Goal: Task Accomplishment & Management: Manage account settings

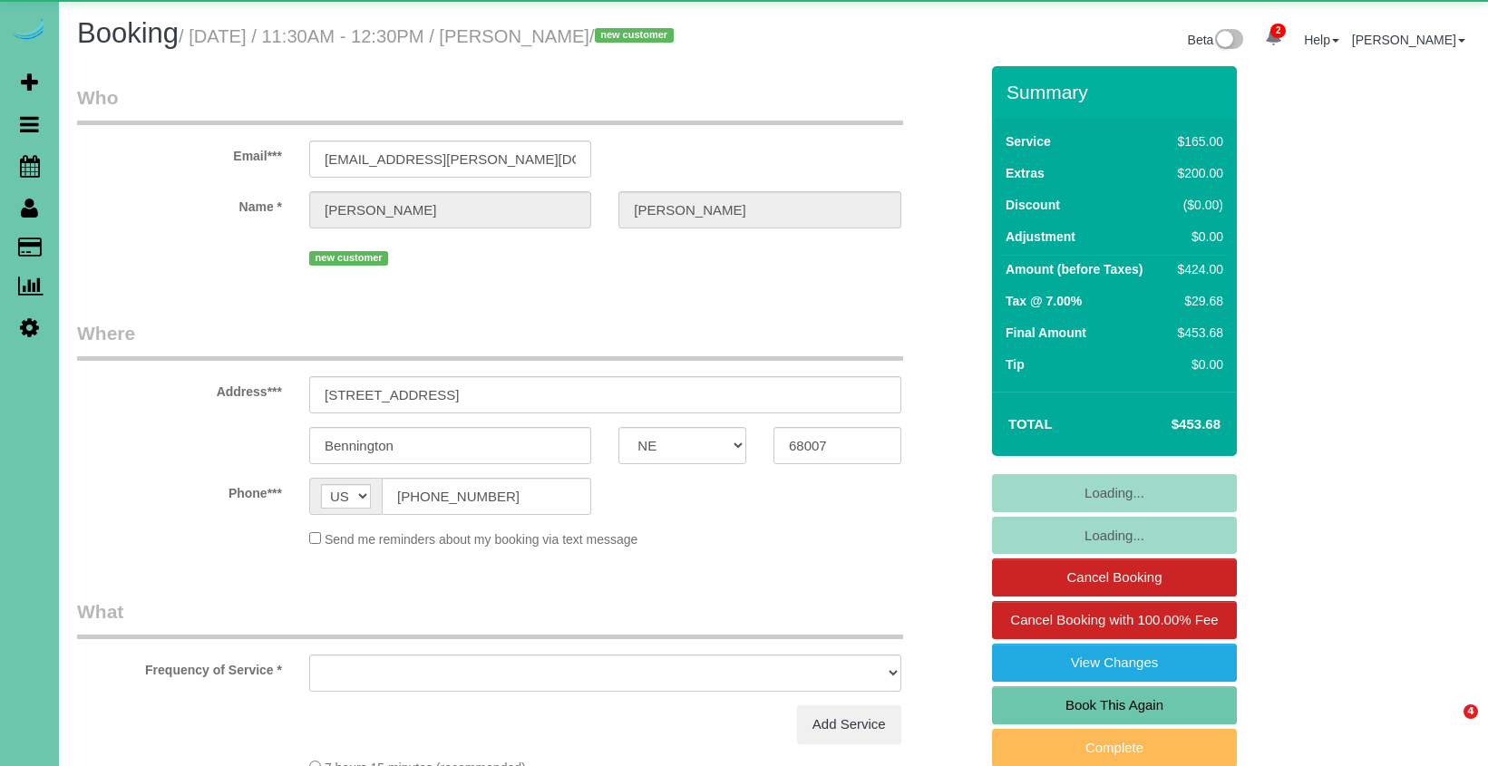
select select "NE"
select select "string:fspay-4eb67fb6-3d8a-4b47-8388-9c7737cf4c3c"
select select "object:729"
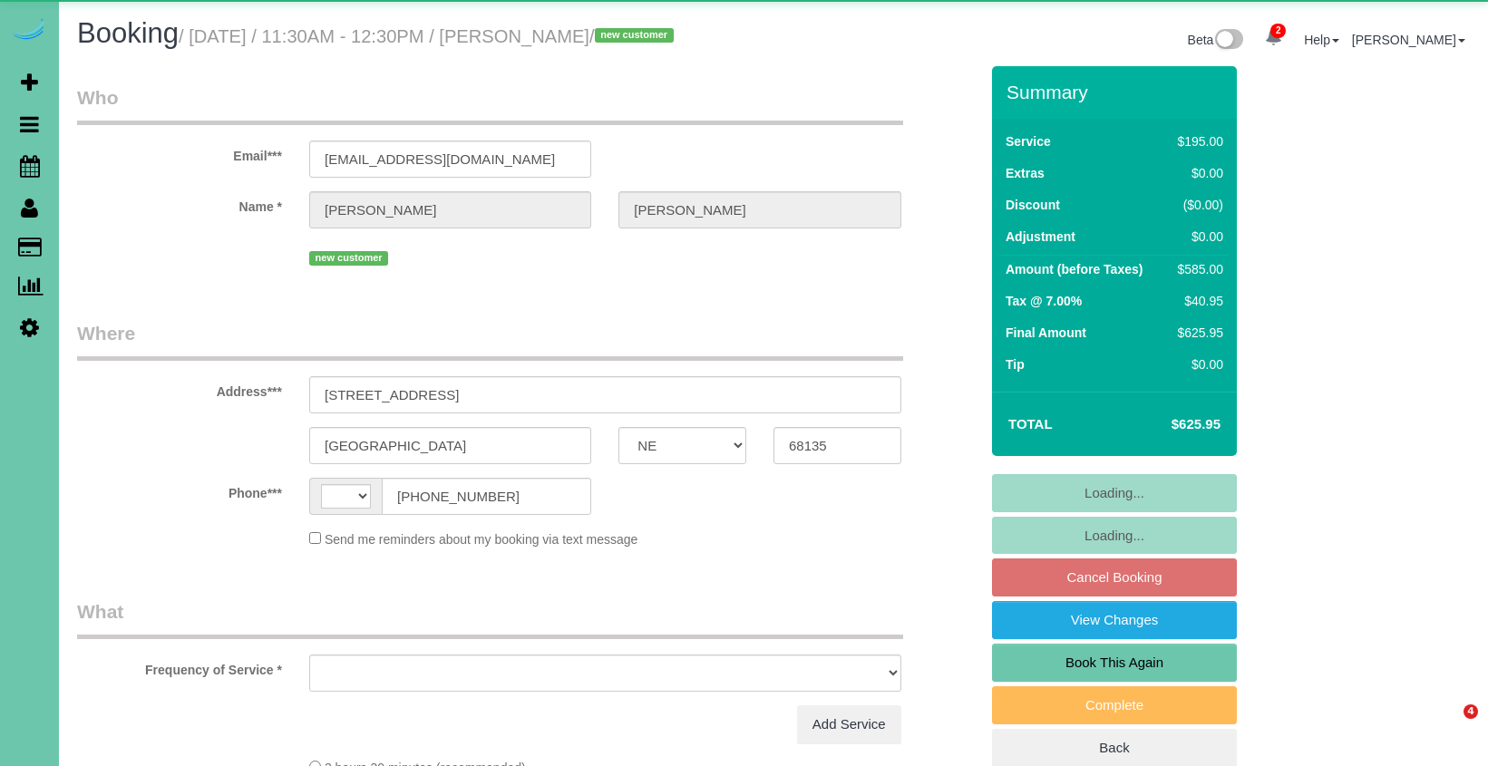
select select "NE"
select select "string:US"
select select "object:391"
select select "string:fspay-731d4716-fe16-4566-8b89-e4bc06e241bb"
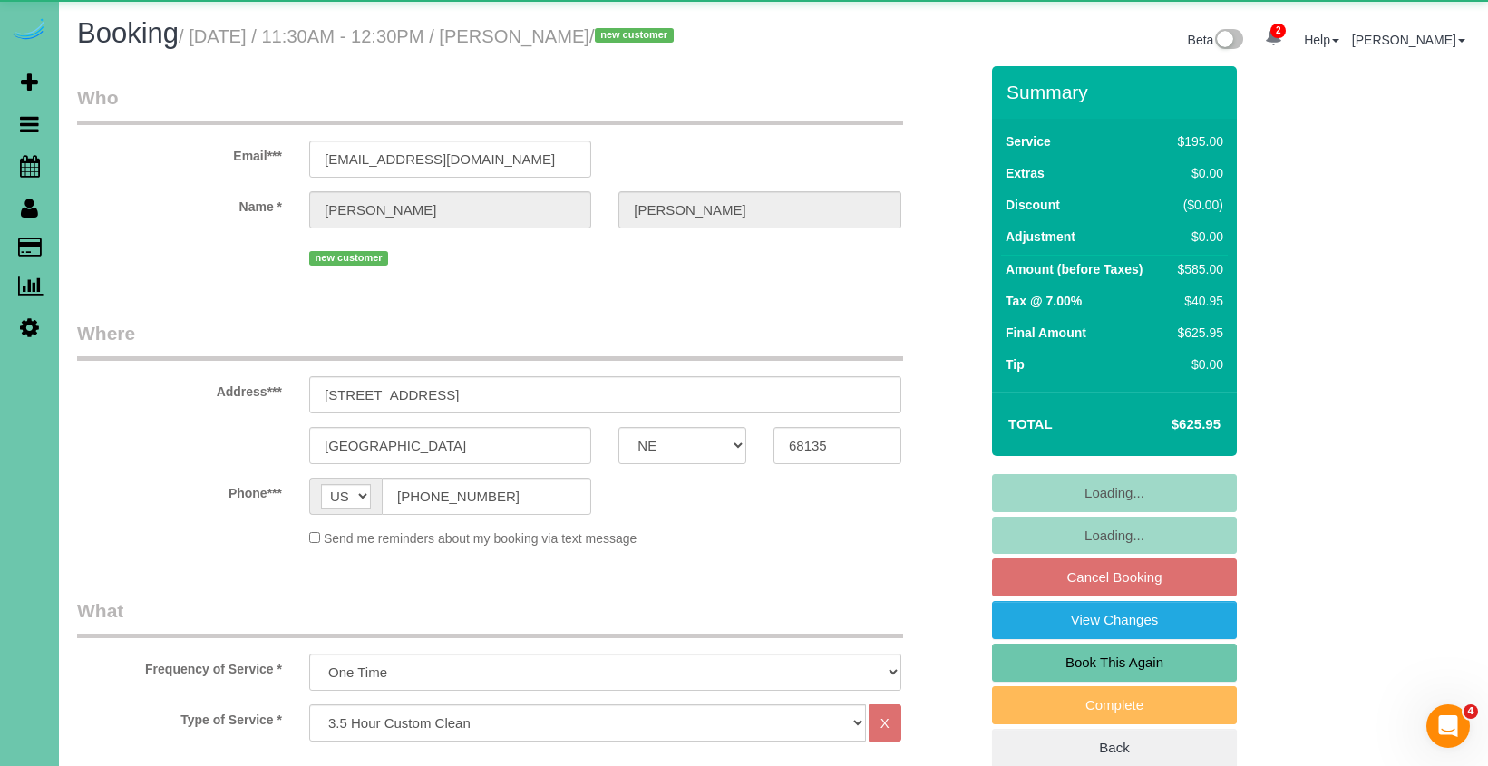
select select "object:711"
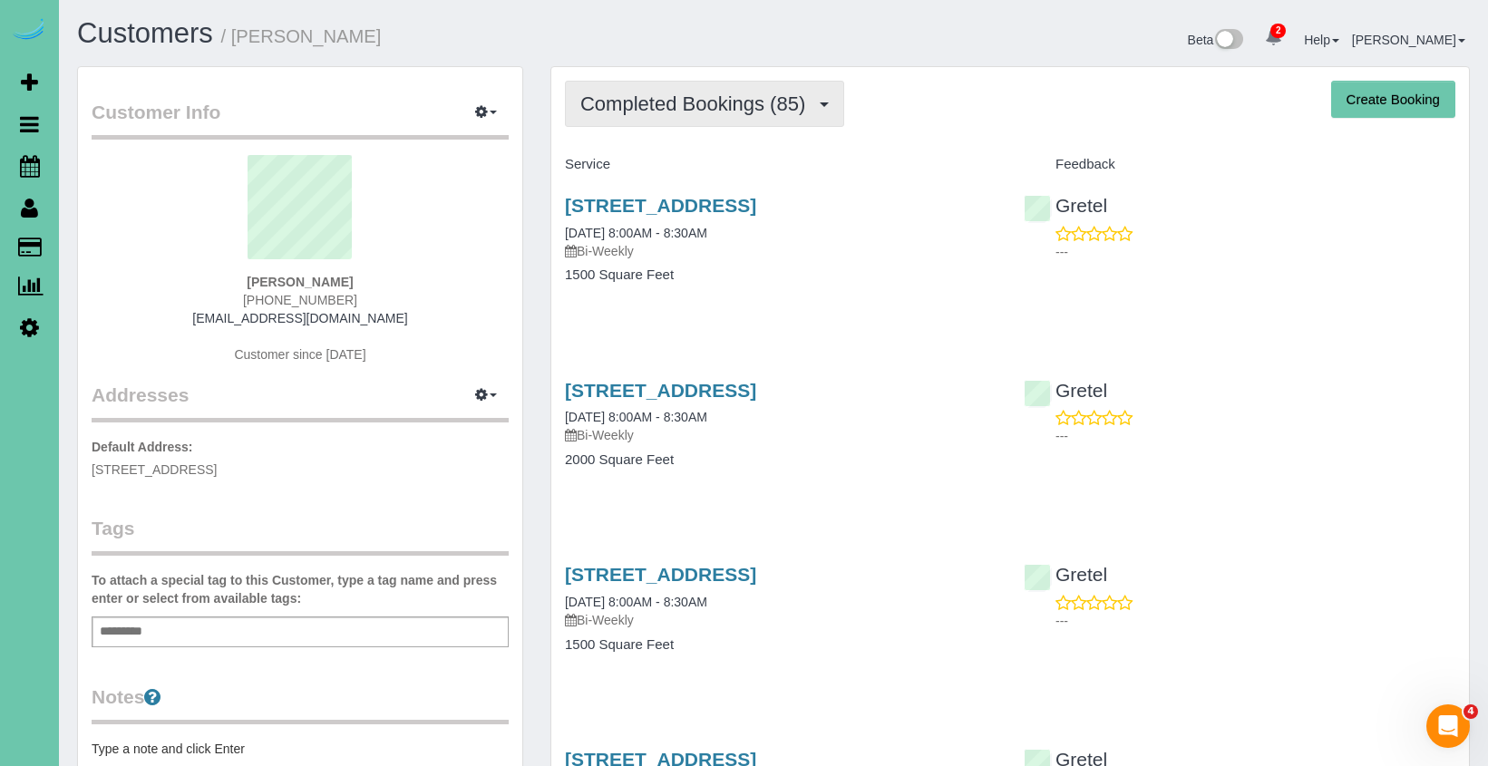
click at [625, 104] on span "Completed Bookings (85)" at bounding box center [697, 103] width 234 height 23
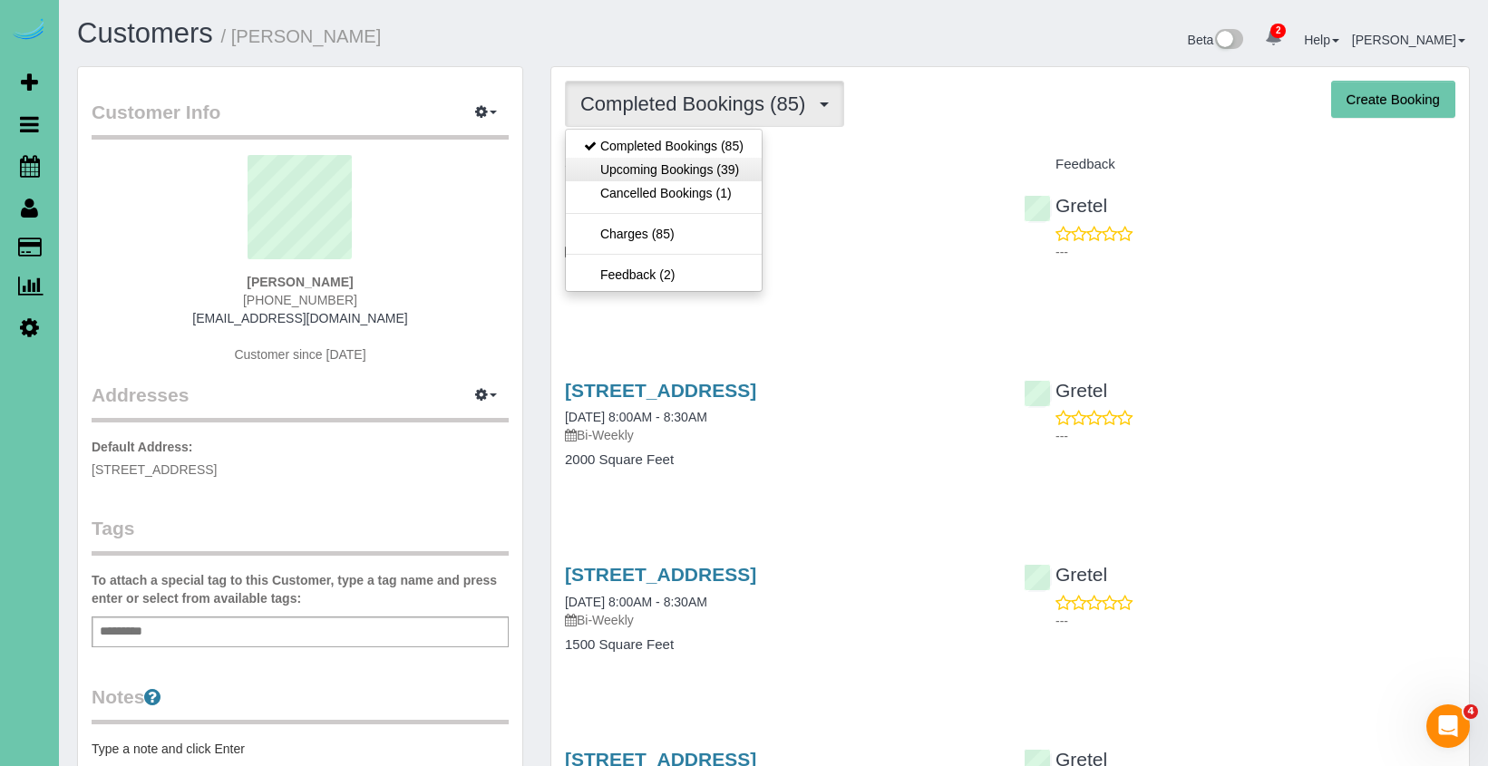
click at [625, 161] on link "Upcoming Bookings (39)" at bounding box center [664, 170] width 196 height 24
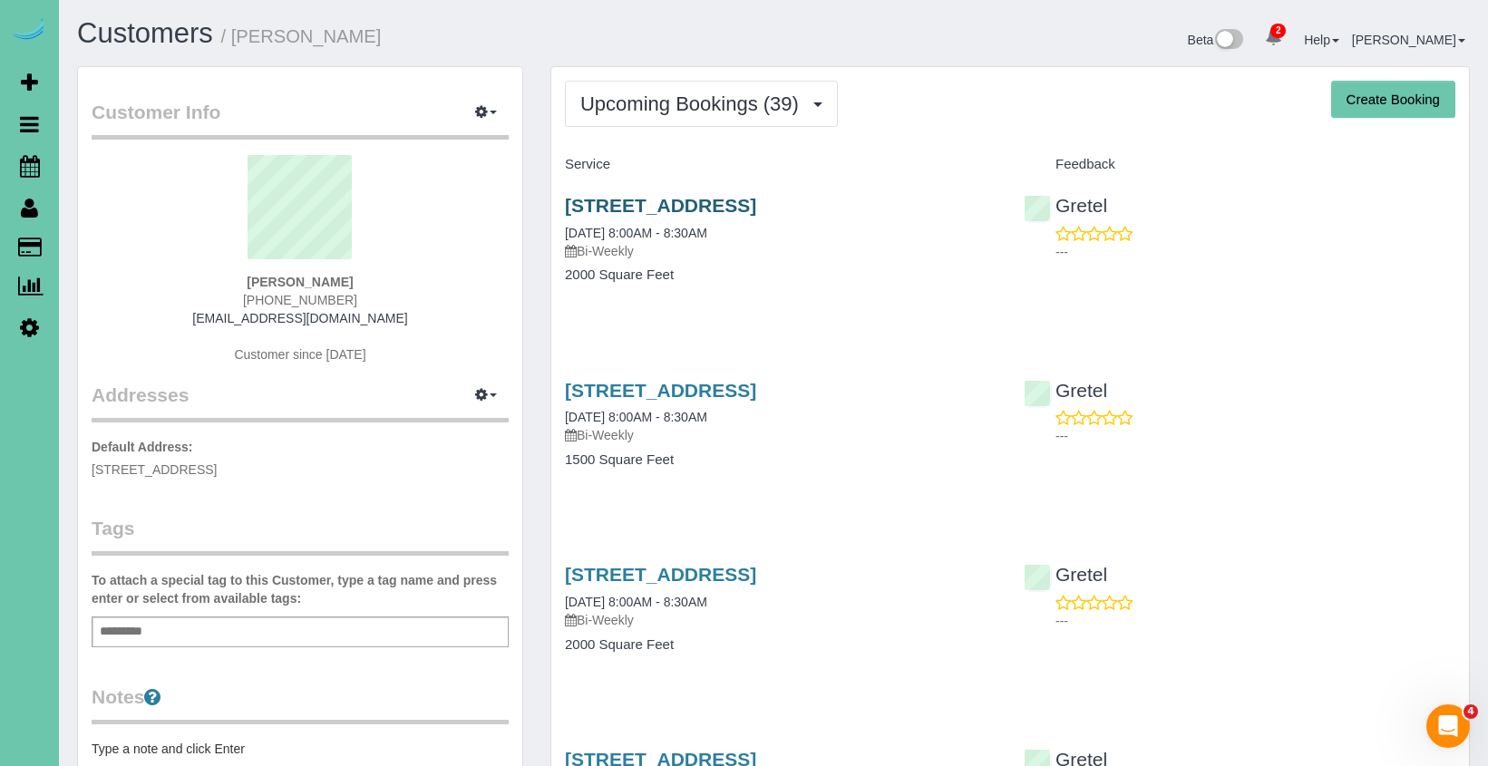
click at [616, 202] on link "713 N 189th St, Elkhorn, NE 68022" at bounding box center [660, 205] width 191 height 21
click at [668, 393] on link "[STREET_ADDRESS]" at bounding box center [660, 390] width 191 height 21
click at [36, 157] on icon at bounding box center [30, 166] width 20 height 22
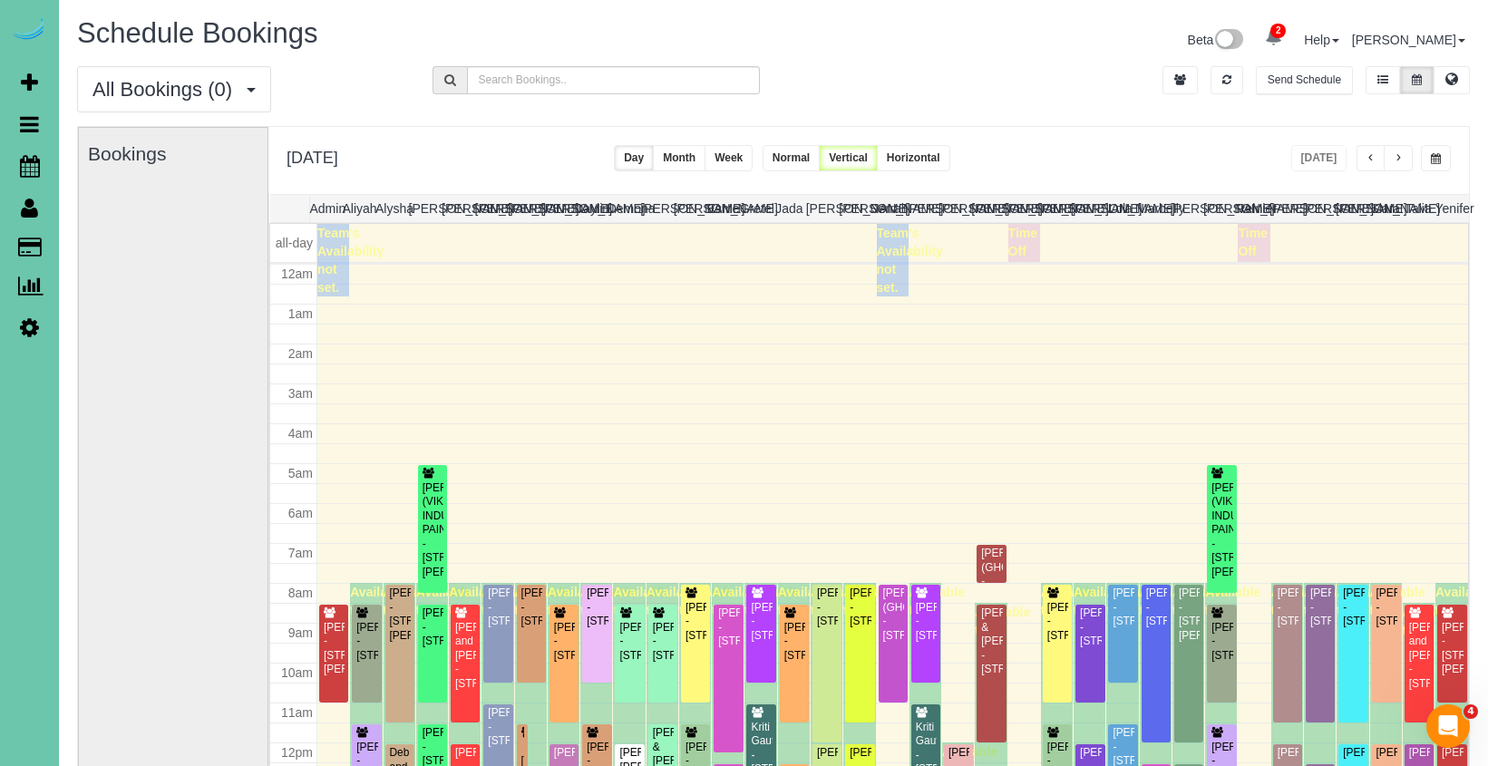
scroll to position [240, 0]
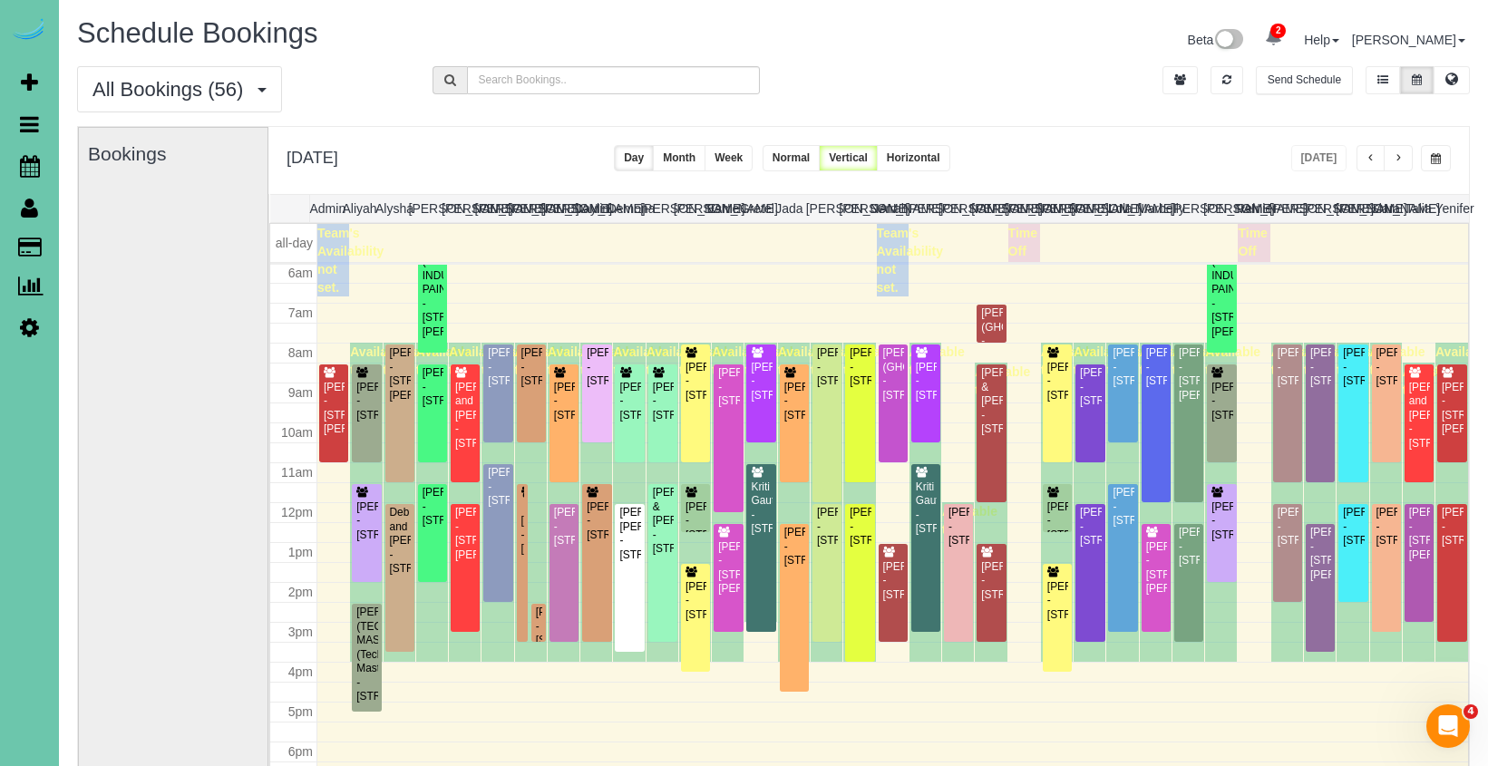
click at [1440, 160] on span "button" at bounding box center [1436, 158] width 10 height 11
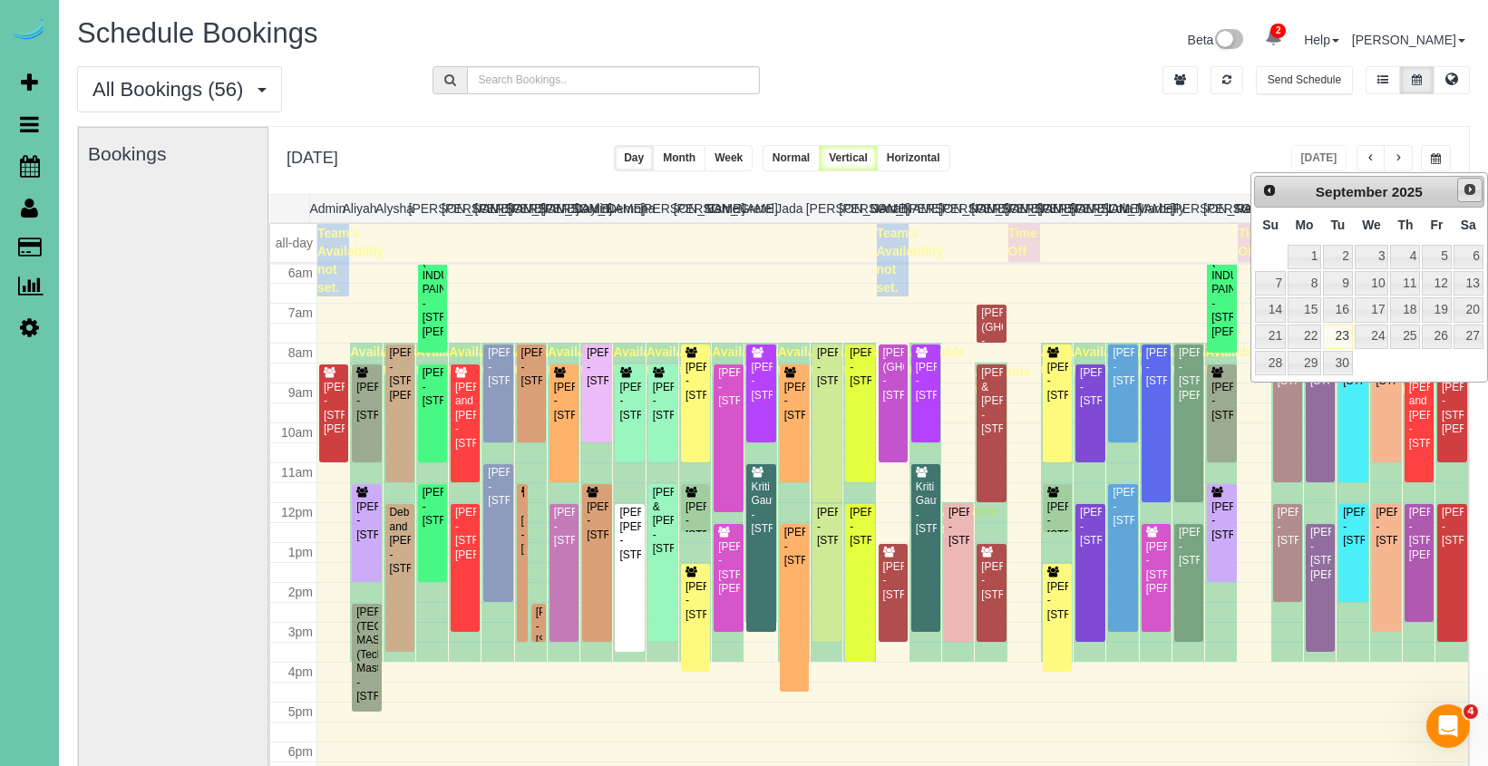
click at [1471, 197] on span "Next" at bounding box center [1469, 189] width 15 height 15
click at [1403, 258] on link "2" at bounding box center [1405, 257] width 30 height 24
type input "**********"
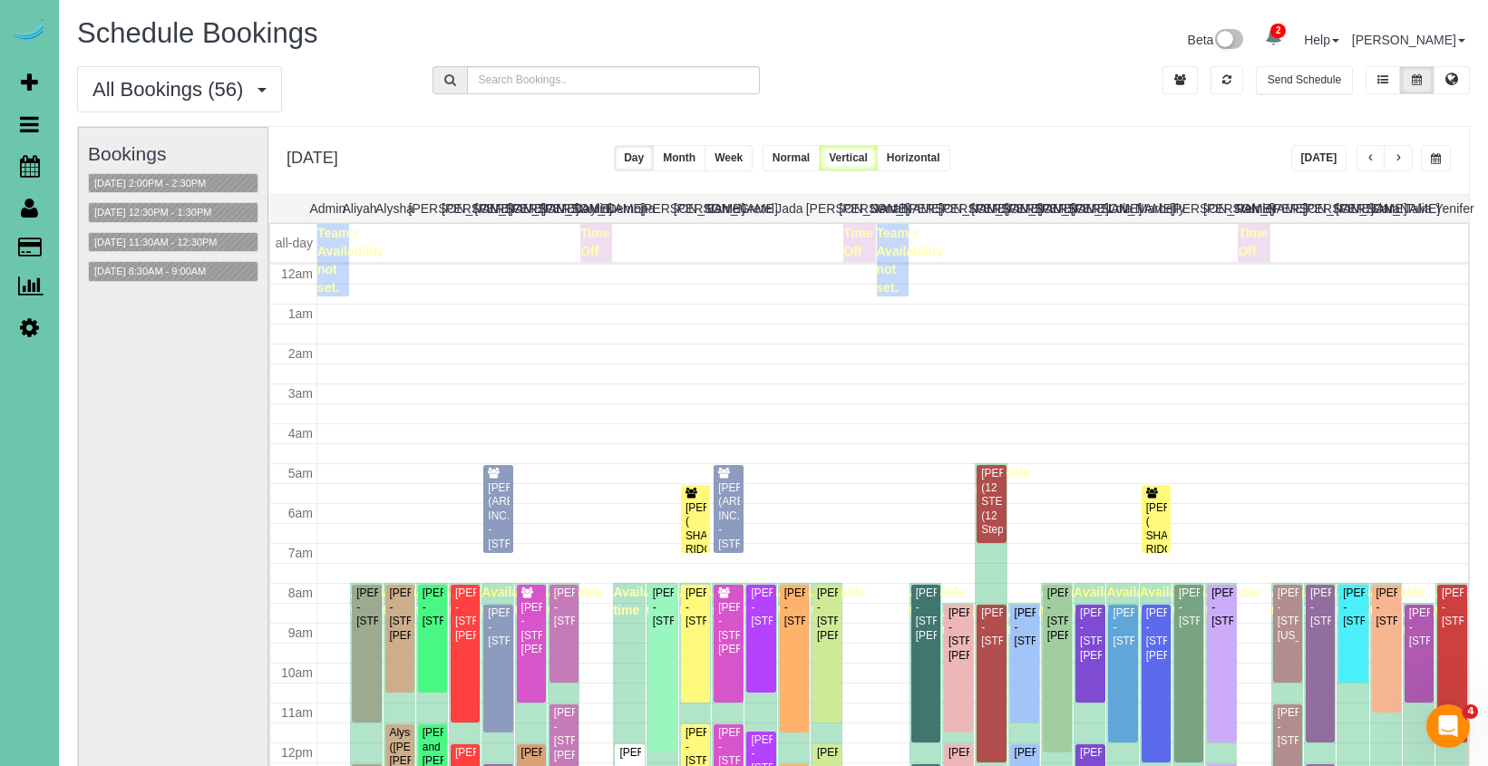
scroll to position [189, 0]
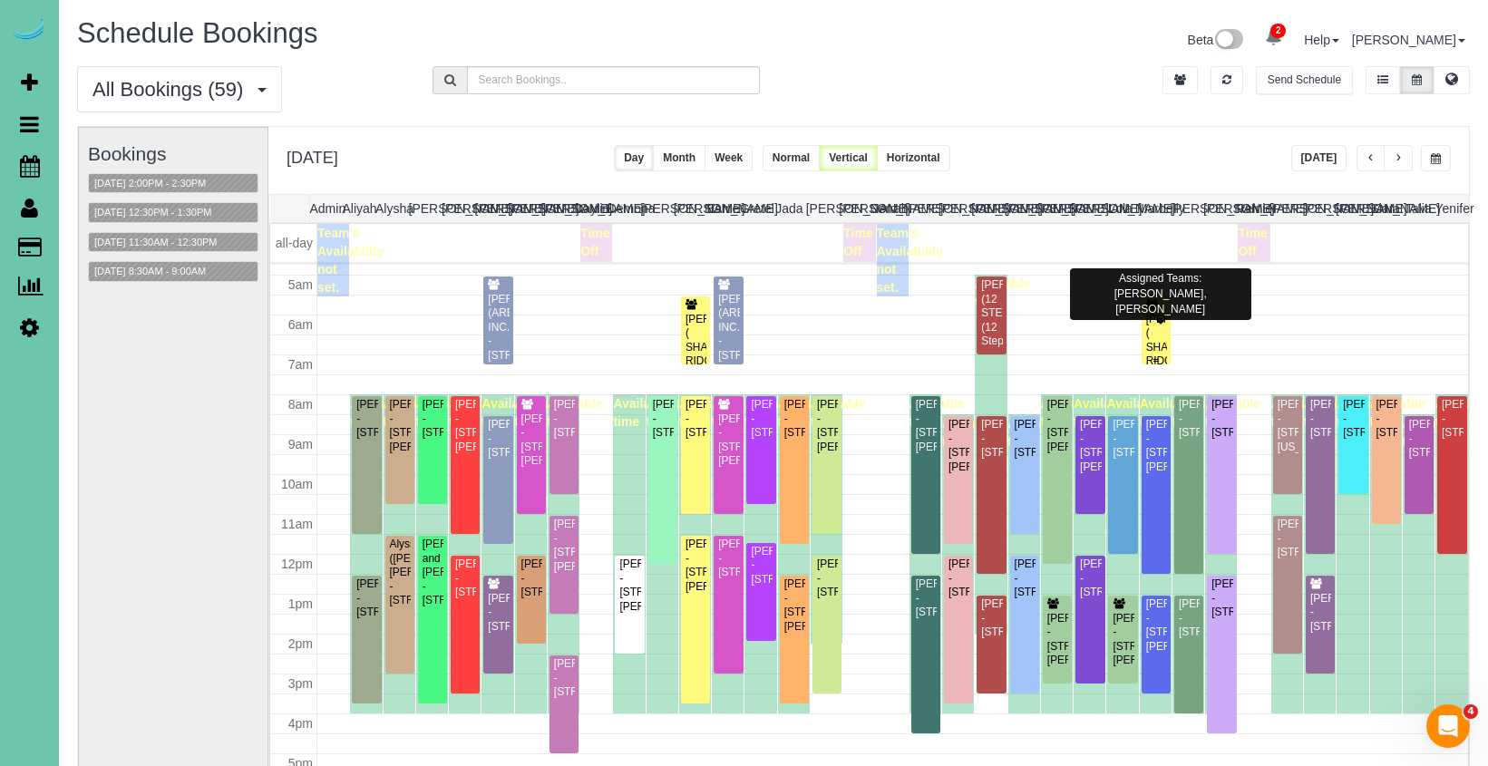
click at [1161, 326] on div "LORI JORGNESEN ( SHADOW RIDGE DENTAL) - 19103 Mason Plaza, Omaha, NE 68022" at bounding box center [1156, 369] width 22 height 112
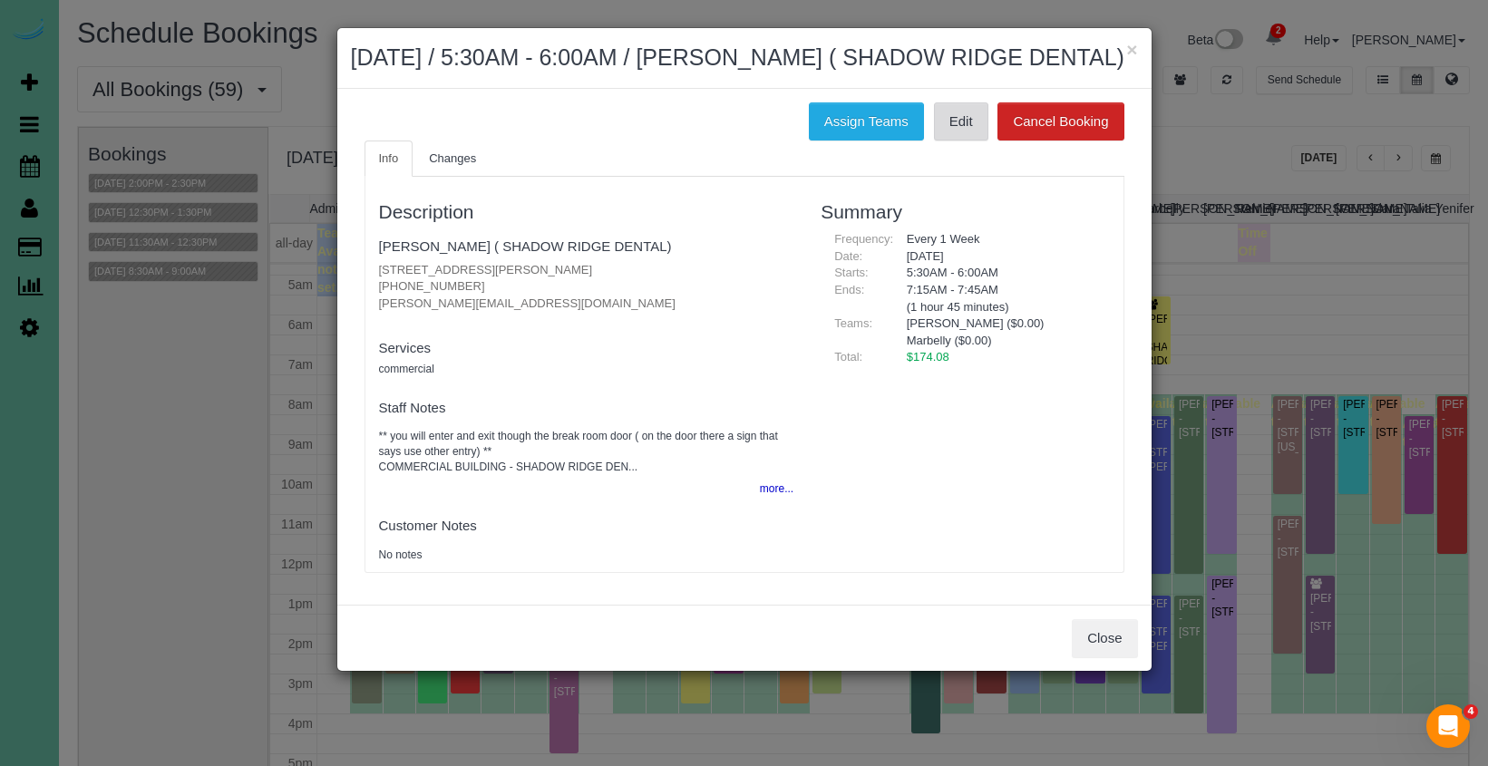
click at [937, 141] on link "Edit" at bounding box center [961, 121] width 54 height 38
click at [1131, 47] on button "×" at bounding box center [1131, 49] width 11 height 19
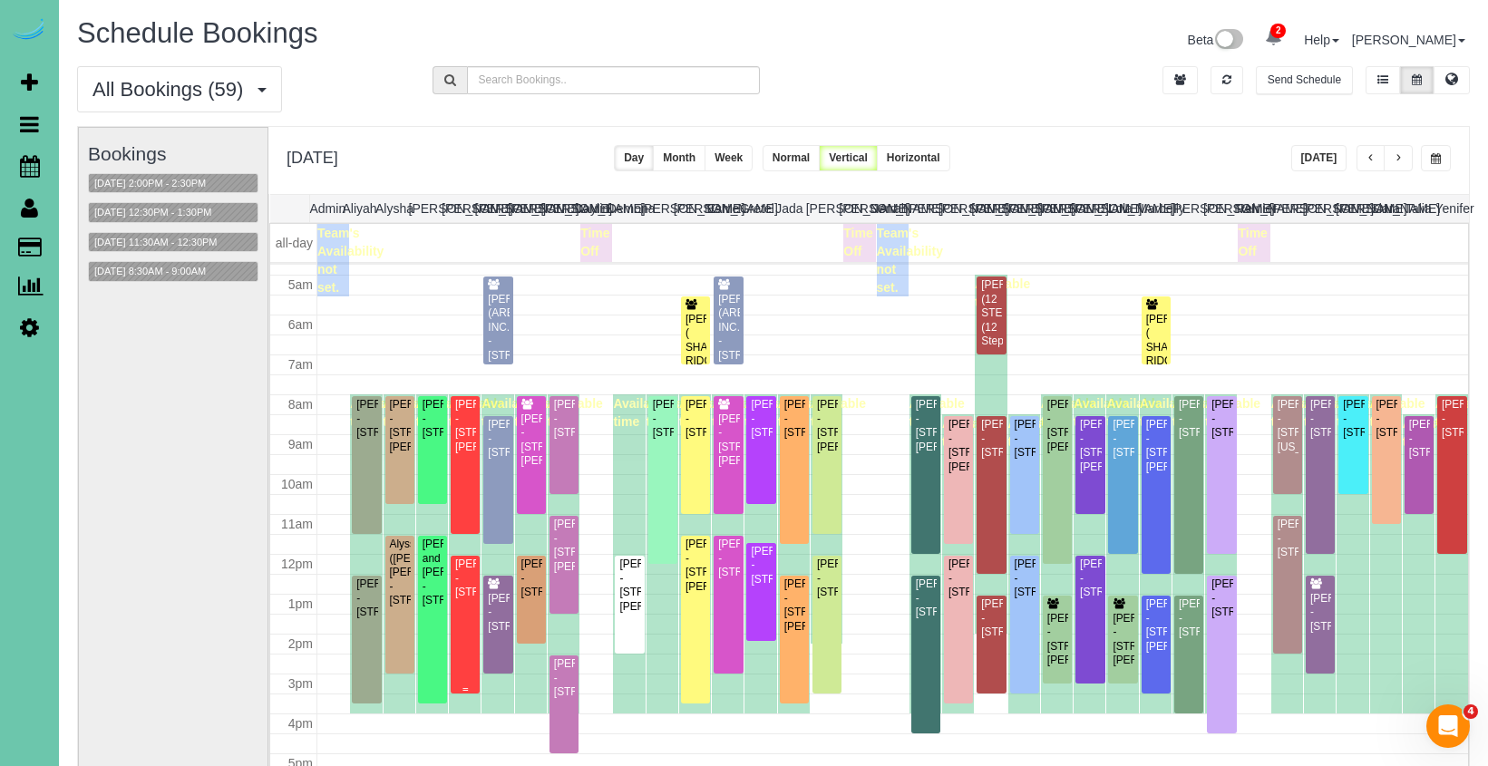
click at [461, 586] on div "Candice Mullendore - 15008 S 20th Street, Bellevue, NE 68123" at bounding box center [465, 579] width 22 height 42
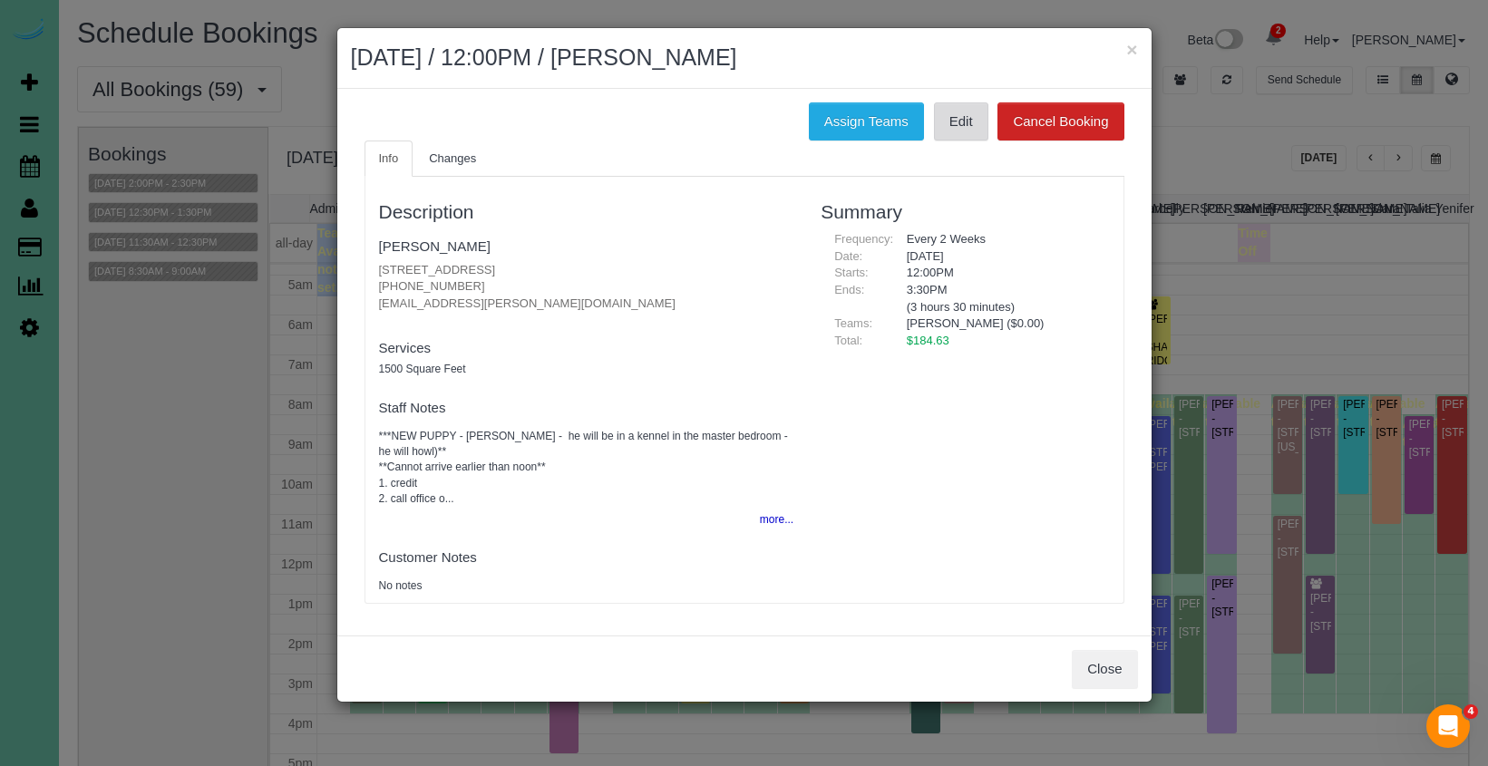
click at [934, 126] on link "Edit" at bounding box center [961, 121] width 54 height 38
click at [429, 239] on link "[PERSON_NAME]" at bounding box center [435, 245] width 112 height 15
click at [949, 119] on link "Edit" at bounding box center [961, 121] width 54 height 38
click at [1132, 47] on button "×" at bounding box center [1131, 49] width 11 height 19
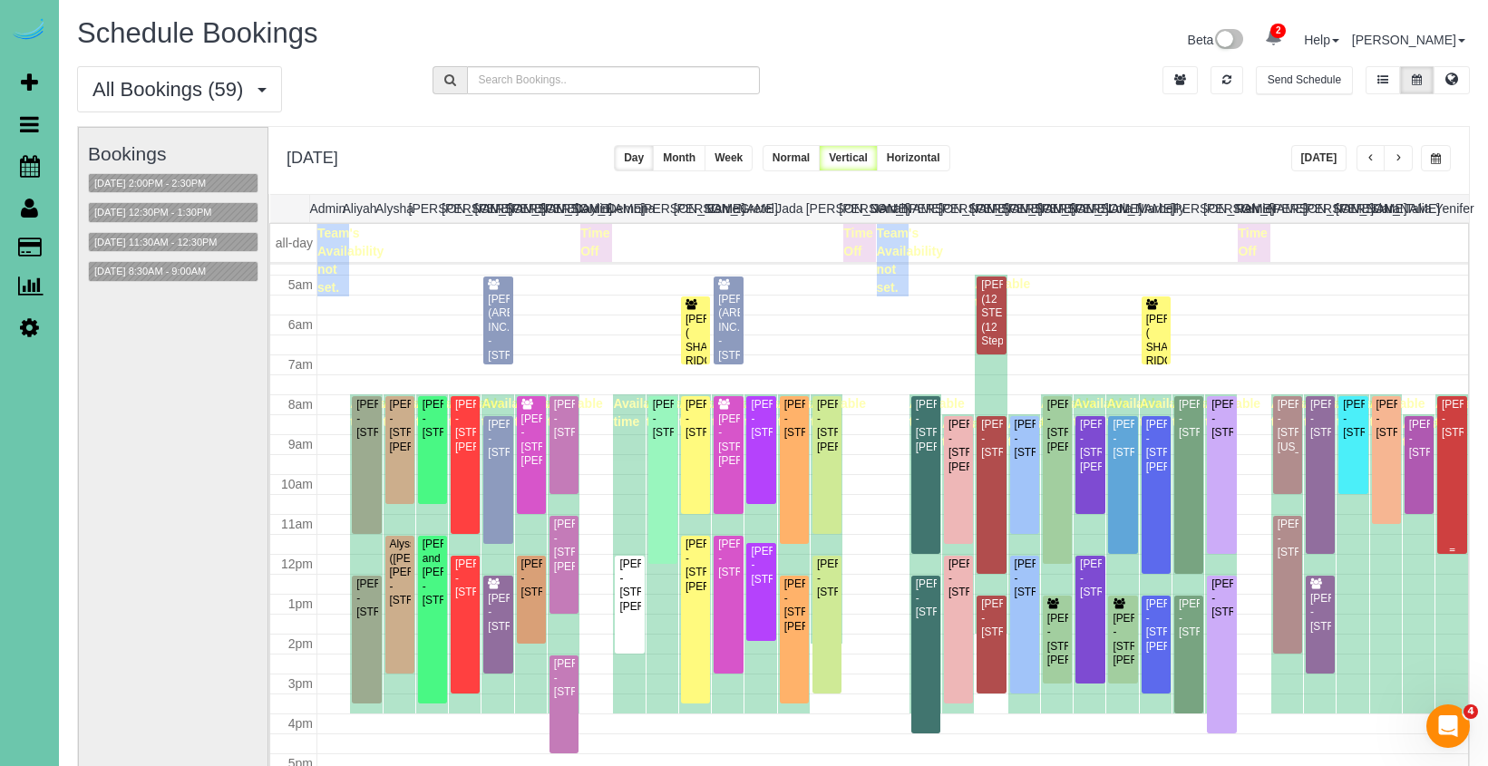
click at [1462, 435] on div "Josie DeVault - 15656 L St, Omaha, NE 68135" at bounding box center [1452, 419] width 23 height 42
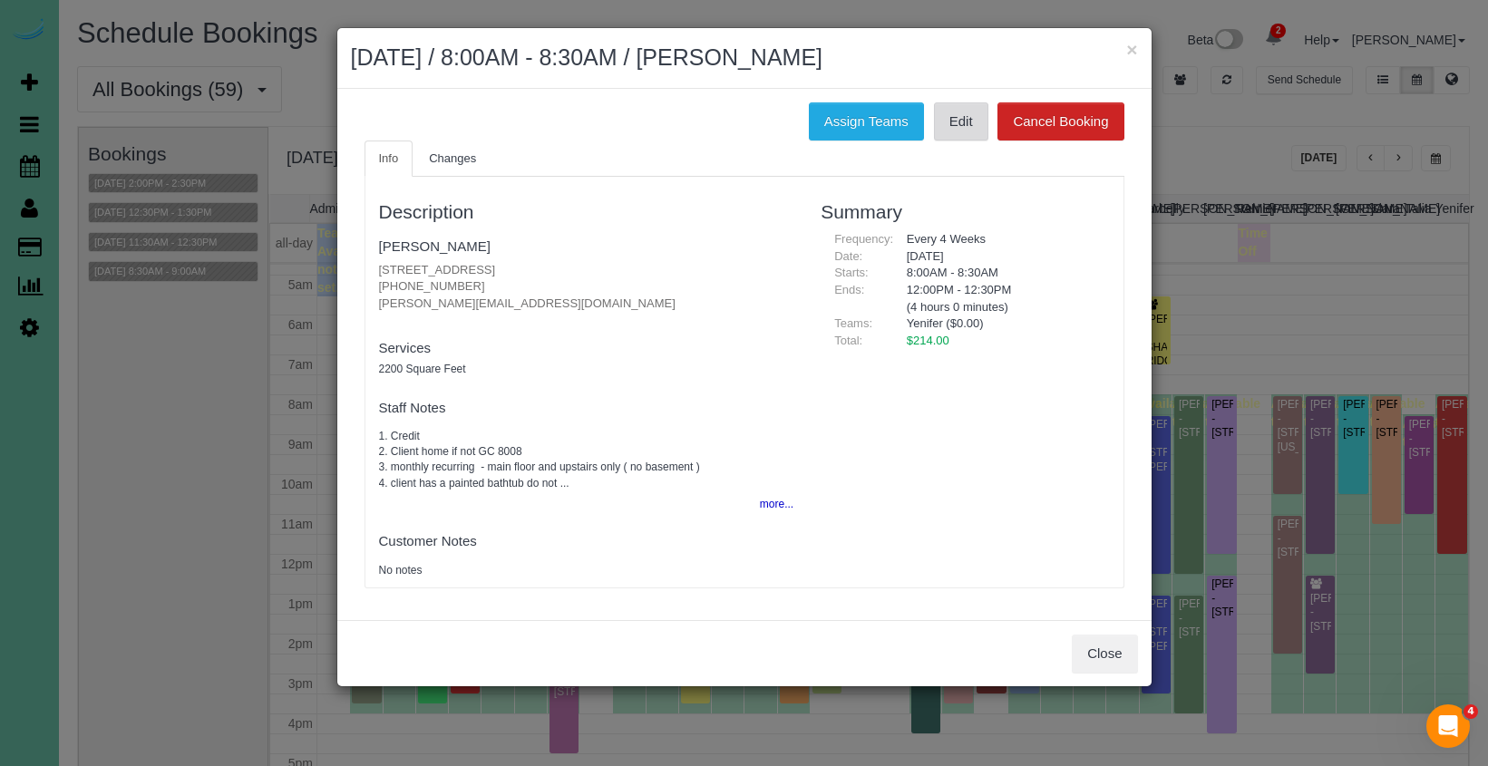
click at [969, 116] on link "Edit" at bounding box center [961, 121] width 54 height 38
click at [440, 240] on link "Josie DeVault" at bounding box center [435, 245] width 112 height 15
click at [1101, 655] on button "Close" at bounding box center [1104, 654] width 65 height 38
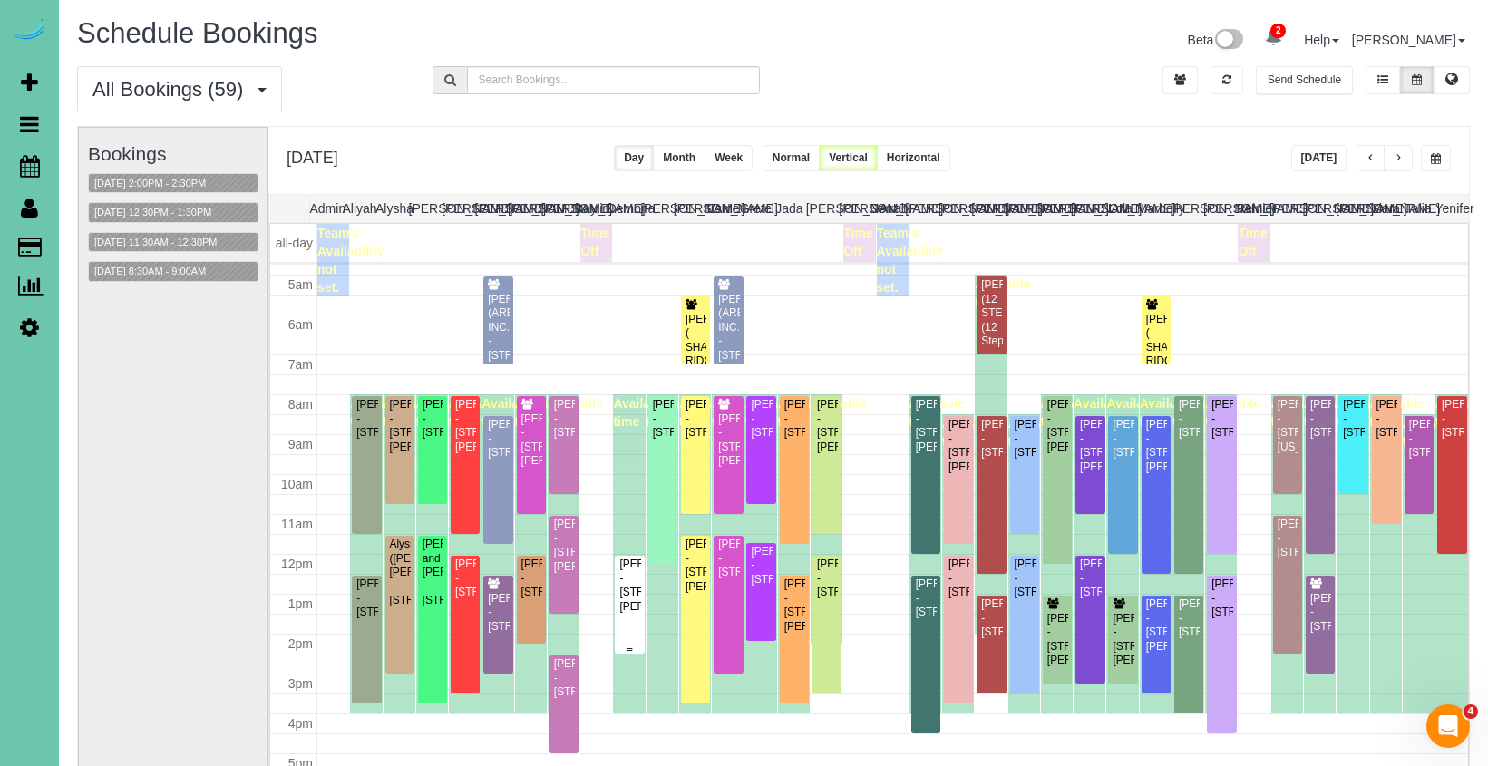
click at [629, 597] on div "Kate Rowen - 3819 Martha St, Omaha, NE 68105" at bounding box center [629, 586] width 22 height 56
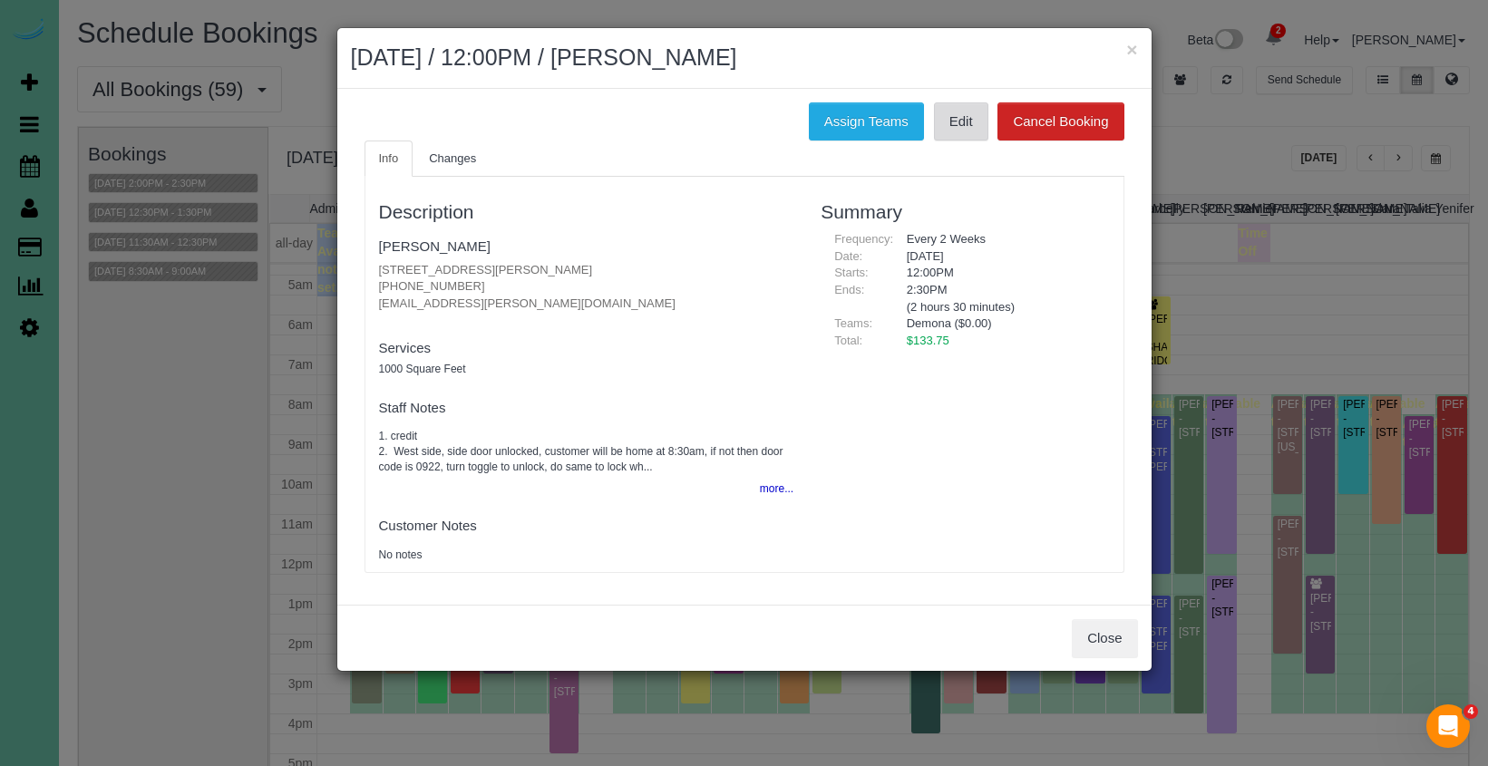
click at [969, 119] on link "Edit" at bounding box center [961, 121] width 54 height 38
click at [1134, 54] on button "×" at bounding box center [1131, 49] width 11 height 19
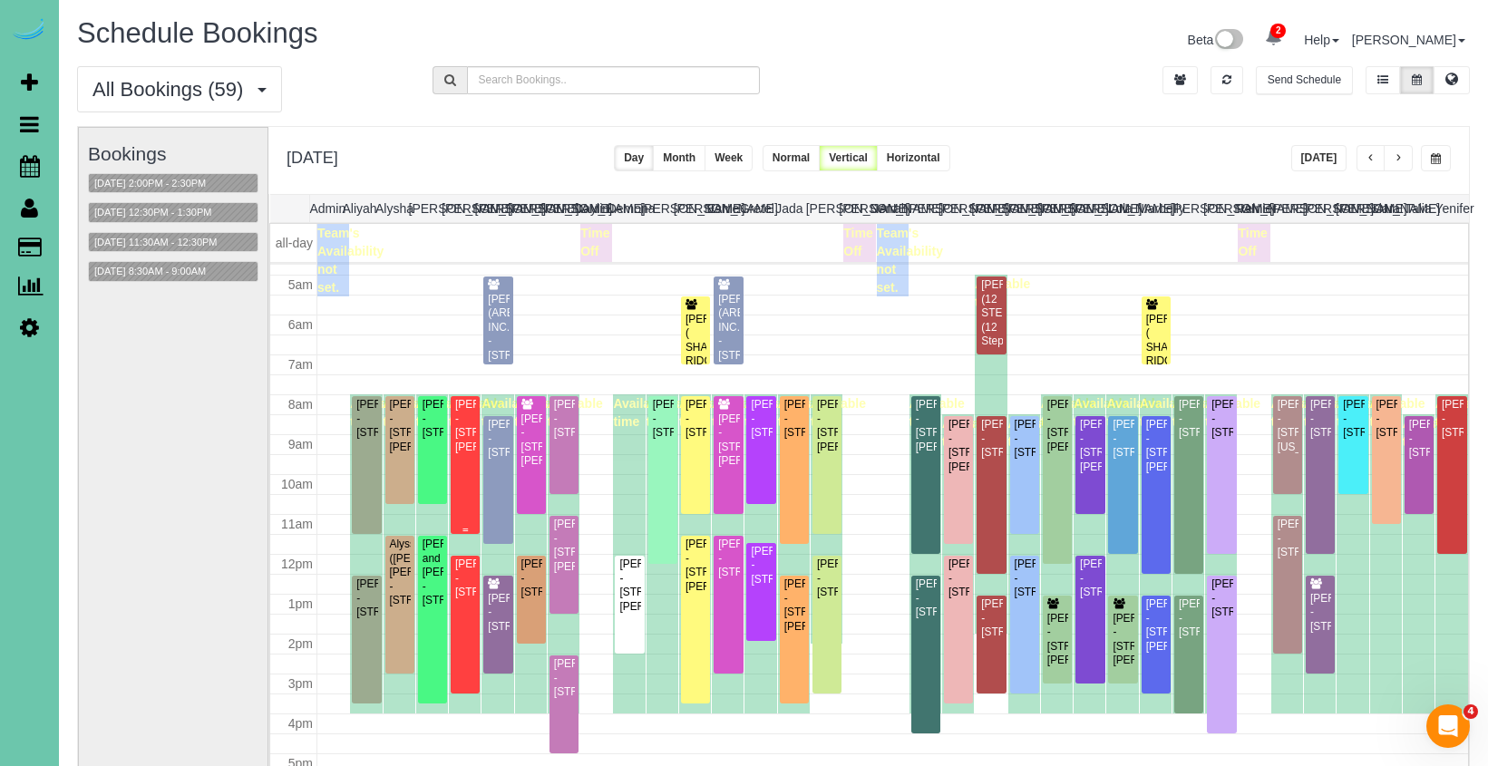
click at [472, 454] on div "Tressi Jungers - 112 Combs Rd, Bellevue, NE 68005" at bounding box center [465, 426] width 22 height 56
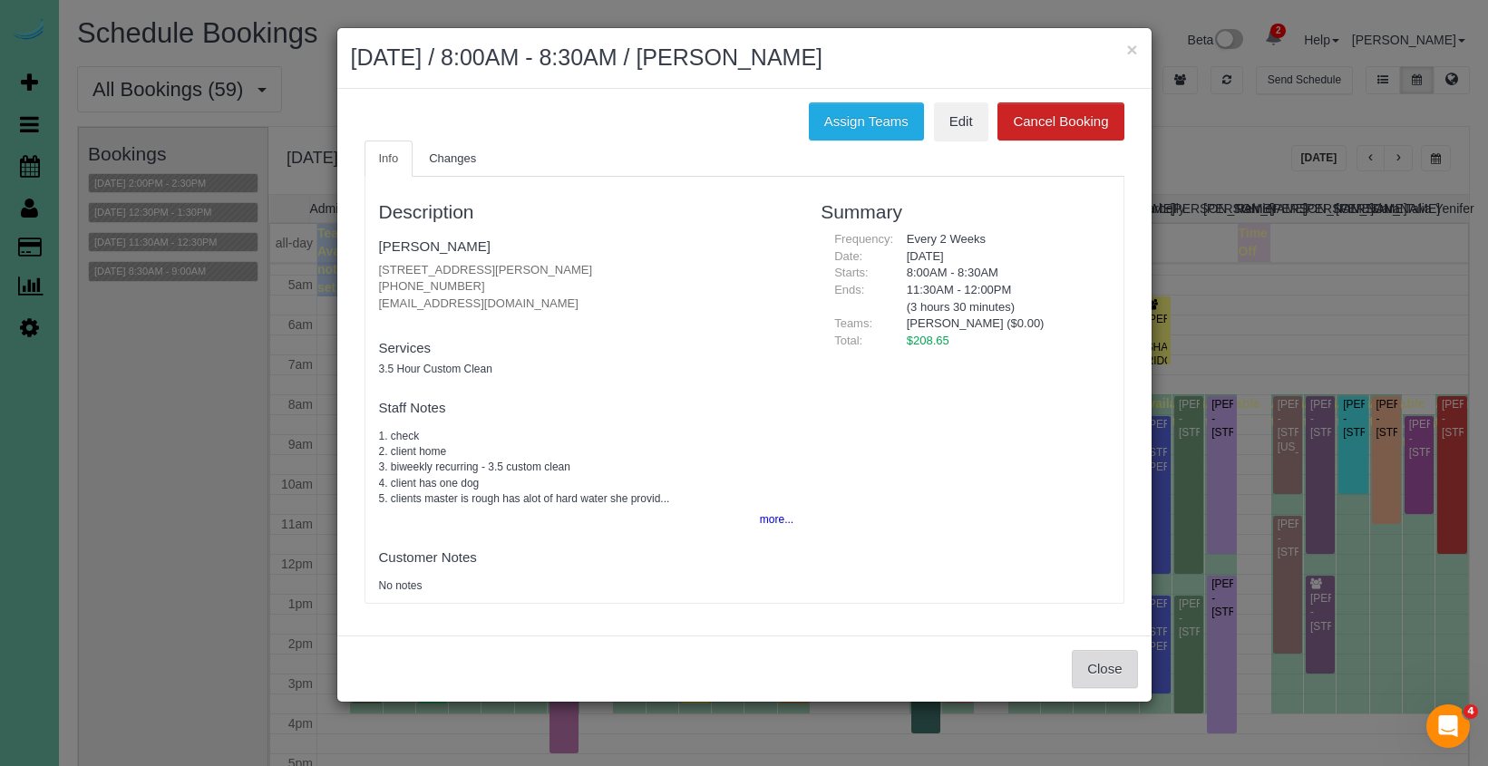
click at [1113, 665] on button "Close" at bounding box center [1104, 669] width 65 height 38
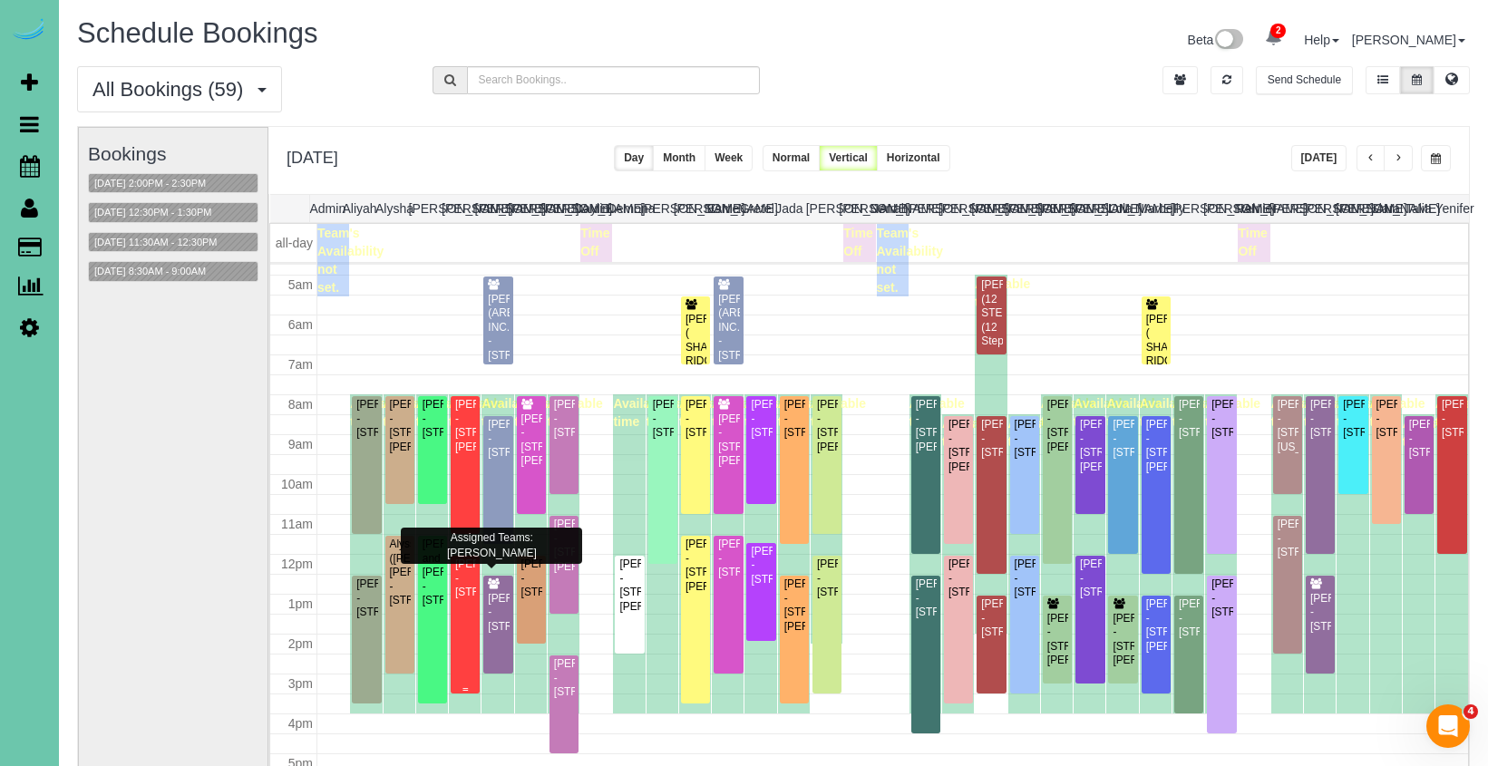
click at [467, 570] on div "Candice Mullendore - 15008 S 20th Street, Bellevue, NE 68123" at bounding box center [465, 579] width 22 height 42
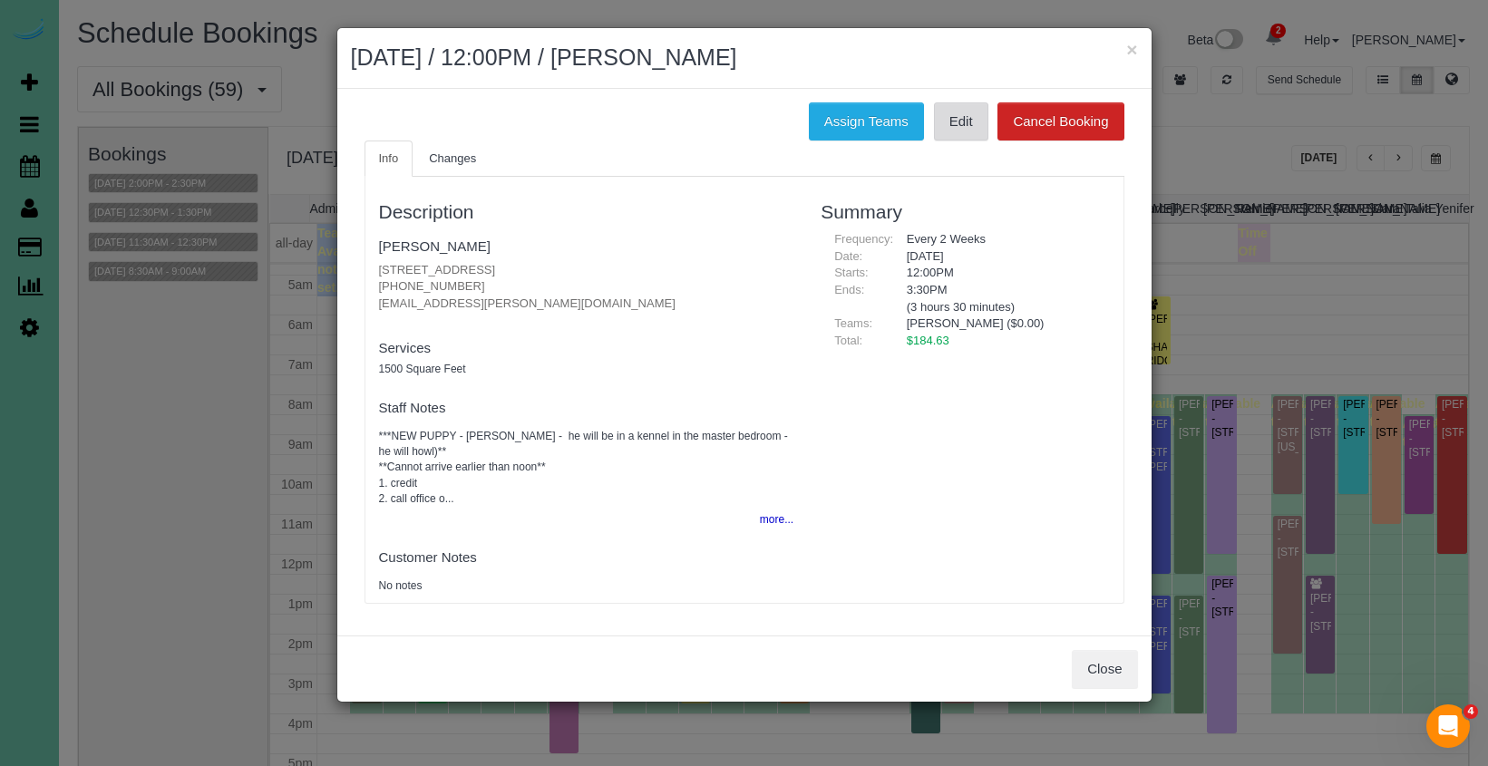
click at [969, 130] on link "Edit" at bounding box center [961, 121] width 54 height 38
click at [1133, 47] on button "×" at bounding box center [1131, 49] width 11 height 19
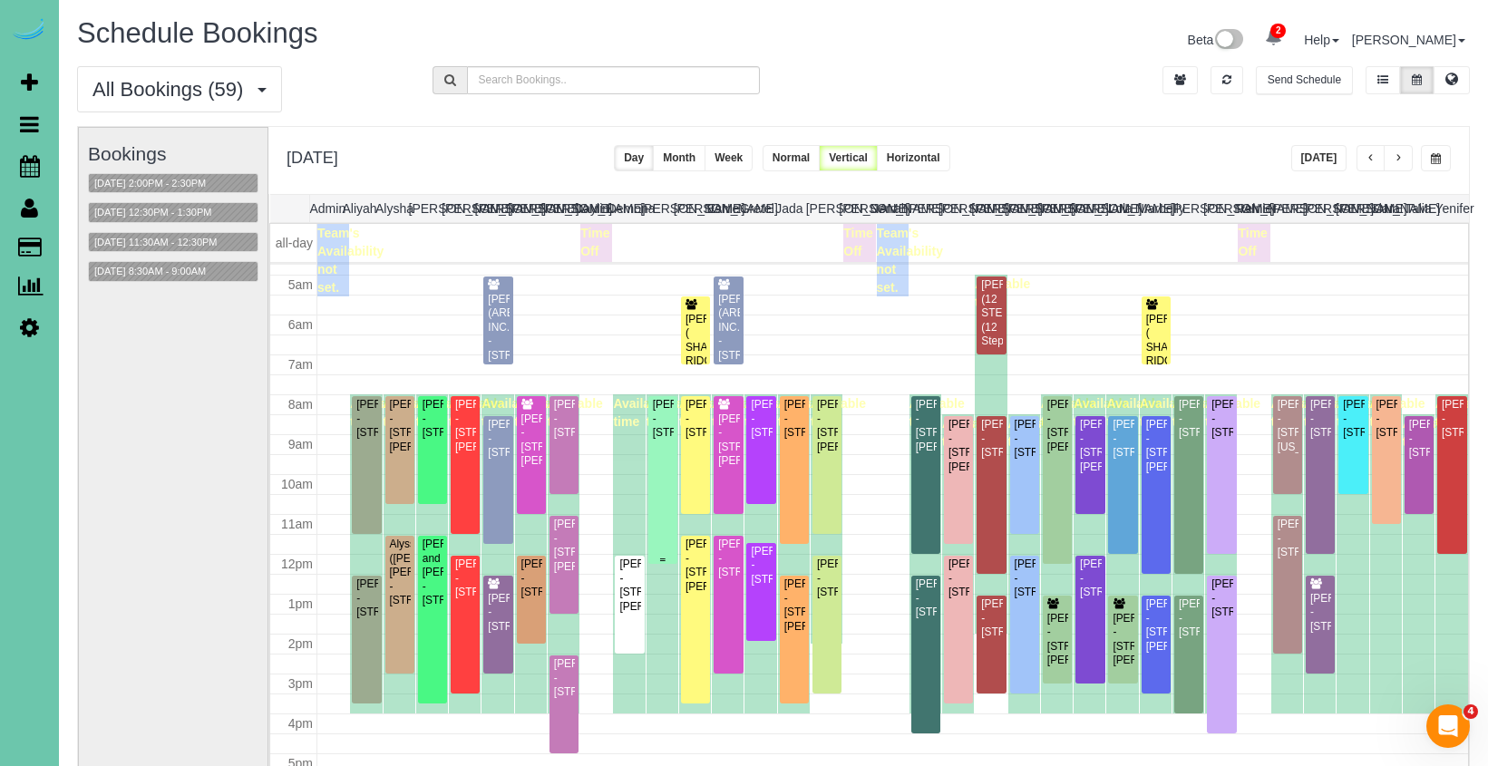
click at [661, 440] on div "Koryn Duell - 11510 S 109th St, Papillion, NE 68046" at bounding box center [663, 419] width 22 height 42
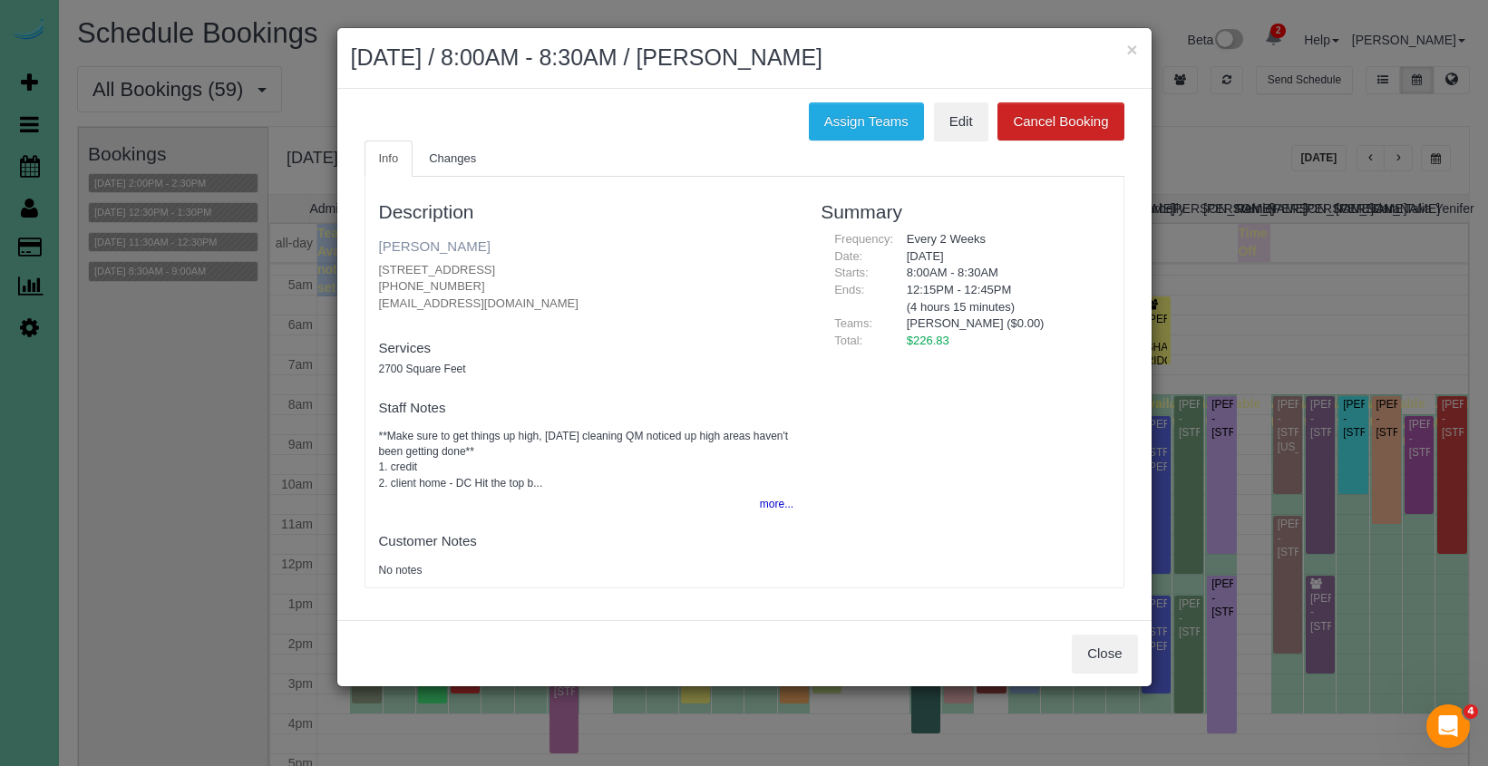
click at [438, 245] on link "Koryn Duell" at bounding box center [435, 245] width 112 height 15
click at [1137, 53] on button "×" at bounding box center [1131, 49] width 11 height 19
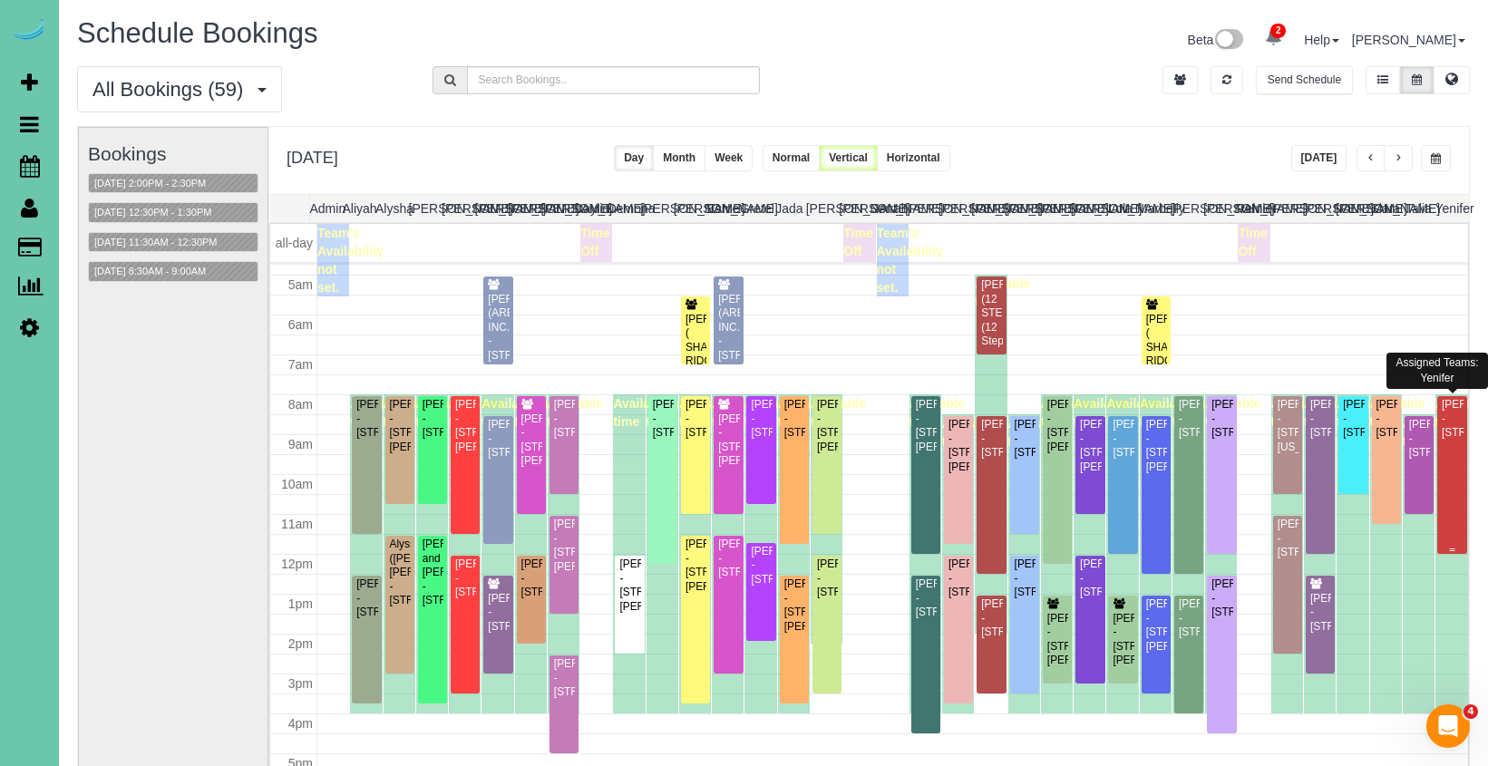
click at [1449, 440] on div "Josie DeVault - 15656 L St, Omaha, NE 68135" at bounding box center [1452, 419] width 23 height 42
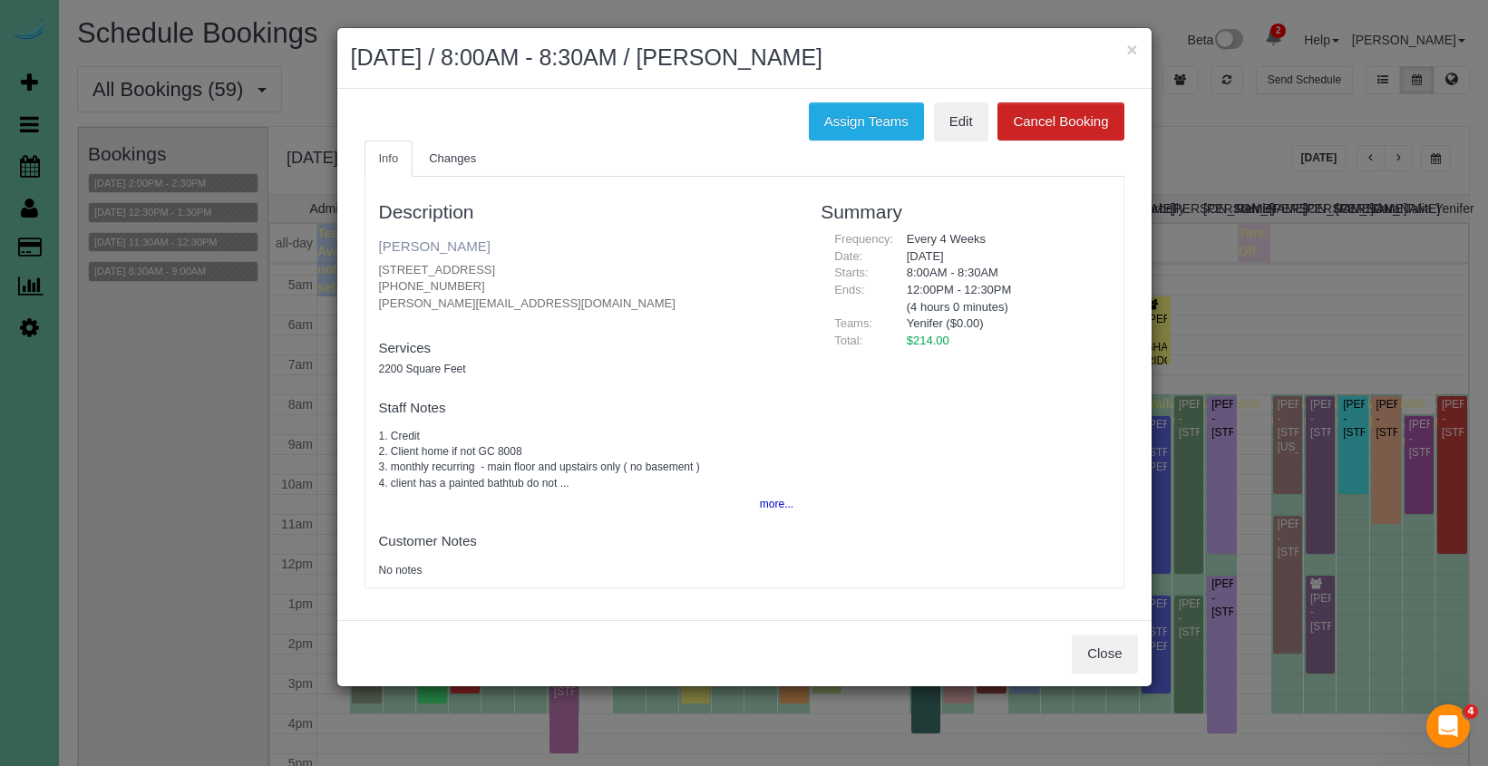
click at [455, 248] on link "Josie DeVault" at bounding box center [435, 245] width 112 height 15
click at [1127, 45] on button "×" at bounding box center [1131, 49] width 11 height 19
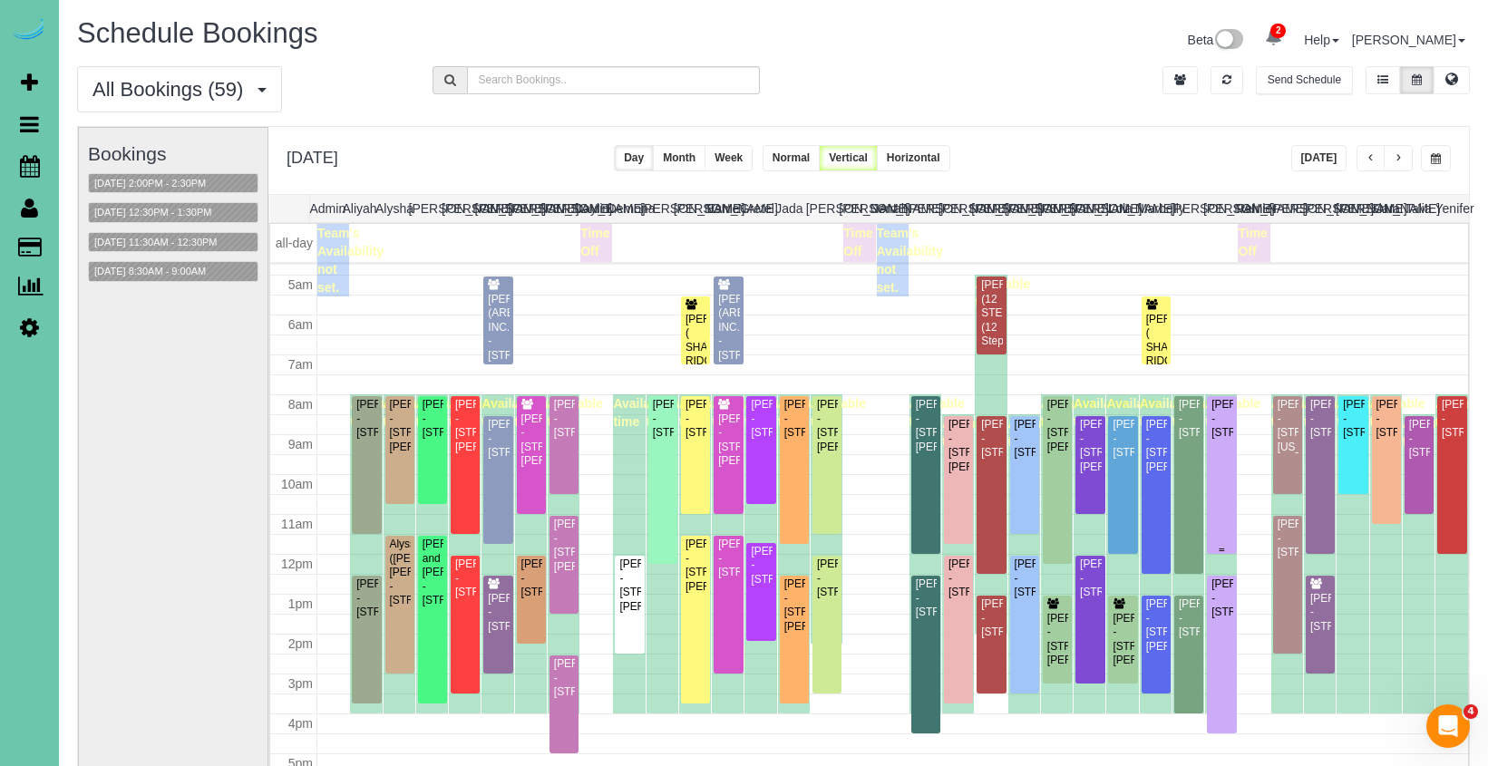
click at [1227, 435] on div "Lindsey Hesman - 17554 Corby Street, Omaha, NE 68116" at bounding box center [1221, 419] width 22 height 42
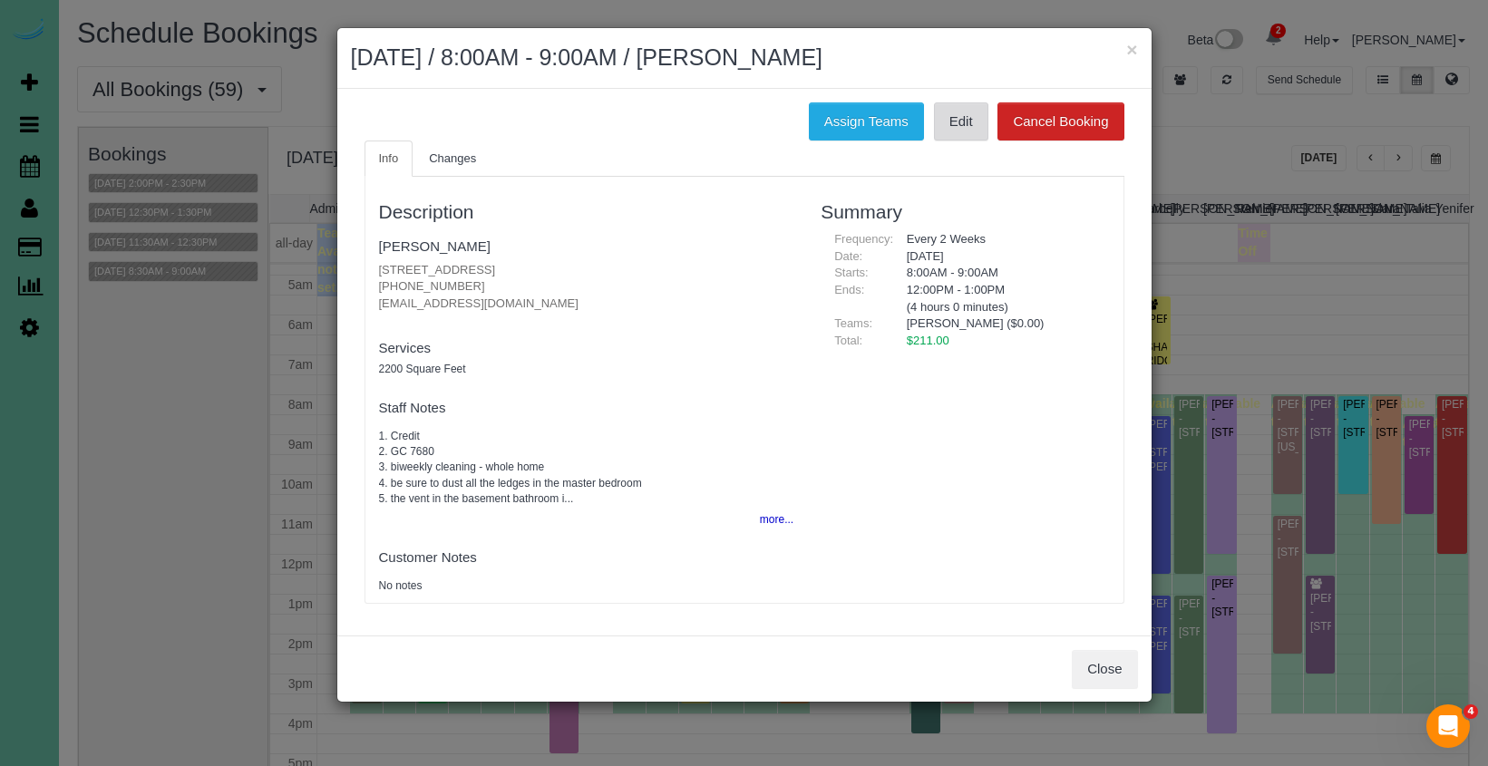
click at [948, 123] on link "Edit" at bounding box center [961, 121] width 54 height 38
click at [1106, 665] on button "Close" at bounding box center [1104, 669] width 65 height 38
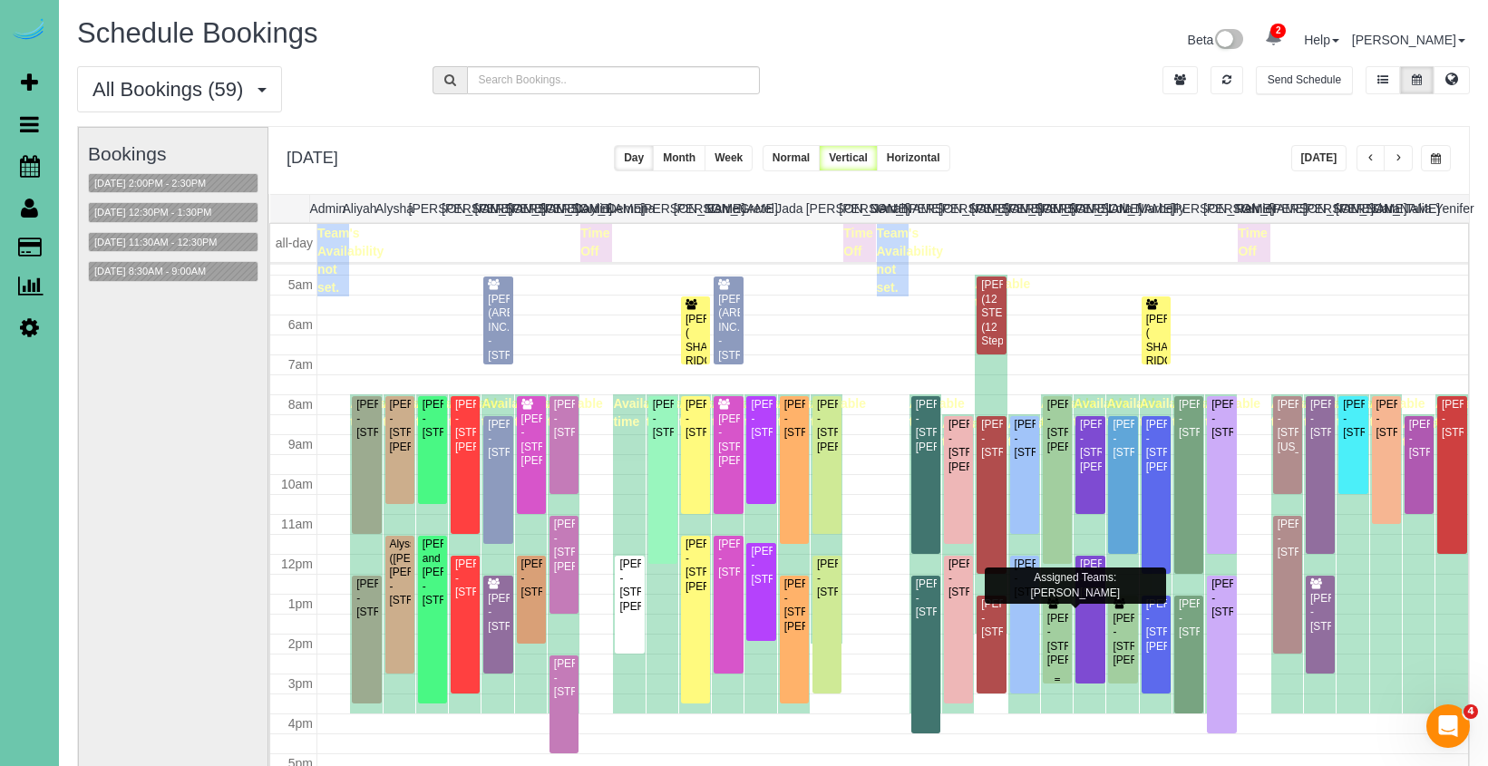
click at [1058, 646] on div "Marcie Reiner - 17810 Patrick Ave, Omaha, NE 68116" at bounding box center [1057, 640] width 22 height 56
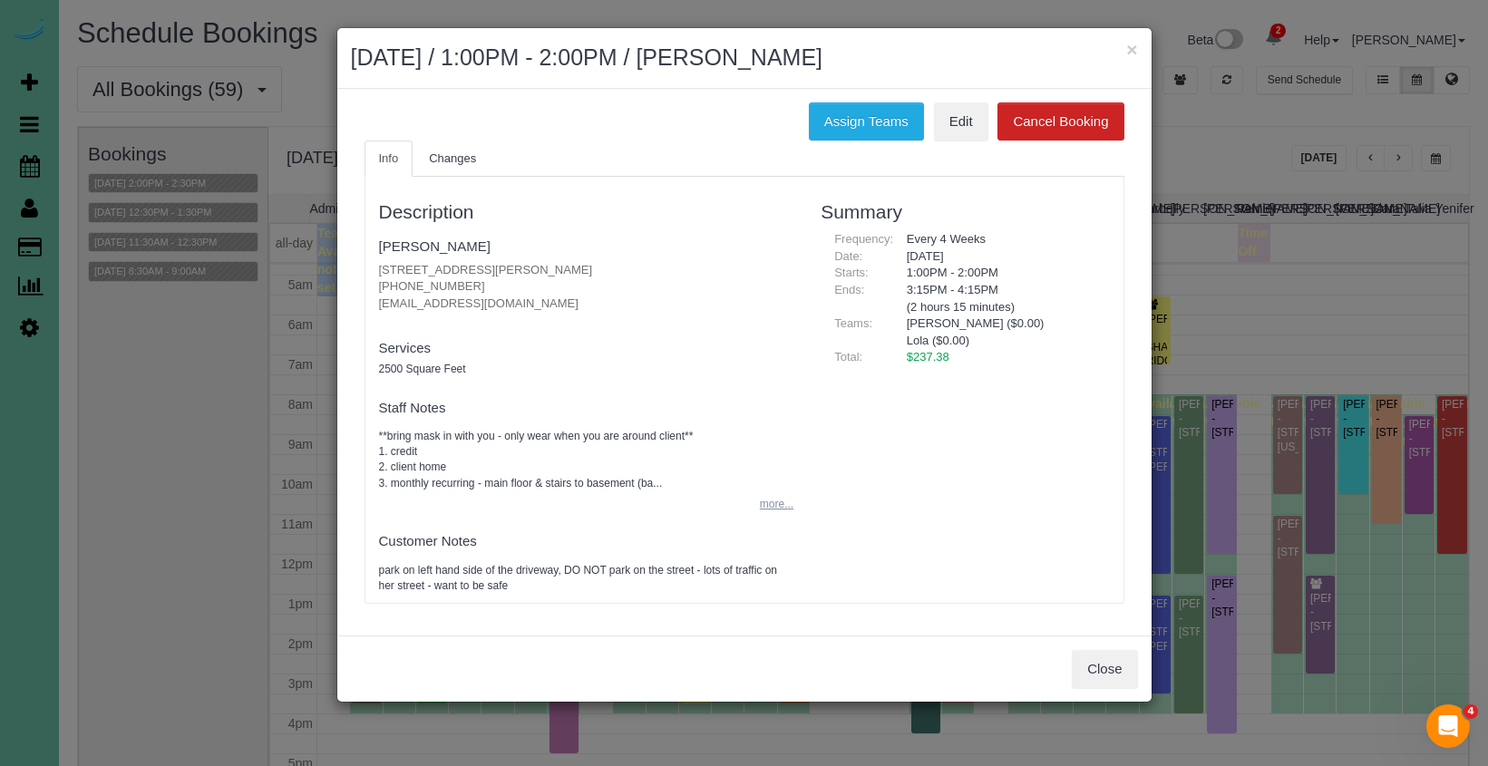
click at [768, 492] on button "more..." at bounding box center [771, 504] width 44 height 26
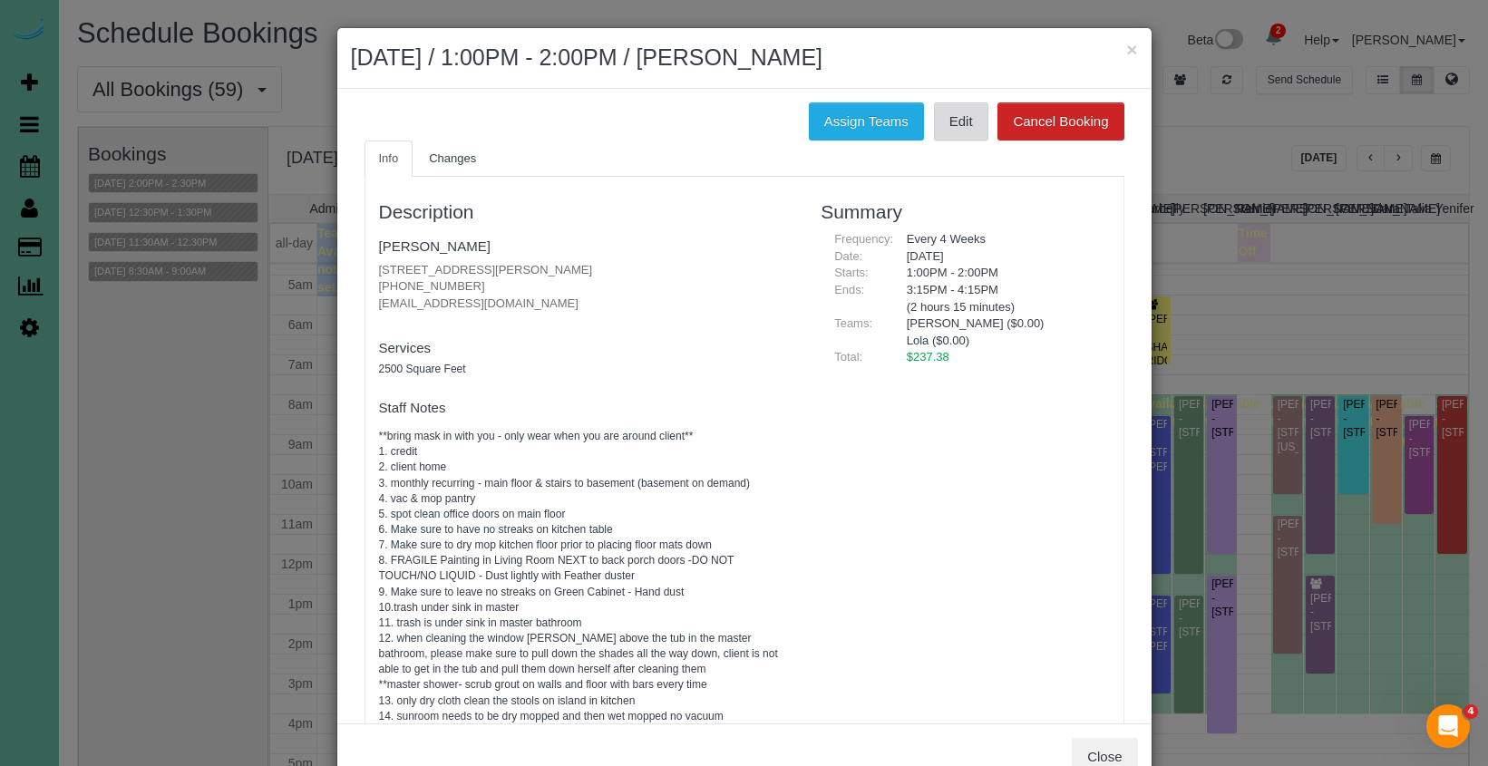
click at [947, 121] on link "Edit" at bounding box center [961, 121] width 54 height 38
click at [1131, 51] on button "×" at bounding box center [1131, 49] width 11 height 19
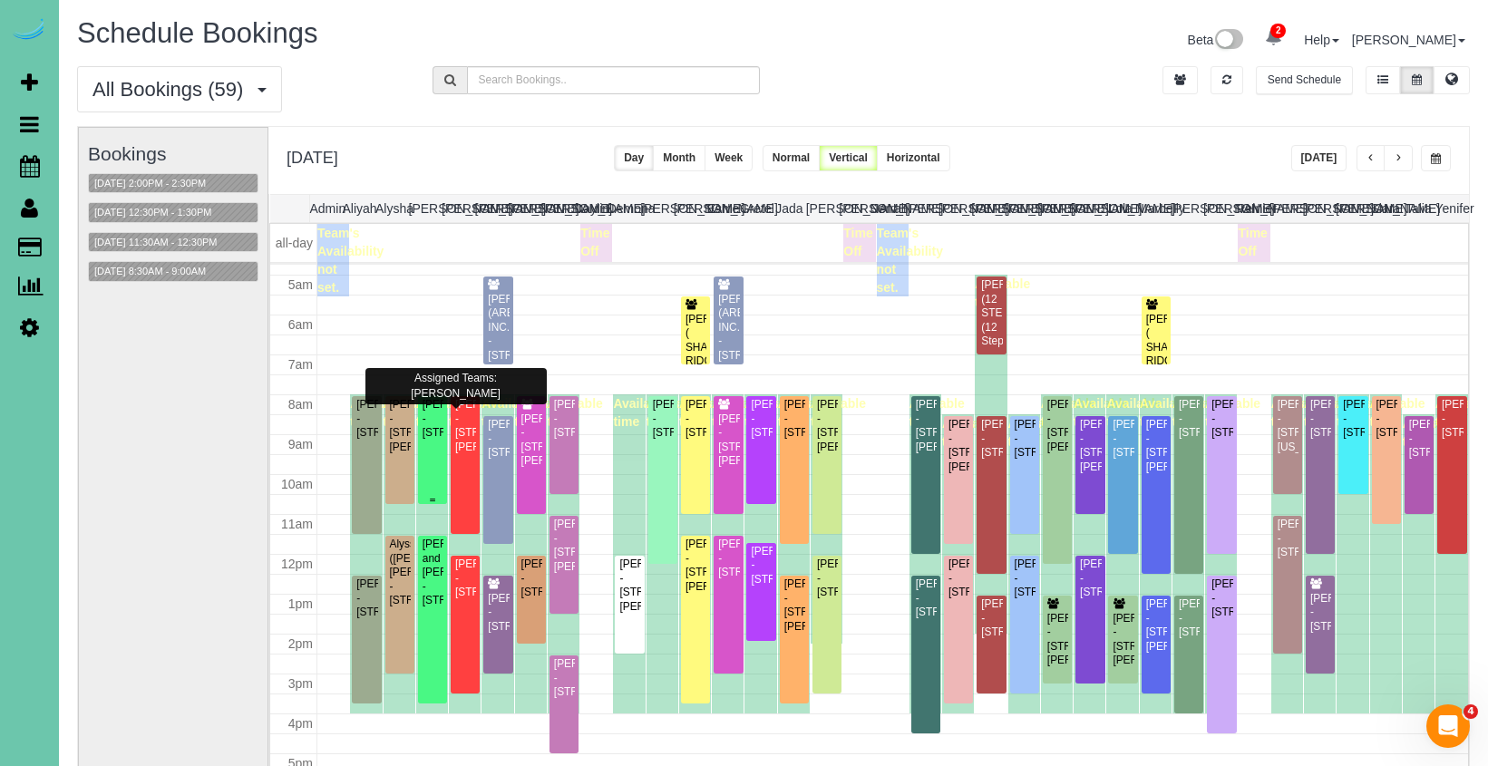
click at [430, 428] on div "Regina Wolf - 11753 S 111th Street, Papillion, NE 68046" at bounding box center [433, 419] width 22 height 42
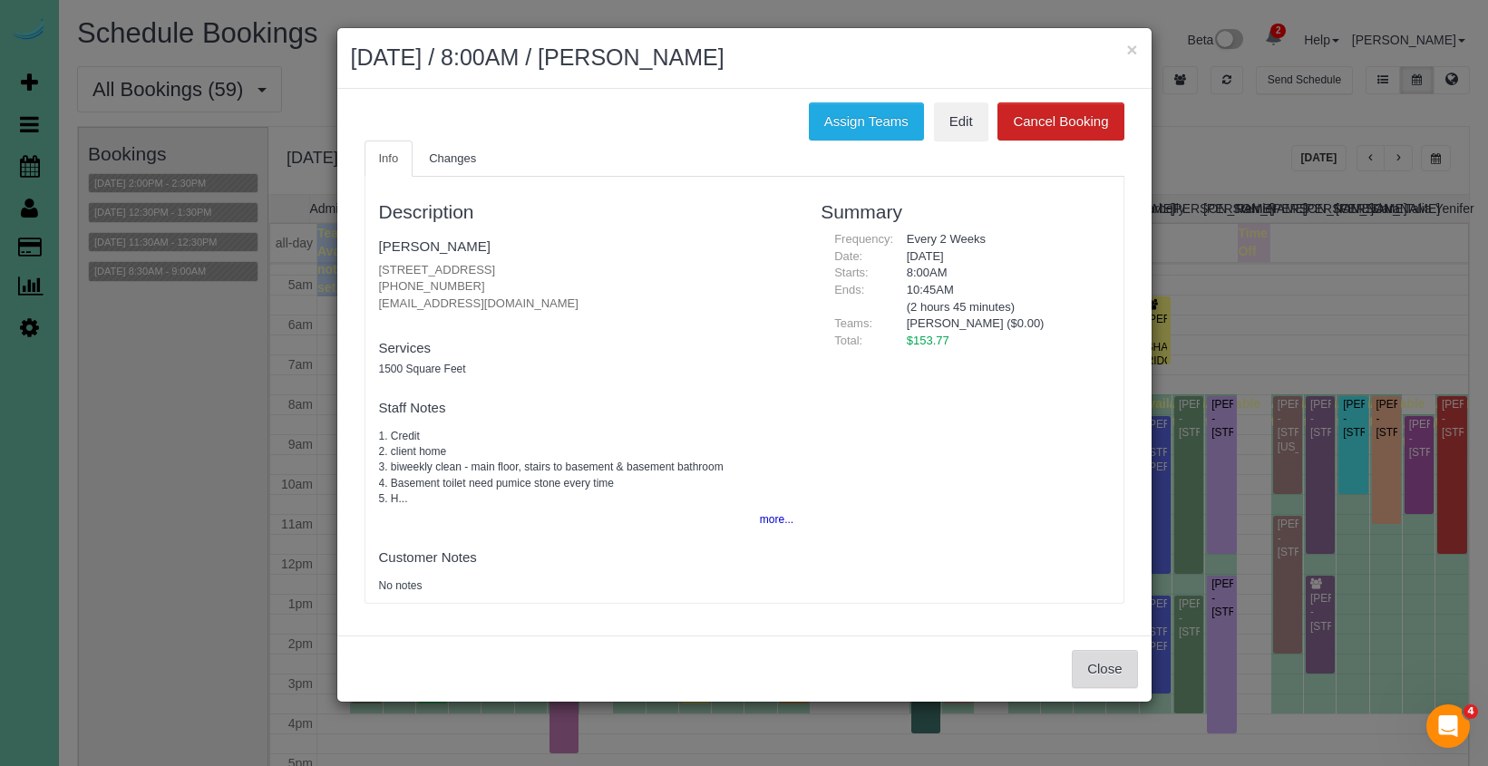
click at [1093, 677] on button "Close" at bounding box center [1104, 669] width 65 height 38
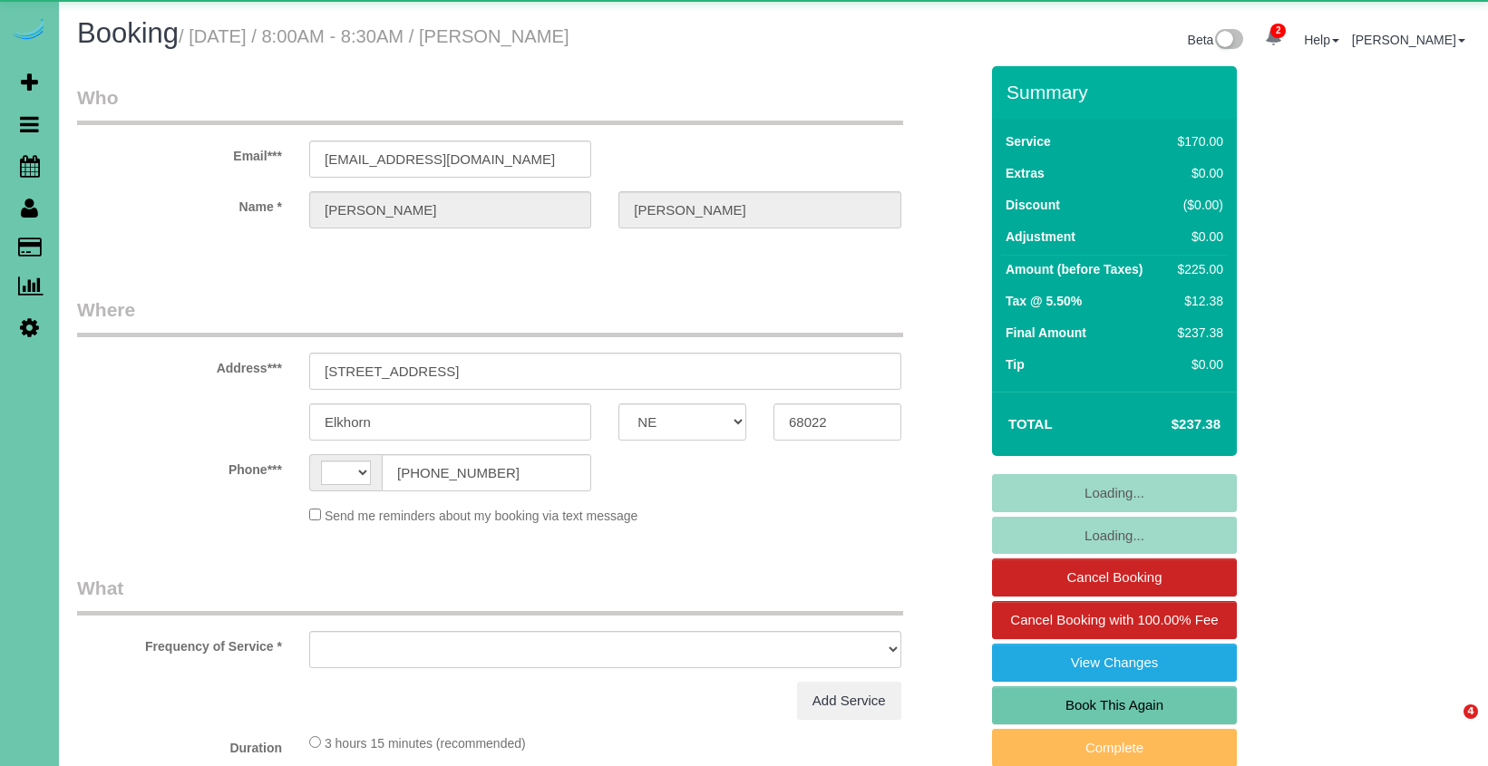
select select "NE"
select select "string:[GEOGRAPHIC_DATA]"
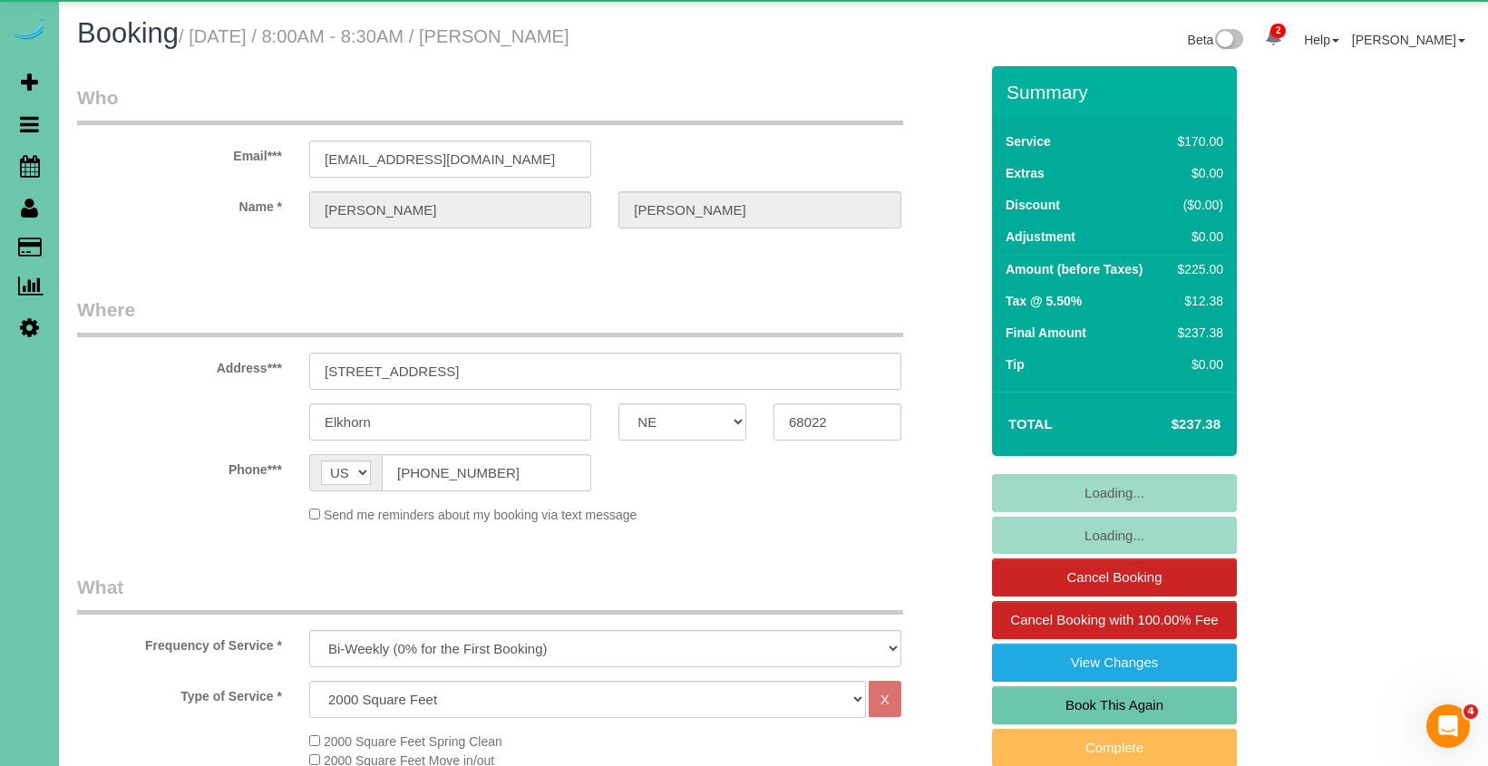
select select "object:672"
select select "number:36"
select select "number:41"
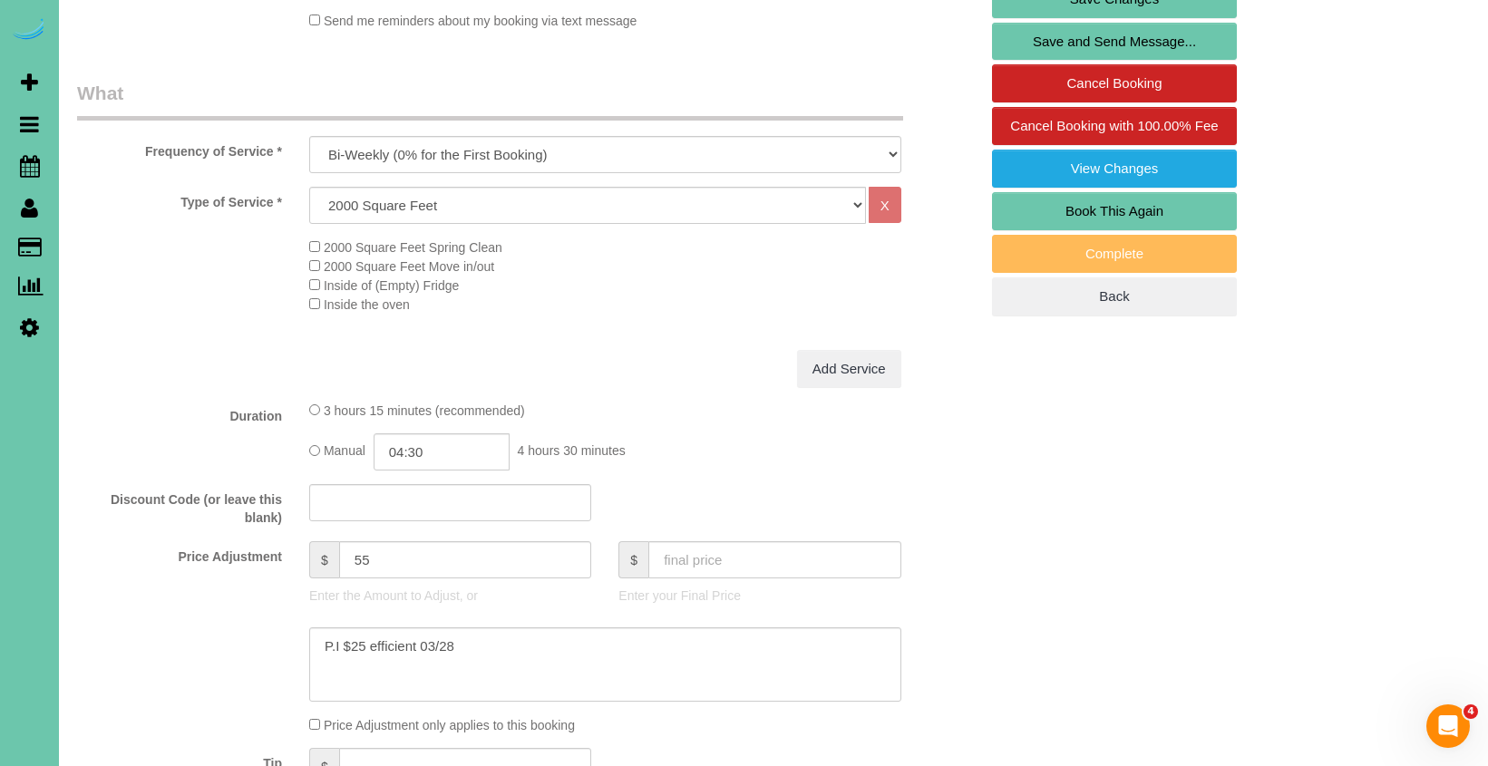
scroll to position [504, 0]
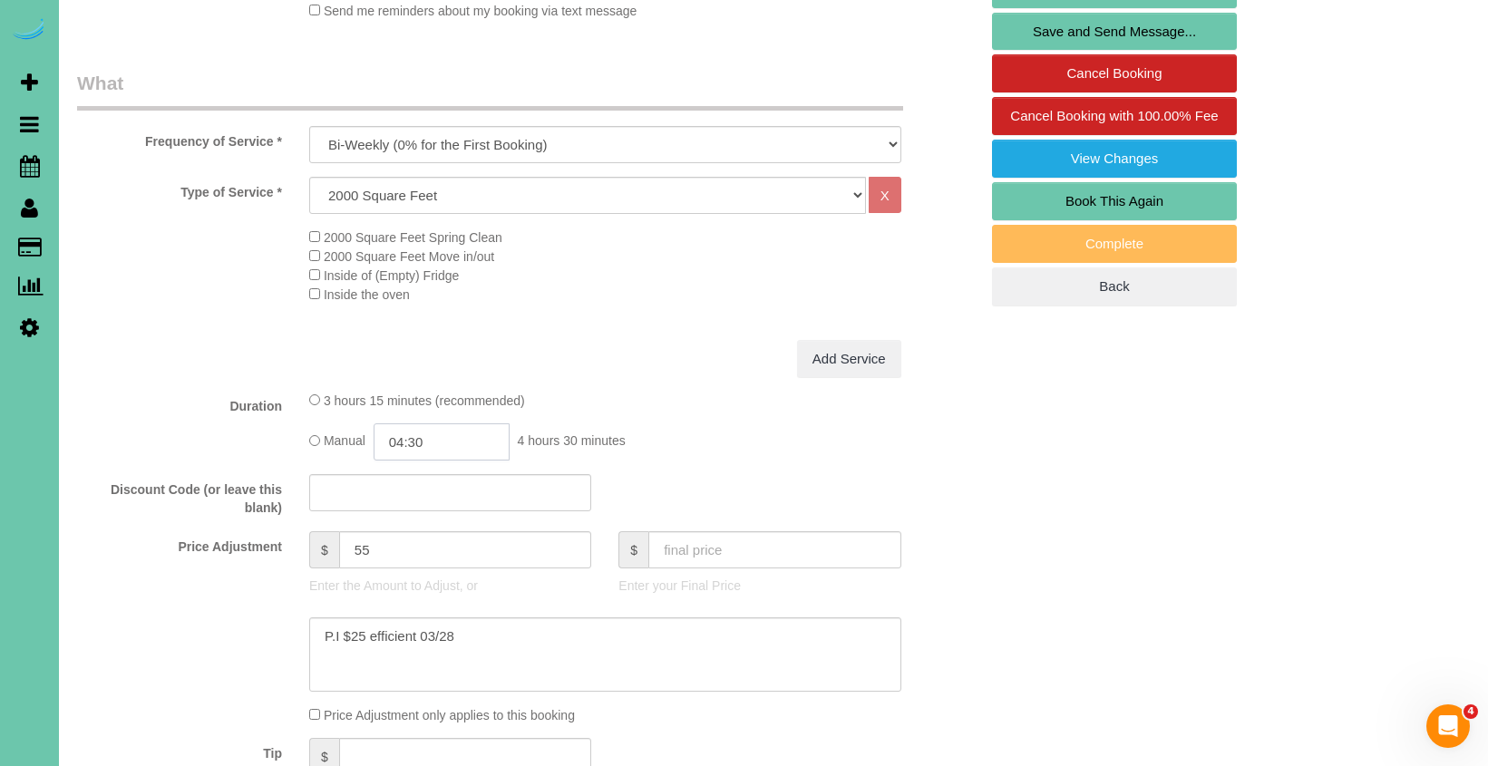
click at [439, 439] on input "04:30" at bounding box center [442, 441] width 136 height 37
type input "04:15"
click at [184, 594] on div "Price Adjustment $ 55 Enter the Amount to Adjust, or $ Enter your Final Price" at bounding box center [527, 567] width 928 height 73
drag, startPoint x: 482, startPoint y: 636, endPoint x: -51, endPoint y: 617, distance: 533.4
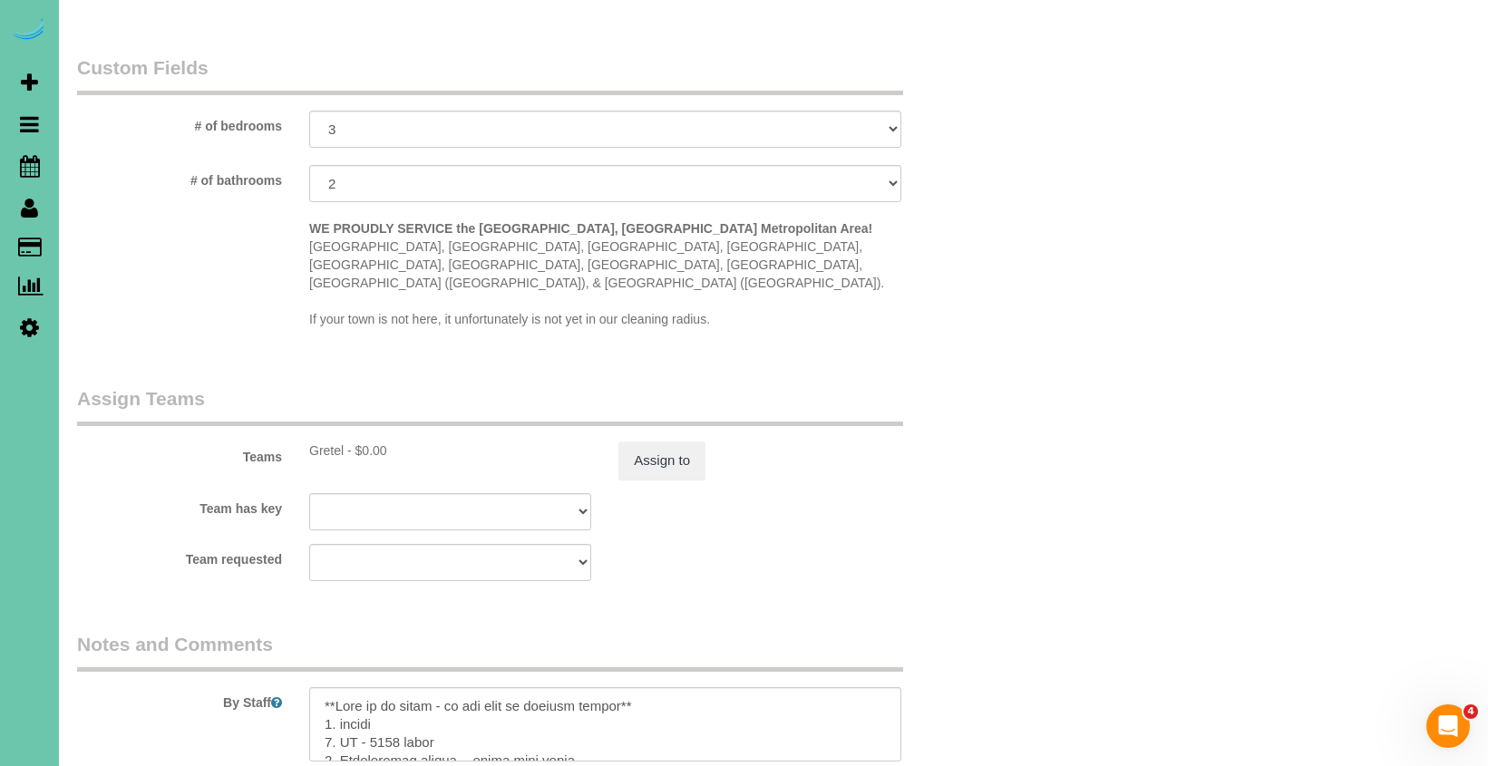
scroll to position [1672, 0]
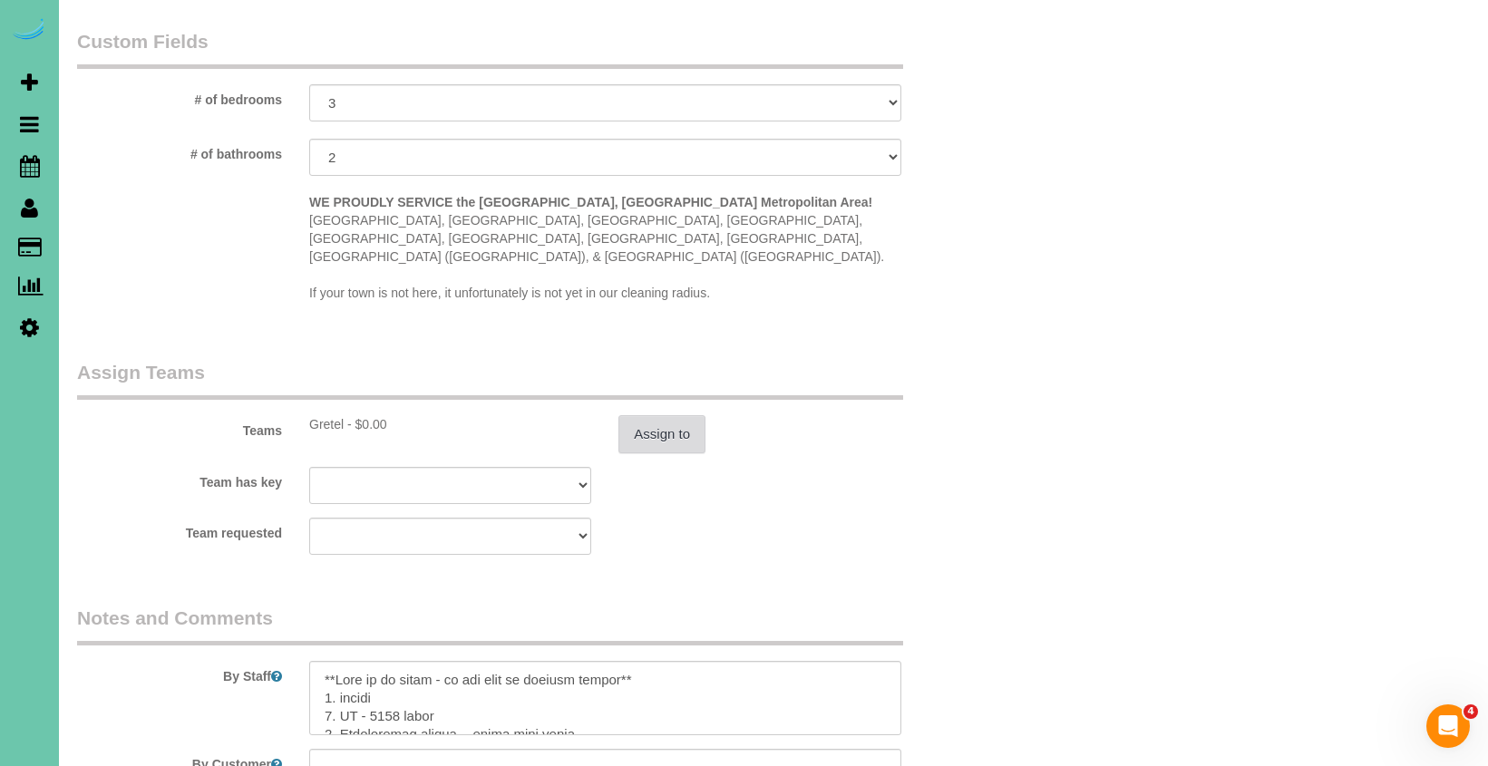
type textarea "NEW RATE - 9/28/25"
click at [672, 415] on button "Assign to" at bounding box center [661, 434] width 87 height 38
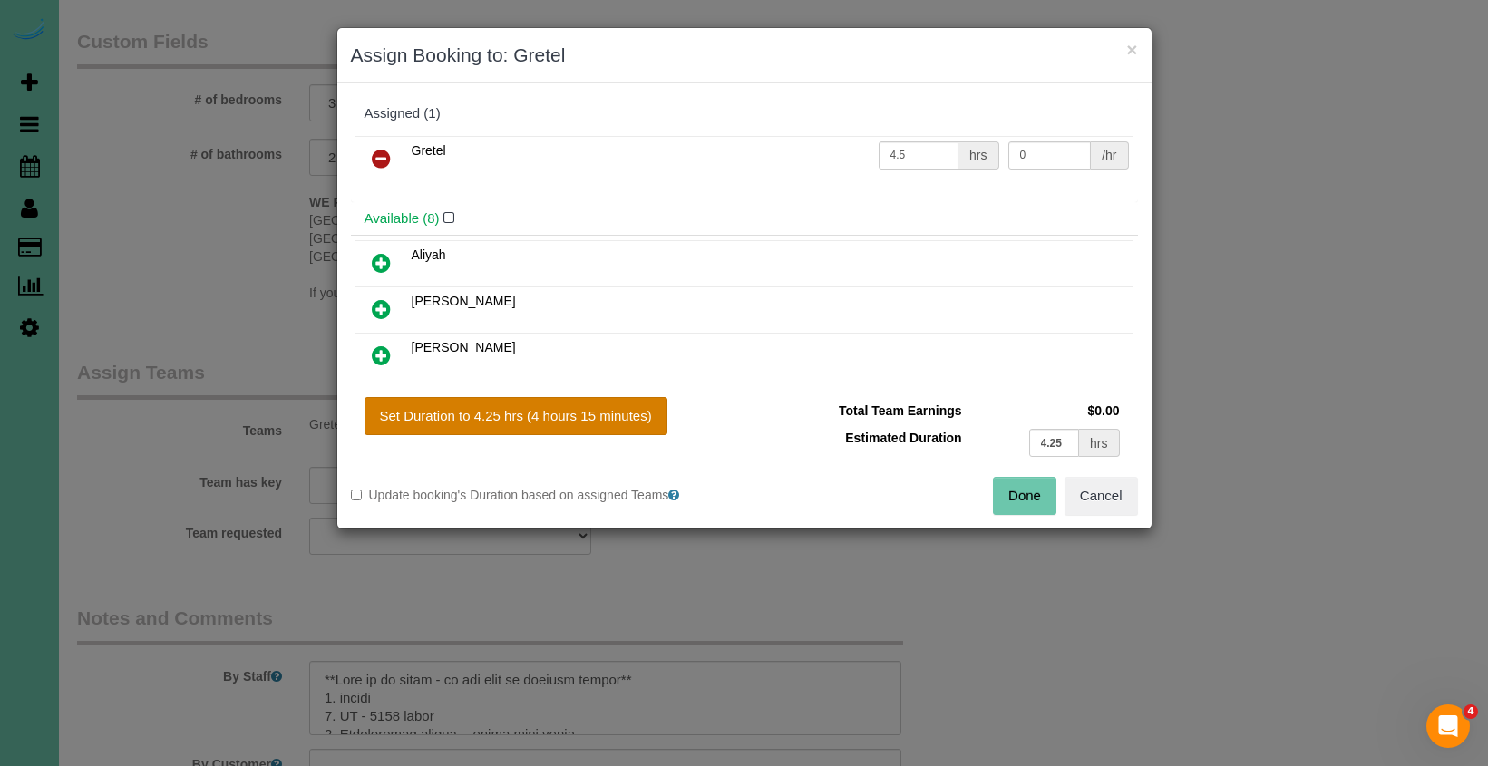
click at [594, 415] on button "Set Duration to 4.25 hrs (4 hours 15 minutes)" at bounding box center [515, 416] width 303 height 38
type input "4.25"
click at [1028, 486] on button "Done" at bounding box center [1024, 496] width 63 height 38
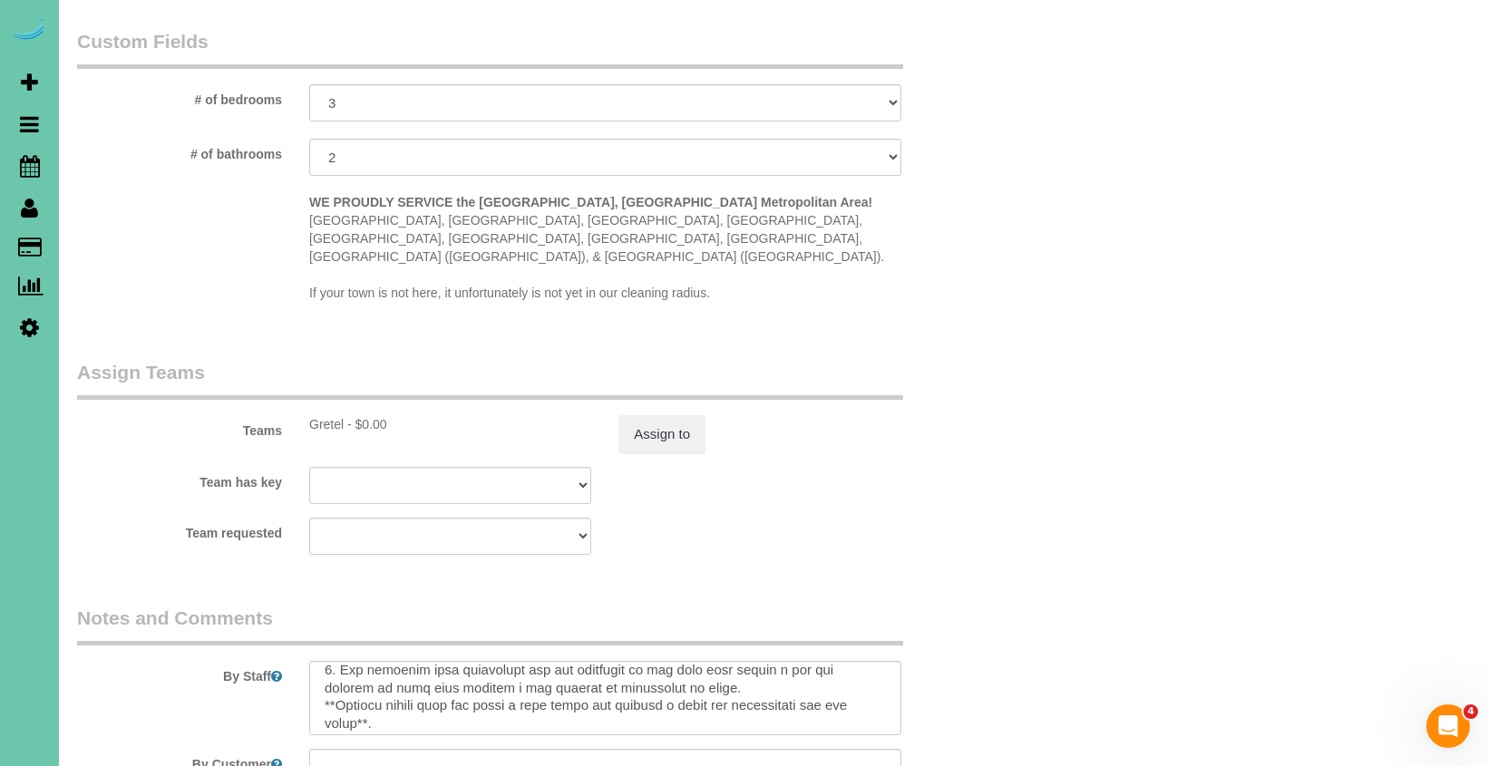
scroll to position [480, 0]
click at [374, 690] on textarea at bounding box center [605, 698] width 592 height 74
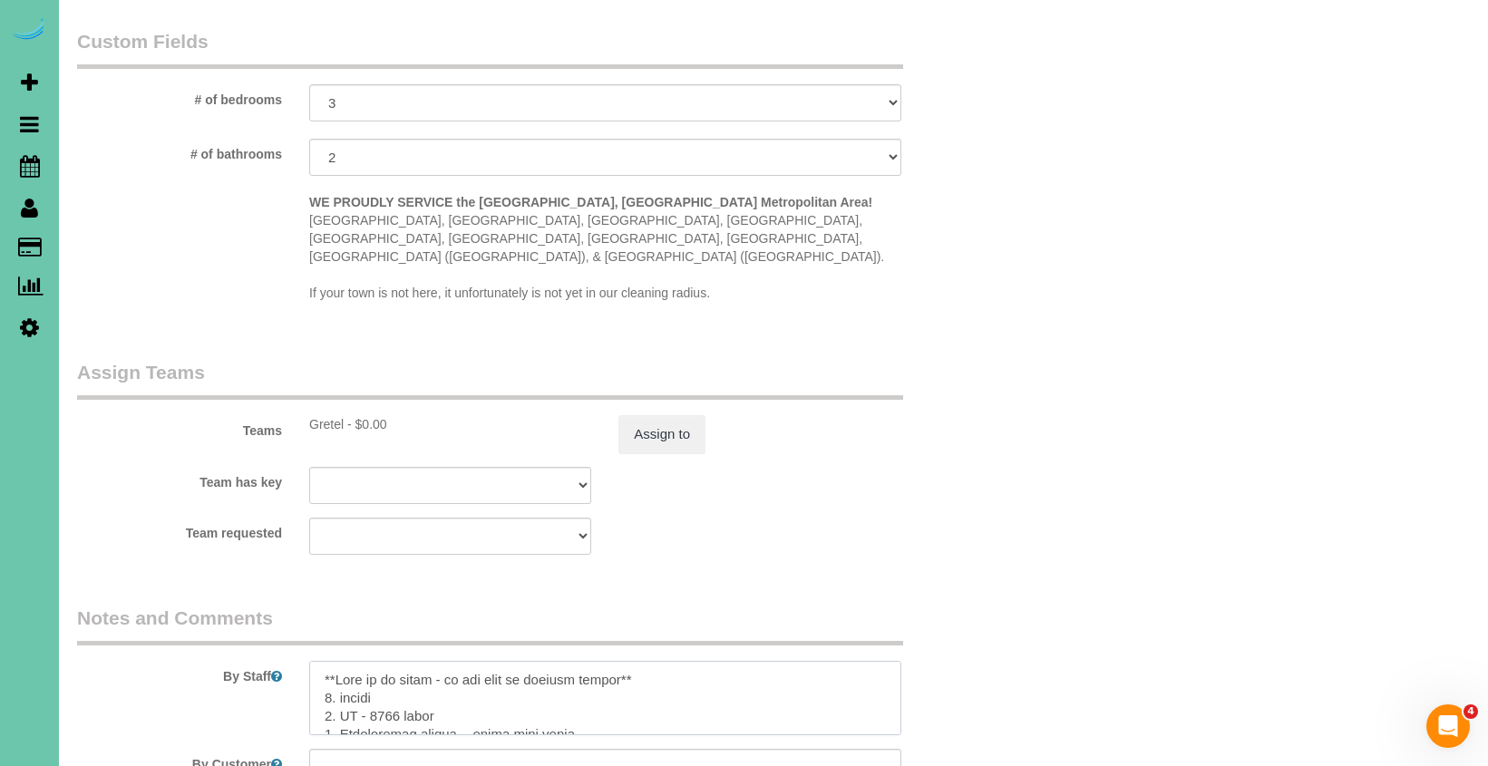
scroll to position [0, 0]
type textarea "**Okay to go early - do not have to contact client** 1. credit 2. GC - 0639 ent…"
click at [685, 415] on button "Assign to" at bounding box center [661, 434] width 87 height 38
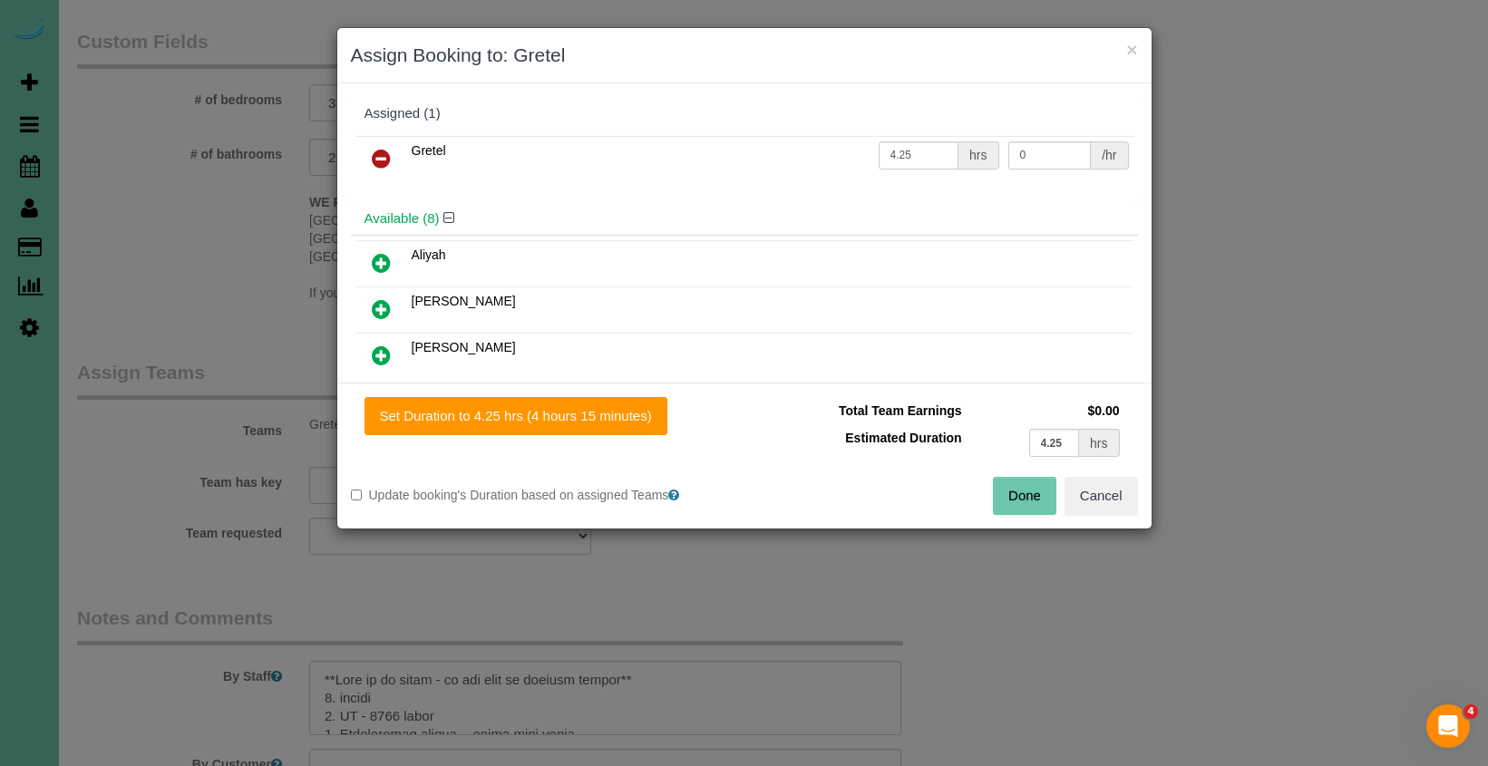
click at [1000, 495] on button "Done" at bounding box center [1024, 496] width 63 height 38
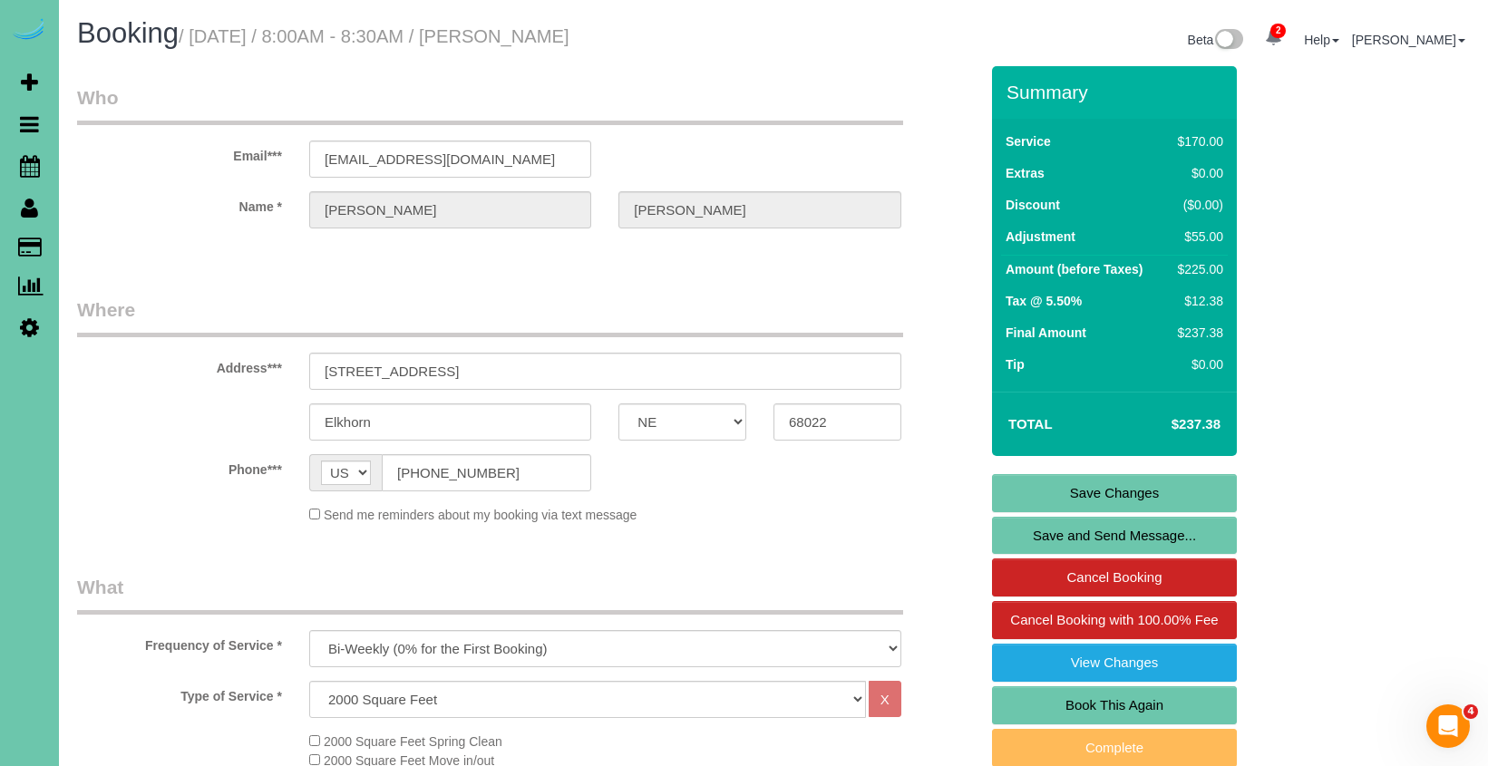
scroll to position [-1, 0]
click at [1000, 495] on link "Save Changes" at bounding box center [1114, 493] width 245 height 38
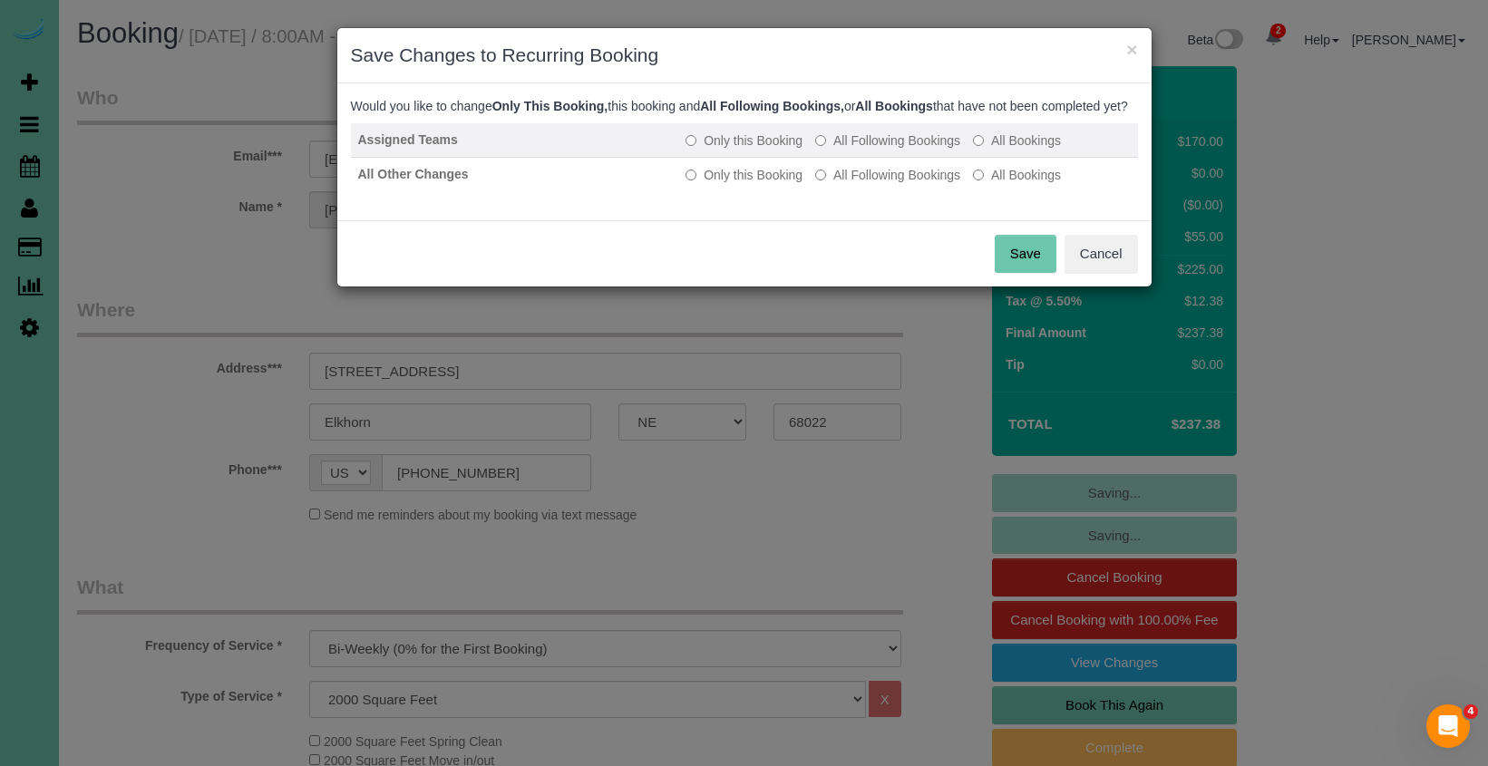
click at [866, 150] on label "All Following Bookings" at bounding box center [887, 140] width 145 height 18
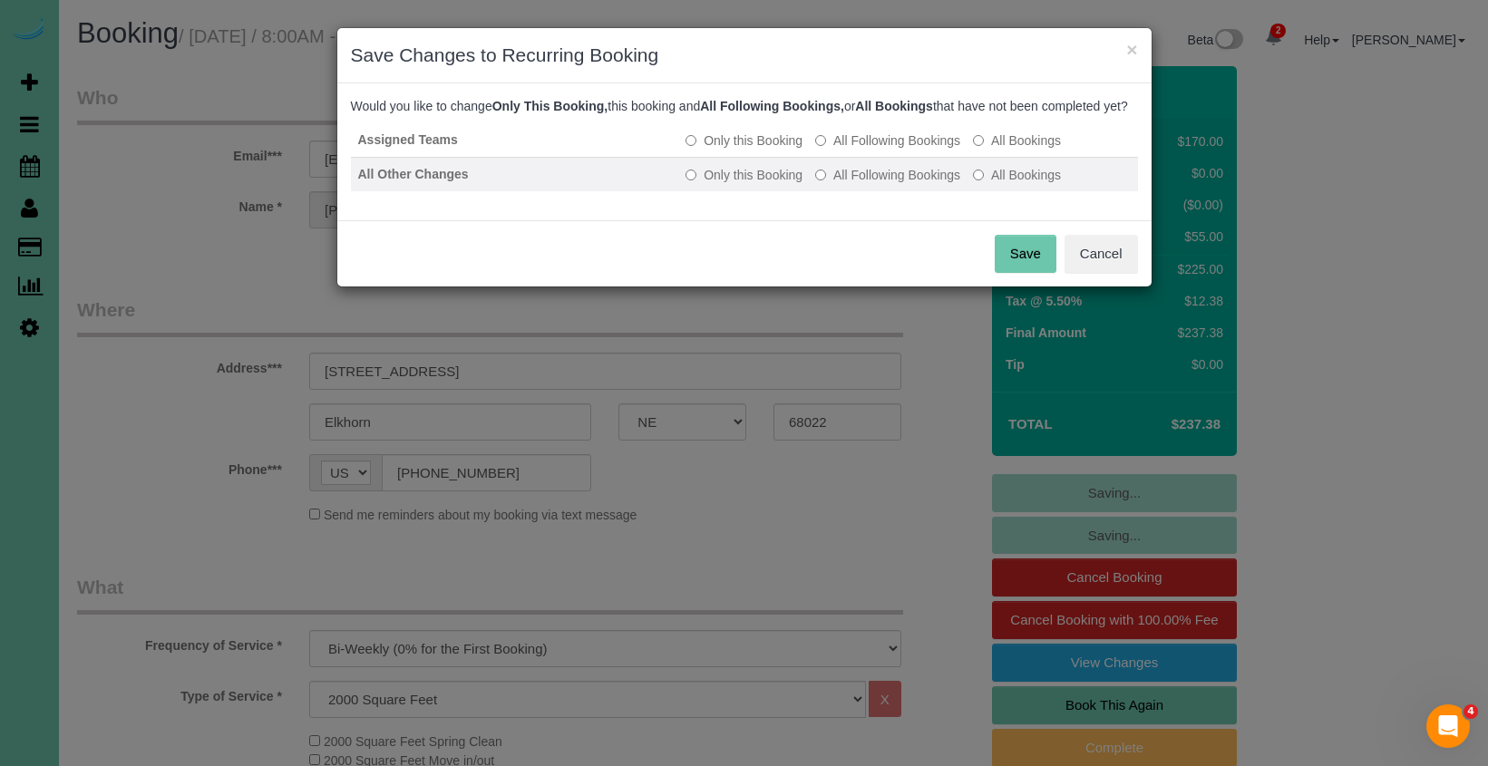
click at [864, 184] on label "All Following Bookings" at bounding box center [887, 175] width 145 height 18
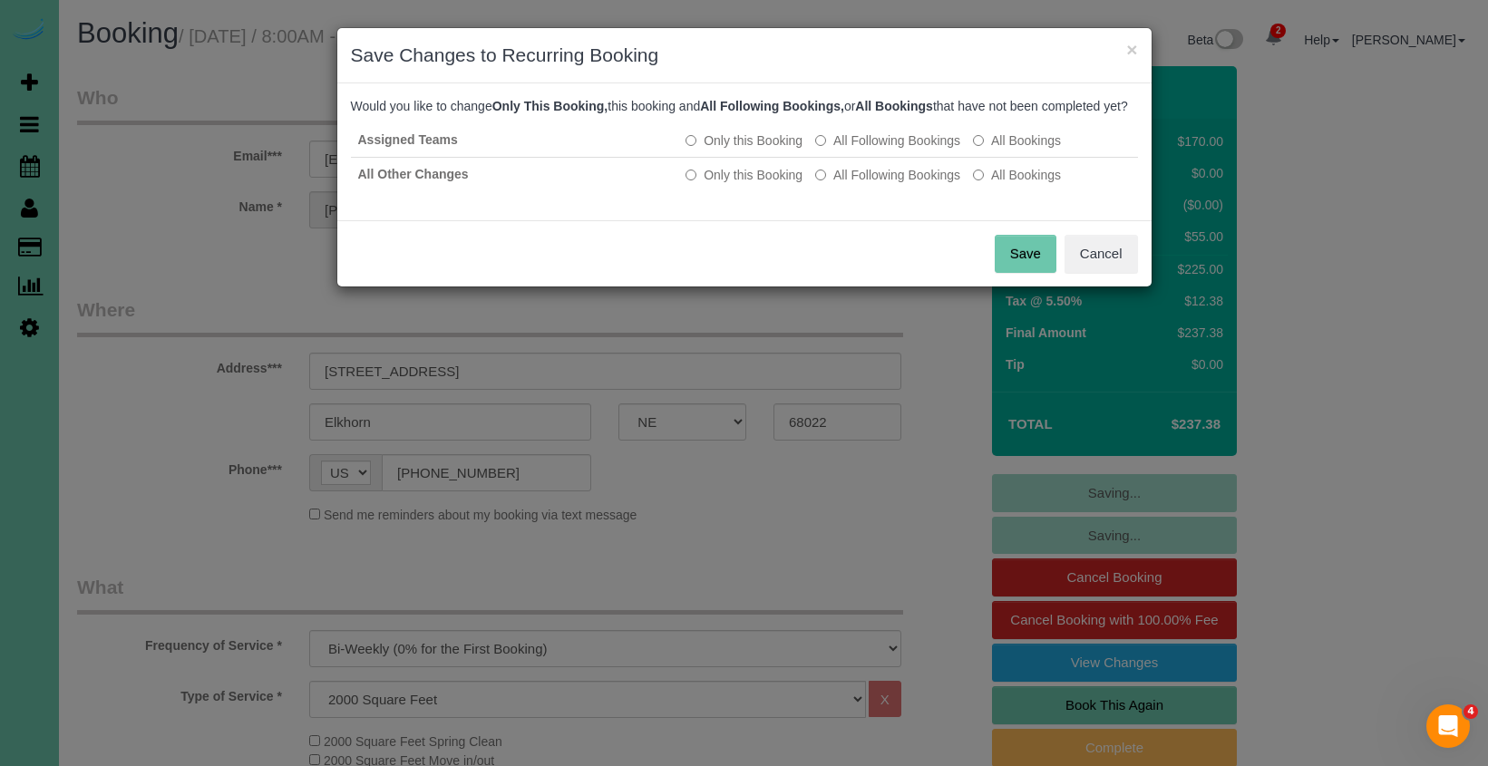
click at [1022, 269] on button "Save" at bounding box center [1026, 254] width 62 height 38
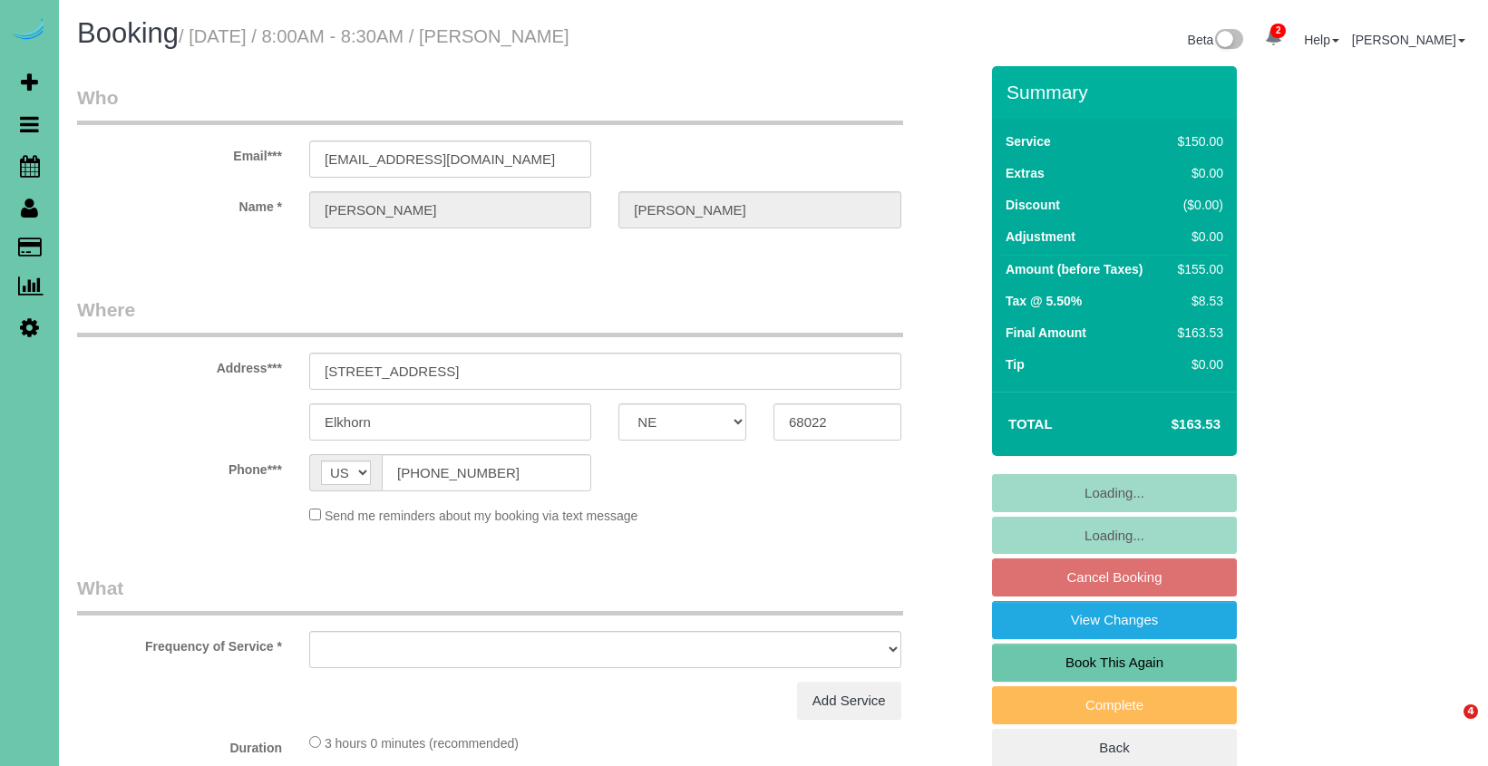
select select "NE"
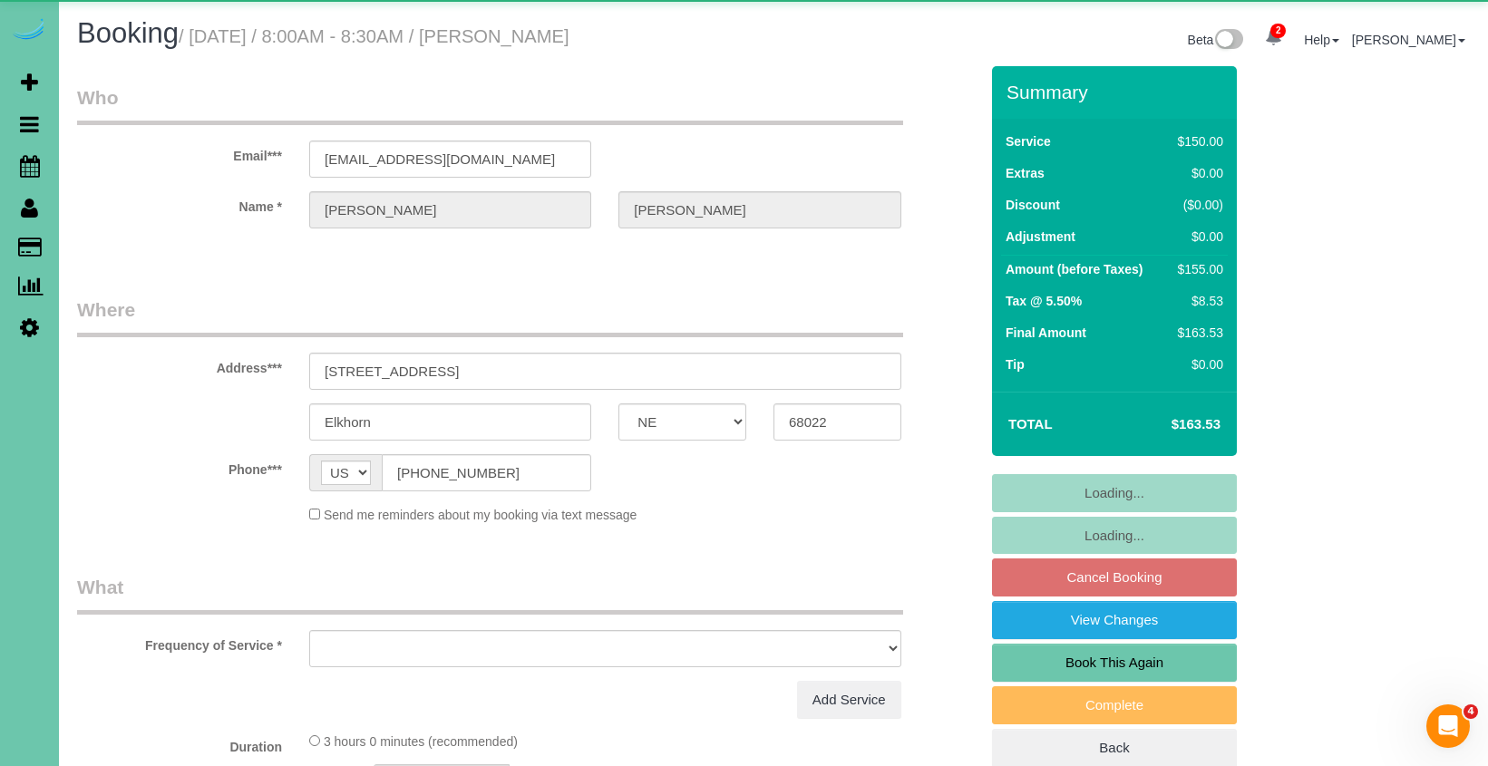
select select "object:653"
select select "string:fspay-decb7669-775b-430b-a1fa-13d3f6dbe243"
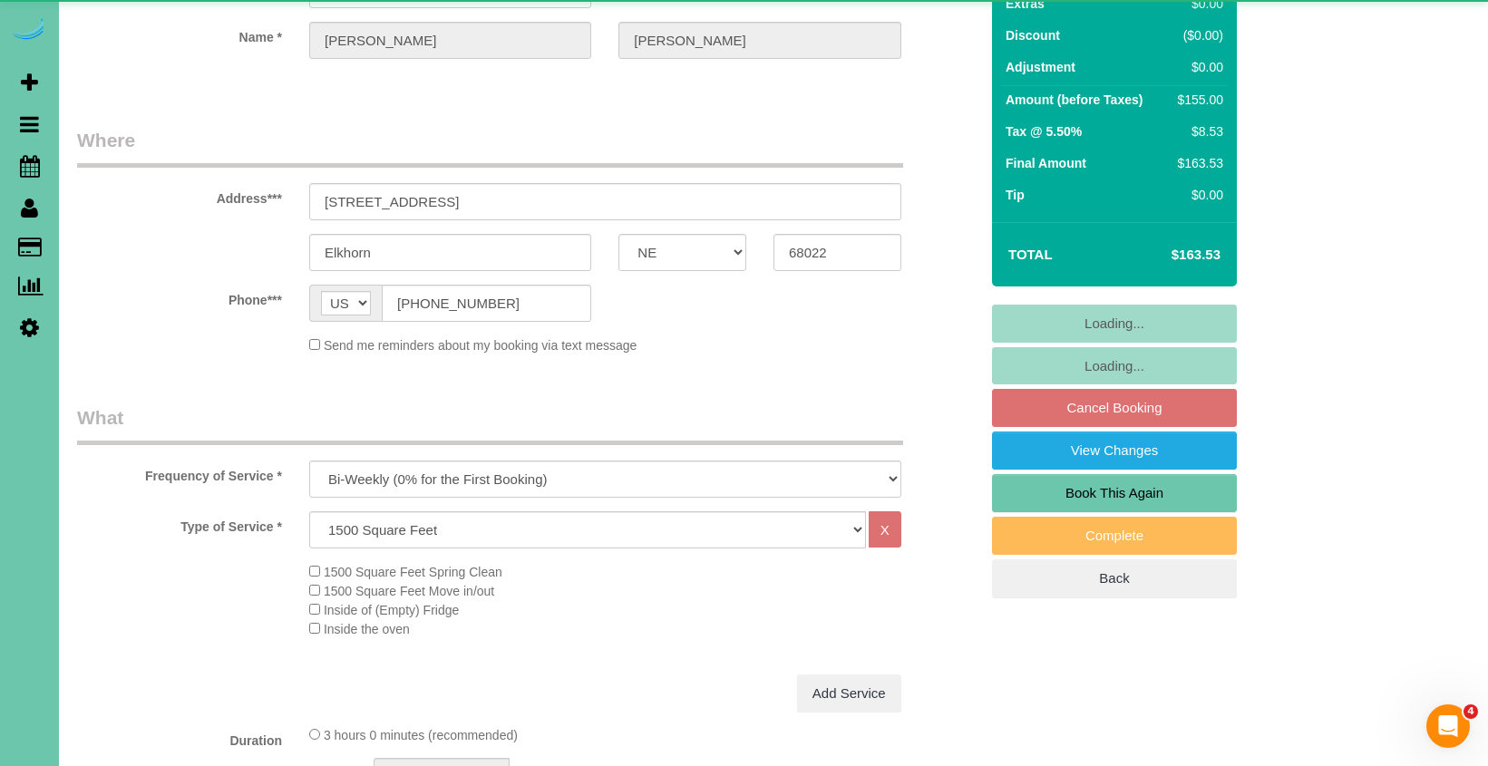
select select "number:36"
select select "number:41"
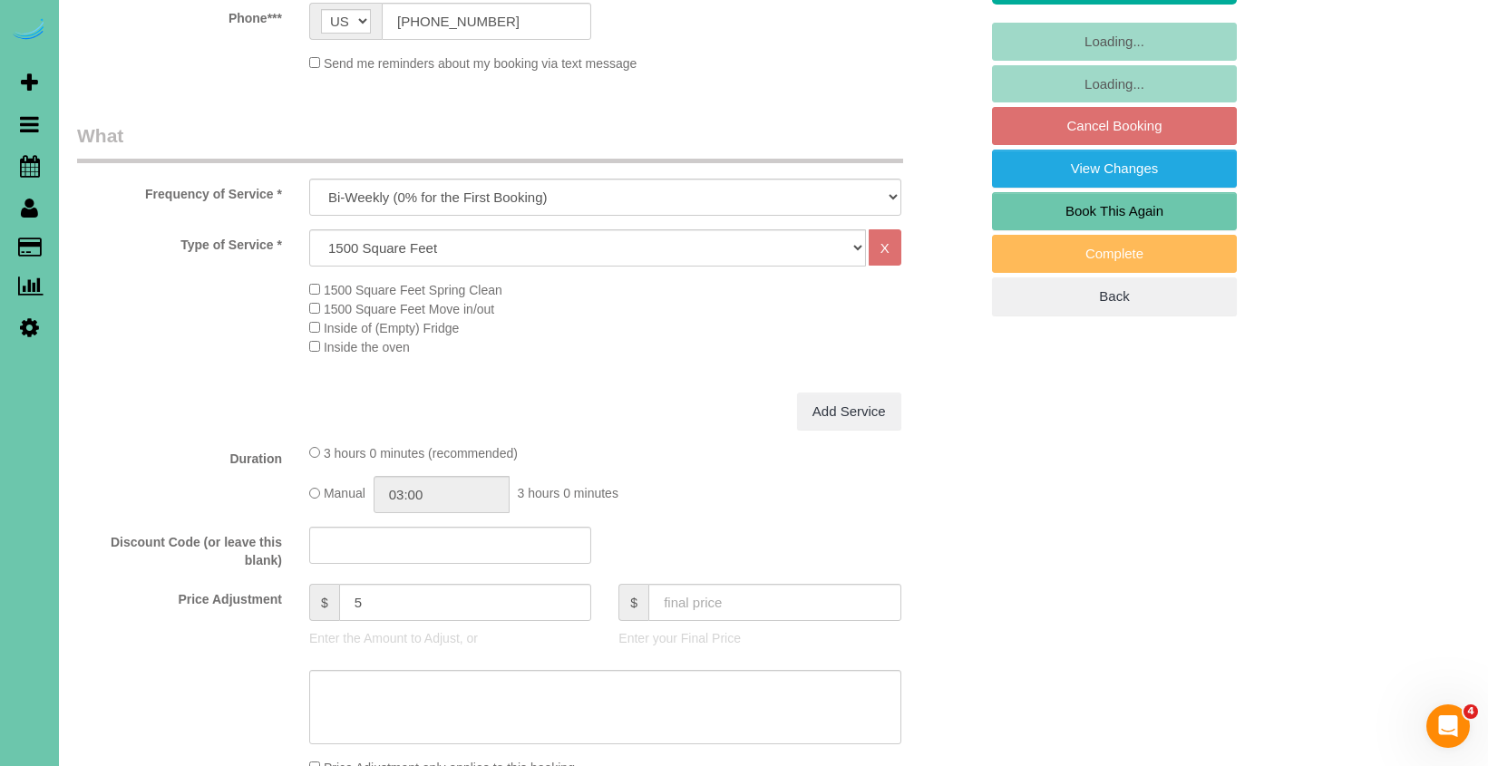
scroll to position [458, 0]
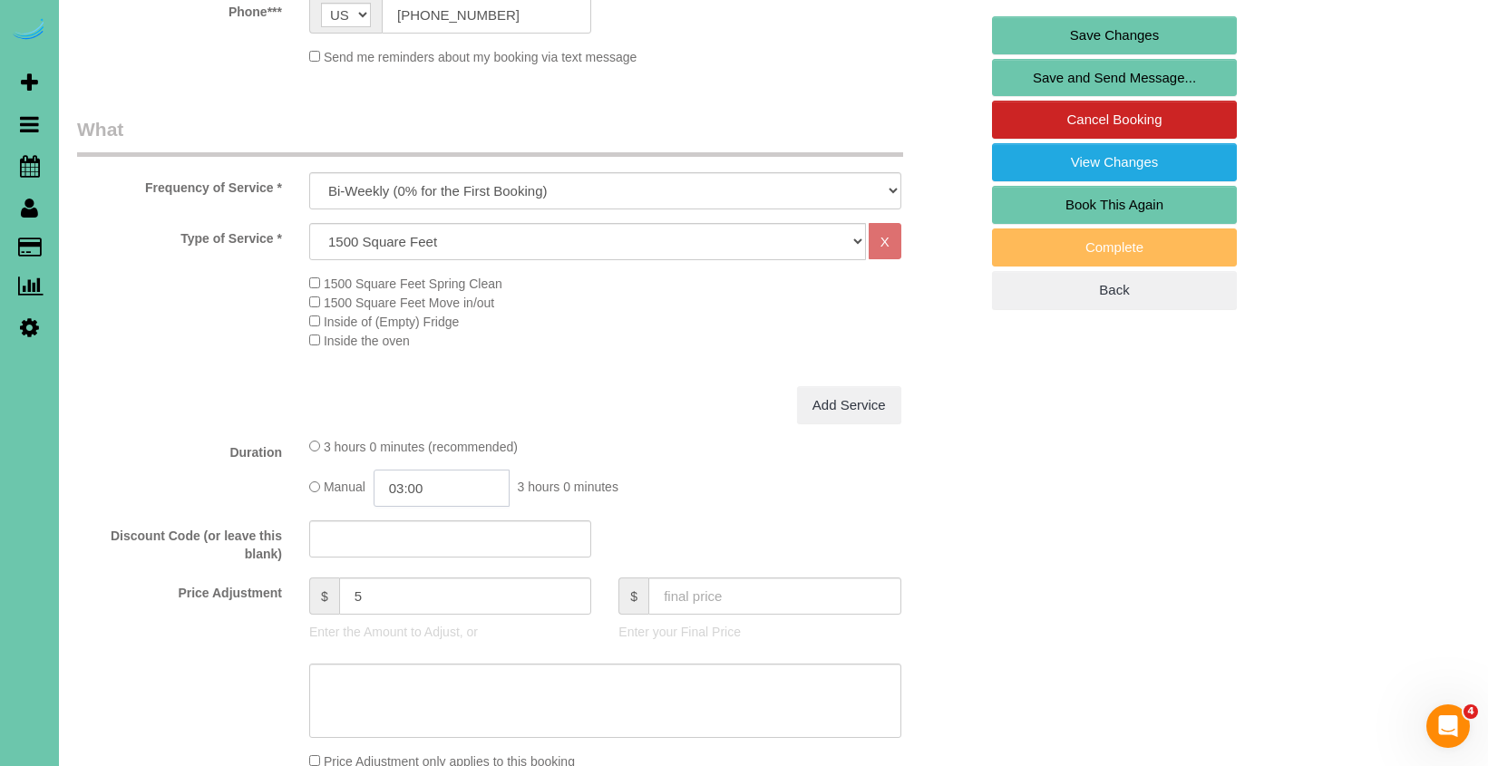
click at [433, 482] on input "03:00" at bounding box center [442, 488] width 136 height 37
click at [420, 520] on li "02:30" at bounding box center [421, 514] width 81 height 24
click at [444, 488] on input "02:30" at bounding box center [442, 488] width 136 height 37
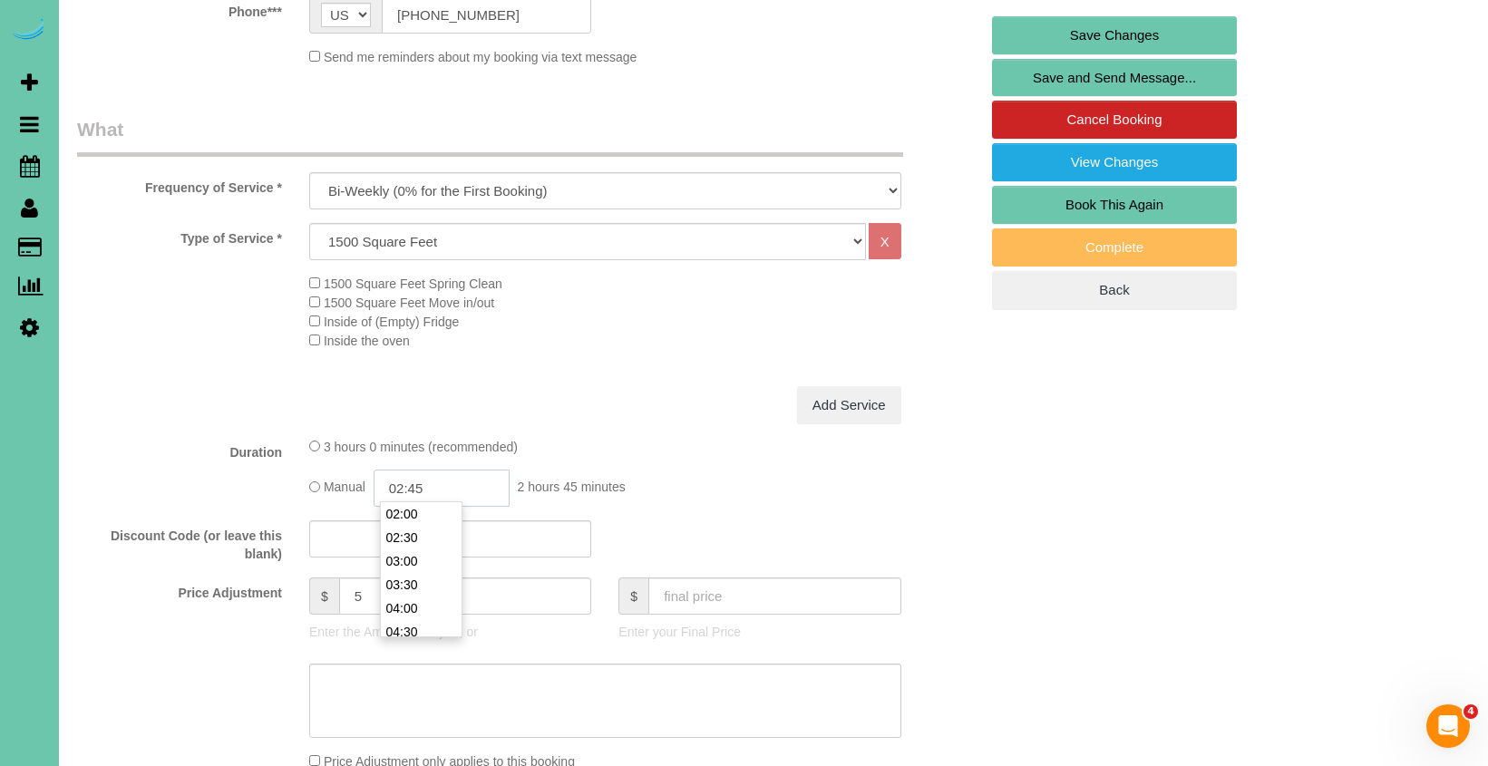
type input "02:45"
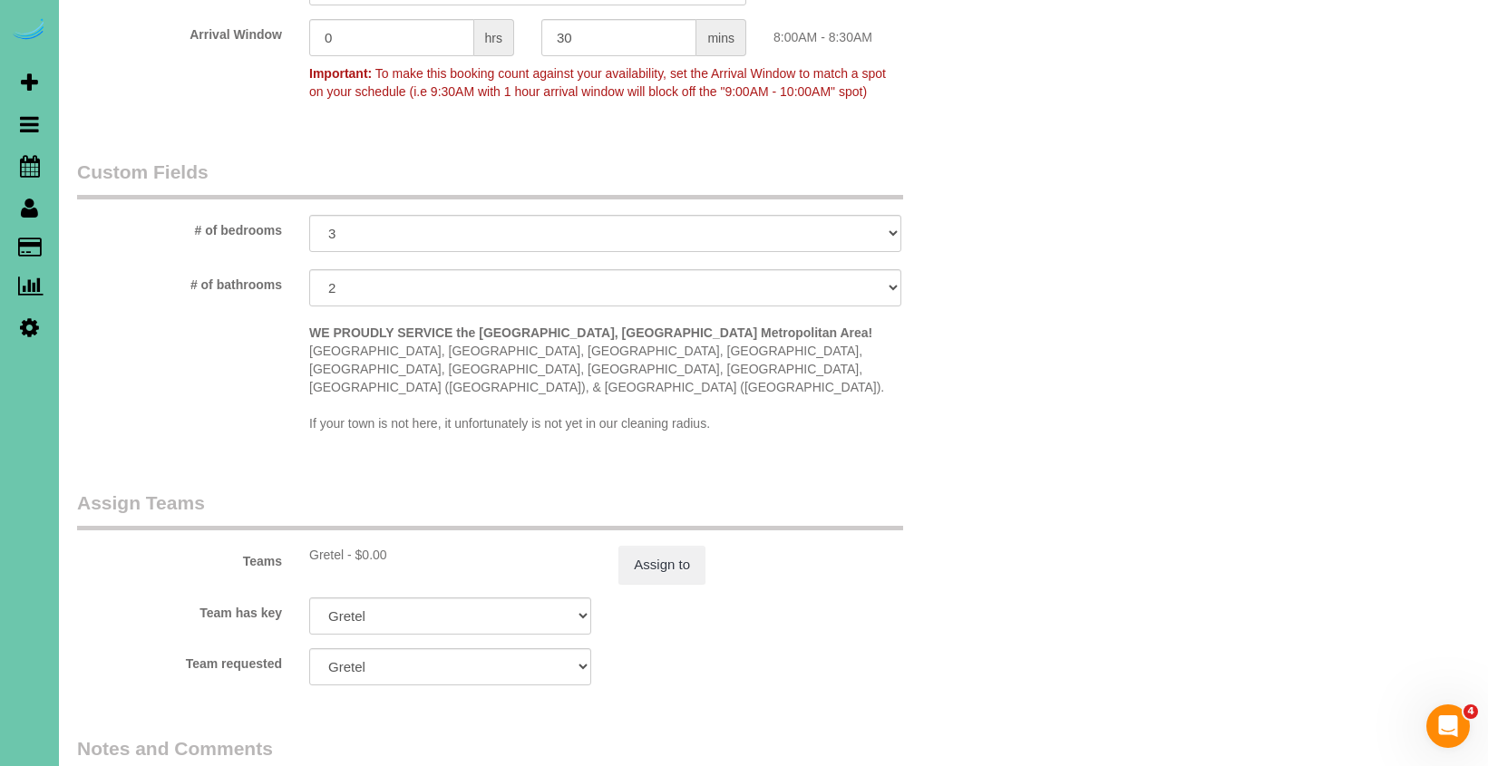
scroll to position [1622, 0]
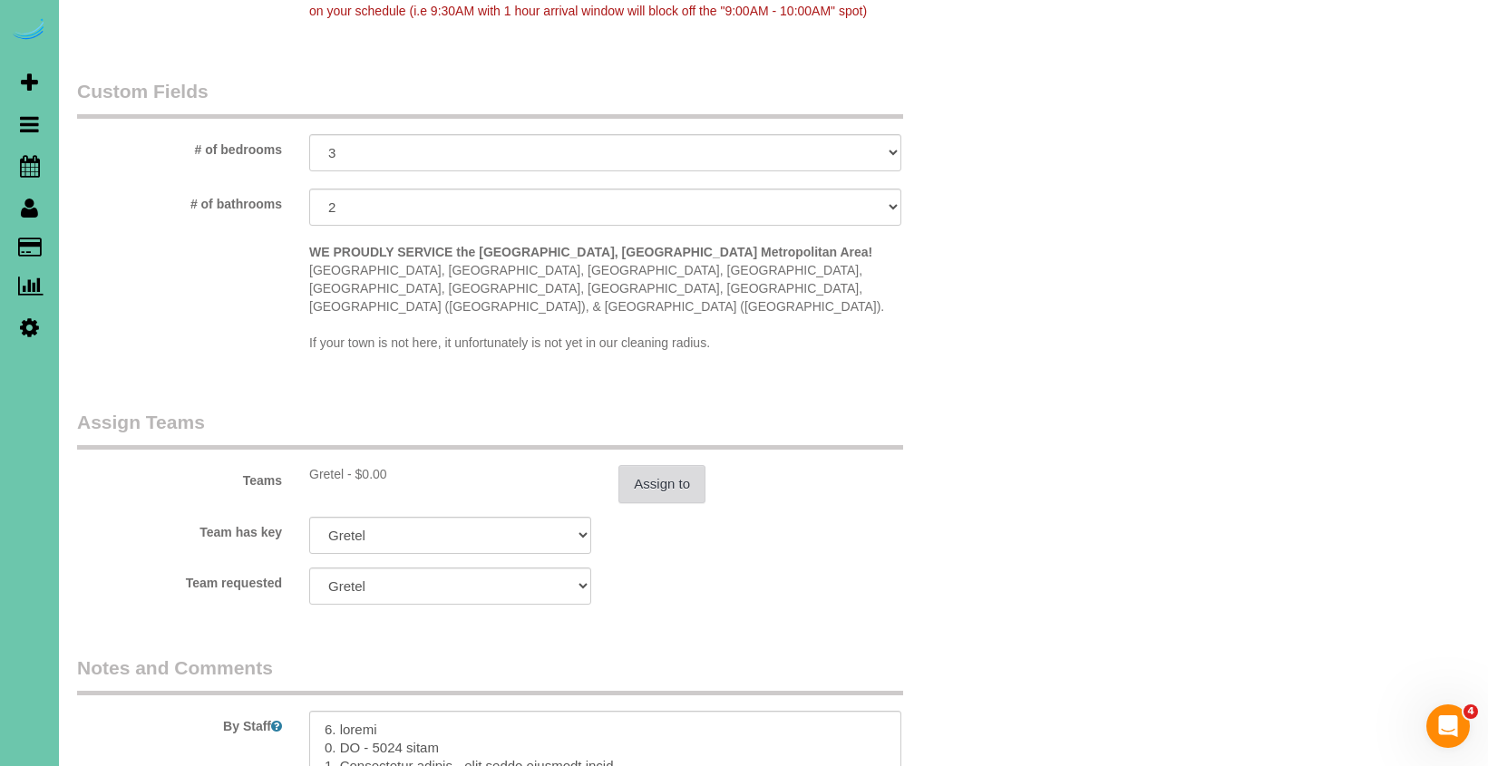
type textarea "NEW RATE 10/2/25"
click at [655, 465] on button "Assign to" at bounding box center [661, 484] width 87 height 38
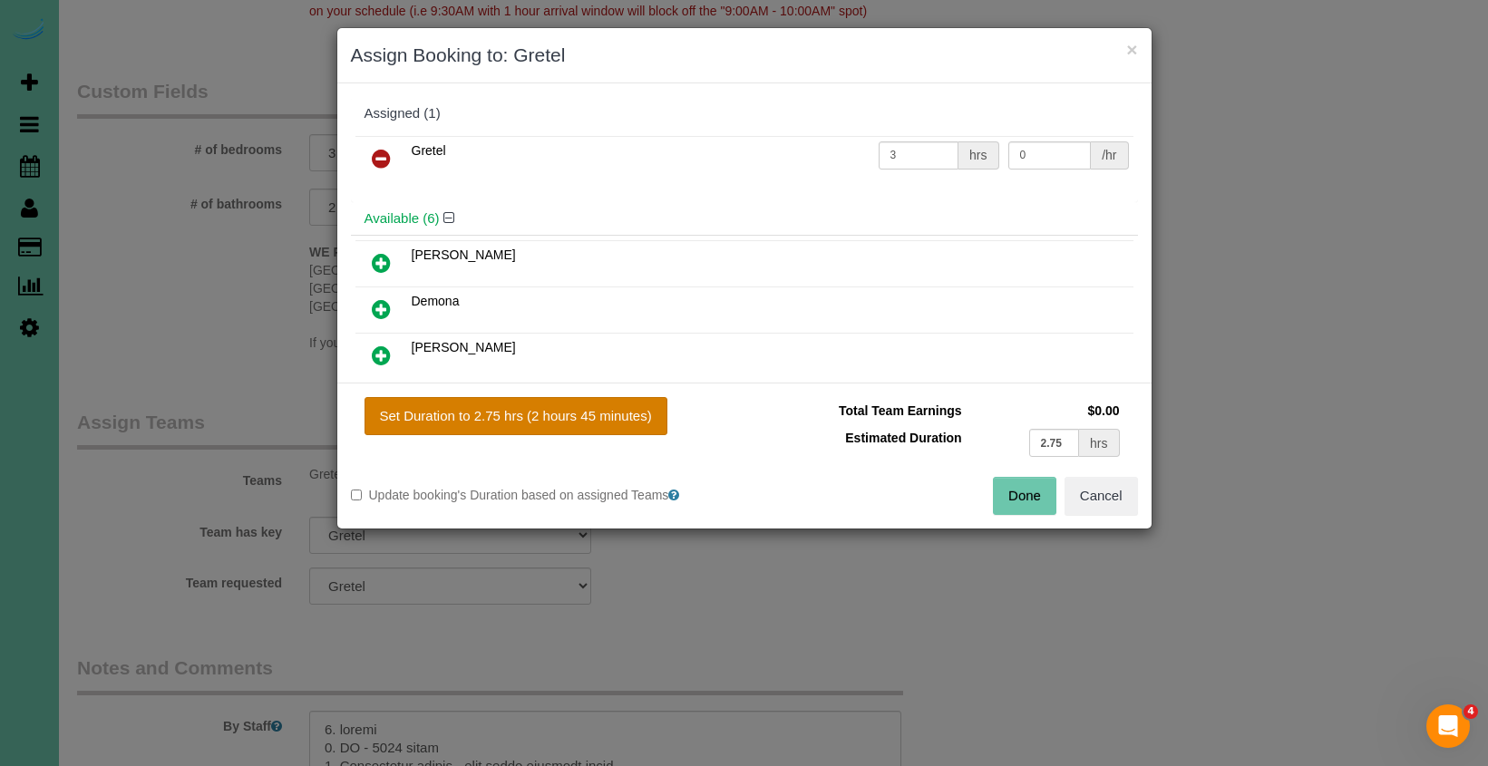
click at [582, 420] on button "Set Duration to 2.75 hrs (2 hours 45 minutes)" at bounding box center [515, 416] width 303 height 38
type input "2.75"
click at [1008, 502] on button "Done" at bounding box center [1024, 496] width 63 height 38
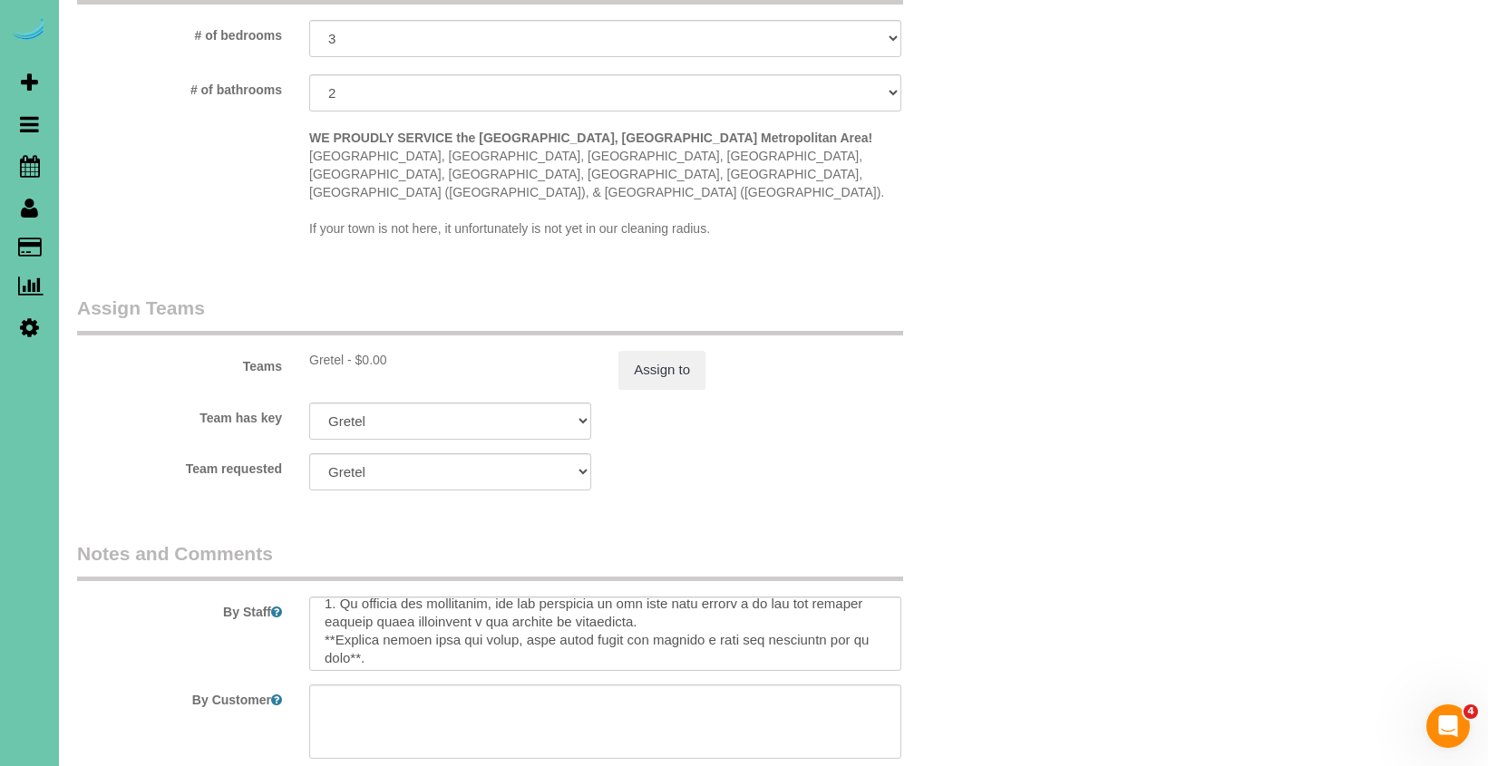
scroll to position [445, 0]
click at [487, 623] on textarea at bounding box center [605, 634] width 592 height 74
type textarea "1. credit 2. GC - 0639 enter 3. Alternating weekly - main floor cleaning today …"
click at [673, 351] on button "Assign to" at bounding box center [661, 370] width 87 height 38
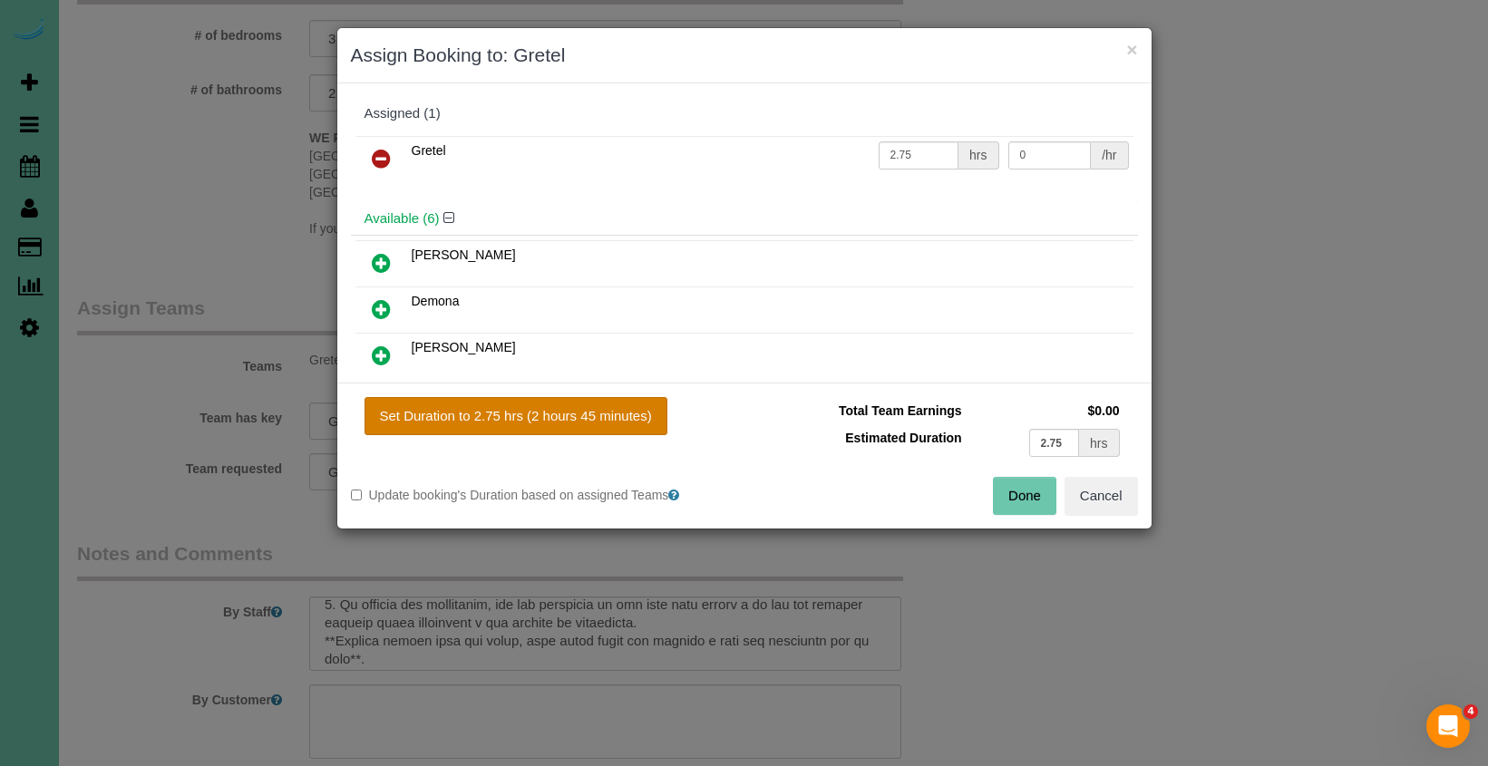
click at [585, 417] on button "Set Duration to 2.75 hrs (2 hours 45 minutes)" at bounding box center [515, 416] width 303 height 38
click at [998, 507] on button "Done" at bounding box center [1024, 496] width 63 height 38
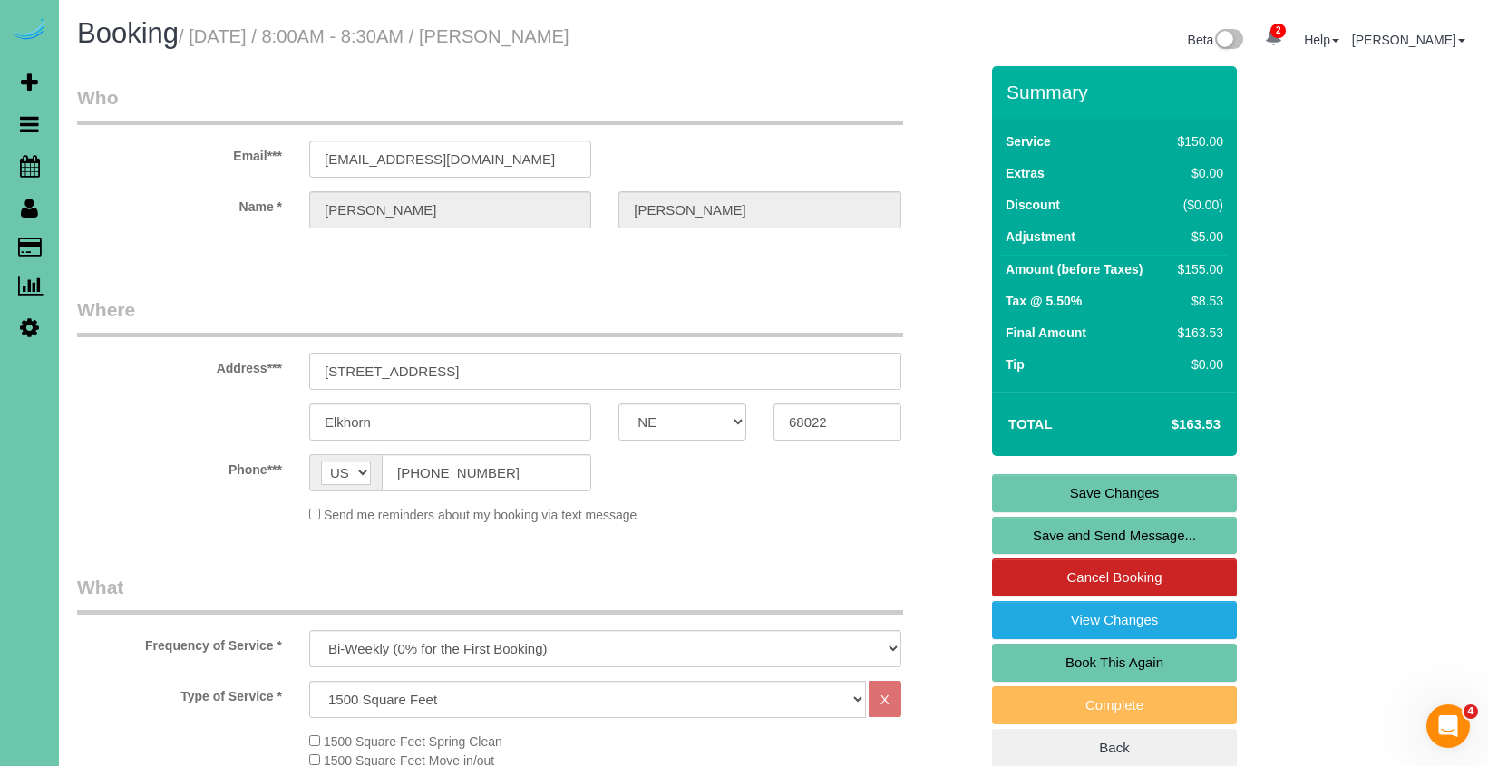
scroll to position [0, 0]
click at [1085, 491] on link "Save Changes" at bounding box center [1114, 493] width 245 height 38
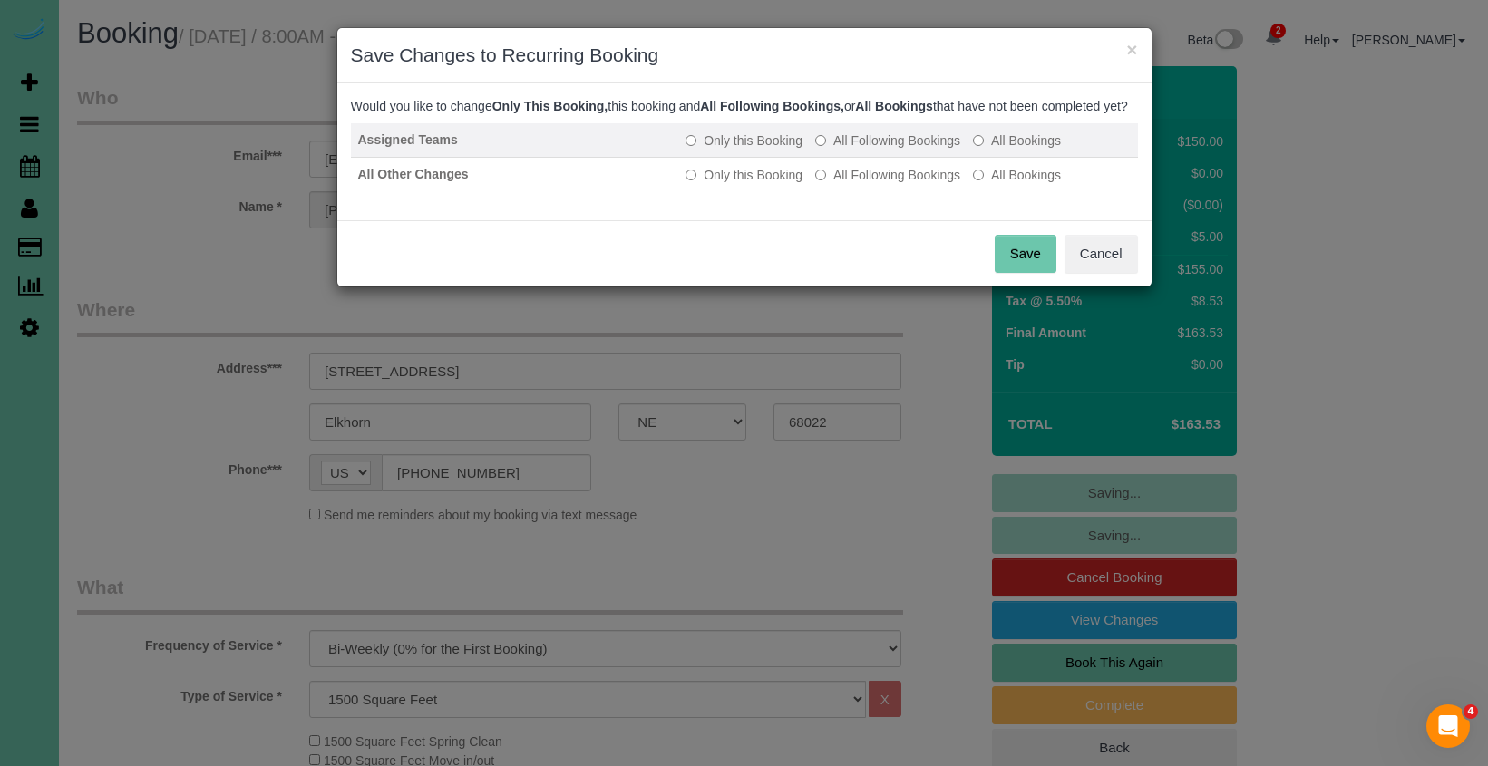
click at [863, 150] on label "All Following Bookings" at bounding box center [887, 140] width 145 height 18
click at [863, 158] on td "Only this Booking All Following Bookings All Bookings" at bounding box center [907, 140] width 459 height 34
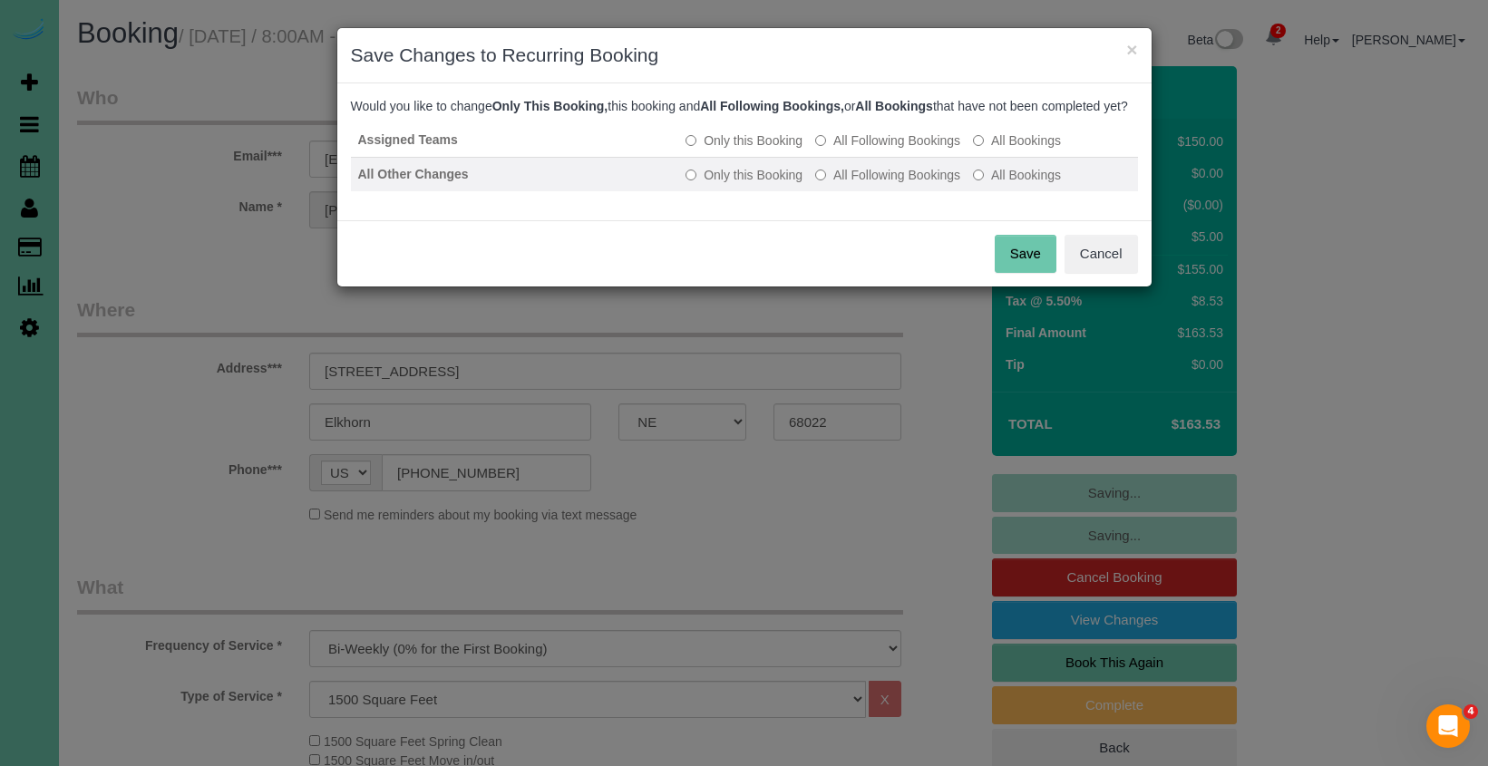
click at [852, 184] on label "All Following Bookings" at bounding box center [887, 175] width 145 height 18
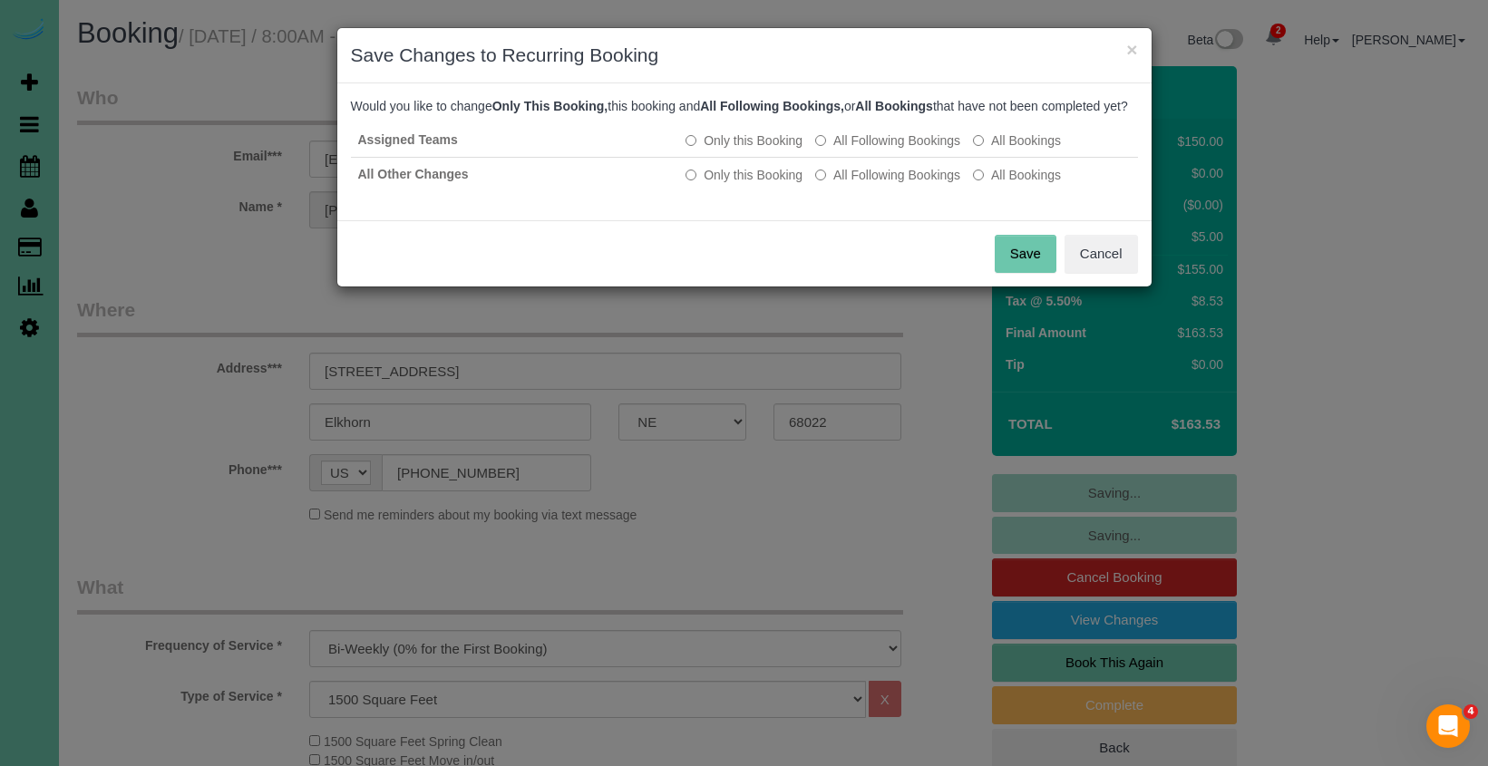
click at [1025, 273] on button "Save" at bounding box center [1026, 254] width 62 height 38
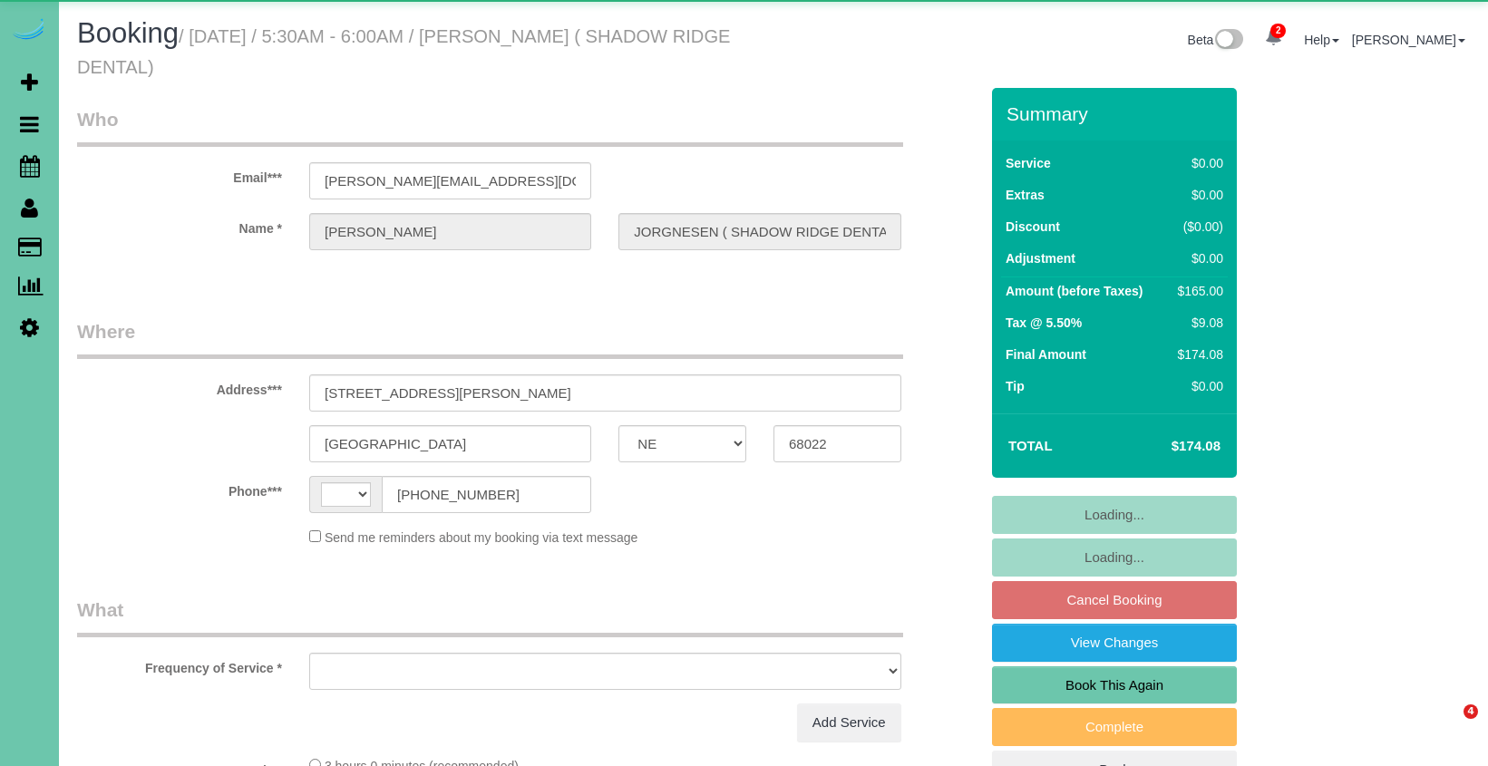
select select "NE"
select select "string:[GEOGRAPHIC_DATA]"
select select "string:fspay-c2eec182-e312-48d1-8279-987a39312190"
select select "object:843"
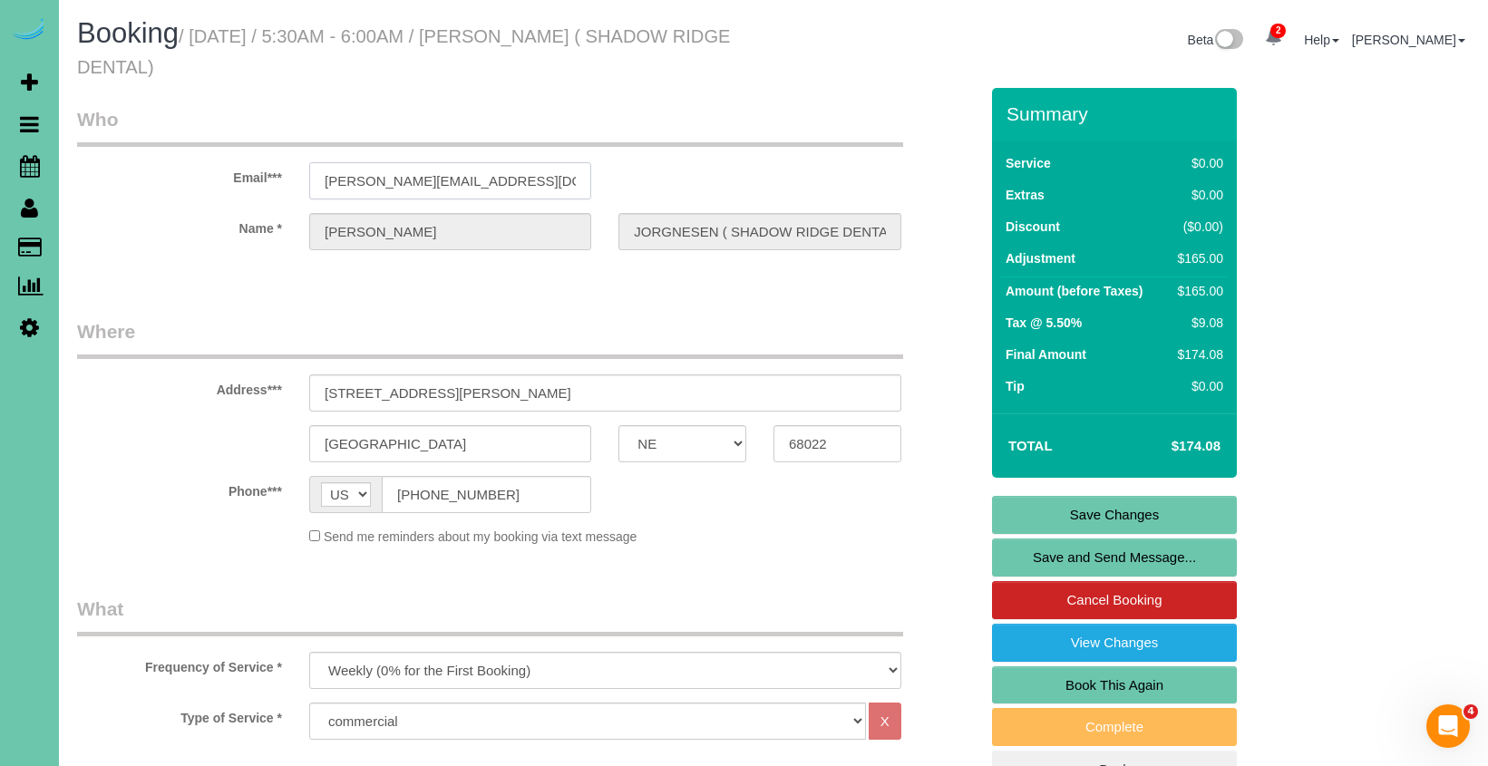
drag, startPoint x: 524, startPoint y: 183, endPoint x: 164, endPoint y: 171, distance: 360.1
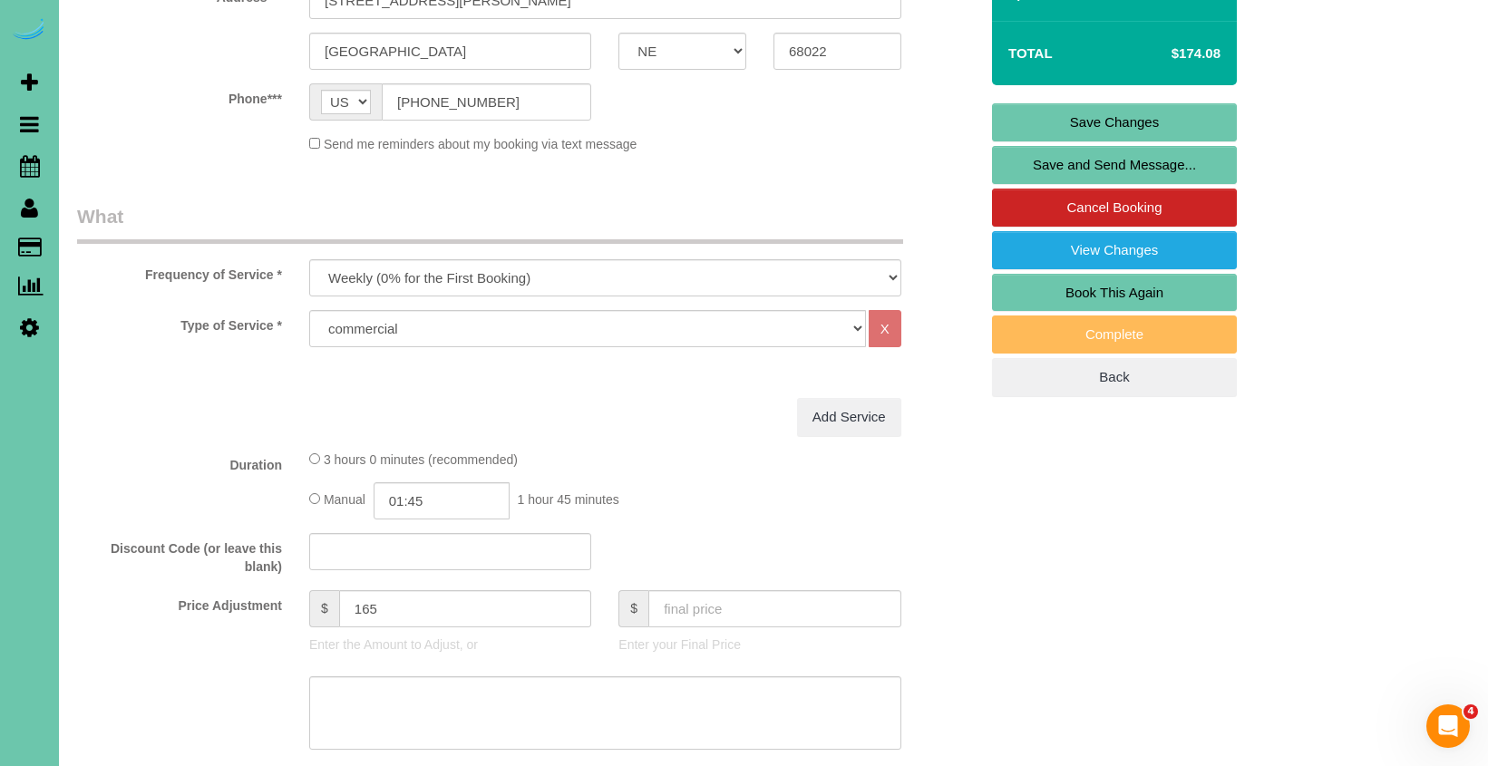
scroll to position [396, 0]
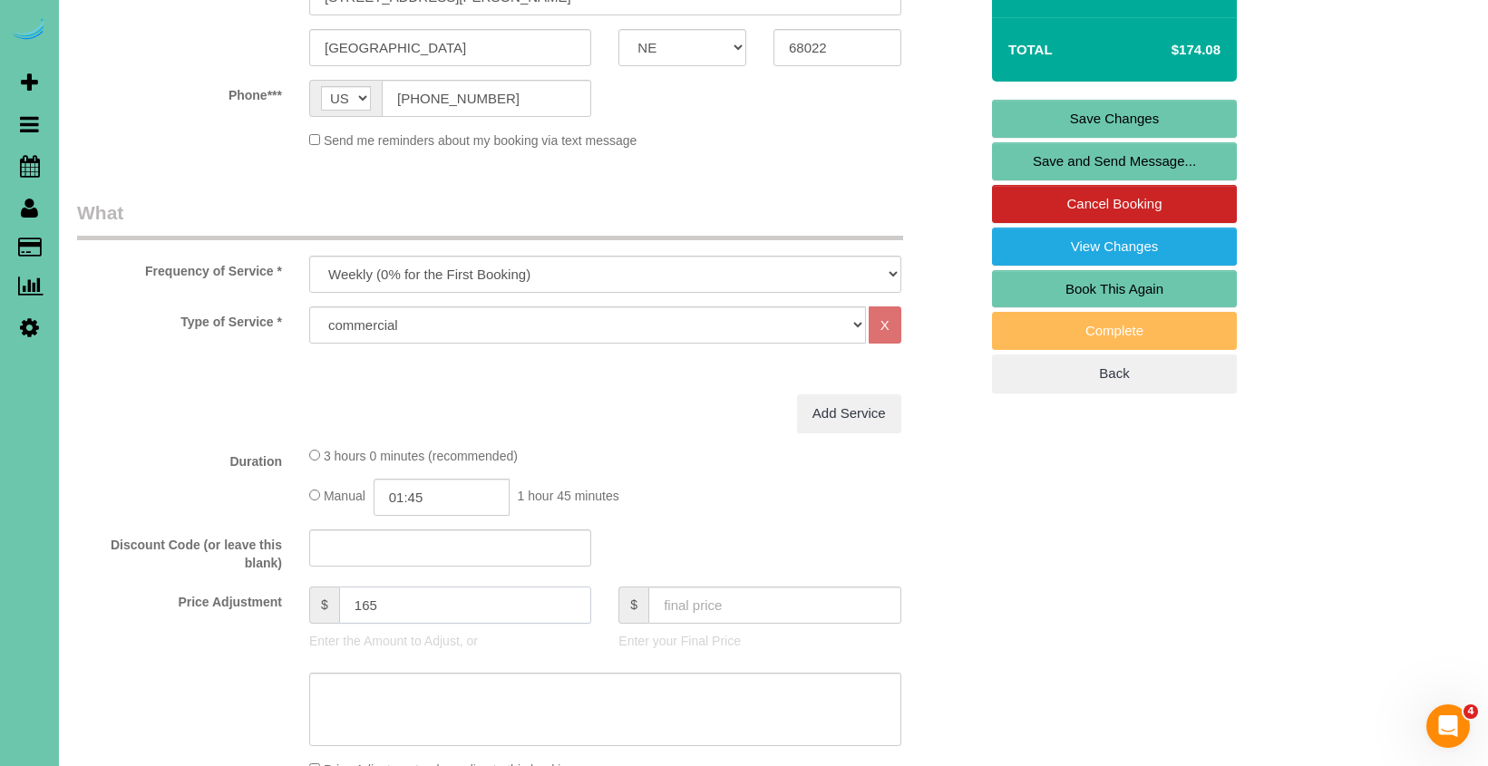
drag, startPoint x: 388, startPoint y: 603, endPoint x: 360, endPoint y: 601, distance: 28.2
click at [360, 601] on input "165" at bounding box center [465, 605] width 253 height 37
type input "180"
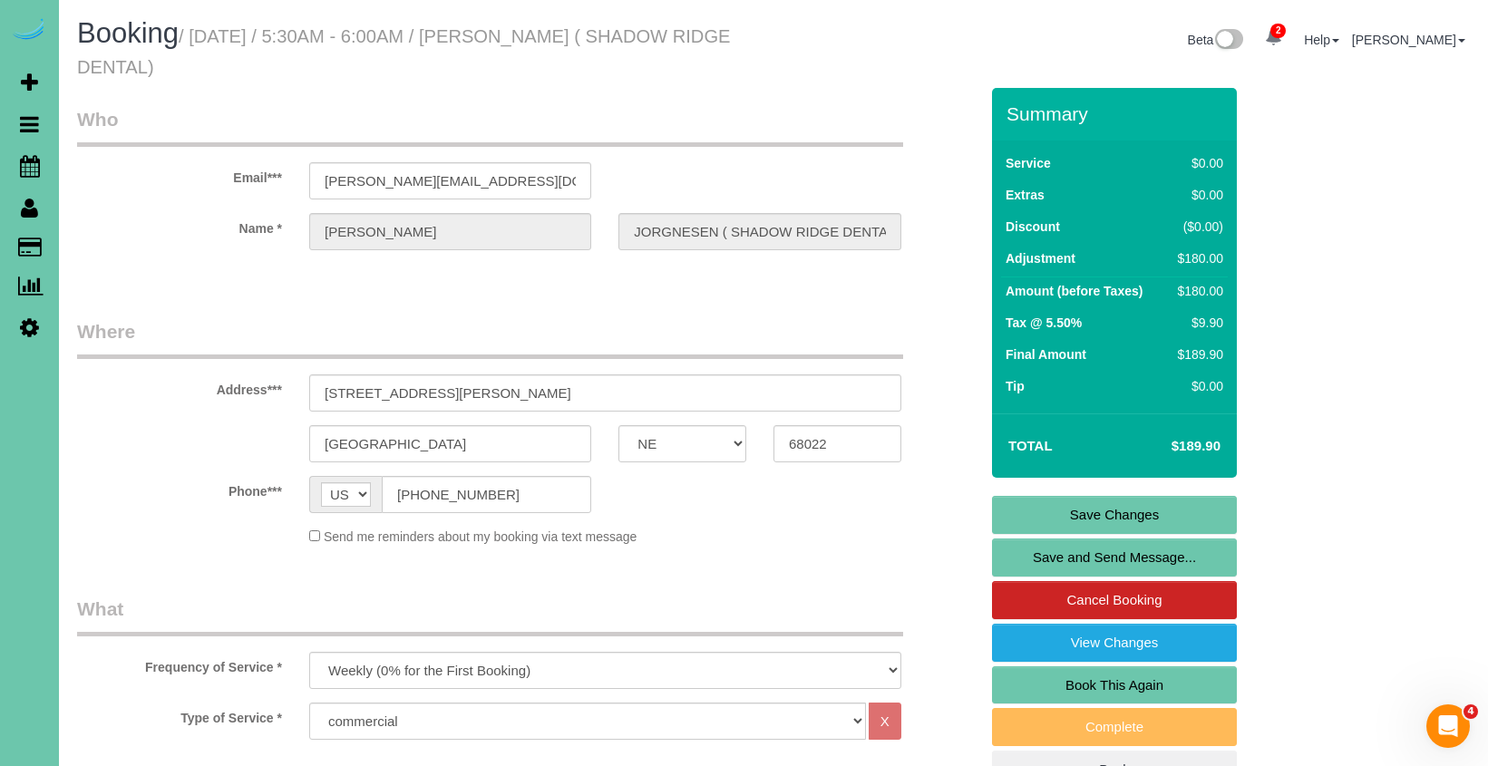
scroll to position [0, 0]
type textarea "new rate - [DATE]"
click at [1008, 518] on link "Save Changes" at bounding box center [1114, 515] width 245 height 38
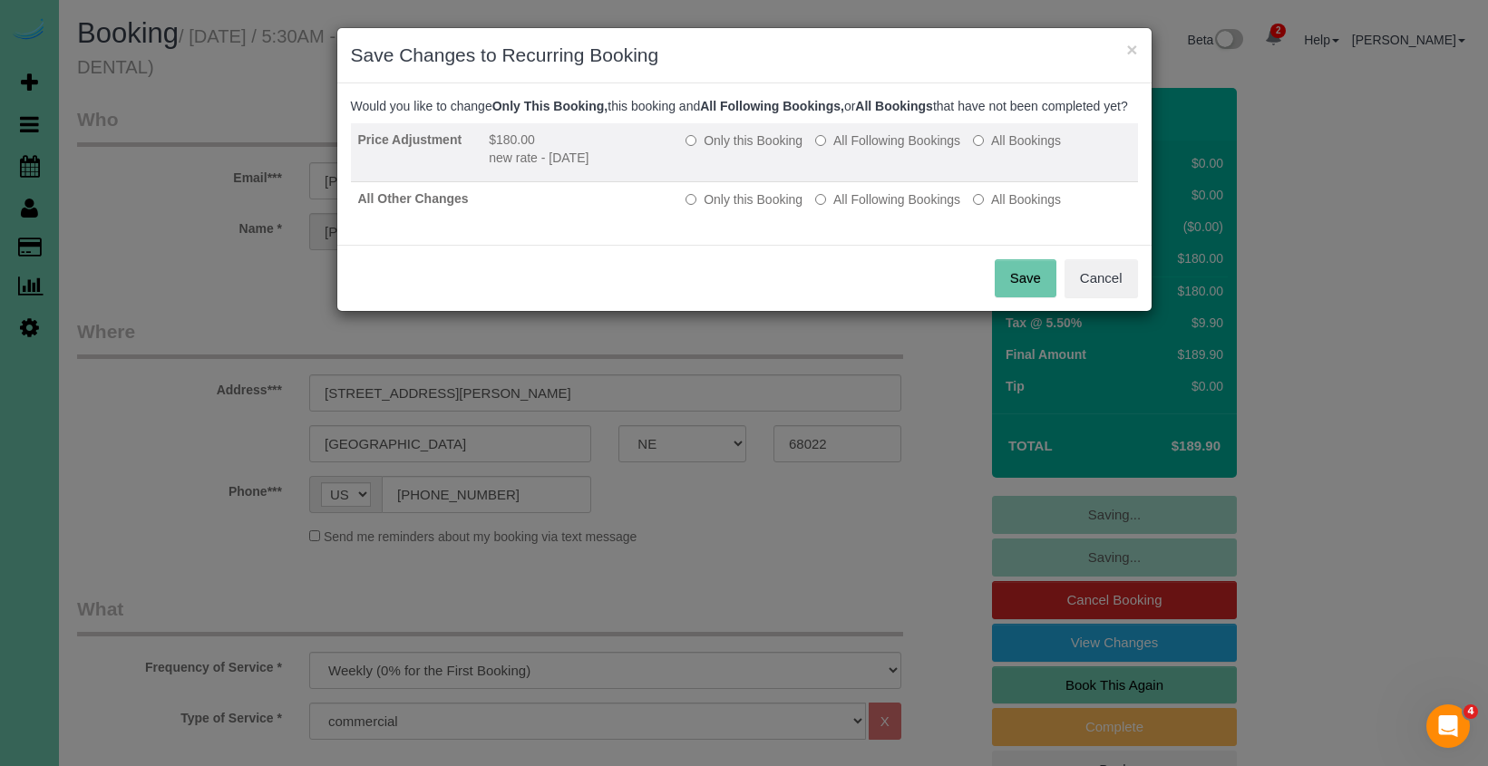
click at [915, 150] on label "All Following Bookings" at bounding box center [887, 140] width 145 height 18
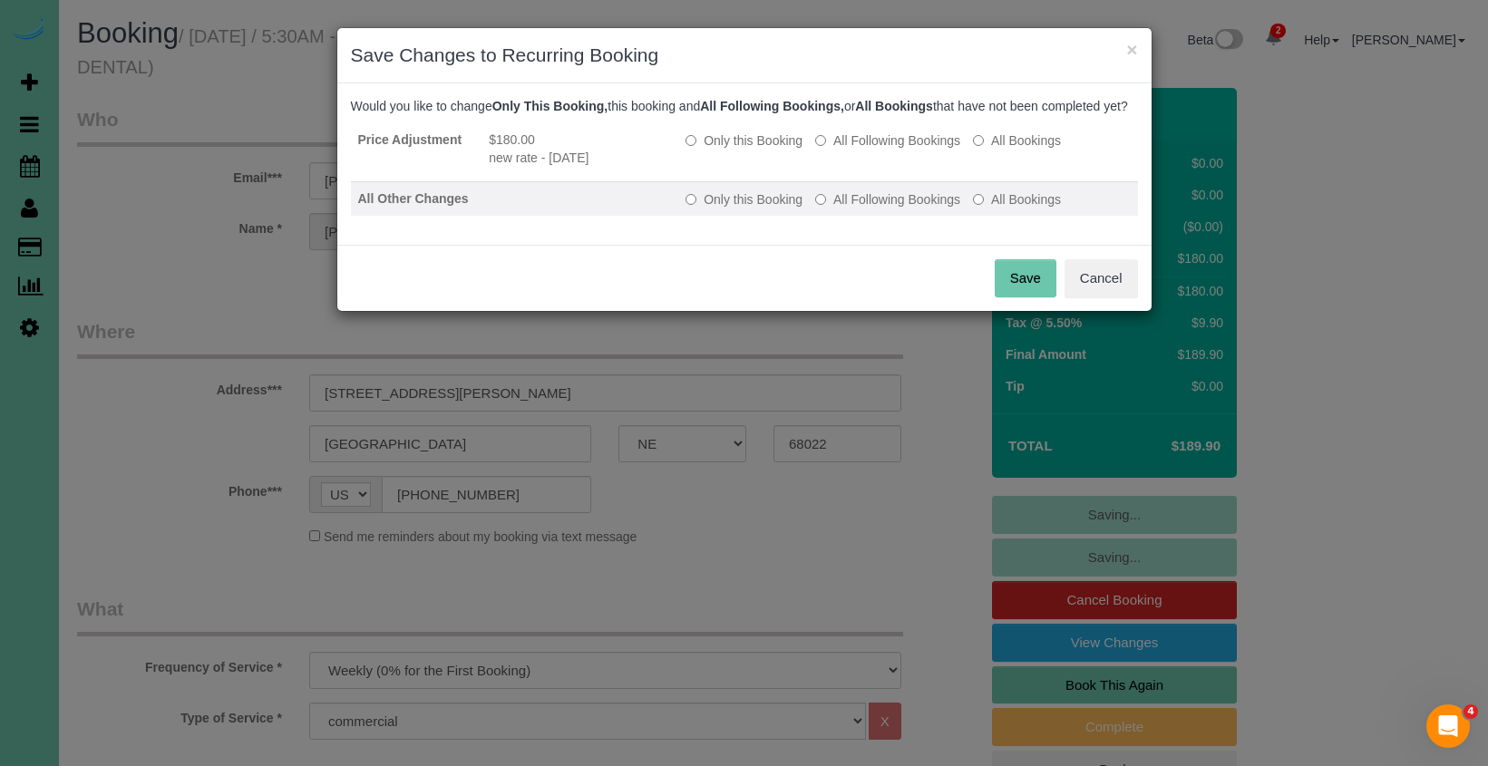
click at [903, 205] on td "Only this Booking All Following Bookings All Bookings" at bounding box center [907, 199] width 459 height 34
click at [899, 209] on label "All Following Bookings" at bounding box center [887, 199] width 145 height 18
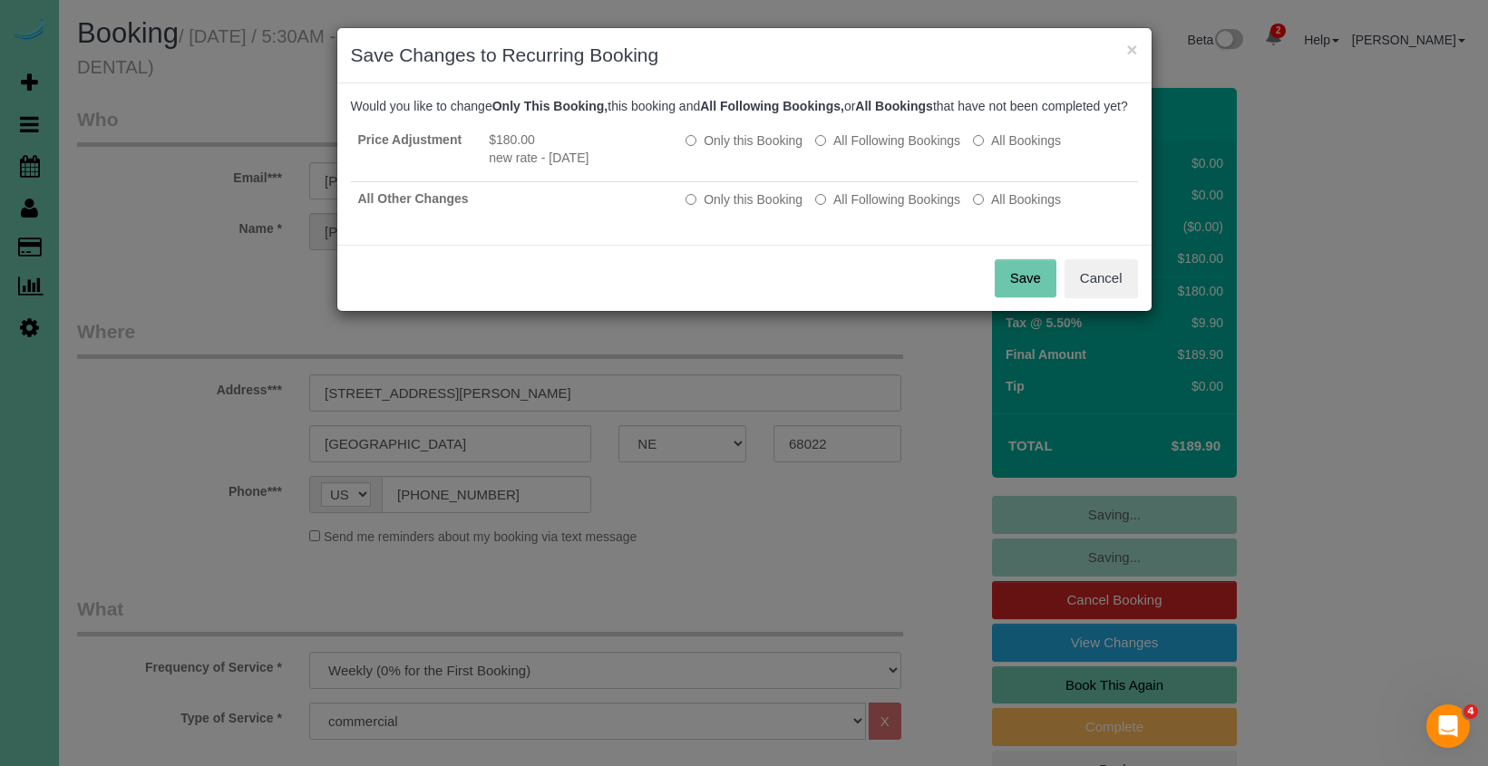
click at [1019, 297] on button "Save" at bounding box center [1026, 278] width 62 height 38
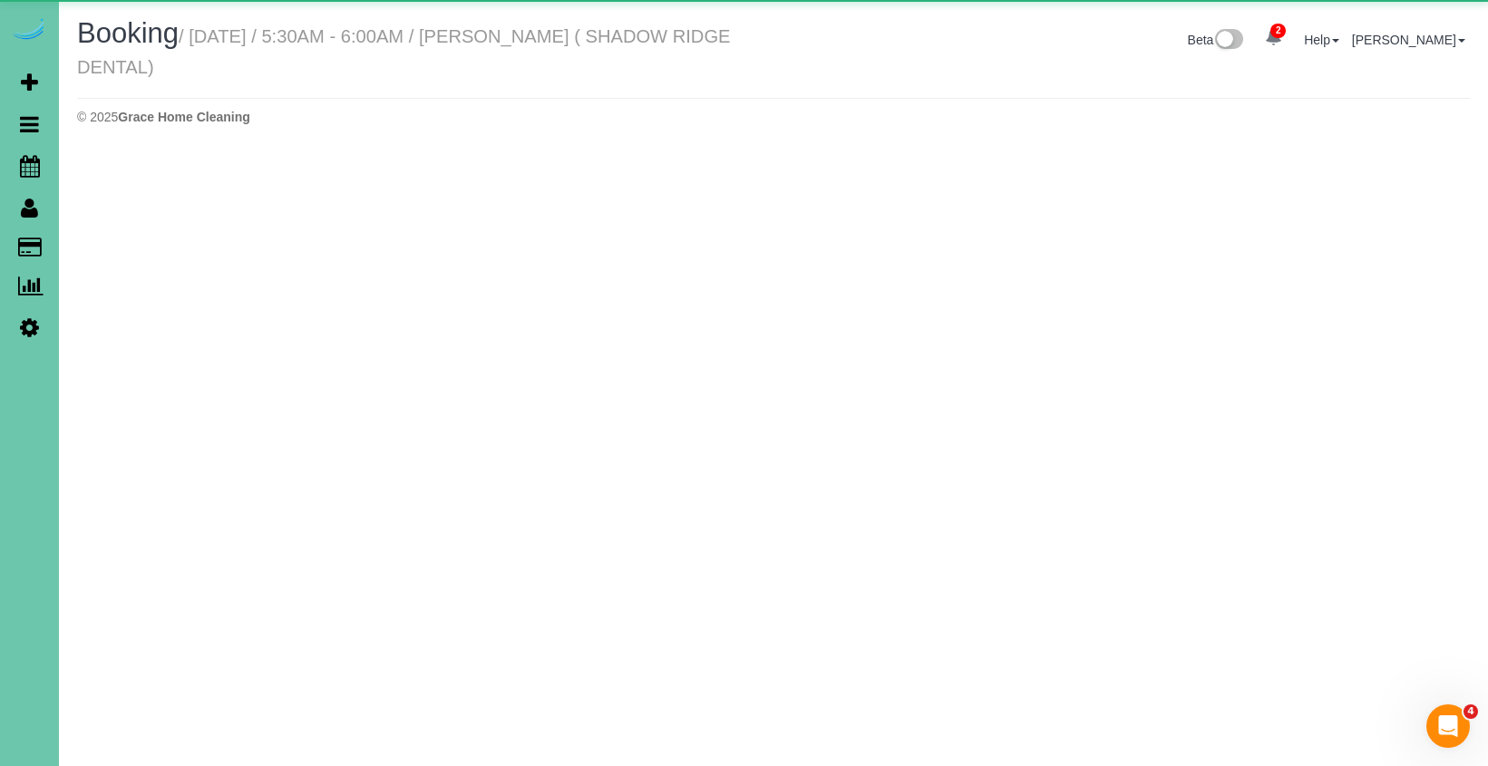
select select "NE"
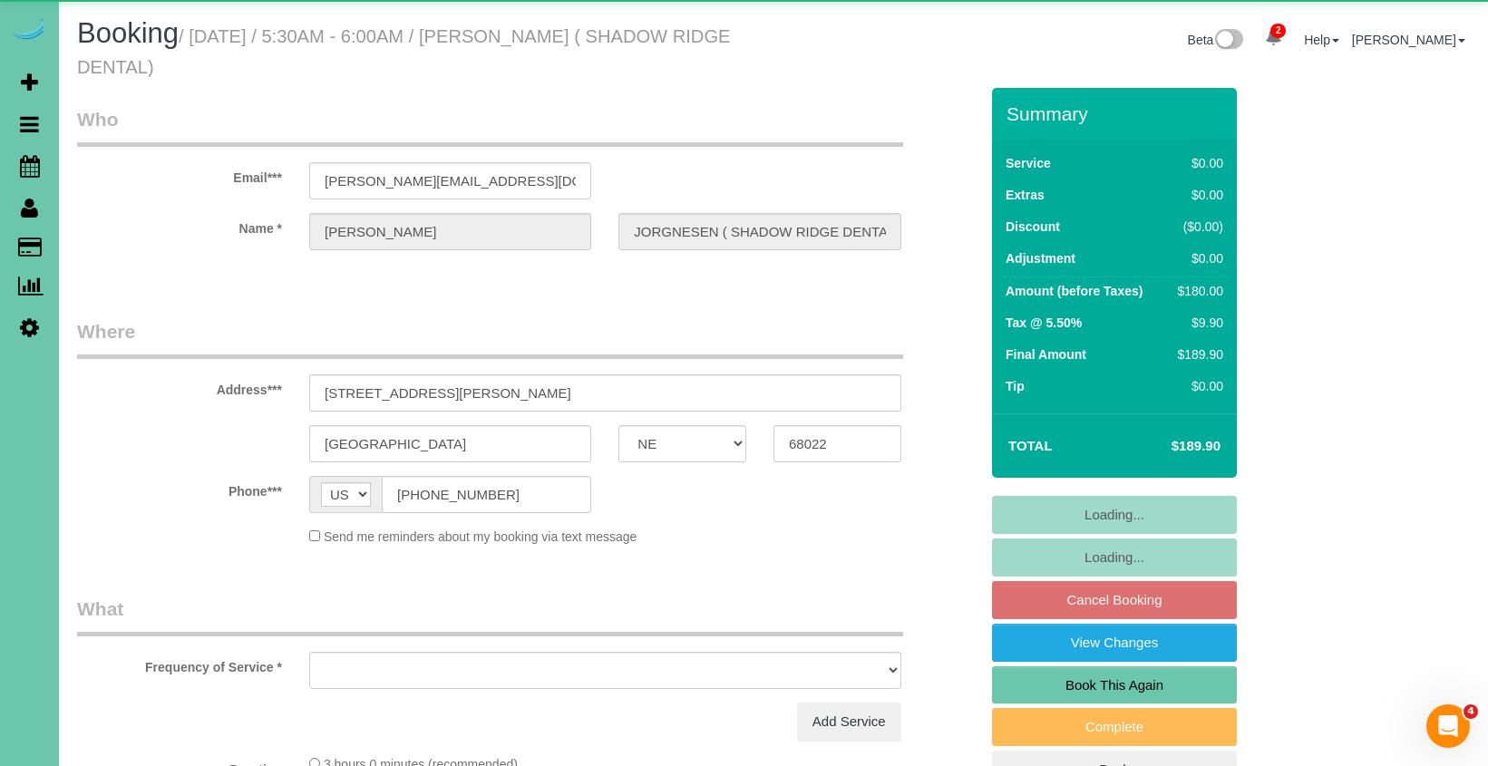
select select "string:fspay-c2eec182-e312-48d1-8279-987a39312190"
select select "object:2143"
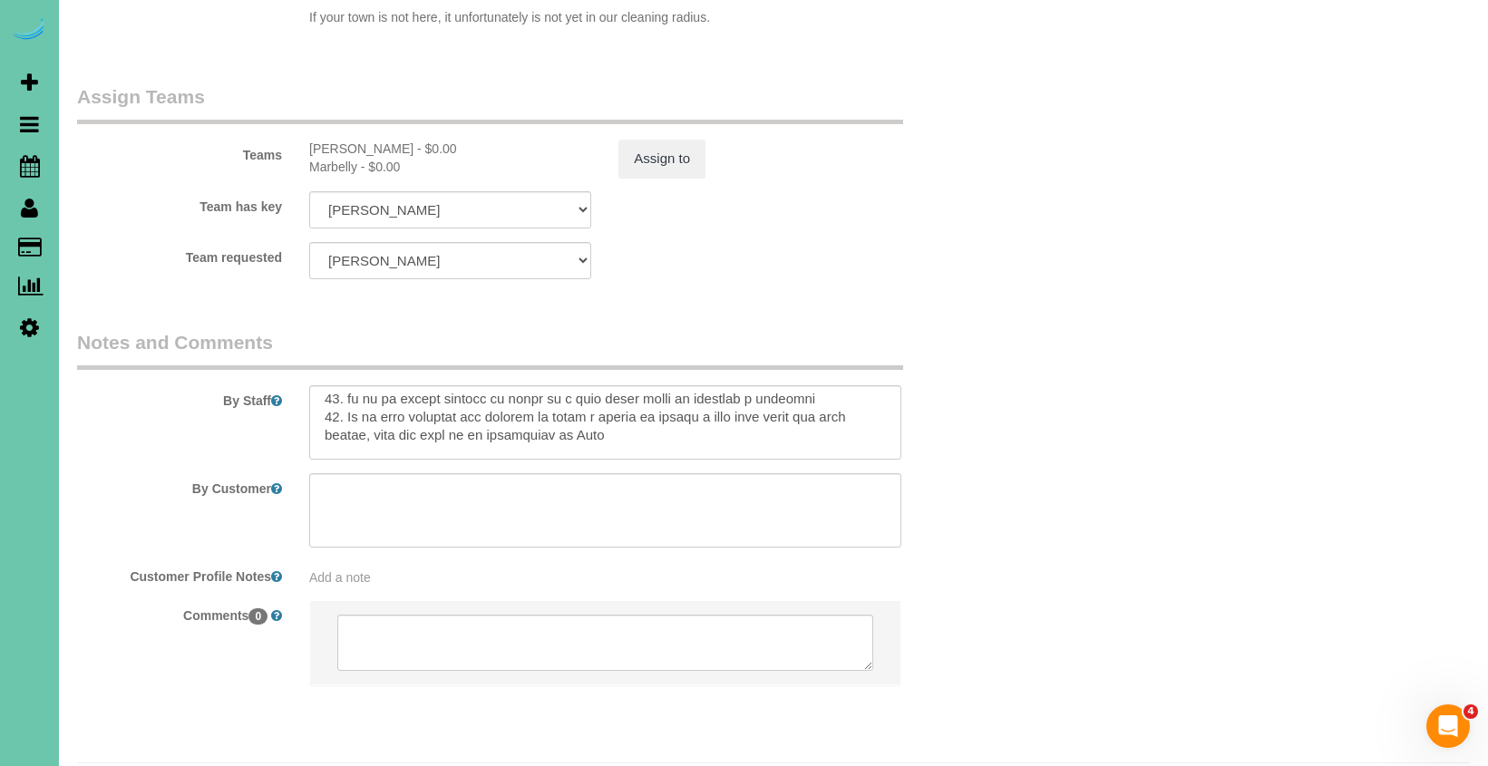
scroll to position [945, 0]
click at [443, 422] on textarea at bounding box center [605, 422] width 592 height 74
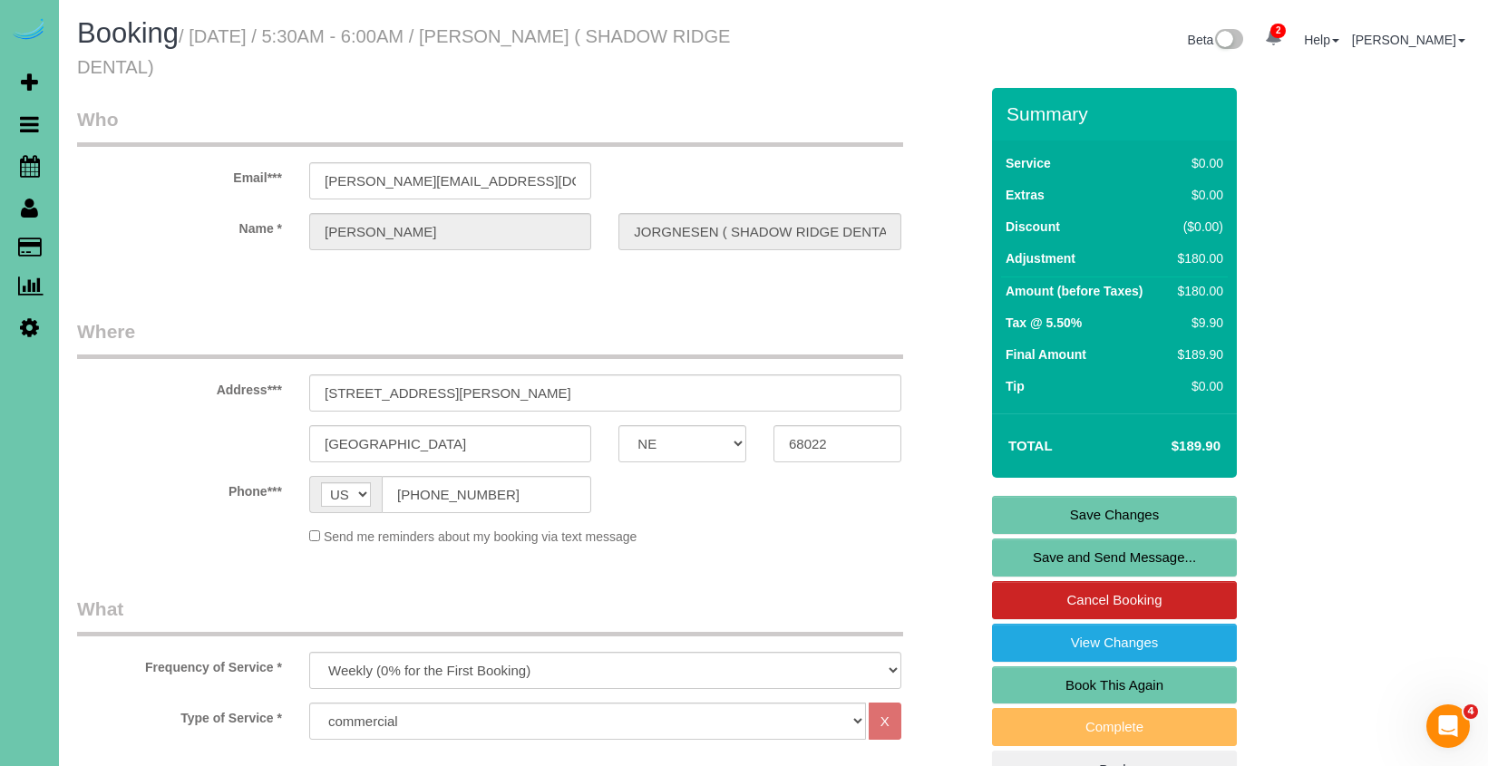
scroll to position [0, 0]
type textarea "** you will enter and exit though the break room door ( on the door there a sig…"
click at [1088, 502] on link "Save Changes" at bounding box center [1114, 515] width 245 height 38
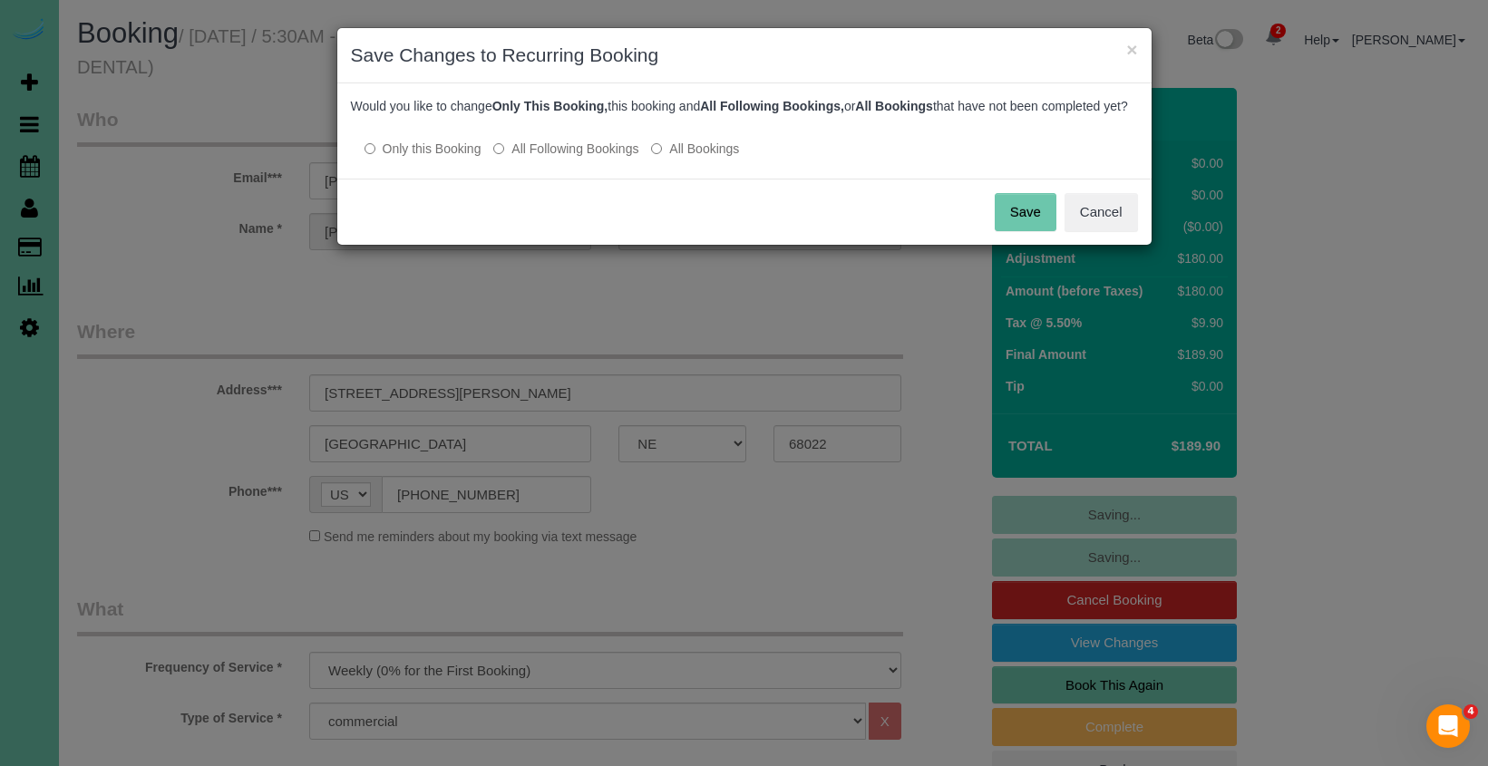
click at [590, 158] on label "All Following Bookings" at bounding box center [565, 149] width 145 height 18
click at [1007, 231] on button "Save" at bounding box center [1026, 212] width 62 height 38
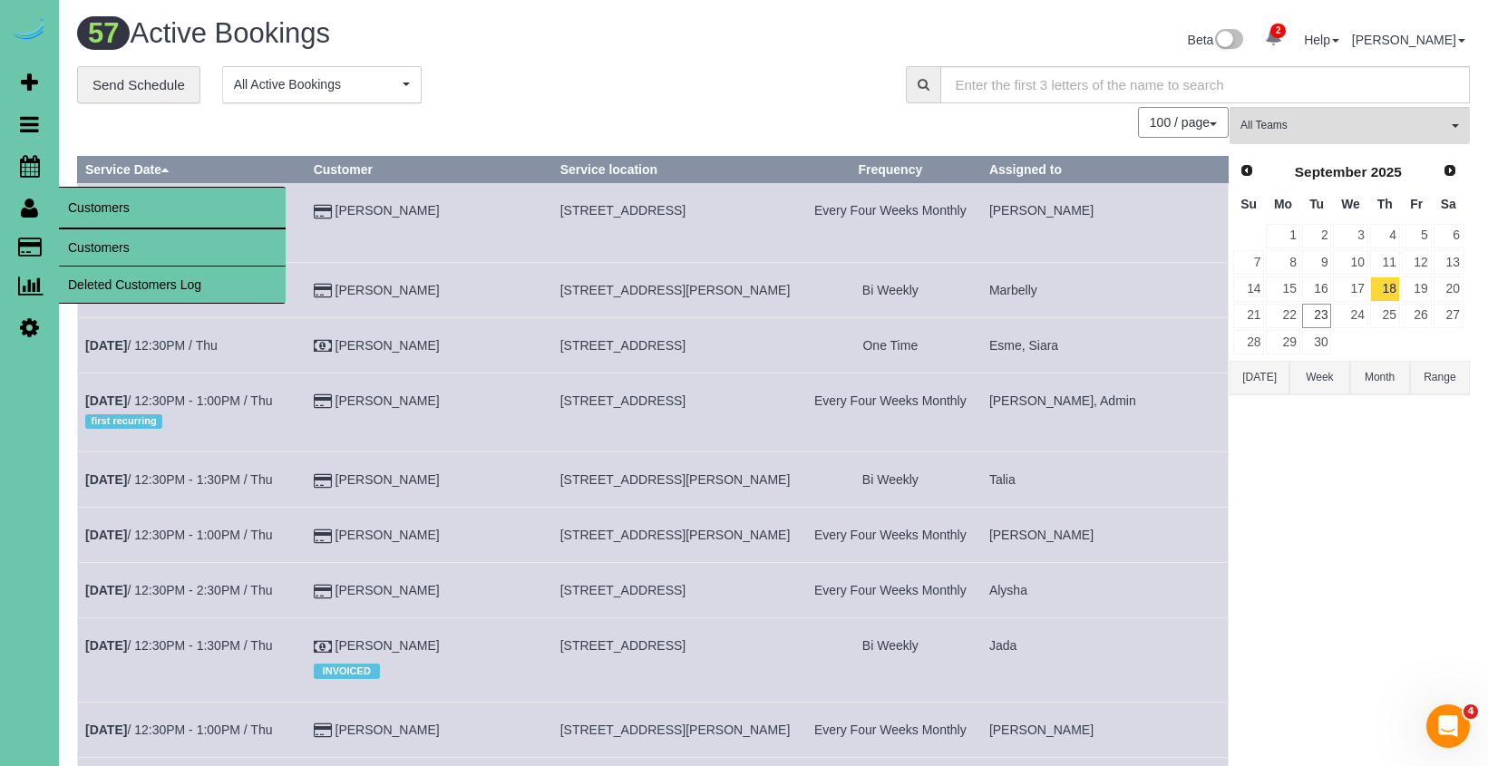
click at [99, 246] on link "Customers" at bounding box center [172, 247] width 227 height 36
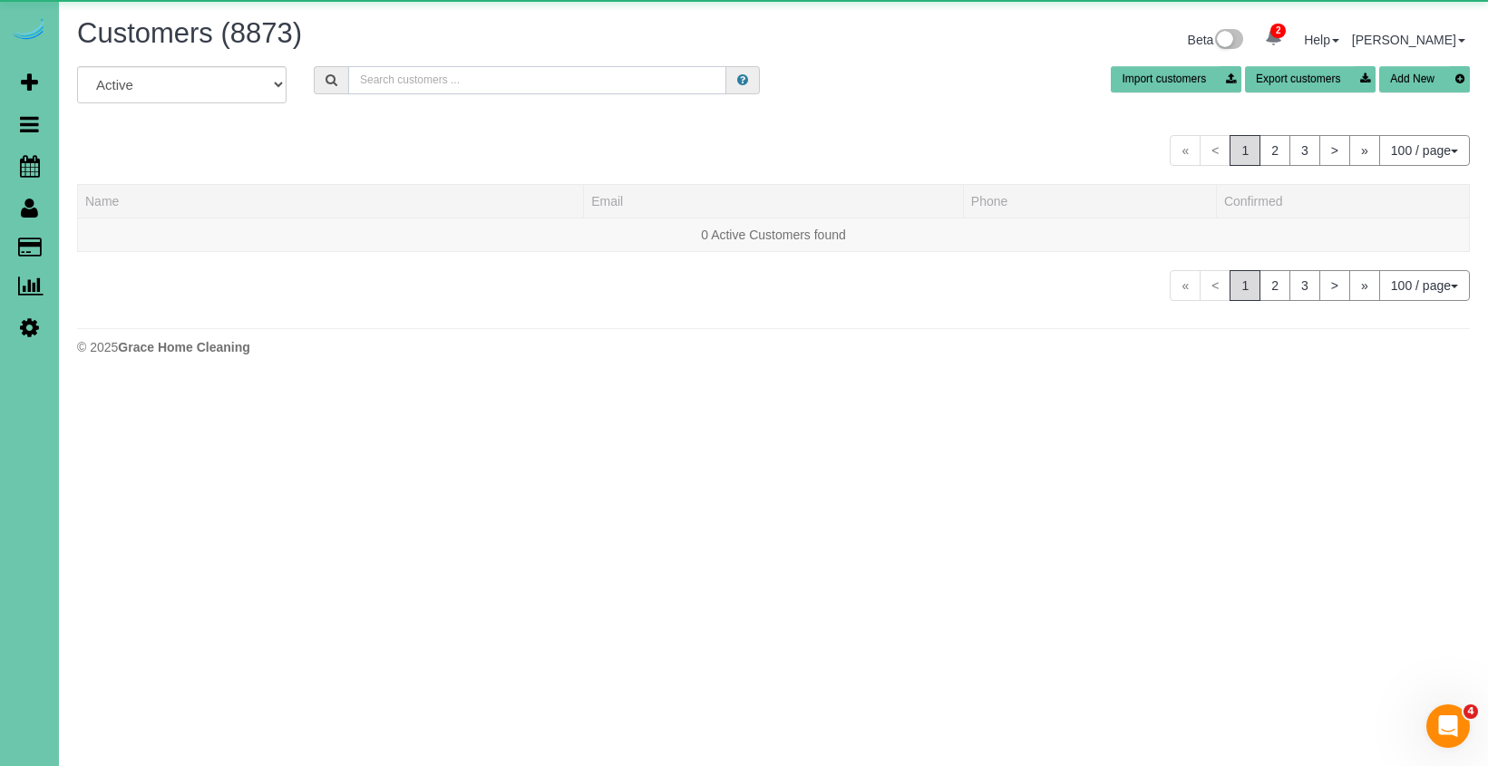
click at [460, 81] on input "text" at bounding box center [537, 80] width 378 height 28
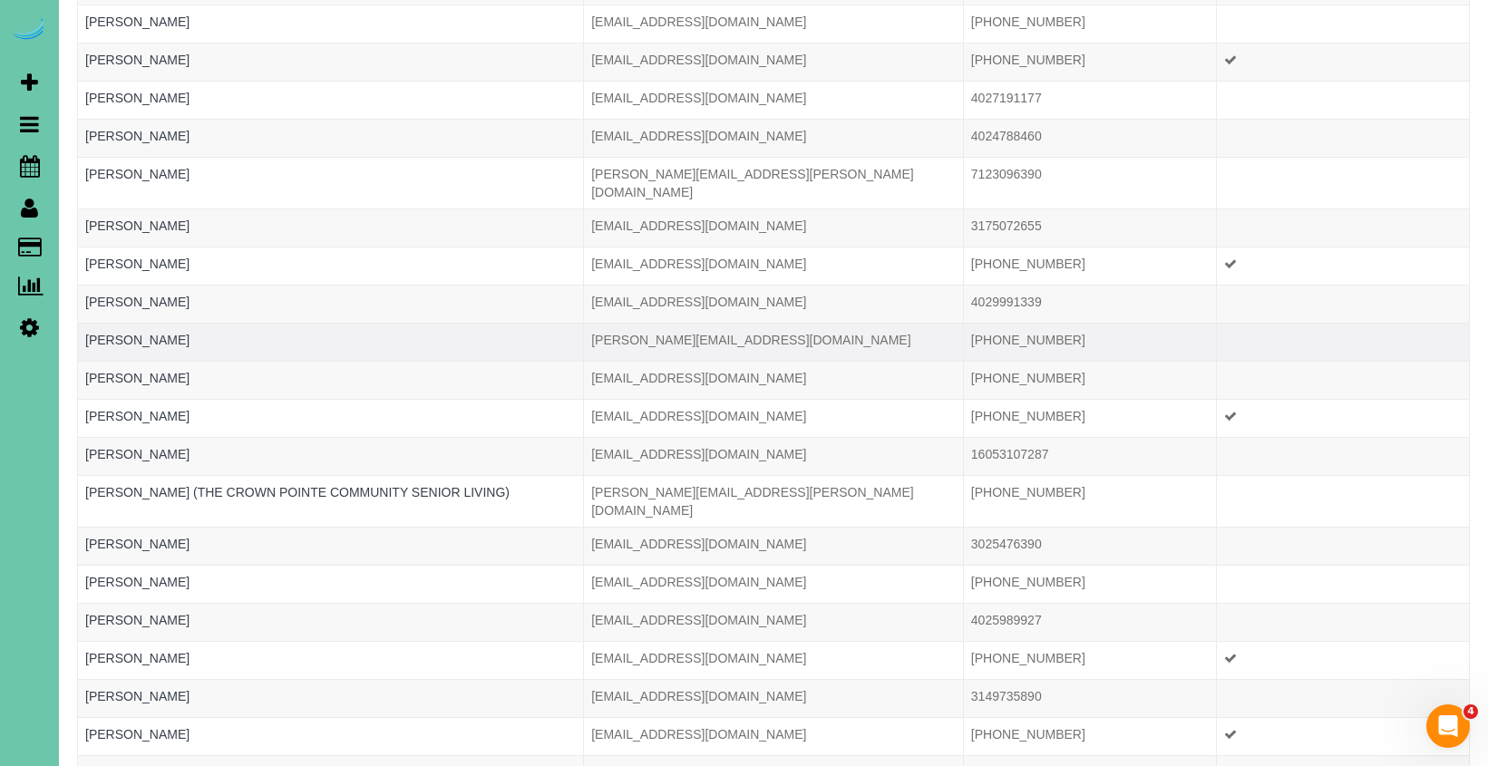
scroll to position [331, 0]
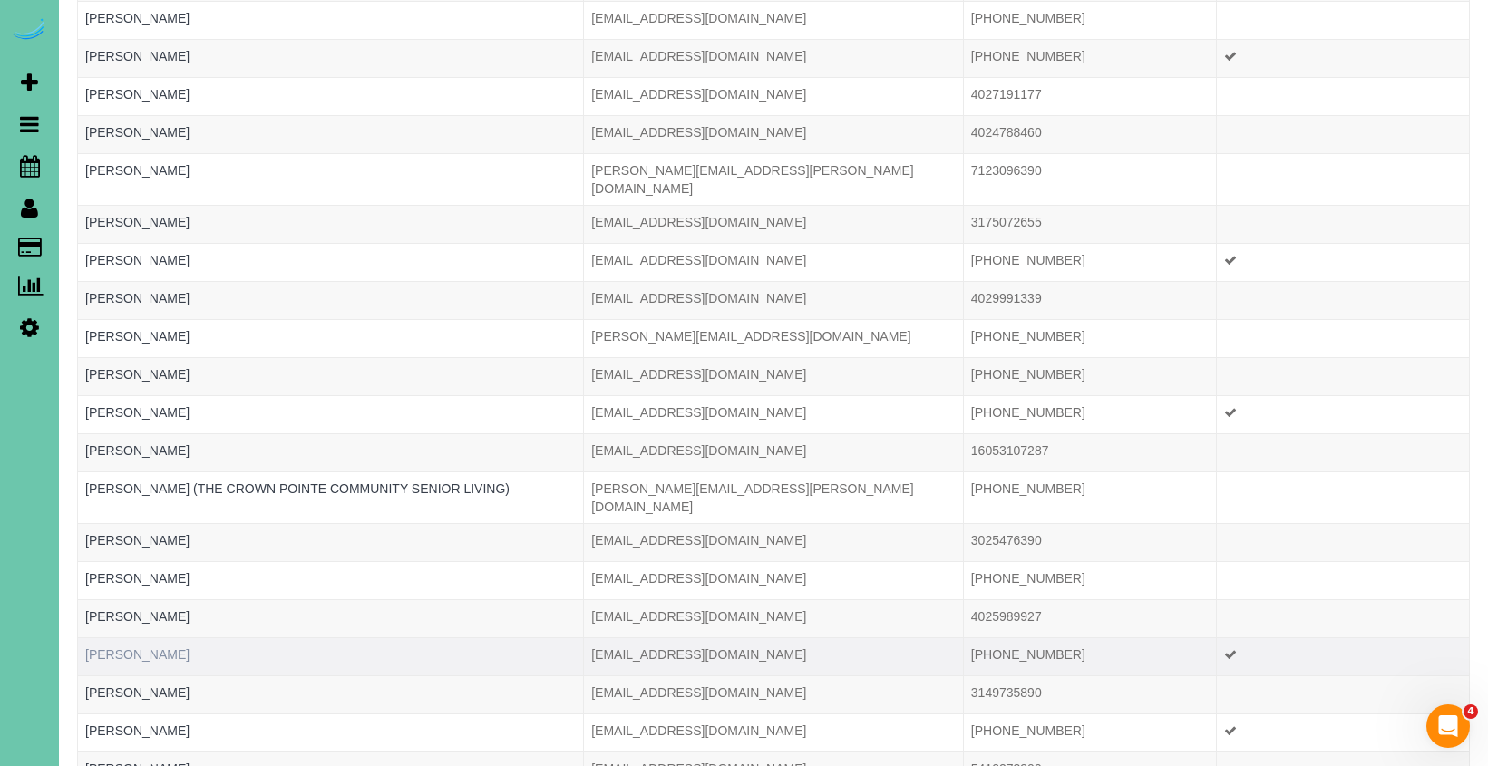
type input "jones"
click at [117, 647] on link "Jamie Jones" at bounding box center [137, 654] width 104 height 15
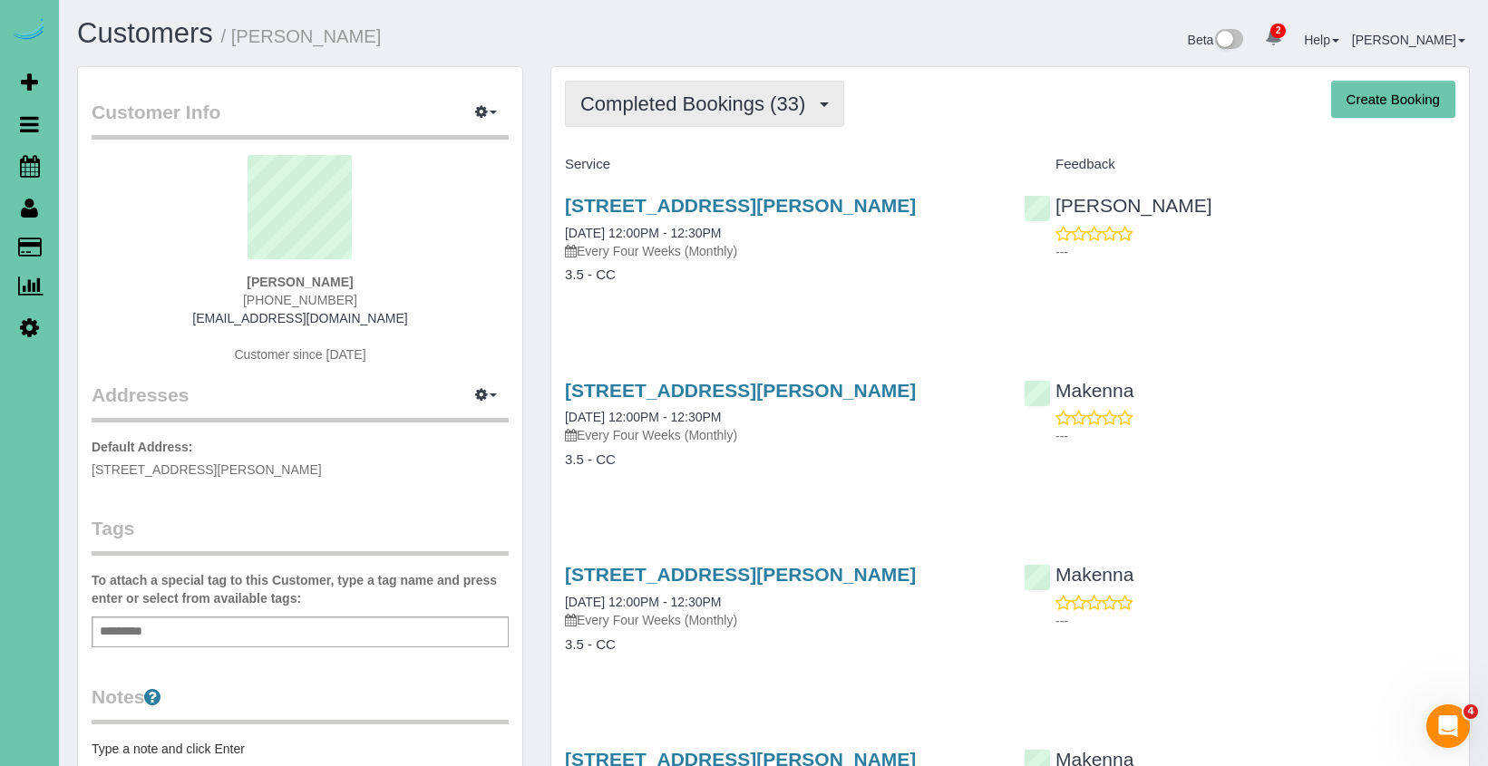
click at [641, 97] on span "Completed Bookings (33)" at bounding box center [697, 103] width 234 height 23
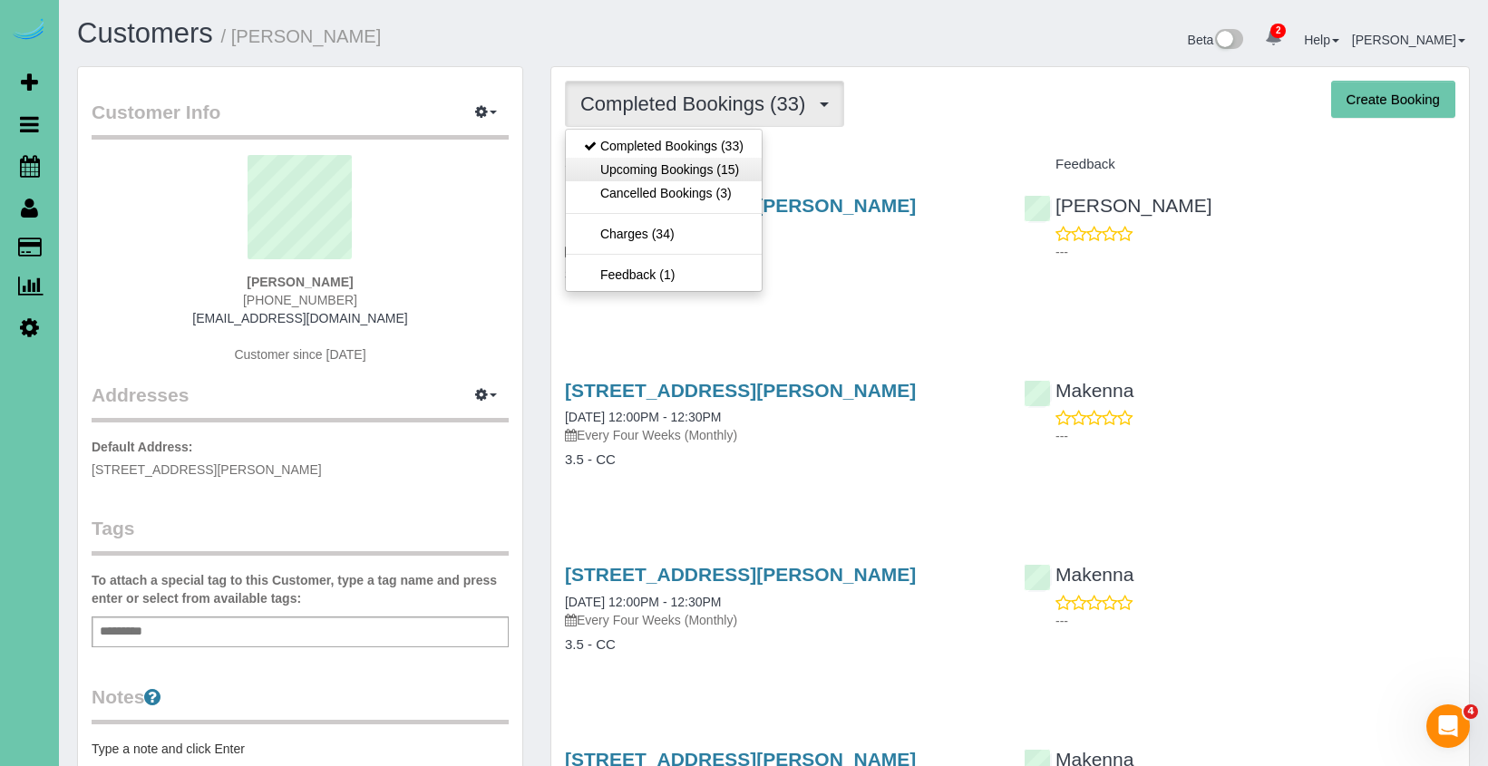
click at [641, 161] on link "Upcoming Bookings (15)" at bounding box center [664, 170] width 196 height 24
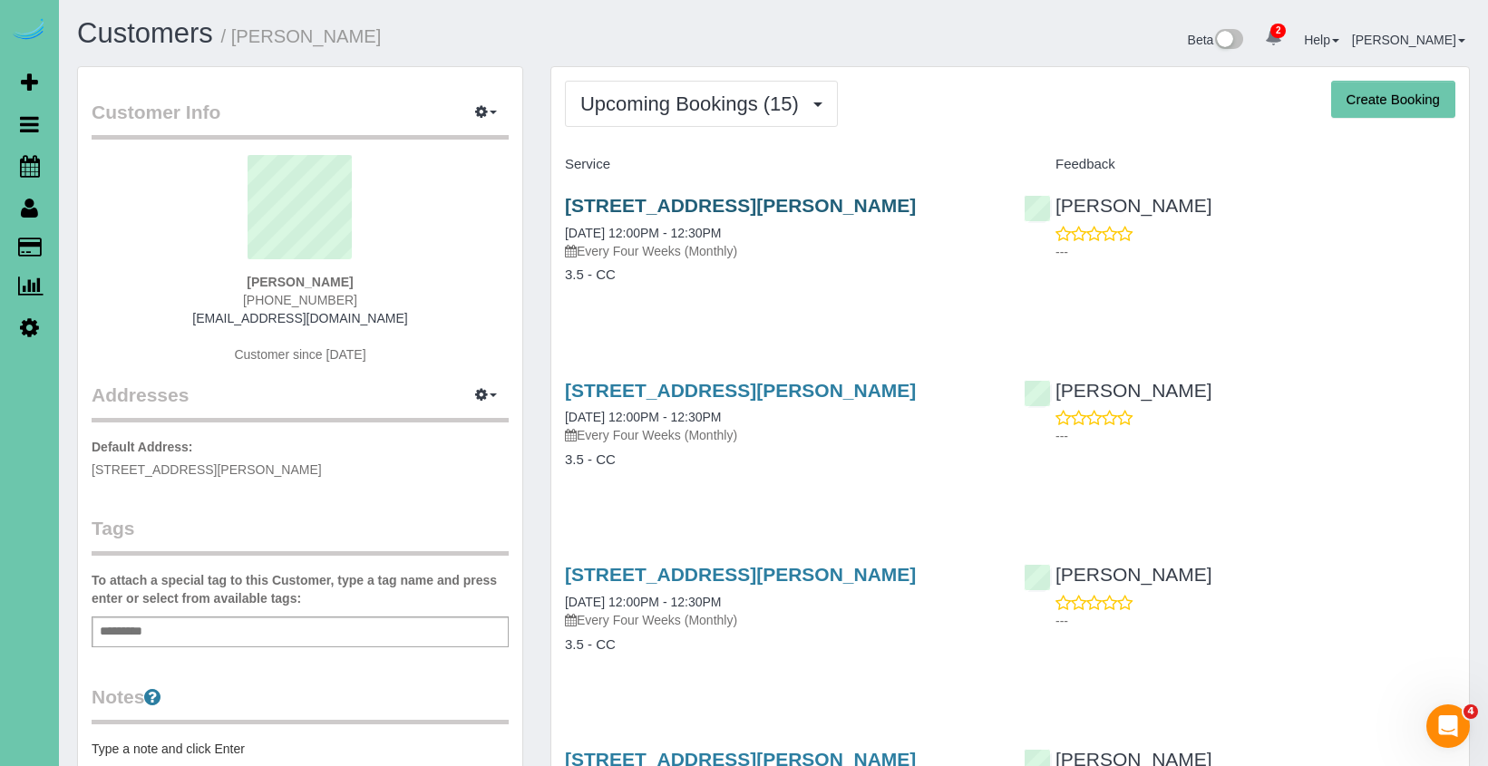
click at [619, 207] on link "17409 Browne Street, Omaha, NE 68116" at bounding box center [740, 205] width 351 height 21
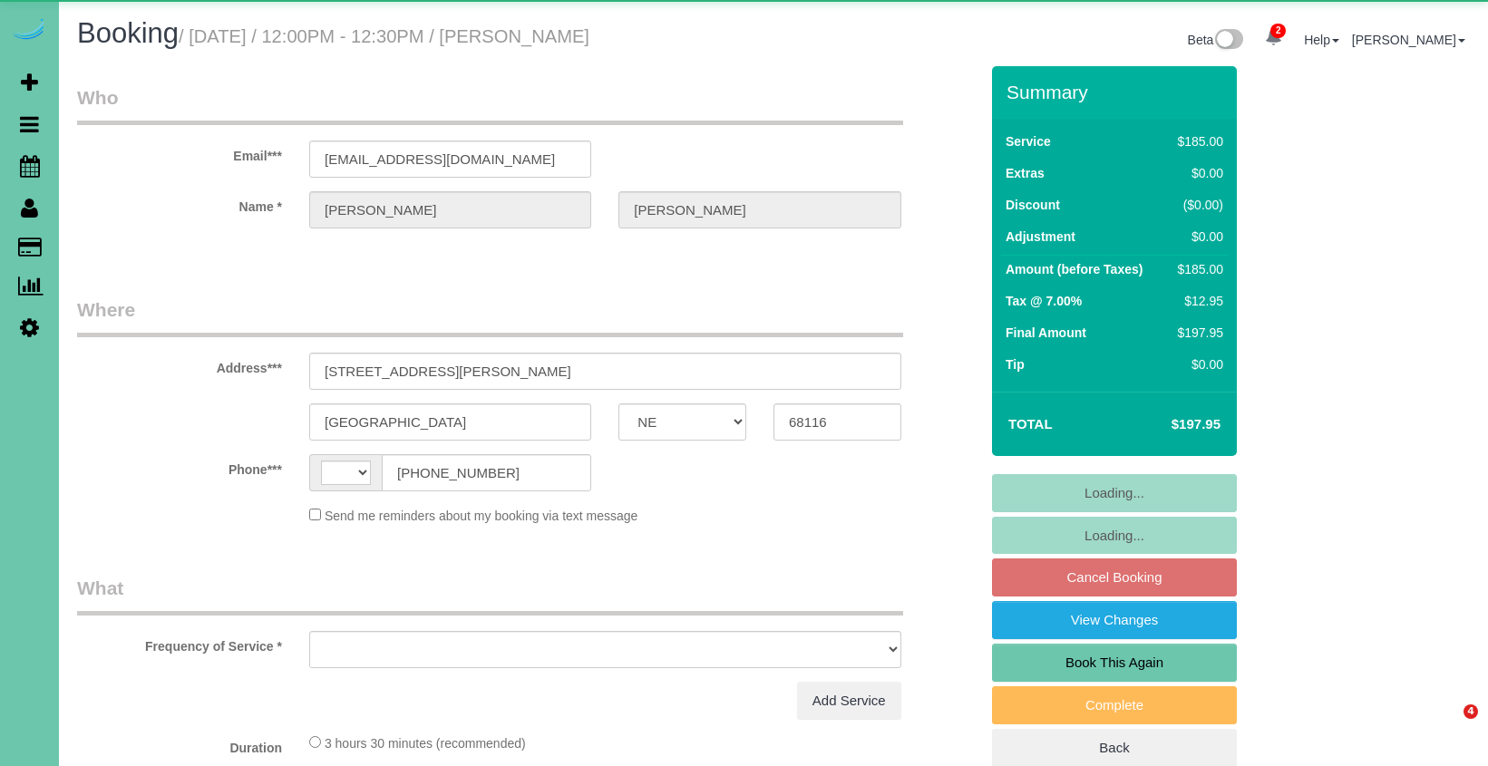
select select "NE"
select select "string:fspay-bd743fcb-0bd3-4c40-a41a-c5df3c1d6fd7"
select select "string:[GEOGRAPHIC_DATA]"
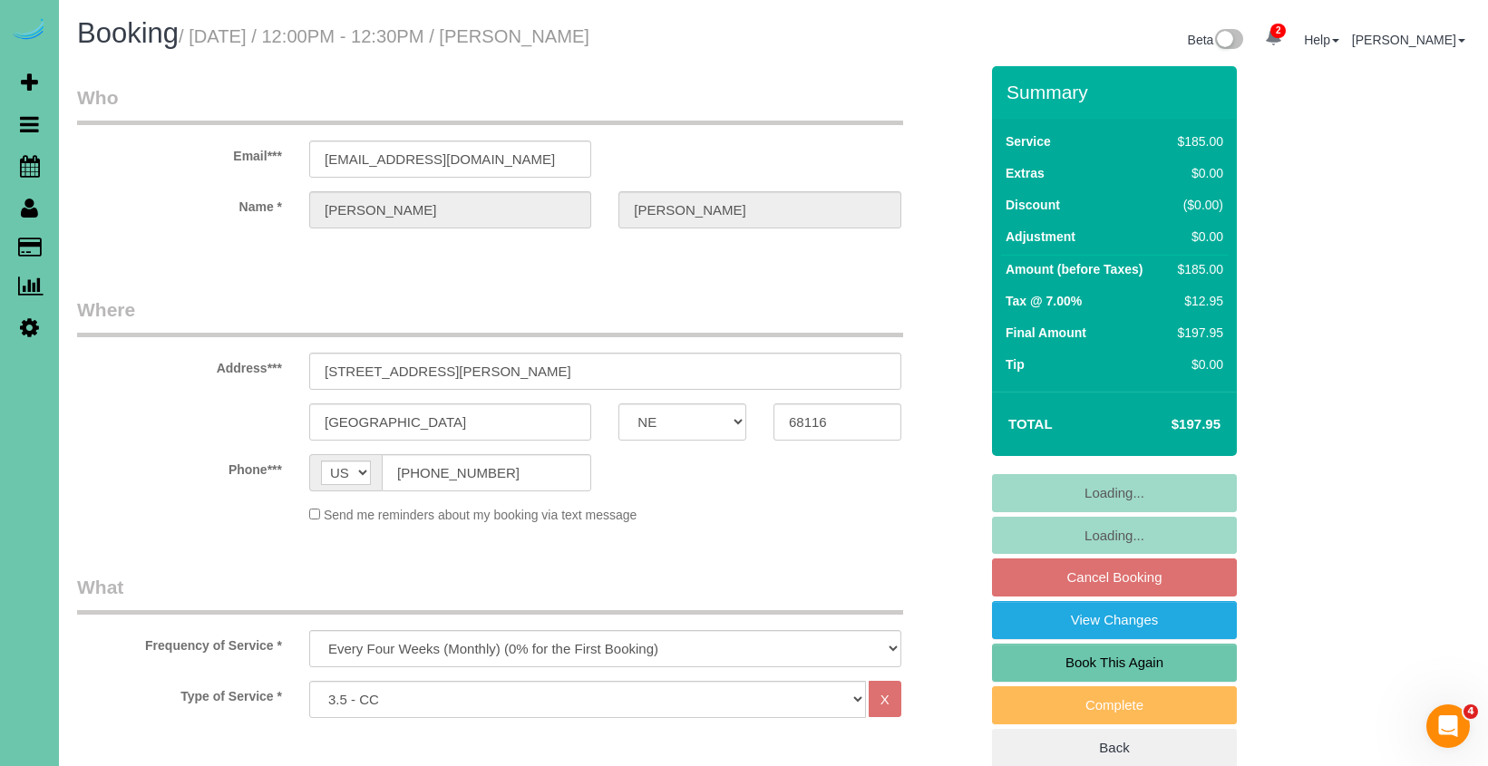
select select "object:708"
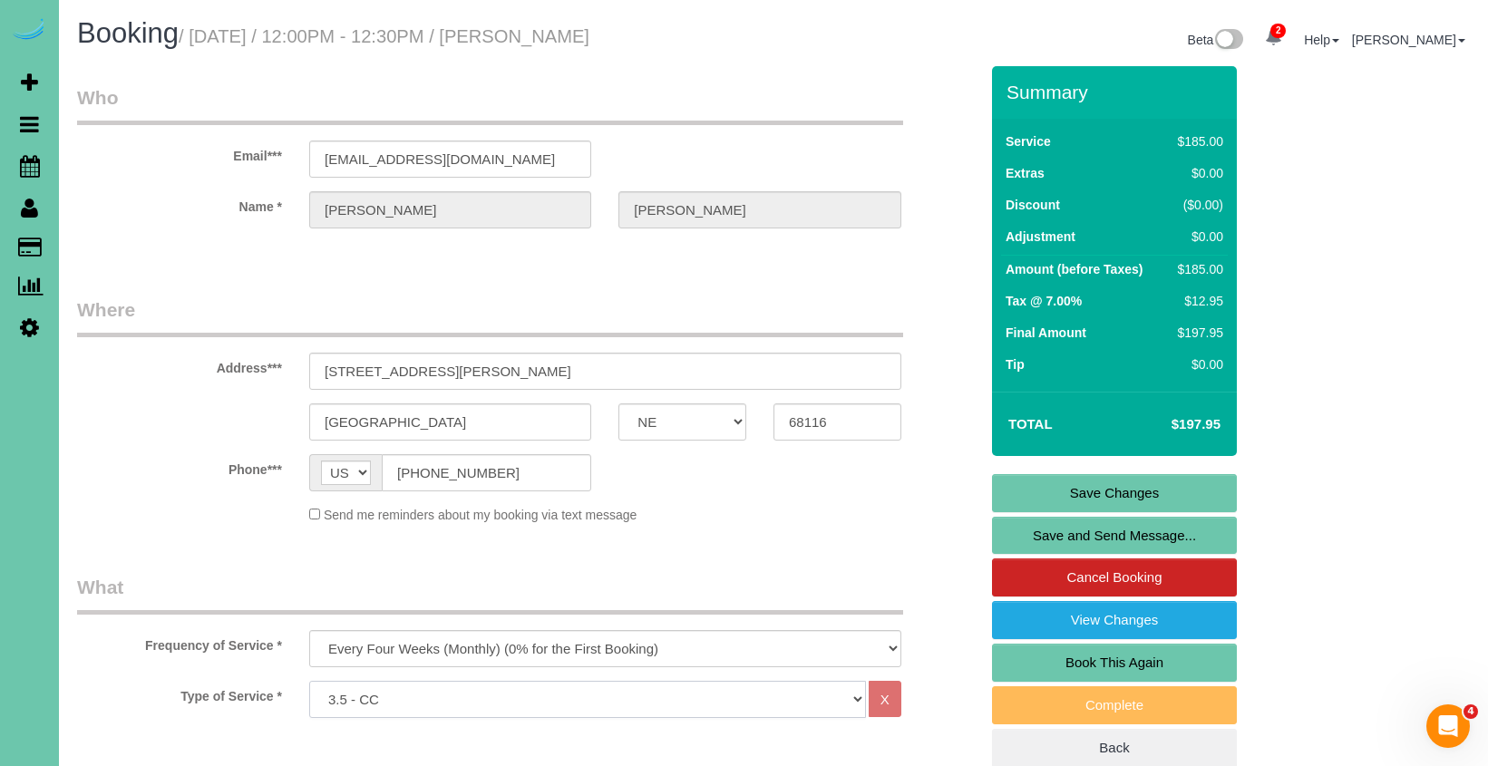
select select "160"
click at [1024, 484] on link "Save Changes" at bounding box center [1114, 493] width 245 height 38
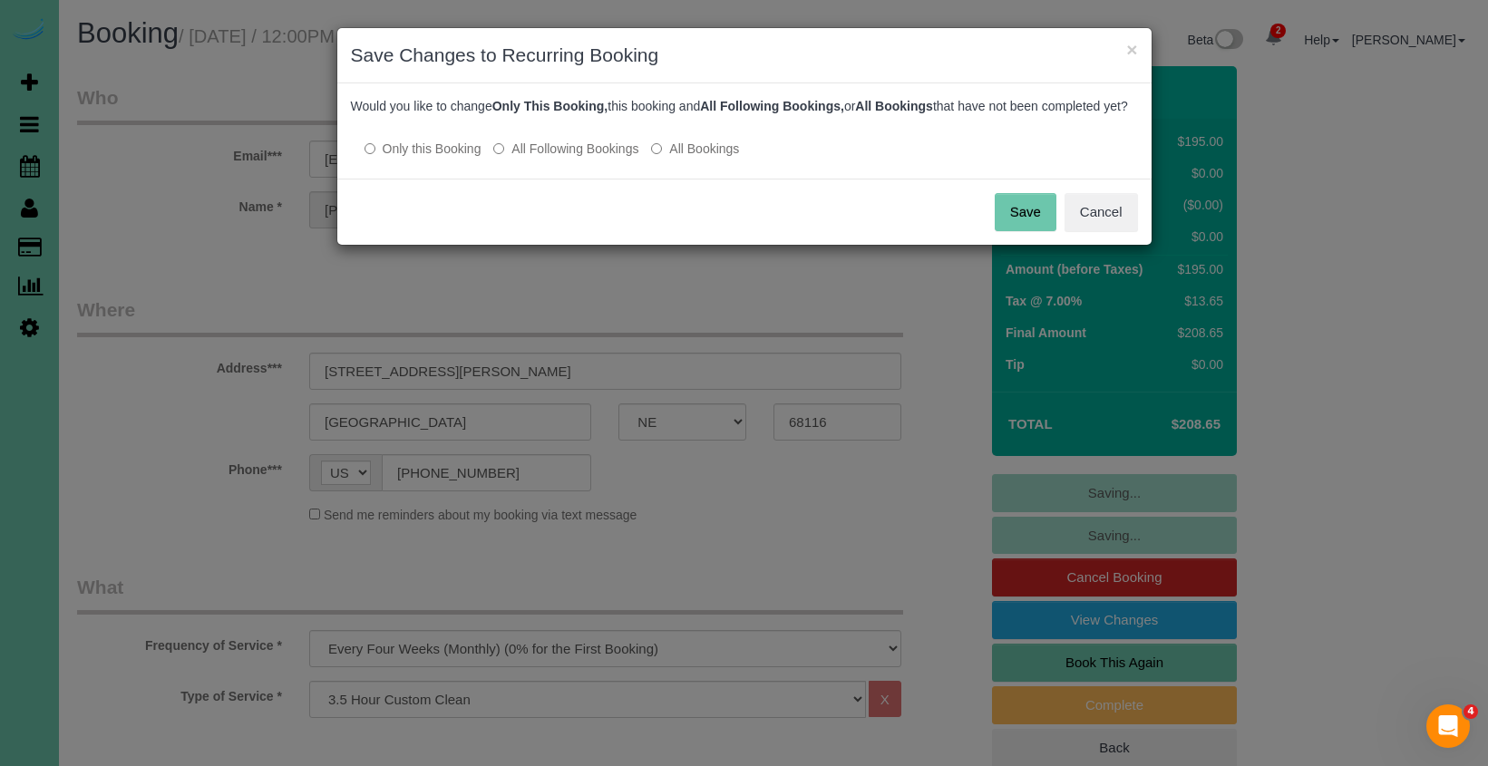
click at [589, 139] on div at bounding box center [744, 130] width 787 height 15
click at [577, 158] on label "All Following Bookings" at bounding box center [565, 149] width 145 height 18
click at [1034, 220] on button "Save" at bounding box center [1026, 212] width 62 height 38
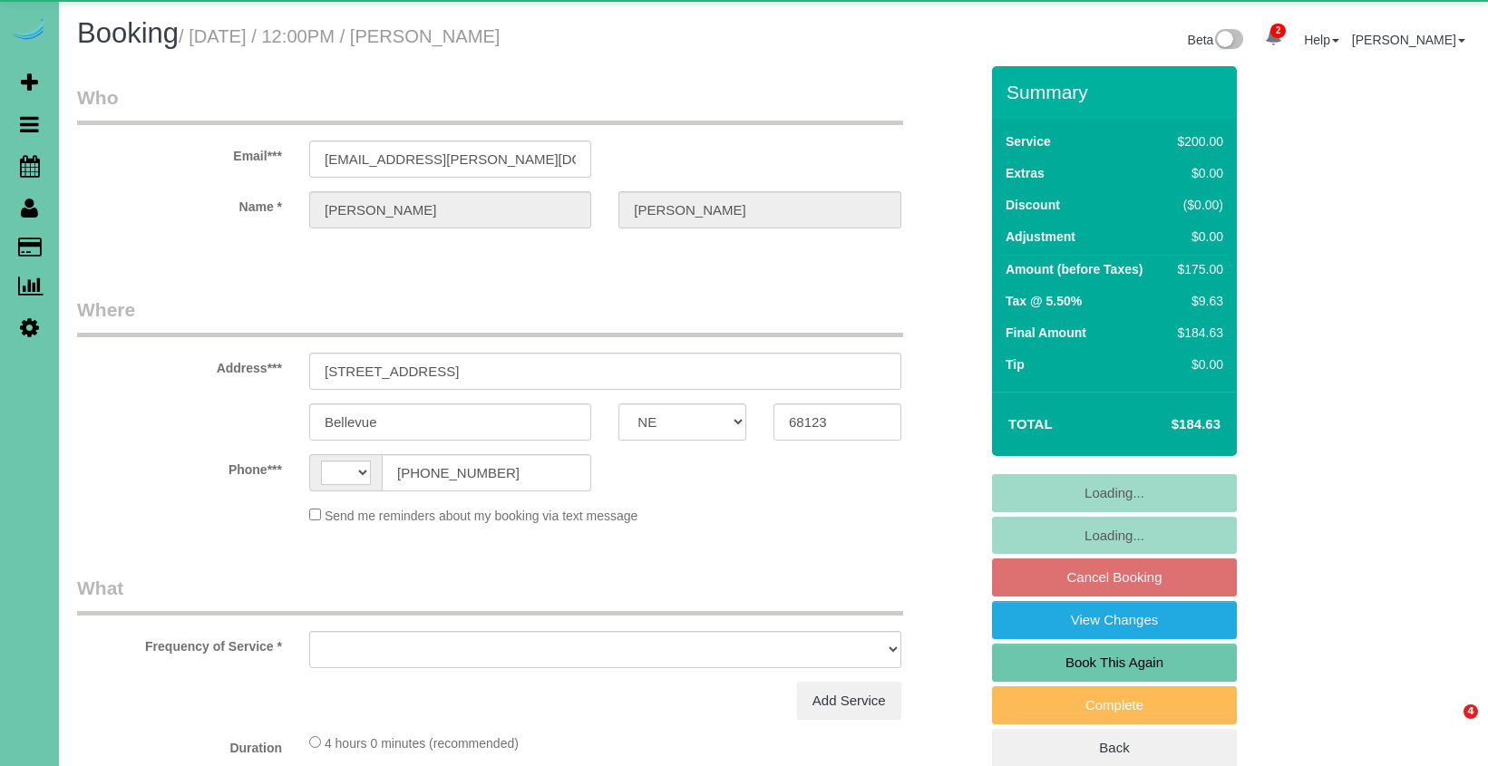
select select "NE"
select select "string:[GEOGRAPHIC_DATA]"
select select "object:388"
select select "string:fspay-0fe00465-4551-4769-8067-0c5820c86d9a"
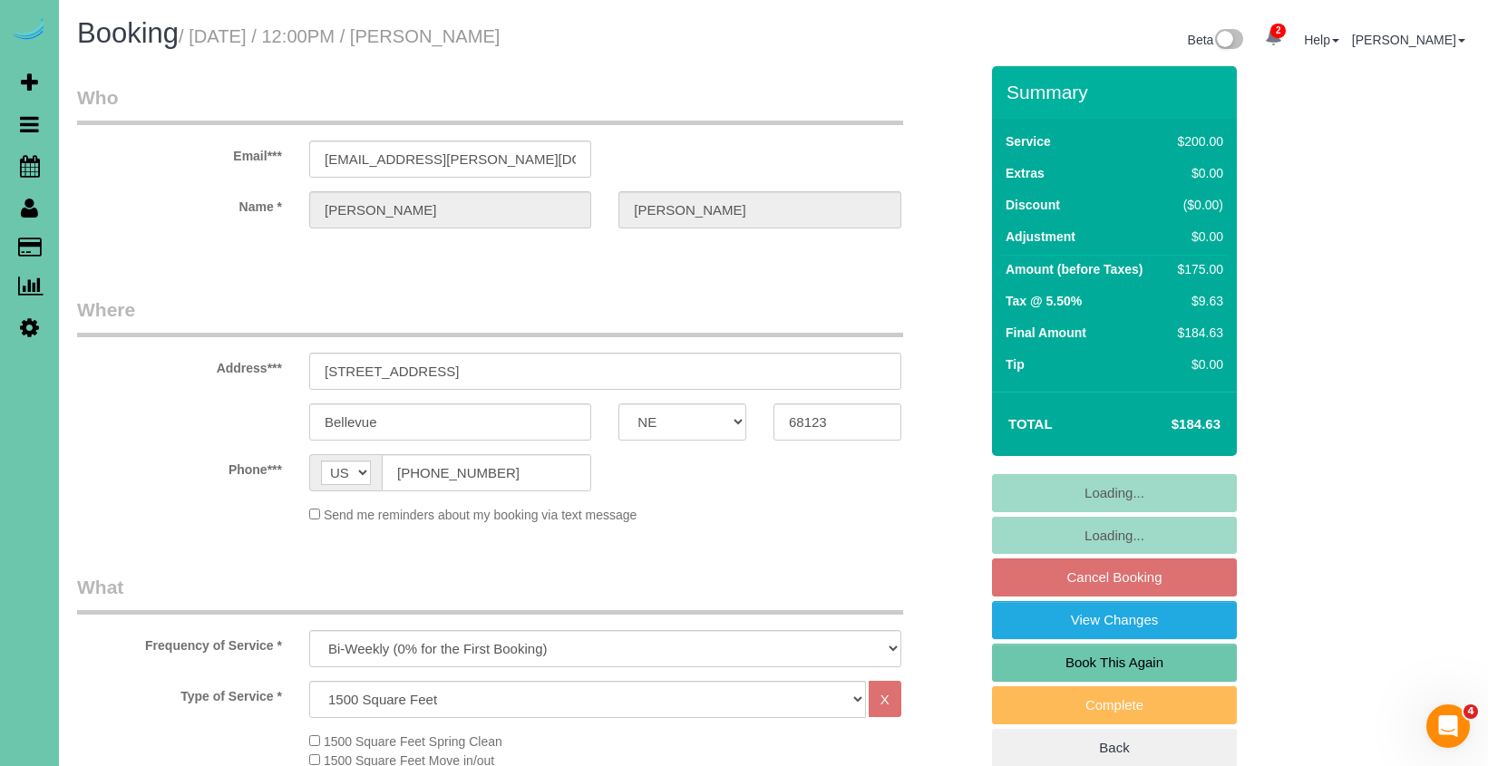
select select "object:922"
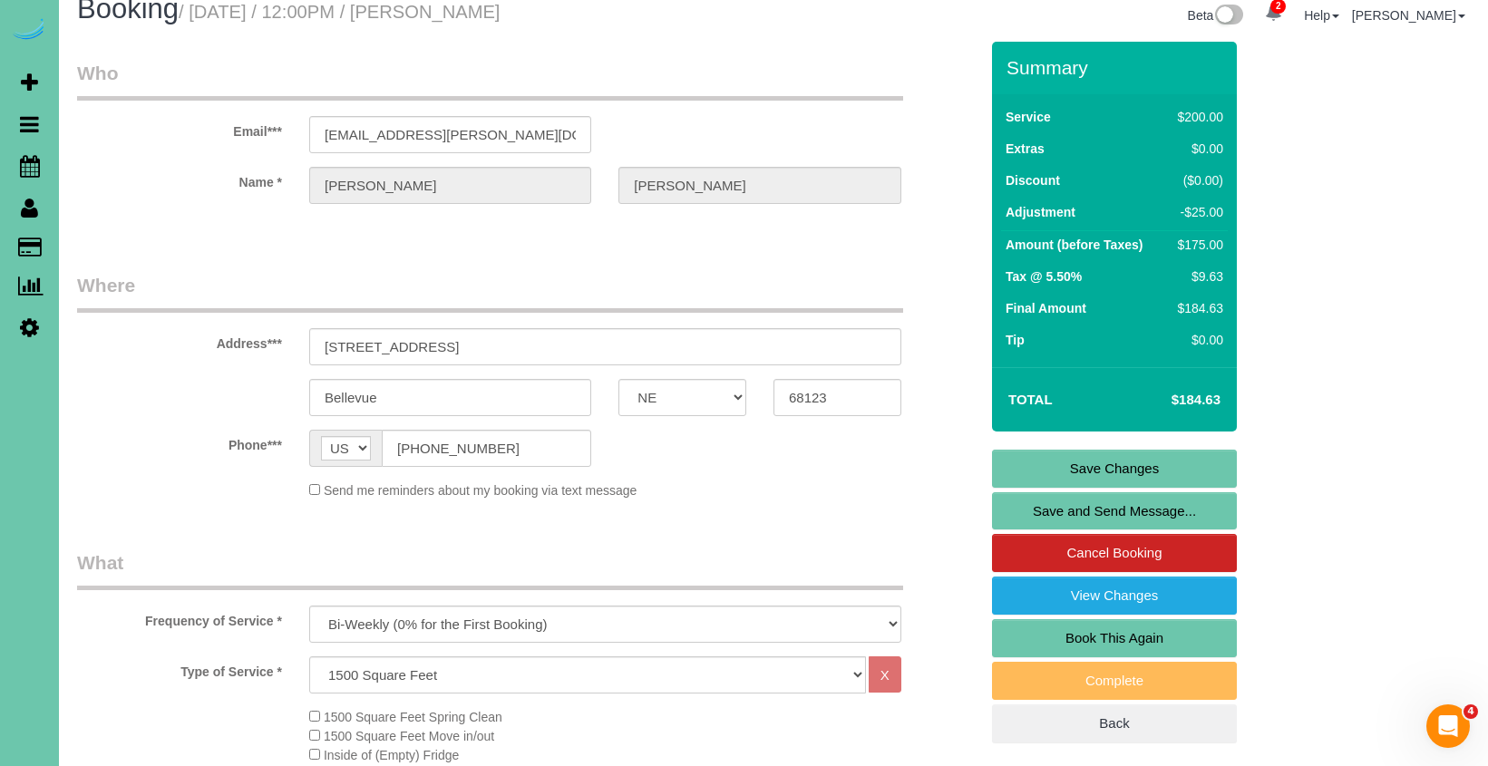
scroll to position [26, 0]
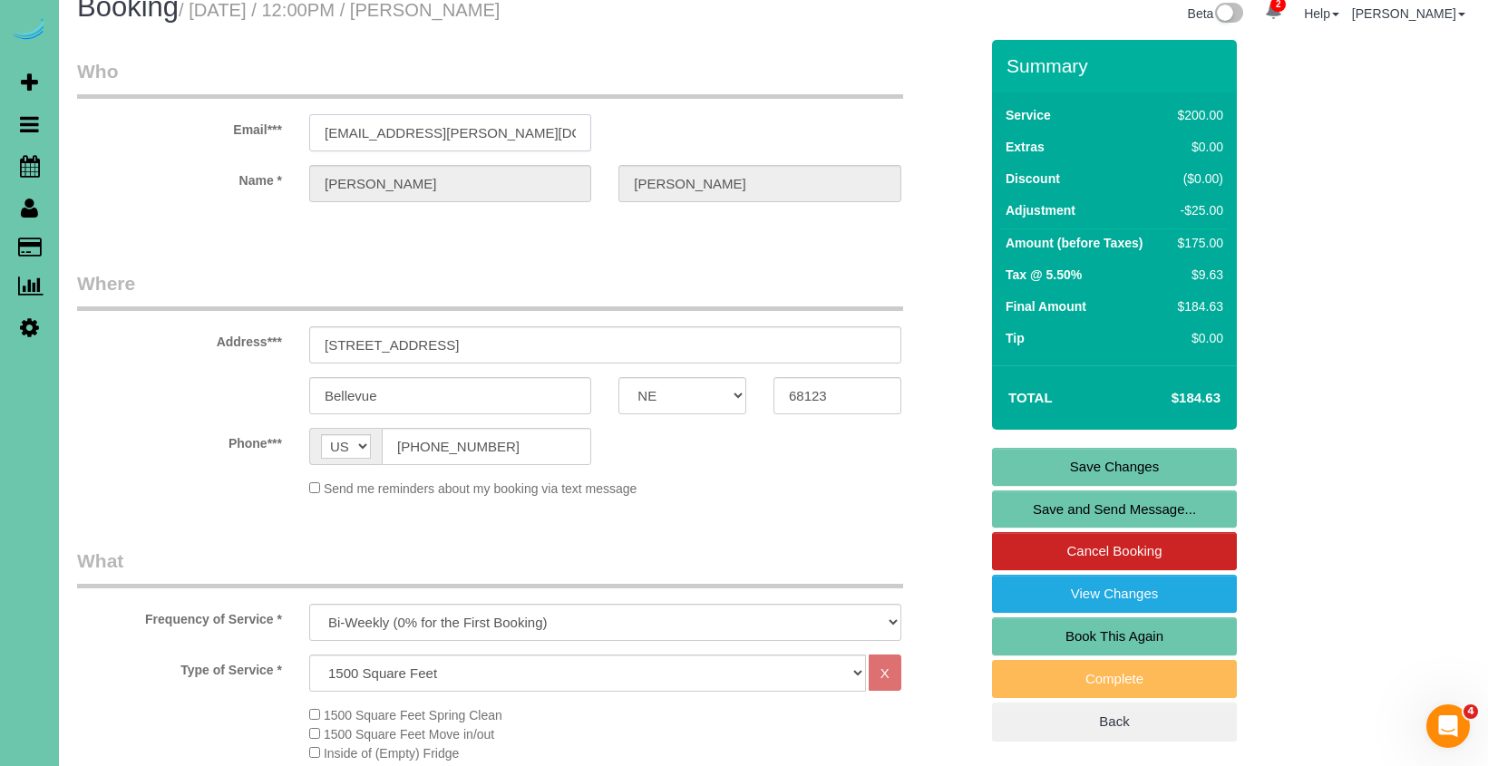
drag, startPoint x: 462, startPoint y: 131, endPoint x: 243, endPoint y: 129, distance: 219.4
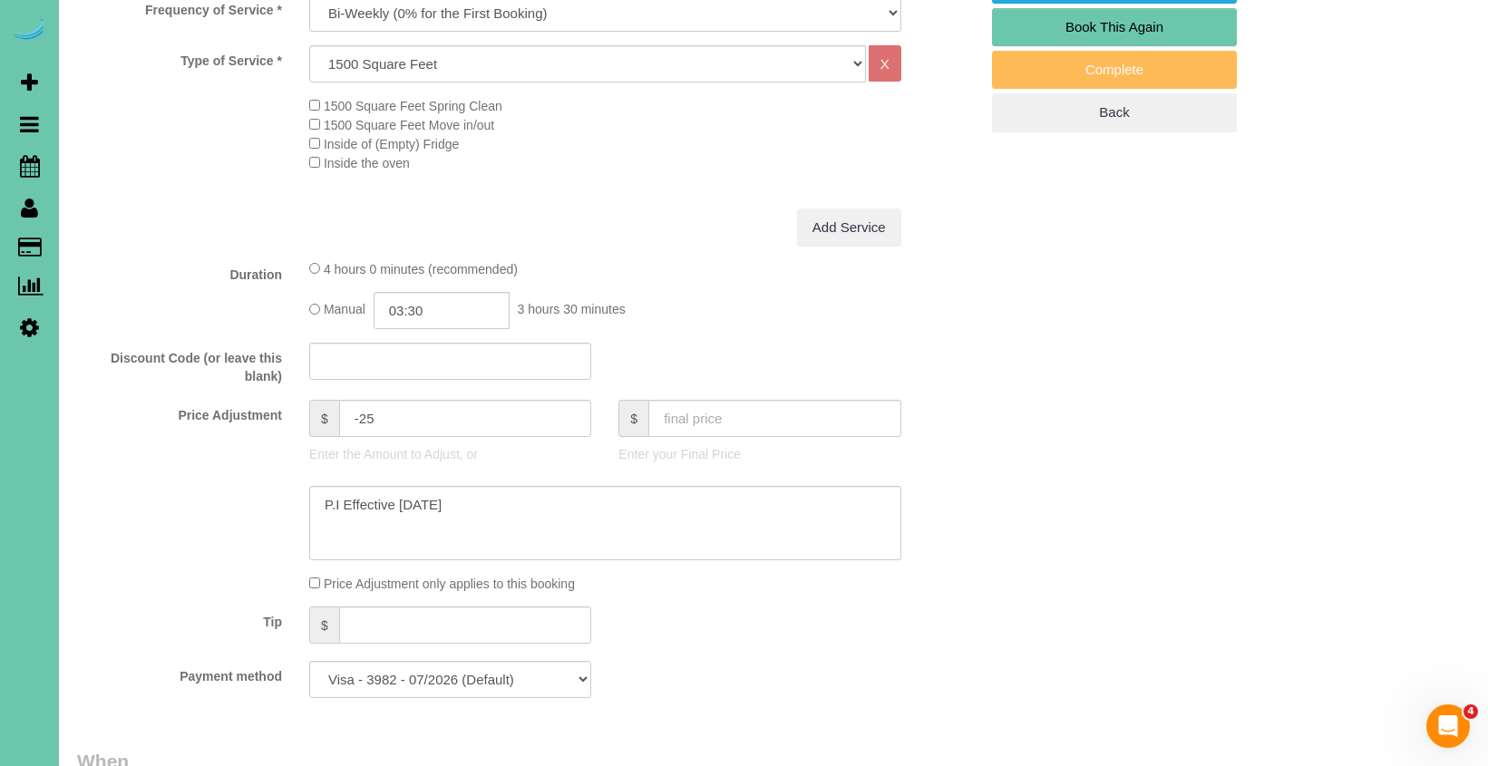
scroll to position [491, 0]
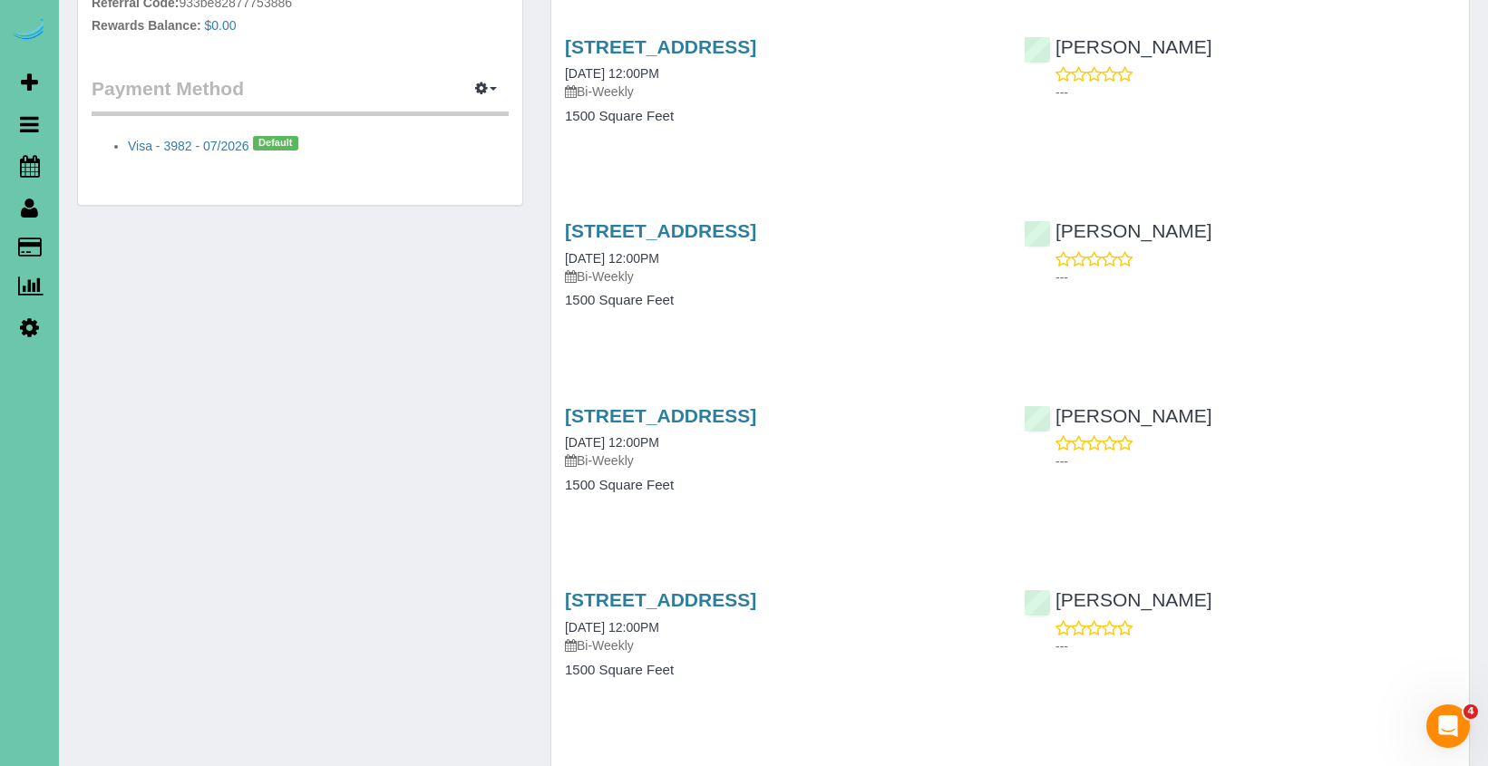
scroll to position [1052, 0]
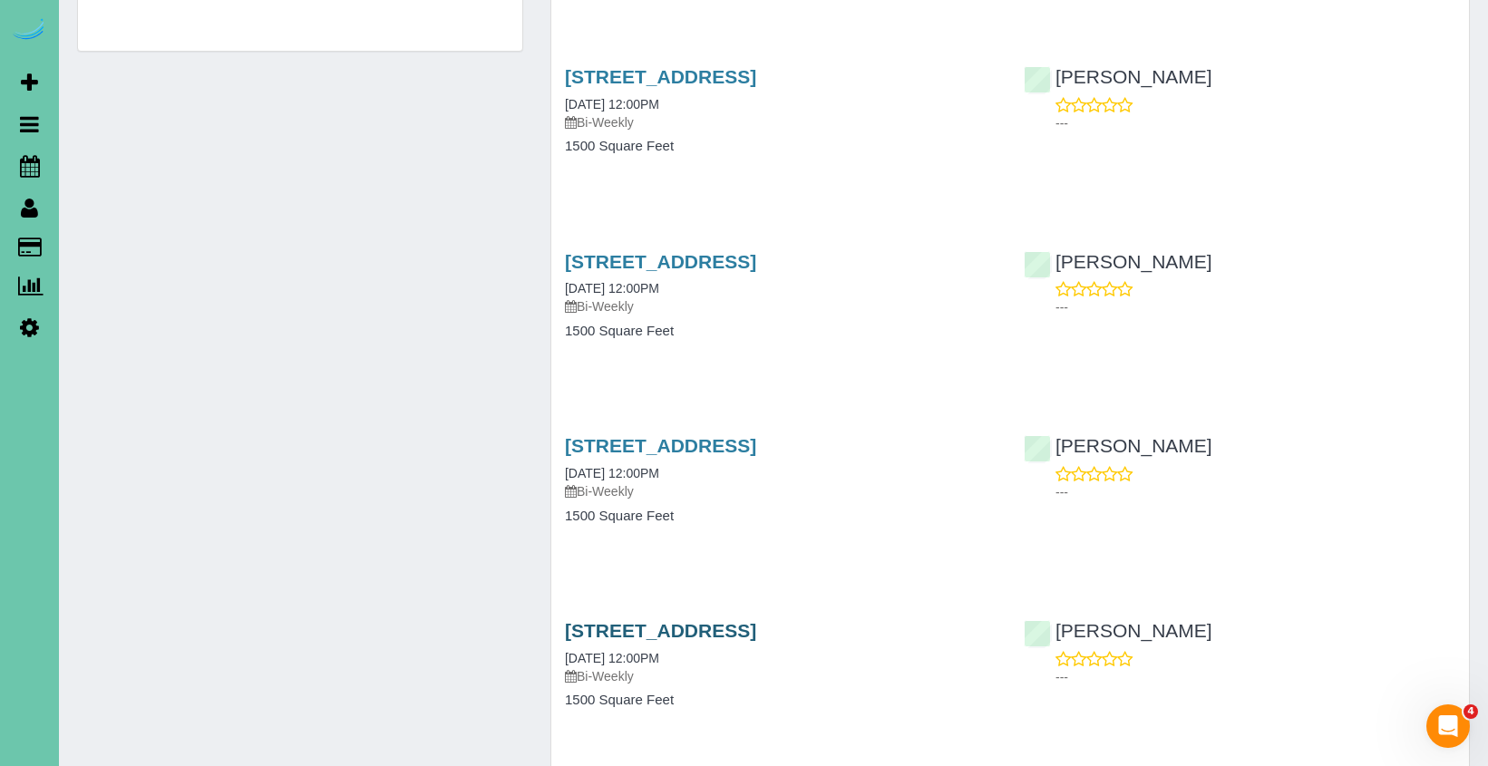
click at [591, 632] on link "15008 S 20th Street, Bellevue, NE 68123" at bounding box center [660, 630] width 191 height 21
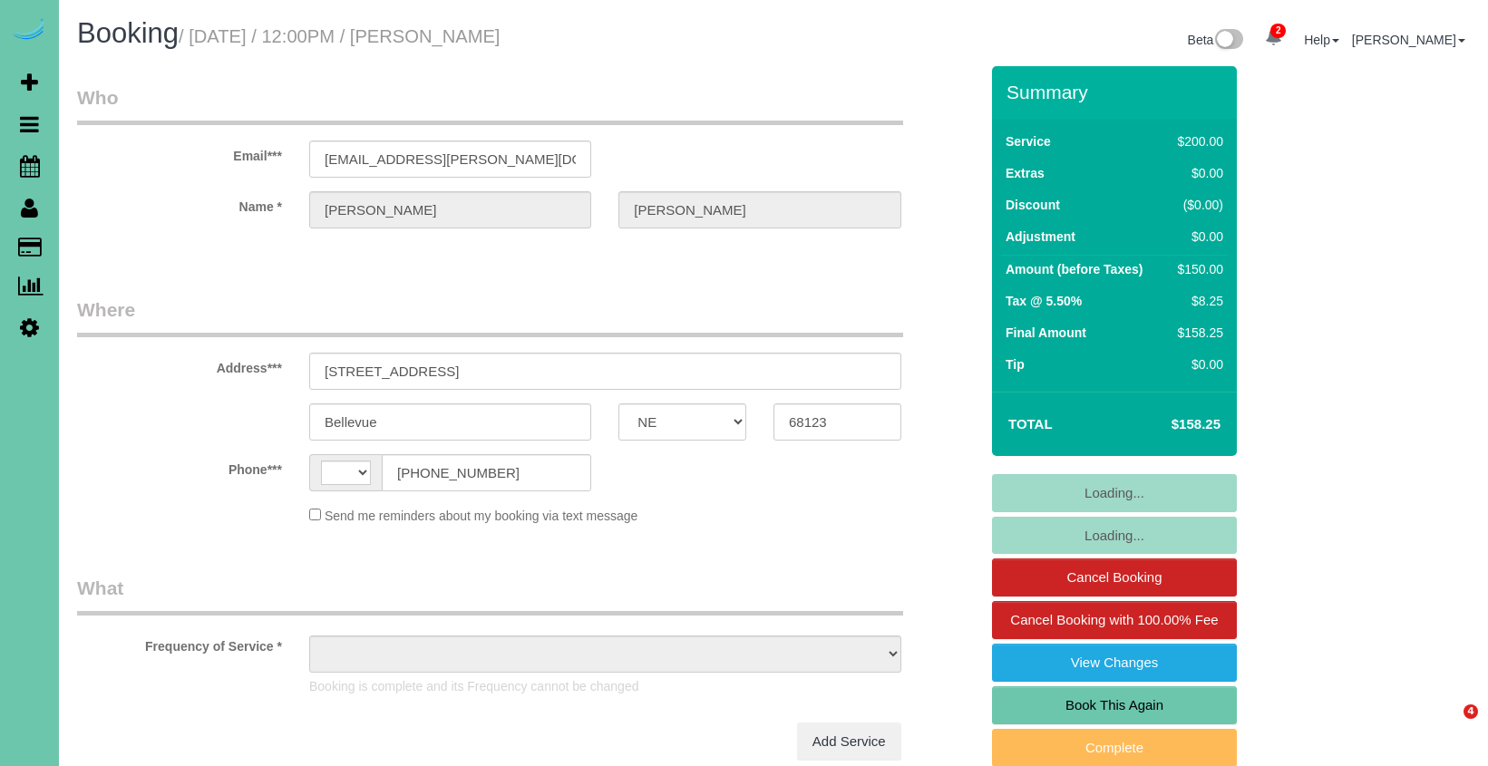
select select "NE"
select select "string:US"
select select "object:644"
select select "string:fspay-0fe00465-4551-4769-8067-0c5820c86d9a"
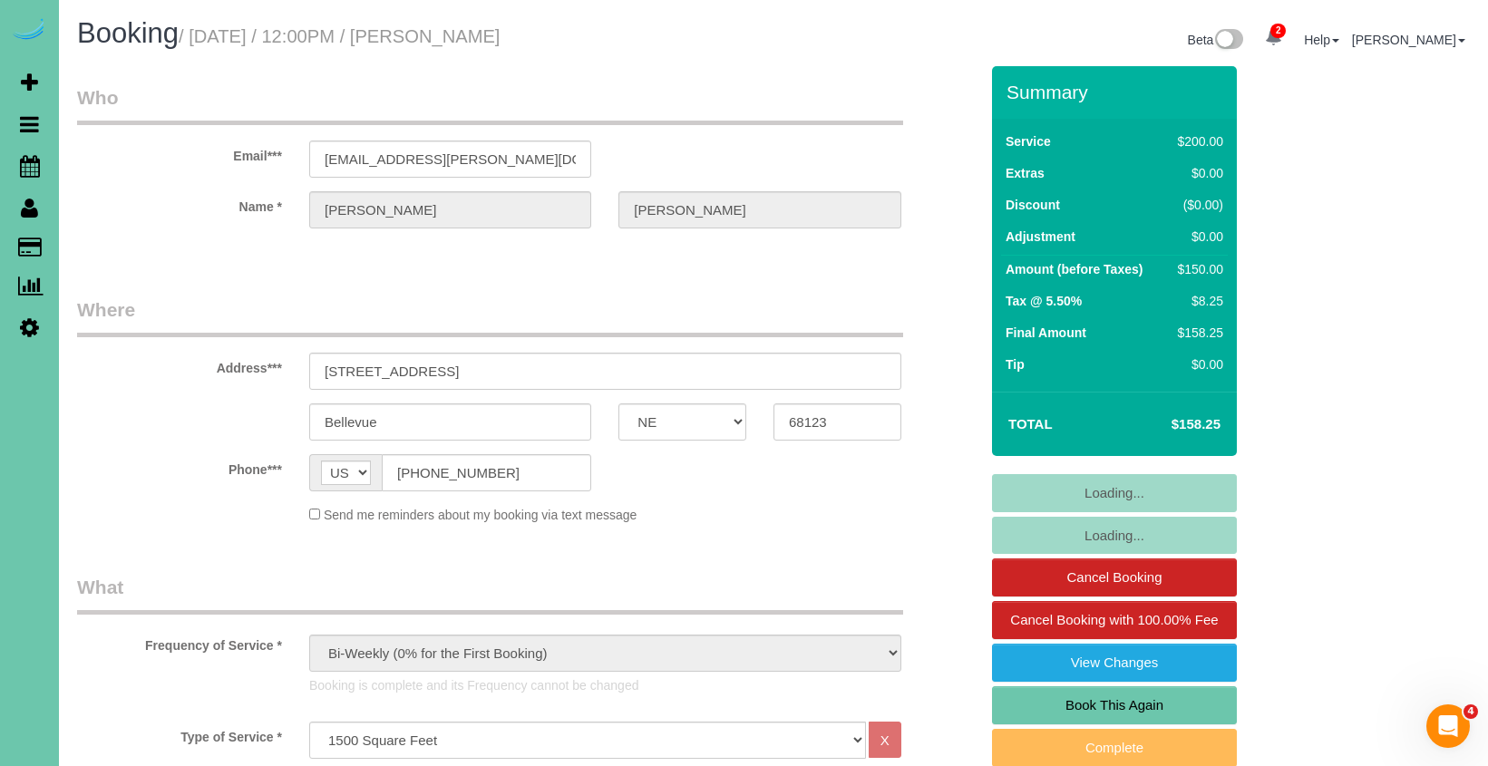
select select "object:930"
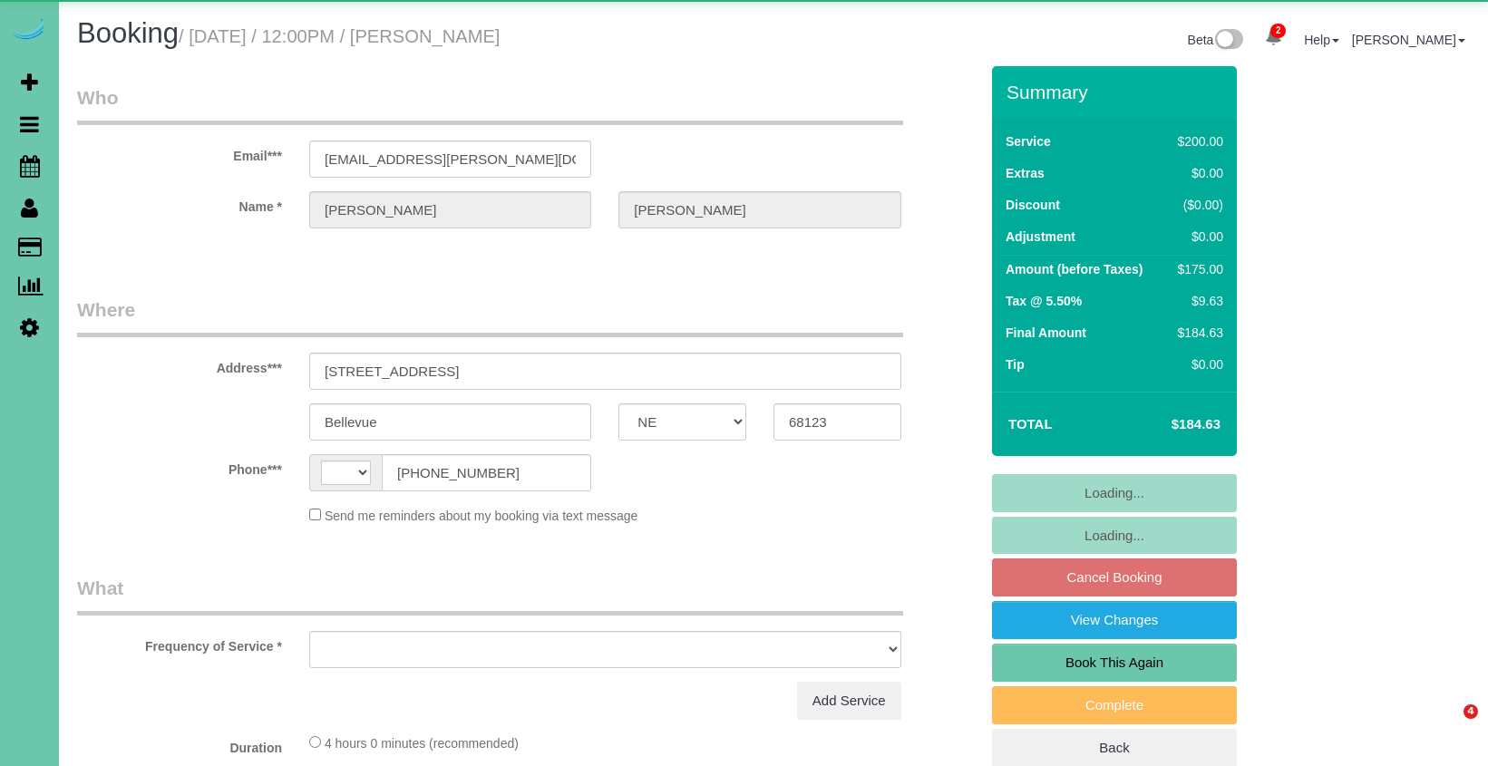
select select "NE"
select select "string:[GEOGRAPHIC_DATA]"
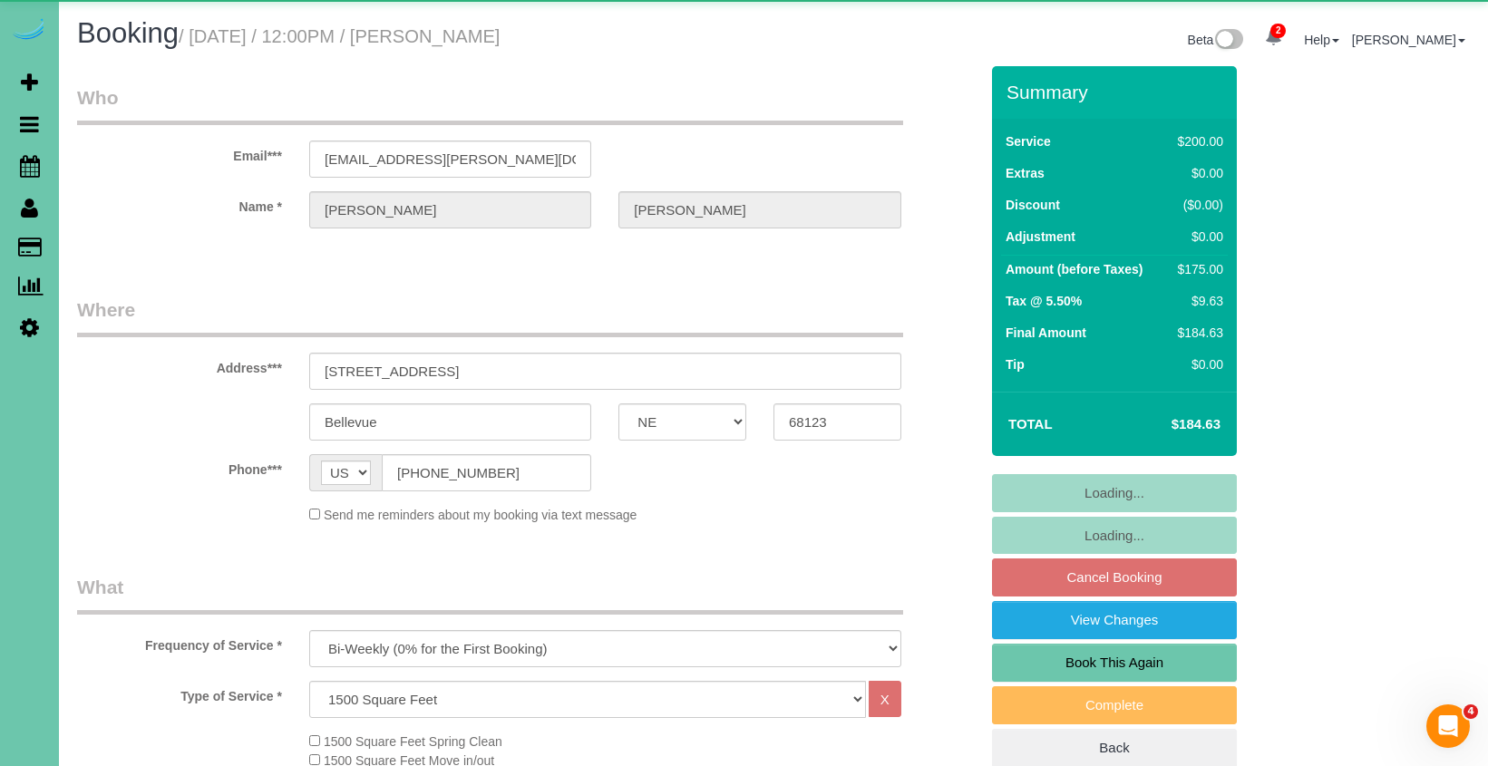
select select "object:722"
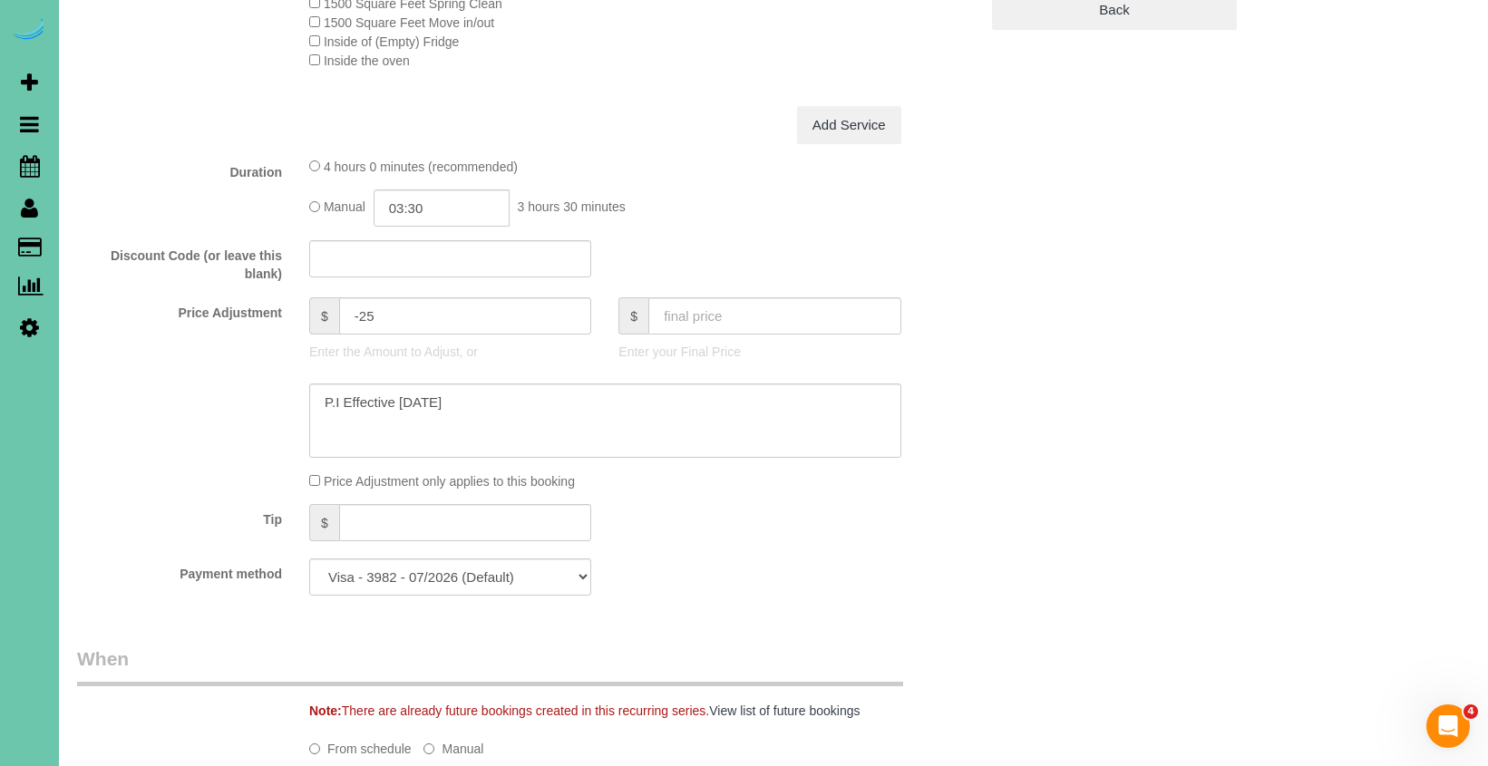
scroll to position [781, 0]
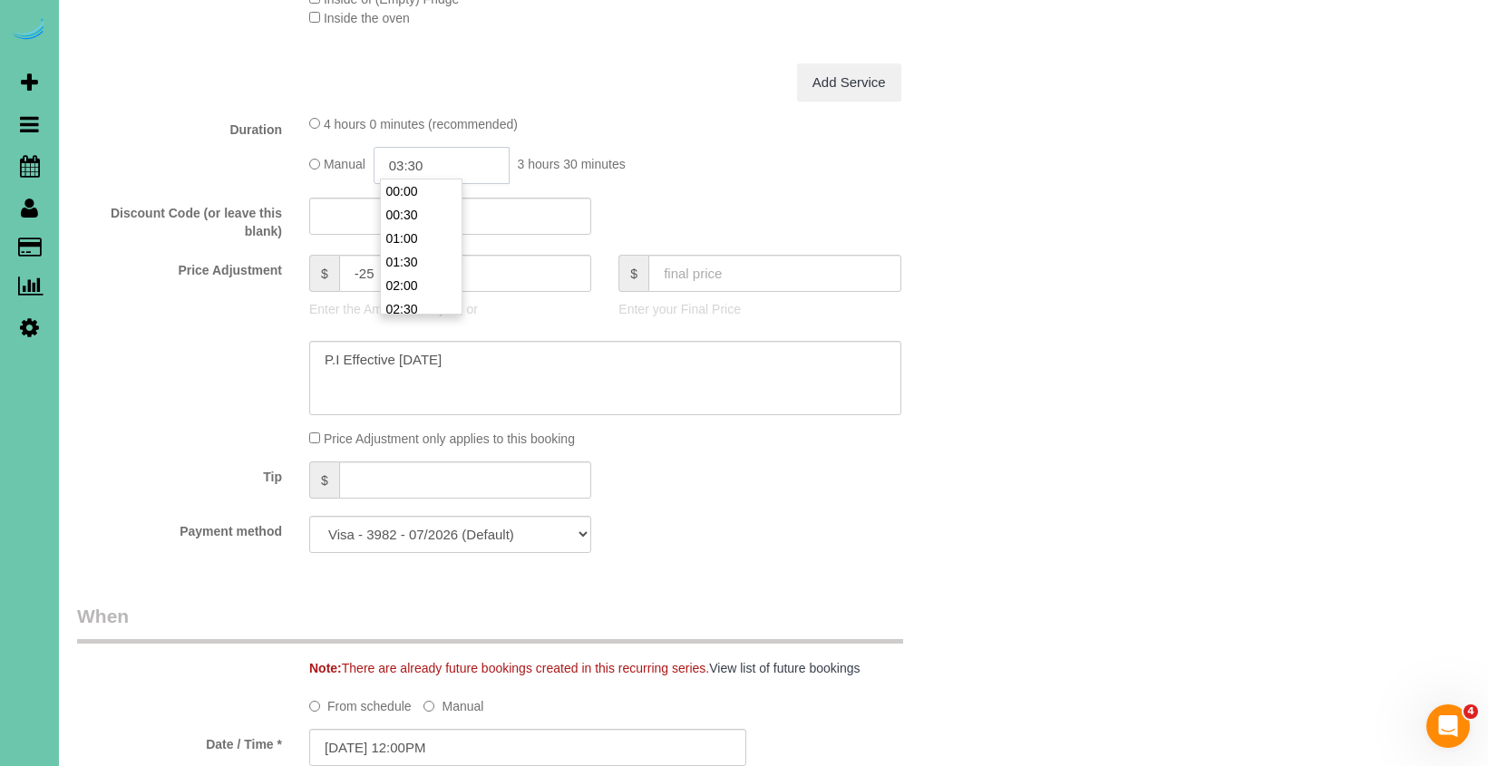
click at [452, 156] on input "03:30" at bounding box center [442, 165] width 136 height 37
type input "03:45"
click at [164, 343] on div at bounding box center [527, 378] width 928 height 74
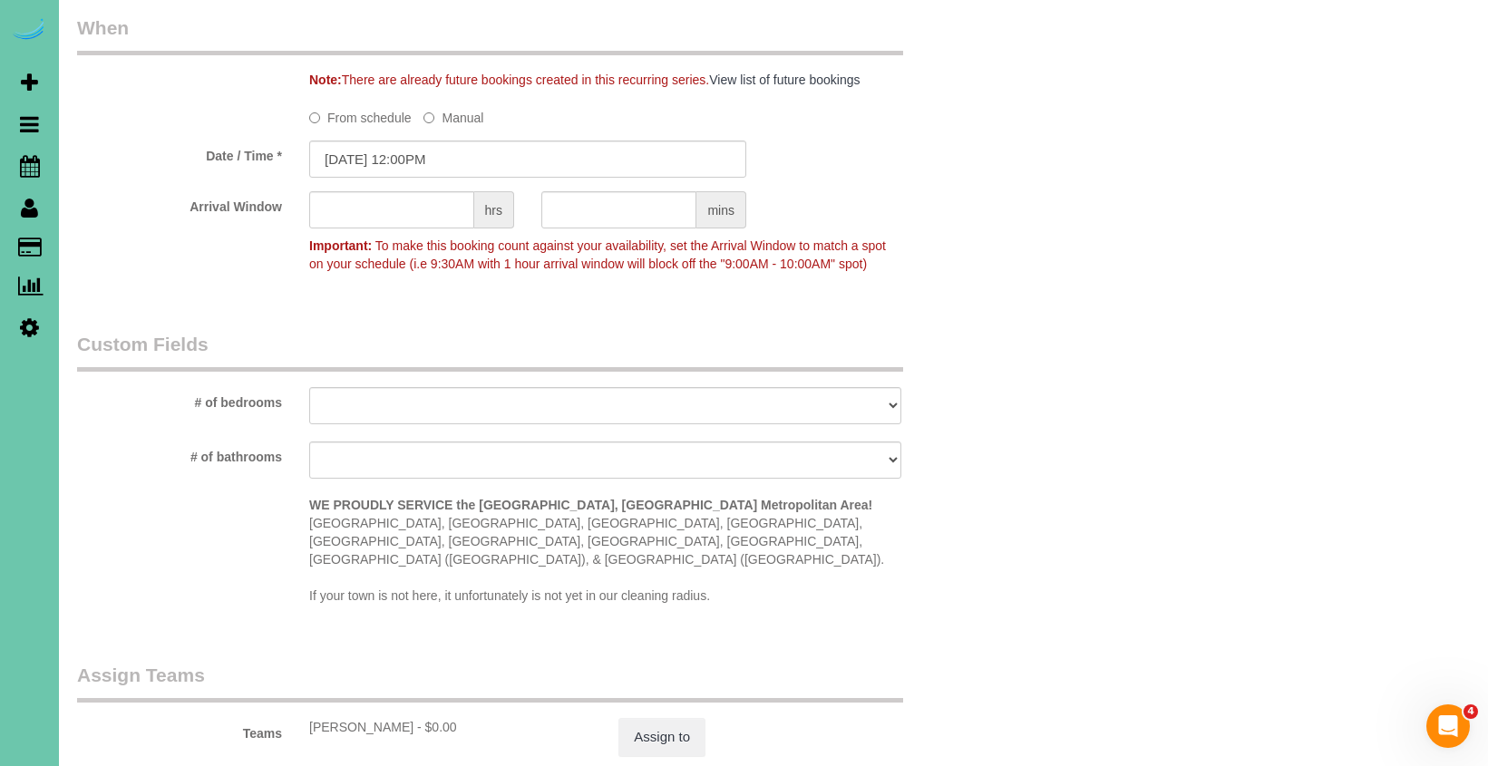
scroll to position [1407, 0]
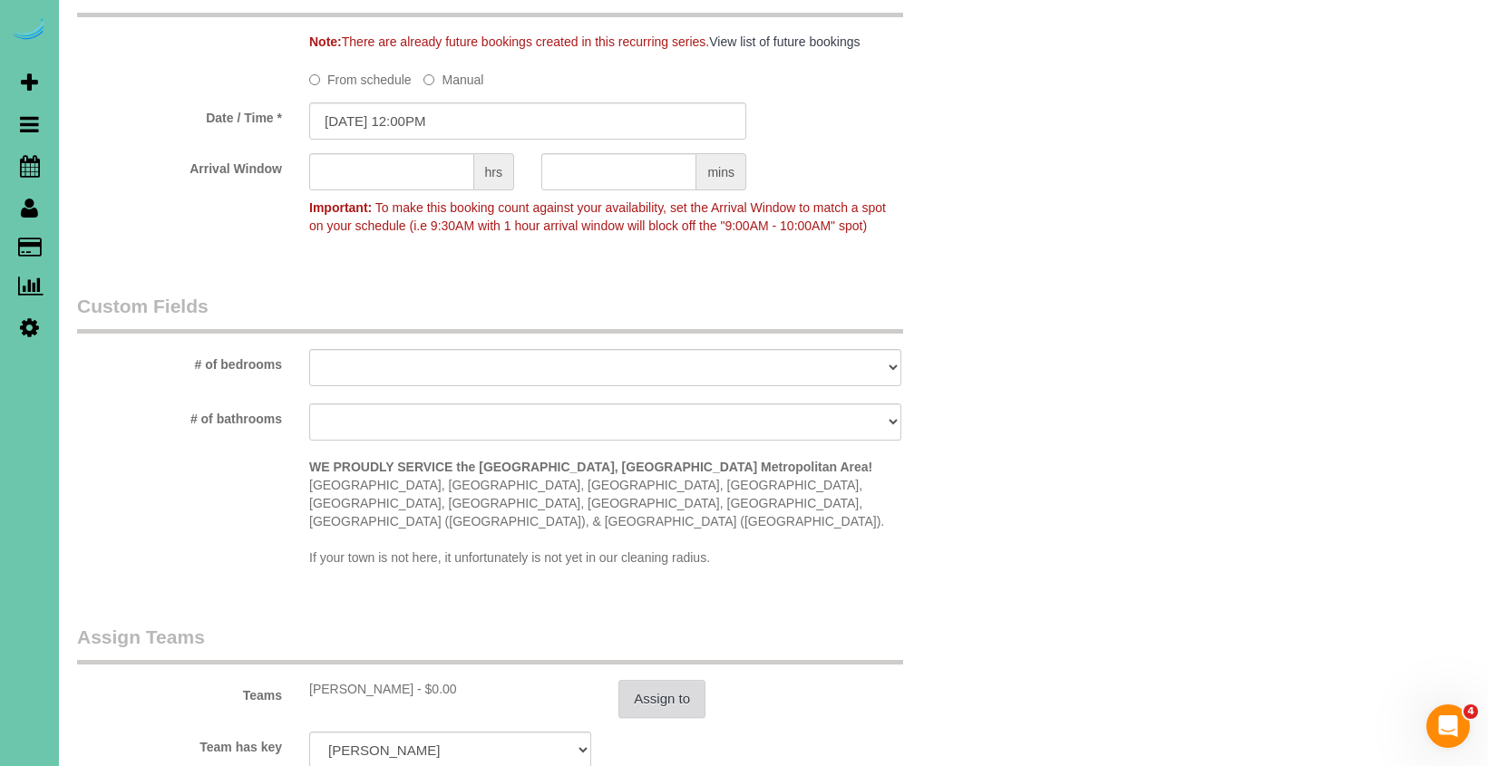
click at [634, 680] on button "Assign to" at bounding box center [661, 699] width 87 height 38
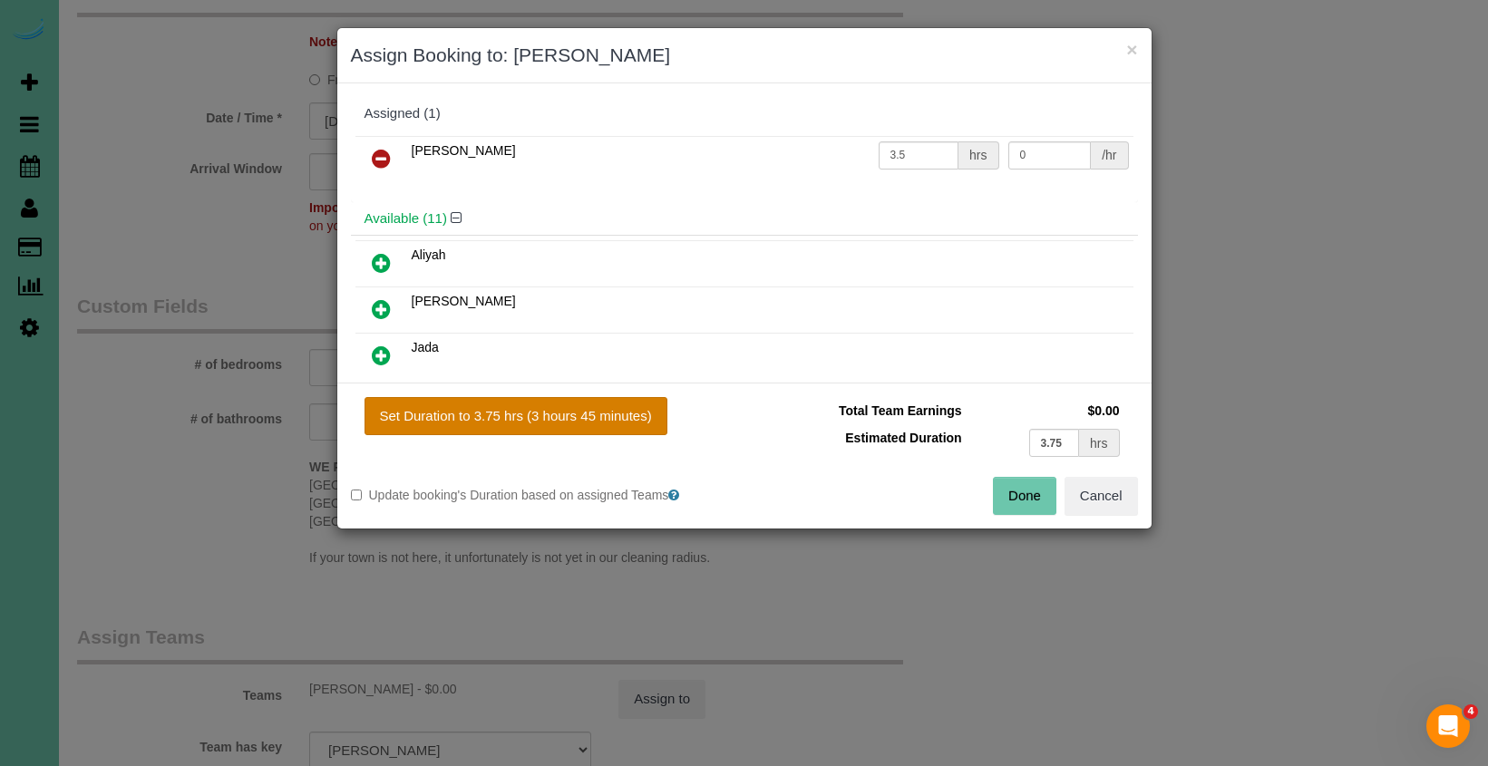
click at [550, 407] on button "Set Duration to 3.75 hrs (3 hours 45 minutes)" at bounding box center [515, 416] width 303 height 38
type input "3.75"
click at [1005, 504] on button "Done" at bounding box center [1024, 496] width 63 height 38
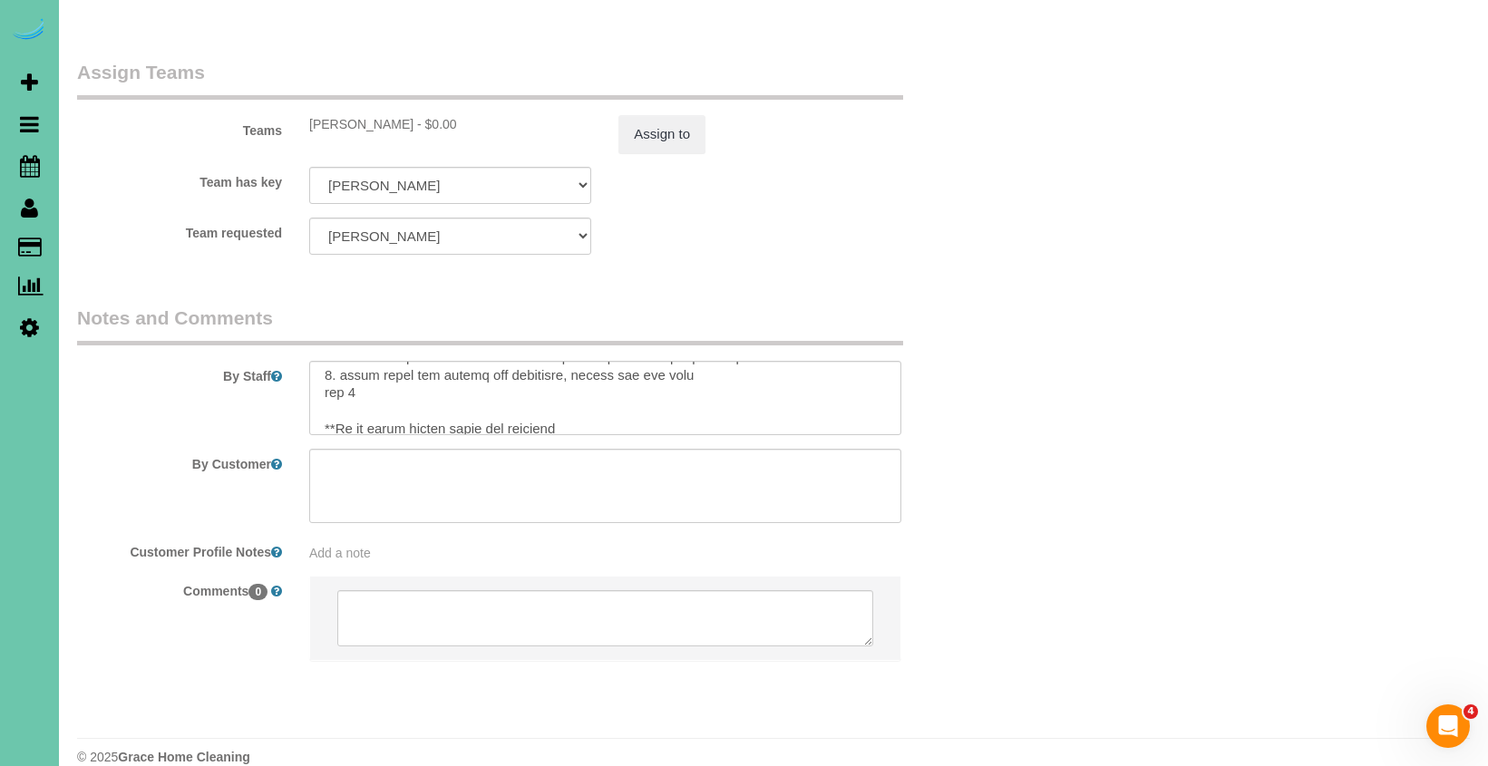
scroll to position [194, 0]
click at [536, 361] on textarea at bounding box center [605, 398] width 592 height 74
click at [409, 365] on textarea at bounding box center [605, 398] width 592 height 74
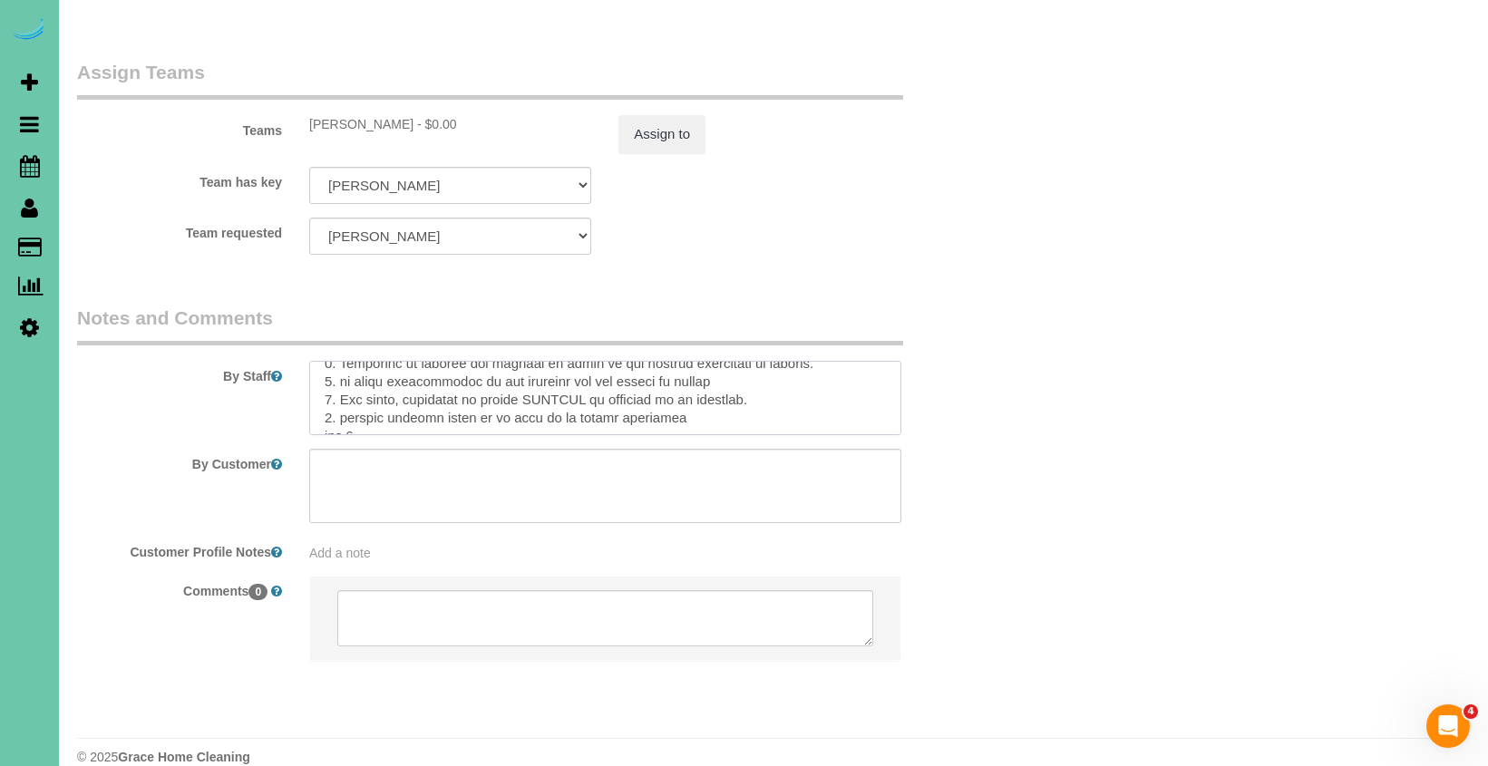
scroll to position [376, 0]
click at [359, 396] on textarea at bounding box center [605, 398] width 592 height 74
type textarea "***LOR IPSUM - Dolor - si amet co ad e seddoe te inc utlabo etdolor - ma aliq e…"
click at [646, 115] on button "Assign to" at bounding box center [661, 134] width 87 height 38
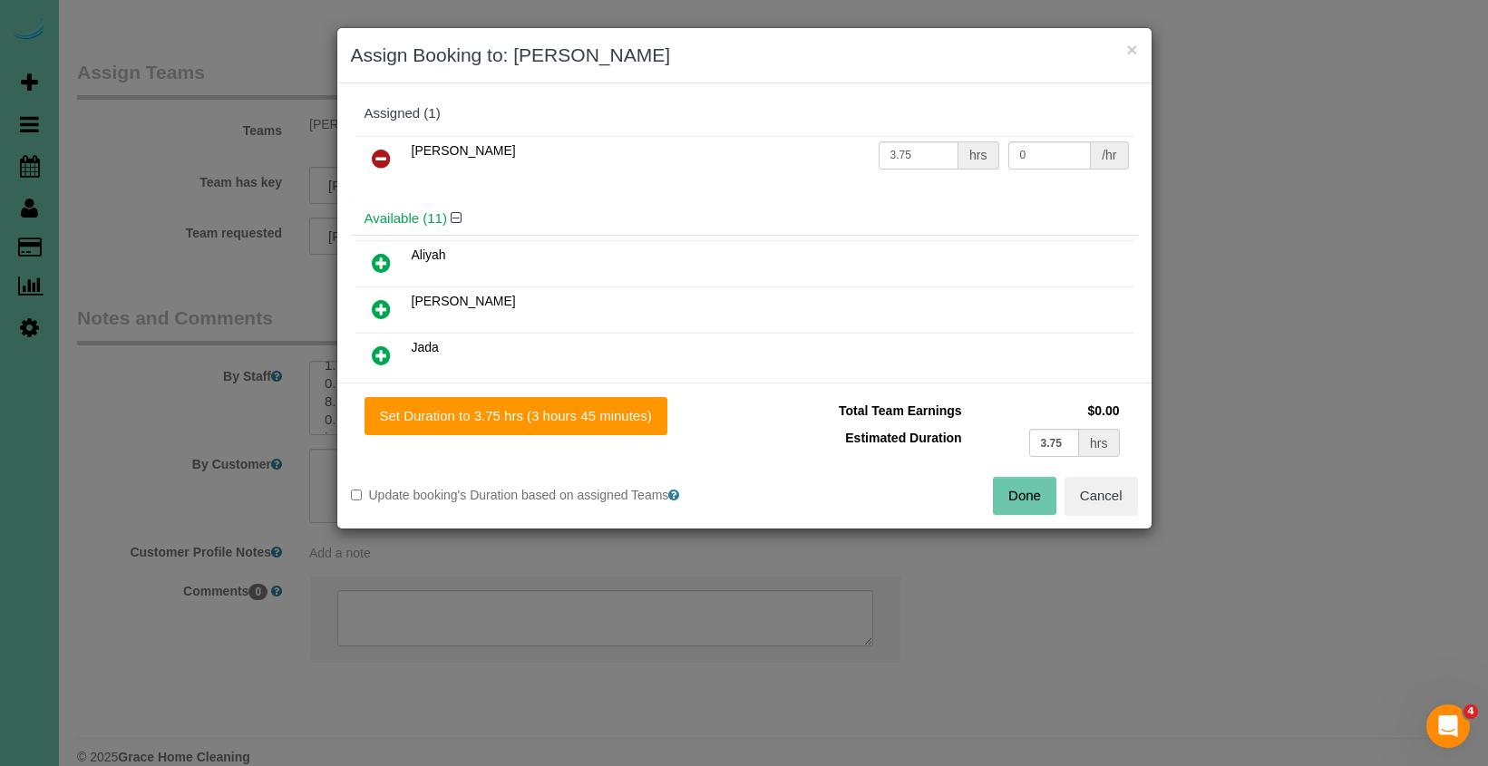
click at [1014, 511] on button "Done" at bounding box center [1024, 496] width 63 height 38
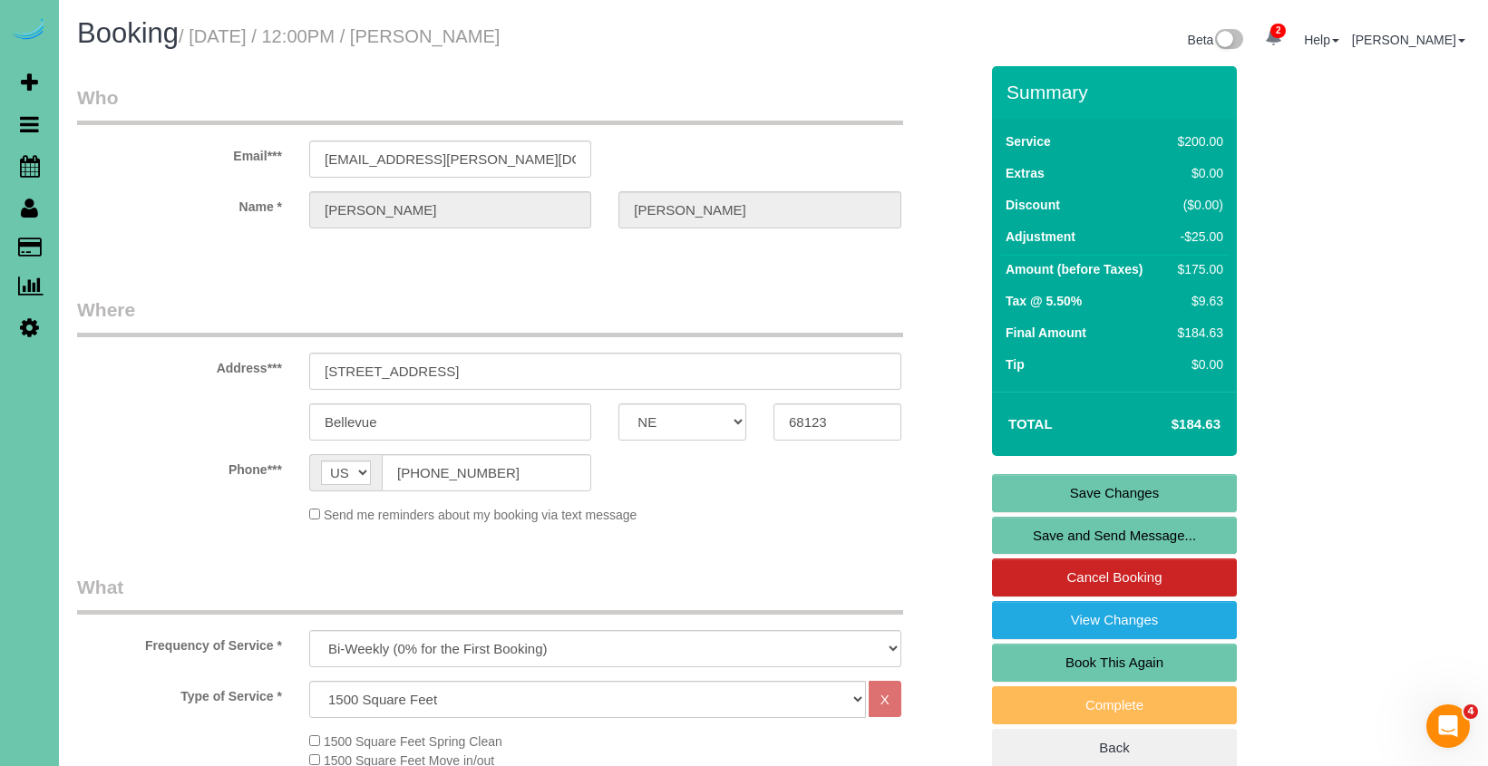
scroll to position [0, 0]
click at [1075, 485] on link "Save Changes" at bounding box center [1114, 493] width 245 height 38
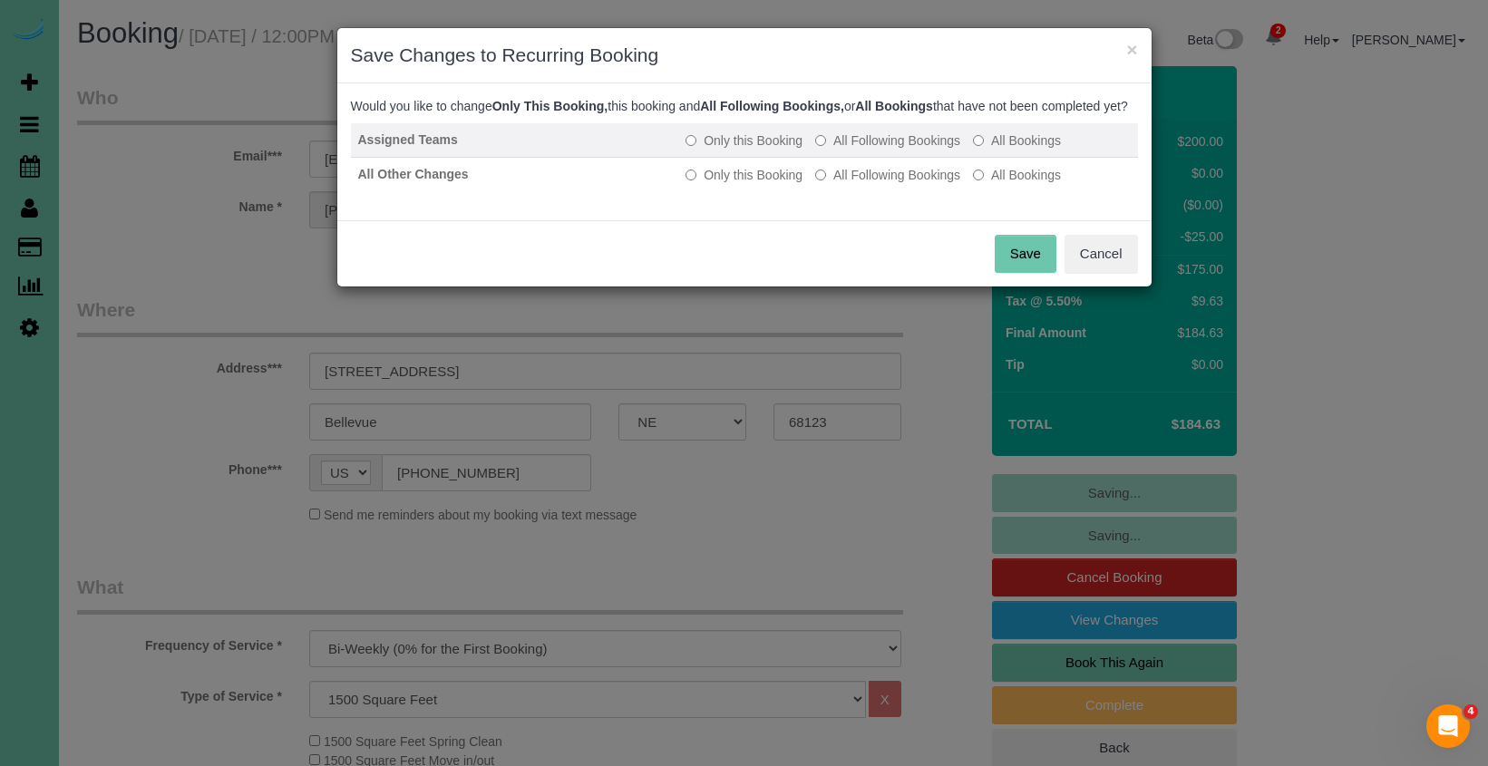
click at [860, 150] on label "All Following Bookings" at bounding box center [887, 140] width 145 height 18
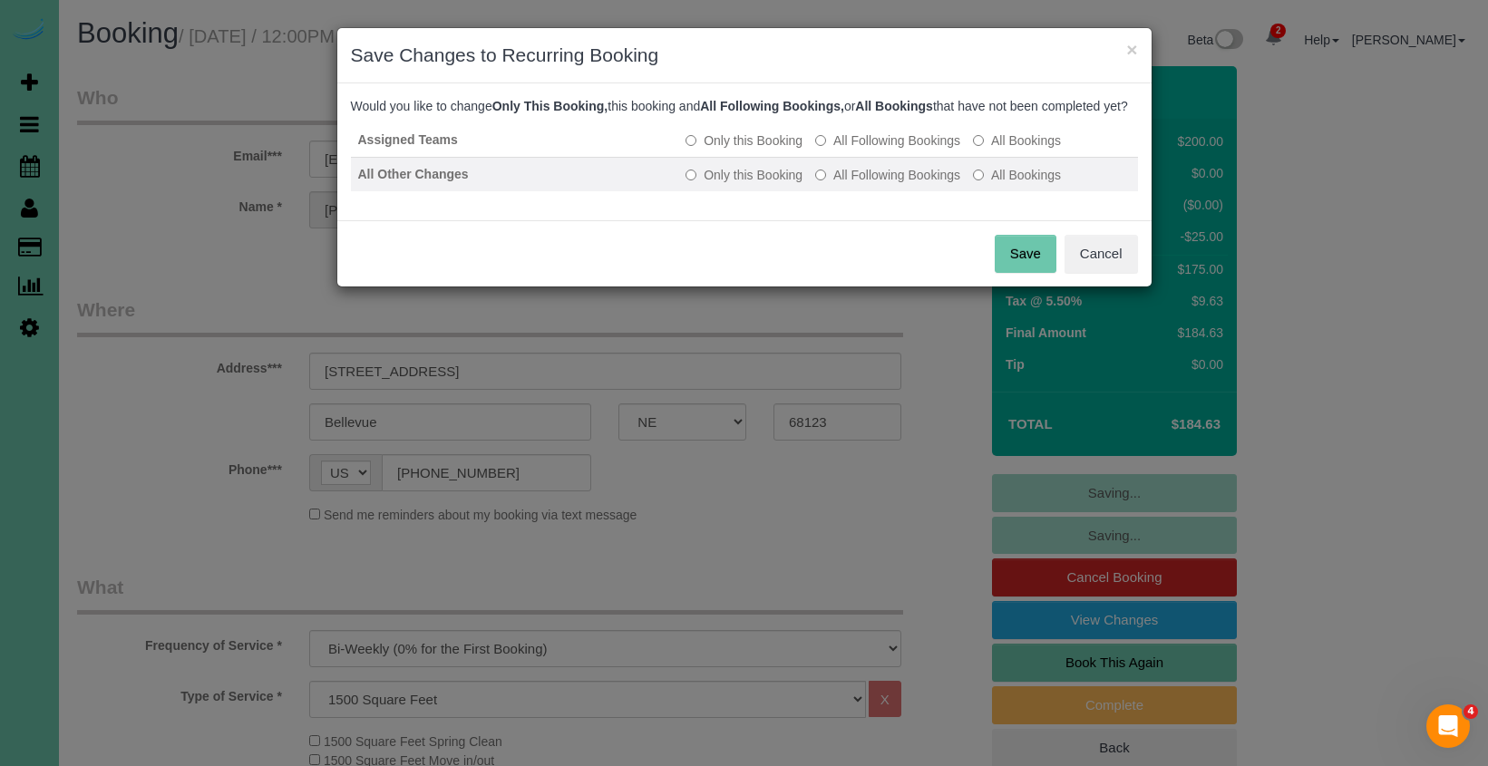
click at [858, 184] on label "All Following Bookings" at bounding box center [887, 175] width 145 height 18
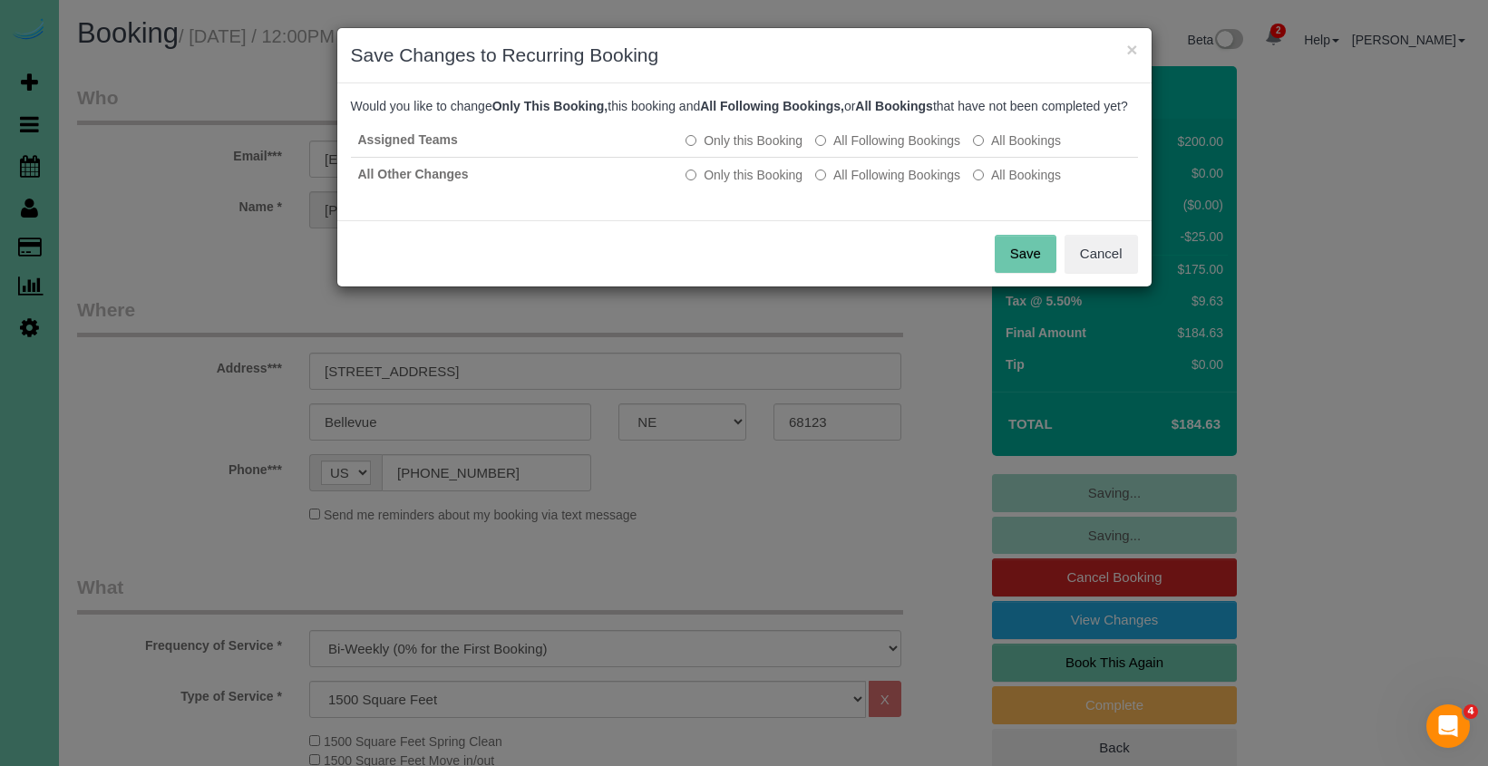
click at [1020, 273] on button "Save" at bounding box center [1026, 254] width 62 height 38
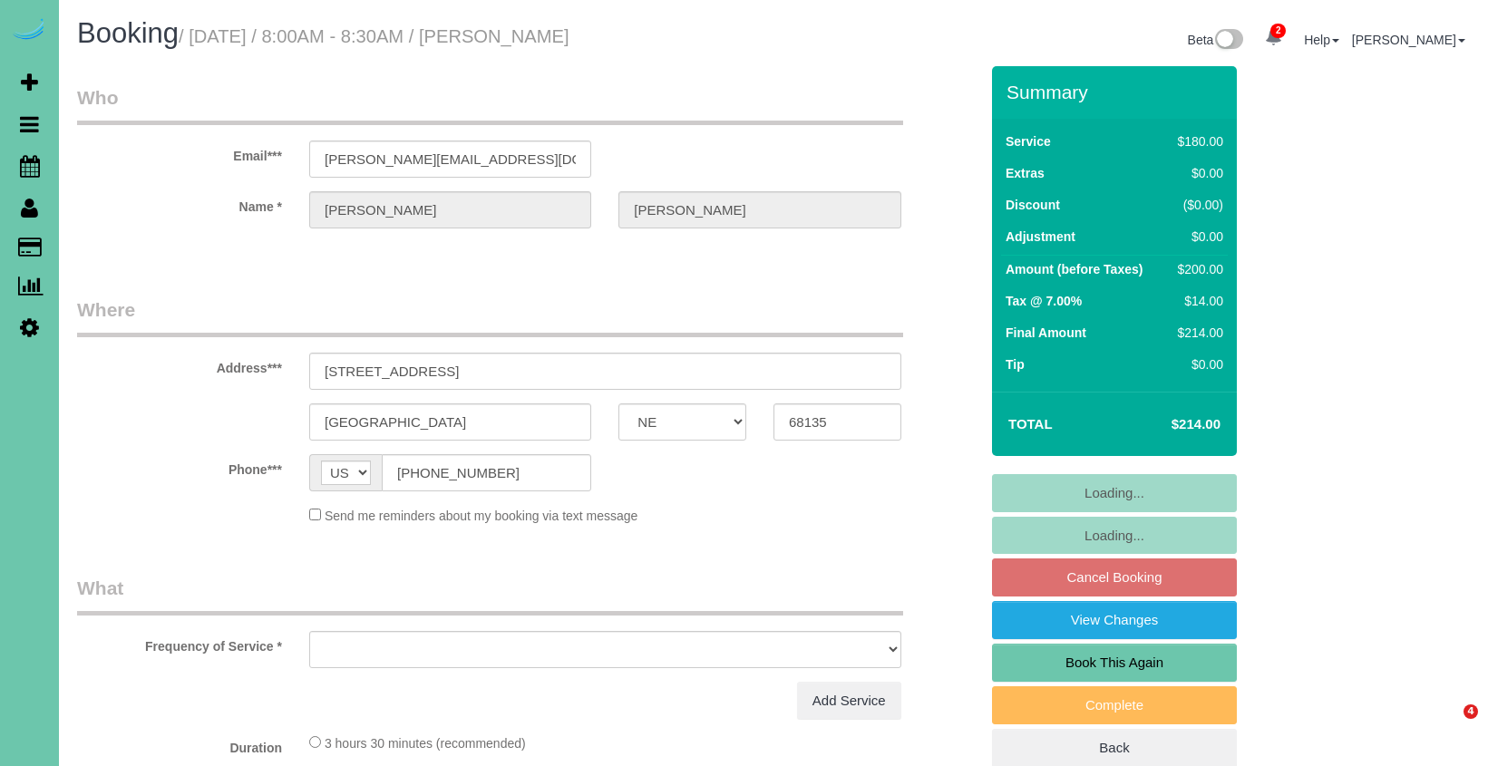
select select "NE"
select select "object:635"
select select "string:fspay-7535cb80-fefa-43f4-a77c-b3b0d17fb6f3"
select select "number:37"
select select "number:42"
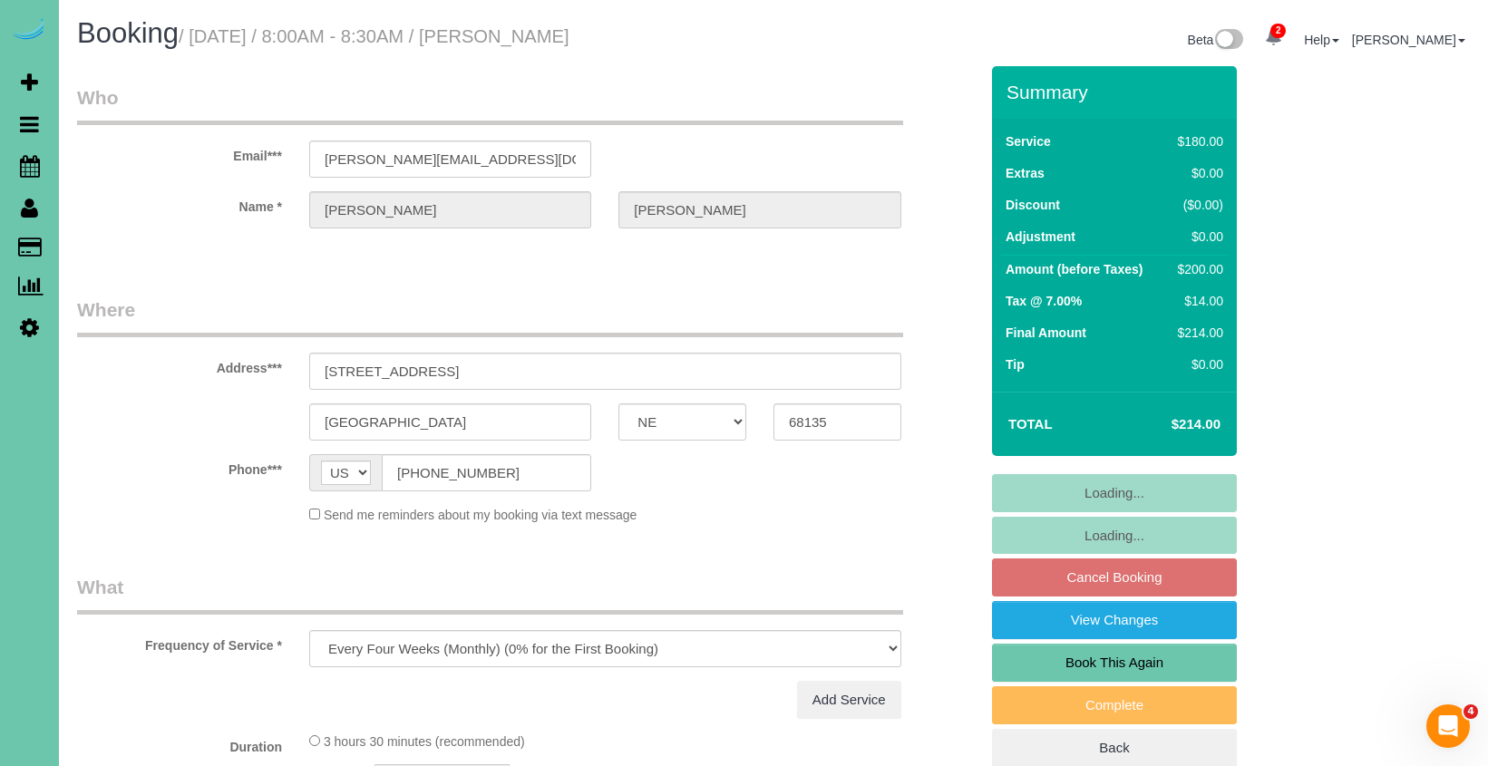
select select "object:905"
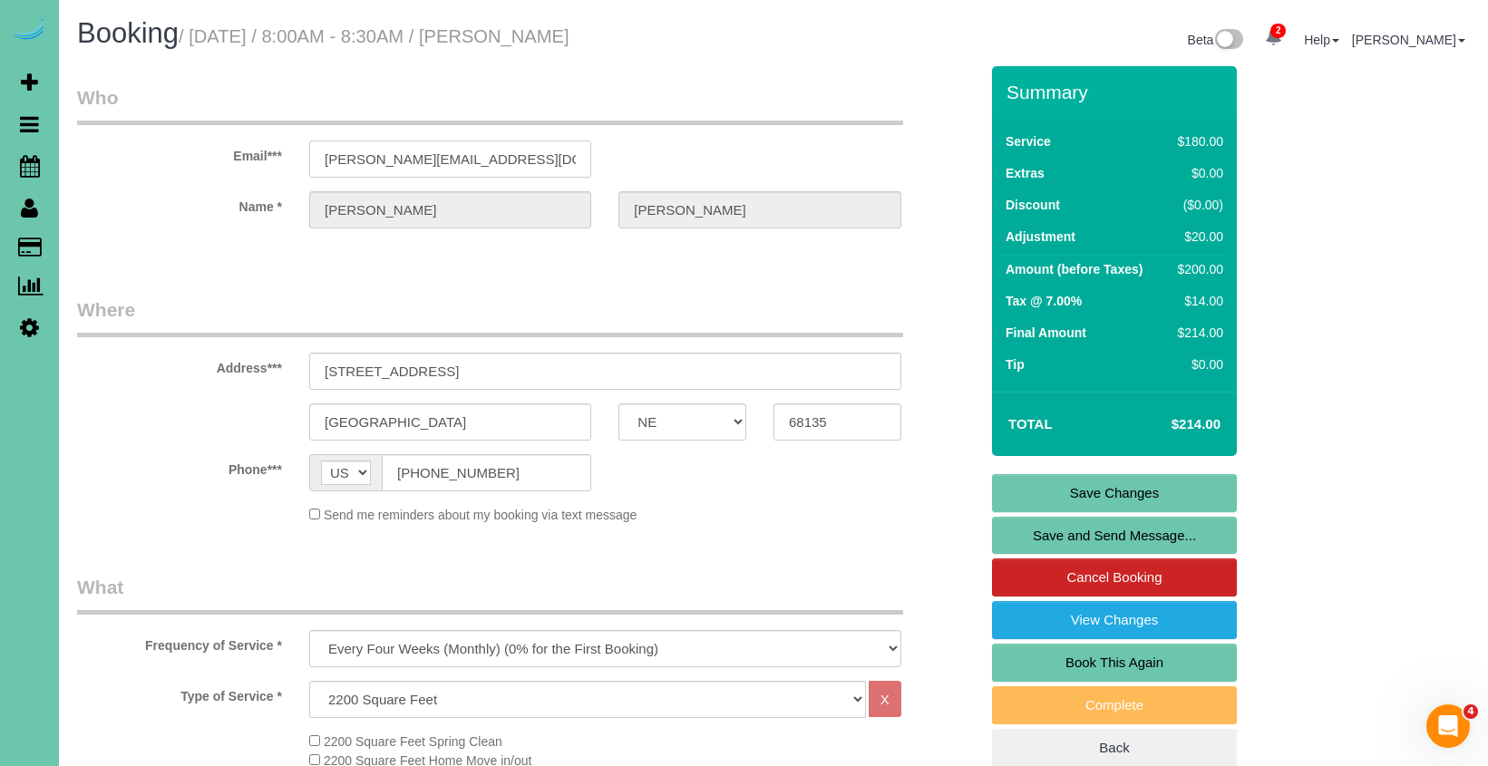
drag, startPoint x: 509, startPoint y: 155, endPoint x: 219, endPoint y: 142, distance: 289.5
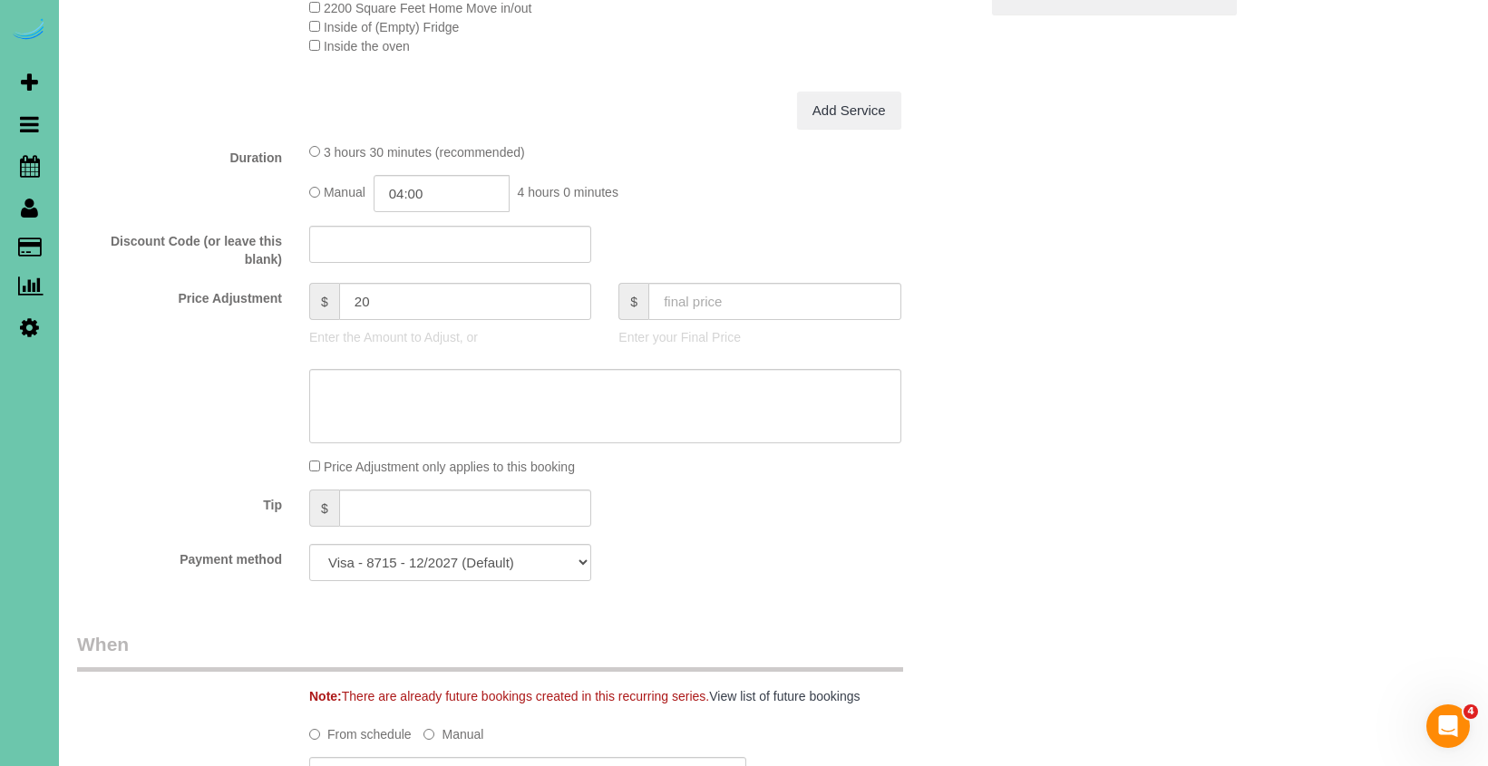
scroll to position [762, 0]
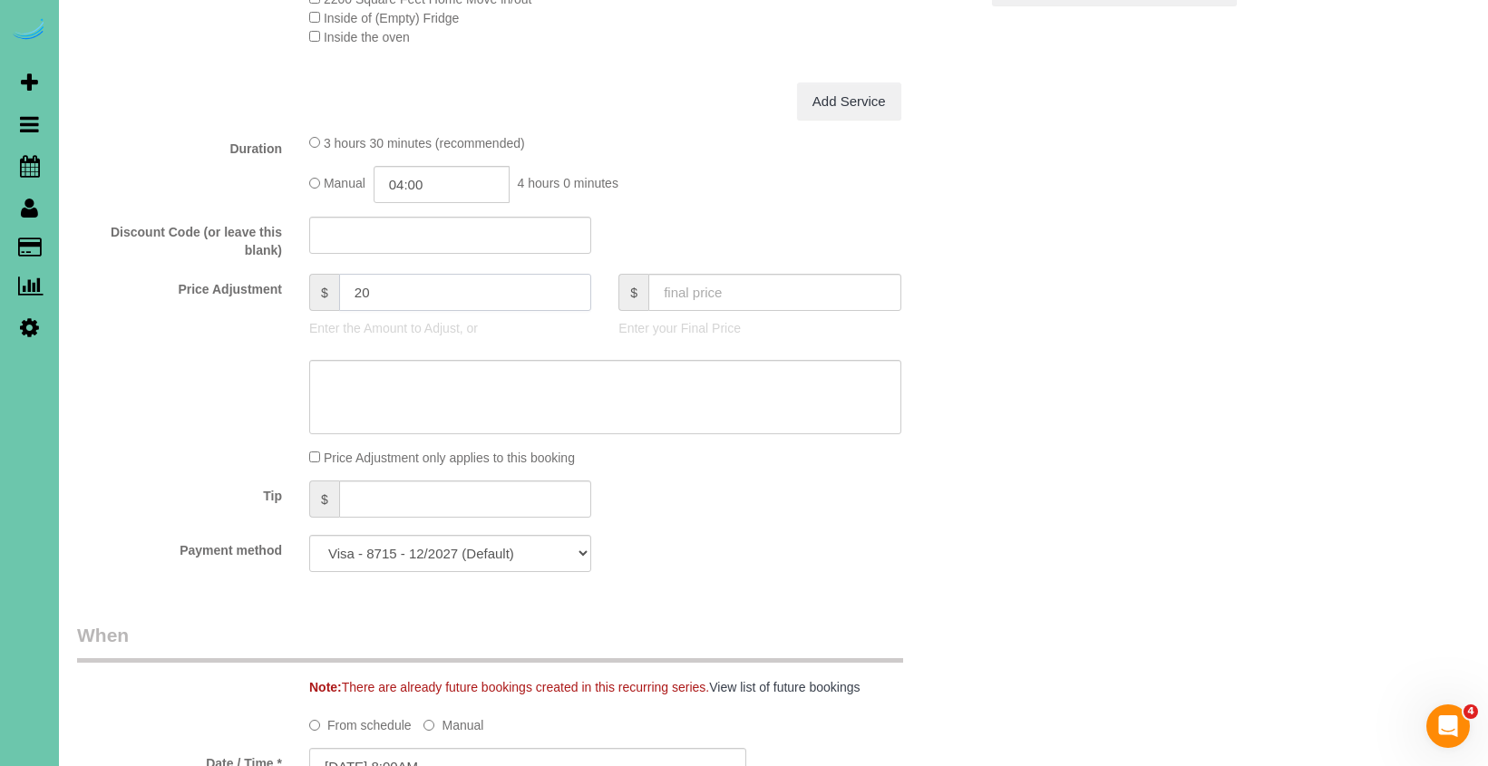
drag, startPoint x: 374, startPoint y: 289, endPoint x: 315, endPoint y: 284, distance: 60.1
click at [315, 284] on div "$ 20" at bounding box center [450, 292] width 282 height 37
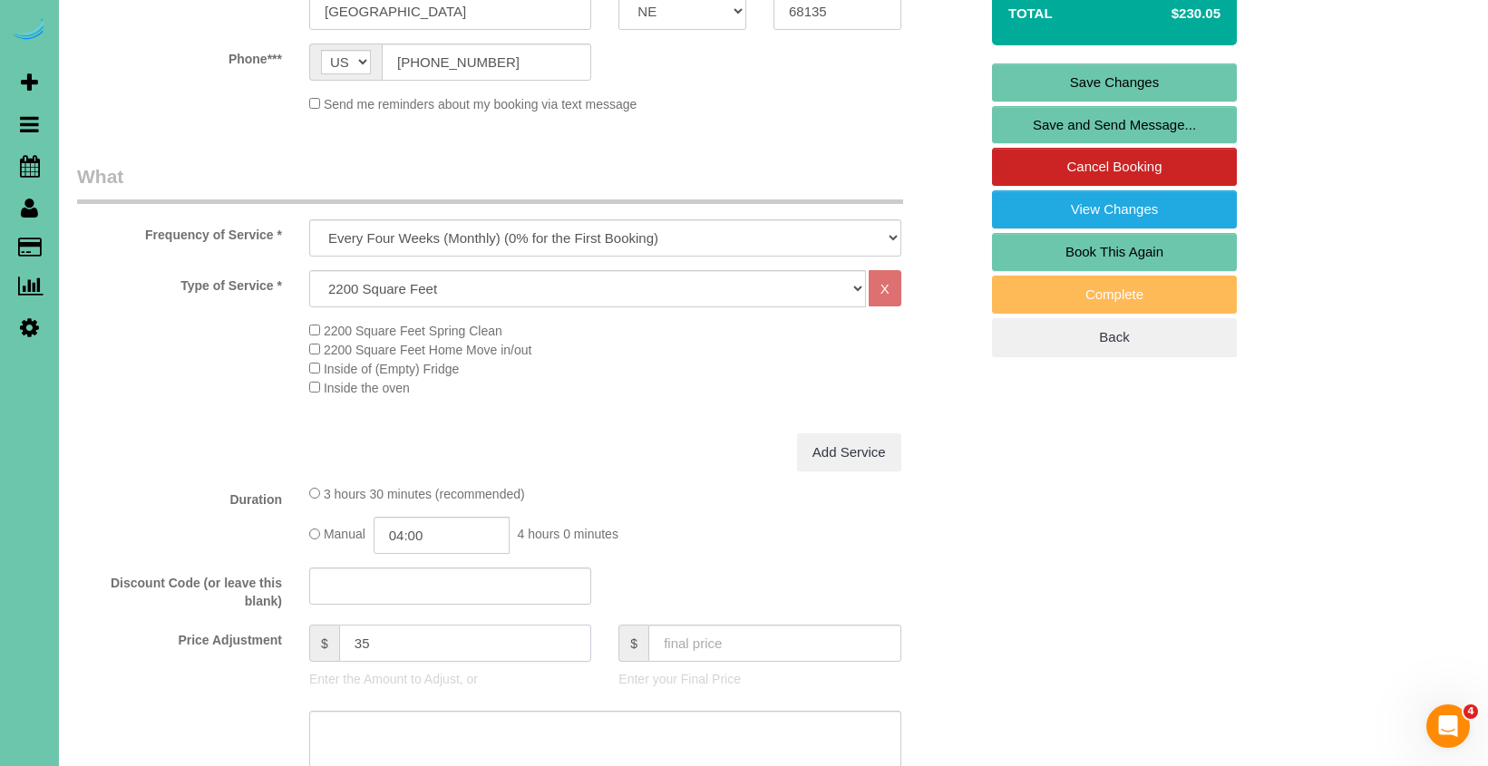
scroll to position [419, 0]
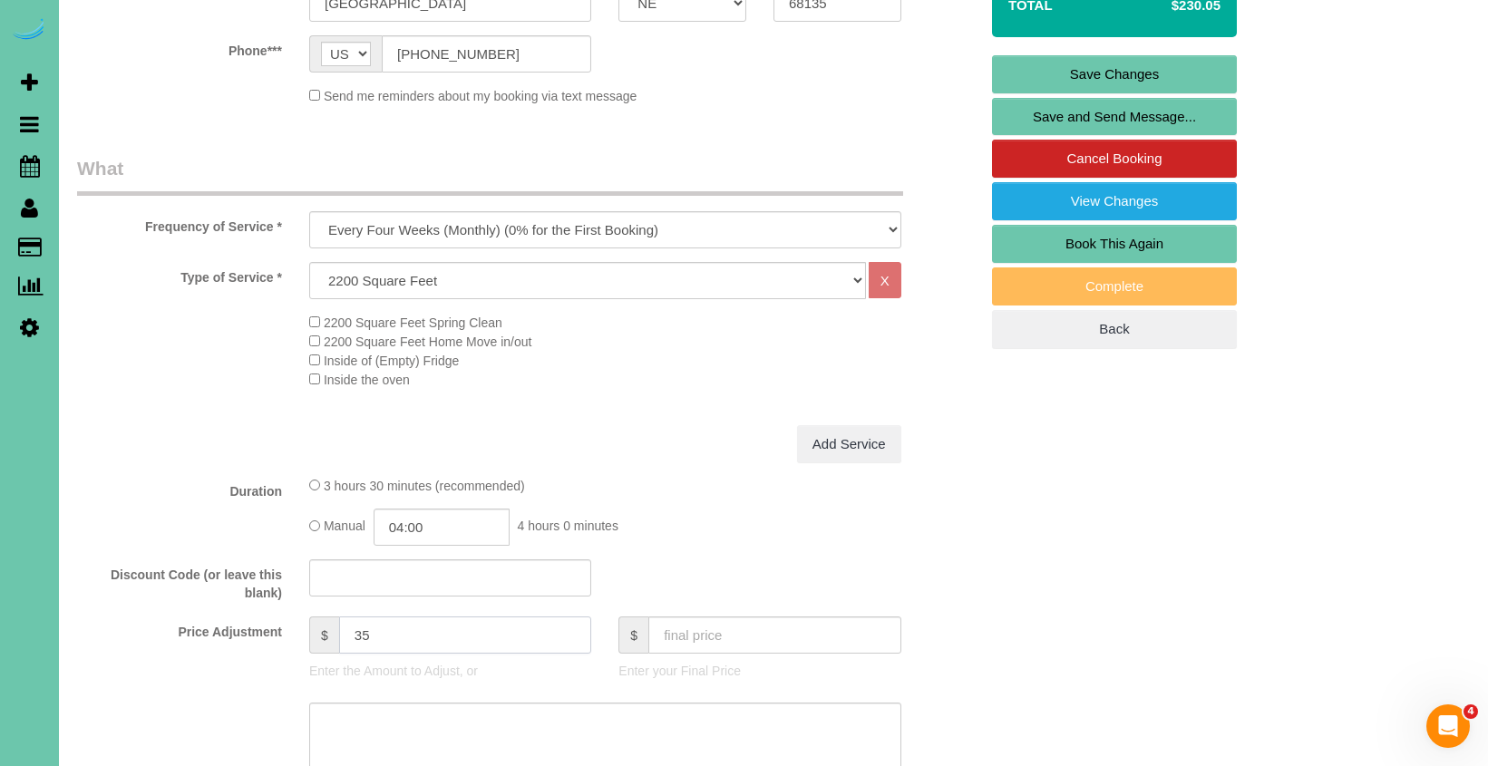
type input "35"
click at [551, 716] on textarea at bounding box center [605, 740] width 592 height 74
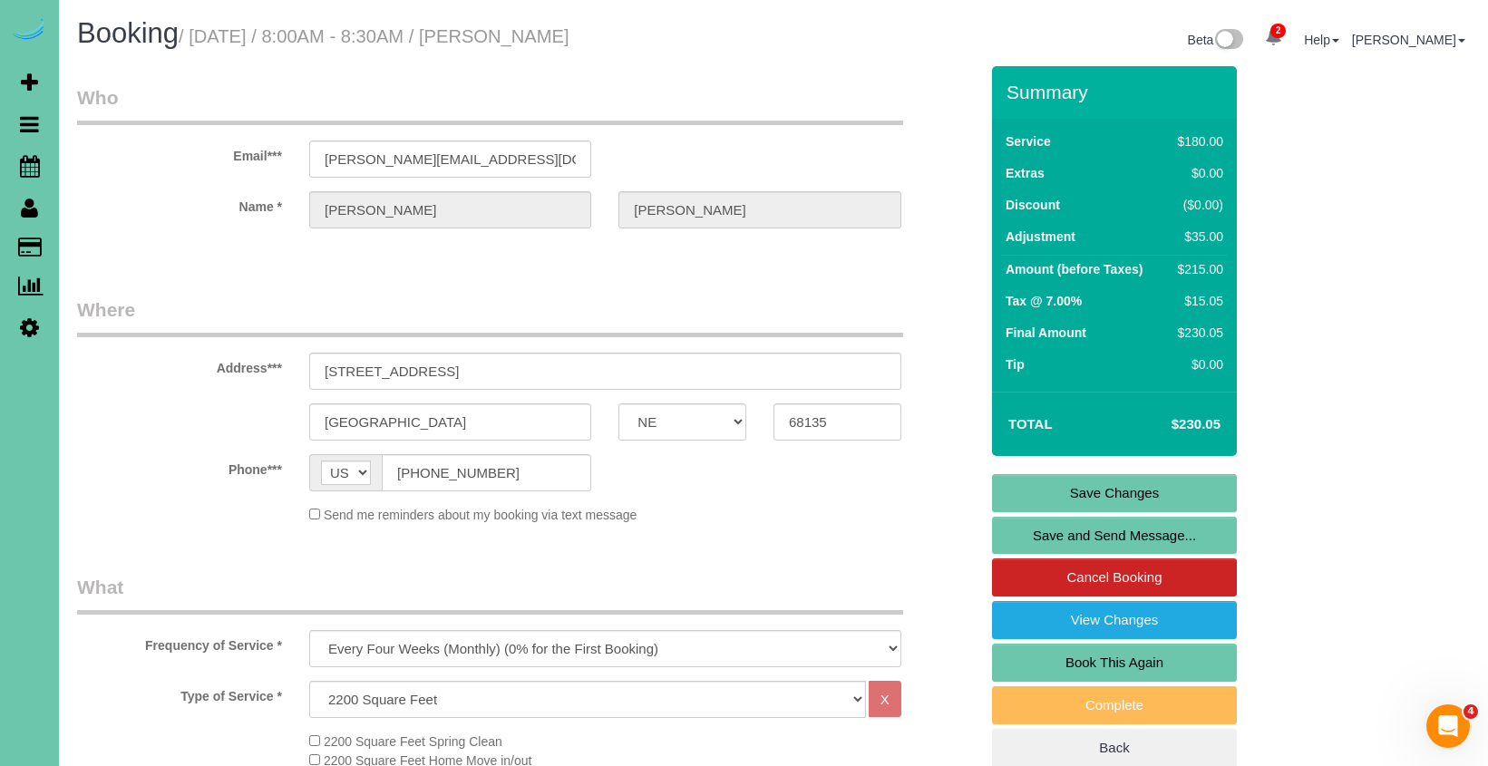
scroll to position [0, 0]
type textarea "new rate - 10/2"
click at [1009, 497] on link "Save Changes" at bounding box center [1114, 493] width 245 height 38
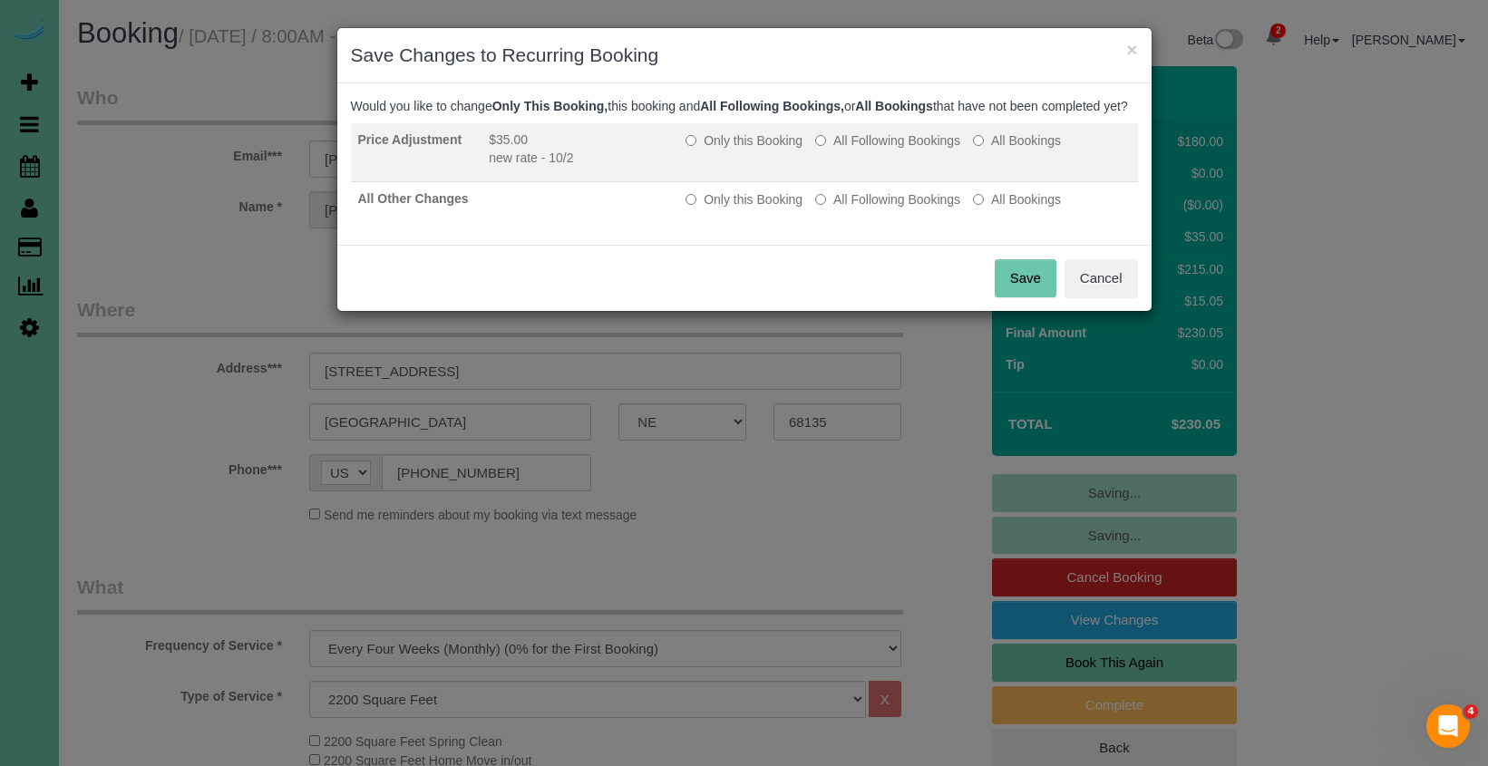
click at [871, 169] on td "Only this Booking All Following Bookings All Bookings" at bounding box center [907, 152] width 459 height 59
click at [874, 150] on label "All Following Bookings" at bounding box center [887, 140] width 145 height 18
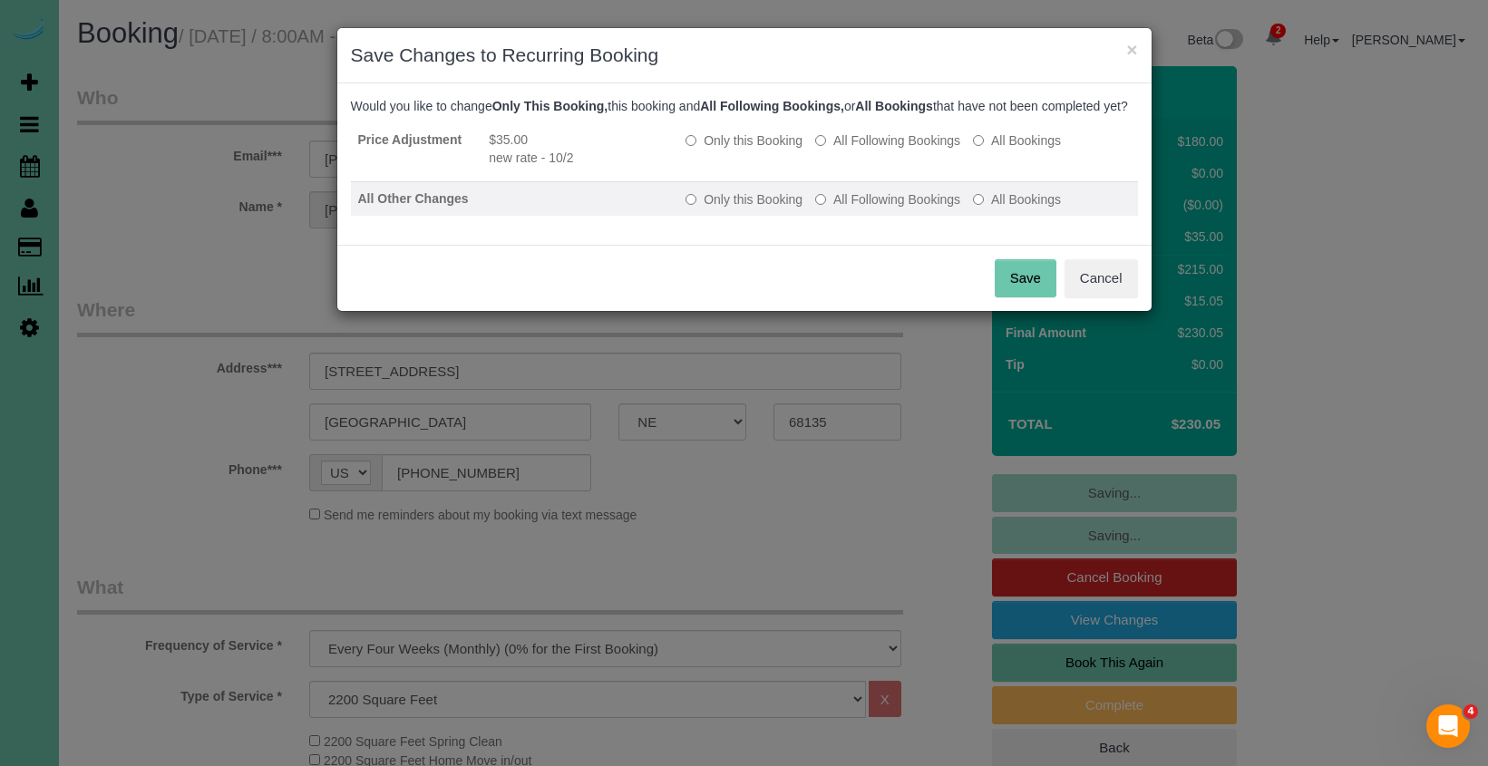
click at [860, 209] on label "All Following Bookings" at bounding box center [887, 199] width 145 height 18
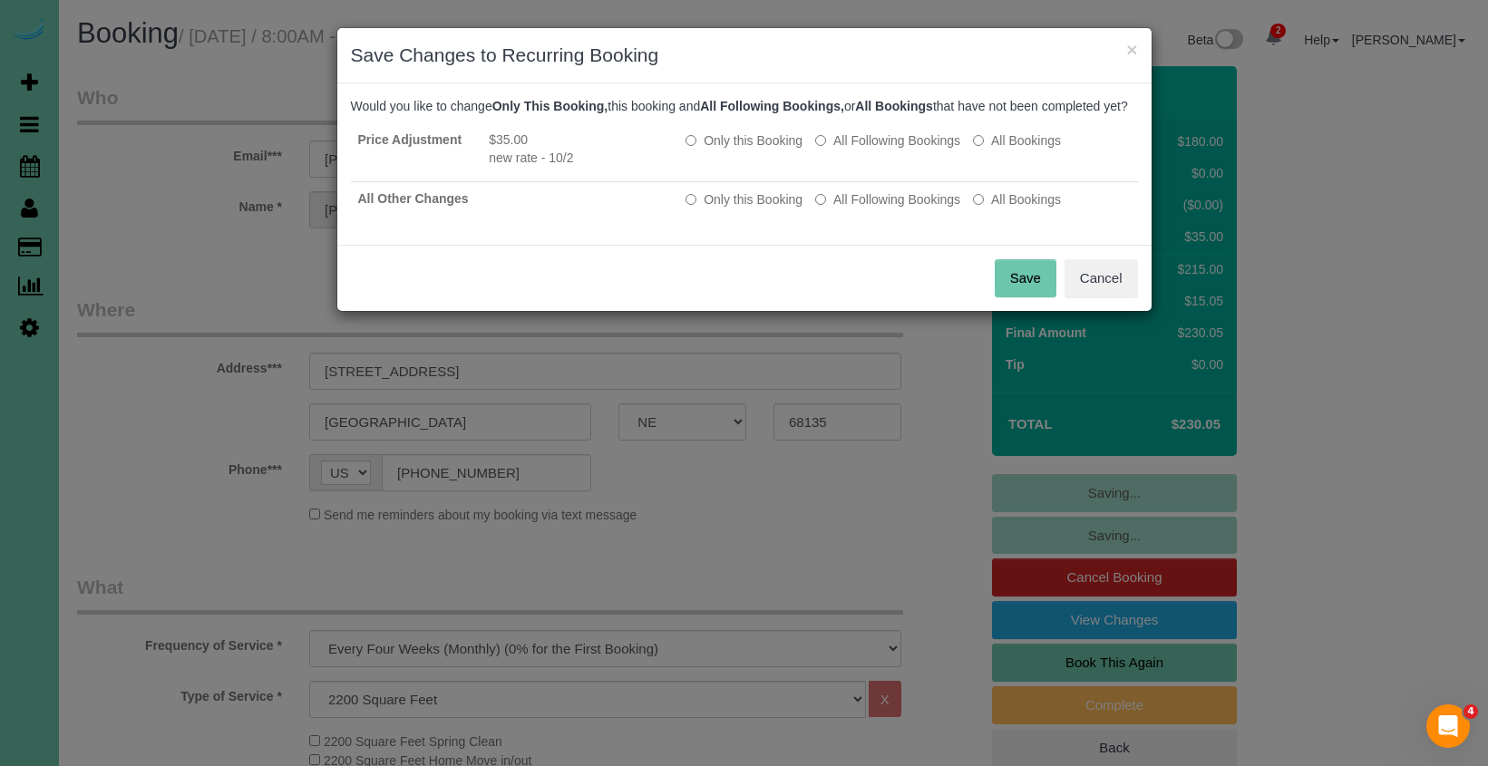
click at [1015, 294] on button "Save" at bounding box center [1026, 278] width 62 height 38
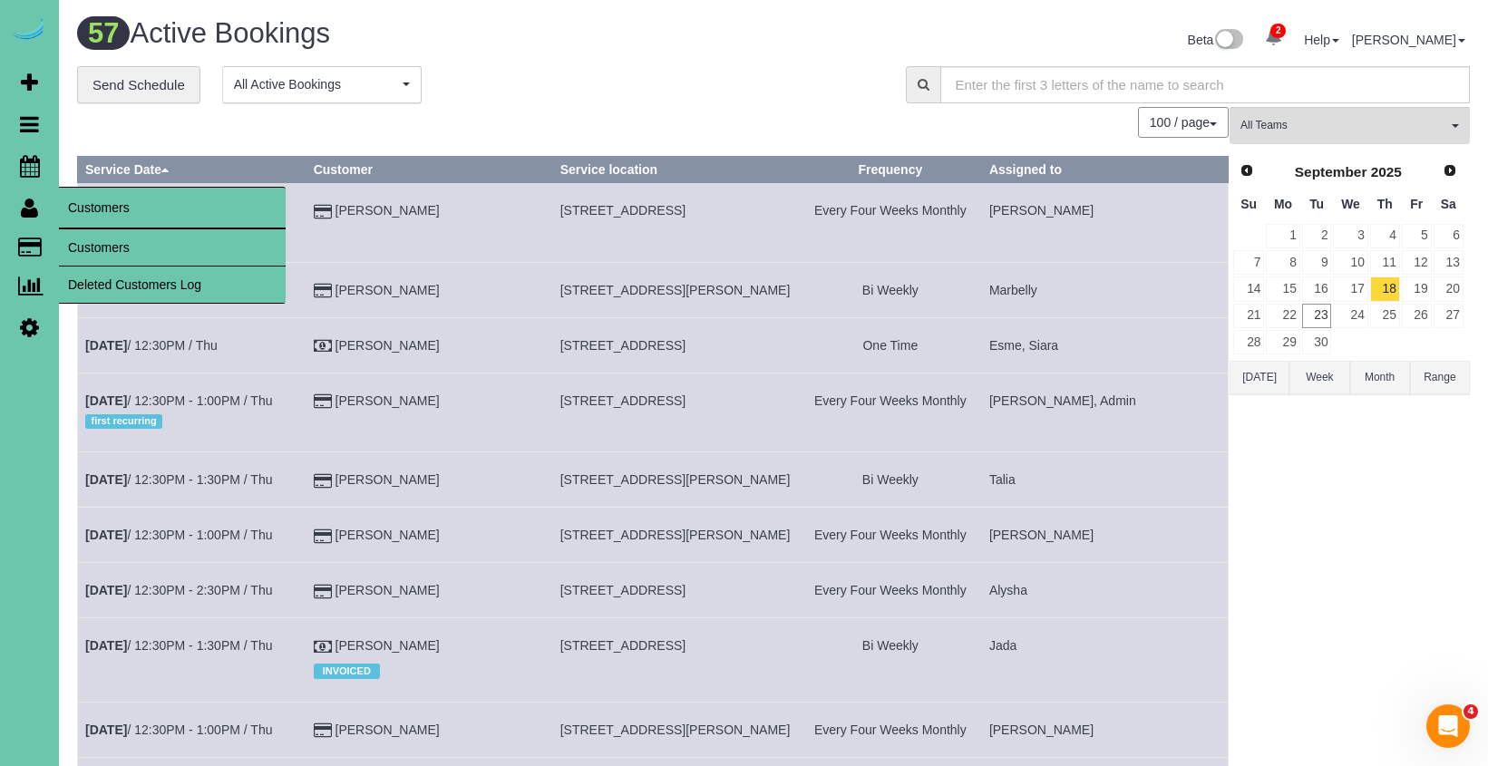
click at [89, 246] on link "Customers" at bounding box center [172, 247] width 227 height 36
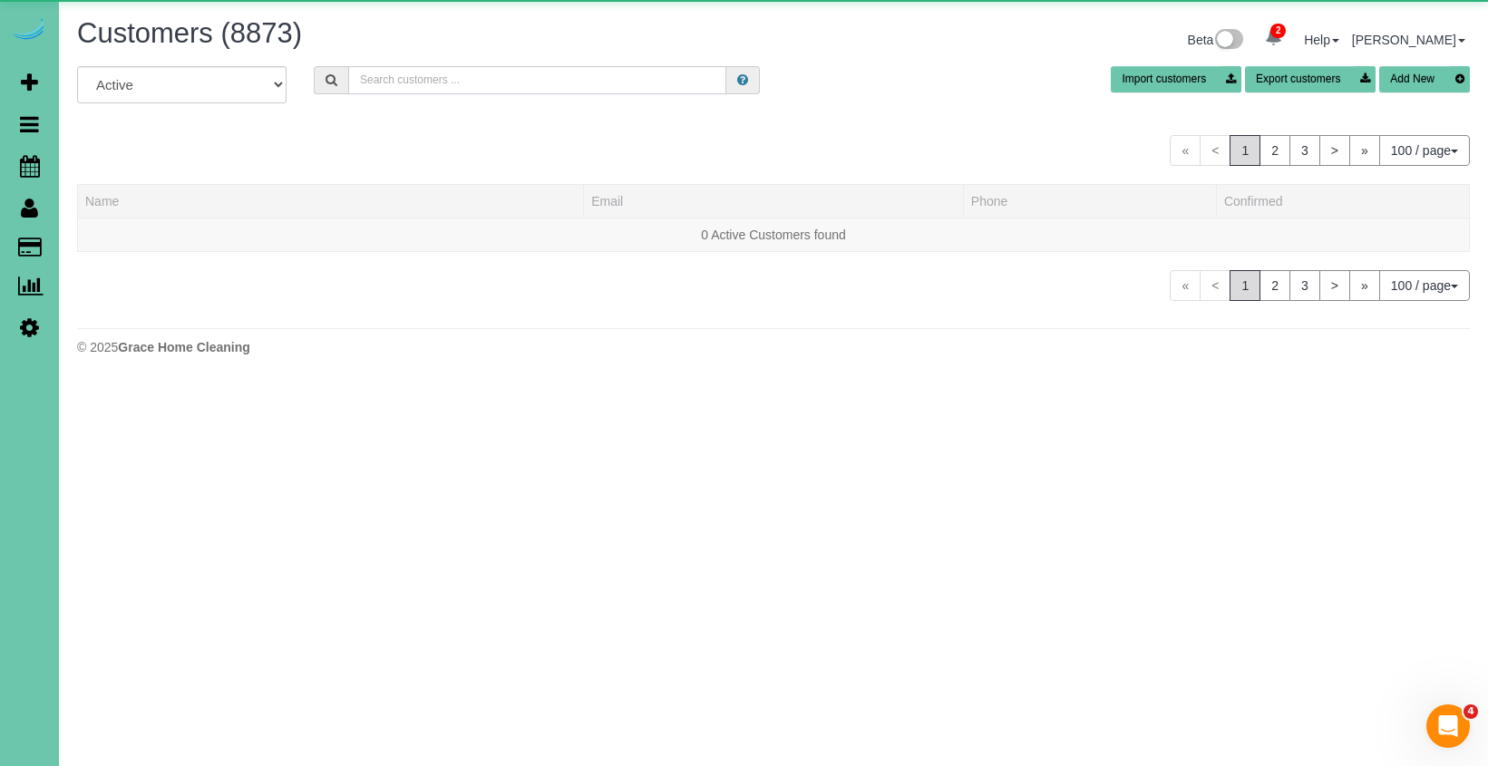
click at [413, 74] on input "text" at bounding box center [537, 80] width 378 height 28
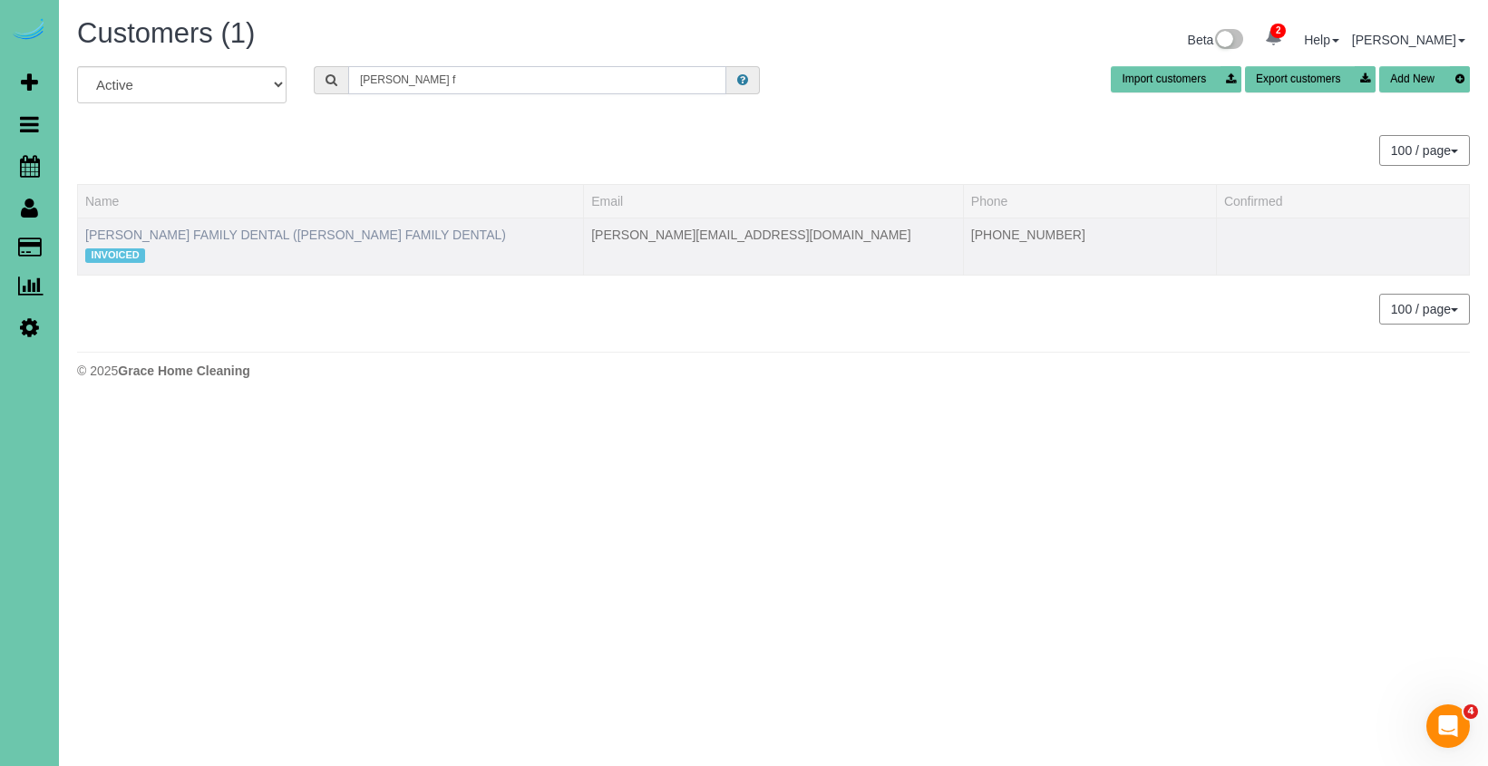
type input "millard f"
click at [258, 234] on link "MILLARD FAMILY DENTAL (MILLARD FAMILY DENTAL)" at bounding box center [295, 235] width 421 height 15
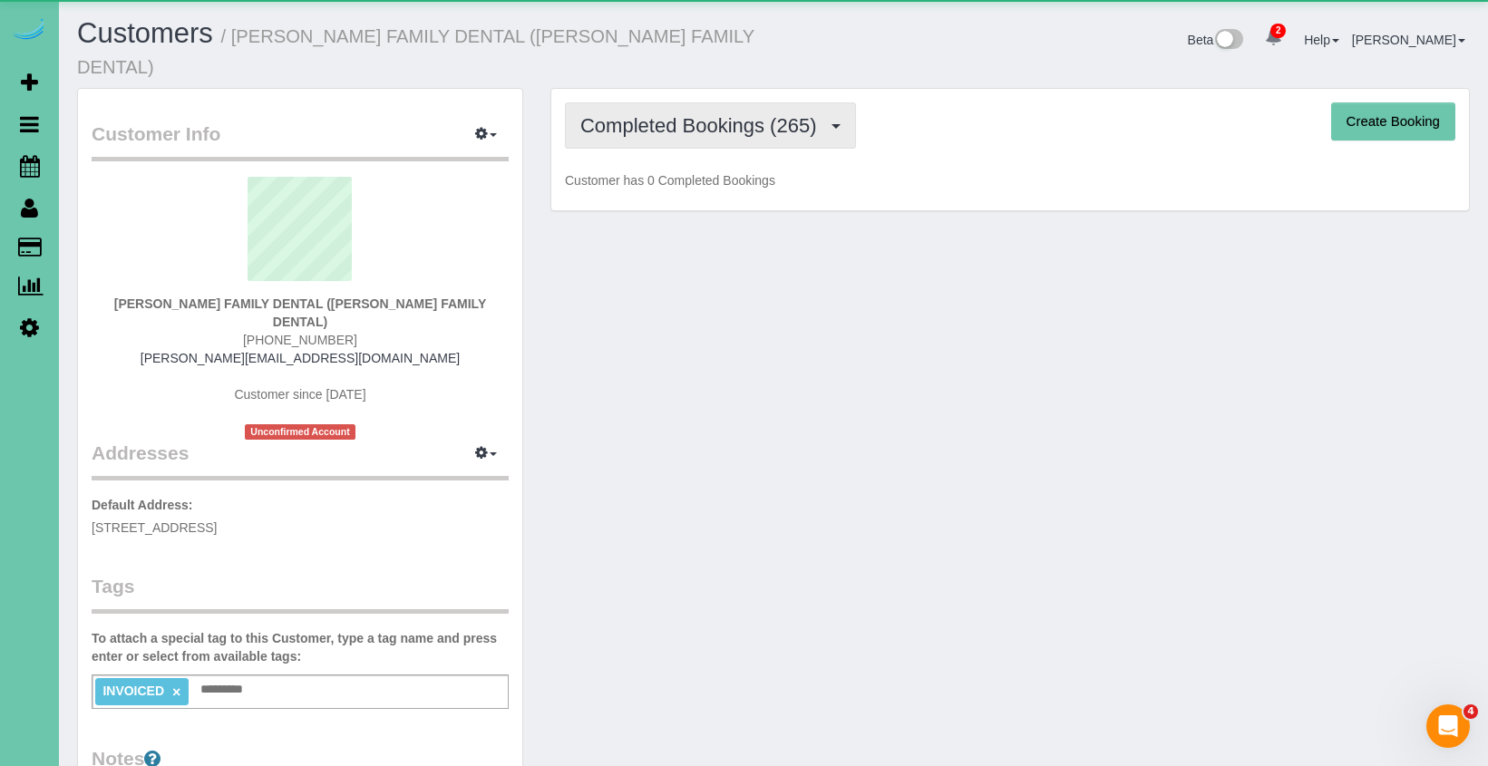
click at [704, 124] on button "Completed Bookings (265)" at bounding box center [710, 125] width 291 height 46
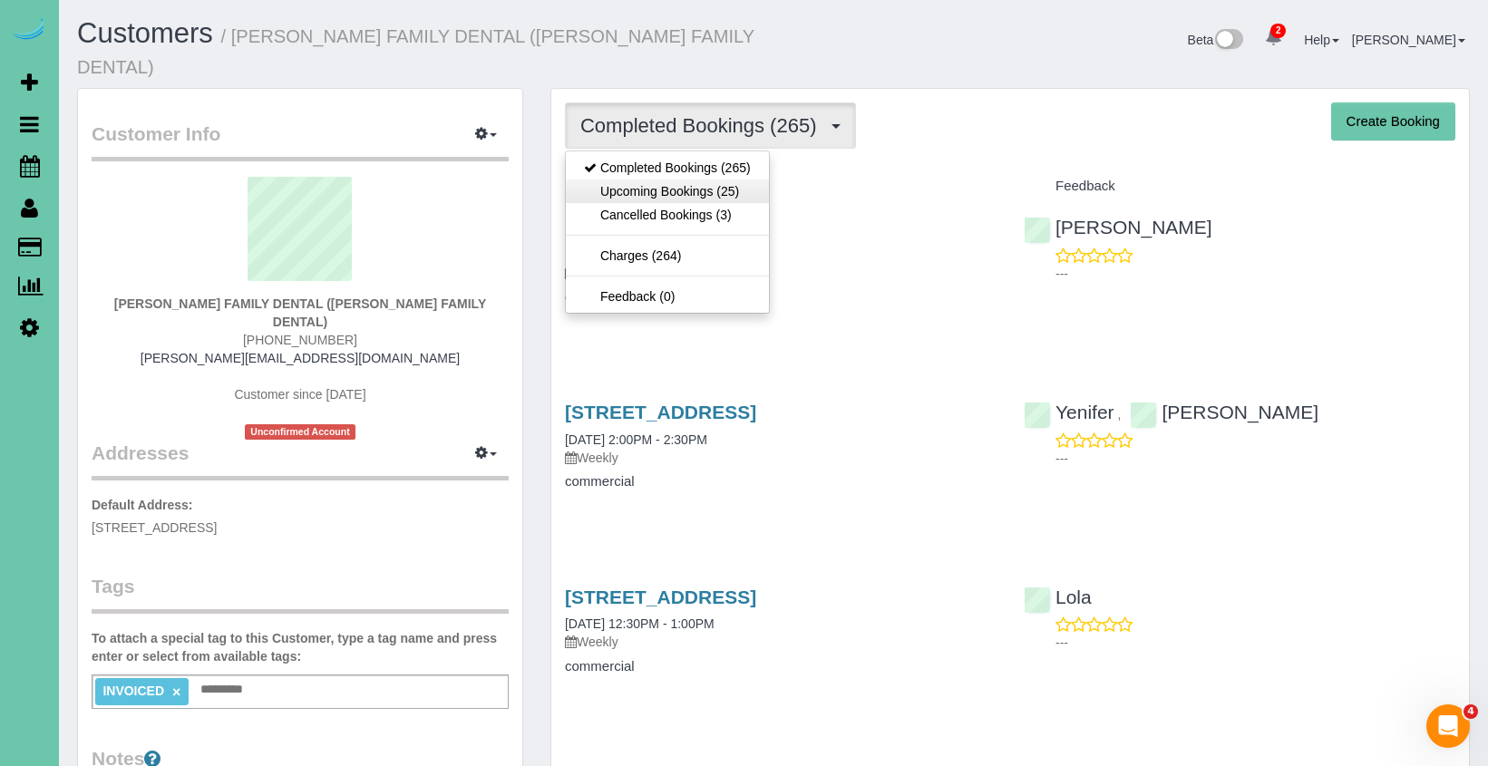
click at [694, 180] on link "Upcoming Bookings (25)" at bounding box center [667, 192] width 203 height 24
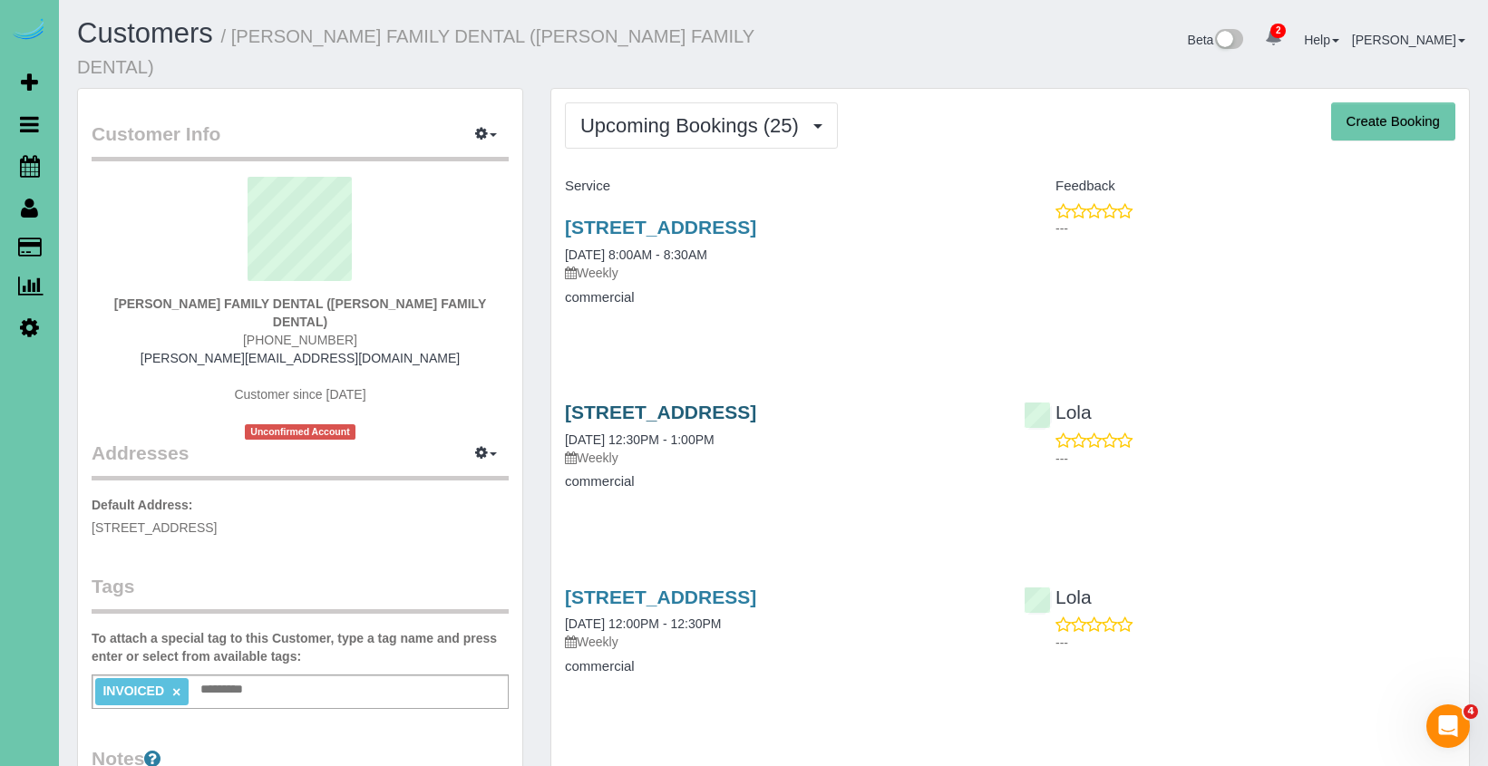
click at [629, 402] on link "14133 Q Street, Omaha, NE 68137" at bounding box center [660, 412] width 191 height 21
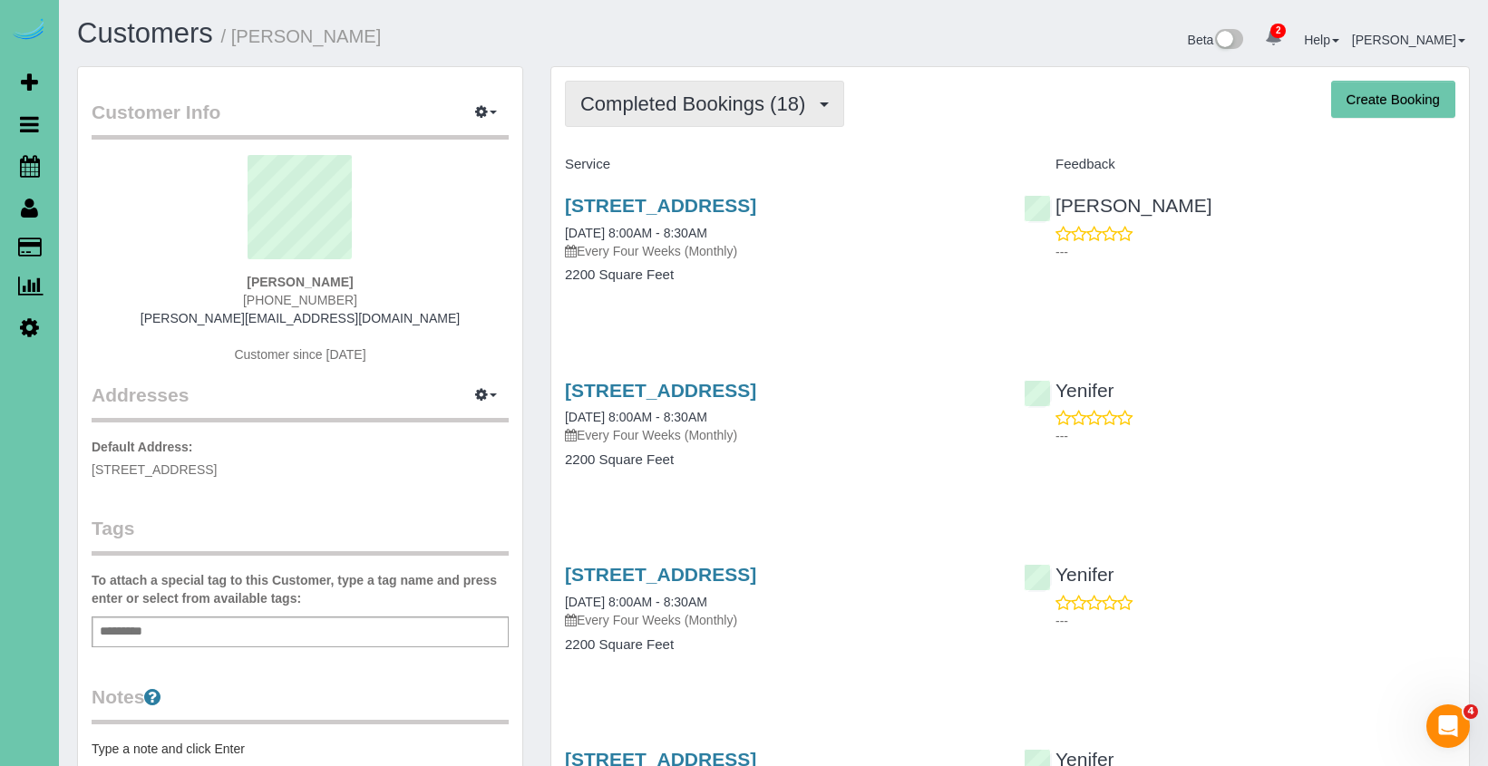
click at [657, 104] on span "Completed Bookings (18)" at bounding box center [697, 103] width 234 height 23
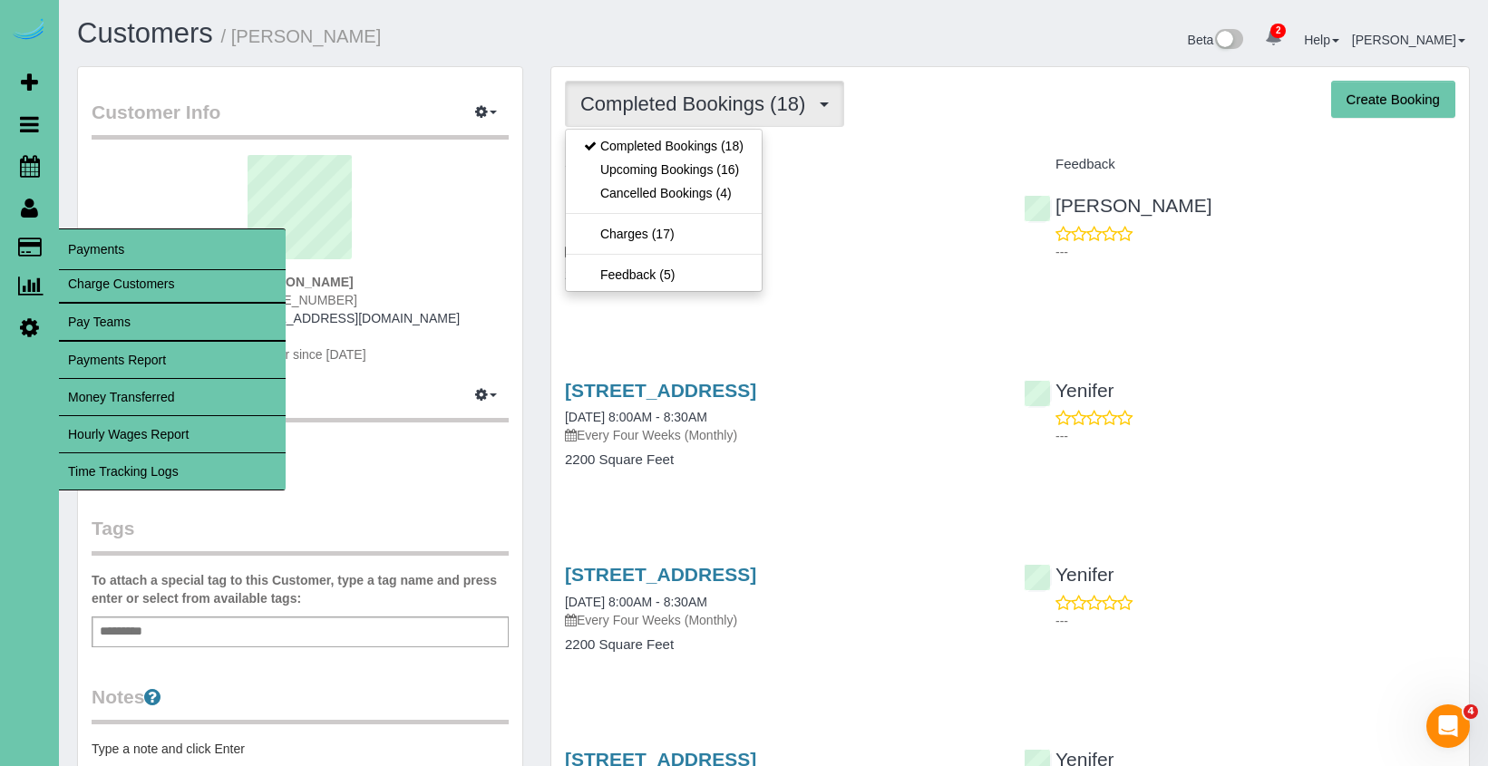
click at [97, 270] on link "Charge Customers" at bounding box center [172, 284] width 227 height 36
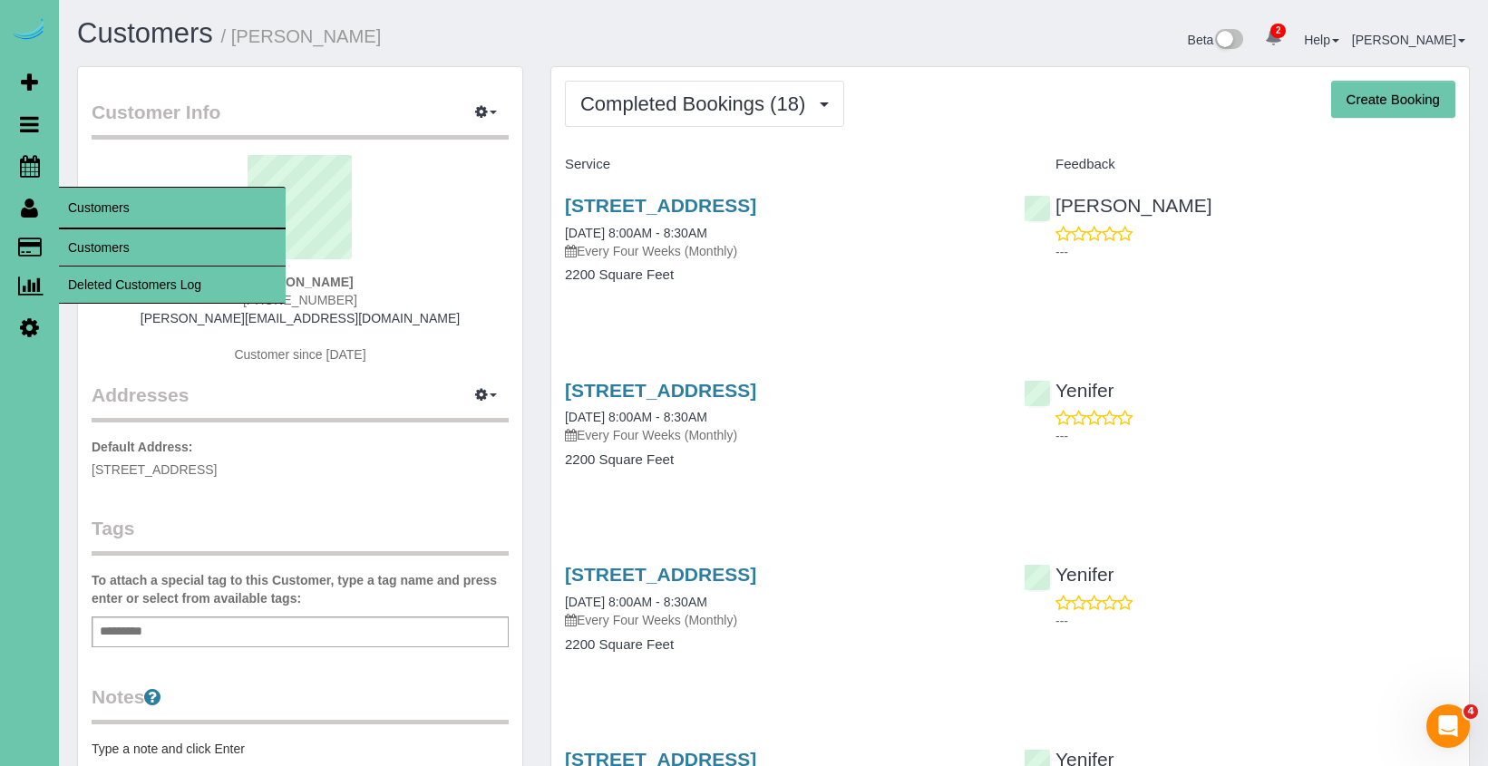
select select
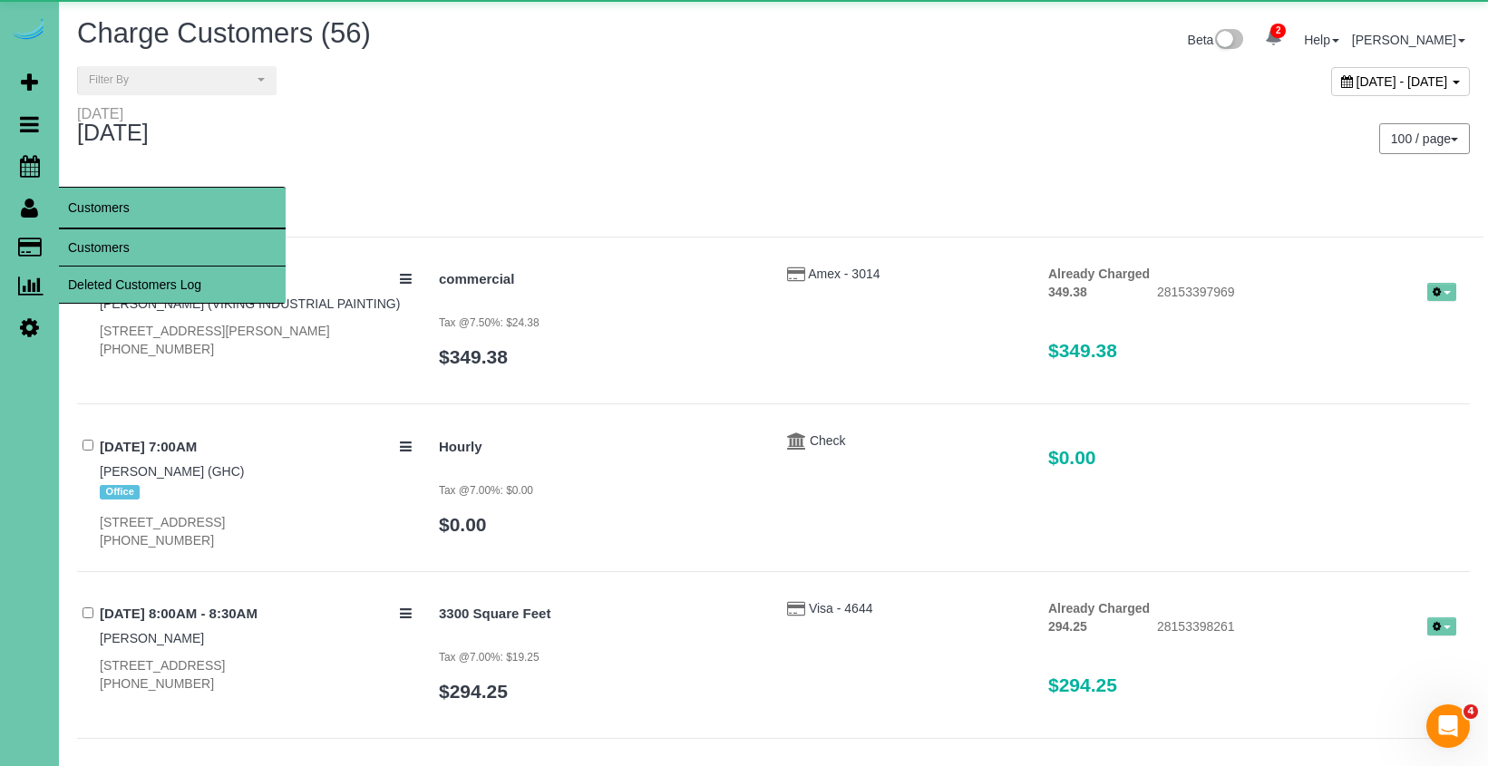
click at [90, 249] on link "Customers" at bounding box center [172, 247] width 227 height 36
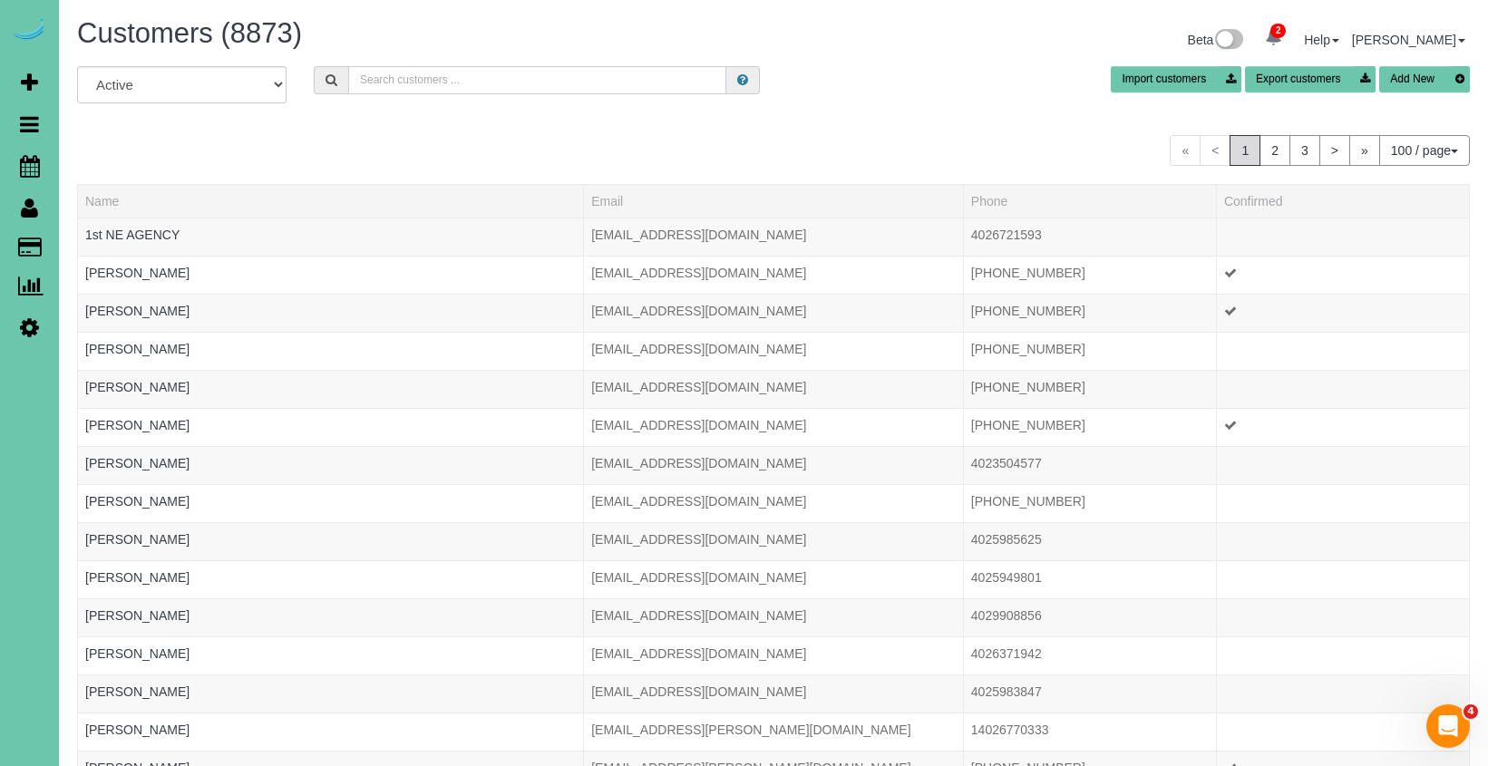
click at [423, 84] on input "text" at bounding box center [537, 80] width 378 height 28
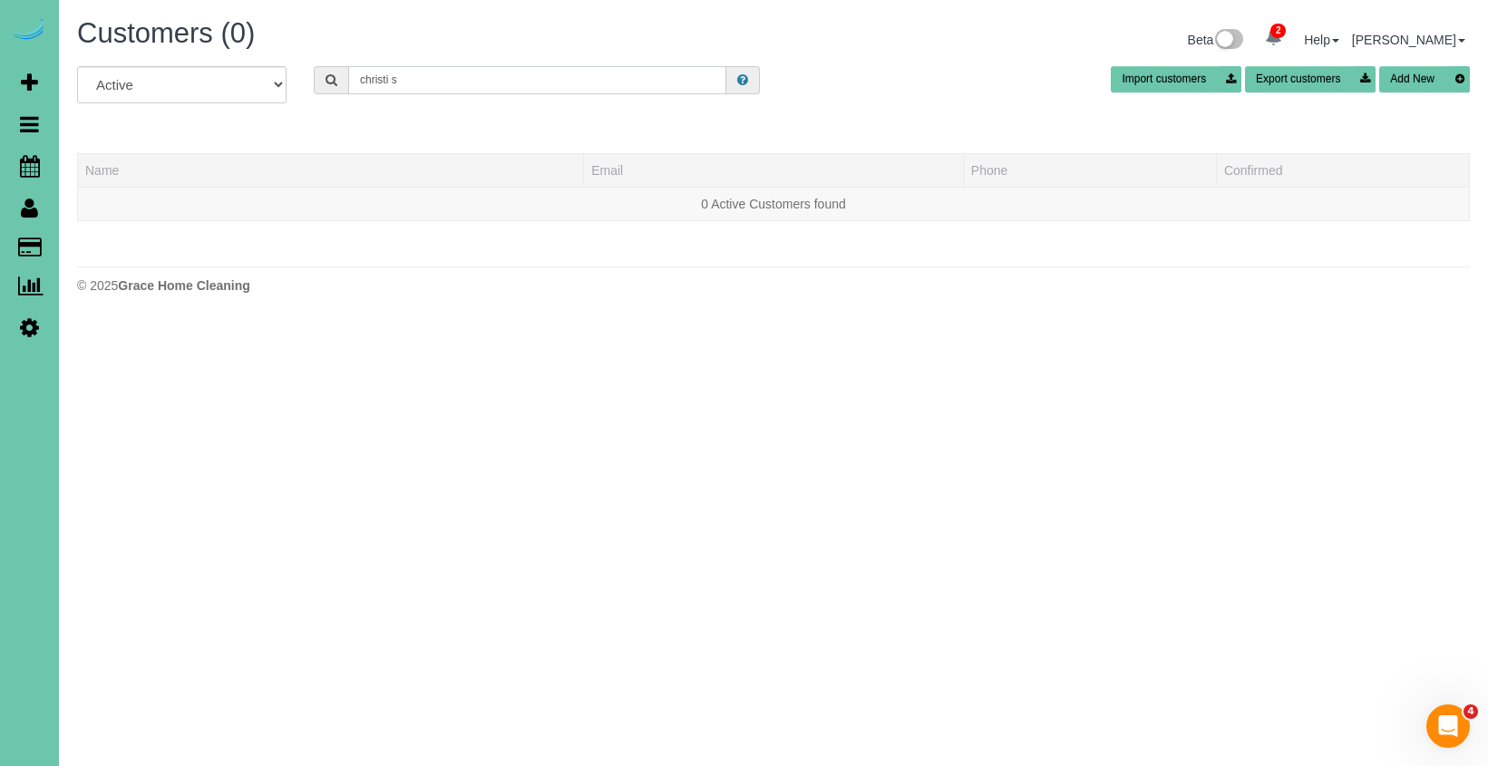
click at [387, 77] on input "christi s" at bounding box center [537, 80] width 378 height 28
click at [386, 78] on input "christi s" at bounding box center [537, 80] width 378 height 28
drag, startPoint x: 447, startPoint y: 76, endPoint x: 247, endPoint y: 53, distance: 201.8
click at [247, 53] on div "Customers (0) Beta 2 Your Notifications You have 0 alerts × You have 2 to charg…" at bounding box center [773, 160] width 1429 height 321
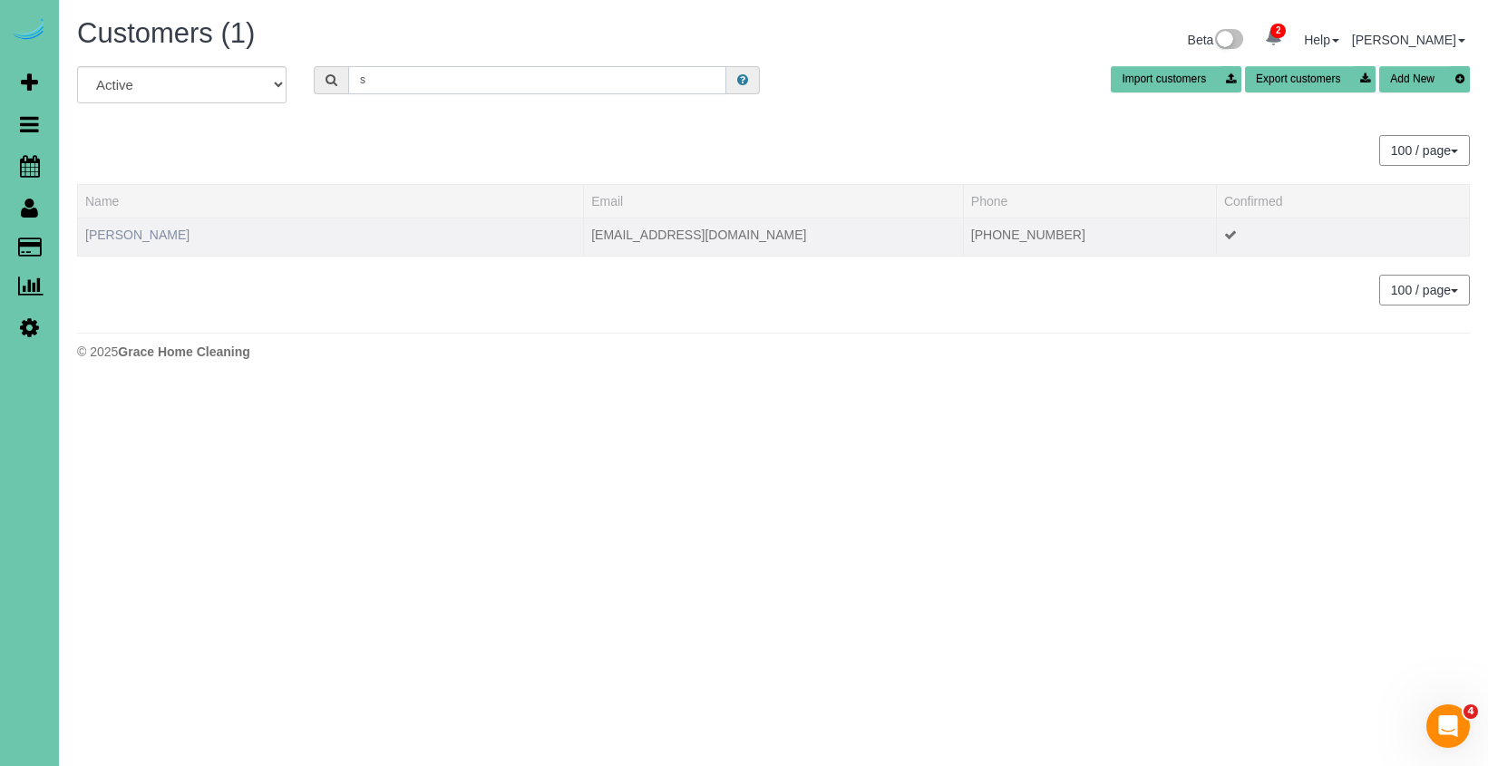
type input "s"
click at [145, 228] on link "Chrysti Schwarz" at bounding box center [137, 235] width 104 height 15
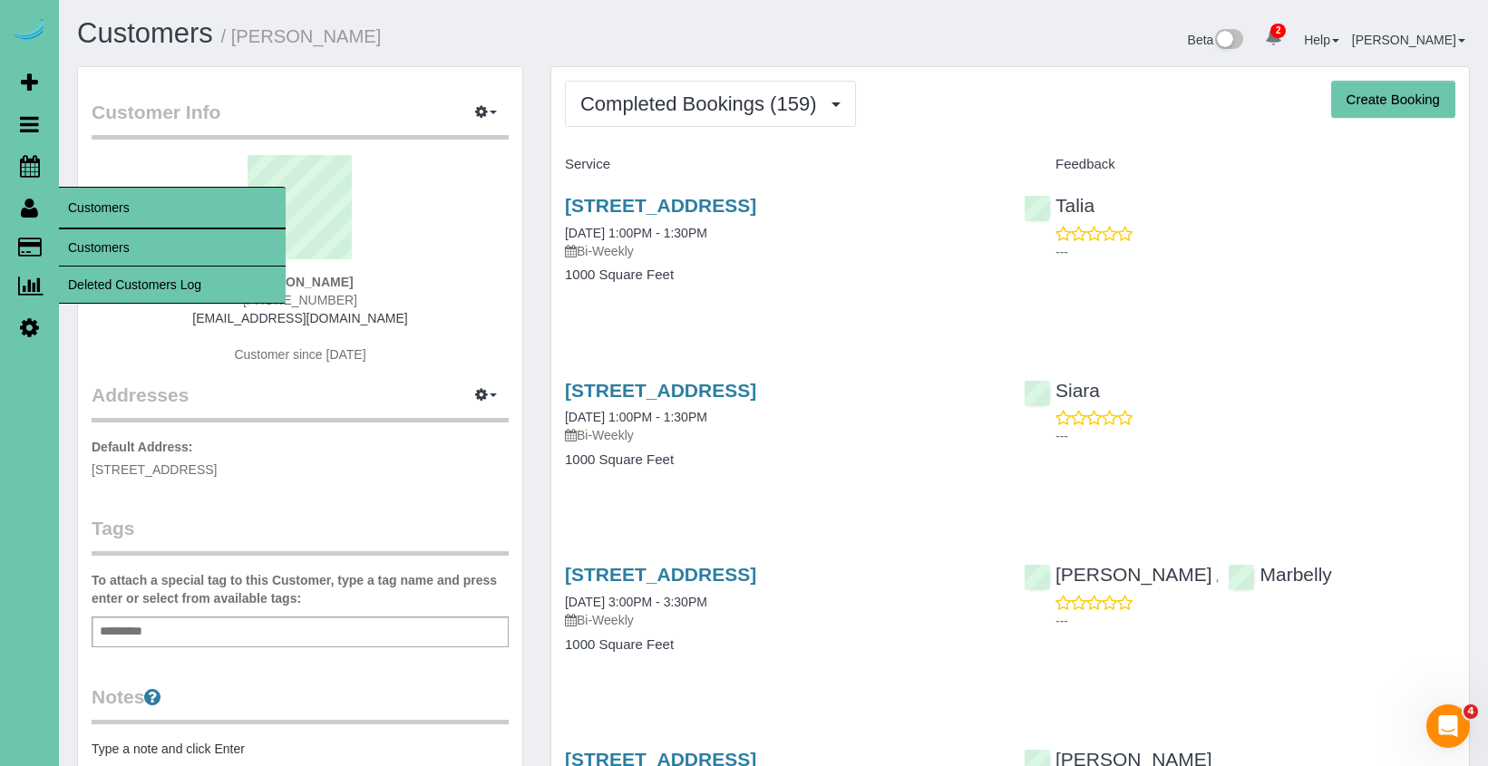
click at [91, 241] on link "Customers" at bounding box center [172, 247] width 227 height 36
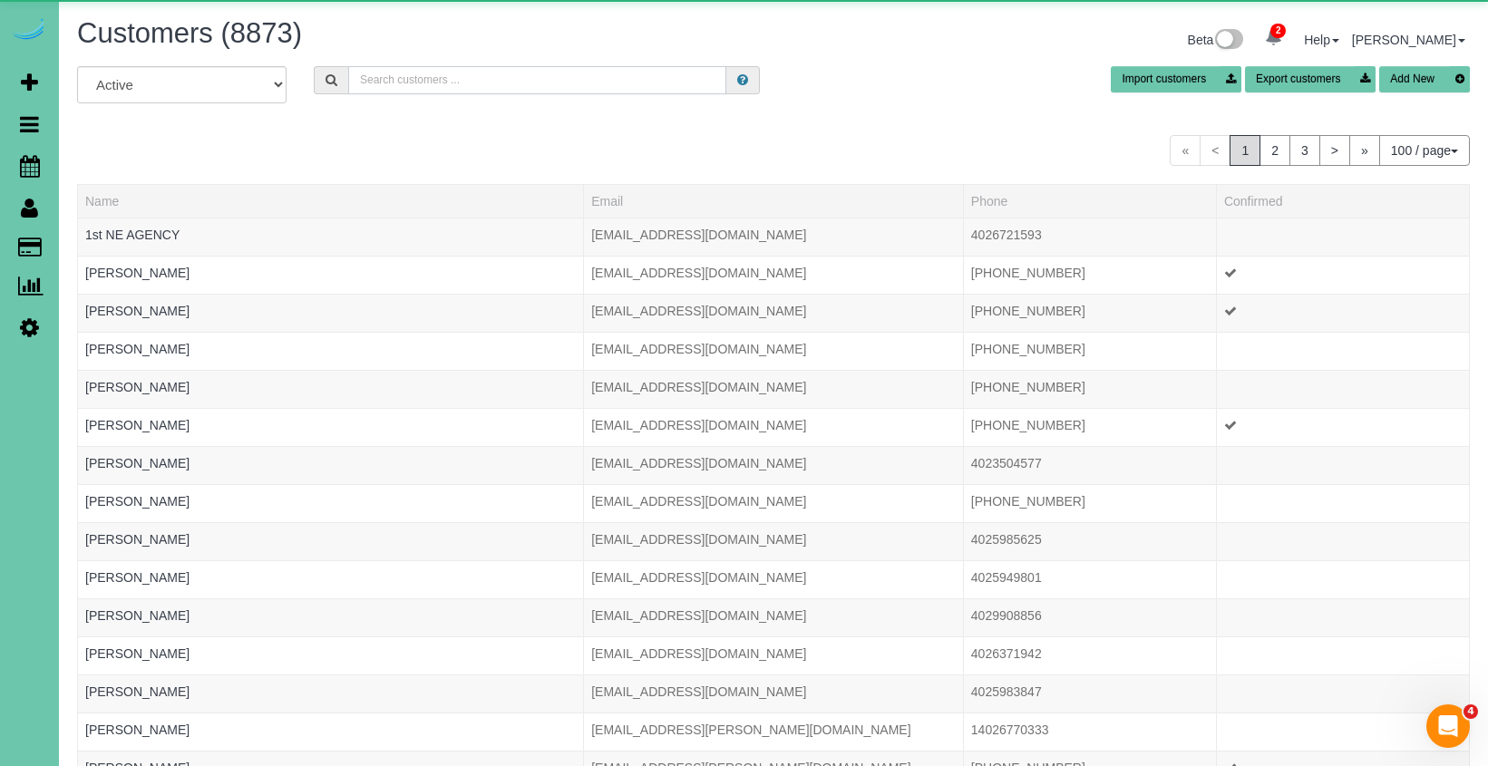
click at [376, 80] on input "text" at bounding box center [537, 80] width 378 height 28
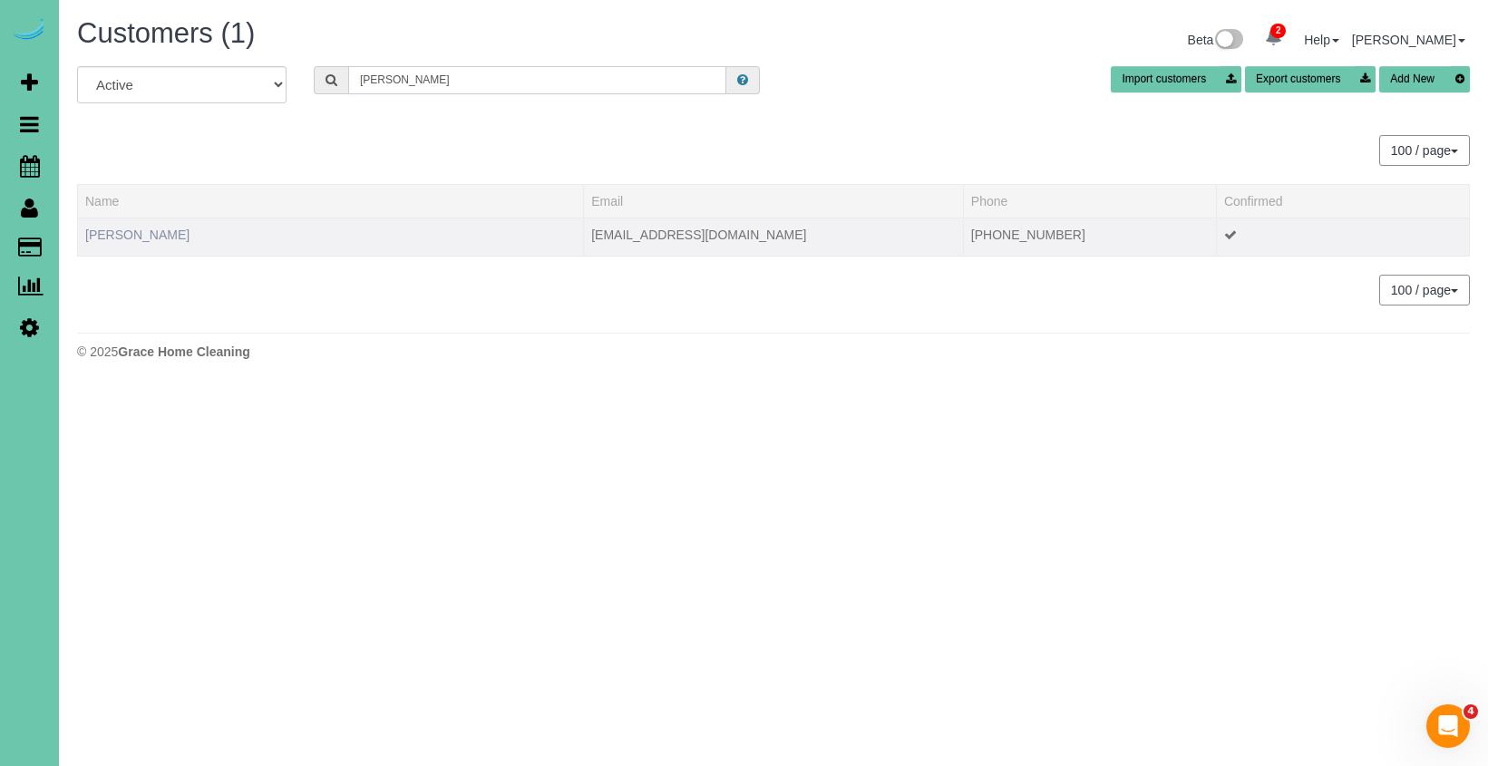
type input "weller"
click at [125, 231] on link "Sarah Weller" at bounding box center [137, 235] width 104 height 15
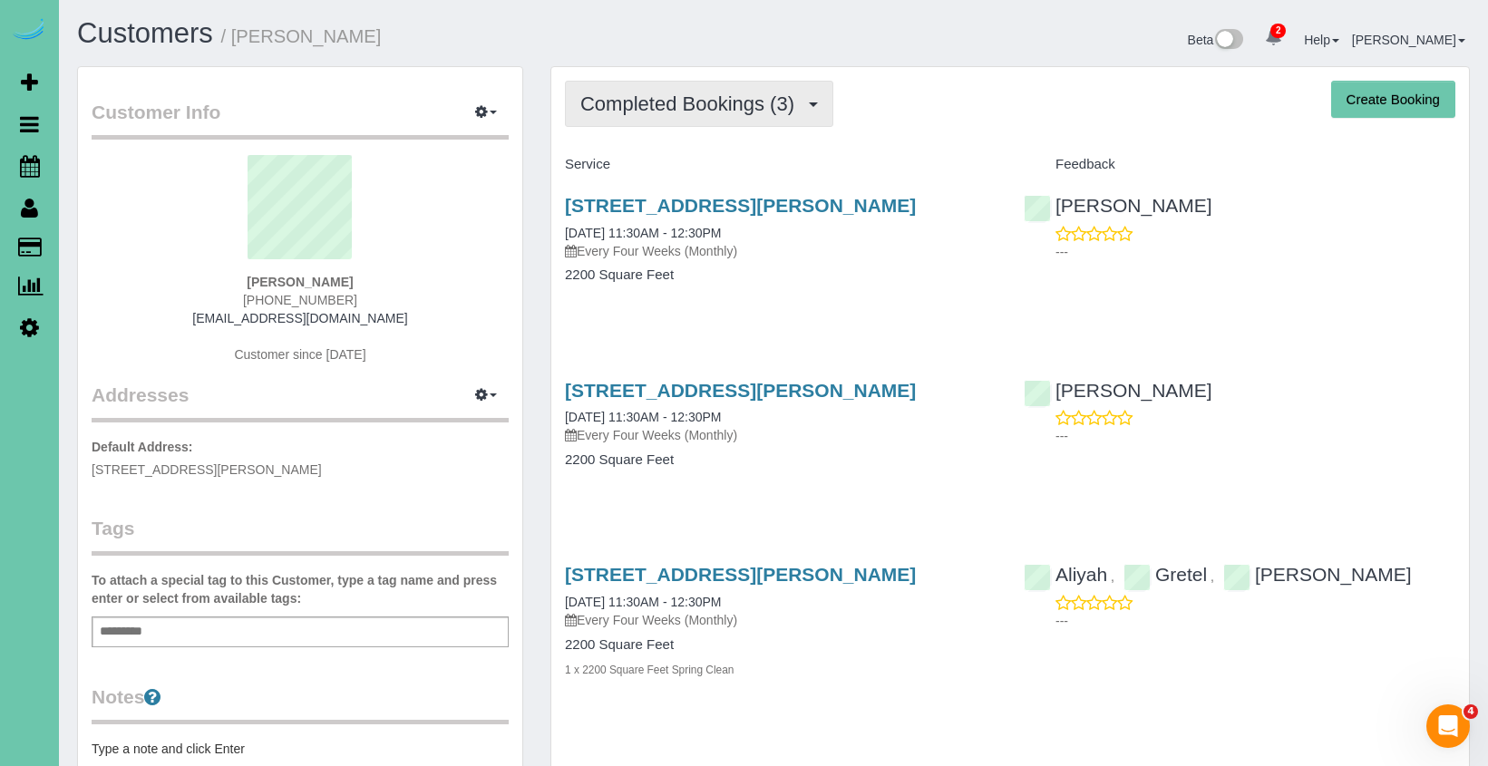
click at [595, 113] on span "Completed Bookings (3)" at bounding box center [691, 103] width 223 height 23
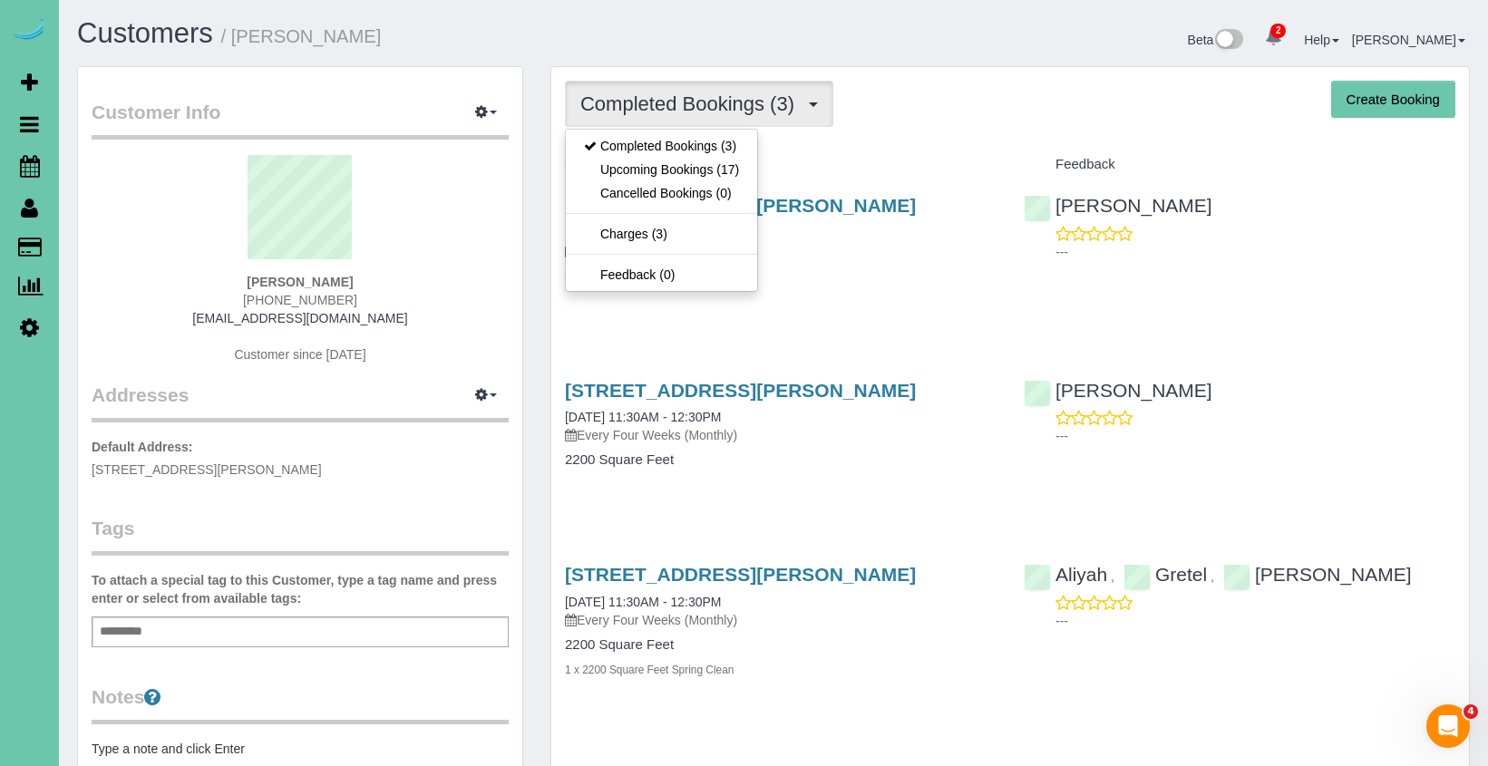
click at [455, 235] on sui-profile-pic at bounding box center [300, 214] width 390 height 118
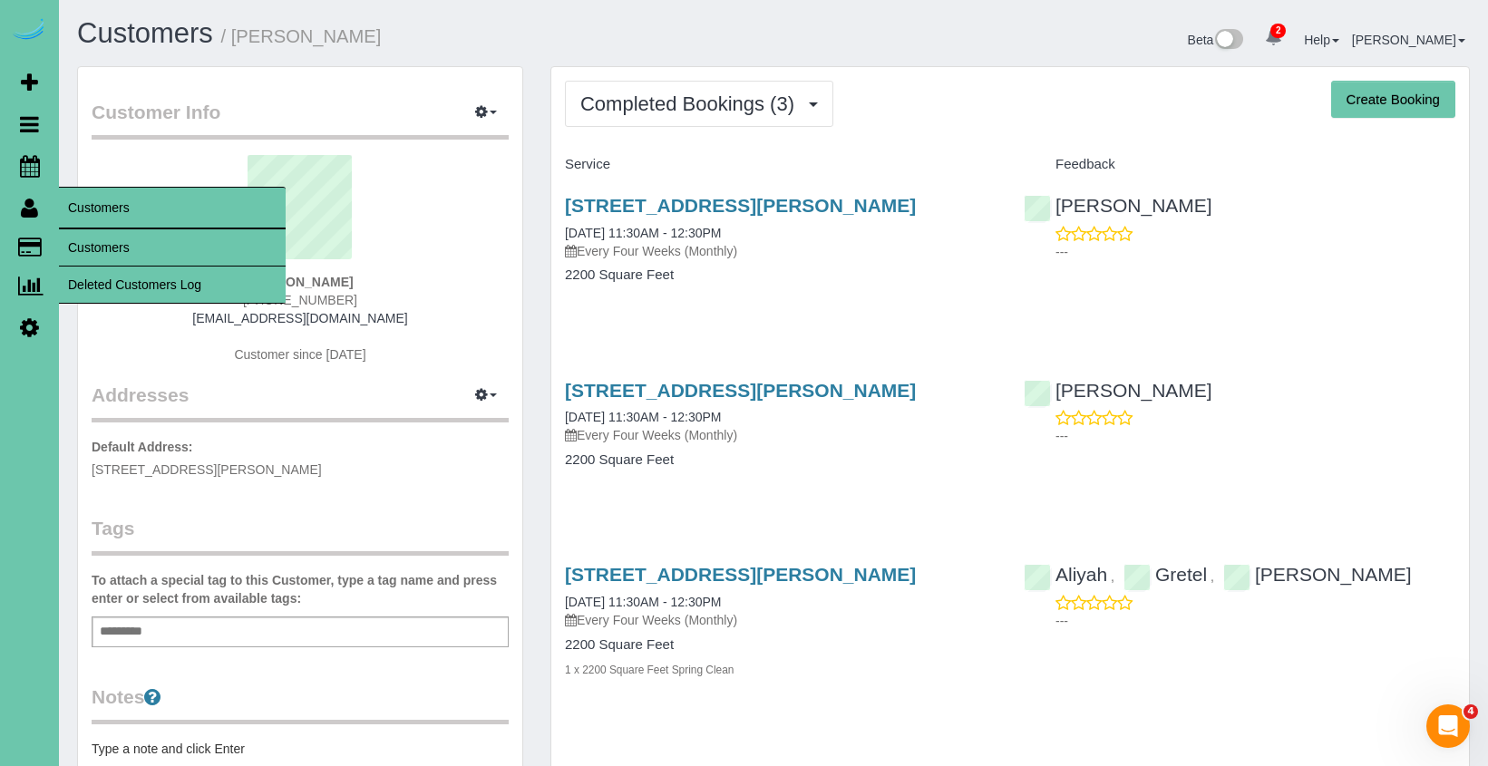
click at [103, 240] on link "Customers" at bounding box center [172, 247] width 227 height 36
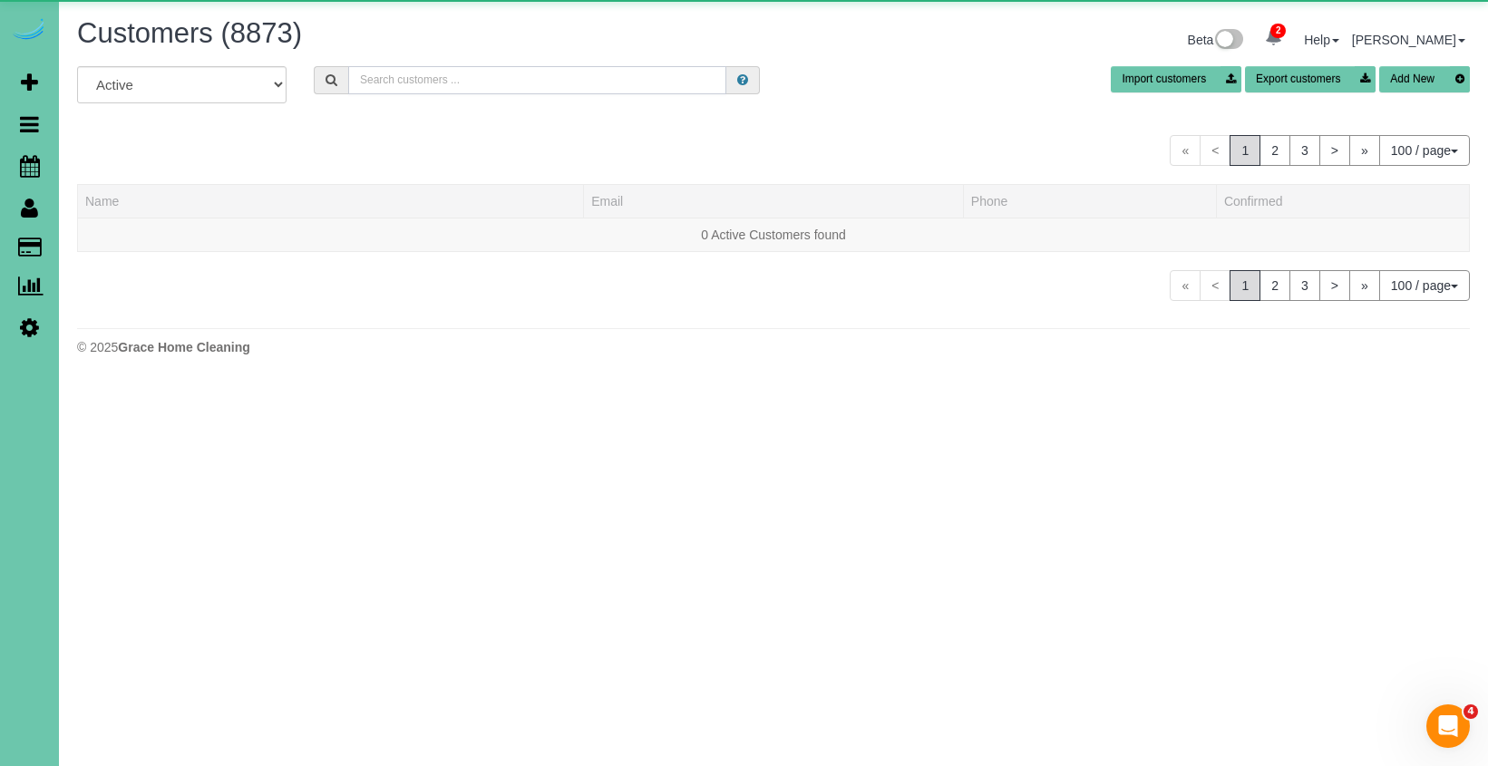
click at [396, 73] on input "text" at bounding box center [537, 80] width 378 height 28
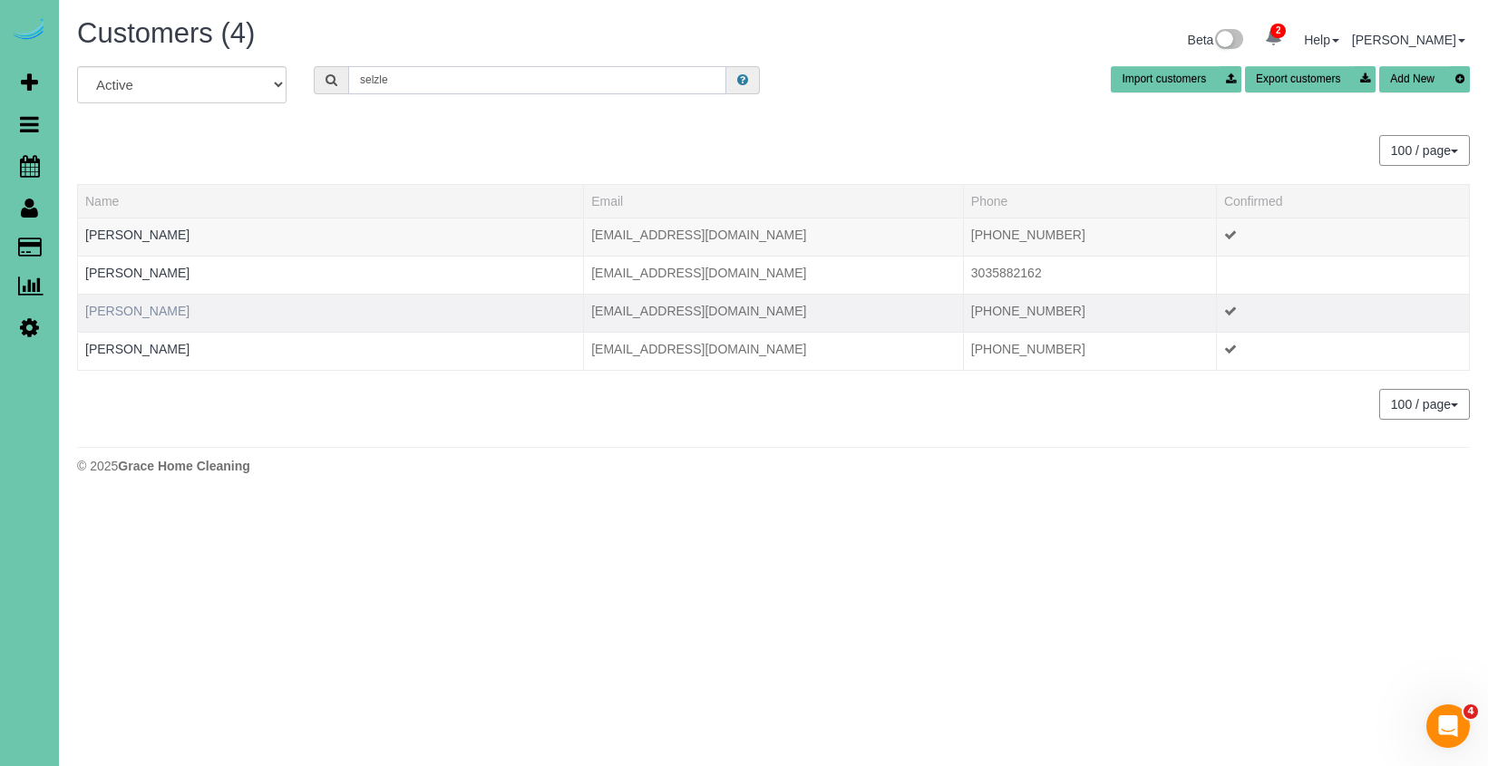
type input "selzle"
click at [111, 312] on link "Pattie Selzle" at bounding box center [137, 311] width 104 height 15
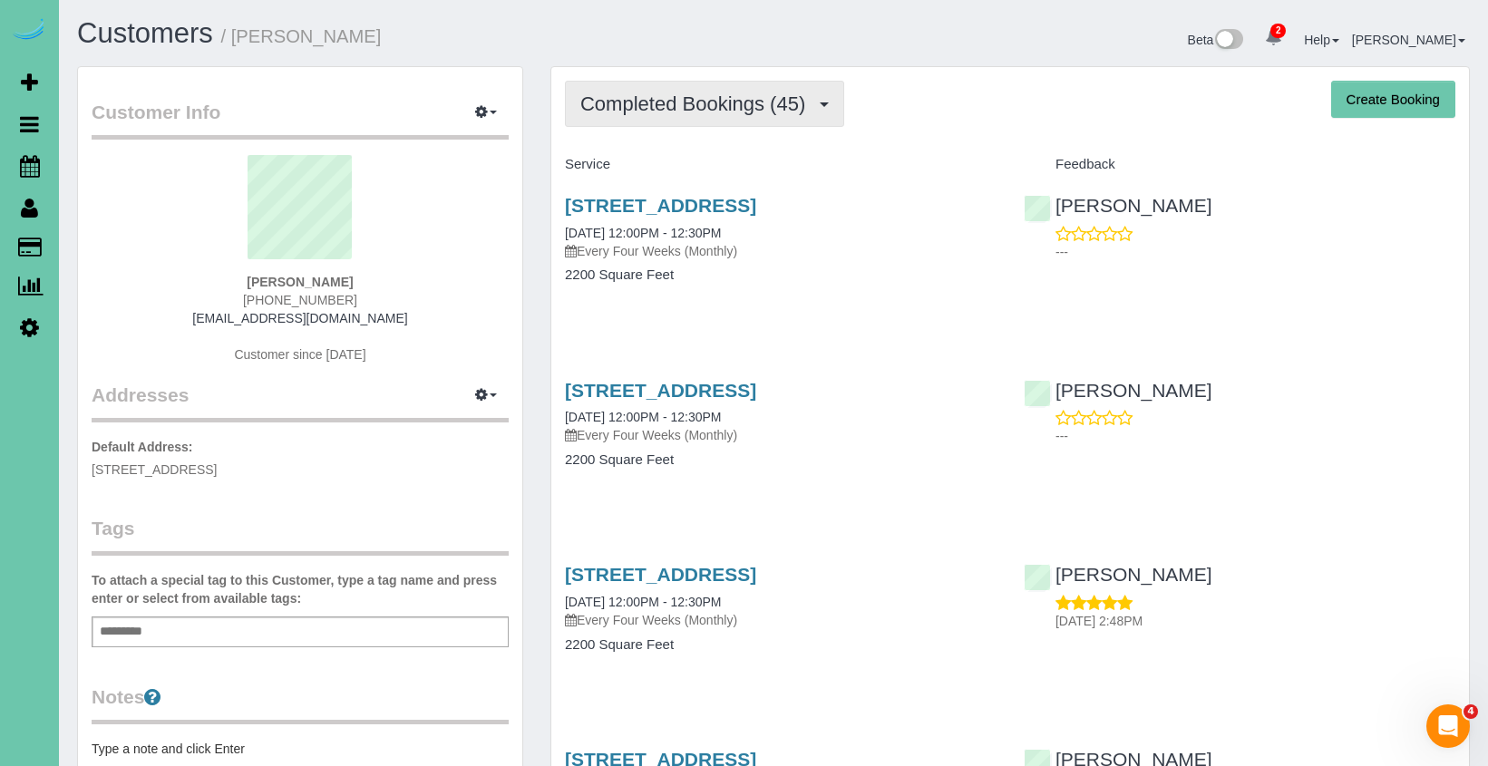
click at [614, 122] on button "Completed Bookings (45)" at bounding box center [704, 104] width 279 height 46
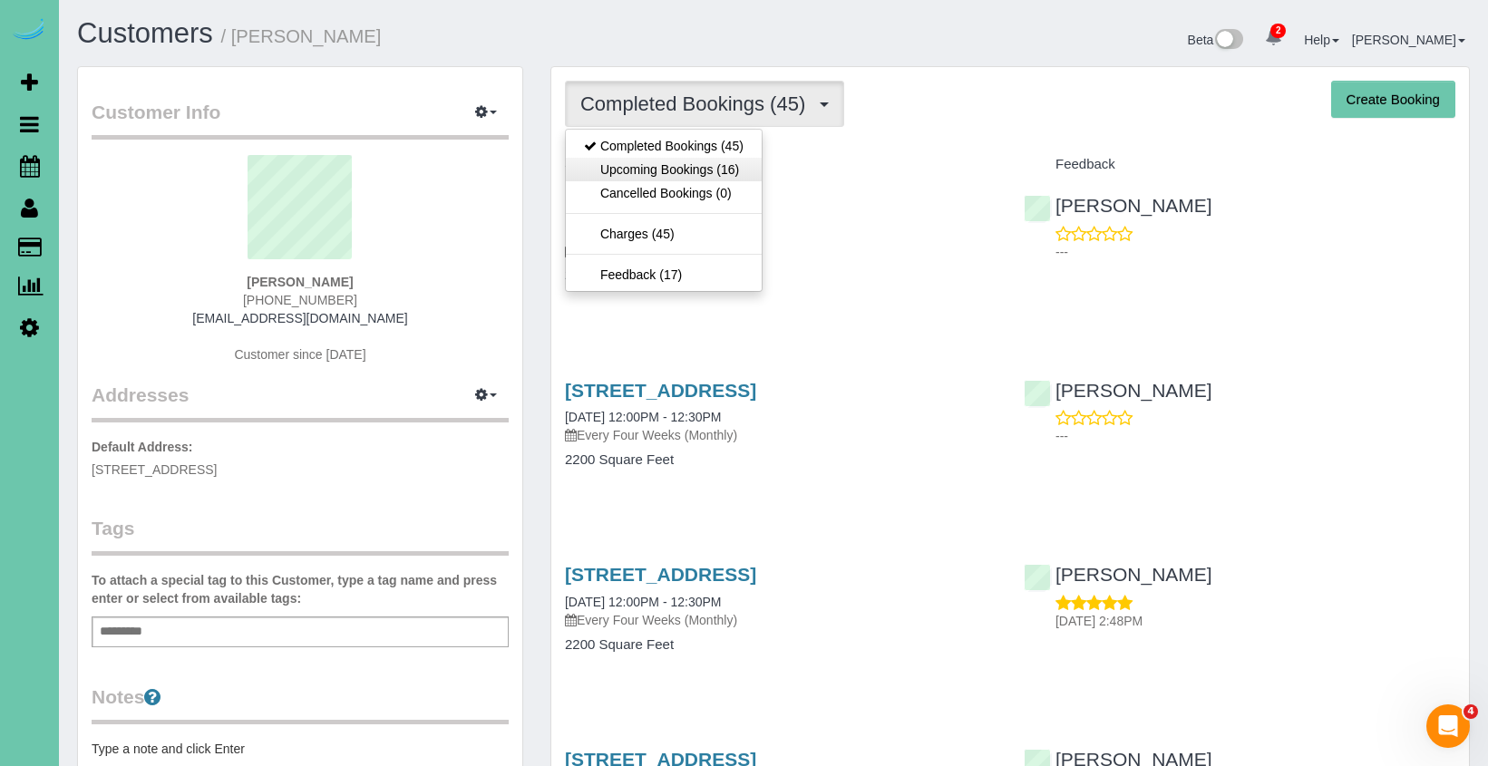
click at [617, 173] on link "Upcoming Bookings (16)" at bounding box center [664, 170] width 196 height 24
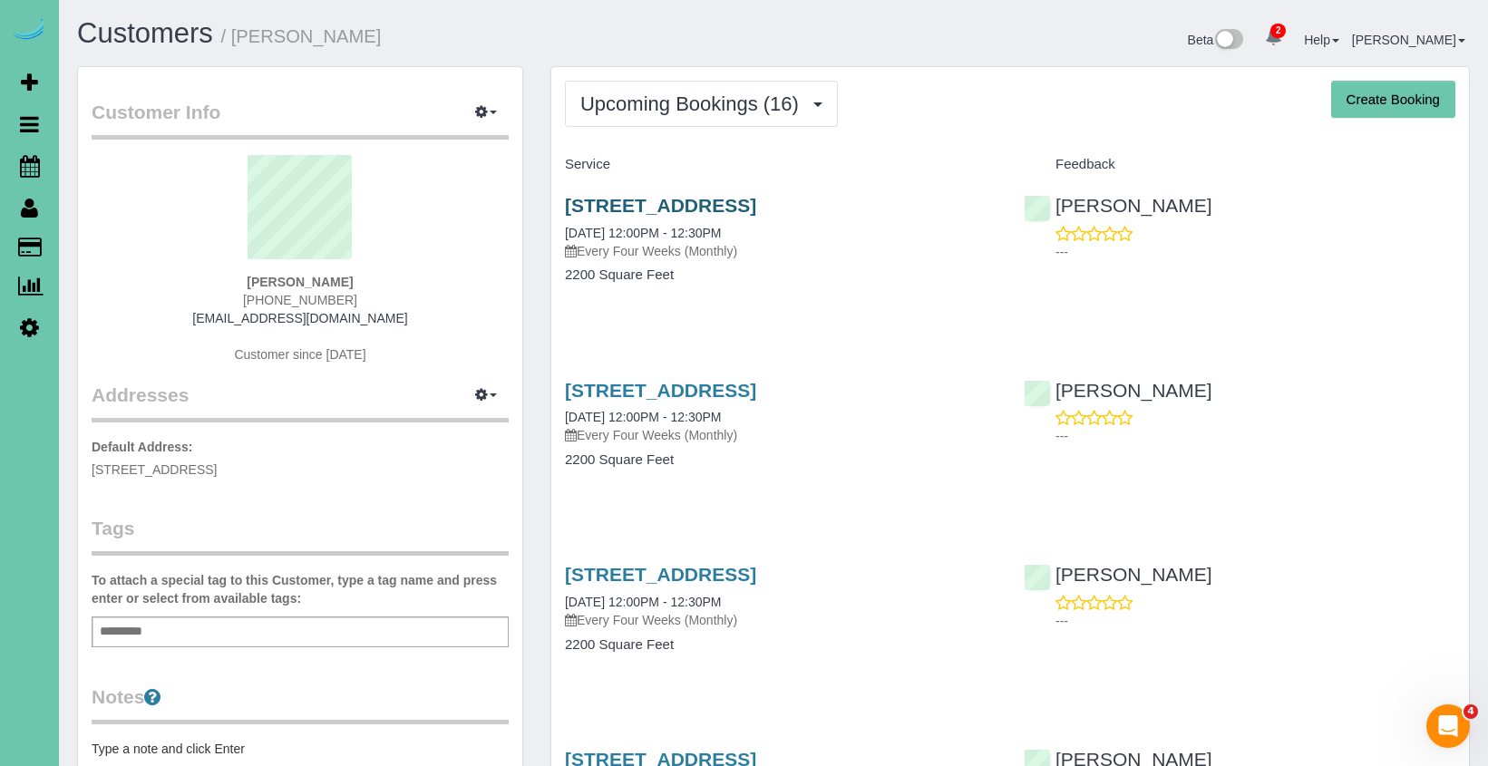
click at [634, 214] on link "1878 S 135th Ave, Omaha, NE 68144" at bounding box center [660, 205] width 191 height 21
click at [786, 90] on button "Upcoming Bookings (16)" at bounding box center [701, 104] width 273 height 46
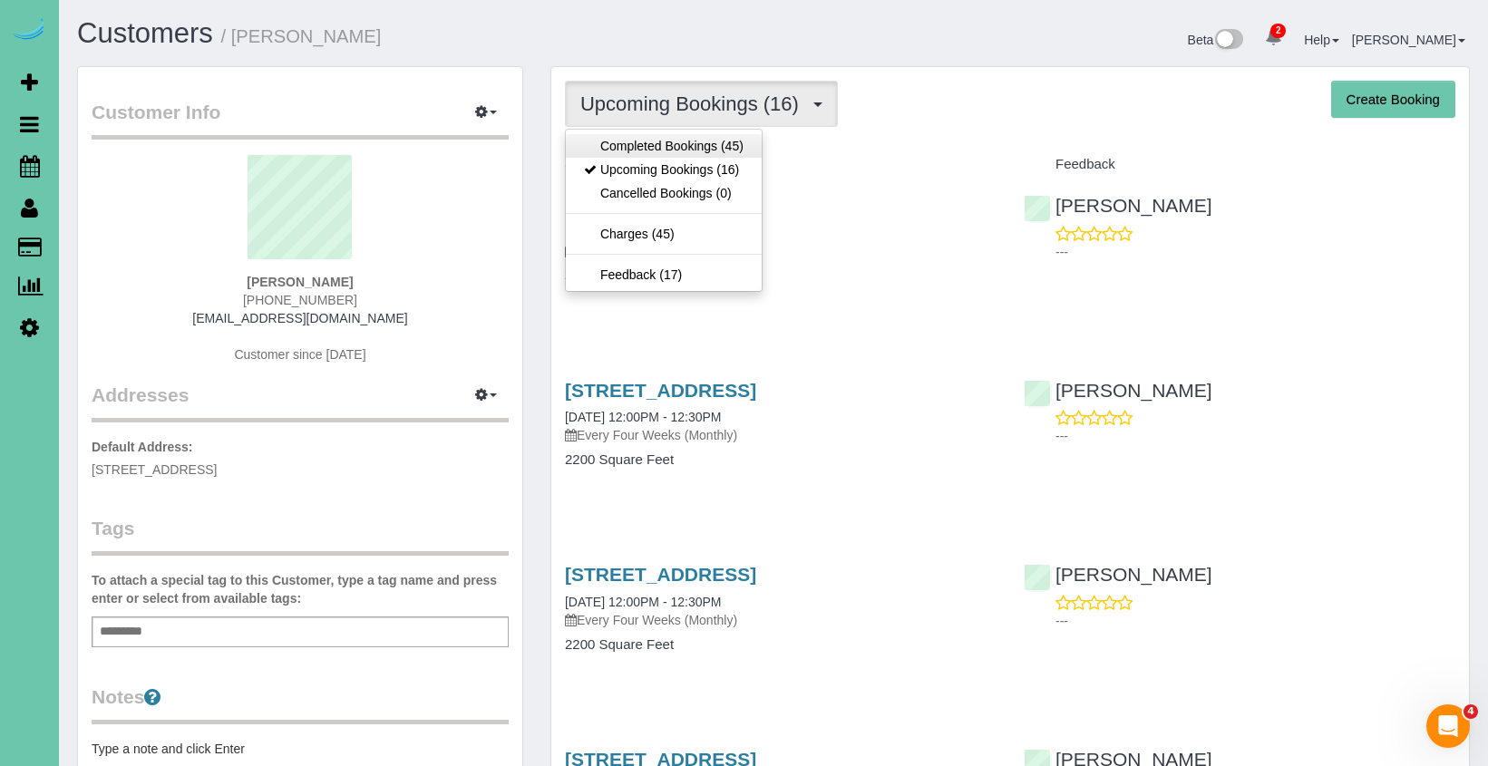
click at [713, 148] on link "Completed Bookings (45)" at bounding box center [664, 146] width 196 height 24
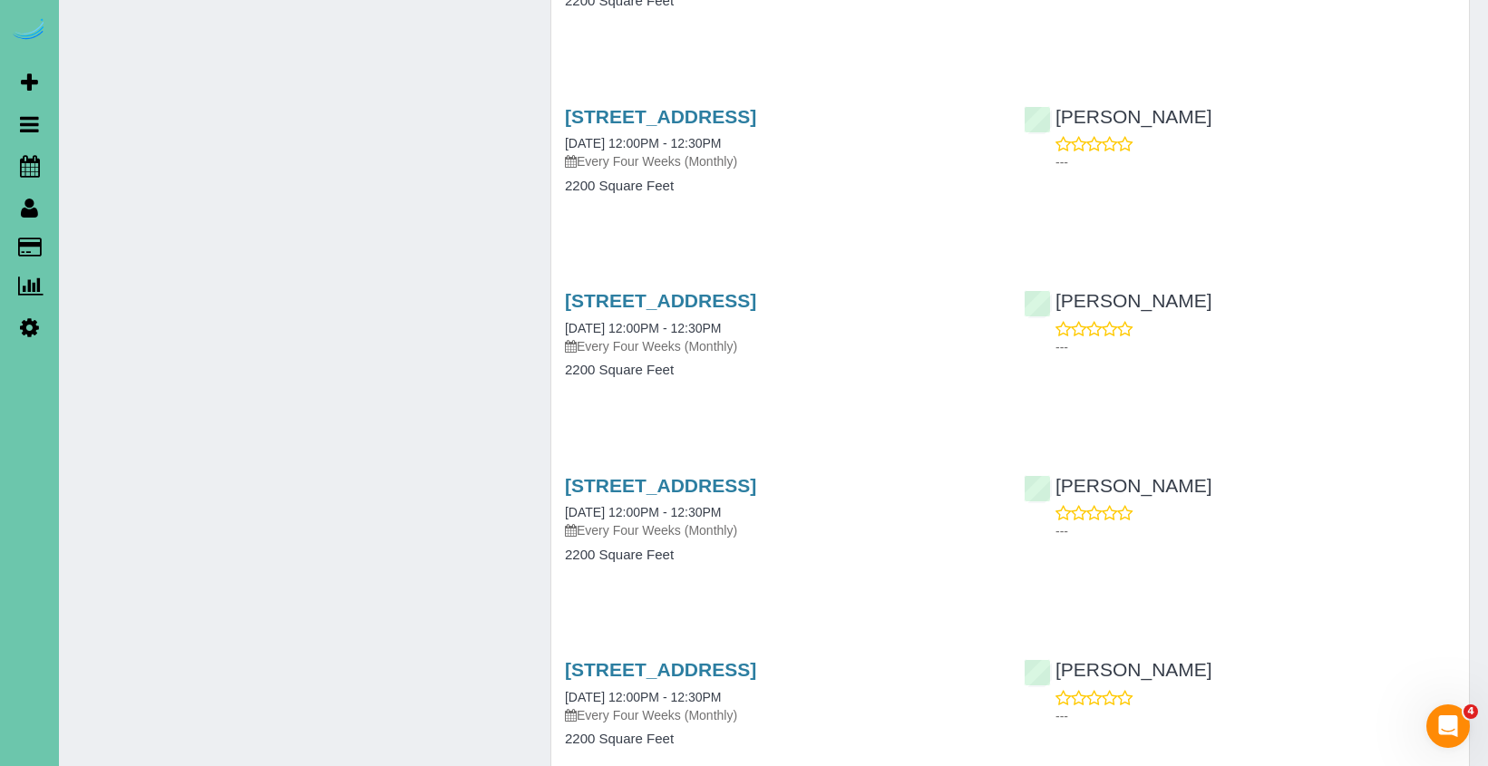
scroll to position [2683, 0]
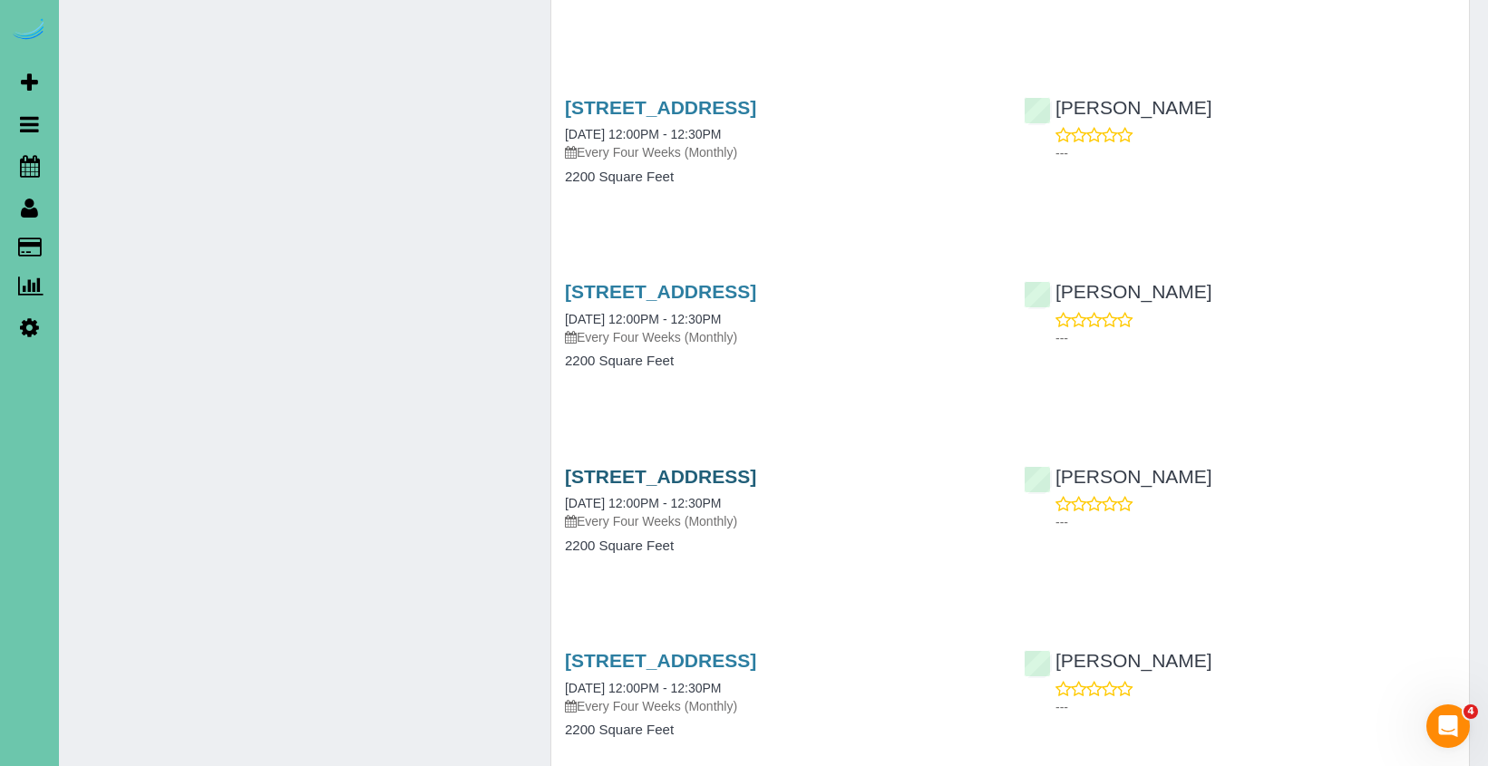
click at [678, 466] on link "1878 S 135th Ave, Omaha, NE 68144" at bounding box center [660, 476] width 191 height 21
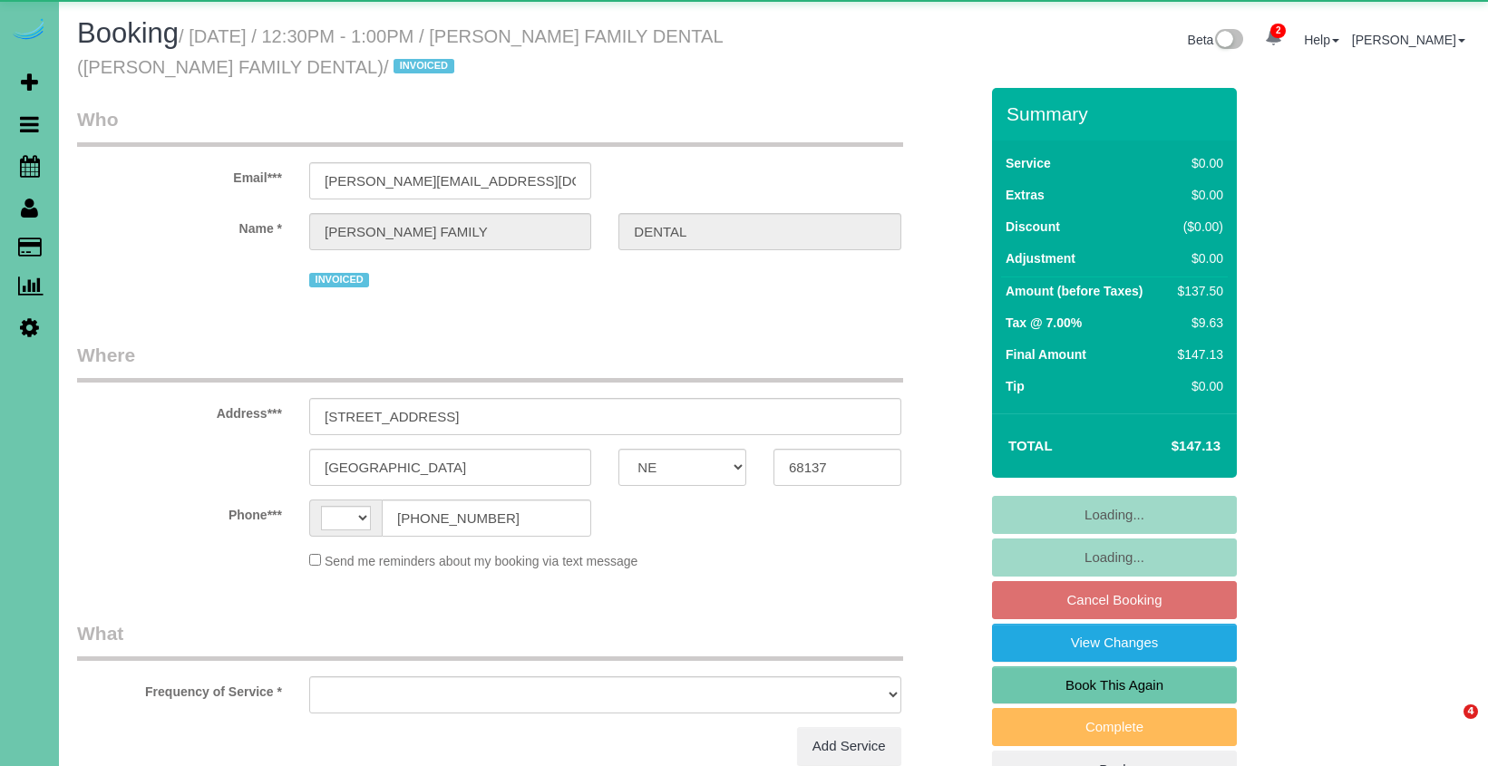
select select "NE"
select select "string:[GEOGRAPHIC_DATA]"
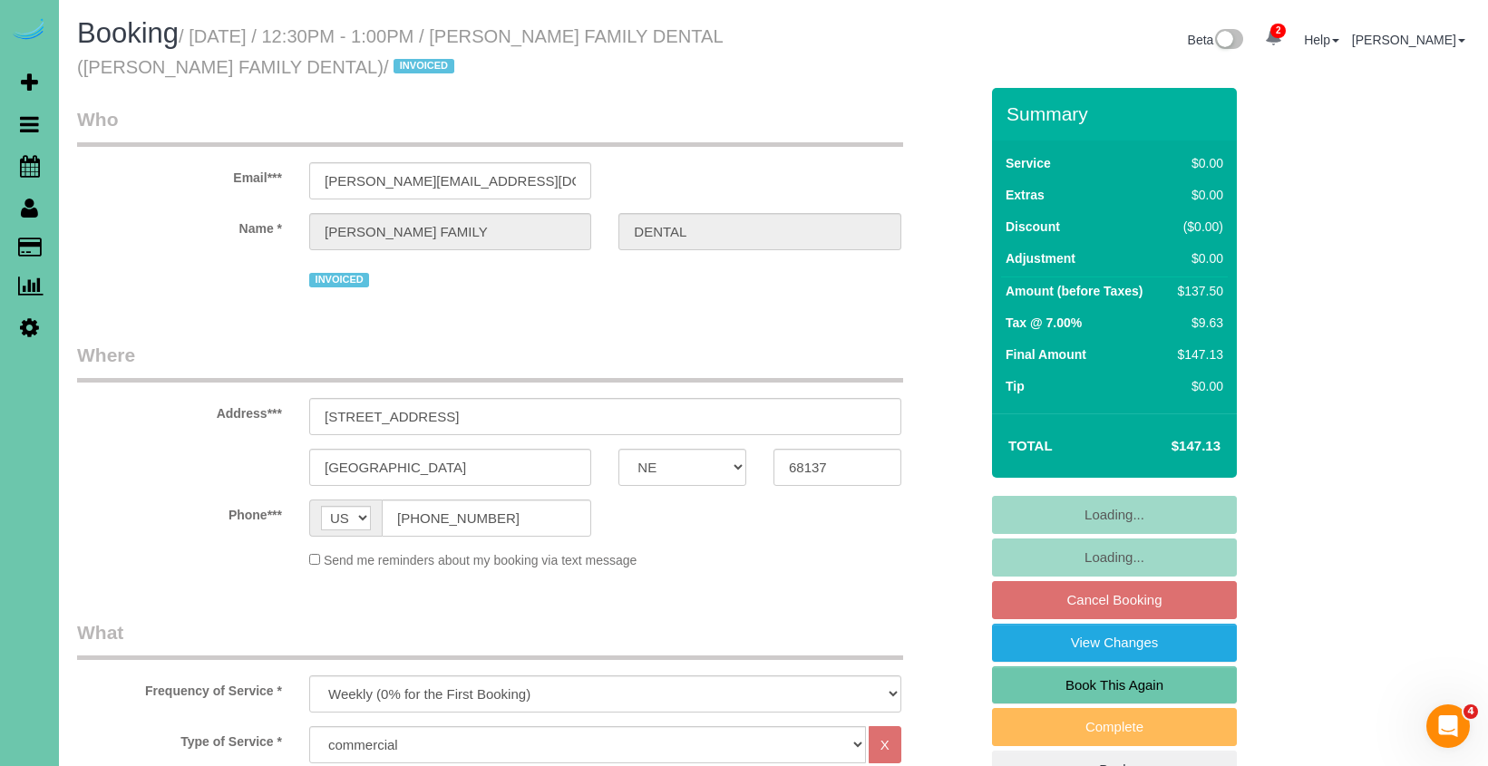
select select "object:900"
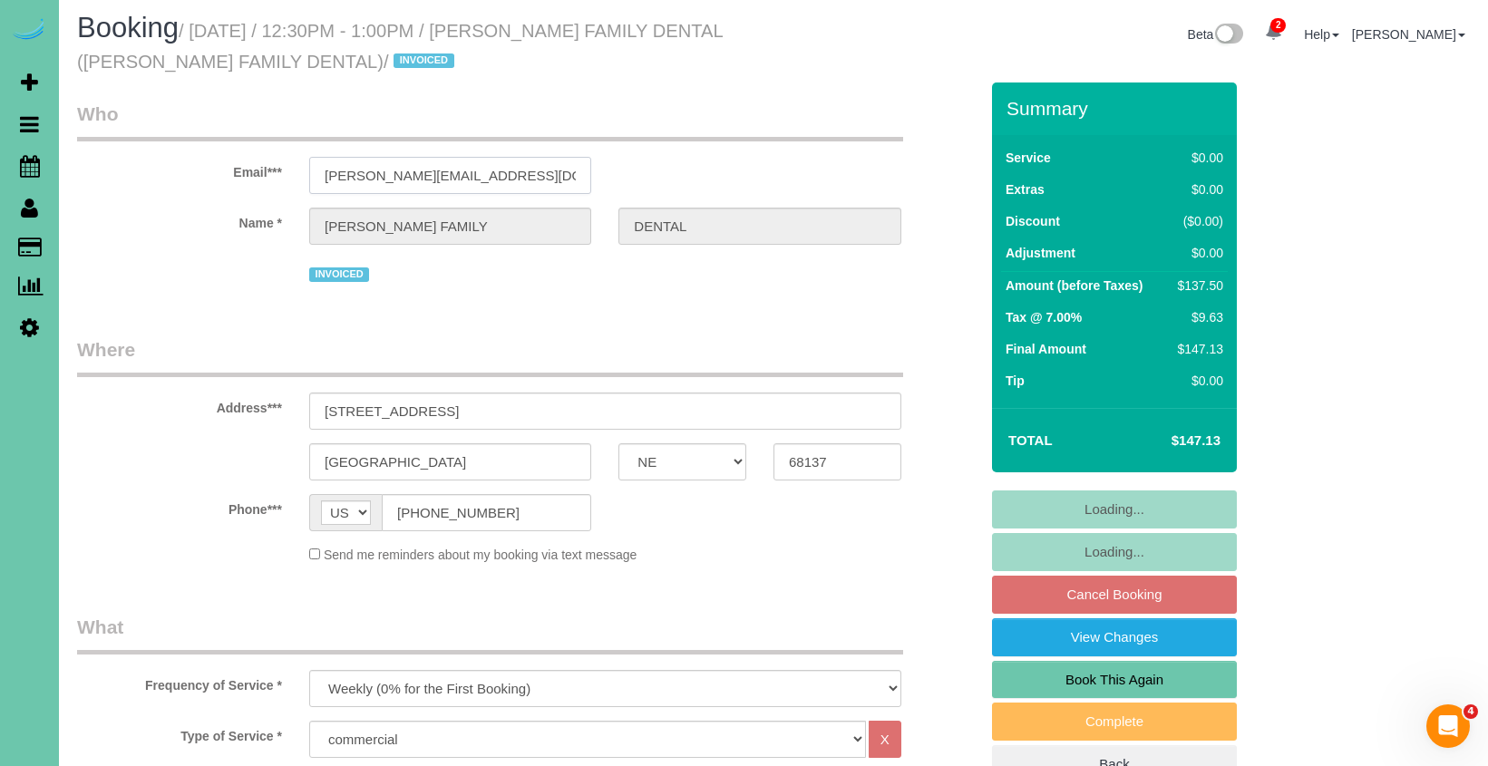
drag, startPoint x: 526, startPoint y: 176, endPoint x: 102, endPoint y: 174, distance: 423.4
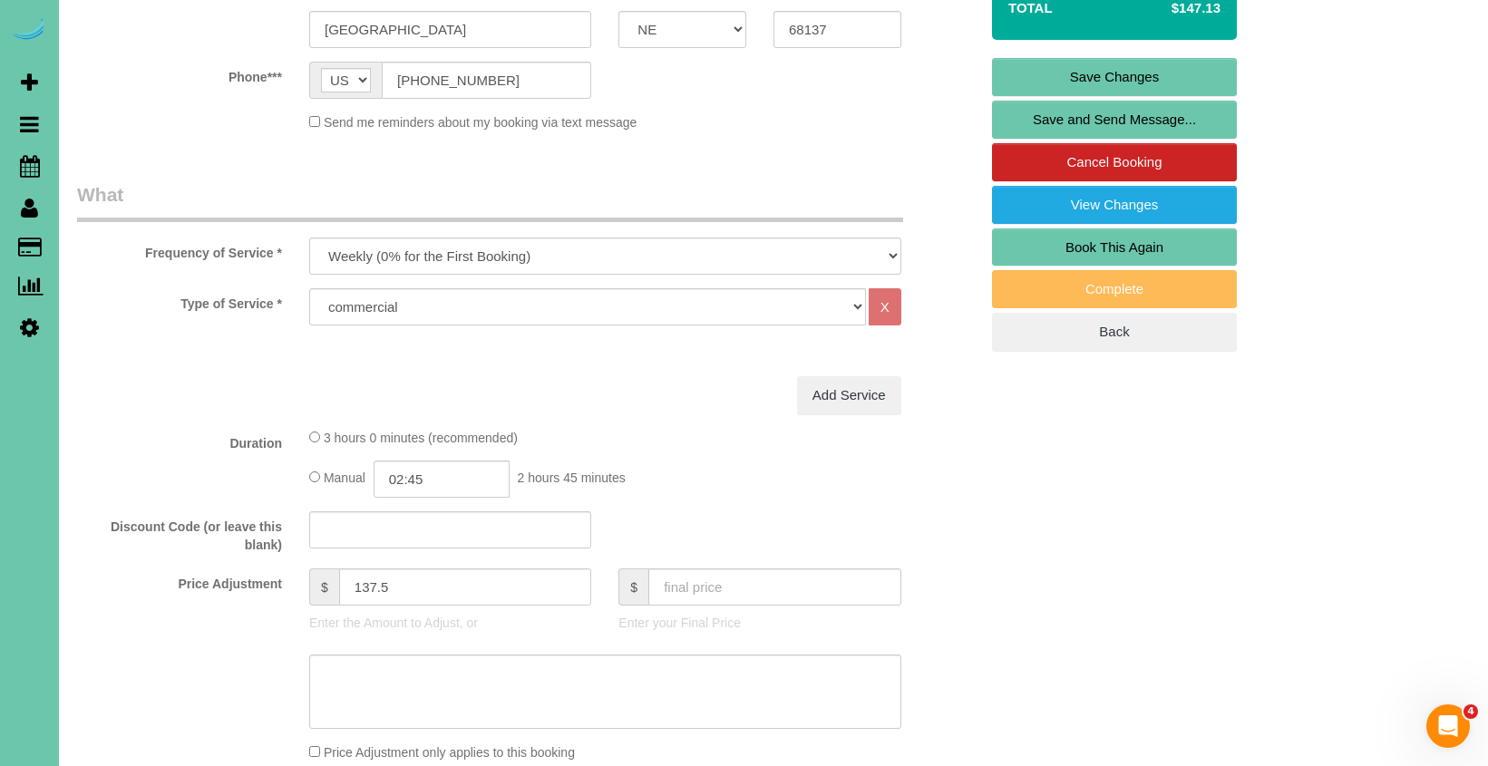
scroll to position [442, 0]
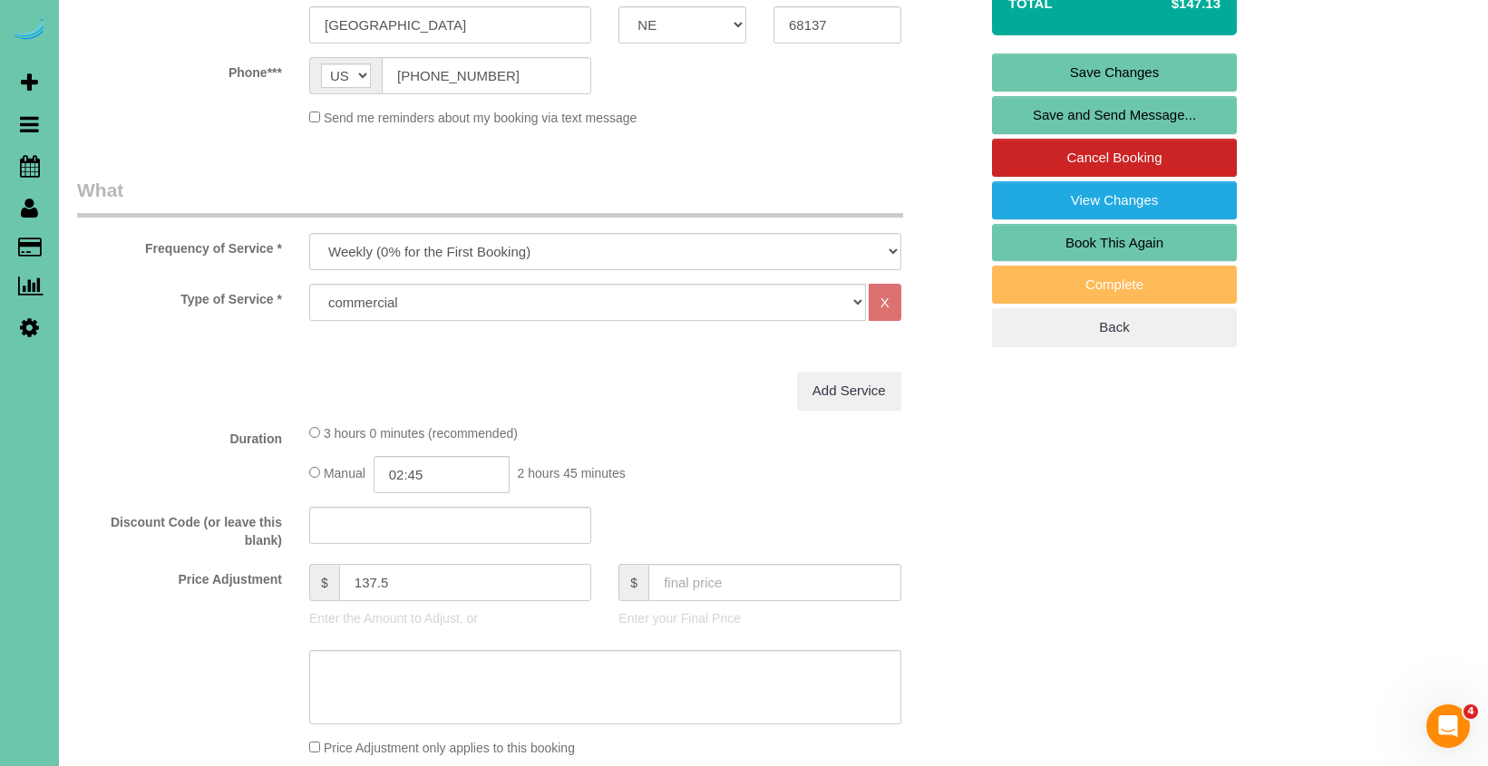
drag, startPoint x: 404, startPoint y: 582, endPoint x: 364, endPoint y: 578, distance: 41.0
click at [364, 578] on input "137.5" at bounding box center [465, 582] width 253 height 37
type input "150"
click at [482, 471] on input "02:45" at bounding box center [442, 474] width 136 height 37
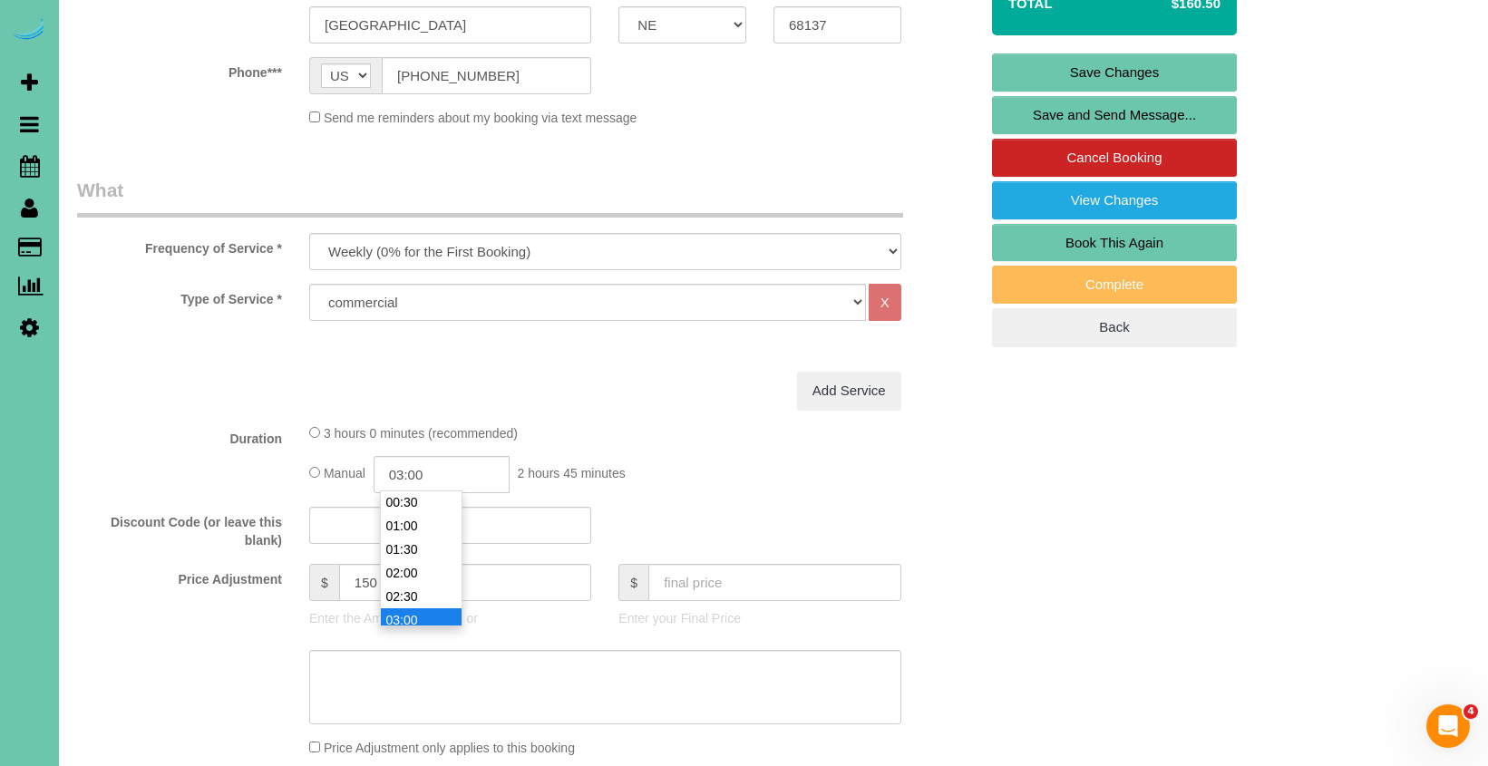
click at [413, 615] on li "03:00" at bounding box center [421, 620] width 81 height 24
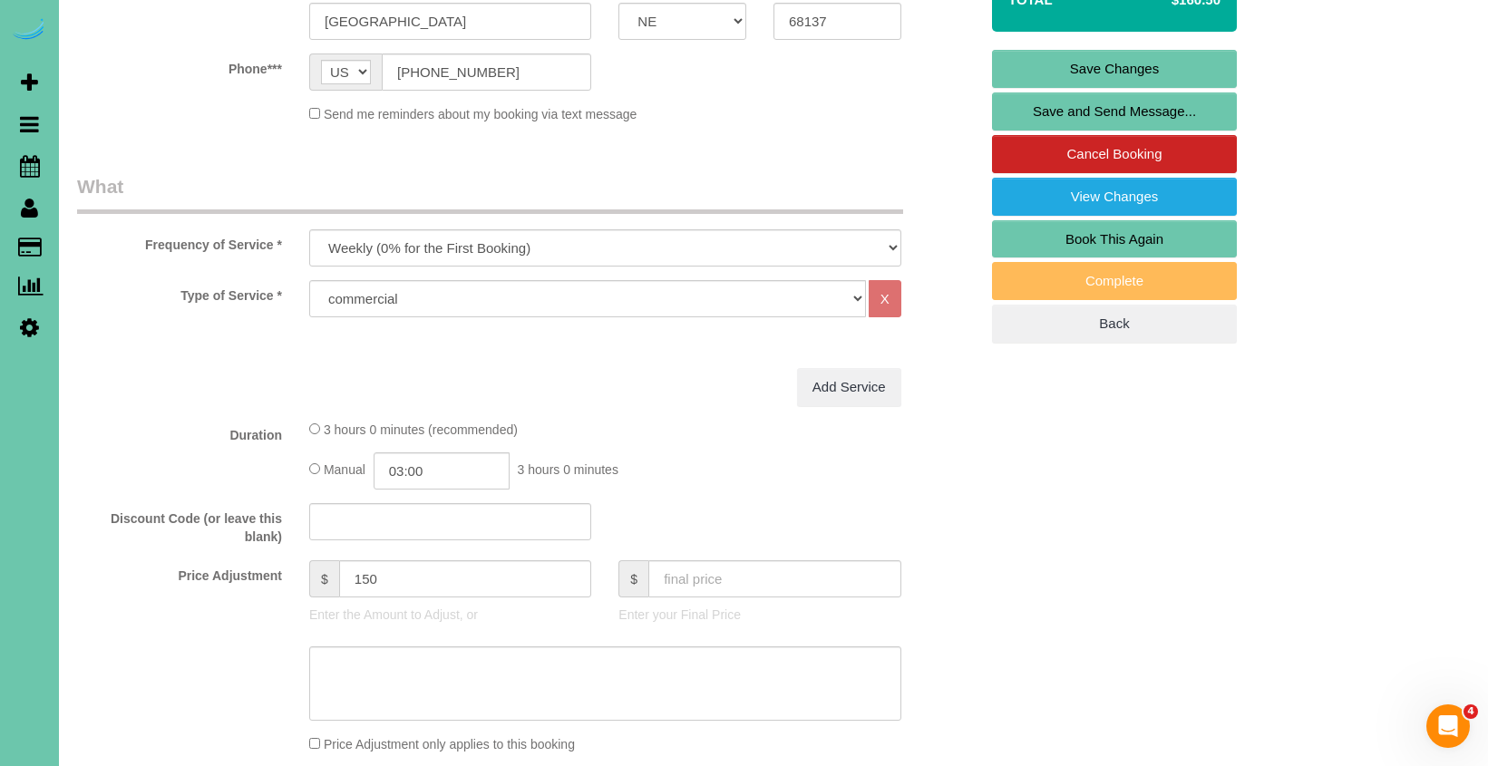
scroll to position [450, 0]
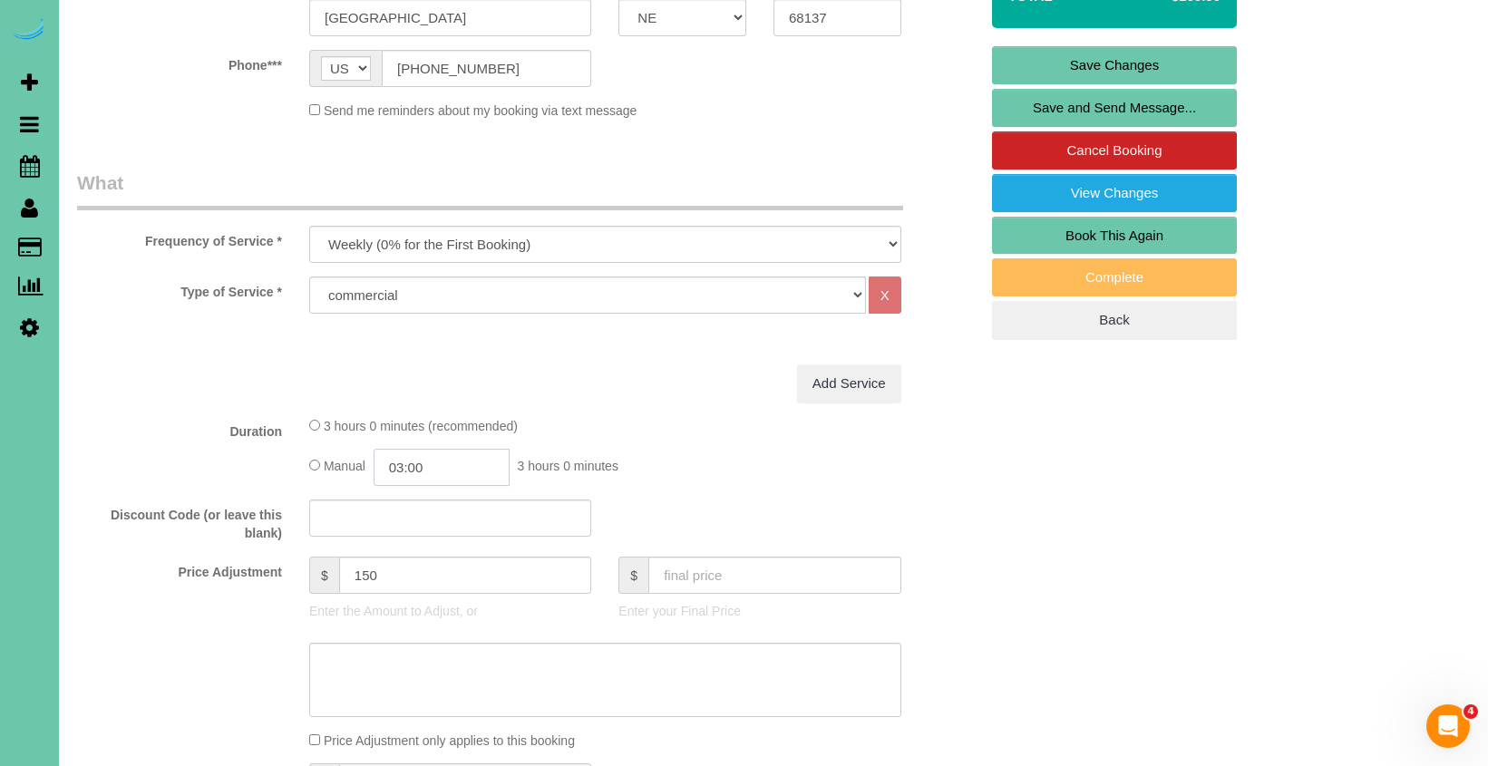
click at [440, 462] on input "03:00" at bounding box center [442, 467] width 136 height 37
type input "02:45"
click at [714, 388] on div "Add Service" at bounding box center [605, 383] width 619 height 38
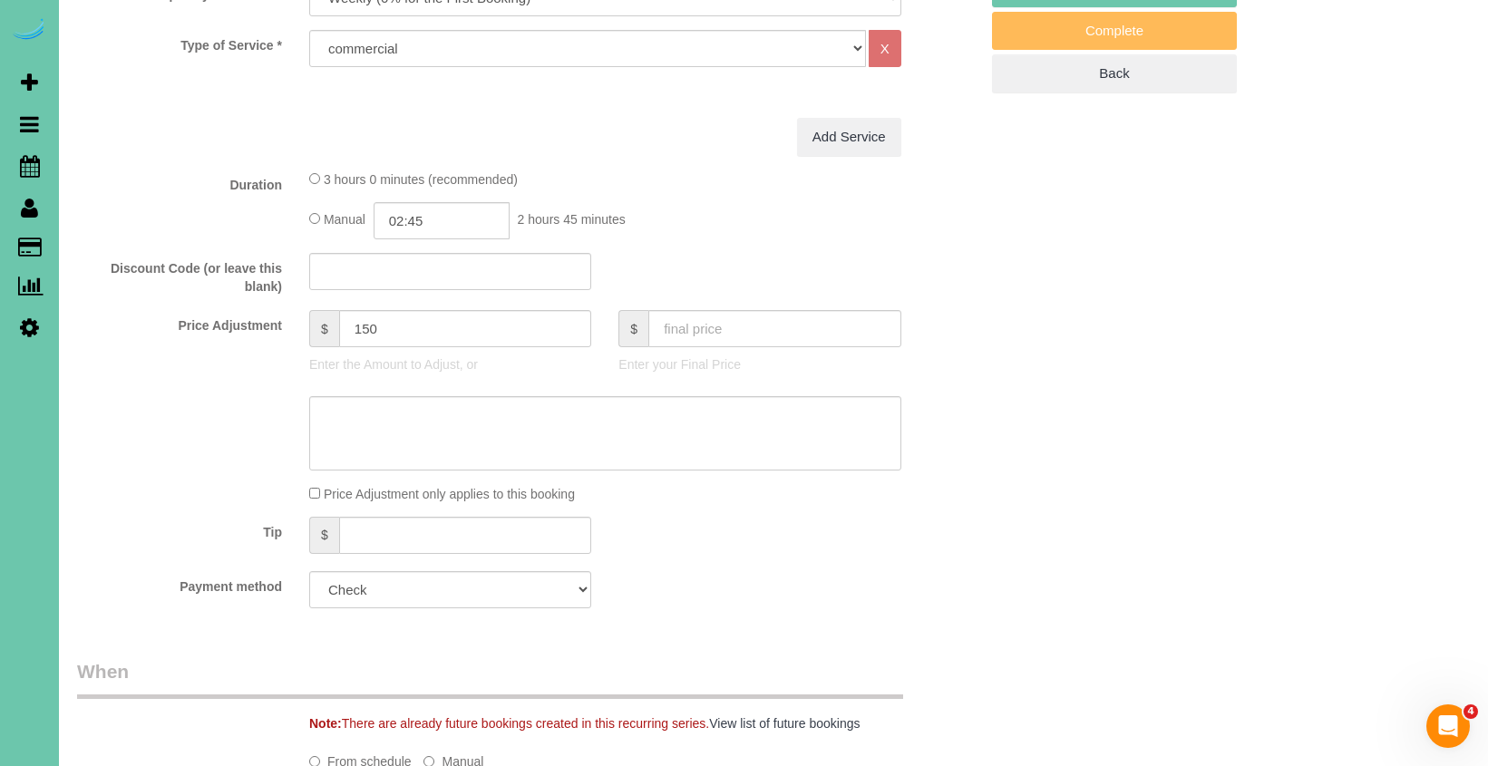
scroll to position [686, 0]
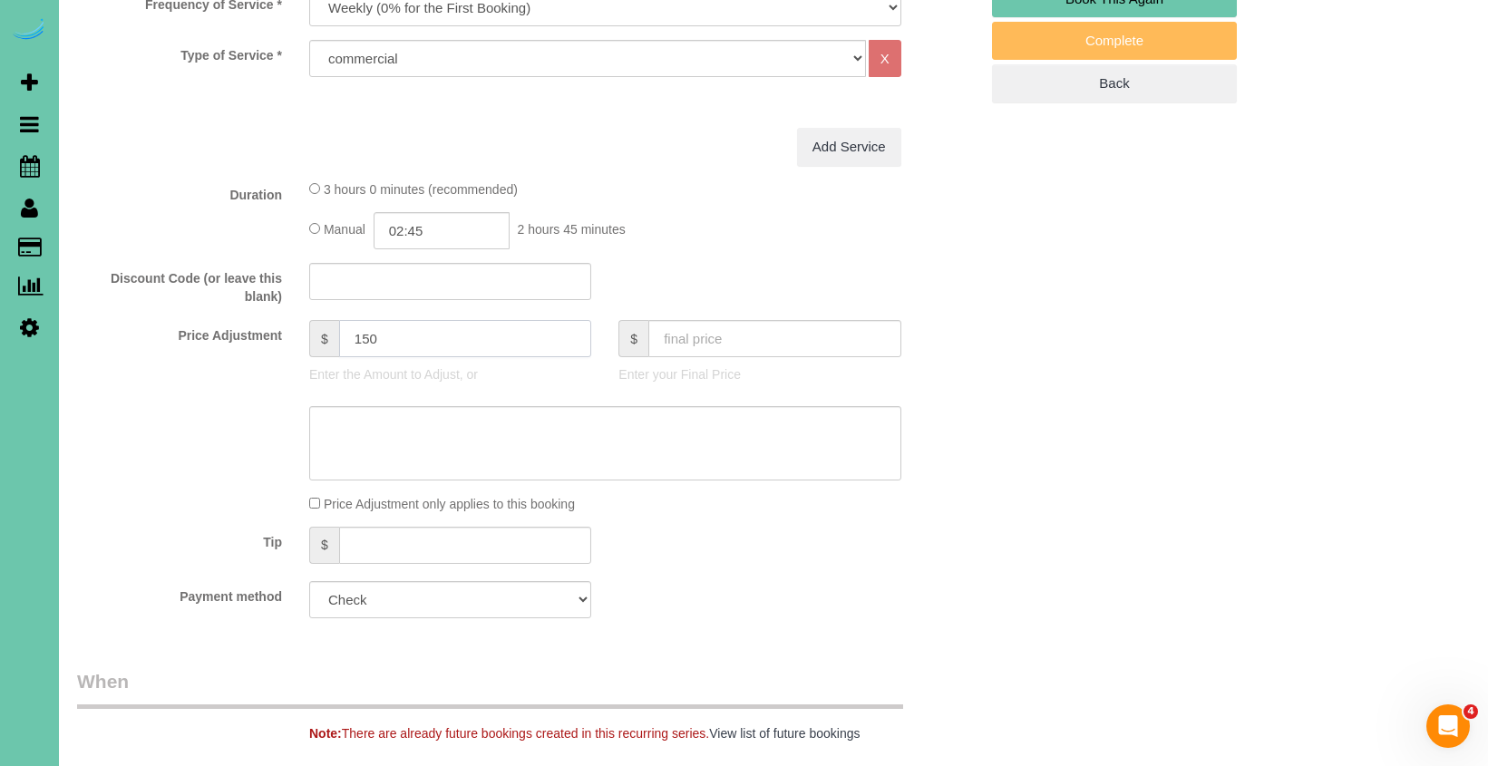
click at [395, 335] on input "150" at bounding box center [465, 338] width 253 height 37
drag, startPoint x: 395, startPoint y: 335, endPoint x: 324, endPoint y: 332, distance: 71.7
click at [324, 332] on div "$ 150" at bounding box center [450, 338] width 282 height 37
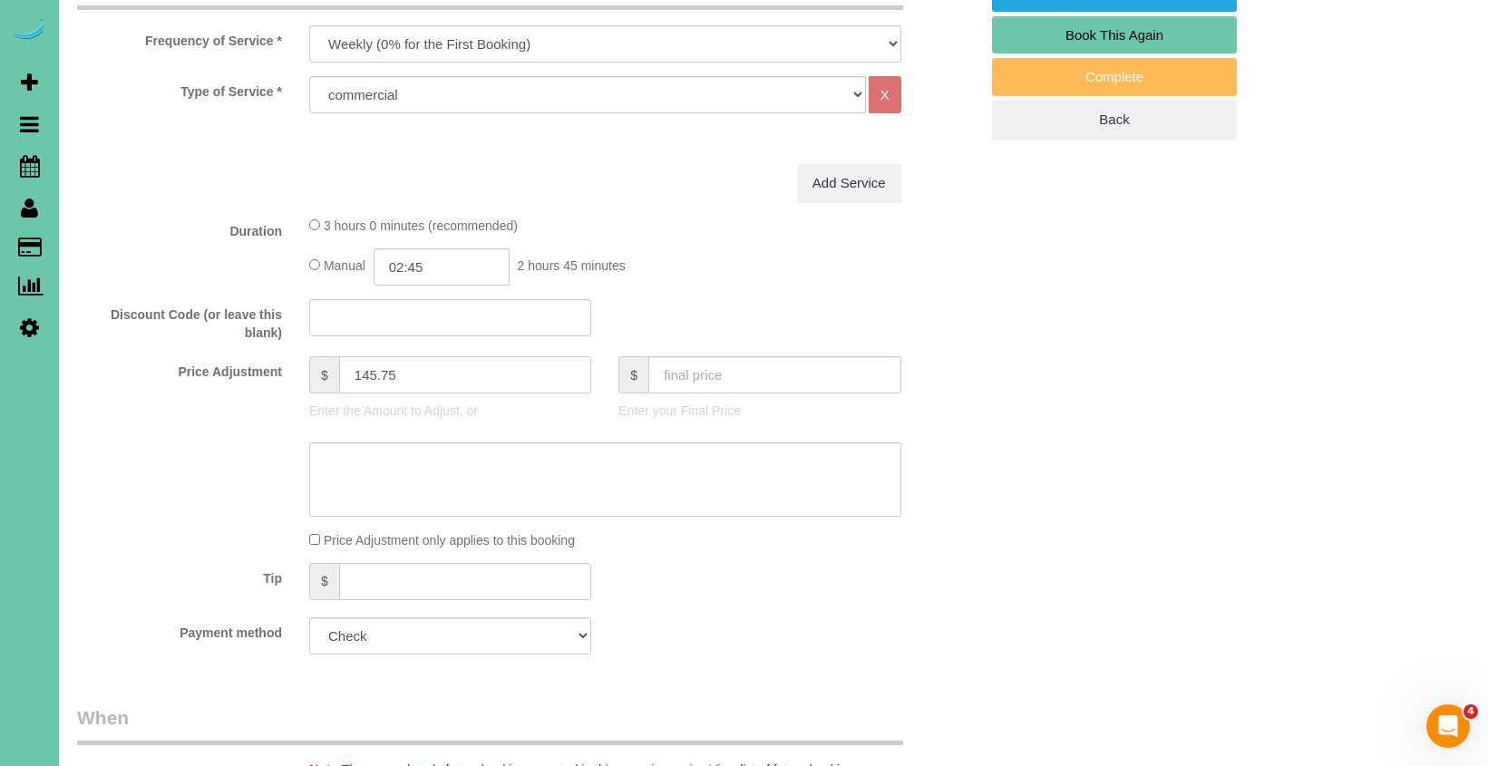
scroll to position [654, 0]
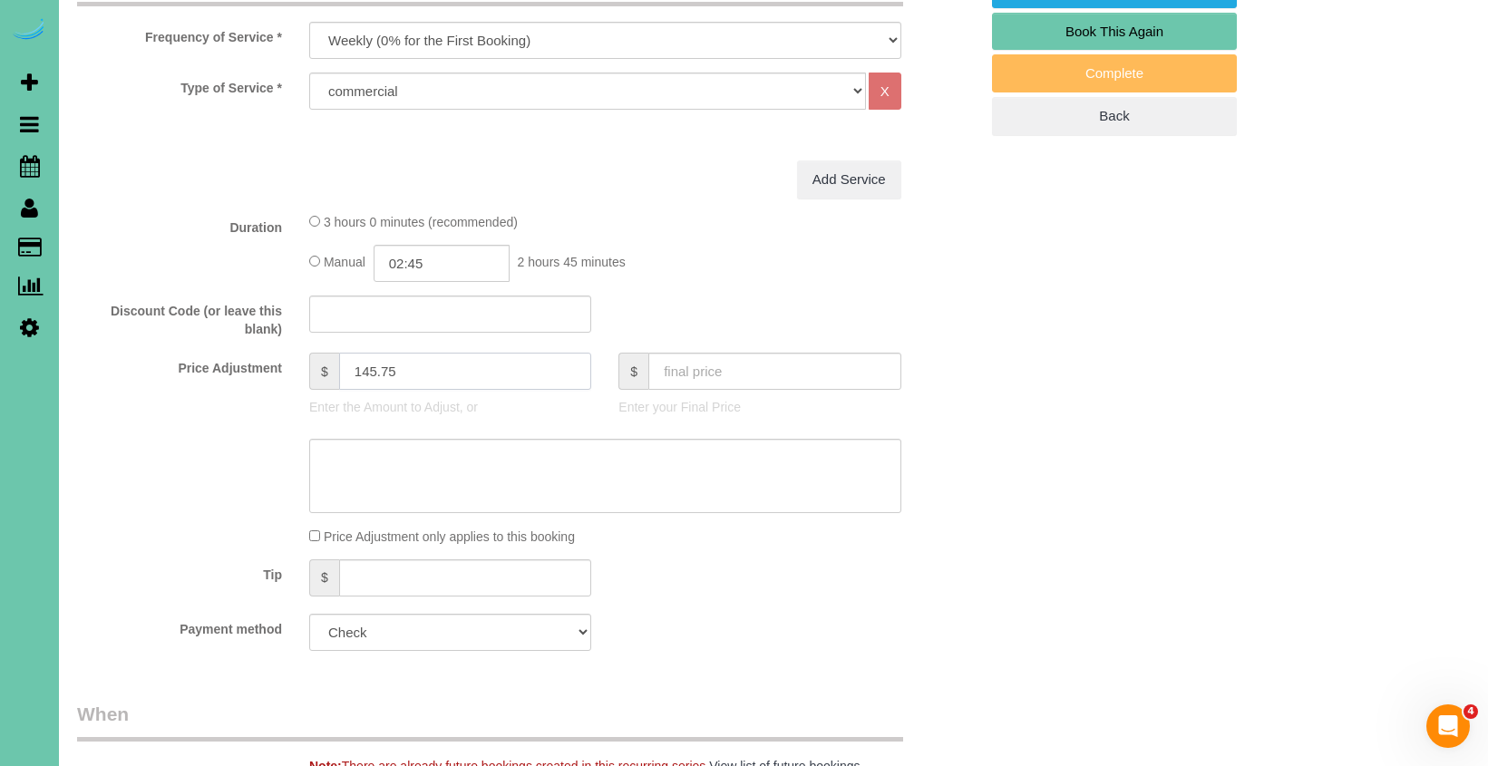
type input "145.75"
click at [587, 460] on textarea at bounding box center [605, 476] width 592 height 74
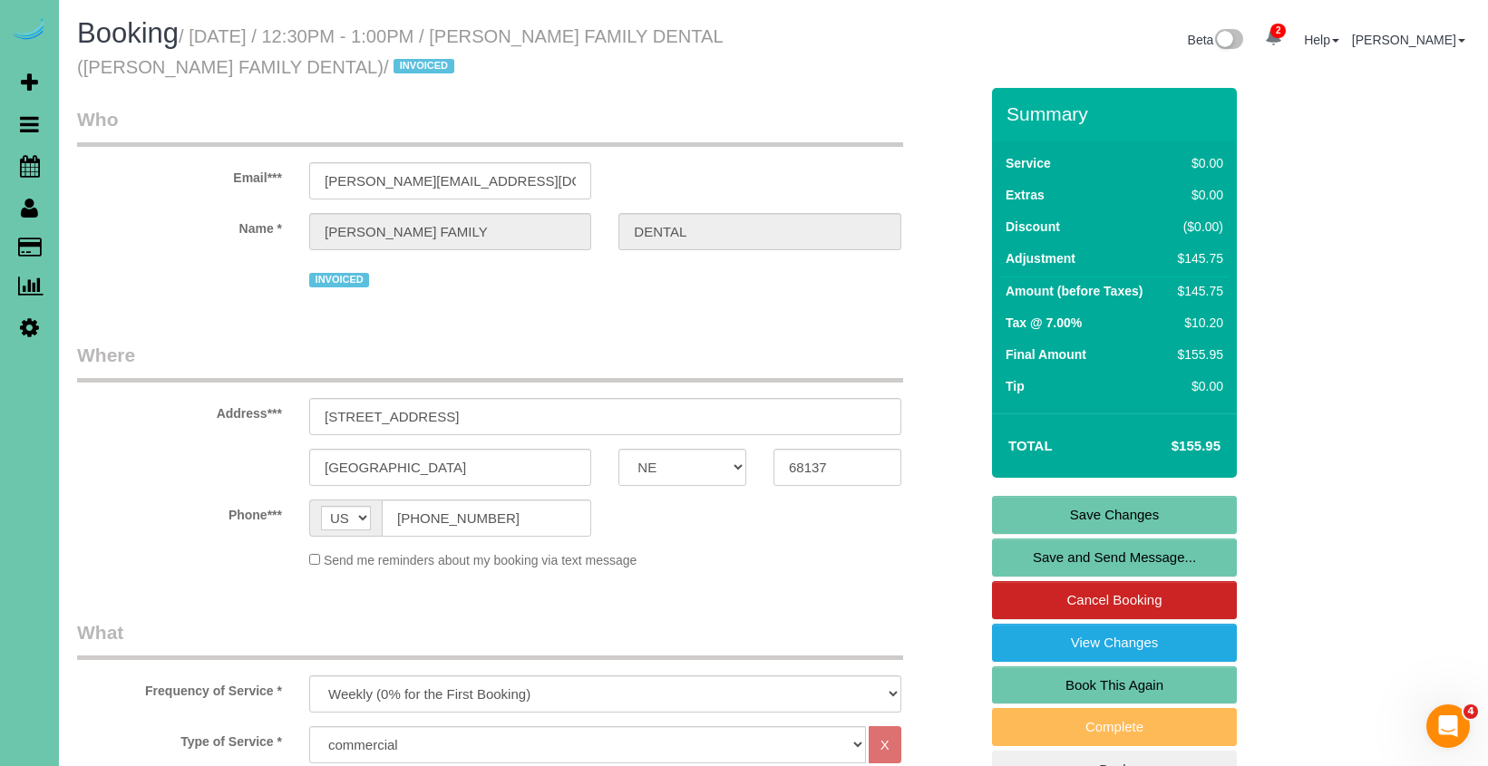
scroll to position [0, 0]
type textarea "new rate 10/3"
click at [1047, 516] on link "Save Changes" at bounding box center [1114, 515] width 245 height 38
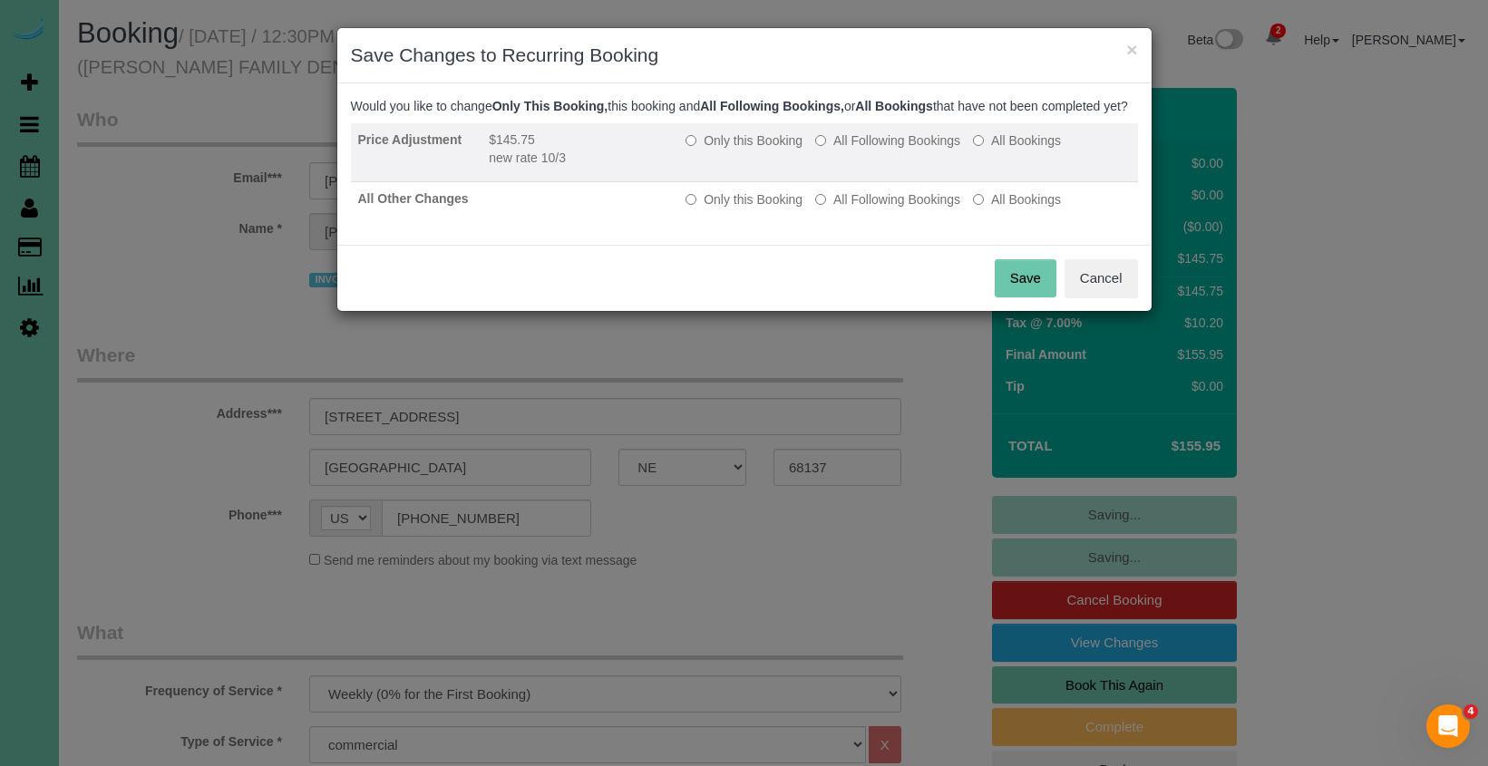
click at [860, 150] on label "All Following Bookings" at bounding box center [887, 140] width 145 height 18
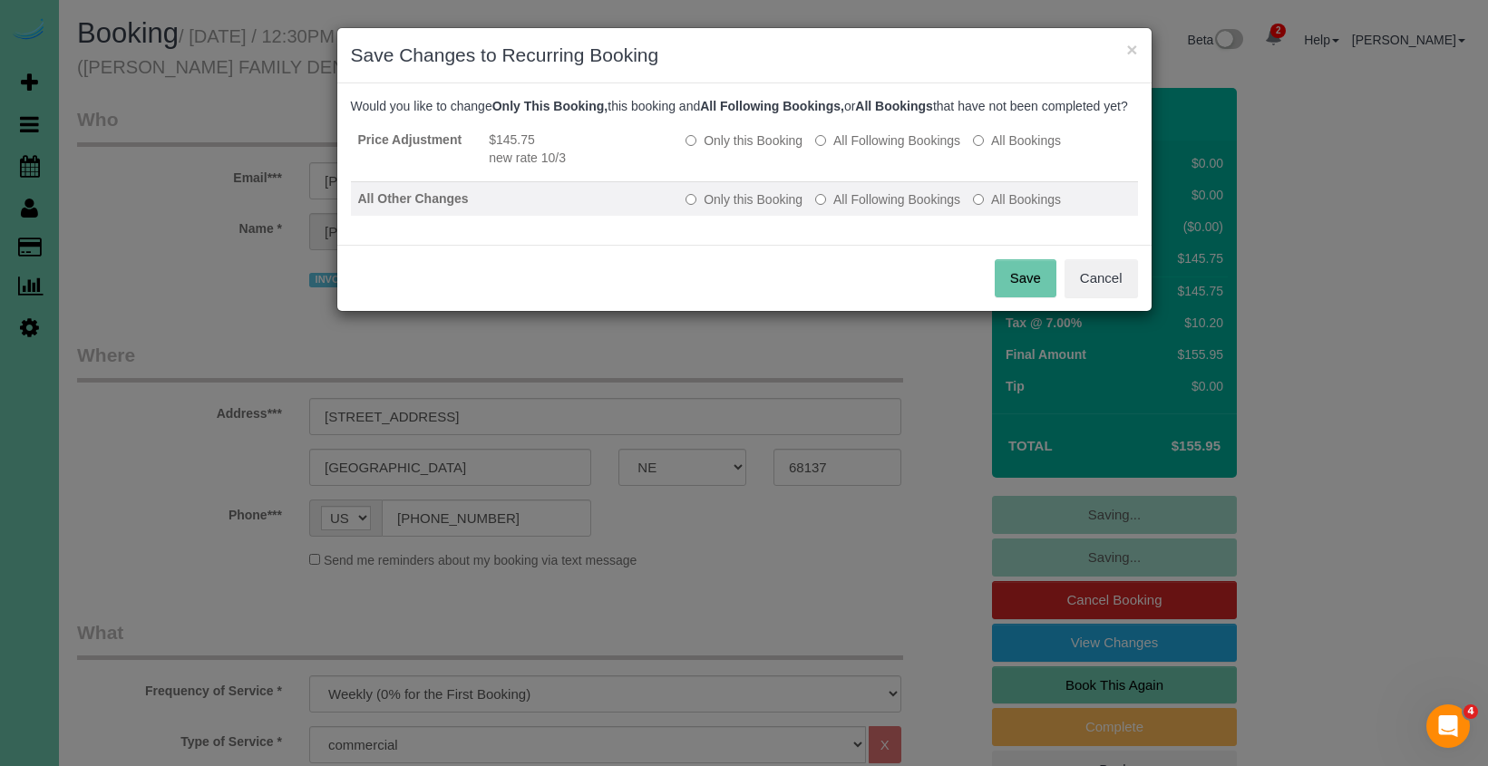
click at [860, 209] on label "All Following Bookings" at bounding box center [887, 199] width 145 height 18
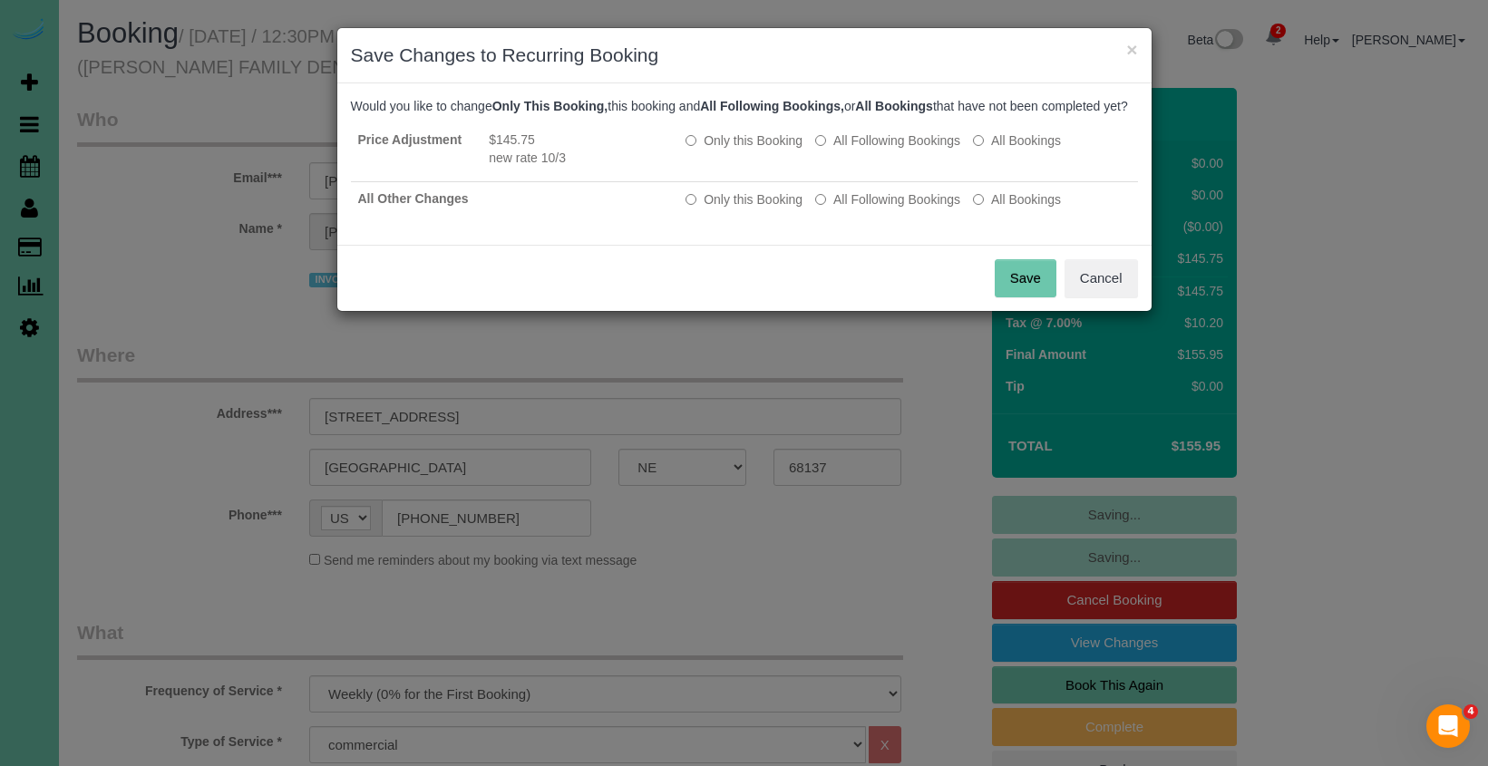
click at [1057, 300] on div "Save Cancel" at bounding box center [744, 278] width 814 height 66
click at [1041, 297] on button "Save" at bounding box center [1026, 278] width 62 height 38
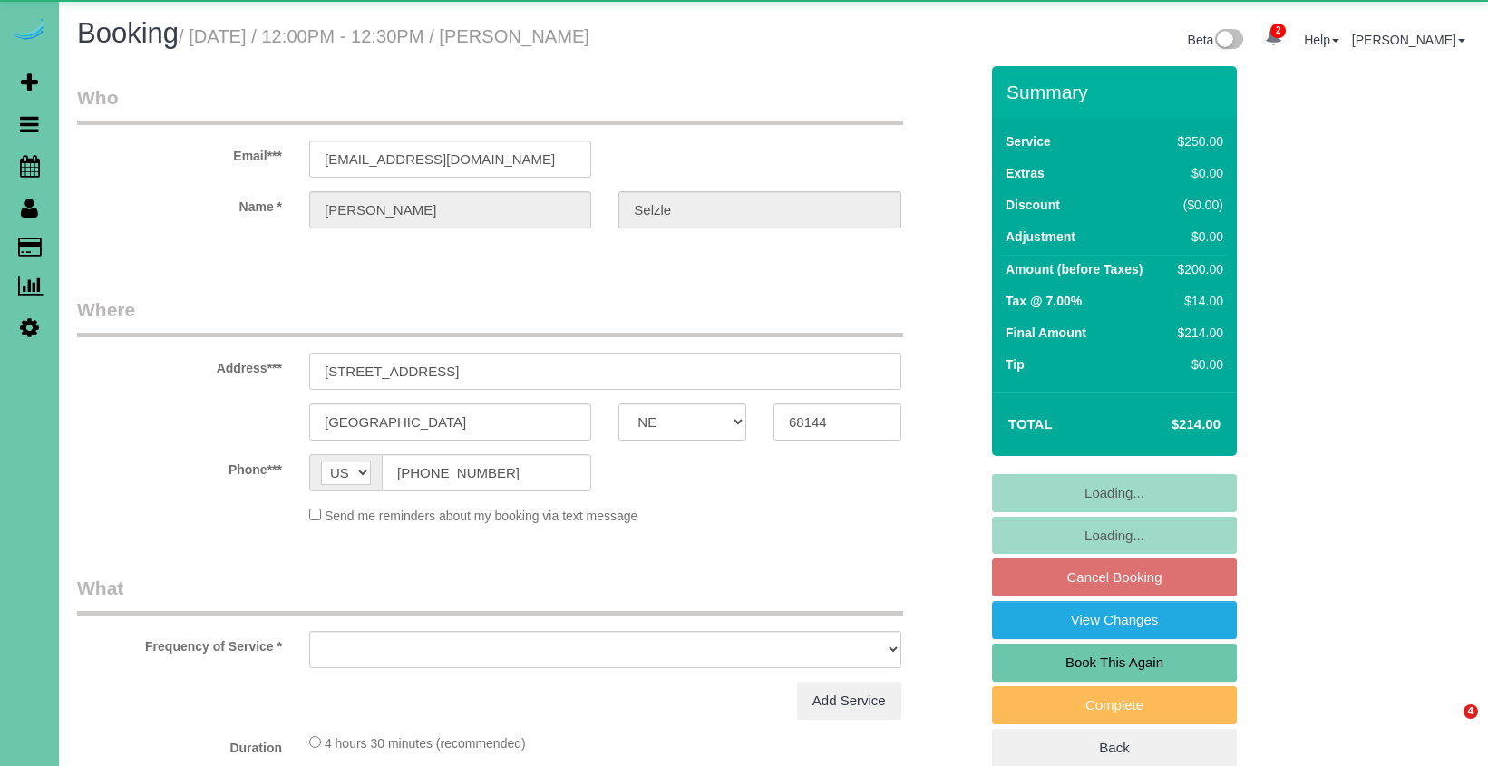
select select "NE"
select select "object:639"
select select "string:fspay-d4a9cfac-3611-4380-b794-5618471535c4"
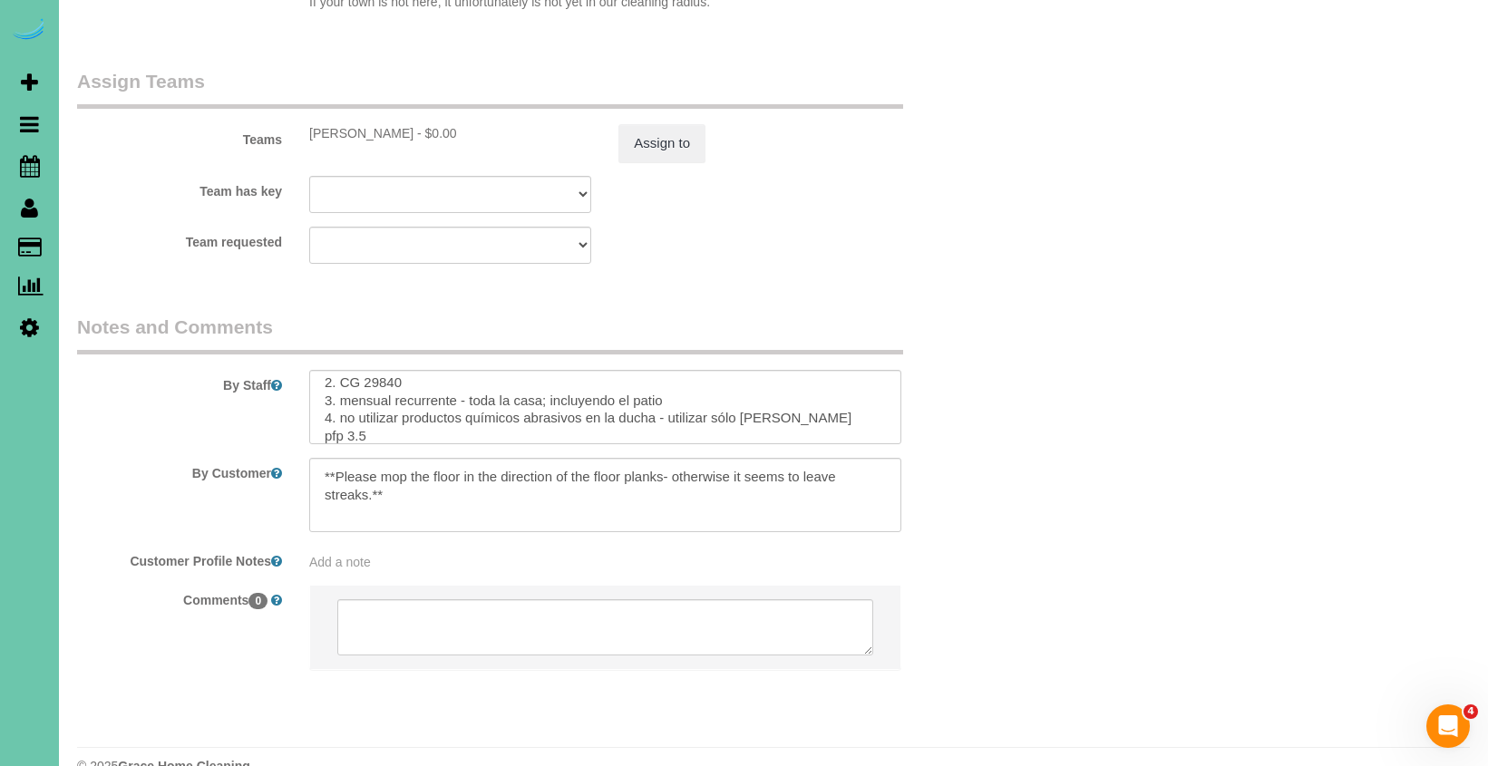
scroll to position [187, 0]
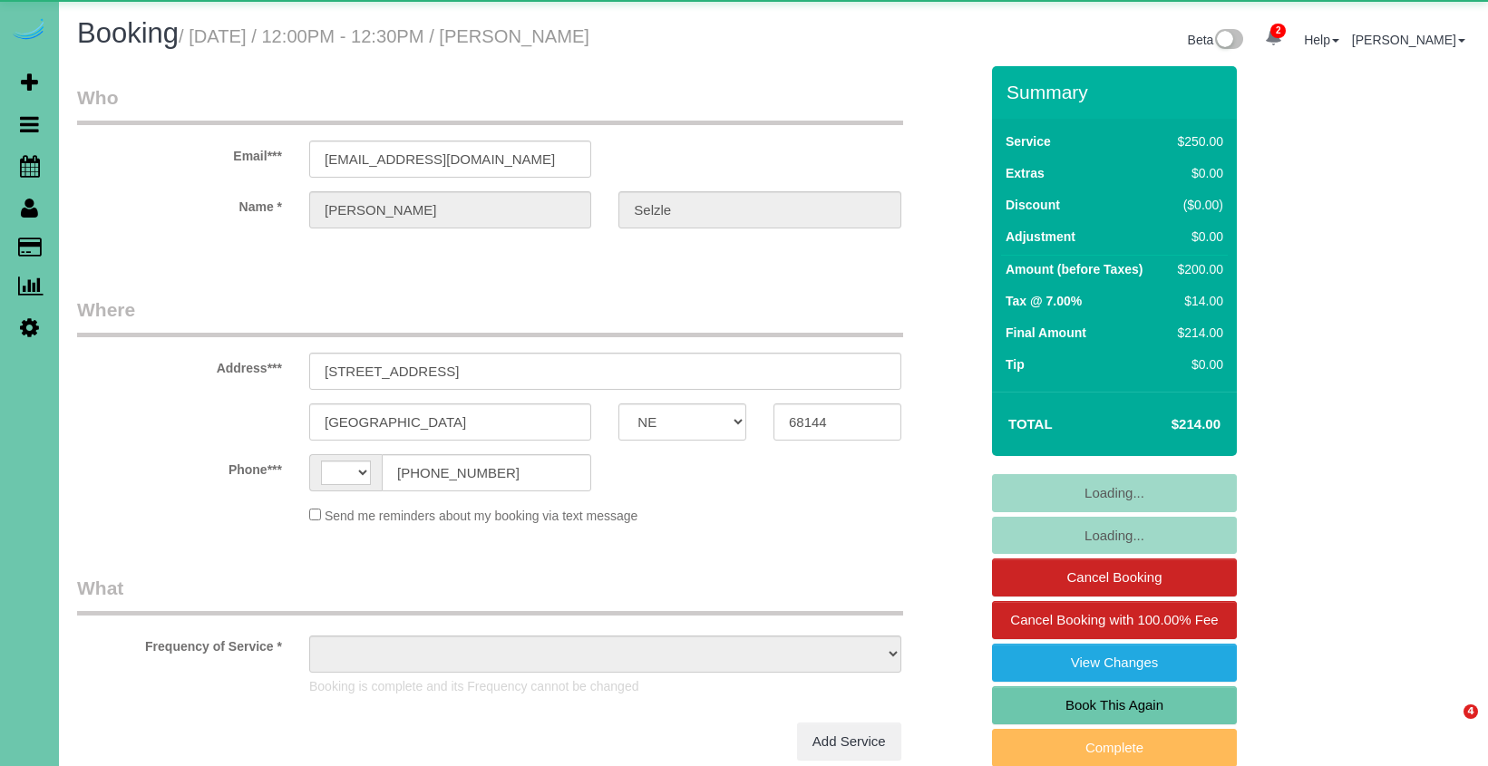
select select "NE"
select select "string:[GEOGRAPHIC_DATA]"
select select "object:644"
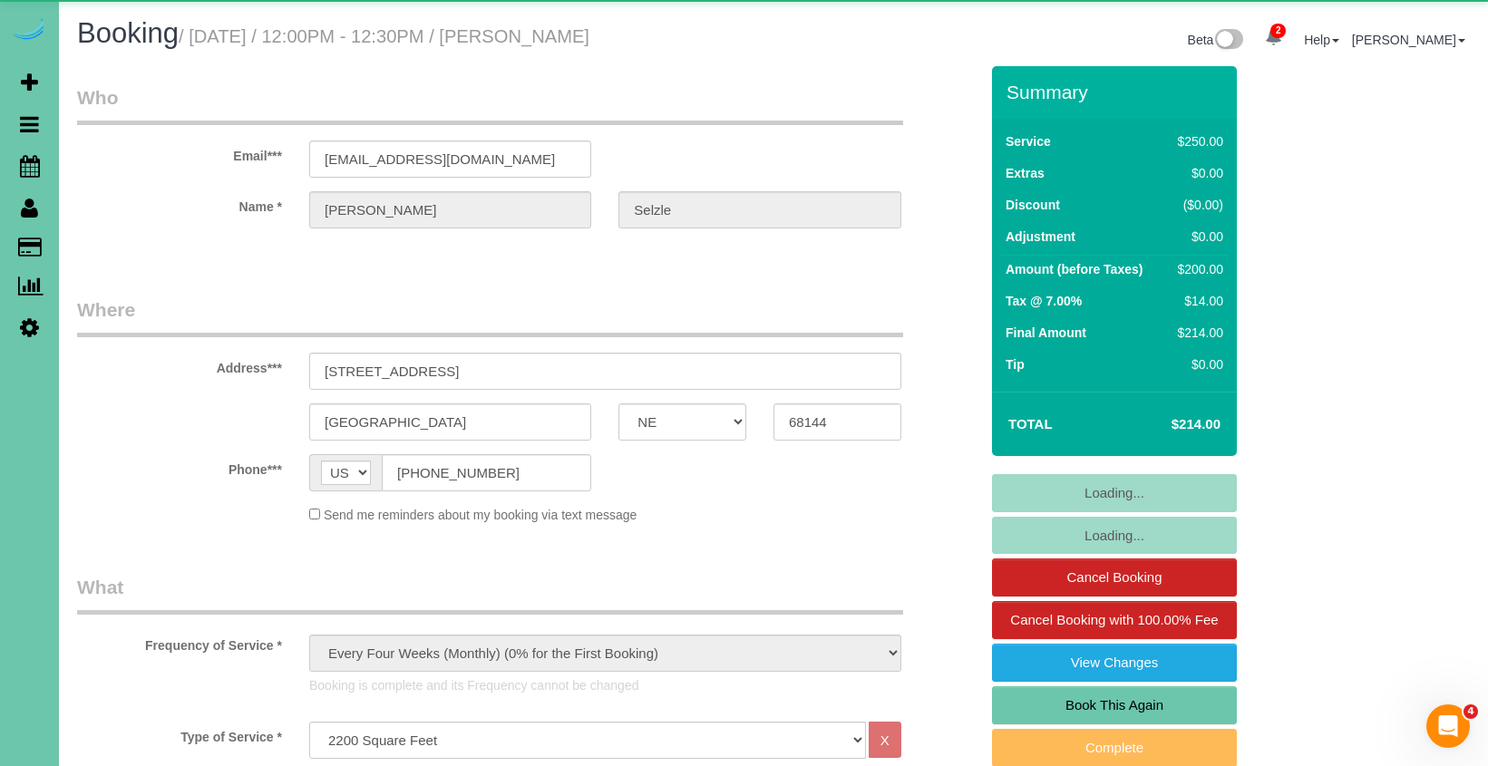
select select "string:fspay-d4a9cfac-3611-4380-b794-5618471535c4"
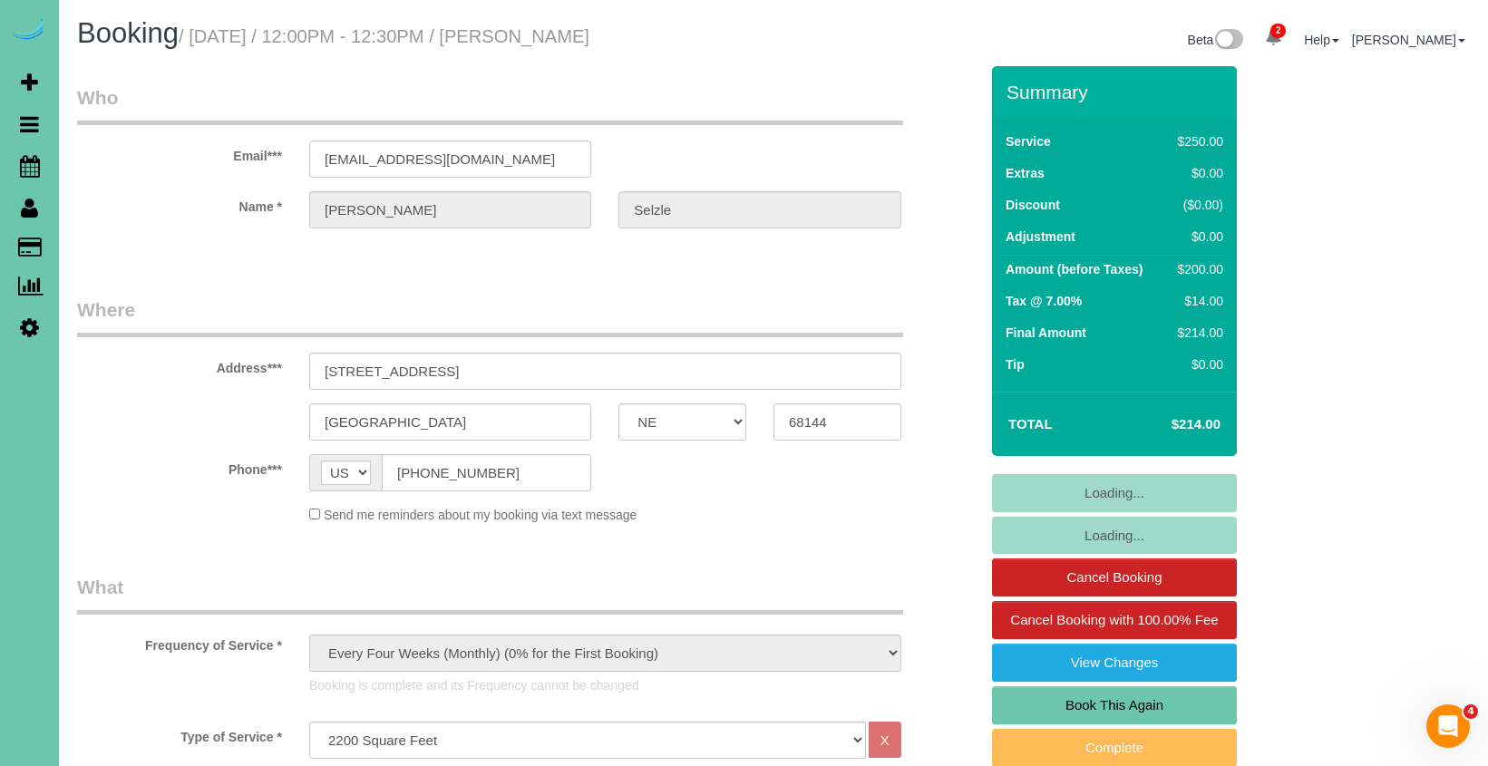
select select "object:693"
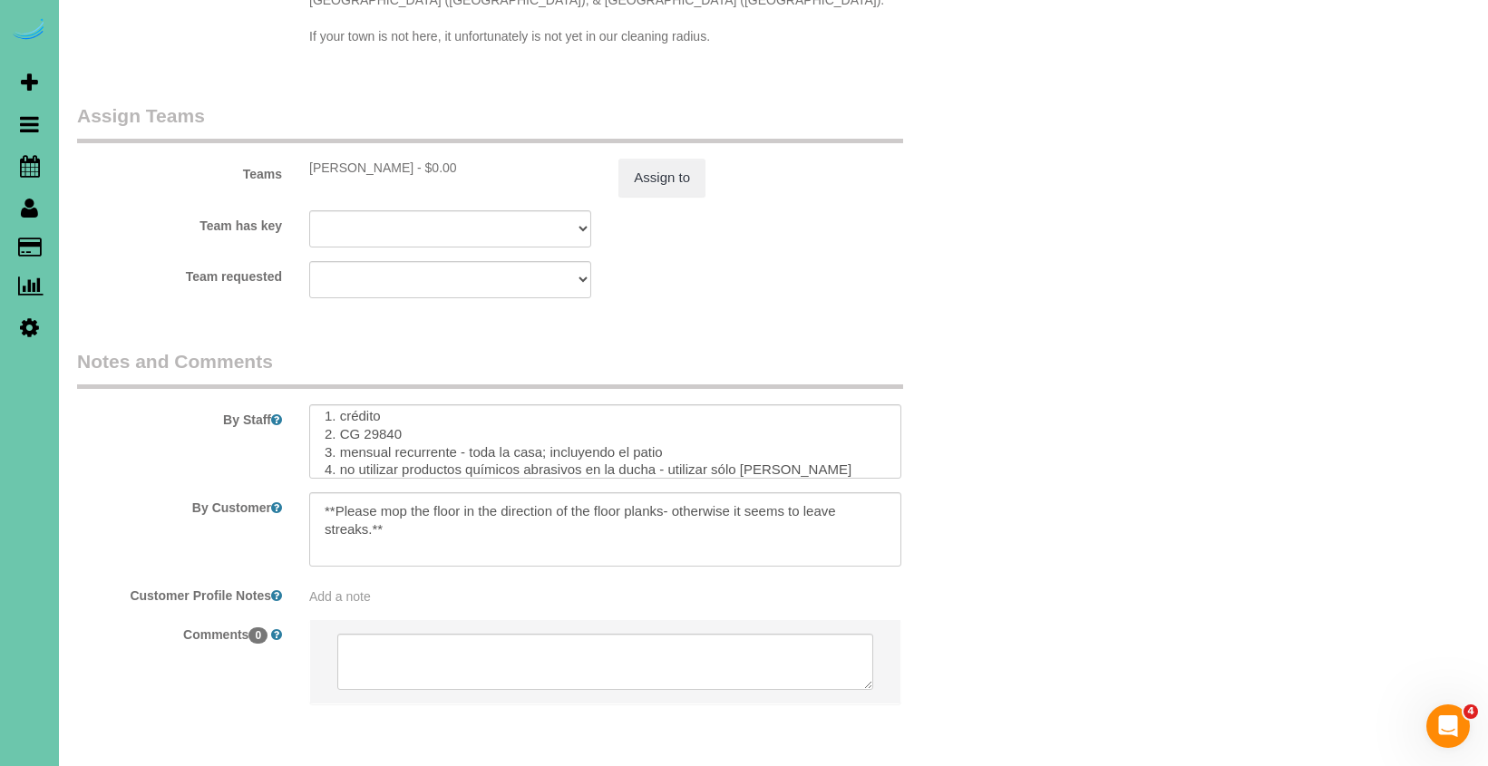
scroll to position [170, 0]
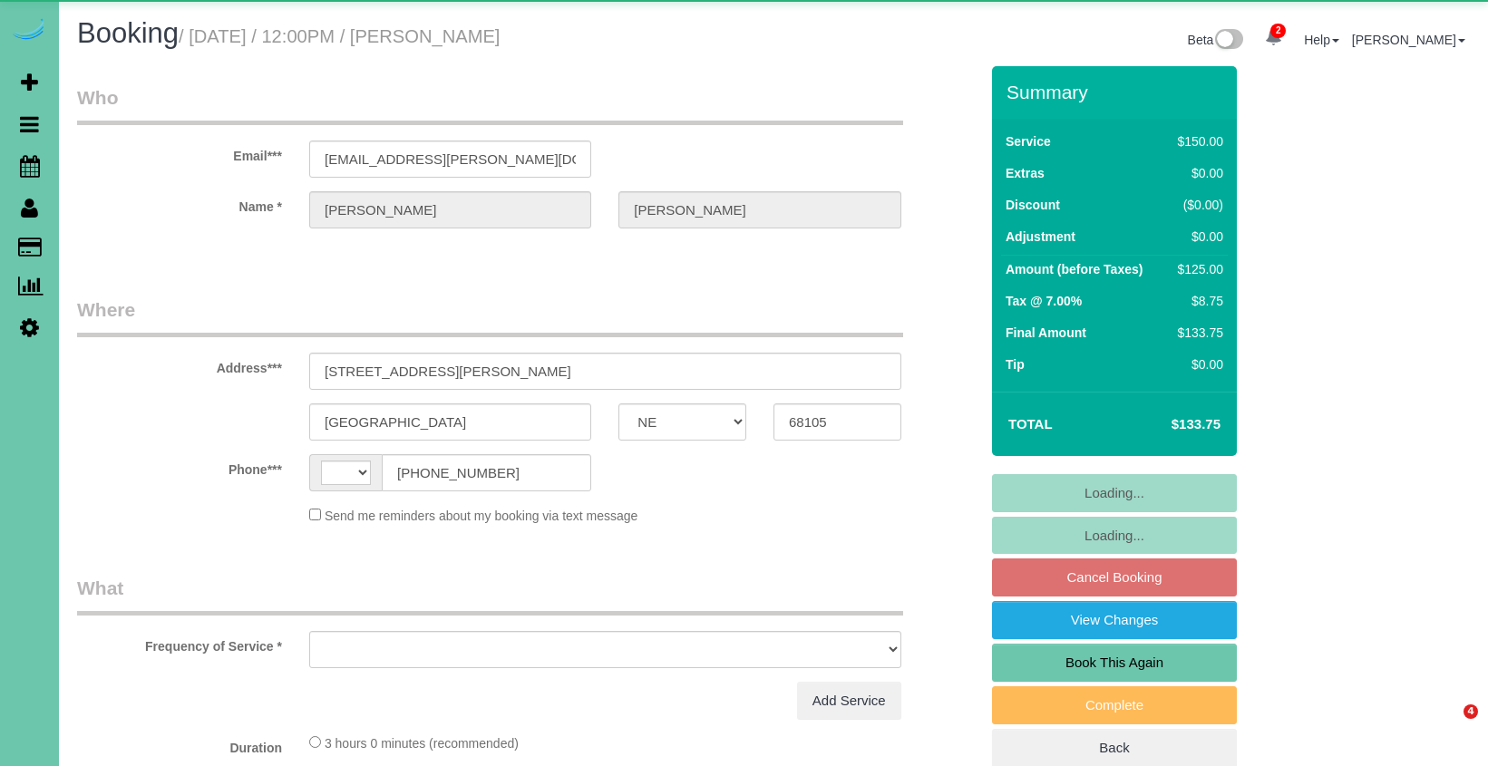
select select "NE"
select select "string:[GEOGRAPHIC_DATA]"
select select "object:388"
select select "string:fspay-f8203e80-449c-4c5b-8dfa-69f49191d1ec"
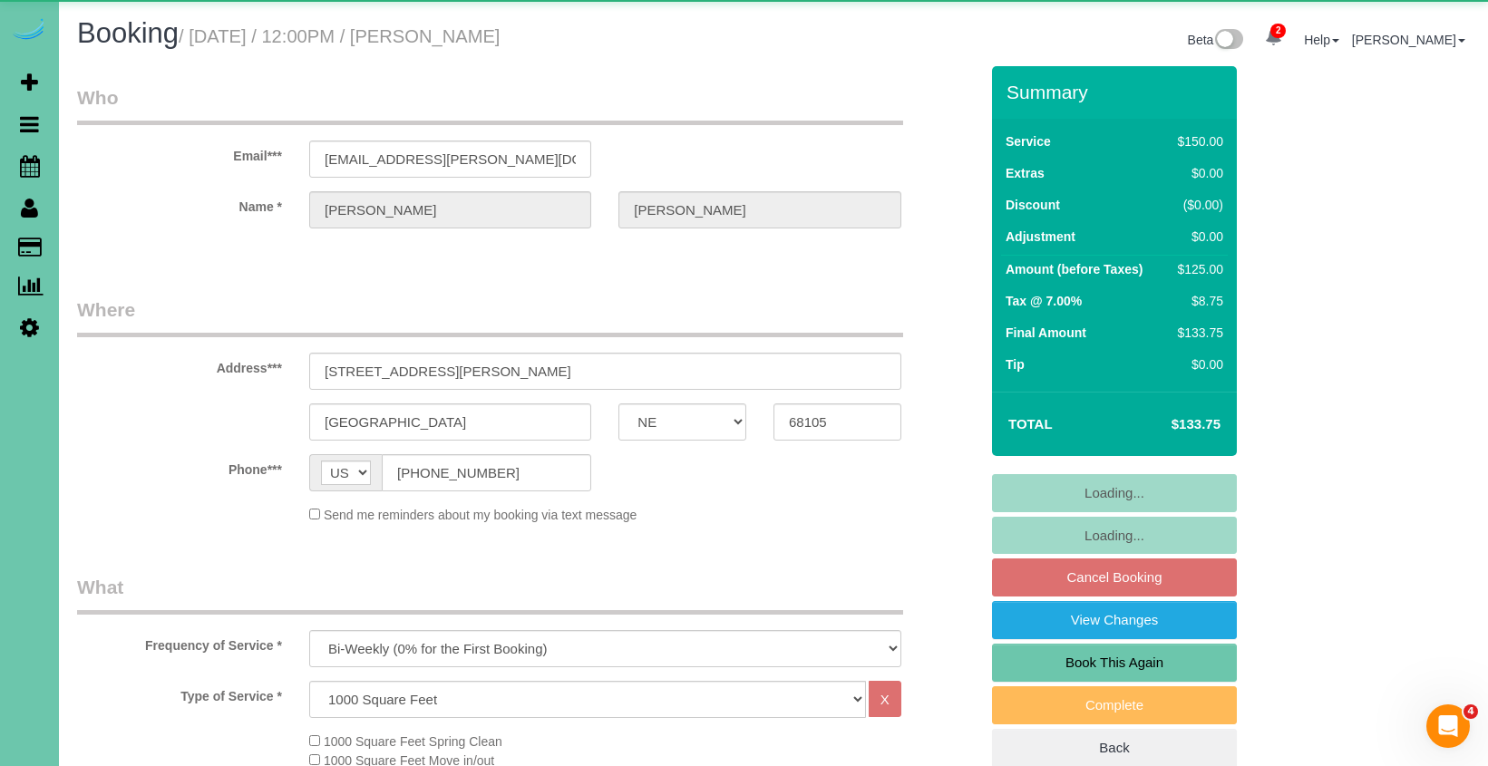
select select "object:922"
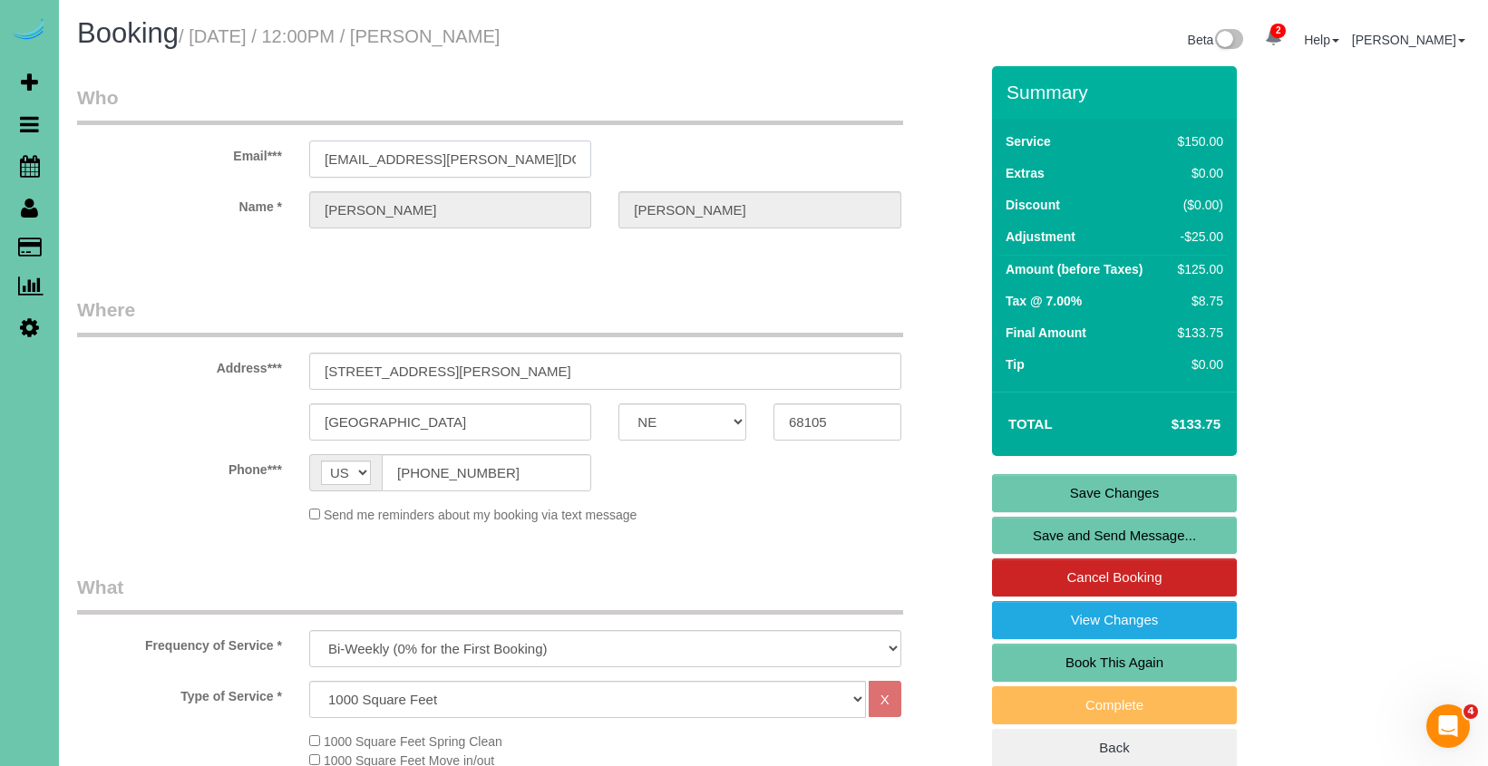
drag, startPoint x: 484, startPoint y: 163, endPoint x: 269, endPoint y: 151, distance: 215.3
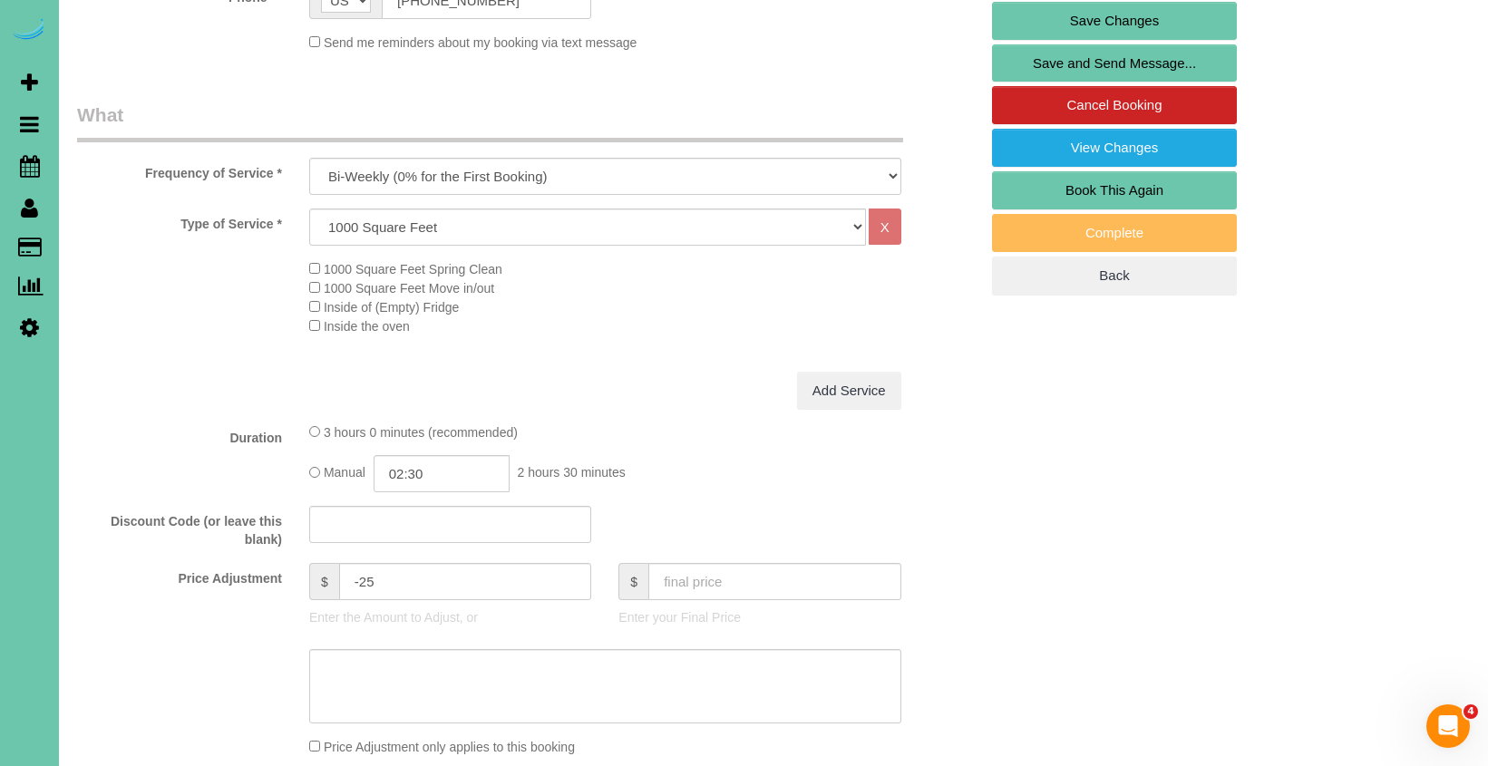
scroll to position [481, 0]
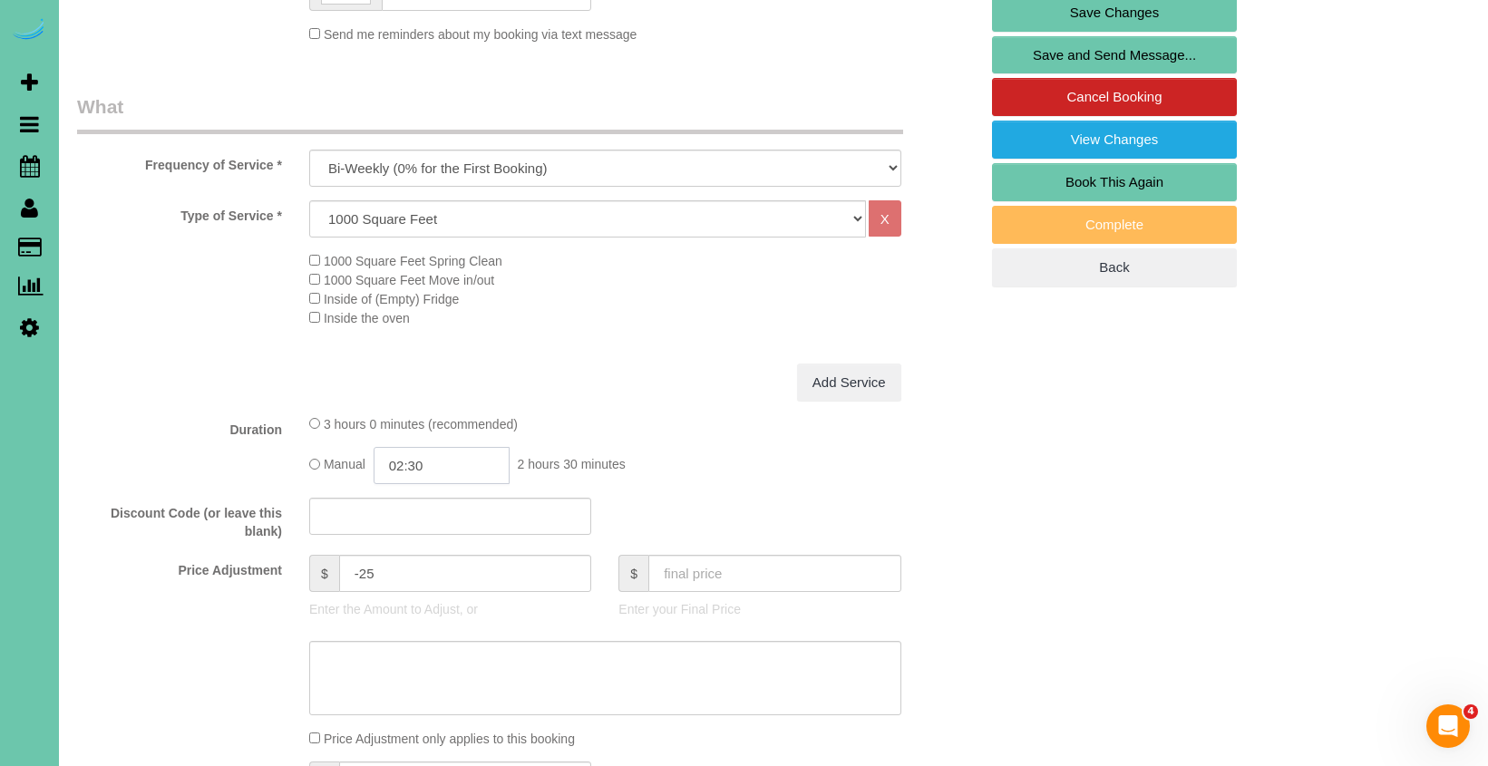
click at [438, 471] on input "02:30" at bounding box center [442, 465] width 136 height 37
type input "02:15"
click at [198, 521] on label "Discount Code (or leave this blank)" at bounding box center [179, 519] width 232 height 43
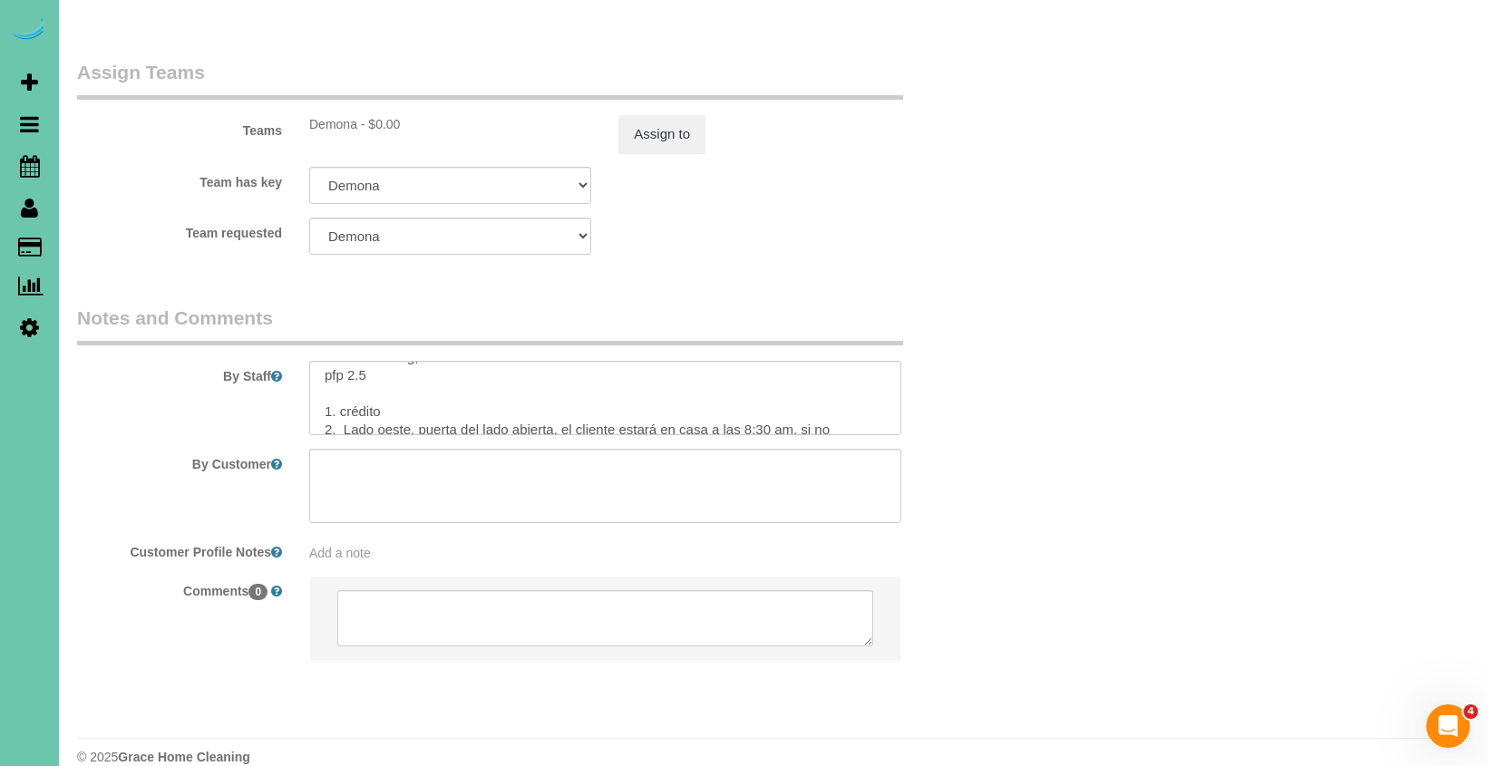
scroll to position [81, 0]
click at [362, 361] on textarea at bounding box center [605, 398] width 592 height 74
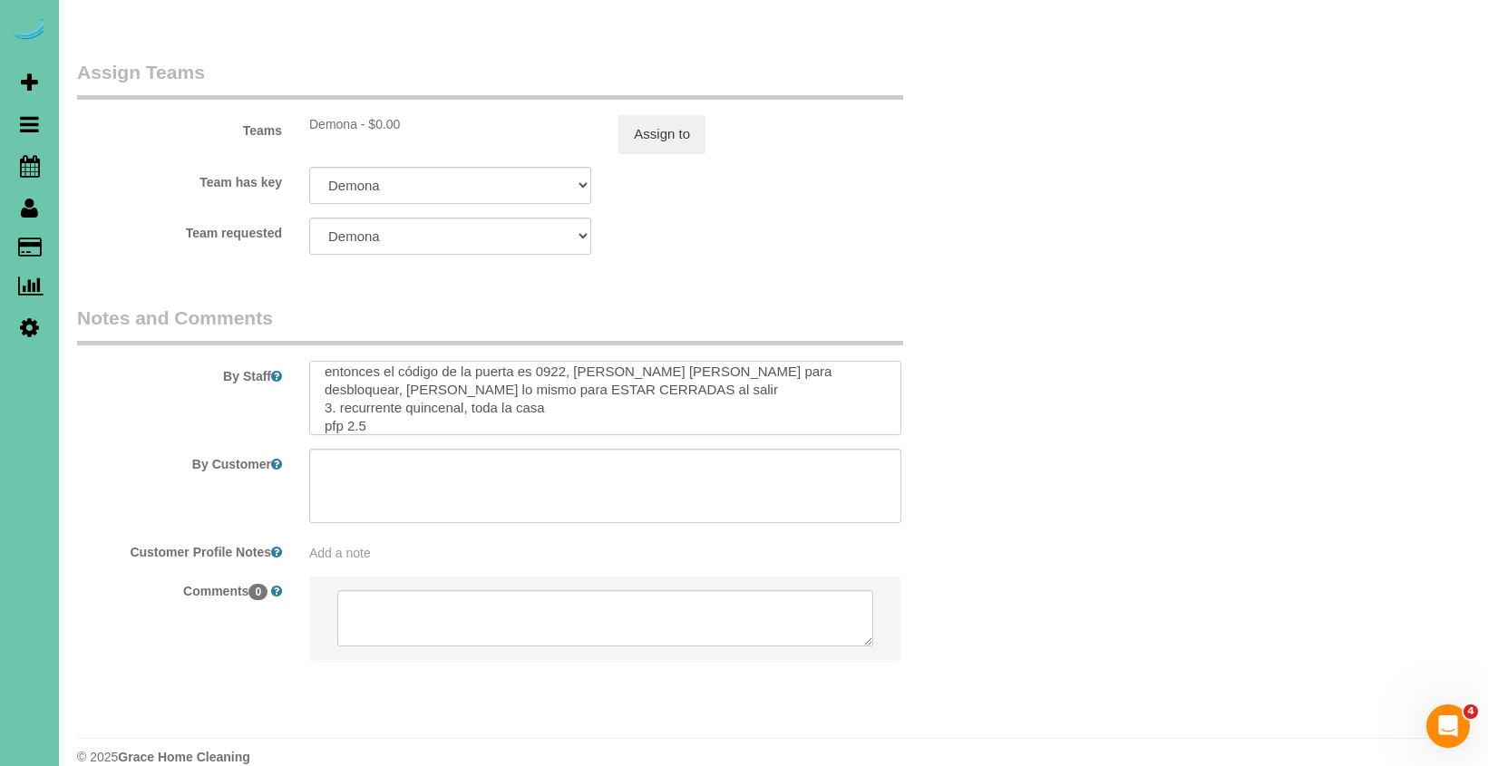
scroll to position [152, 0]
click at [363, 390] on textarea at bounding box center [605, 398] width 592 height 74
type textarea "1. credit 2. West side, side door unlocked, customer will be home at 8:30am, if…"
click at [685, 115] on button "Assign to" at bounding box center [661, 134] width 87 height 38
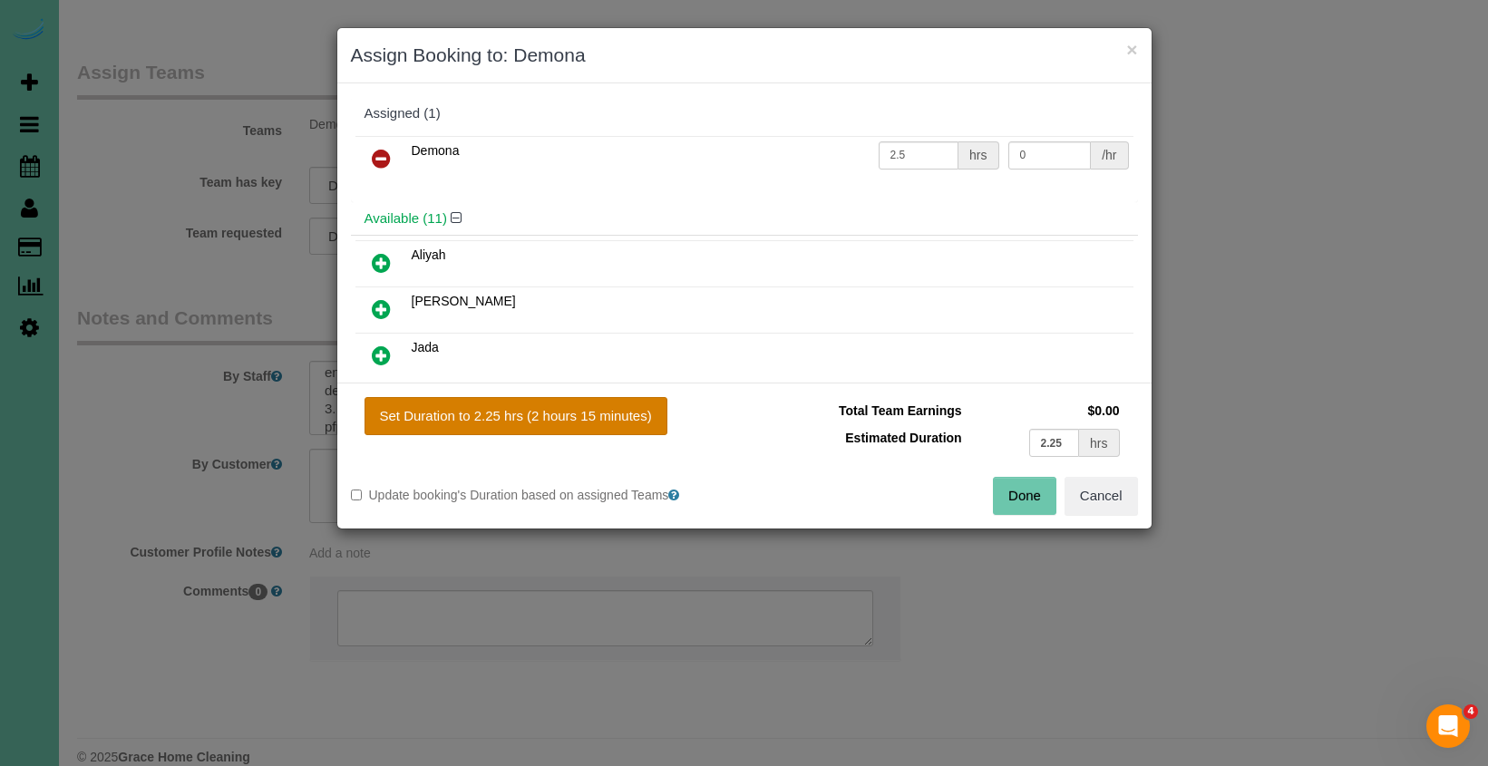
click at [594, 404] on button "Set Duration to 2.25 hrs (2 hours 15 minutes)" at bounding box center [515, 416] width 303 height 38
type input "2.25"
click at [1015, 475] on div "Total Team Earnings $0.00 Estimated Duration 2.25 hrs Warning: The Company shar…" at bounding box center [940, 437] width 393 height 80
click at [1015, 490] on button "Done" at bounding box center [1024, 496] width 63 height 38
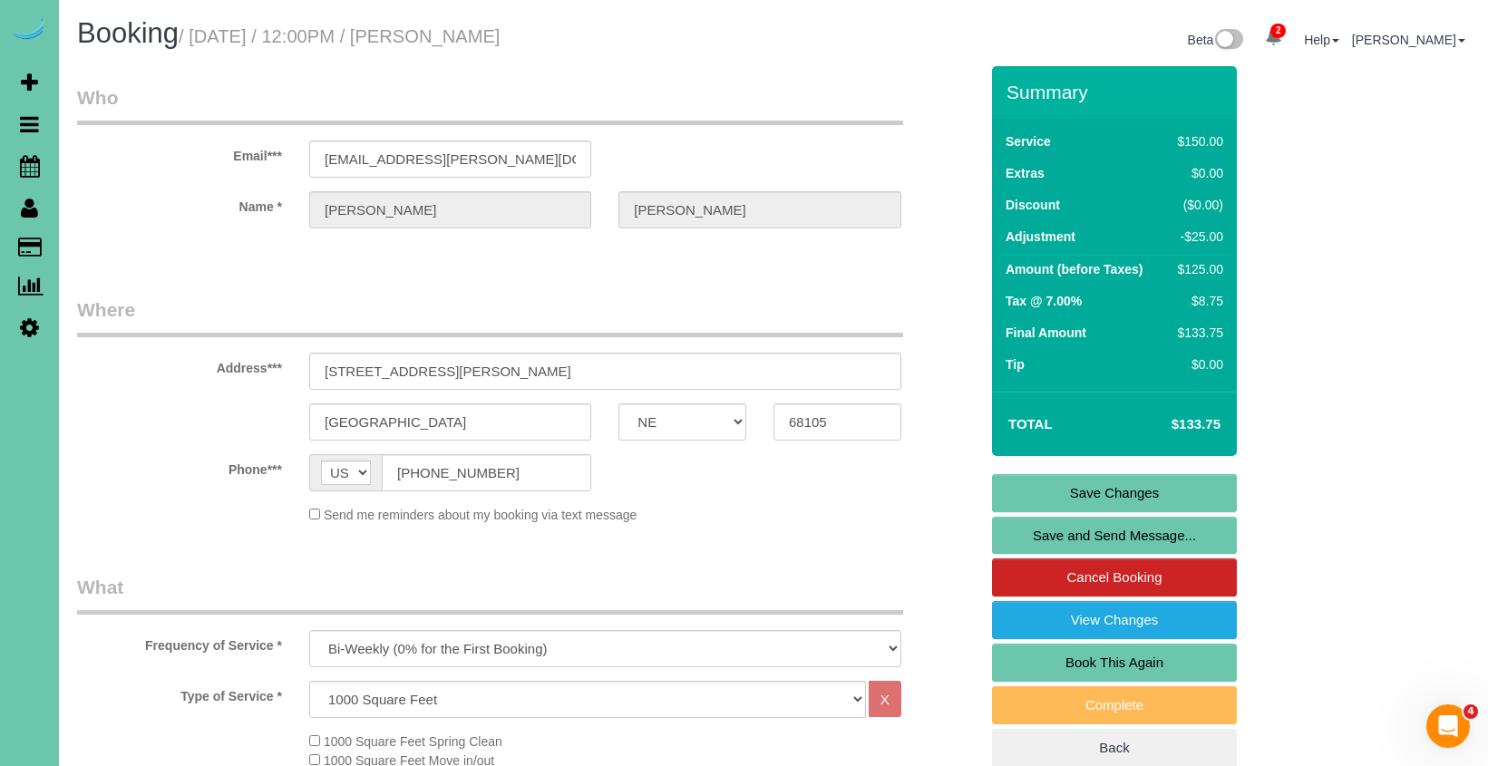
scroll to position [-1, 0]
click at [1024, 494] on link "Save Changes" at bounding box center [1114, 493] width 245 height 38
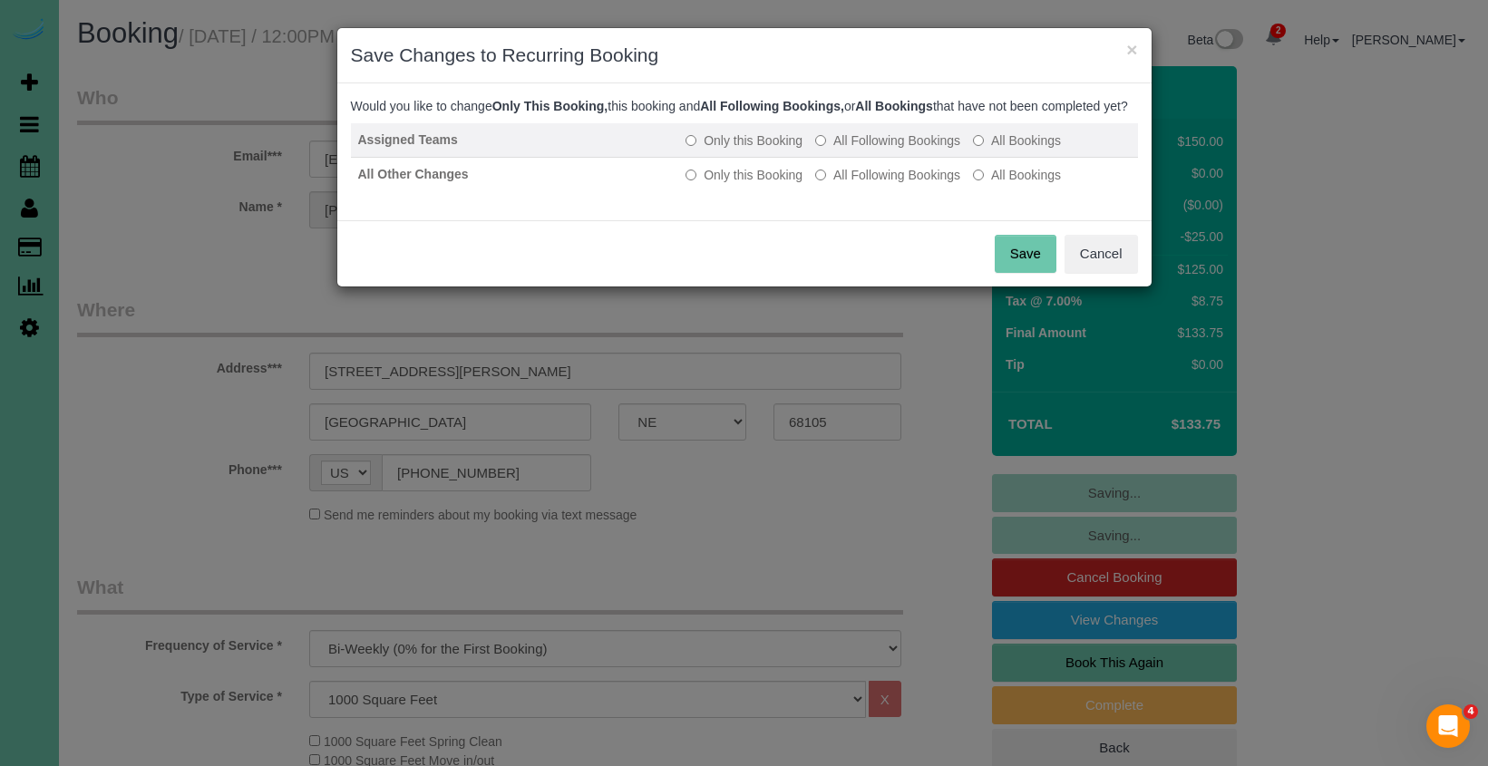
click at [849, 150] on label "All Following Bookings" at bounding box center [887, 140] width 145 height 18
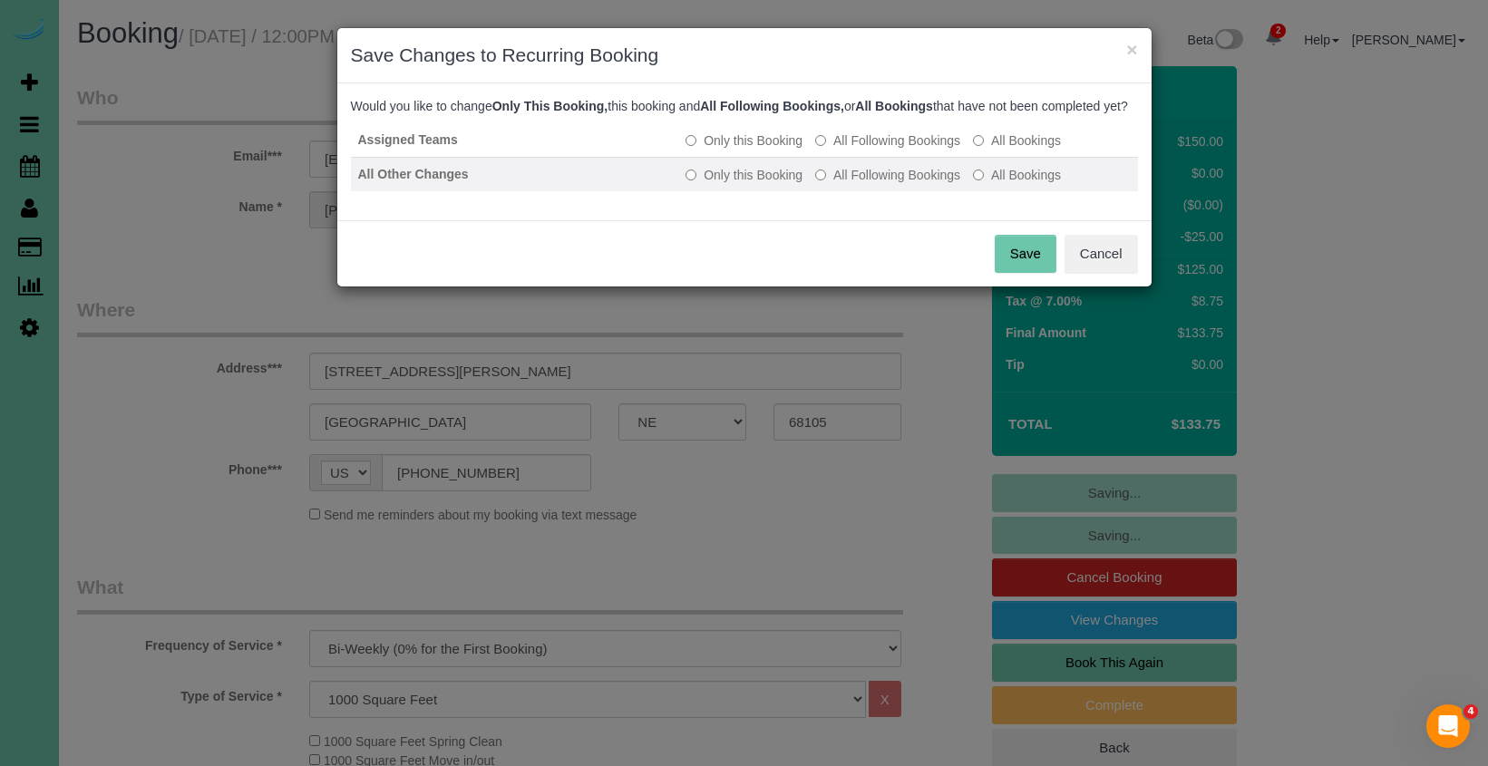
click at [849, 180] on td "Only this Booking All Following Bookings All Bookings" at bounding box center [907, 174] width 459 height 34
click at [849, 184] on label "All Following Bookings" at bounding box center [887, 175] width 145 height 18
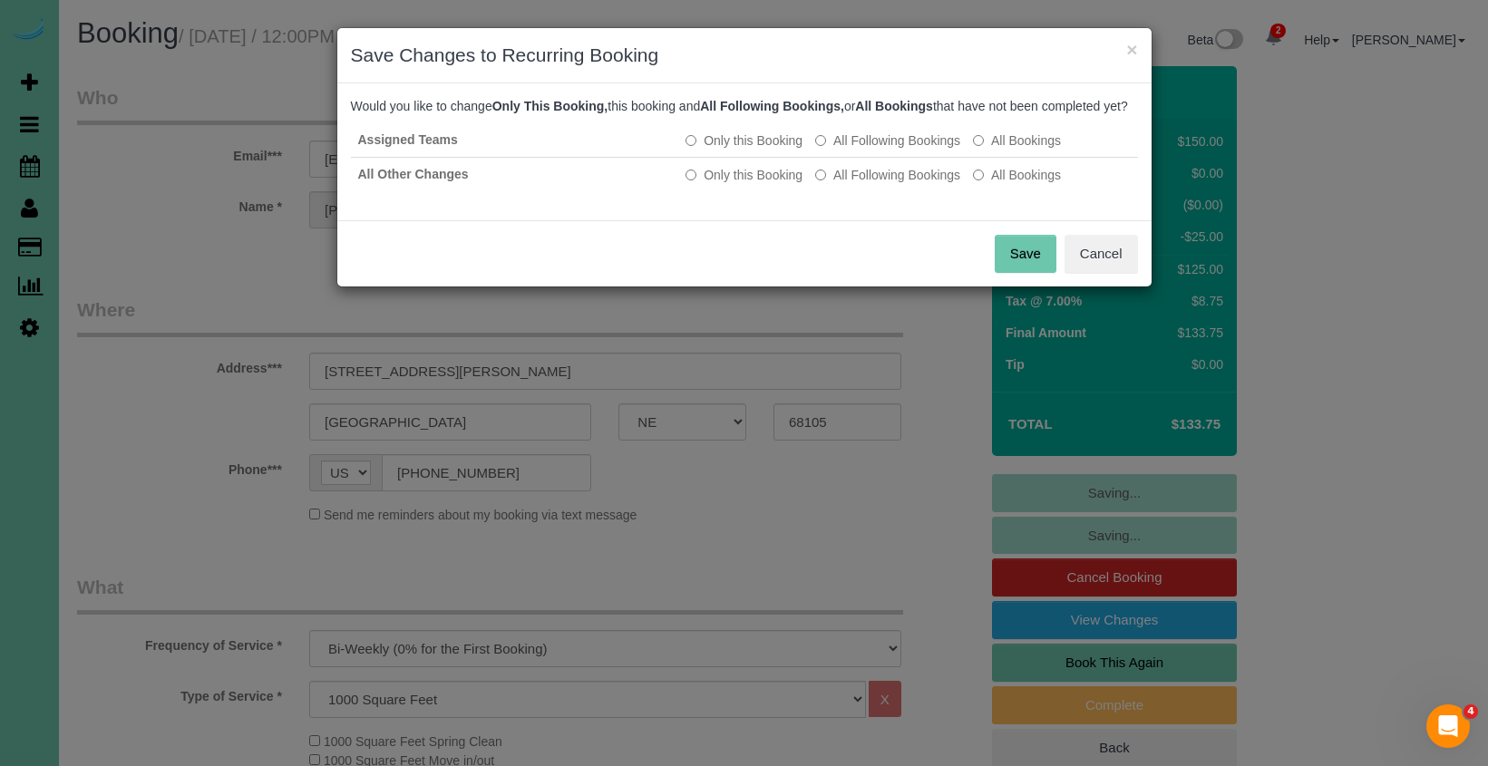
click at [1020, 273] on button "Save" at bounding box center [1026, 254] width 62 height 38
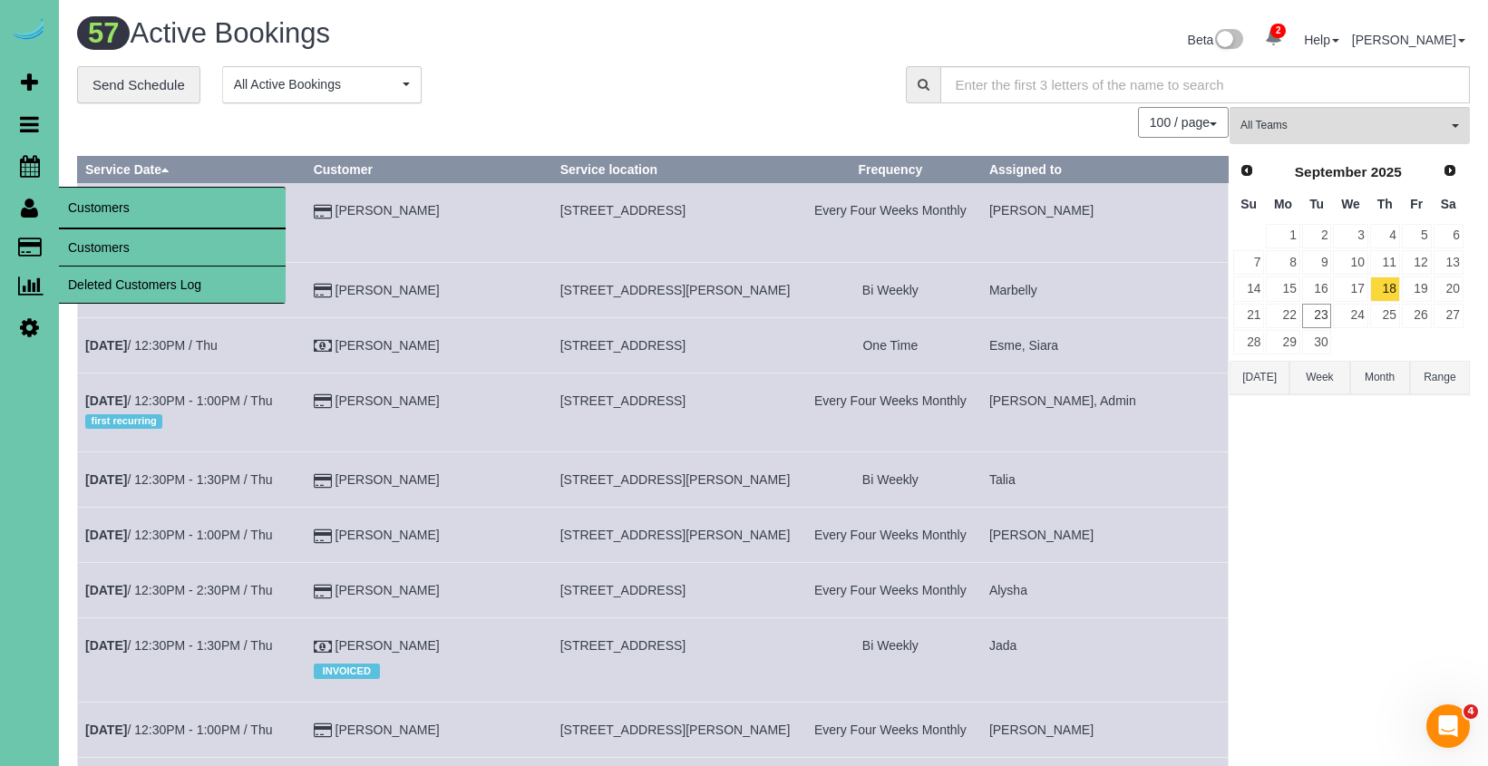
click at [102, 236] on link "Customers" at bounding box center [172, 247] width 227 height 36
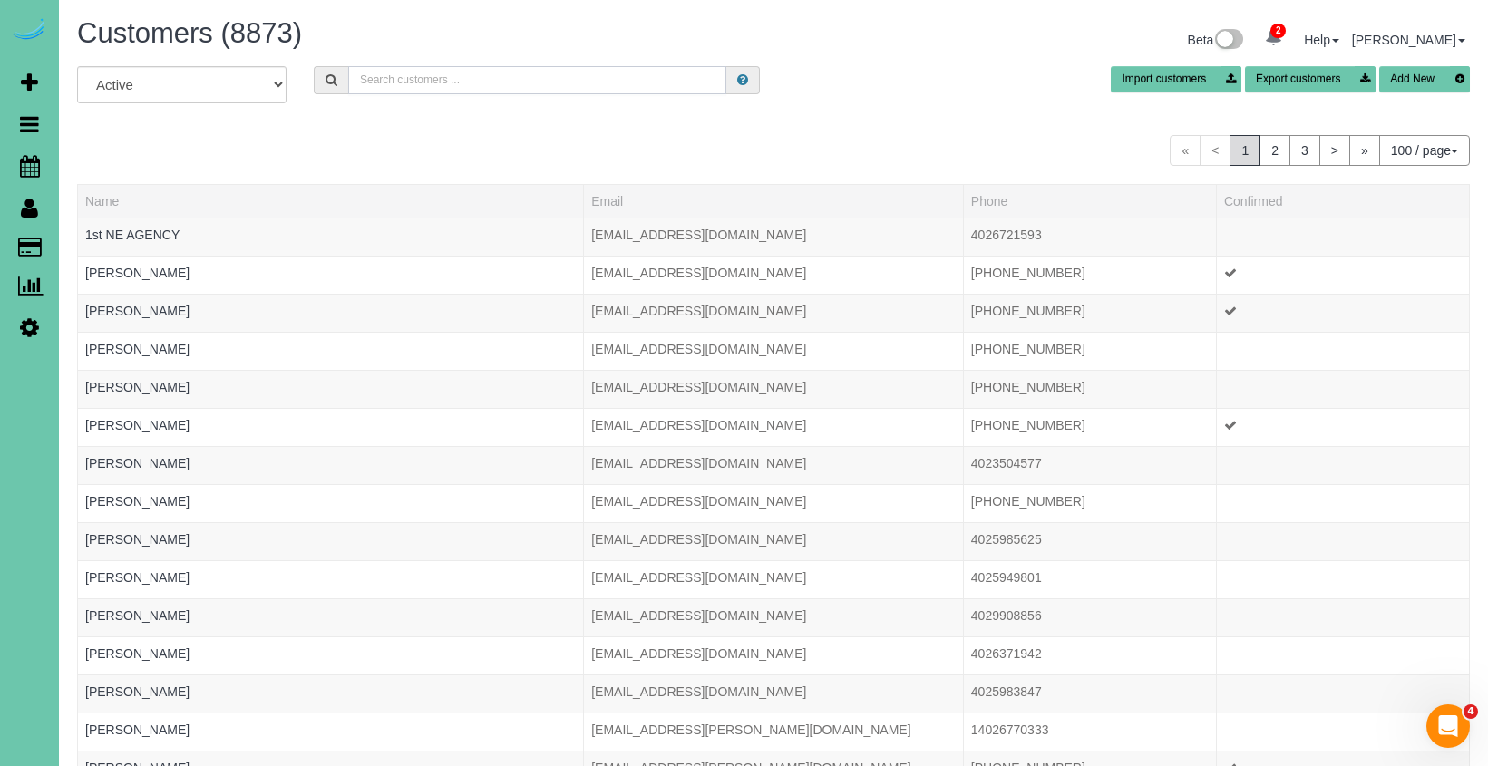
click at [393, 82] on input "text" at bounding box center [537, 80] width 378 height 28
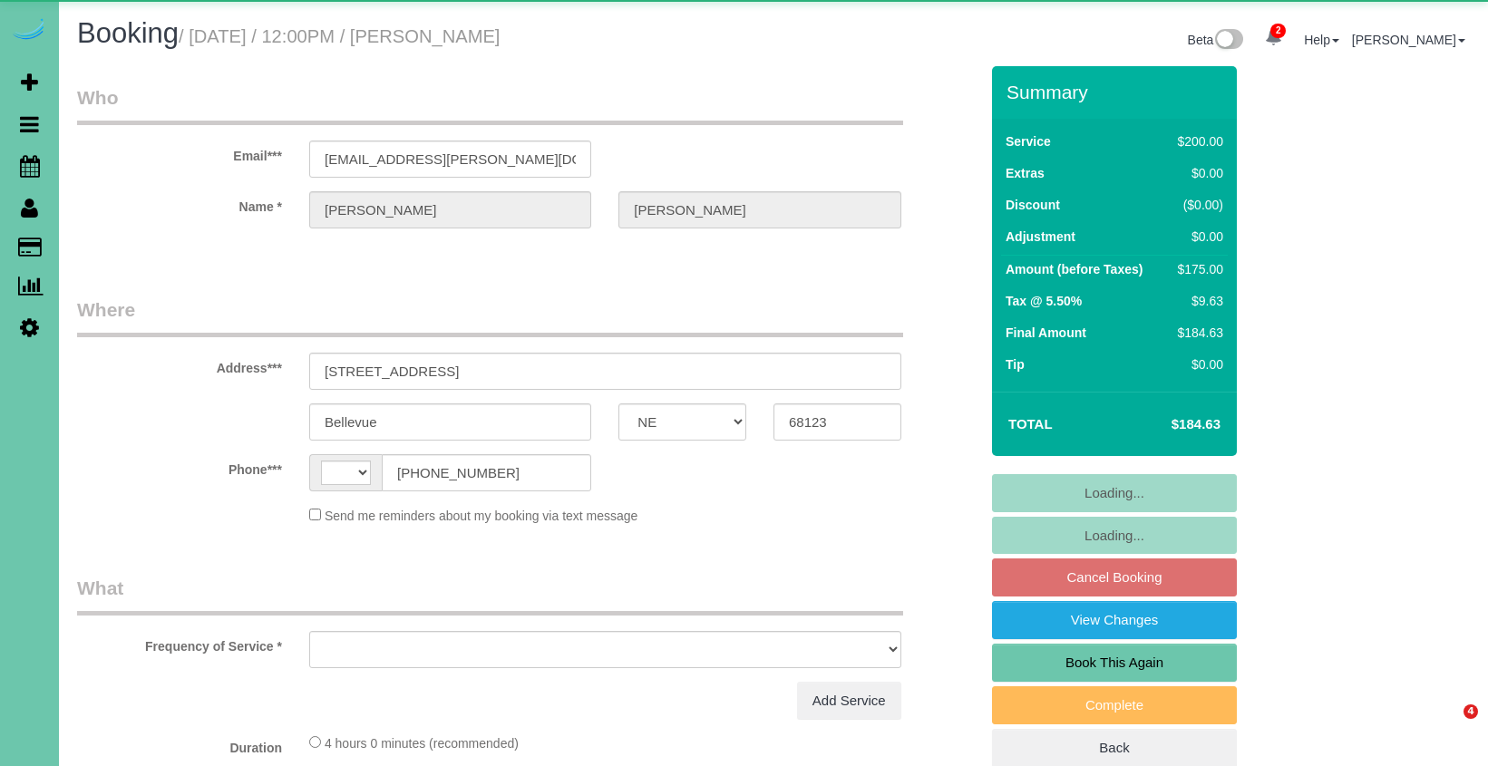
select select "NE"
select select "string:[GEOGRAPHIC_DATA]"
select select "object:388"
select select "string:fspay-0fe00465-4551-4769-8067-0c5820c86d9a"
select select "object:851"
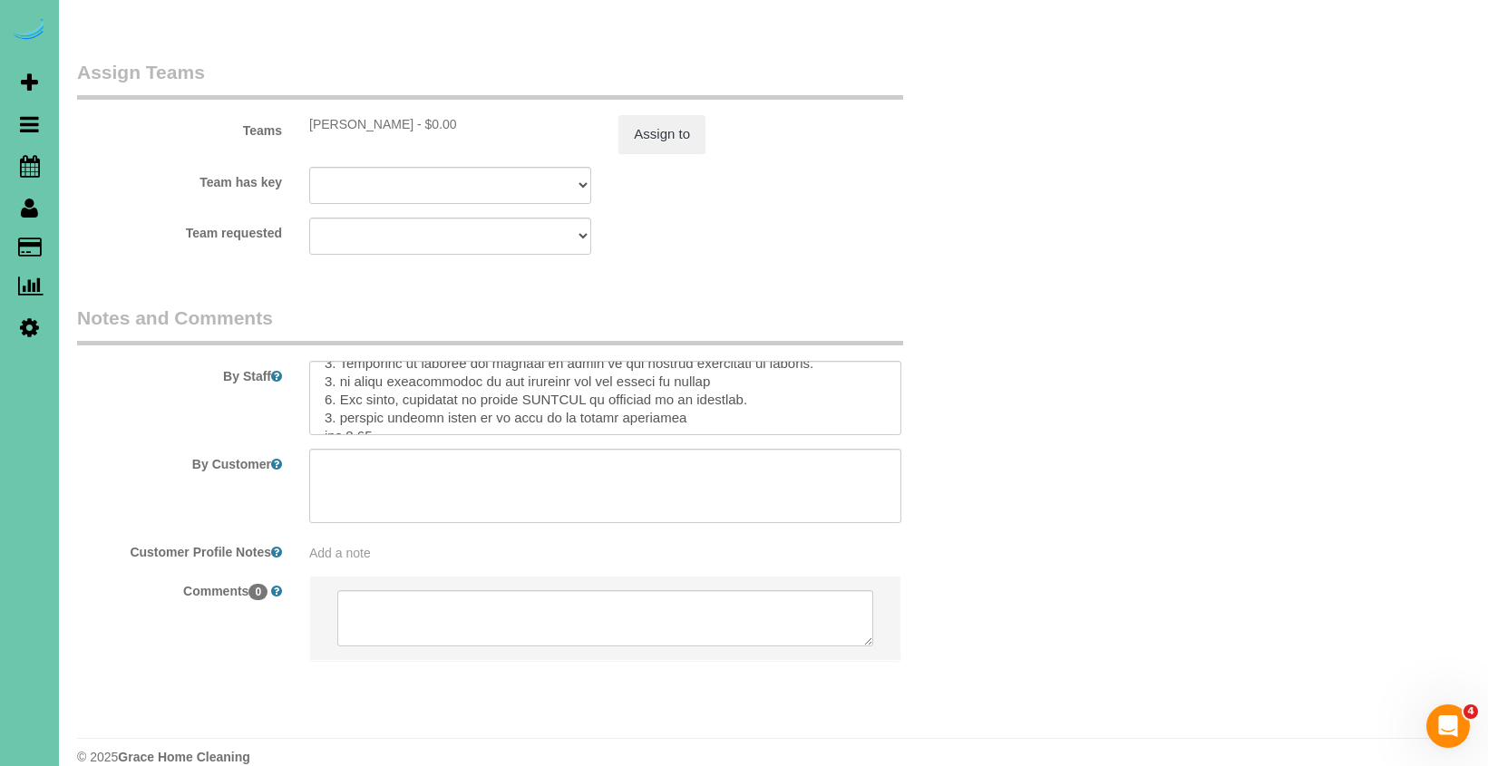
scroll to position [376, 0]
click at [659, 115] on button "Assign to" at bounding box center [661, 134] width 87 height 38
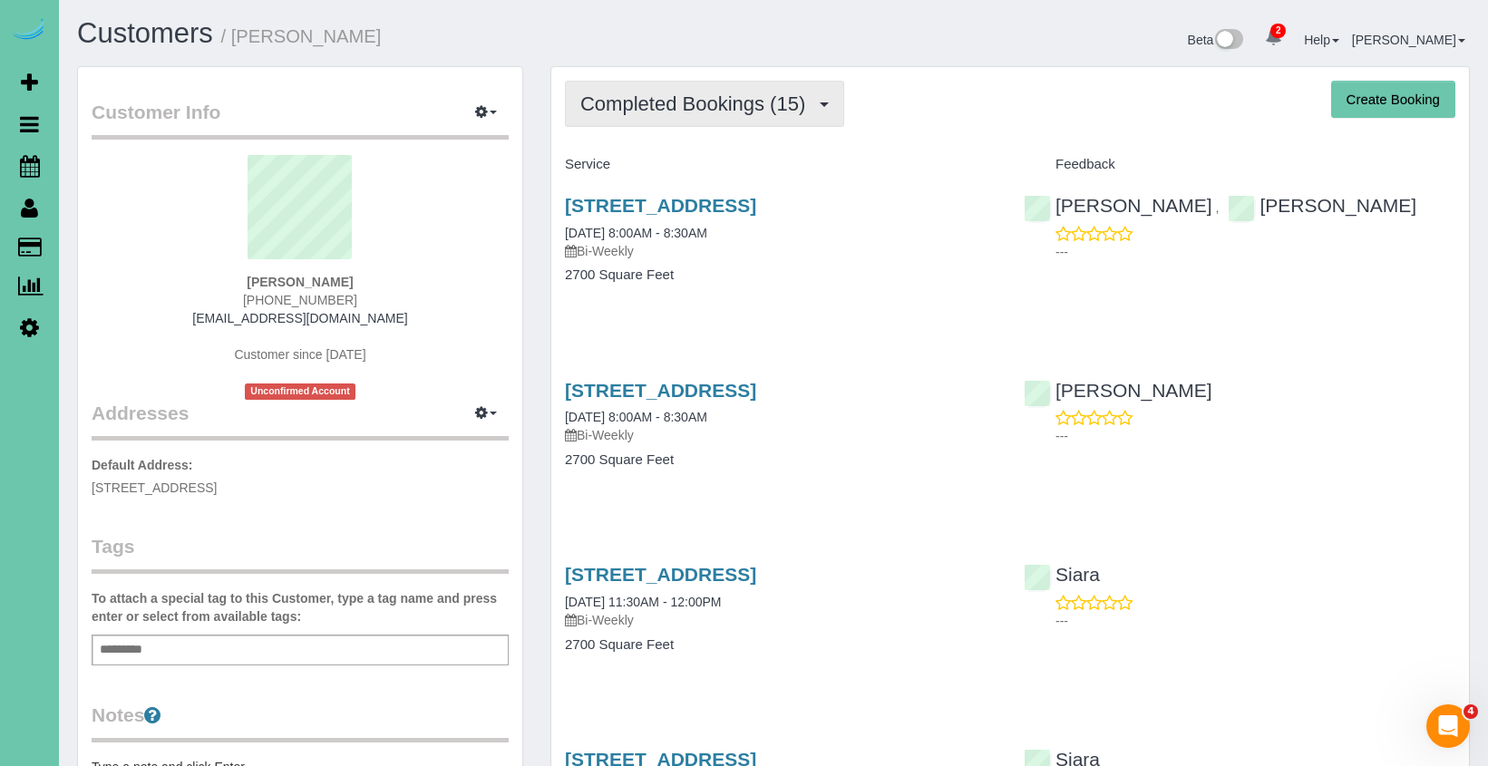
click at [666, 112] on span "Completed Bookings (15)" at bounding box center [697, 103] width 234 height 23
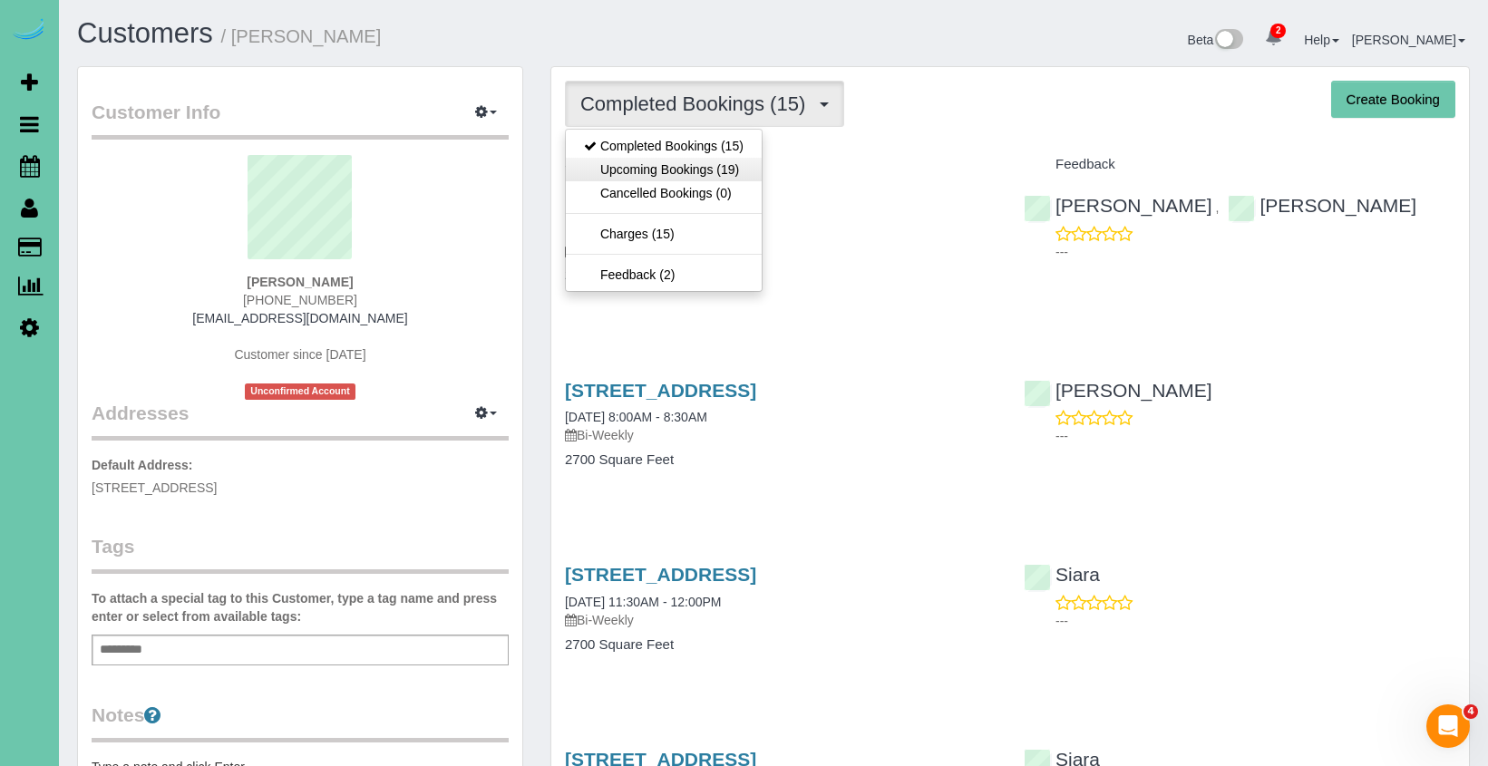
click at [663, 166] on link "Upcoming Bookings (19)" at bounding box center [664, 170] width 196 height 24
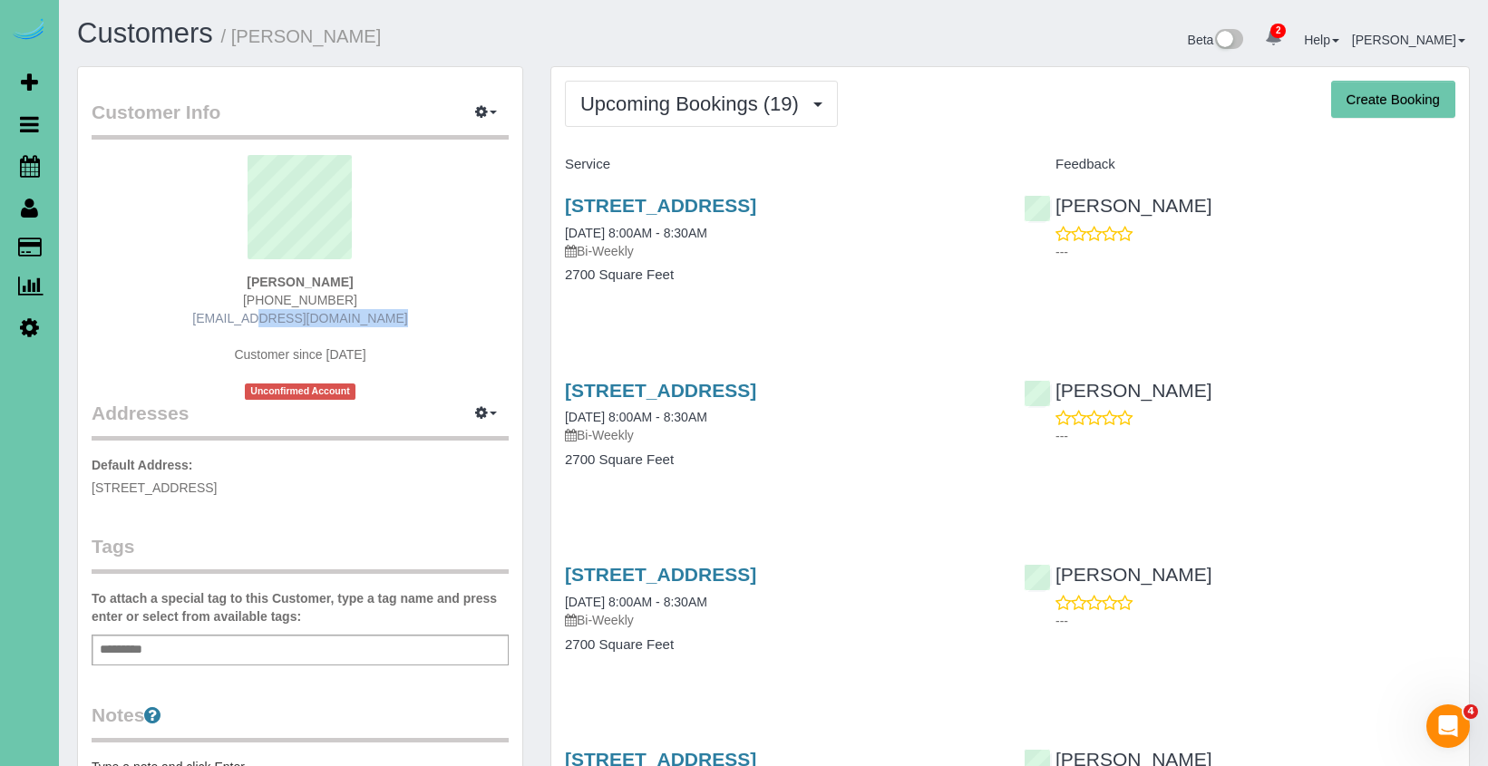
drag, startPoint x: 384, startPoint y: 323, endPoint x: 240, endPoint y: 319, distance: 143.3
click at [240, 319] on div "[PERSON_NAME] [PHONE_NUMBER] [EMAIL_ADDRESS][DOMAIN_NAME] Customer since [DATE]…" at bounding box center [300, 277] width 417 height 245
copy link "[EMAIL_ADDRESS][DOMAIN_NAME]"
click at [701, 208] on link "[STREET_ADDRESS]" at bounding box center [660, 205] width 191 height 21
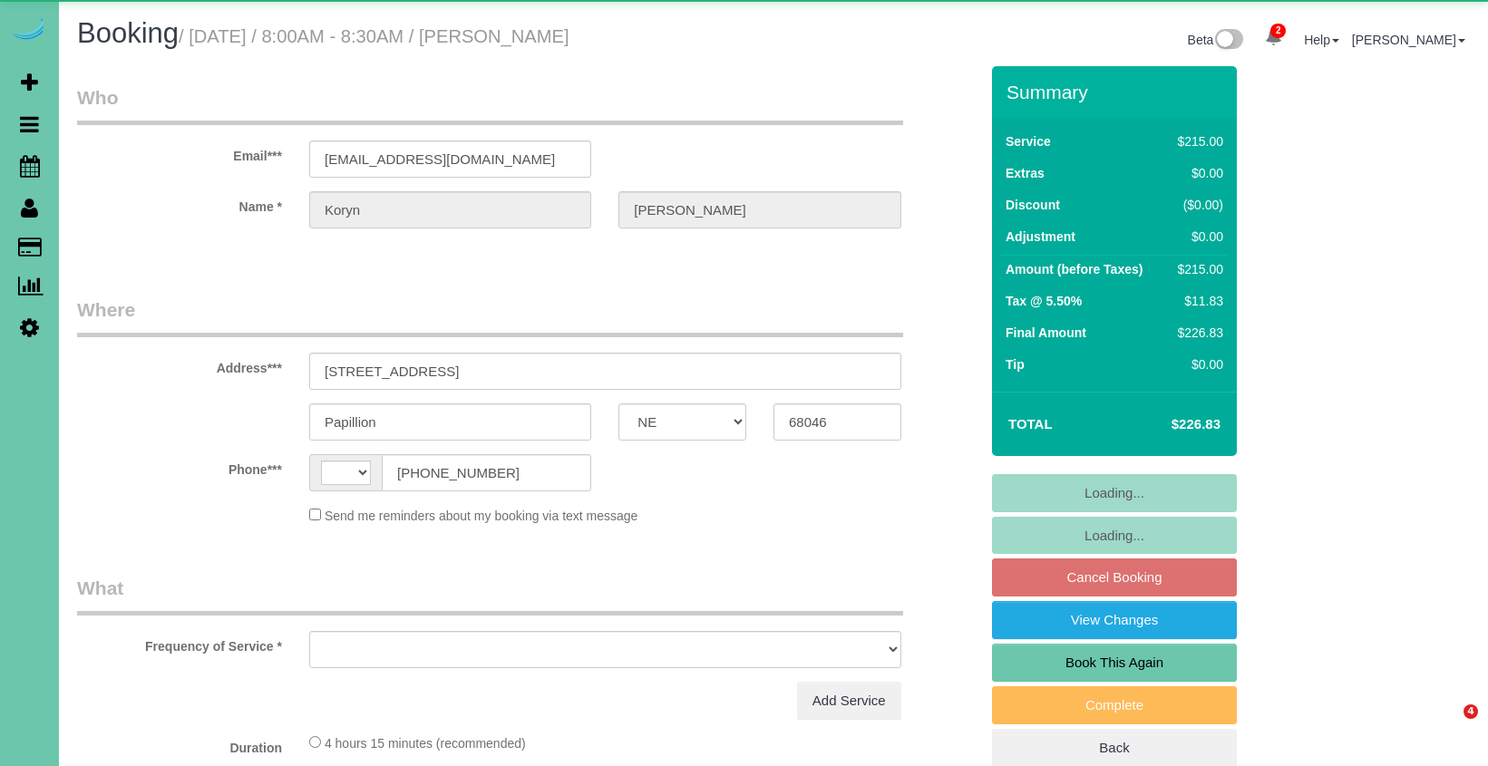
select select "NE"
select select "string:US"
select select "object:736"
select select "string:fspay-fbd8b6e1-7658-47be-a14f-76b9969dc978"
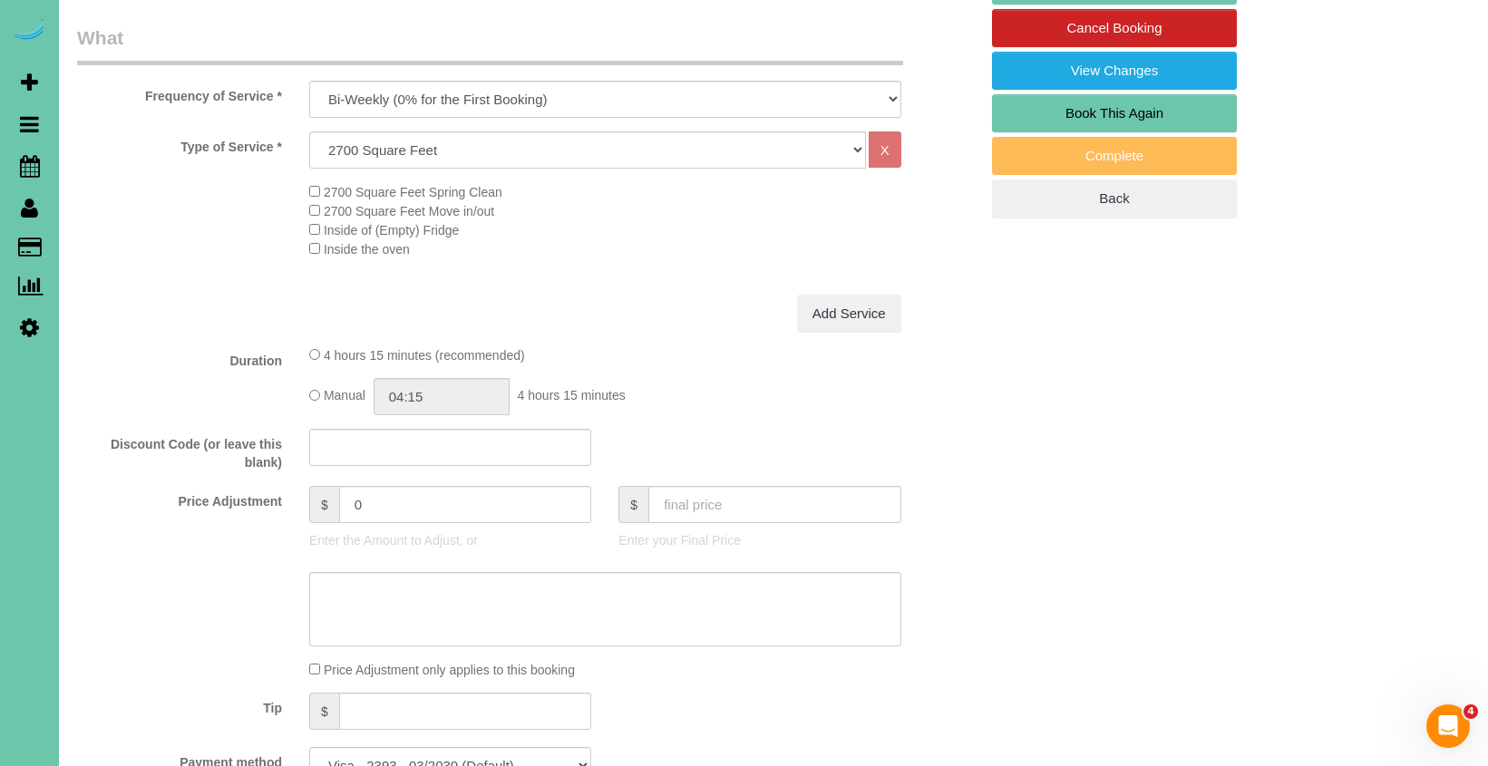
scroll to position [551, 0]
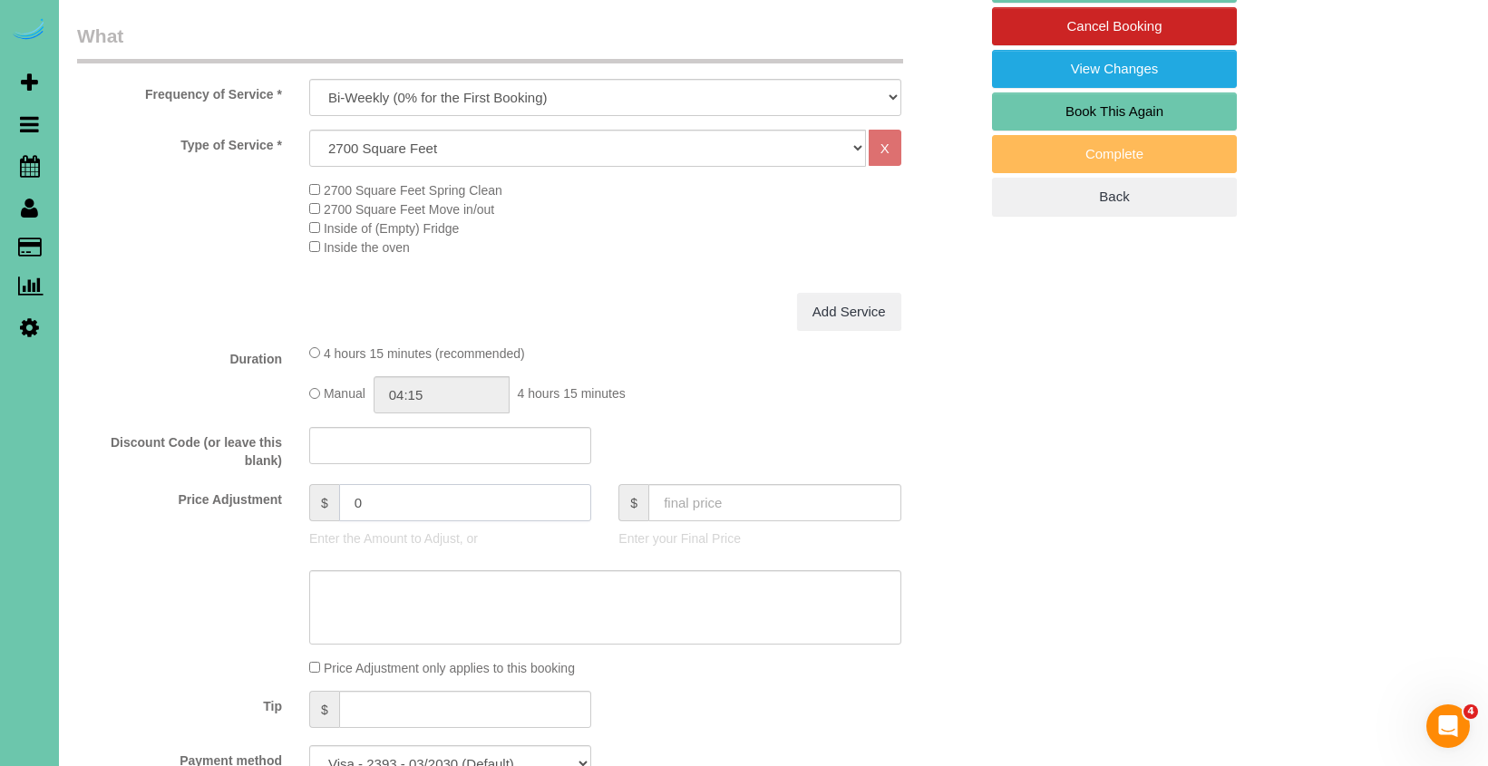
click at [384, 508] on input "0" at bounding box center [465, 502] width 253 height 37
drag, startPoint x: 313, startPoint y: 492, endPoint x: 295, endPoint y: 488, distance: 18.7
click at [295, 488] on div "Price Adjustment $ 0 Enter the Amount to Adjust, or $ Enter your Final Price" at bounding box center [527, 520] width 928 height 73
type input "10.25"
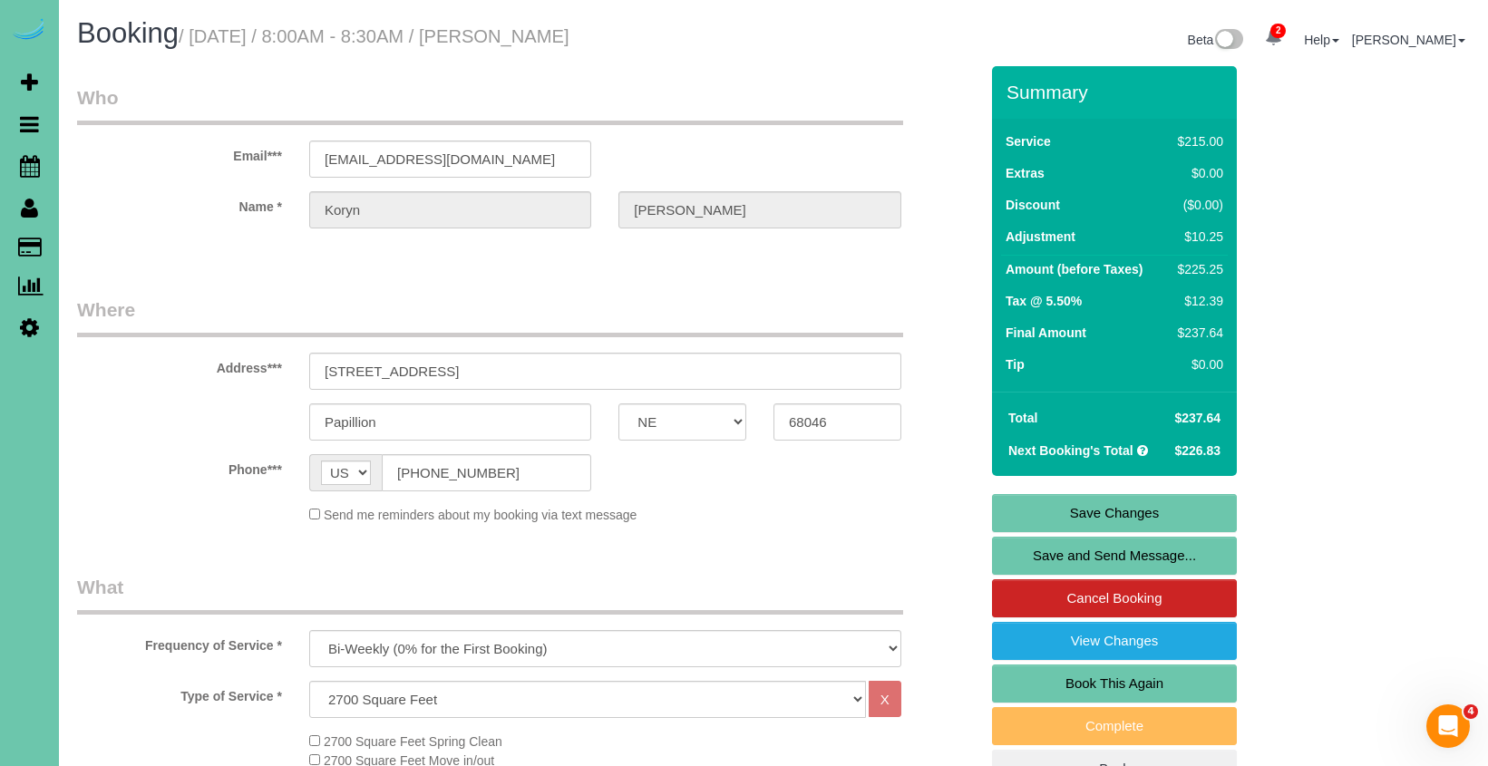
scroll to position [0, 0]
type textarea "new rate - 10/2/25"
click at [1109, 504] on link "Save Changes" at bounding box center [1114, 513] width 245 height 38
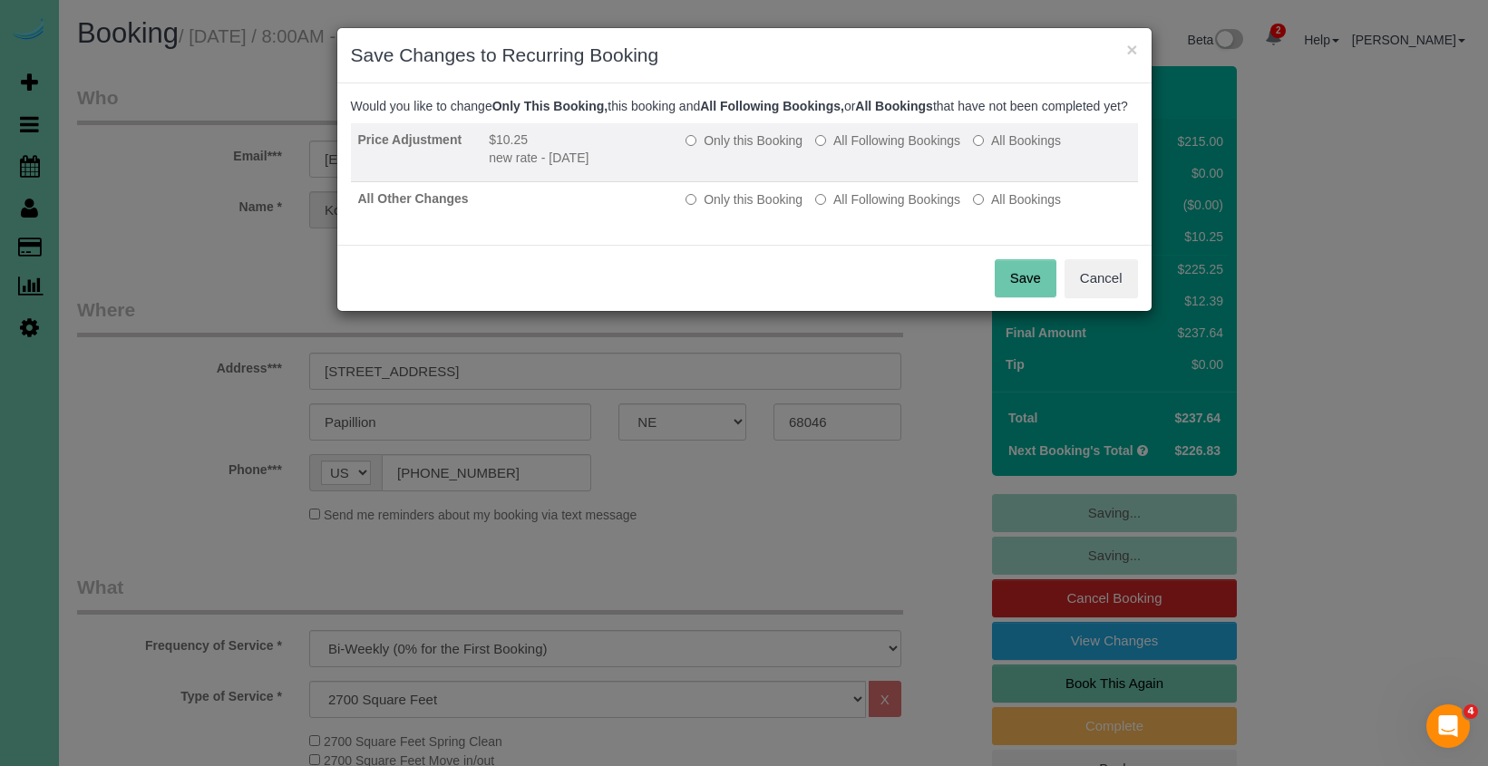
drag, startPoint x: 885, startPoint y: 163, endPoint x: 915, endPoint y: 198, distance: 45.6
click at [886, 150] on label "All Following Bookings" at bounding box center [887, 140] width 145 height 18
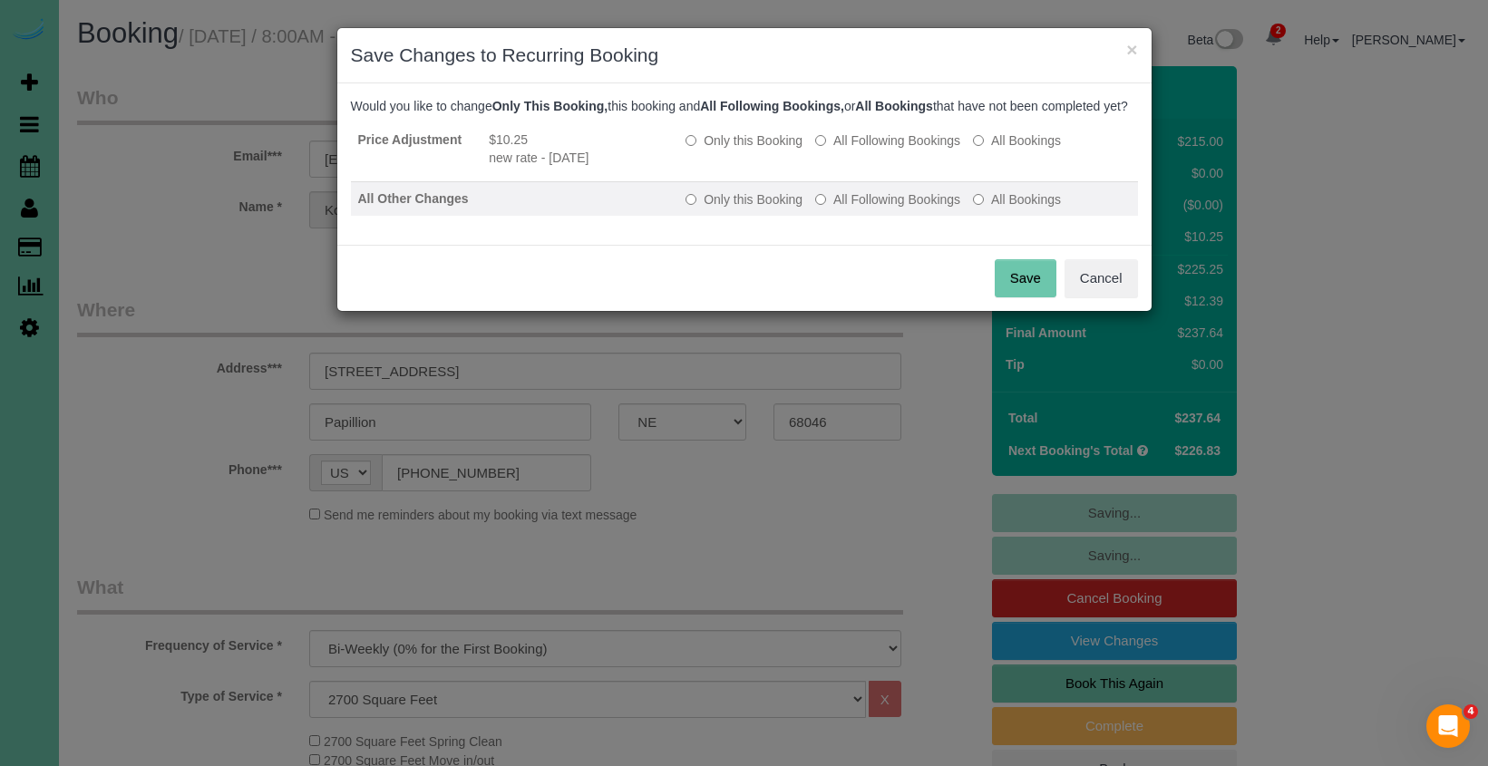
click at [917, 209] on label "All Following Bookings" at bounding box center [887, 199] width 145 height 18
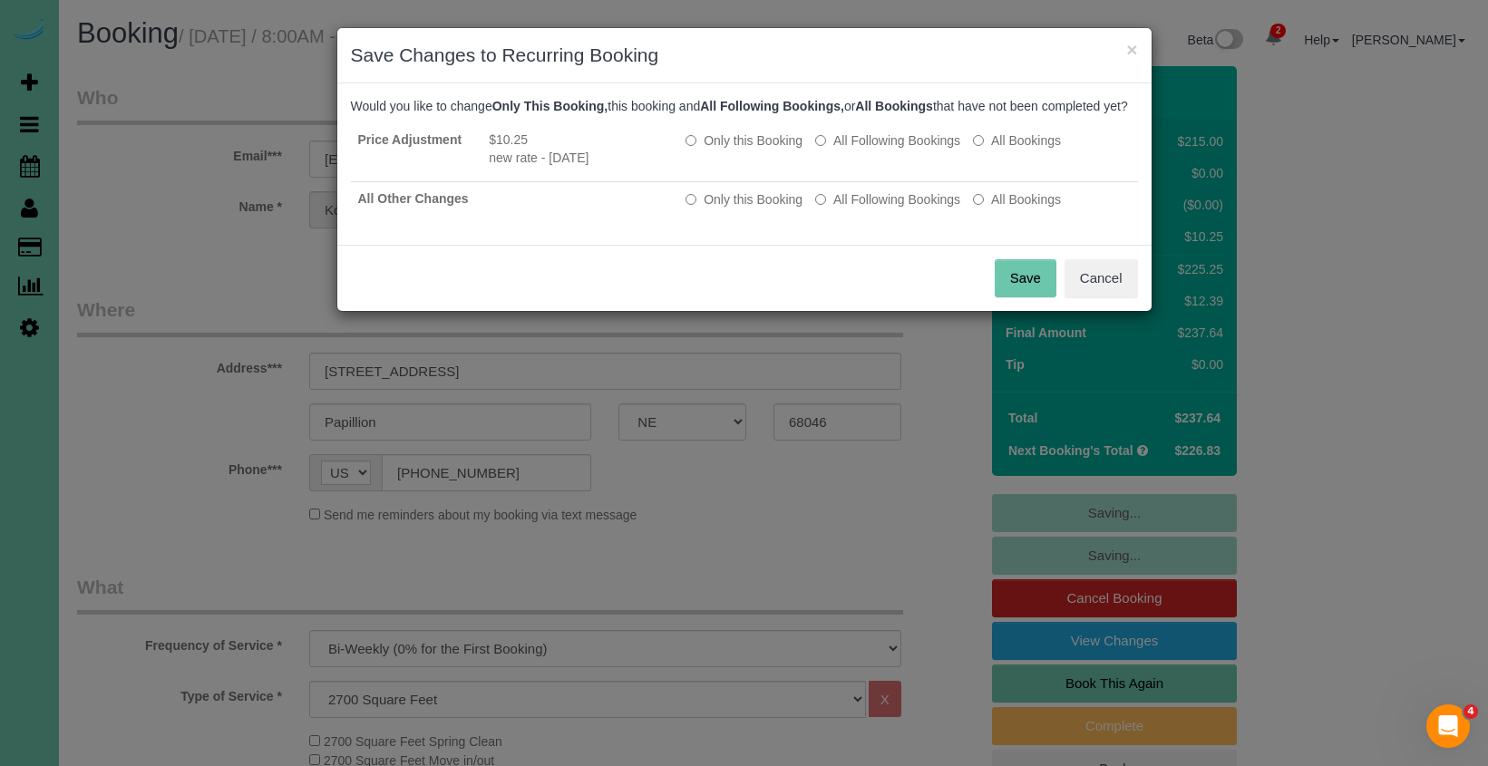
click at [1016, 297] on button "Save" at bounding box center [1026, 278] width 62 height 38
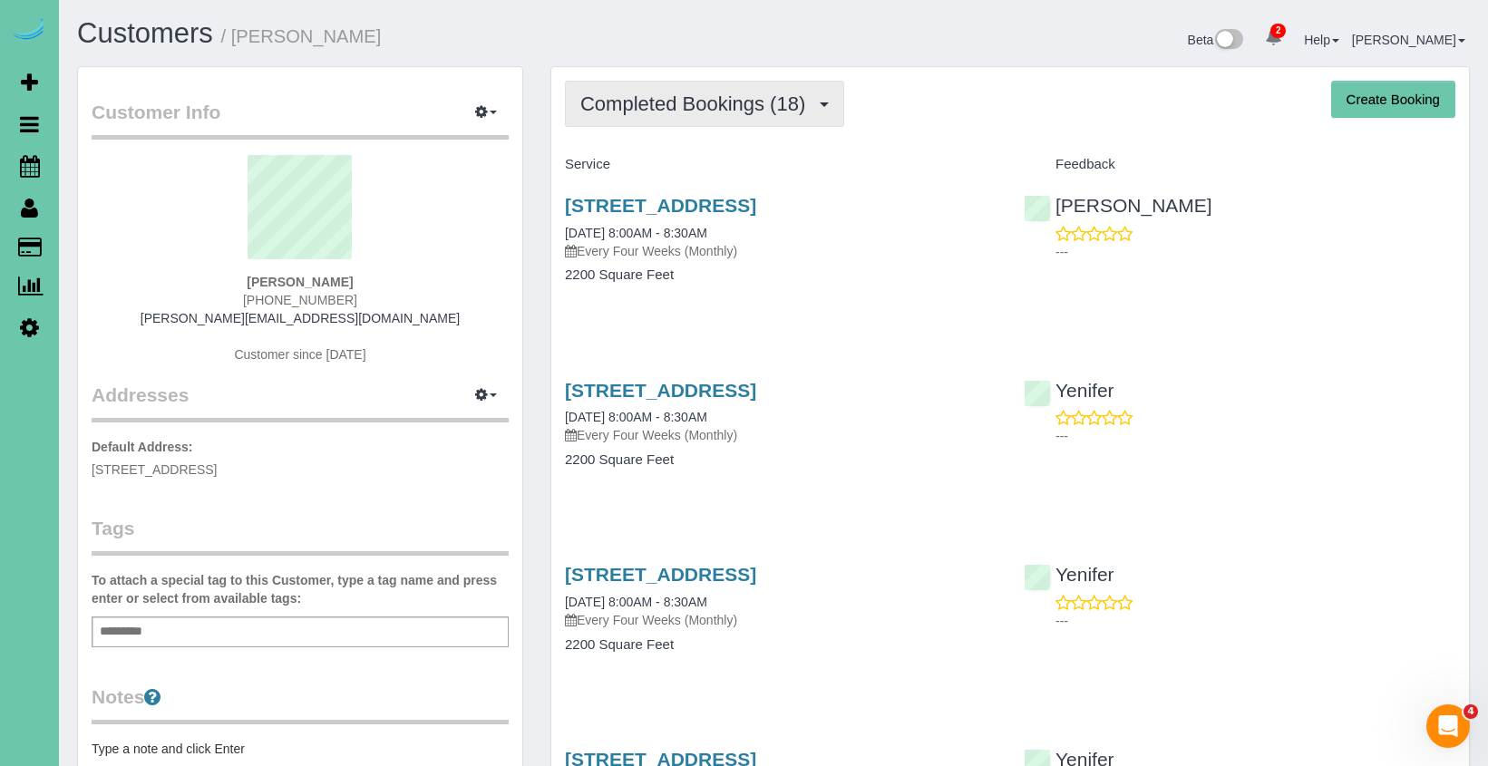
click at [733, 96] on span "Completed Bookings (18)" at bounding box center [697, 103] width 234 height 23
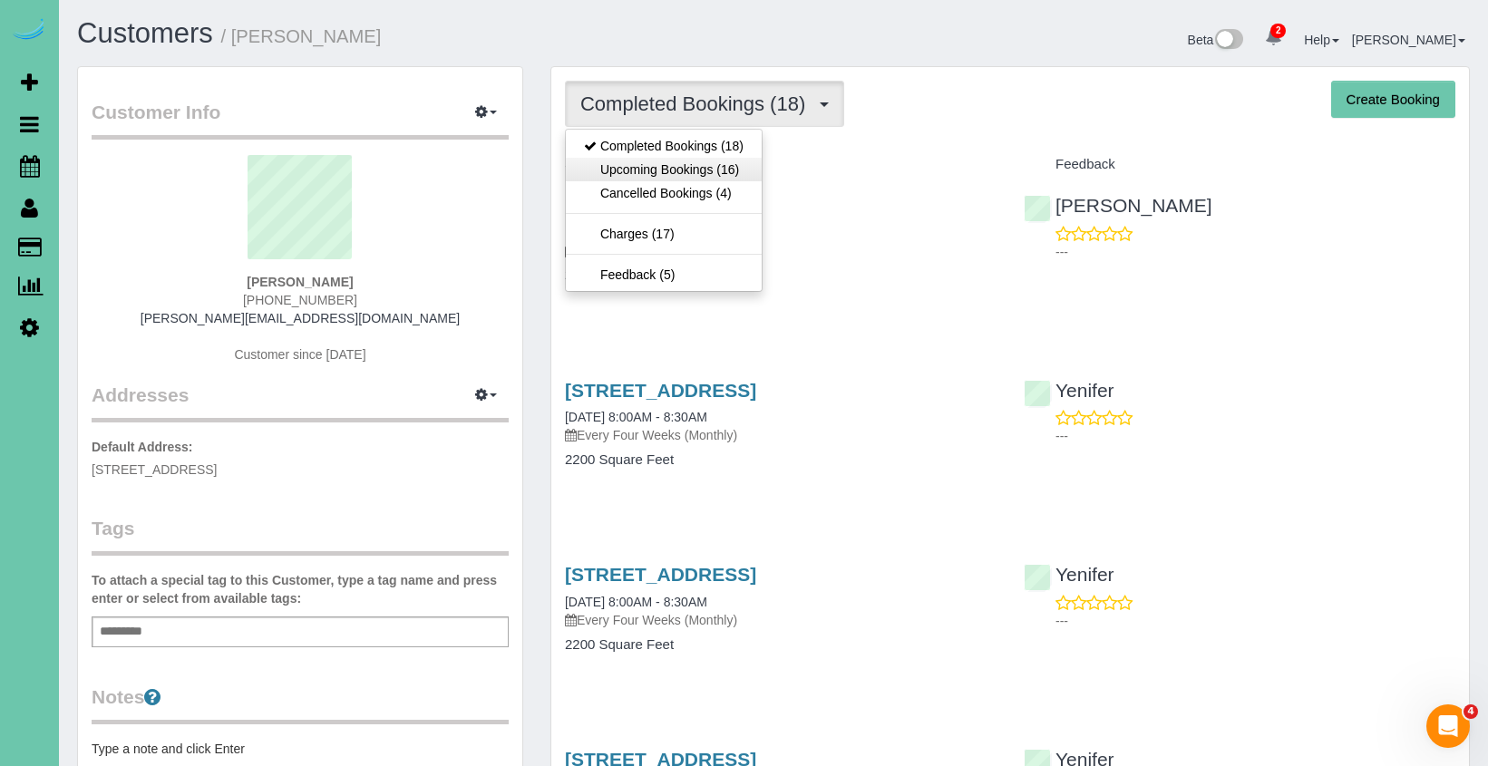
click at [718, 176] on link "Upcoming Bookings (16)" at bounding box center [664, 170] width 196 height 24
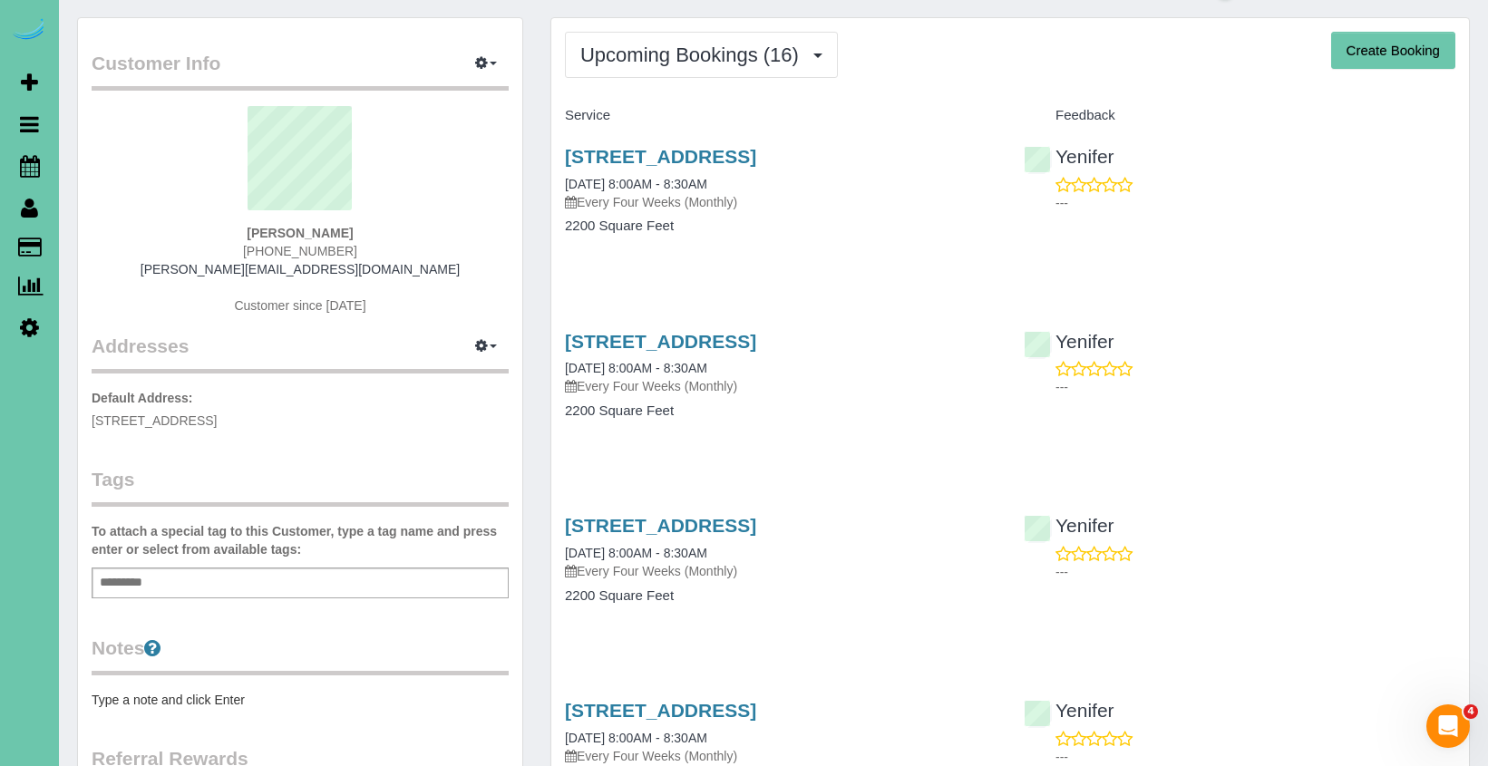
scroll to position [50, 0]
click at [756, 155] on link "15656 L St, Omaha, NE 68135" at bounding box center [660, 155] width 191 height 21
click at [28, 165] on icon at bounding box center [30, 166] width 20 height 22
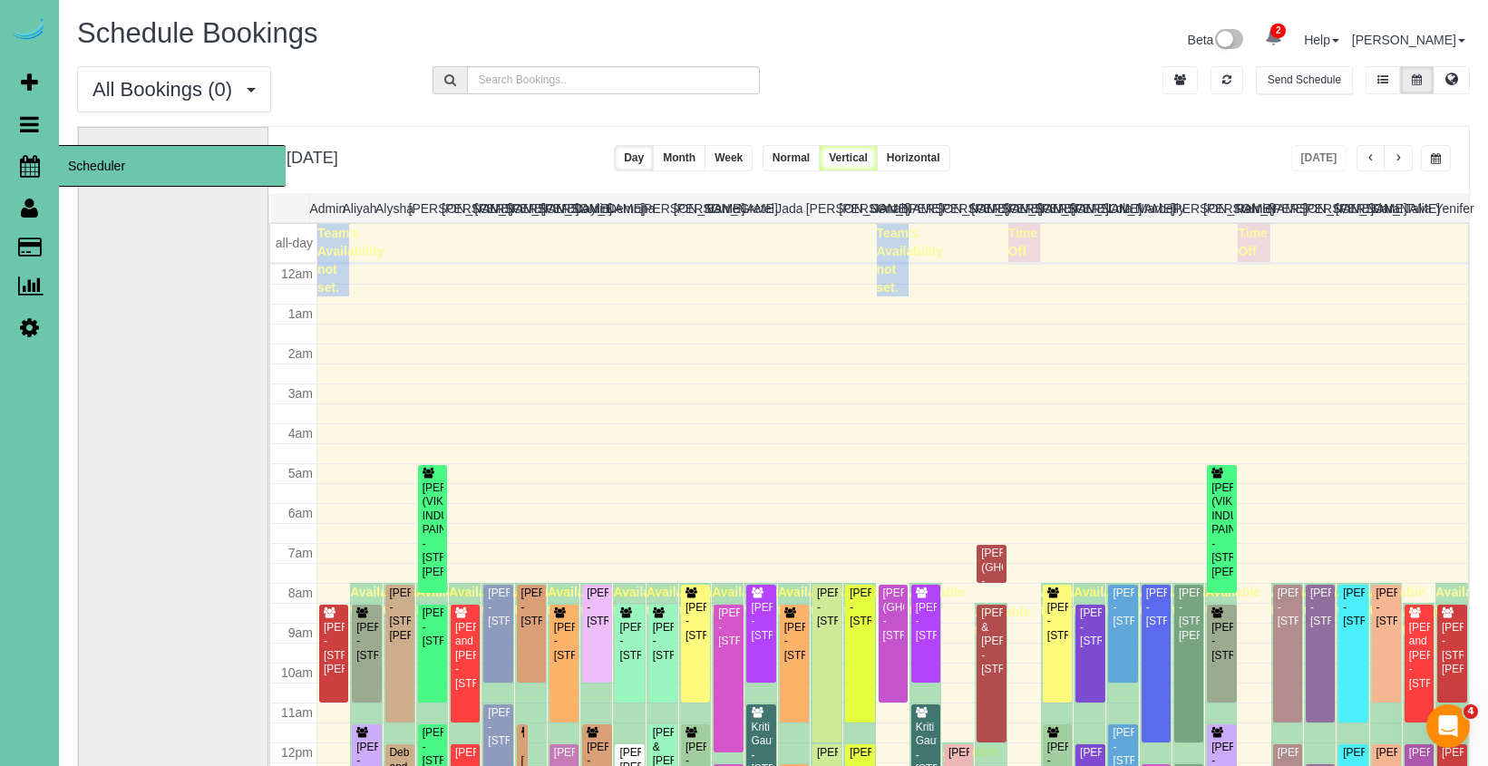
scroll to position [240, 0]
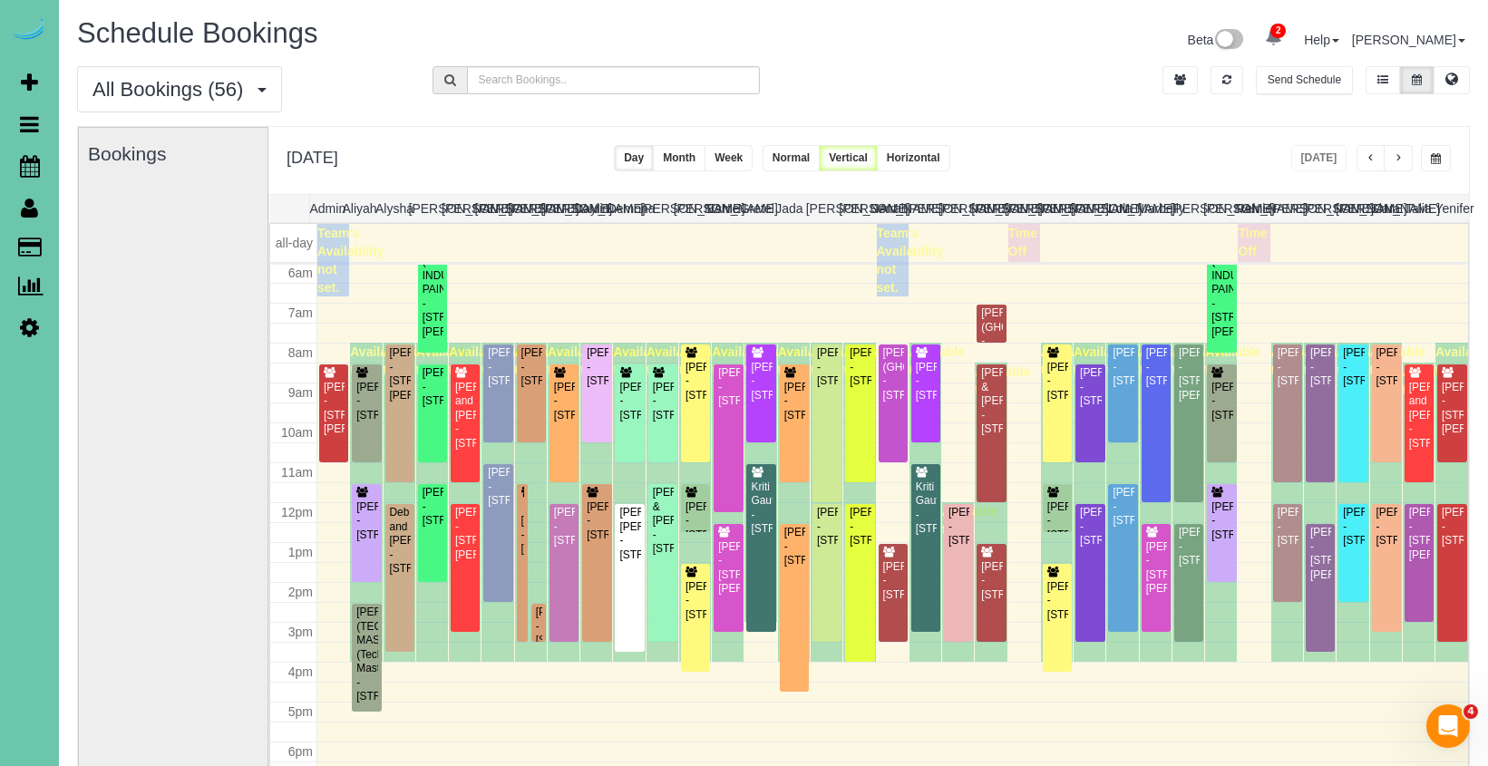
click at [1434, 164] on span "button" at bounding box center [1436, 158] width 10 height 11
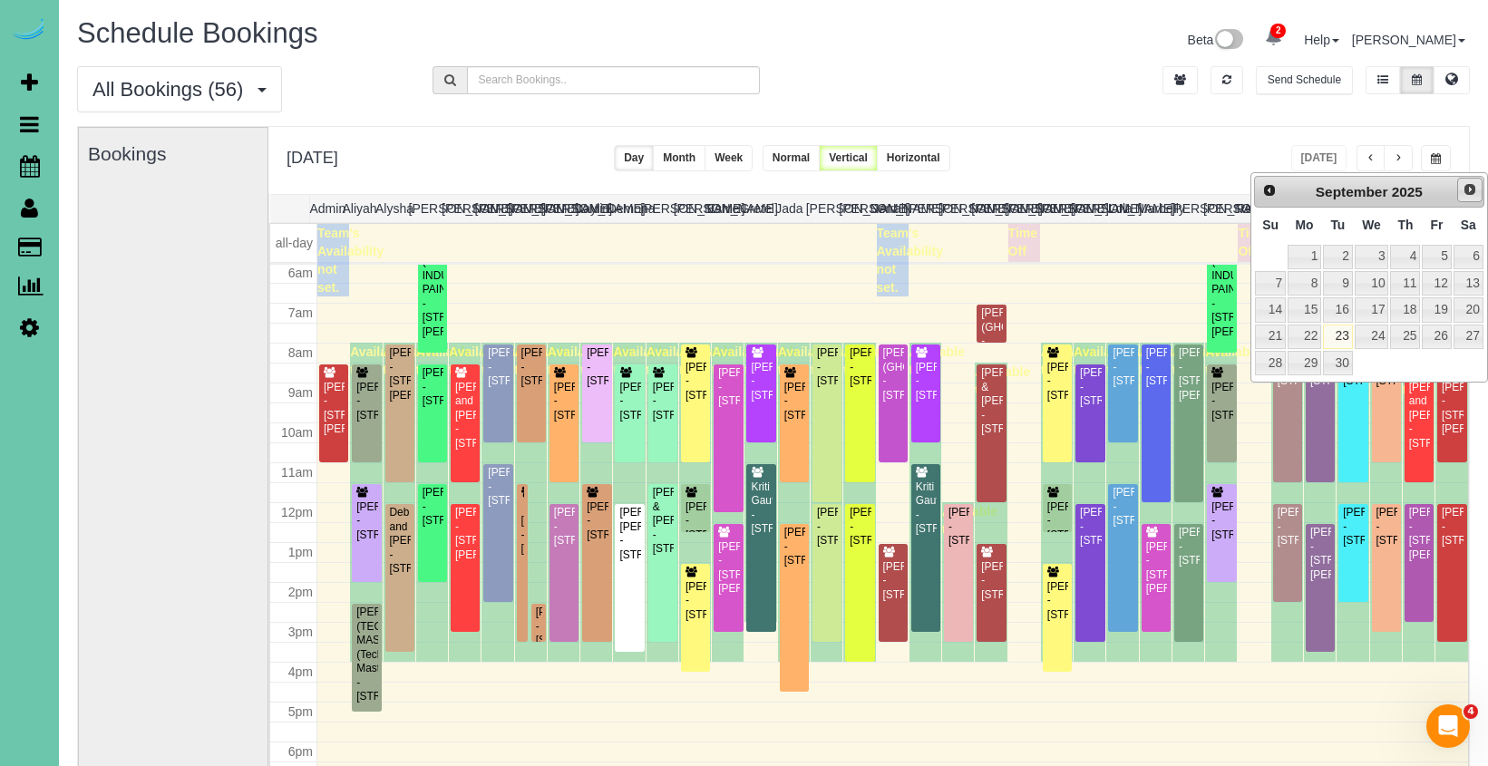
click at [1471, 189] on span "Next" at bounding box center [1469, 189] width 15 height 15
click at [1399, 256] on link "2" at bounding box center [1405, 257] width 30 height 24
type input "**********"
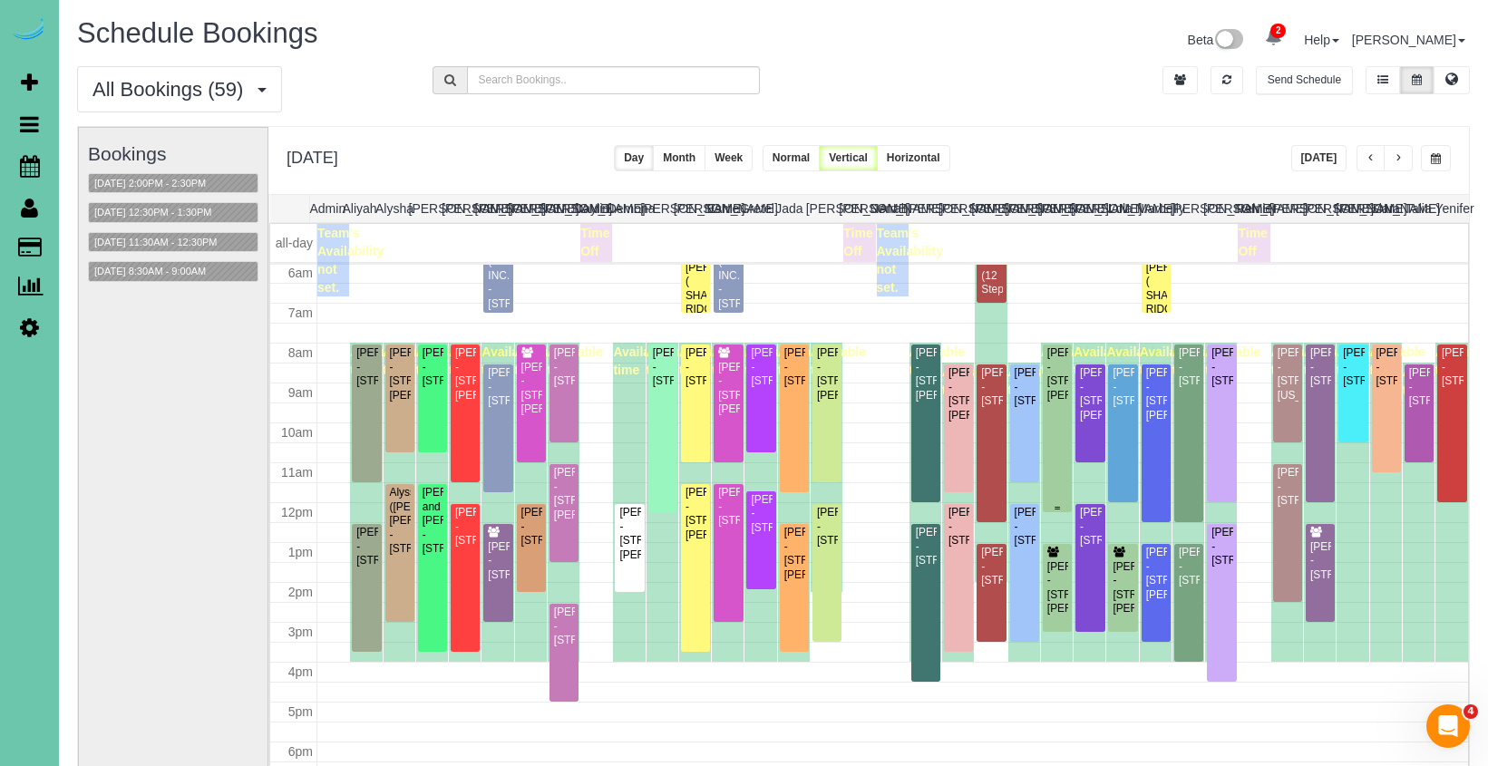
click at [1072, 357] on div at bounding box center [1057, 429] width 29 height 168
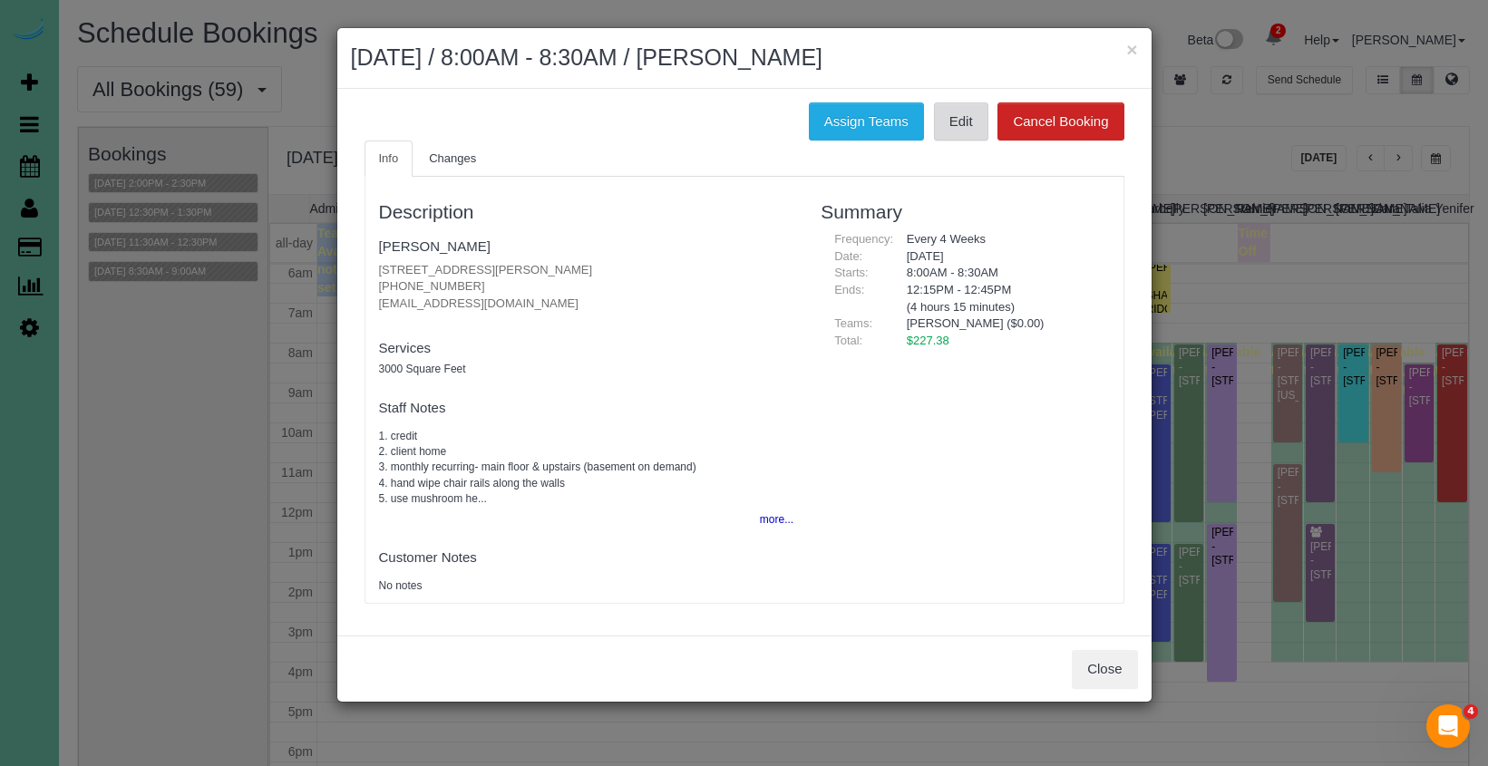
click at [947, 121] on link "Edit" at bounding box center [961, 121] width 54 height 38
click at [1095, 664] on button "Close" at bounding box center [1104, 669] width 65 height 38
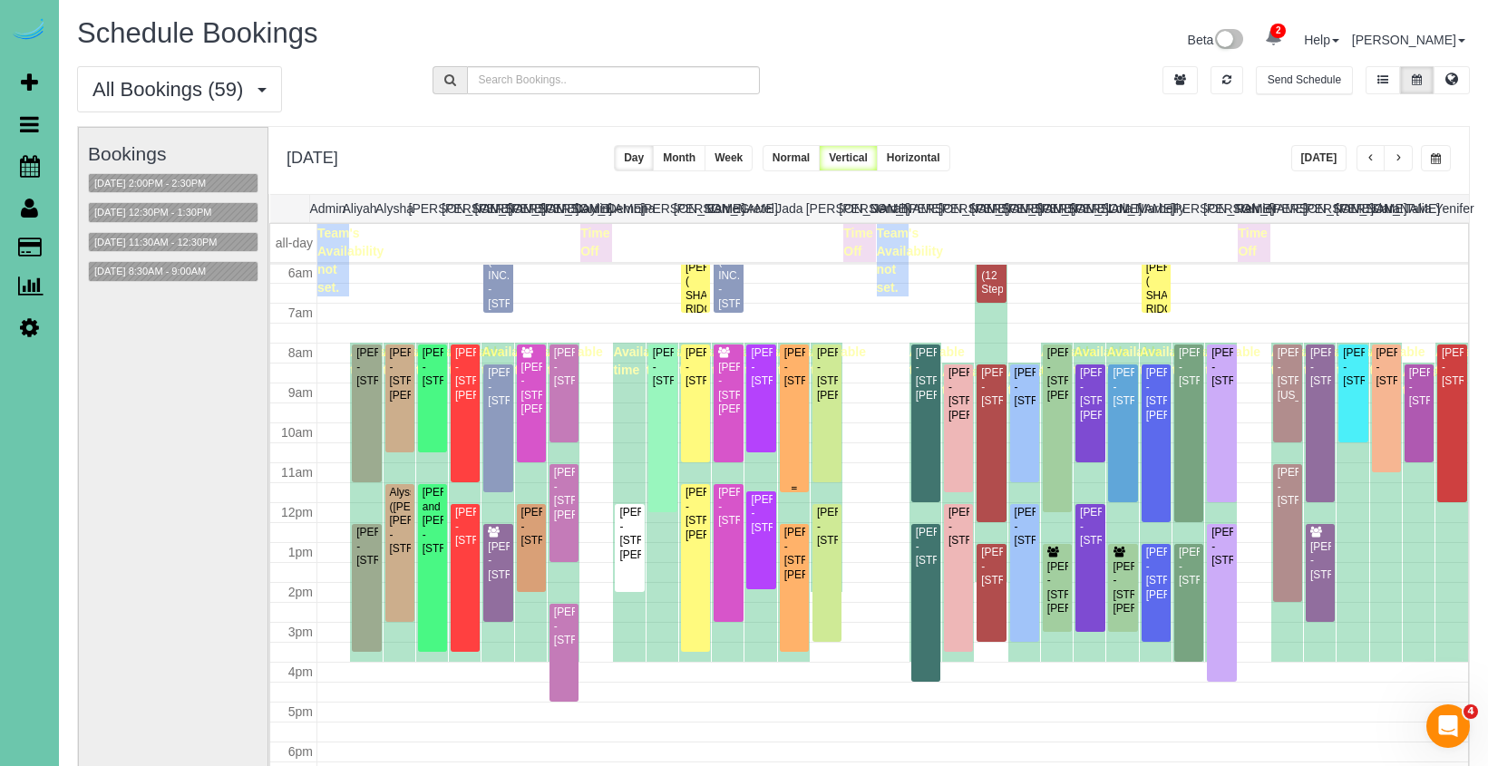
click at [801, 388] on div "Hannah Hornsby - 2711 Country Club Ave, Omaha, NE 68104" at bounding box center [794, 367] width 22 height 42
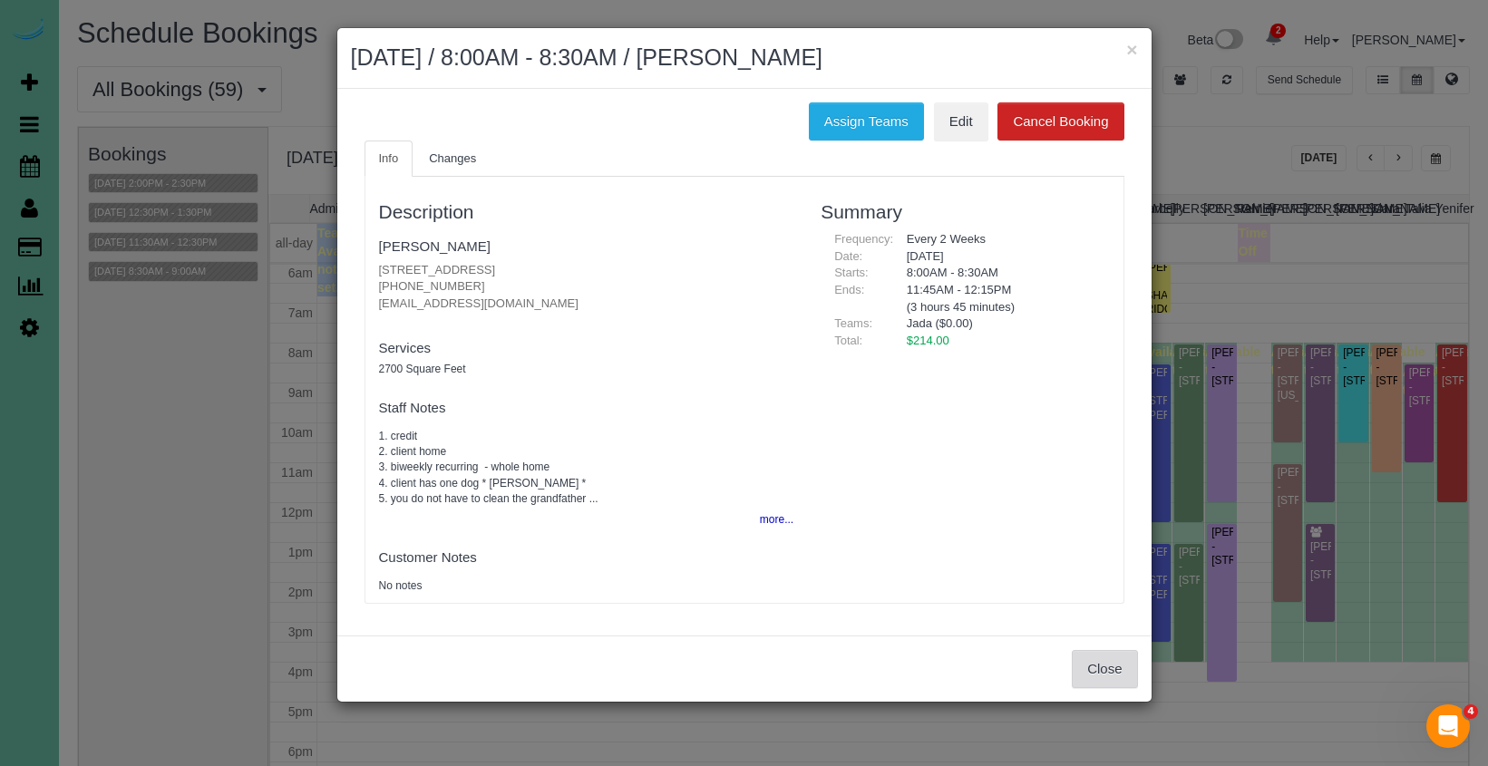
click at [1088, 657] on button "Close" at bounding box center [1104, 669] width 65 height 38
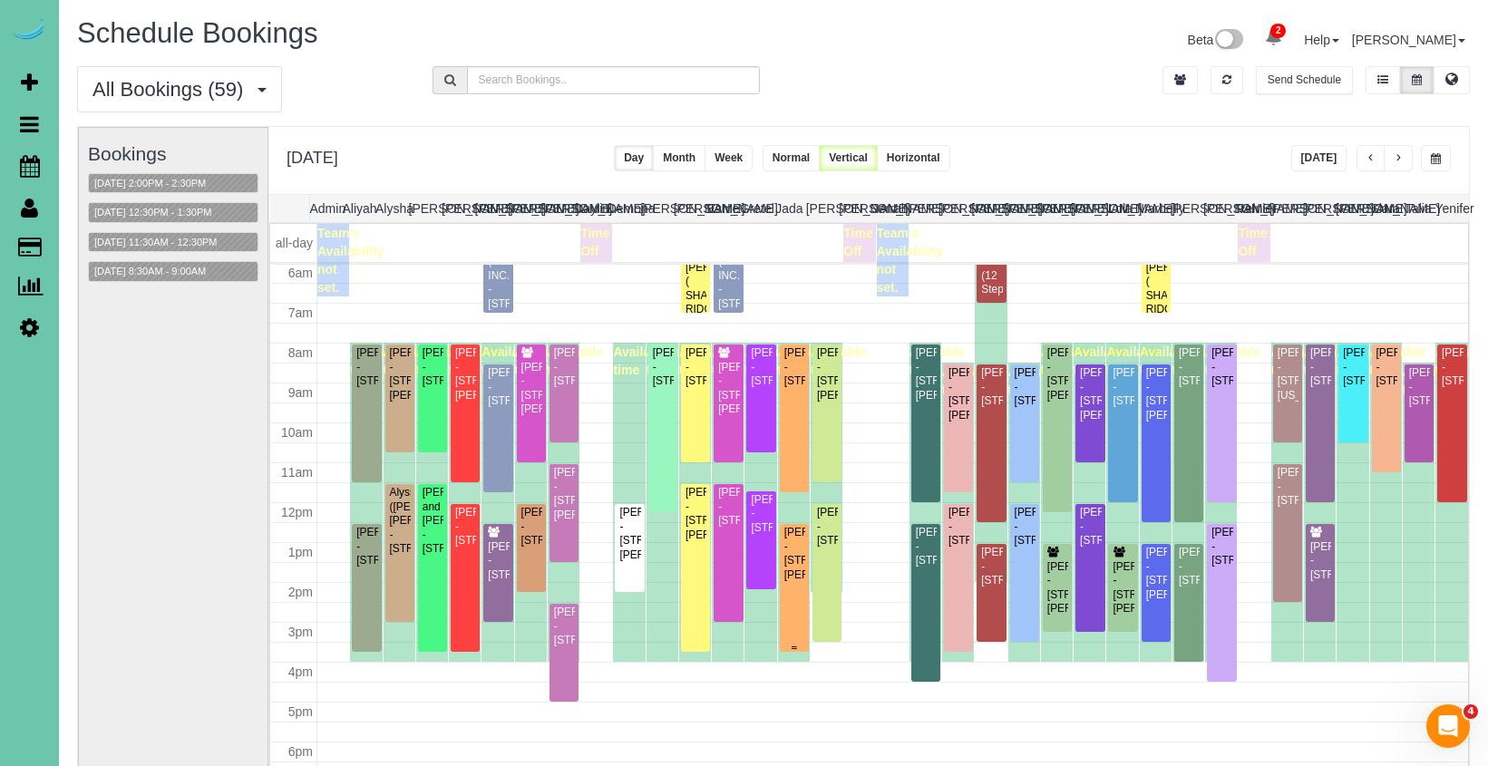
click at [799, 558] on div "Katy Roshone - 8011 Manderson St., Omaha, NE 68134" at bounding box center [794, 554] width 22 height 56
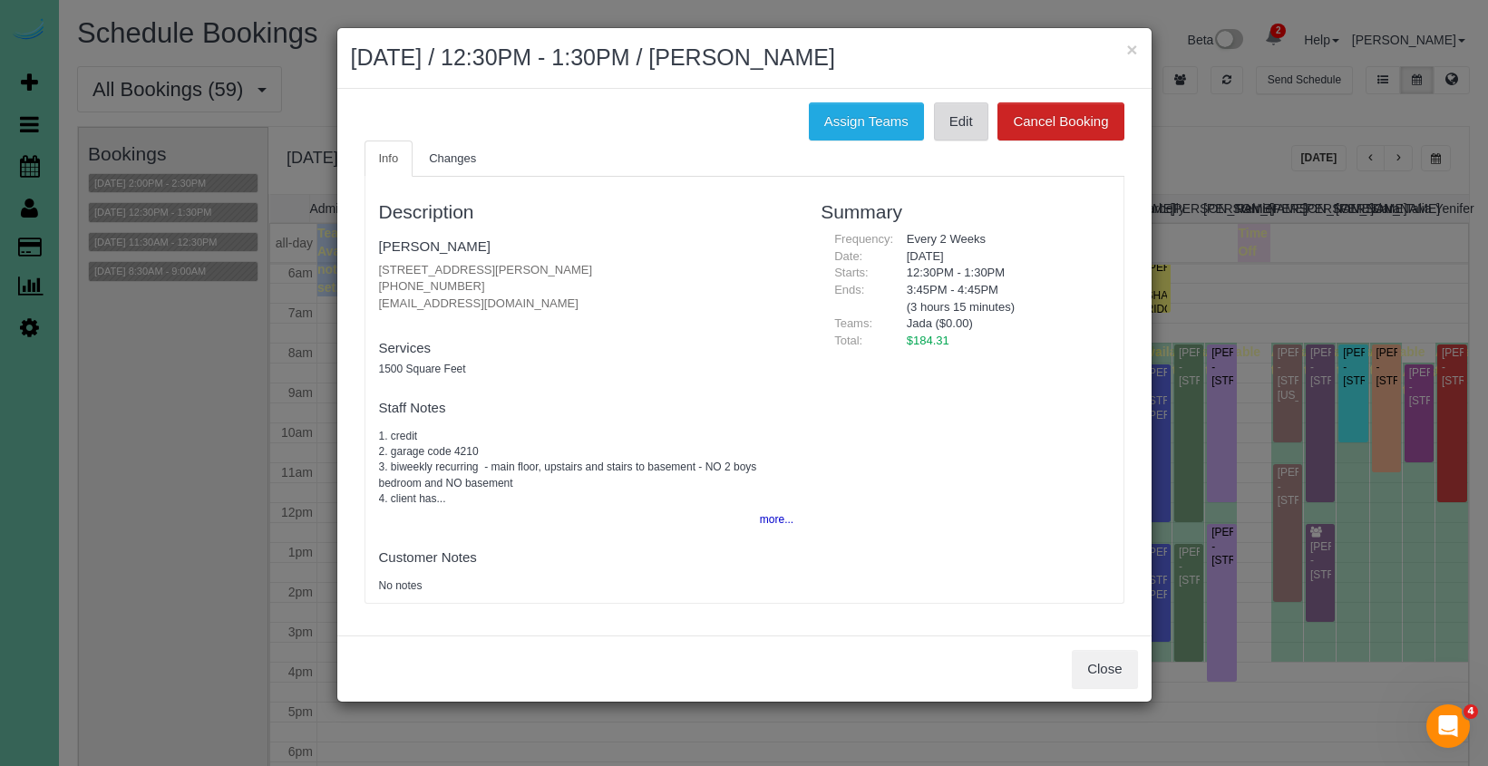
click at [956, 118] on link "Edit" at bounding box center [961, 121] width 54 height 38
click at [1126, 660] on button "Close" at bounding box center [1104, 669] width 65 height 38
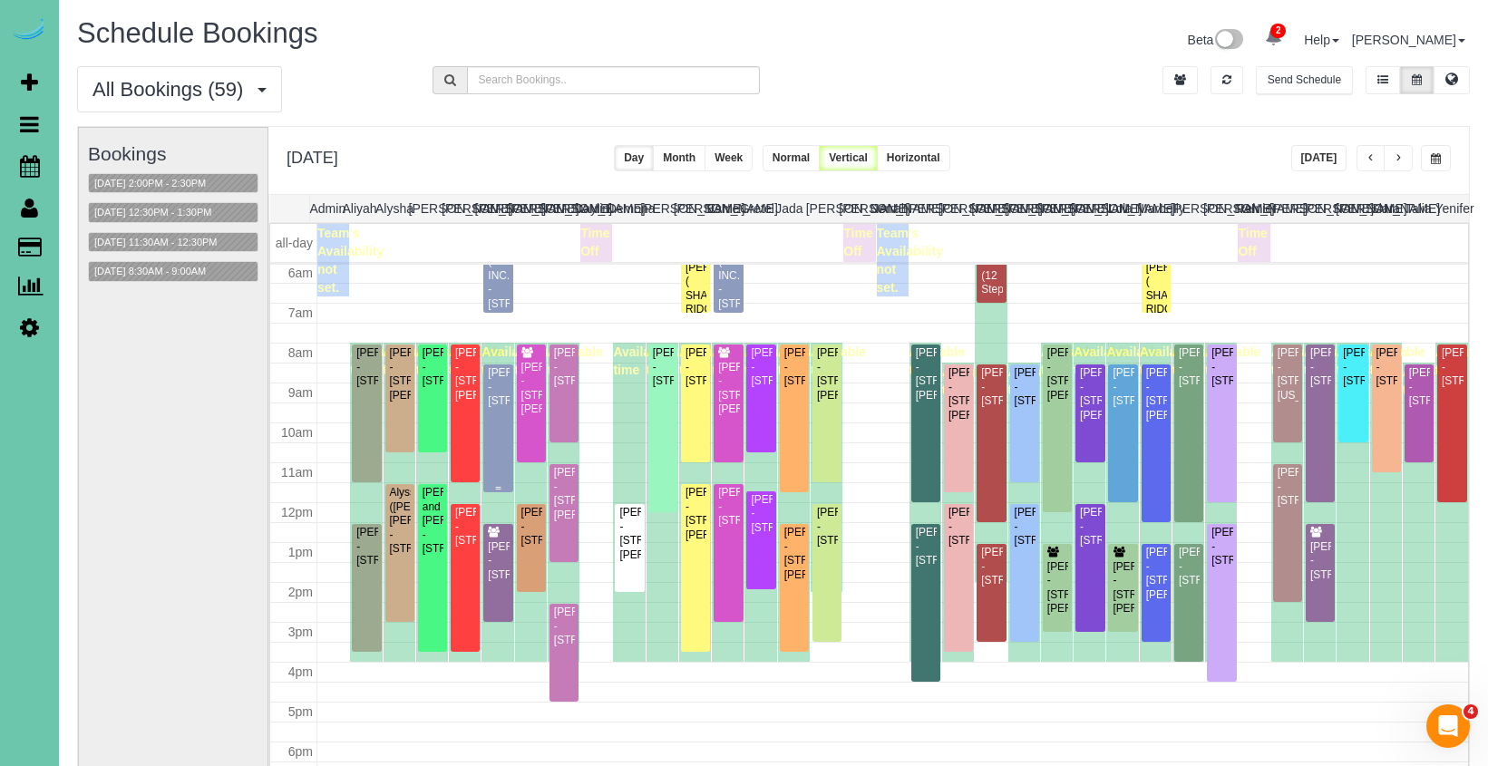
click at [500, 401] on div "Kippy King - 555 River Front Plaza #803, Omaha, NE 68102" at bounding box center [498, 387] width 22 height 42
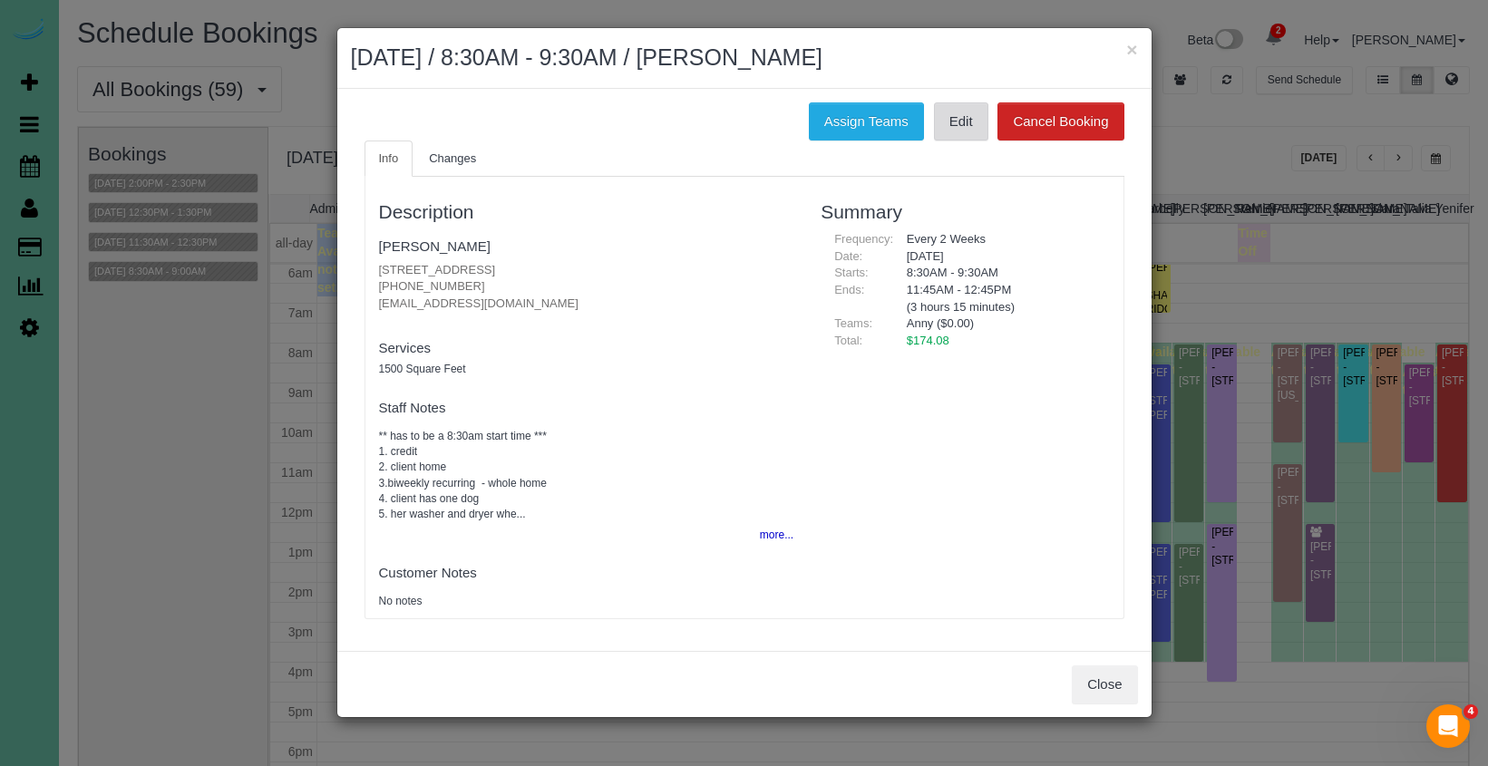
click at [950, 122] on link "Edit" at bounding box center [961, 121] width 54 height 38
click at [956, 124] on link "Edit" at bounding box center [961, 121] width 54 height 38
click at [961, 120] on link "Edit" at bounding box center [961, 121] width 54 height 38
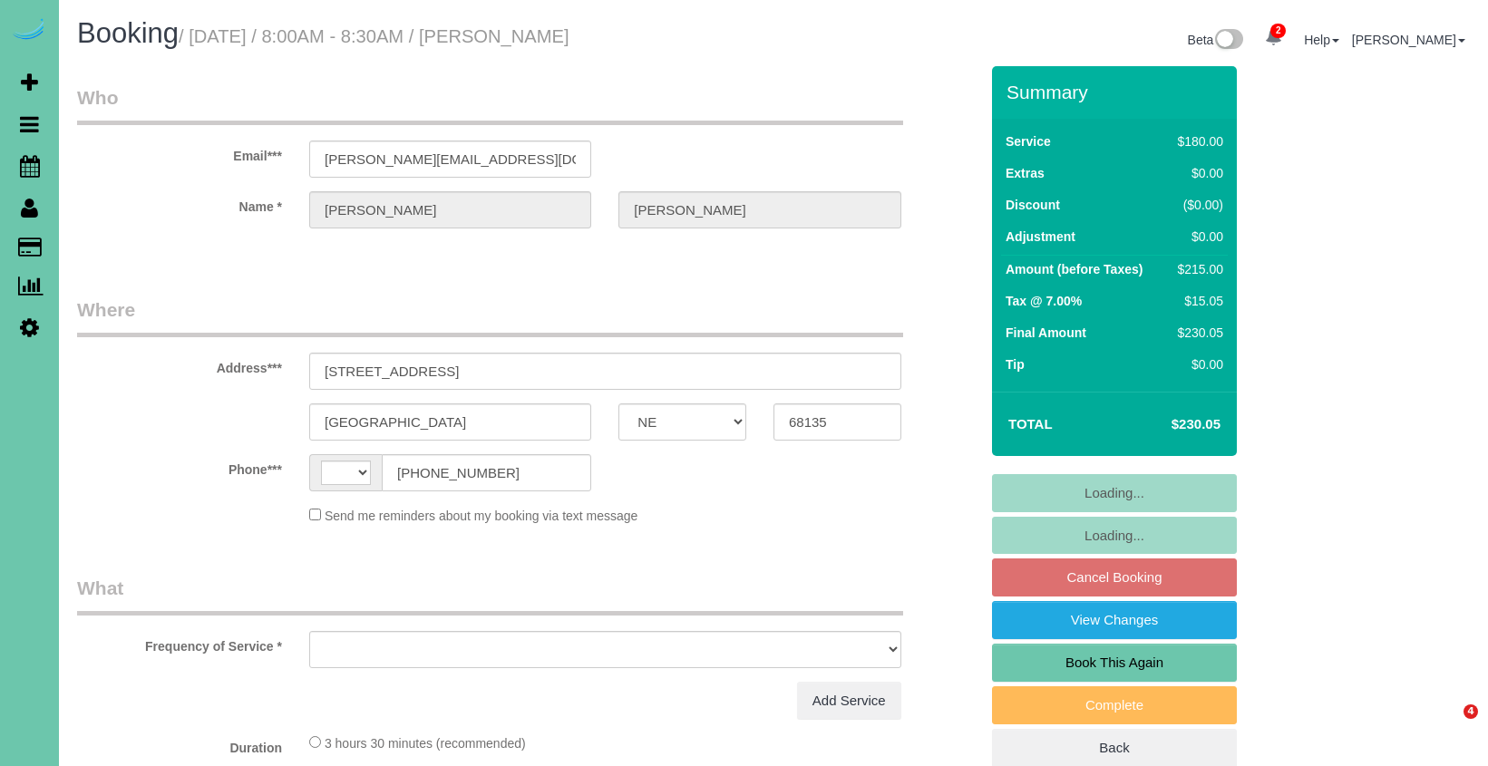
select select "NE"
select select "string:[GEOGRAPHIC_DATA]"
select select "object:635"
select select "string:fspay-7535cb80-fefa-43f4-a77c-b3b0d17fb6f3"
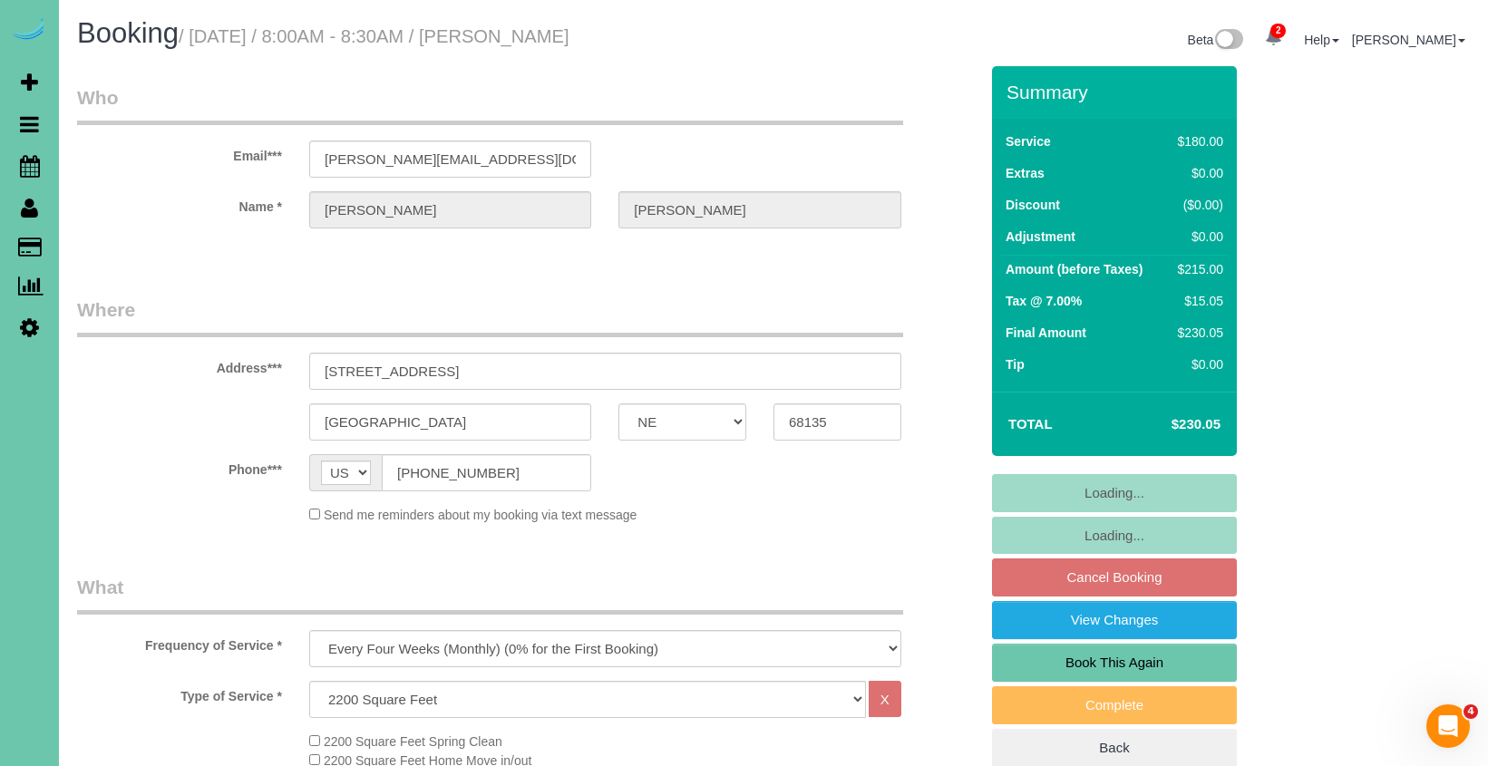
select select "object:851"
select select "number:37"
select select "number:42"
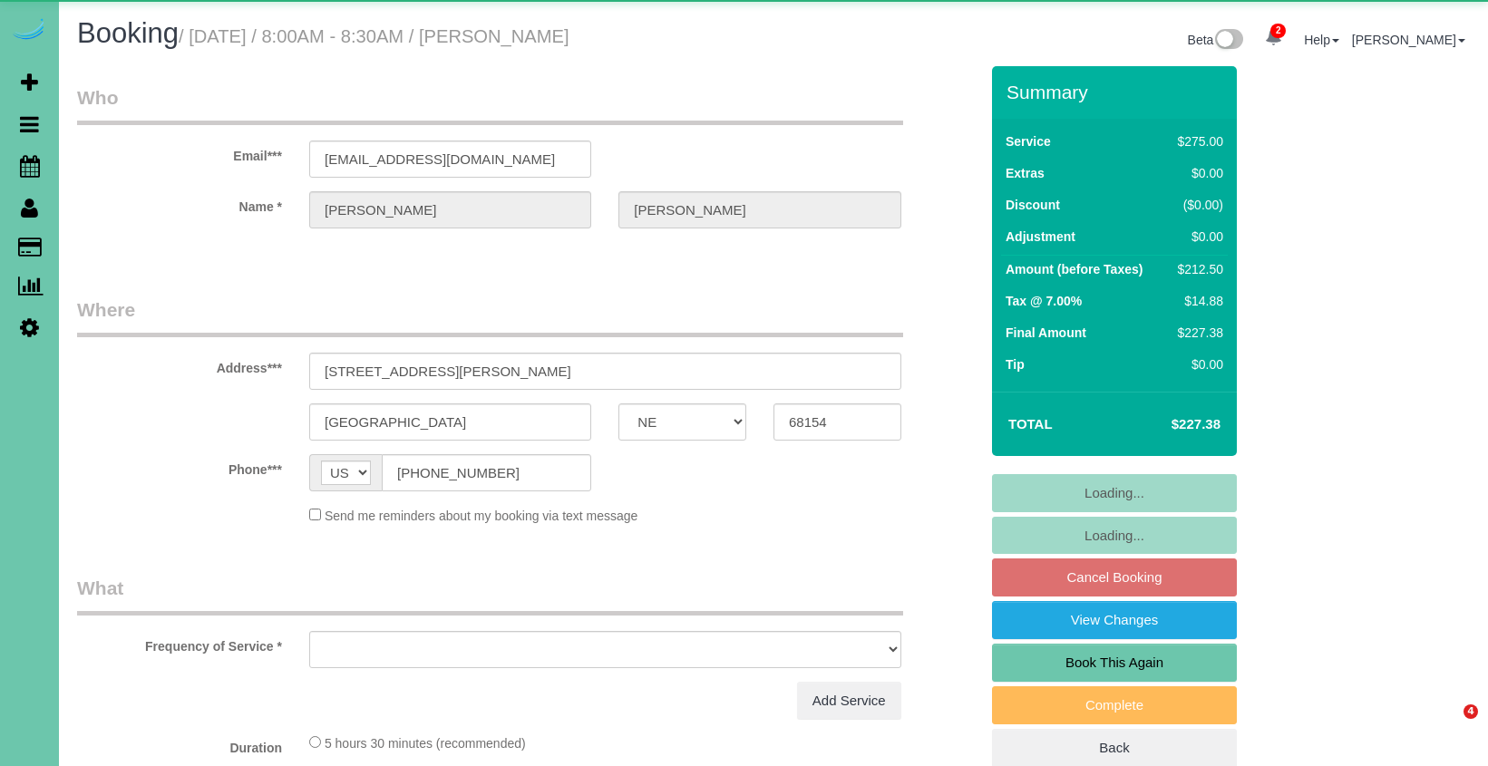
select select "NE"
select select "object:635"
select select "string:fspay-6f4524b3-163c-44a9-8990-2f2627b0bdbc"
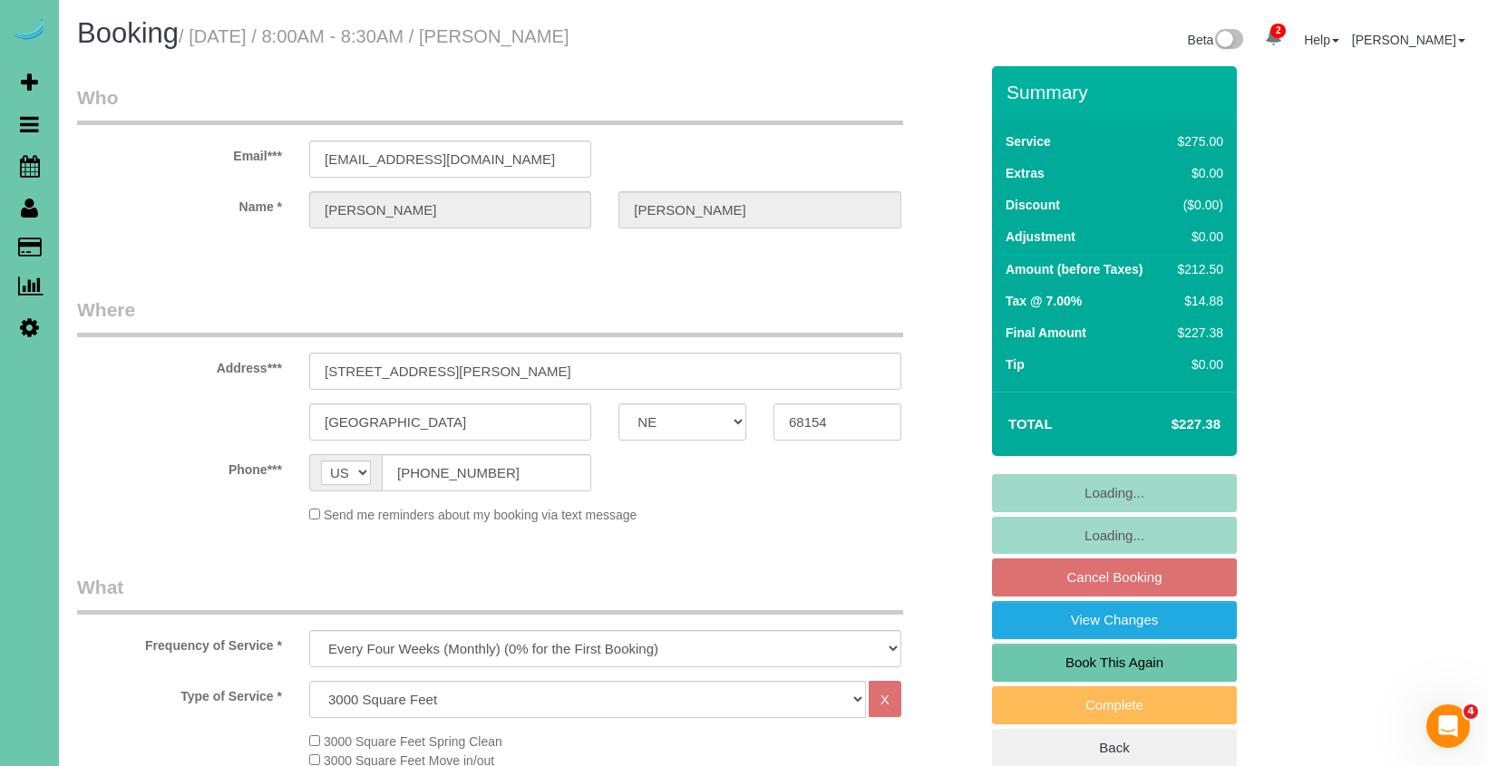
select select "object:726"
drag, startPoint x: 490, startPoint y: 155, endPoint x: 295, endPoint y: 142, distance: 196.2
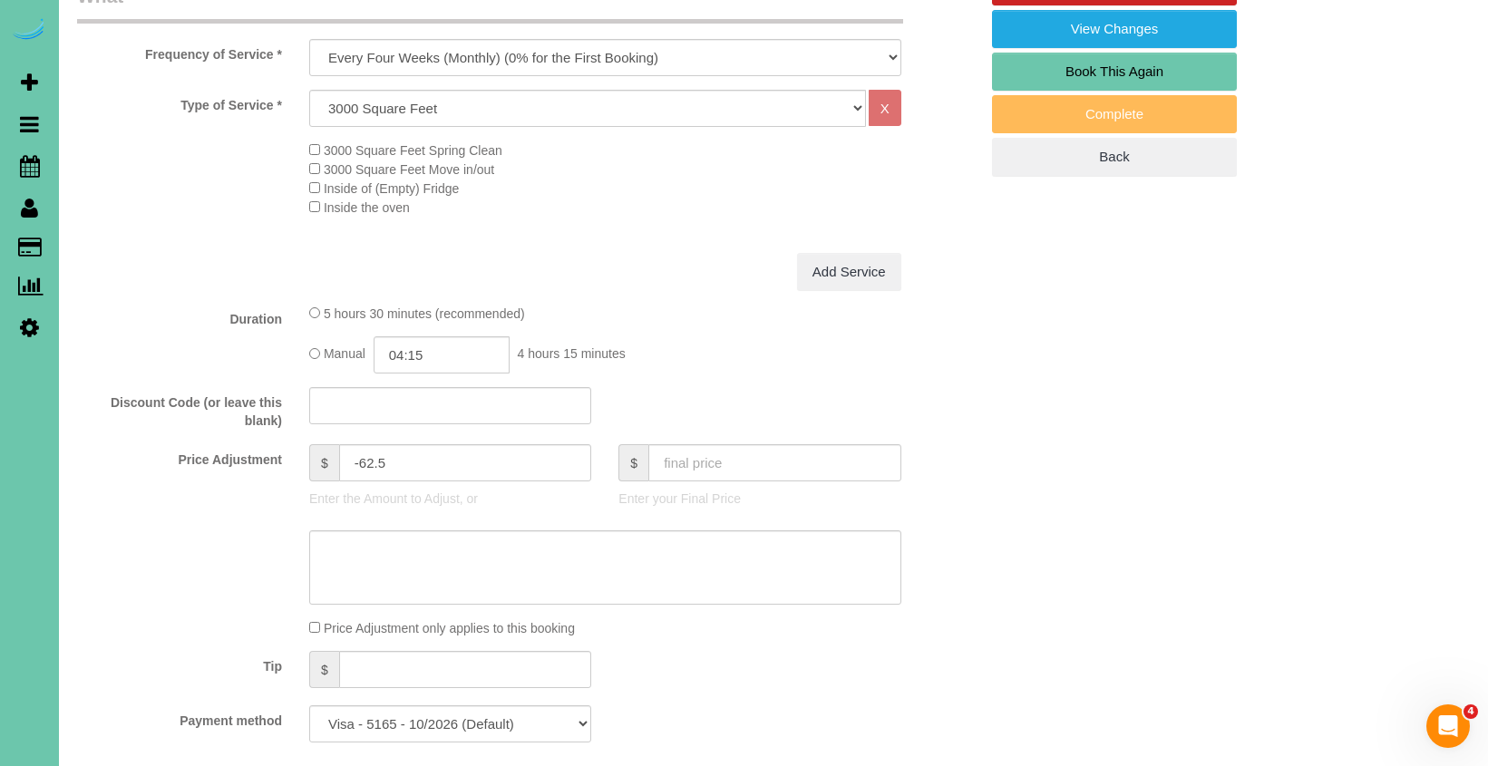
scroll to position [597, 0]
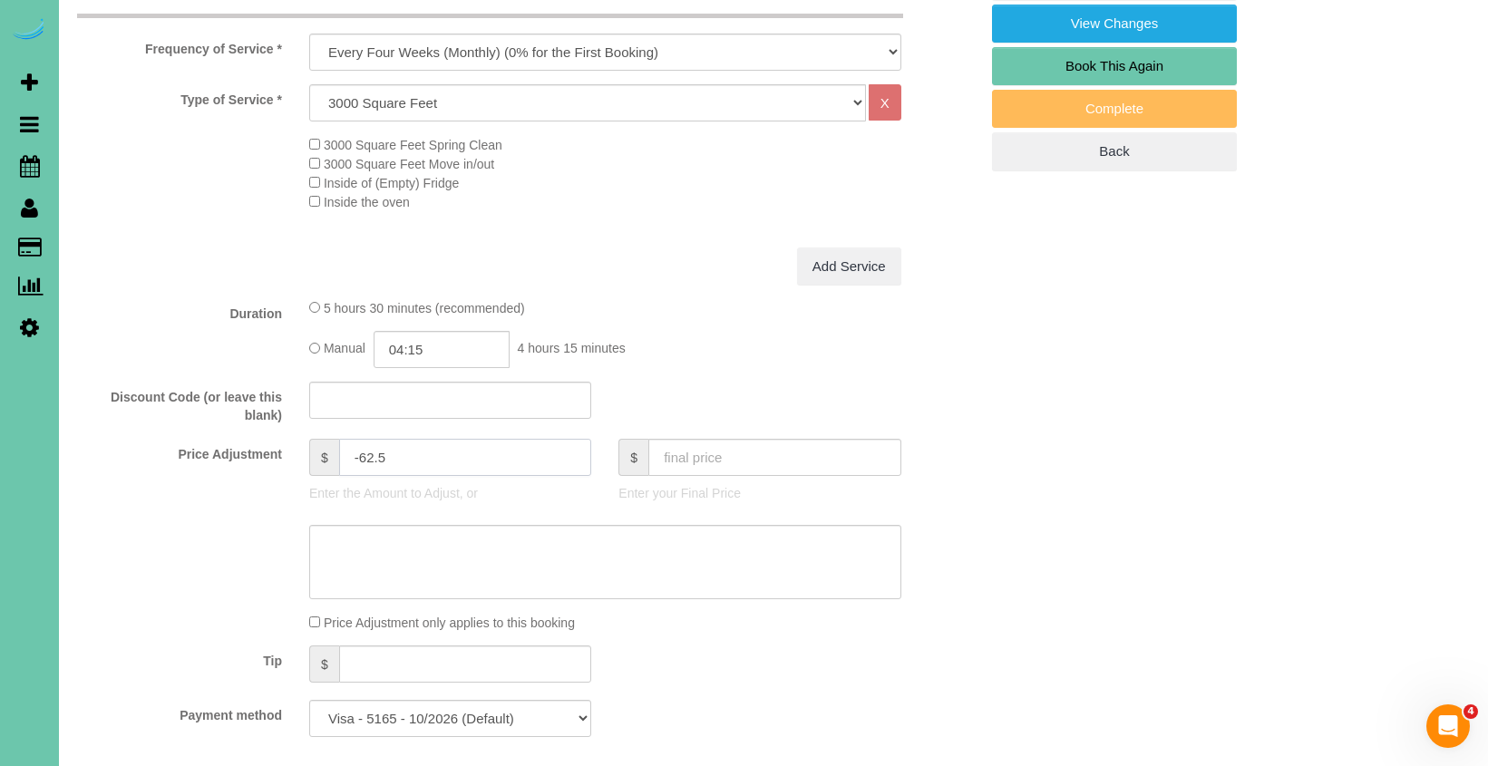
drag, startPoint x: 388, startPoint y: 452, endPoint x: 360, endPoint y: 452, distance: 28.1
click at [360, 452] on input "-62.5" at bounding box center [465, 457] width 253 height 37
type input "-49.75"
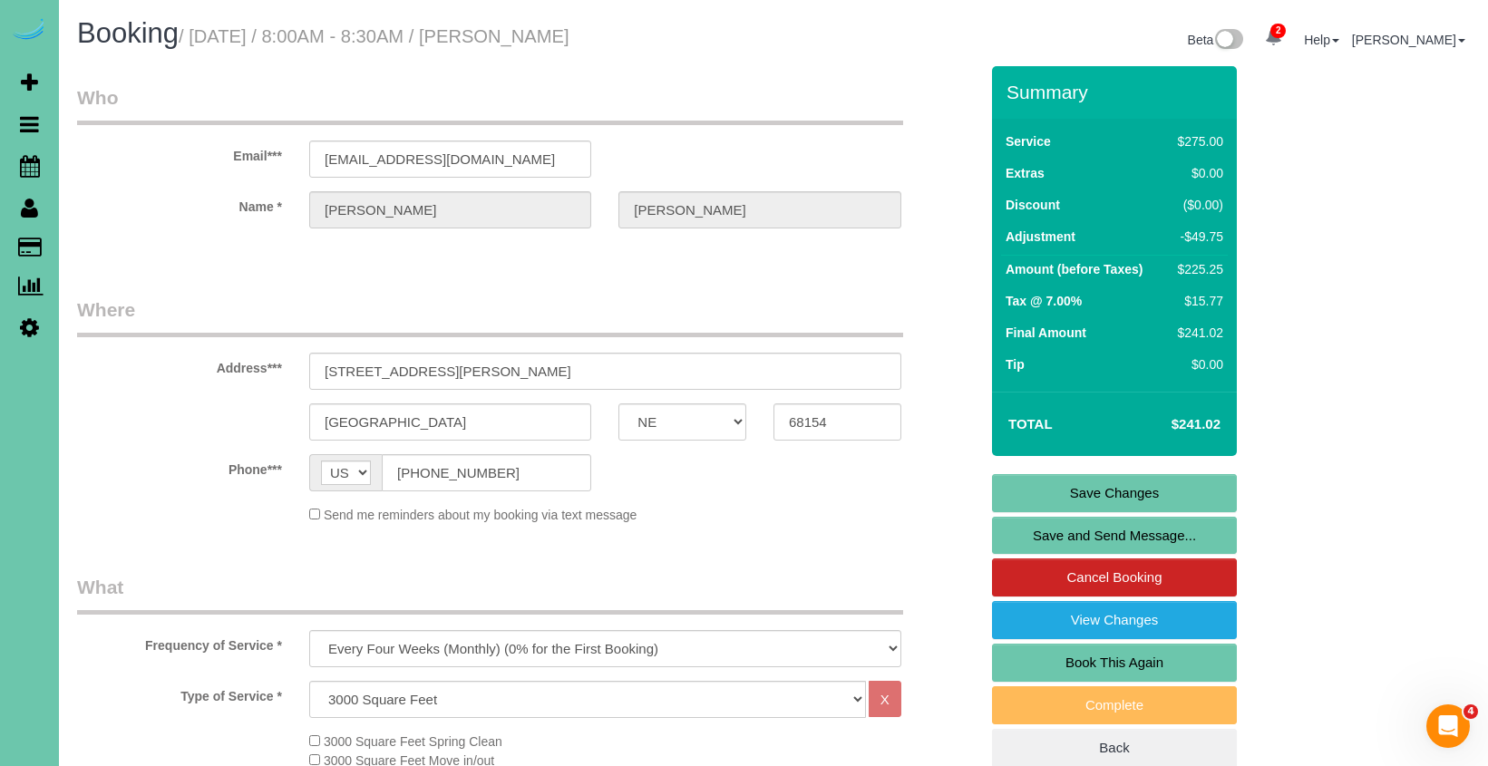
scroll to position [0, 0]
type textarea "new rate - October 2 2025"
drag, startPoint x: 1022, startPoint y: 480, endPoint x: 993, endPoint y: 474, distance: 29.5
click at [1022, 480] on link "Save Changes" at bounding box center [1114, 493] width 245 height 38
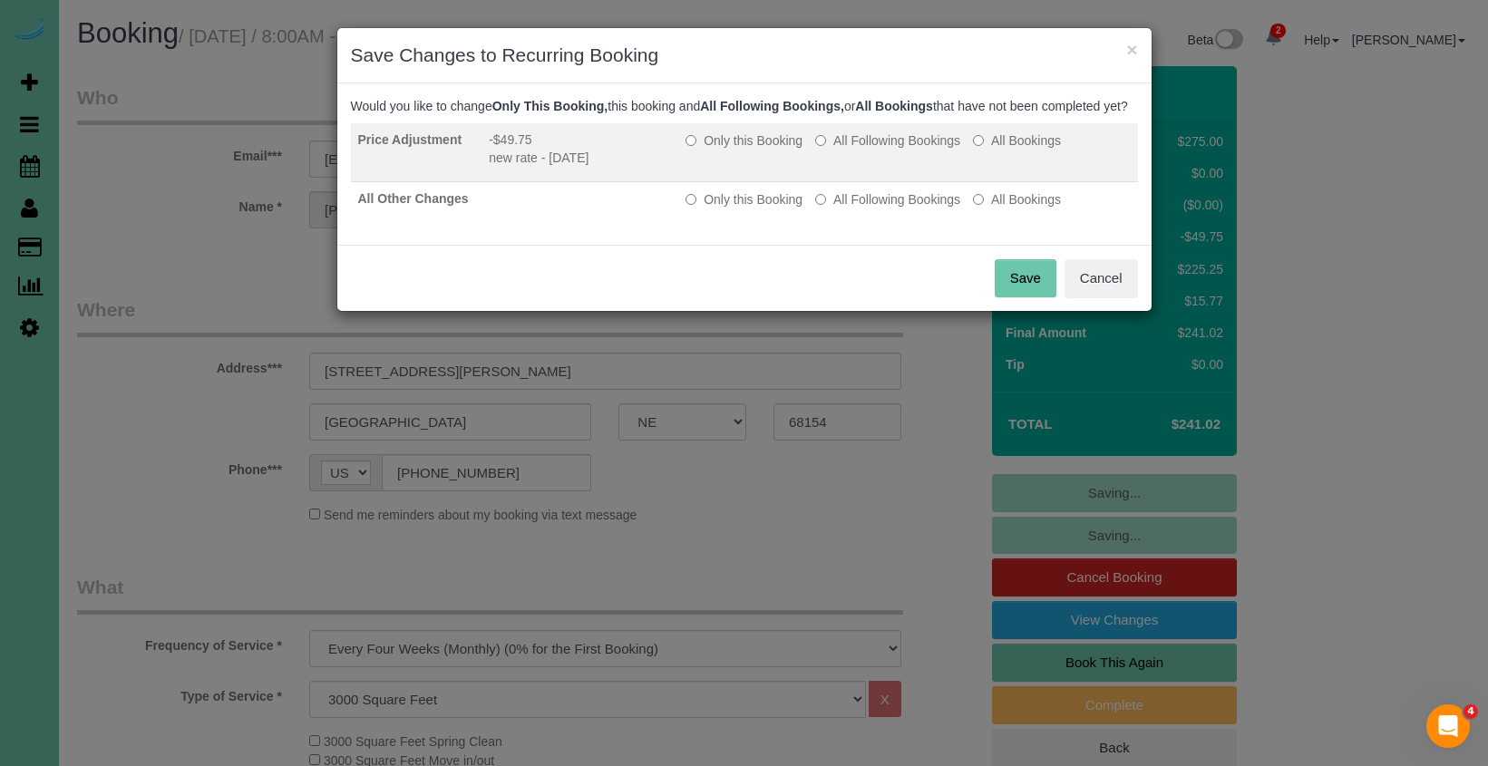
click at [879, 169] on td "Only this Booking All Following Bookings All Bookings" at bounding box center [907, 152] width 459 height 59
click at [882, 150] on label "All Following Bookings" at bounding box center [887, 140] width 145 height 18
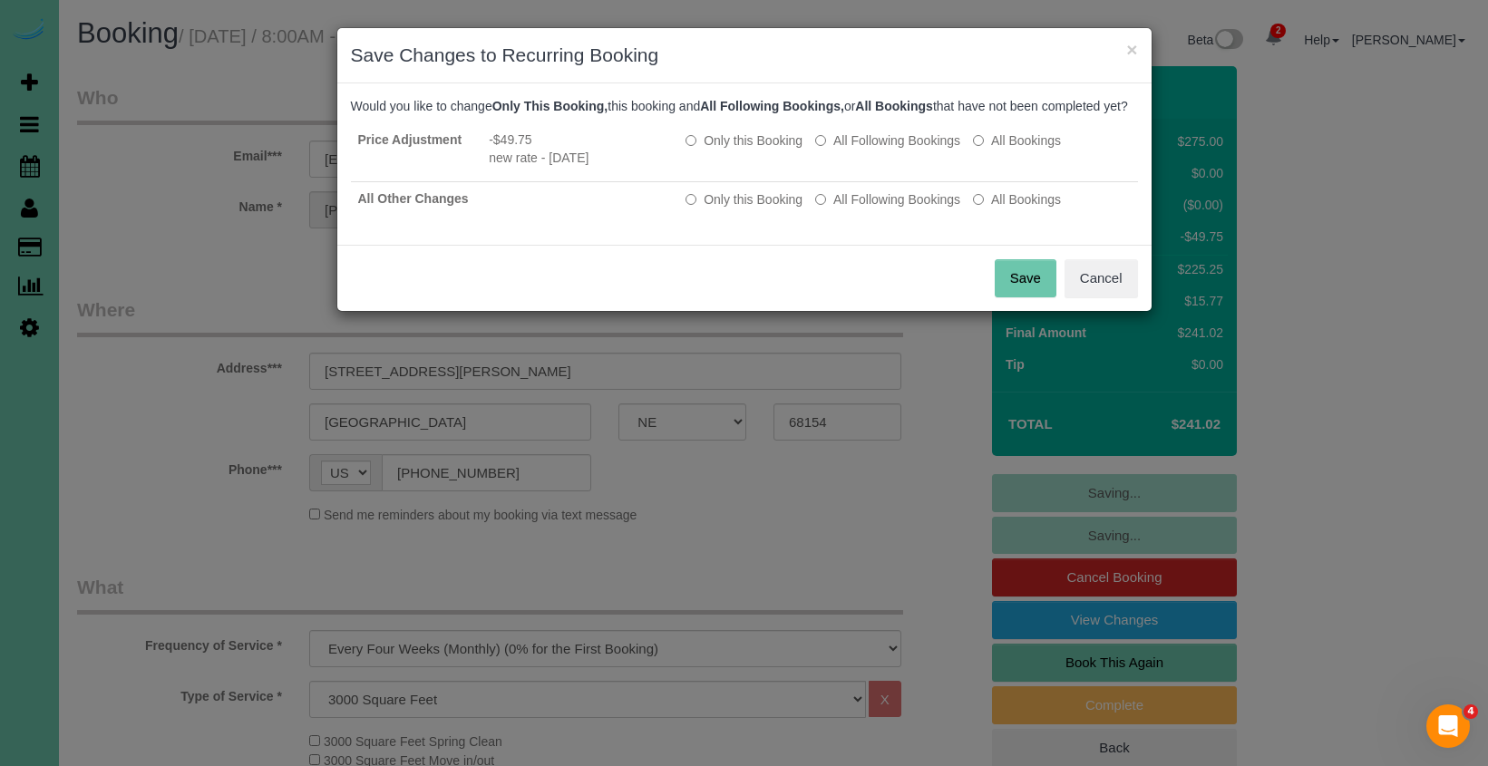
drag, startPoint x: 882, startPoint y: 221, endPoint x: 979, endPoint y: 257, distance: 103.6
click at [889, 209] on label "All Following Bookings" at bounding box center [887, 199] width 145 height 18
drag, startPoint x: 1002, startPoint y: 306, endPoint x: 879, endPoint y: 287, distance: 124.8
click at [1000, 297] on button "Save" at bounding box center [1026, 278] width 62 height 38
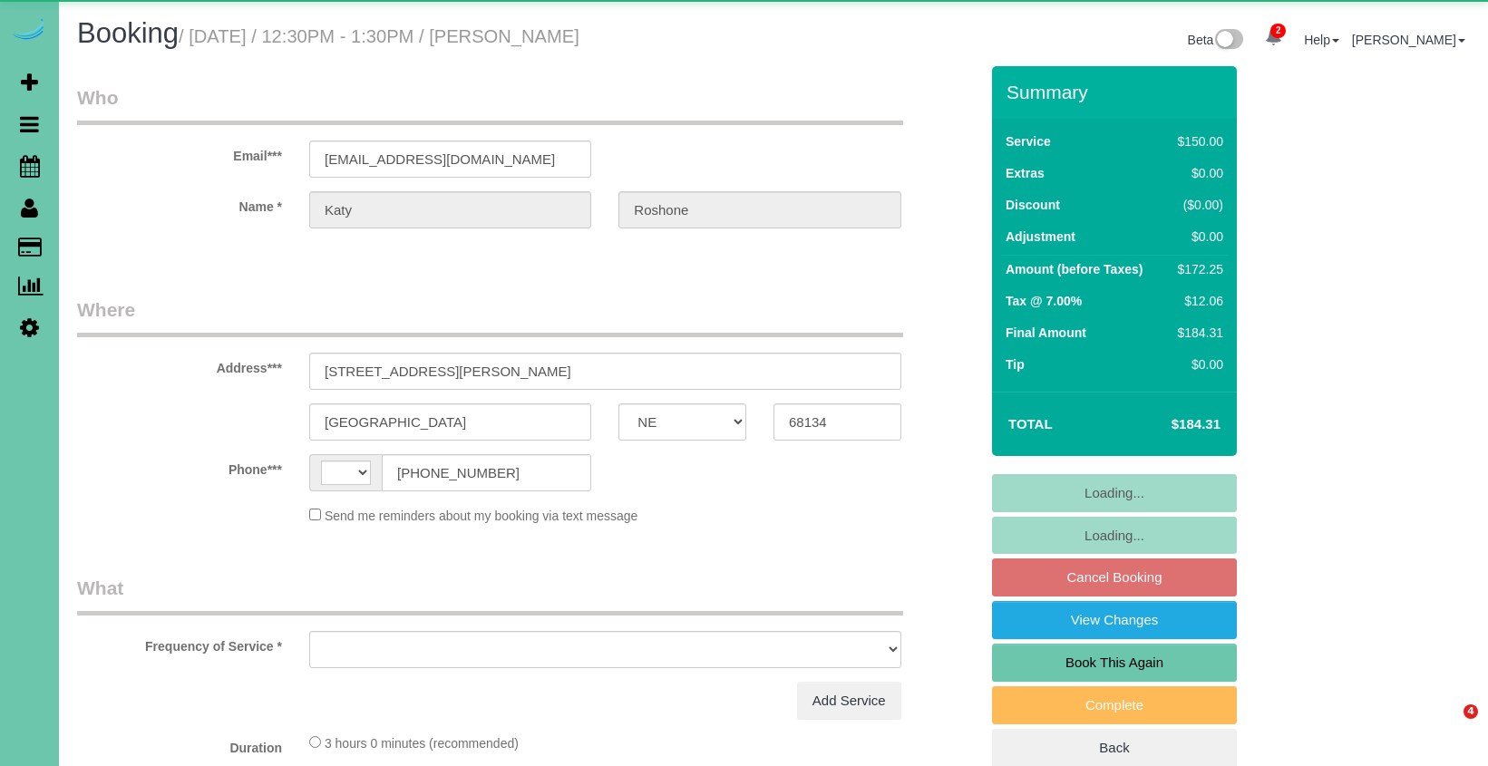
select select "NE"
select select "string:US"
select select "object:392"
select select "string:fspay-4bac9bef-6070-4148-9bec-9bf1e01f6ce8"
select select "number:34"
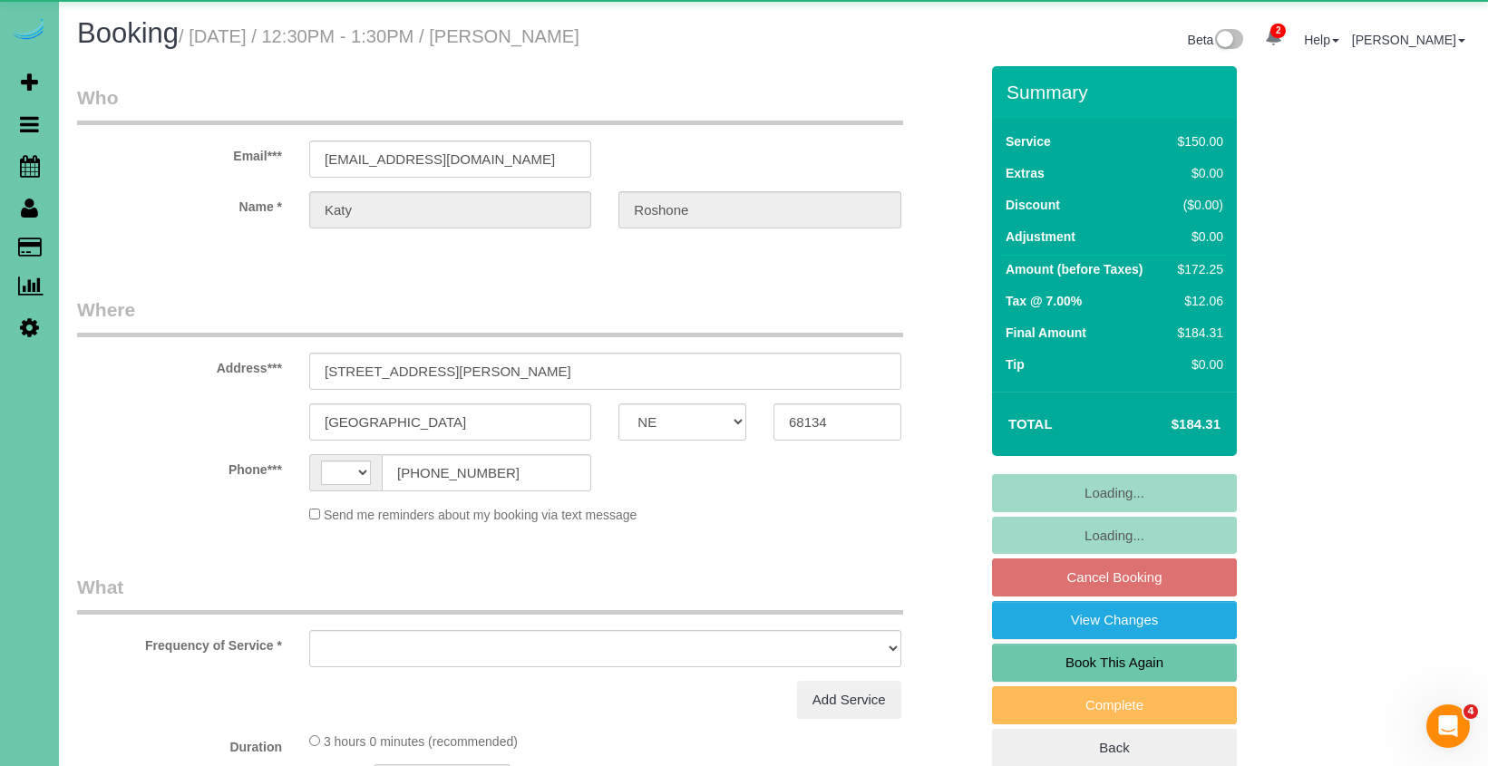
select select "number:42"
select select "NE"
select select "object:664"
select select "string:fspay-a9d38a6a-984b-4855-958b-bab8d0b6129b"
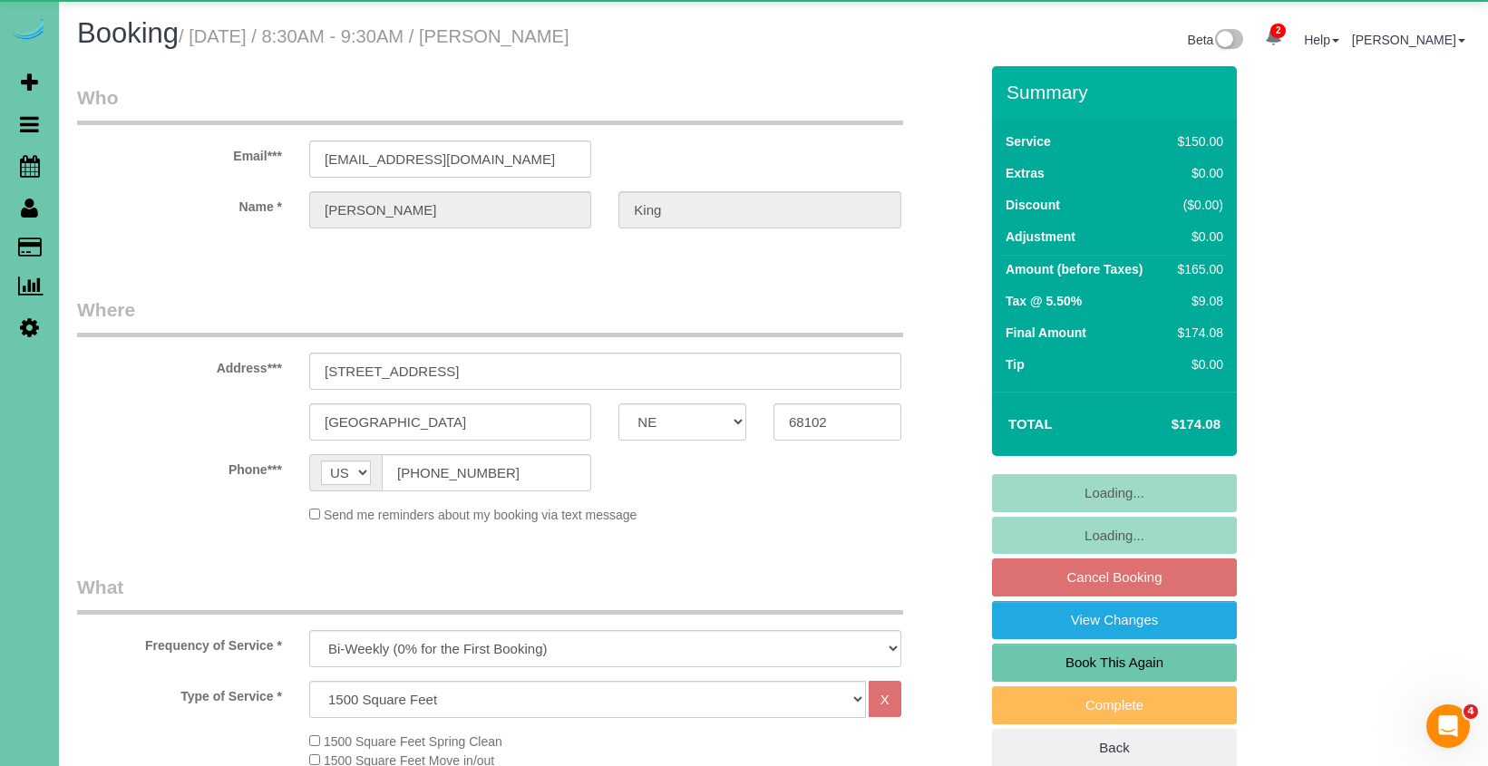
select select "object:919"
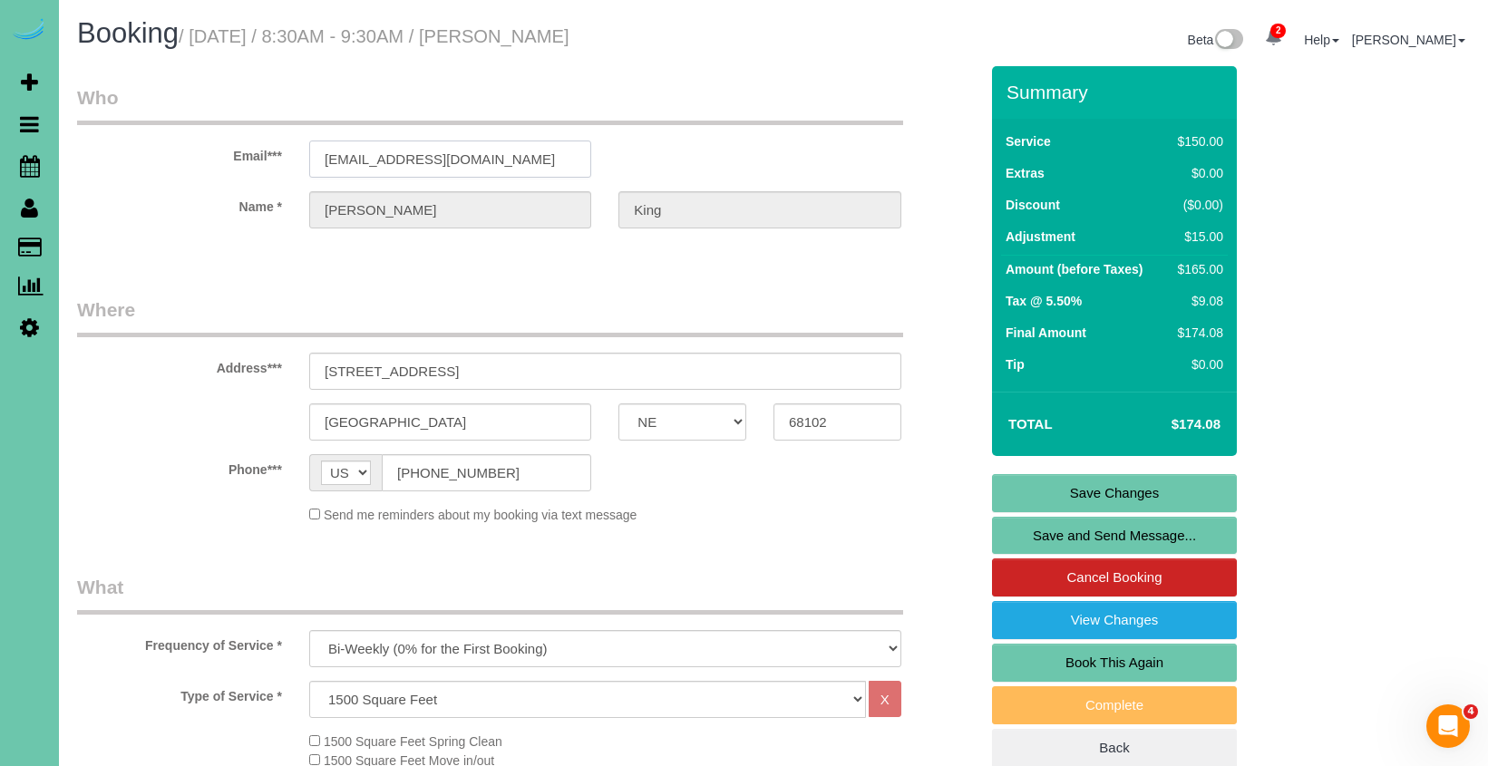
drag, startPoint x: 480, startPoint y: 157, endPoint x: 295, endPoint y: 147, distance: 185.2
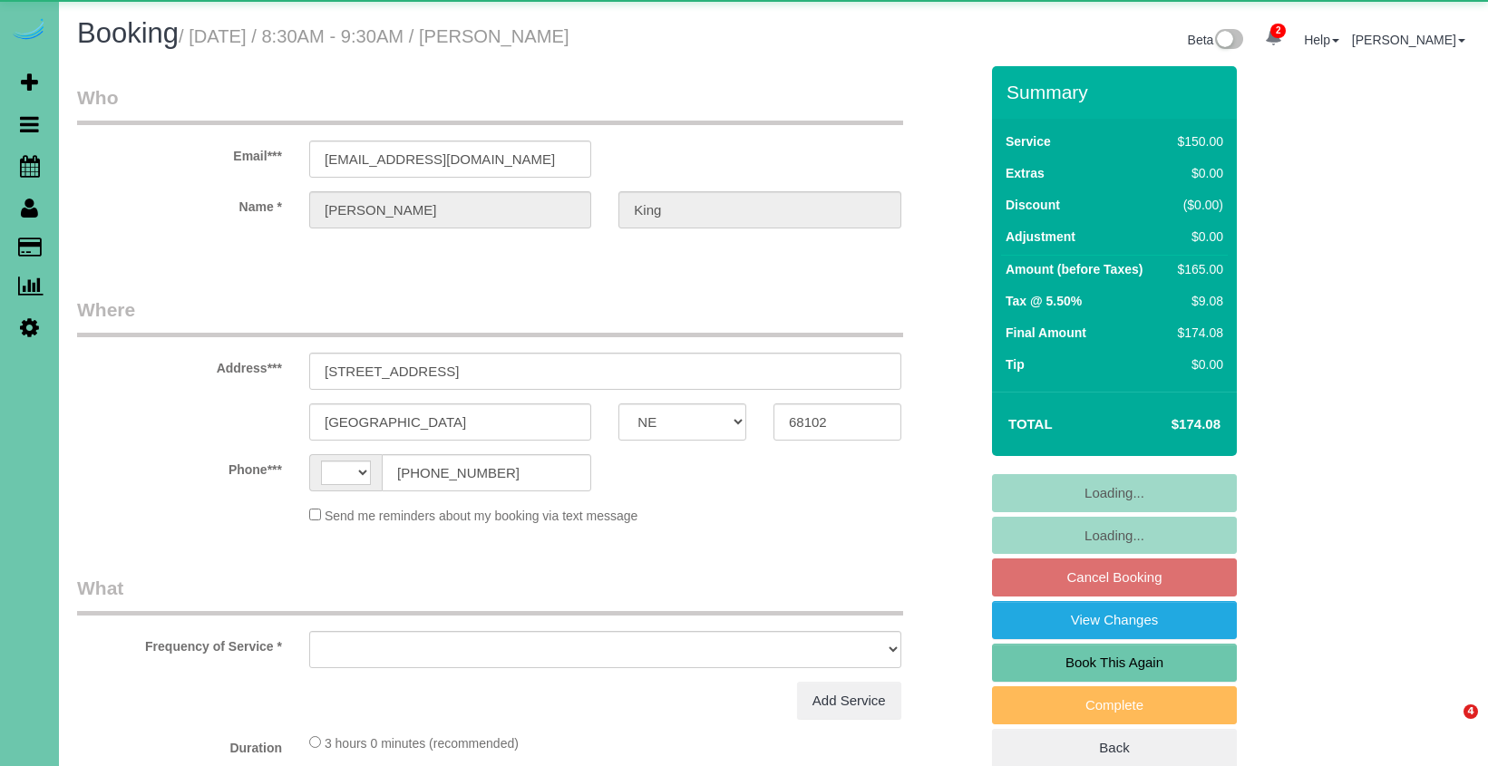
select select "NE"
select select "string:[GEOGRAPHIC_DATA]"
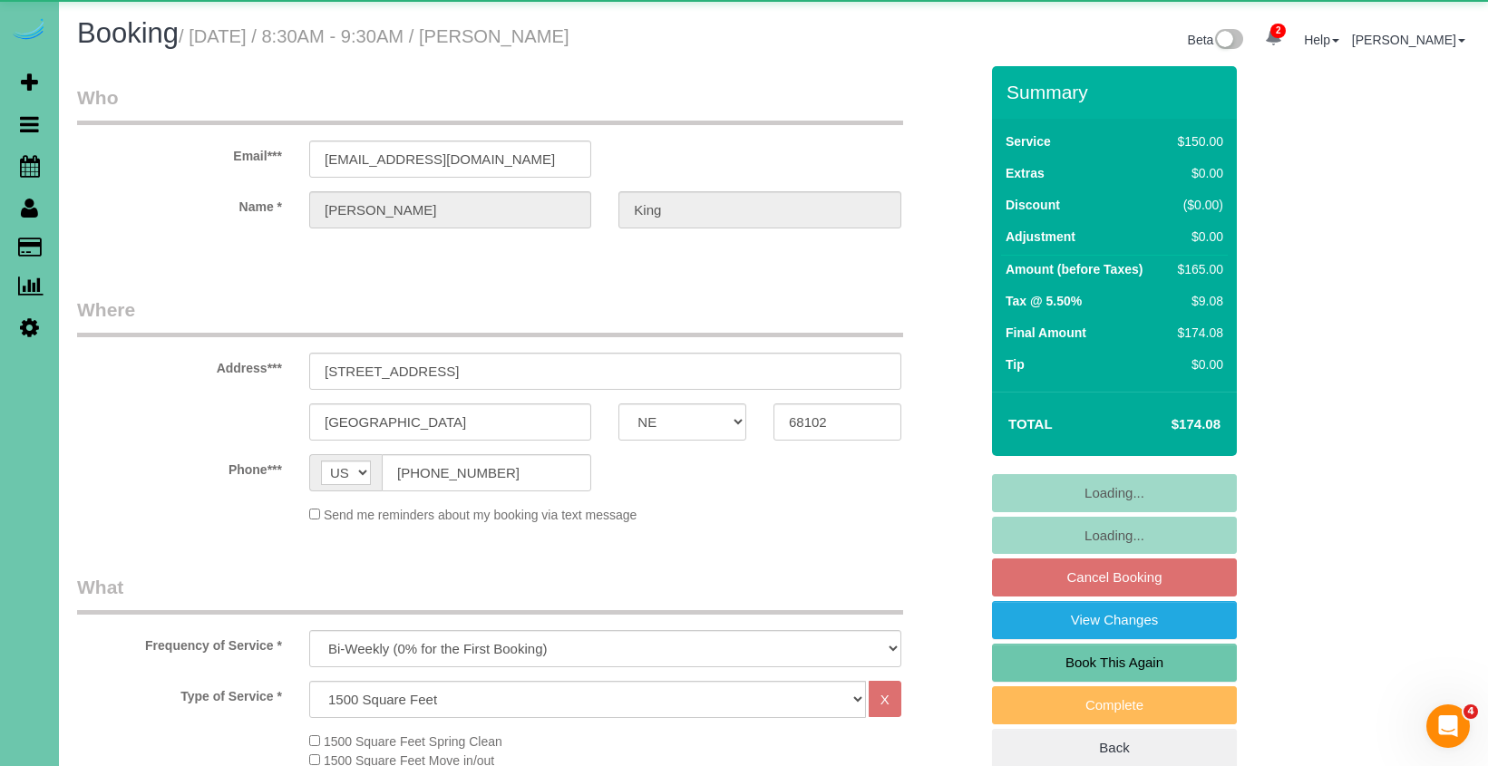
select select "object:851"
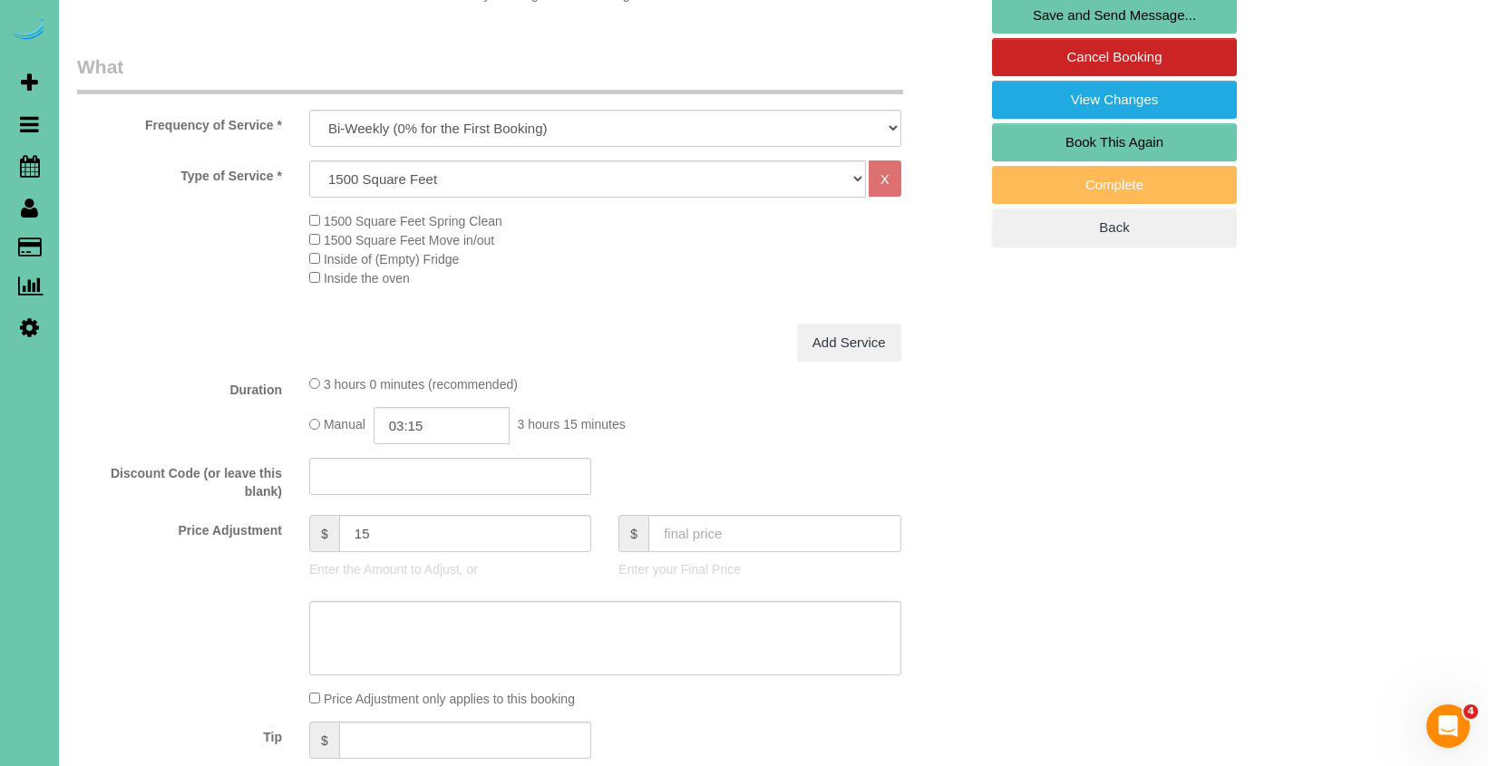
scroll to position [522, 0]
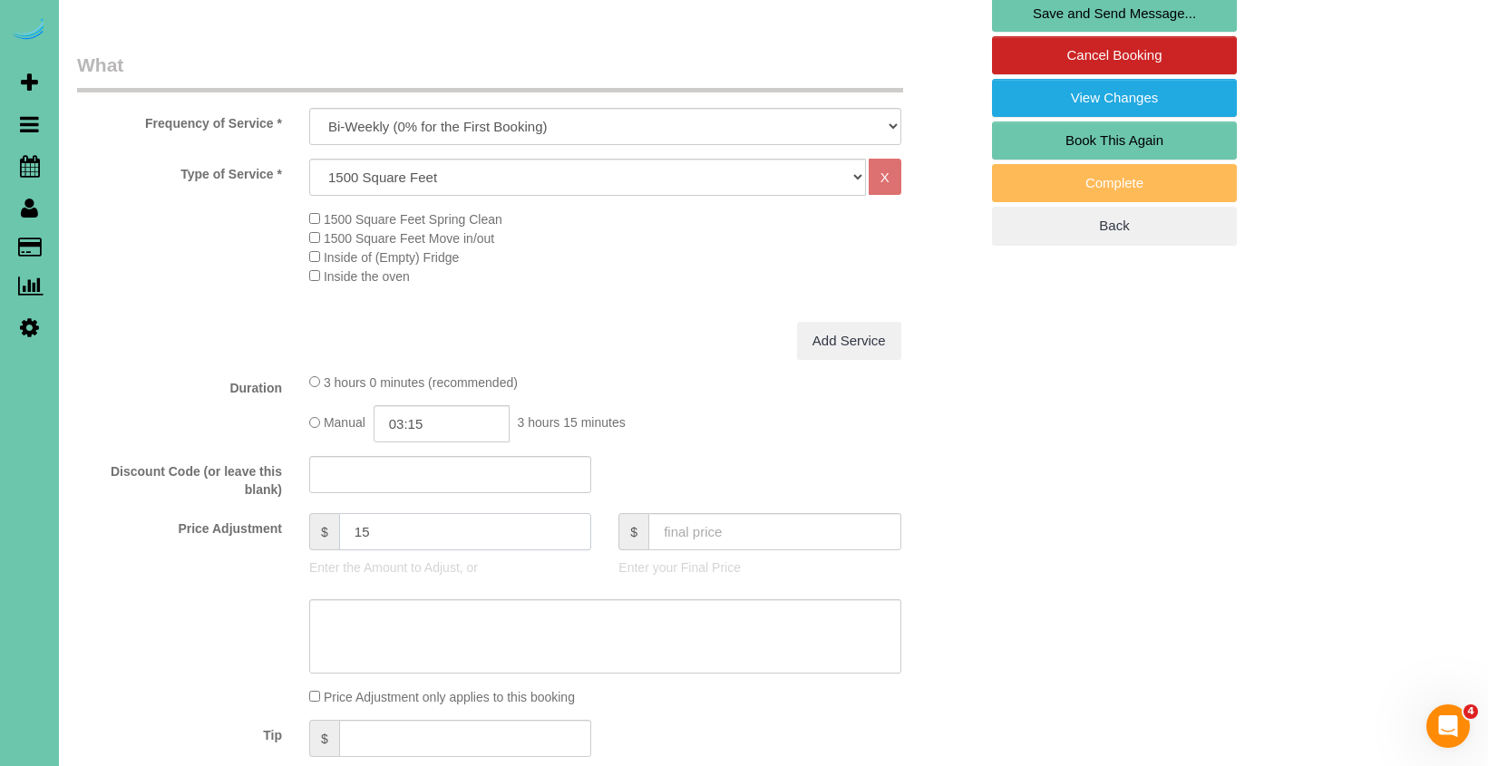
drag, startPoint x: 384, startPoint y: 522, endPoint x: 262, endPoint y: 504, distance: 123.7
click at [262, 504] on fieldset "What Frequency of Service * One Time Weekly (0% for the First Booking) Bi-Weekl…" at bounding box center [527, 439] width 901 height 774
type input "22.25"
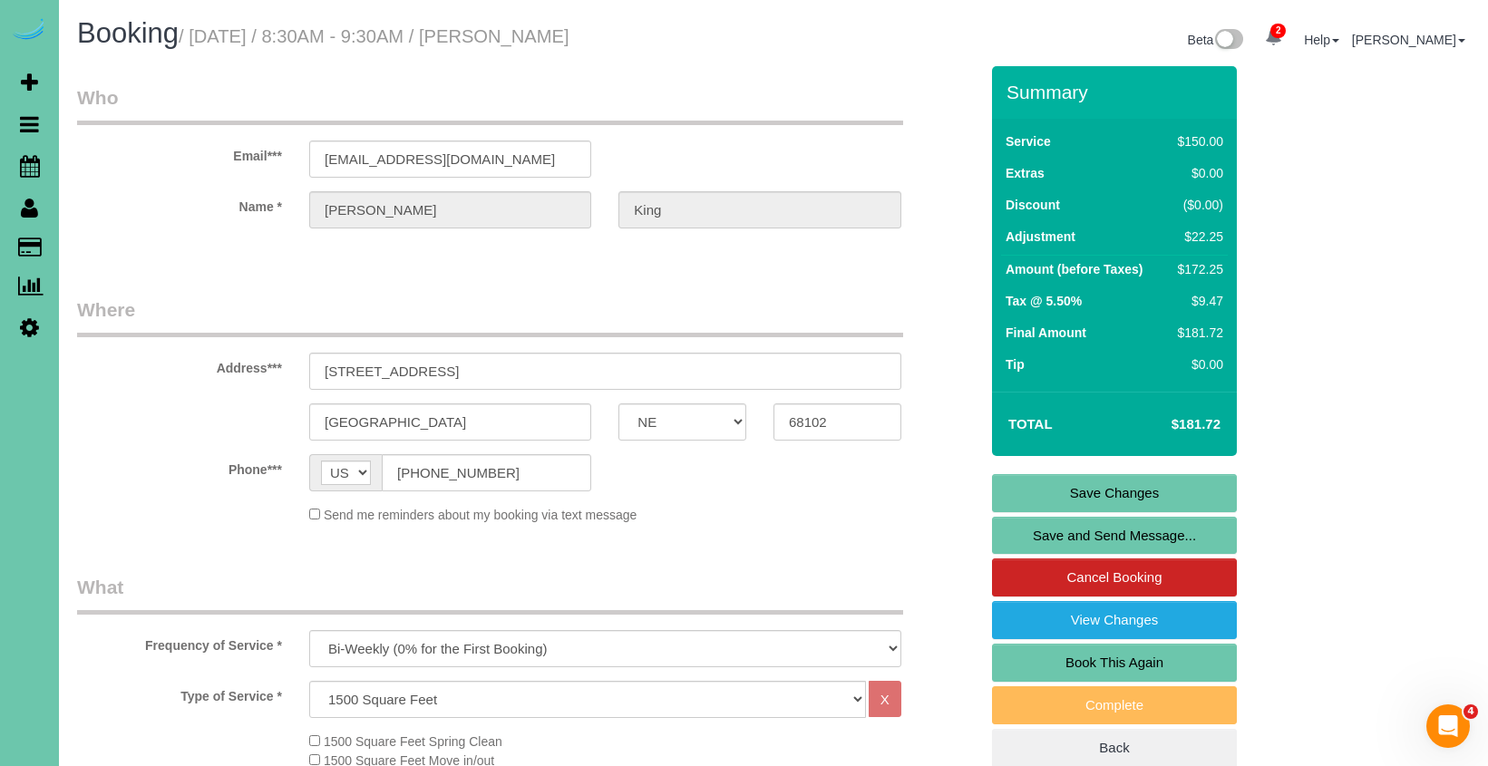
scroll to position [665, 0]
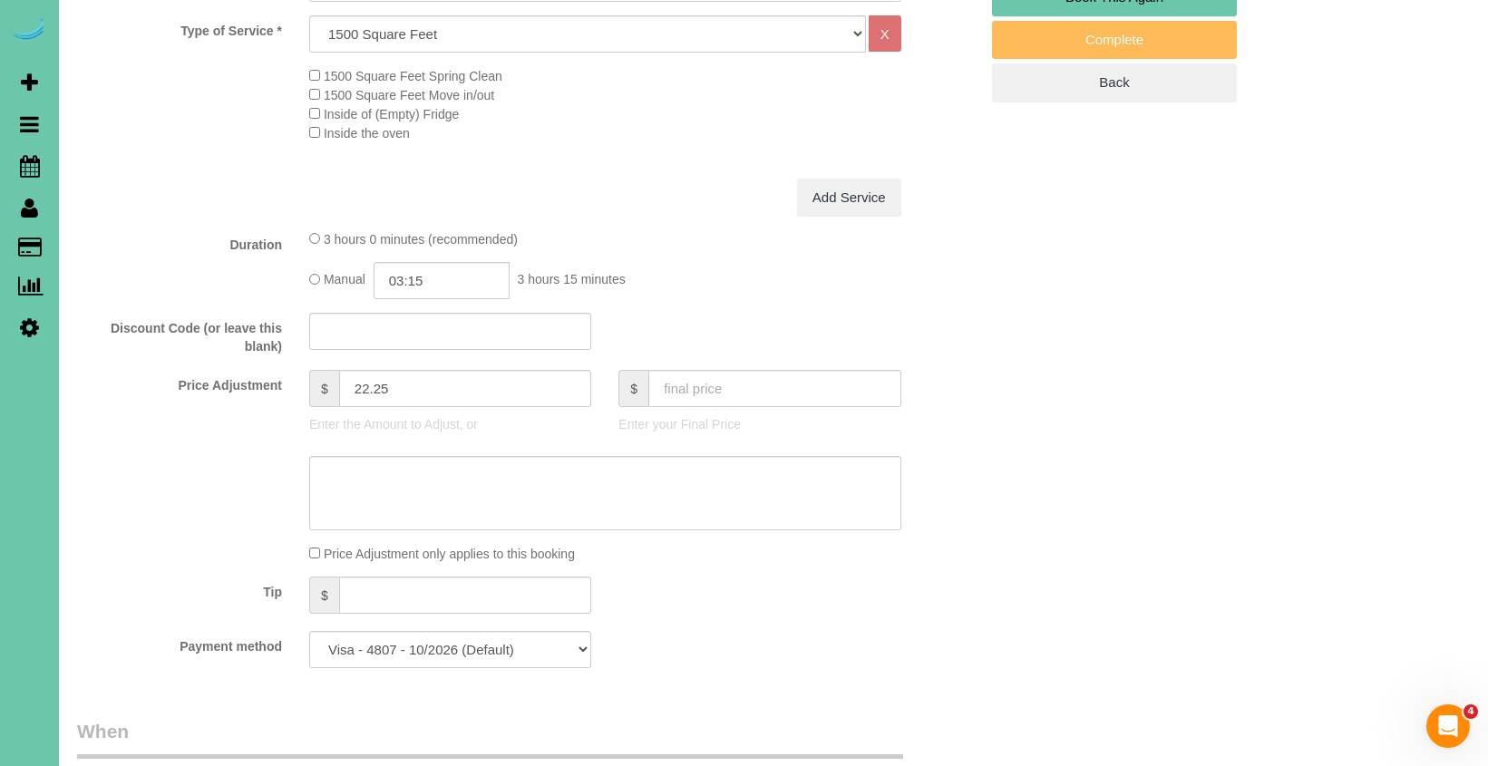
click at [1022, 492] on div "Who Email*** kippyk62@gmail.com Name * Kippy King Where Address*** 555 River Fr…" at bounding box center [773, 718] width 1393 height 2635
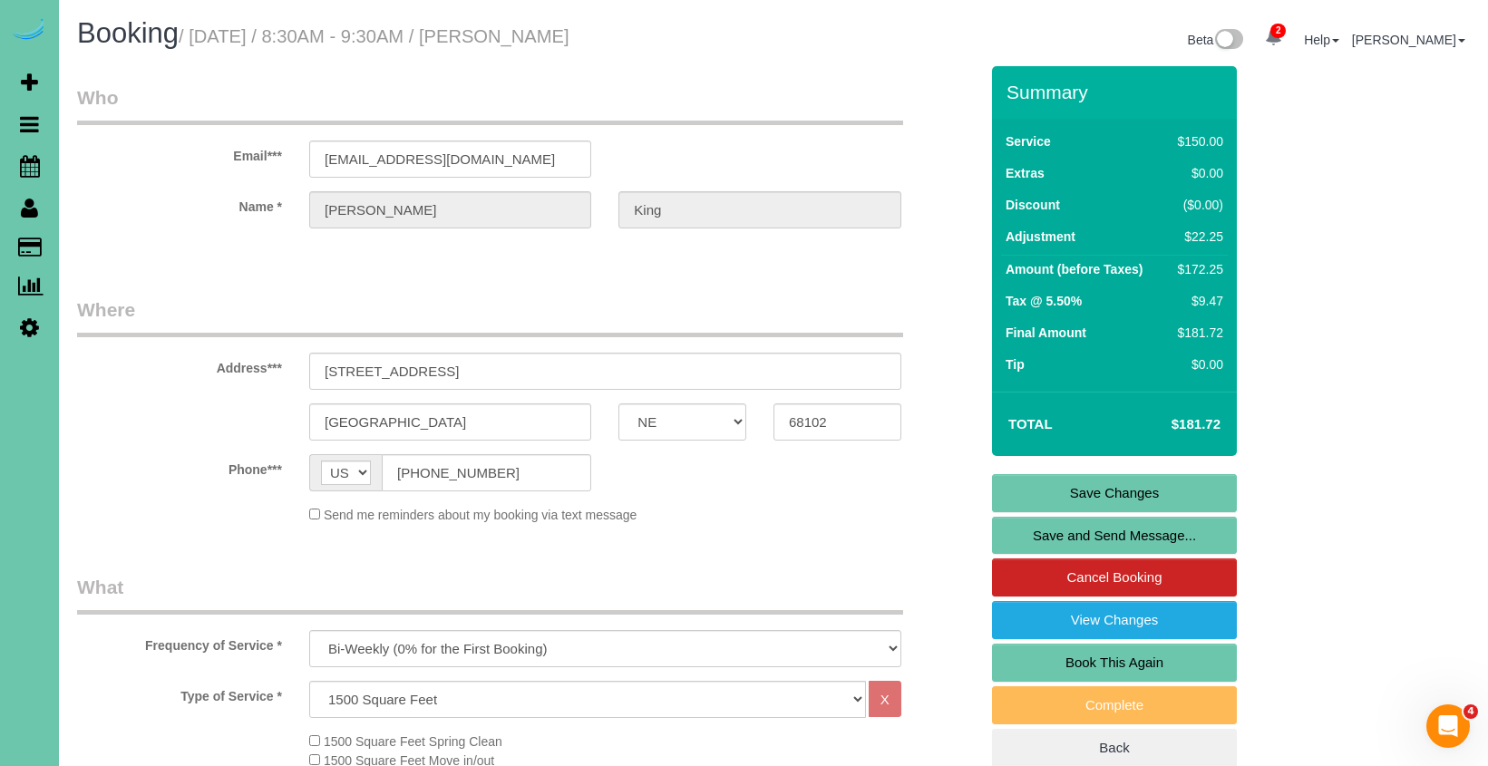
scroll to position [0, 0]
click at [1100, 486] on link "Save Changes" at bounding box center [1114, 493] width 245 height 38
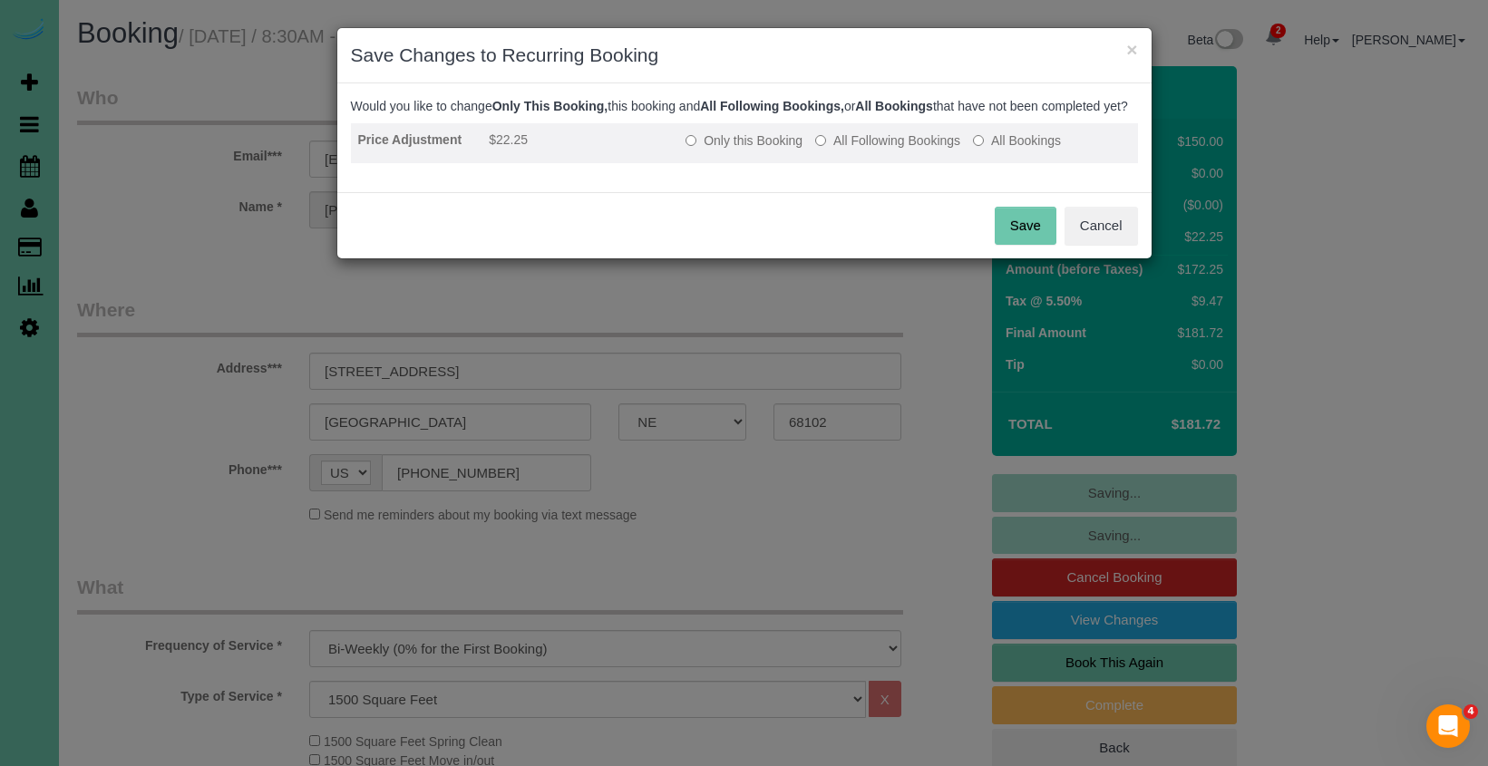
click at [857, 150] on label "All Following Bookings" at bounding box center [887, 140] width 145 height 18
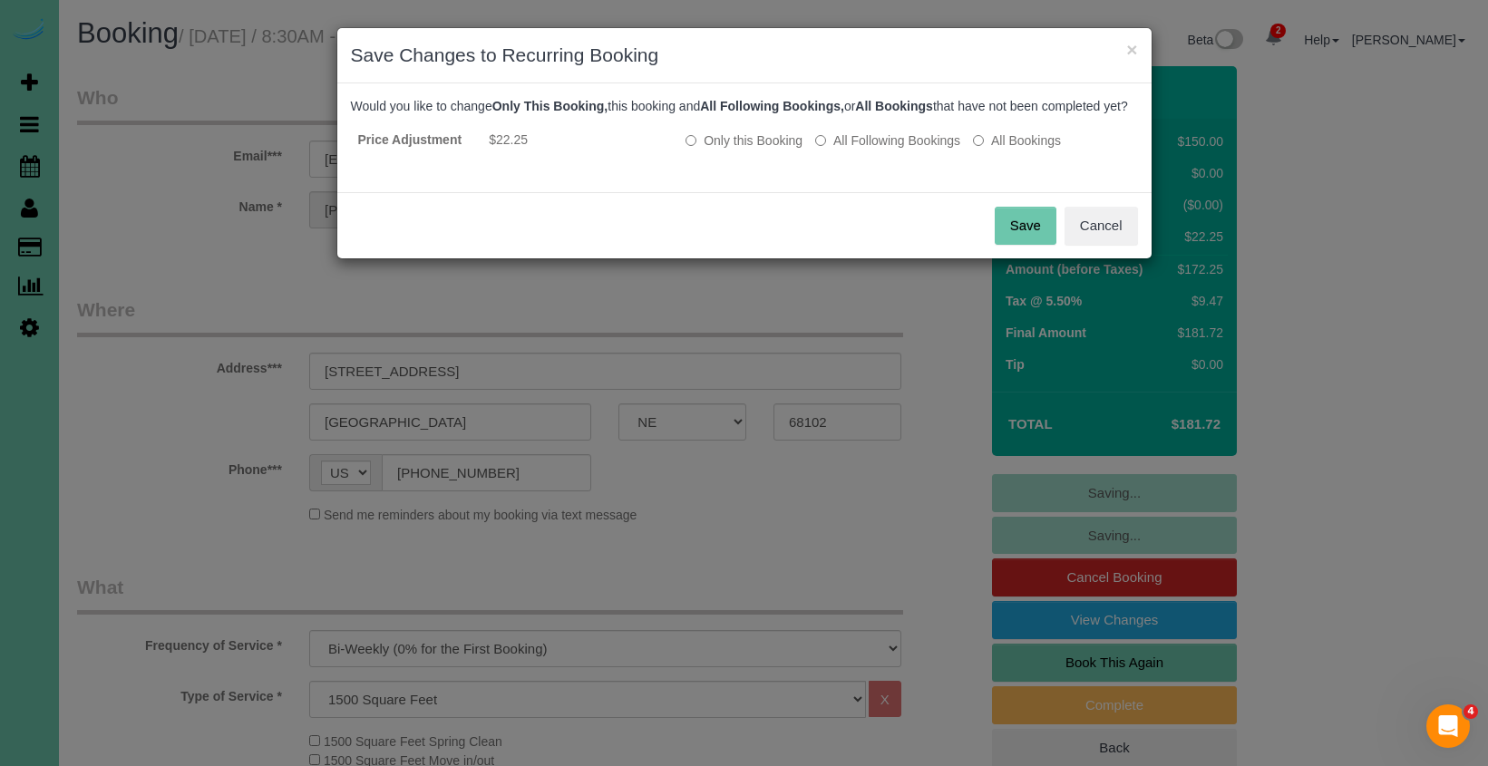
drag, startPoint x: 1102, startPoint y: 243, endPoint x: 967, endPoint y: 283, distance: 140.0
click at [1102, 245] on button "Cancel" at bounding box center [1100, 226] width 73 height 38
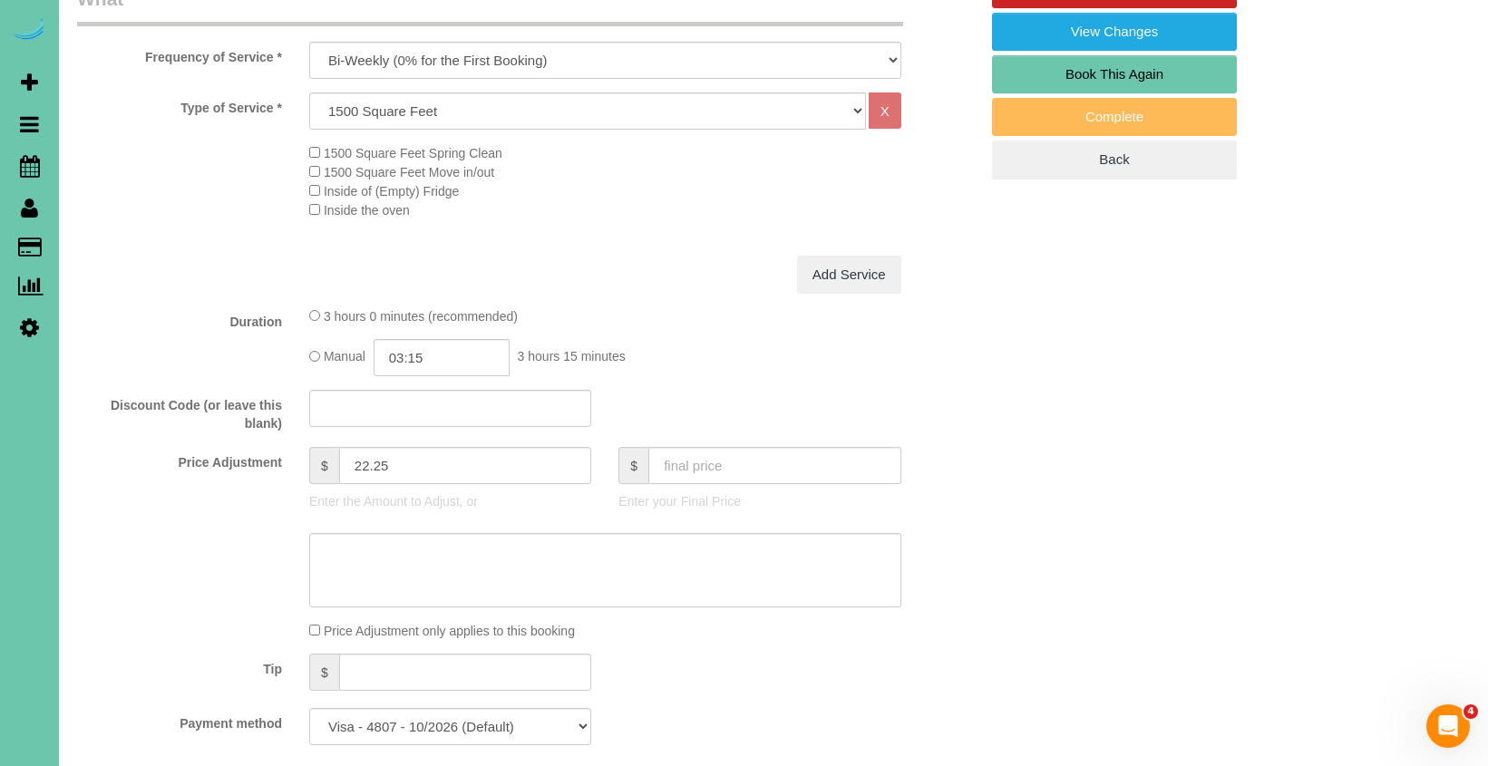
scroll to position [585, 0]
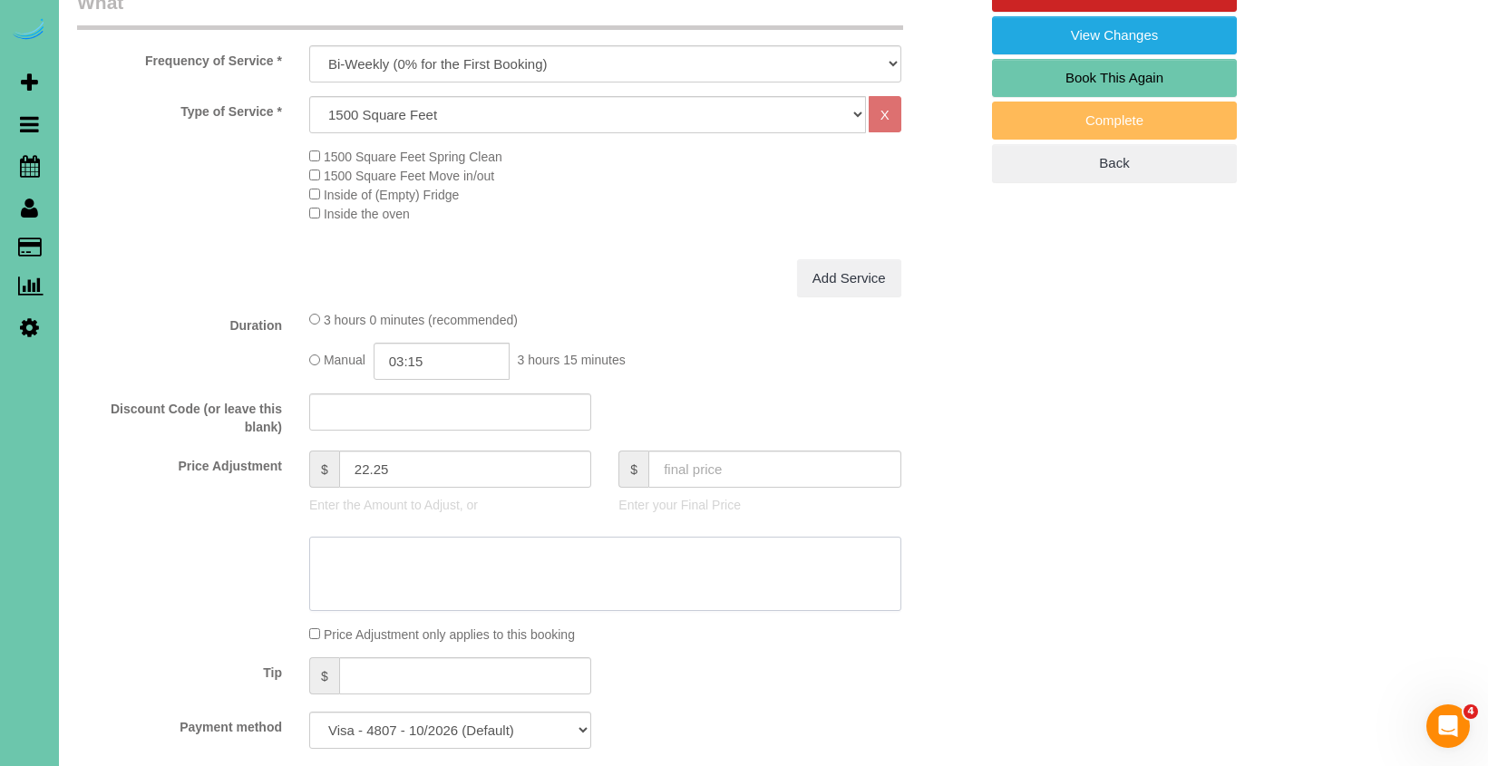
click at [622, 564] on textarea at bounding box center [605, 574] width 592 height 74
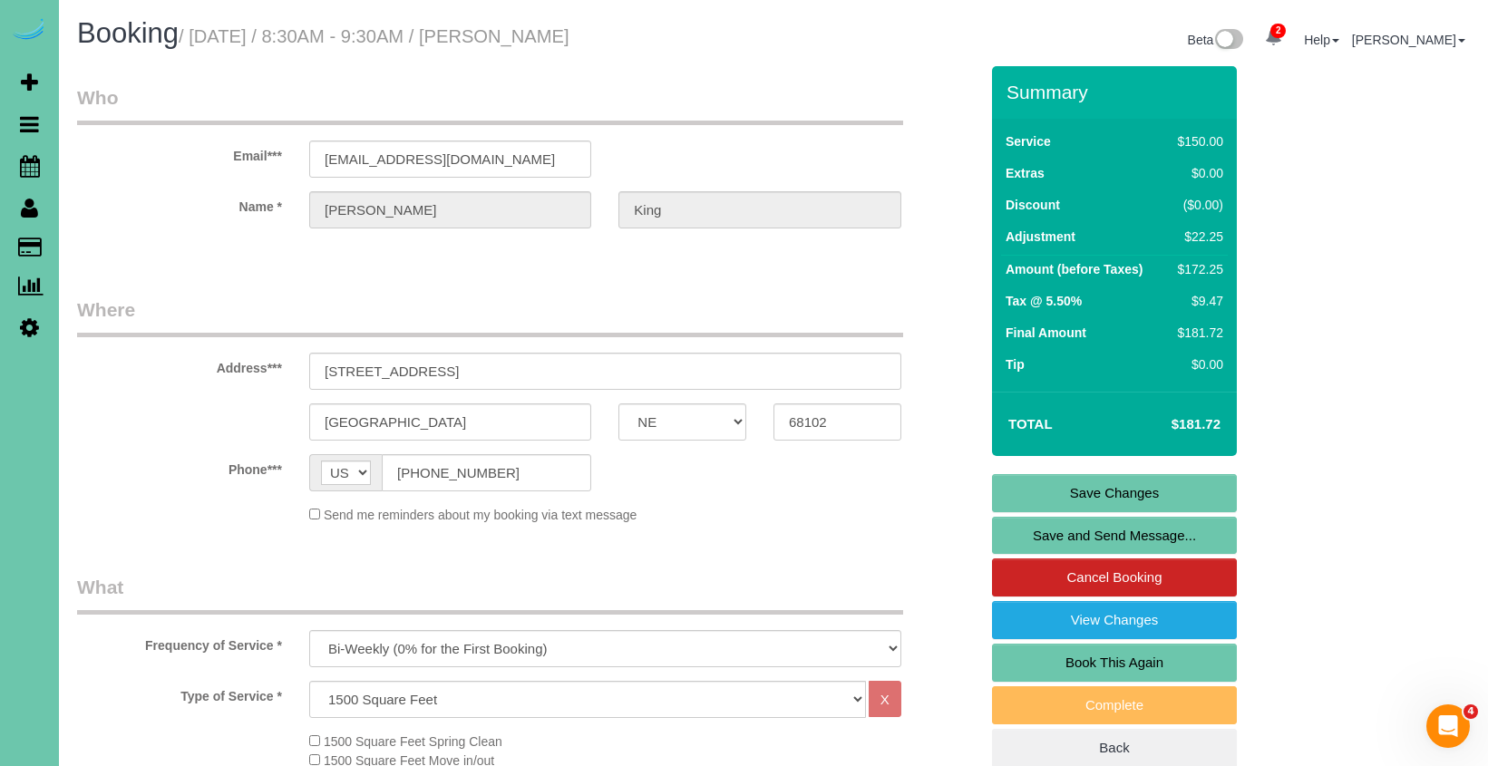
scroll to position [0, 0]
type textarea "new rate - 10/2/25"
click at [1045, 485] on link "Save Changes" at bounding box center [1114, 493] width 245 height 38
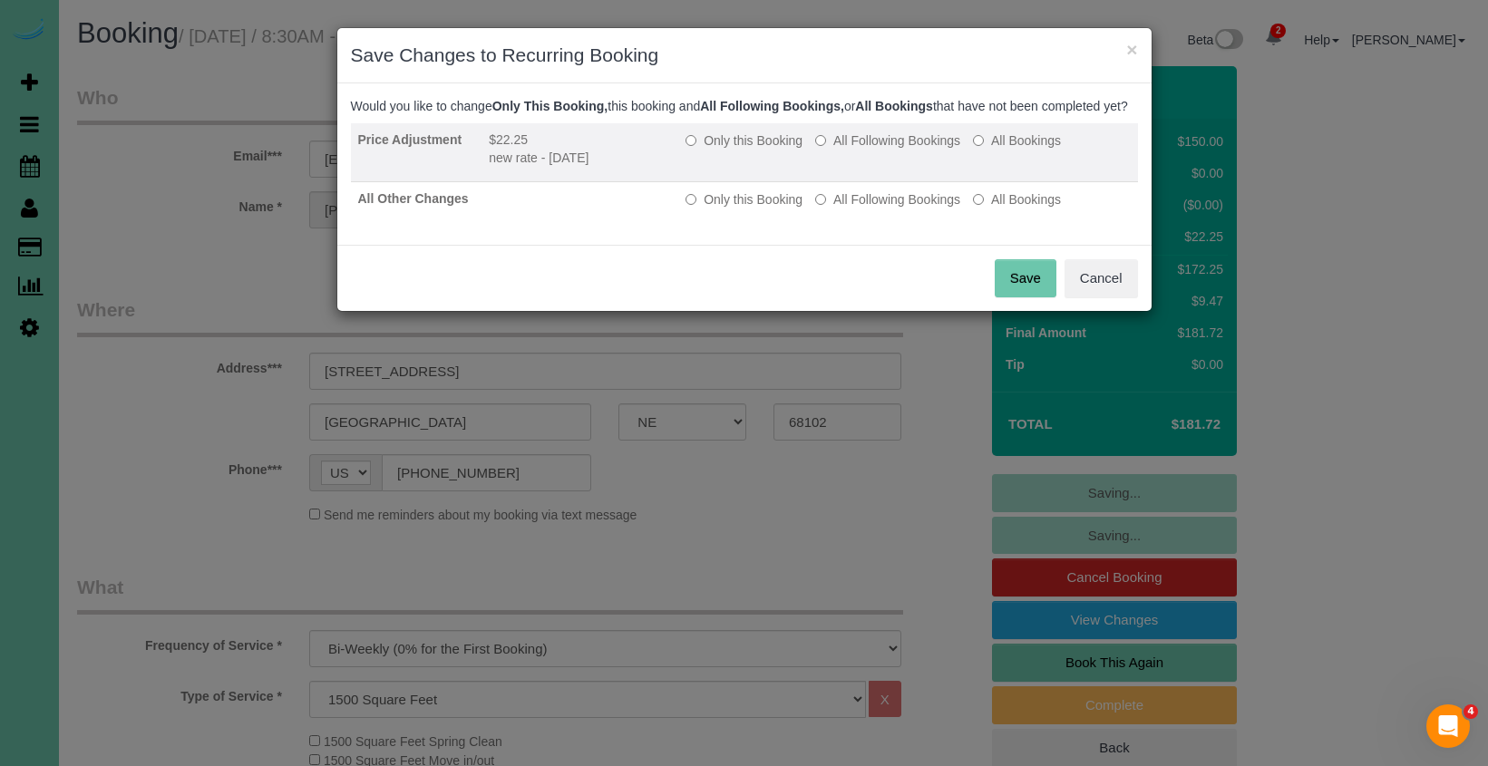
drag, startPoint x: 921, startPoint y: 157, endPoint x: 914, endPoint y: 167, distance: 12.3
click at [919, 150] on label "All Following Bookings" at bounding box center [887, 140] width 145 height 18
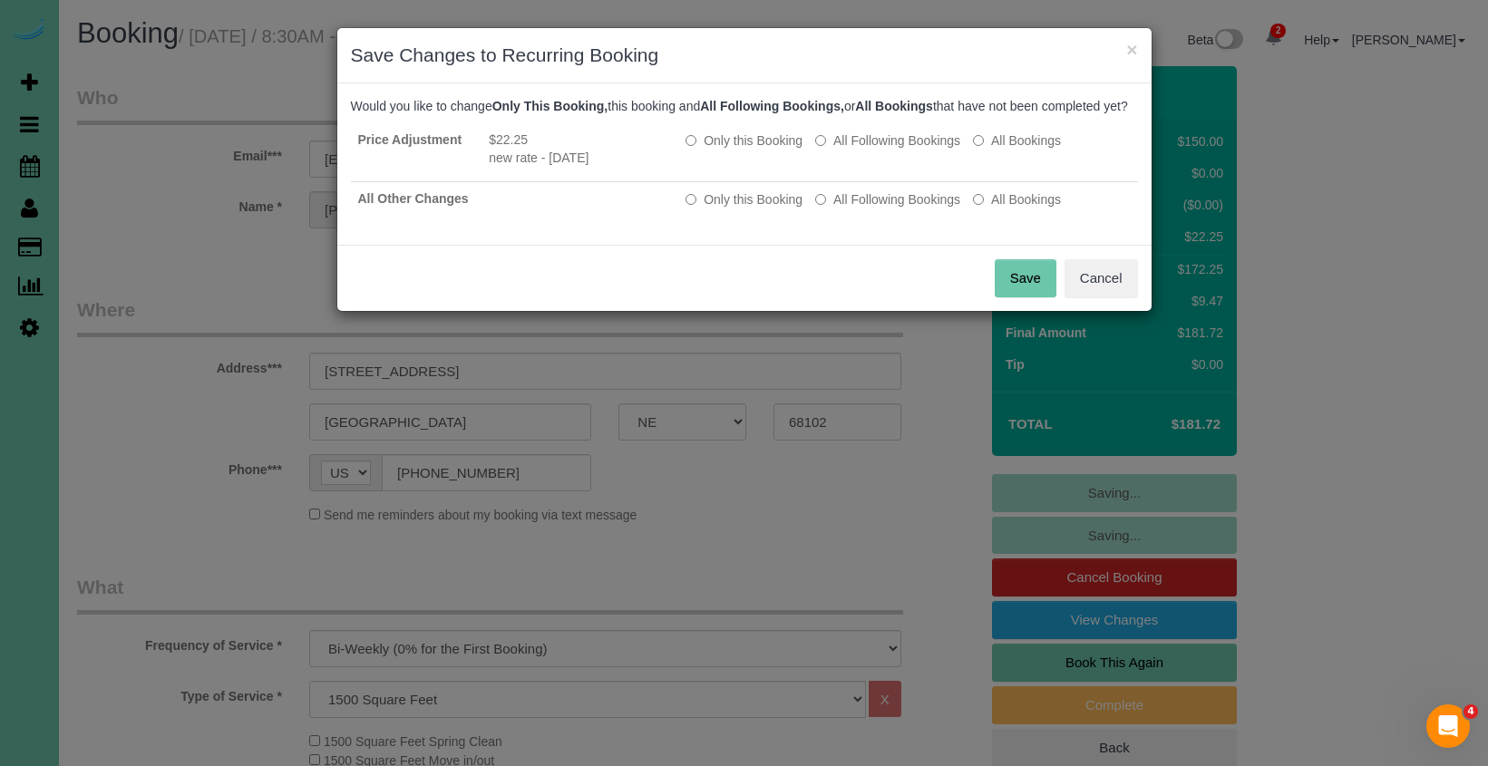
drag, startPoint x: 898, startPoint y: 225, endPoint x: 940, endPoint y: 246, distance: 47.4
click at [898, 209] on label "All Following Bookings" at bounding box center [887, 199] width 145 height 18
drag, startPoint x: 1015, startPoint y: 298, endPoint x: 986, endPoint y: 303, distance: 29.4
click at [1014, 297] on button "Save" at bounding box center [1026, 278] width 62 height 38
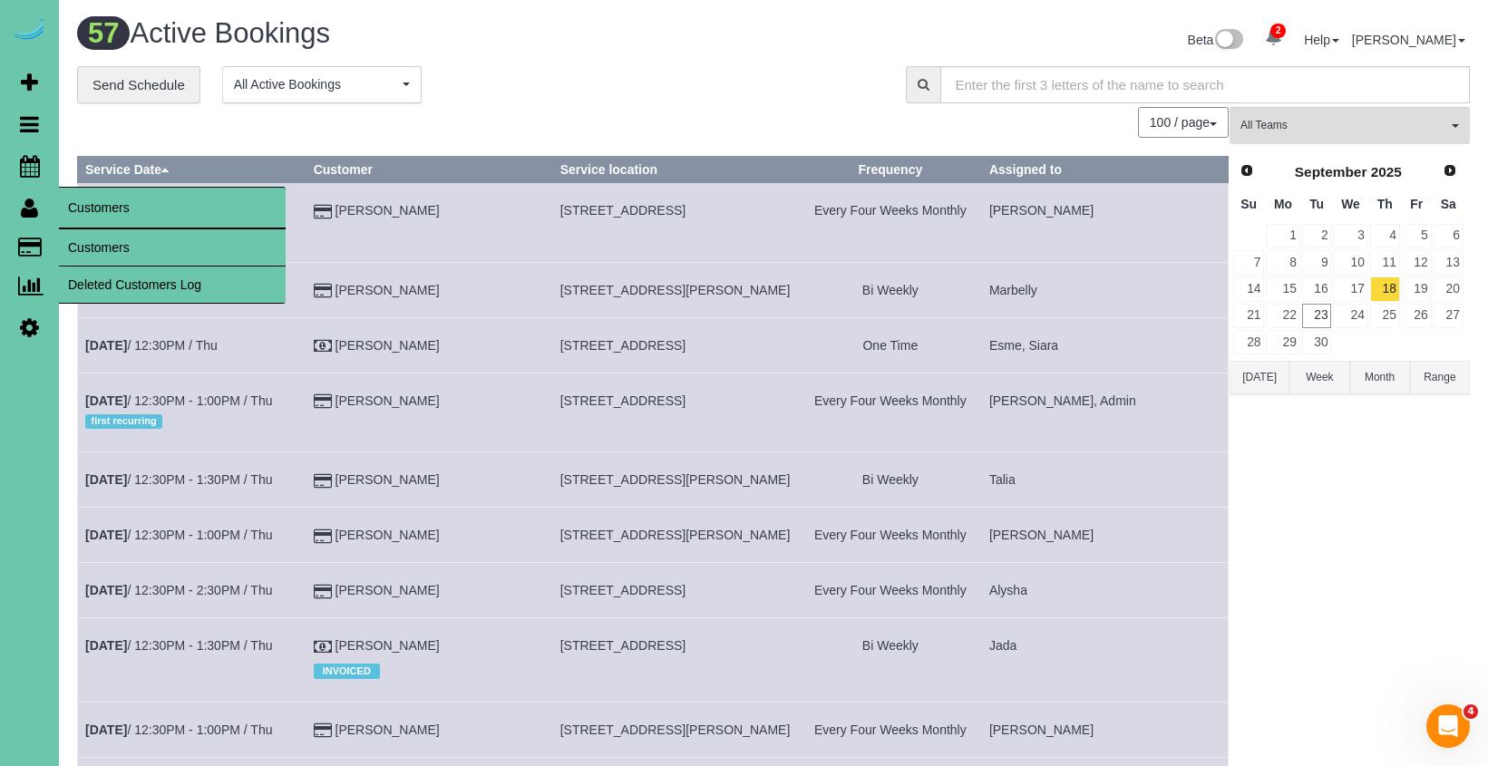
click at [99, 229] on link "Customers" at bounding box center [172, 247] width 227 height 36
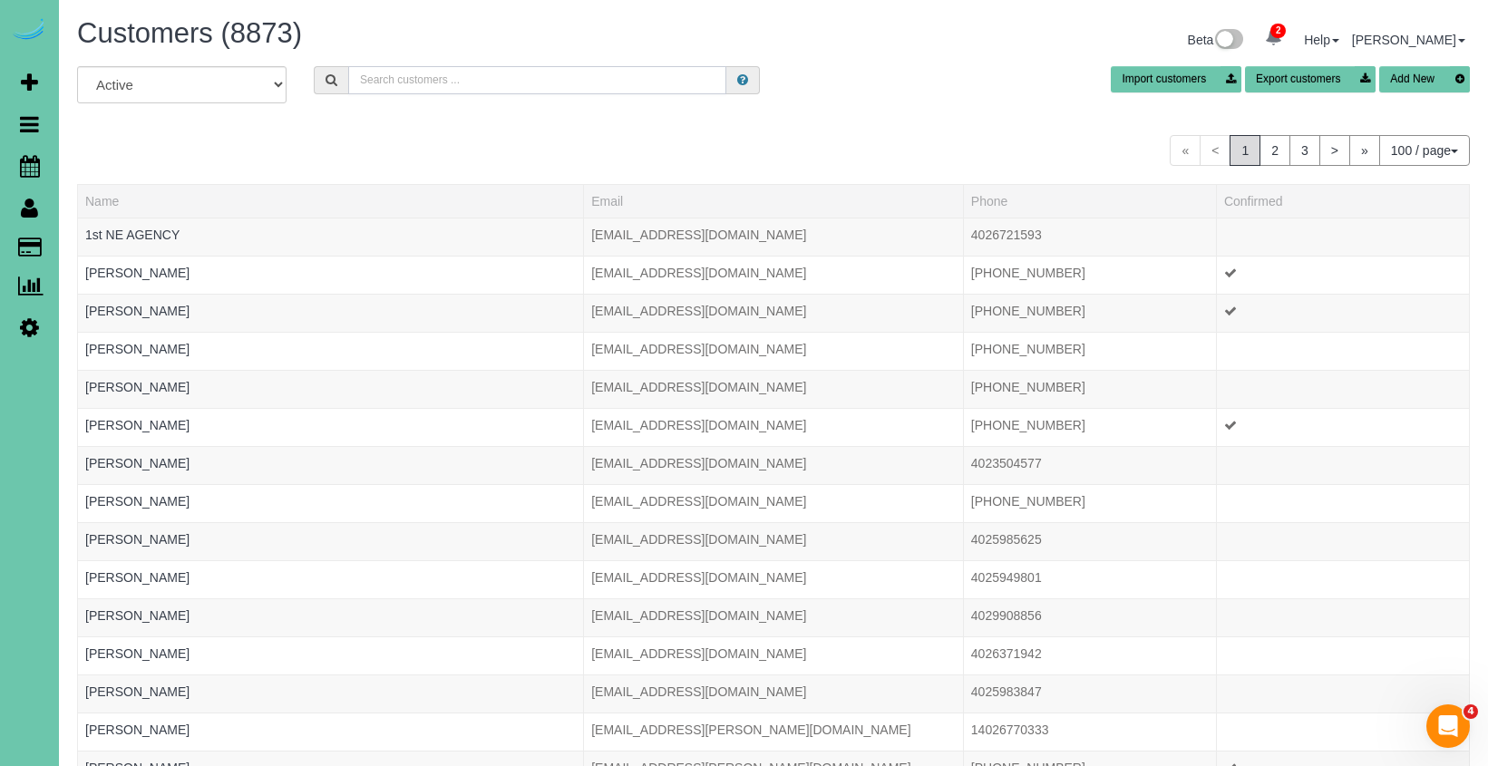
click at [454, 85] on input "text" at bounding box center [537, 80] width 378 height 28
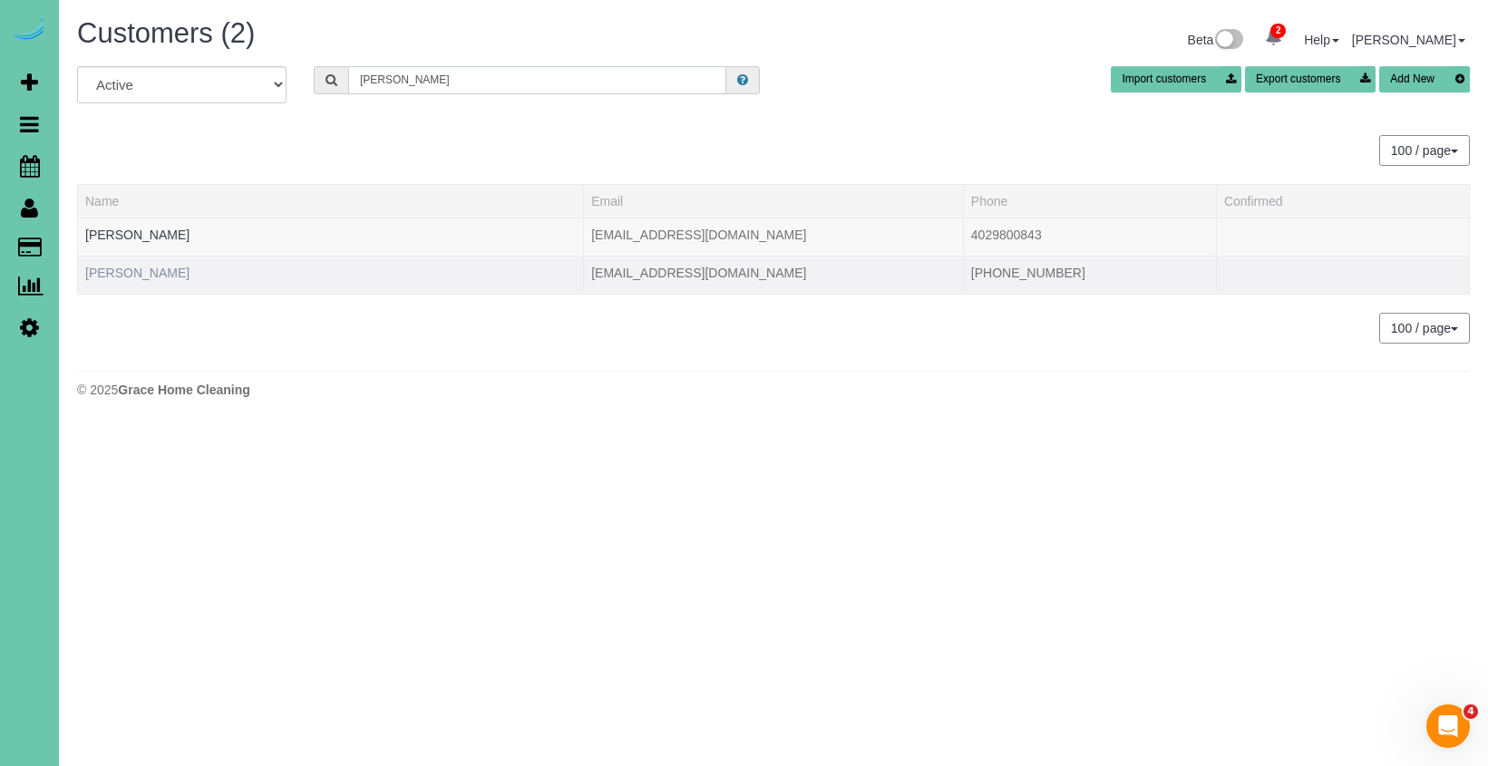
type input "Emily l"
click at [145, 269] on link "Emily Lindley" at bounding box center [137, 273] width 104 height 15
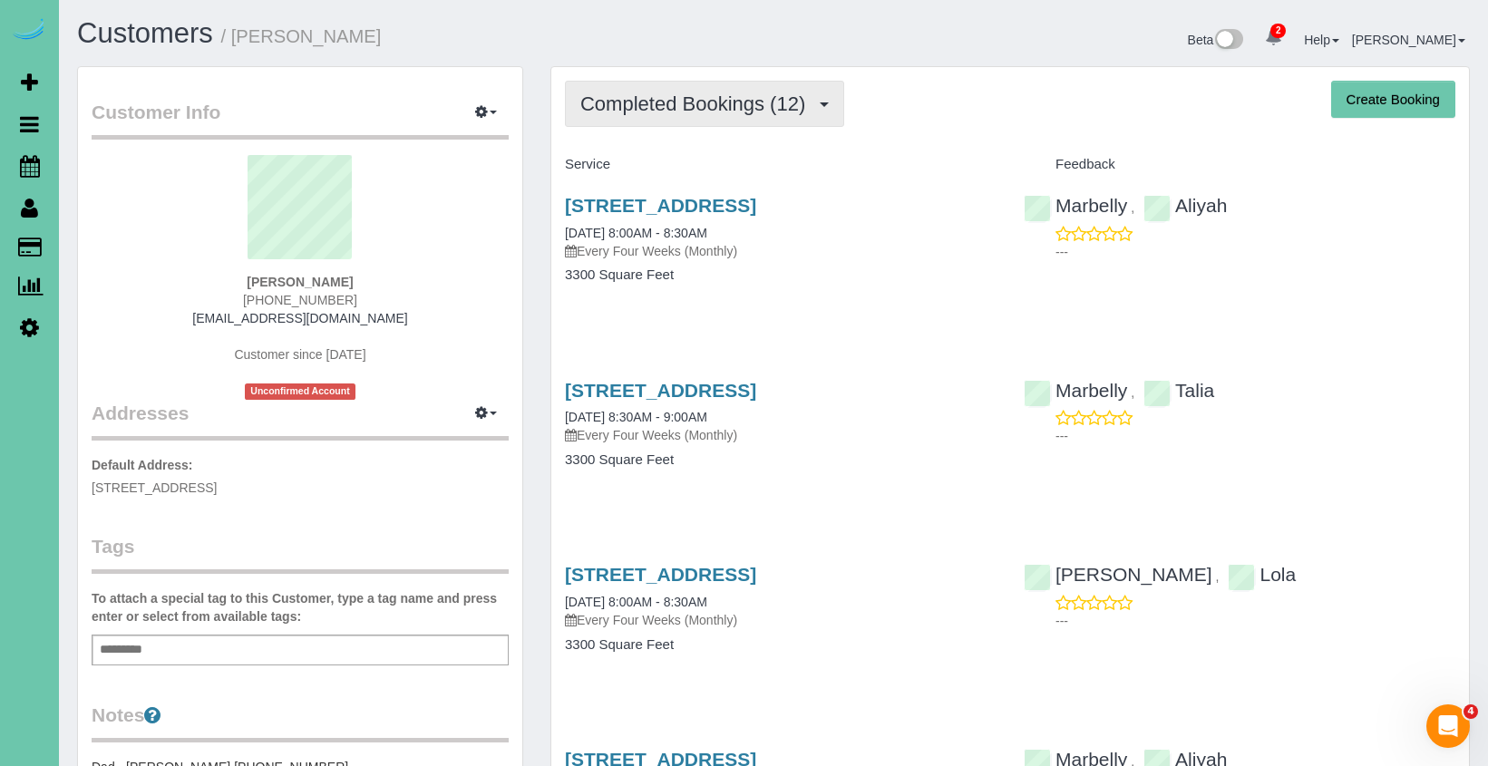
click at [721, 103] on span "Completed Bookings (12)" at bounding box center [697, 103] width 234 height 23
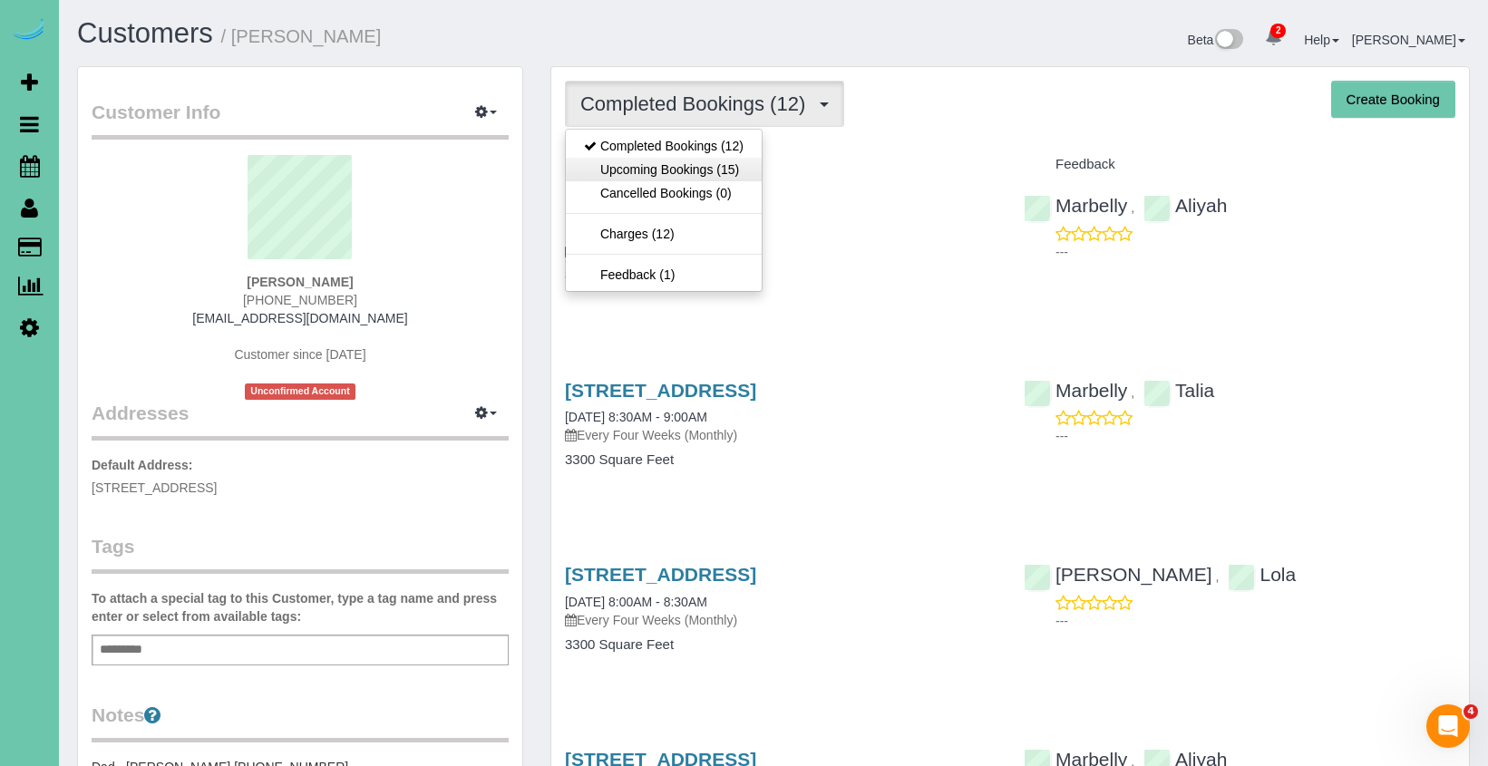
click at [714, 160] on link "Upcoming Bookings (15)" at bounding box center [664, 170] width 196 height 24
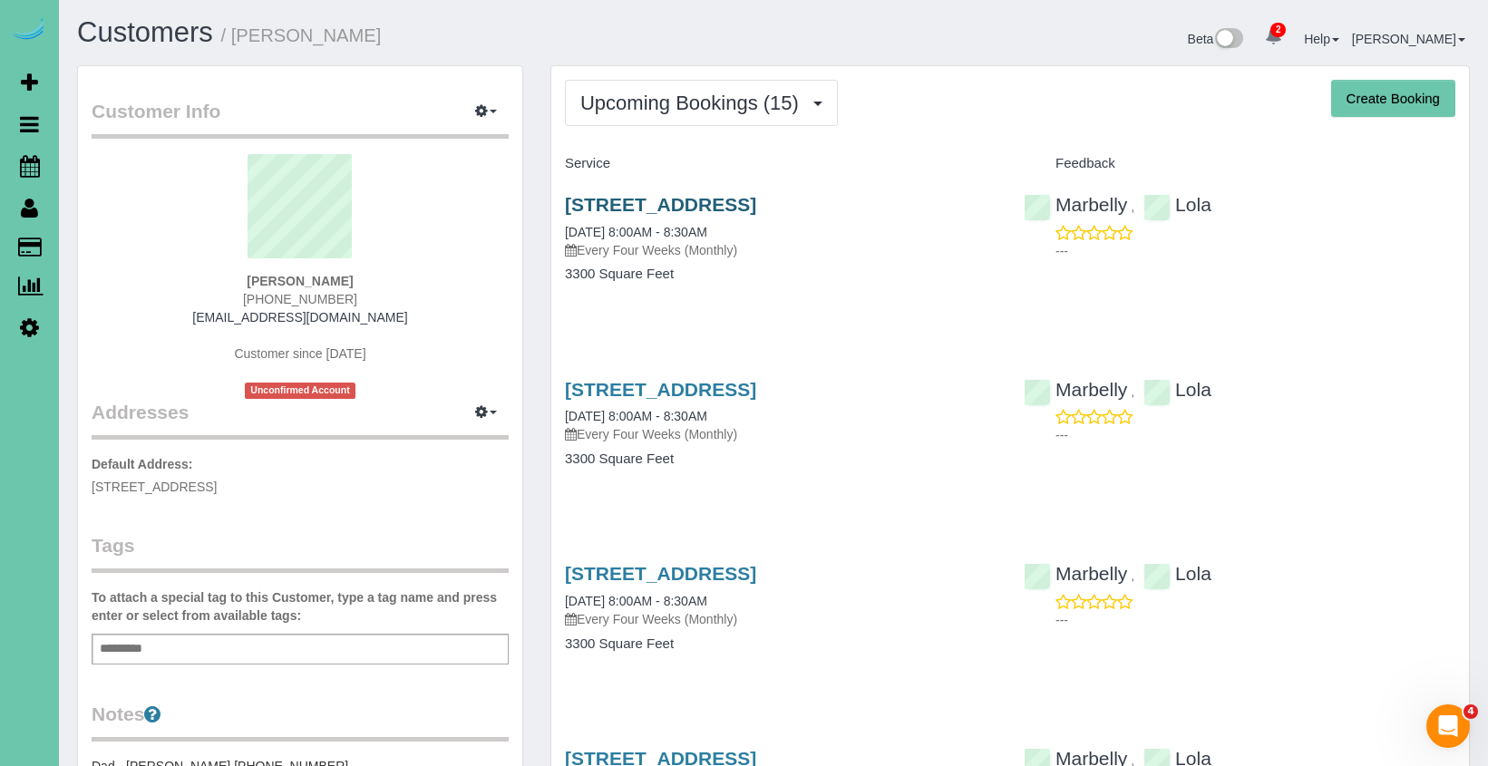
click at [660, 203] on link "20520 Wolfs St, Elkhorn, NE 68022" at bounding box center [660, 204] width 191 height 21
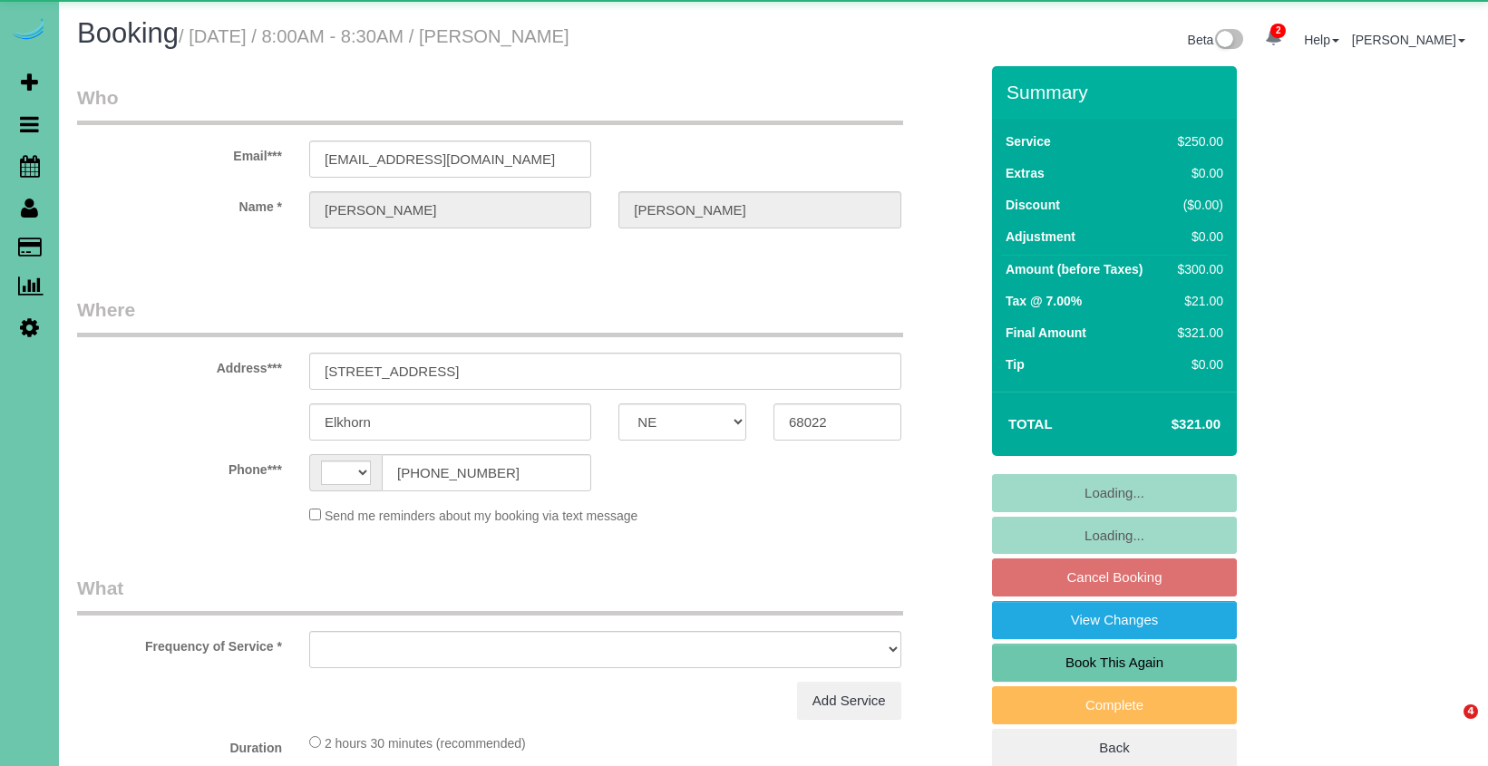
select select "NE"
select select "string:[GEOGRAPHIC_DATA]"
select select "object:672"
select select "string:fspay-de405d87-9052-4c26-a460-b43949fa7165"
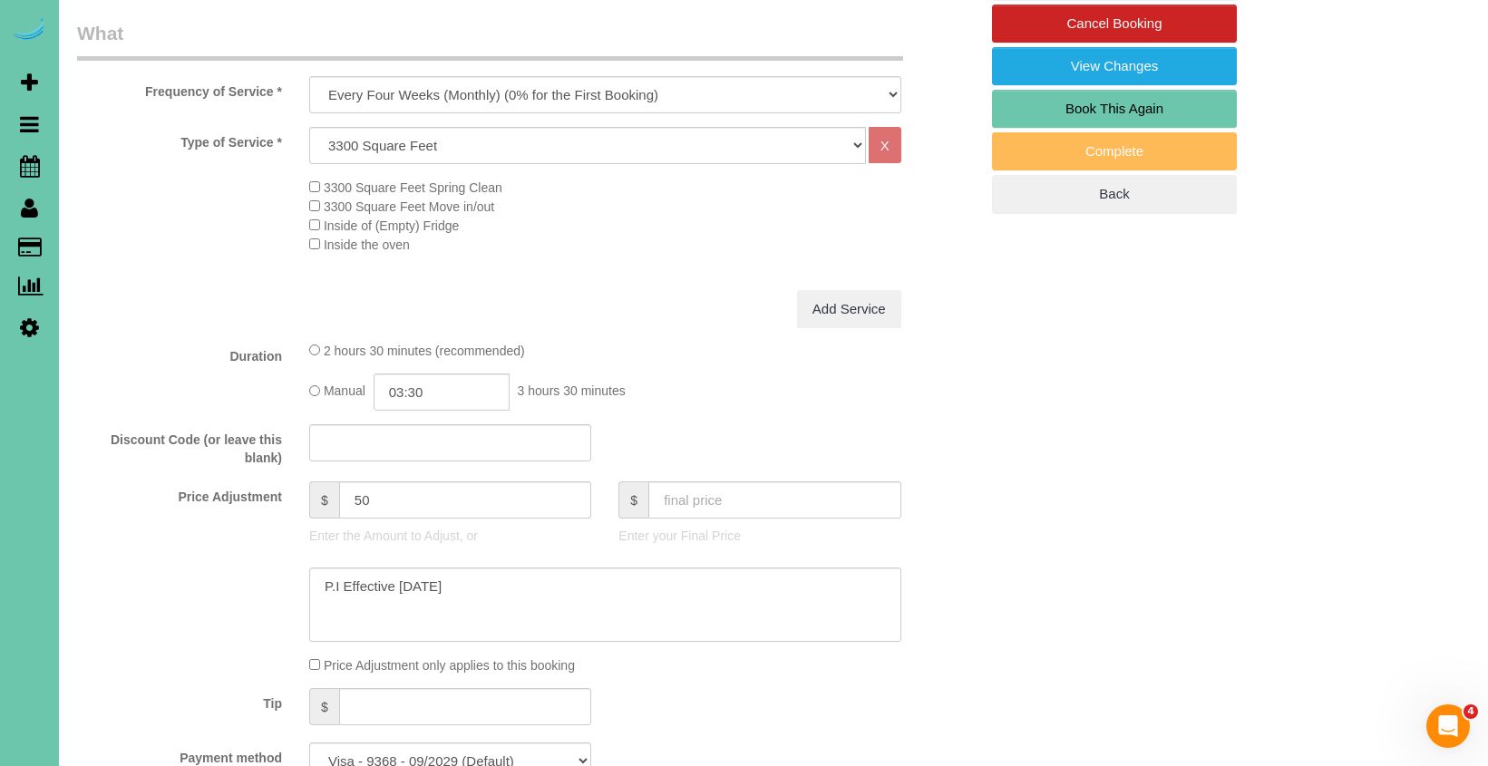
scroll to position [555, 0]
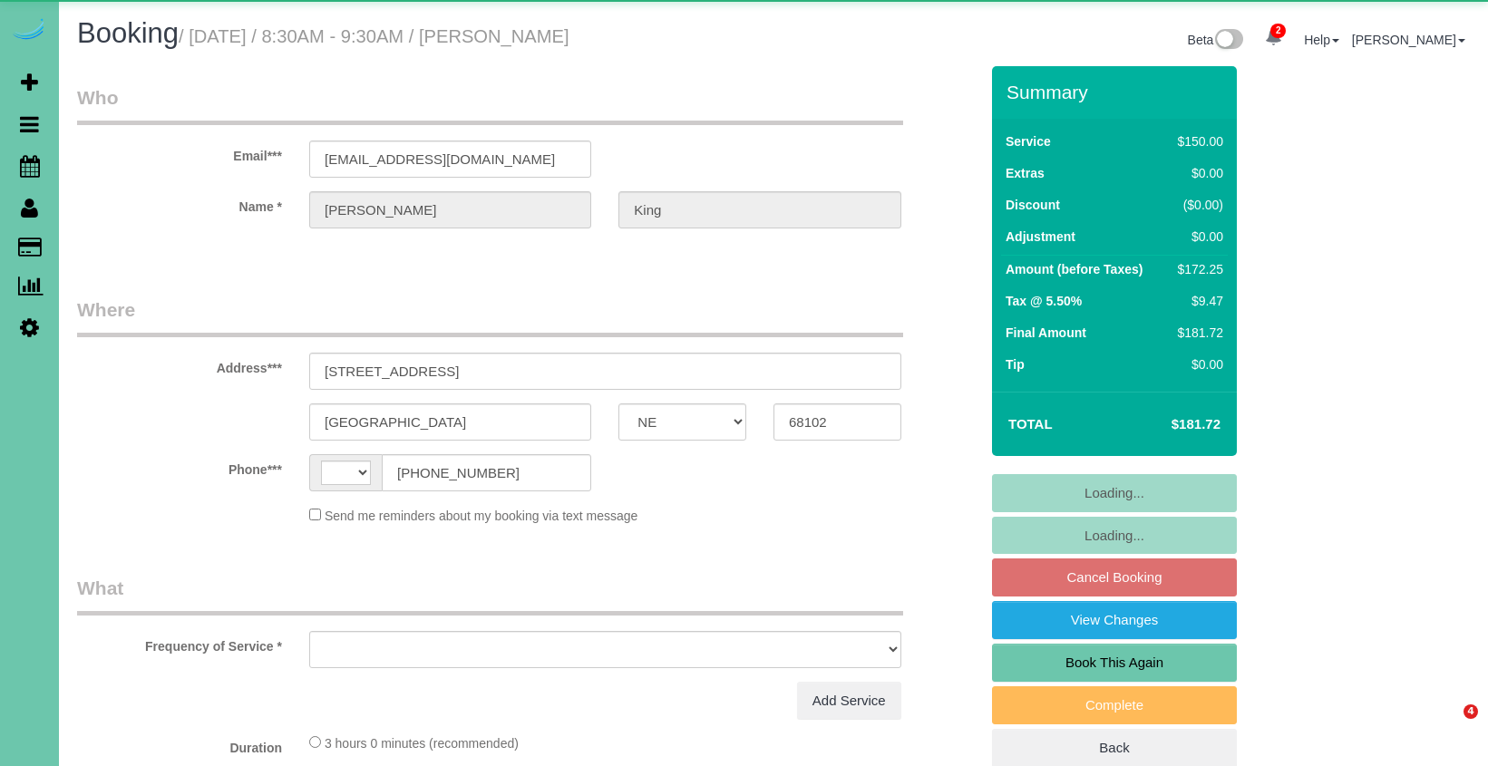
select select "NE"
select select "string:[GEOGRAPHIC_DATA]"
select select "object:639"
select select "NE"
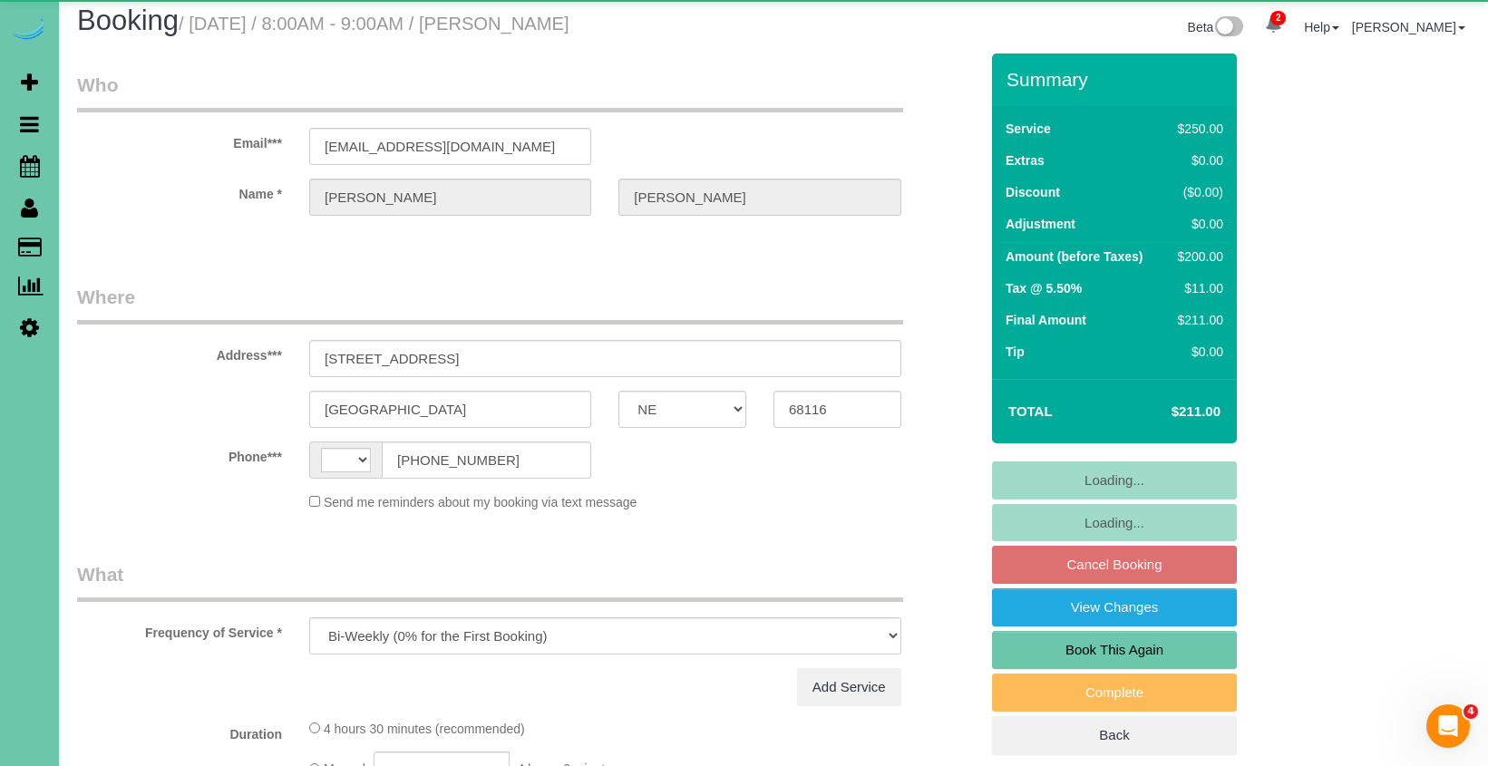
select select "string:[GEOGRAPHIC_DATA]"
select select "string:fspay-2a3f3cfd-3fcc-4eab-919c-7ff6ba454651"
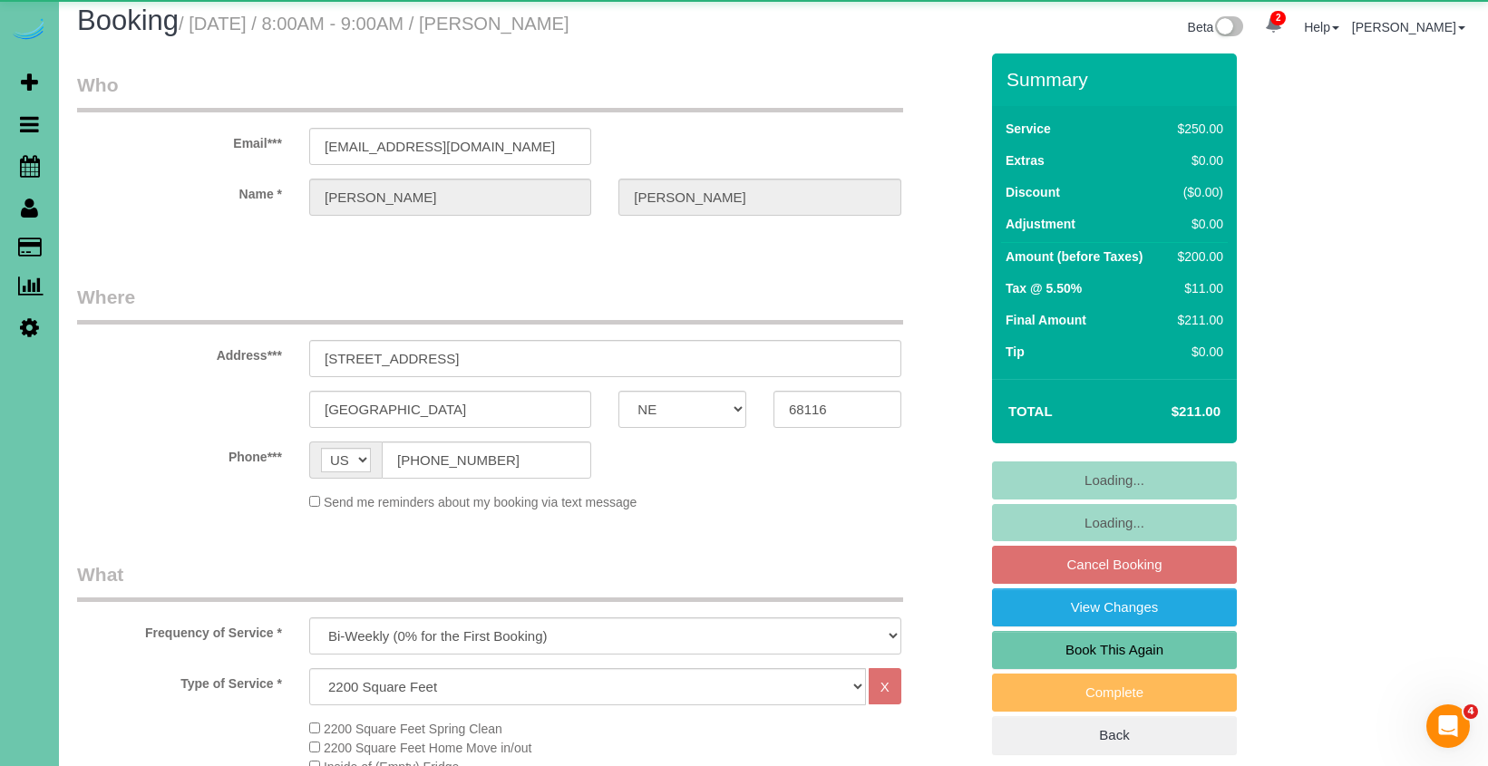
select select "object:922"
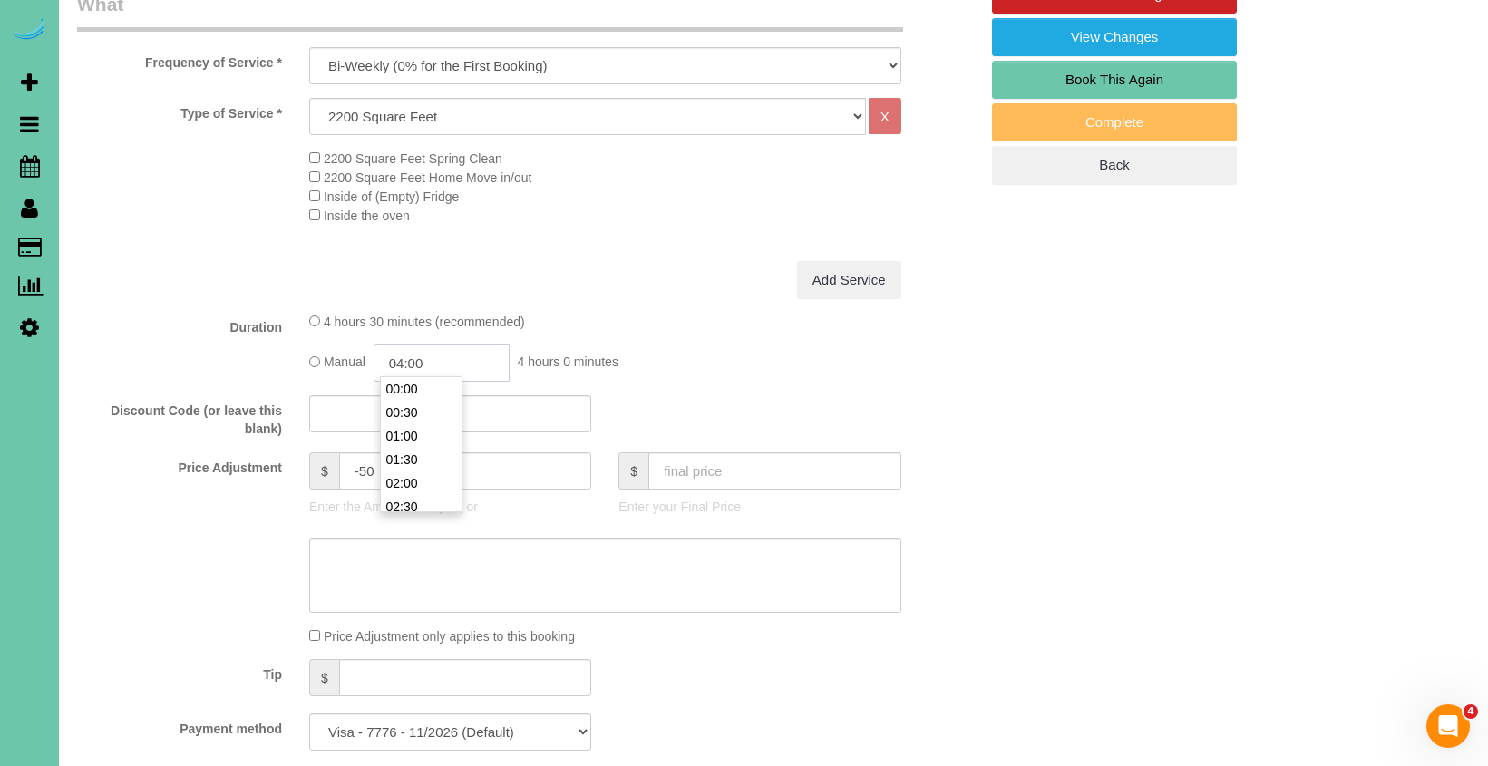
scroll to position [165, 0]
drag, startPoint x: 434, startPoint y: 356, endPoint x: 403, endPoint y: 353, distance: 31.9
click at [403, 354] on input "04:00" at bounding box center [442, 363] width 136 height 37
type input "03:45"
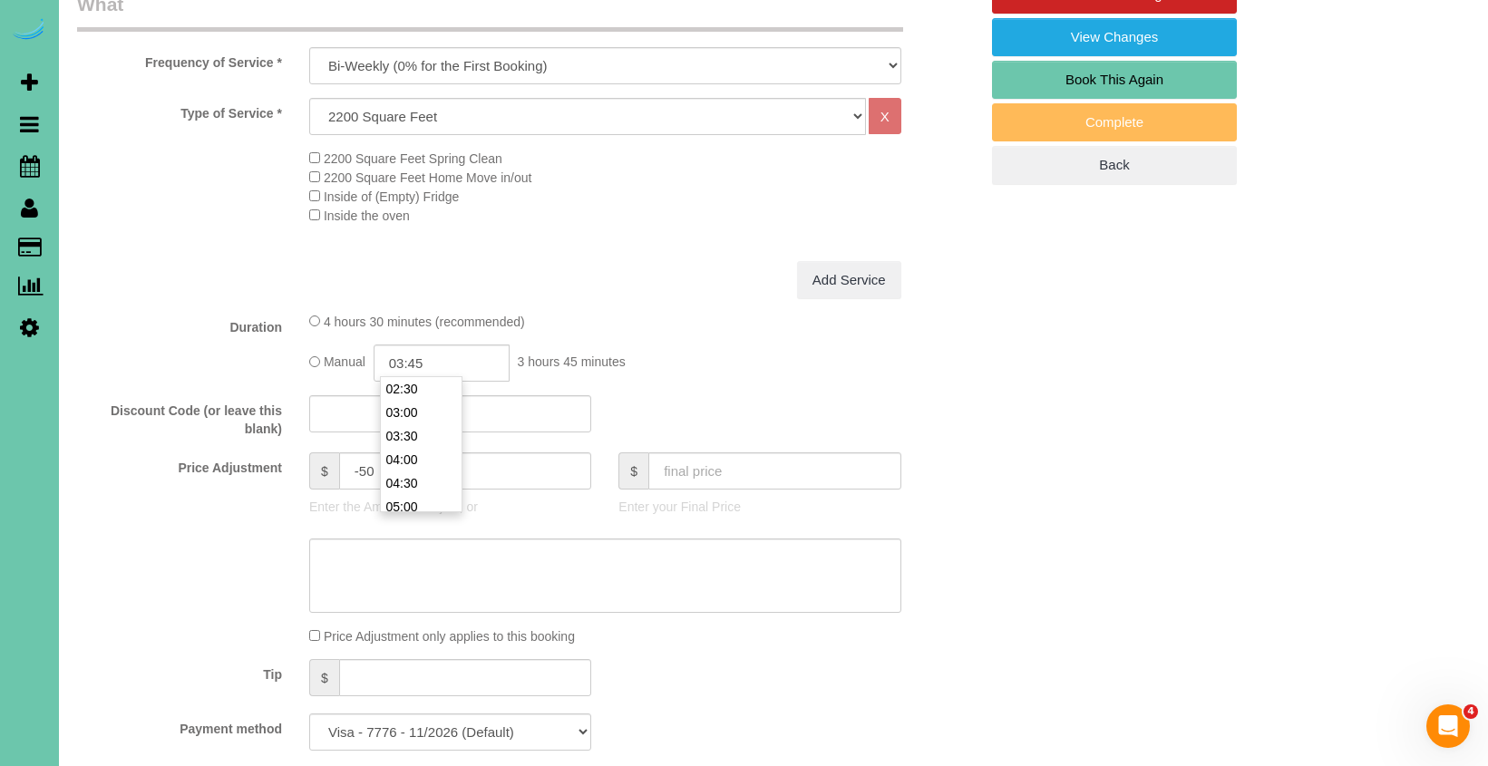
drag, startPoint x: 297, startPoint y: 373, endPoint x: 260, endPoint y: 372, distance: 37.2
click at [279, 372] on div "Duration 4 hours 30 minutes (recommended) Manual 03:45 3 hours 45 minutes" at bounding box center [527, 347] width 928 height 70
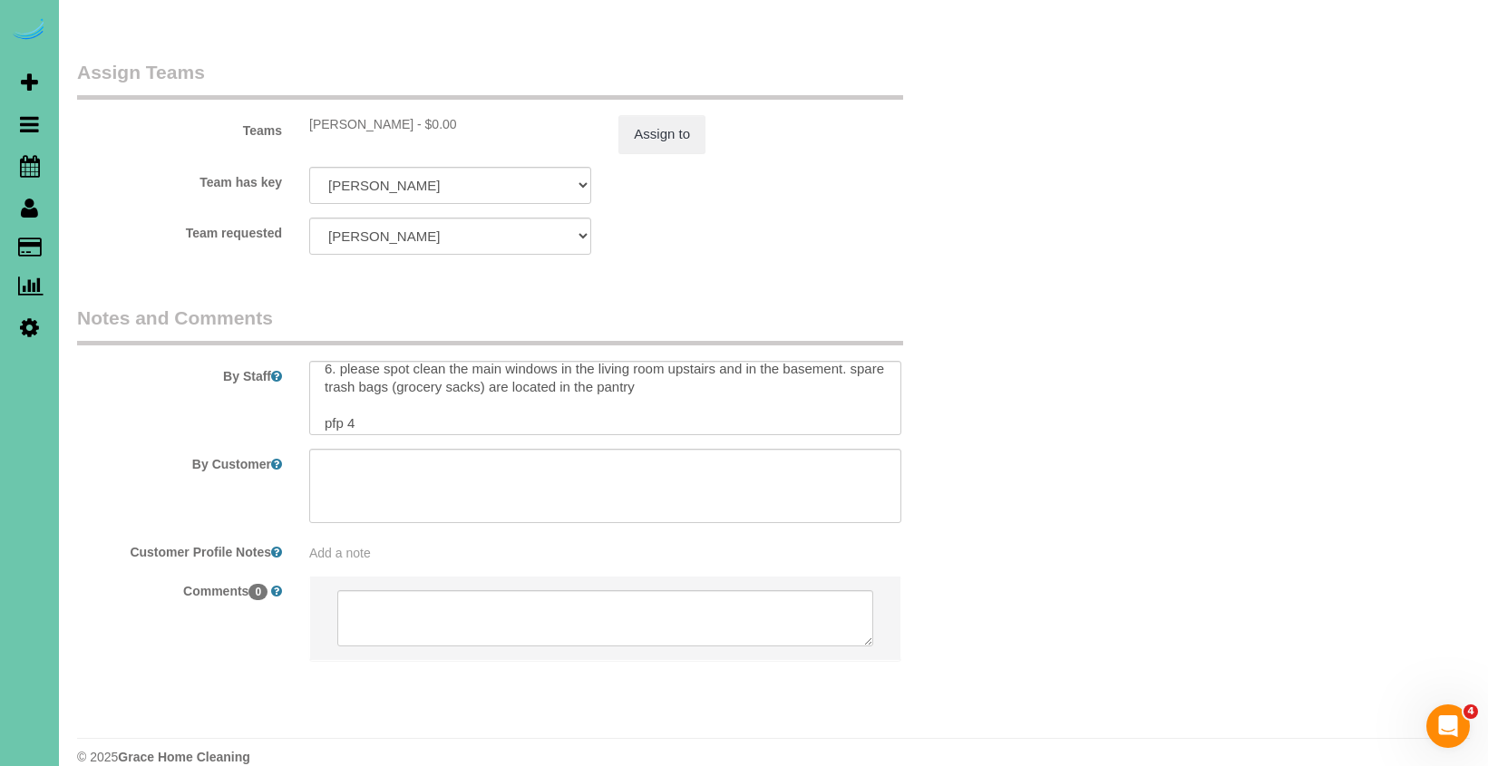
scroll to position [101, 0]
click at [352, 392] on textarea at bounding box center [605, 398] width 592 height 74
type textarea "1. Credit 2. GC 7680 3. biweekly cleaning - whole home 4. be sure to dust all t…"
click at [690, 115] on button "Assign to" at bounding box center [661, 134] width 87 height 38
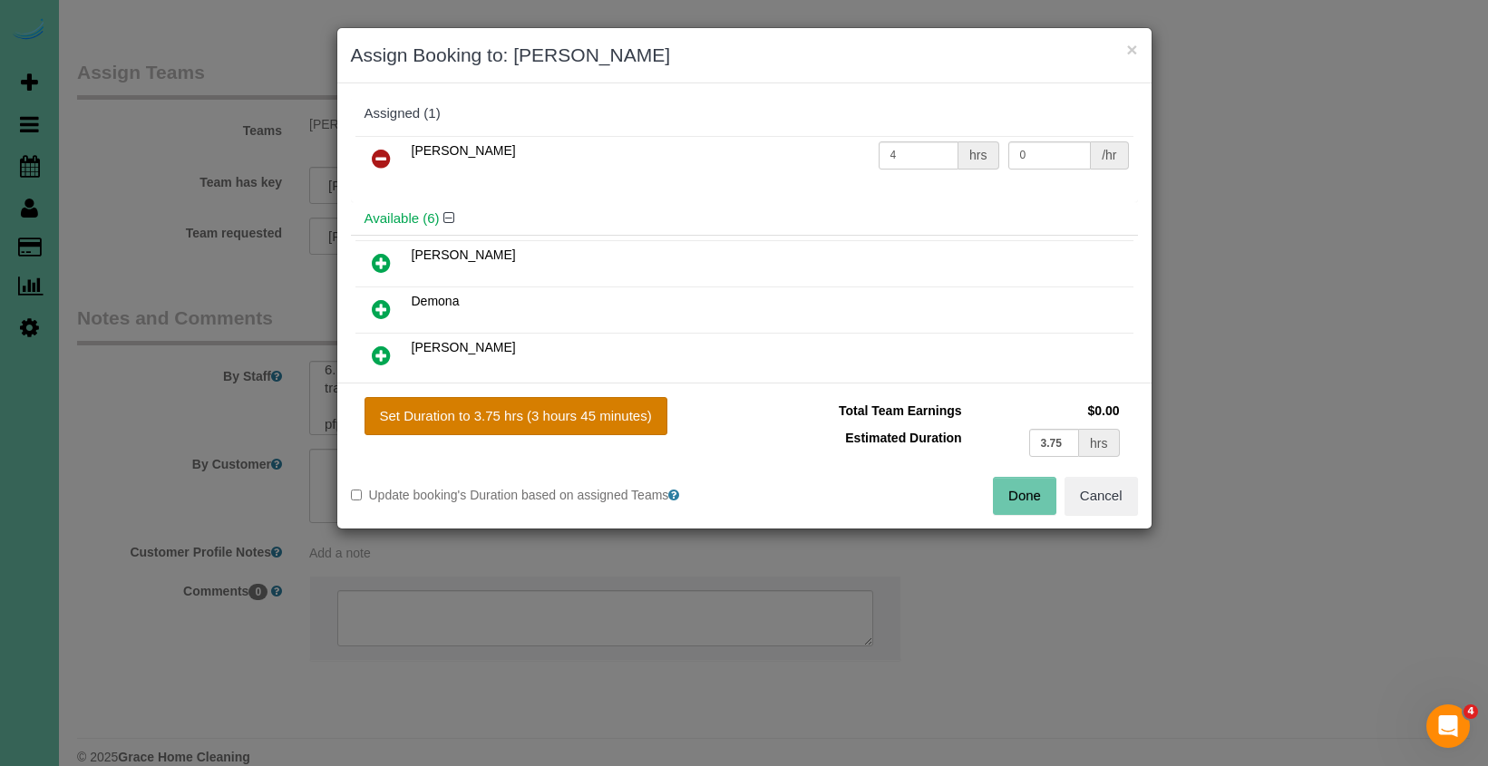
click at [622, 412] on button "Set Duration to 3.75 hrs (3 hours 45 minutes)" at bounding box center [515, 416] width 303 height 38
type input "3.75"
drag, startPoint x: 1003, startPoint y: 495, endPoint x: 963, endPoint y: 409, distance: 94.9
click at [1002, 494] on button "Done" at bounding box center [1024, 496] width 63 height 38
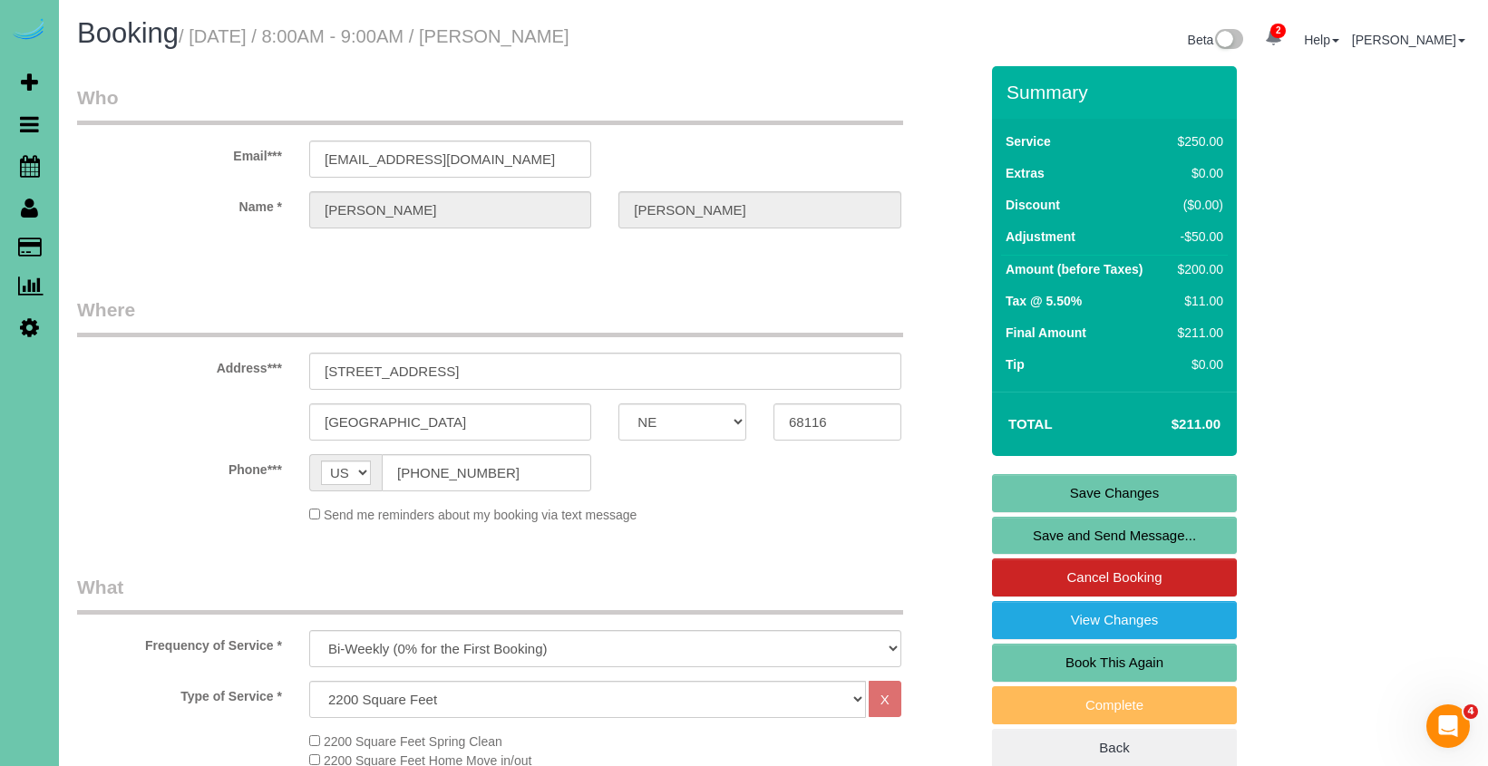
scroll to position [0, 0]
click at [1042, 490] on link "Save Changes" at bounding box center [1114, 493] width 245 height 38
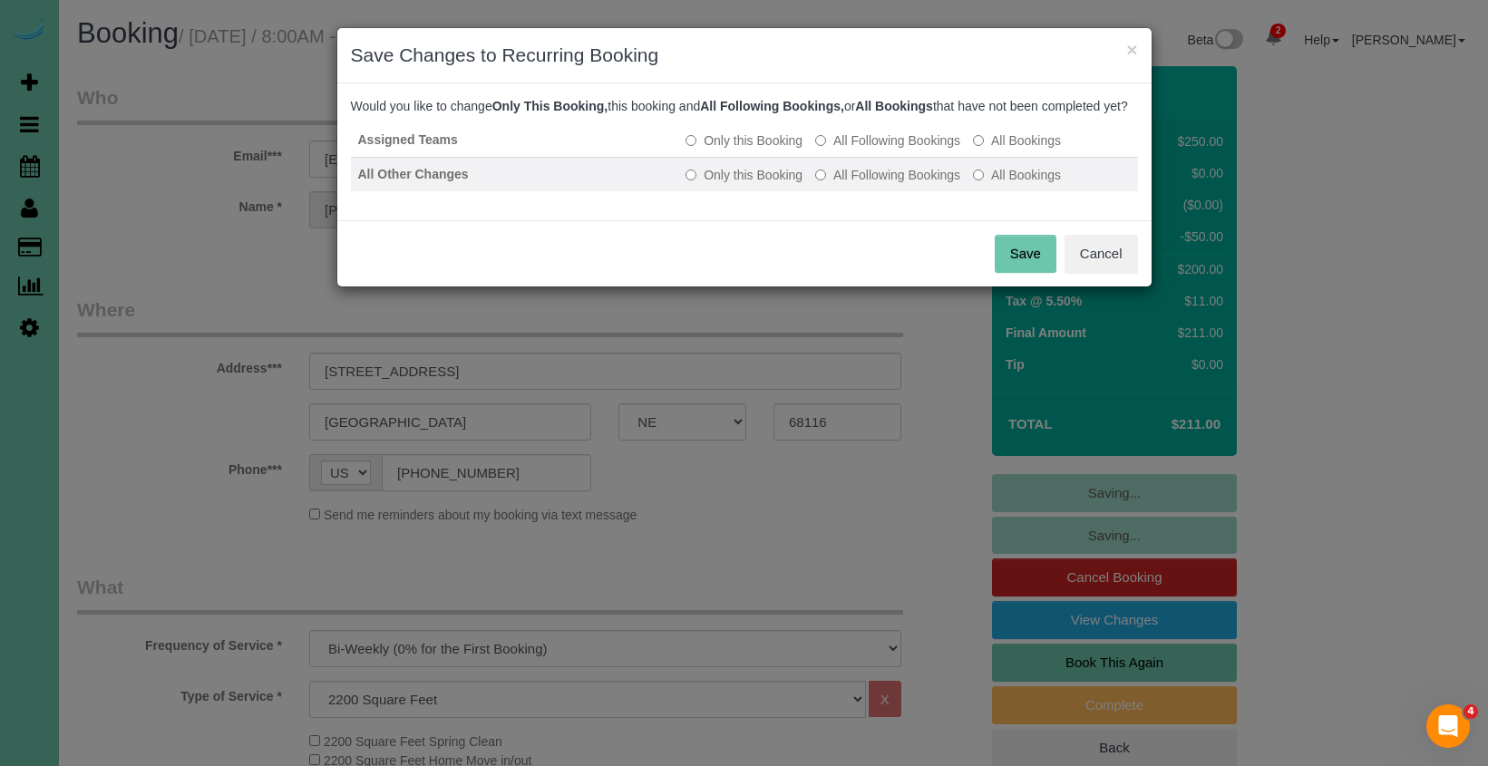
drag, startPoint x: 885, startPoint y: 155, endPoint x: 893, endPoint y: 187, distance: 32.8
click at [885, 150] on label "All Following Bookings" at bounding box center [887, 140] width 145 height 18
click at [893, 184] on label "All Following Bookings" at bounding box center [887, 175] width 145 height 18
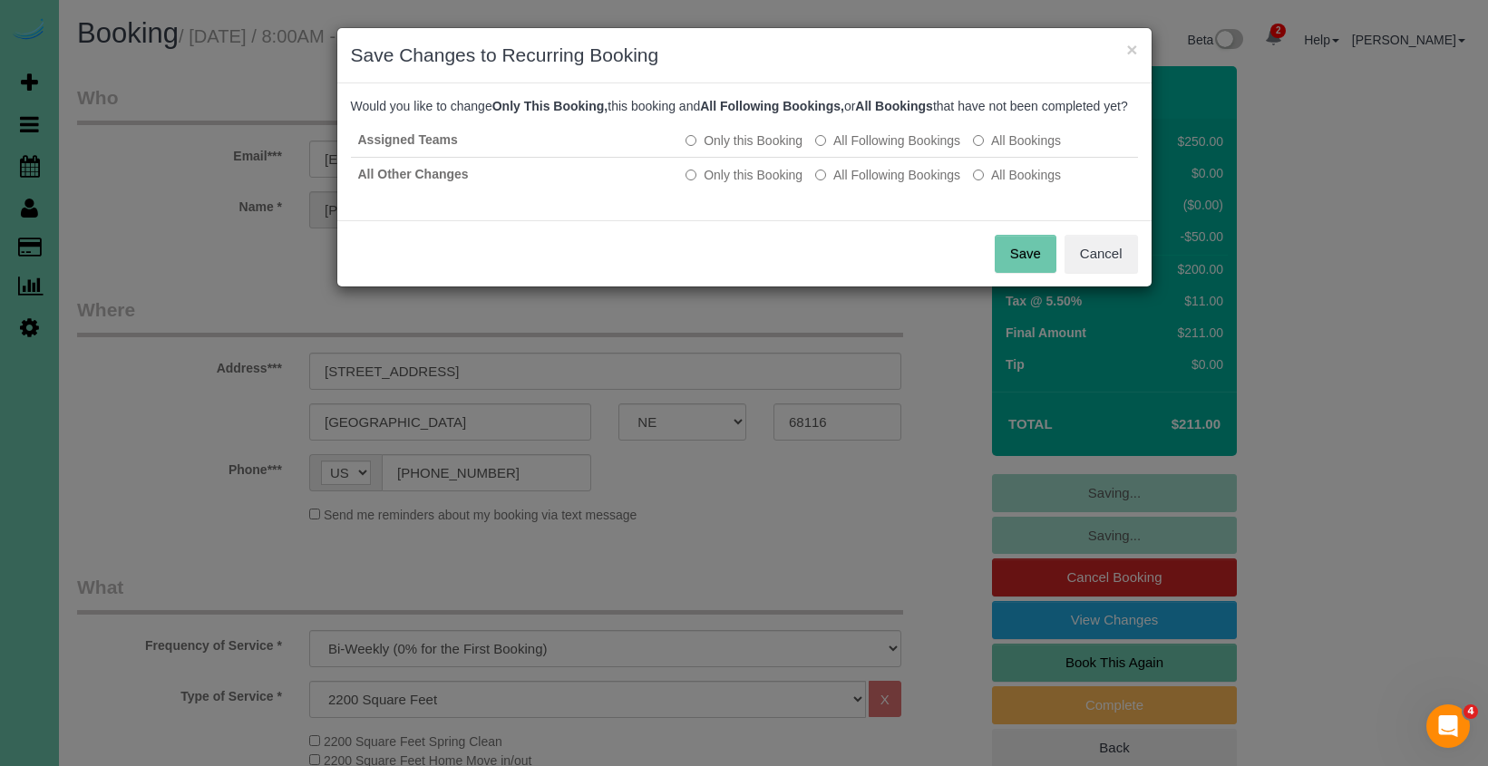
click at [1008, 260] on button "Save" at bounding box center [1026, 254] width 62 height 38
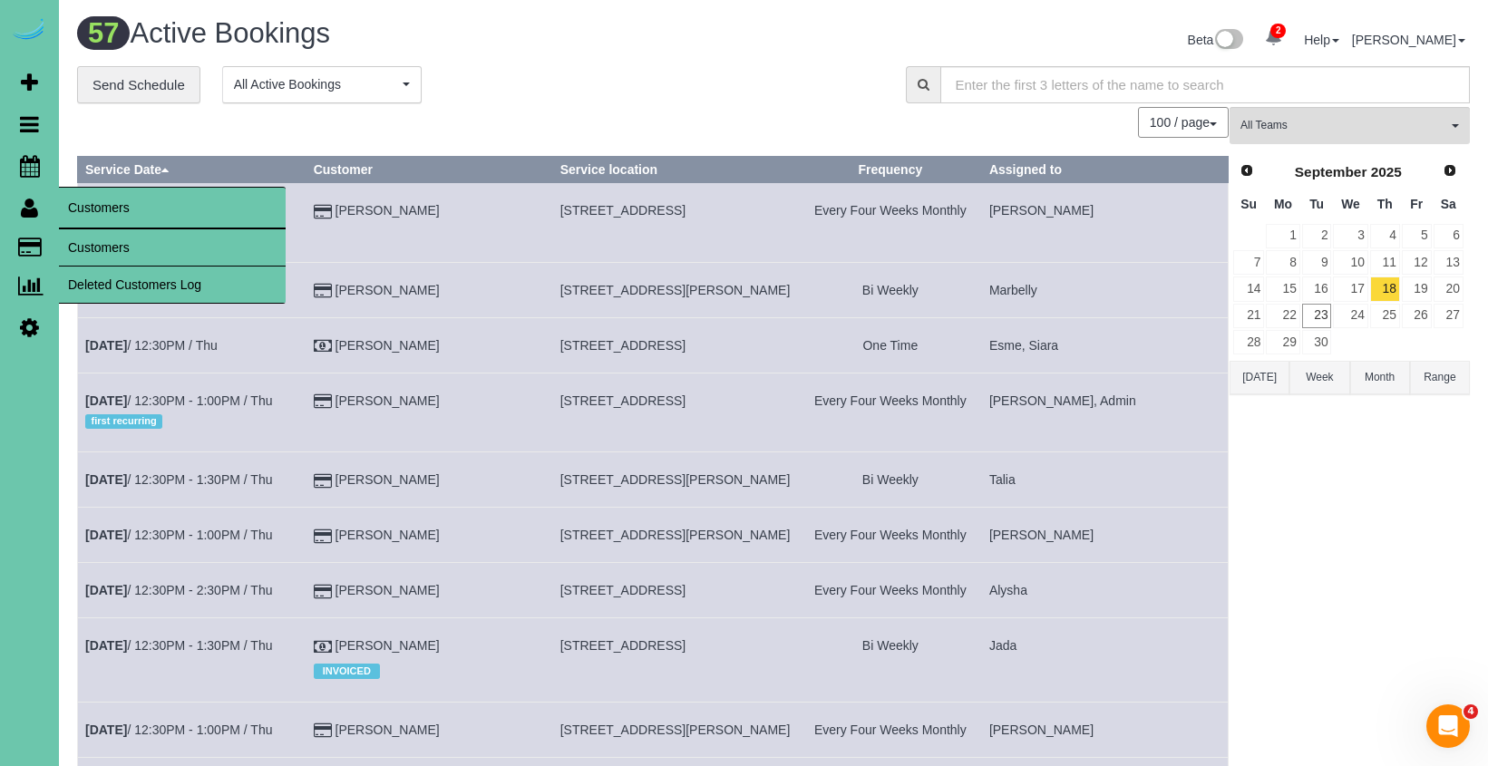
click at [112, 256] on link "Customers" at bounding box center [172, 247] width 227 height 36
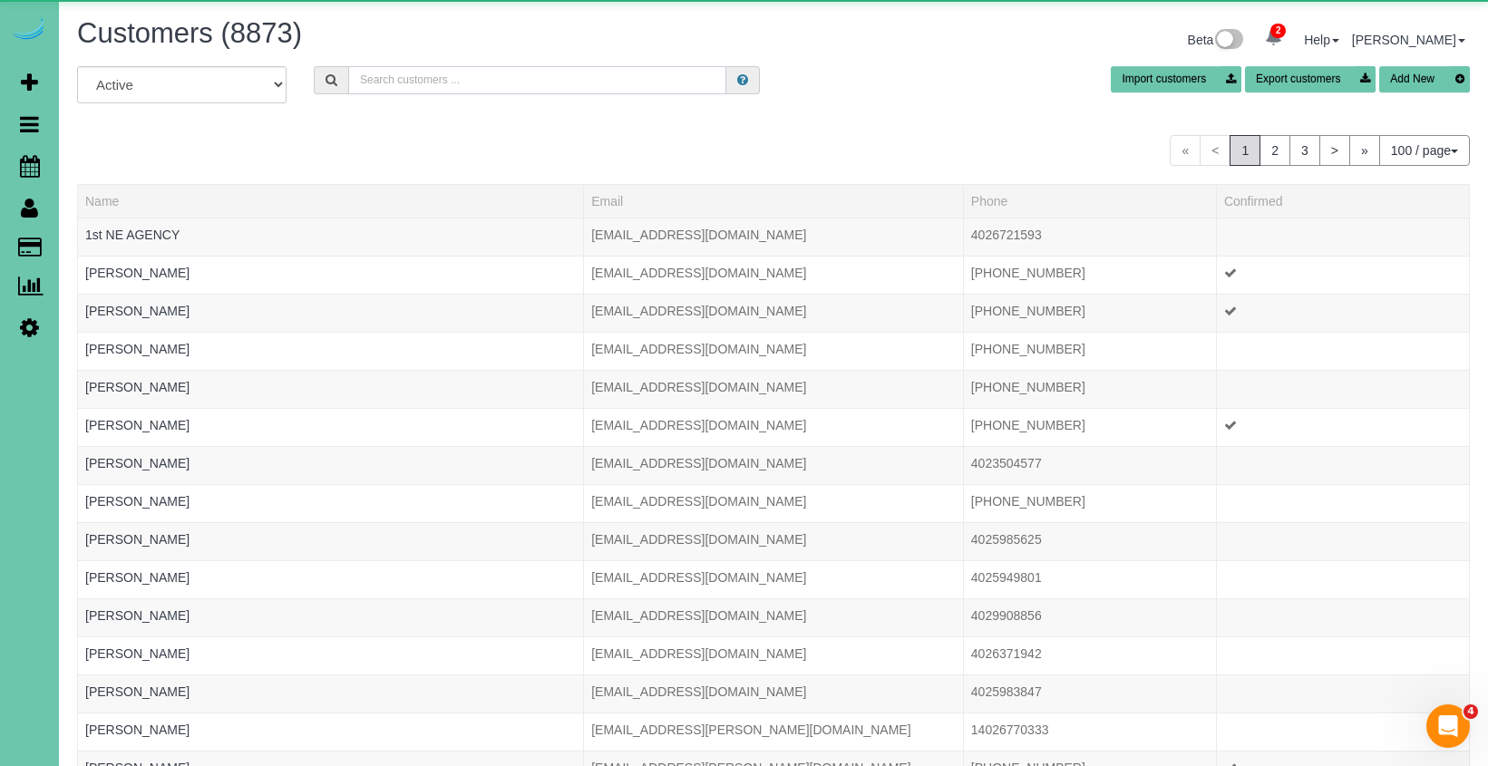
click at [508, 91] on input "text" at bounding box center [537, 80] width 378 height 28
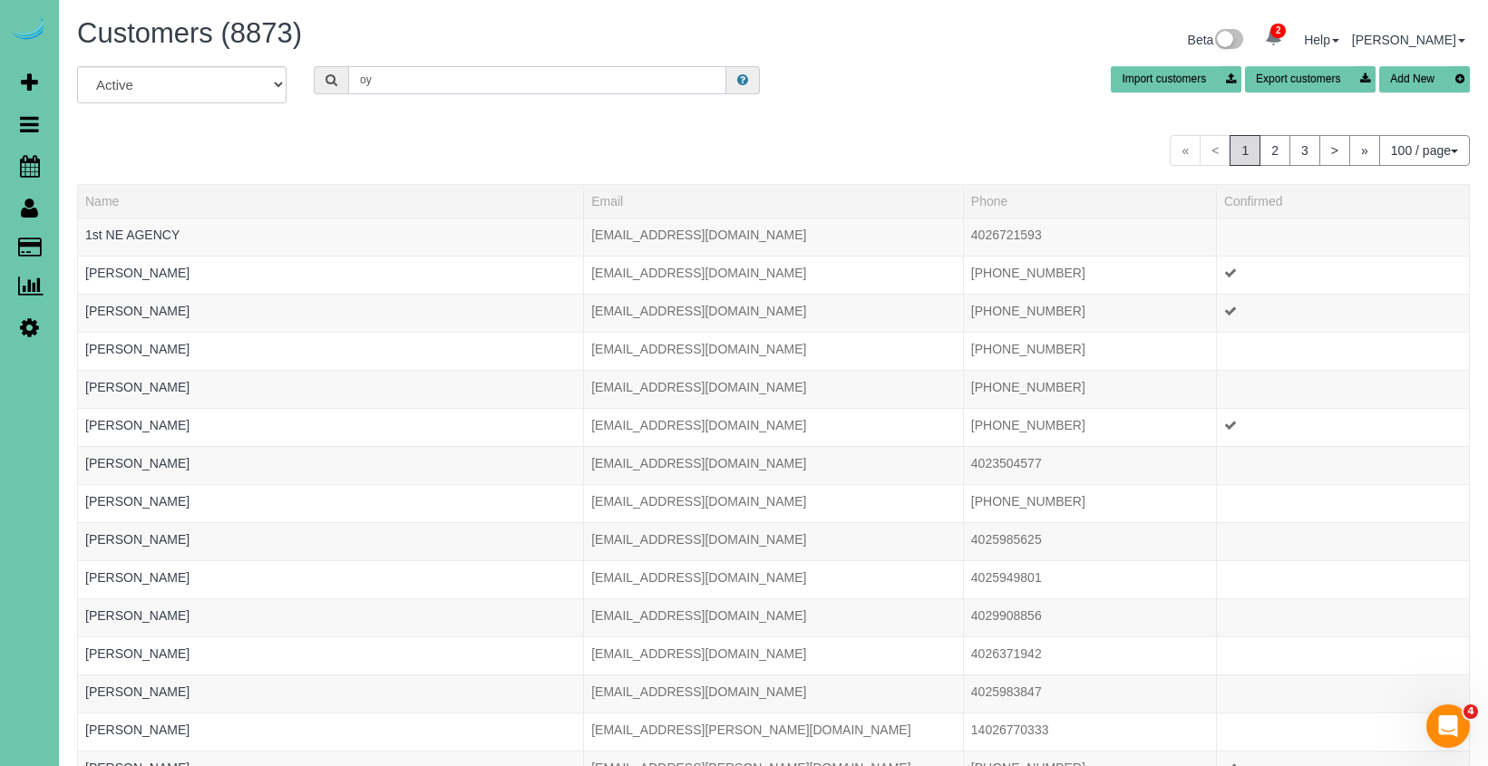
type input "o"
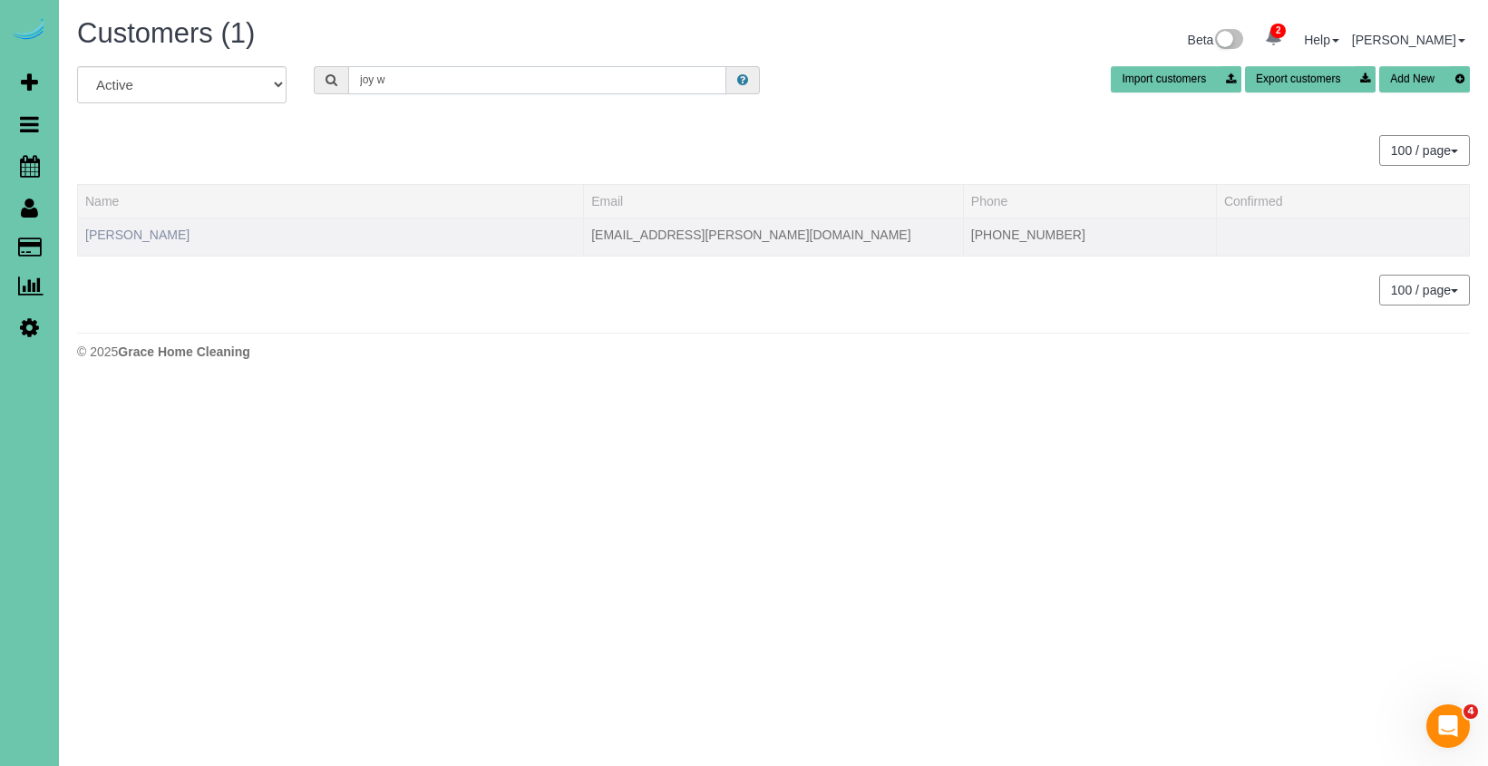
type input "joy w"
click at [147, 237] on link "[PERSON_NAME]" at bounding box center [137, 235] width 104 height 15
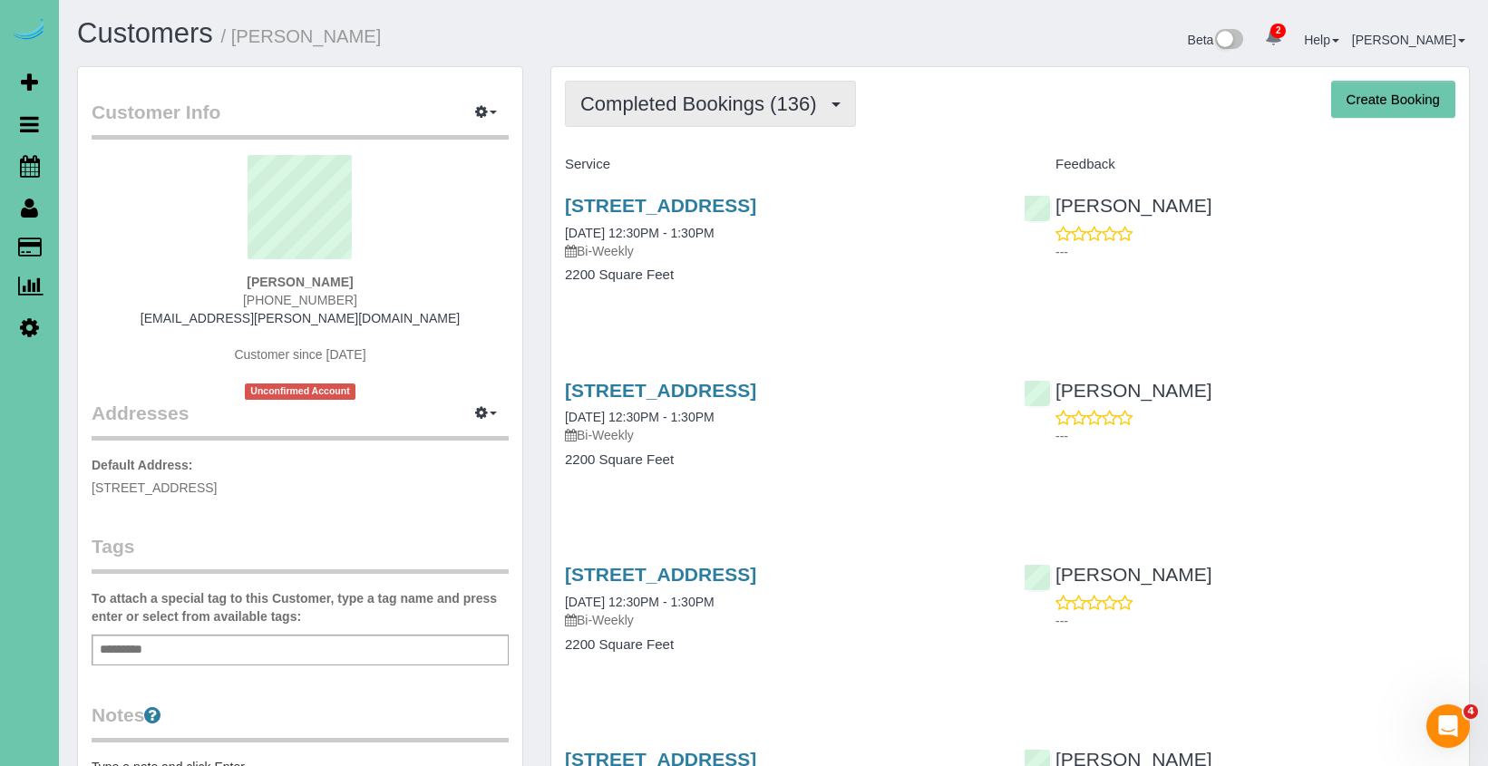
click at [657, 95] on span "Completed Bookings (136)" at bounding box center [702, 103] width 245 height 23
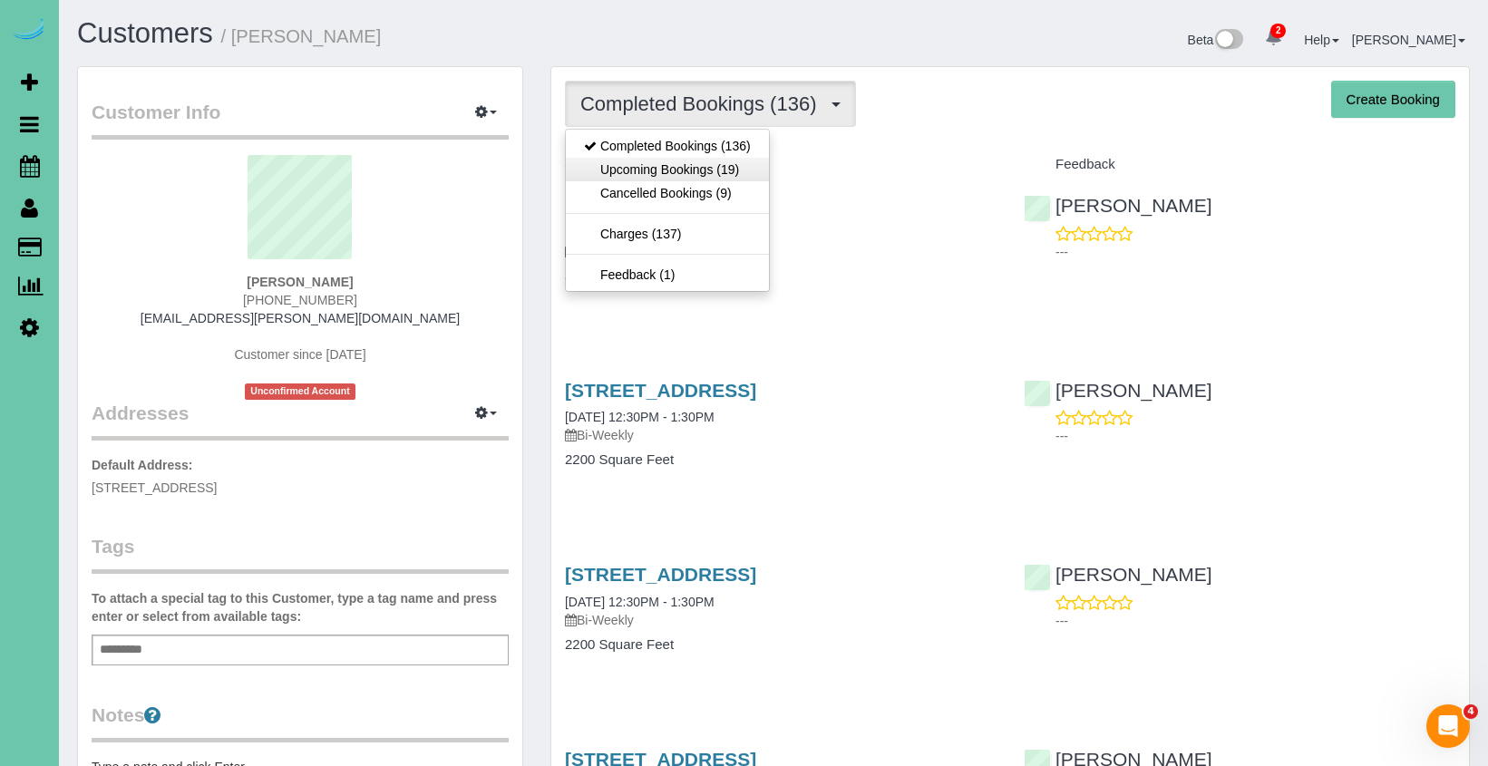
click at [656, 160] on link "Upcoming Bookings (19)" at bounding box center [667, 170] width 203 height 24
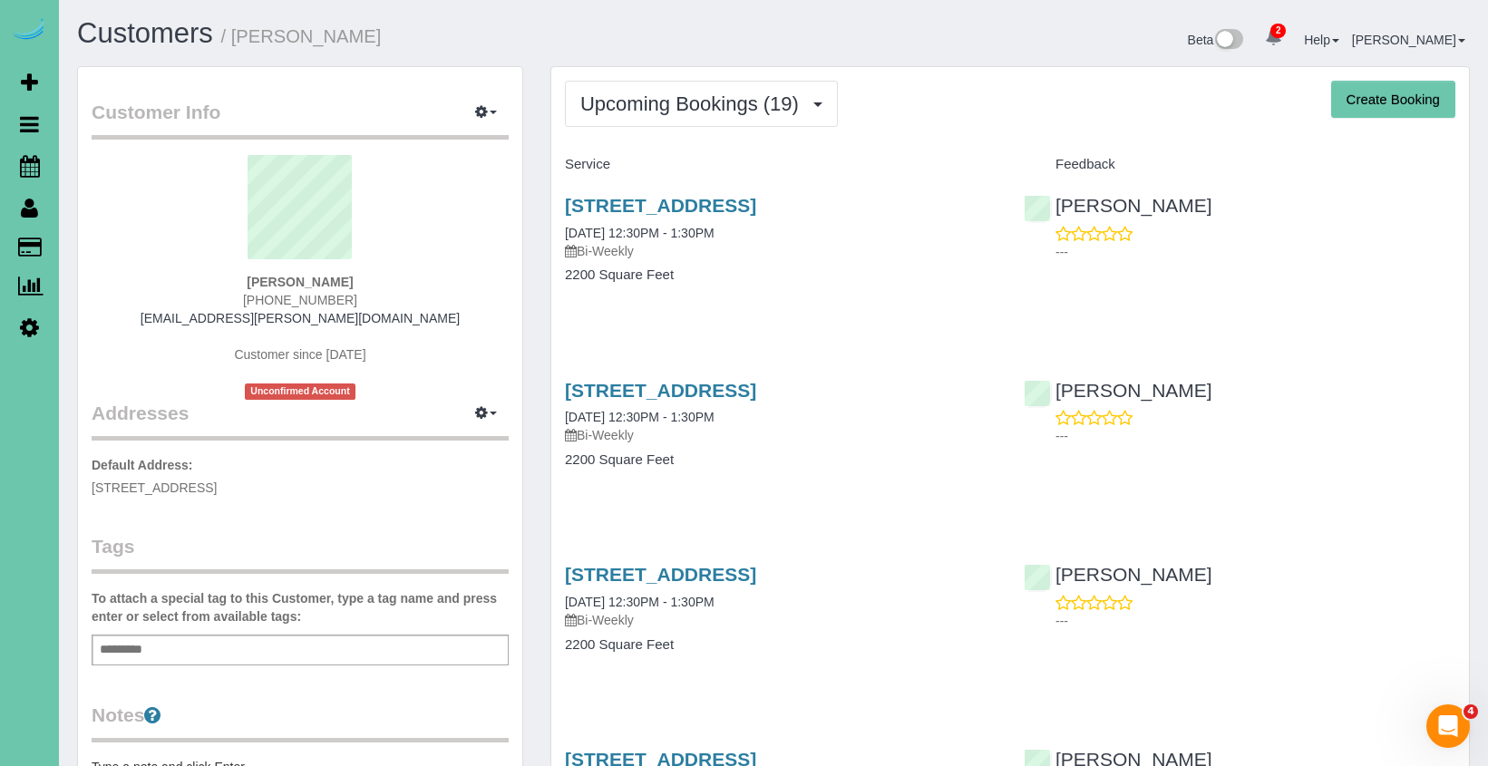
drag, startPoint x: 642, startPoint y: 192, endPoint x: 631, endPoint y: 189, distance: 11.2
click at [642, 192] on div "7720 N 160th Circle, Bennington, NE 68007 10/02/2025 12:30PM - 1:30PM Bi-Weekly…" at bounding box center [780, 250] width 459 height 140
click at [604, 203] on link "7720 N 160th Circle, Bennington, NE 68007" at bounding box center [660, 205] width 191 height 21
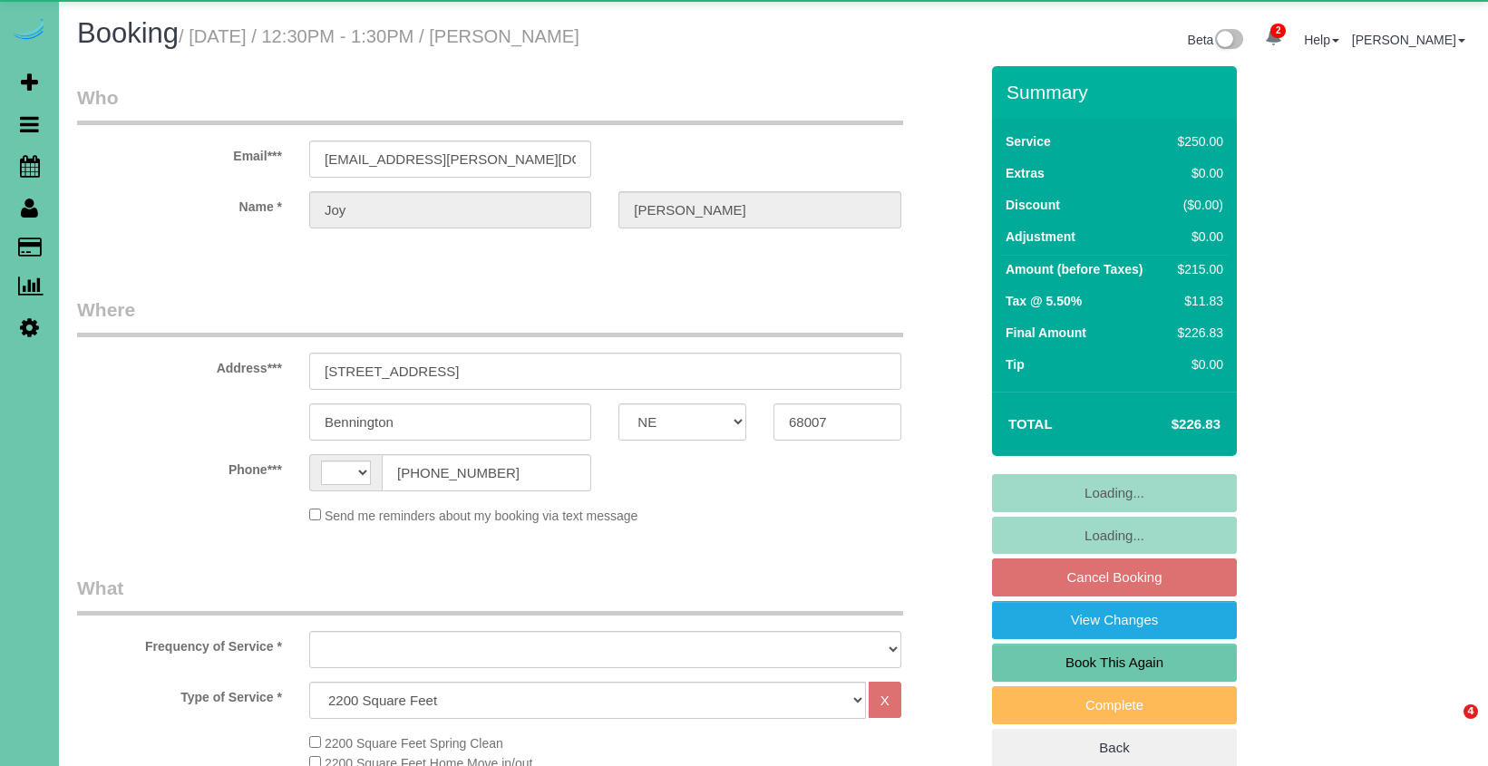
select select "NE"
select select "string:[GEOGRAPHIC_DATA]"
select select "object:908"
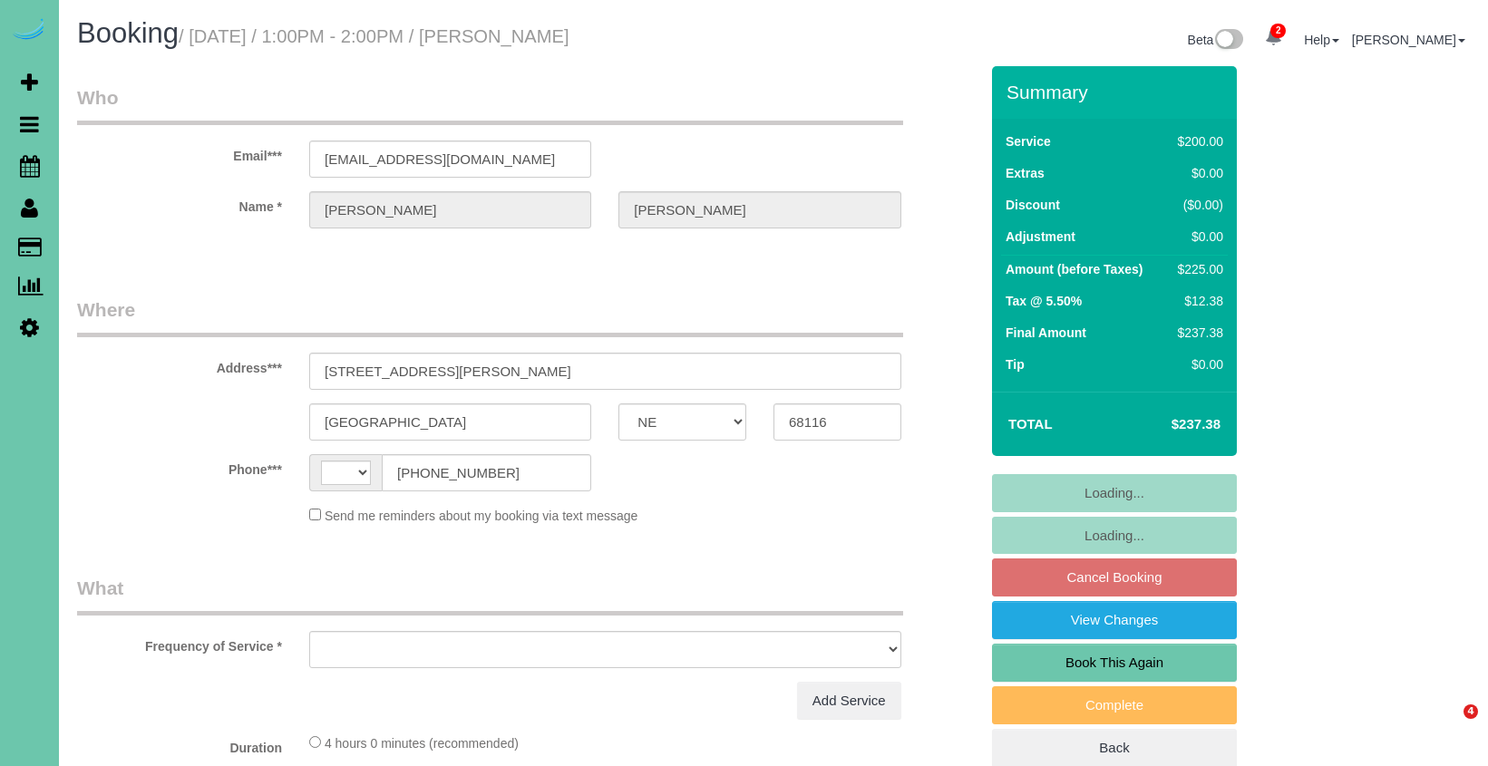
select select "NE"
select select "string:[GEOGRAPHIC_DATA]"
select select "object:392"
select select "string:fspay-b63a1026-d3ec-459d-8b92-0bff83925edc"
select select "object:672"
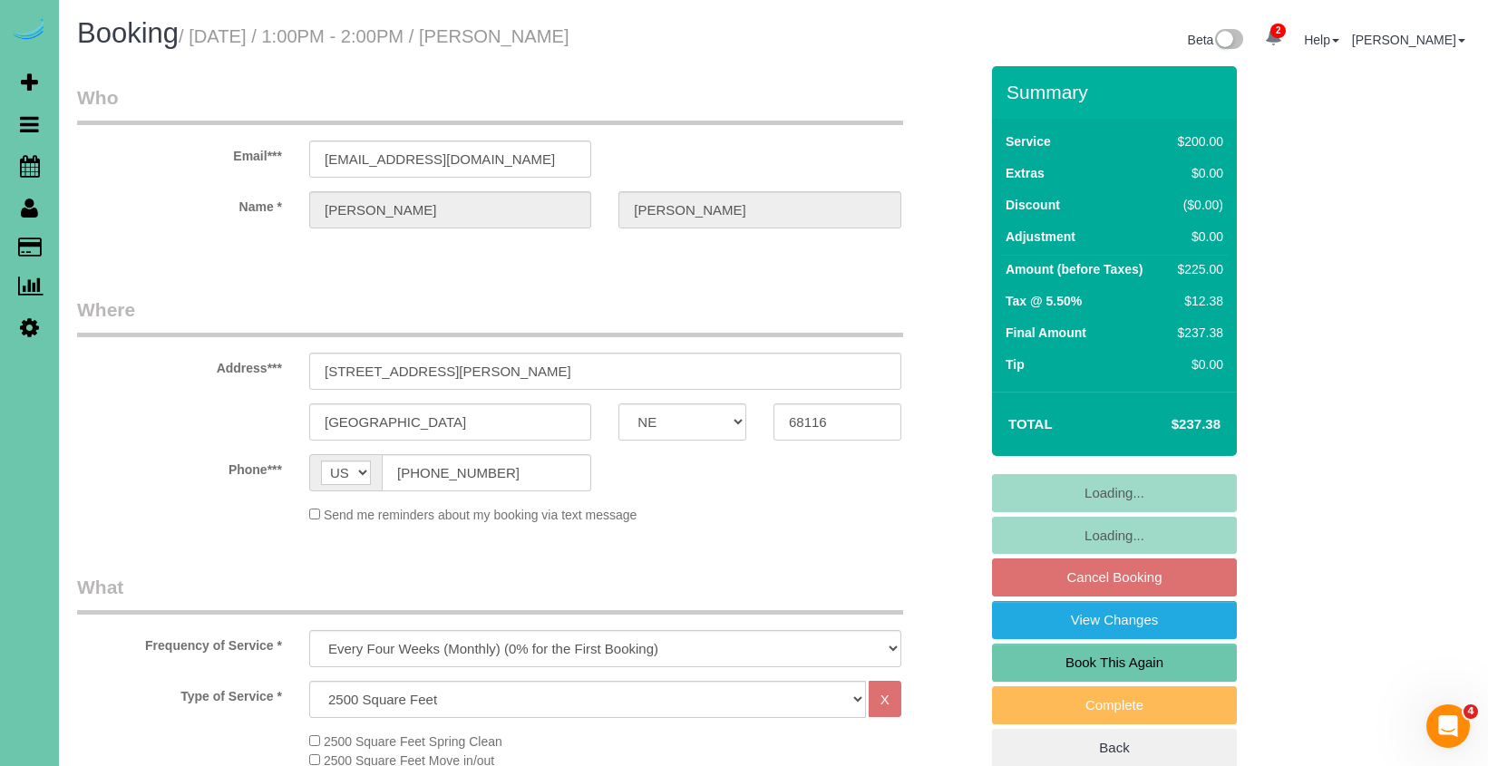
select select "number:36"
select select "number:41"
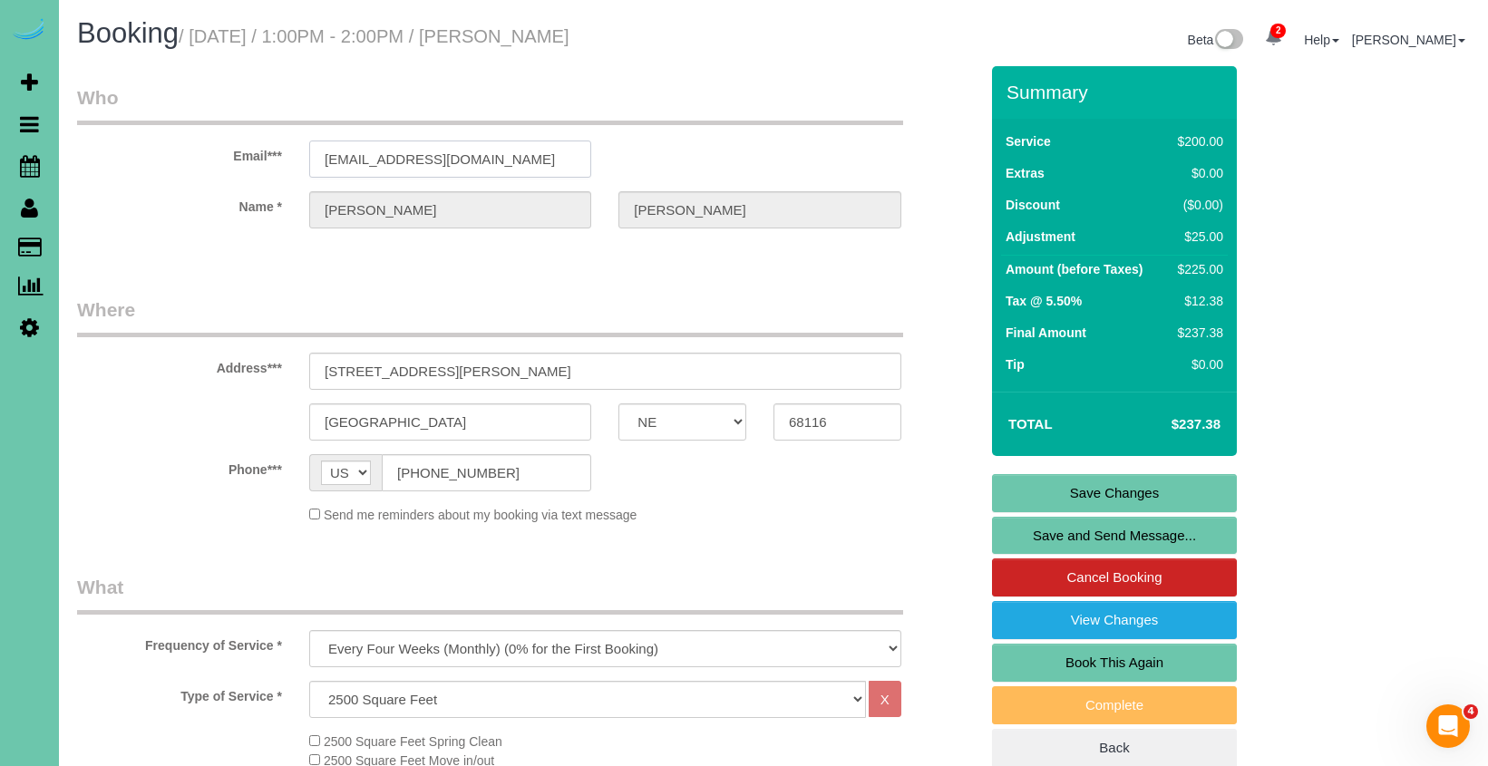
drag, startPoint x: 531, startPoint y: 160, endPoint x: 175, endPoint y: 136, distance: 357.2
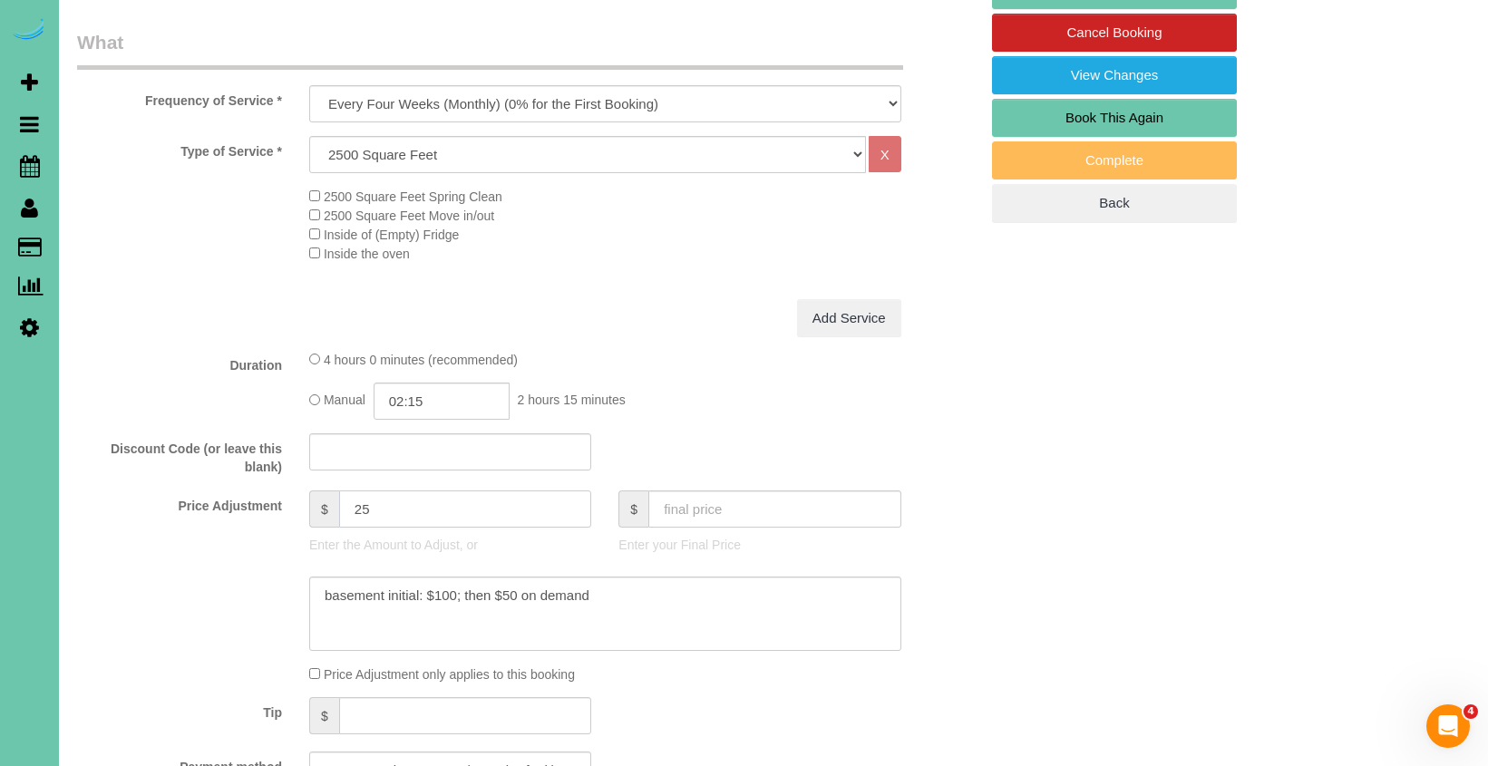
scroll to position [548, 0]
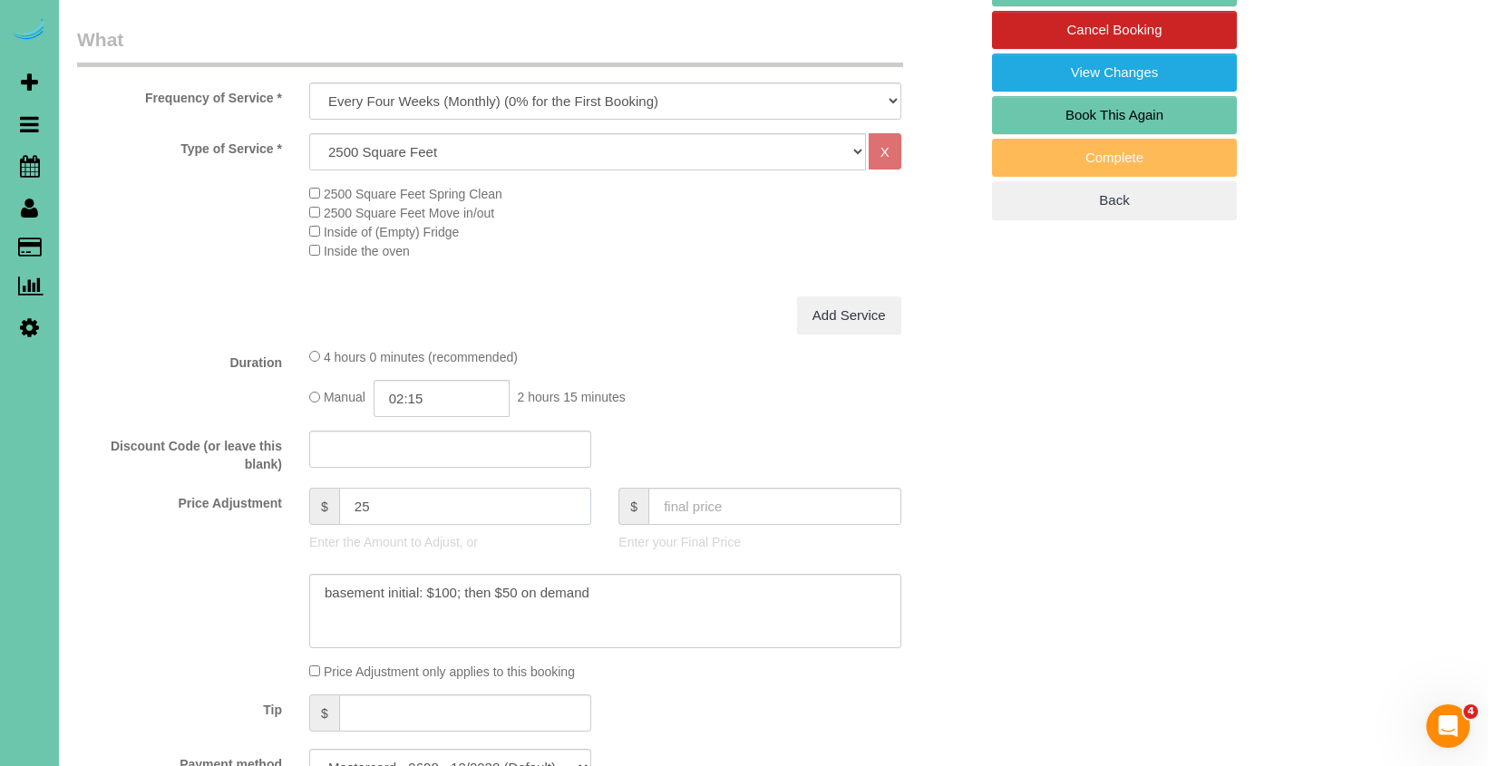
drag, startPoint x: 403, startPoint y: 497, endPoint x: 286, endPoint y: 483, distance: 118.6
click at [286, 488] on div "Price Adjustment $ 25 Enter the Amount to Adjust, or $ Enter your Final Price" at bounding box center [527, 524] width 928 height 73
type input "38.5"
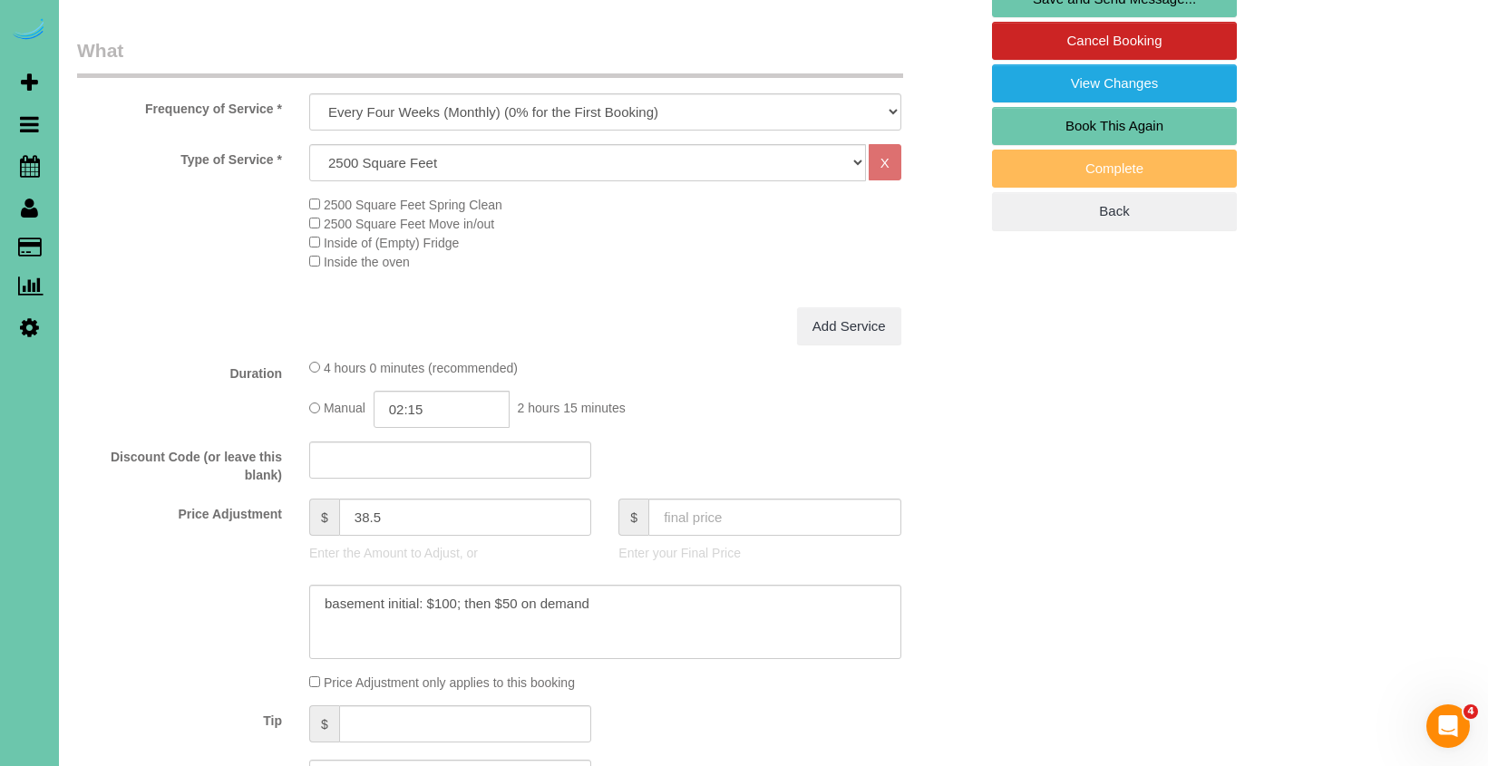
scroll to position [543, 0]
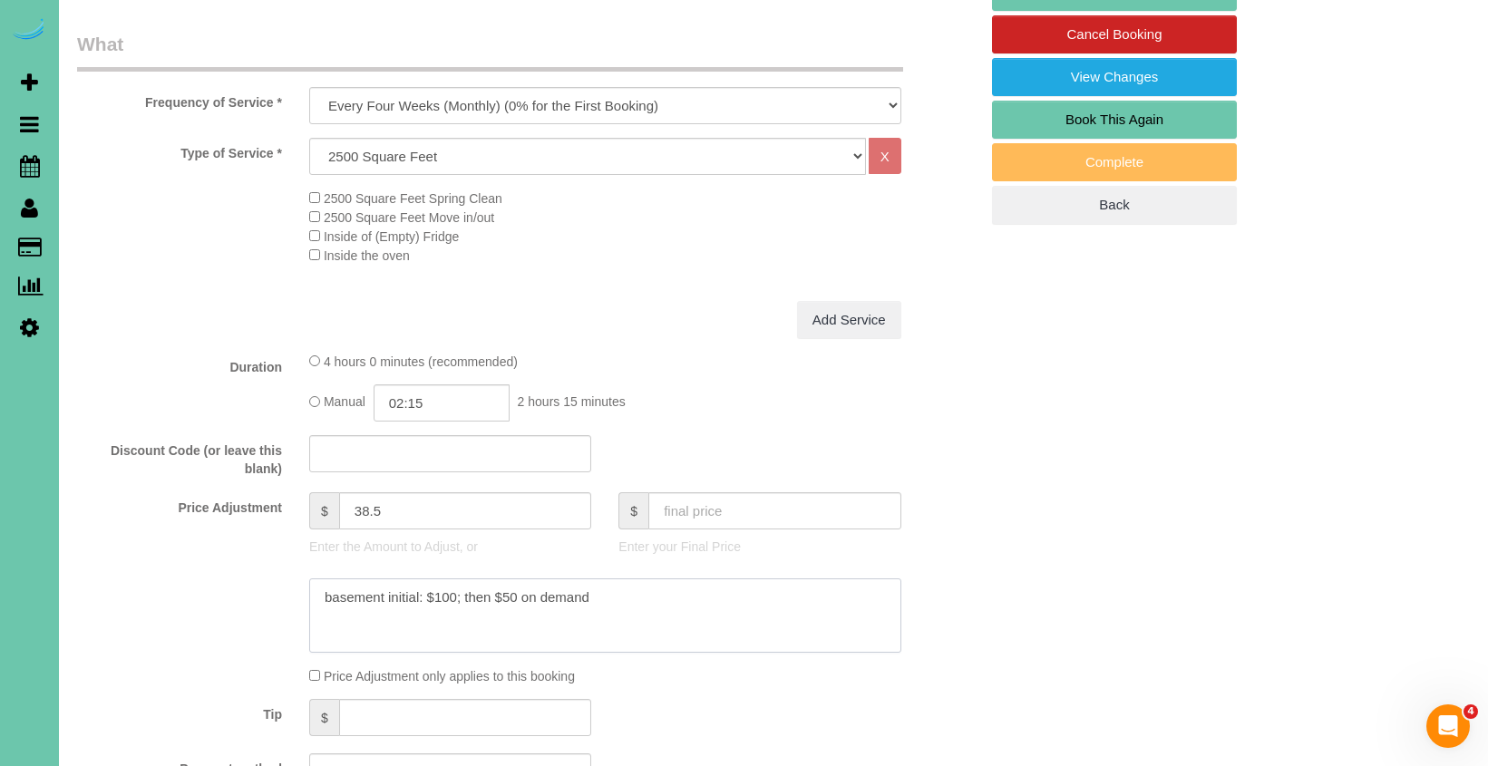
drag, startPoint x: 423, startPoint y: 591, endPoint x: 315, endPoint y: 570, distance: 110.8
click at [315, 571] on sui-booking-price-adjustment "Price Adjustment $ 38.5 Enter the Amount to Adjust, or $ Enter your Final Price…" at bounding box center [527, 588] width 901 height 193
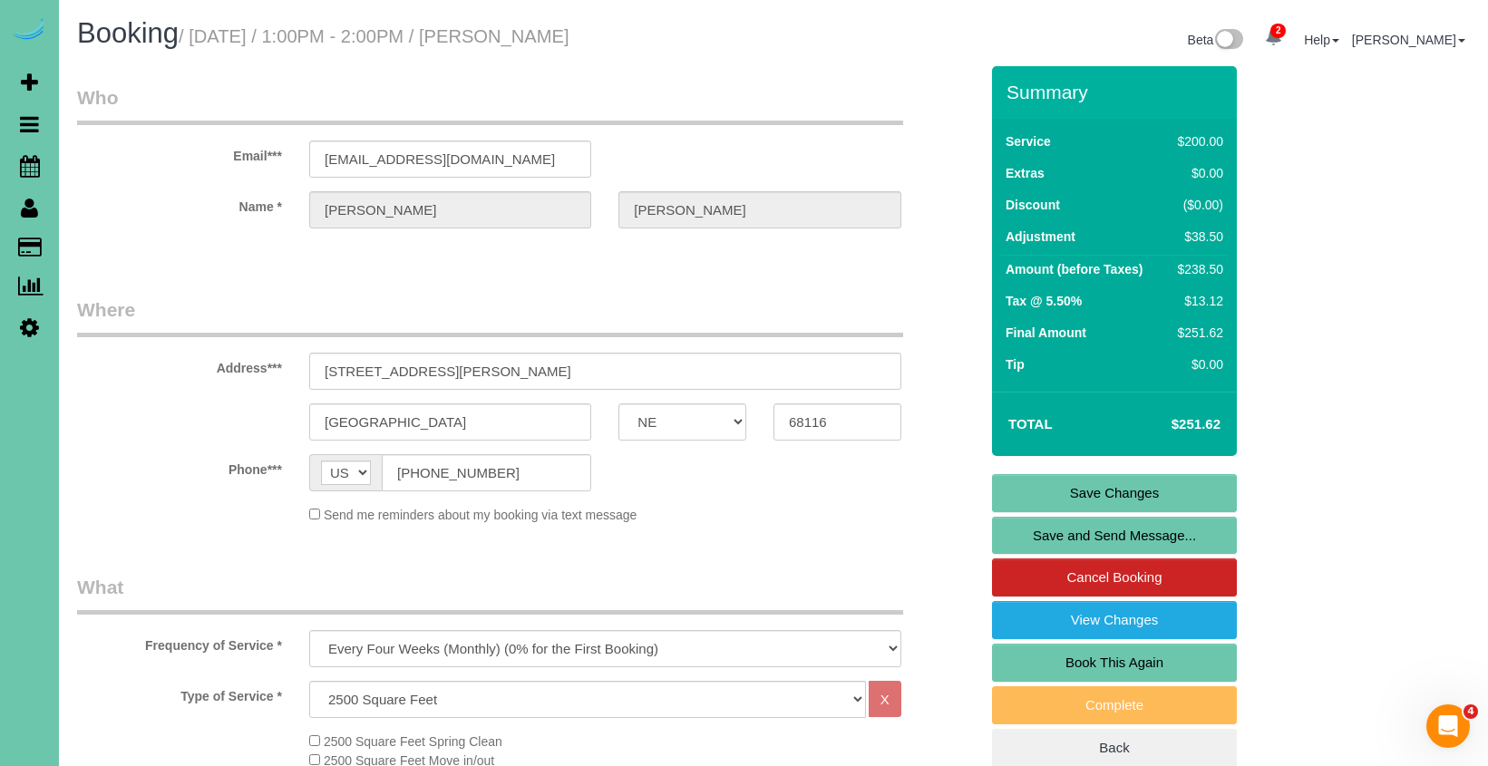
scroll to position [0, 0]
type textarea "NEW RATE - 10/2/23 $100; then $50 on demand"
click at [1063, 488] on link "Save Changes" at bounding box center [1114, 493] width 245 height 38
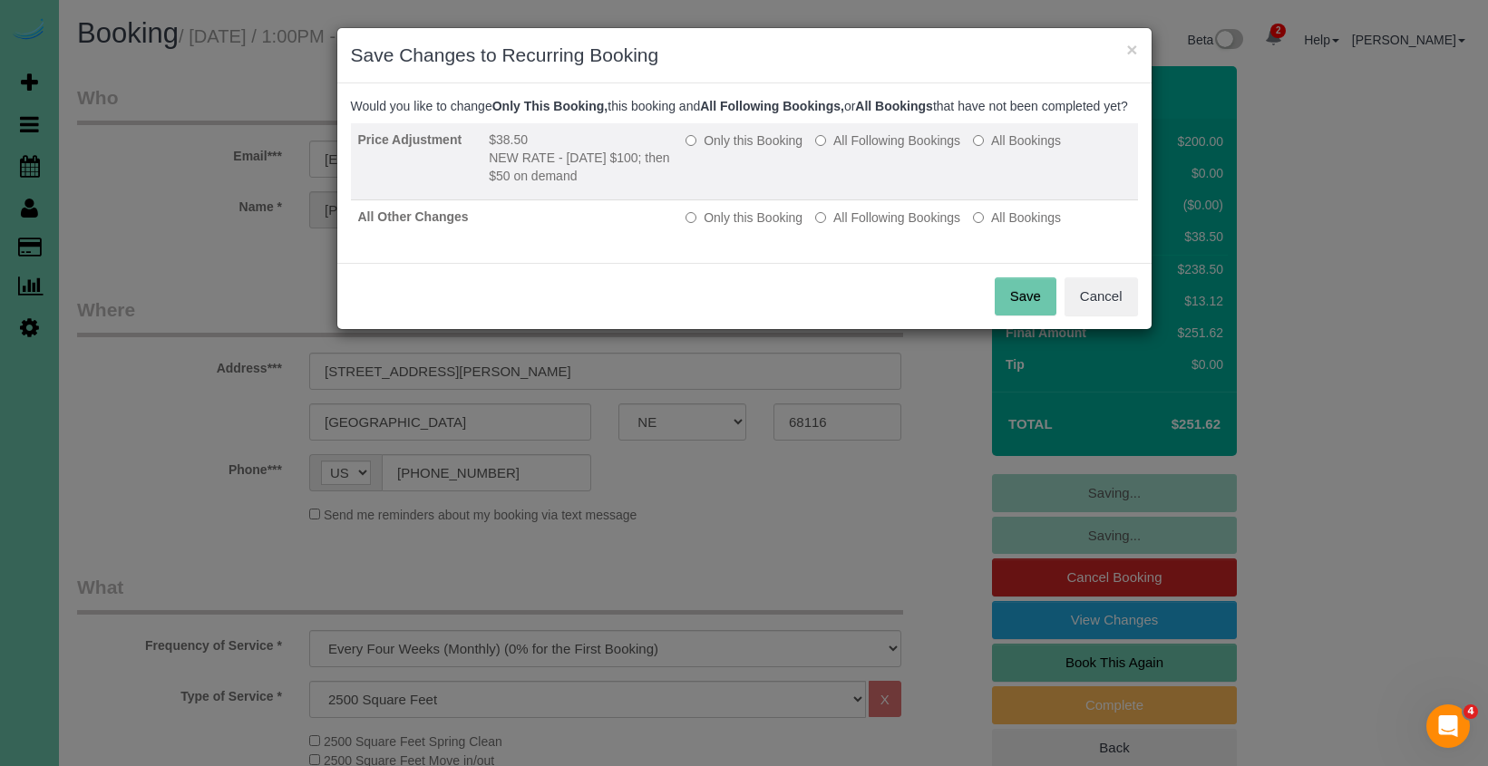
click at [869, 150] on label "All Following Bookings" at bounding box center [887, 140] width 145 height 18
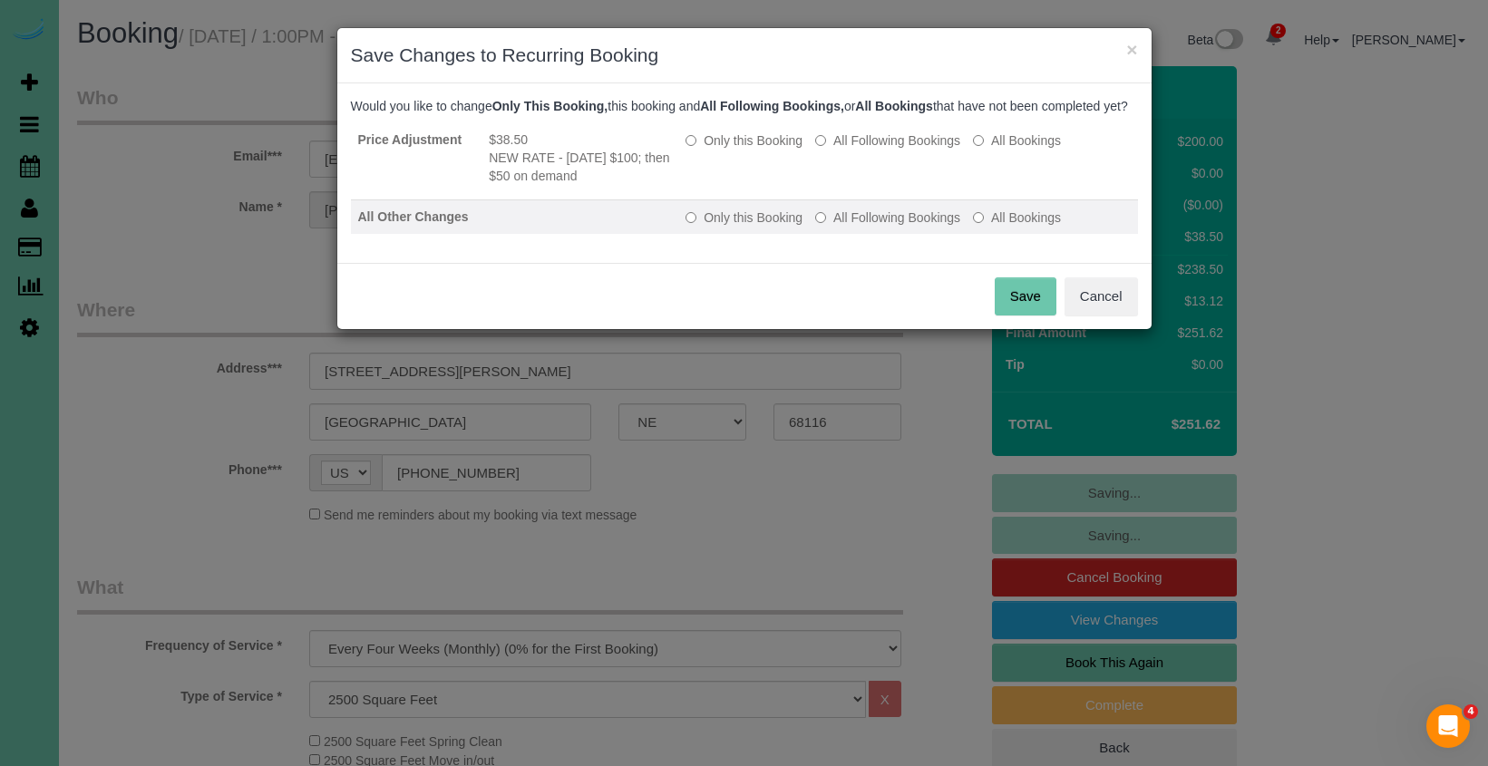
click at [876, 227] on label "All Following Bookings" at bounding box center [887, 218] width 145 height 18
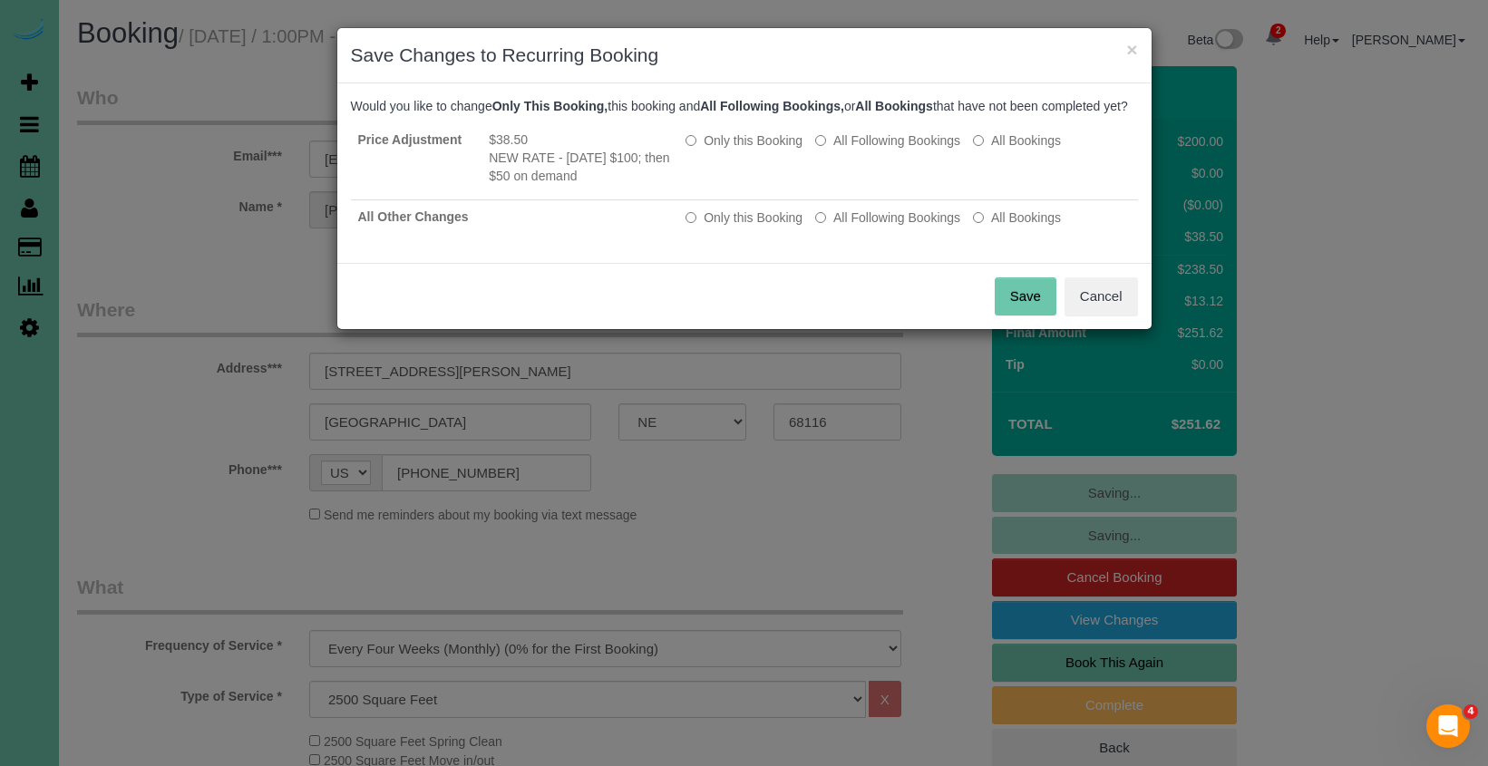
click at [1014, 310] on button "Save" at bounding box center [1026, 296] width 62 height 38
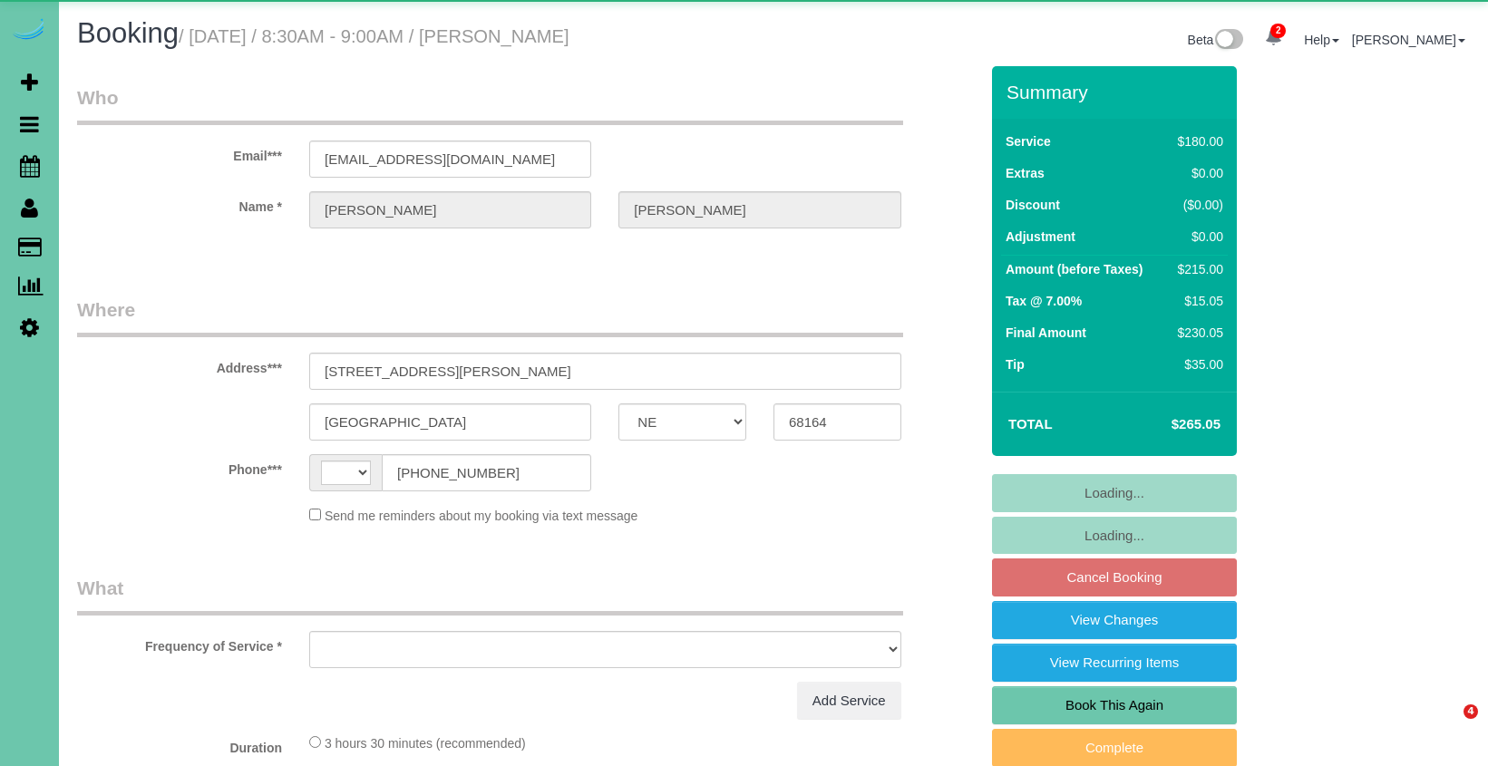
select select "NE"
select select "string:[GEOGRAPHIC_DATA]"
select select "string:fspay-7523f923-2e98-4112-8aa0-3589a599fa0f"
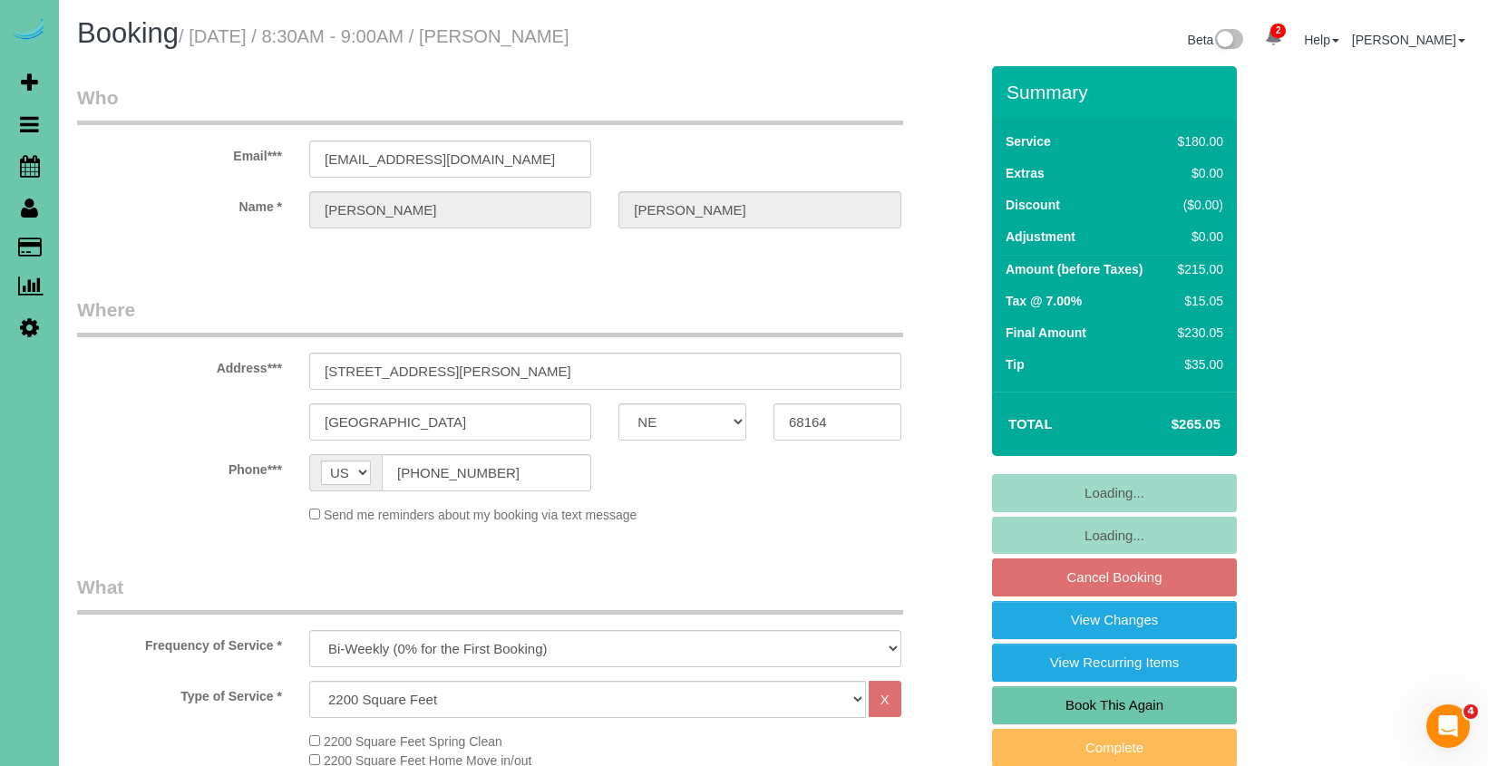
select select "object:724"
select select "number:37"
select select "number:42"
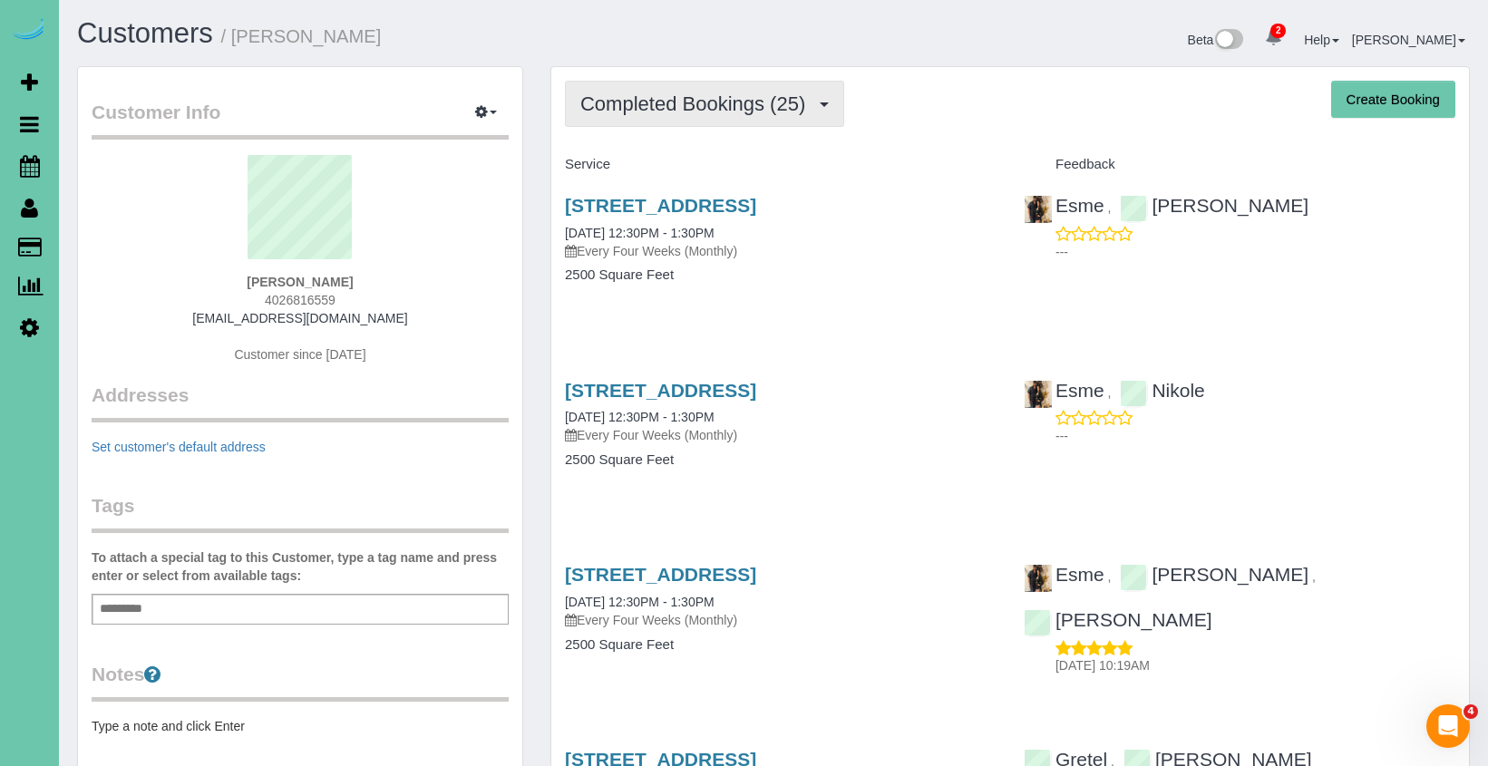
click at [636, 108] on span "Completed Bookings (25)" at bounding box center [697, 103] width 234 height 23
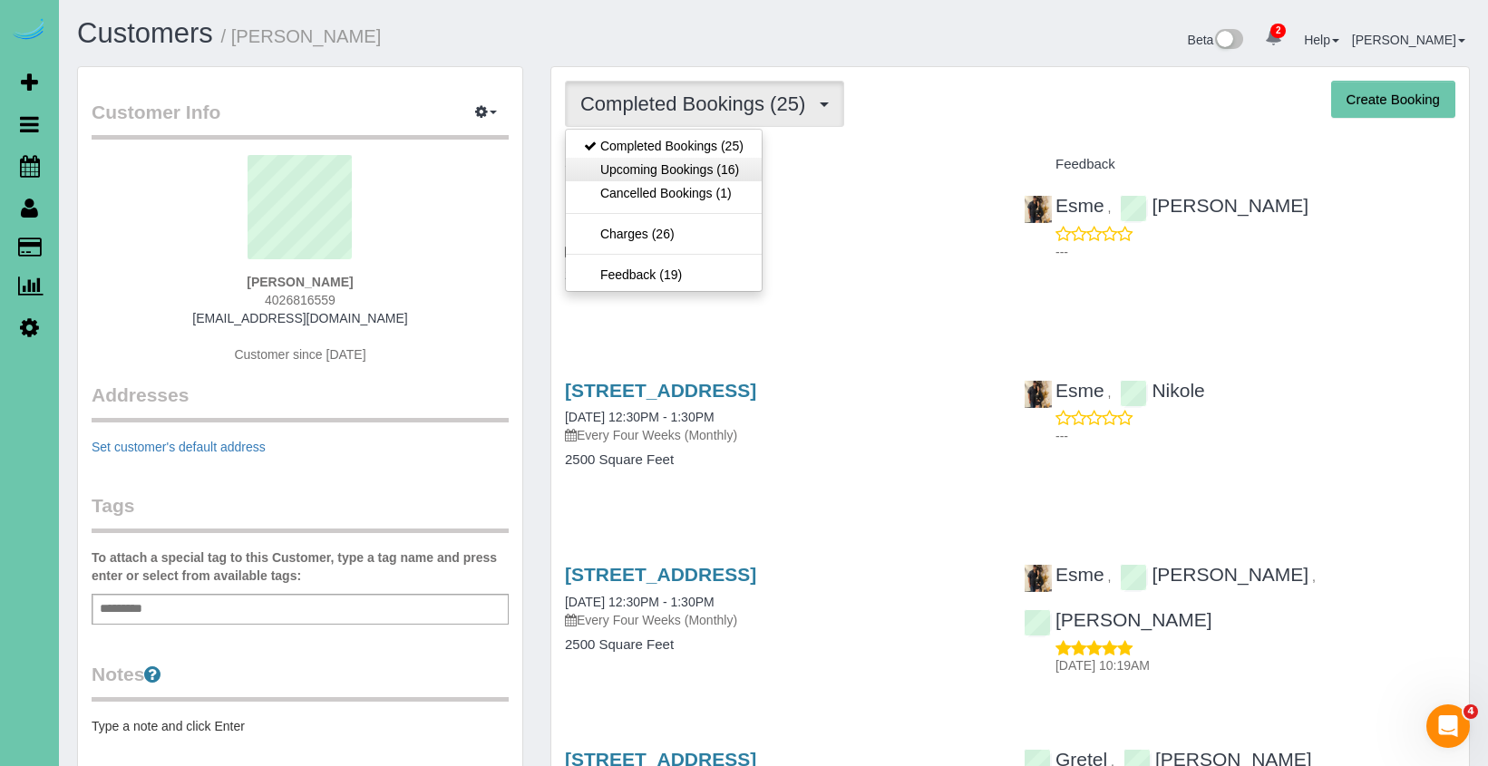
click at [636, 161] on link "Upcoming Bookings (16)" at bounding box center [664, 170] width 196 height 24
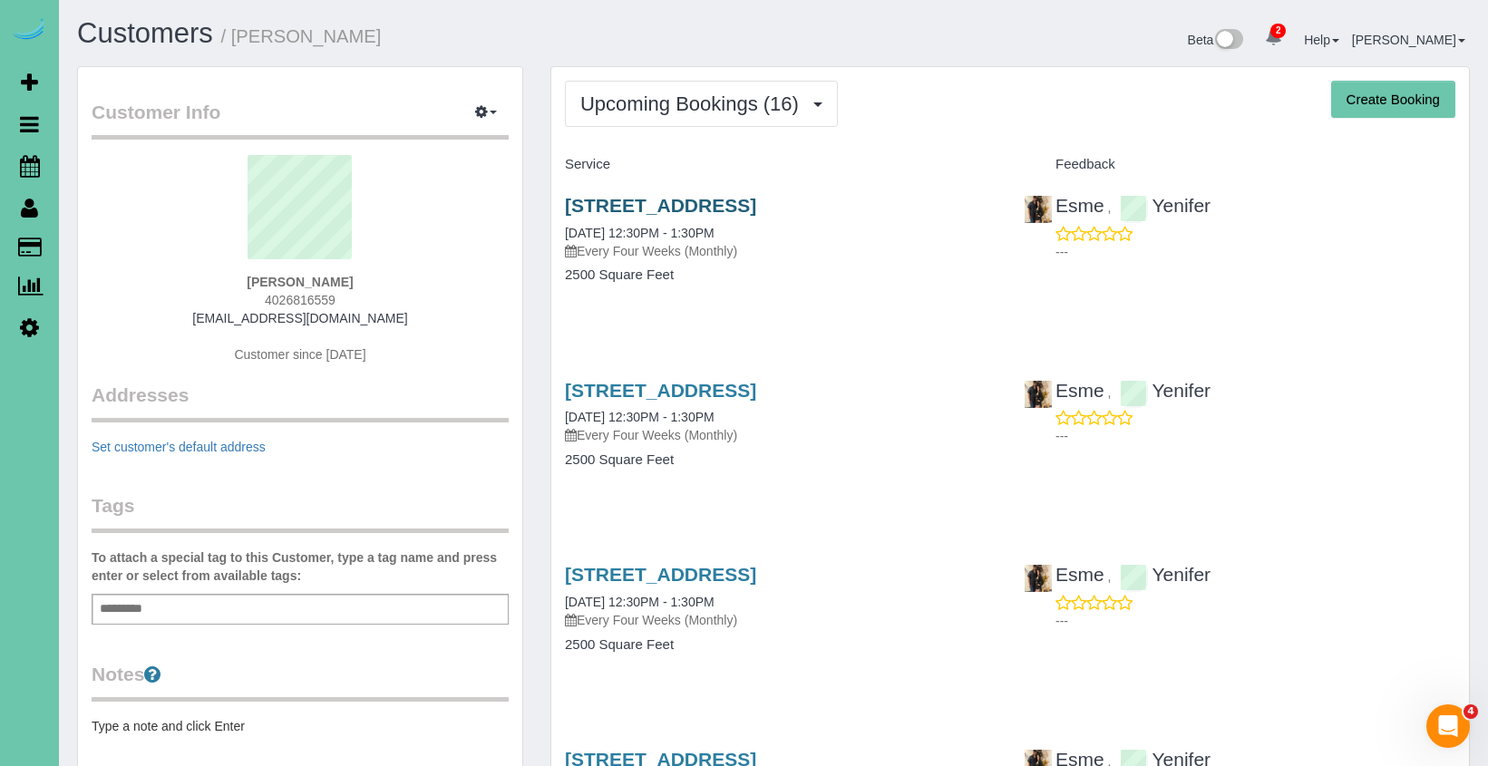
click at [671, 208] on link "[STREET_ADDRESS]" at bounding box center [660, 205] width 191 height 21
click at [28, 162] on icon at bounding box center [30, 166] width 20 height 22
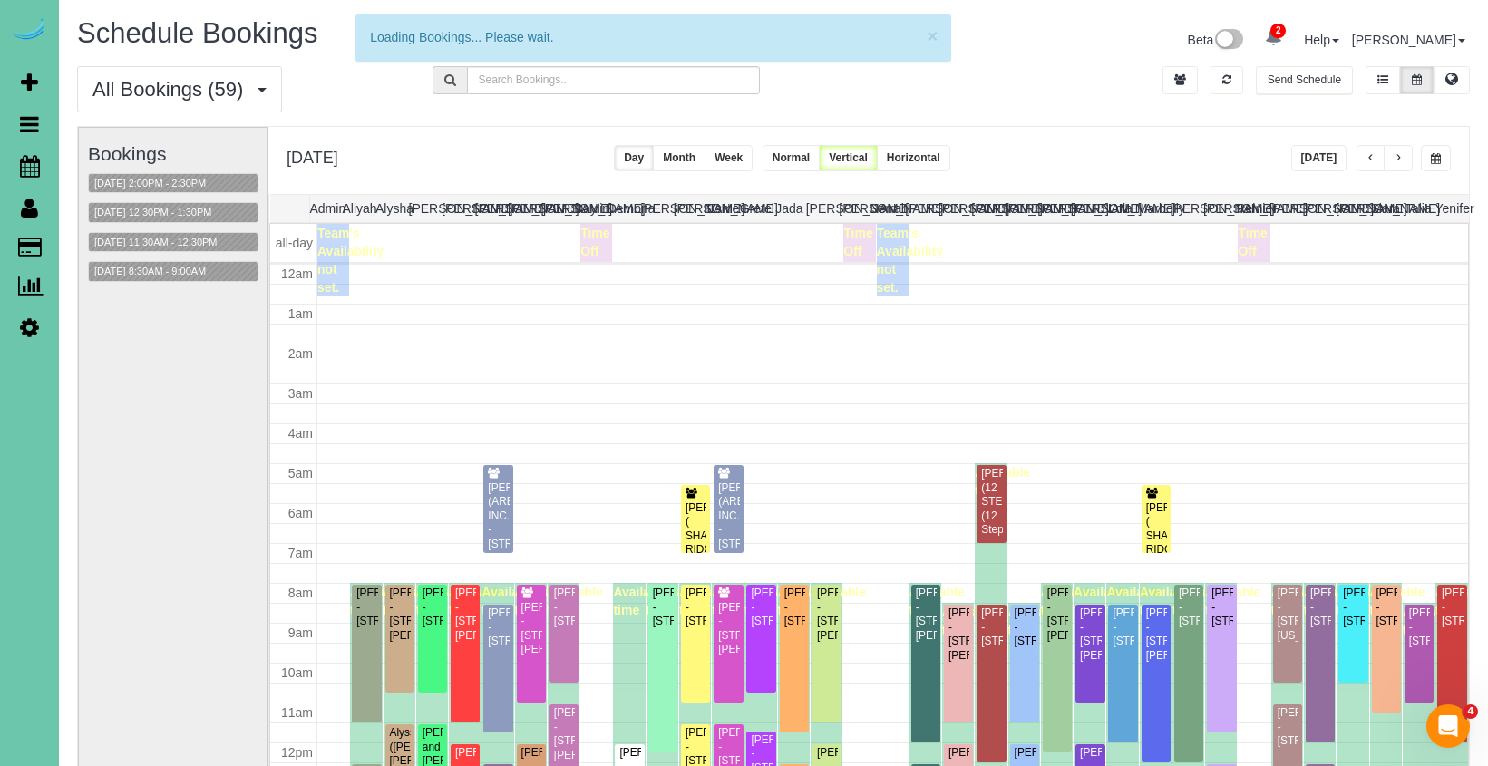
scroll to position [240, 0]
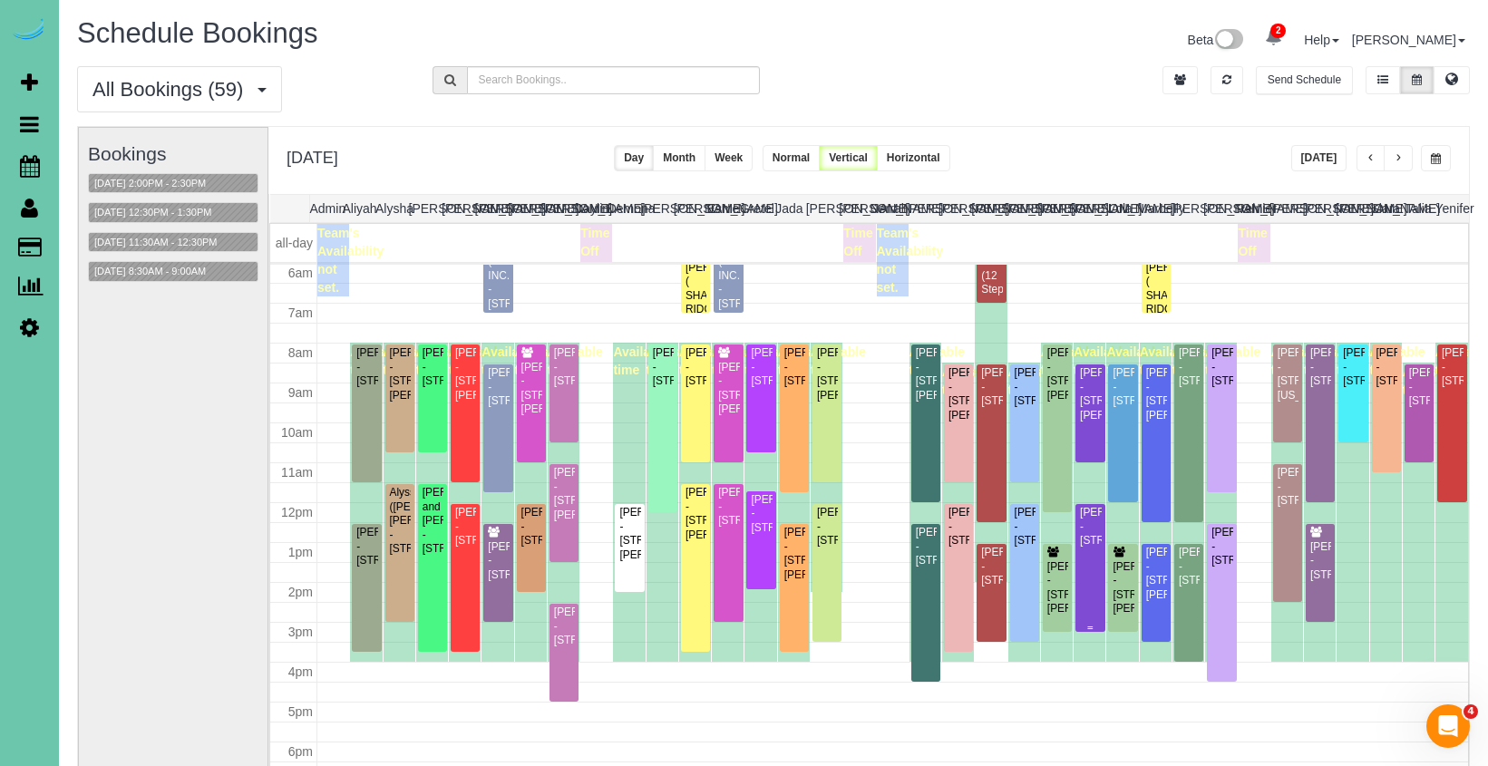
click at [1091, 516] on div "Rebecca Remington - 11559 S 123rd Ter, Papillion, NE 68046" at bounding box center [1090, 527] width 22 height 42
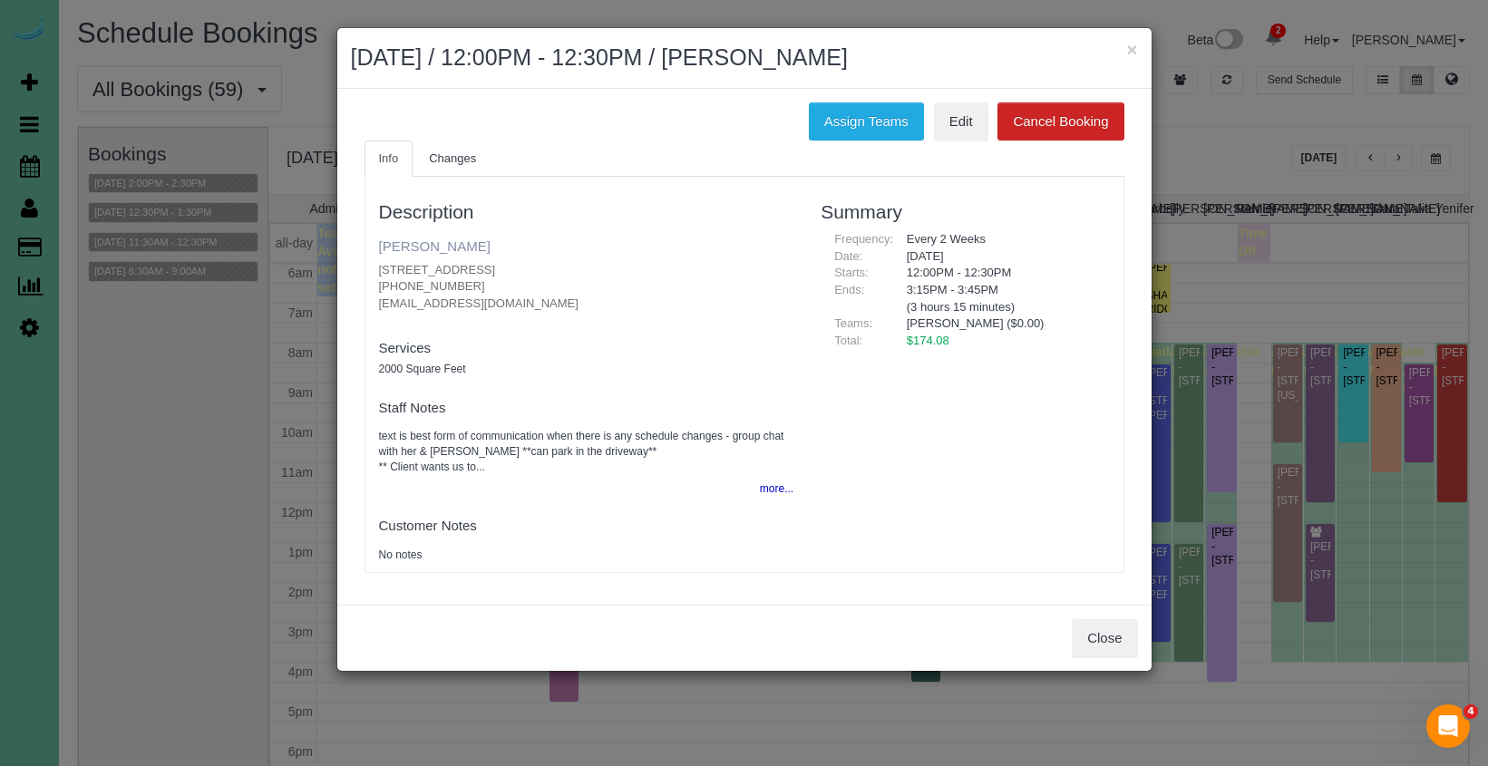
click at [446, 246] on link "Rebecca Remington" at bounding box center [435, 245] width 112 height 15
drag, startPoint x: 1127, startPoint y: 48, endPoint x: 1211, endPoint y: 93, distance: 95.7
click at [1128, 48] on button "×" at bounding box center [1131, 49] width 11 height 19
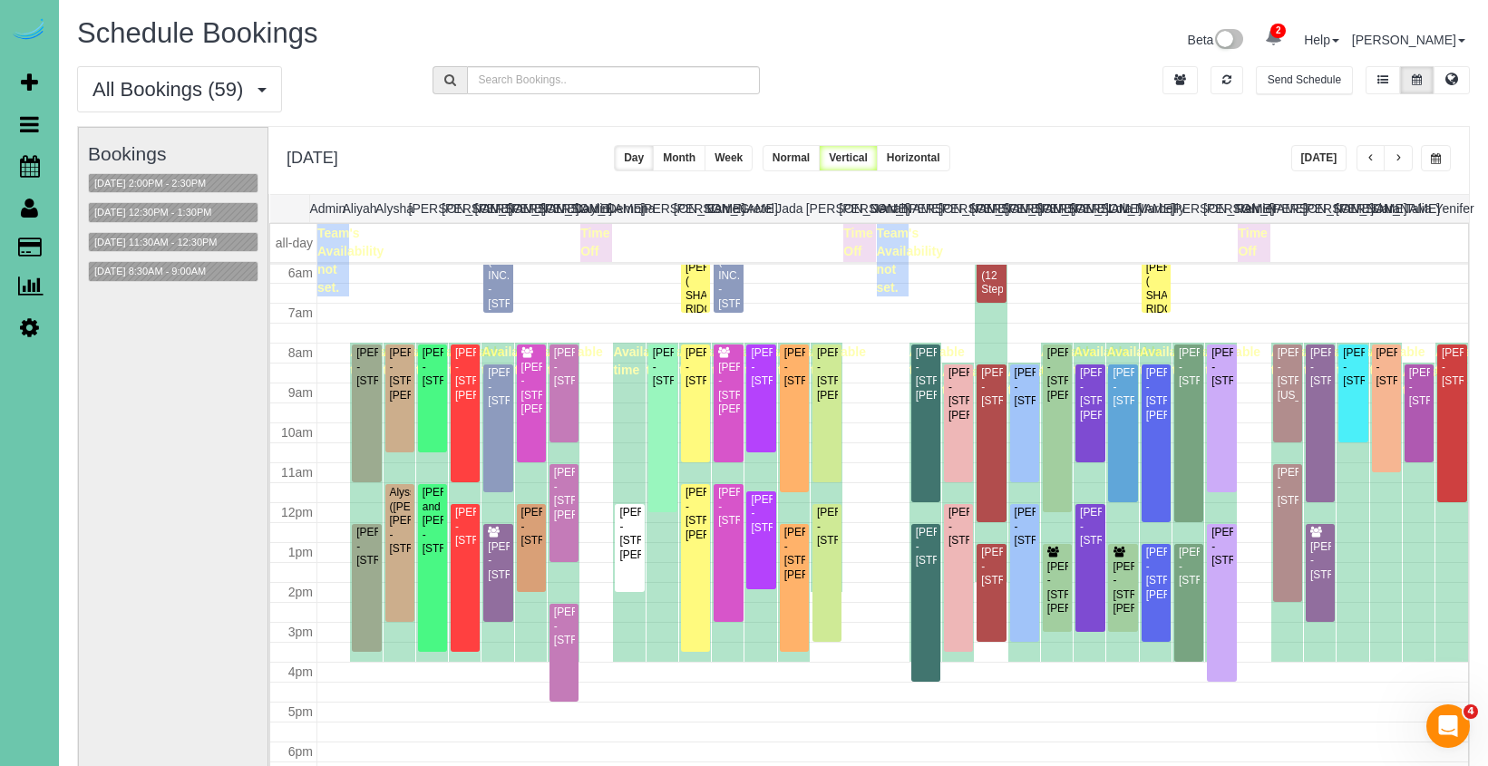
click at [1316, 151] on button "Today" at bounding box center [1319, 158] width 56 height 26
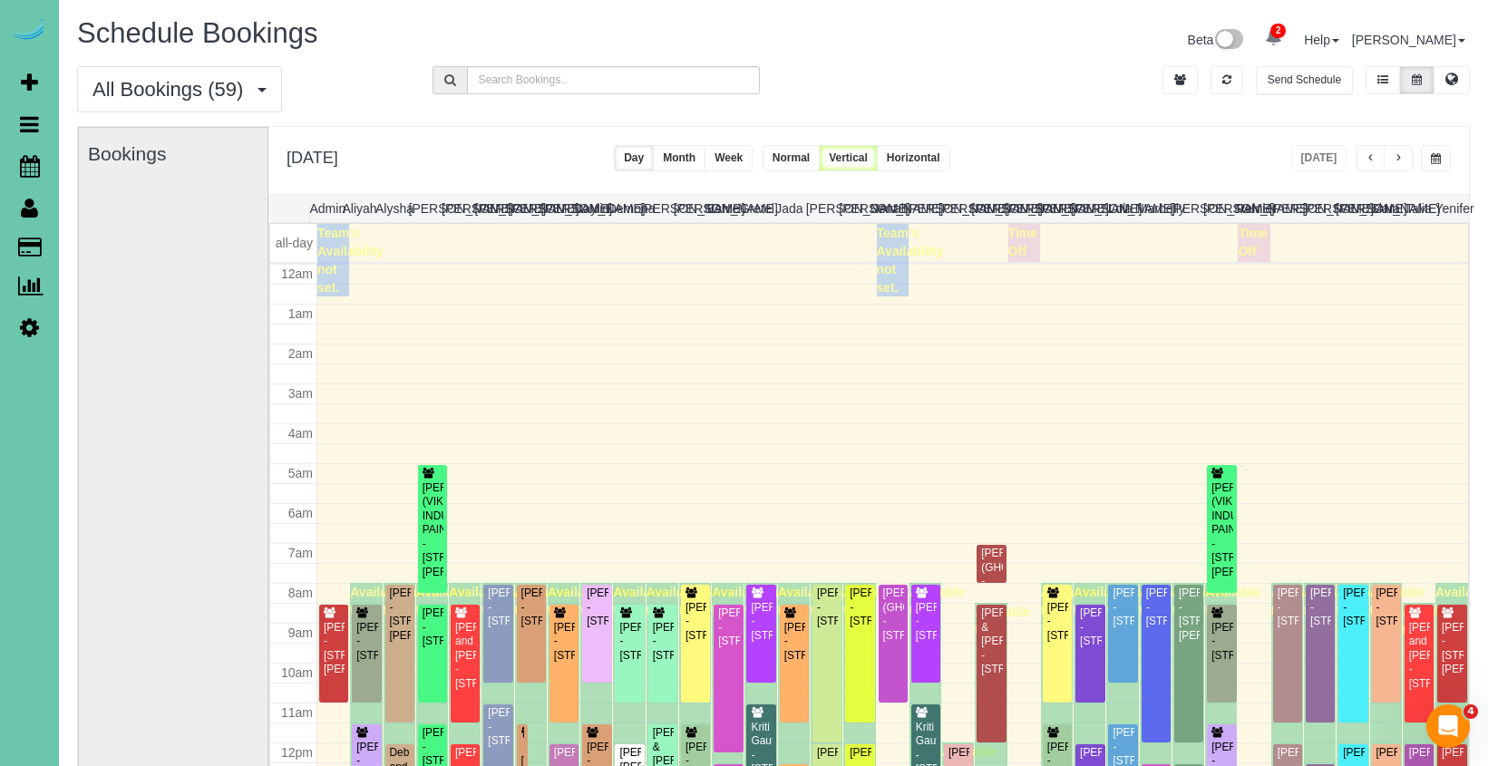
click at [1395, 156] on span "button" at bounding box center [1398, 158] width 9 height 11
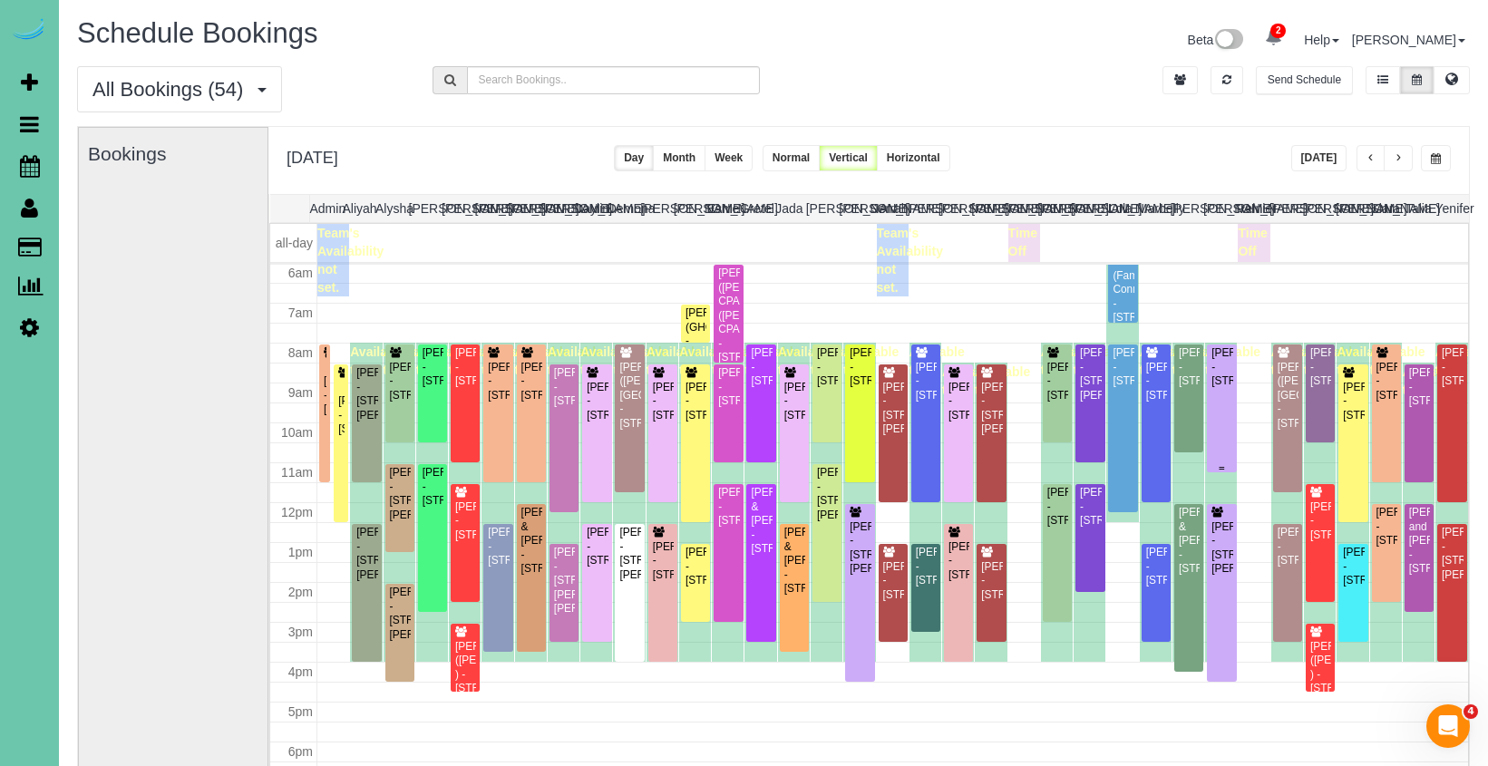
click at [1221, 388] on div "Tonya Rippe - 1107 Gold Coast Road, Papillion, NE 68046" at bounding box center [1221, 367] width 22 height 42
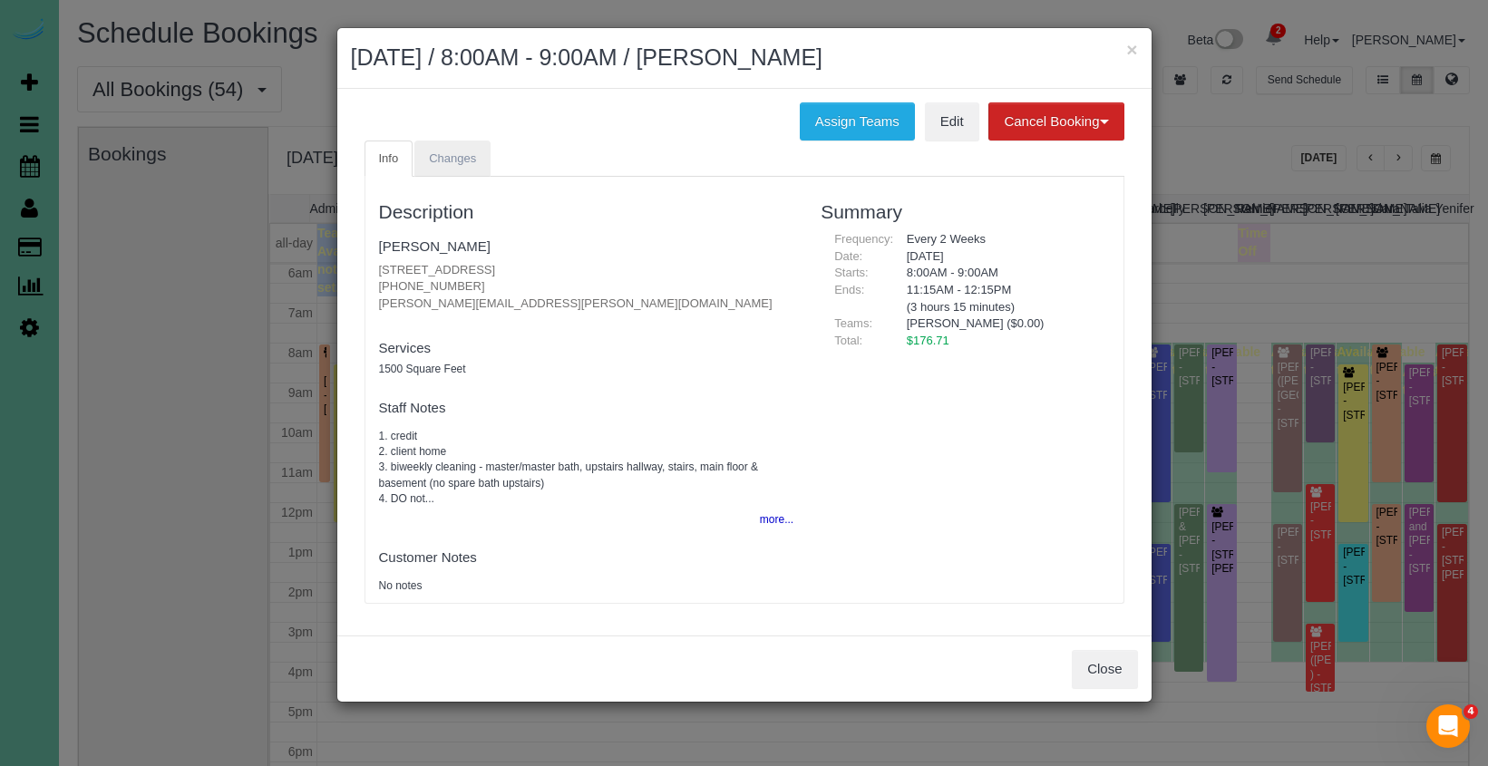
click at [474, 165] on link "Changes" at bounding box center [452, 159] width 76 height 37
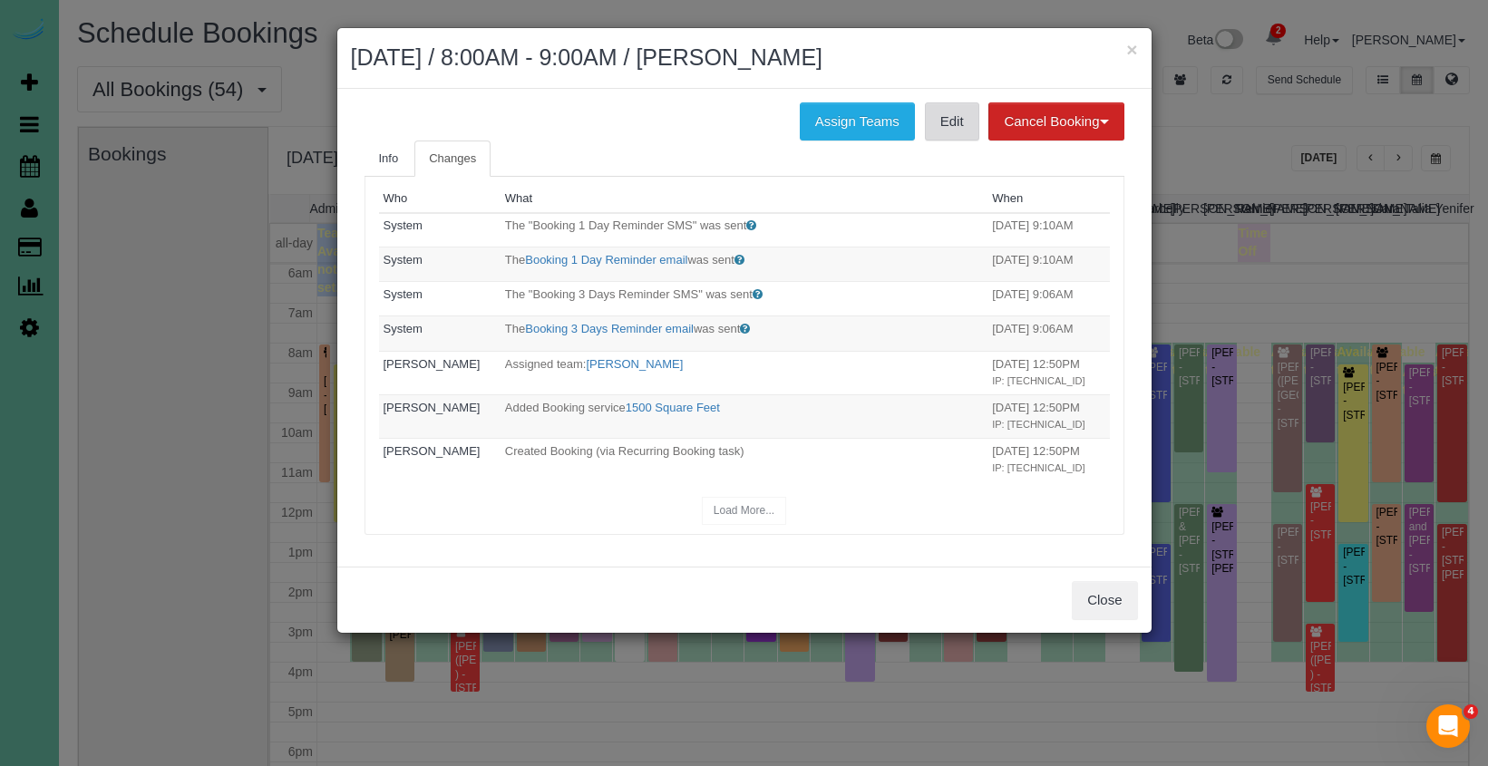
click at [952, 127] on link "Edit" at bounding box center [952, 121] width 54 height 38
click at [1095, 595] on button "Close" at bounding box center [1104, 600] width 65 height 38
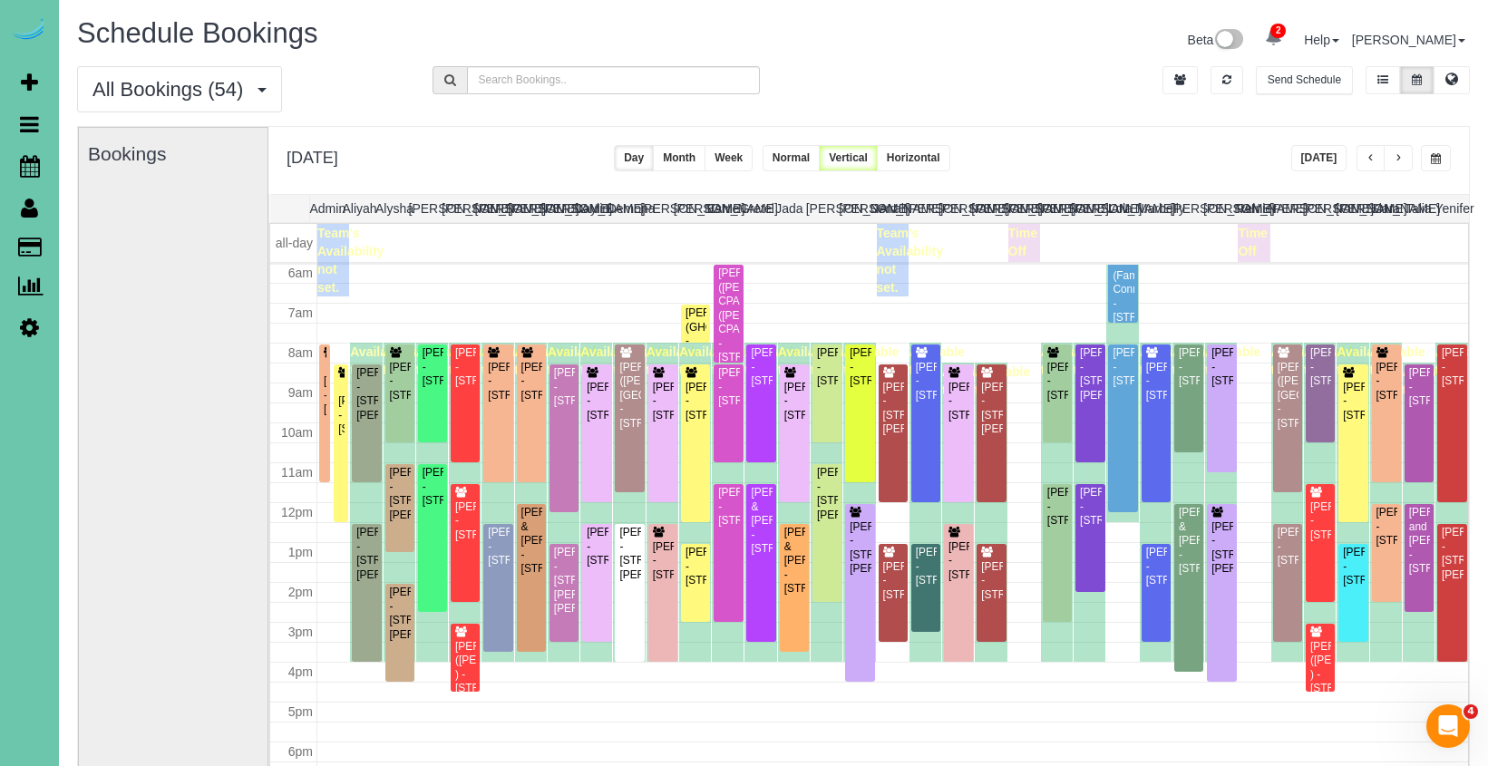
click at [1432, 152] on button "button" at bounding box center [1436, 158] width 30 height 26
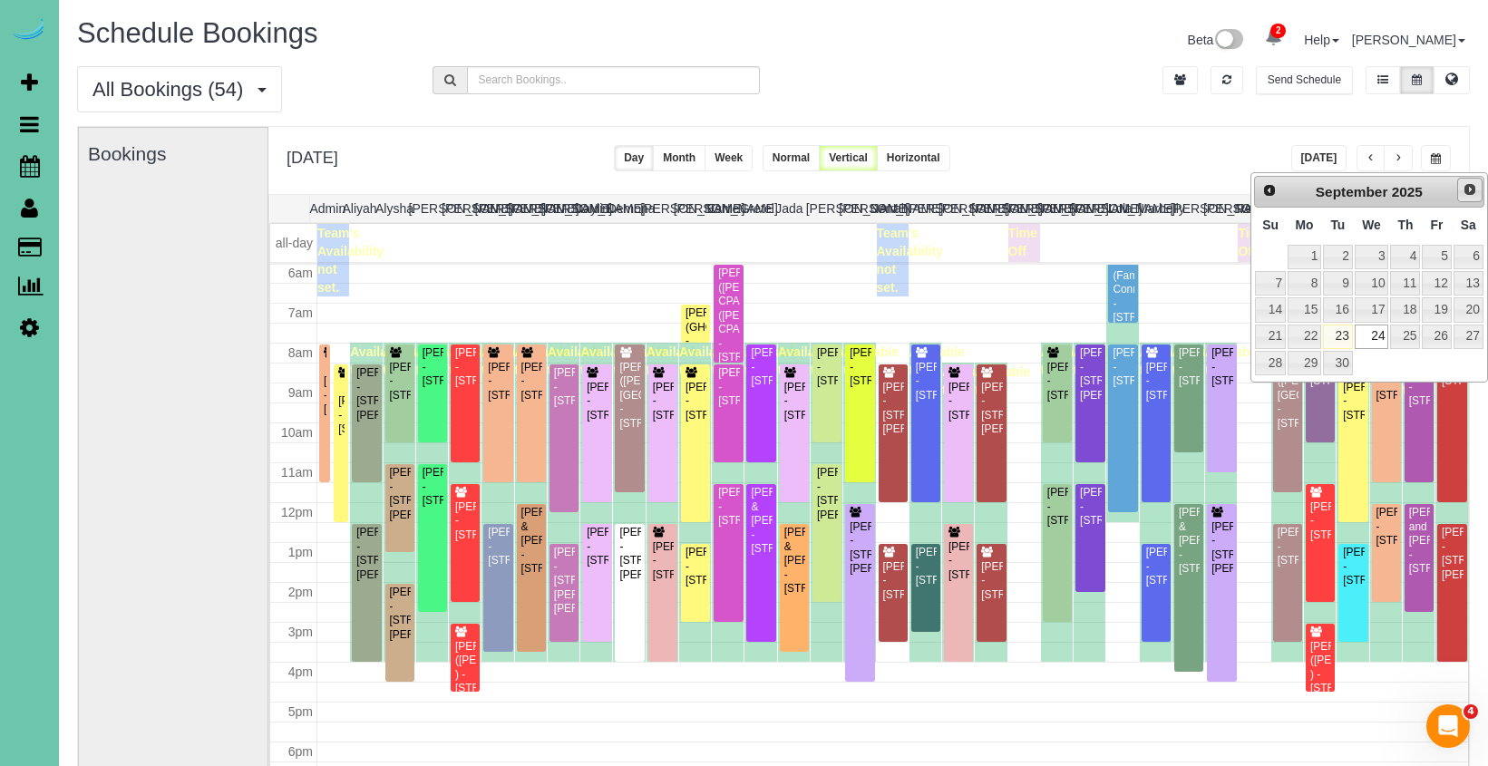
click at [1461, 191] on link "Next" at bounding box center [1469, 190] width 25 height 25
click at [1431, 257] on link "3" at bounding box center [1436, 257] width 29 height 24
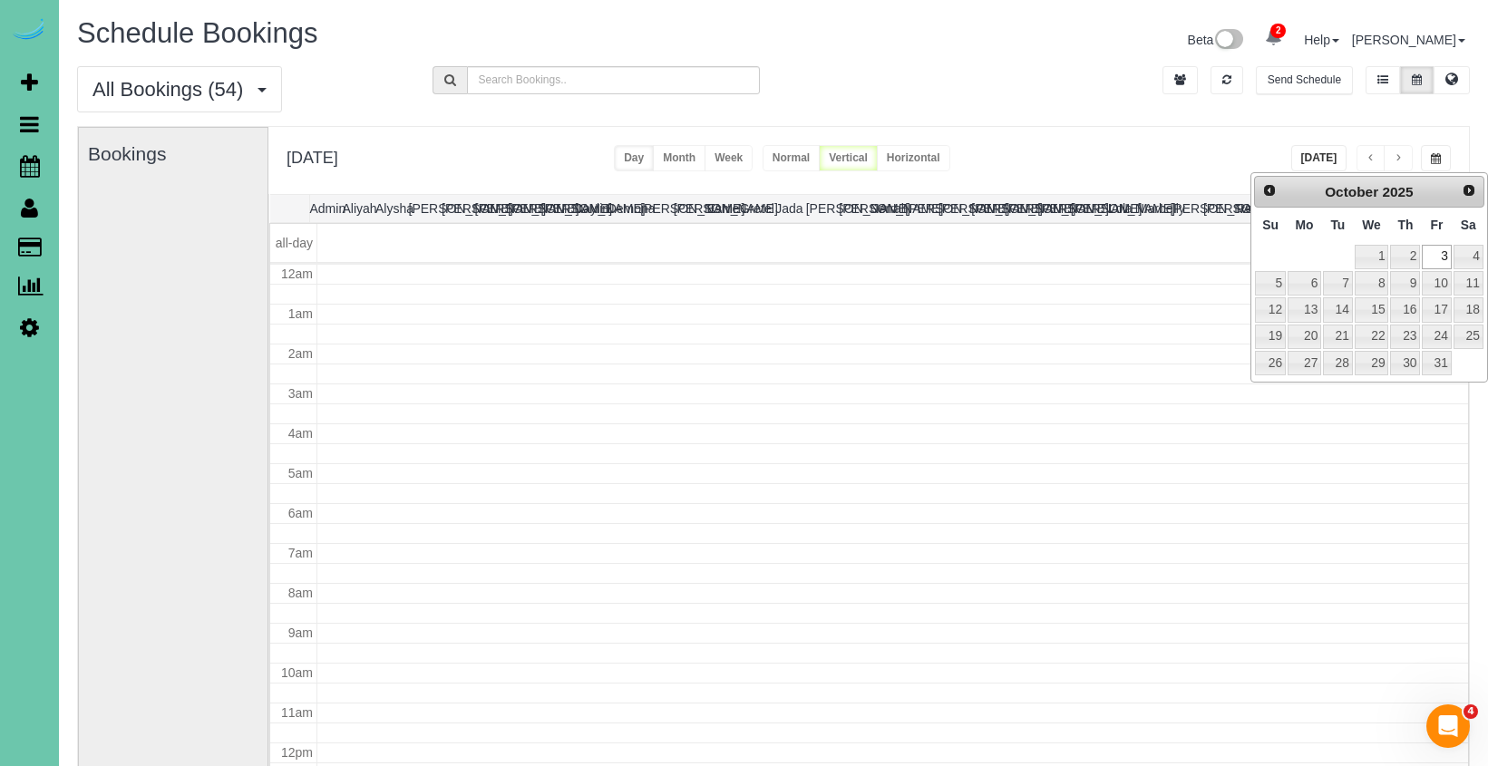
type input "**********"
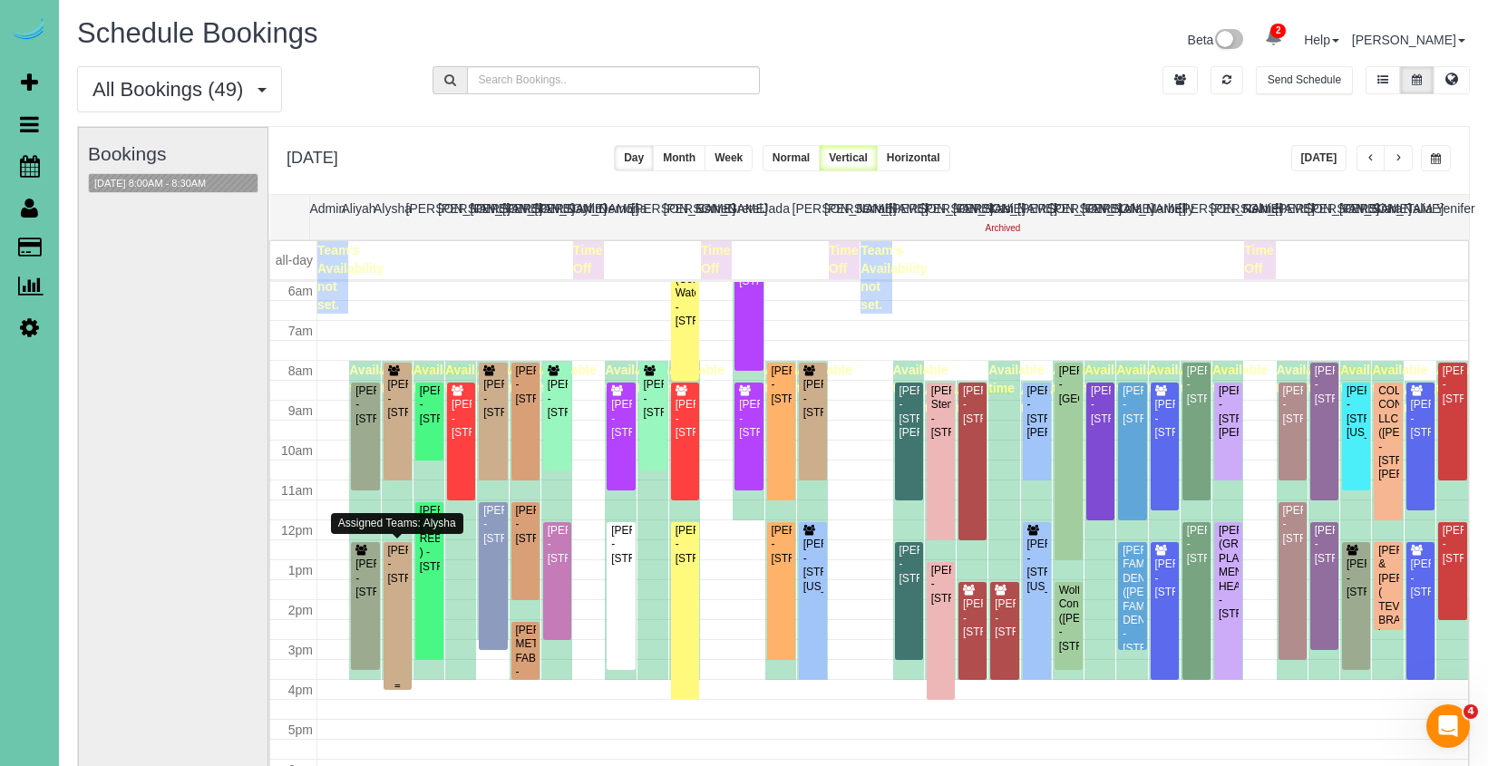
click at [395, 586] on div "Melanie Judkins - 1618 N 213th Street, Elkhorn, NE 68022" at bounding box center [397, 565] width 21 height 42
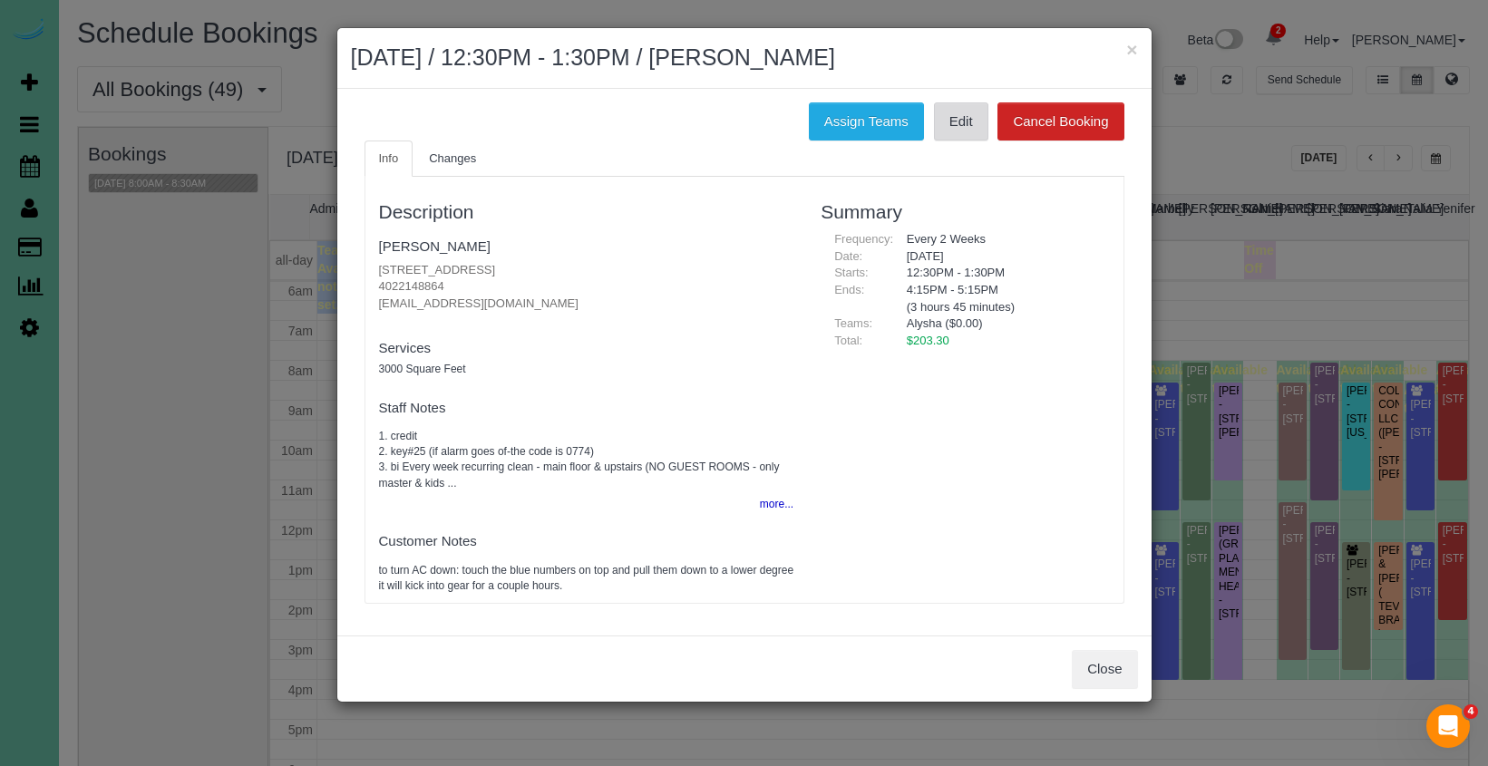
click at [947, 121] on link "Edit" at bounding box center [961, 121] width 54 height 38
click at [1124, 50] on h2 "October 03, 2025 / 12:30PM - 1:30PM / Melanie Judkins" at bounding box center [744, 58] width 787 height 33
click at [1134, 49] on button "×" at bounding box center [1131, 49] width 11 height 19
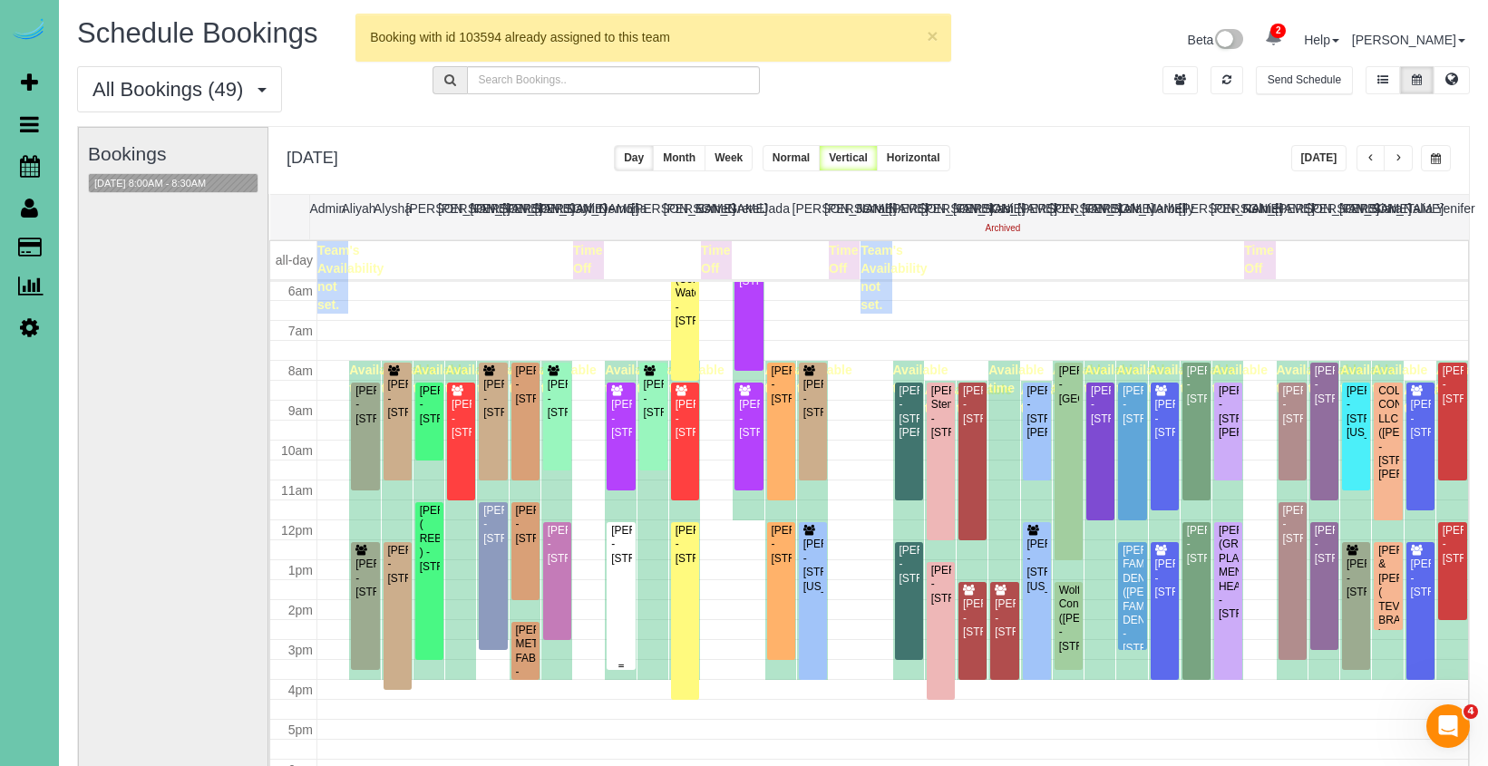
click at [626, 530] on div "Christine Tomcak - 1406 S 88th Street, Omaha, NE 68124" at bounding box center [620, 545] width 21 height 42
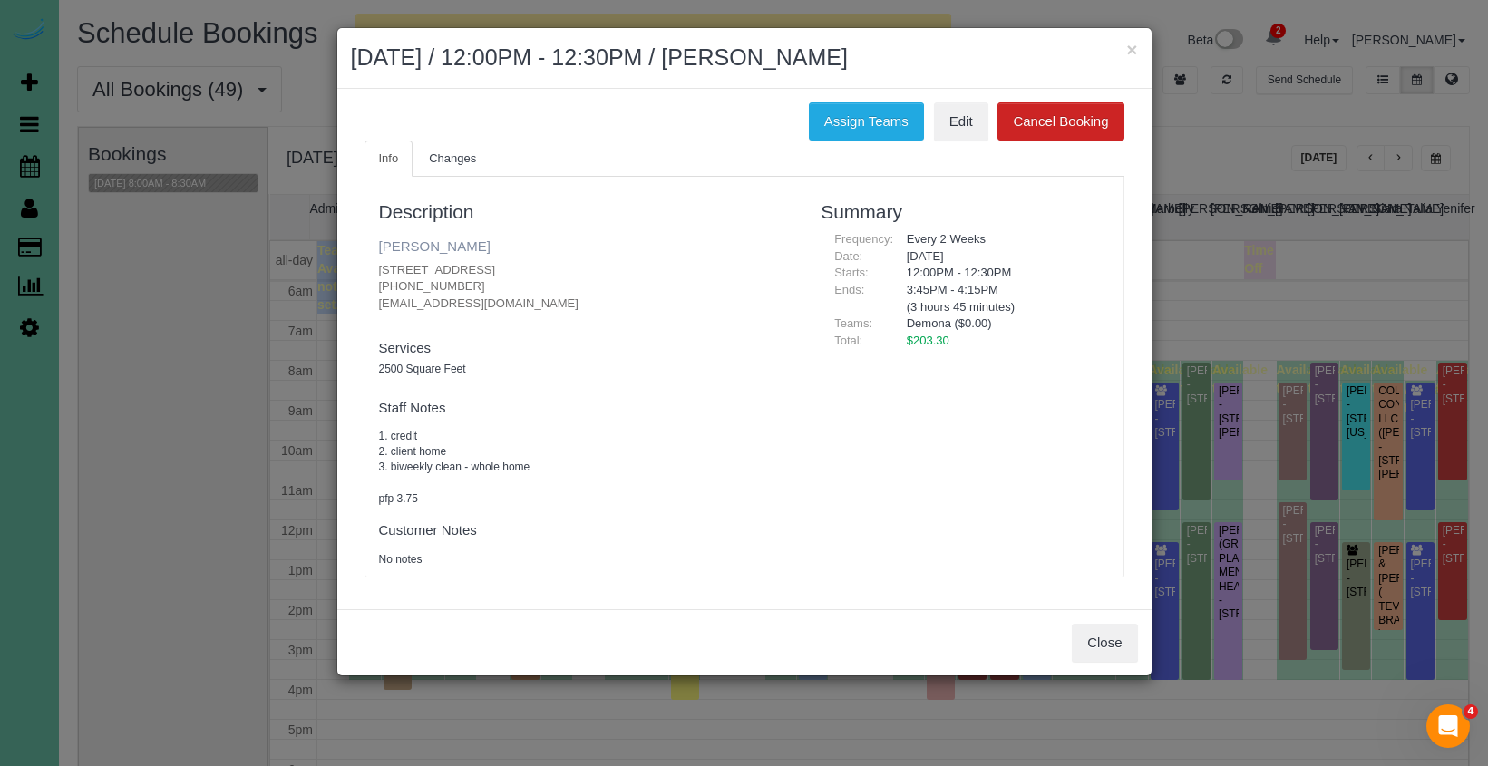
click at [433, 245] on link "Christine Tomcak" at bounding box center [435, 245] width 112 height 15
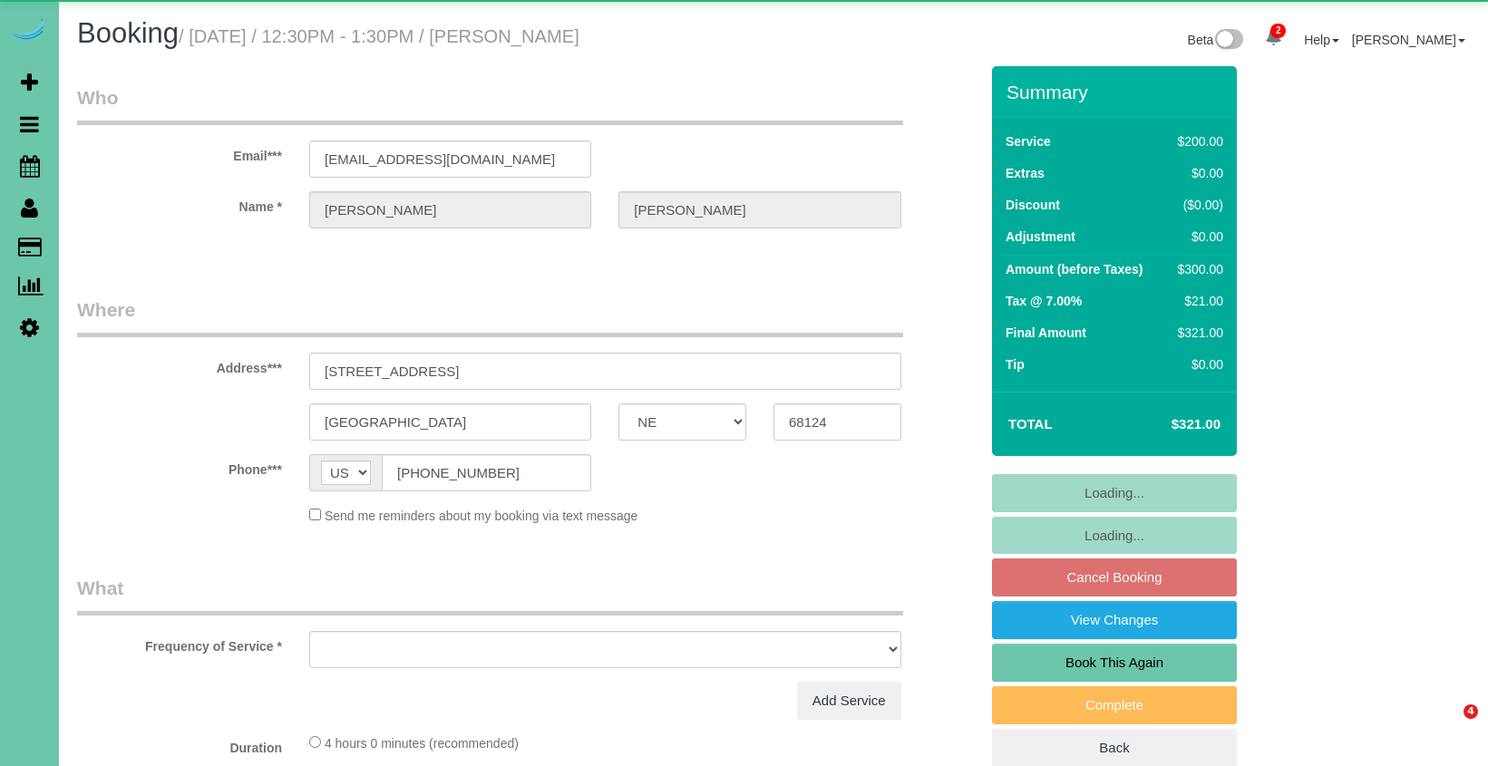
select select "NE"
select select "object:639"
select select "string:fspay-83baf3bf-6e3d-46b8-b6ed-f6a77e434d05"
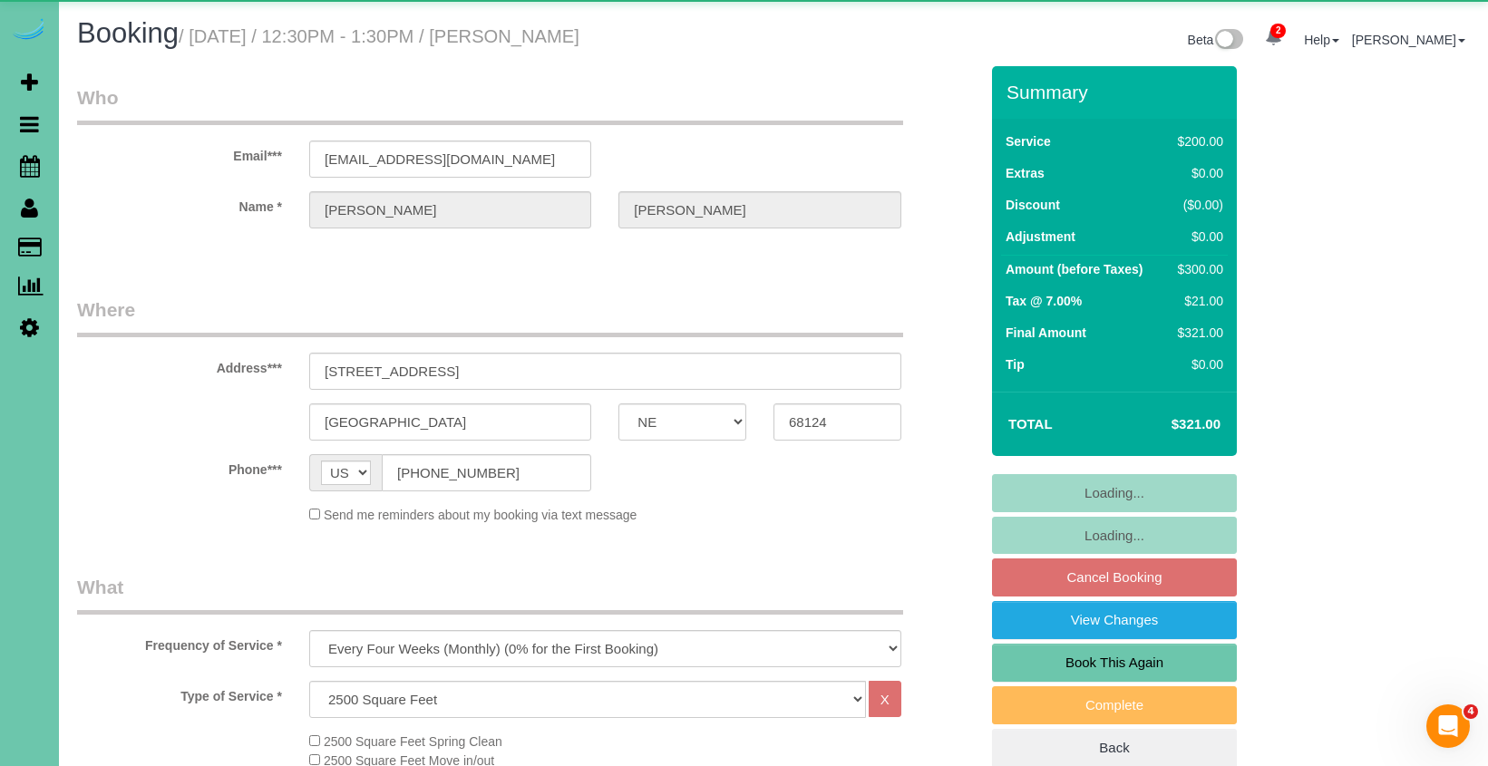
select select "object:726"
select select "number:36"
select select "number:42"
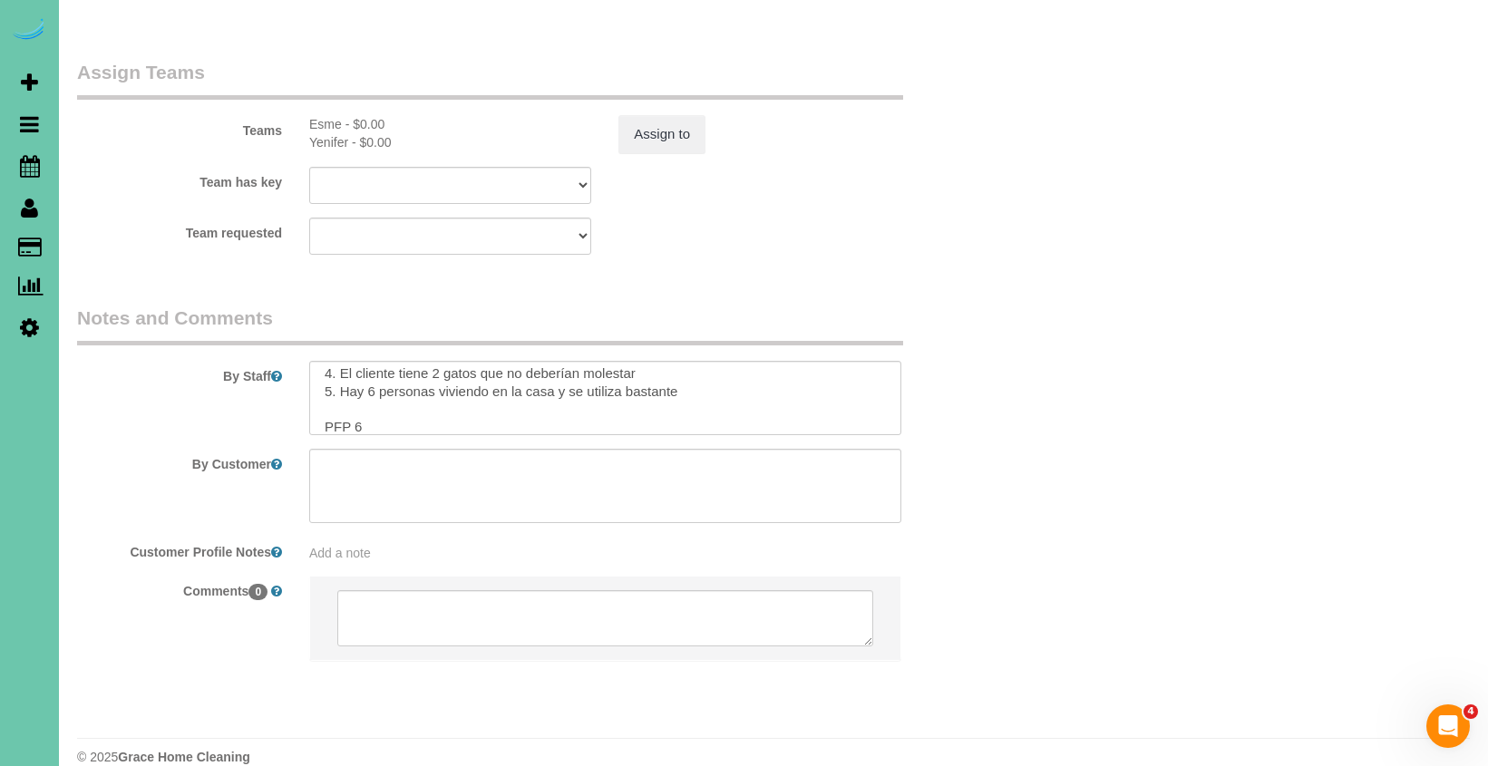
scroll to position [187, 0]
drag, startPoint x: 383, startPoint y: 394, endPoint x: 355, endPoint y: 394, distance: 27.2
click at [355, 394] on textarea at bounding box center [605, 398] width 592 height 74
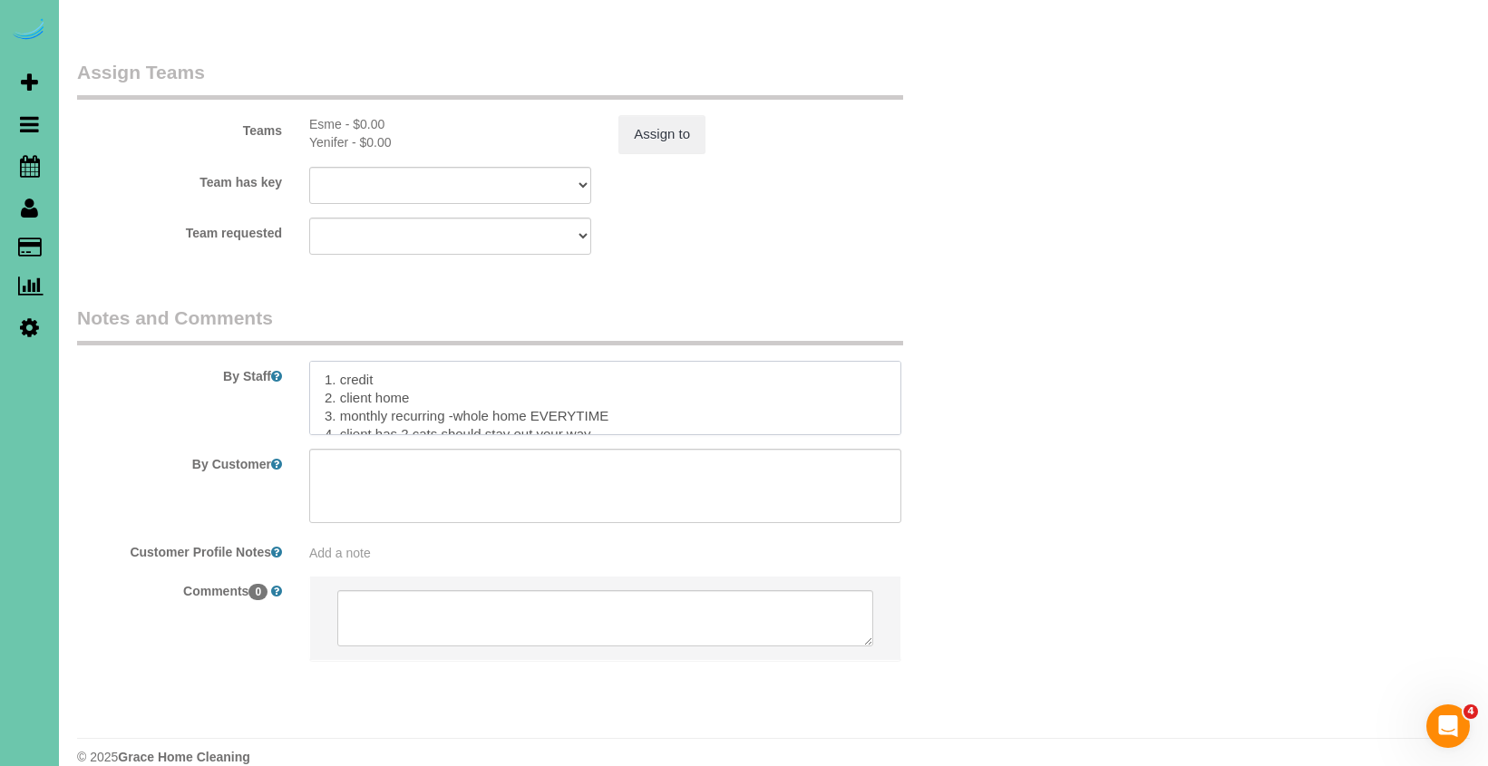
scroll to position [1, 0]
type textarea "1. credit 2. client home 3. monthly recurring -whole home EVERYTIME 4. client h…"
click at [654, 115] on button "Assign to" at bounding box center [661, 134] width 87 height 38
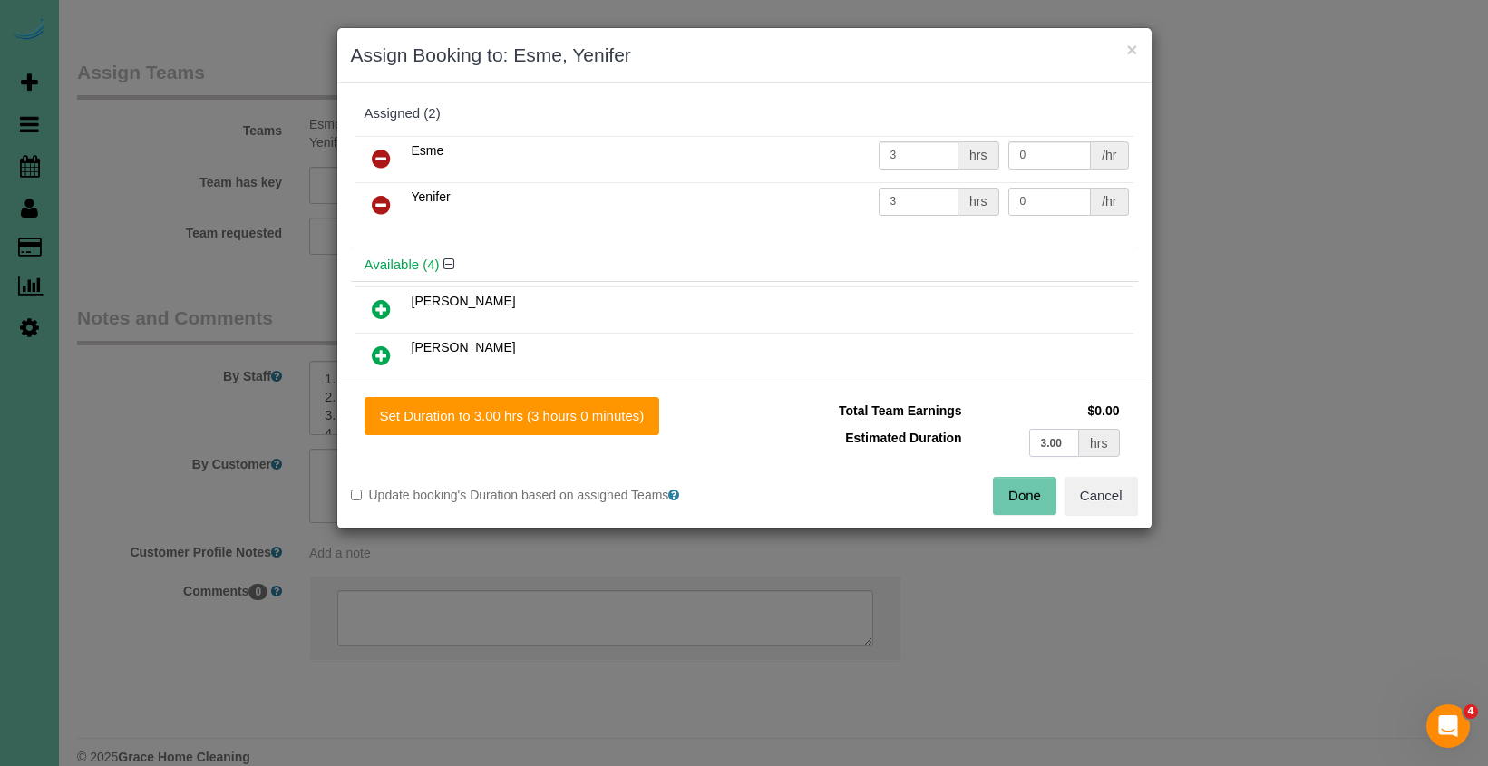
drag, startPoint x: 1060, startPoint y: 442, endPoint x: 955, endPoint y: 424, distance: 106.7
click at [955, 426] on tr "Estimated Duration 3.00 hrs" at bounding box center [941, 442] width 366 height 37
type input "2.75"
drag, startPoint x: 624, startPoint y: 415, endPoint x: 787, endPoint y: 442, distance: 165.3
click at [626, 416] on button "Set Duration to 2.75 hrs (2 hours 45 minutes)" at bounding box center [515, 416] width 303 height 38
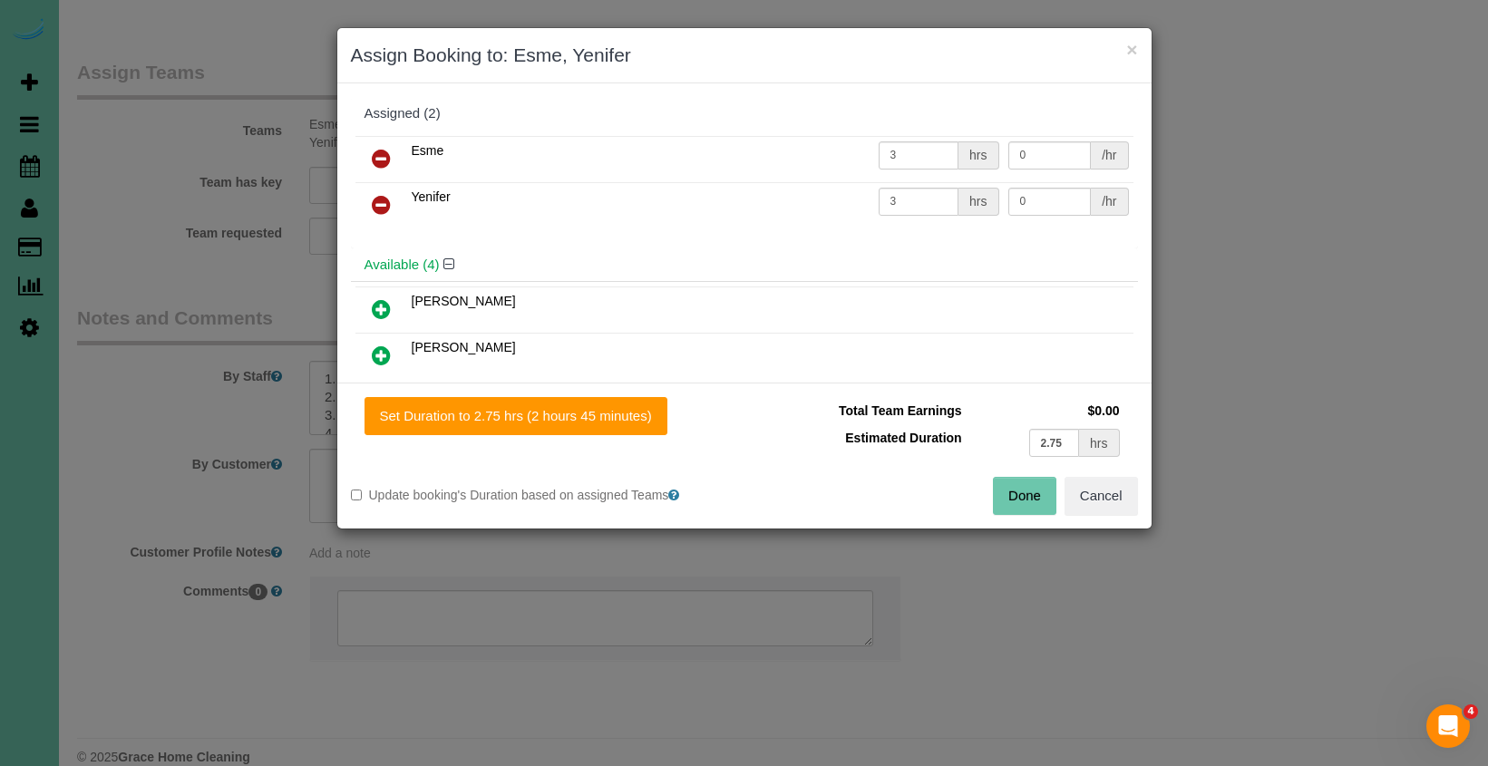
type input "2.75"
drag, startPoint x: 1037, startPoint y: 494, endPoint x: 937, endPoint y: 417, distance: 126.0
click at [1032, 490] on button "Done" at bounding box center [1024, 496] width 63 height 38
type input "02:45"
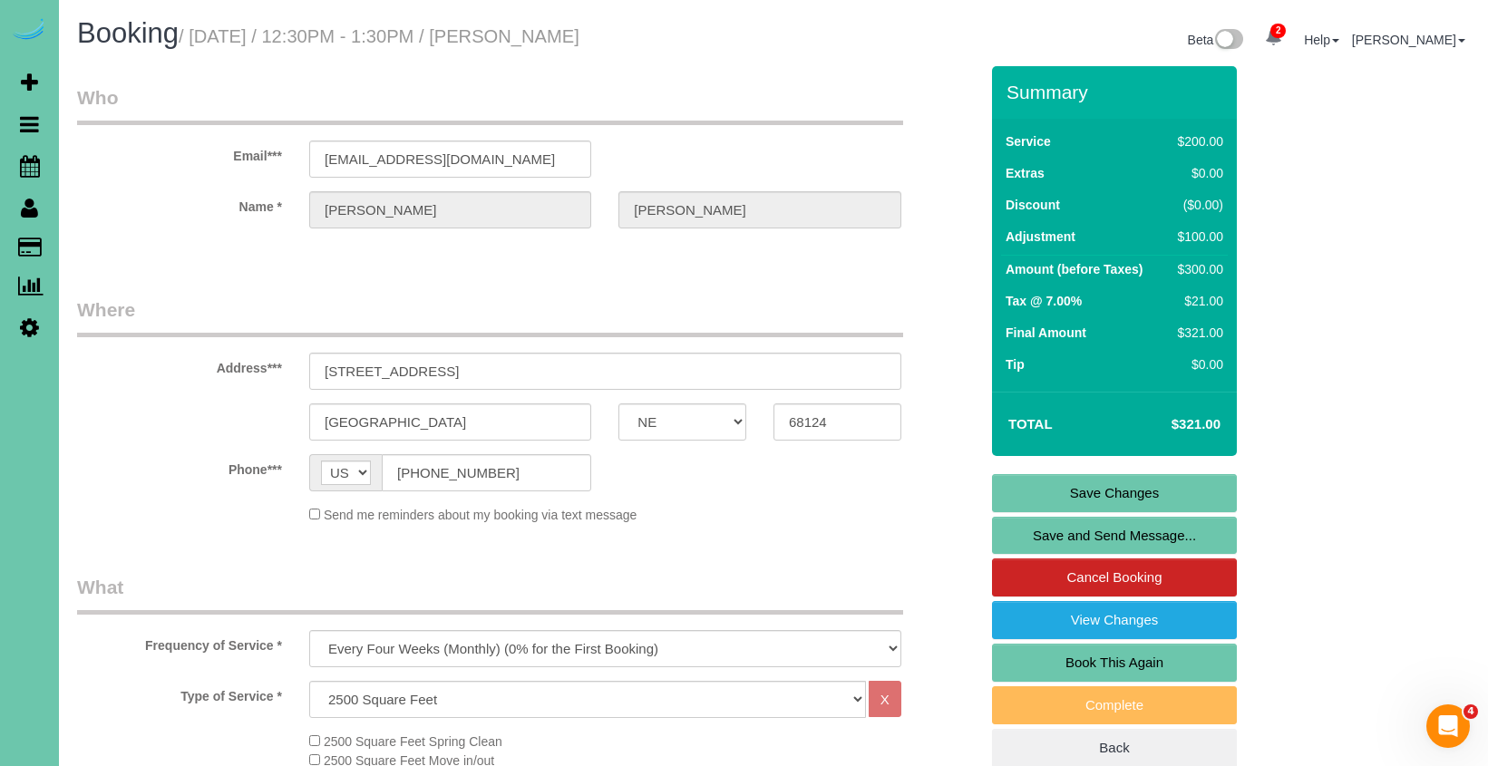
scroll to position [0, 0]
click at [1090, 483] on link "Save Changes" at bounding box center [1114, 493] width 245 height 38
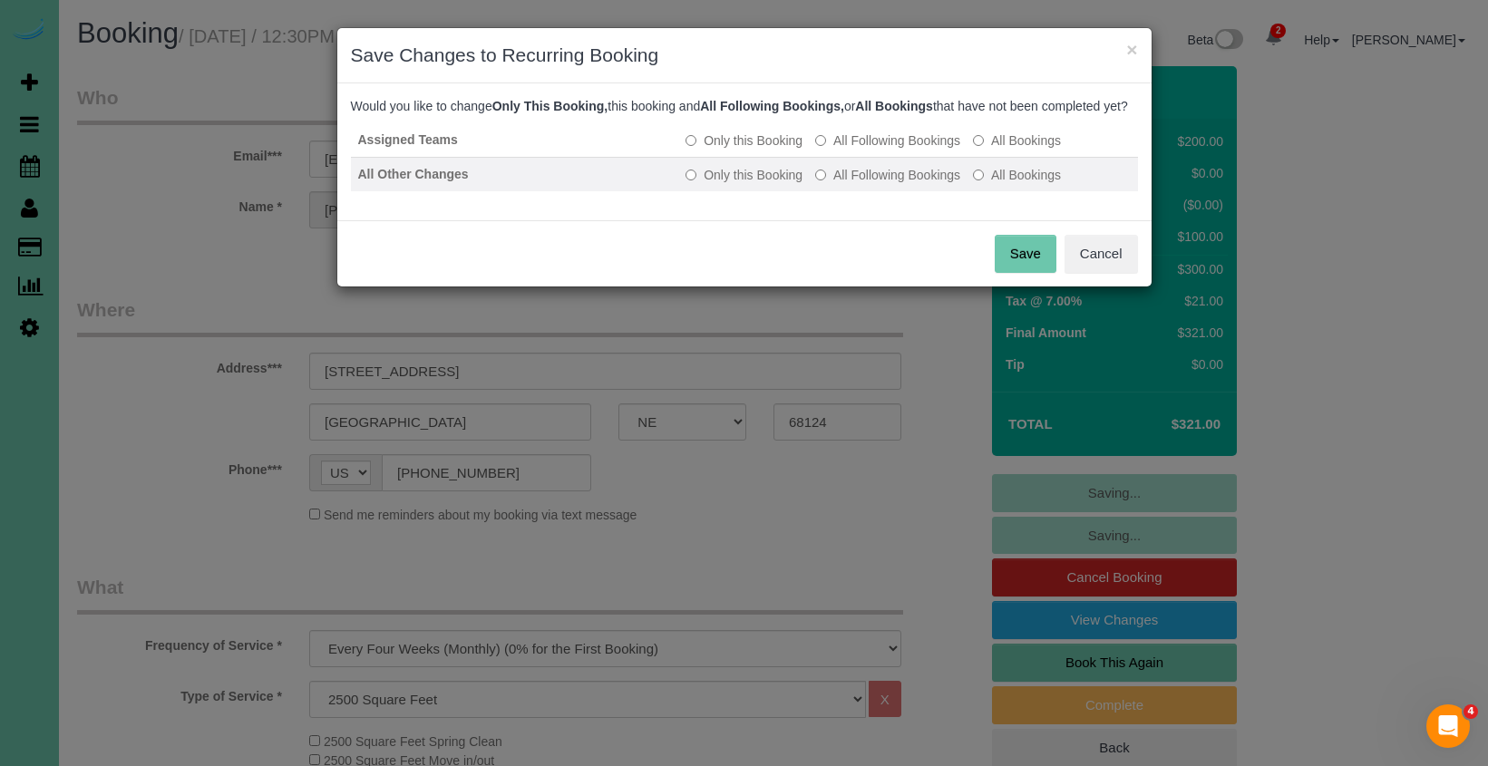
drag, startPoint x: 886, startPoint y: 154, endPoint x: 877, endPoint y: 180, distance: 27.8
click at [885, 150] on label "All Following Bookings" at bounding box center [887, 140] width 145 height 18
click at [874, 184] on label "All Following Bookings" at bounding box center [887, 175] width 145 height 18
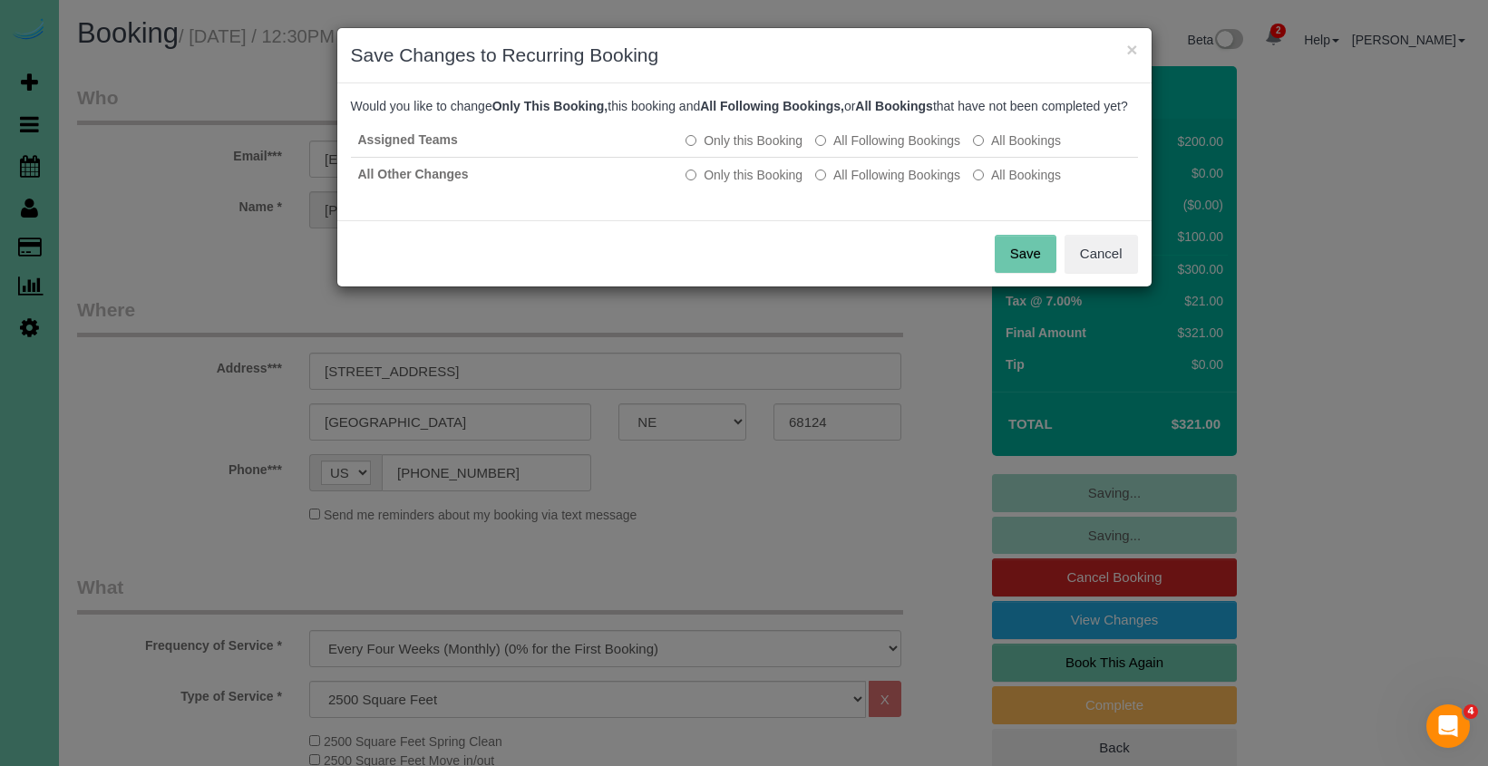
drag, startPoint x: 1025, startPoint y: 275, endPoint x: 228, endPoint y: 205, distance: 800.0
click at [1012, 273] on button "Save" at bounding box center [1026, 254] width 62 height 38
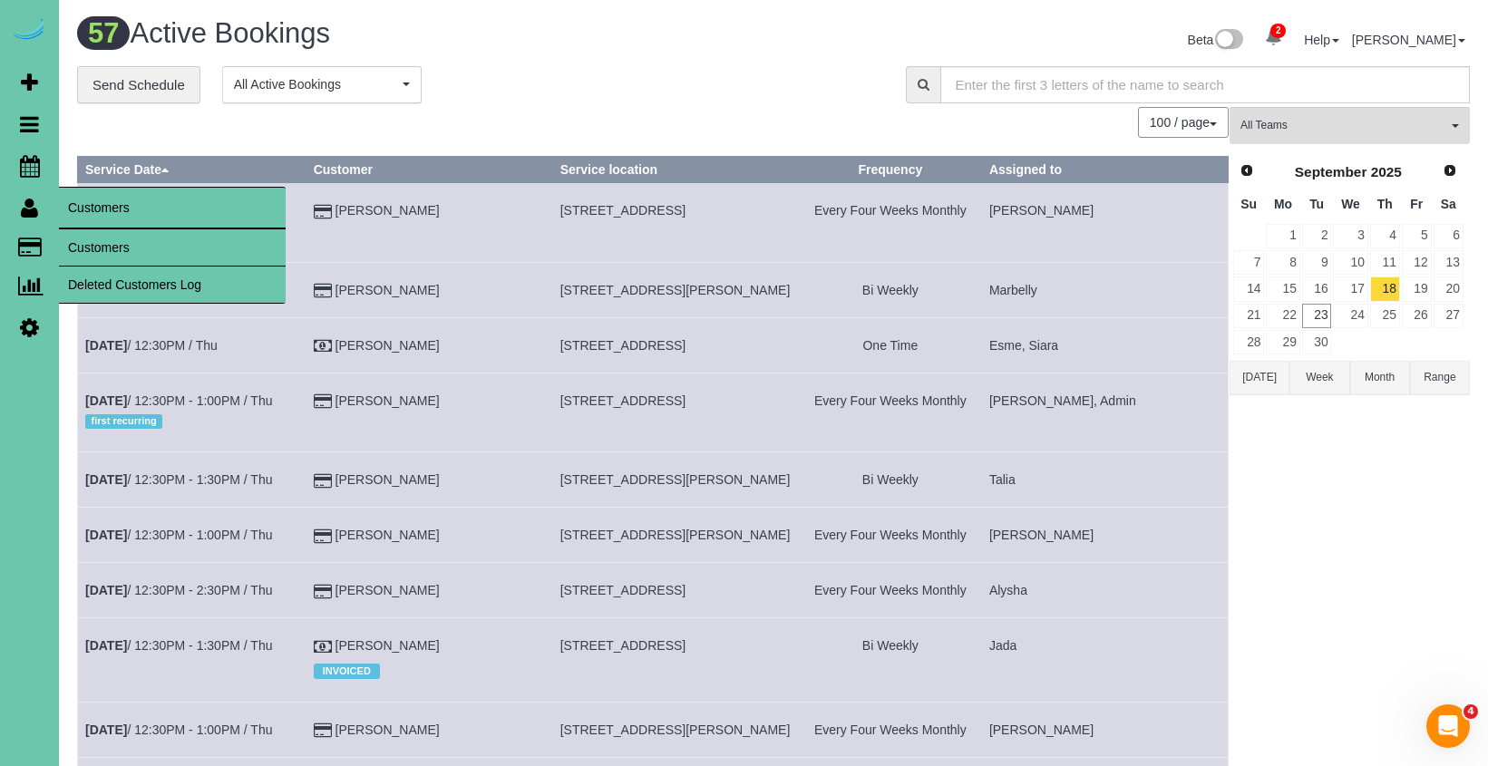
click at [76, 238] on link "Customers" at bounding box center [172, 247] width 227 height 36
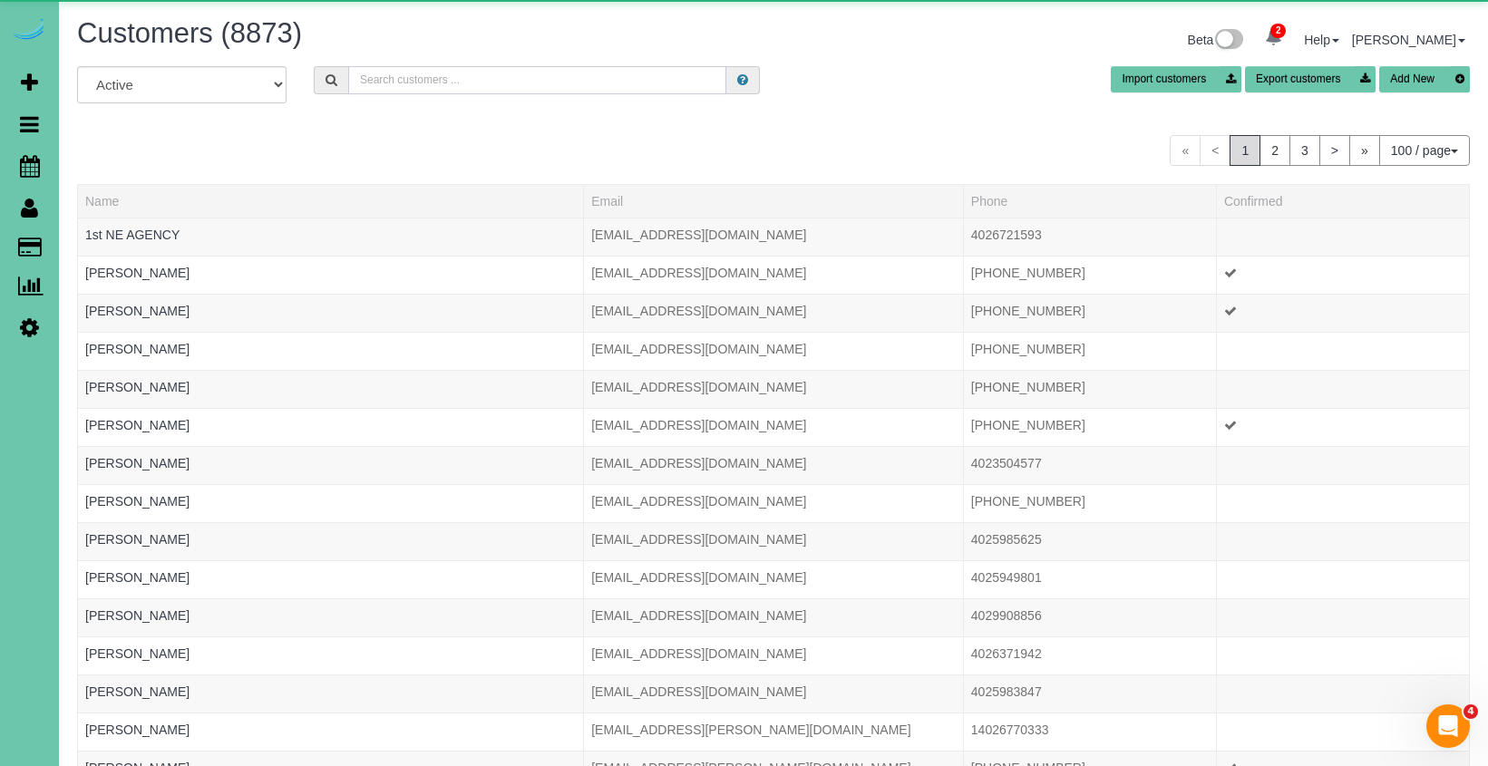
click at [402, 85] on input "text" at bounding box center [537, 80] width 378 height 28
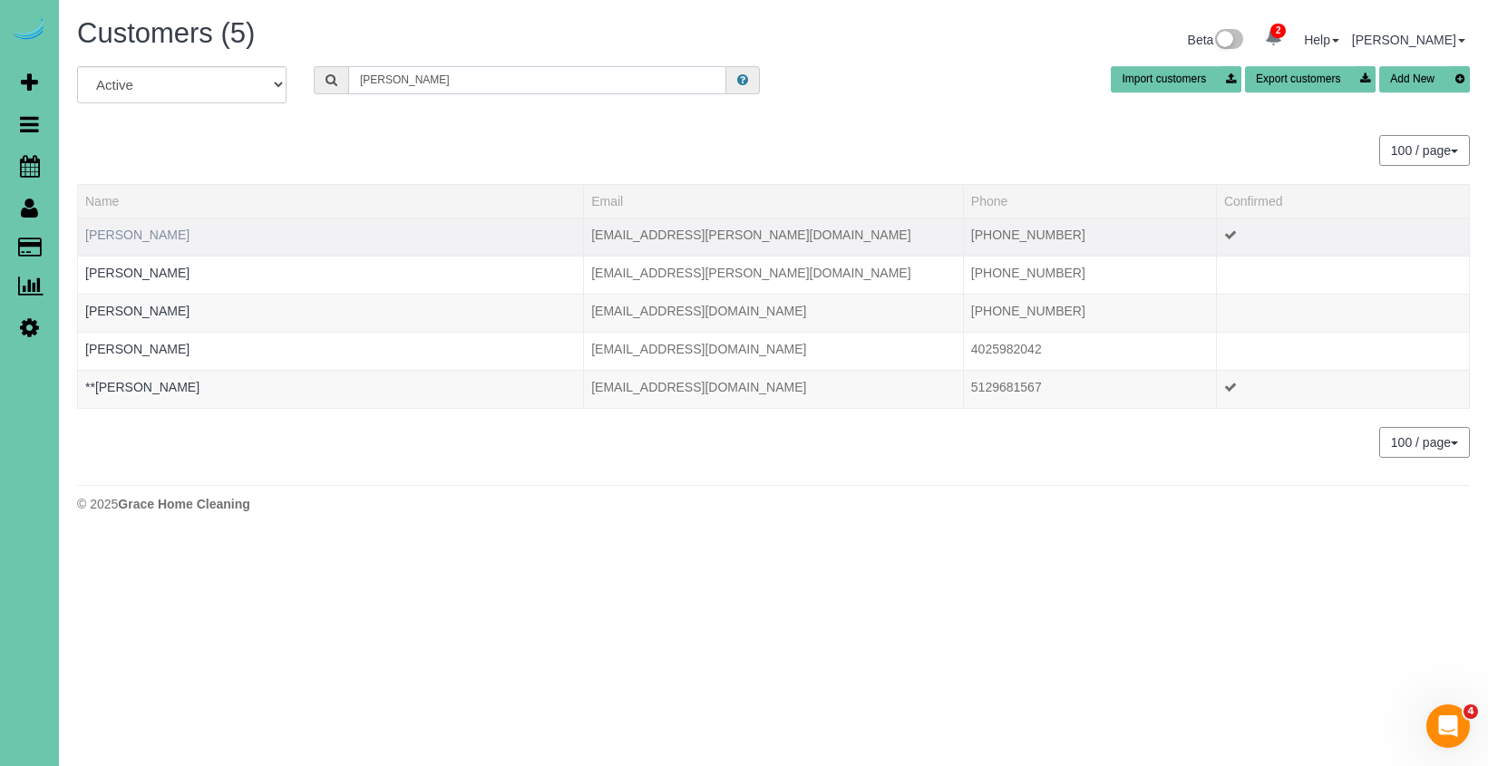
type input "amber s"
click at [164, 238] on link "Amber Saltsgaver" at bounding box center [137, 235] width 104 height 15
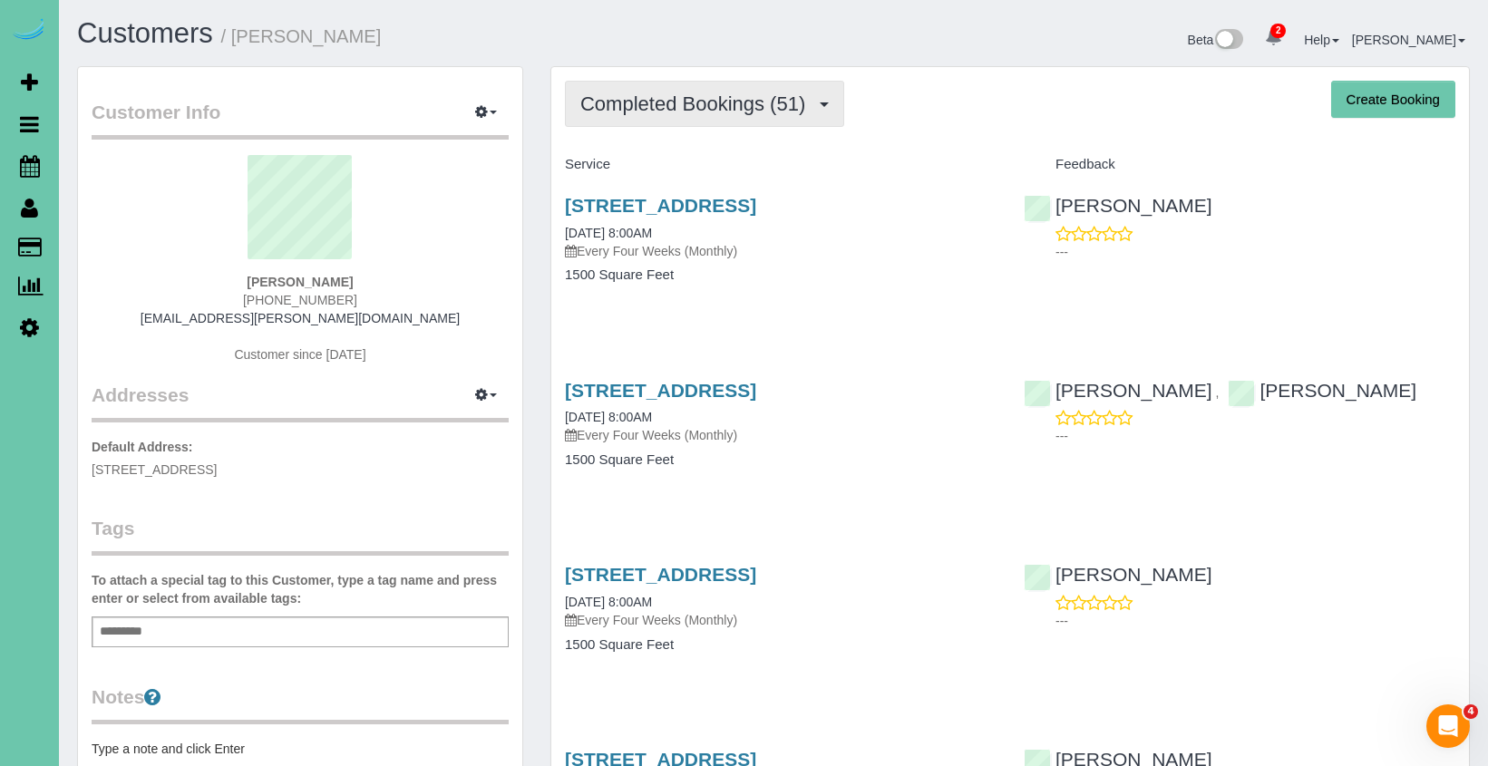
click at [751, 103] on span "Completed Bookings (51)" at bounding box center [697, 103] width 234 height 23
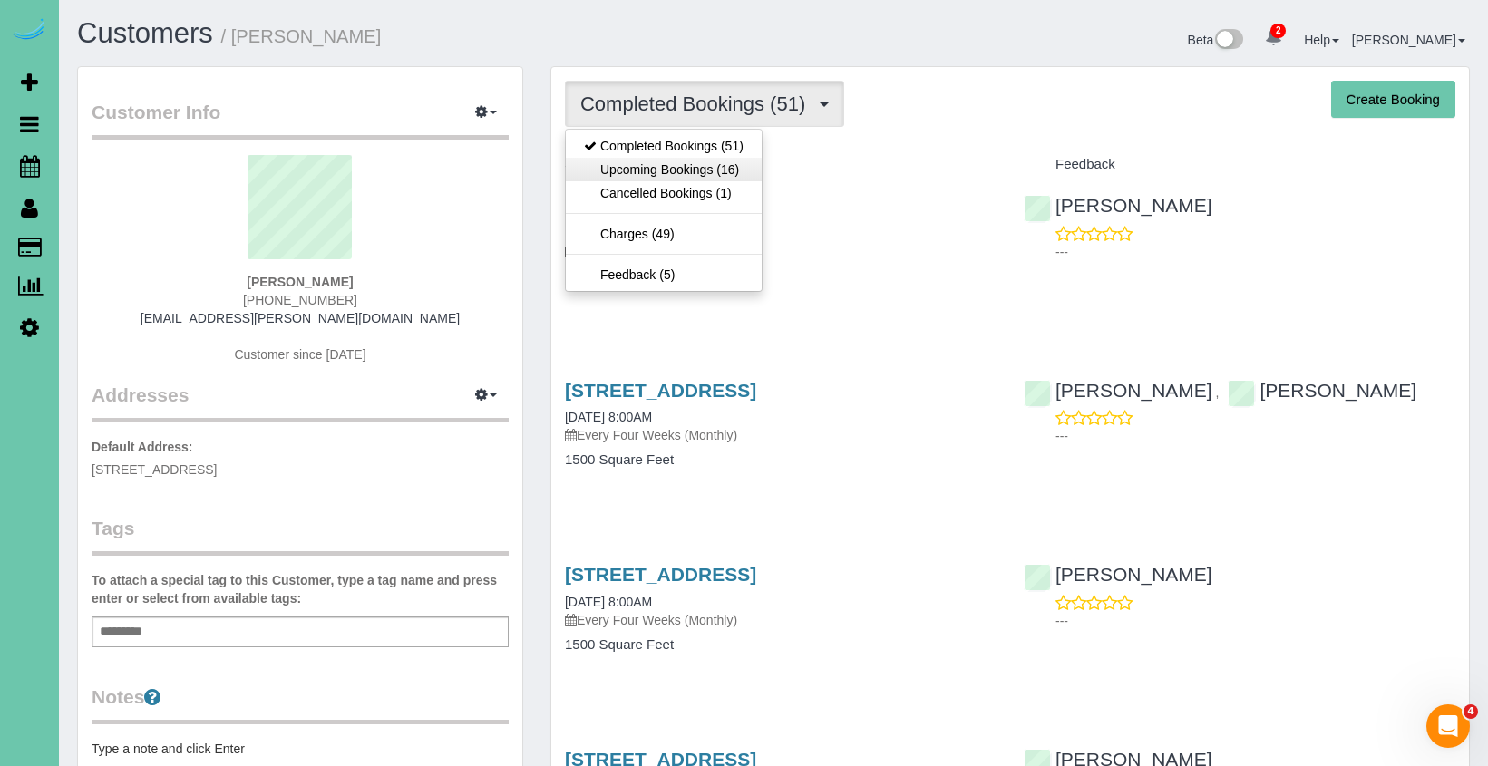
click at [723, 171] on link "Upcoming Bookings (16)" at bounding box center [664, 170] width 196 height 24
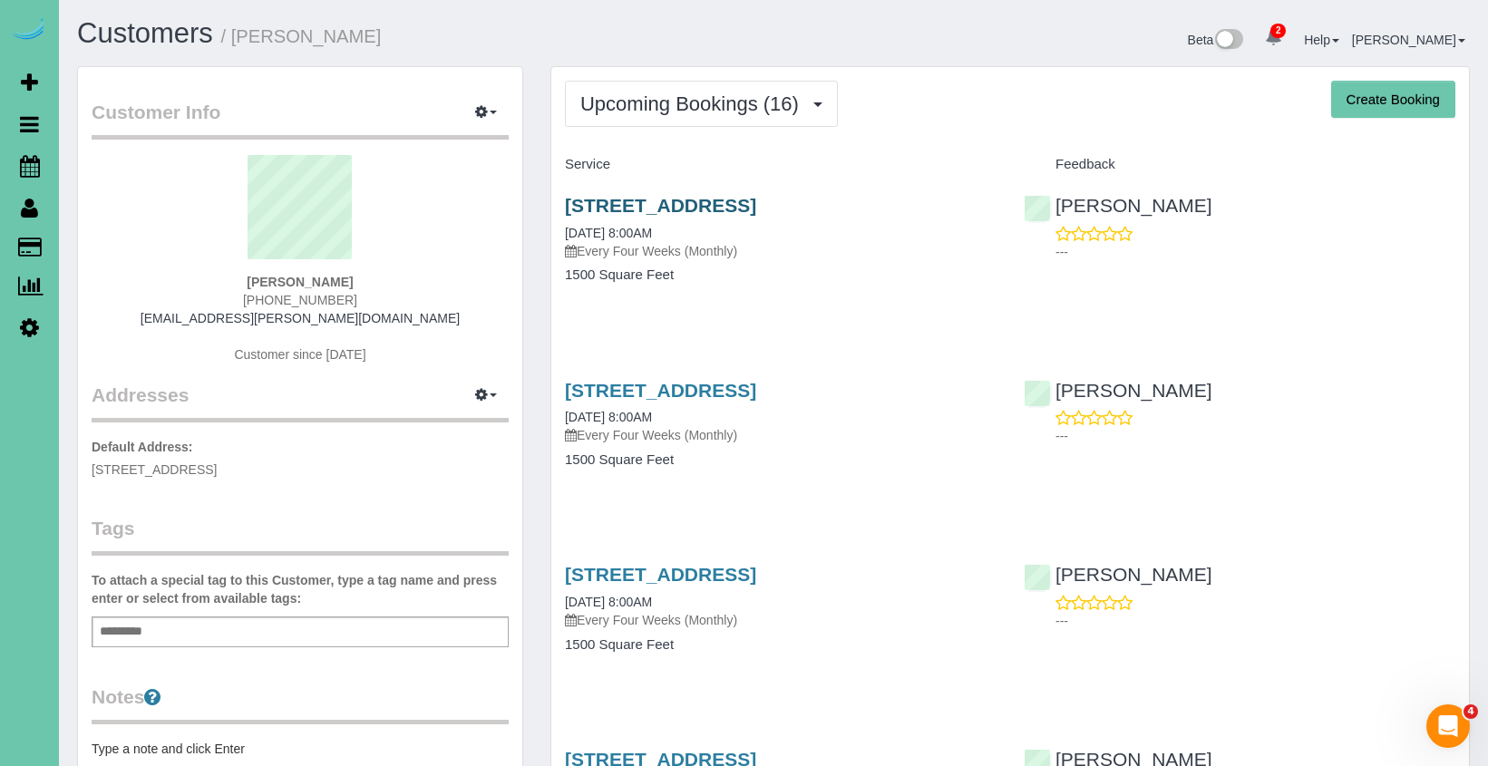
click at [670, 198] on link "647 S 215th Street, Elkhorn, NE 68022" at bounding box center [660, 205] width 191 height 21
click at [643, 83] on button "Upcoming Bookings (16)" at bounding box center [701, 104] width 273 height 46
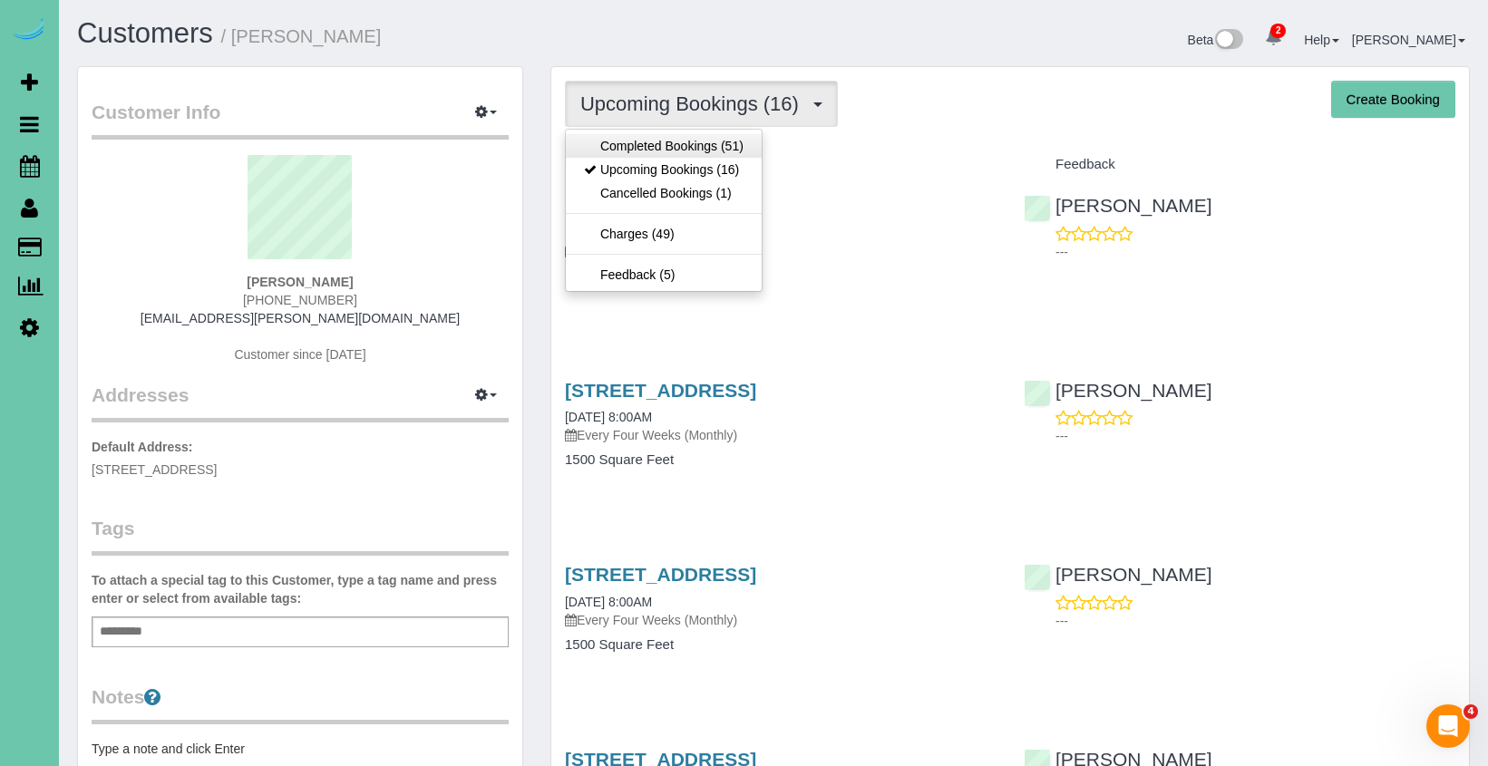
click at [625, 137] on link "Completed Bookings (51)" at bounding box center [664, 146] width 196 height 24
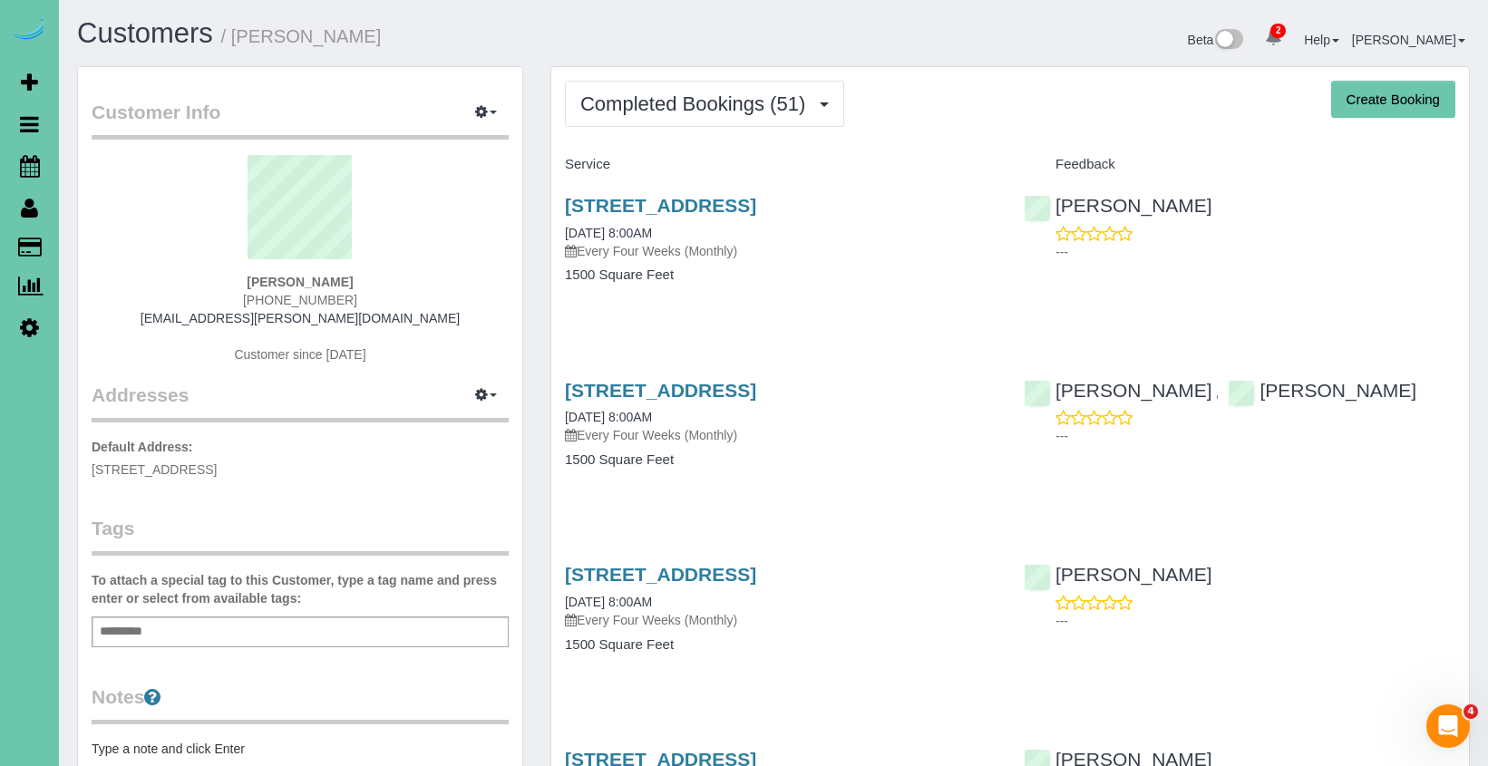
drag, startPoint x: 703, startPoint y: 109, endPoint x: 678, endPoint y: 145, distance: 43.8
click at [703, 110] on span "Completed Bookings (51)" at bounding box center [697, 103] width 234 height 23
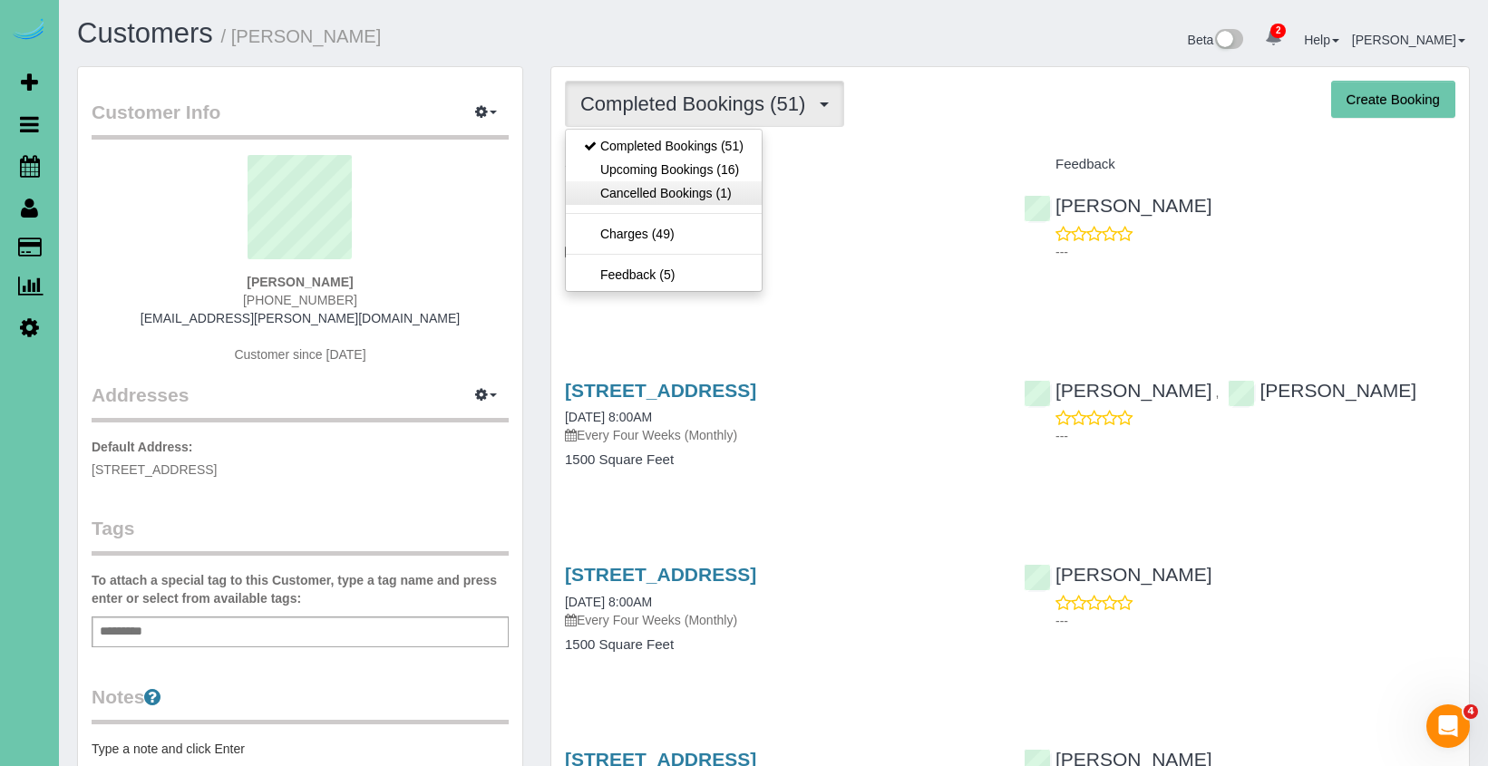
click at [673, 181] on link "Cancelled Bookings (1)" at bounding box center [664, 193] width 196 height 24
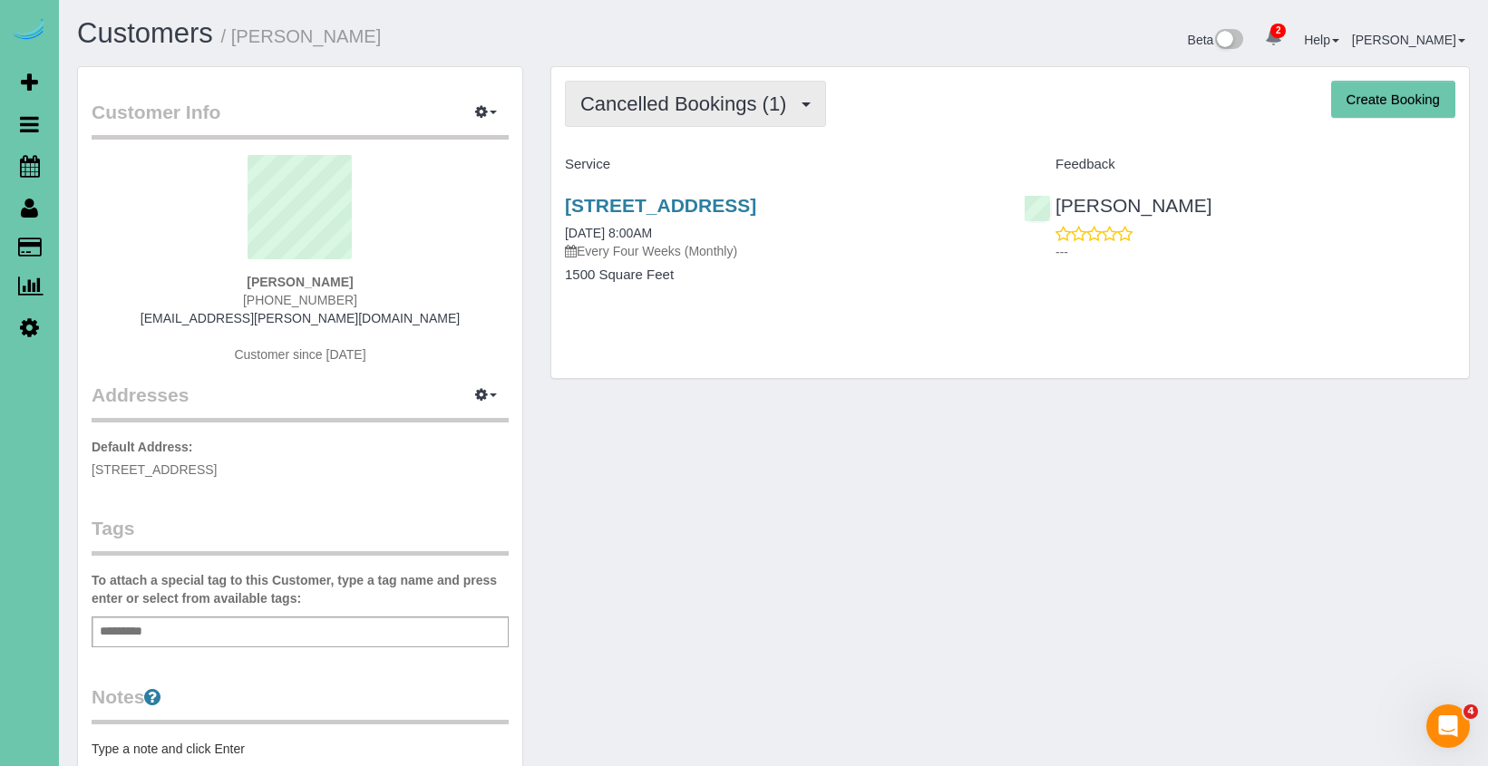
click at [644, 110] on span "Cancelled Bookings (1)" at bounding box center [687, 103] width 215 height 23
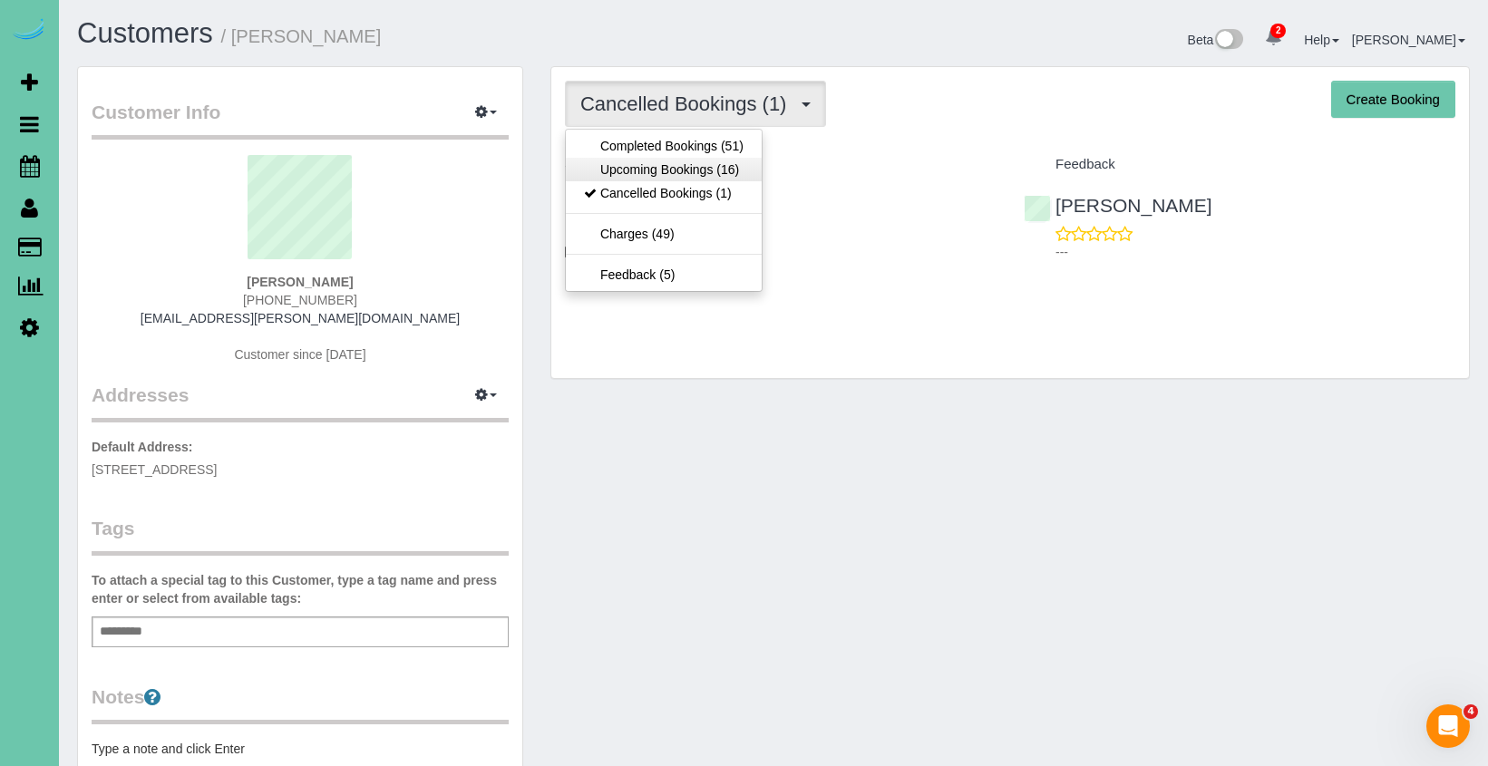
click at [643, 173] on link "Upcoming Bookings (16)" at bounding box center [664, 170] width 196 height 24
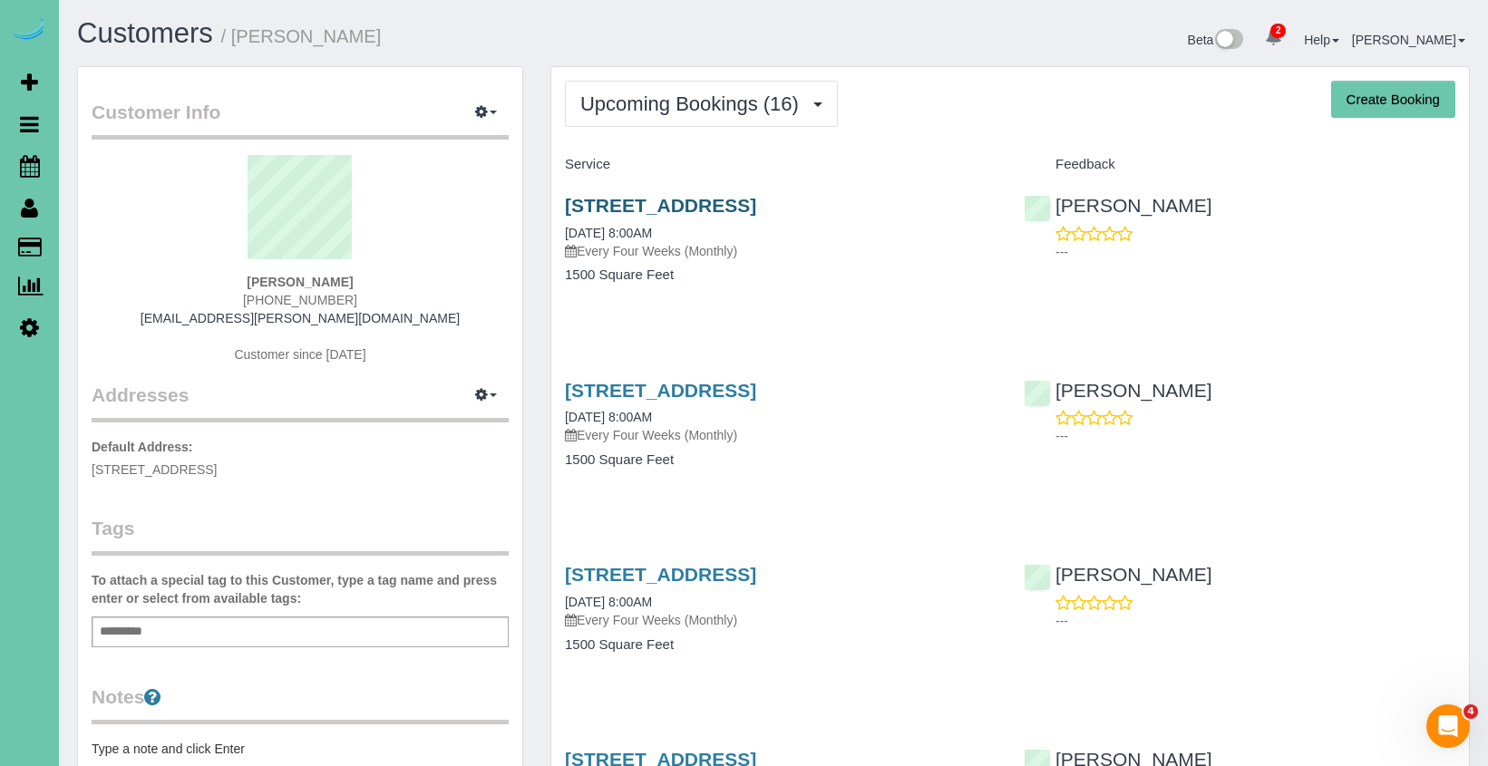
click at [631, 200] on link "647 S 215th Street, Elkhorn, NE 68022" at bounding box center [660, 205] width 191 height 21
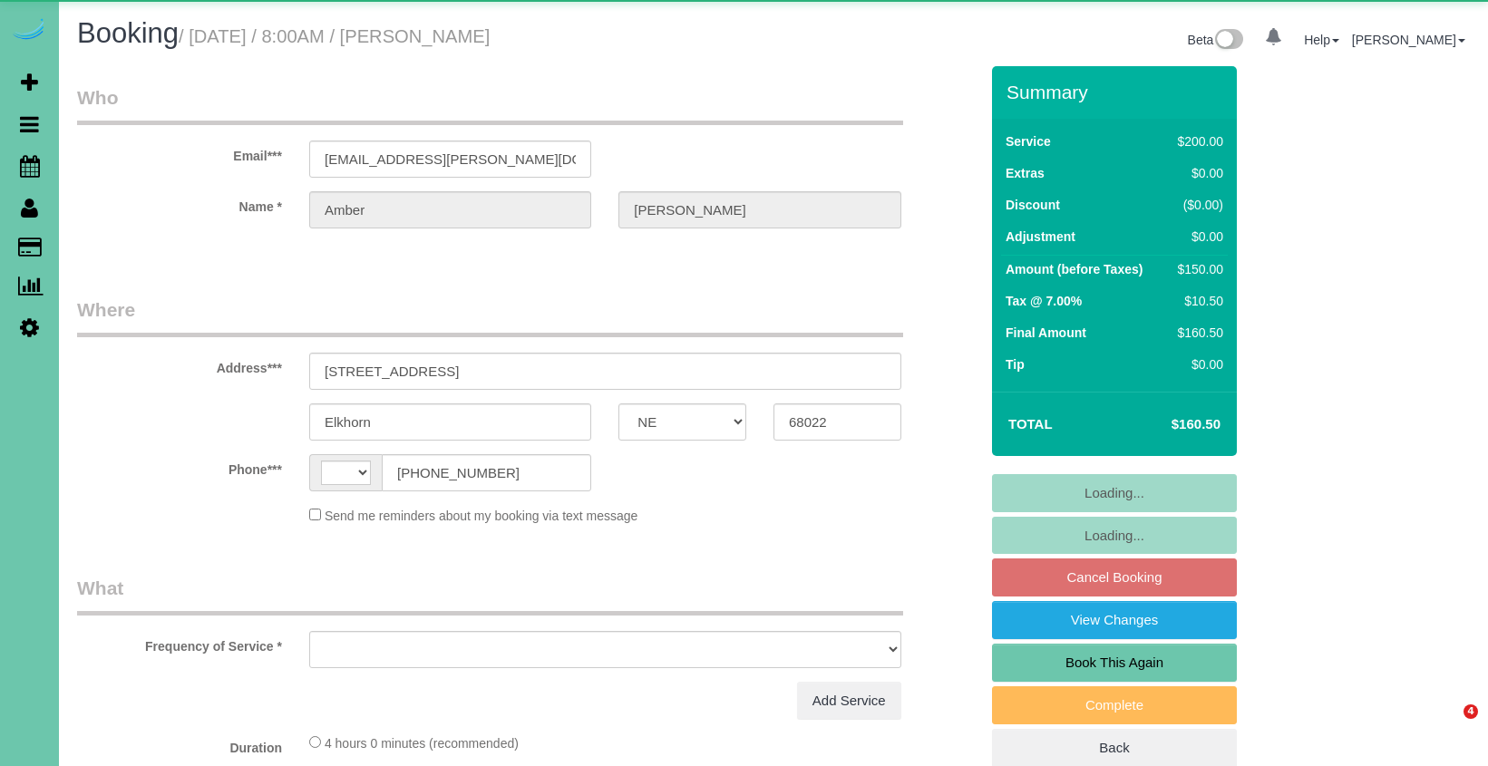
select select "NE"
select select "string:[GEOGRAPHIC_DATA]"
select select "object:635"
select select "string:fspay-e6679d87-9d0d-486e-856d-aa159eb41594"
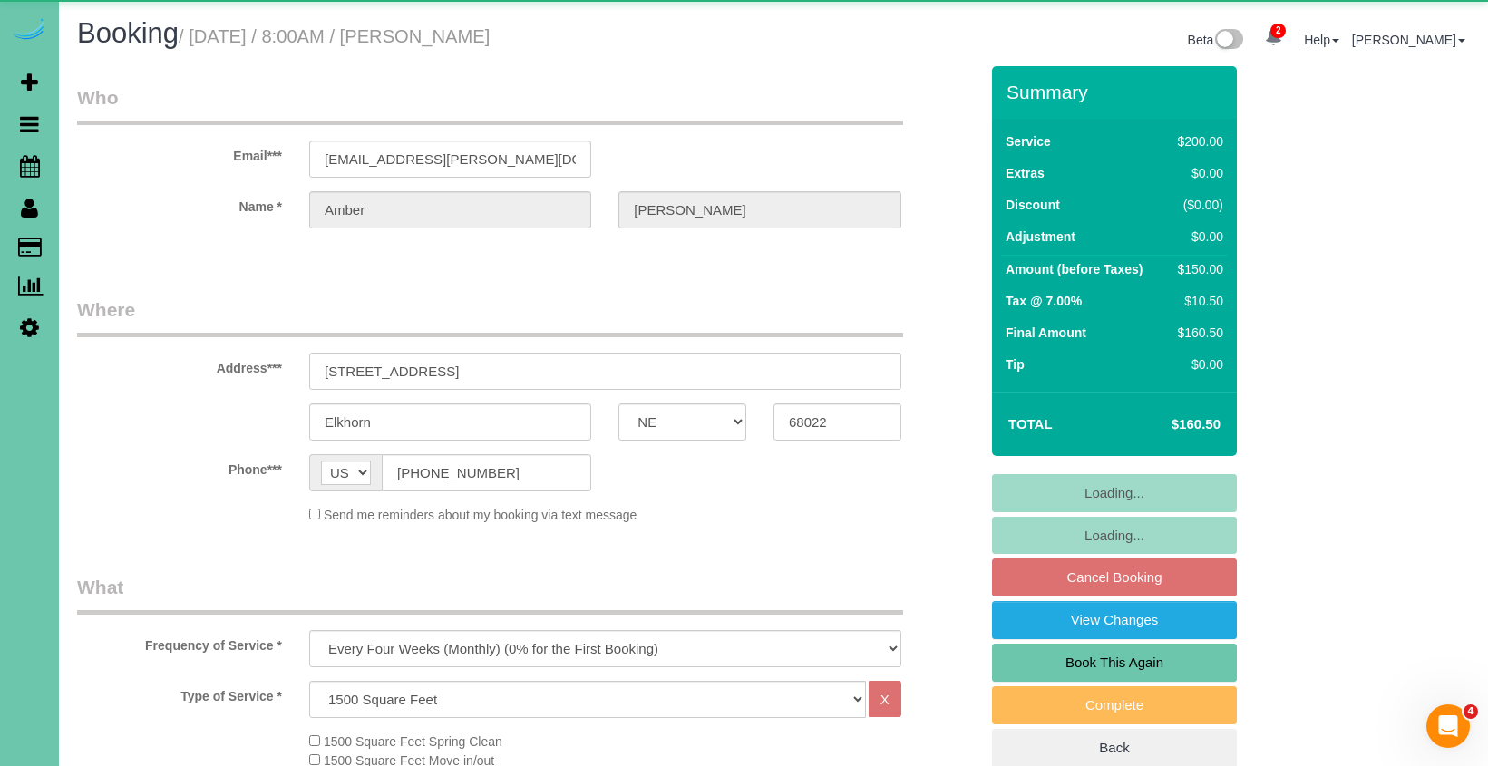
select select "object:922"
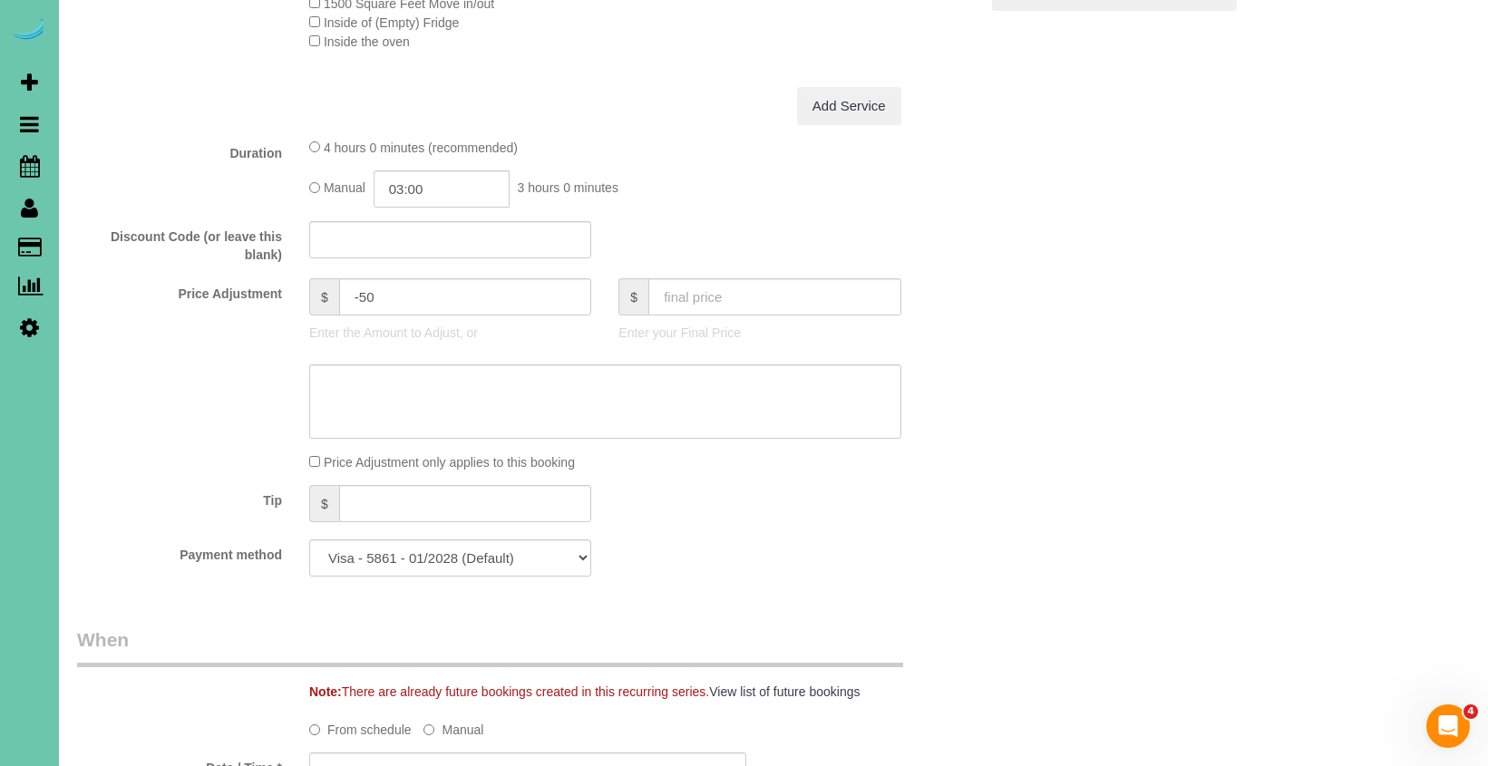
scroll to position [762, 0]
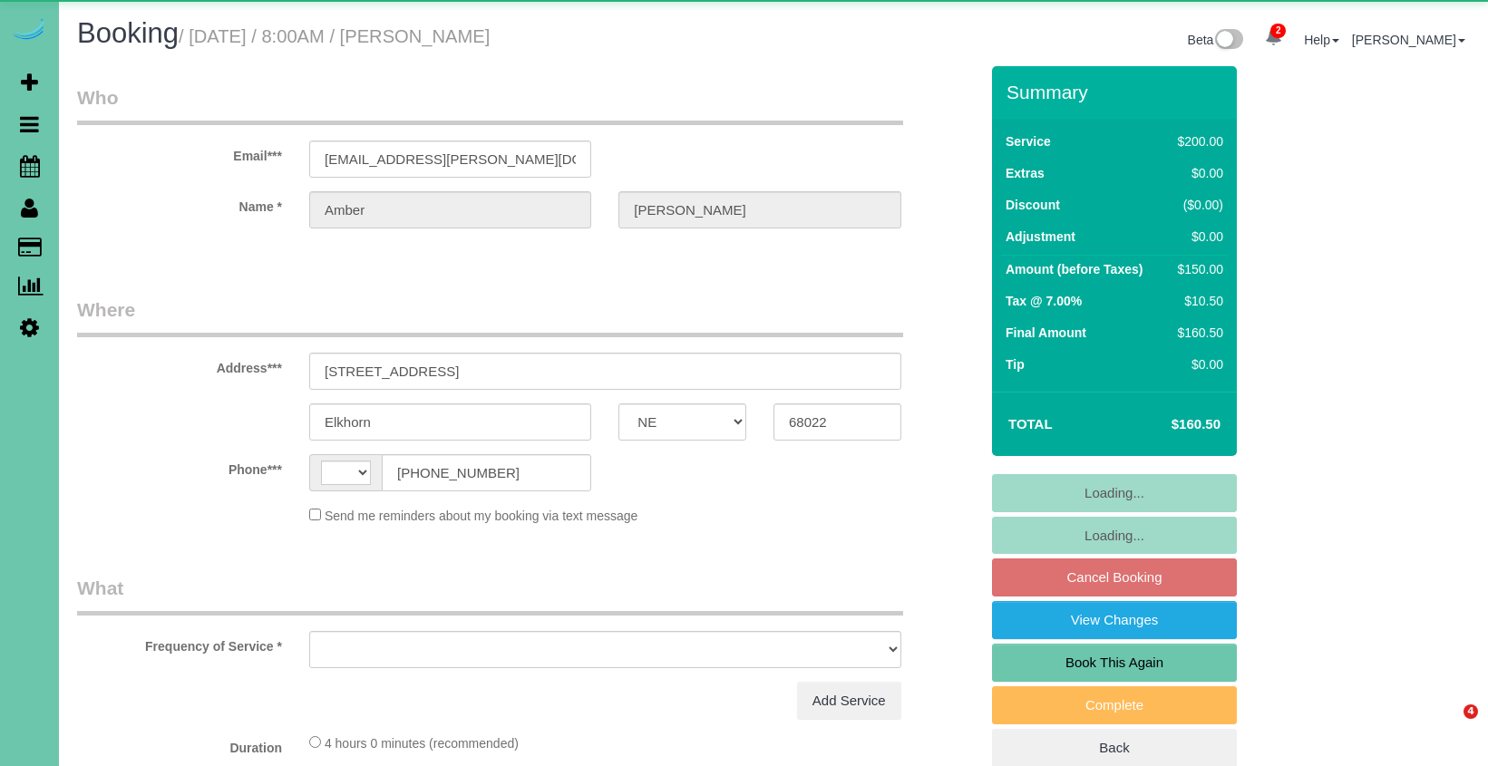
select select "NE"
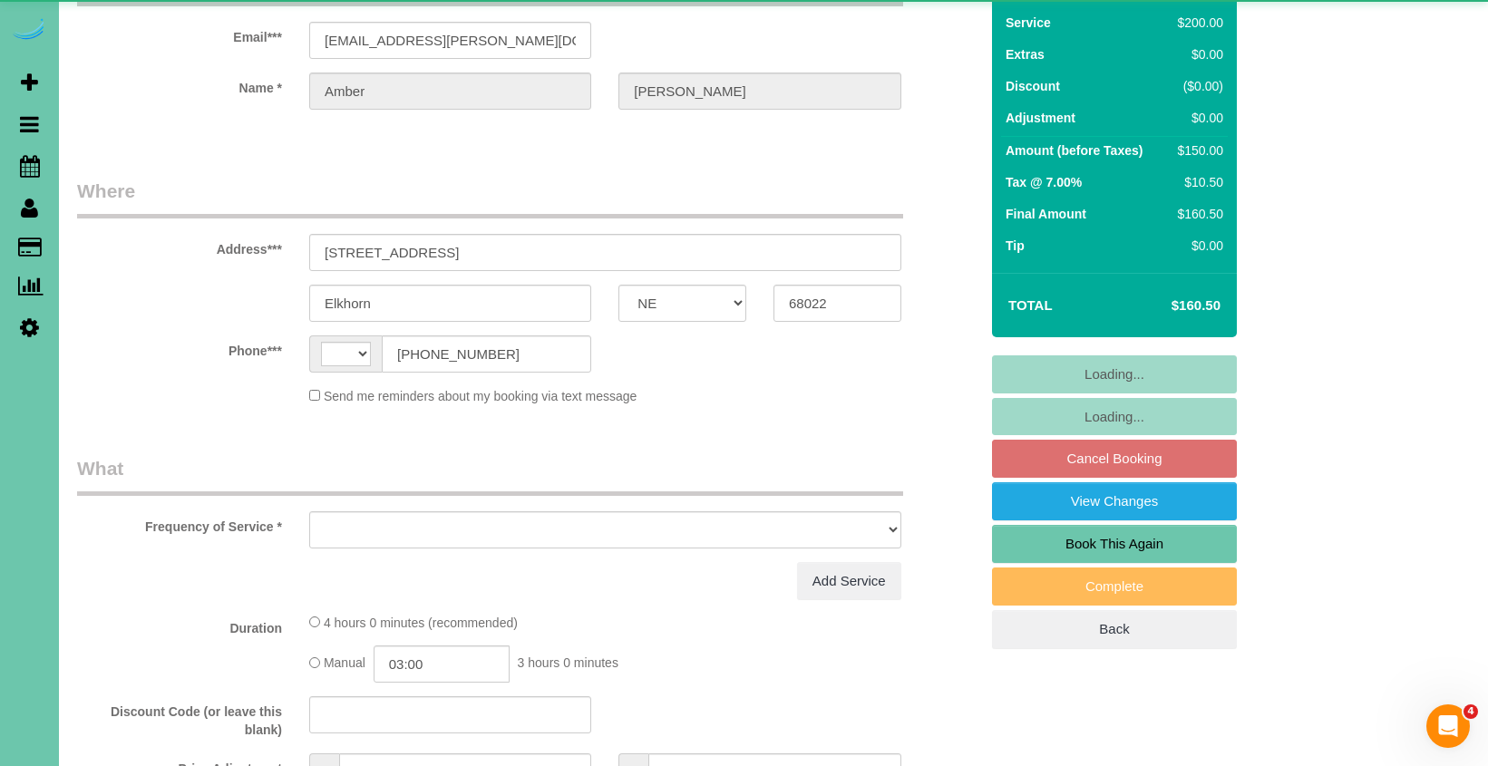
select select "string:[GEOGRAPHIC_DATA]"
select select "string:fspay-e6679d87-9d0d-486e-856d-aa159eb41594"
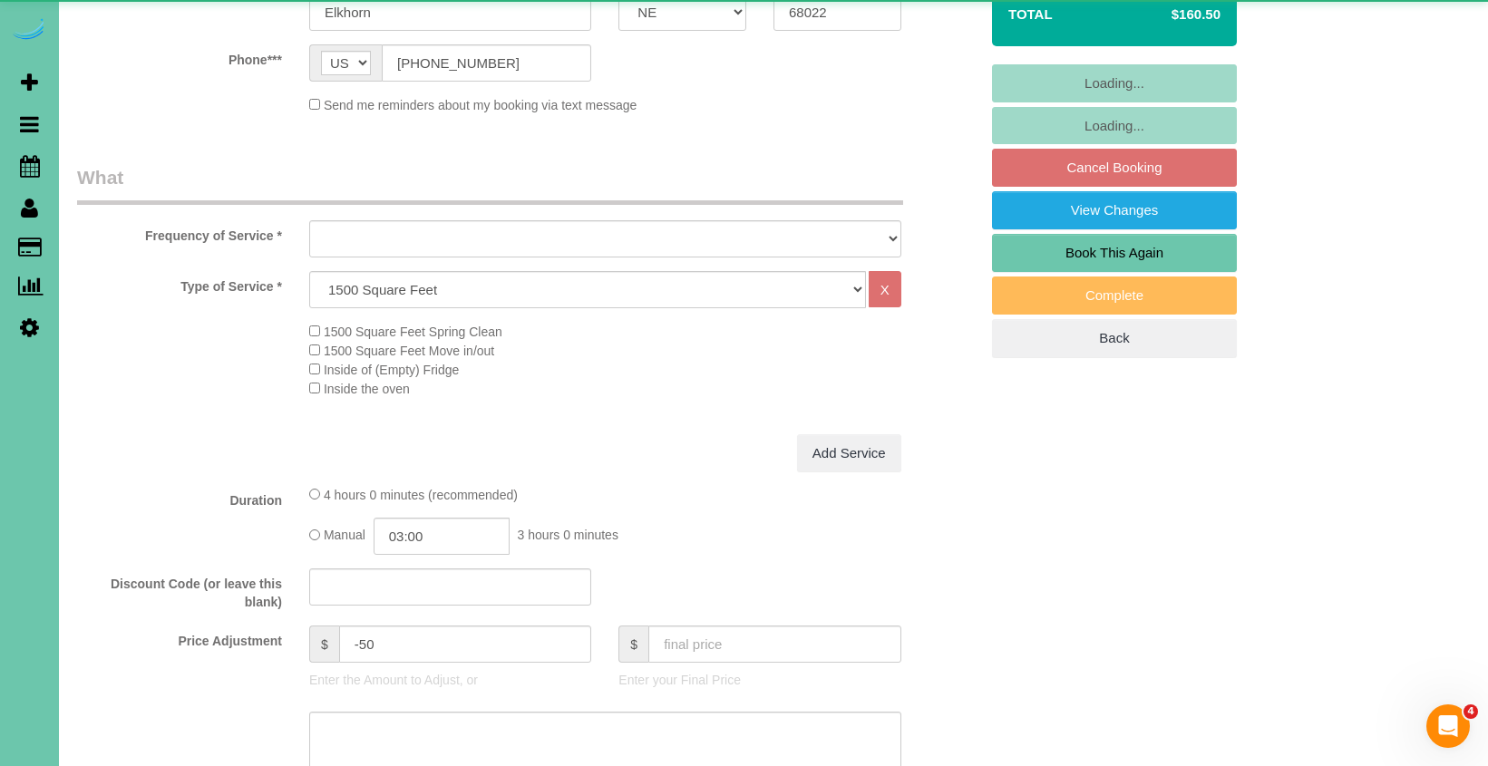
select select "object:905"
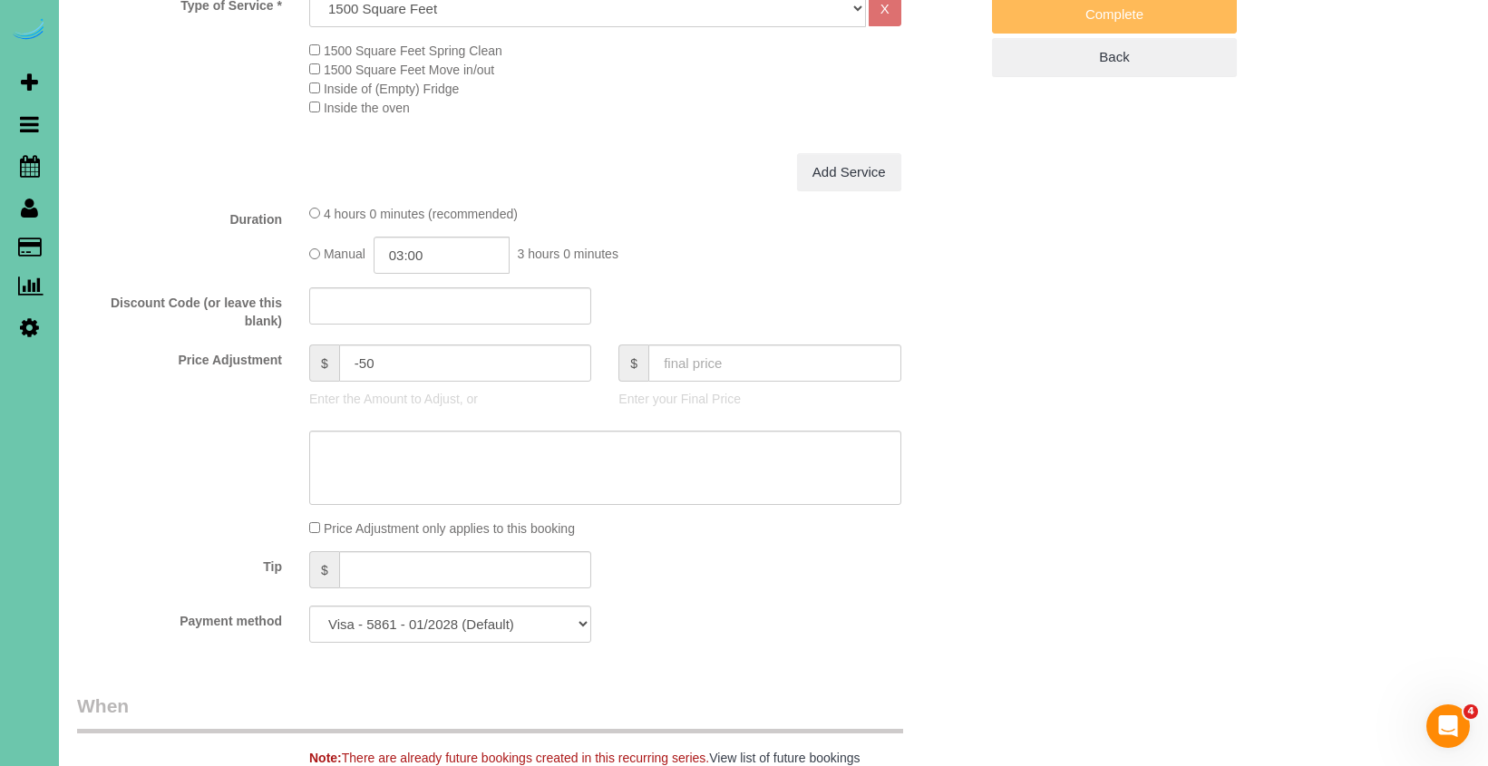
scroll to position [722, 0]
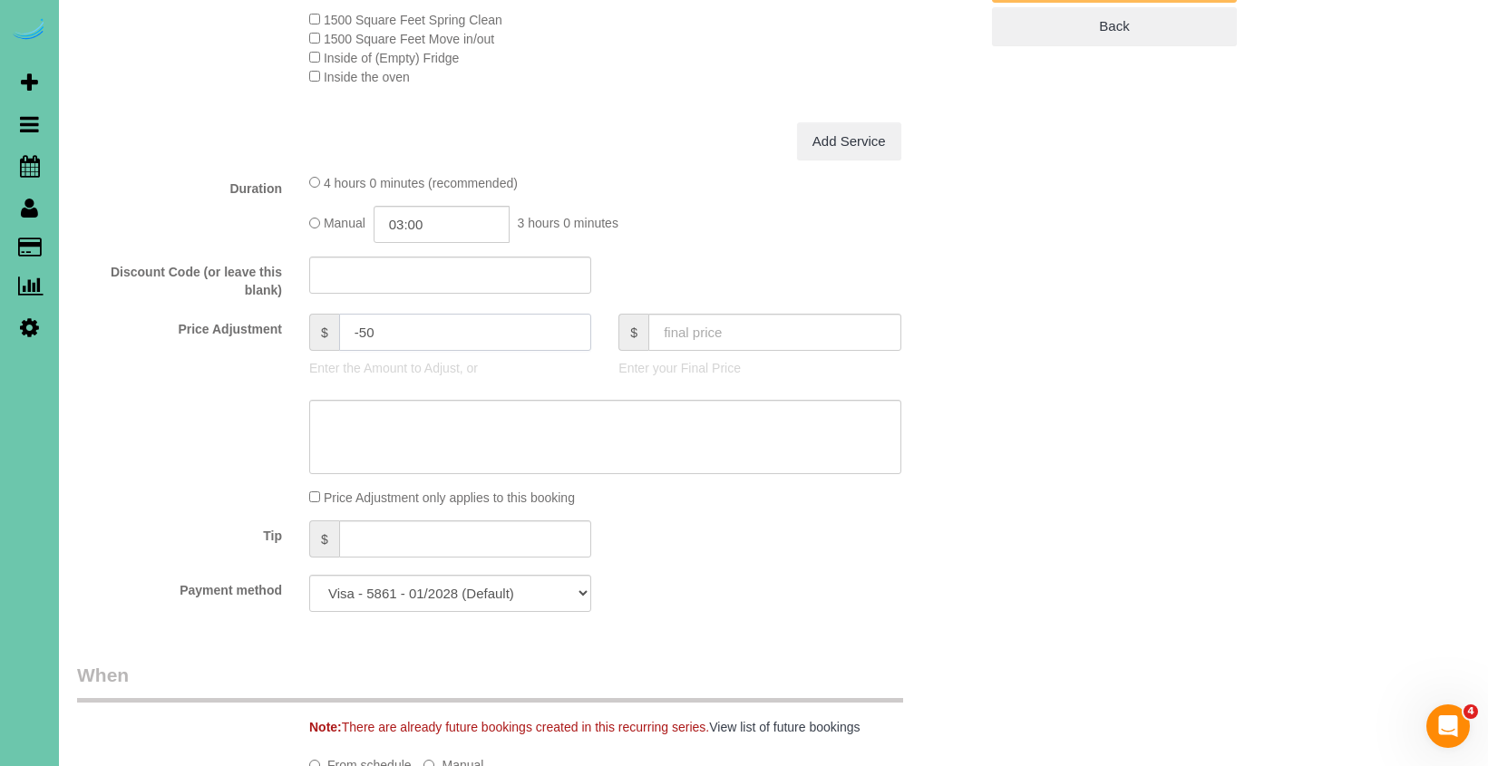
drag, startPoint x: 377, startPoint y: 326, endPoint x: 360, endPoint y: 326, distance: 17.2
click at [360, 326] on input "-50" at bounding box center [465, 332] width 253 height 37
type input "-41"
click at [498, 415] on textarea at bounding box center [605, 437] width 592 height 74
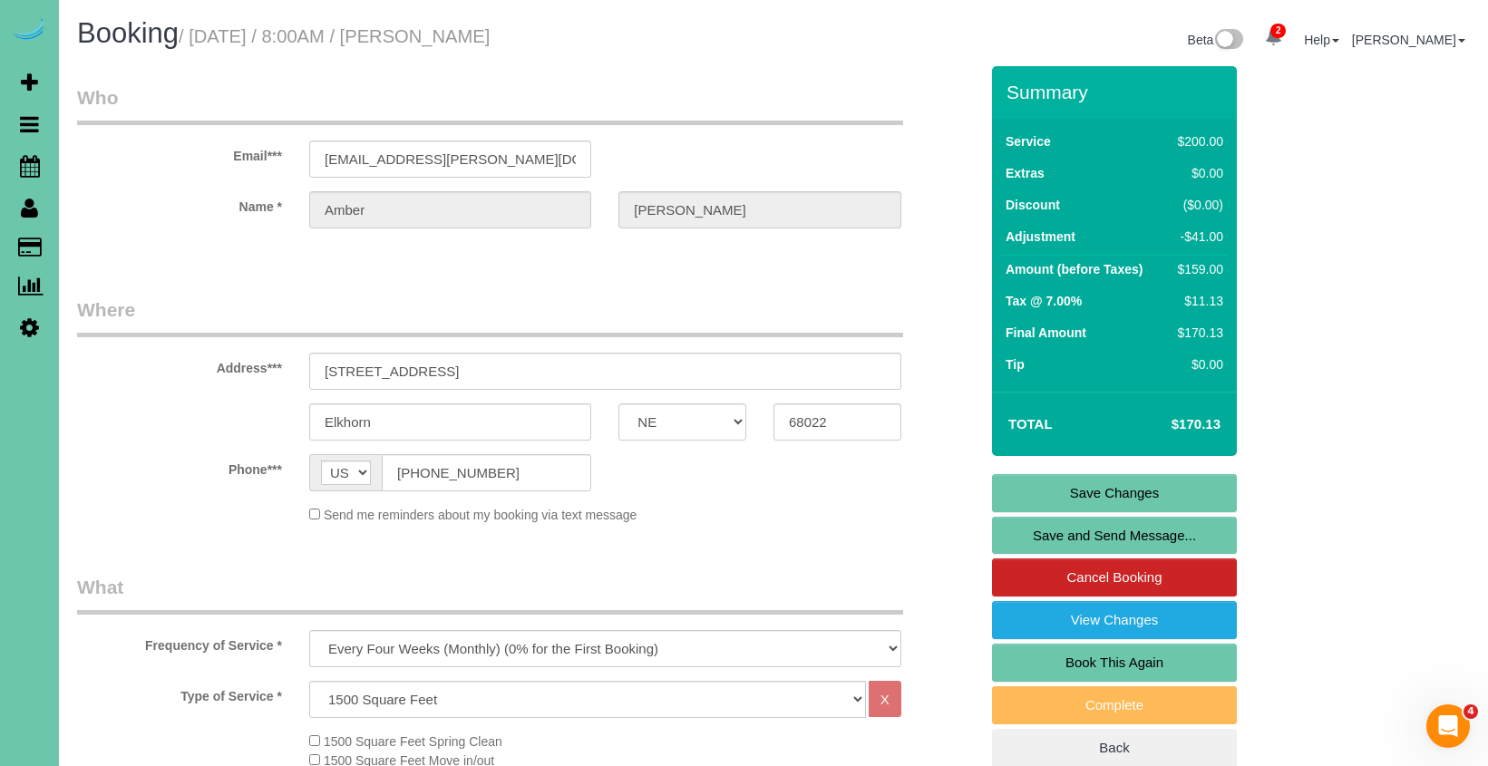
scroll to position [0, 0]
type textarea "new rate [DATE]"
drag, startPoint x: 537, startPoint y: 163, endPoint x: 261, endPoint y: 132, distance: 277.3
click at [1065, 491] on link "Save Changes" at bounding box center [1114, 493] width 245 height 38
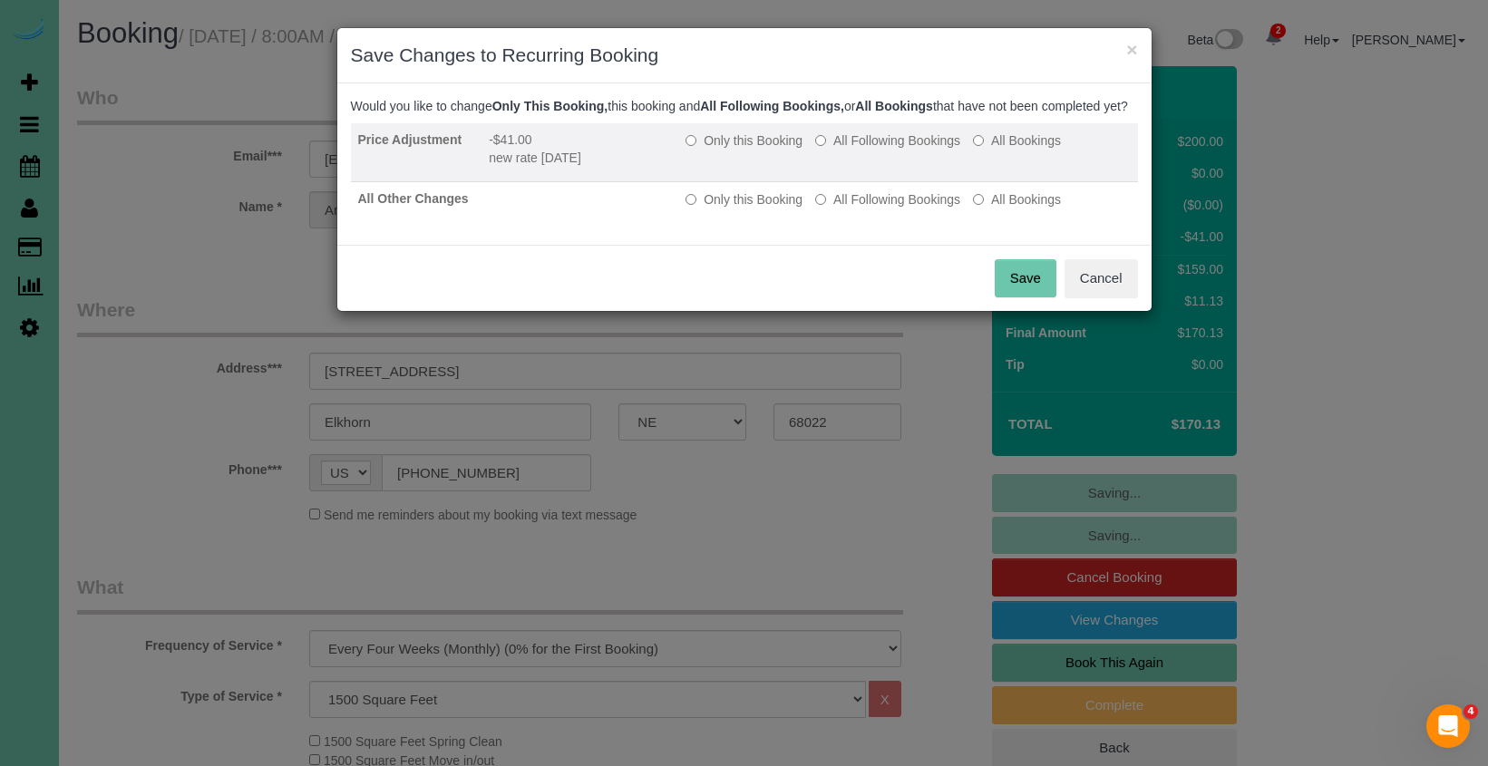
click at [853, 150] on label "All Following Bookings" at bounding box center [887, 140] width 145 height 18
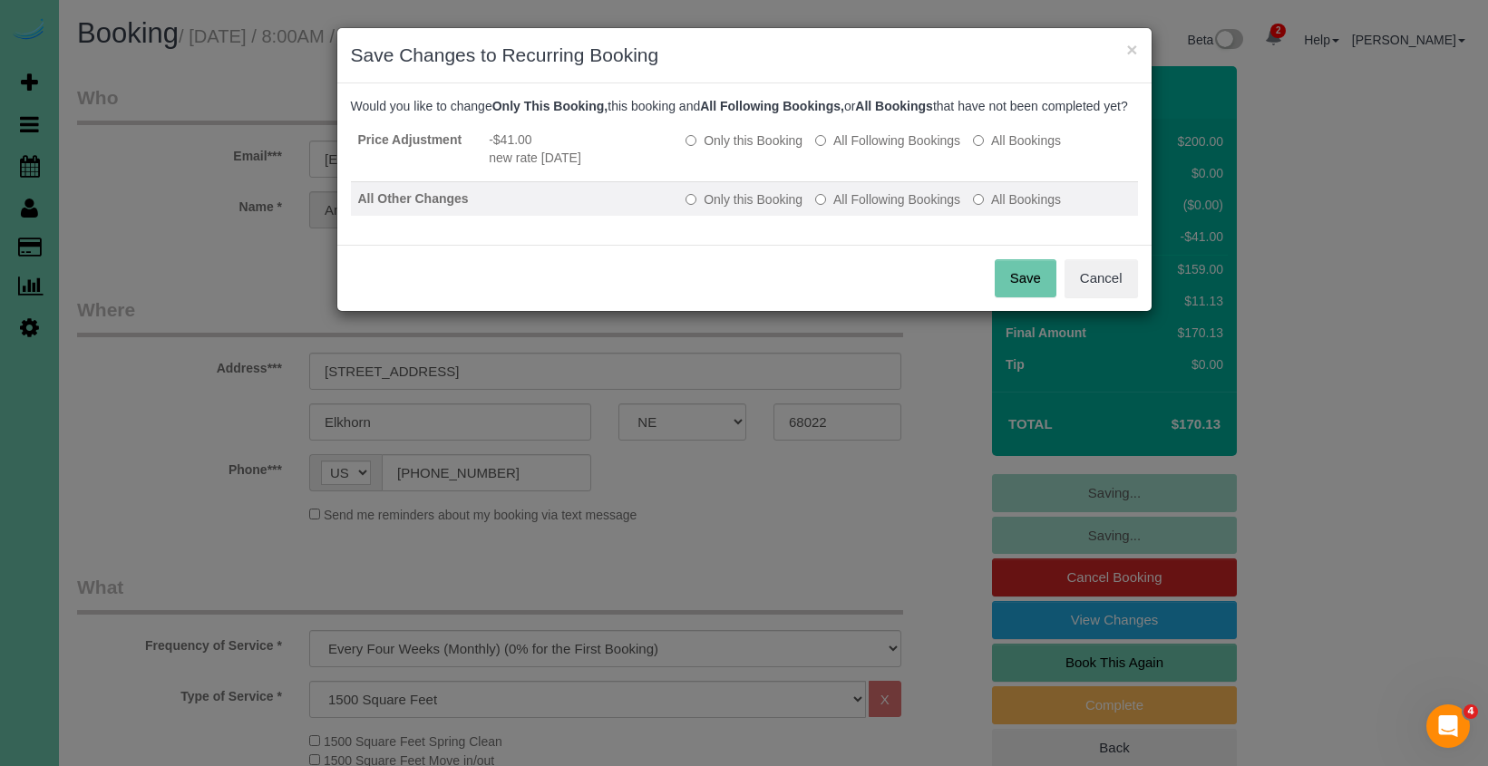
click at [846, 209] on label "All Following Bookings" at bounding box center [887, 199] width 145 height 18
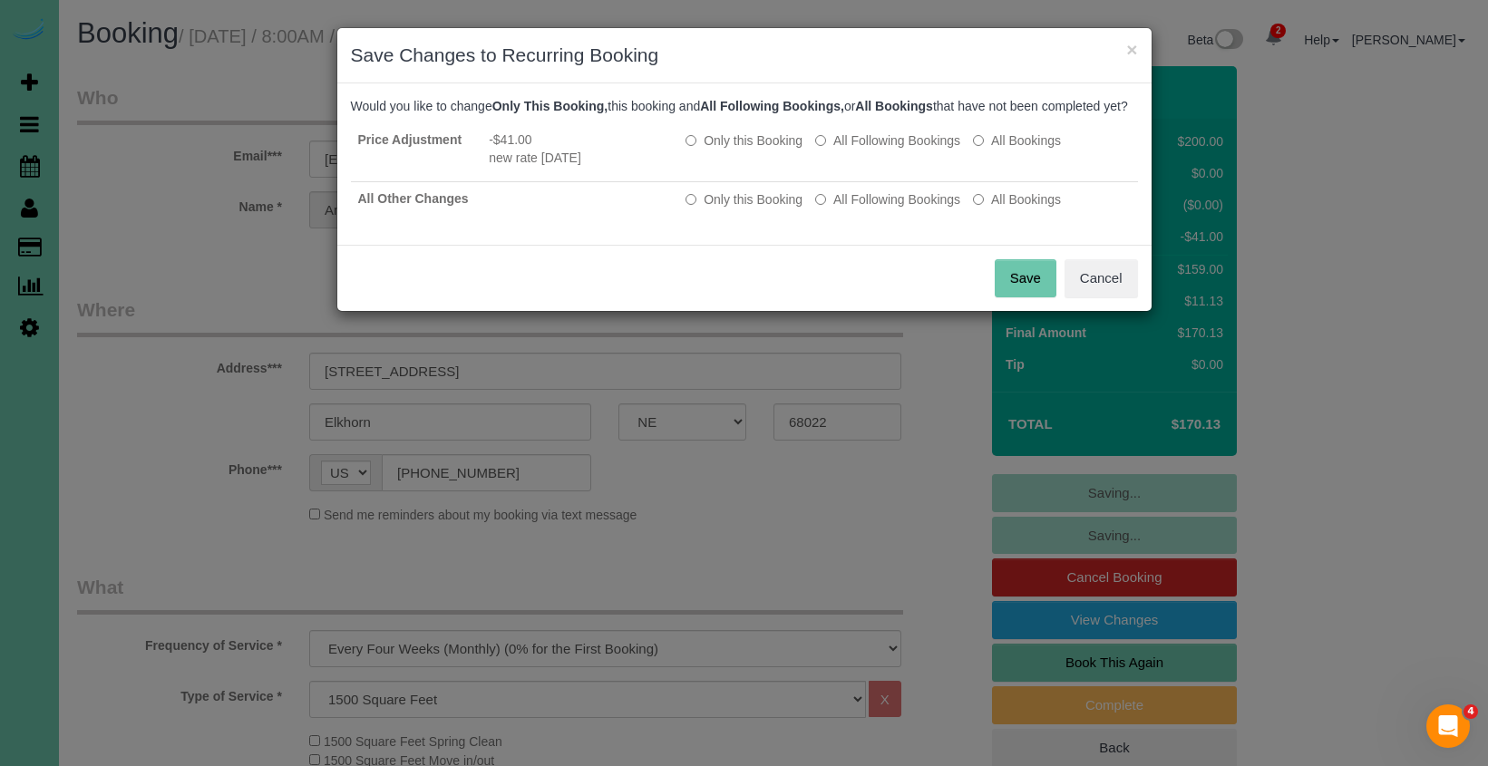
click at [1006, 294] on button "Save" at bounding box center [1026, 278] width 62 height 38
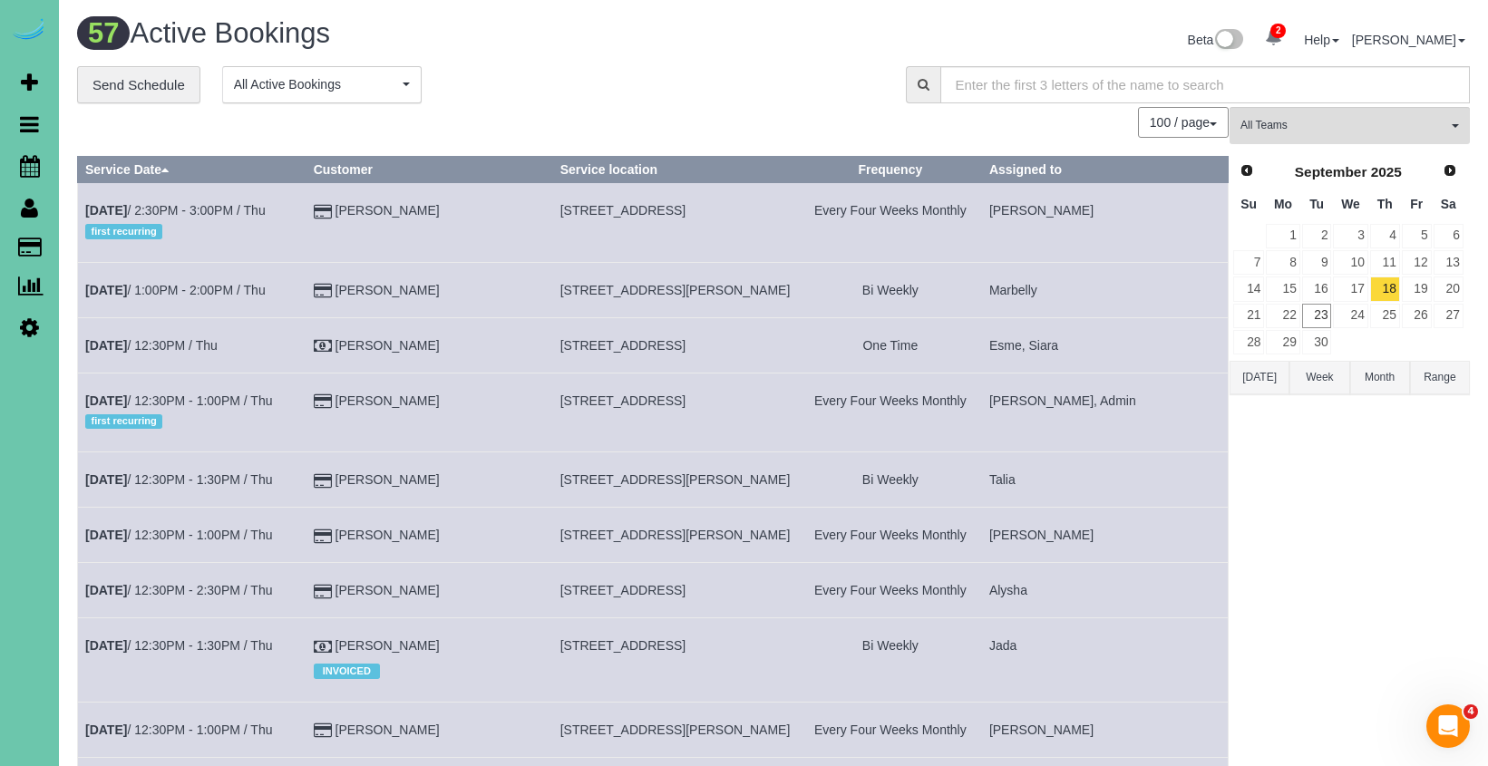
click at [306, 304] on td "[DATE] 1:00PM - 2:00PM / Thu" at bounding box center [192, 289] width 228 height 55
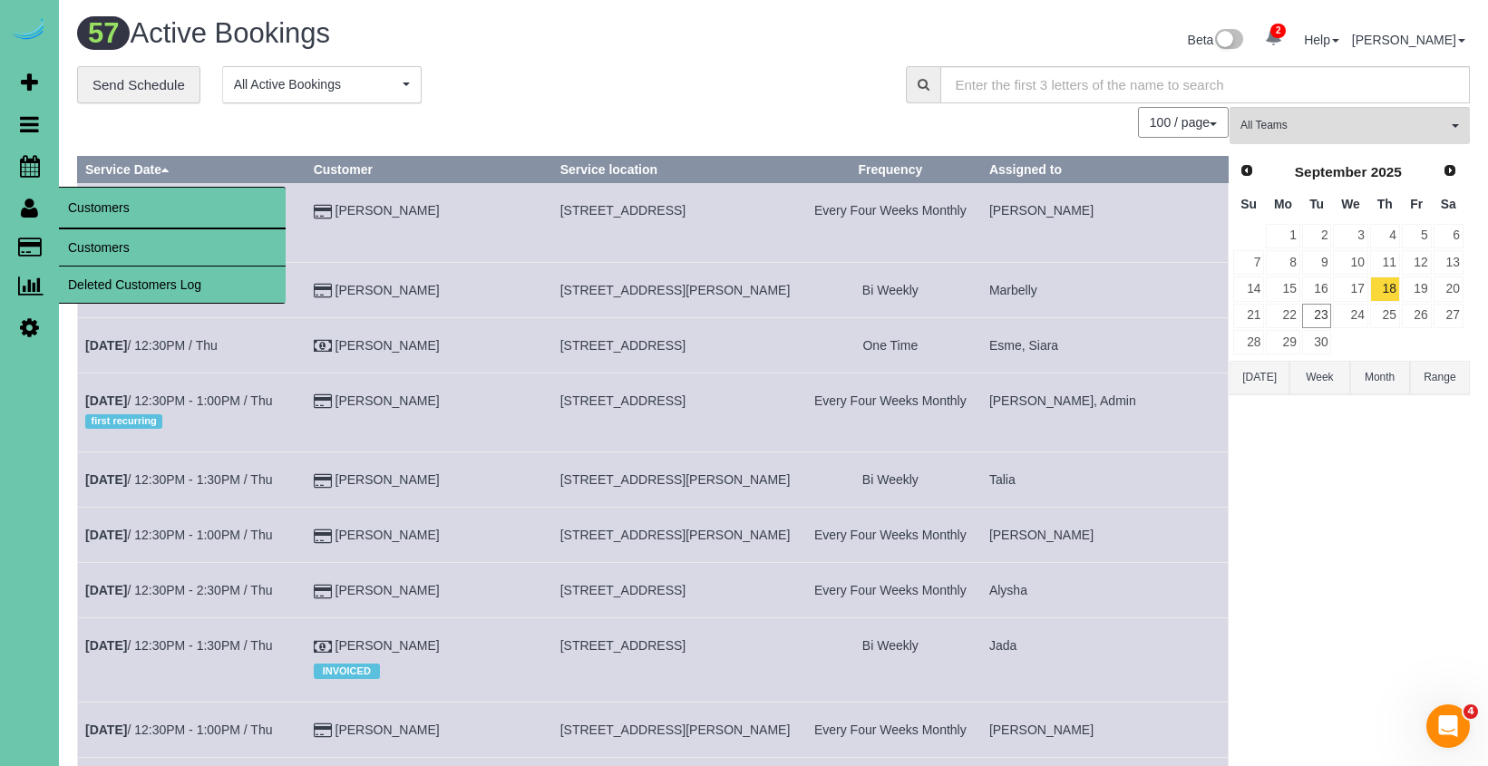
click at [86, 238] on link "Customers" at bounding box center [172, 247] width 227 height 36
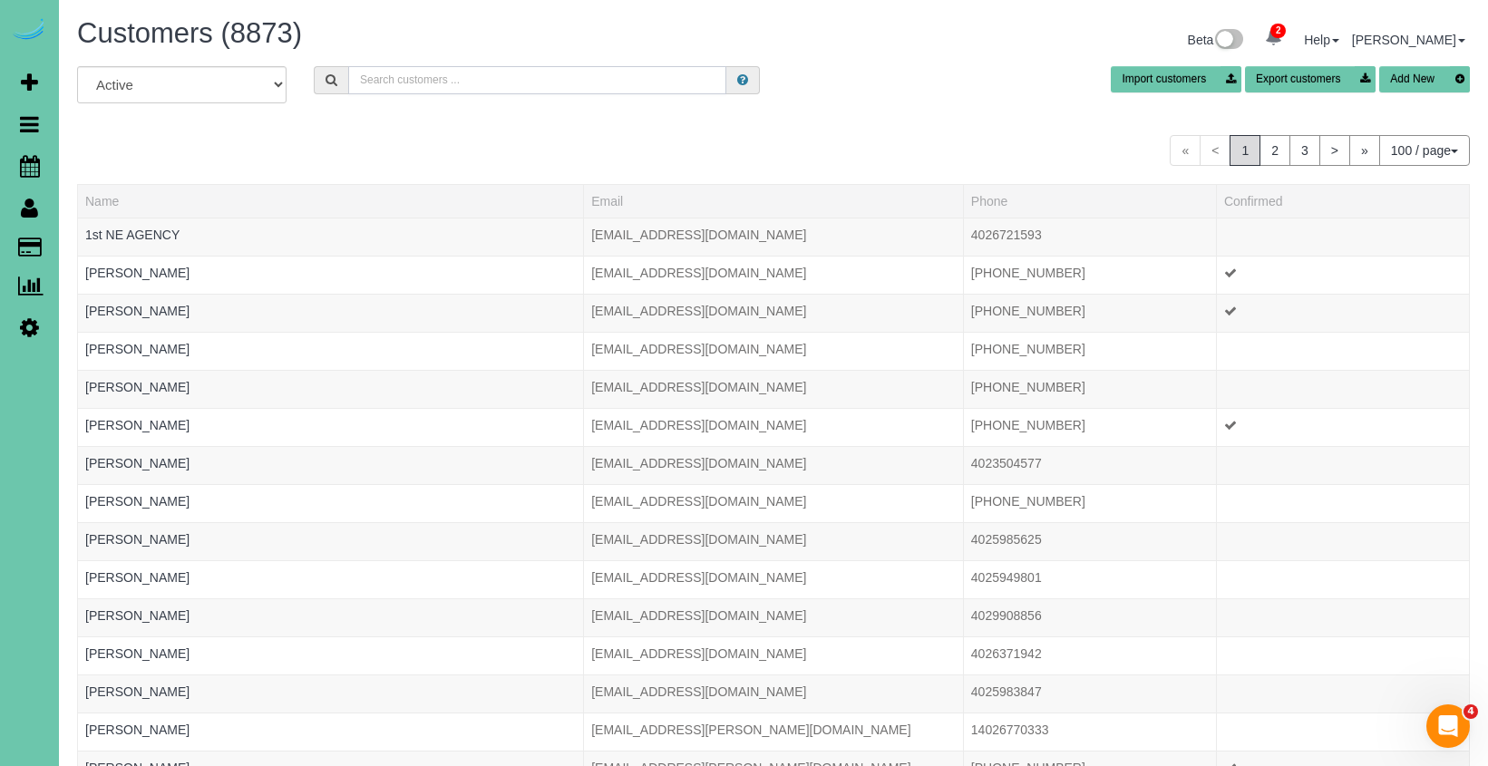
click at [484, 67] on input "text" at bounding box center [537, 80] width 378 height 28
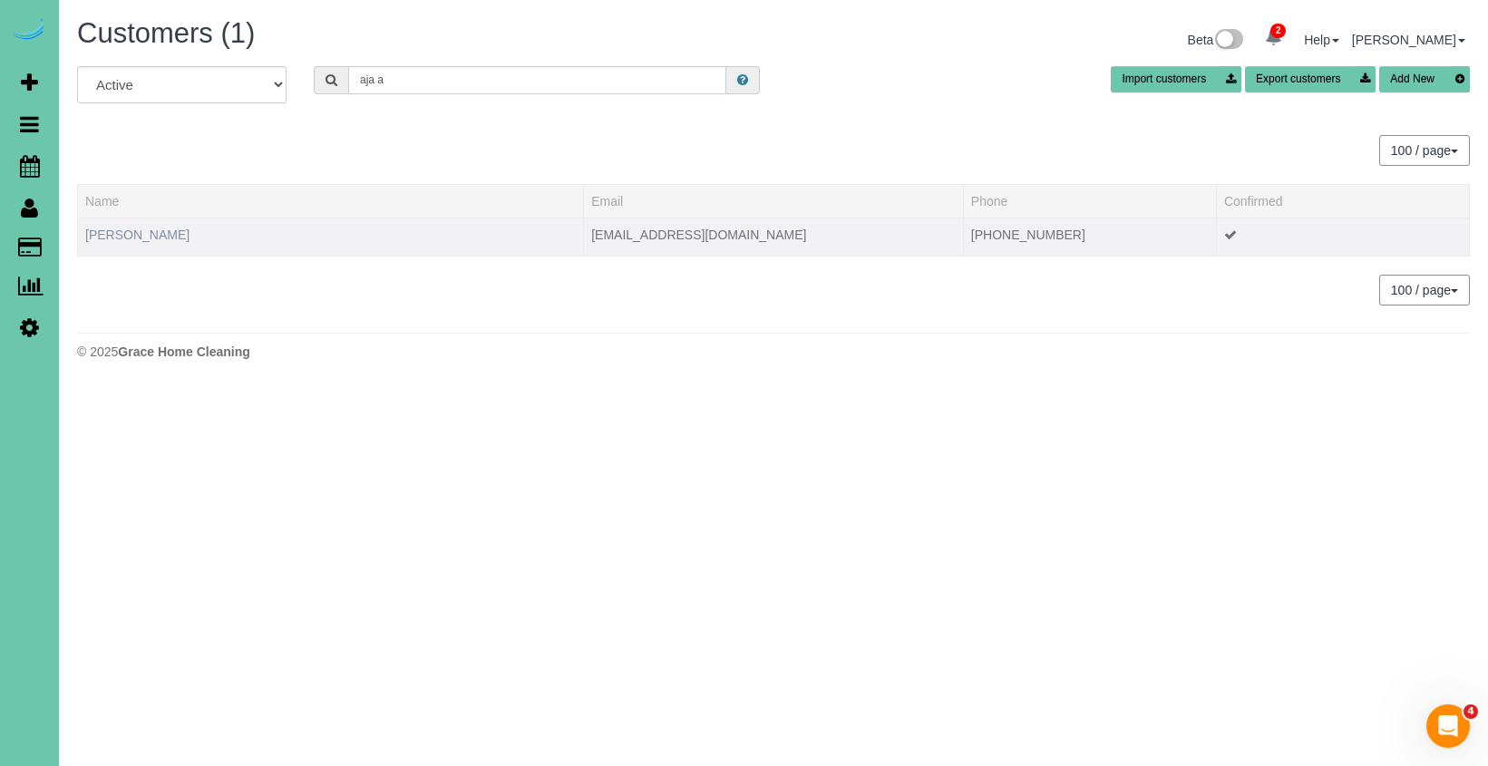
type input "aja a"
click at [124, 240] on link "[PERSON_NAME]" at bounding box center [137, 235] width 104 height 15
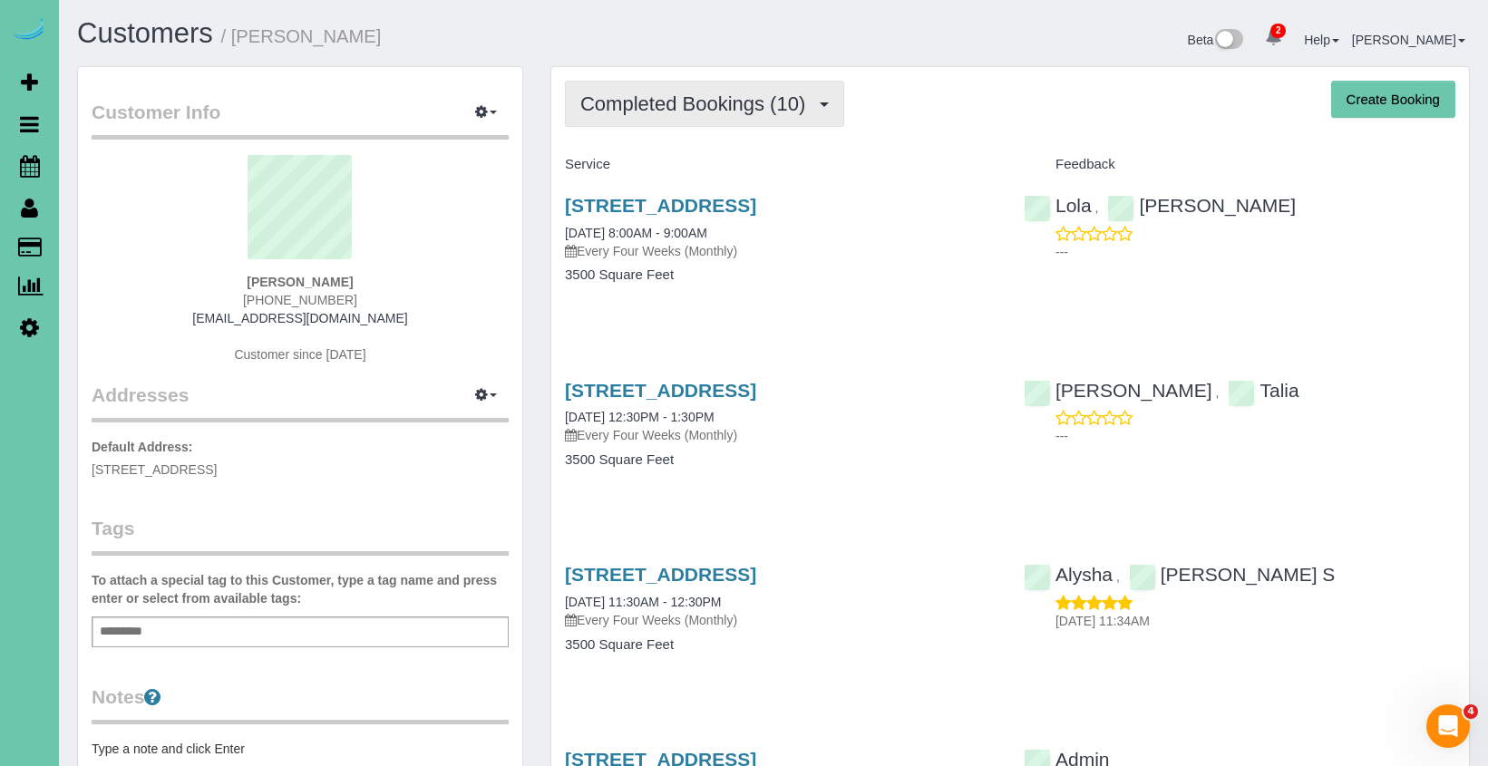
click at [643, 123] on button "Completed Bookings (10)" at bounding box center [704, 104] width 279 height 46
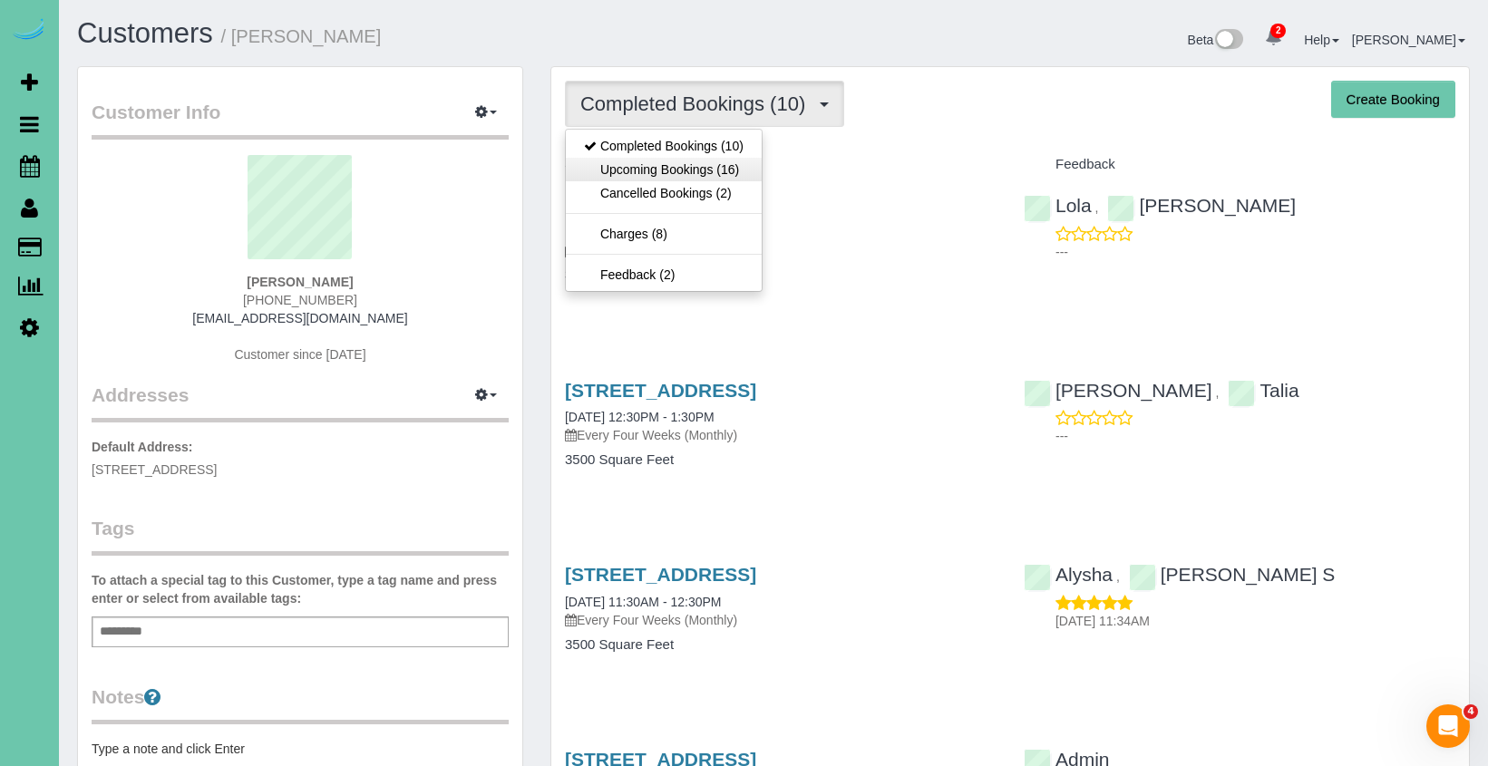
click at [646, 167] on link "Upcoming Bookings (16)" at bounding box center [664, 170] width 196 height 24
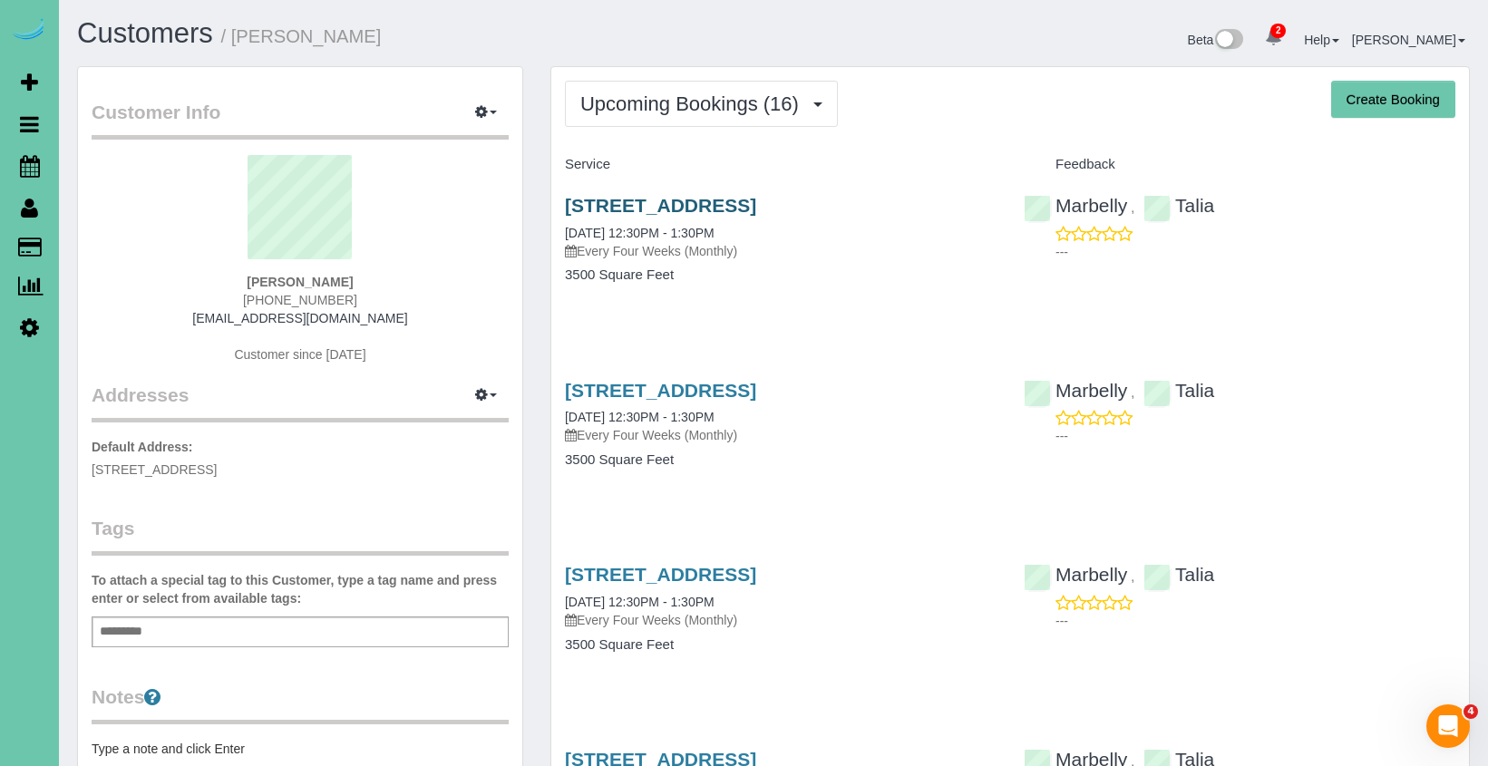
click at [618, 199] on link "12929 Binney St, Omaha, NE 68164" at bounding box center [660, 205] width 191 height 21
click at [756, 390] on link "12929 Binney St, Omaha, NE 68164" at bounding box center [660, 390] width 191 height 21
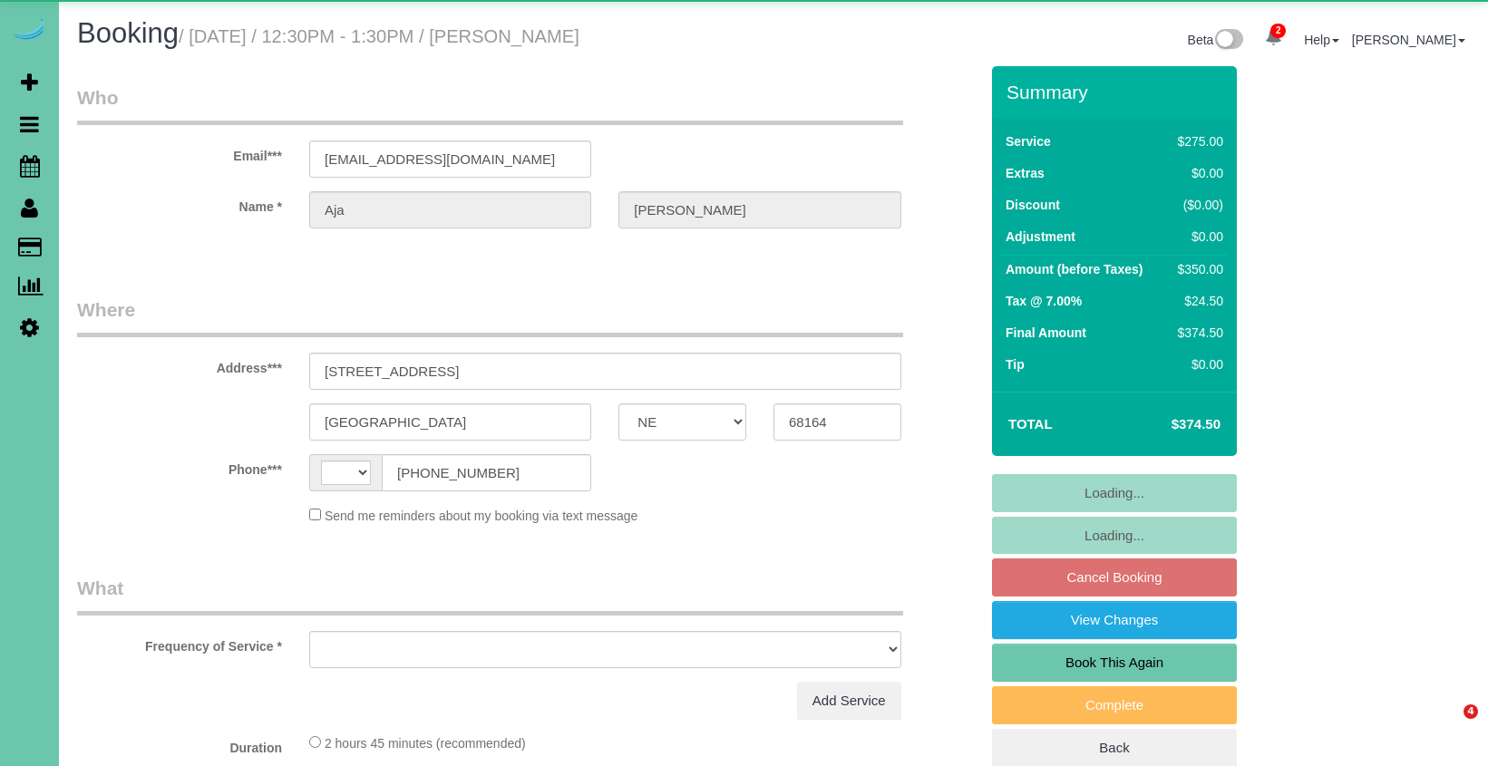
select select "NE"
select select "string:[GEOGRAPHIC_DATA]"
select select "object:639"
select select "string:fspay-722aa9fa-f05d-4342-b316-76824e6ea879"
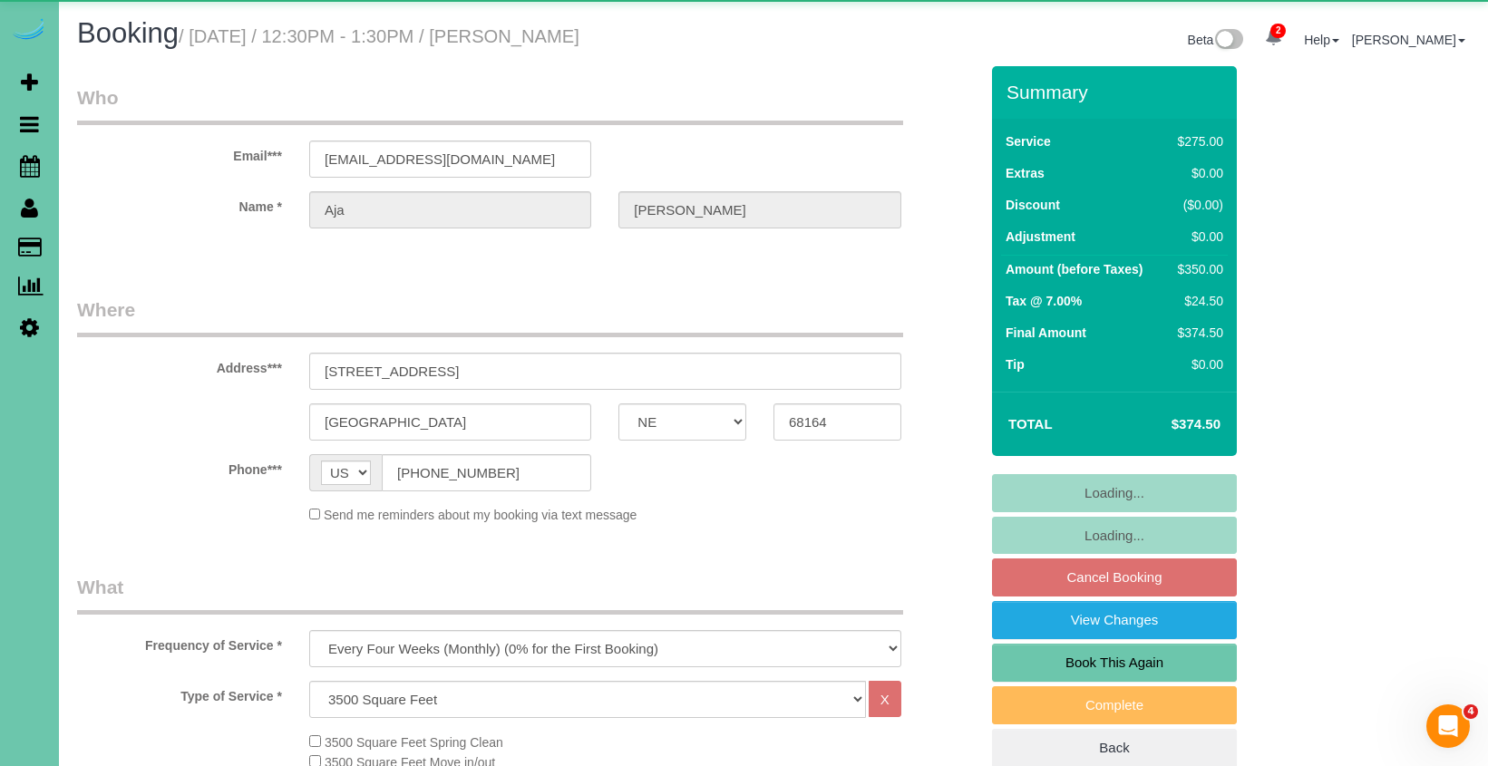
select select "object:666"
select select "number:37"
select select "number:42"
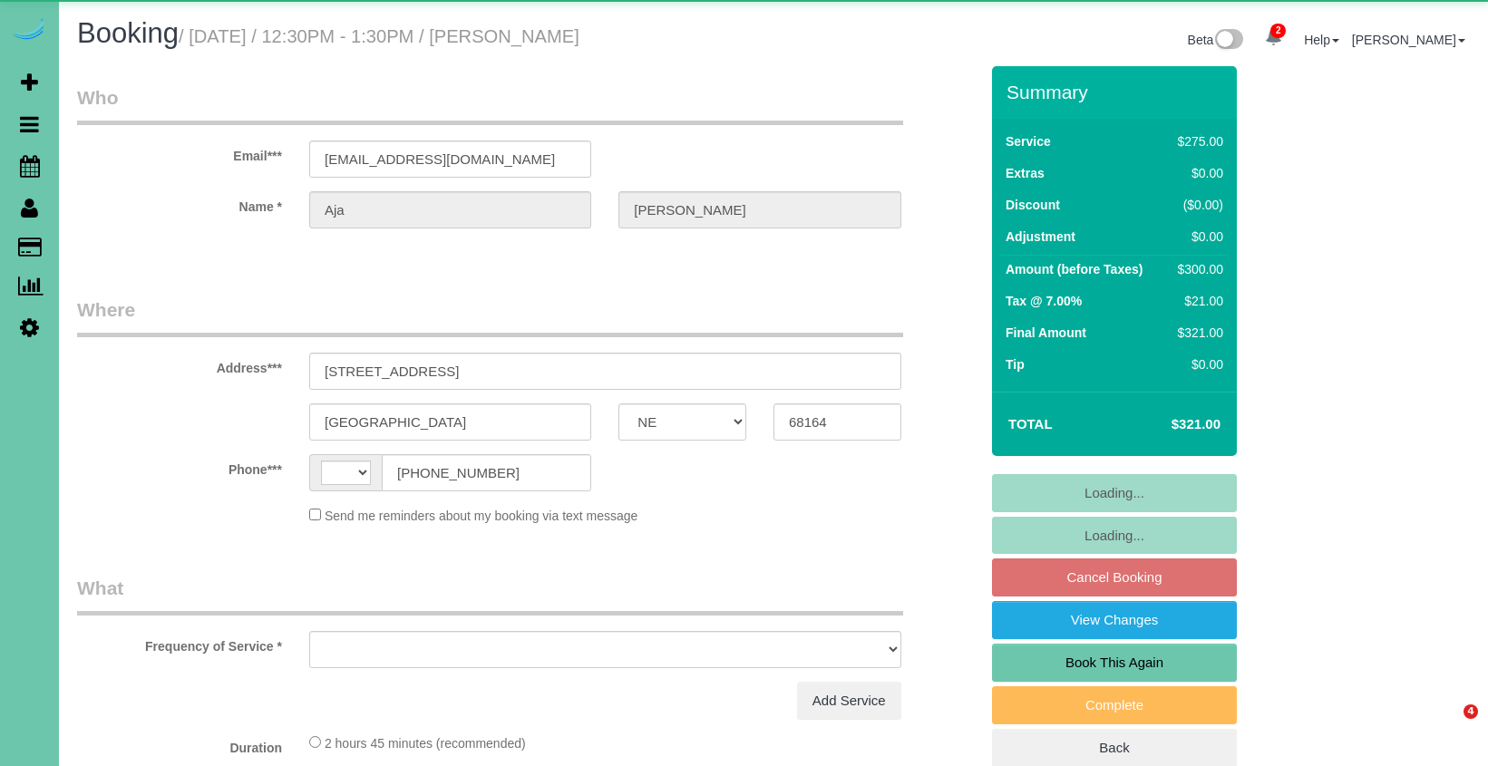
select select "NE"
select select "string:fspay-722aa9fa-f05d-4342-b316-76824e6ea879"
select select "string:[GEOGRAPHIC_DATA]"
select select "object:415"
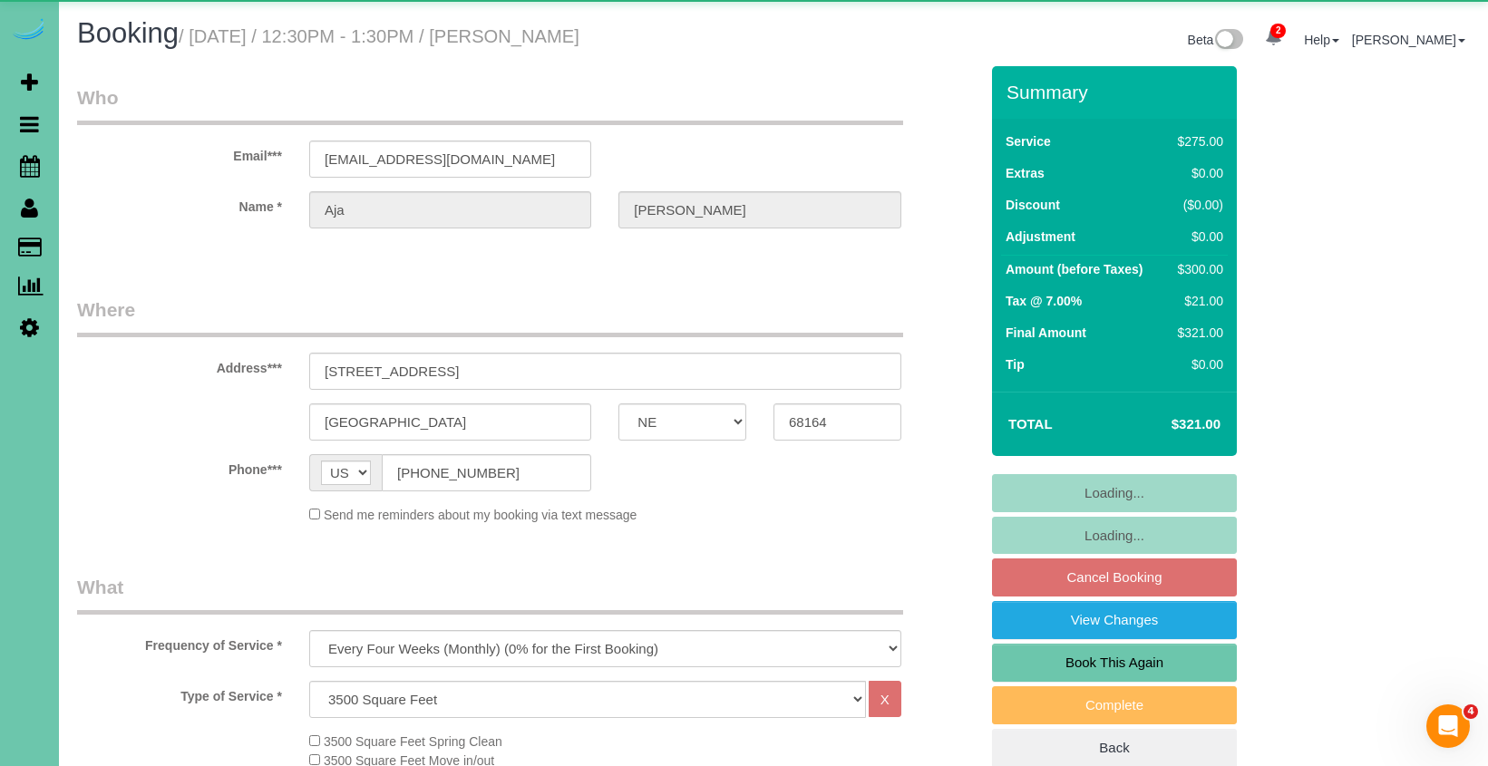
select select "number:37"
select select "number:42"
select select "object:922"
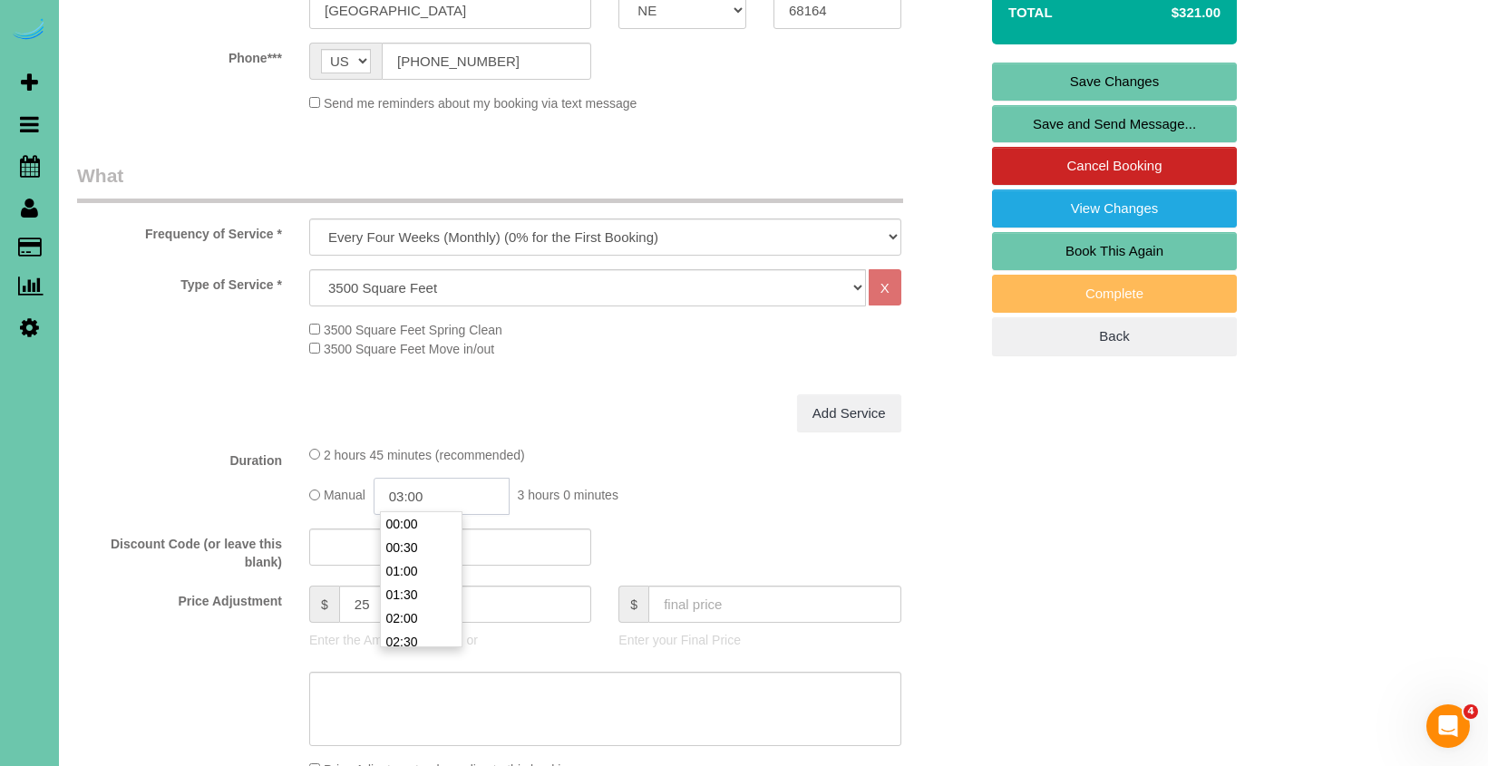
scroll to position [118, 0]
drag, startPoint x: 442, startPoint y: 497, endPoint x: 405, endPoint y: 493, distance: 36.4
click at [405, 493] on input "03:00" at bounding box center [442, 496] width 136 height 37
type input "02:45"
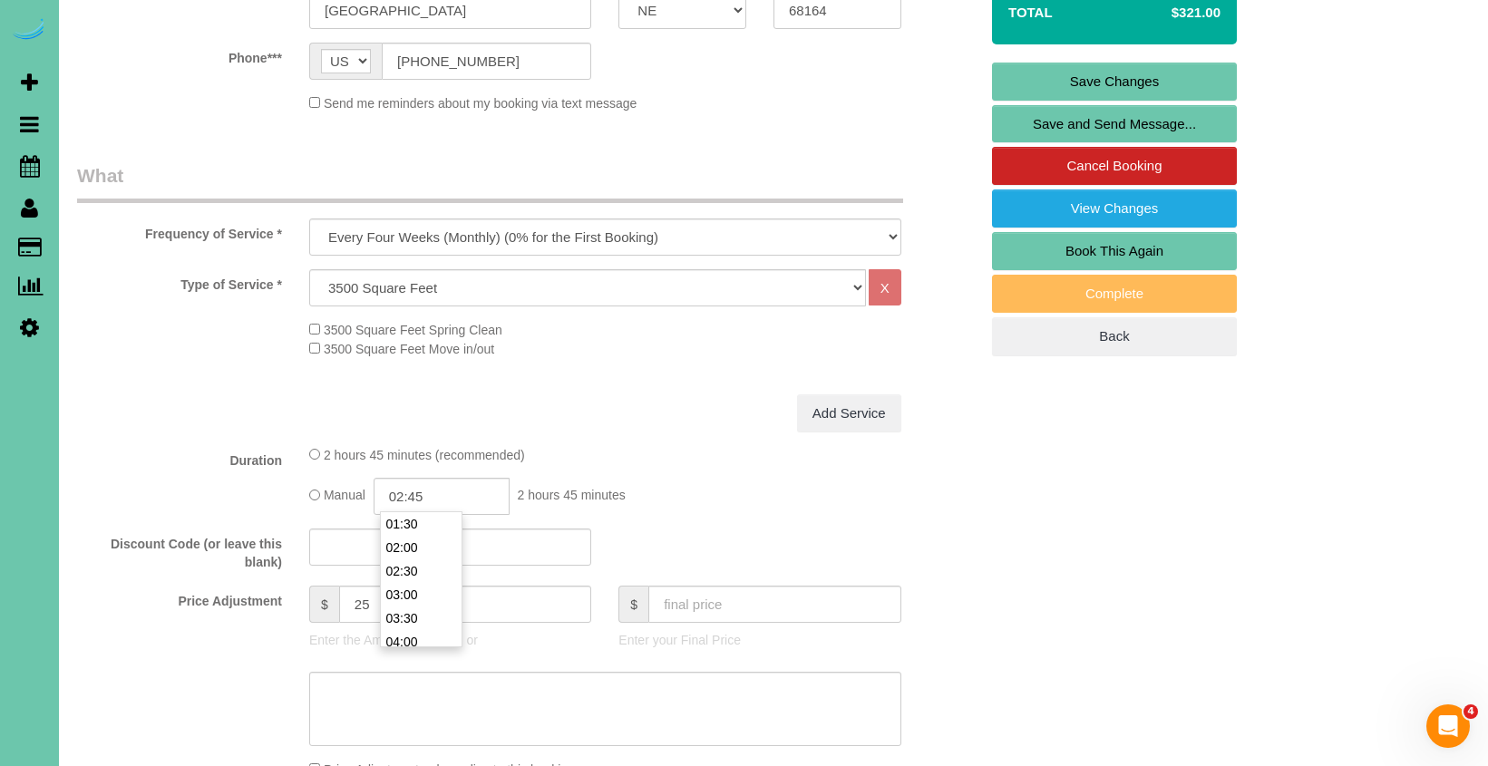
click at [865, 461] on div "2 hours 45 minutes (recommended) Manual 02:45 2 hours 45 minutes" at bounding box center [605, 480] width 619 height 70
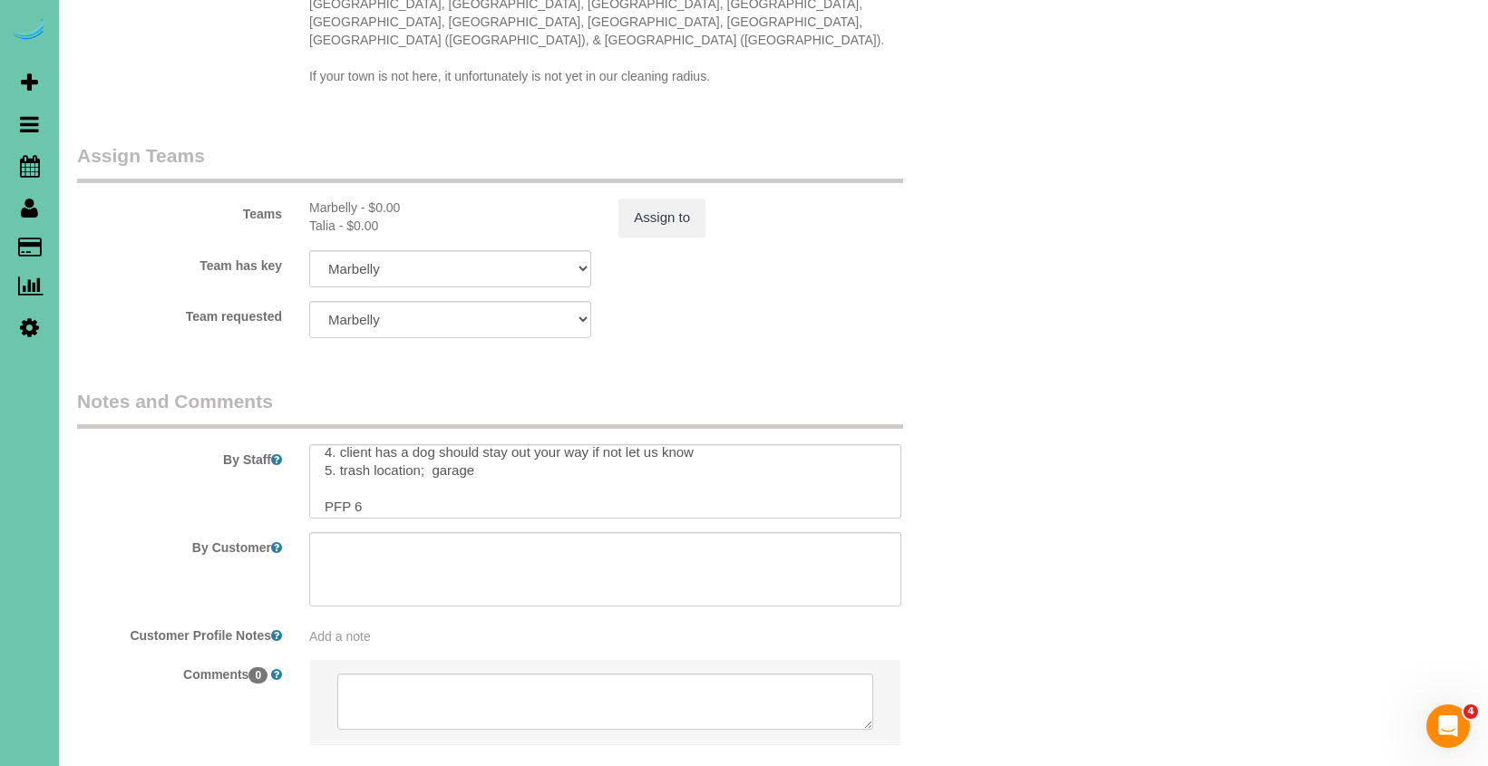
scroll to position [101, 0]
drag, startPoint x: 375, startPoint y: 482, endPoint x: 356, endPoint y: 482, distance: 19.0
click at [356, 482] on textarea at bounding box center [605, 481] width 592 height 74
type textarea "** she wants to stay on Friday** 1. Credit 2. Client home 3. monthly recurring …"
click at [659, 199] on button "Assign to" at bounding box center [661, 218] width 87 height 38
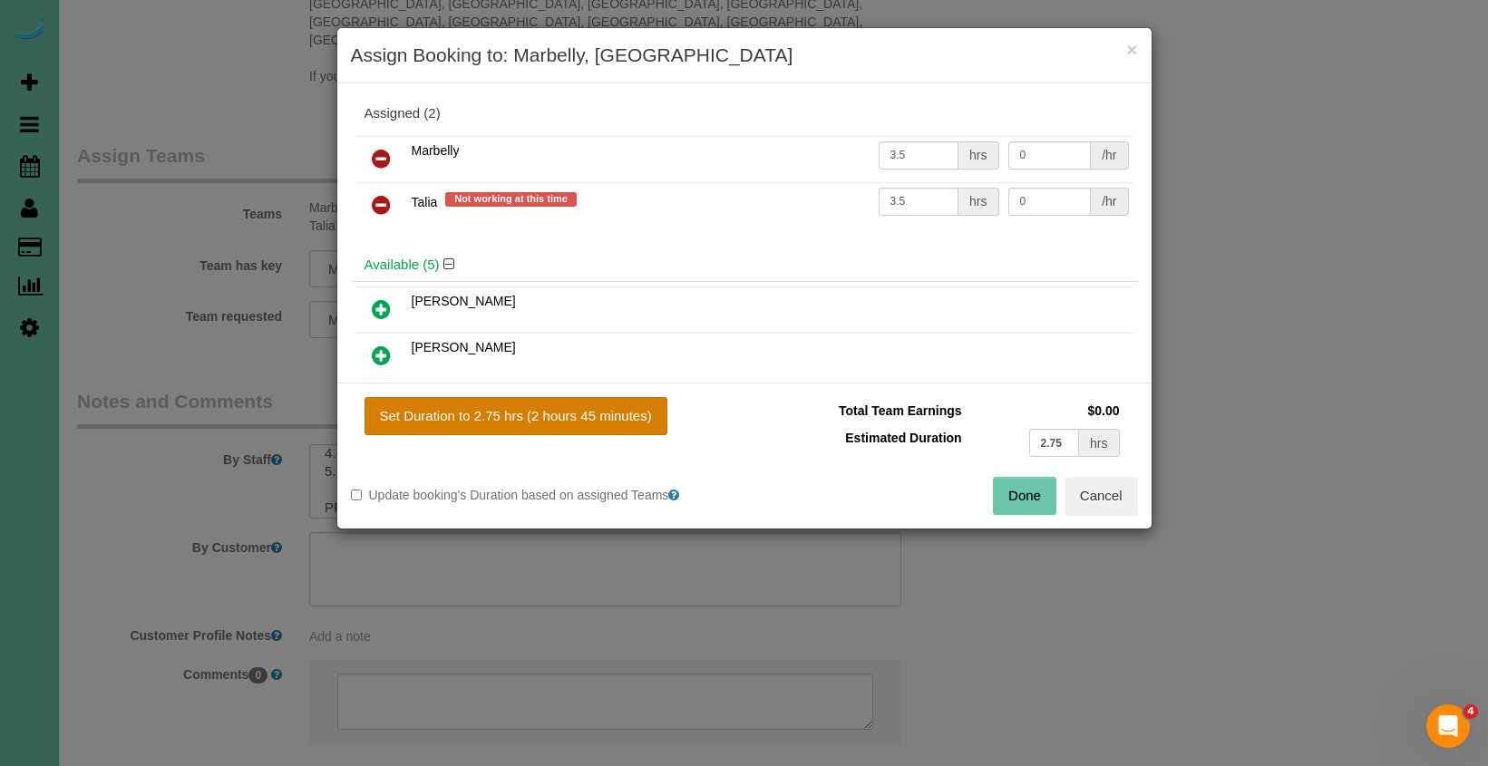
click at [614, 424] on button "Set Duration to 2.75 hrs (2 hours 45 minutes)" at bounding box center [515, 416] width 303 height 38
type input "2.75"
click at [1004, 493] on button "Done" at bounding box center [1024, 496] width 63 height 38
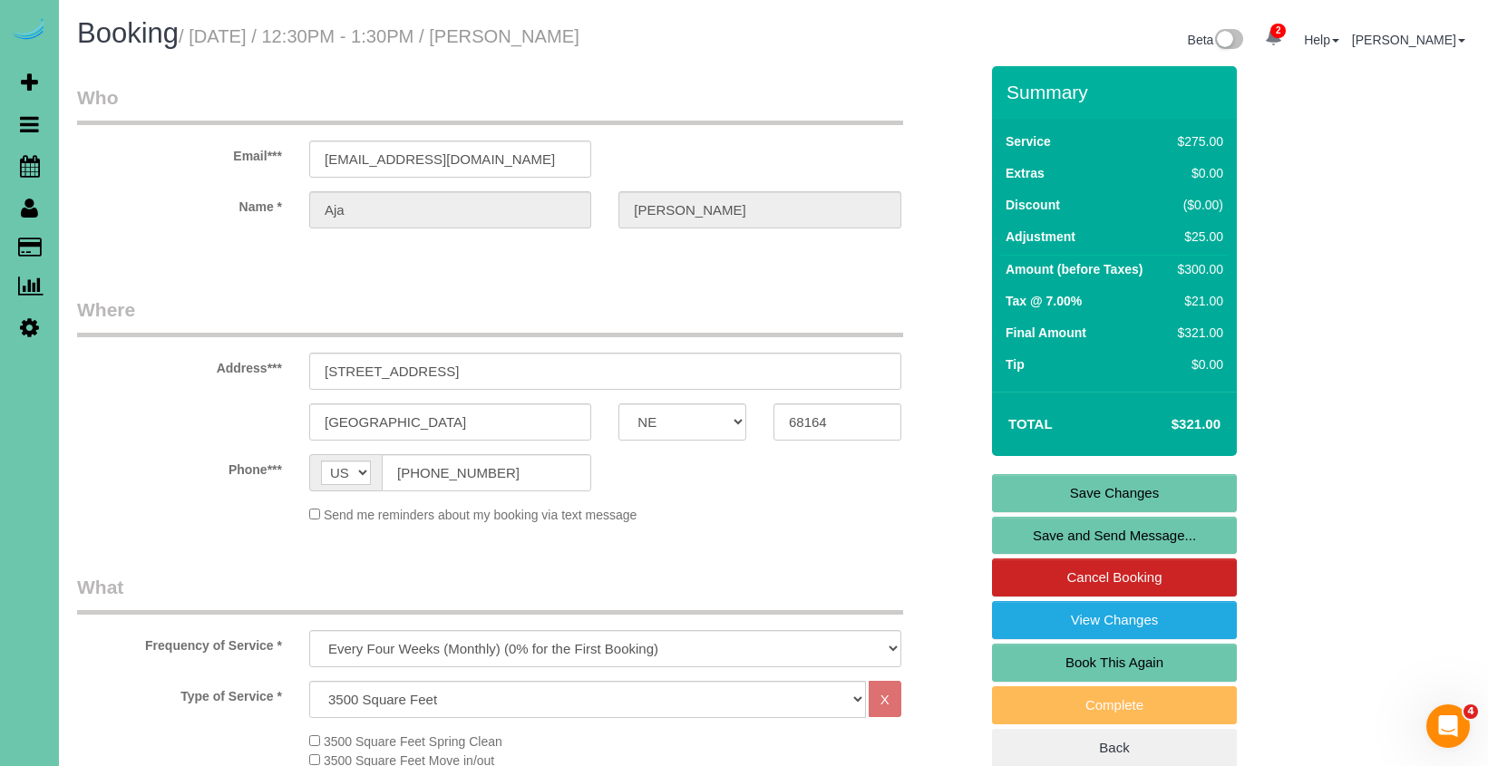
scroll to position [0, 0]
click at [1024, 484] on link "Save Changes" at bounding box center [1114, 493] width 245 height 38
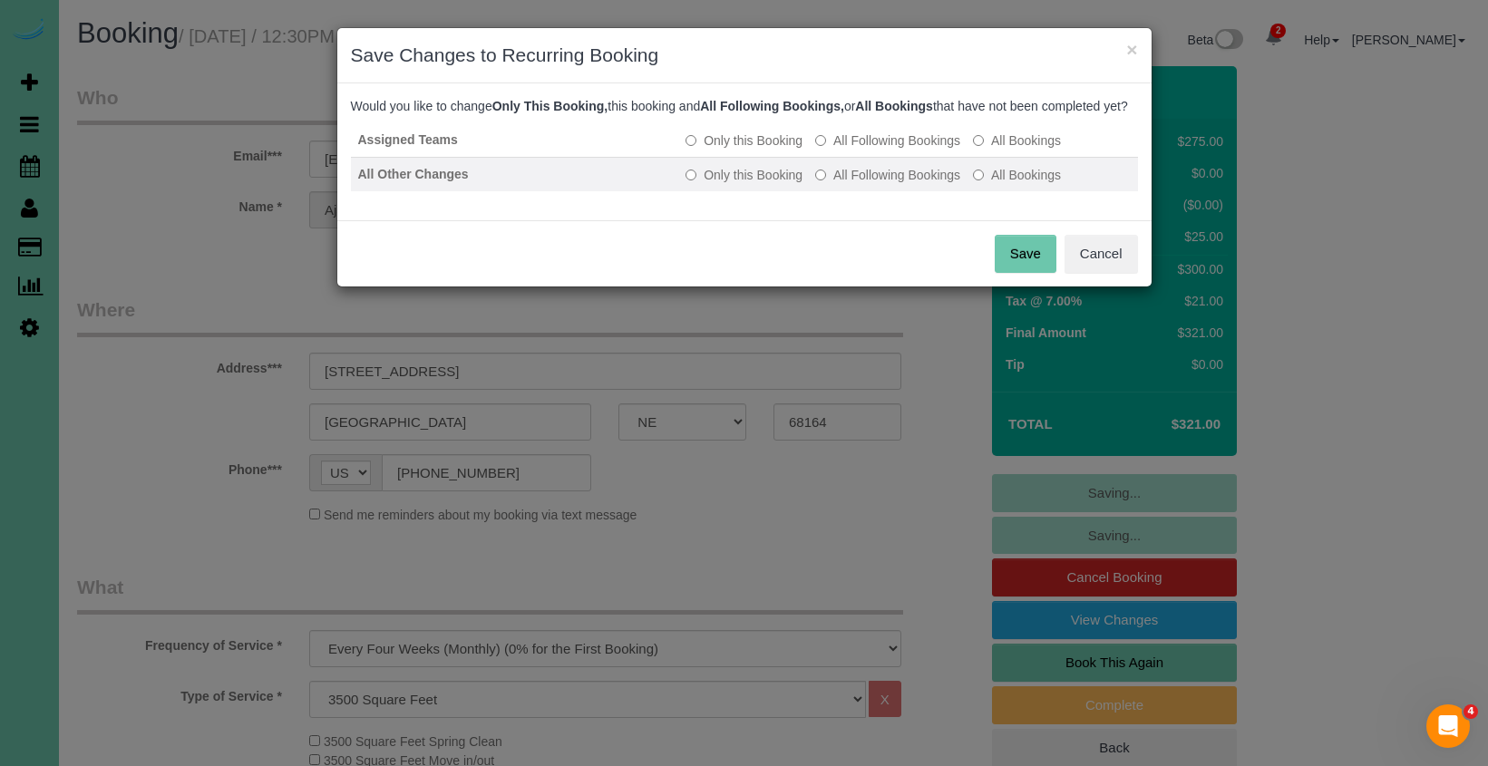
drag, startPoint x: 917, startPoint y: 158, endPoint x: 921, endPoint y: 180, distance: 23.1
click at [920, 150] on label "All Following Bookings" at bounding box center [887, 140] width 145 height 18
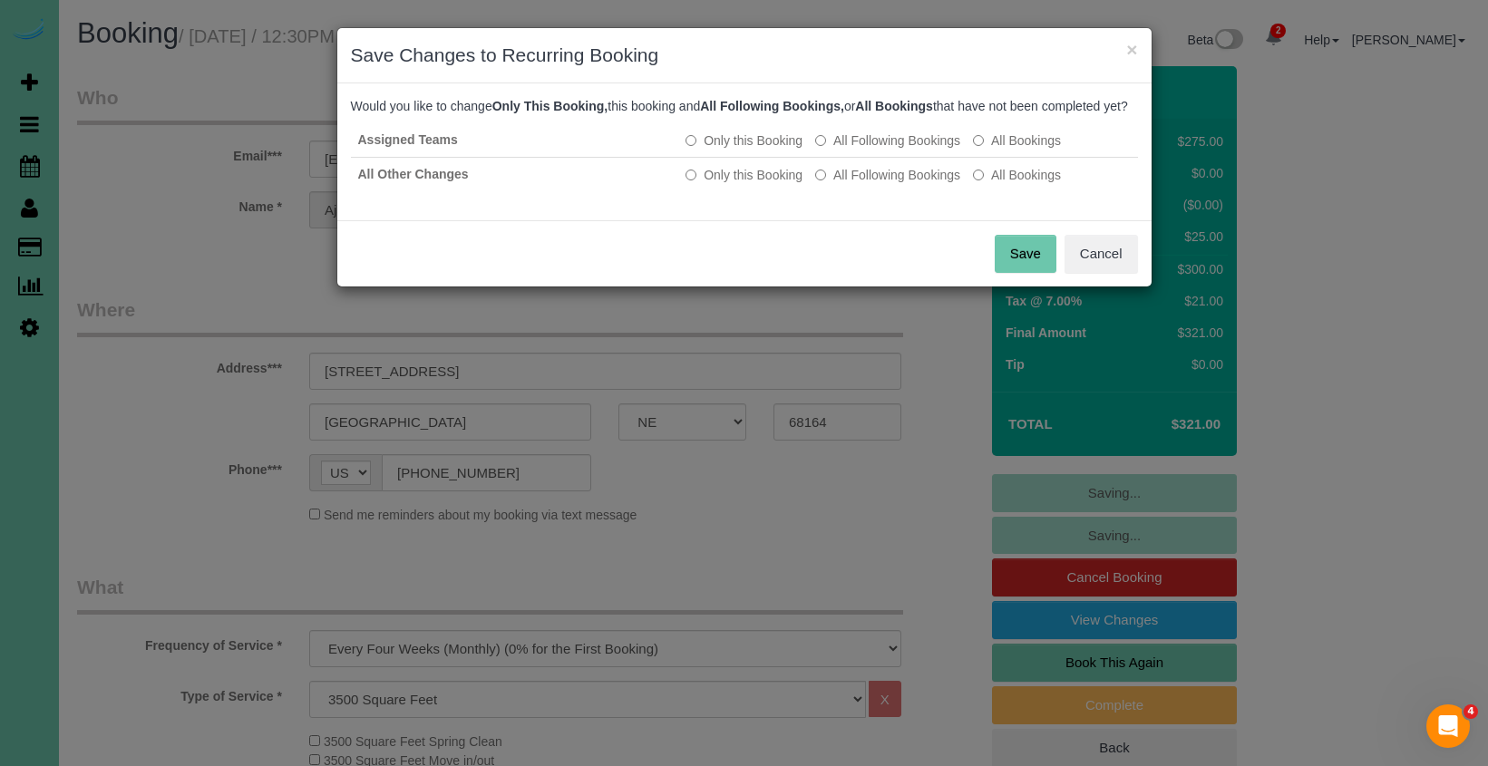
drag, startPoint x: 917, startPoint y: 193, endPoint x: 998, endPoint y: 262, distance: 106.8
click at [917, 184] on label "All Following Bookings" at bounding box center [887, 175] width 145 height 18
click at [1025, 273] on button "Save" at bounding box center [1026, 254] width 62 height 38
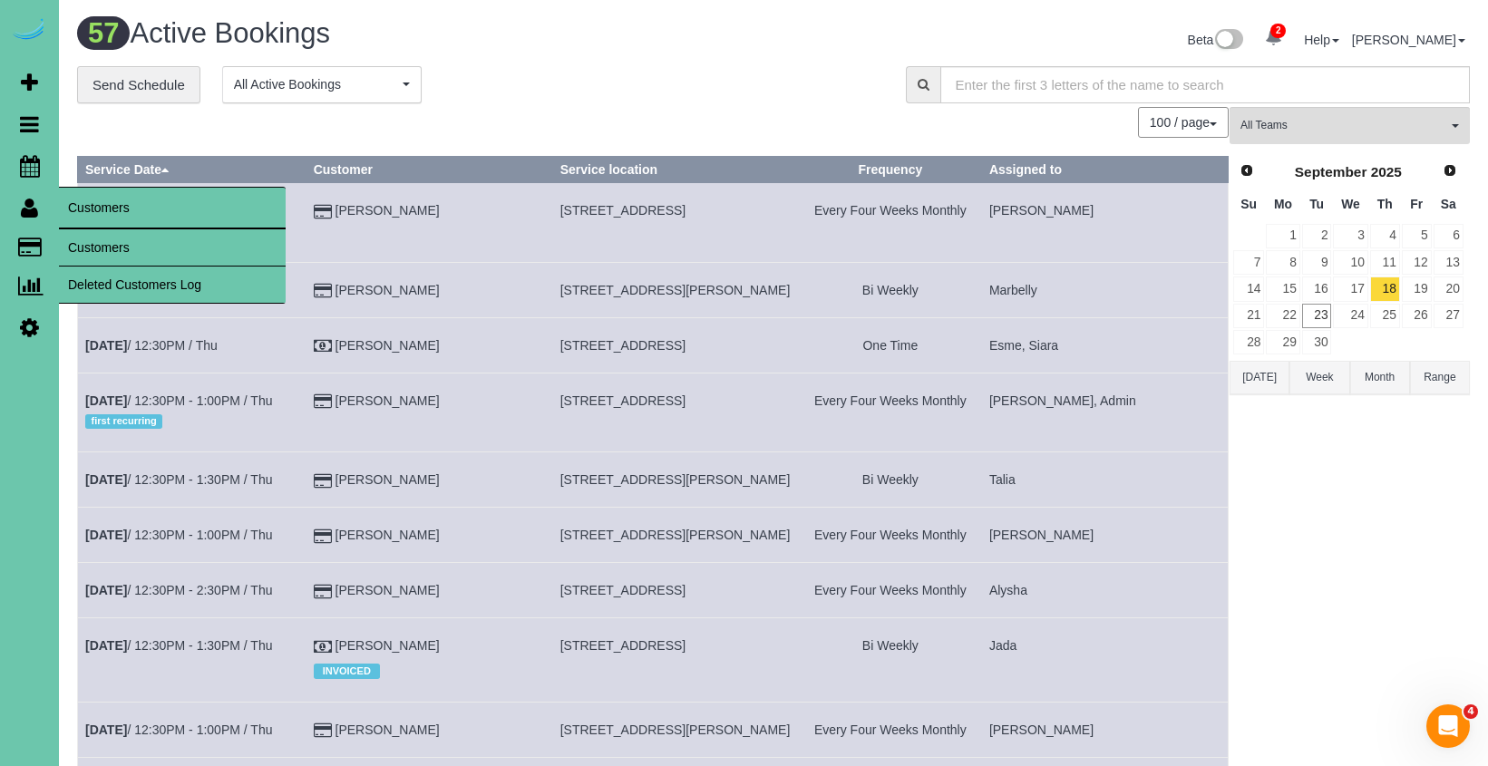
click at [105, 238] on link "Customers" at bounding box center [172, 247] width 227 height 36
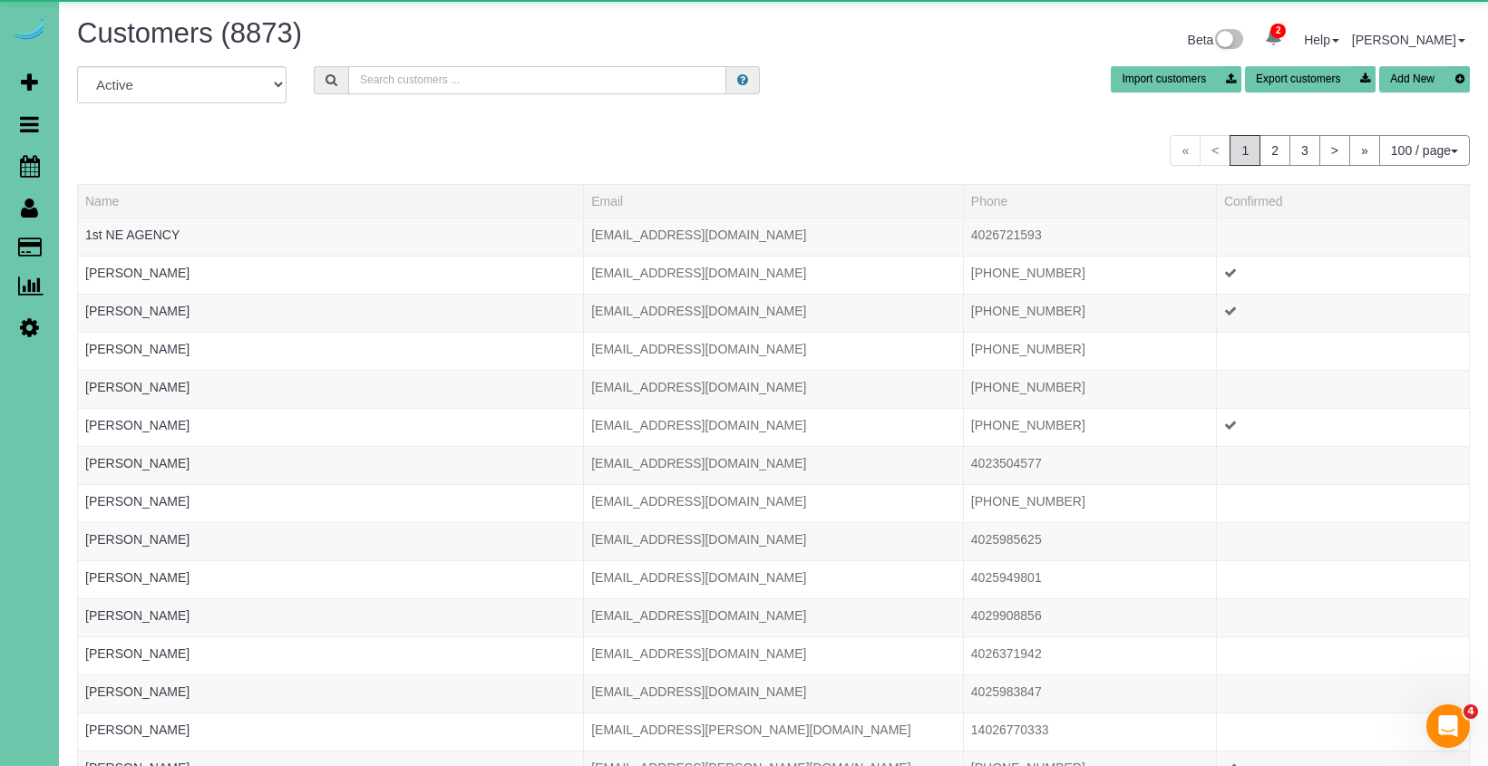
drag, startPoint x: 530, startPoint y: 83, endPoint x: 540, endPoint y: 80, distance: 10.6
click at [534, 83] on input "text" at bounding box center [537, 80] width 378 height 28
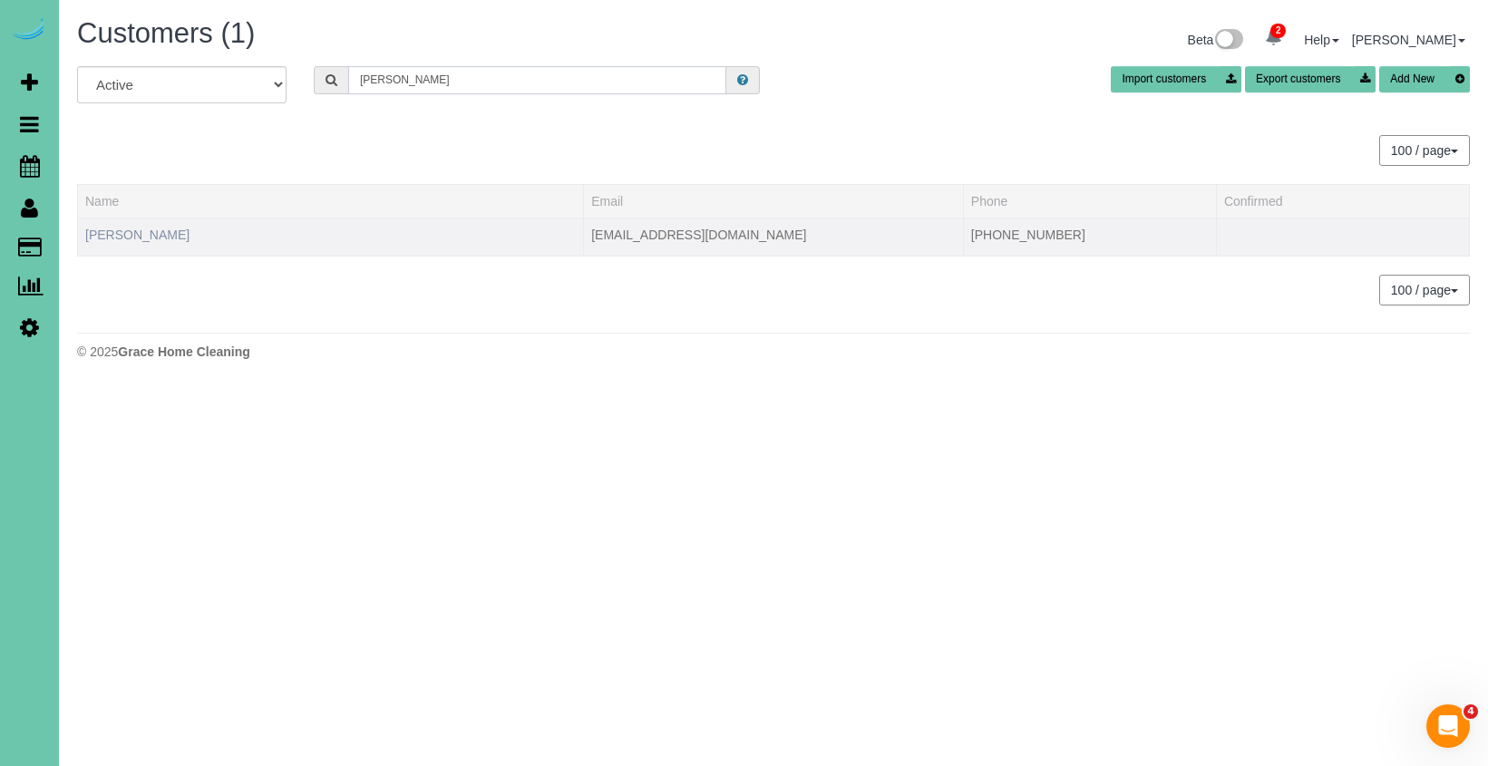
type input "Jordan b"
click at [147, 231] on link "Jordan Banks" at bounding box center [137, 235] width 104 height 15
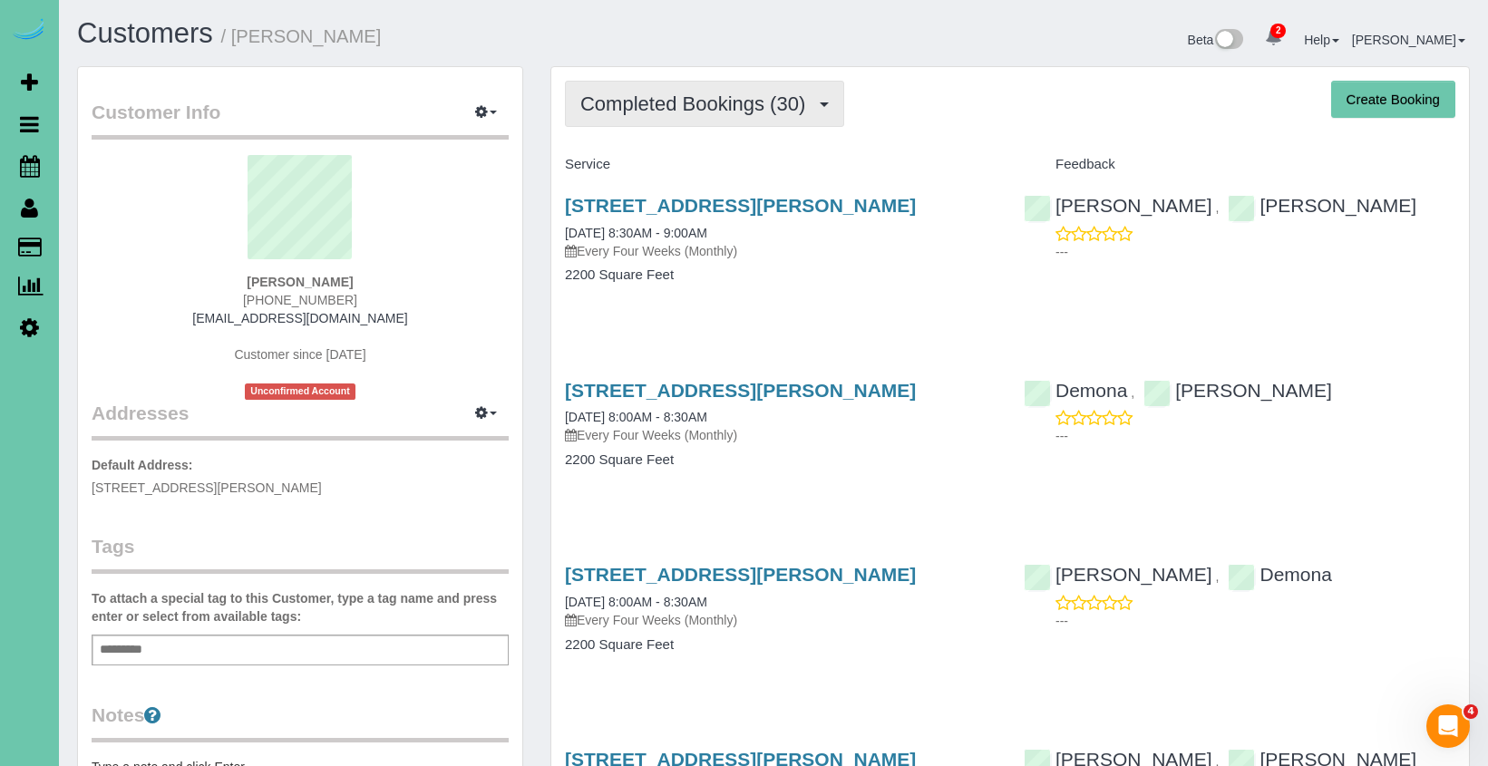
click at [641, 106] on span "Completed Bookings (30)" at bounding box center [697, 103] width 234 height 23
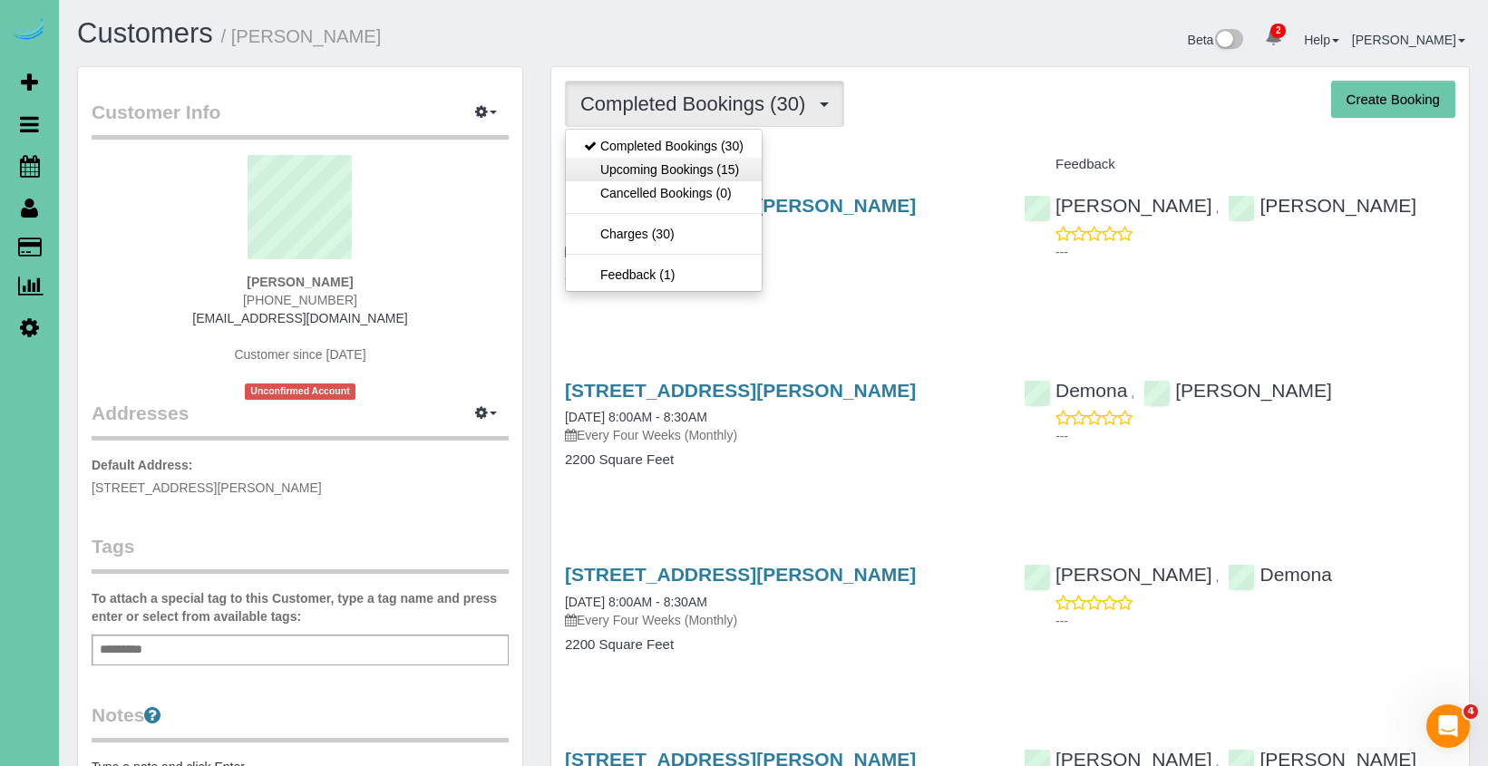
click at [641, 172] on link "Upcoming Bookings (15)" at bounding box center [664, 170] width 196 height 24
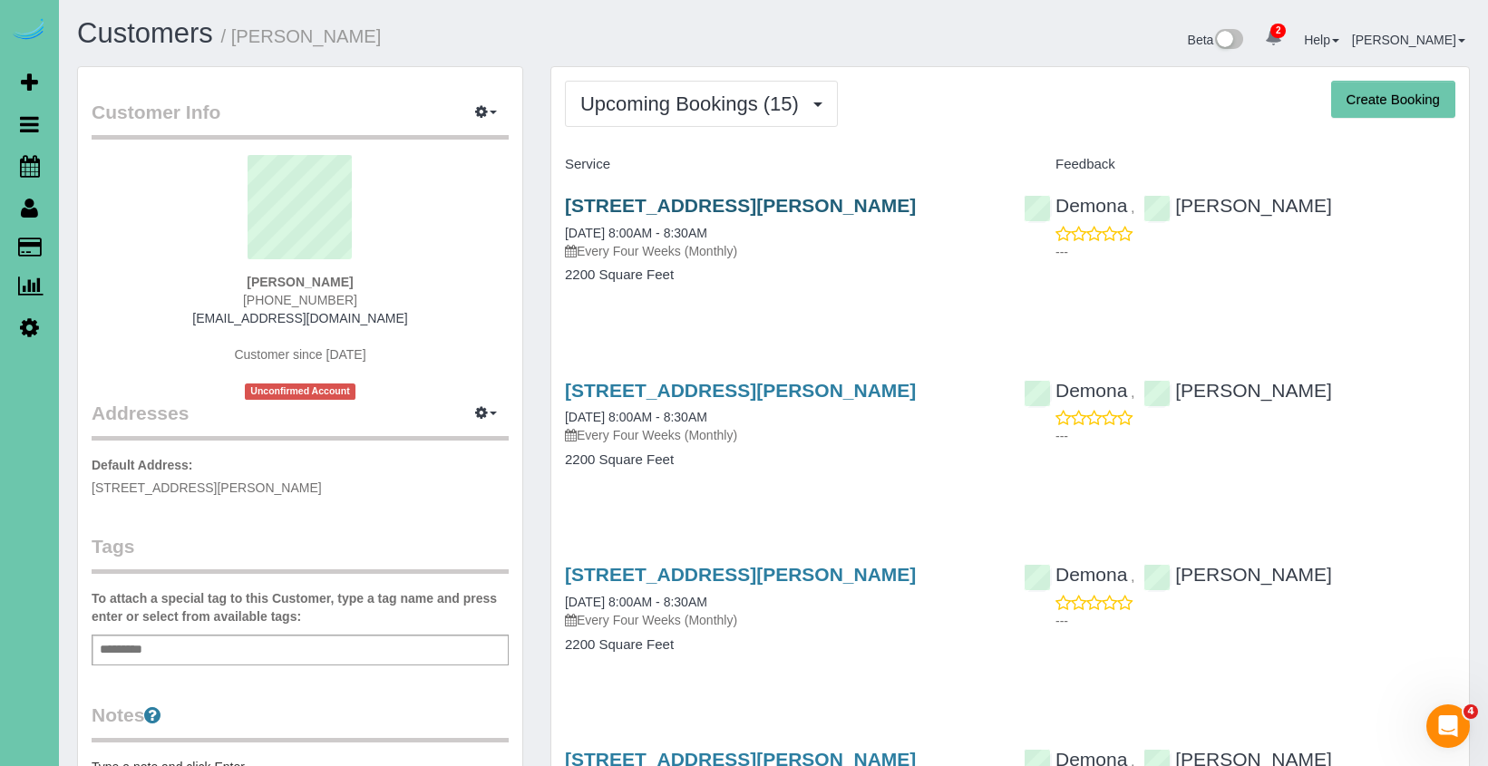
click at [626, 204] on link "5704 Seward St, Omaha, NE 68104" at bounding box center [740, 205] width 351 height 21
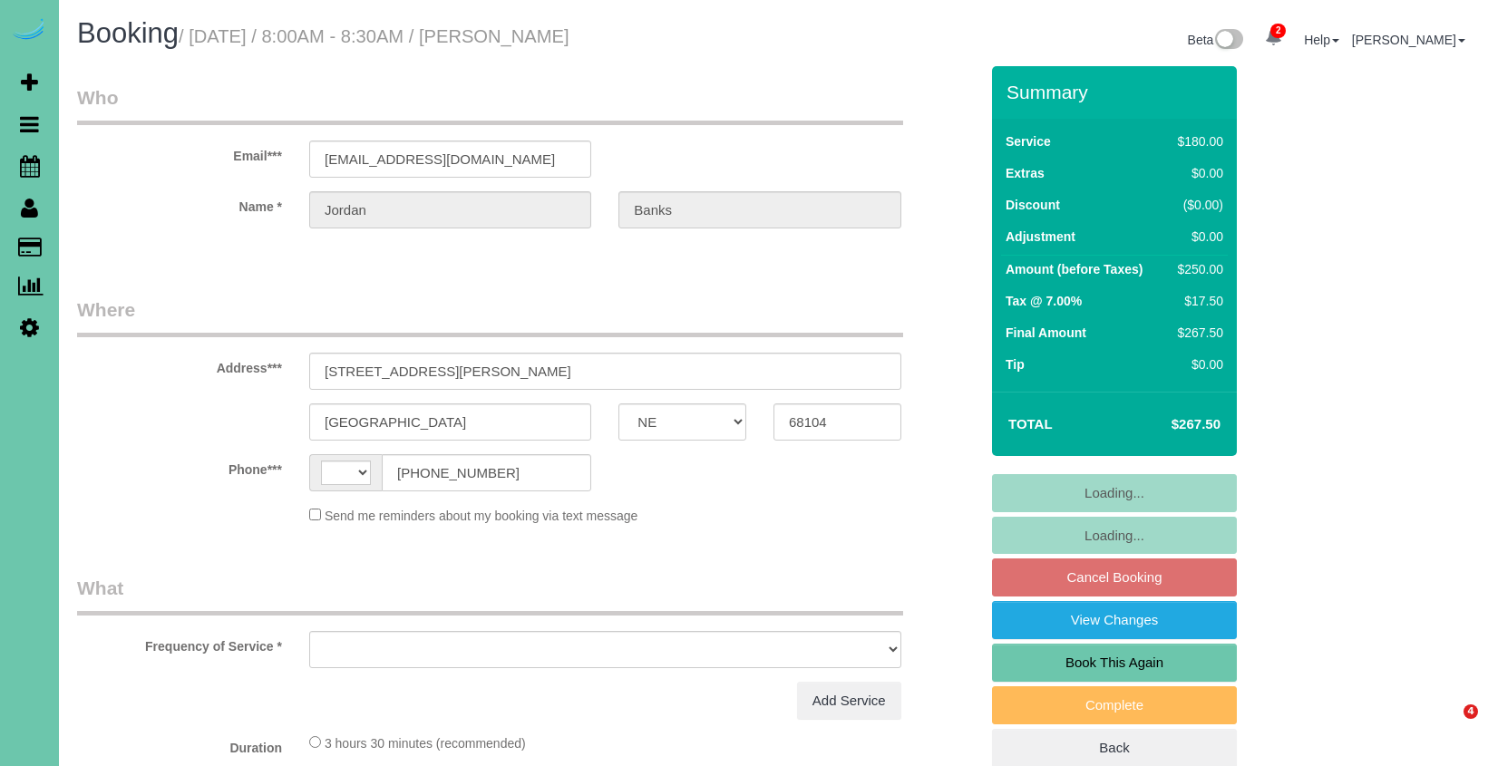
select select "NE"
select select "string:[GEOGRAPHIC_DATA]"
select select "object:639"
select select "string:fspay-77c0bfe4-36aa-4877-b342-d5b6686ff86c"
select select "object:672"
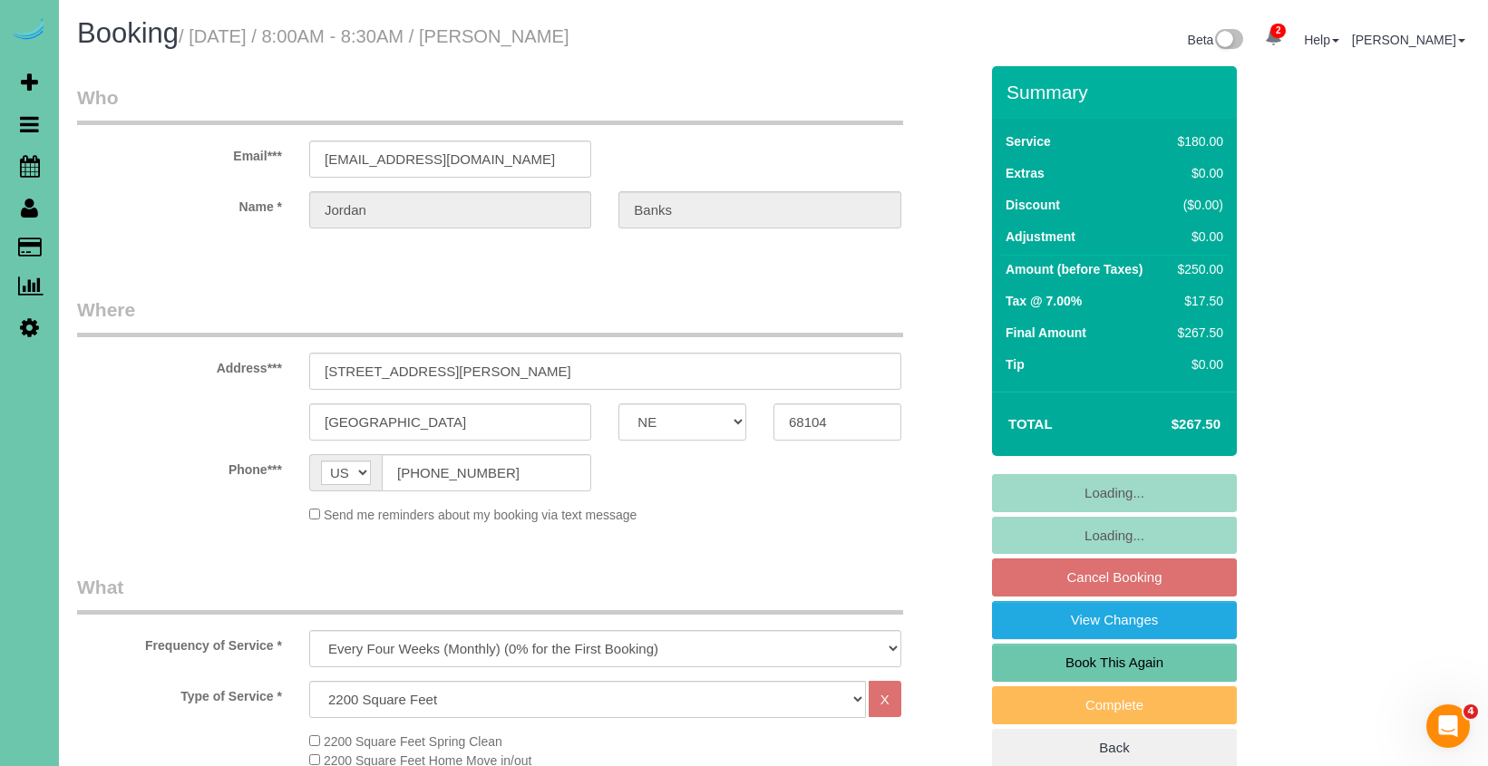
select select "number:36"
select select "number:42"
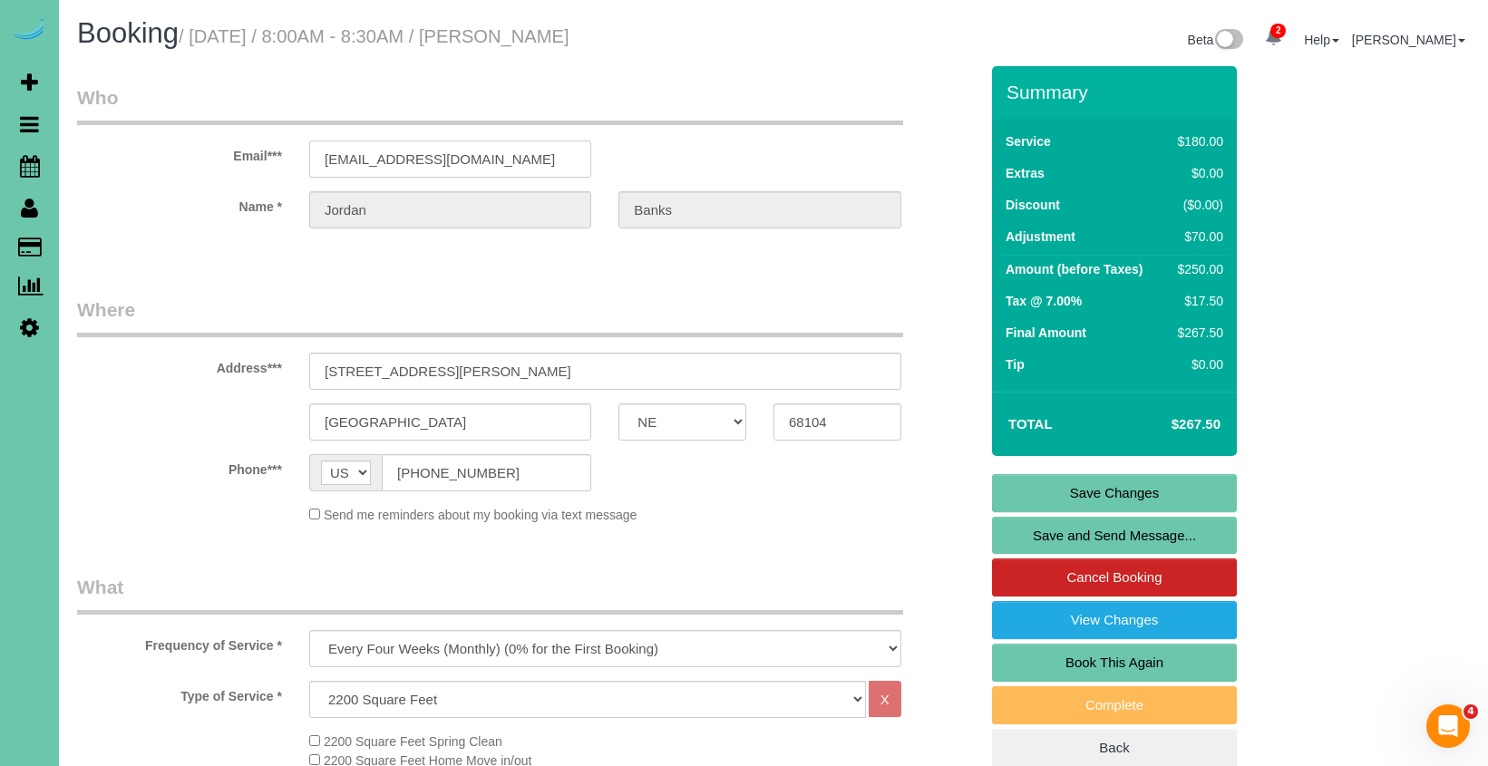
drag, startPoint x: 540, startPoint y: 158, endPoint x: 289, endPoint y: 140, distance: 251.8
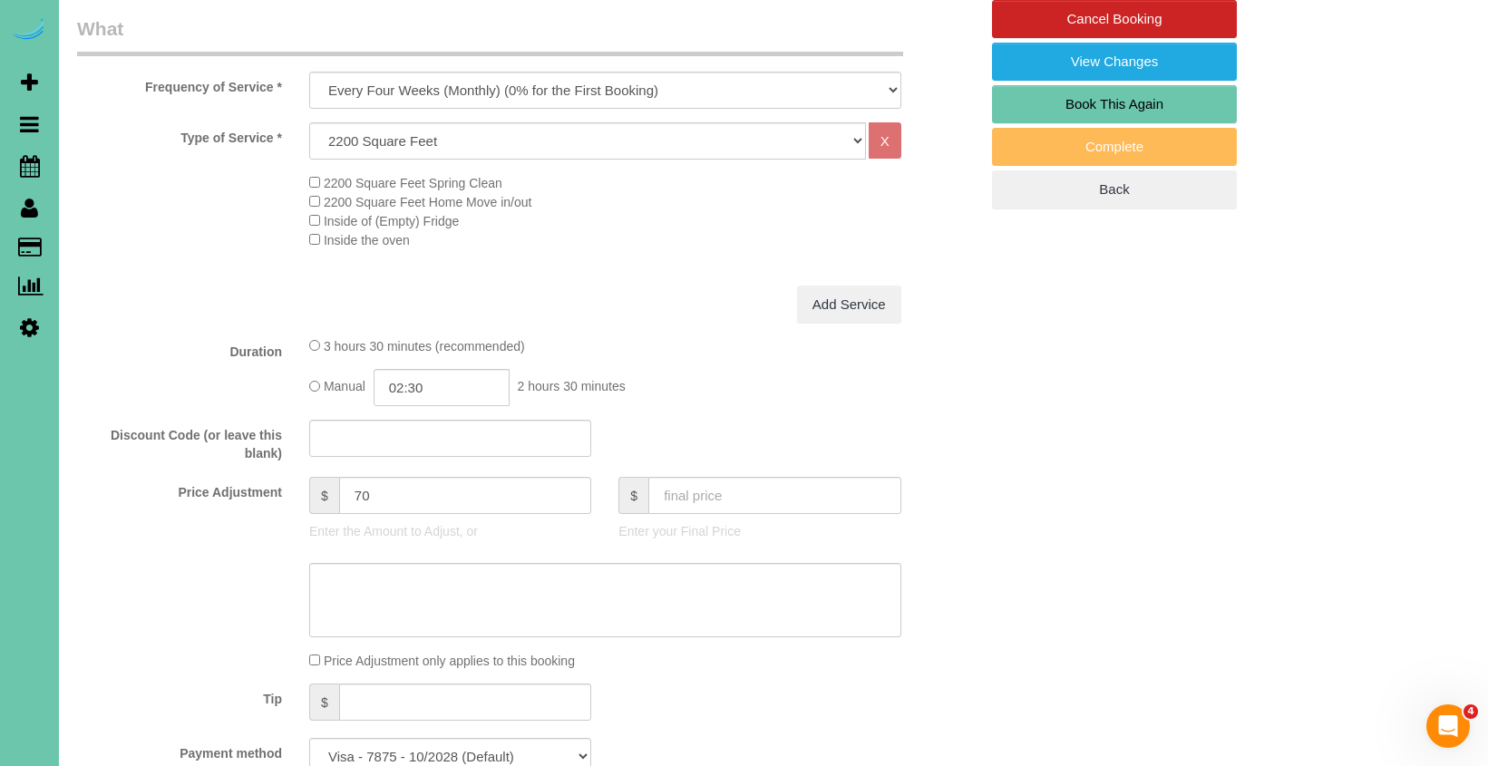
scroll to position [792, 0]
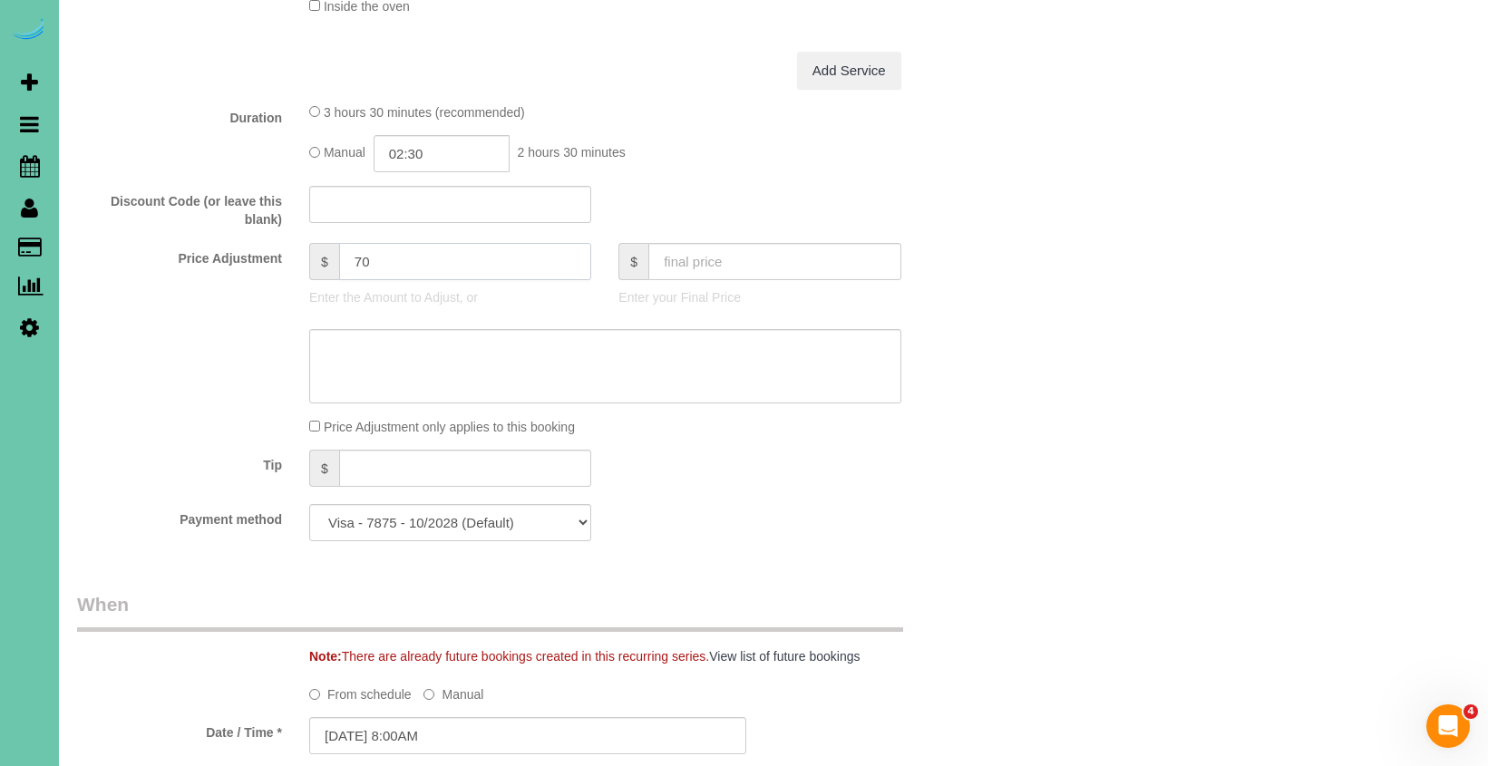
drag, startPoint x: 390, startPoint y: 263, endPoint x: 219, endPoint y: 238, distance: 173.2
click at [219, 243] on div "Price Adjustment $ 70 Enter the Amount to Adjust, or $ Enter your Final Price" at bounding box center [527, 279] width 928 height 73
type input "85"
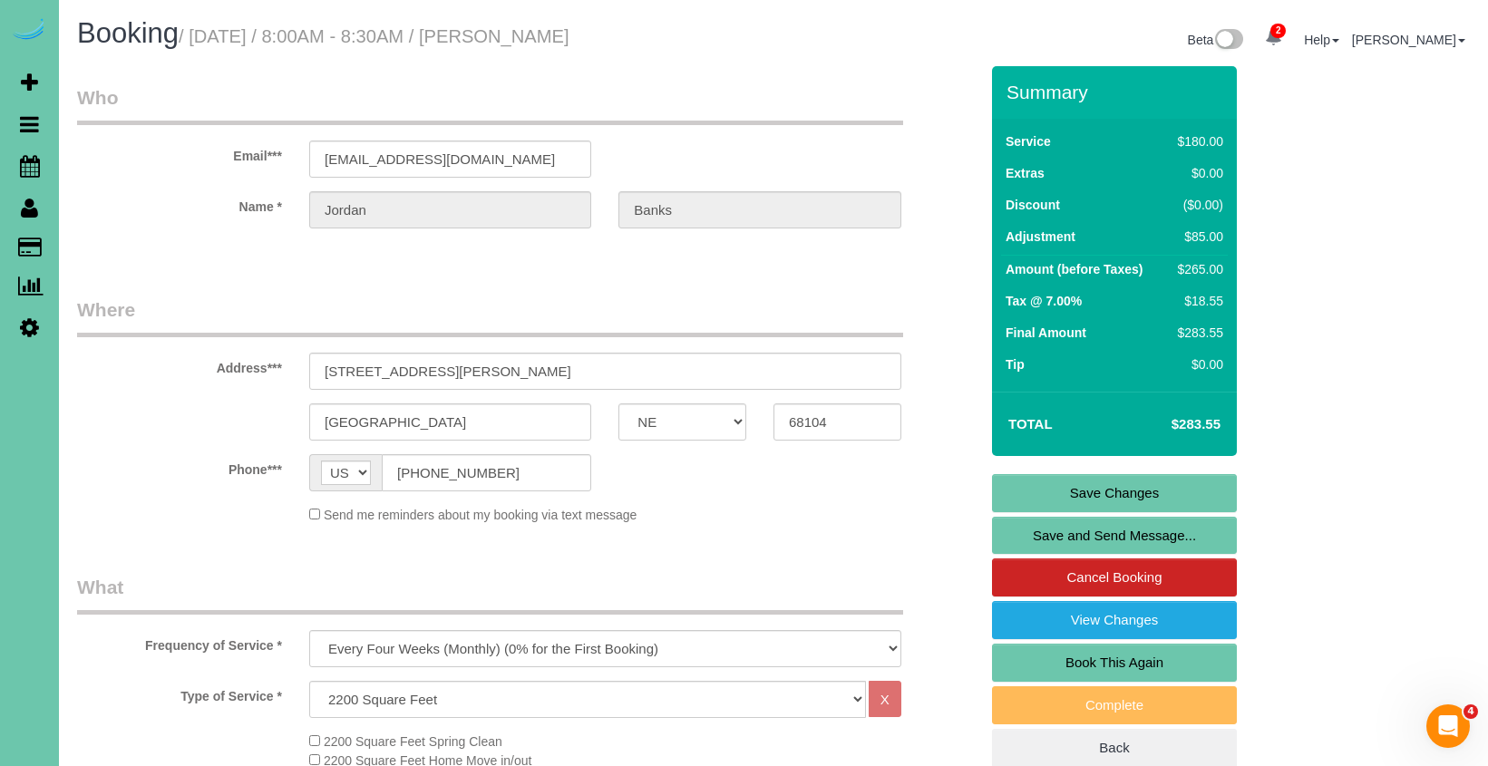
scroll to position [0, 0]
type textarea "new rate - [DATE]"
click at [1108, 484] on link "Save Changes" at bounding box center [1114, 493] width 245 height 38
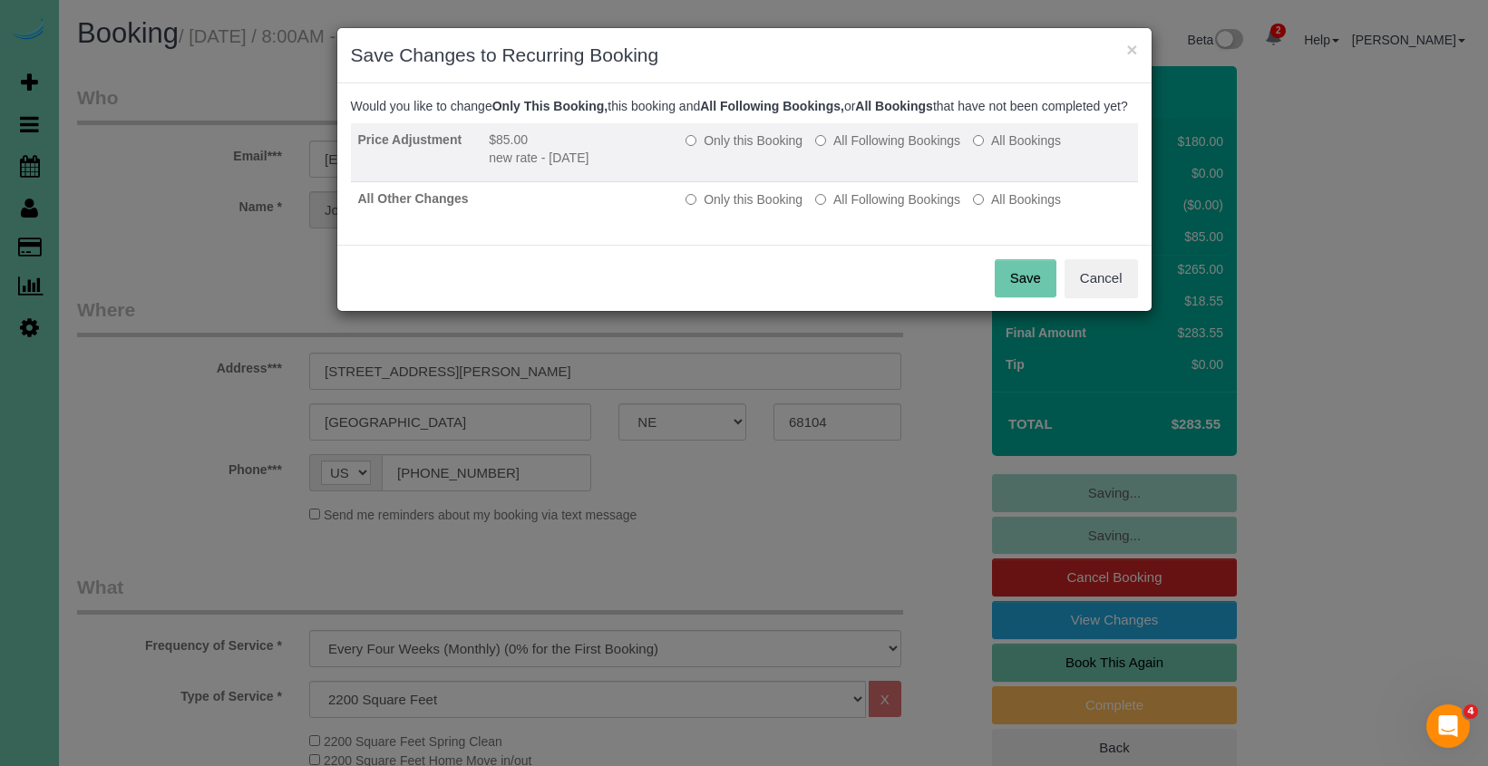
click at [853, 150] on label "All Following Bookings" at bounding box center [887, 140] width 145 height 18
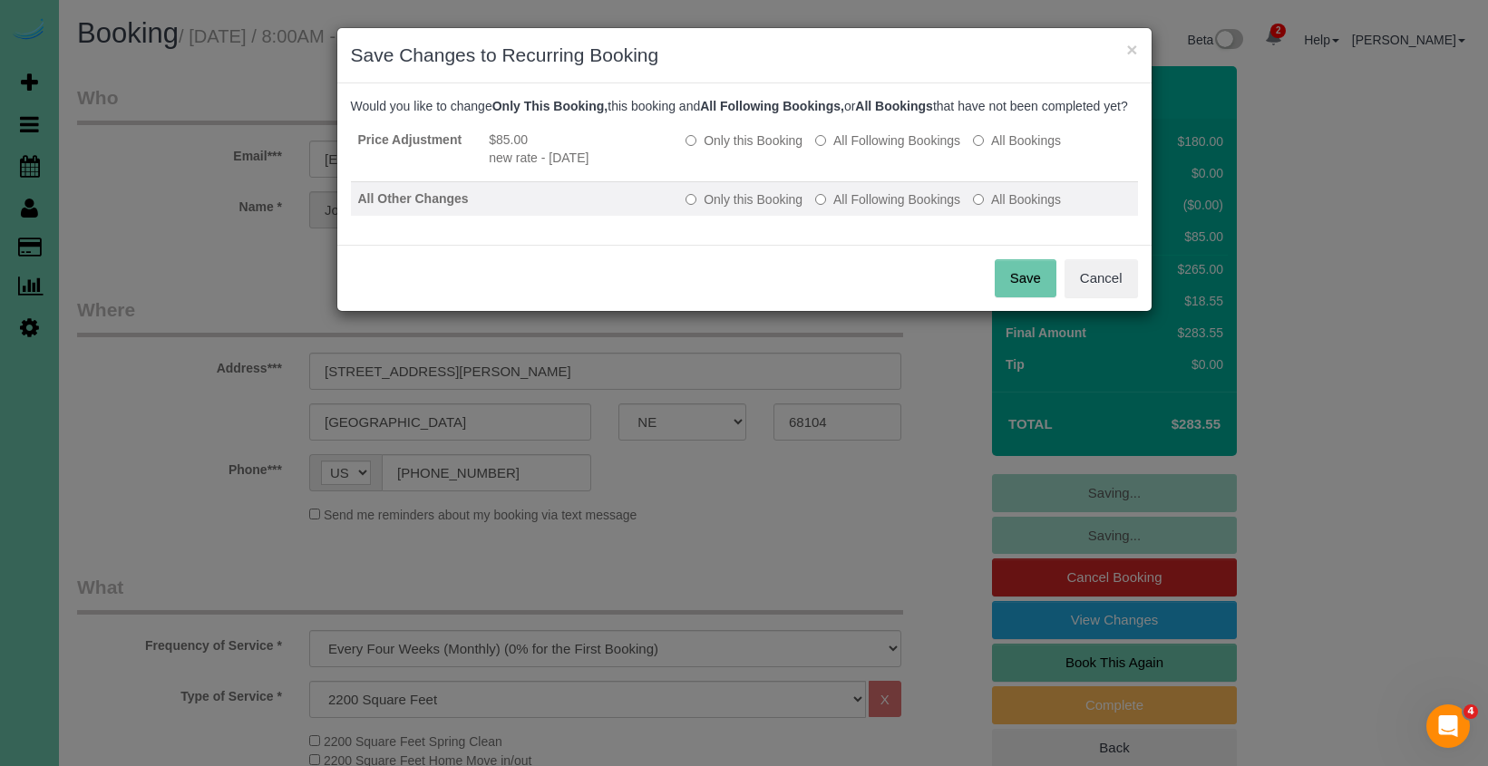
click at [859, 209] on label "All Following Bookings" at bounding box center [887, 199] width 145 height 18
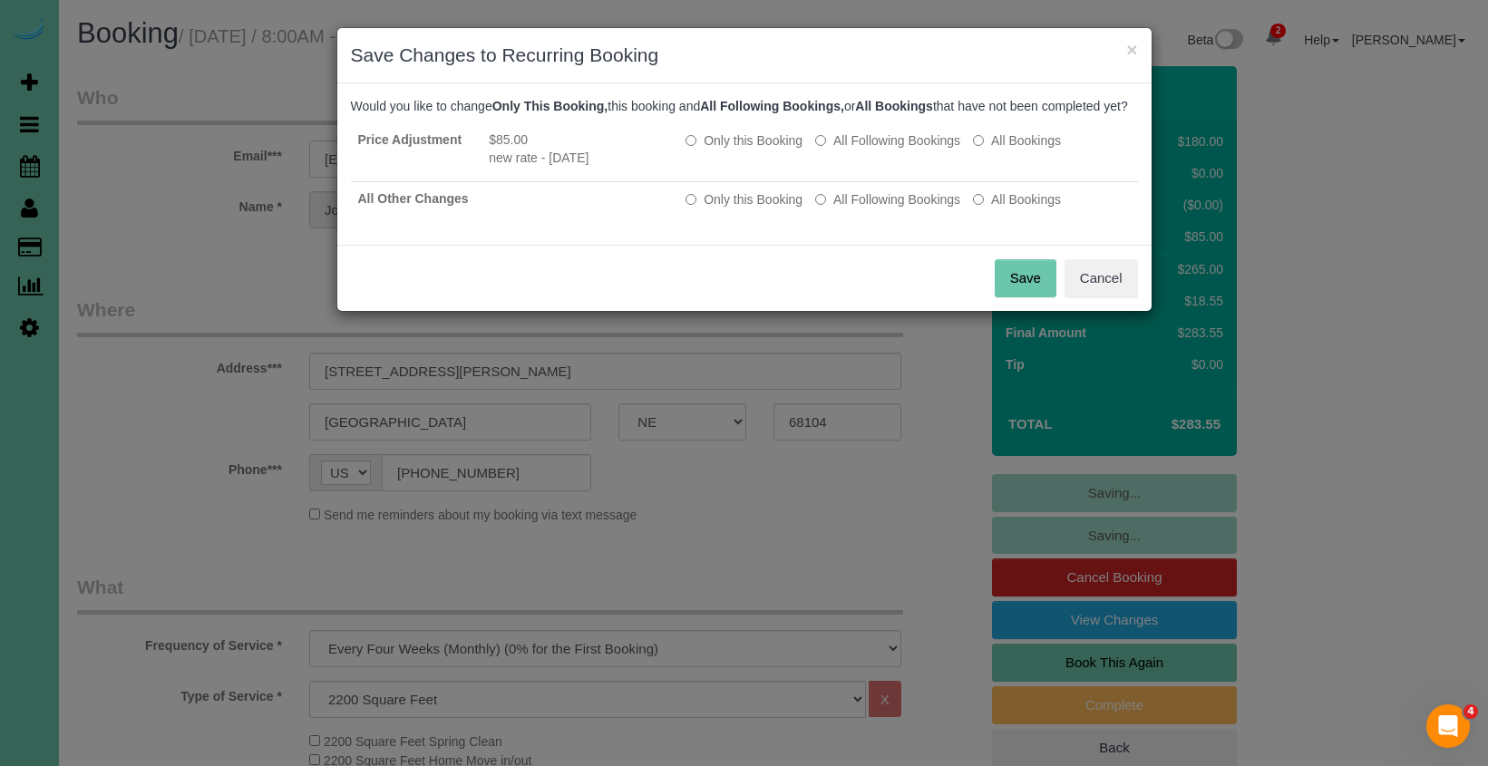
click at [1024, 294] on button "Save" at bounding box center [1026, 278] width 62 height 38
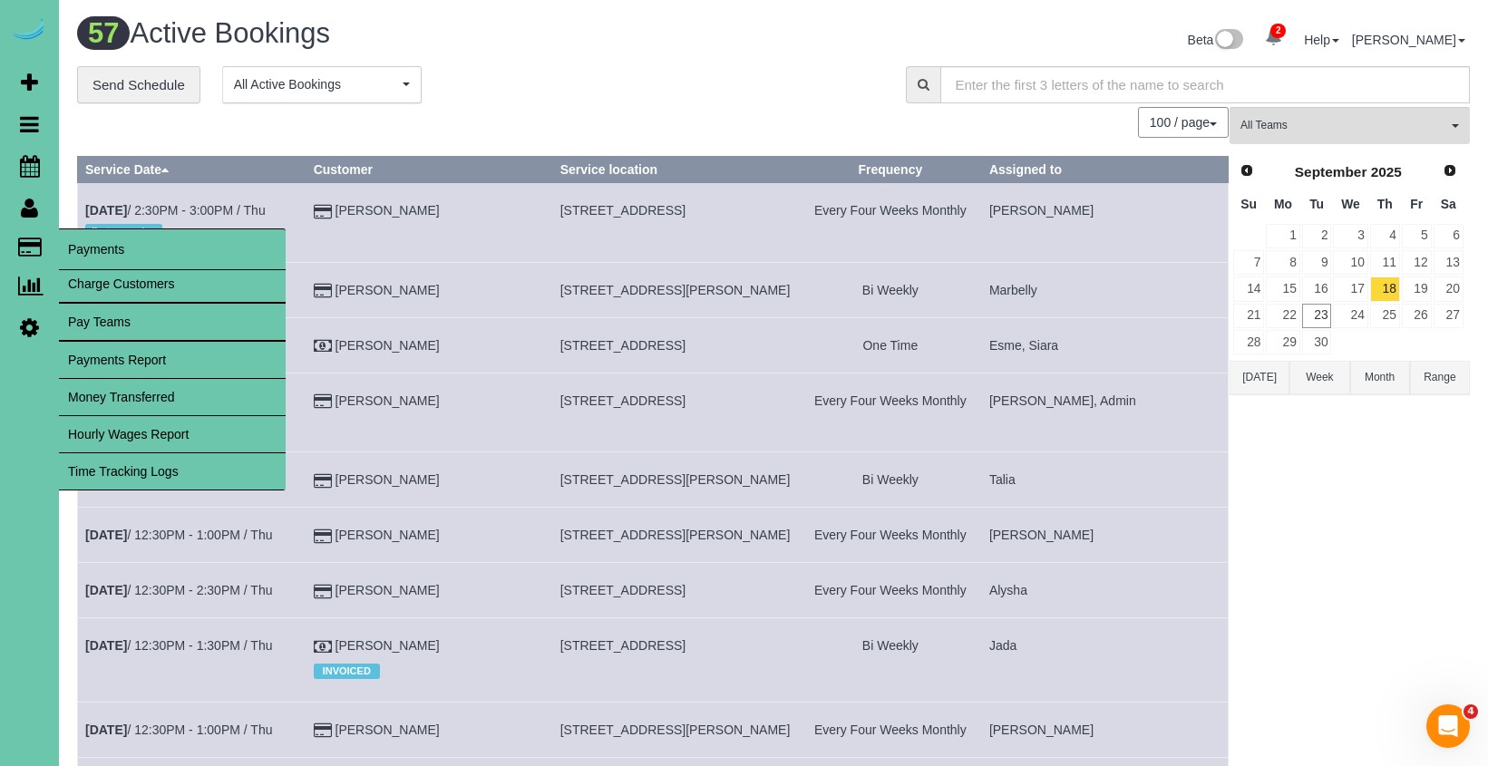
drag, startPoint x: 92, startPoint y: 240, endPoint x: 53, endPoint y: 228, distance: 40.7
click at [85, 238] on link "Customers" at bounding box center [172, 247] width 227 height 36
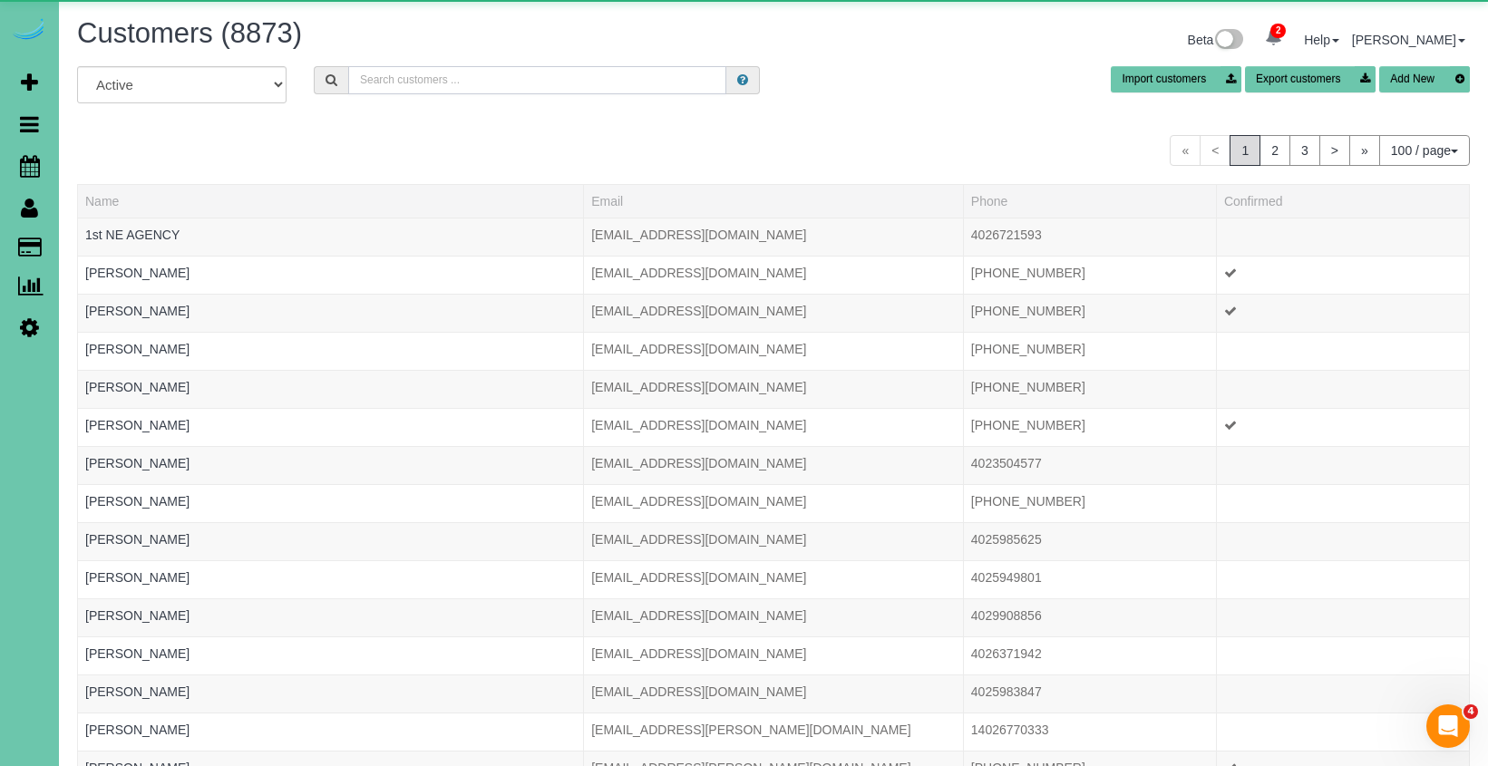
click at [508, 91] on input "text" at bounding box center [537, 80] width 378 height 28
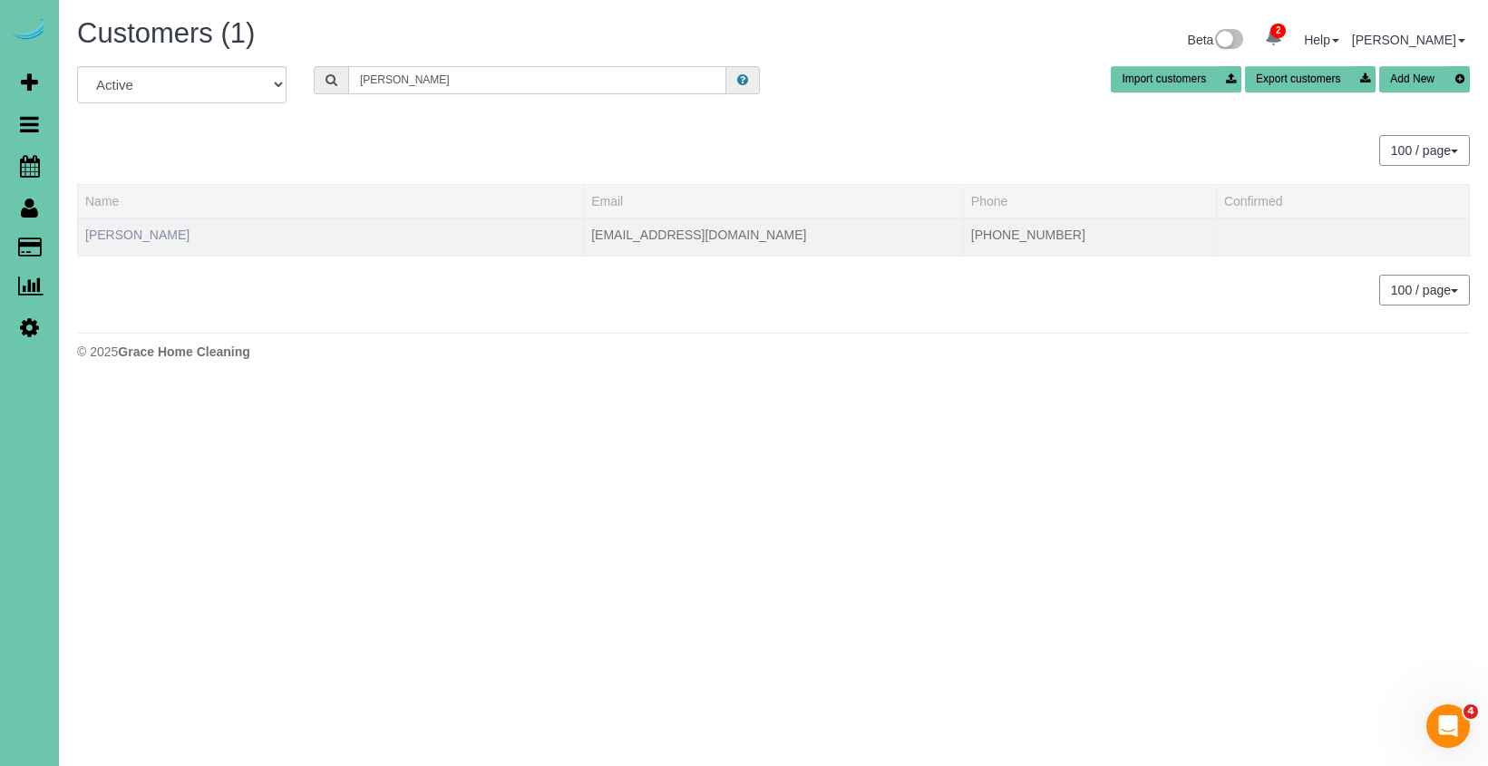
type input "[PERSON_NAME]"
click at [137, 229] on link "[PERSON_NAME]" at bounding box center [137, 235] width 104 height 15
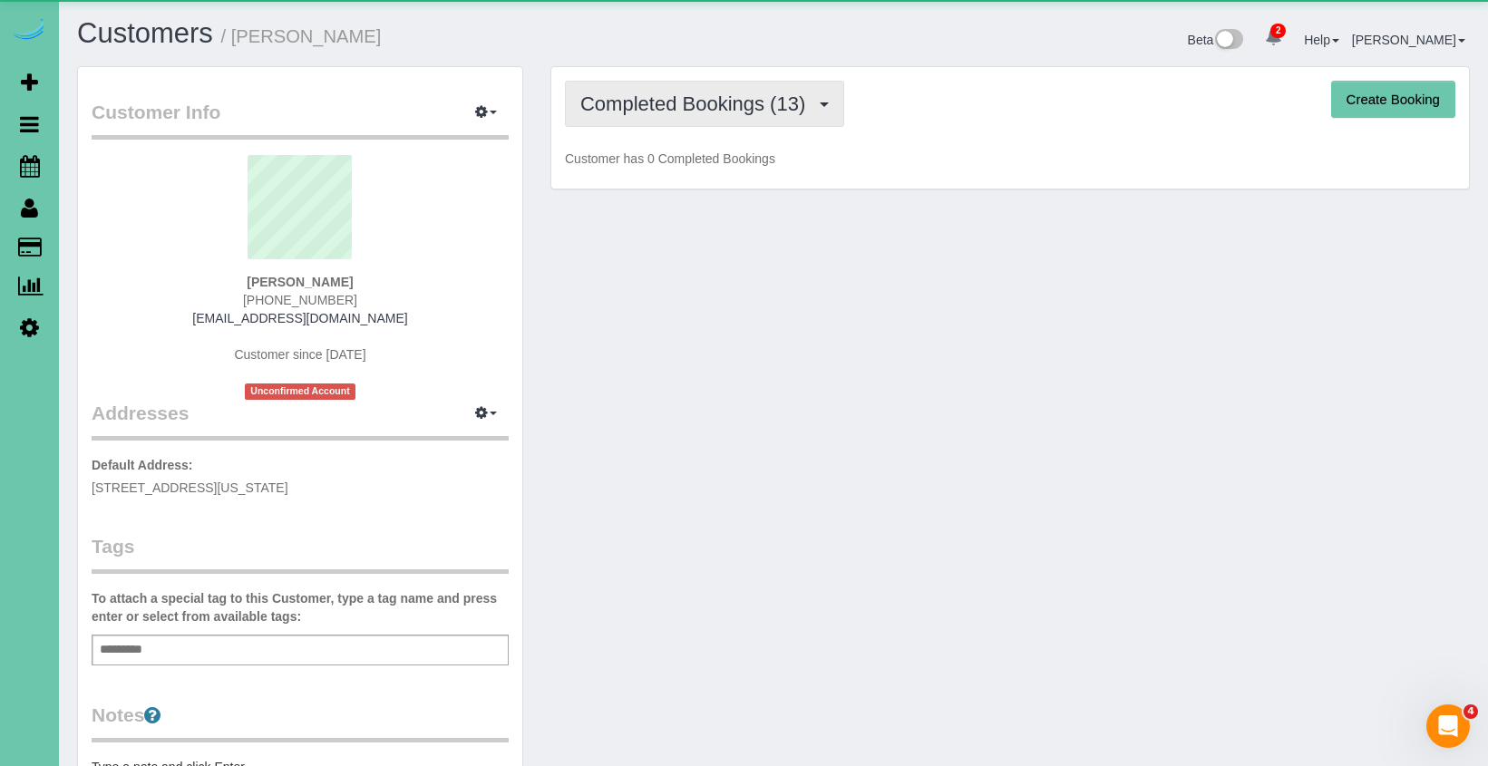
drag, startPoint x: 720, startPoint y: 107, endPoint x: 728, endPoint y: 119, distance: 14.3
click at [723, 109] on span "Completed Bookings (13)" at bounding box center [697, 103] width 234 height 23
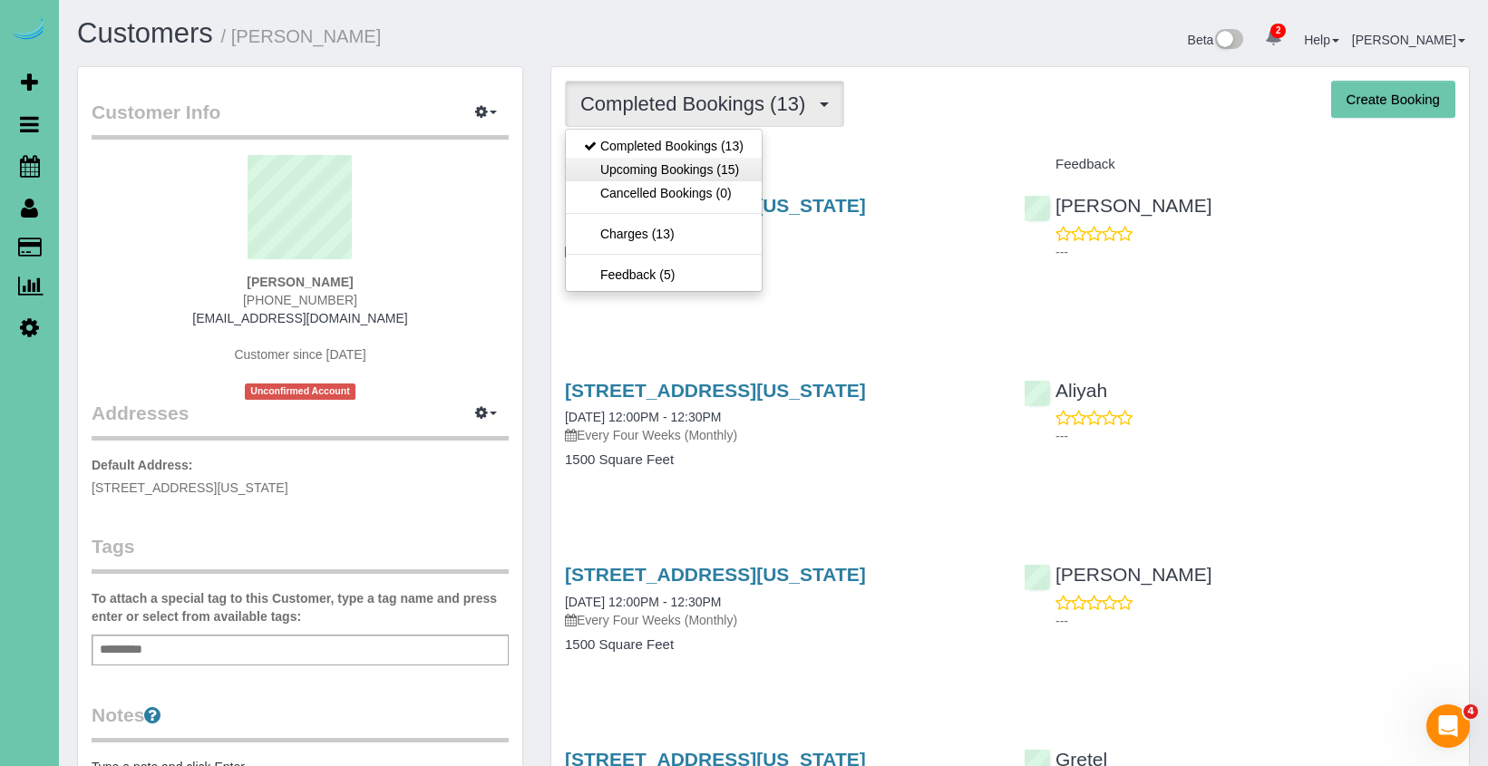
click at [724, 159] on link "Upcoming Bookings (15)" at bounding box center [664, 170] width 196 height 24
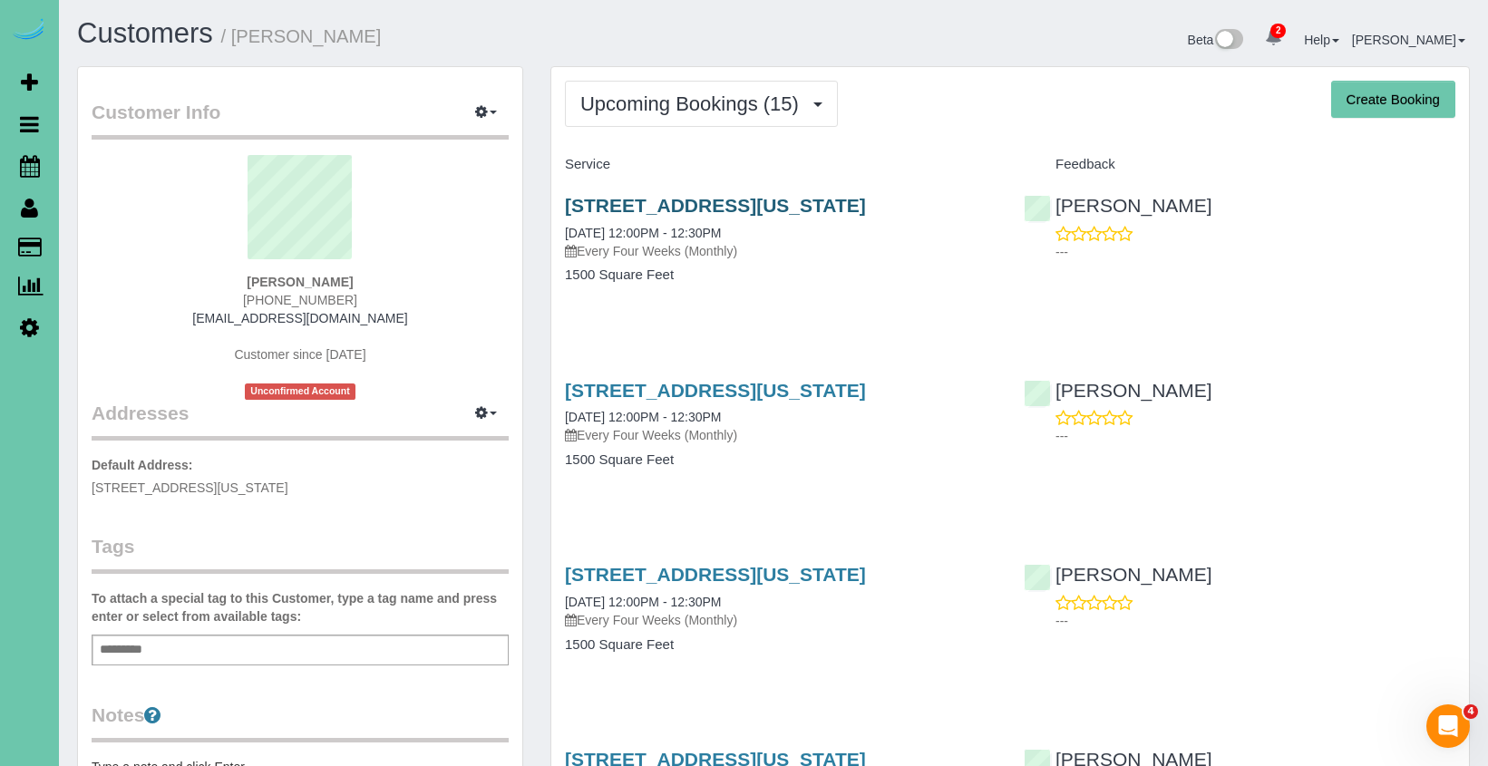
click at [737, 201] on link "15329 California Street, Omaha, NE 68154" at bounding box center [715, 205] width 301 height 21
click at [785, 209] on link "15329 California Street, Omaha, NE 68154" at bounding box center [715, 205] width 301 height 21
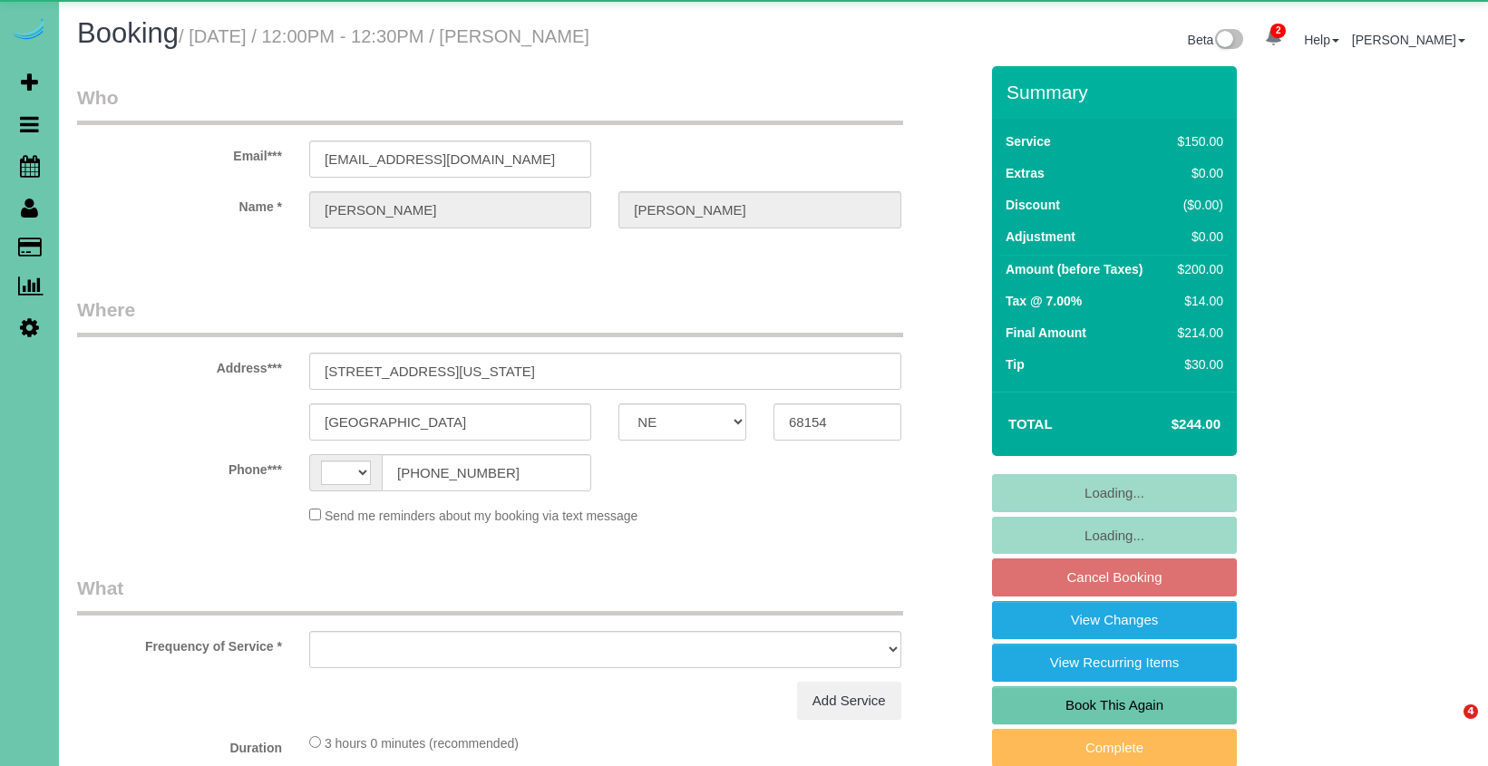
select select "NE"
select select "string:[GEOGRAPHIC_DATA]"
select select "object:641"
select select "string:fspay-95ed4839-c07f-4136-9bae-2d9801a2ea45"
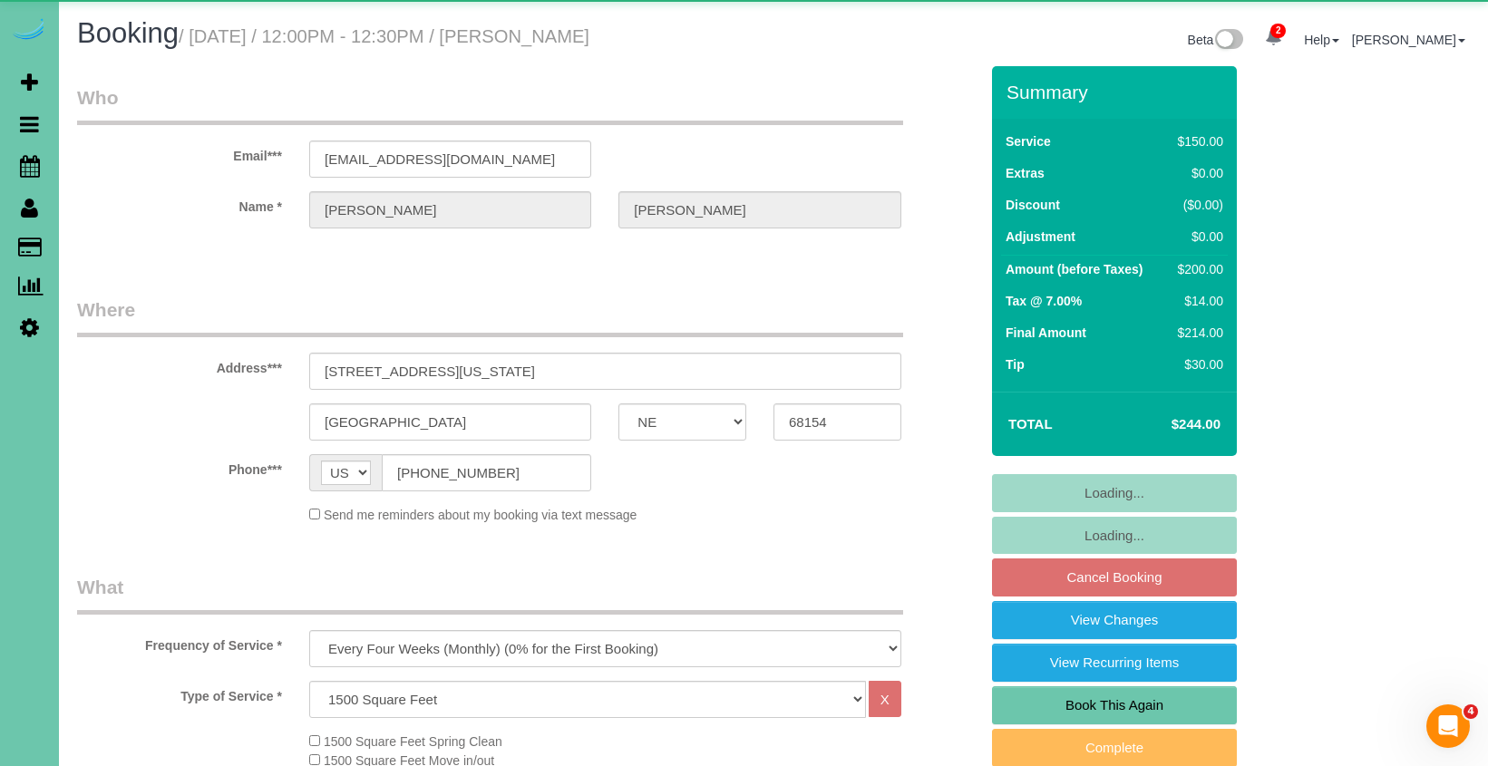
select select "number:35"
select select "number:41"
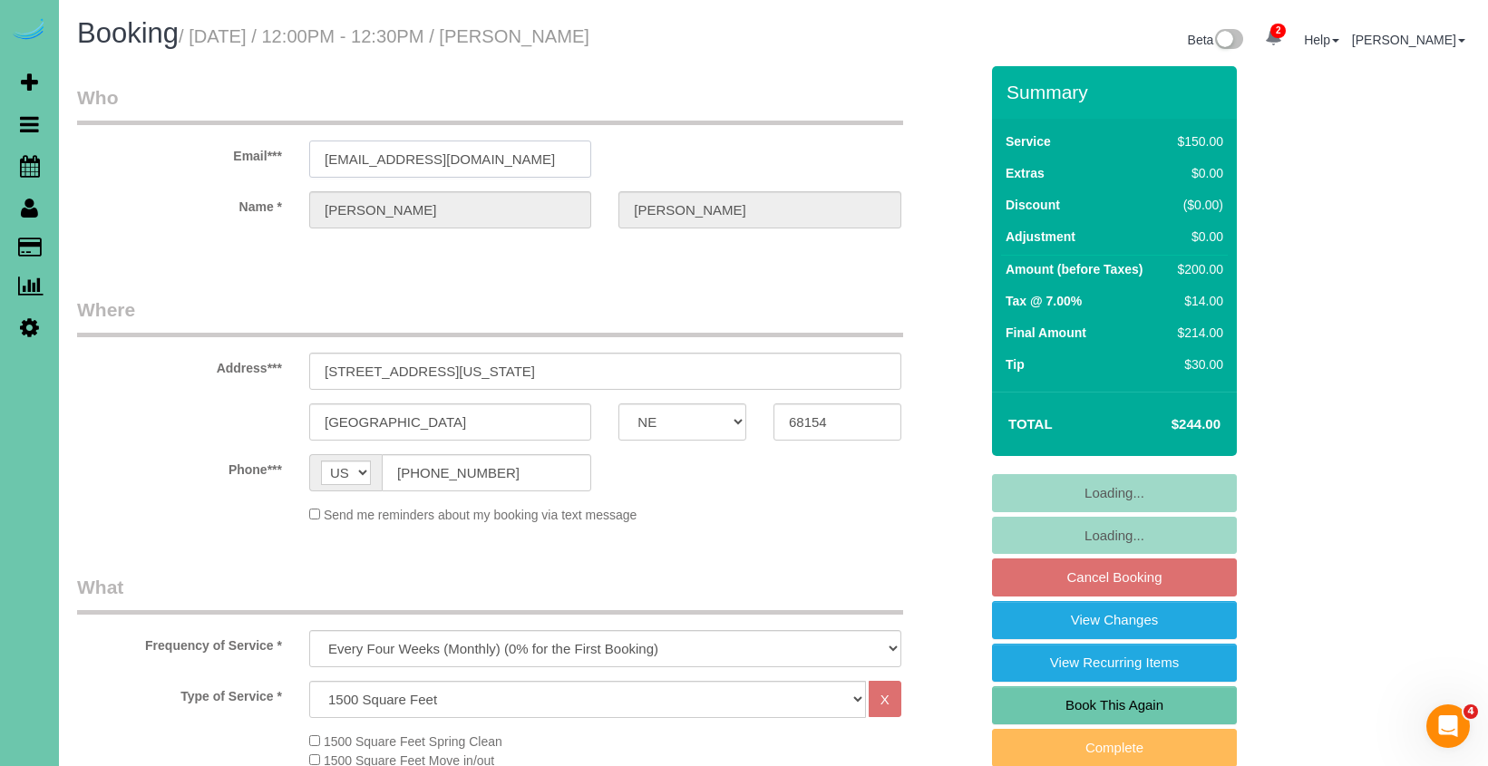
drag, startPoint x: 323, startPoint y: 153, endPoint x: 296, endPoint y: 151, distance: 26.4
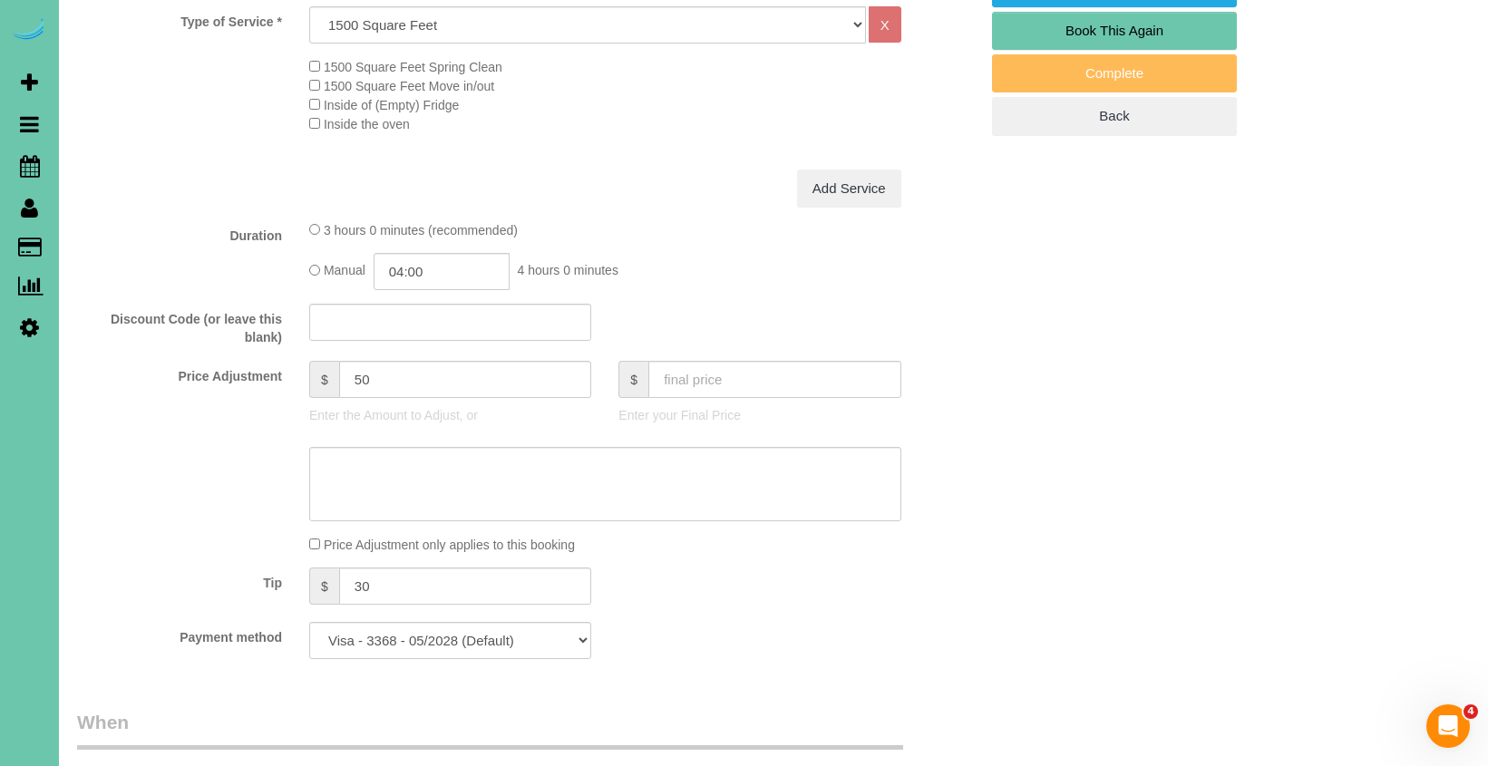
scroll to position [679, 0]
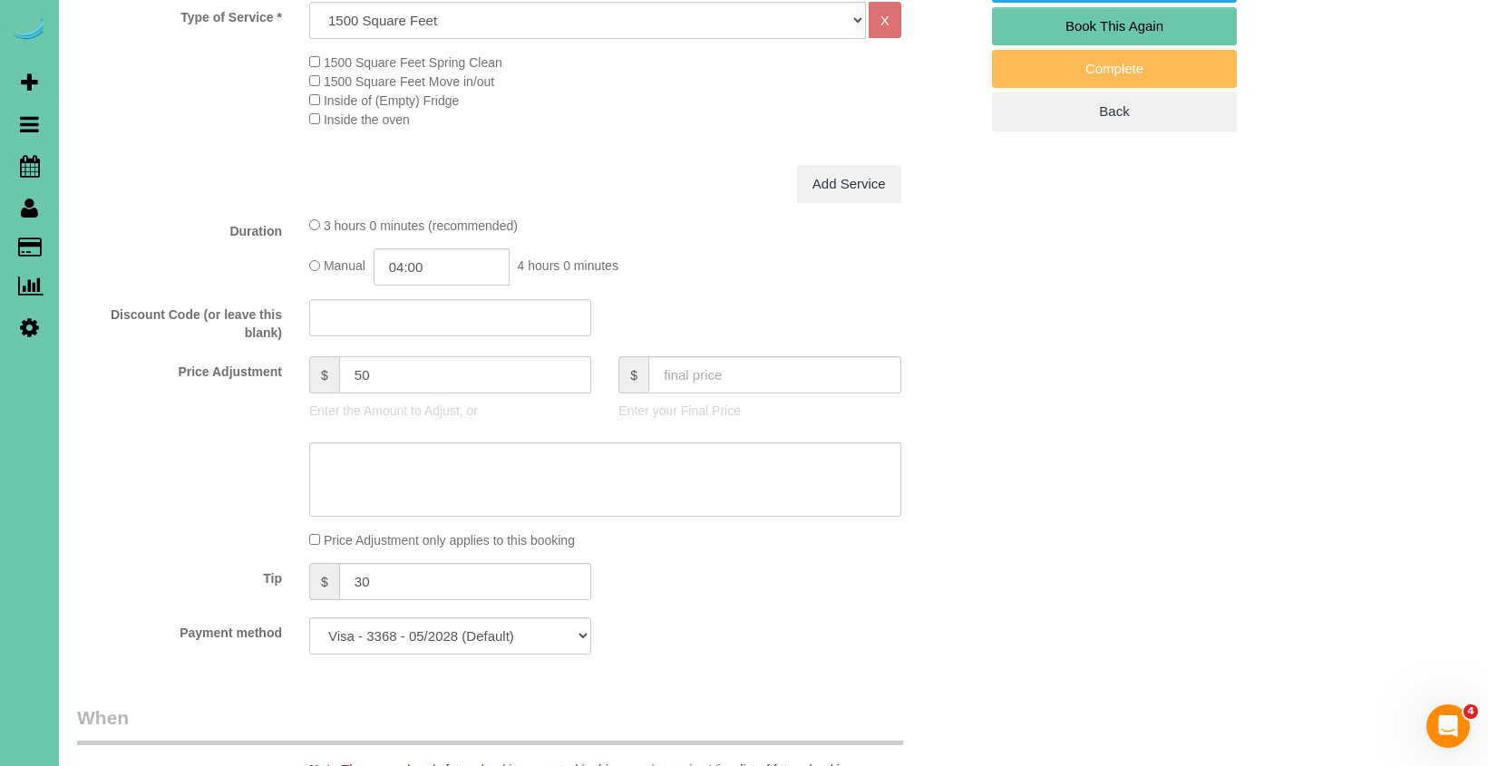
drag, startPoint x: 383, startPoint y: 366, endPoint x: 340, endPoint y: 363, distance: 42.8
click at [340, 363] on input "50" at bounding box center [465, 374] width 253 height 37
type input "65"
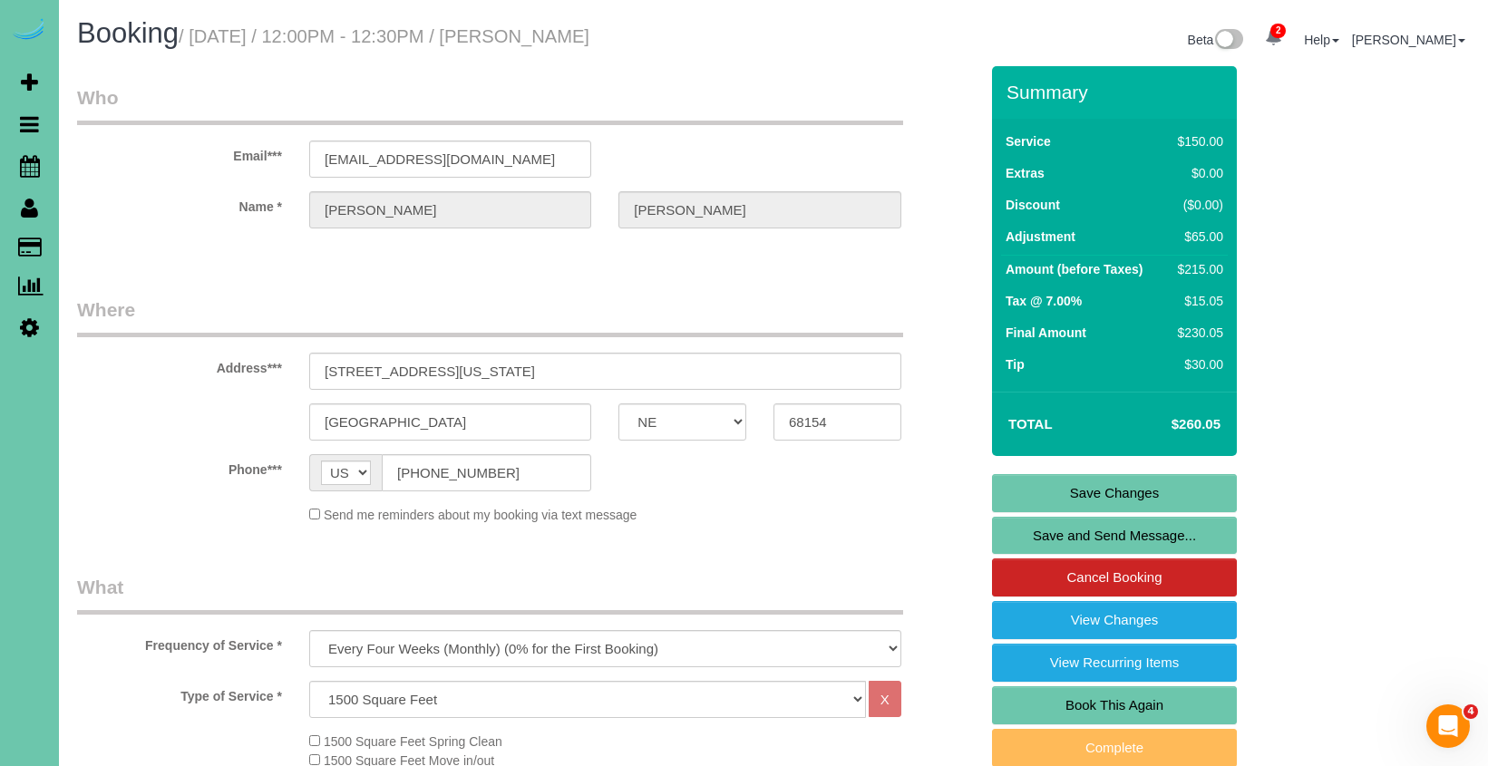
scroll to position [0, 0]
type textarea "new rate - [DATE]"
click at [1062, 477] on link "Save Changes" at bounding box center [1114, 493] width 245 height 38
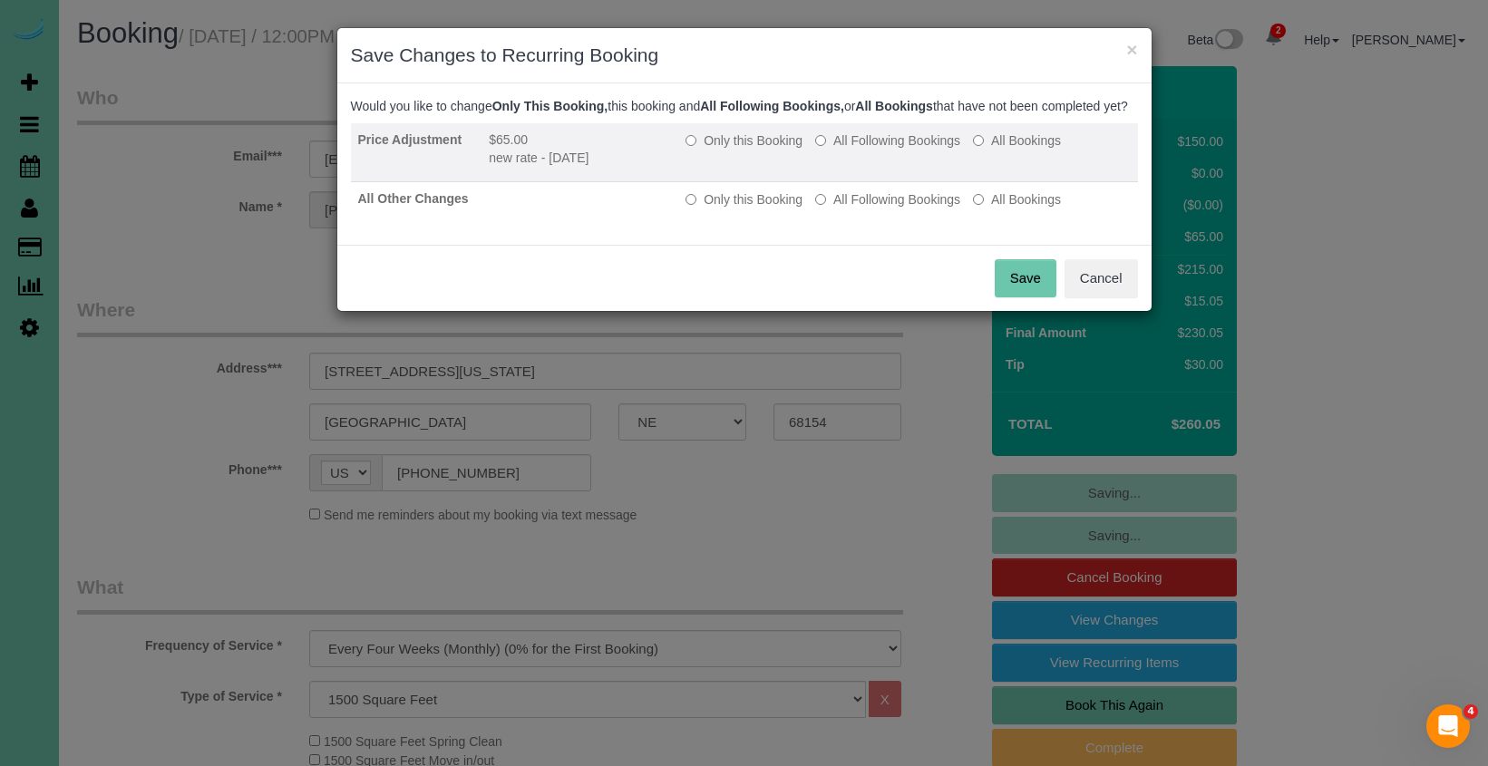
click at [864, 150] on label "All Following Bookings" at bounding box center [887, 140] width 145 height 18
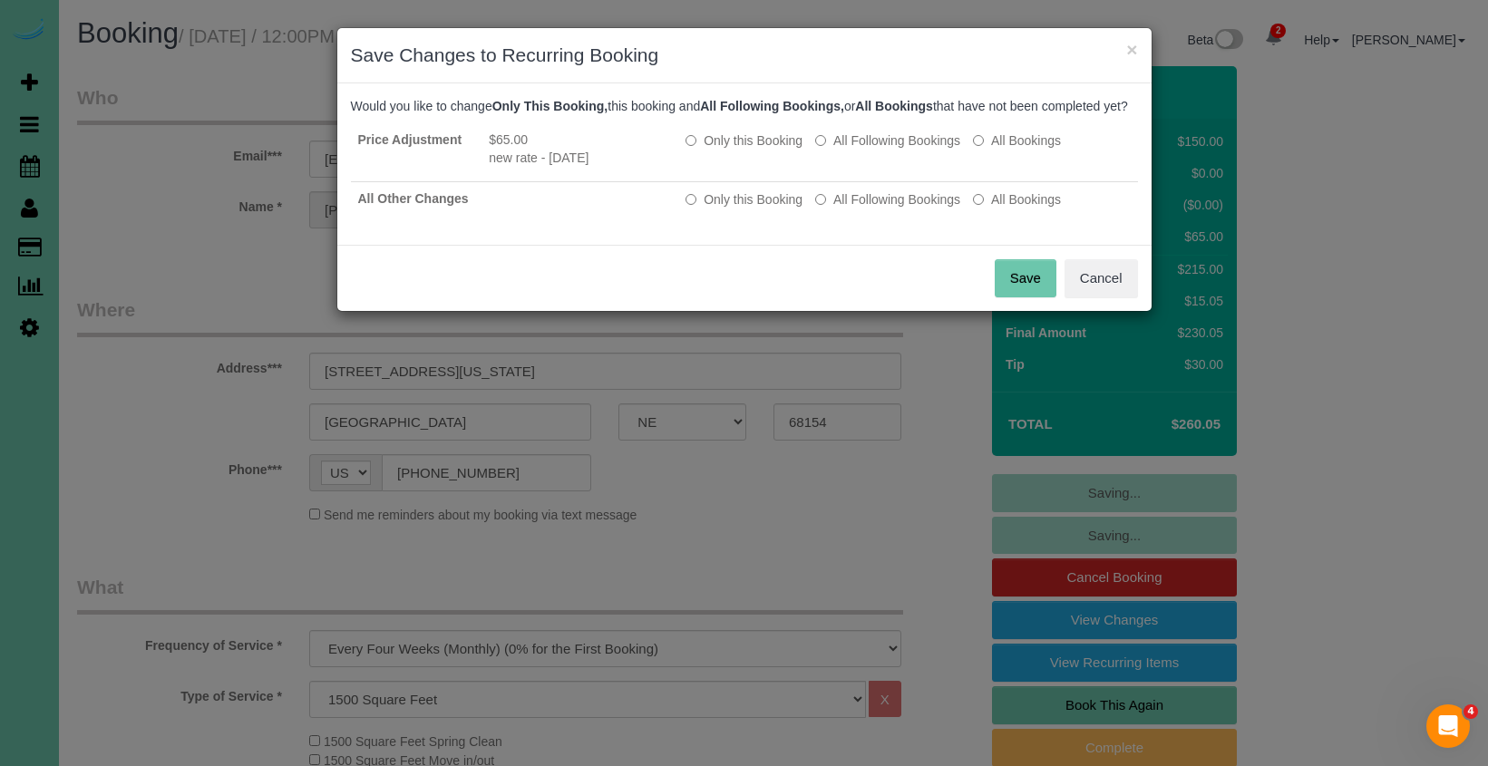
drag, startPoint x: 860, startPoint y: 218, endPoint x: 887, endPoint y: 243, distance: 37.2
click at [860, 209] on label "All Following Bookings" at bounding box center [887, 199] width 145 height 18
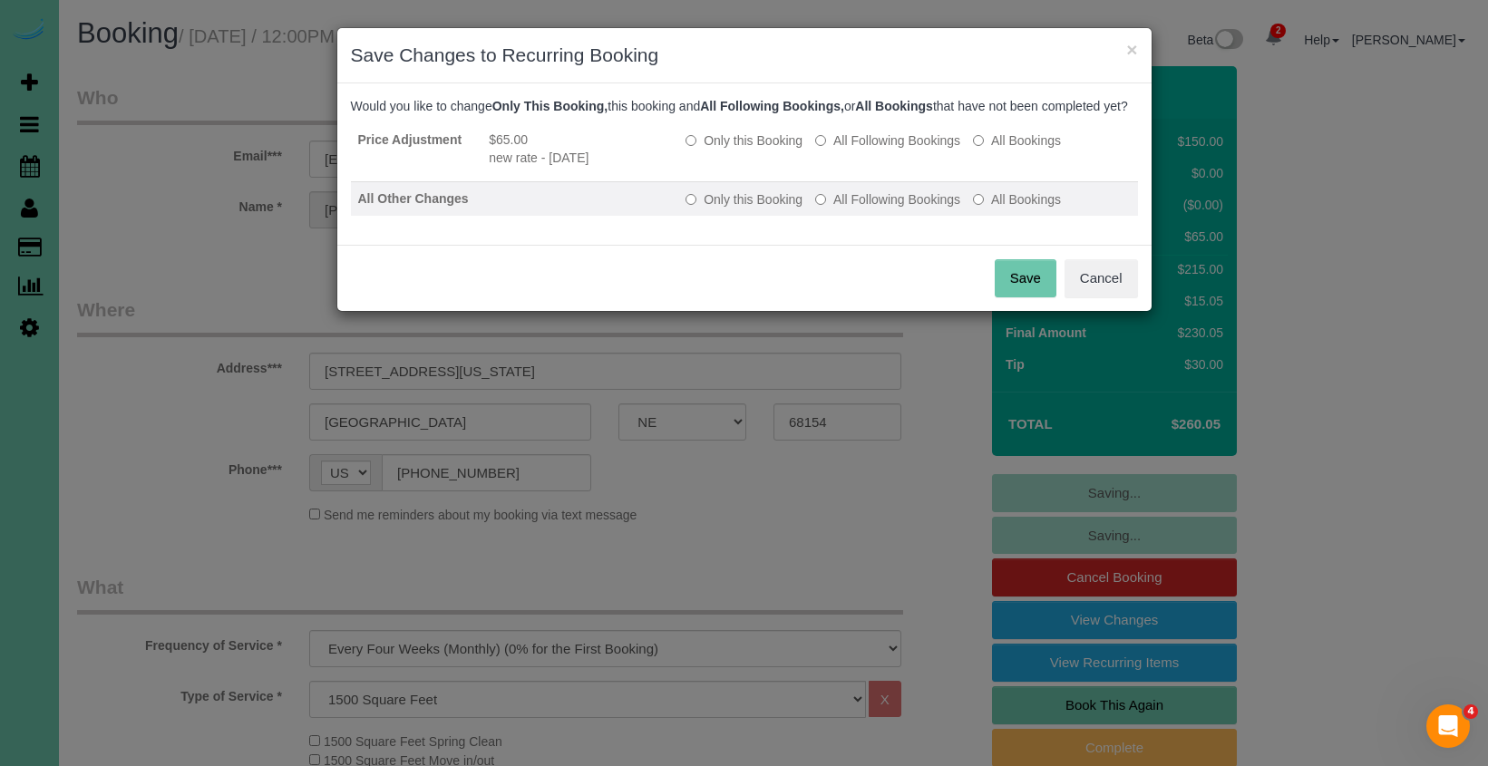
drag, startPoint x: 1005, startPoint y: 294, endPoint x: 460, endPoint y: 181, distance: 556.4
click at [996, 292] on button "Save" at bounding box center [1026, 278] width 62 height 38
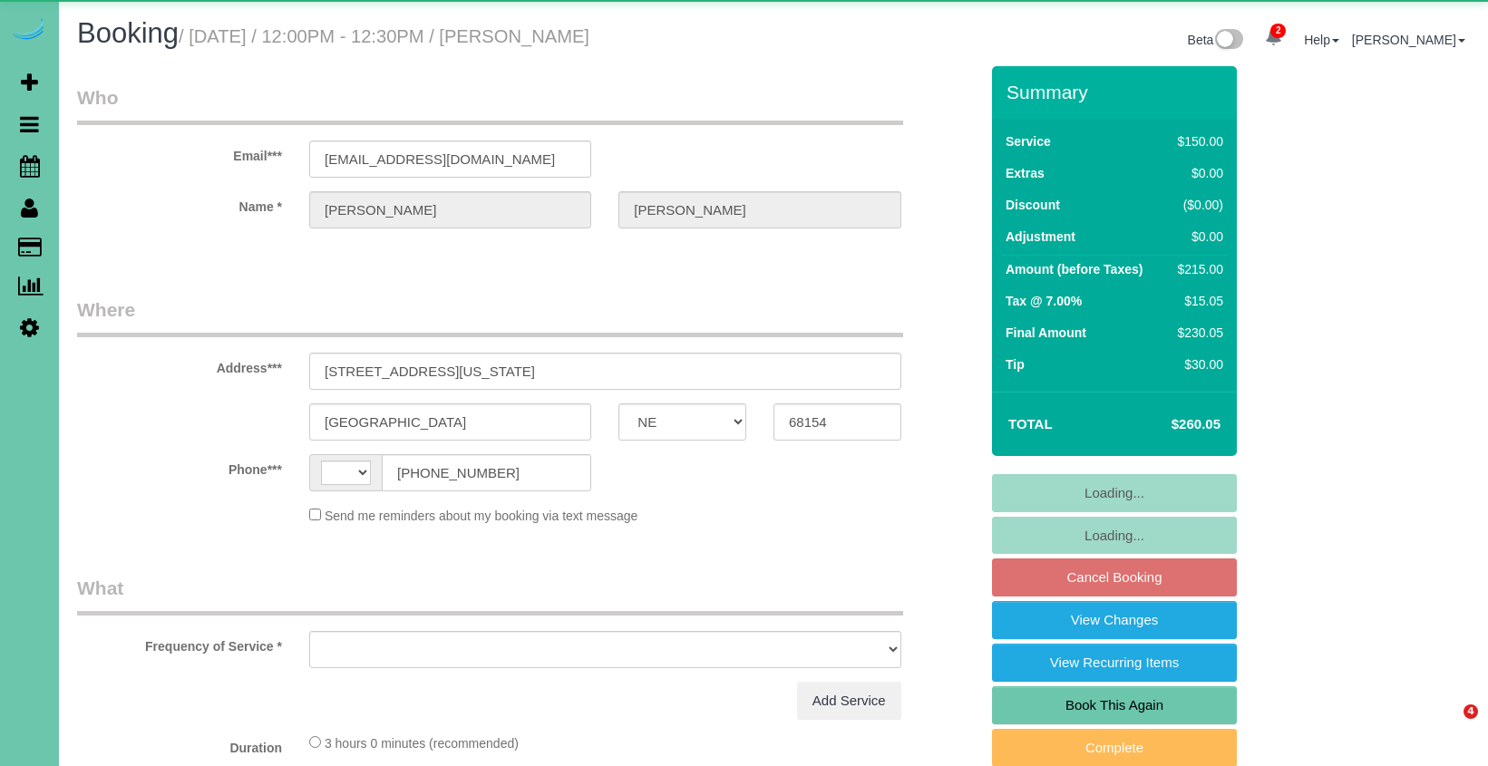
select select "NE"
select select "string:[GEOGRAPHIC_DATA]"
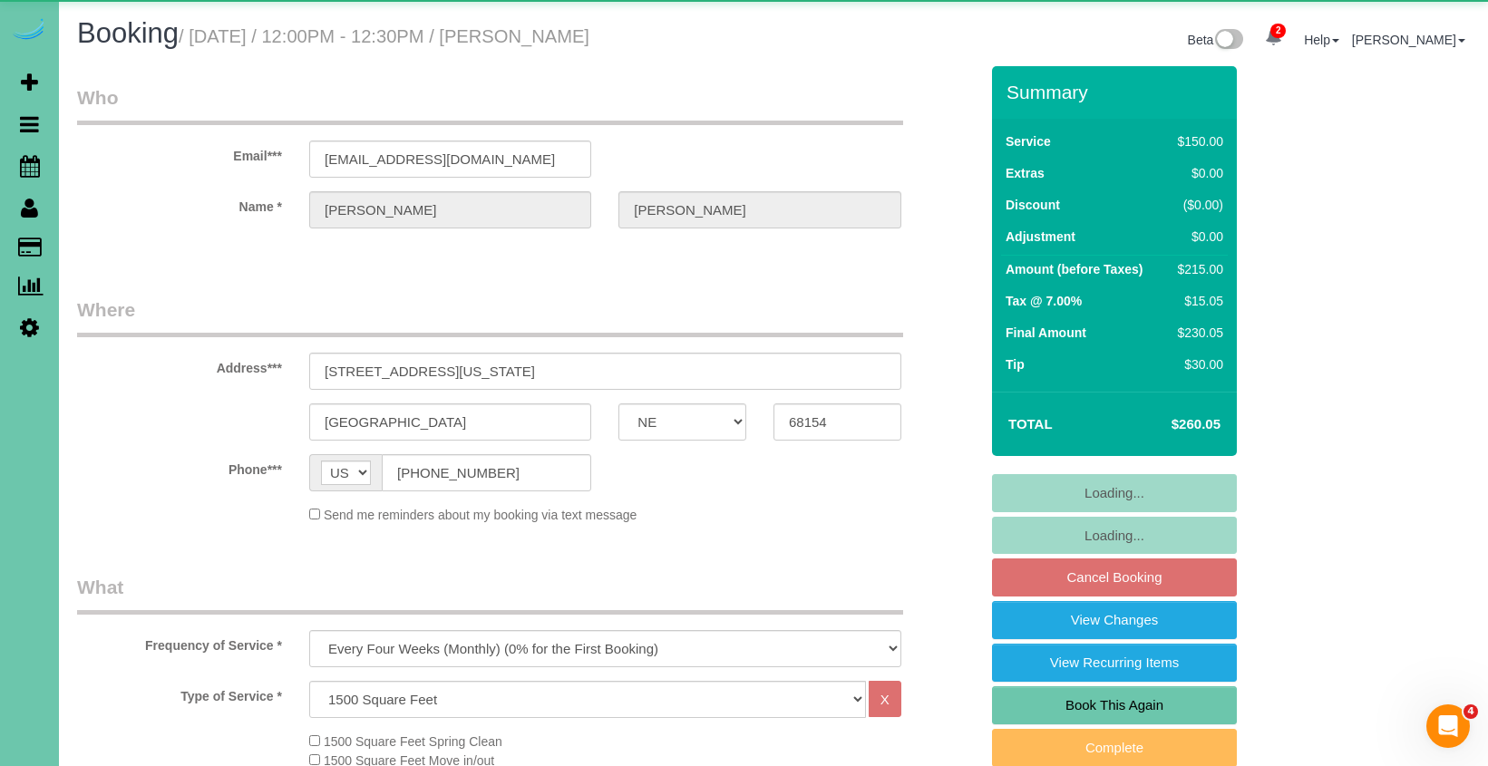
select select "object:867"
select select "number:35"
select select "number:41"
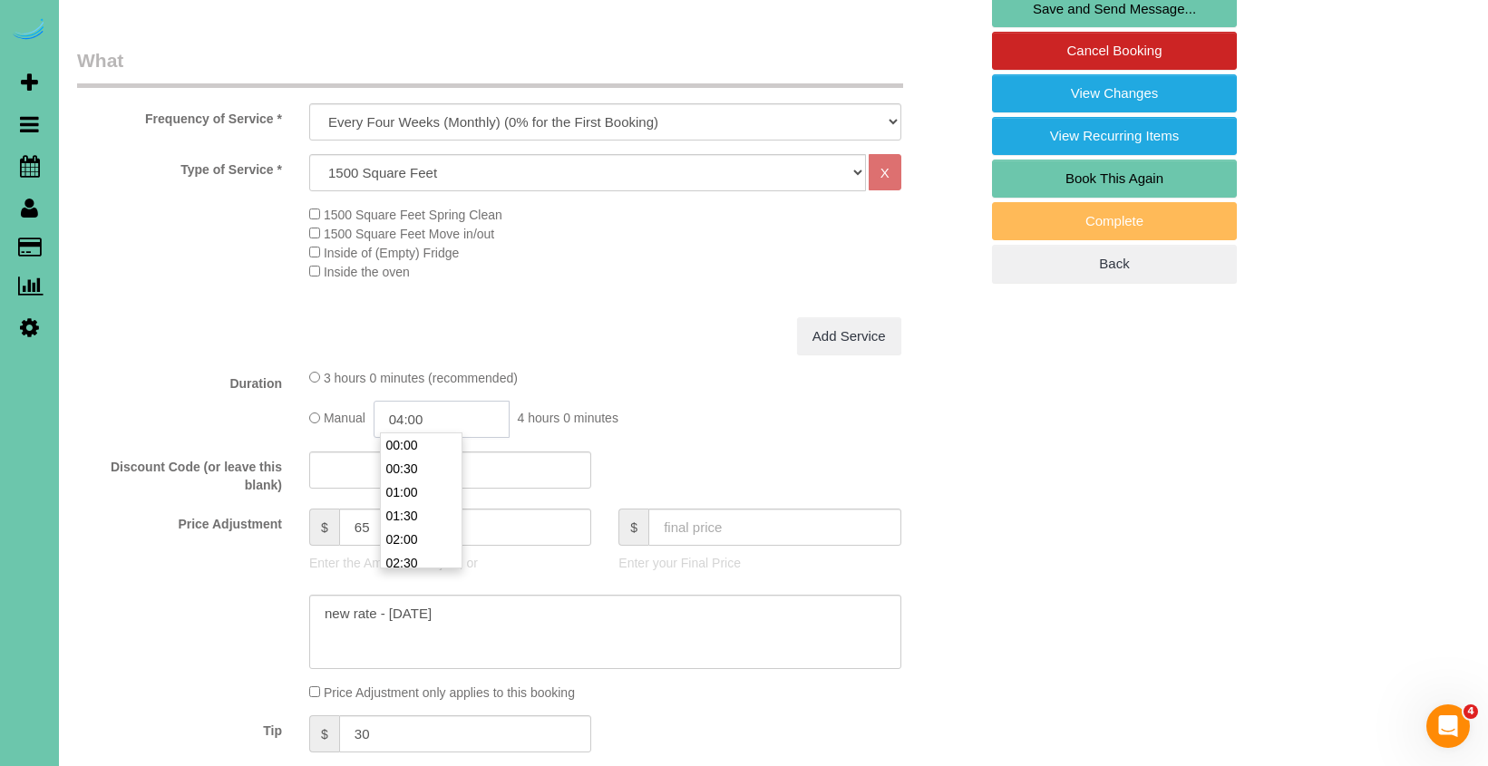
scroll to position [528, 0]
click at [451, 419] on input "04:00" at bounding box center [442, 418] width 136 height 37
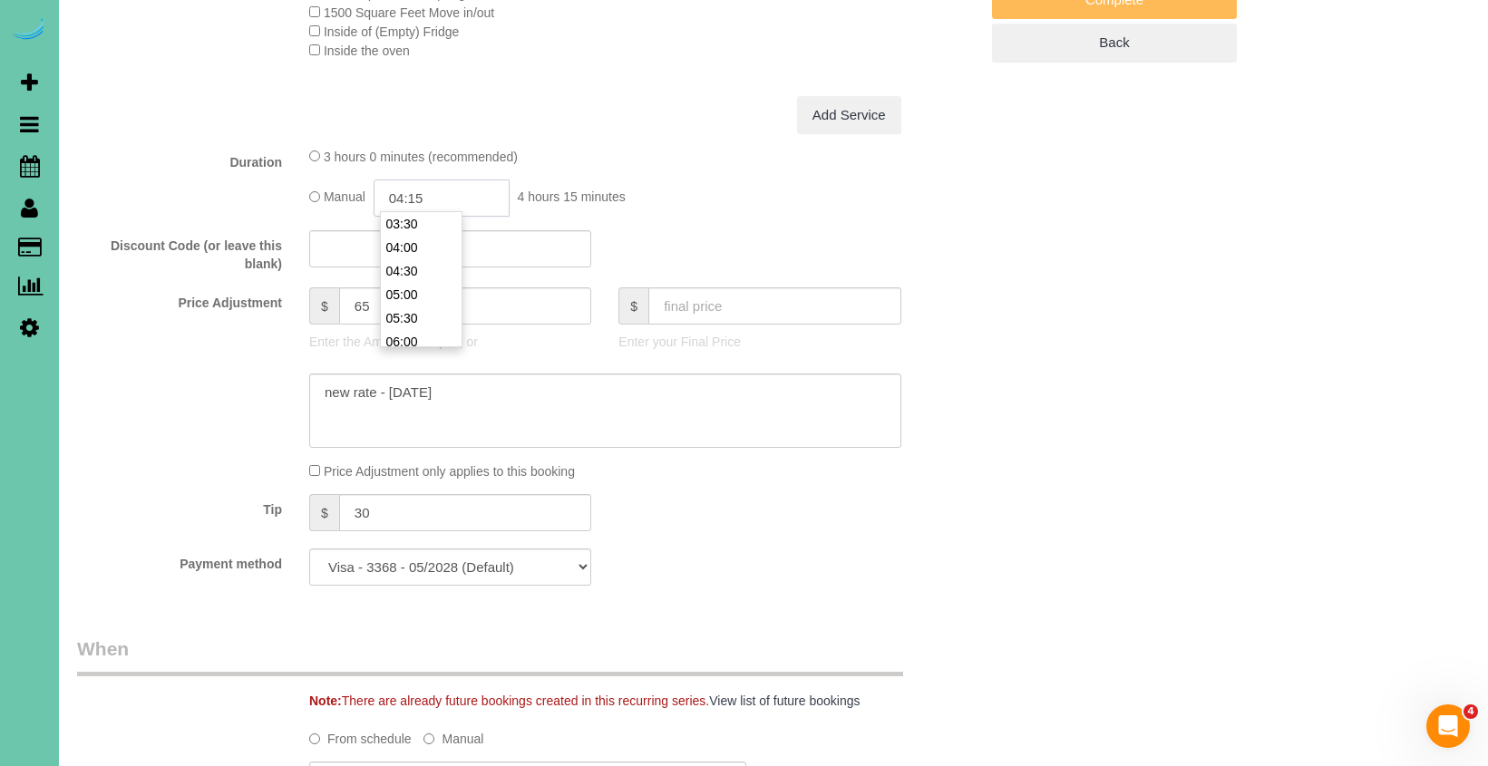
scroll to position [765, 0]
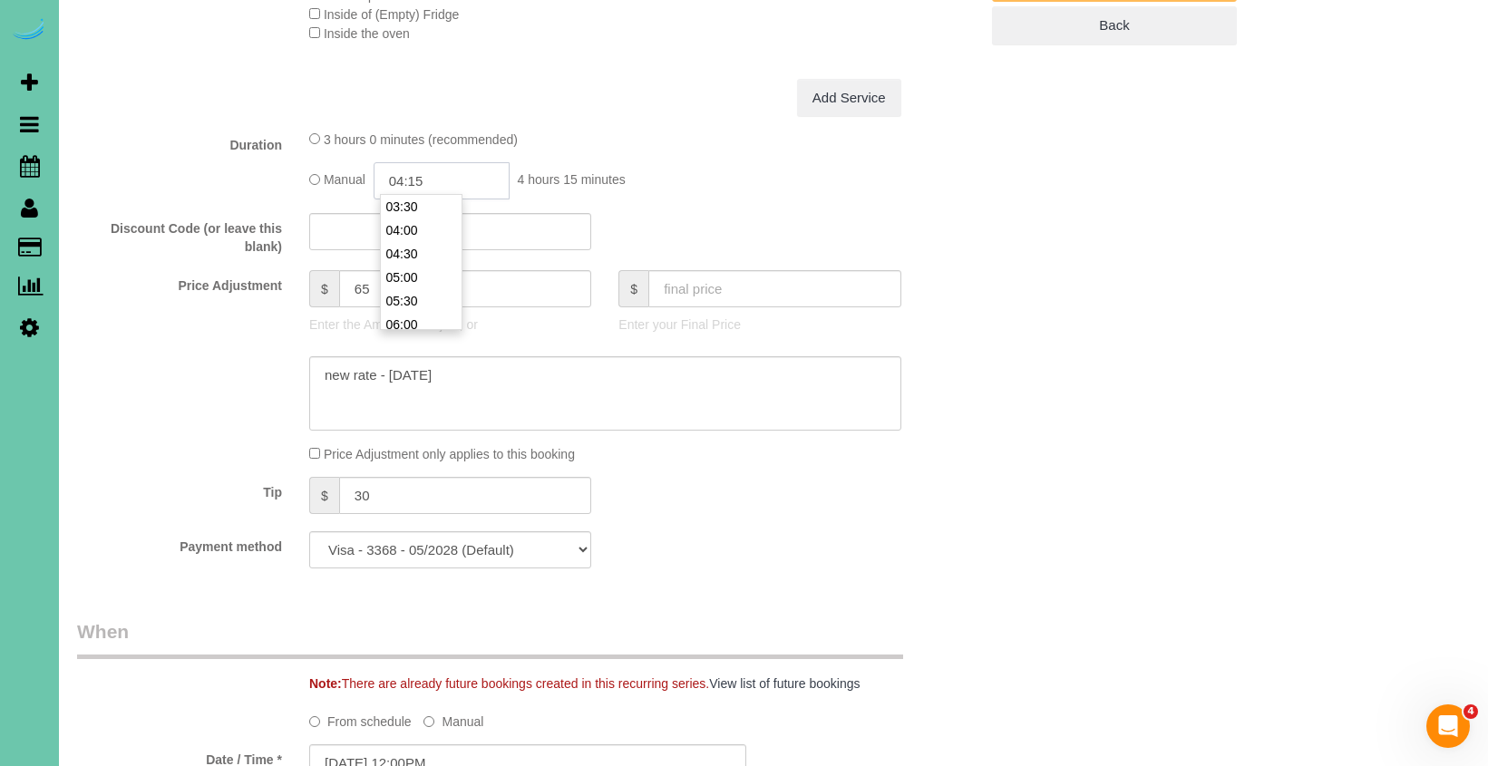
type input "04:15"
click at [557, 378] on textarea at bounding box center [605, 393] width 592 height 74
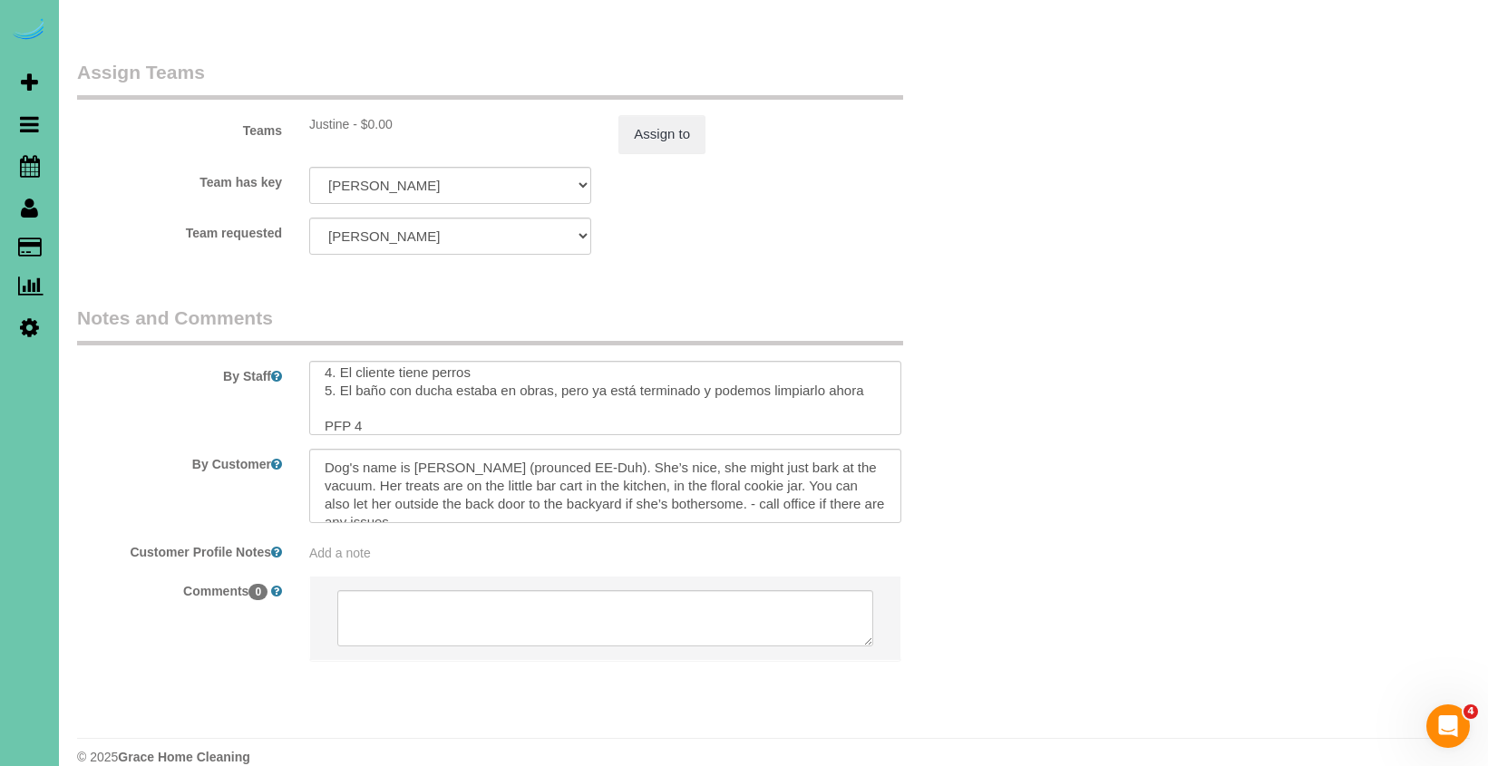
scroll to position [170, 0]
type textarea "new rate - 10/14/25 - **discounted due to relationship w/ Uncle Tom"
click at [427, 384] on textarea at bounding box center [605, 398] width 592 height 74
type textarea "1. credit 2. front door unlocked, lock when finished 3. monthly recurring - mai…"
click at [629, 89] on div "Teams Justine - $0.00 Assign to" at bounding box center [527, 106] width 928 height 94
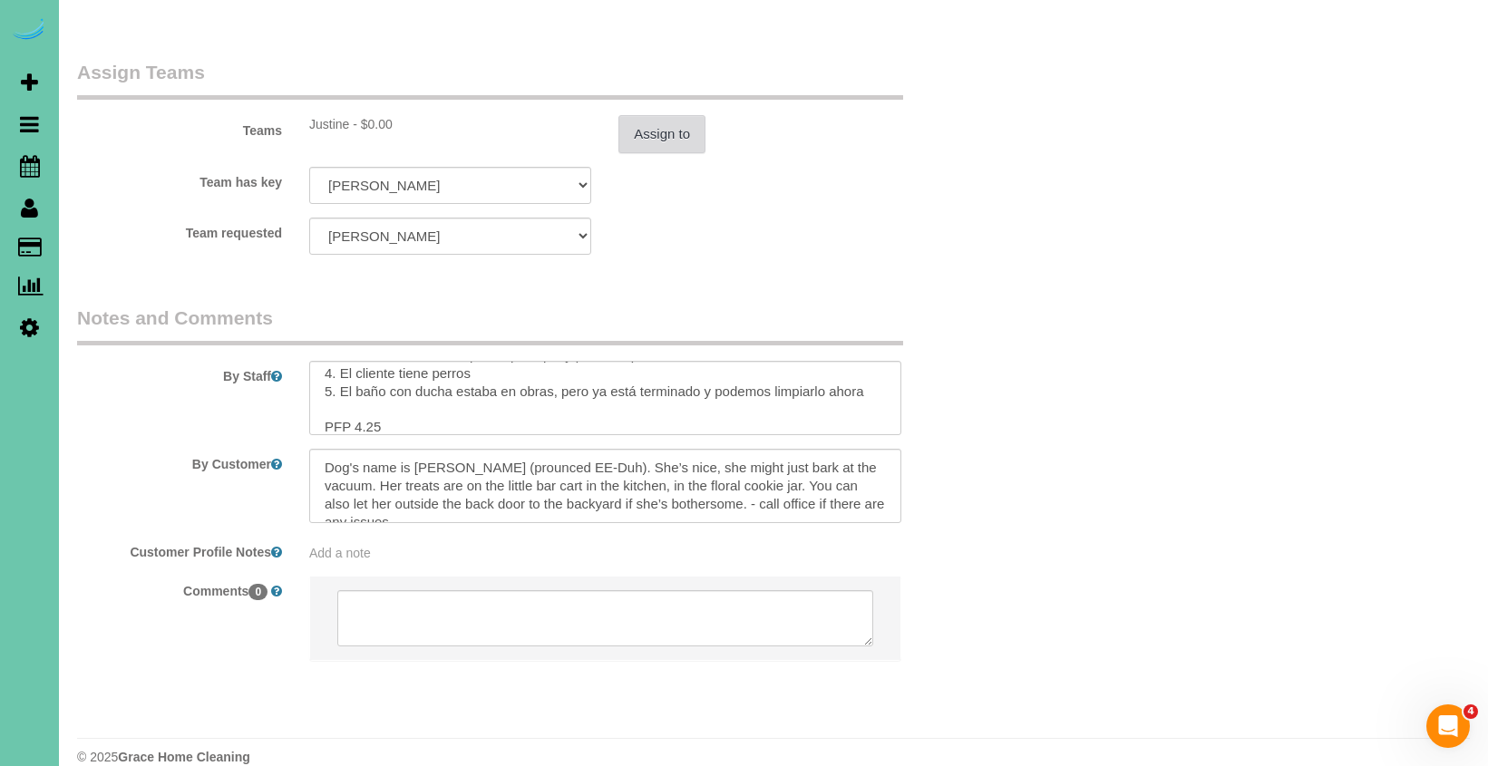
click at [645, 115] on button "Assign to" at bounding box center [661, 134] width 87 height 38
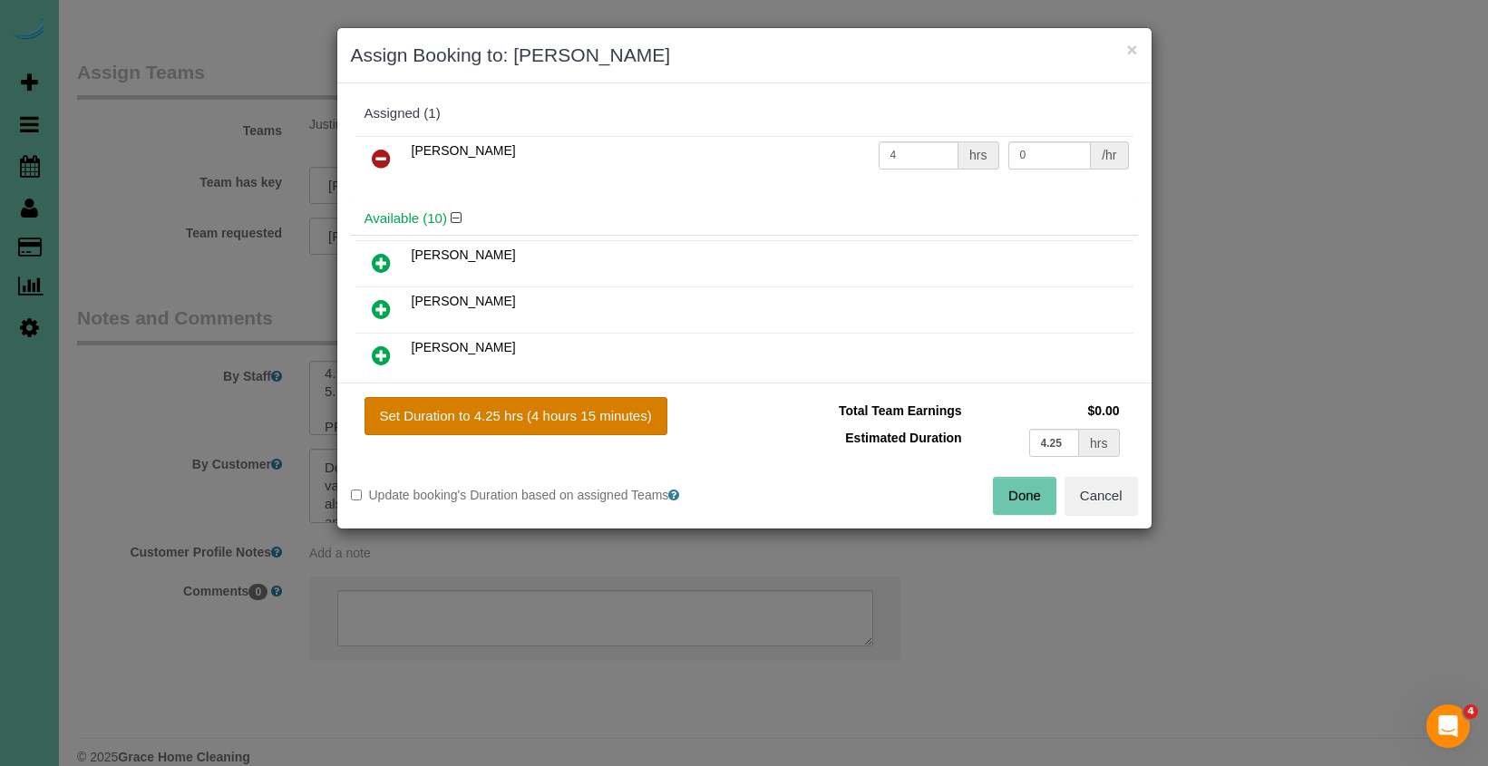
click at [568, 412] on button "Set Duration to 4.25 hrs (4 hours 15 minutes)" at bounding box center [515, 416] width 303 height 38
type input "4.25"
click at [1040, 498] on button "Done" at bounding box center [1024, 496] width 63 height 38
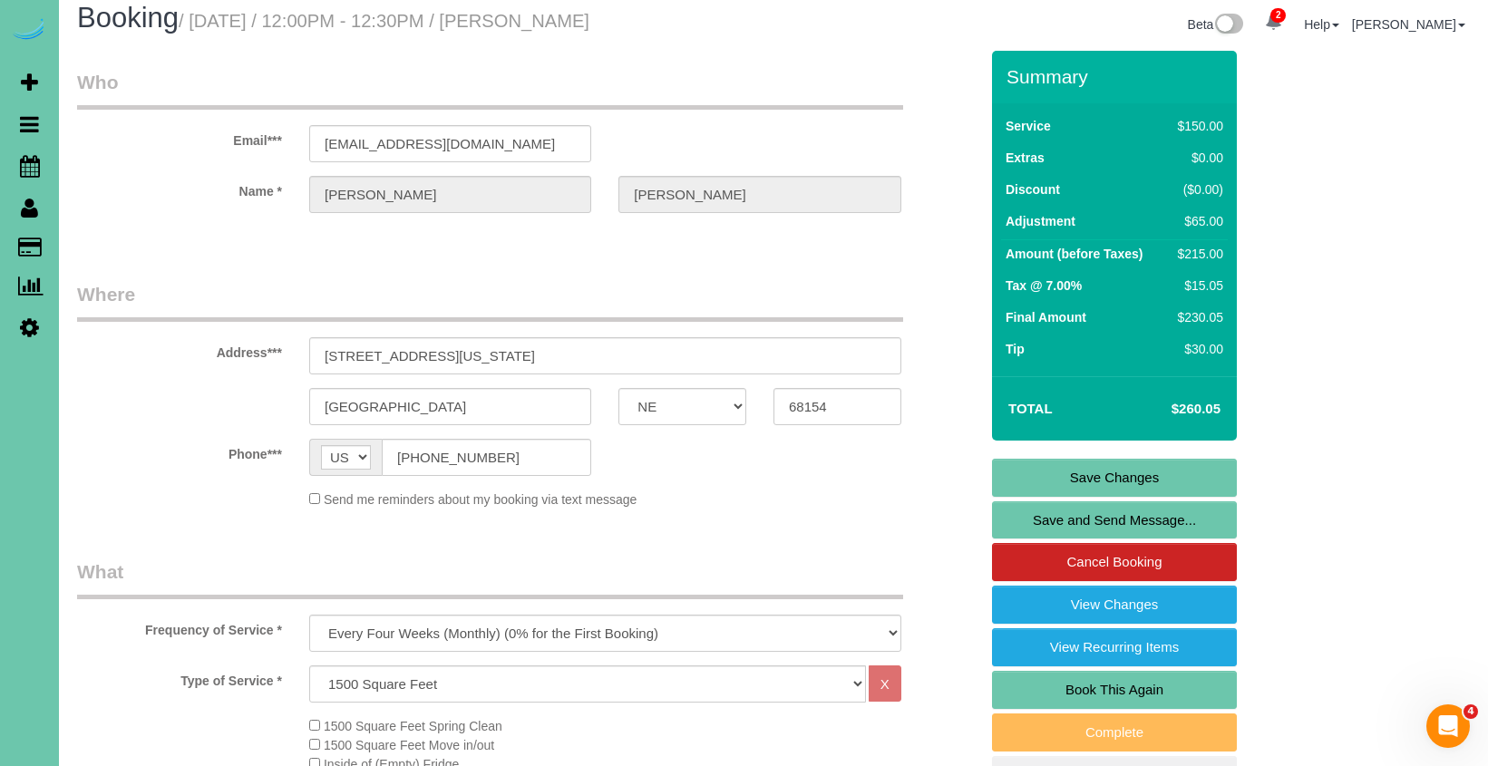
scroll to position [8, 0]
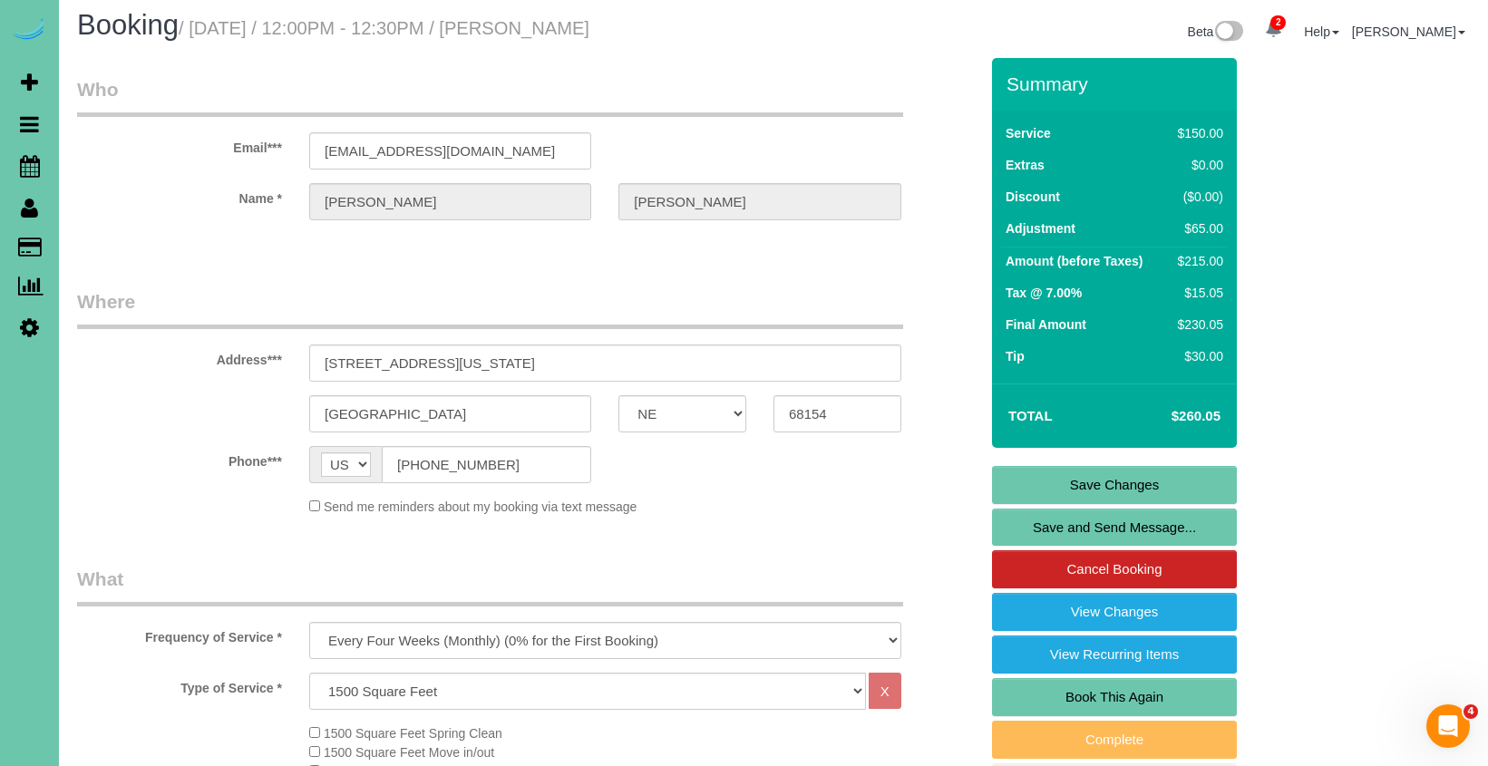
click at [1061, 471] on link "Save Changes" at bounding box center [1114, 485] width 245 height 38
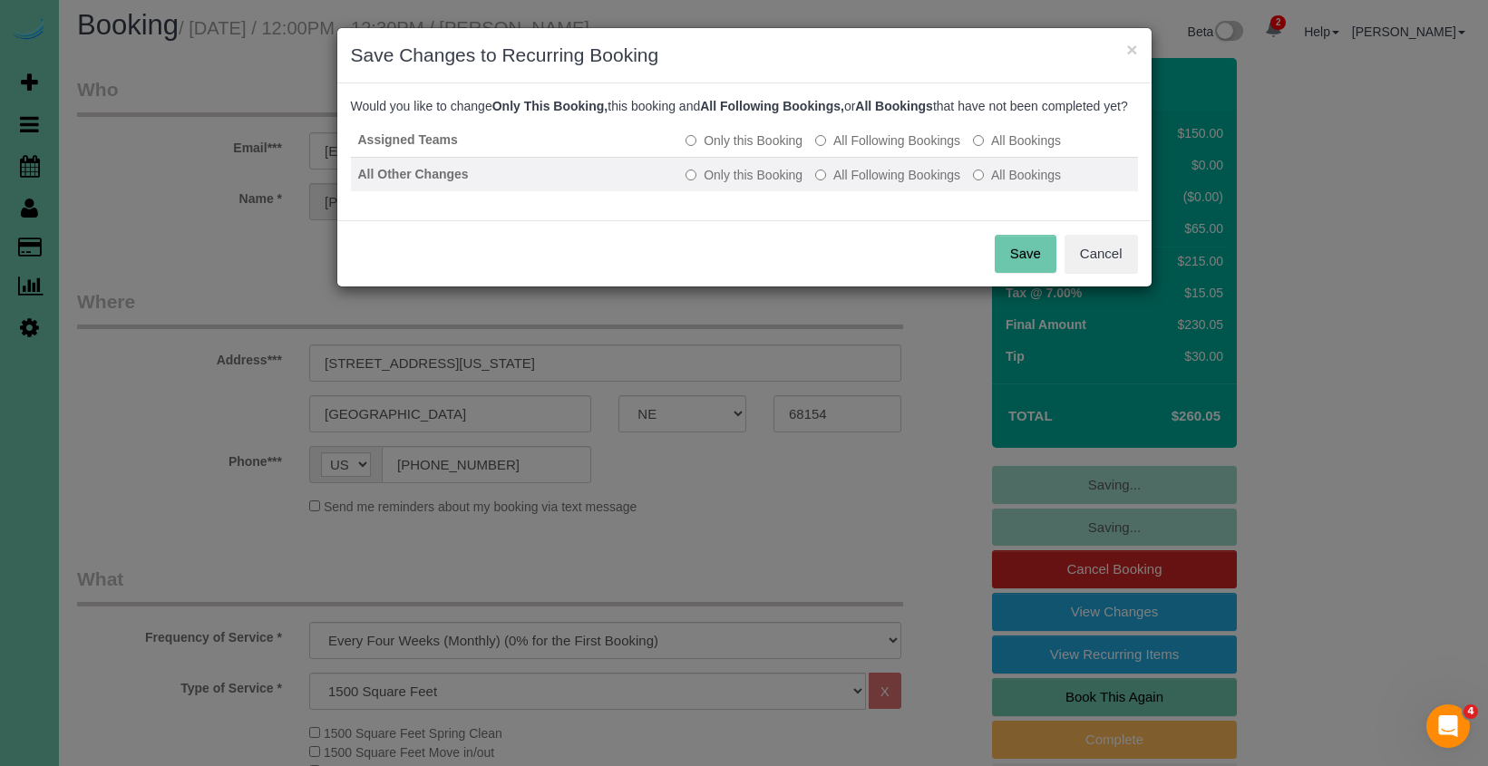
drag, startPoint x: 889, startPoint y: 156, endPoint x: 892, endPoint y: 175, distance: 19.4
click at [889, 150] on label "All Following Bookings" at bounding box center [887, 140] width 145 height 18
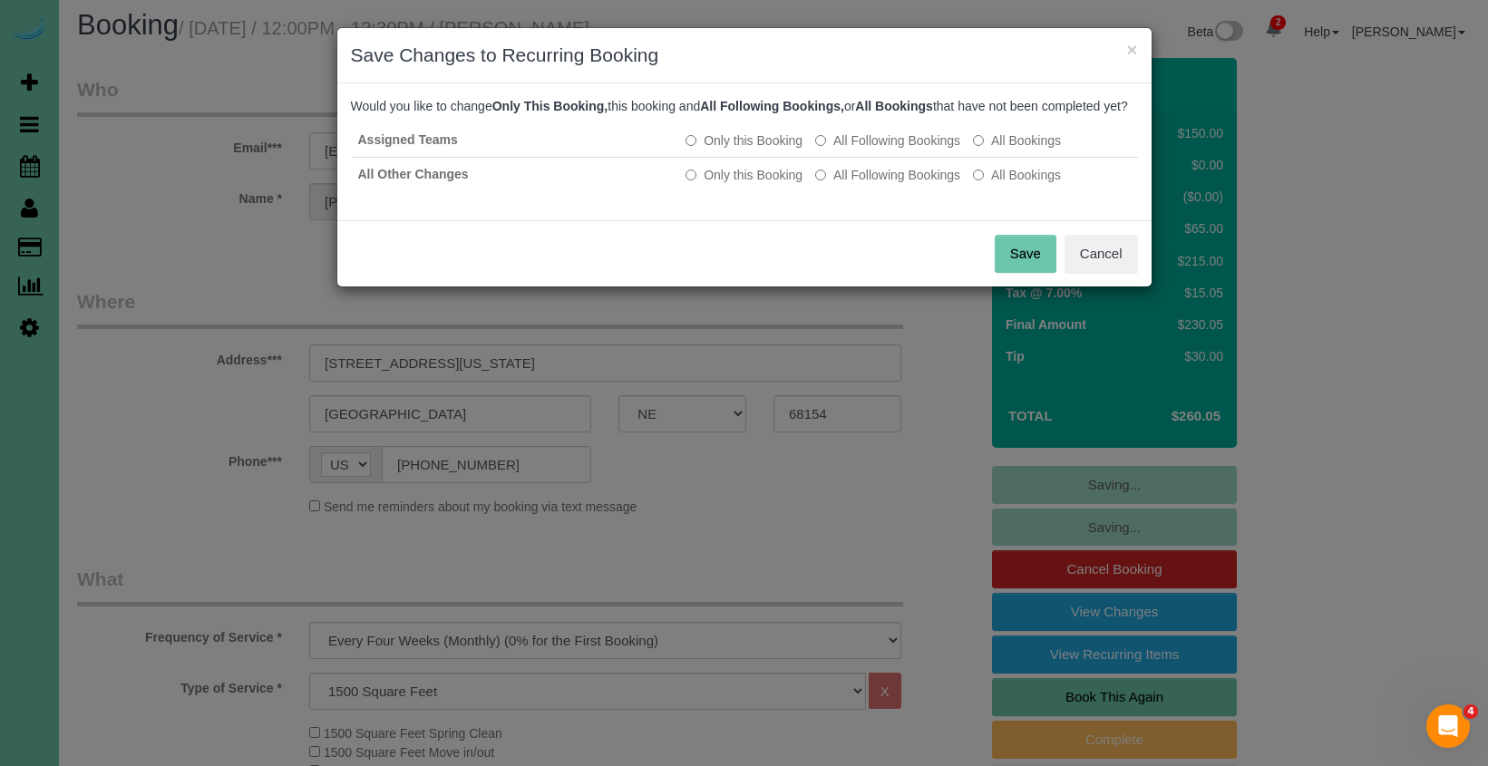
drag, startPoint x: 893, startPoint y: 190, endPoint x: 998, endPoint y: 266, distance: 129.3
click at [895, 184] on label "All Following Bookings" at bounding box center [887, 175] width 145 height 18
click at [1024, 273] on button "Save" at bounding box center [1026, 254] width 62 height 38
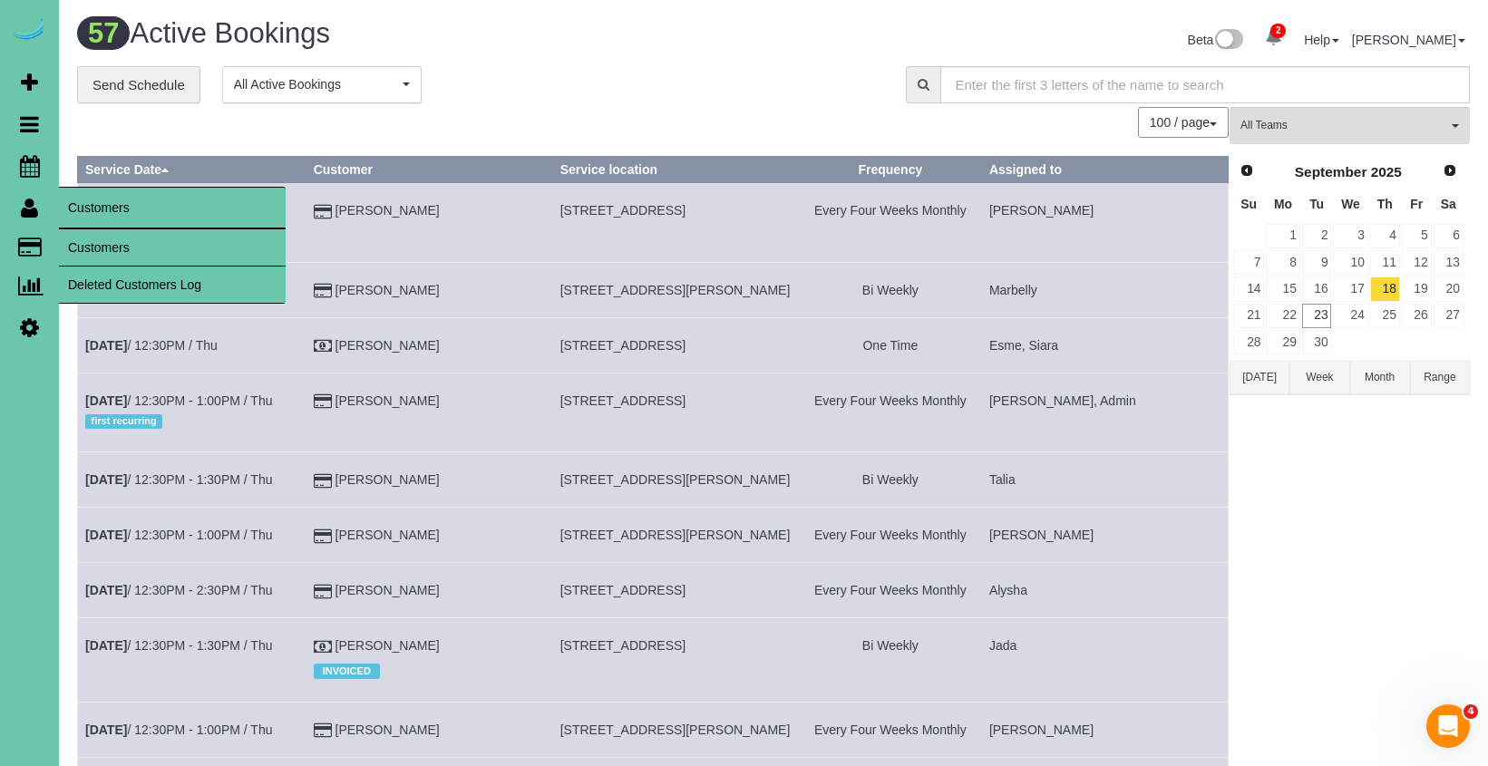
click at [101, 237] on link "Customers" at bounding box center [172, 247] width 227 height 36
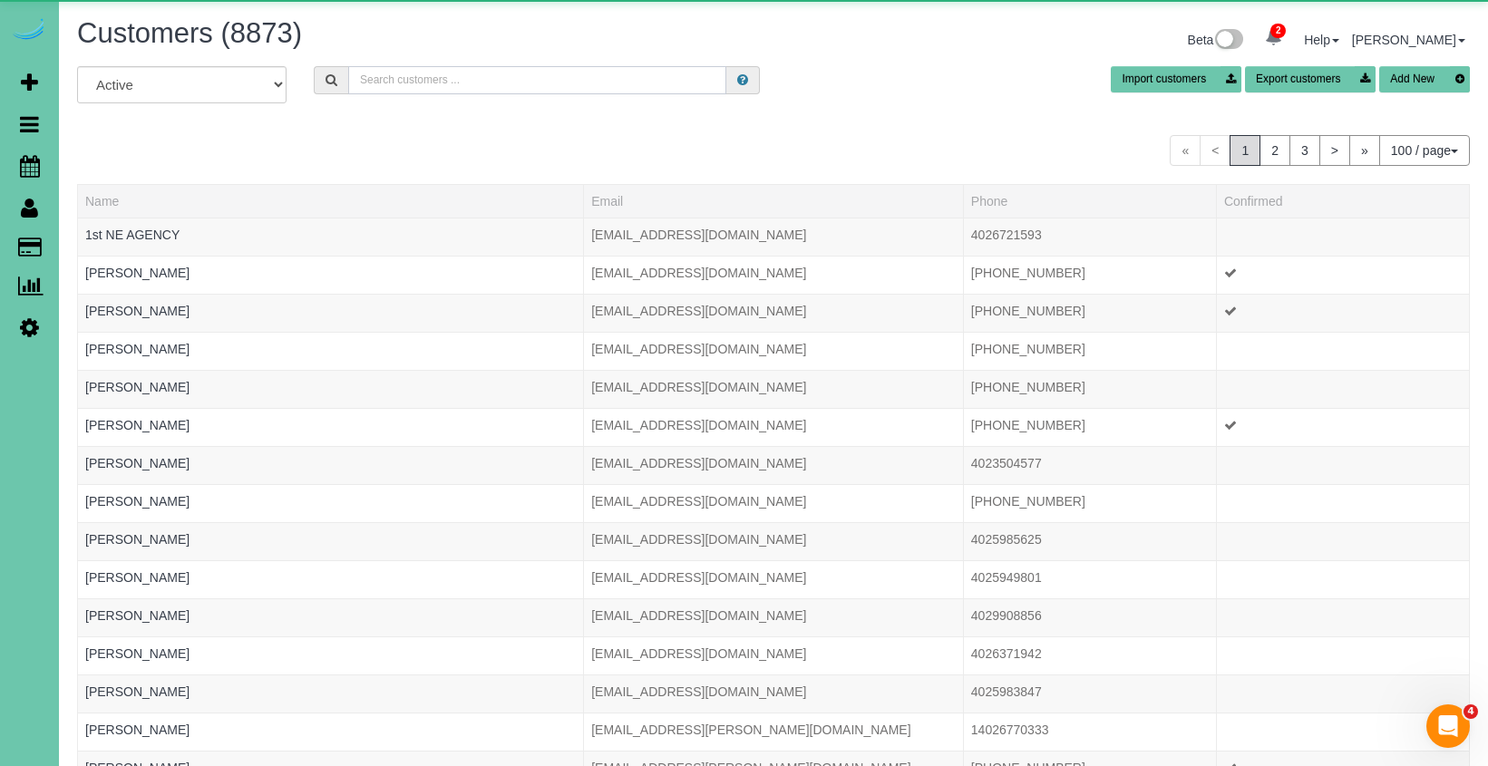
click at [442, 81] on input "text" at bounding box center [537, 80] width 378 height 28
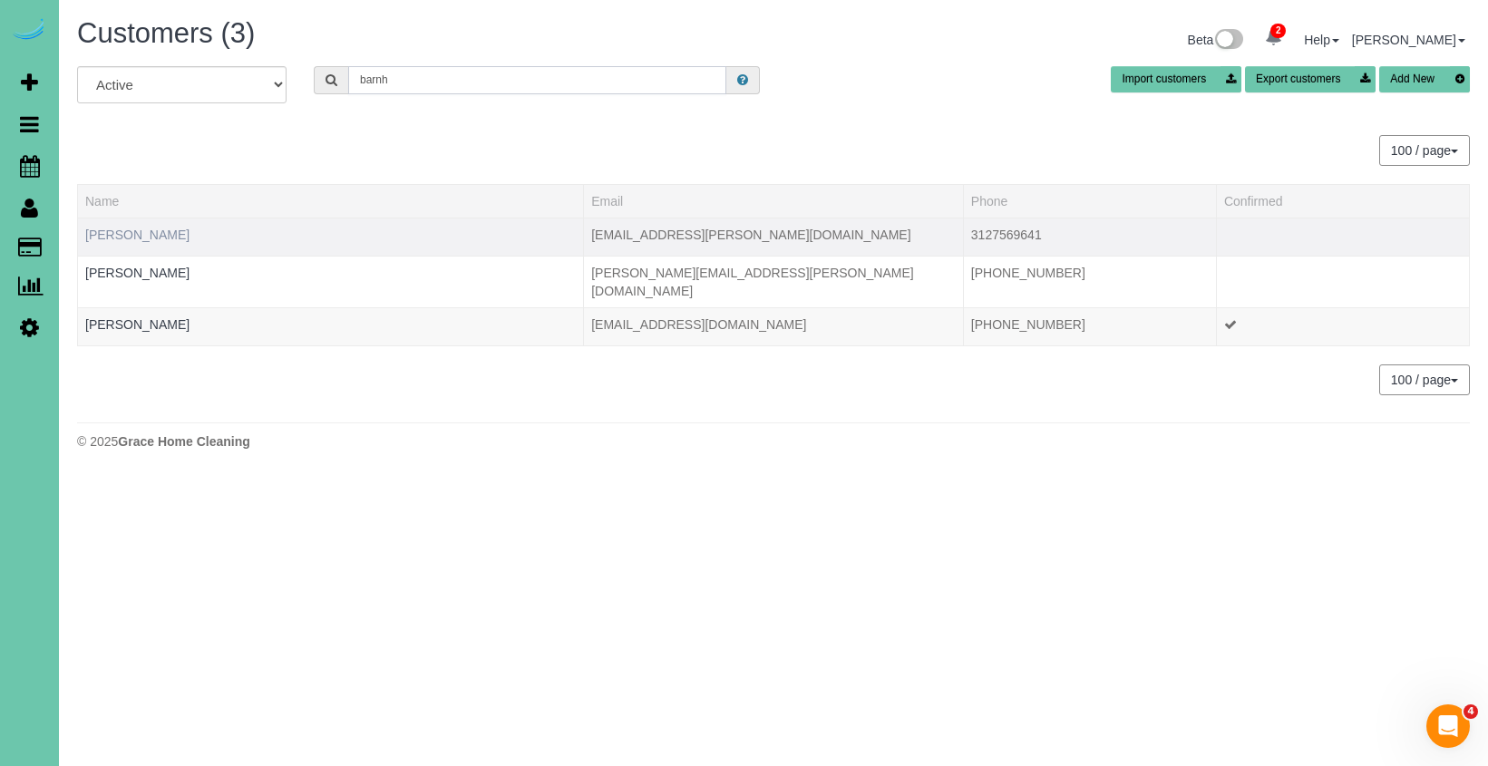
type input "barnh"
click at [149, 233] on link "Breann Barnhill" at bounding box center [137, 235] width 104 height 15
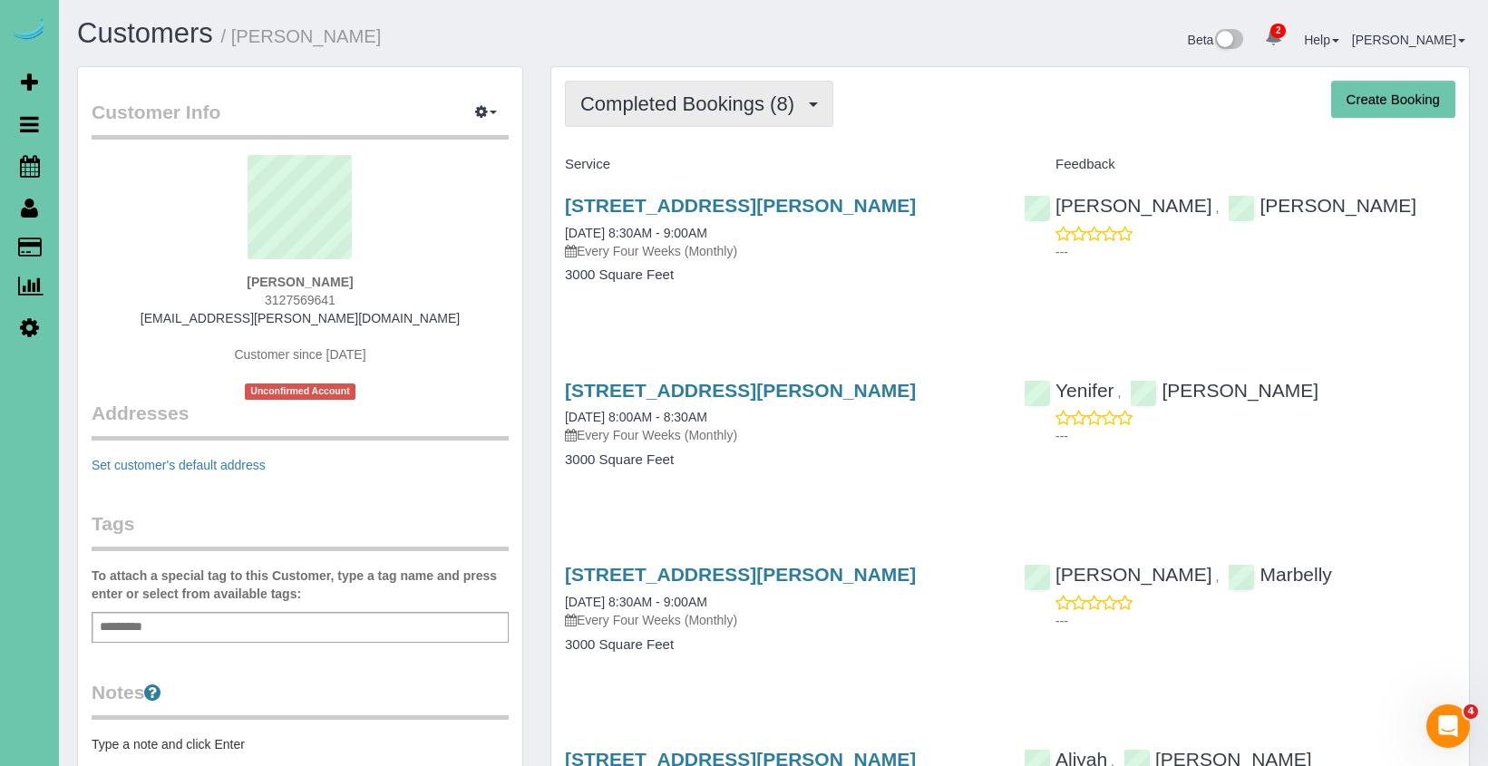
click at [692, 104] on span "Completed Bookings (8)" at bounding box center [691, 103] width 223 height 23
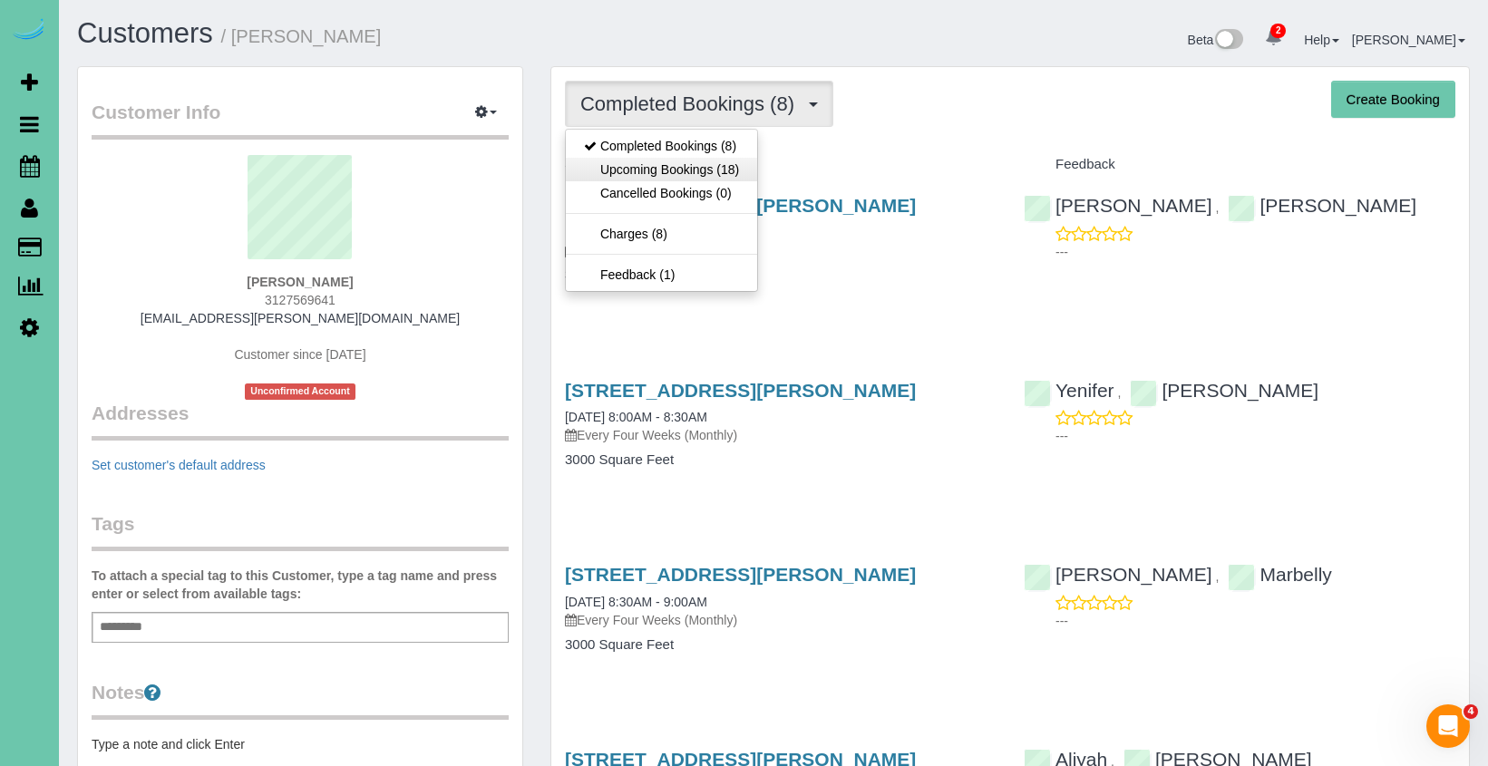
click at [691, 170] on link "Upcoming Bookings (18)" at bounding box center [661, 170] width 191 height 24
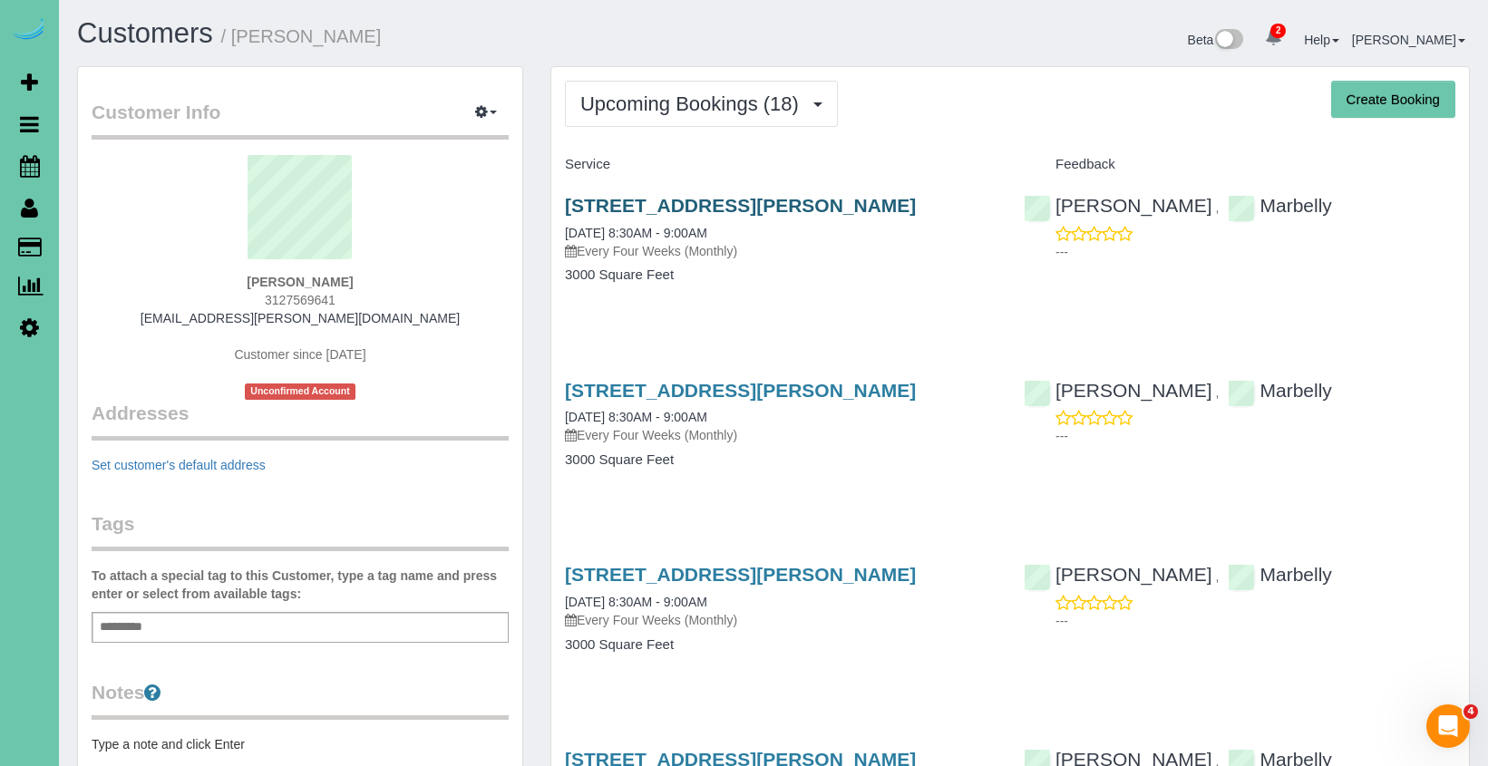
click at [680, 195] on link "16955 Doreen St, Gretna, NE 68028" at bounding box center [740, 205] width 351 height 21
drag, startPoint x: 653, startPoint y: 87, endPoint x: 649, endPoint y: 100, distance: 13.2
click at [653, 89] on button "Upcoming Bookings (18)" at bounding box center [701, 104] width 273 height 46
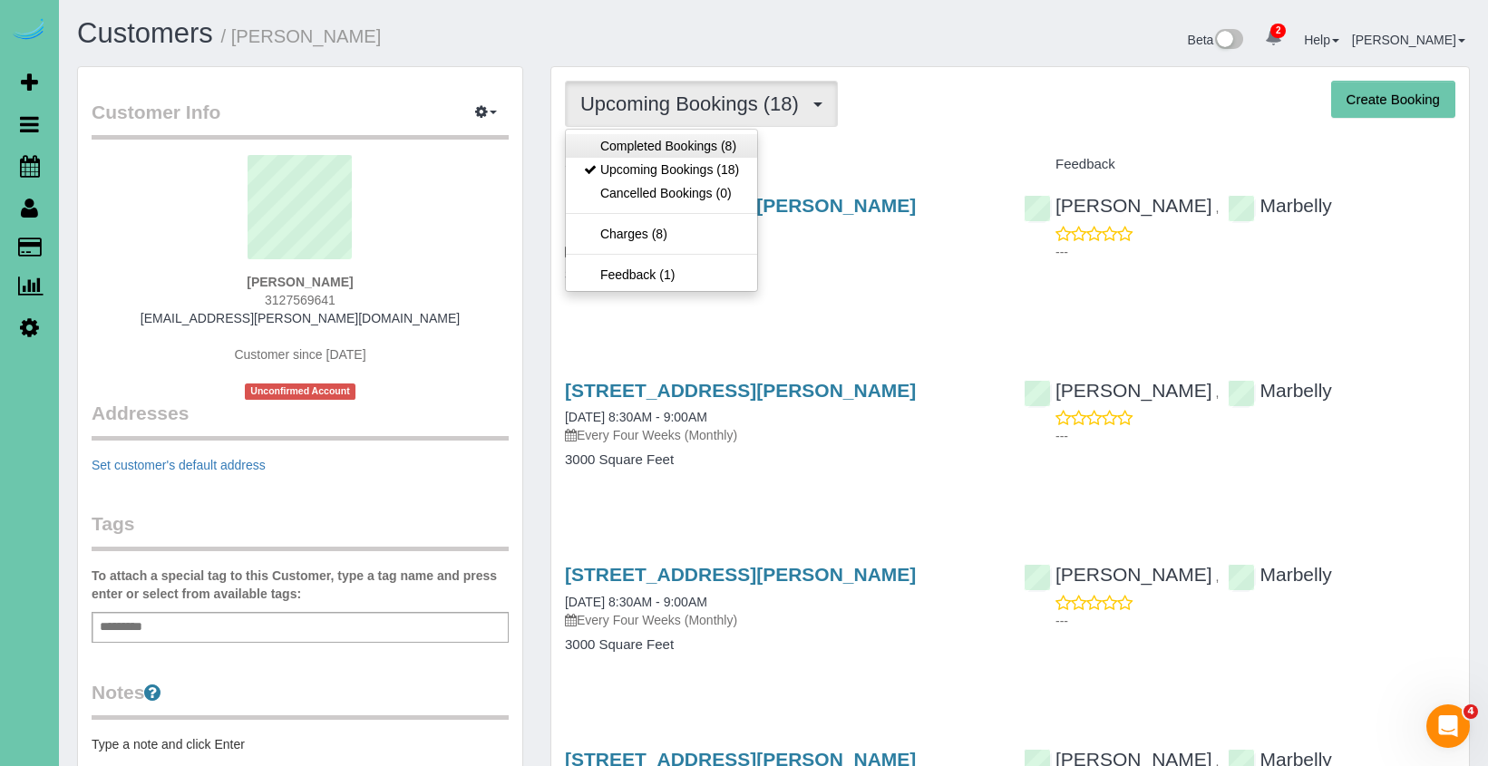
drag, startPoint x: 636, startPoint y: 160, endPoint x: 636, endPoint y: 142, distance: 18.2
click at [636, 142] on ul "Completed Bookings (8) Upcoming Bookings (18) Cancelled Bookings (0) Charges (8…" at bounding box center [661, 210] width 193 height 163
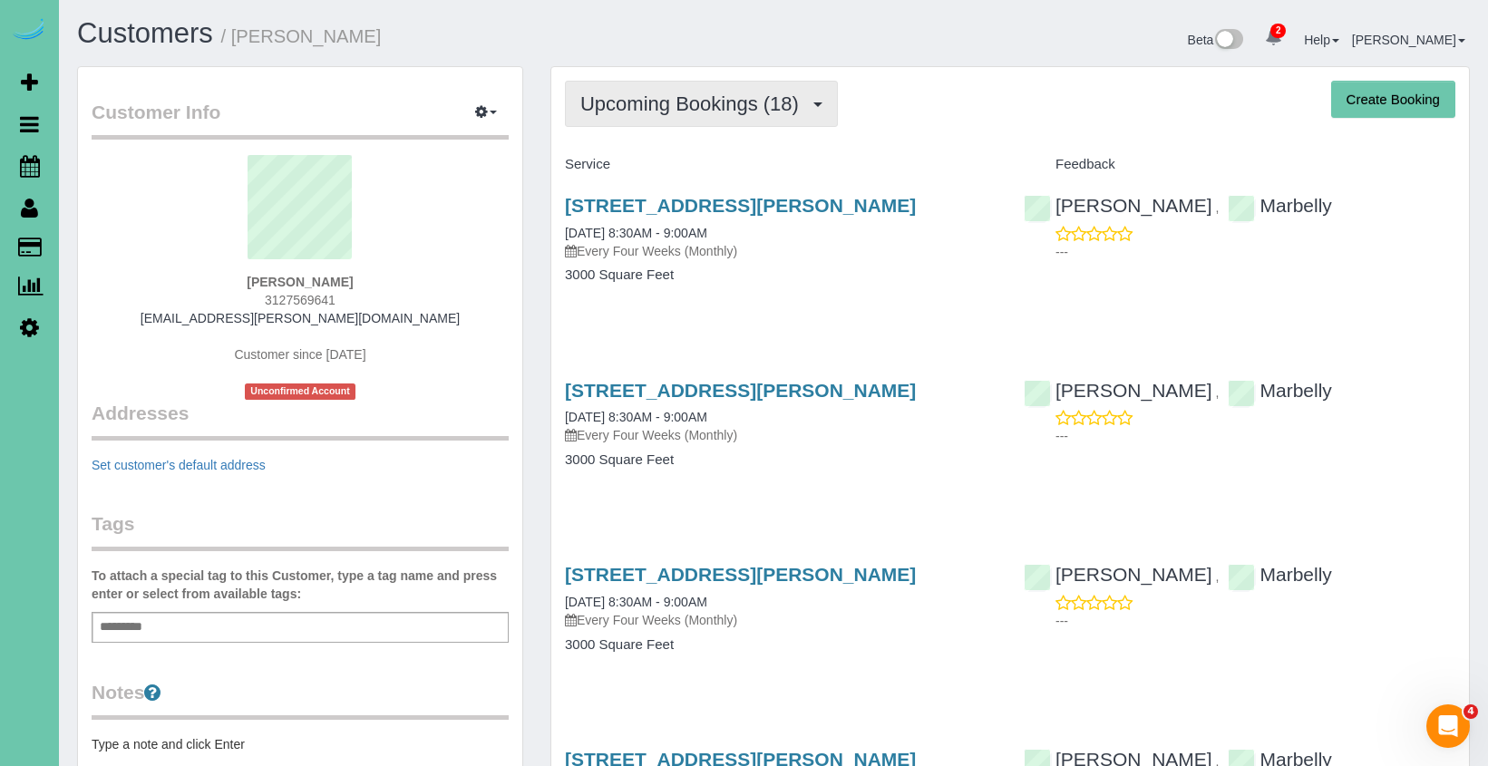
click at [641, 115] on button "Upcoming Bookings (18)" at bounding box center [701, 104] width 273 height 46
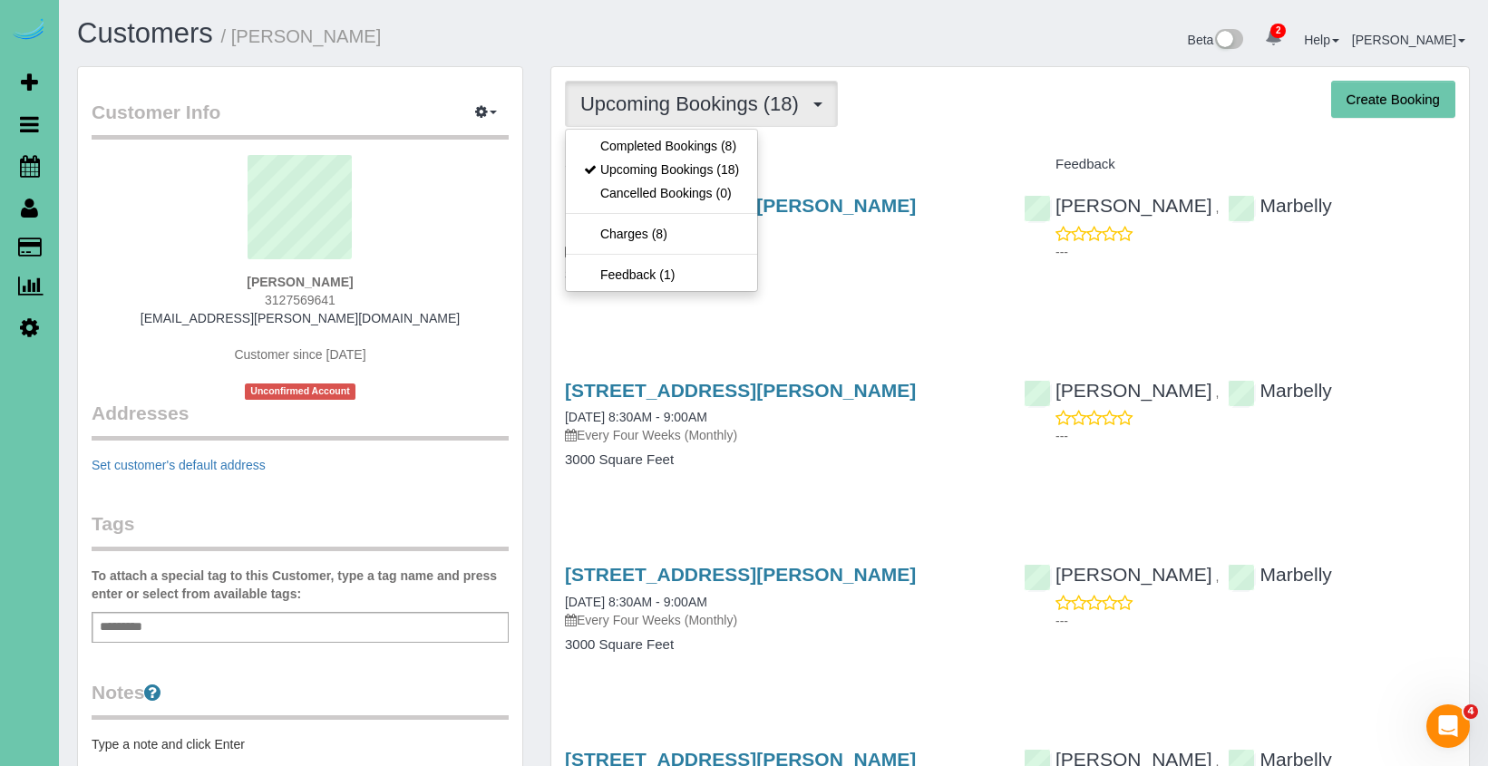
drag, startPoint x: 629, startPoint y: 157, endPoint x: 646, endPoint y: 117, distance: 43.1
drag, startPoint x: 624, startPoint y: 147, endPoint x: 344, endPoint y: 94, distance: 285.0
click at [624, 147] on link "Completed Bookings (8)" at bounding box center [661, 146] width 191 height 24
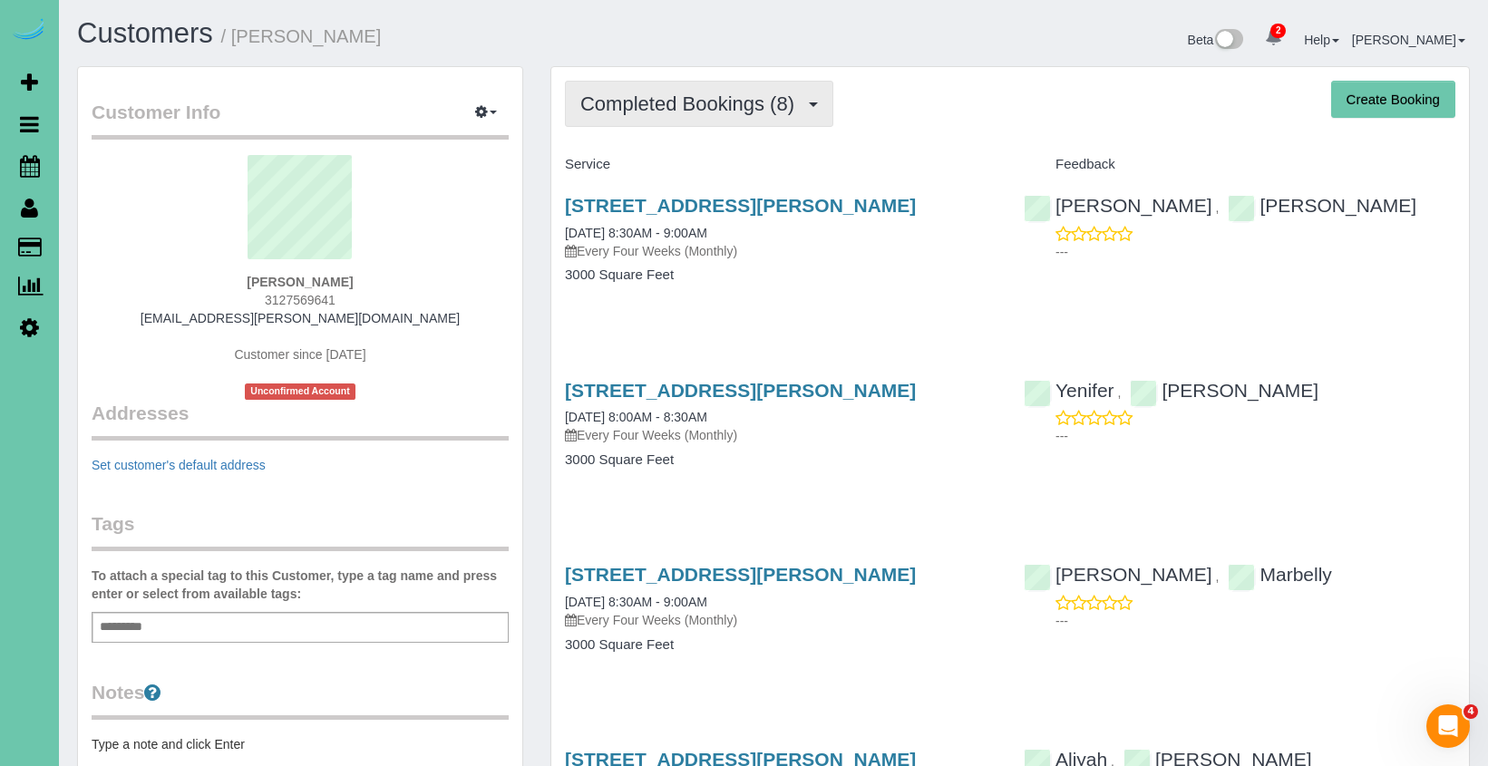
click at [585, 104] on span "Completed Bookings (8)" at bounding box center [691, 103] width 223 height 23
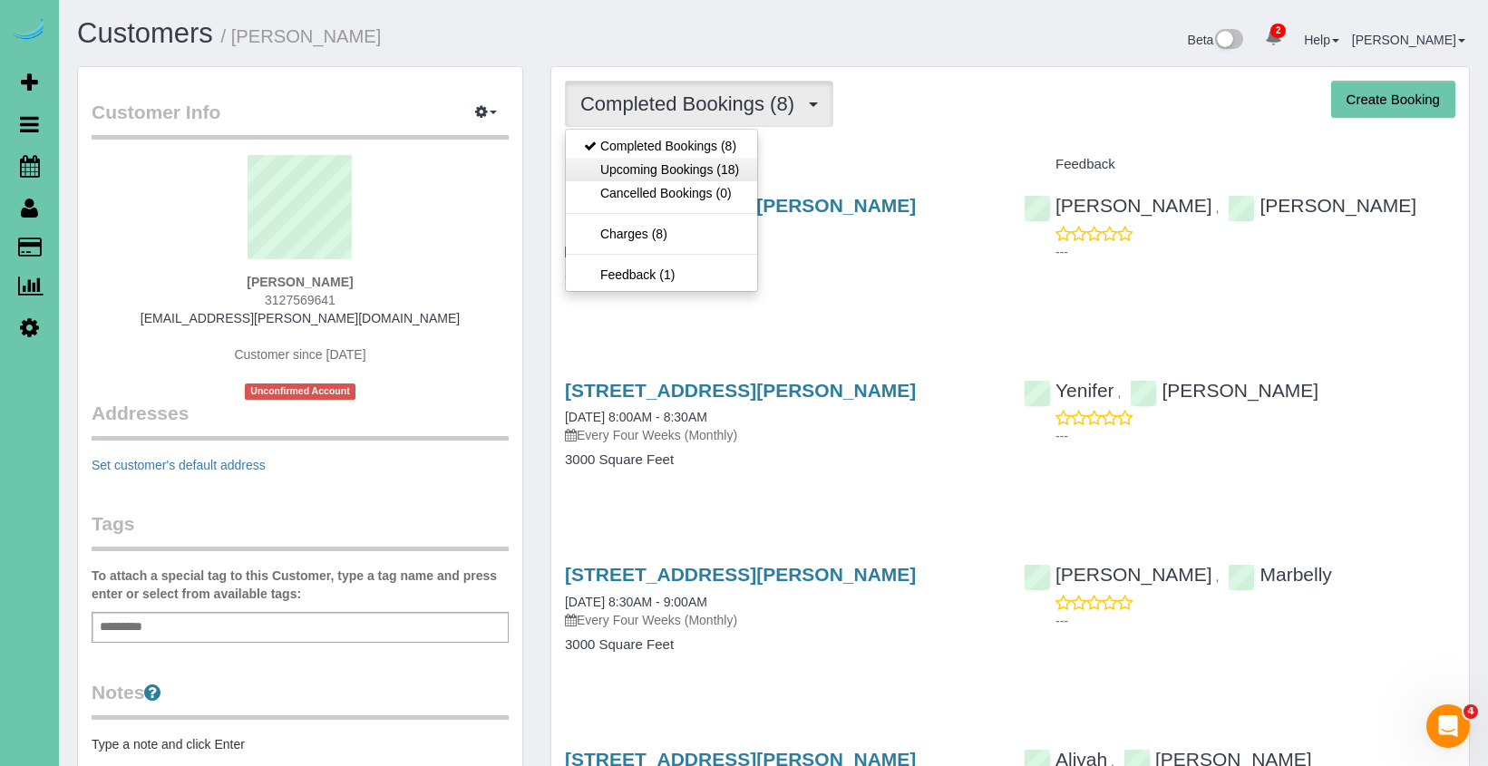
click at [592, 165] on link "Upcoming Bookings (18)" at bounding box center [661, 170] width 191 height 24
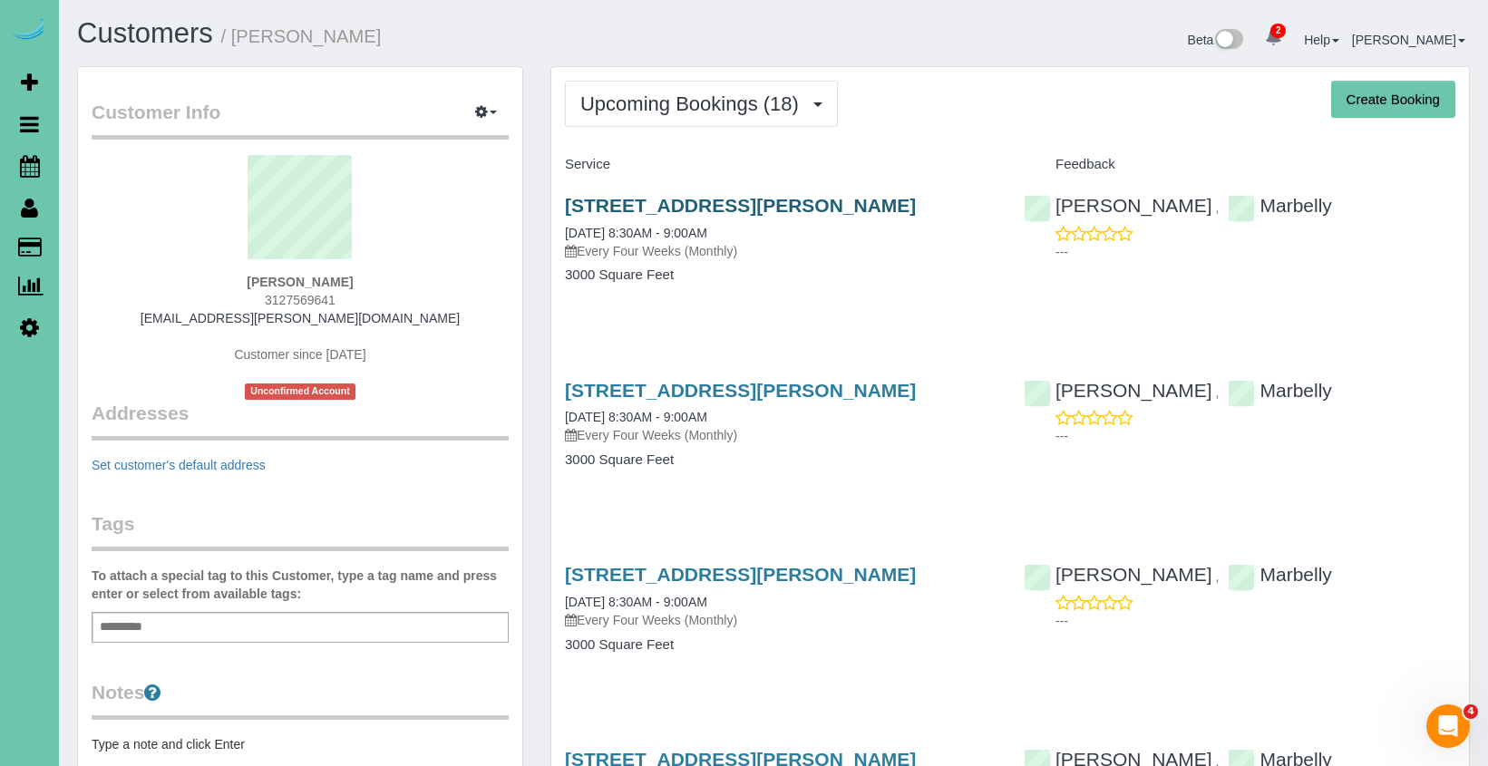
click at [728, 204] on link "16955 Doreen St, Gretna, NE 68028" at bounding box center [740, 205] width 351 height 21
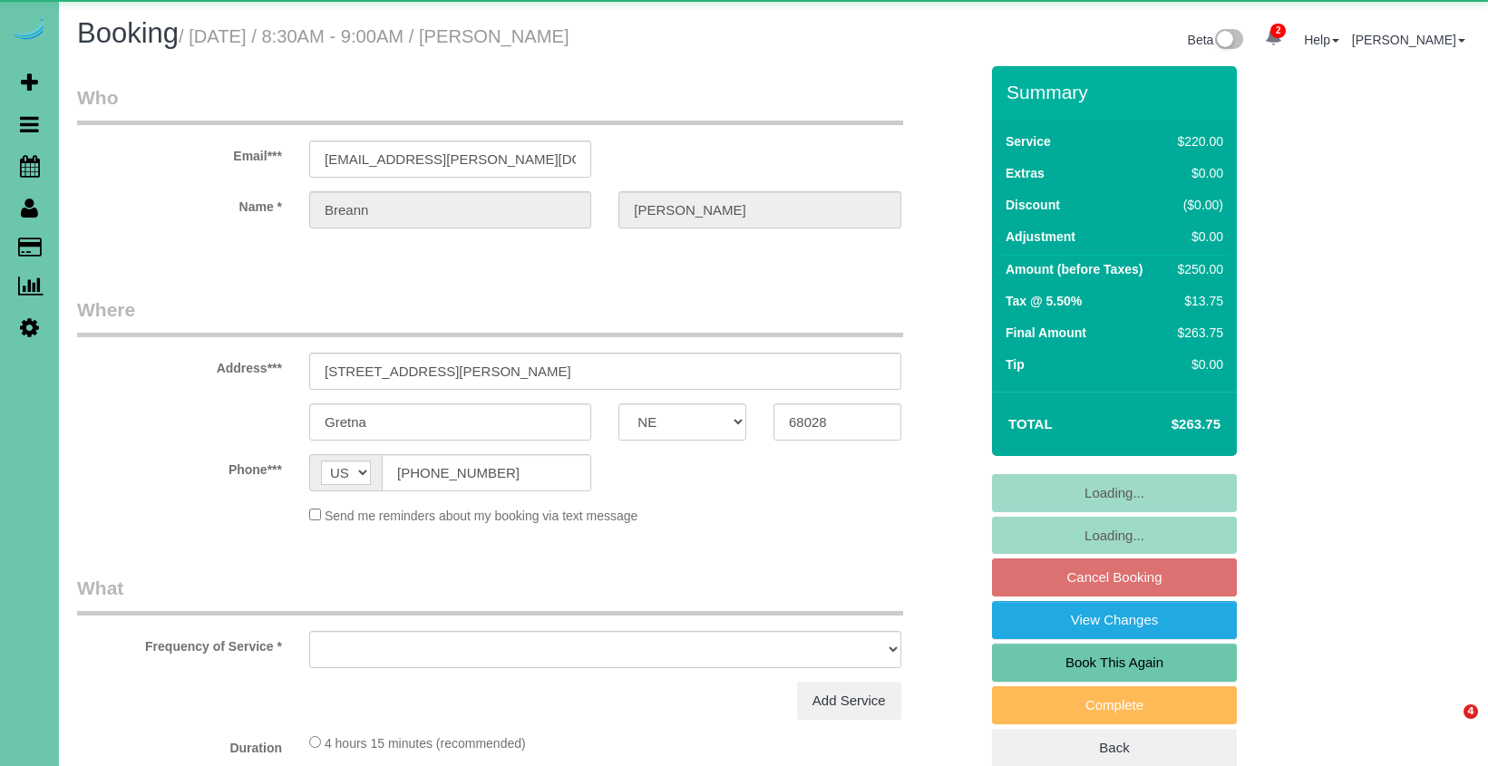
select select "NE"
select select "object:643"
select select "string:fspay-4972ae18-d20d-4573-b2bb-0ced7a254883"
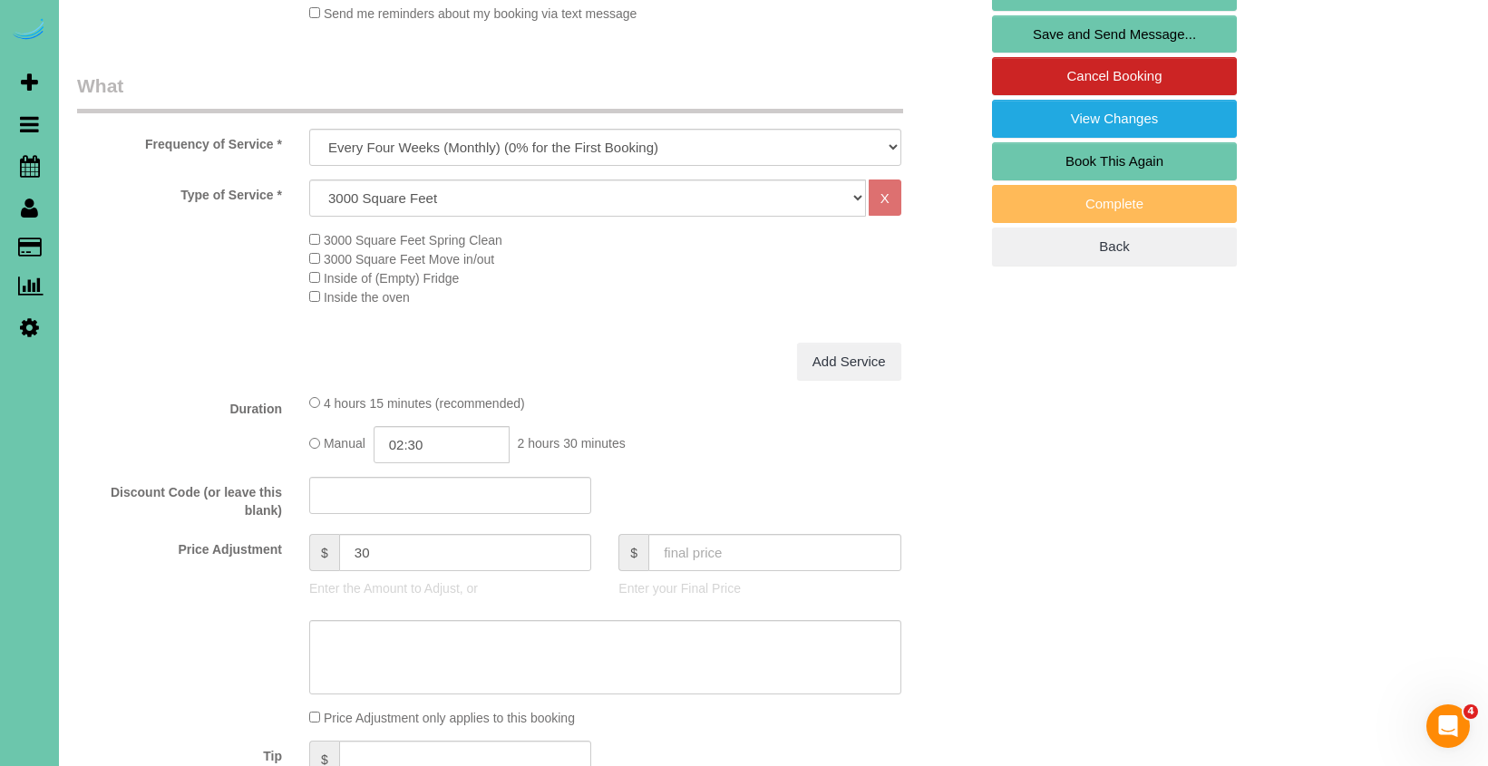
scroll to position [504, 0]
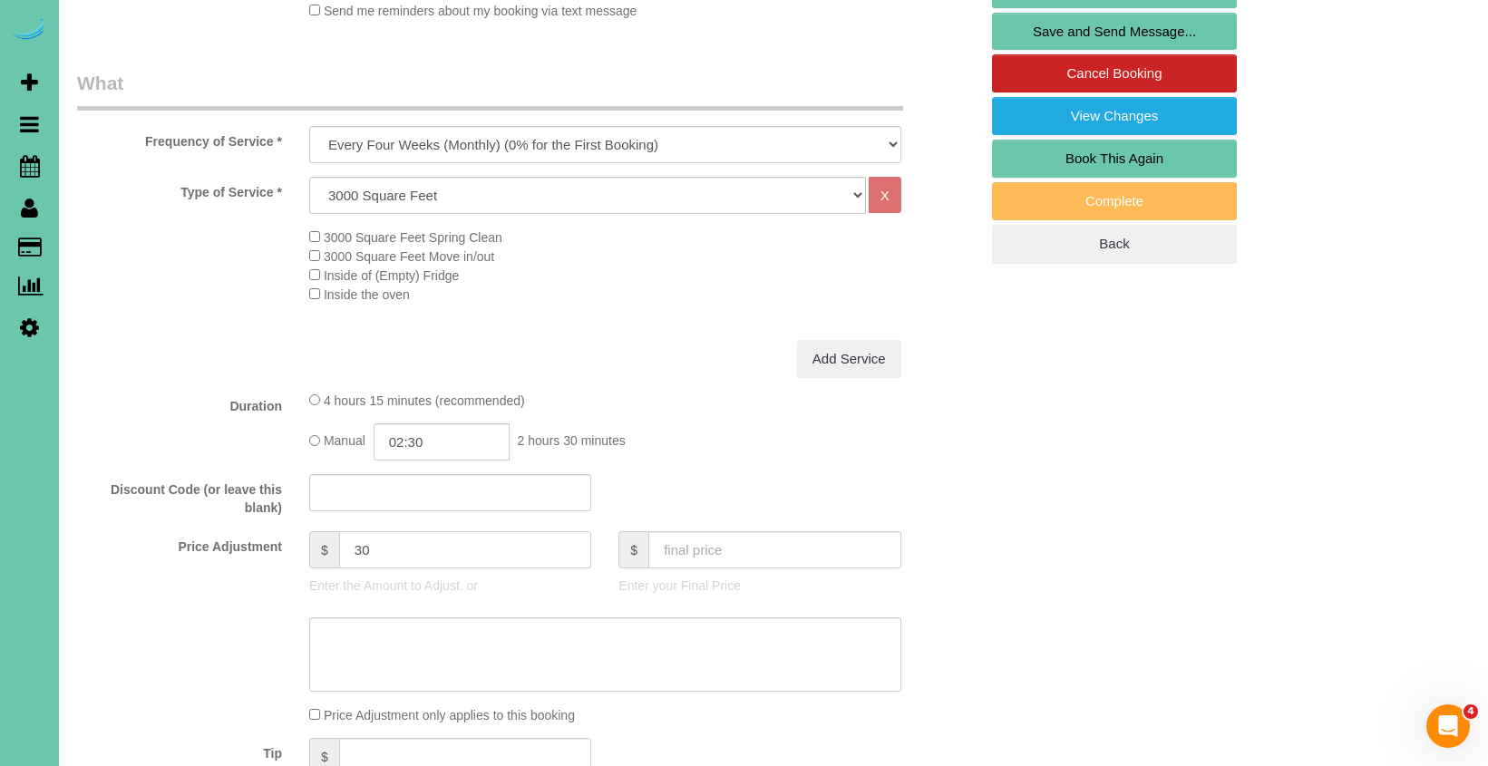
drag, startPoint x: 388, startPoint y: 549, endPoint x: 311, endPoint y: 531, distance: 79.2
click at [315, 535] on div "$ 30" at bounding box center [450, 549] width 282 height 37
type input "45"
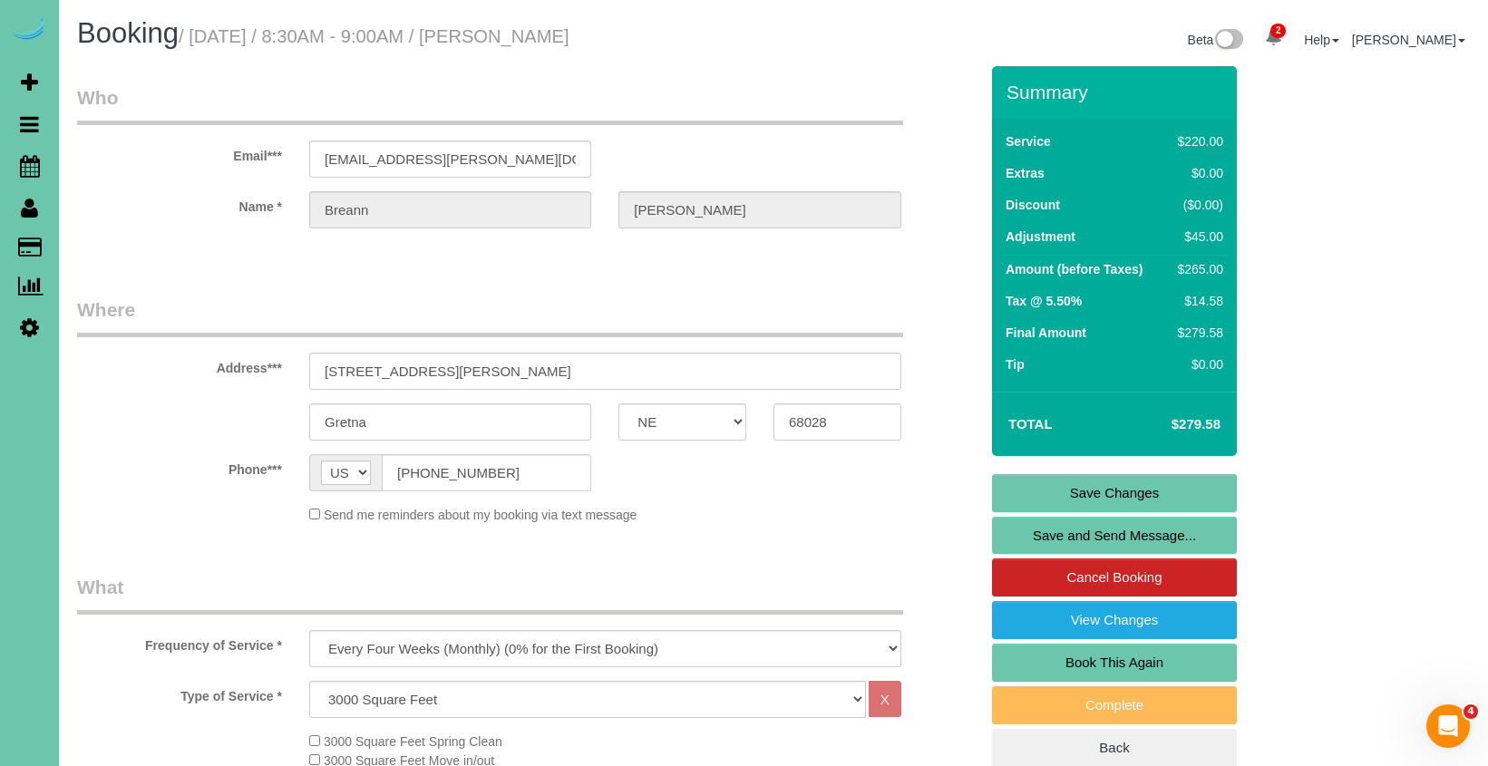
scroll to position [0, 0]
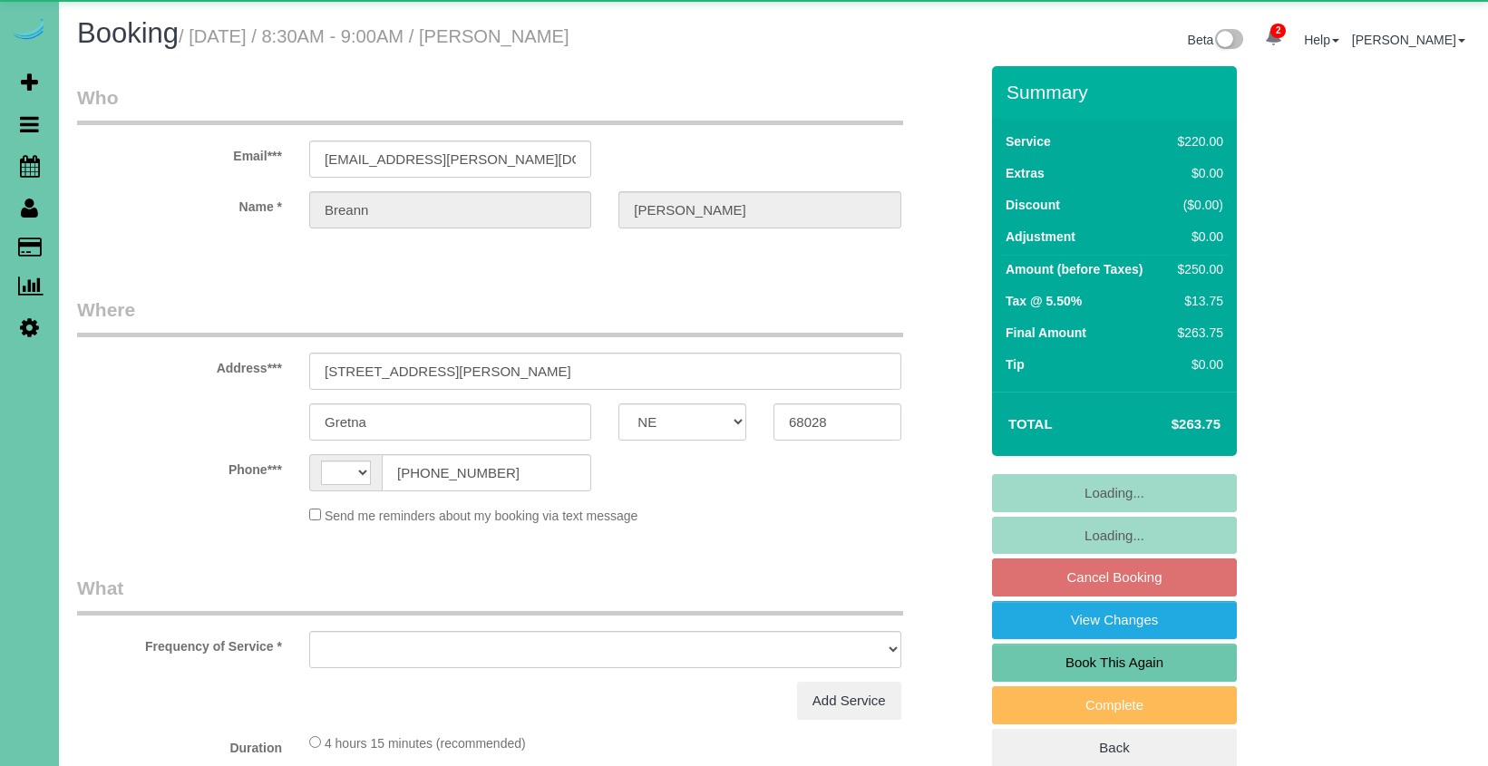
select select "NE"
select select "string:[GEOGRAPHIC_DATA]"
select select "object:639"
select select "string:fspay-4972ae18-d20d-4573-b2bb-0ced7a254883"
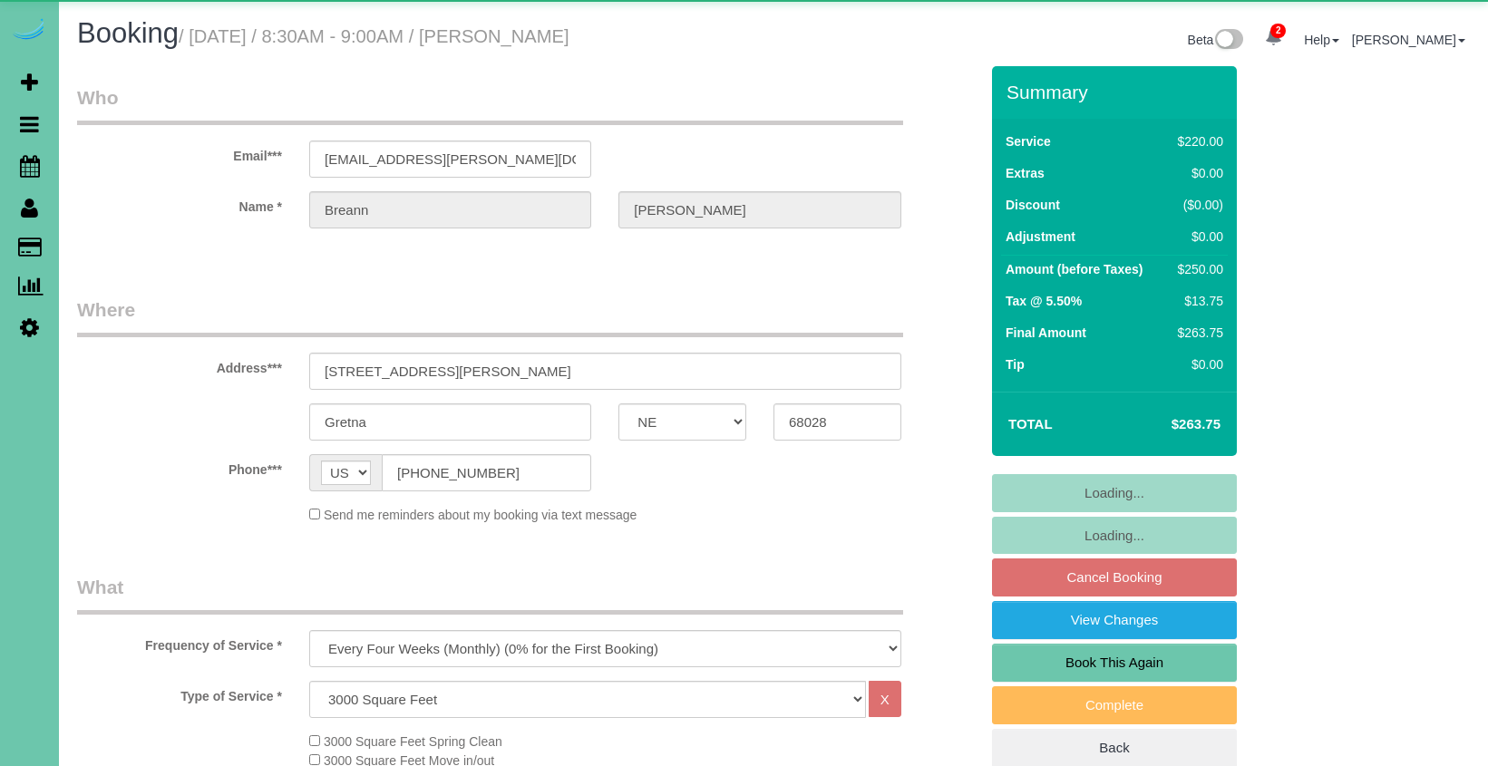
select select "object:672"
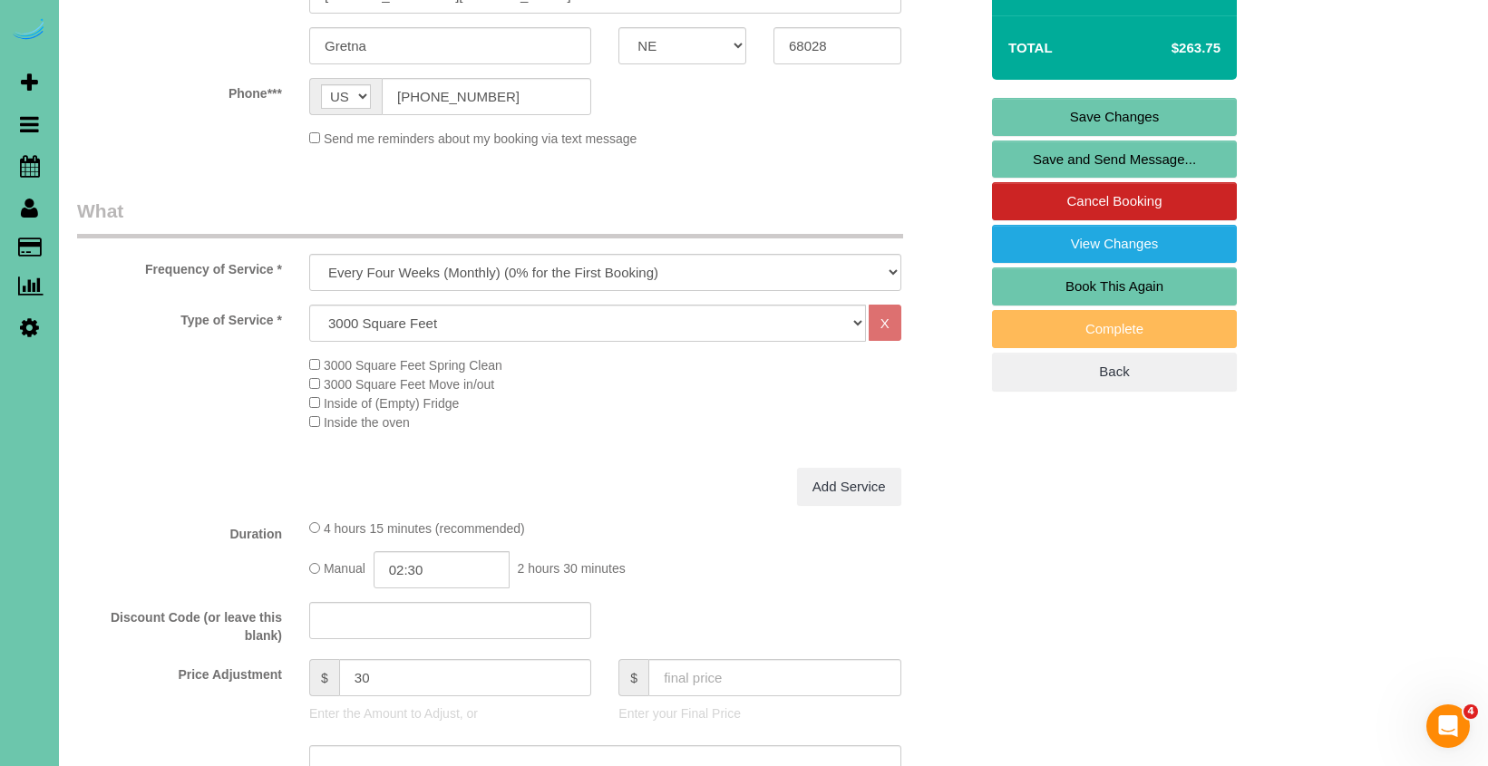
scroll to position [418, 0]
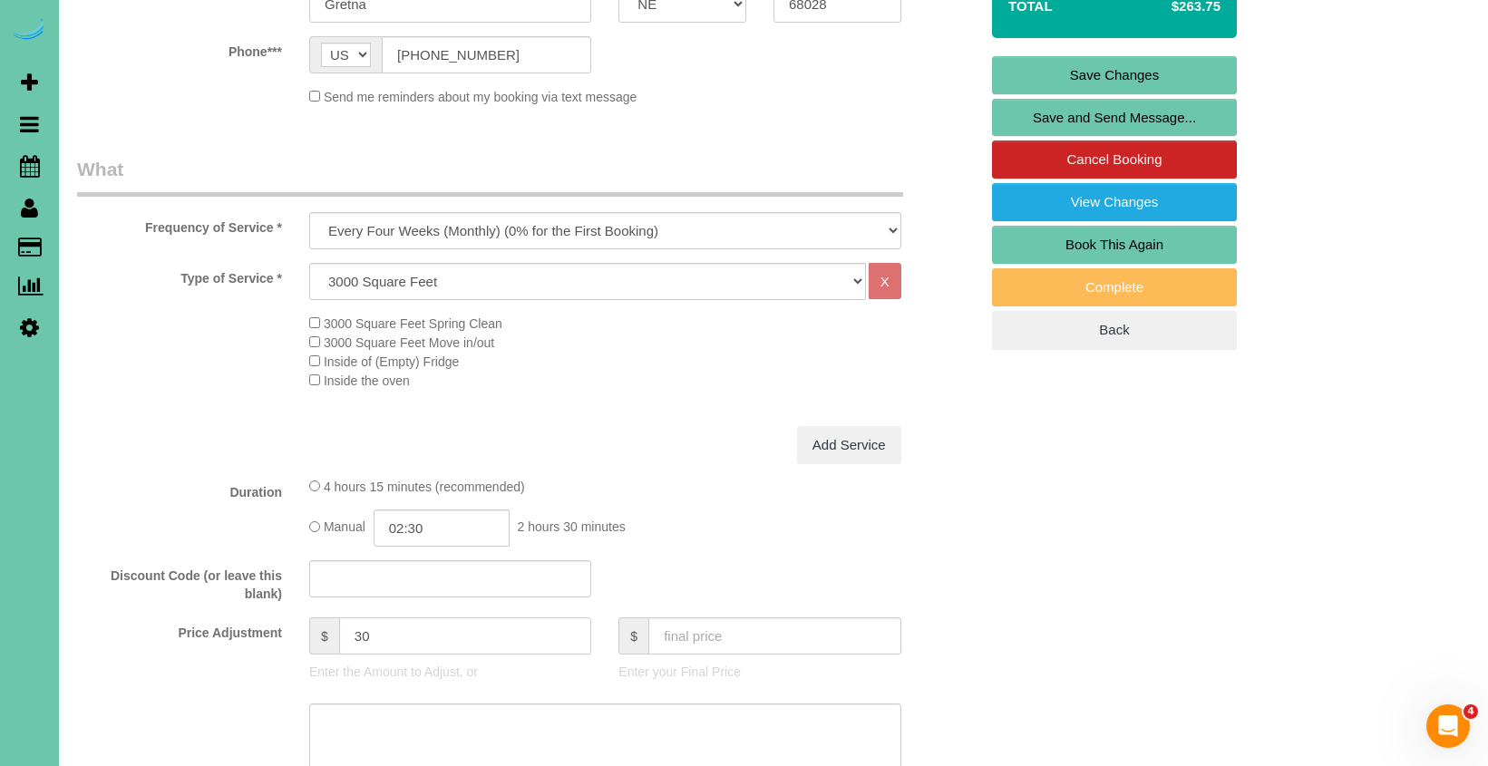
drag, startPoint x: 376, startPoint y: 631, endPoint x: 265, endPoint y: 621, distance: 112.0
click at [265, 621] on div "Price Adjustment $ 30 Enter the Amount to Adjust, or $ Enter your Final Price" at bounding box center [527, 653] width 928 height 73
type input "71.5"
click at [446, 531] on input "02:30" at bounding box center [442, 528] width 136 height 37
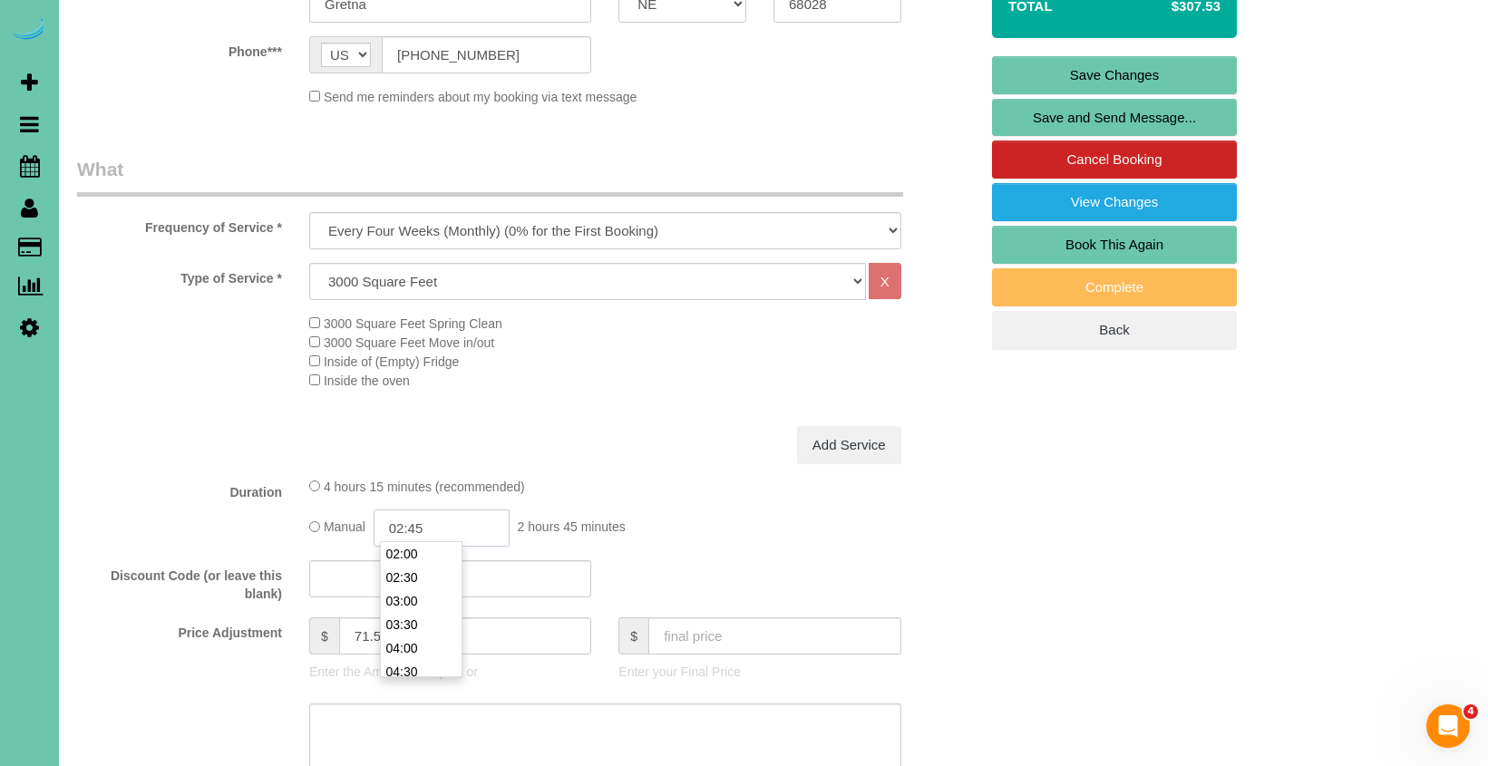
type input "02:45"
click at [197, 507] on div "Duration 4 hours 15 minutes (recommended) Manual 02:45 2 hours 45 minutes" at bounding box center [527, 512] width 928 height 70
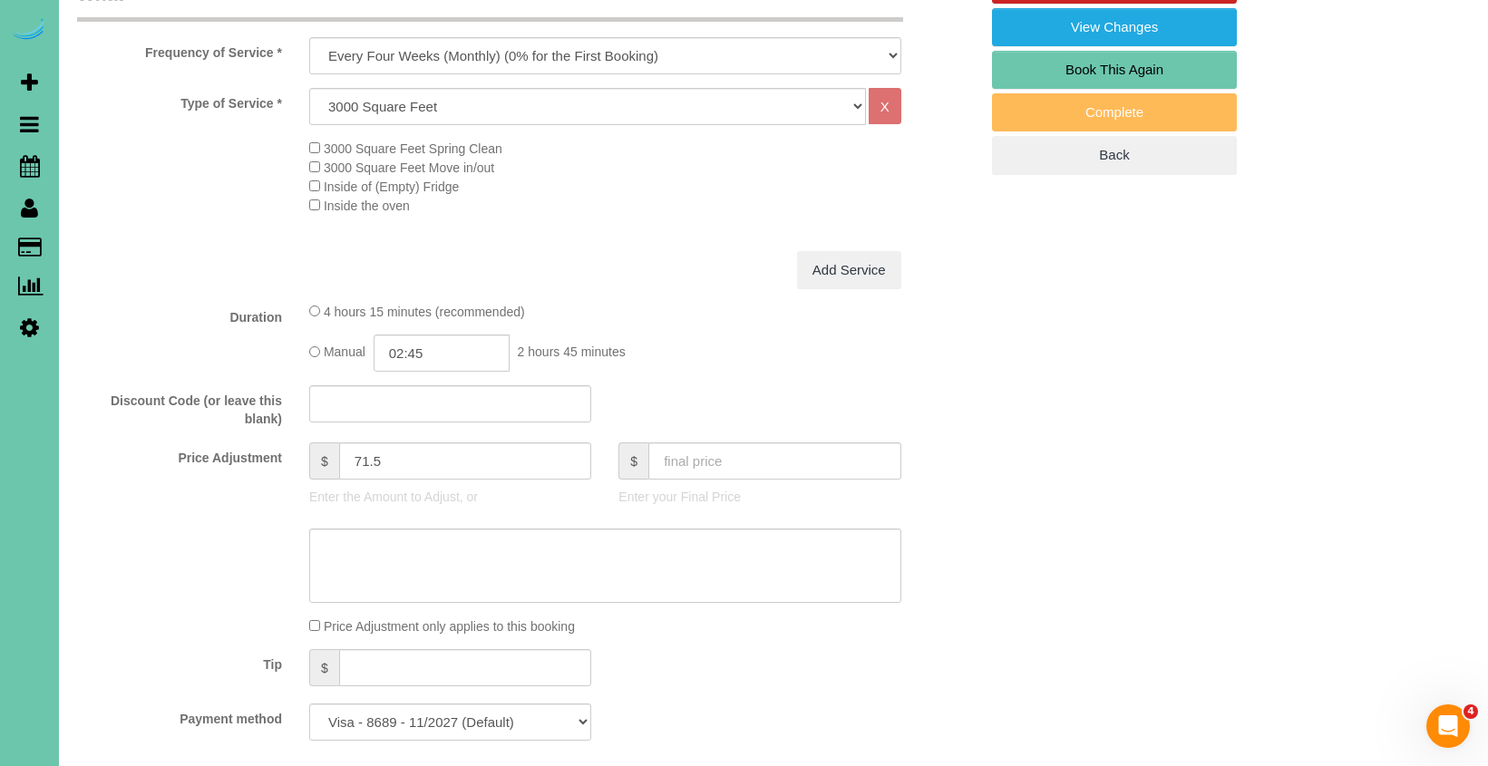
scroll to position [604, 0]
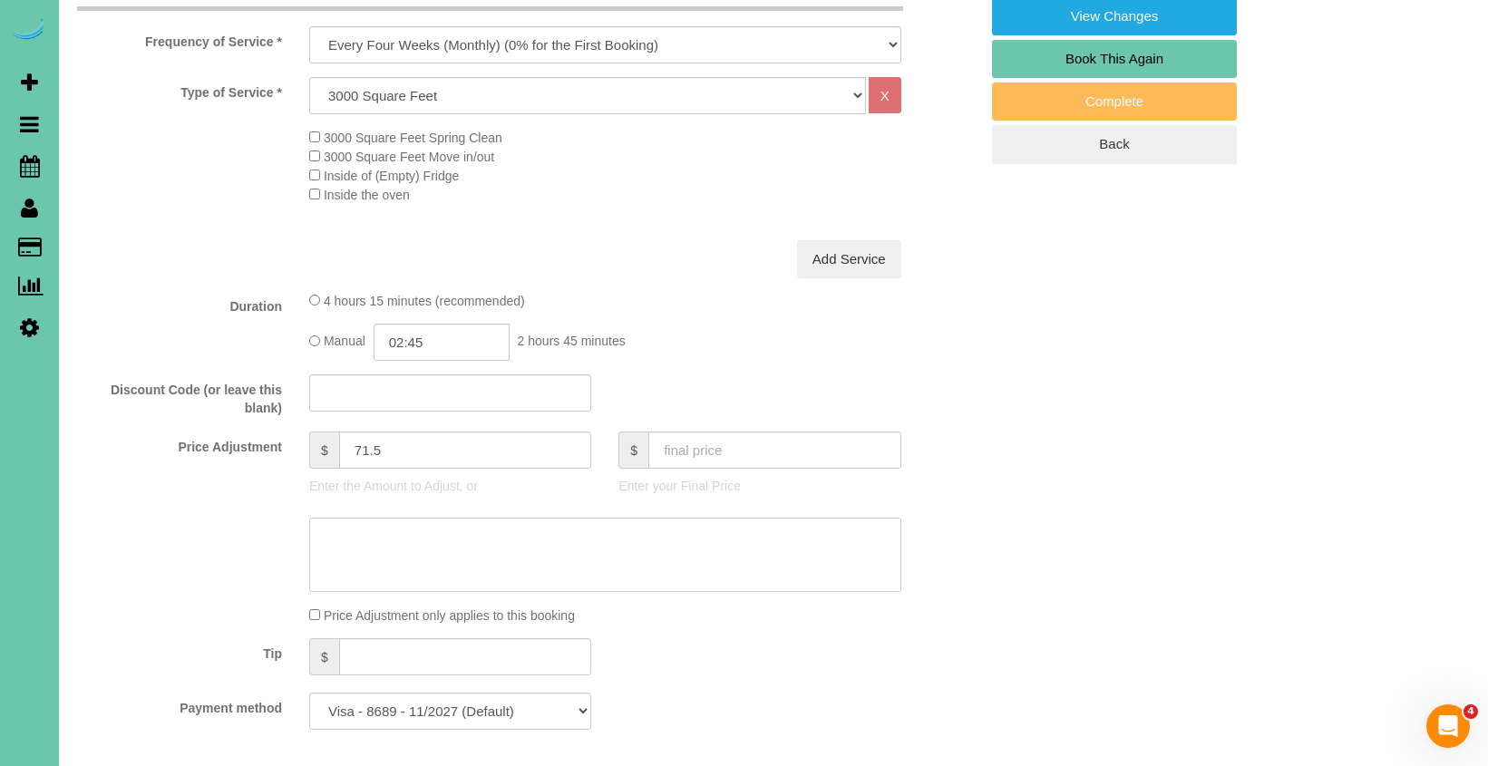
click at [385, 540] on textarea at bounding box center [605, 555] width 592 height 74
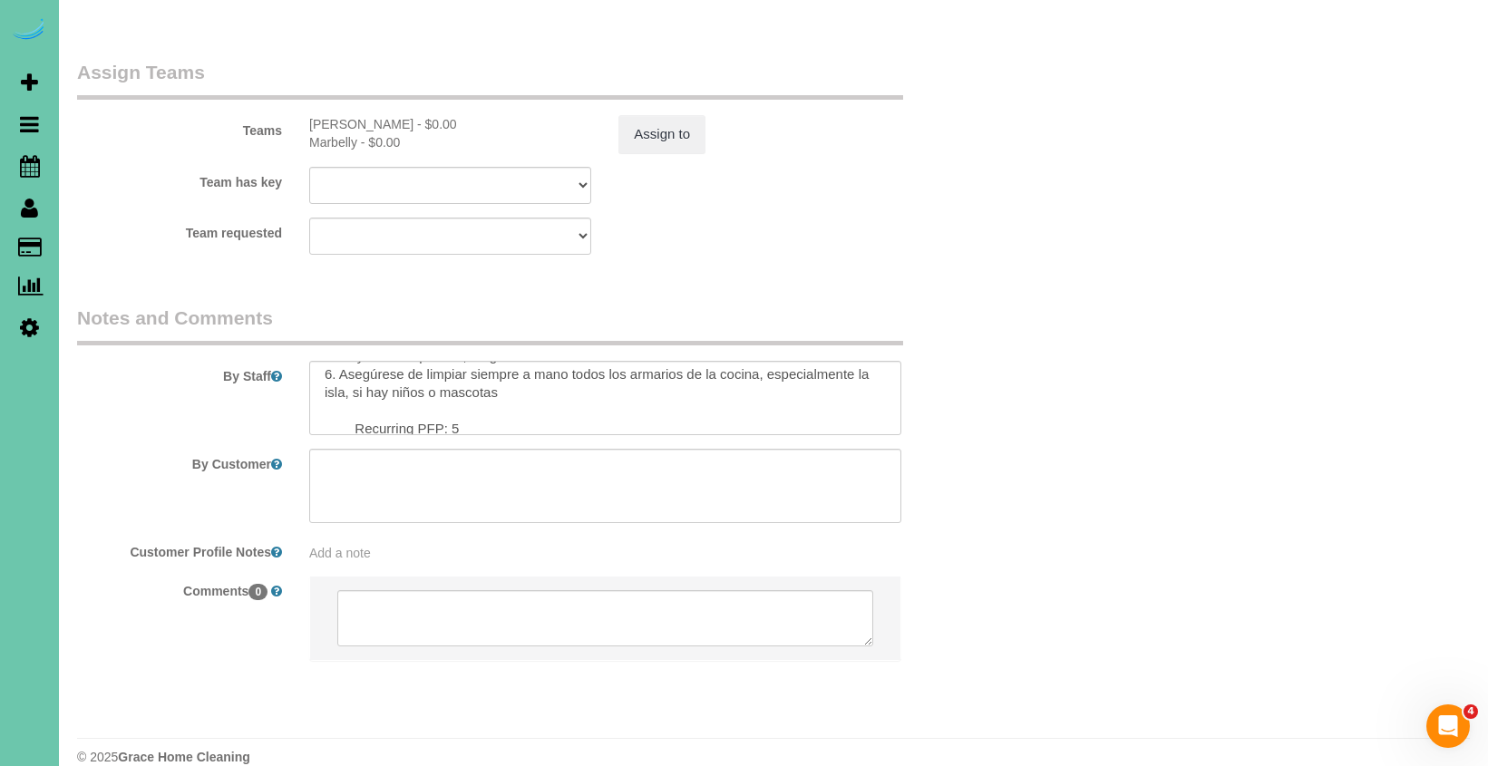
scroll to position [238, 0]
type textarea "new rate - [DATE]"
click at [493, 389] on textarea at bounding box center [605, 398] width 592 height 74
type textarea "1. credit 2. client home 3. monthly recurring - whole home 4.client has one dog…"
click at [651, 115] on button "Assign to" at bounding box center [661, 134] width 87 height 38
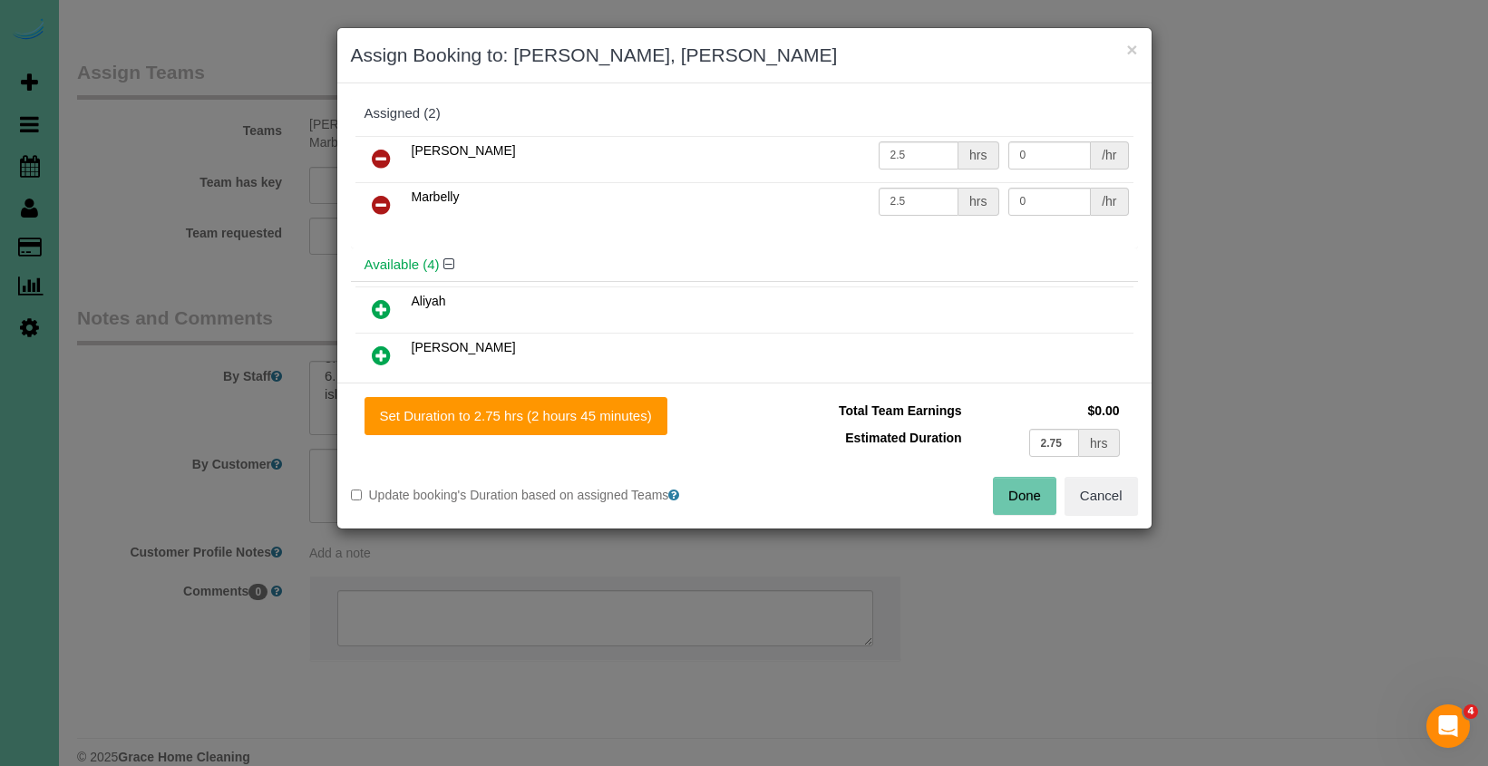
drag, startPoint x: 549, startPoint y: 418, endPoint x: 684, endPoint y: 437, distance: 135.5
click at [556, 419] on button "Set Duration to 2.75 hrs (2 hours 45 minutes)" at bounding box center [515, 416] width 303 height 38
type input "2.75"
click at [1013, 498] on button "Done" at bounding box center [1024, 496] width 63 height 38
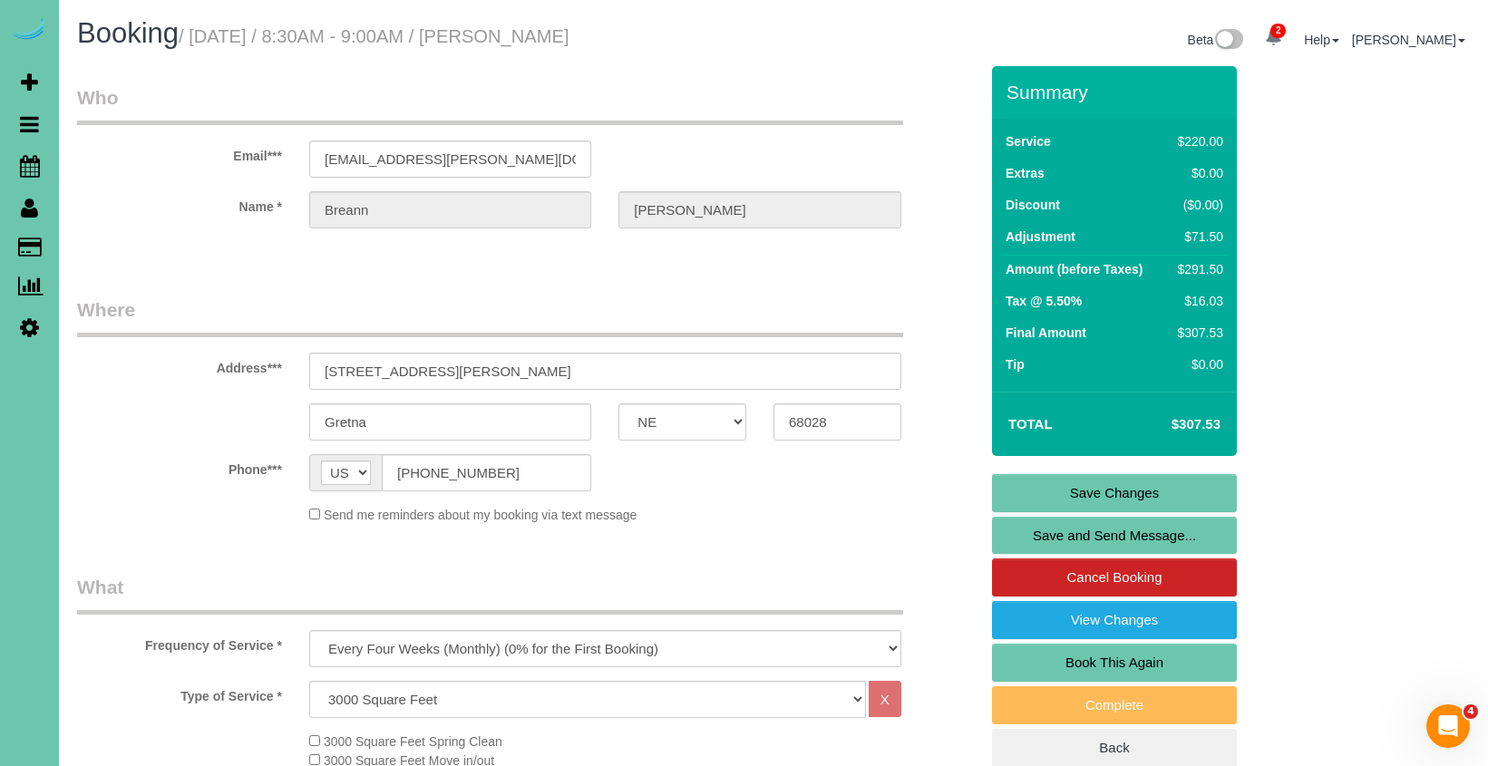
scroll to position [0, 0]
click at [1032, 479] on link "Save Changes" at bounding box center [1114, 493] width 245 height 38
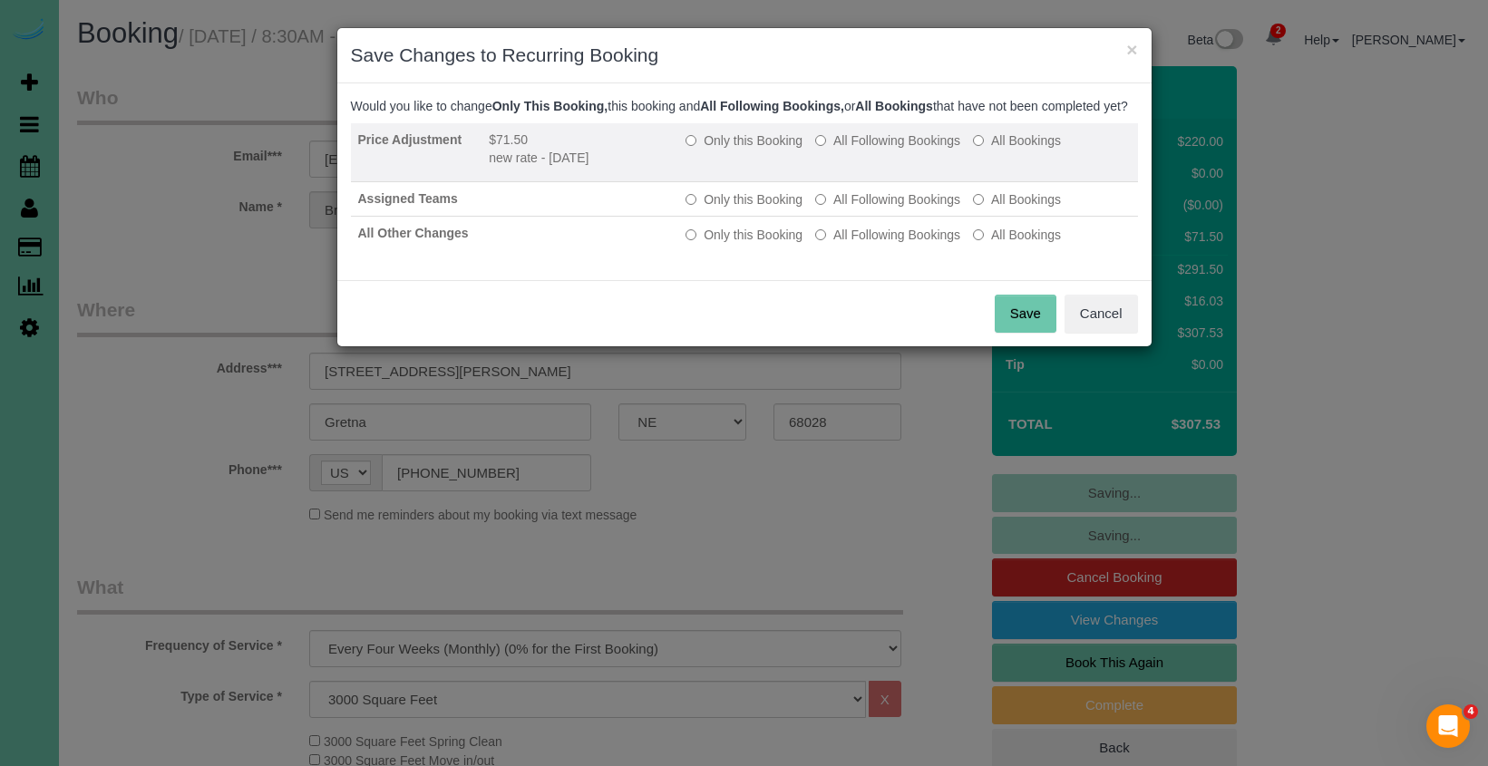
drag, startPoint x: 857, startPoint y: 159, endPoint x: 855, endPoint y: 170, distance: 11.0
click at [857, 150] on label "All Following Bookings" at bounding box center [887, 140] width 145 height 18
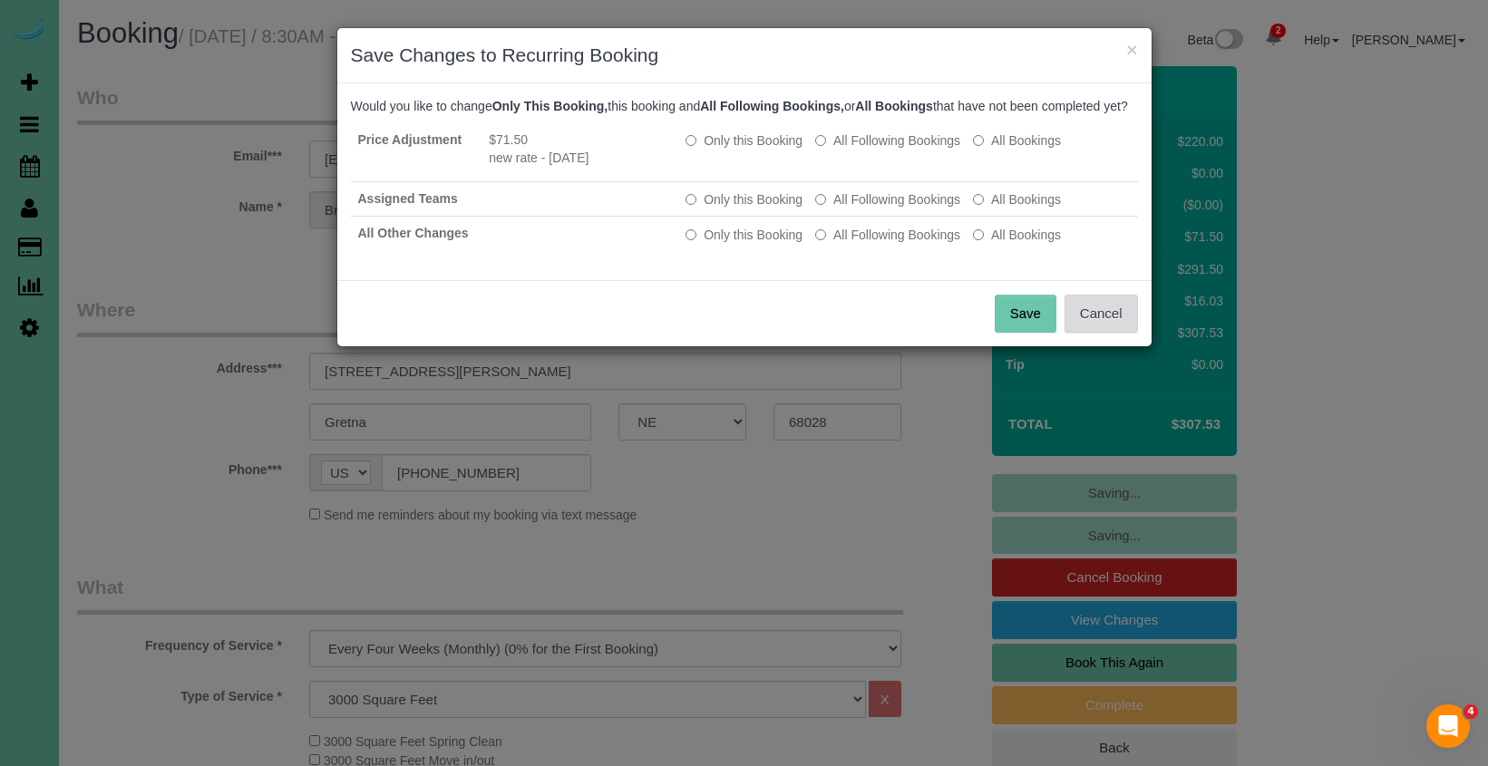
click at [1110, 333] on button "Cancel" at bounding box center [1100, 314] width 73 height 38
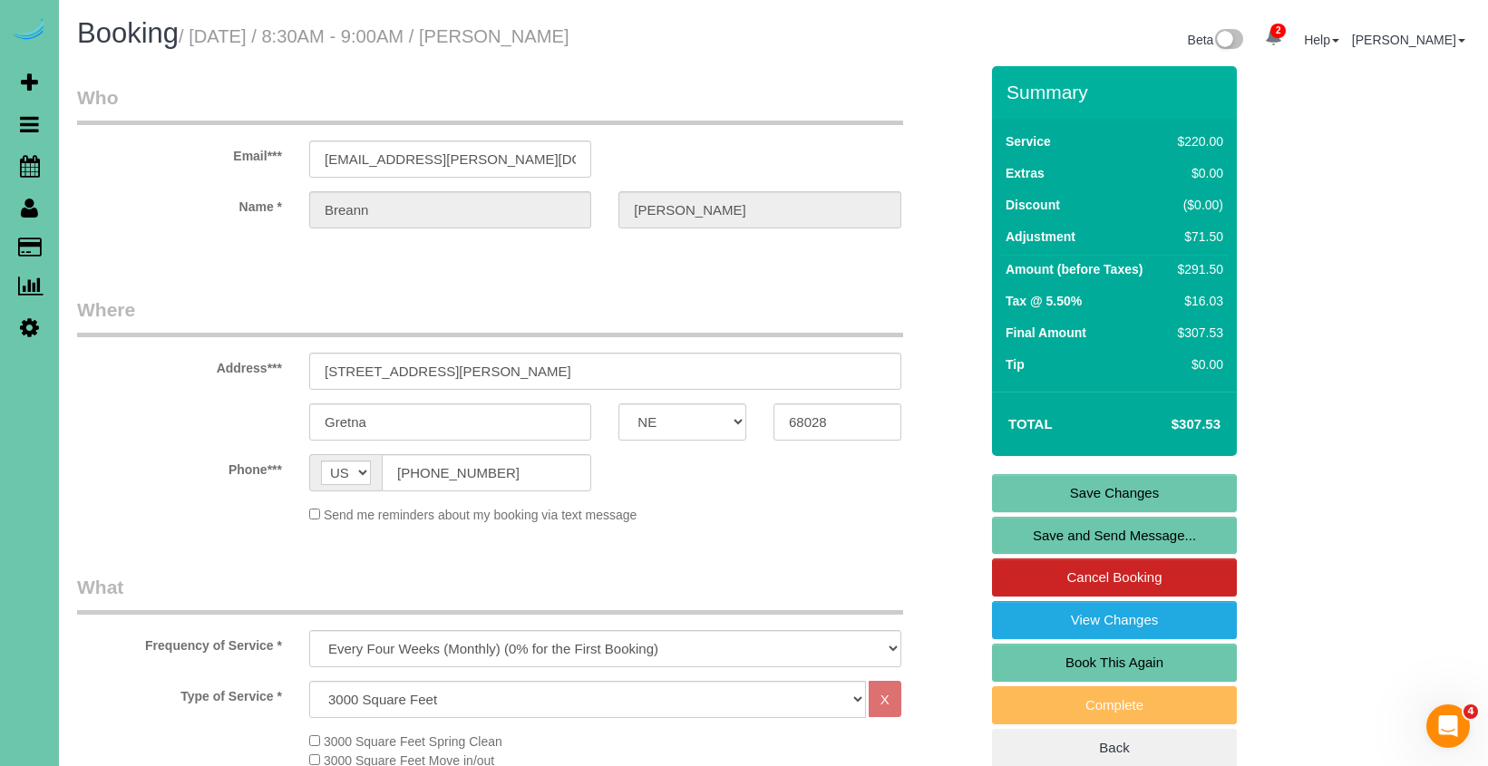
click at [1086, 489] on link "Save Changes" at bounding box center [1114, 493] width 245 height 38
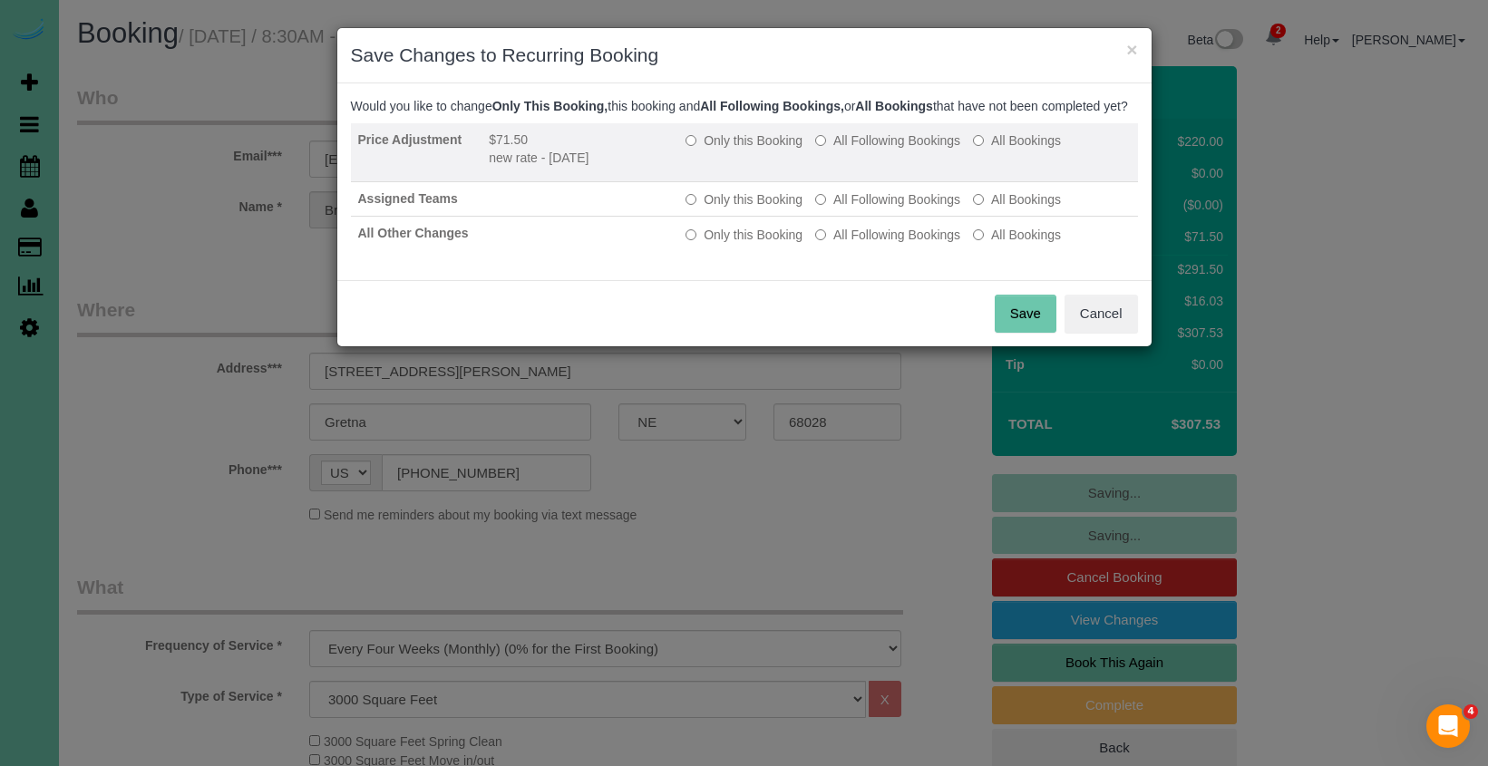
click at [903, 150] on label "All Following Bookings" at bounding box center [887, 140] width 145 height 18
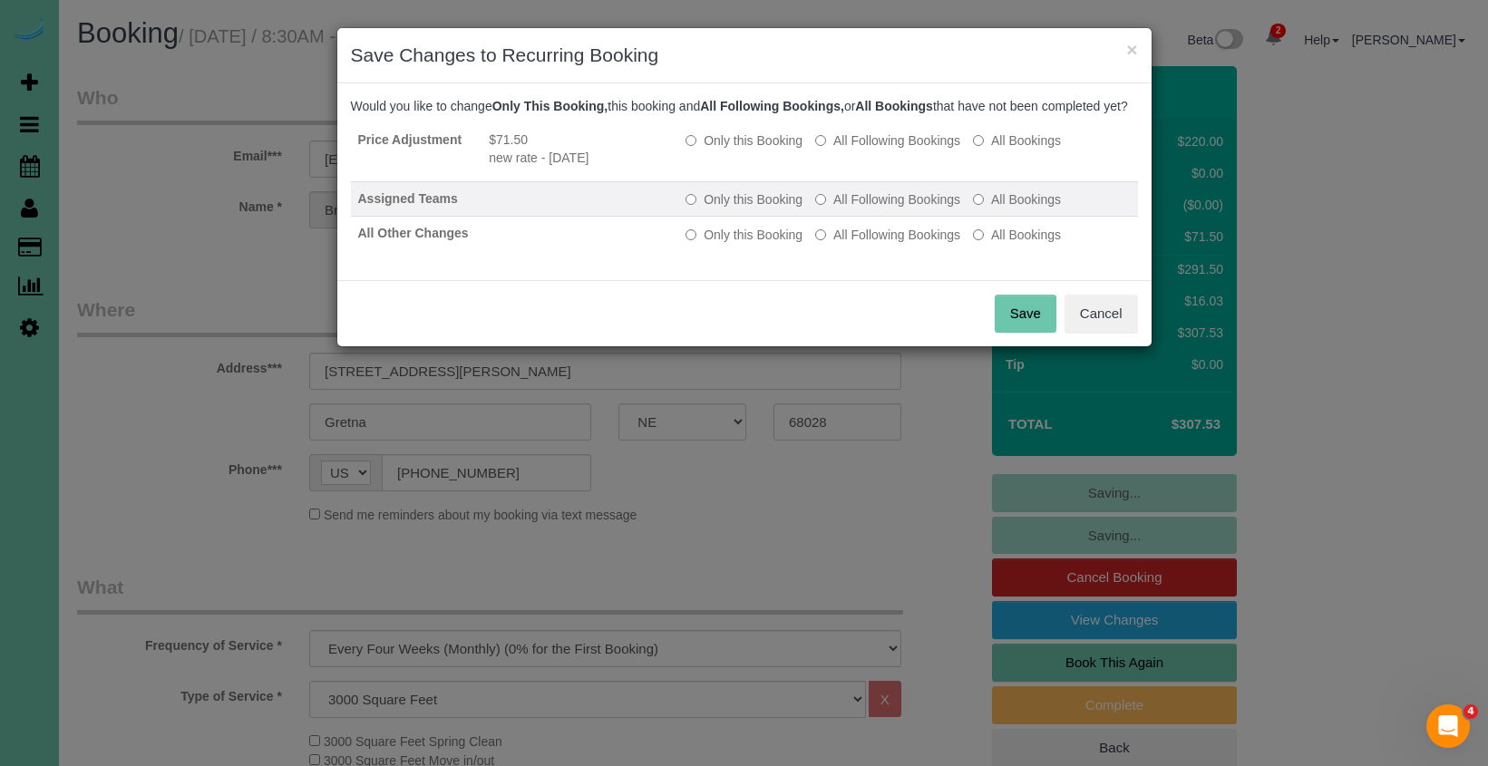
click at [882, 209] on label "All Following Bookings" at bounding box center [887, 199] width 145 height 18
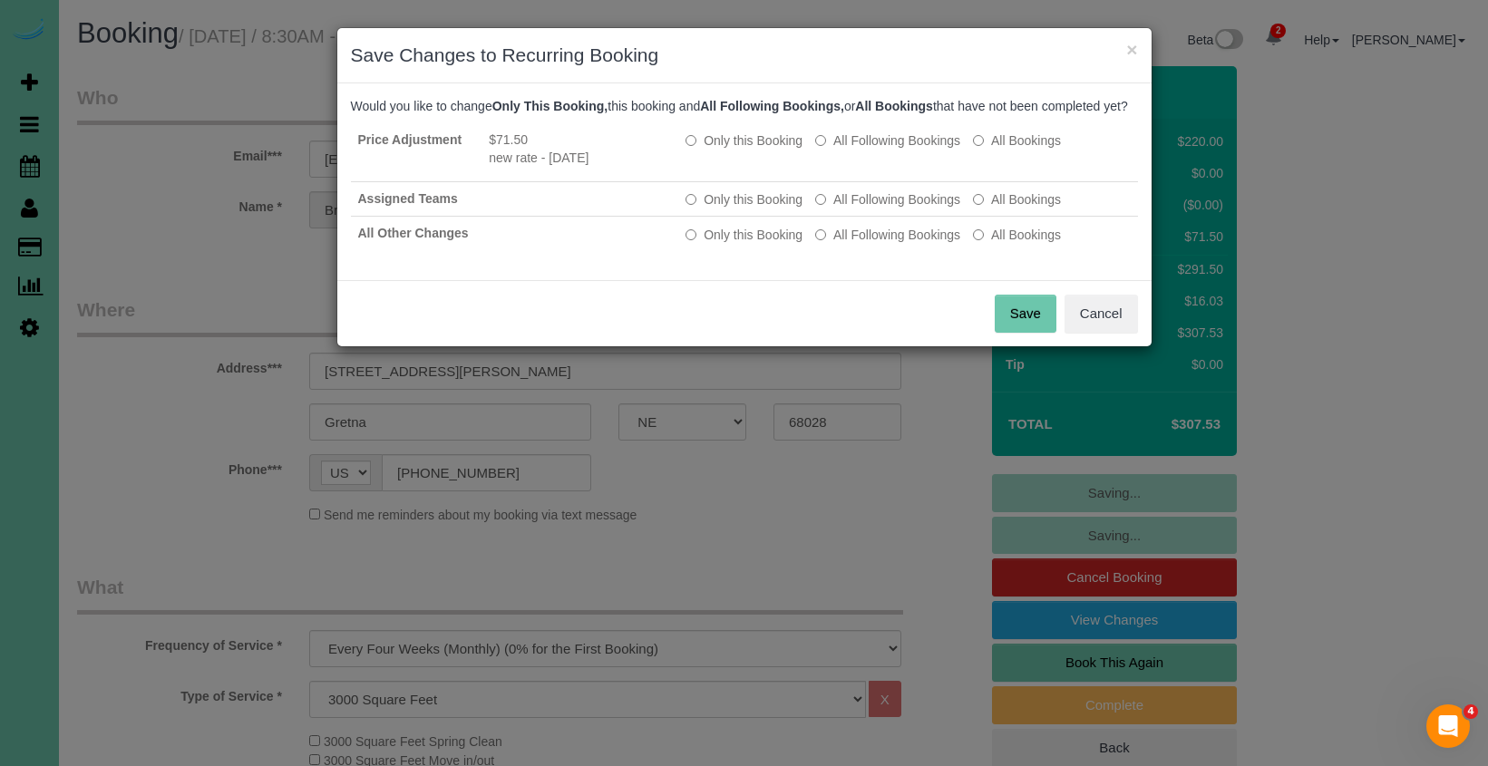
drag, startPoint x: 883, startPoint y: 246, endPoint x: 899, endPoint y: 270, distance: 29.4
click at [883, 244] on label "All Following Bookings" at bounding box center [887, 235] width 145 height 18
click at [1005, 316] on button "Save" at bounding box center [1026, 314] width 62 height 38
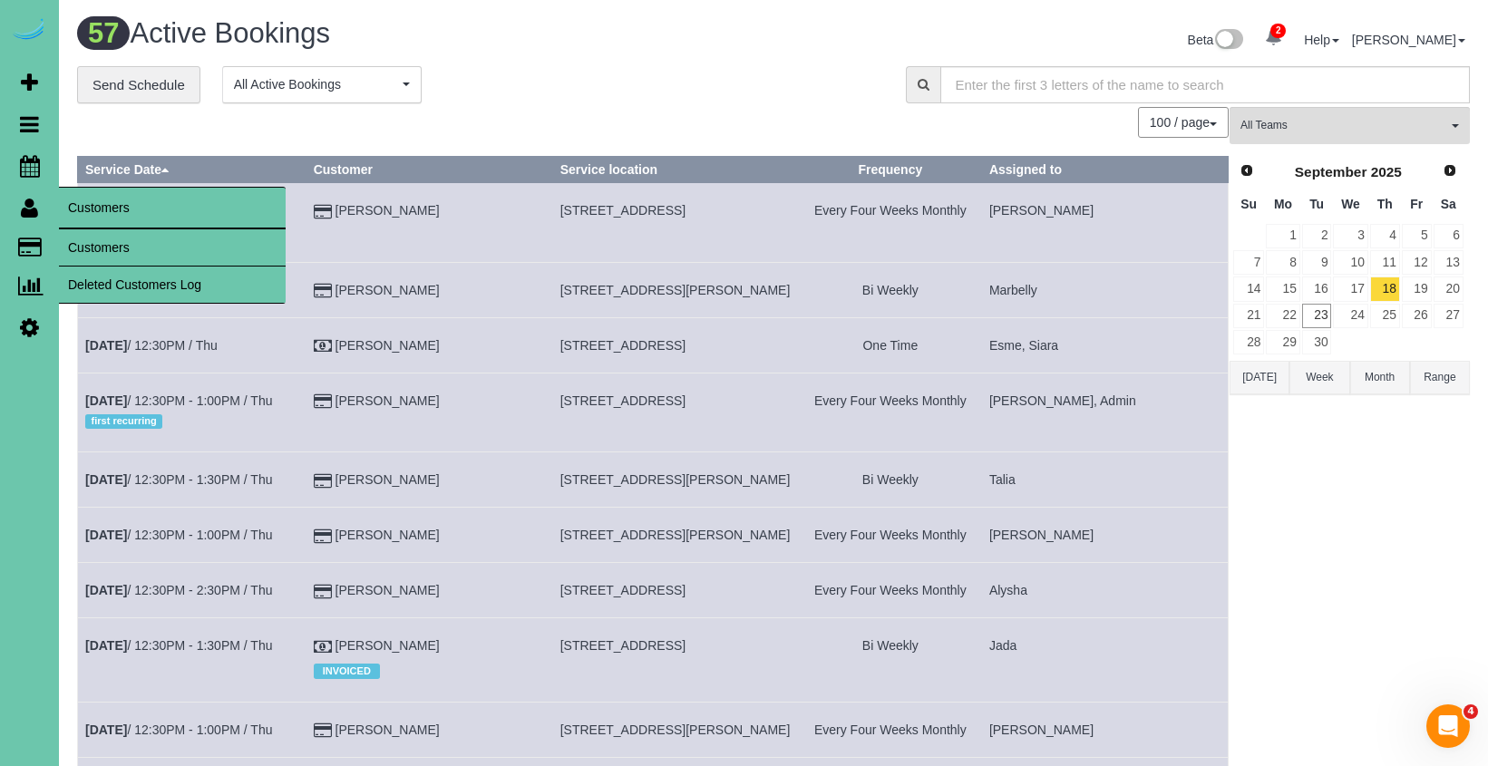
click at [91, 236] on link "Customers" at bounding box center [172, 247] width 227 height 36
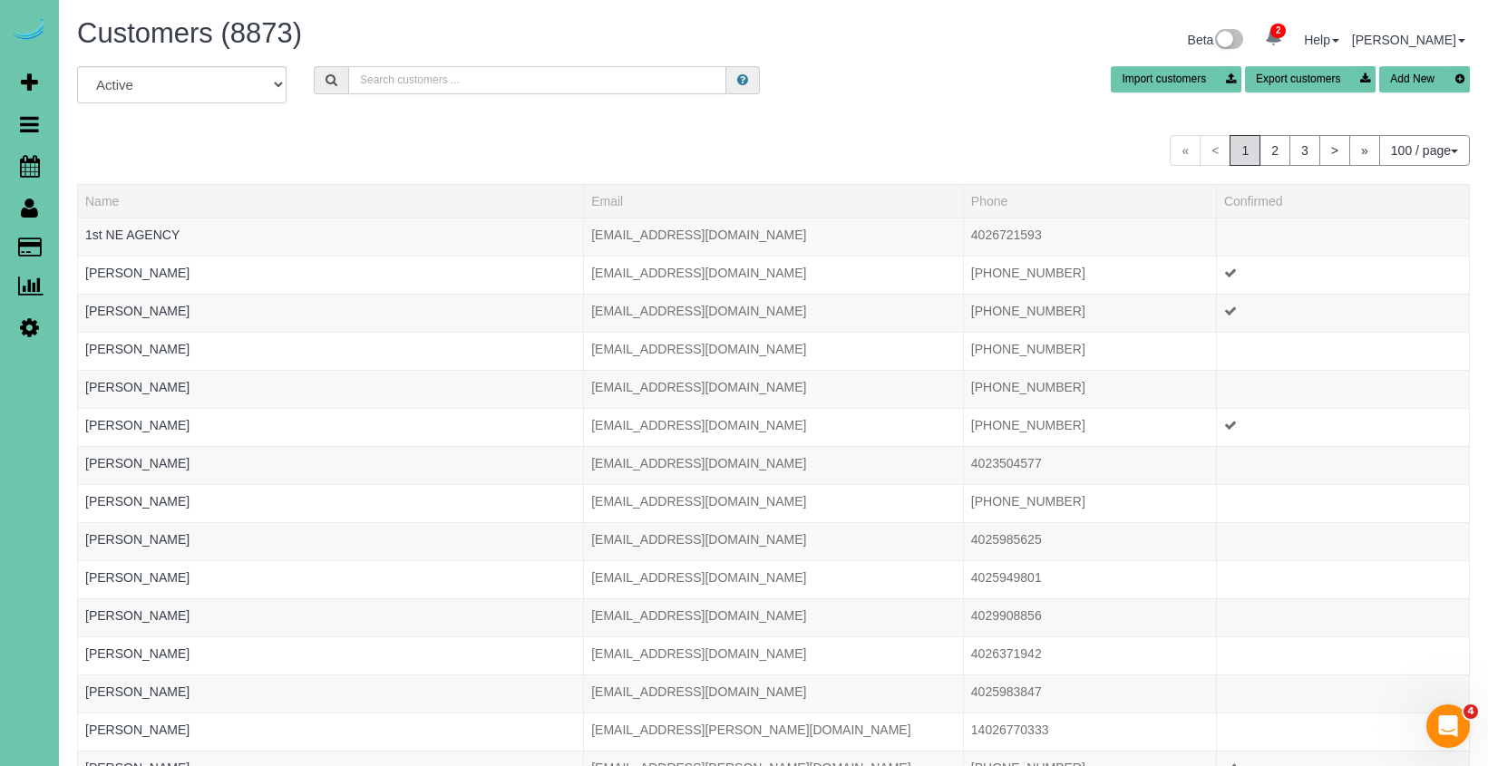
click at [471, 78] on input "text" at bounding box center [537, 80] width 378 height 28
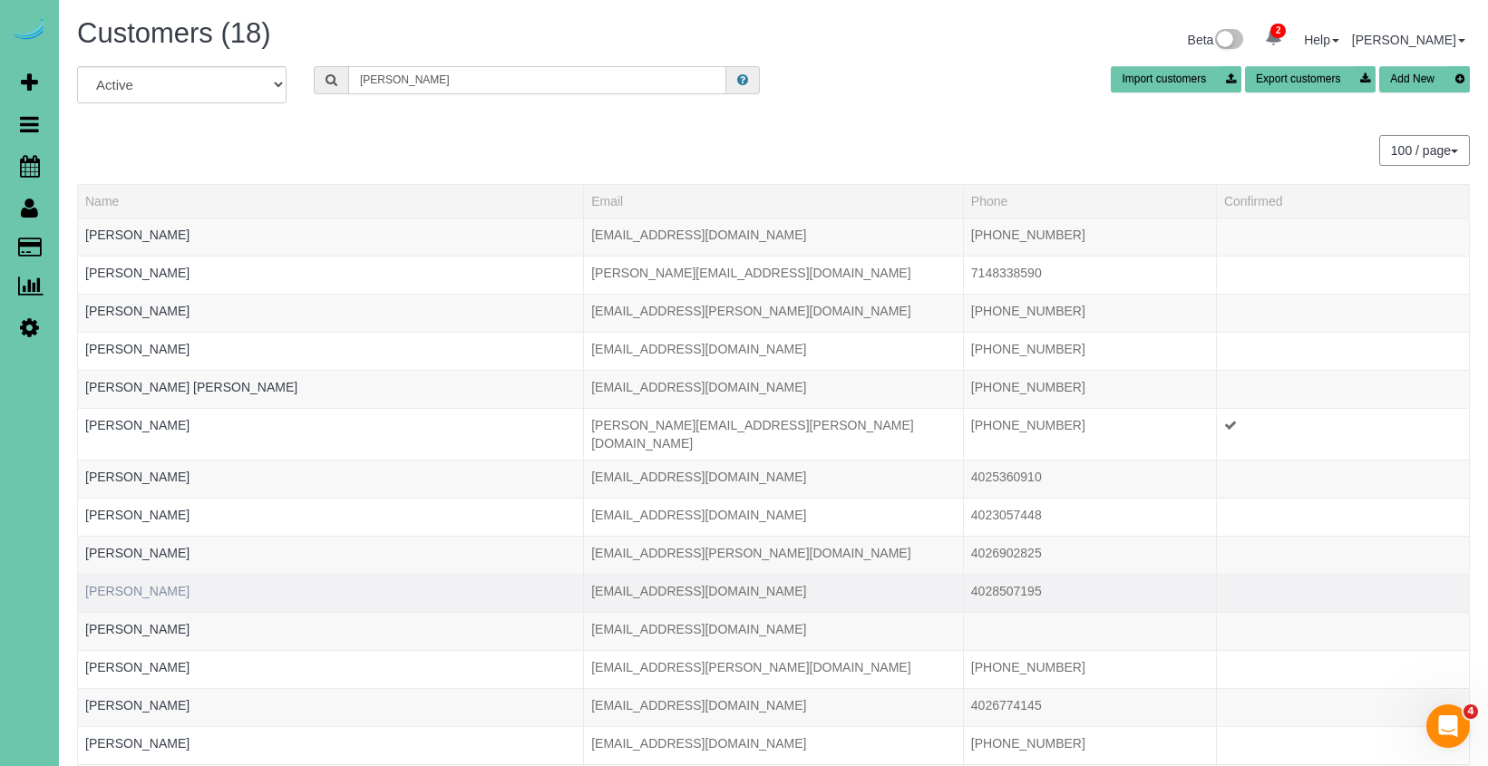
type input "barr"
click at [105, 584] on link "[PERSON_NAME]" at bounding box center [137, 591] width 104 height 15
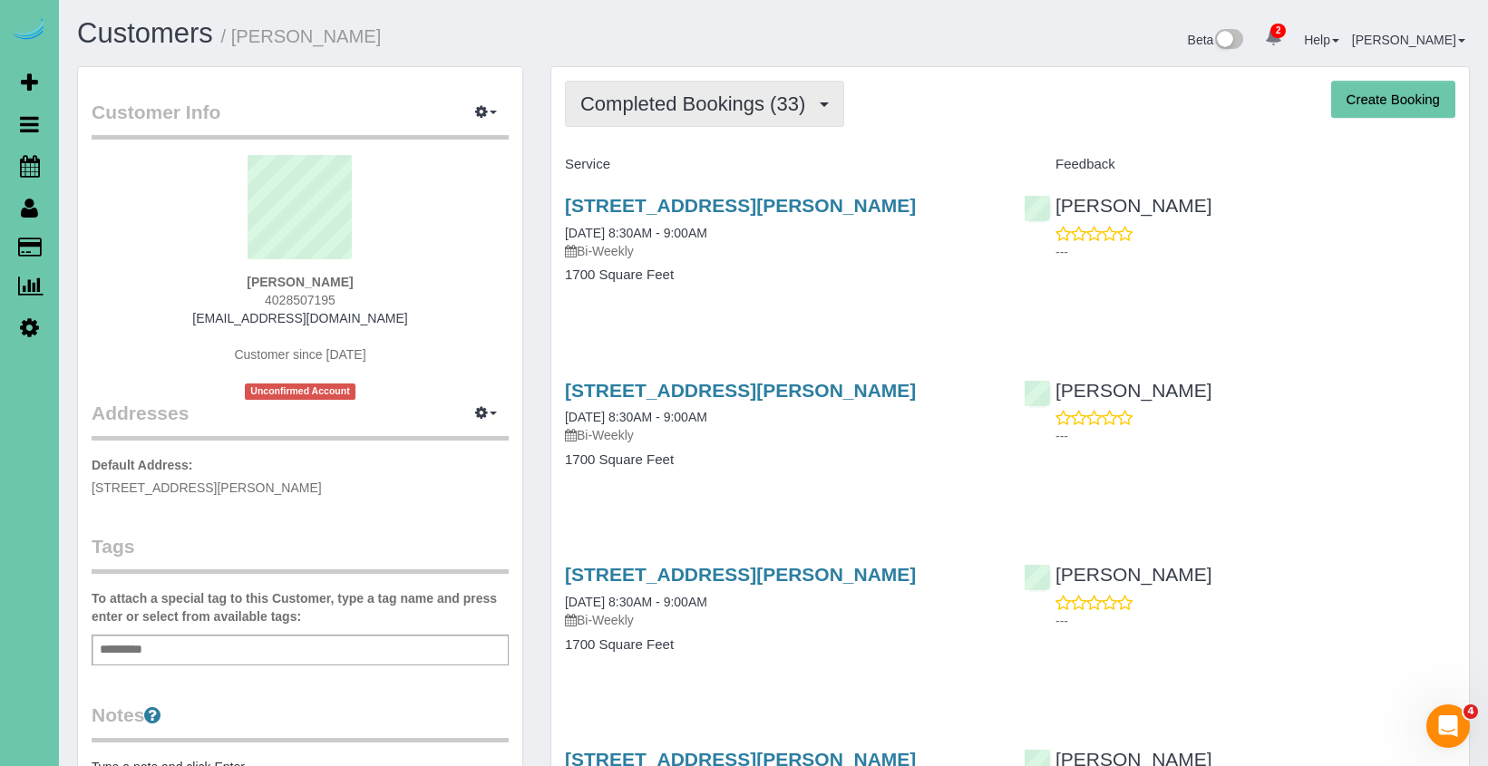
drag, startPoint x: 712, startPoint y: 107, endPoint x: 711, endPoint y: 117, distance: 10.0
click at [714, 110] on span "Completed Bookings (33)" at bounding box center [697, 103] width 234 height 23
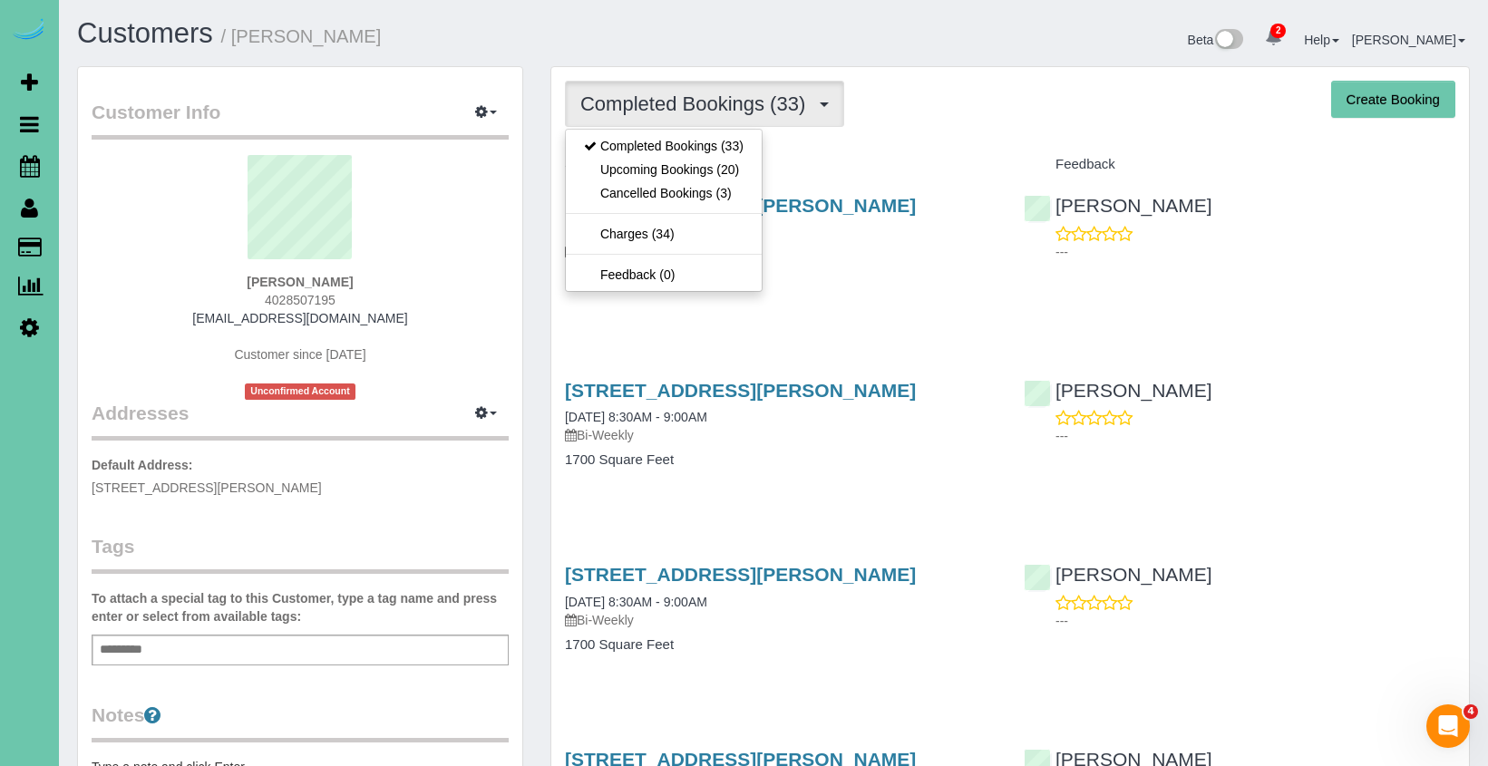
click at [707, 170] on link "Upcoming Bookings (20)" at bounding box center [664, 170] width 196 height 24
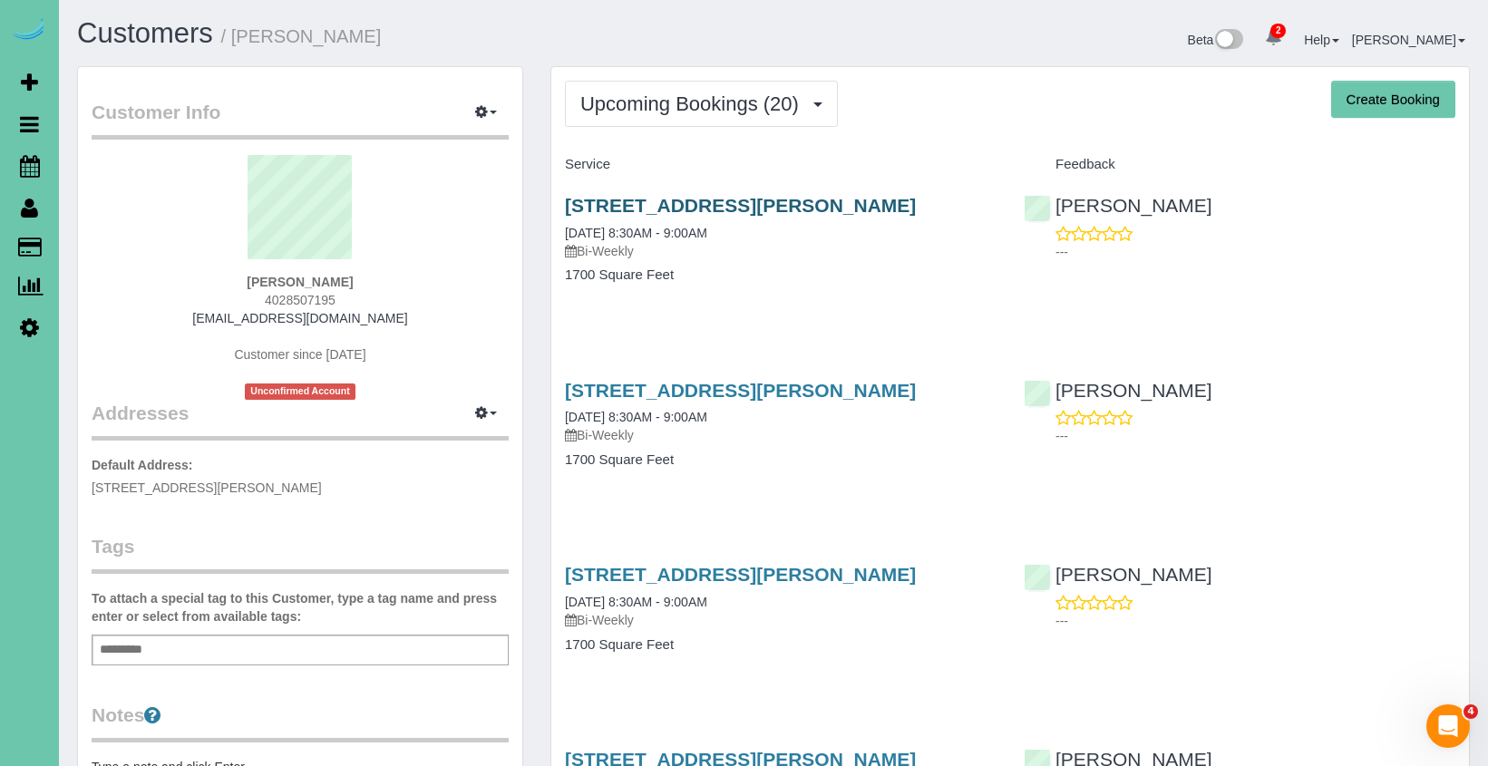
click at [677, 206] on link "5810 Webster St, Omaha, NE 68132" at bounding box center [740, 205] width 351 height 21
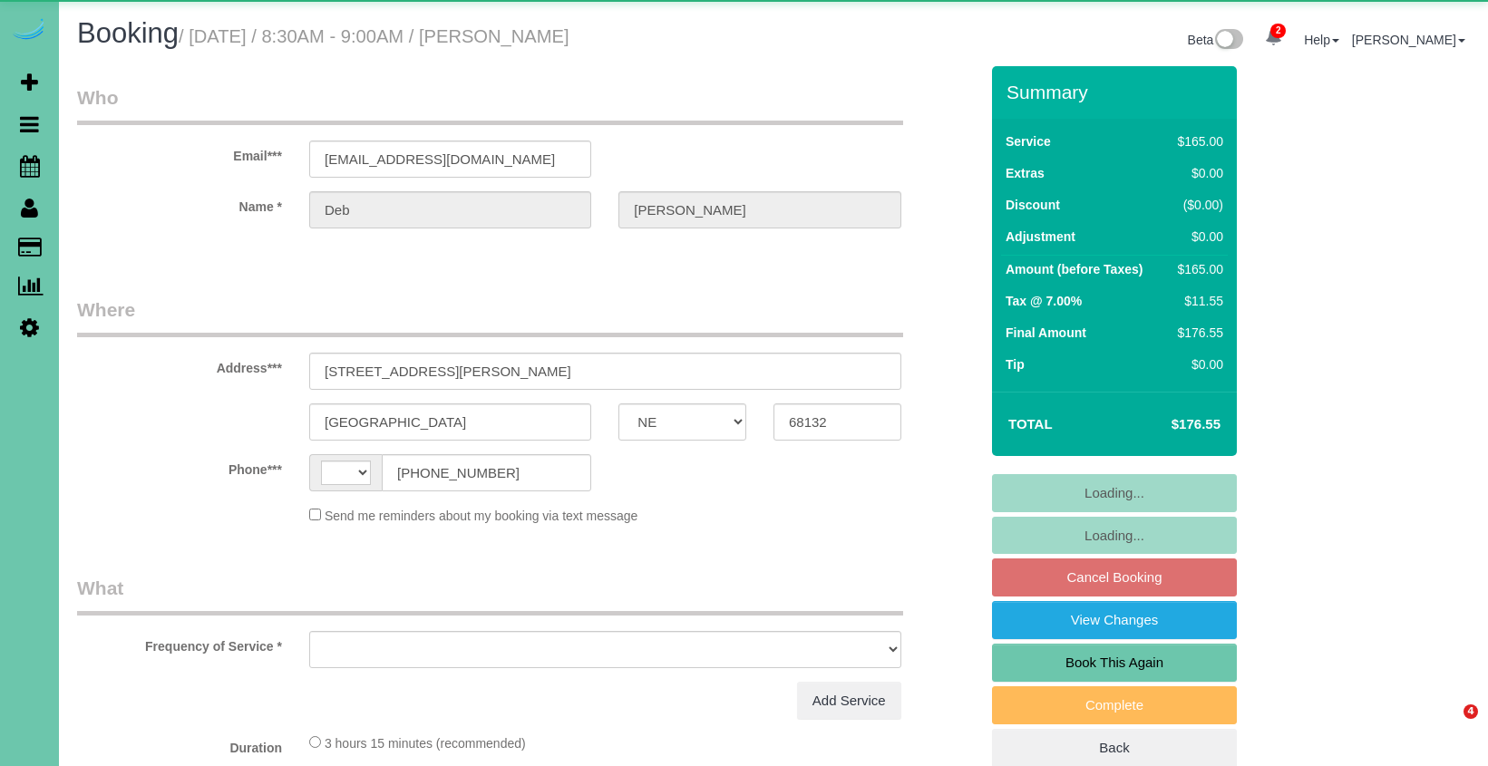
select select "NE"
select select "string:[GEOGRAPHIC_DATA]"
select select "object:664"
select select "string:fspay-234f01f2-f081-447d-ba45-ccacbc025d14"
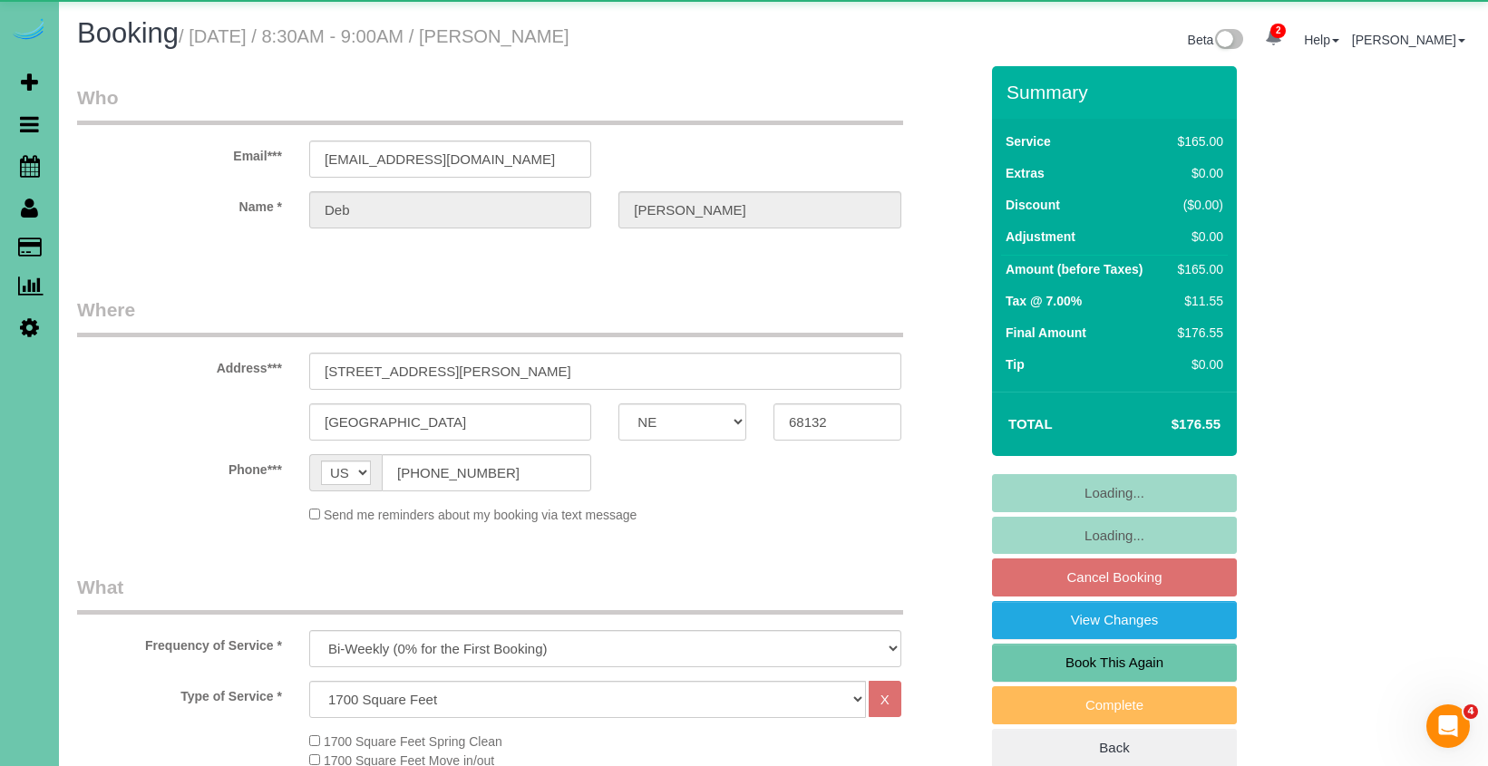
select select "object:726"
select select "number:36"
select select "number:41"
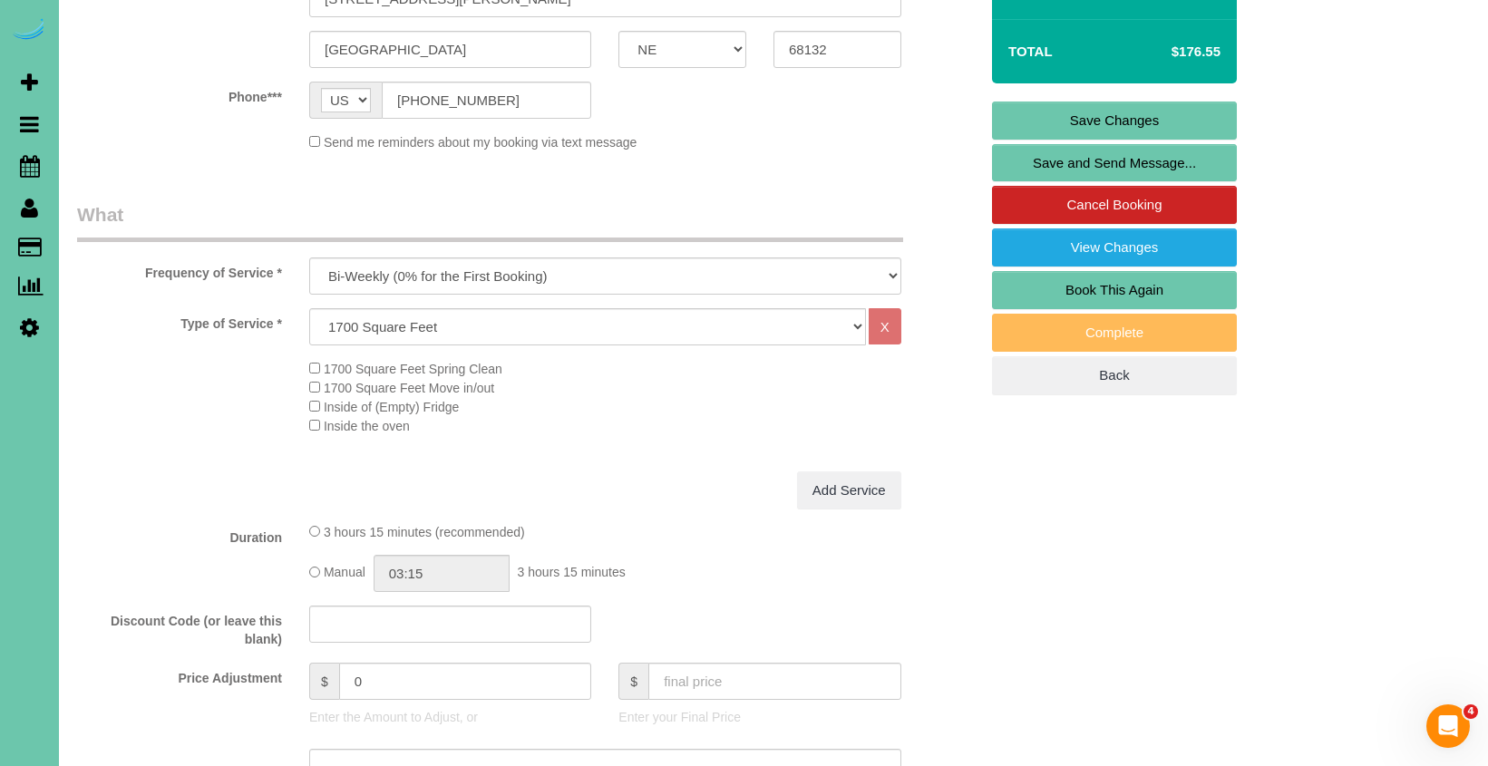
scroll to position [670, 0]
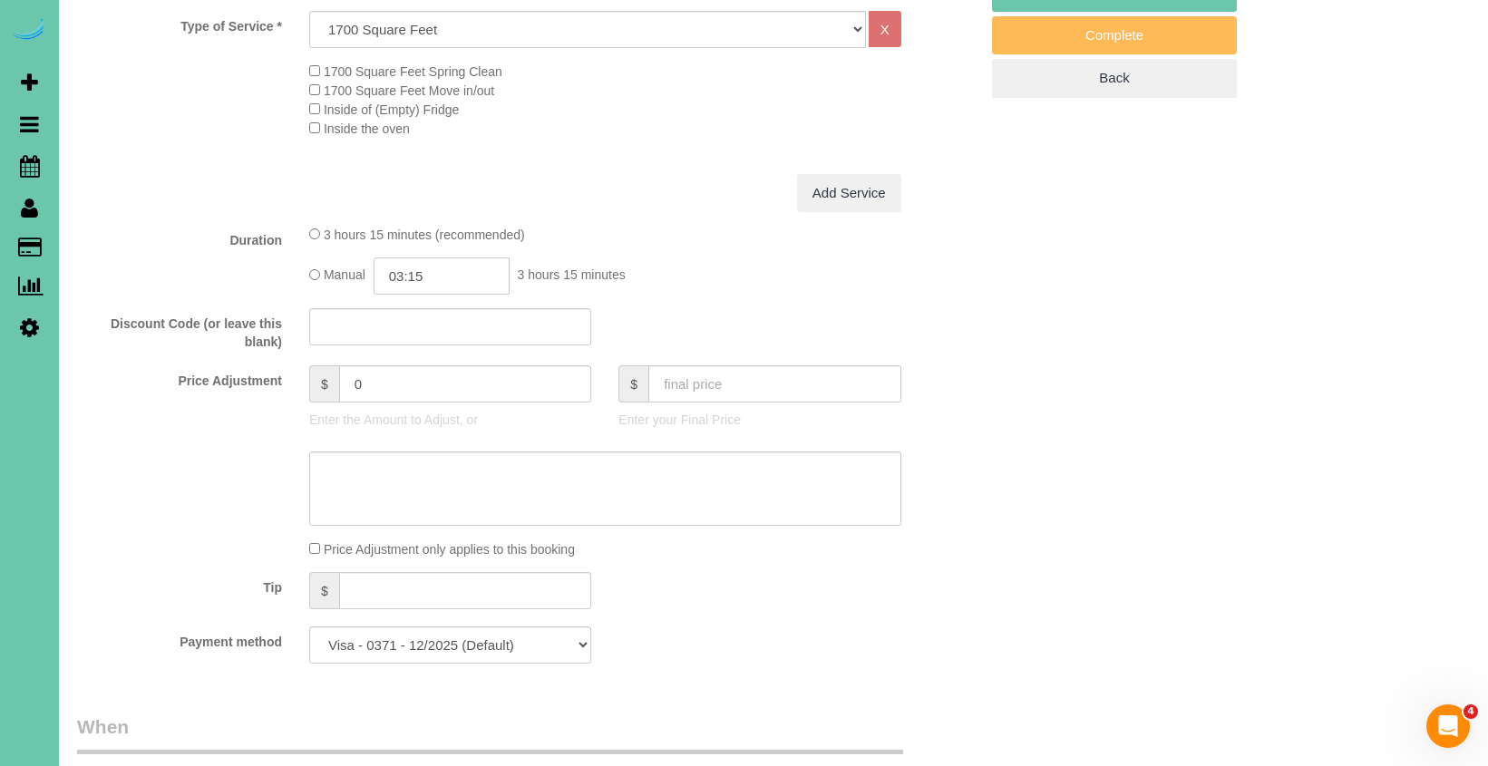
click at [472, 277] on input "03:15" at bounding box center [442, 275] width 136 height 37
type input "03:00"
drag, startPoint x: 428, startPoint y: 382, endPoint x: 339, endPoint y: 369, distance: 89.8
click at [427, 382] on li "03:00" at bounding box center [421, 392] width 81 height 24
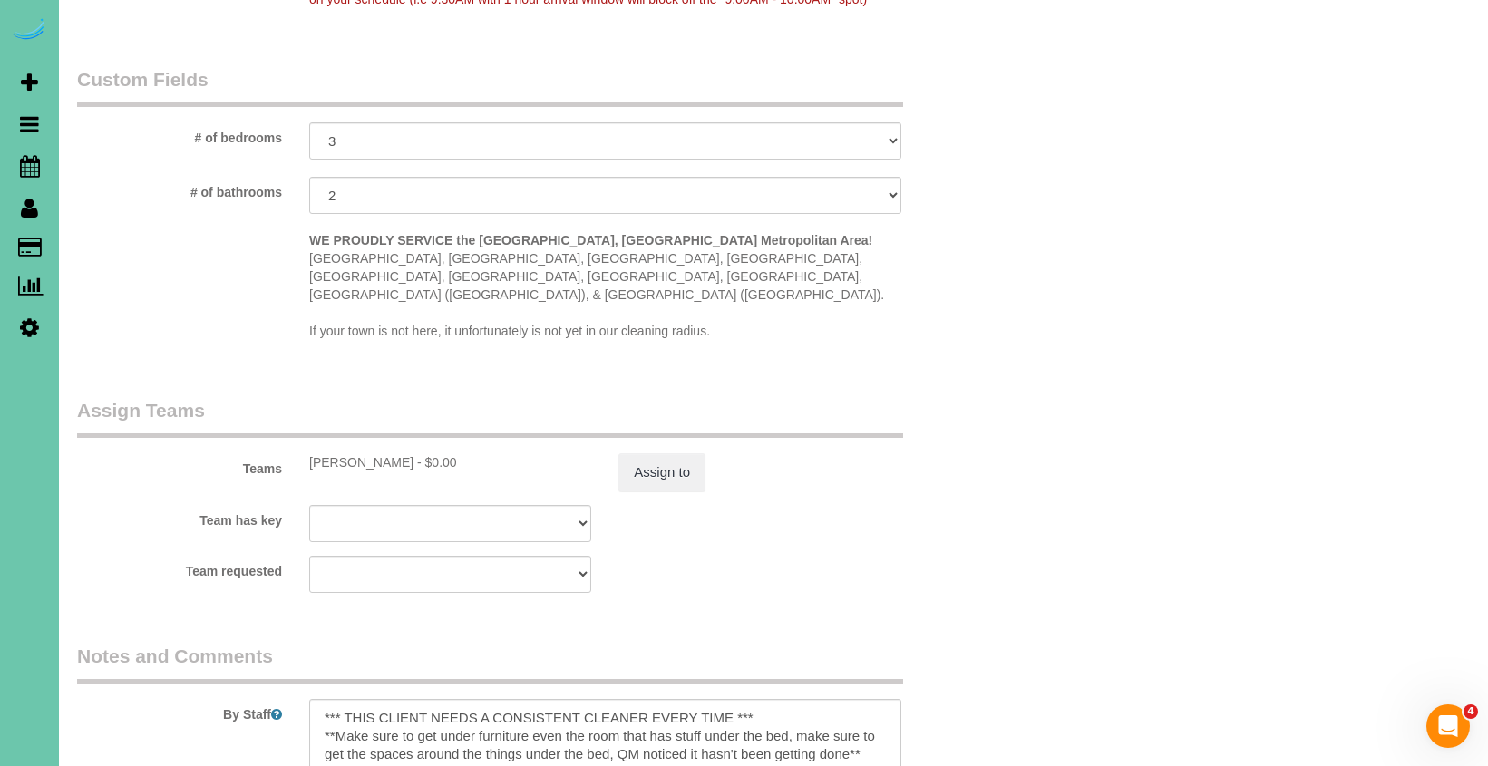
scroll to position [1637, 0]
click at [667, 452] on button "Assign to" at bounding box center [661, 469] width 87 height 38
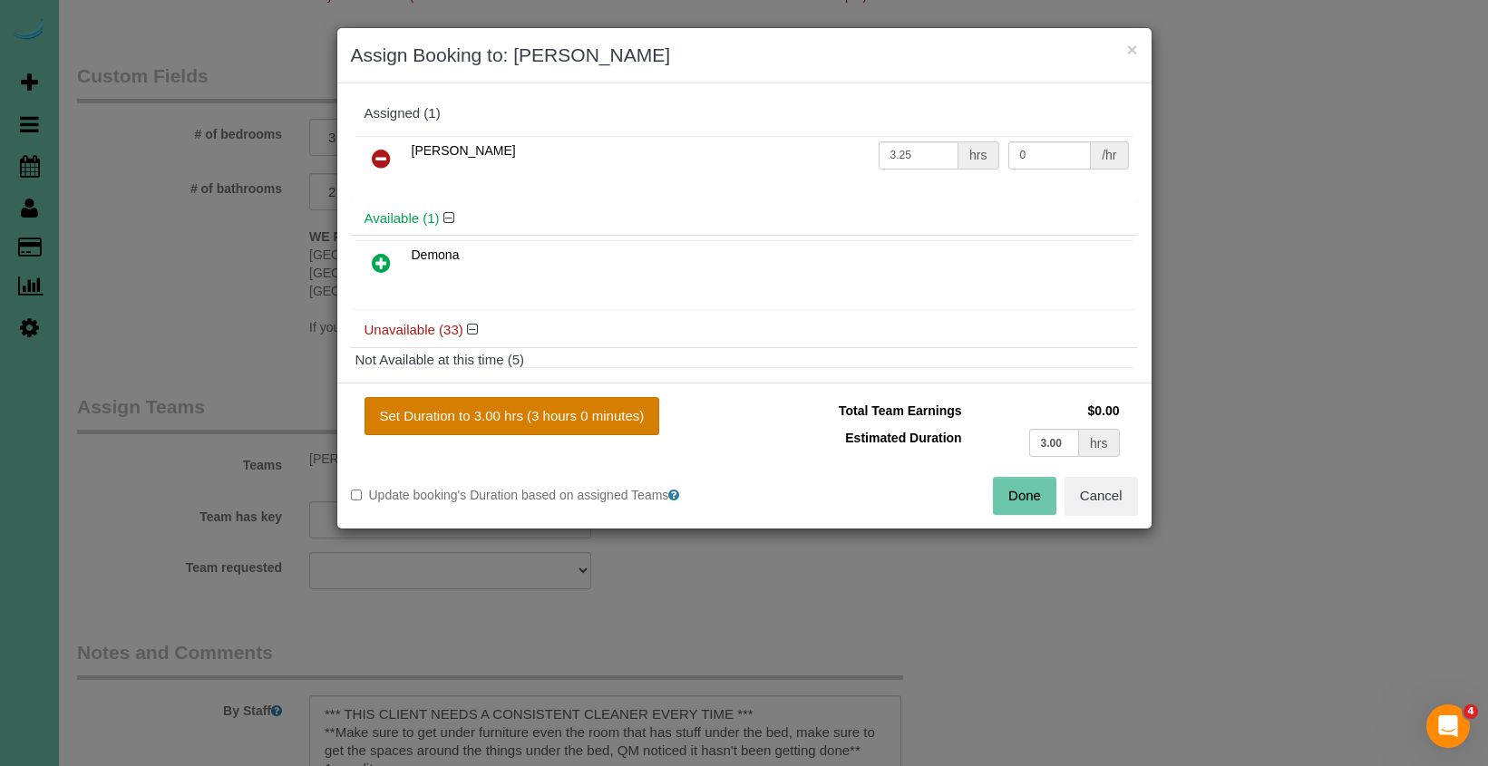
drag, startPoint x: 553, startPoint y: 422, endPoint x: 598, endPoint y: 428, distance: 45.8
click at [554, 422] on button "Set Duration to 3.00 hrs (3 hours 0 minutes)" at bounding box center [512, 416] width 296 height 38
type input "3.00"
click at [990, 495] on div "Done Cancel" at bounding box center [947, 496] width 407 height 38
drag, startPoint x: 1003, startPoint y: 490, endPoint x: 876, endPoint y: 481, distance: 127.3
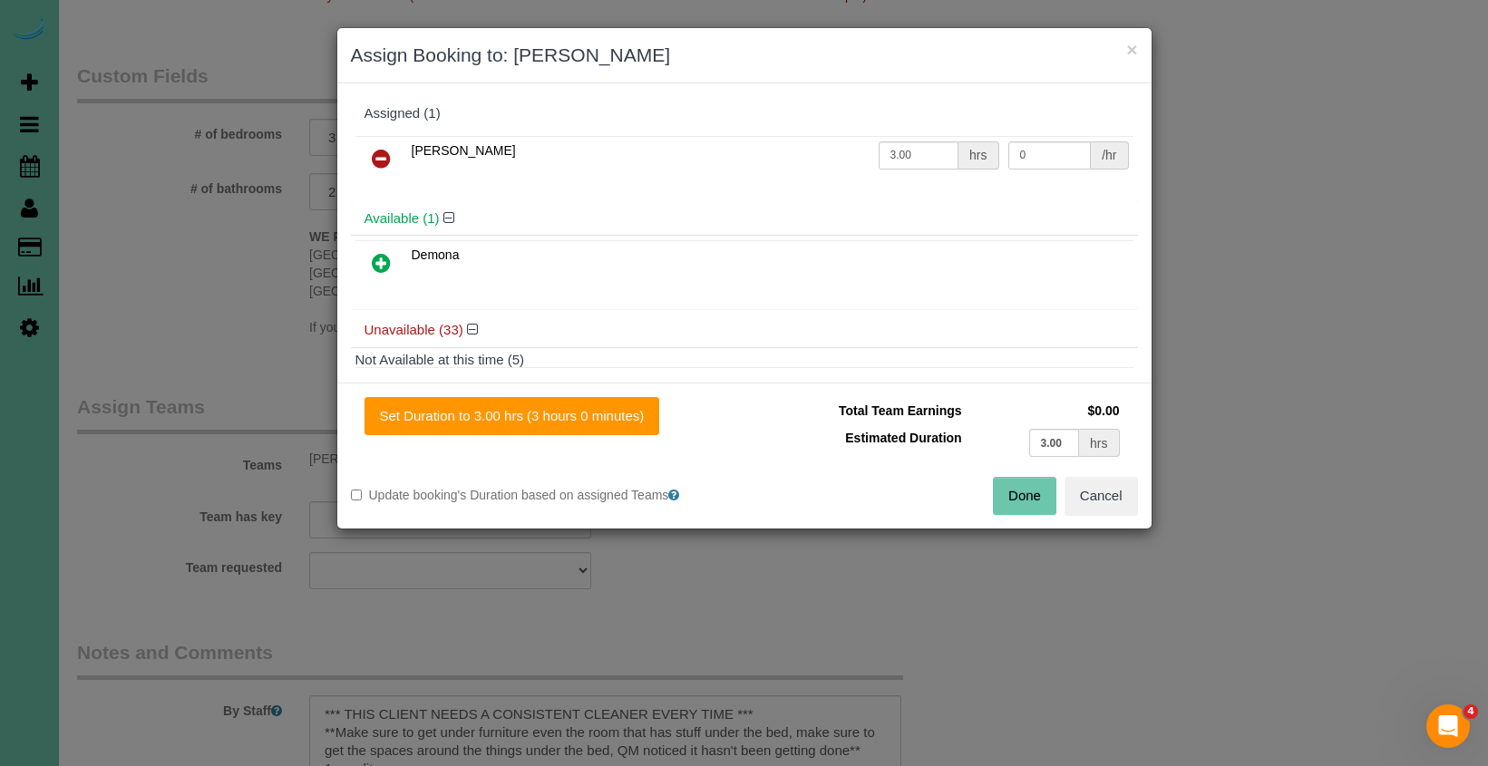
click at [1000, 490] on button "Done" at bounding box center [1024, 496] width 63 height 38
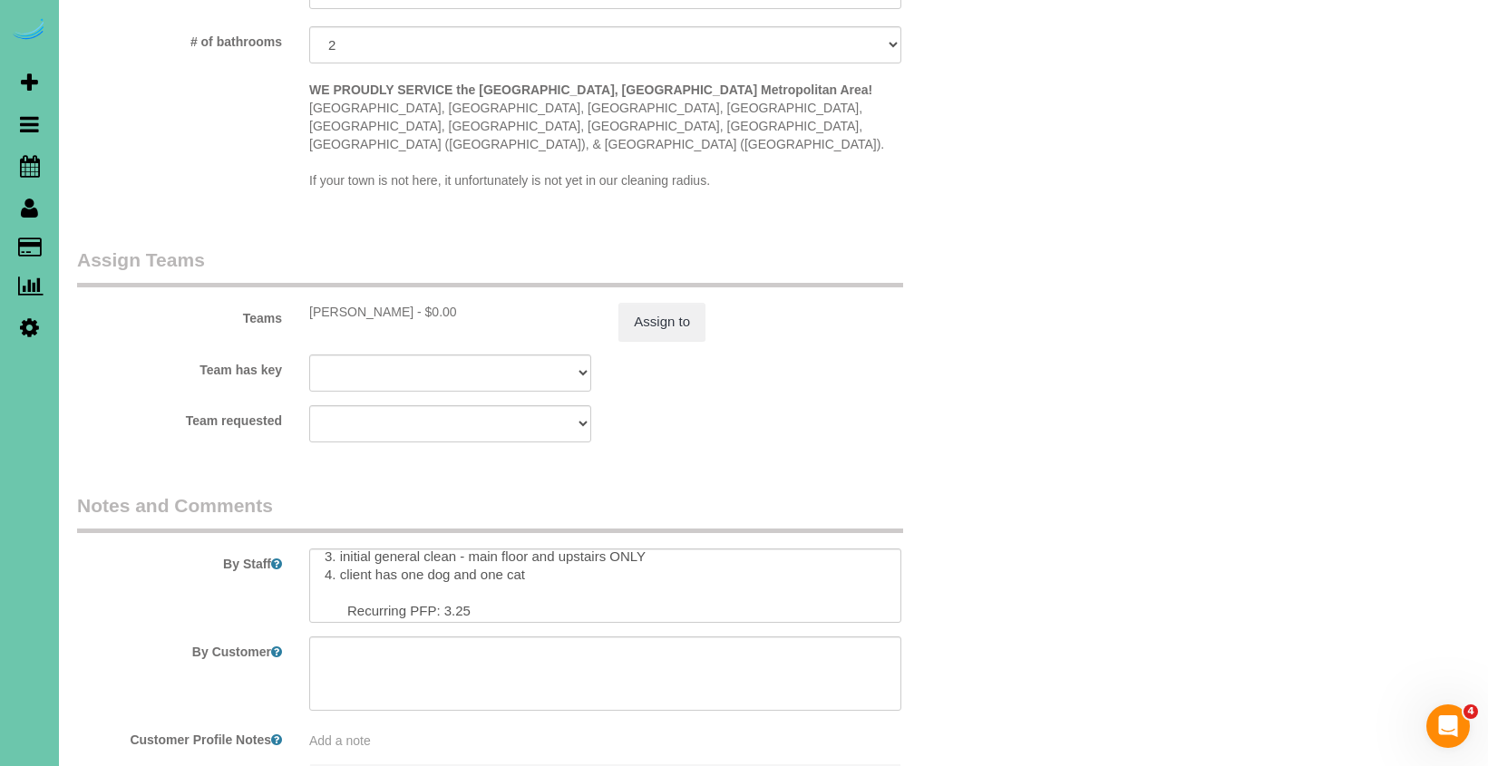
scroll to position [101, 0]
click at [476, 584] on textarea at bounding box center [605, 586] width 592 height 74
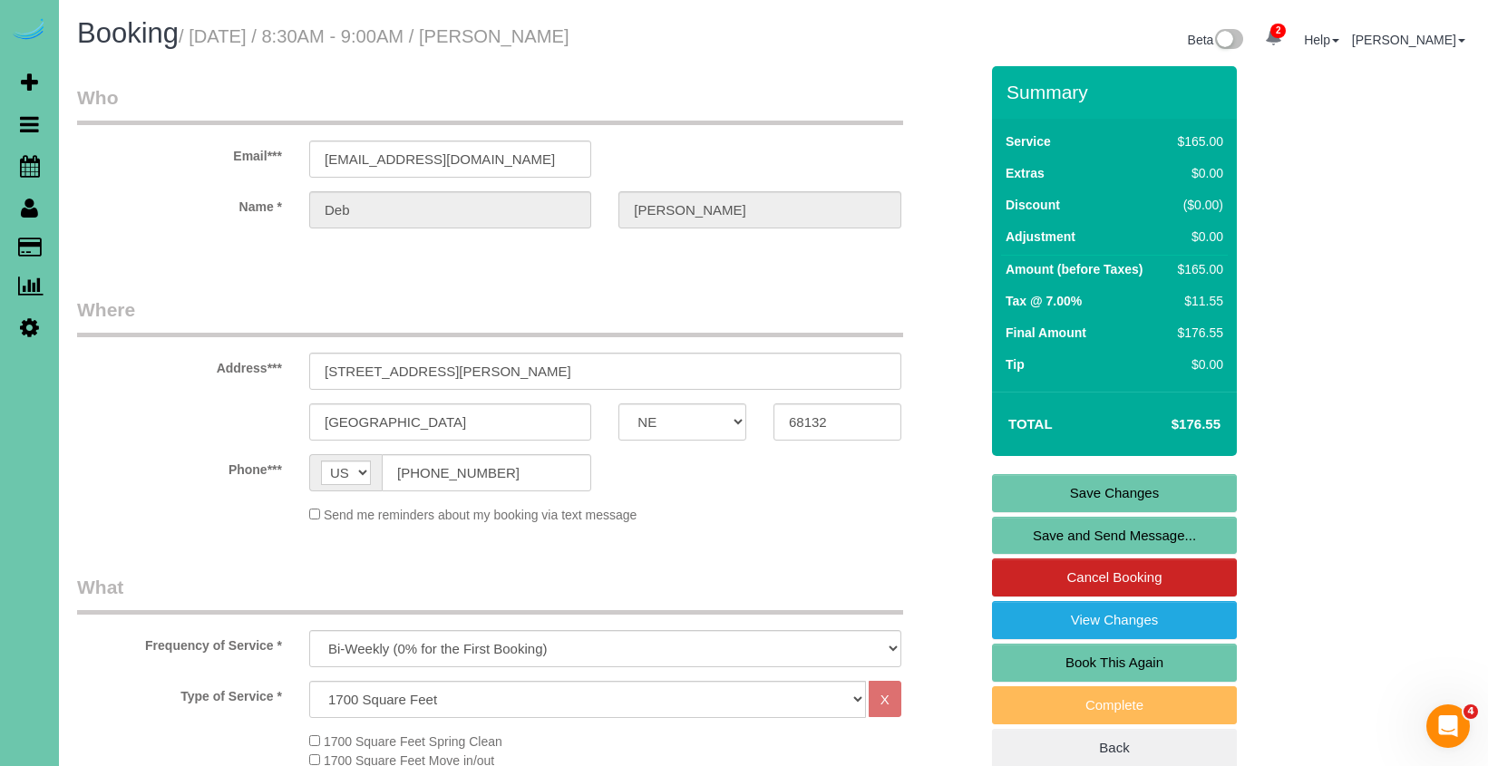
scroll to position [0, 0]
type textarea "*** THIS CLIENT NEEDS A CONSISTENT CLEANER EVERY TIME *** **Make sure to get un…"
click at [1024, 496] on link "Save Changes" at bounding box center [1114, 493] width 245 height 38
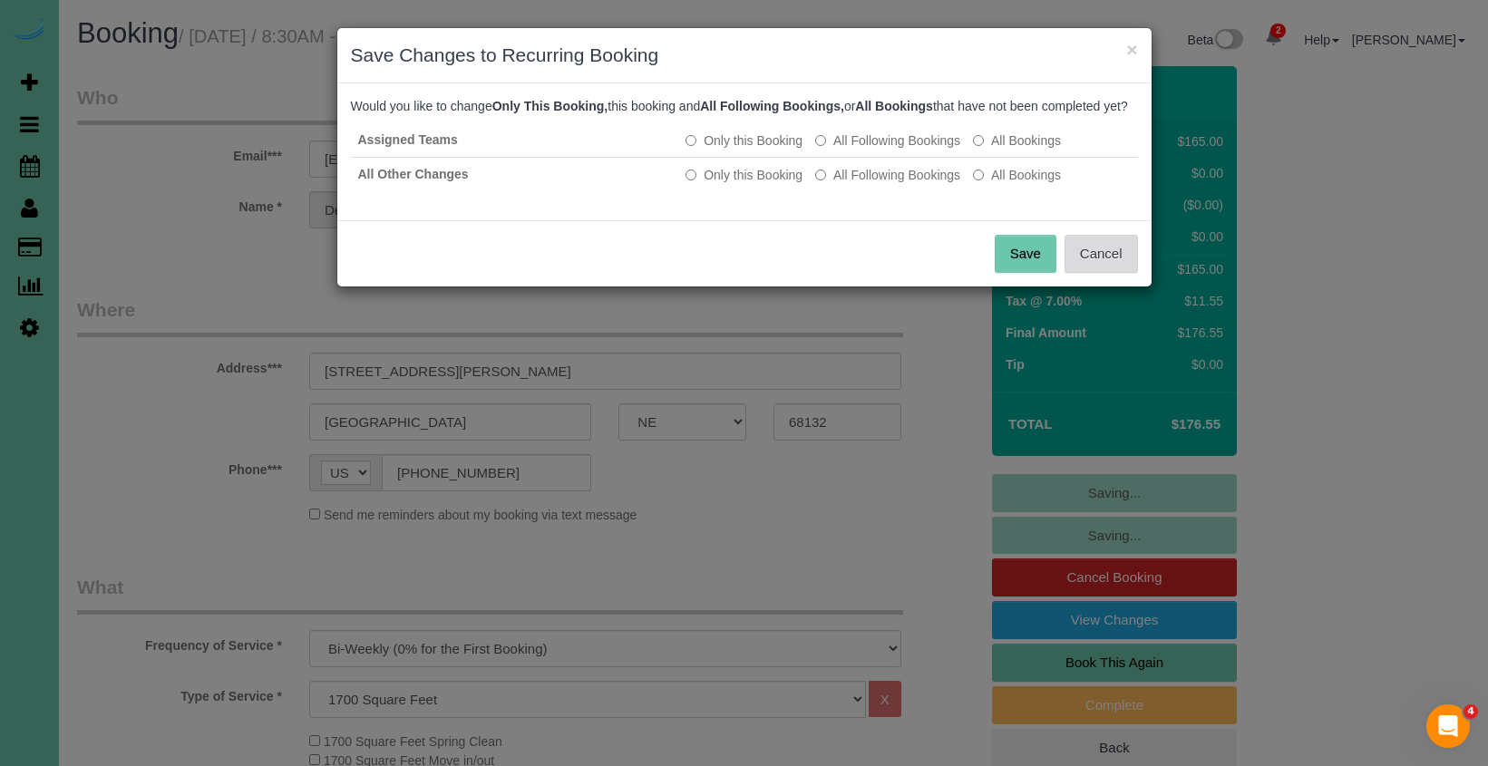
click at [1126, 269] on button "Cancel" at bounding box center [1100, 254] width 73 height 38
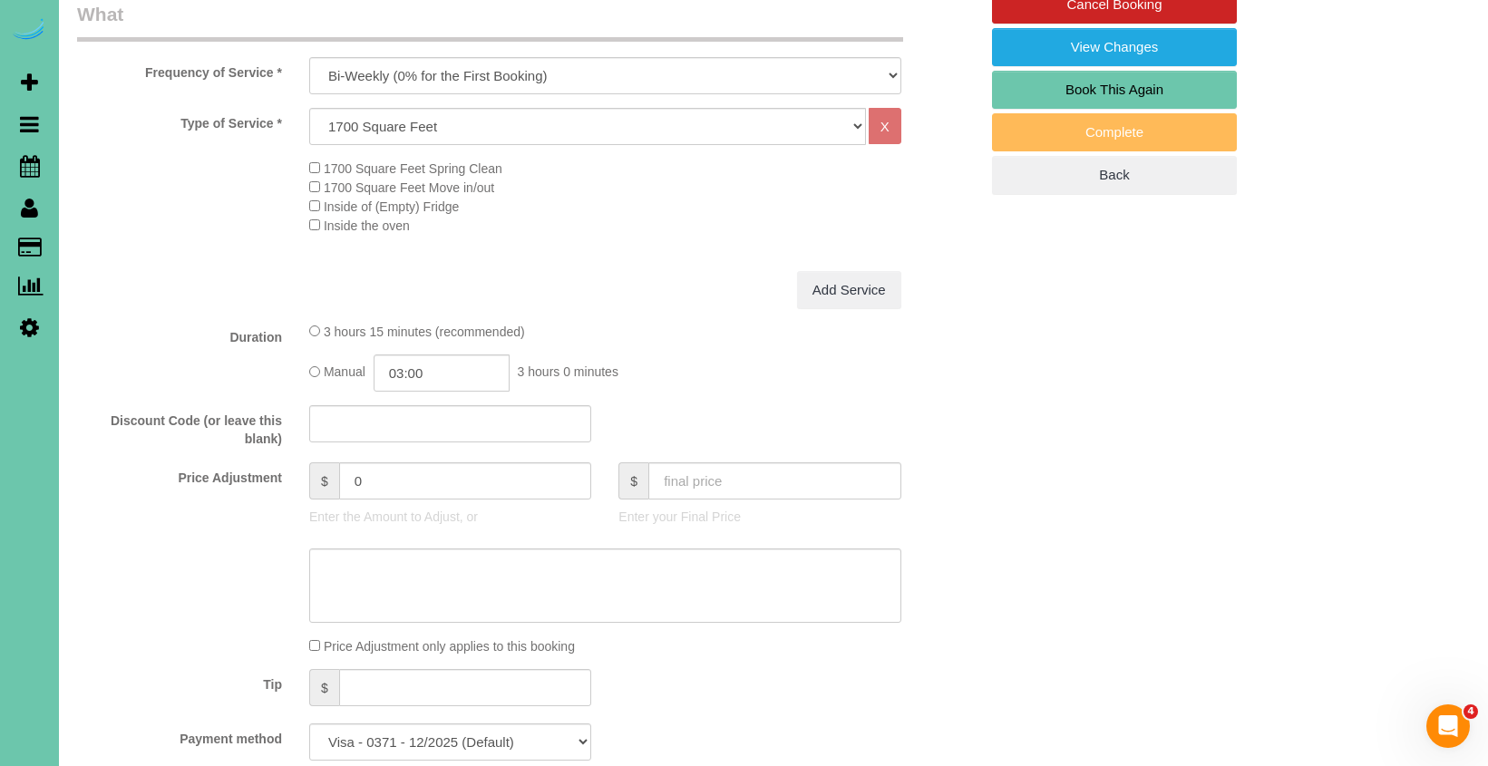
scroll to position [624, 0]
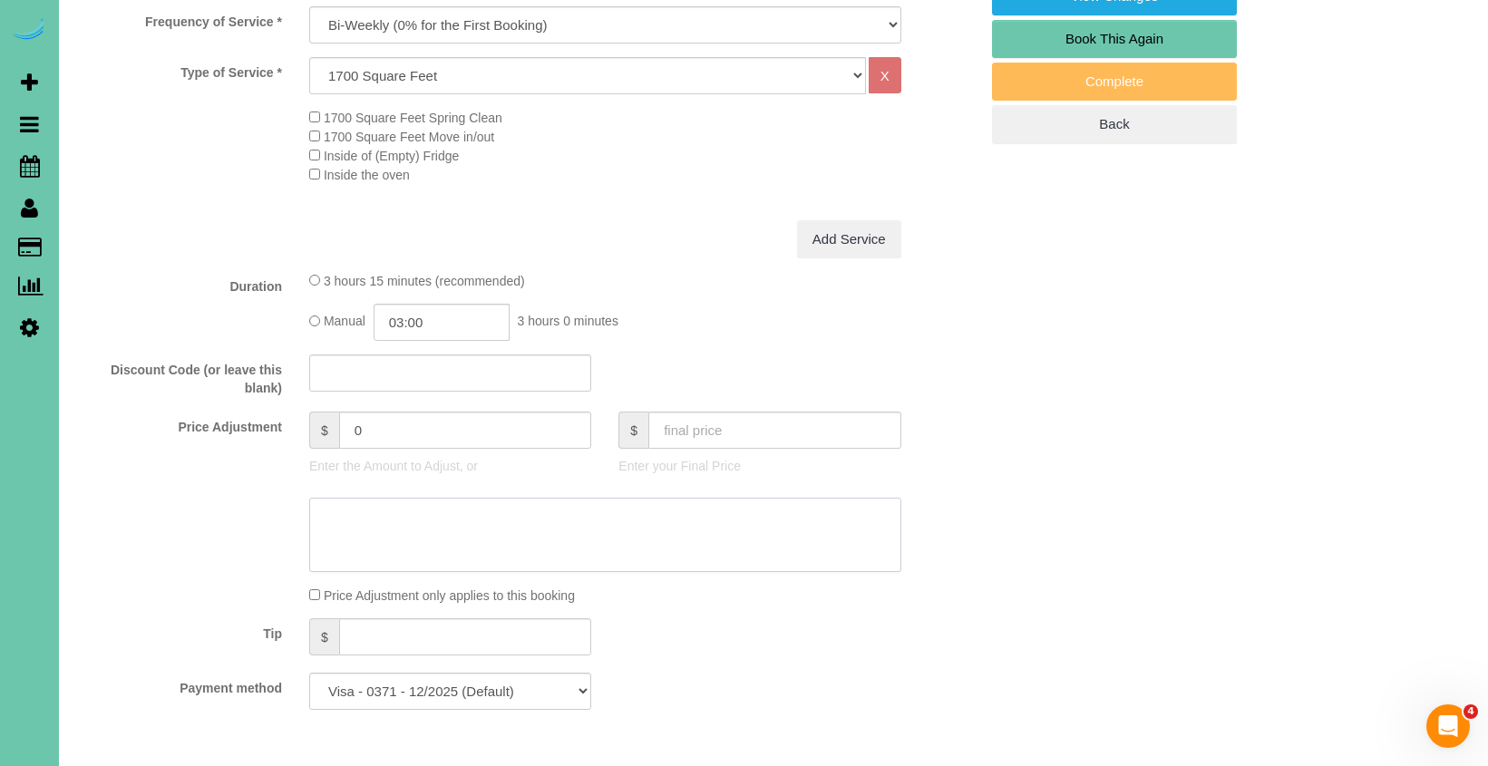
click at [605, 524] on textarea at bounding box center [605, 535] width 592 height 74
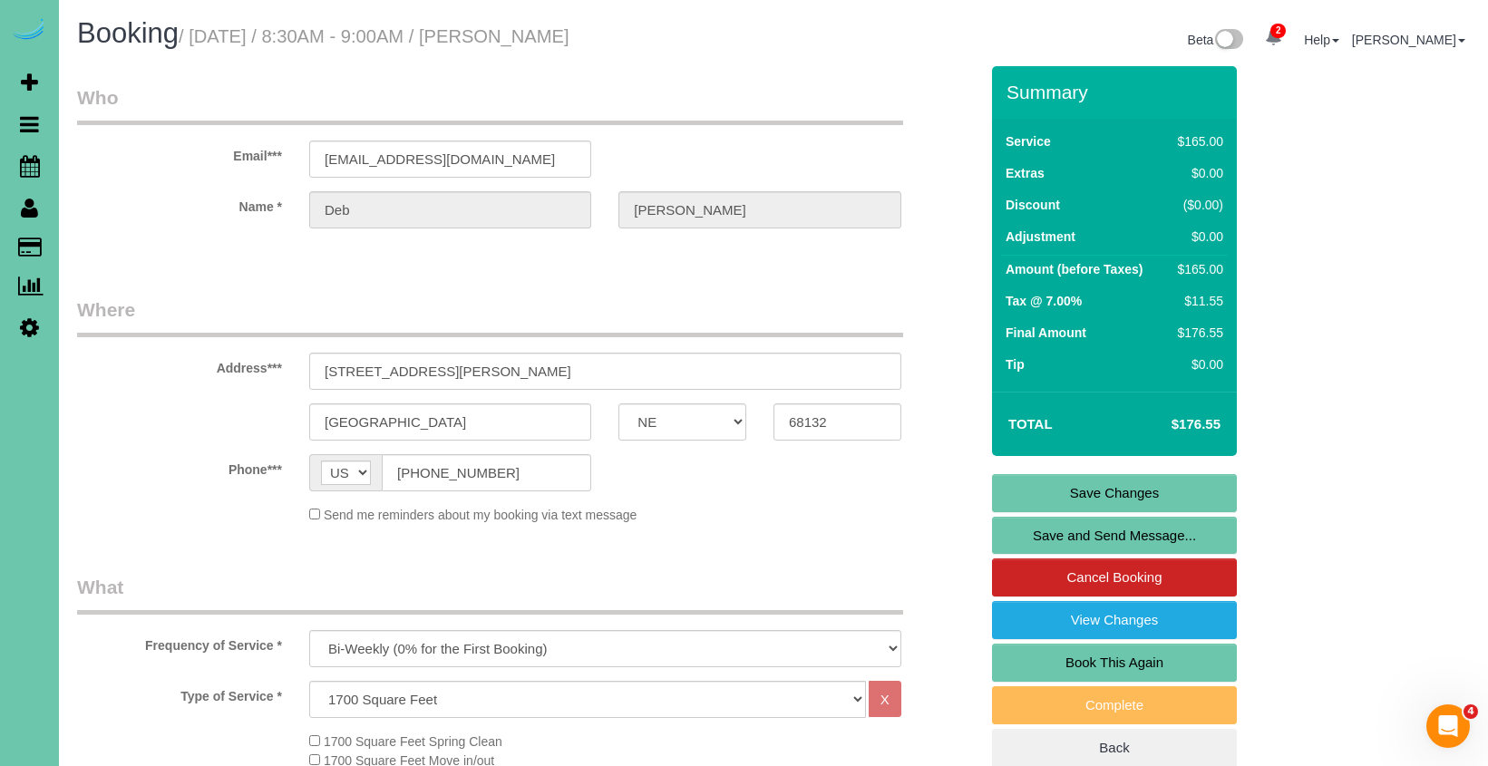
scroll to position [0, 0]
type textarea "new rate - 10/2/25"
click at [1109, 491] on link "Save Changes" at bounding box center [1114, 493] width 245 height 38
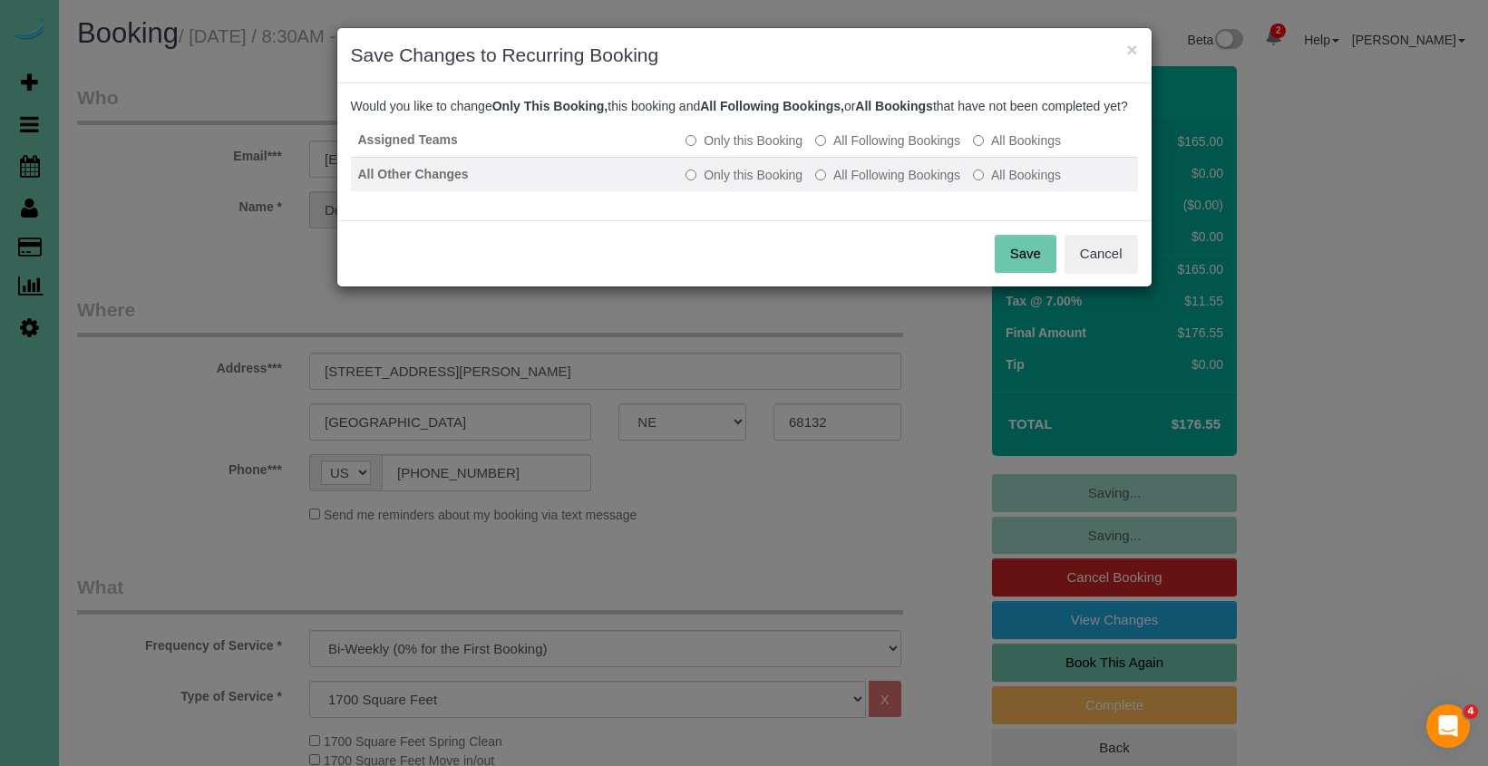
drag, startPoint x: 898, startPoint y: 162, endPoint x: 898, endPoint y: 190, distance: 28.1
click at [898, 150] on label "All Following Bookings" at bounding box center [887, 140] width 145 height 18
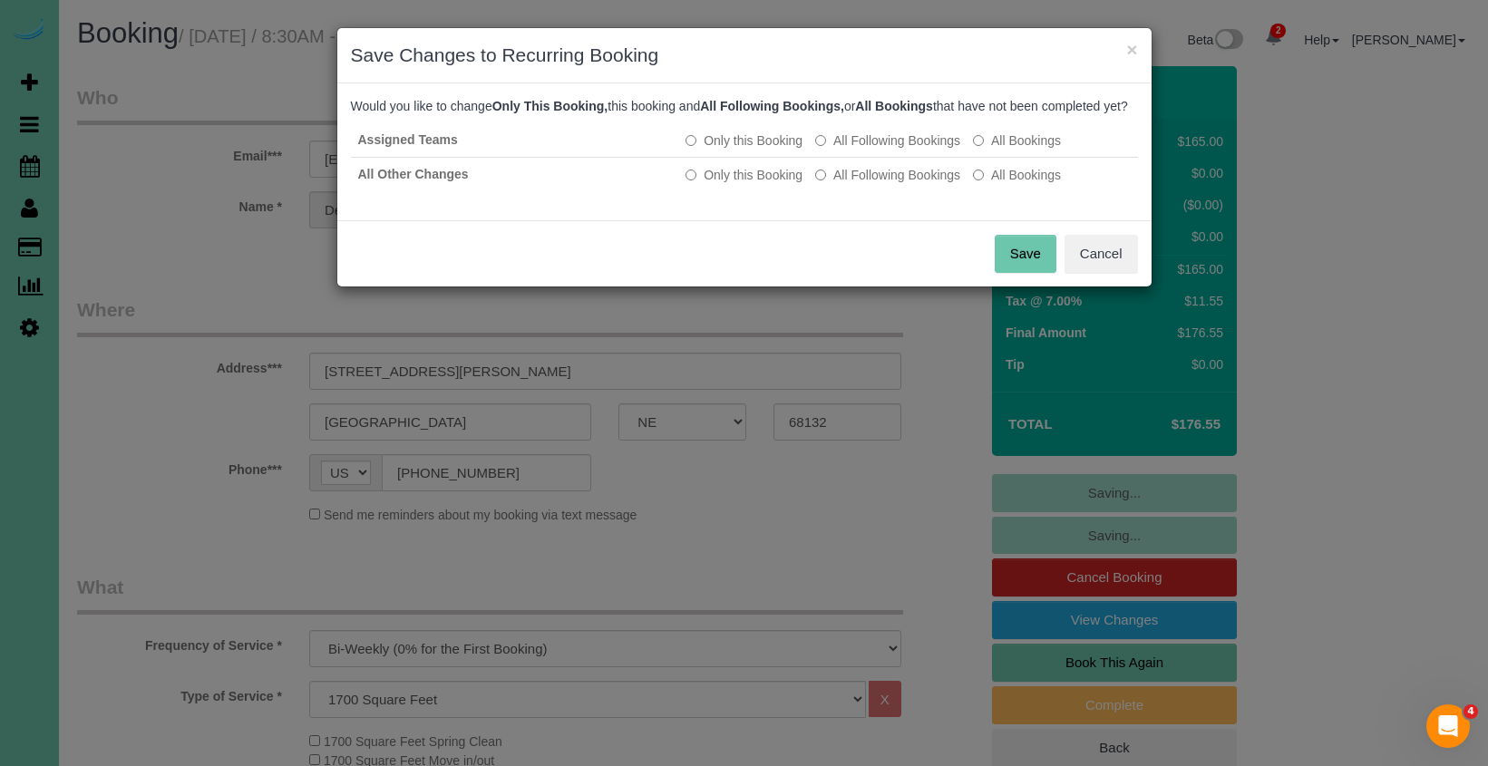
drag, startPoint x: 897, startPoint y: 193, endPoint x: 943, endPoint y: 229, distance: 58.8
click at [897, 184] on label "All Following Bookings" at bounding box center [887, 175] width 145 height 18
click at [1028, 273] on button "Save" at bounding box center [1026, 254] width 62 height 38
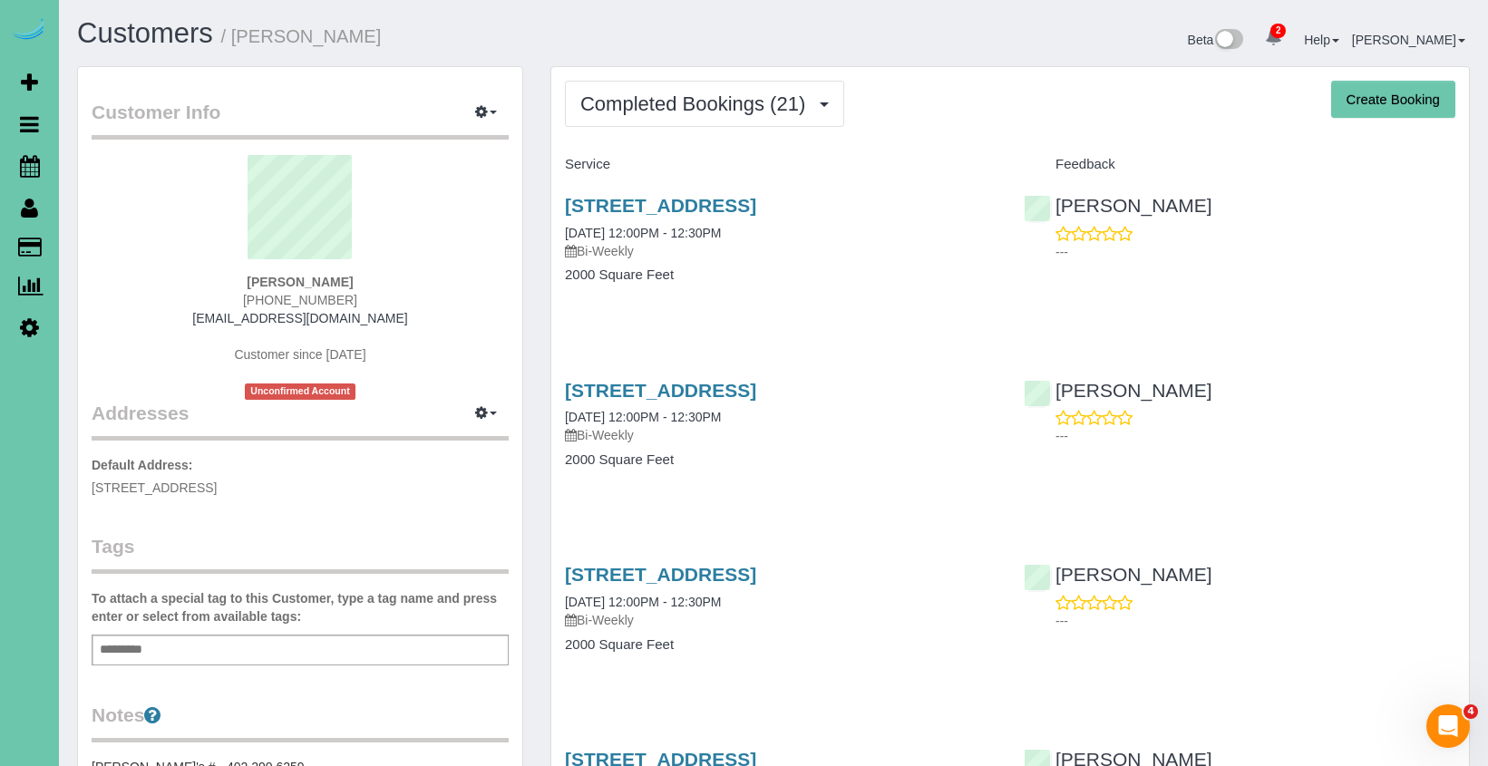
drag, startPoint x: 712, startPoint y: 112, endPoint x: 702, endPoint y: 153, distance: 42.0
click at [712, 112] on span "Completed Bookings (21)" at bounding box center [697, 103] width 234 height 23
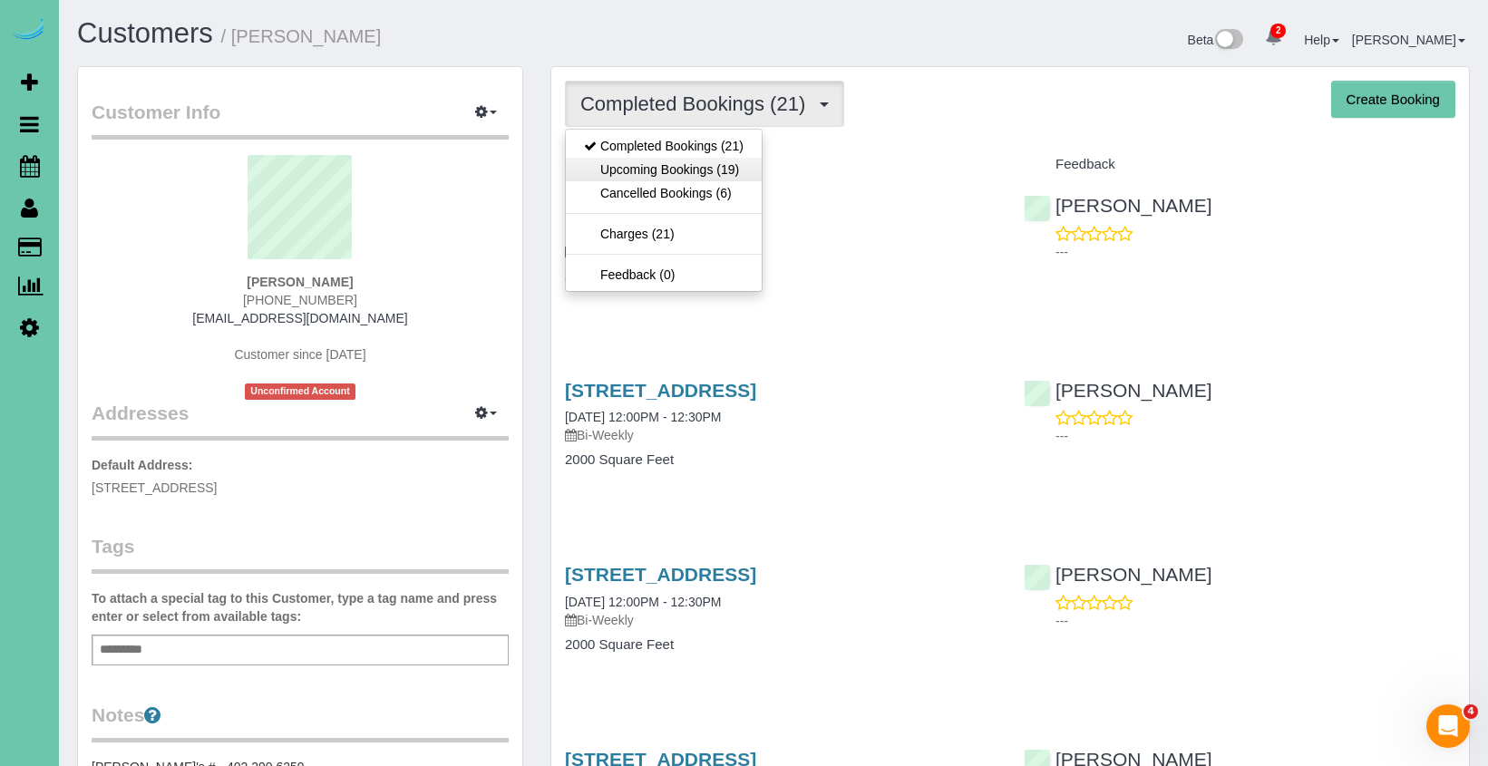
click at [700, 161] on link "Upcoming Bookings (19)" at bounding box center [664, 170] width 196 height 24
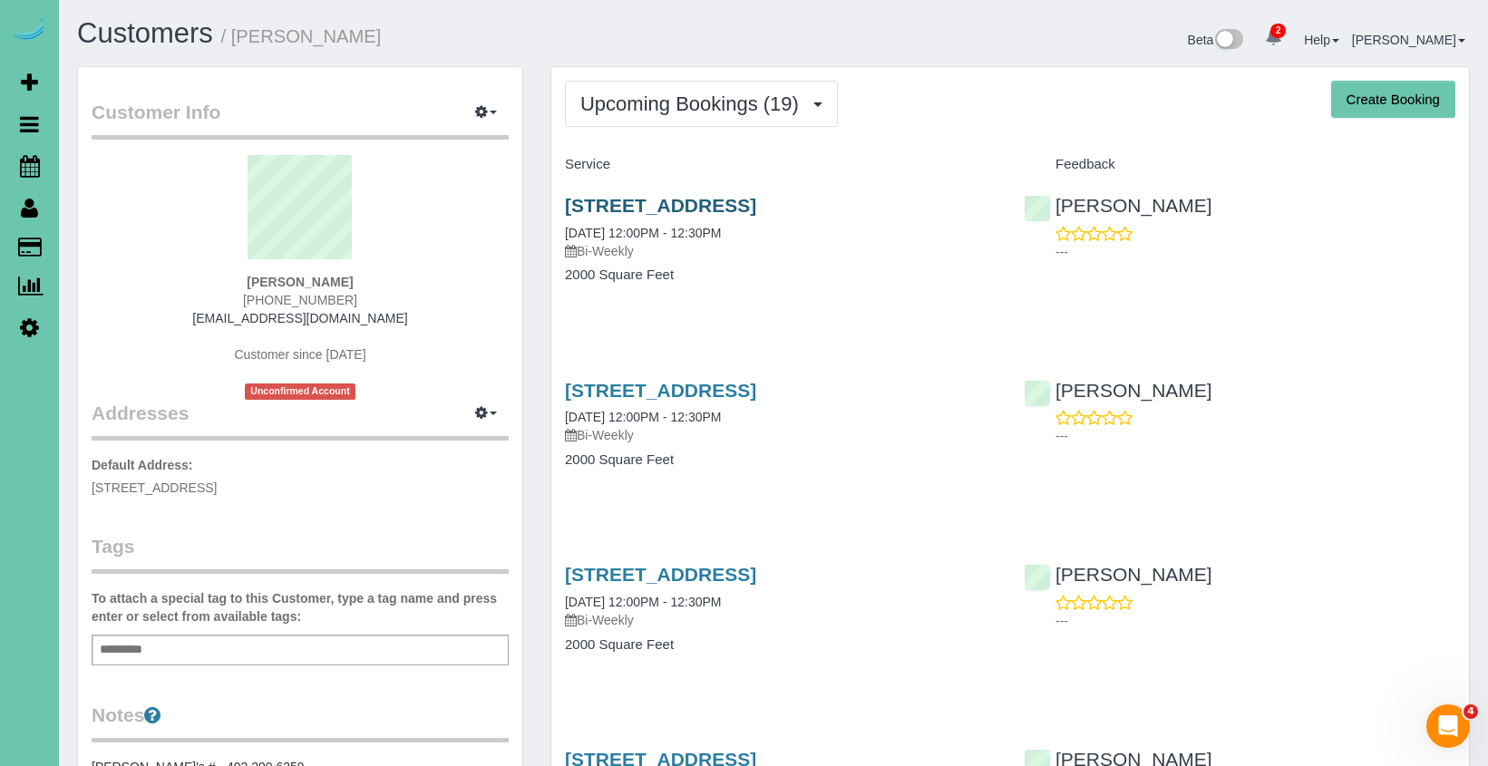
click at [740, 195] on link "[STREET_ADDRESS]" at bounding box center [660, 205] width 191 height 21
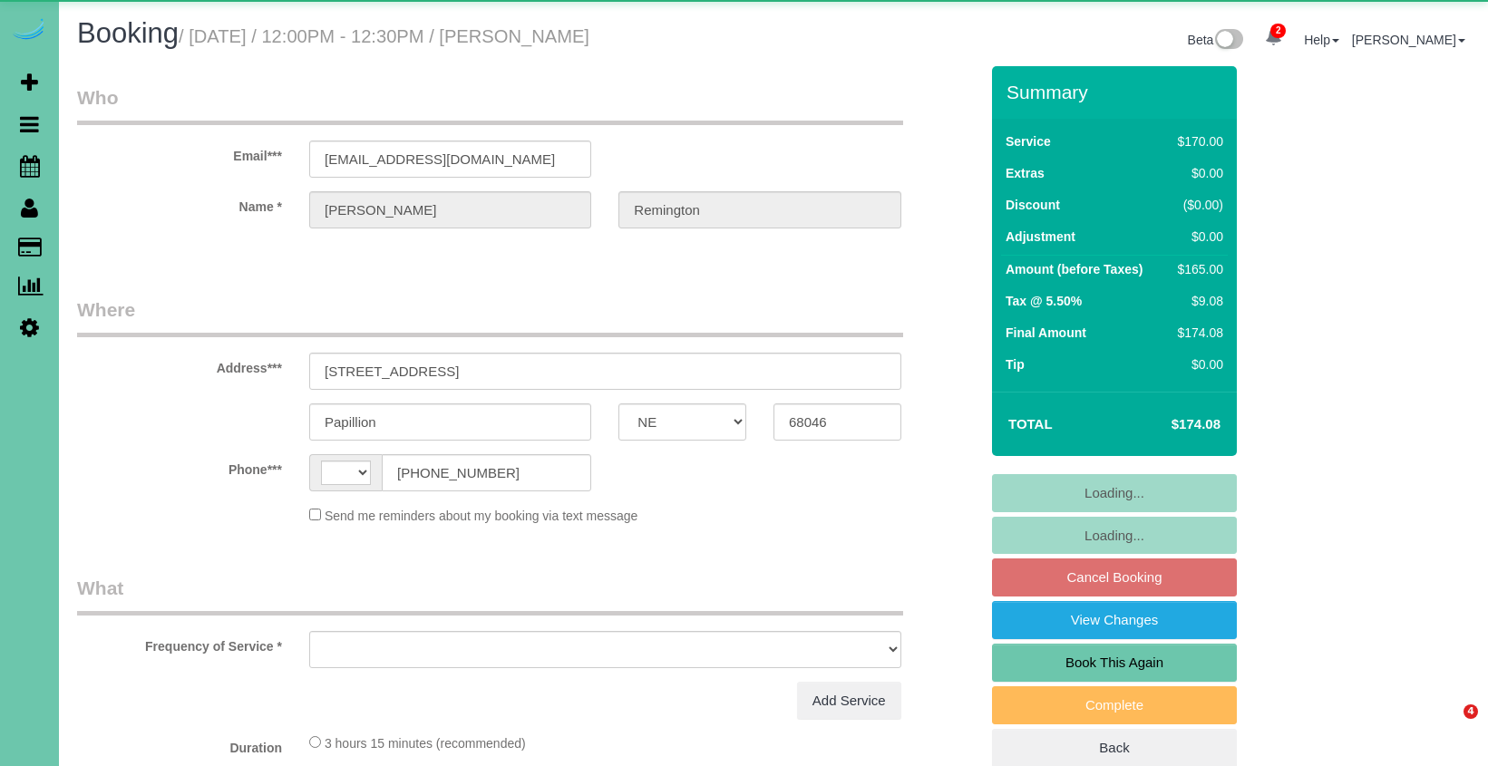
select select "NE"
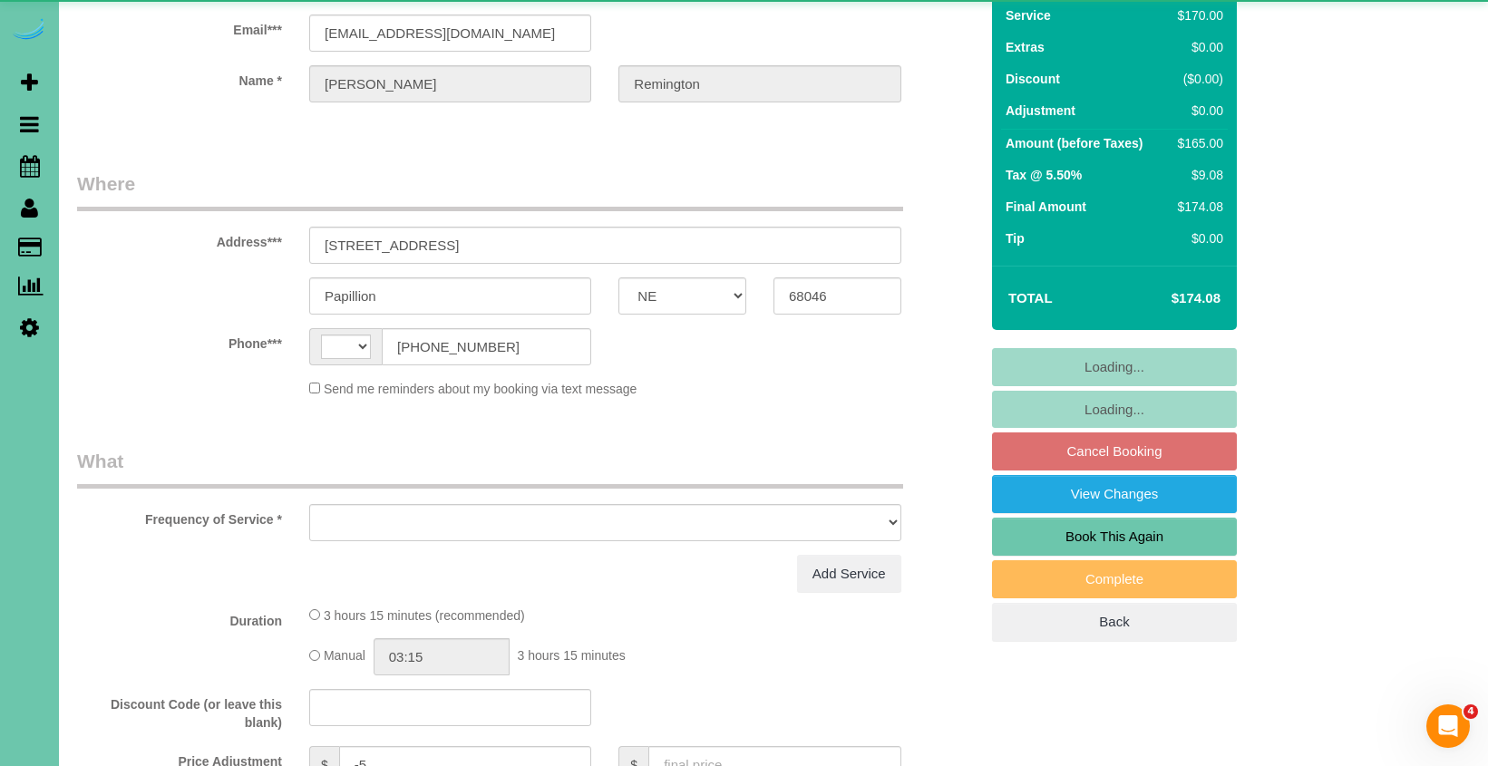
select select "string:[GEOGRAPHIC_DATA]"
select select "object:668"
select select "string:fspay-afff9d31-b27a-4a40-ab57-3d59b467015a"
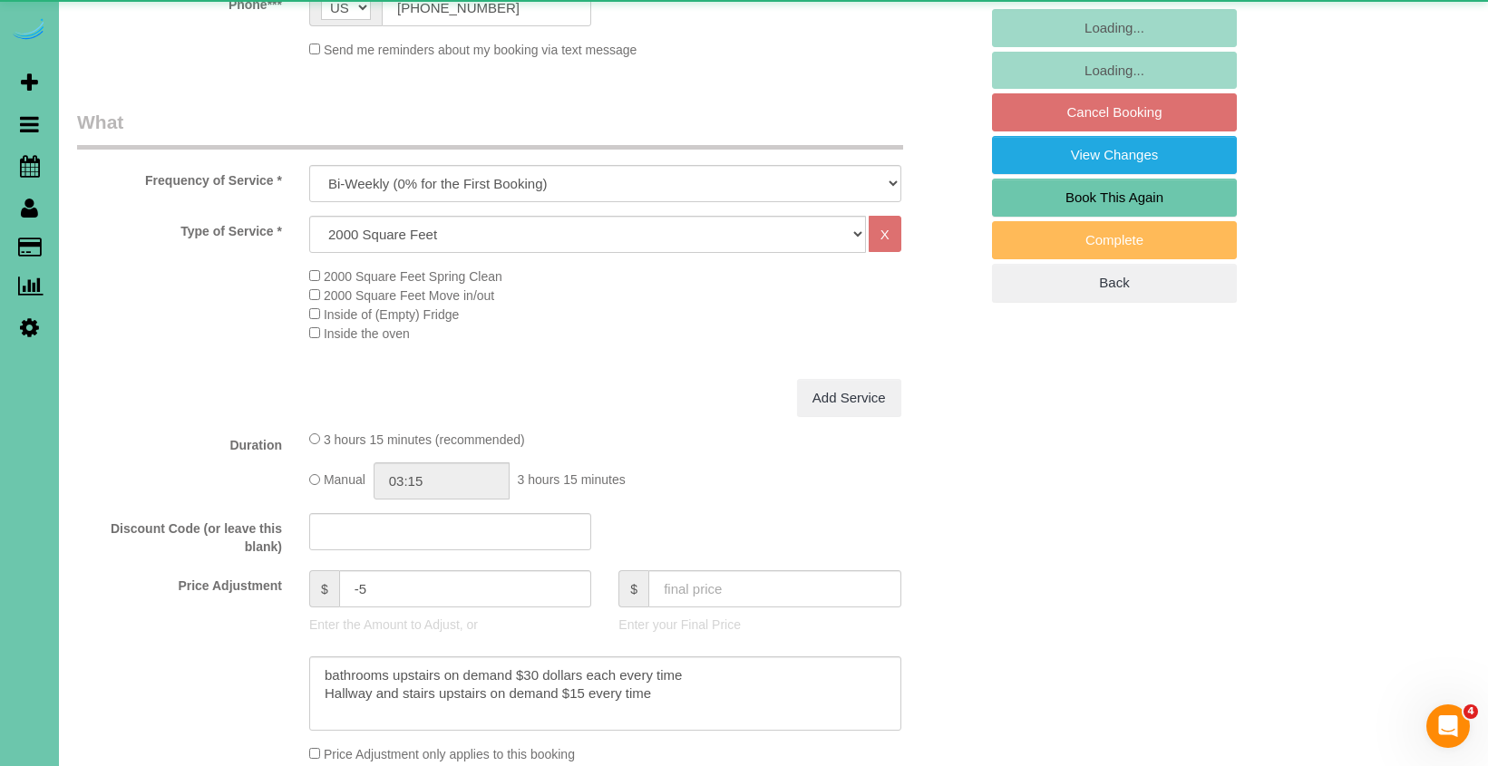
select select "number:34"
select select "number:41"
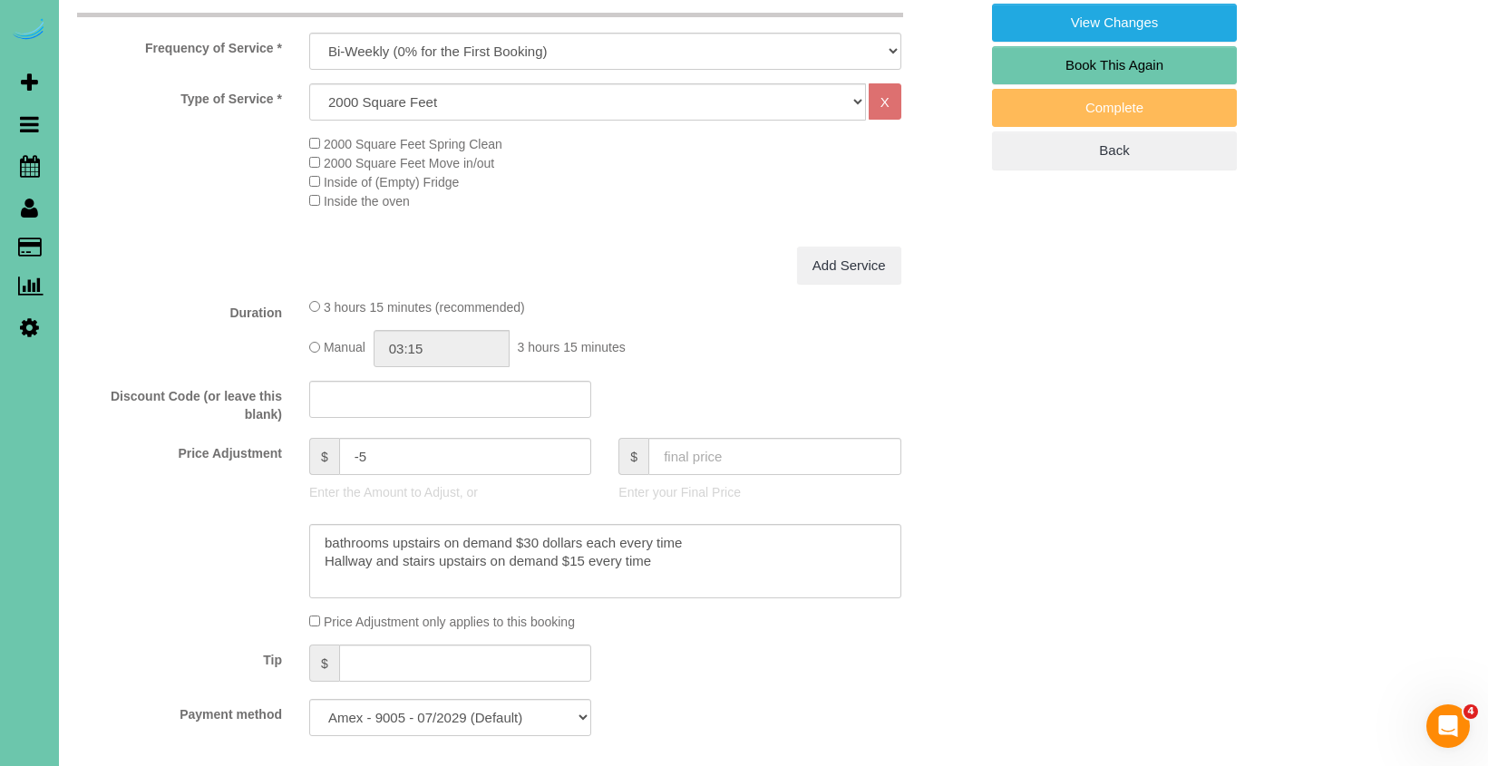
scroll to position [618, 0]
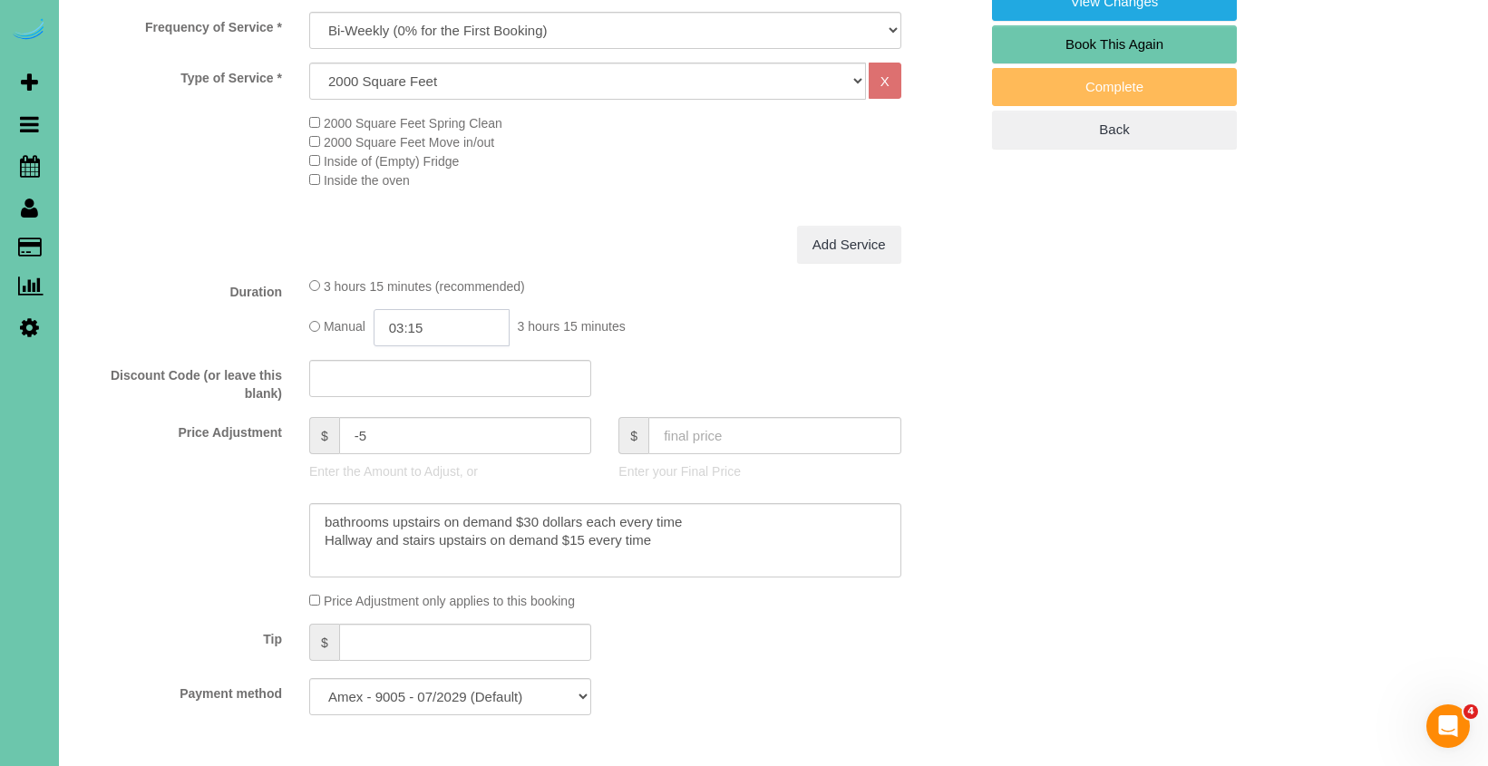
click at [430, 325] on input "03:15" at bounding box center [442, 327] width 136 height 37
type input "03:00"
drag, startPoint x: 419, startPoint y: 430, endPoint x: 288, endPoint y: 410, distance: 132.1
click at [418, 430] on li "03:00" at bounding box center [421, 426] width 81 height 24
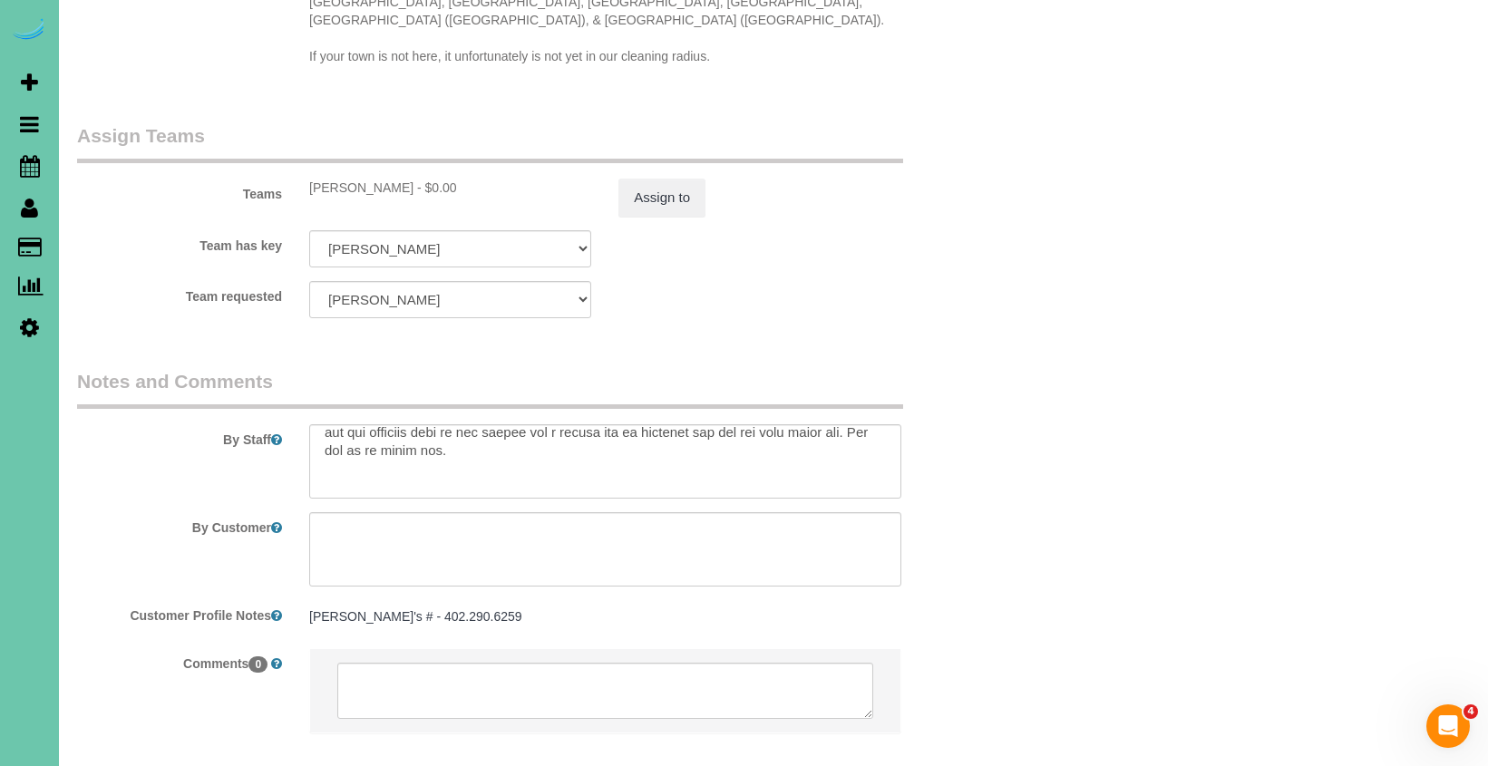
scroll to position [462, 0]
click at [675, 186] on button "Assign to" at bounding box center [661, 198] width 87 height 38
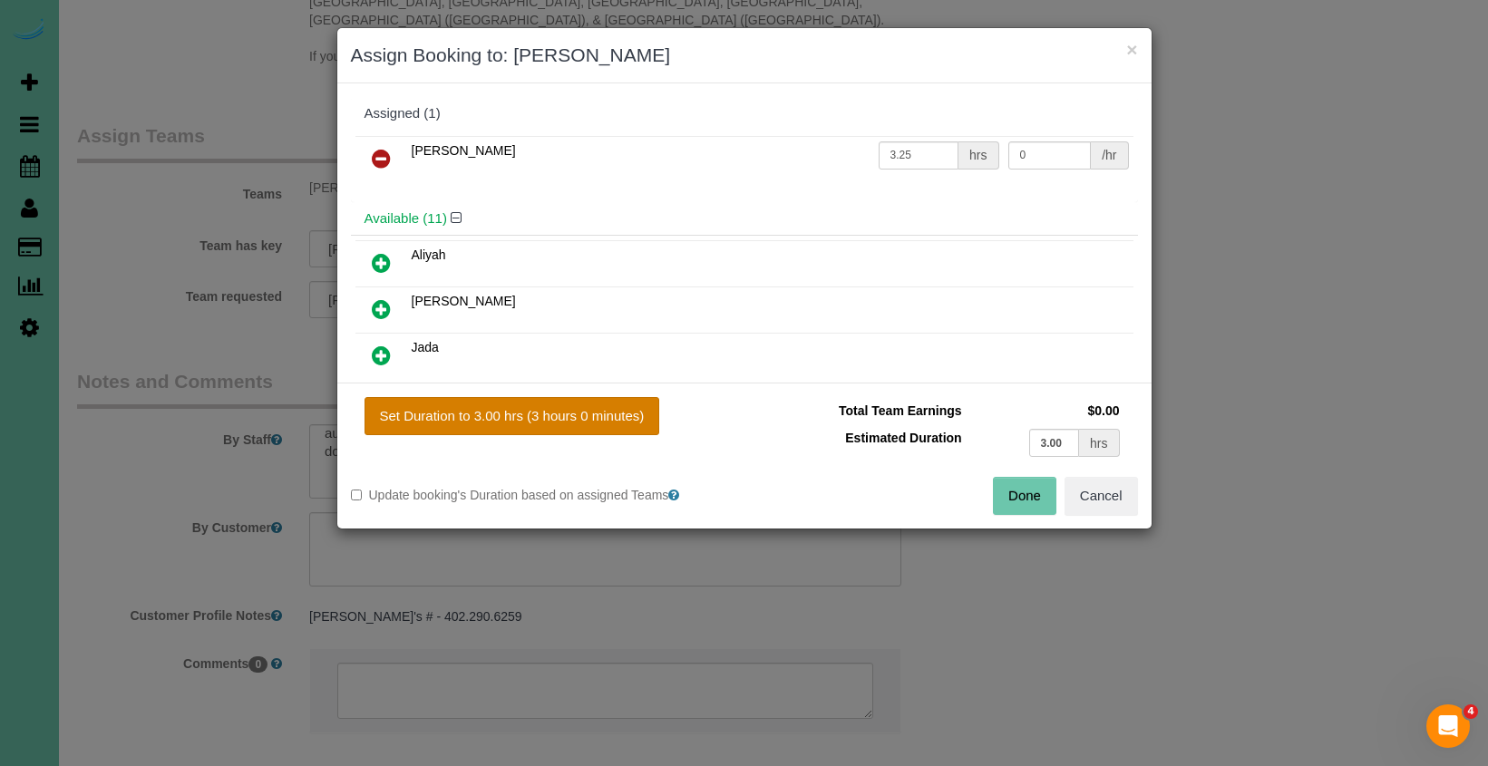
click at [591, 403] on button "Set Duration to 3.00 hrs (3 hours 0 minutes)" at bounding box center [512, 416] width 296 height 38
type input "3.00"
click at [1015, 495] on button "Done" at bounding box center [1024, 496] width 63 height 38
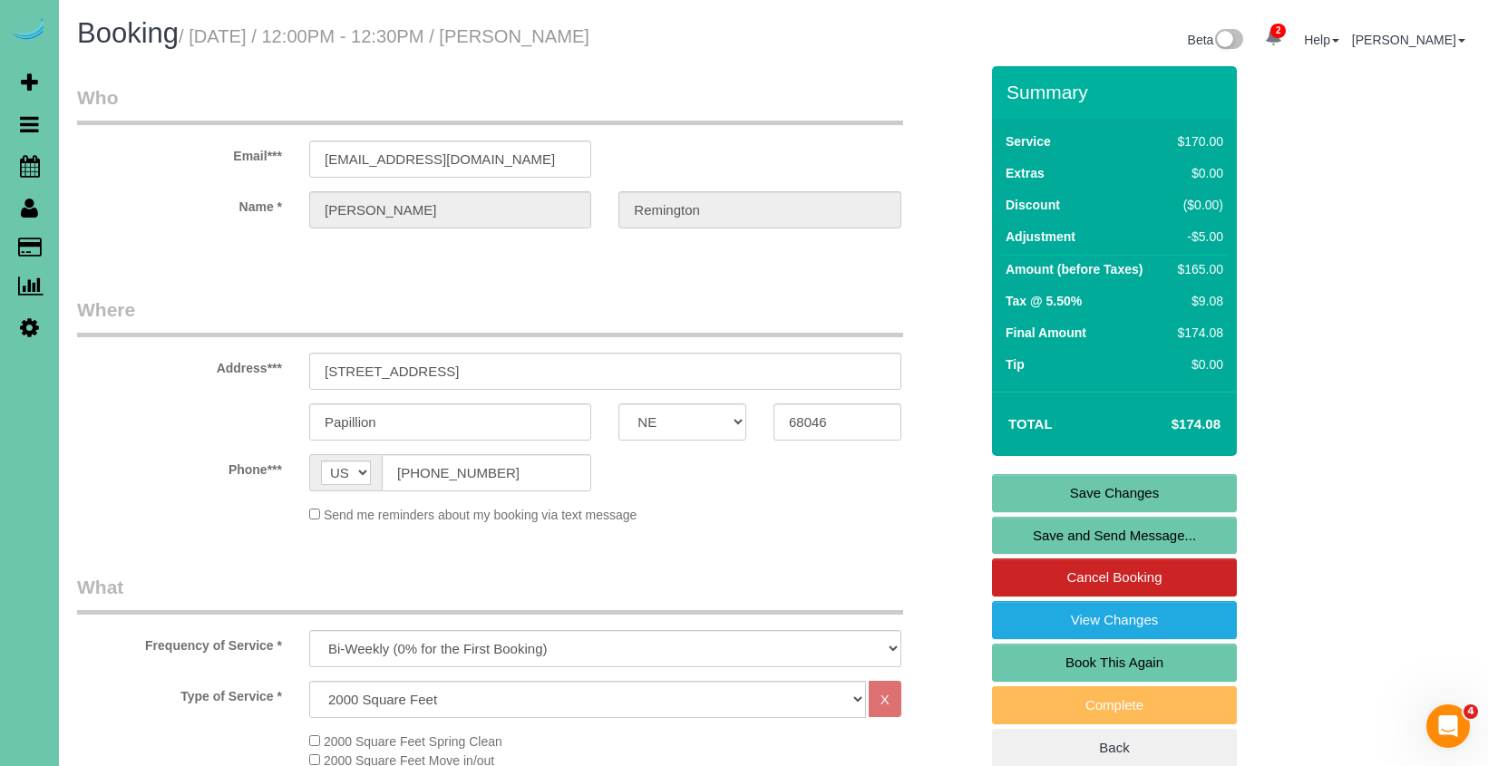
scroll to position [0, 0]
click at [1019, 486] on link "Save Changes" at bounding box center [1114, 493] width 245 height 38
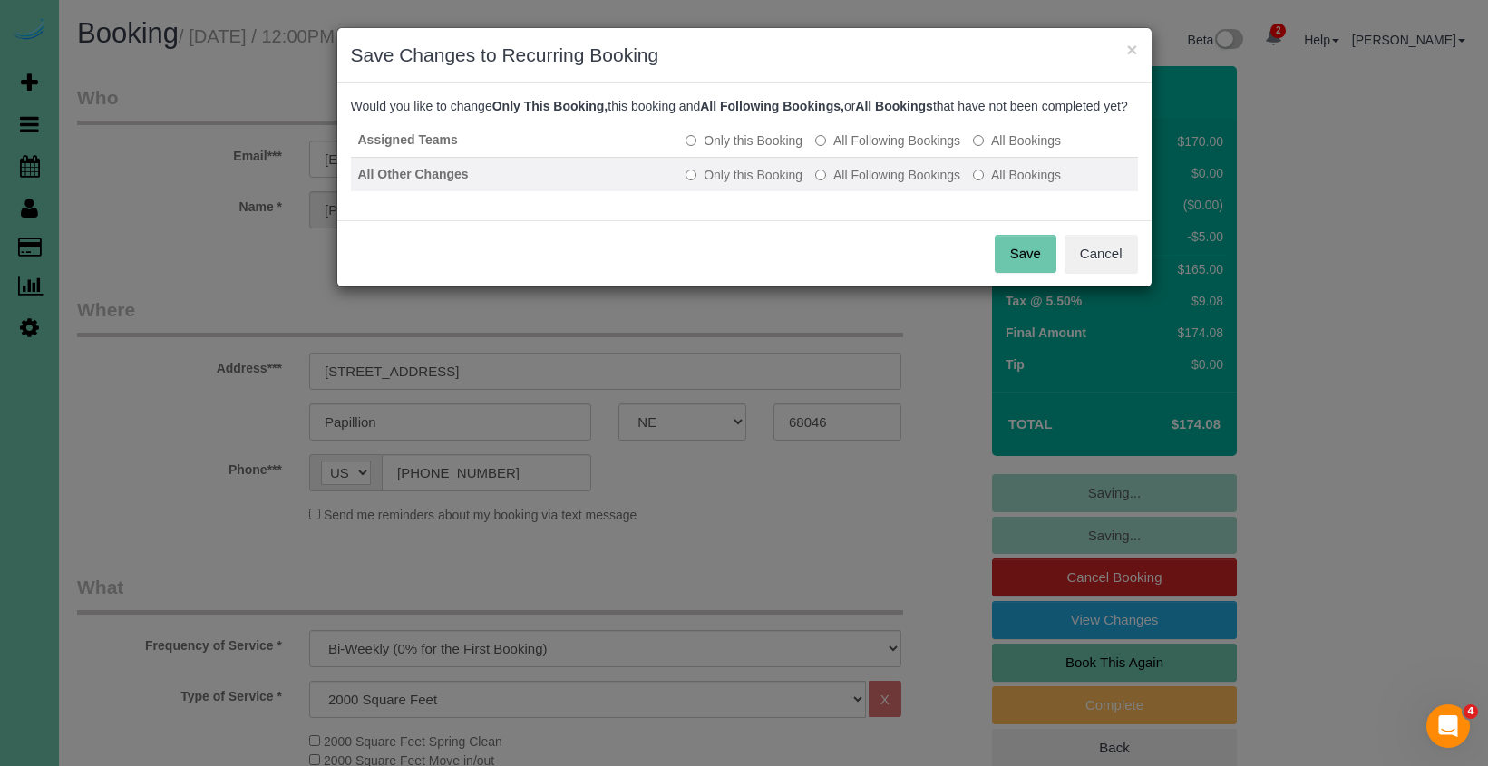
drag, startPoint x: 894, startPoint y: 162, endPoint x: 889, endPoint y: 188, distance: 25.8
click at [893, 150] on label "All Following Bookings" at bounding box center [887, 140] width 145 height 18
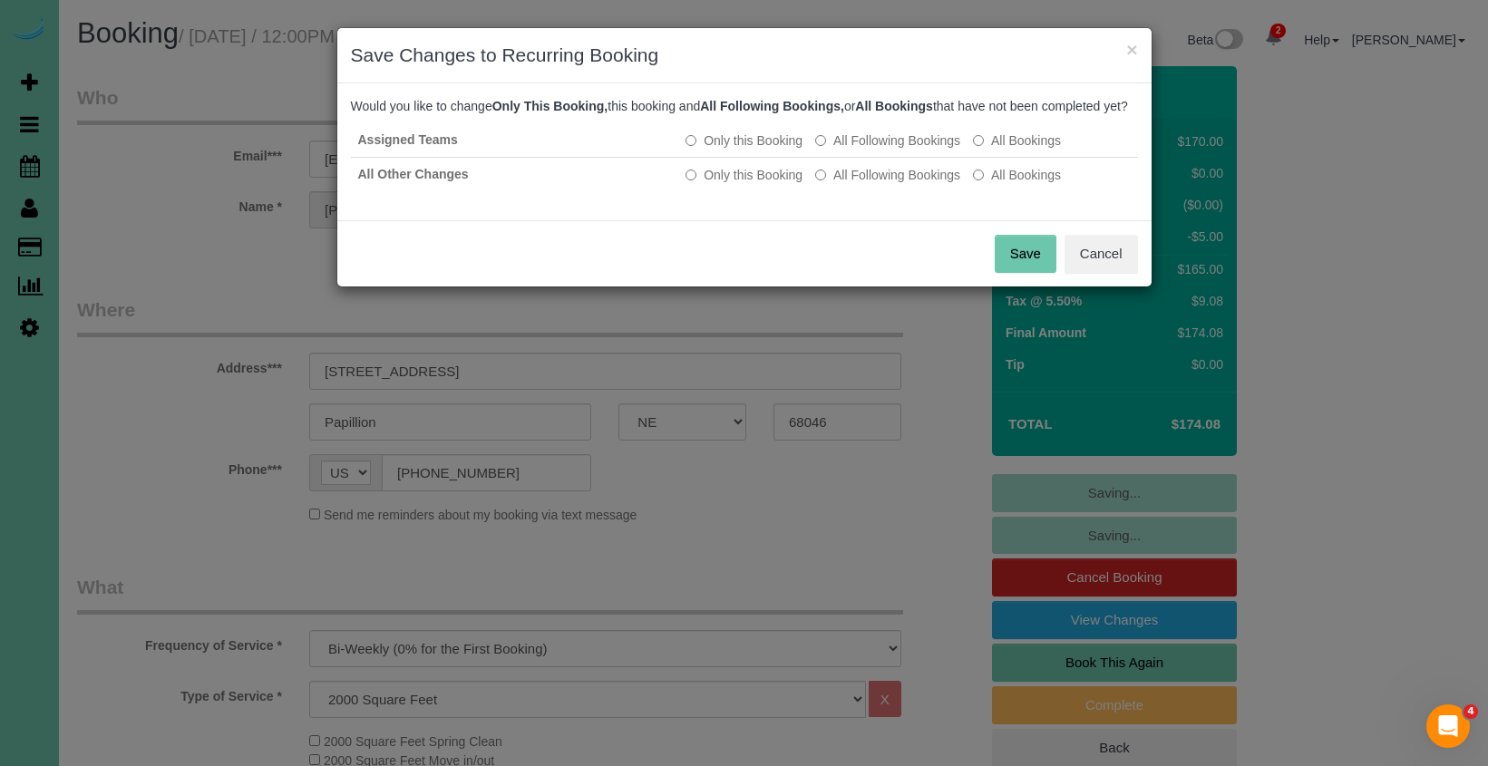
drag, startPoint x: 888, startPoint y: 191, endPoint x: 957, endPoint y: 247, distance: 89.1
click at [888, 184] on label "All Following Bookings" at bounding box center [887, 175] width 145 height 18
click at [1016, 273] on button "Save" at bounding box center [1026, 254] width 62 height 38
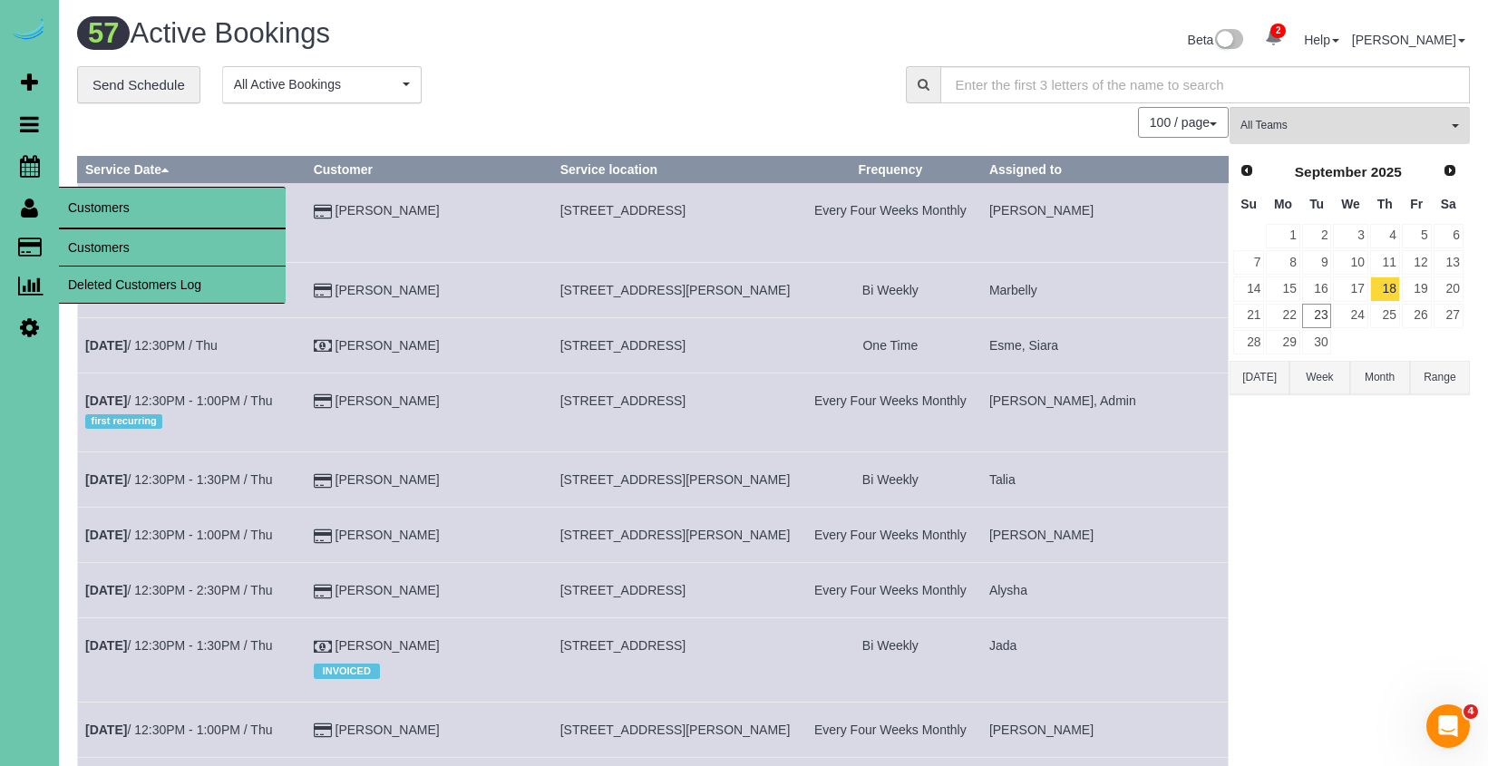
click at [70, 234] on link "Customers" at bounding box center [172, 247] width 227 height 36
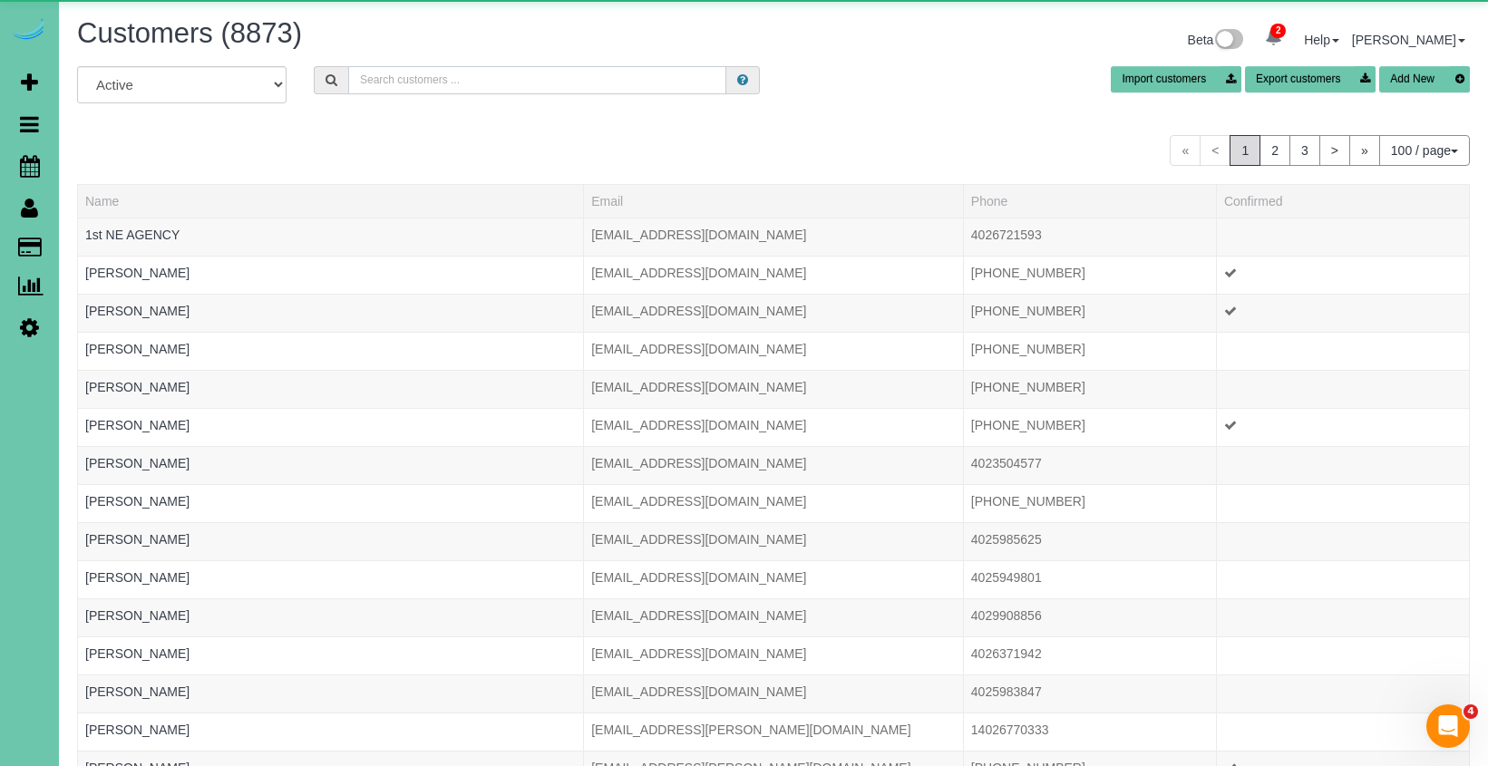
click at [482, 83] on input "text" at bounding box center [537, 80] width 378 height 28
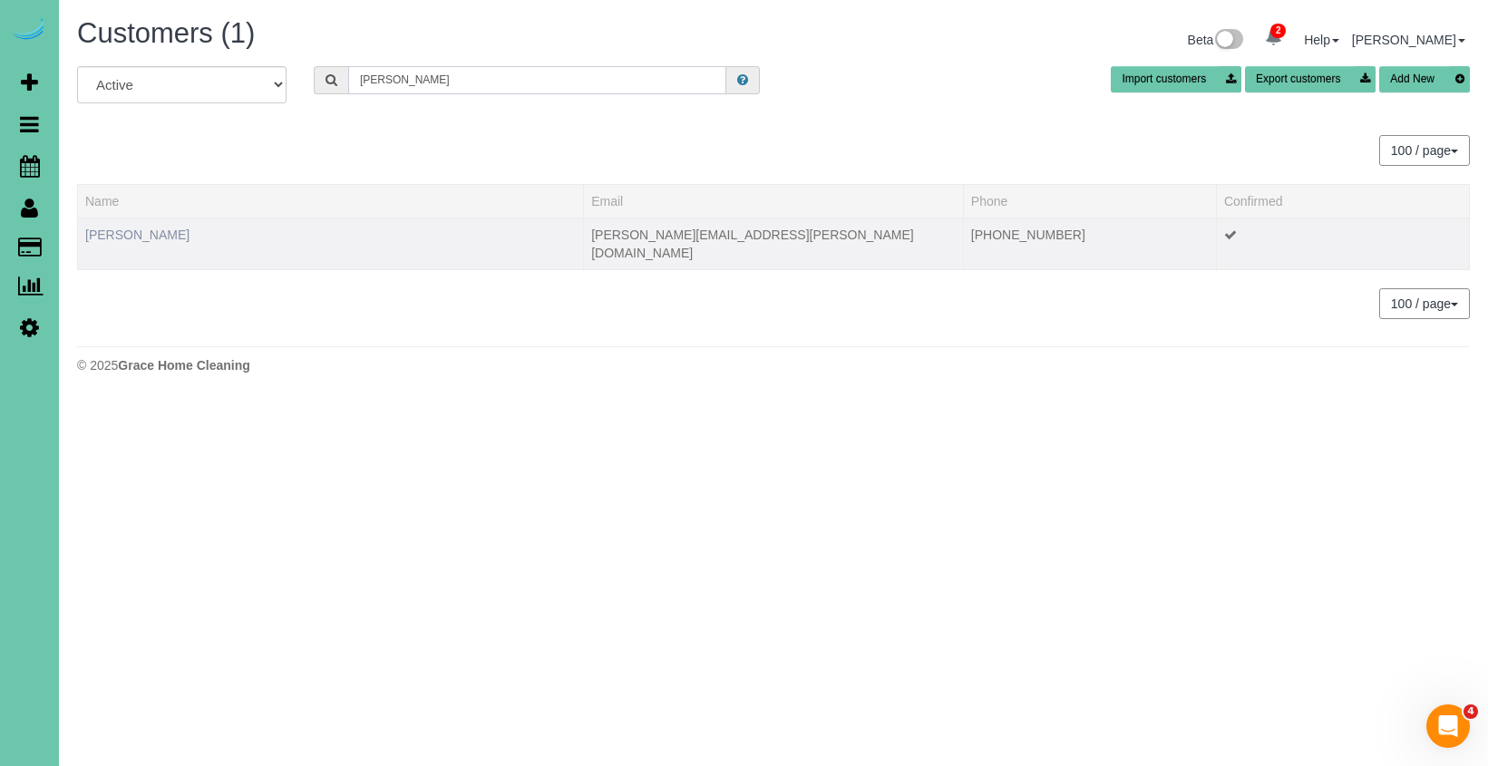
type input "[PERSON_NAME]"
click at [131, 230] on link "[PERSON_NAME]" at bounding box center [137, 235] width 104 height 15
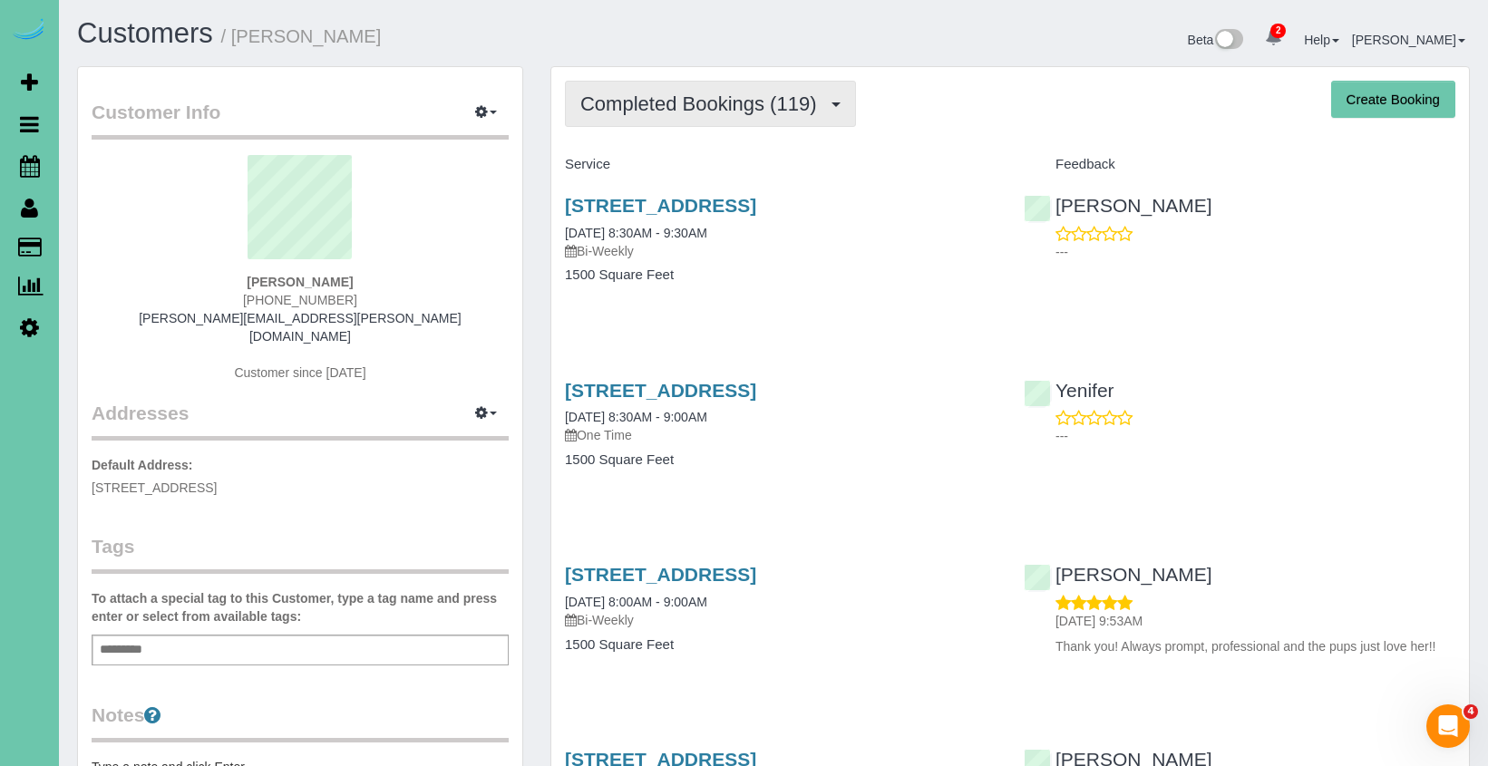
click at [646, 121] on button "Completed Bookings (119)" at bounding box center [710, 104] width 291 height 46
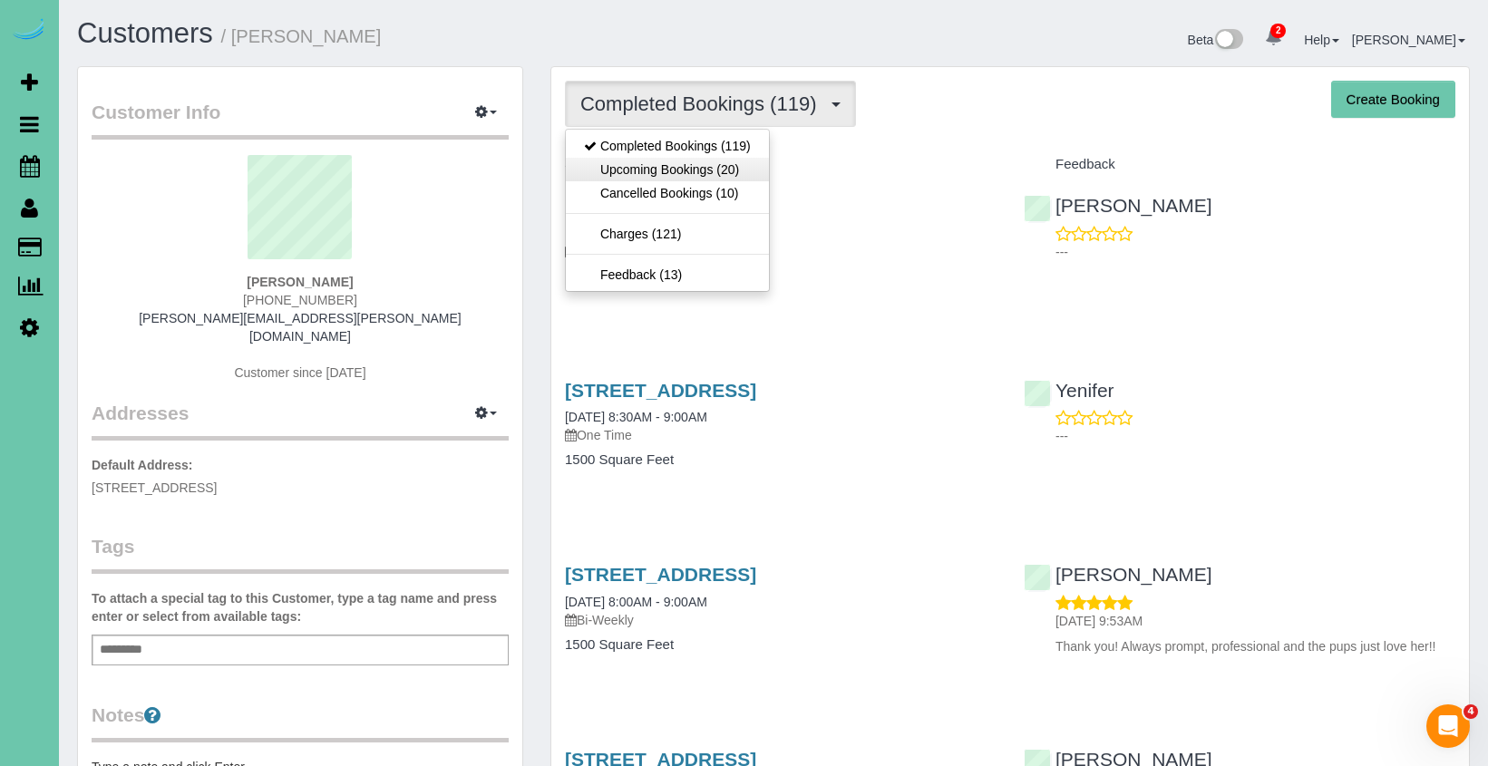
click at [642, 170] on link "Upcoming Bookings (20)" at bounding box center [667, 170] width 203 height 24
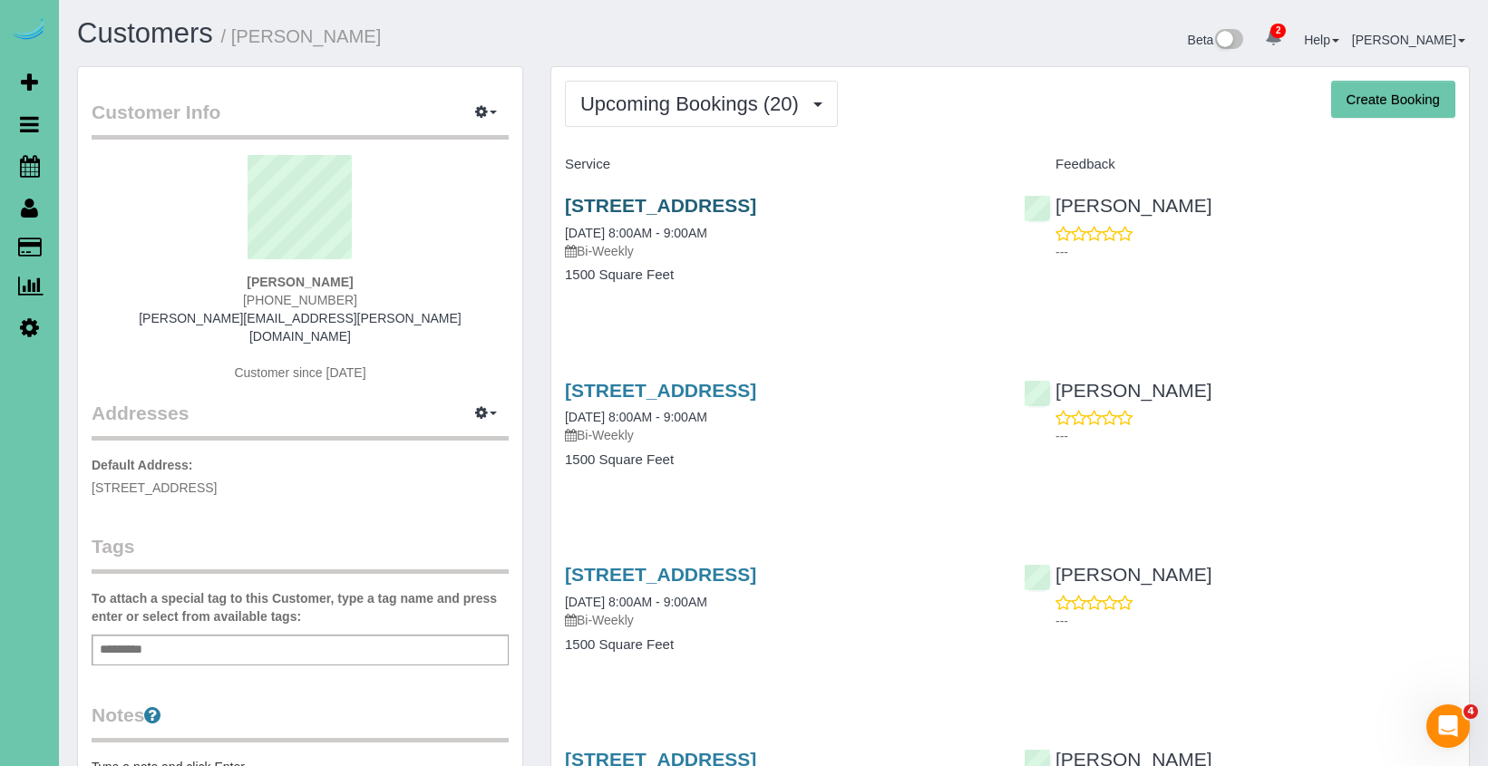
click at [665, 208] on link "[STREET_ADDRESS]" at bounding box center [660, 205] width 191 height 21
click at [732, 106] on span "Upcoming Bookings (20)" at bounding box center [694, 103] width 228 height 23
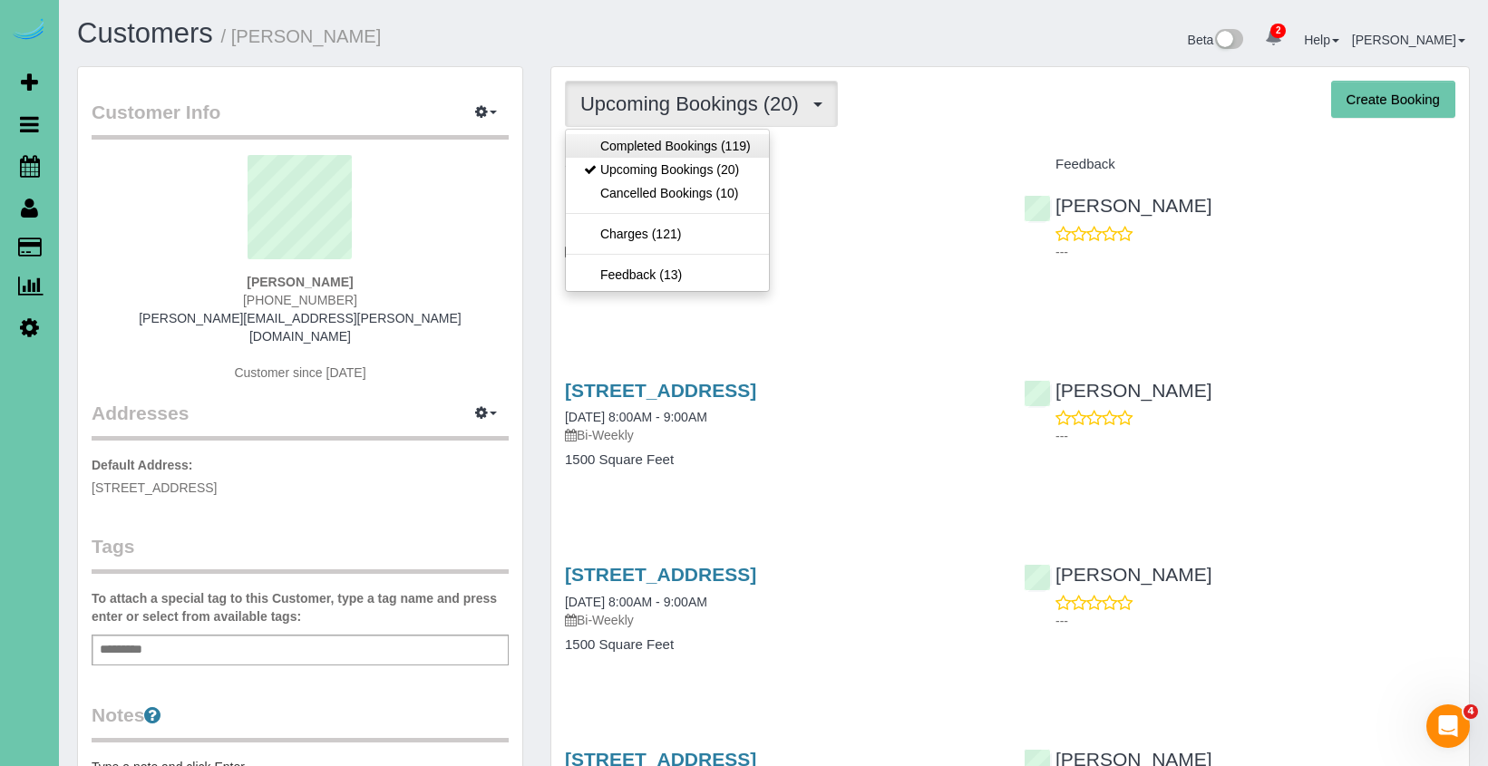
click at [708, 147] on link "Completed Bookings (119)" at bounding box center [667, 146] width 203 height 24
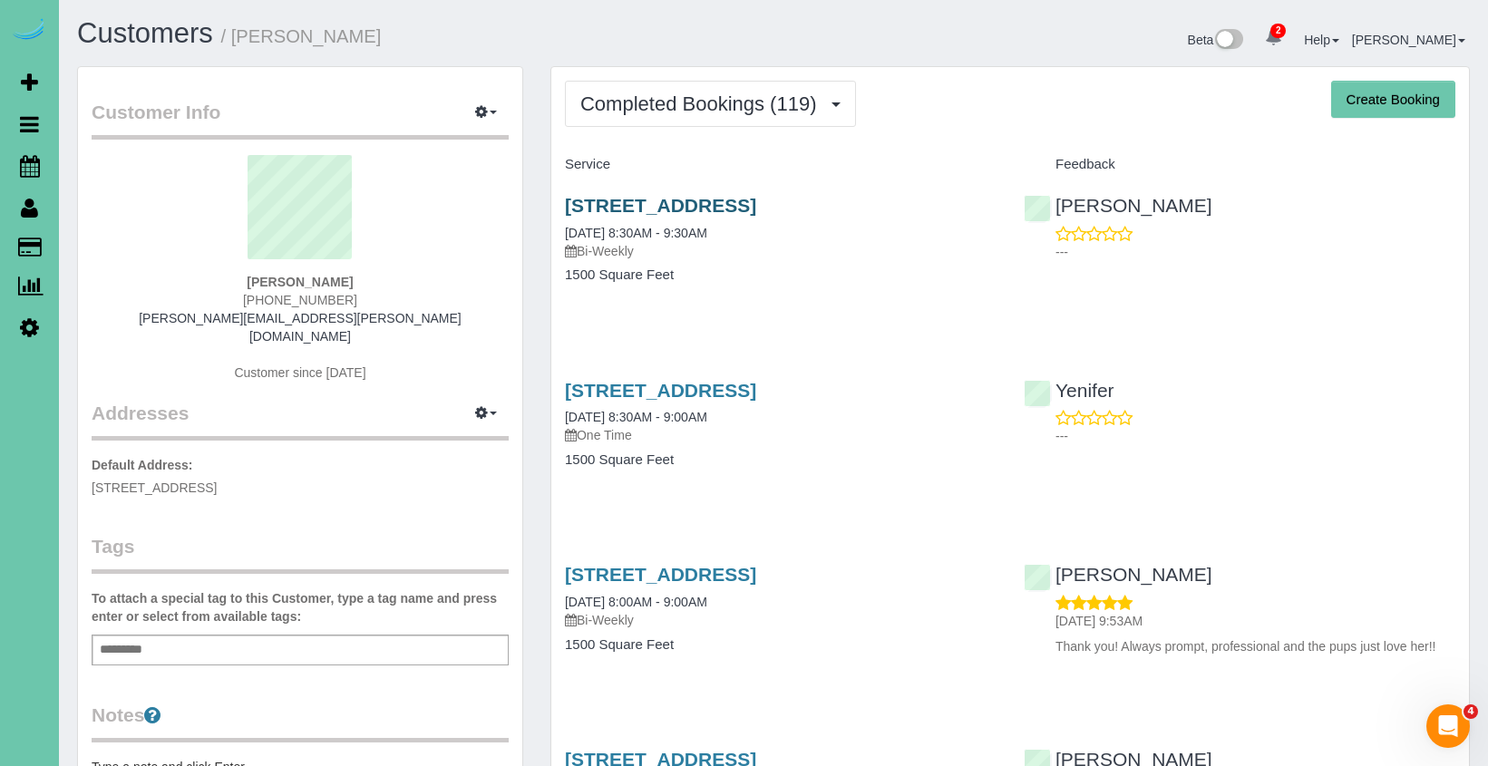
click at [704, 201] on link "1107 Gold Coast Road, Papillion, NE 68046" at bounding box center [660, 205] width 191 height 21
click at [757, 117] on button "Completed Bookings (119)" at bounding box center [710, 104] width 291 height 46
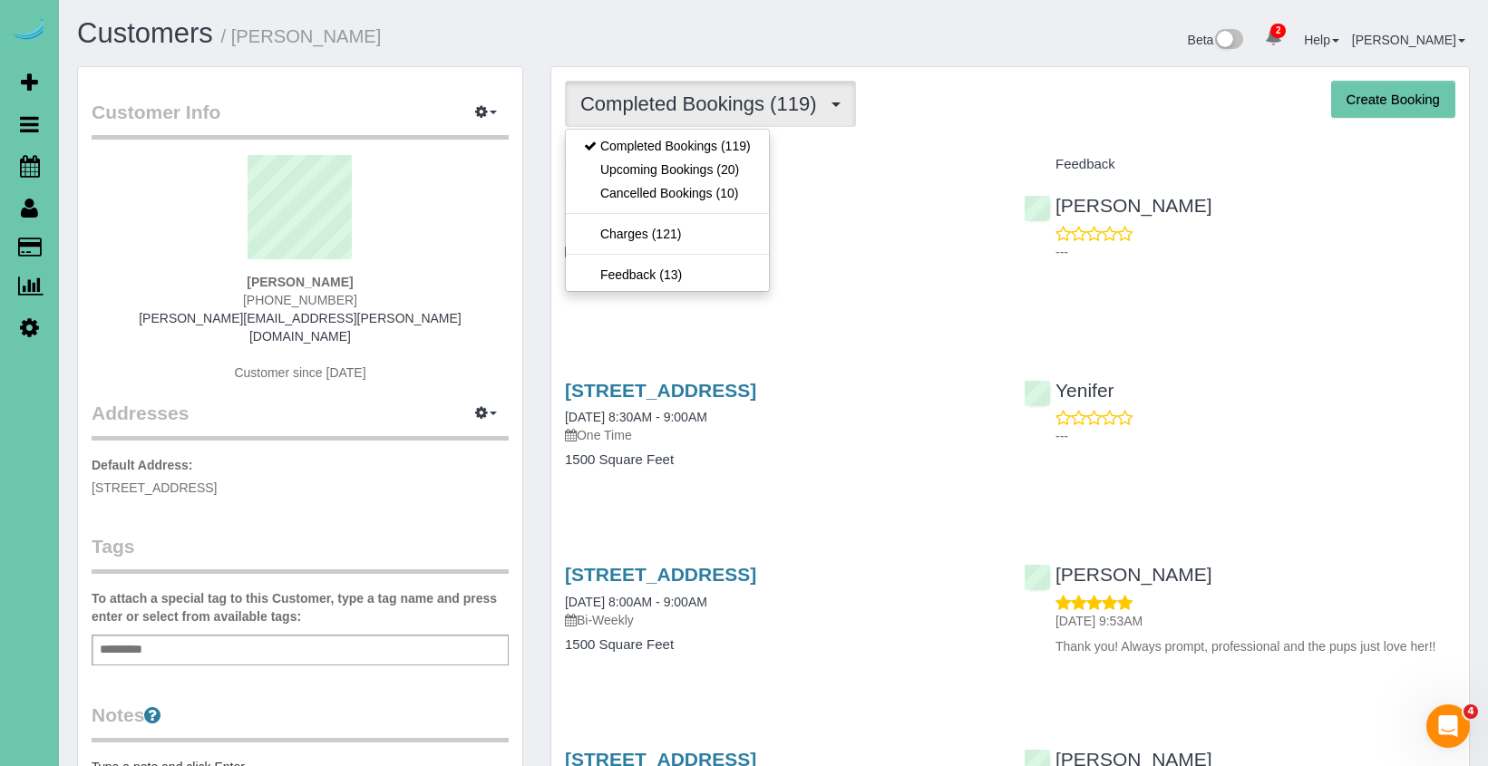
click at [848, 112] on button "Completed Bookings (119)" at bounding box center [710, 104] width 291 height 46
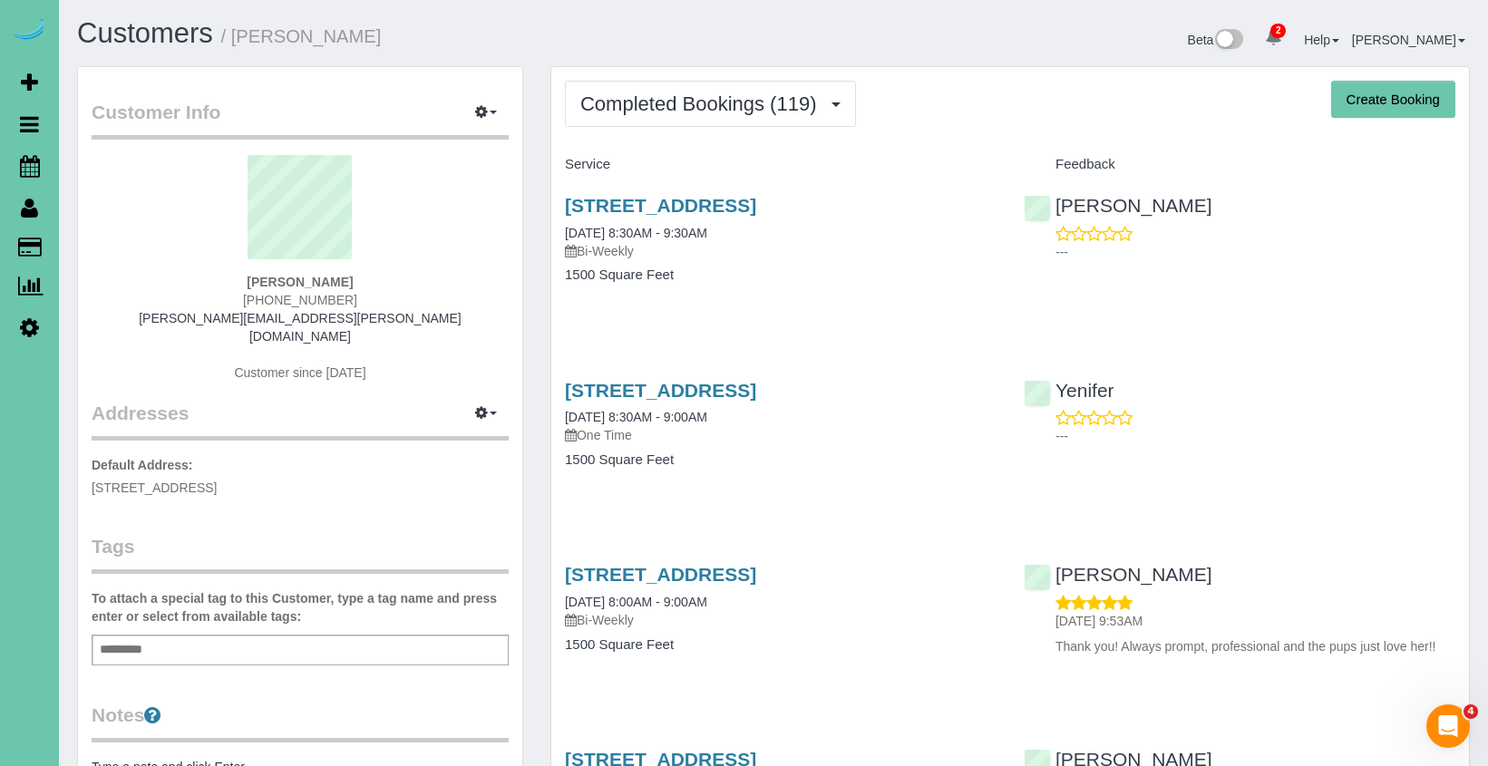
drag, startPoint x: 790, startPoint y: 104, endPoint x: 768, endPoint y: 151, distance: 51.1
click at [790, 104] on span "Completed Bookings (119)" at bounding box center [702, 103] width 245 height 23
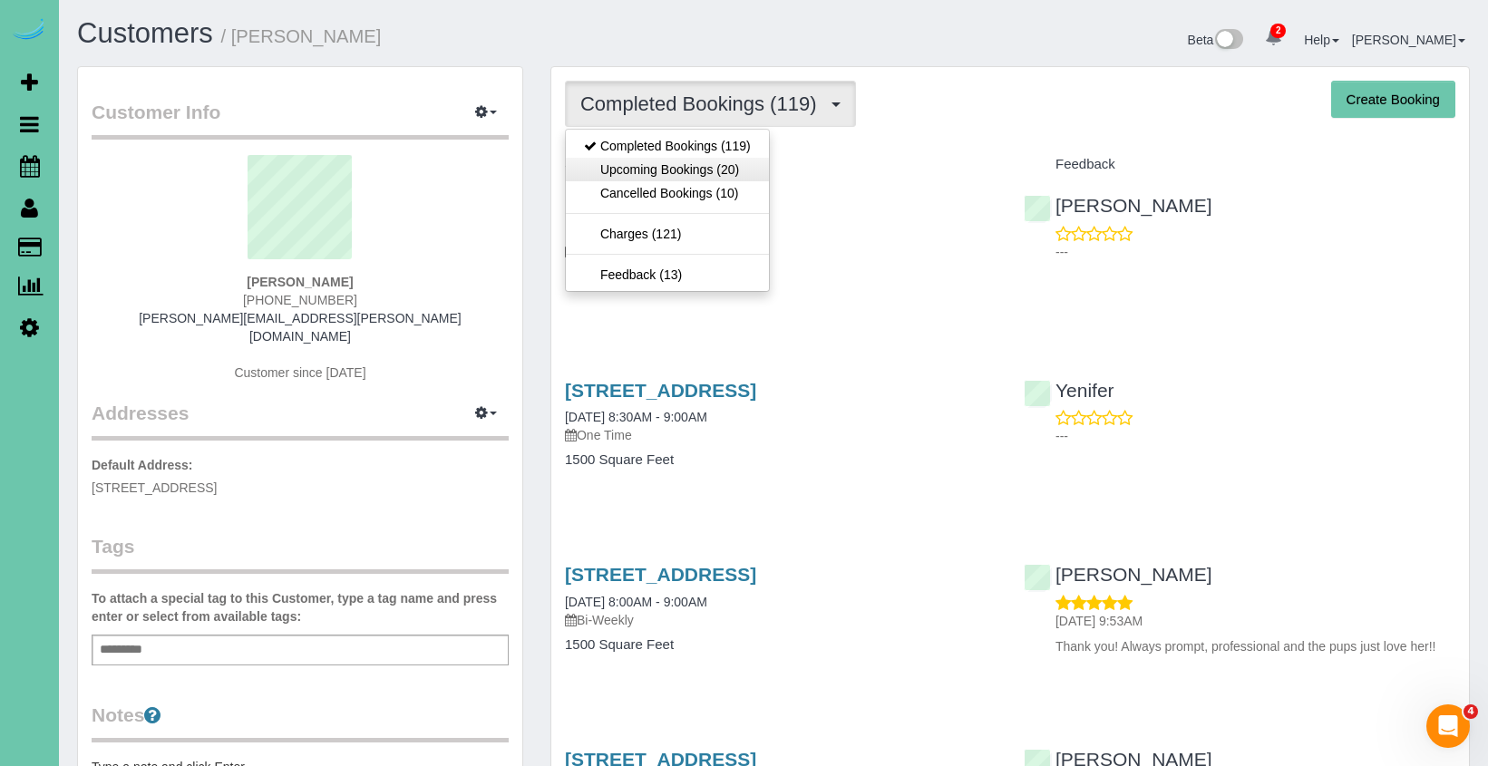
click at [762, 162] on link "Upcoming Bookings (20)" at bounding box center [667, 170] width 203 height 24
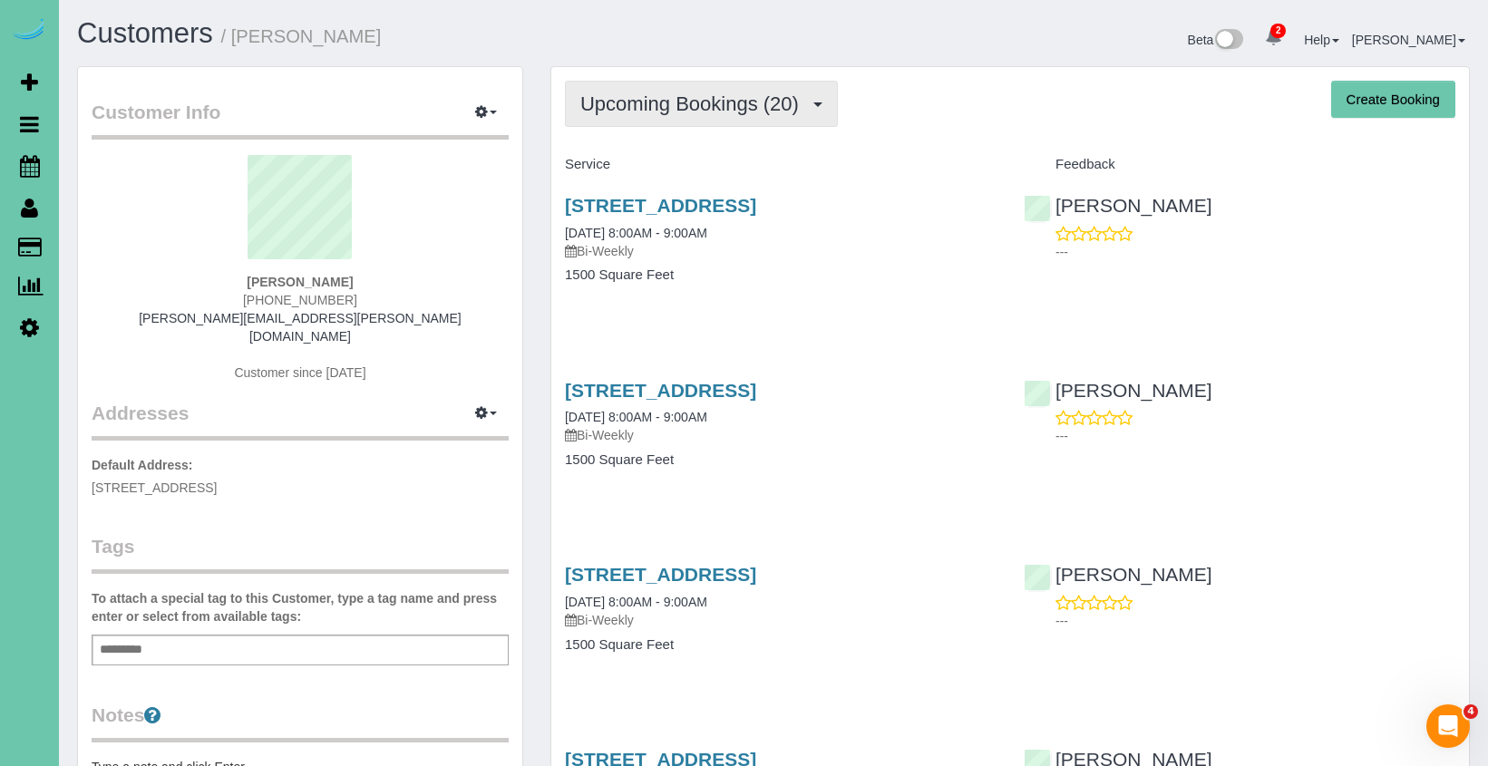
click at [656, 109] on span "Upcoming Bookings (20)" at bounding box center [694, 103] width 228 height 23
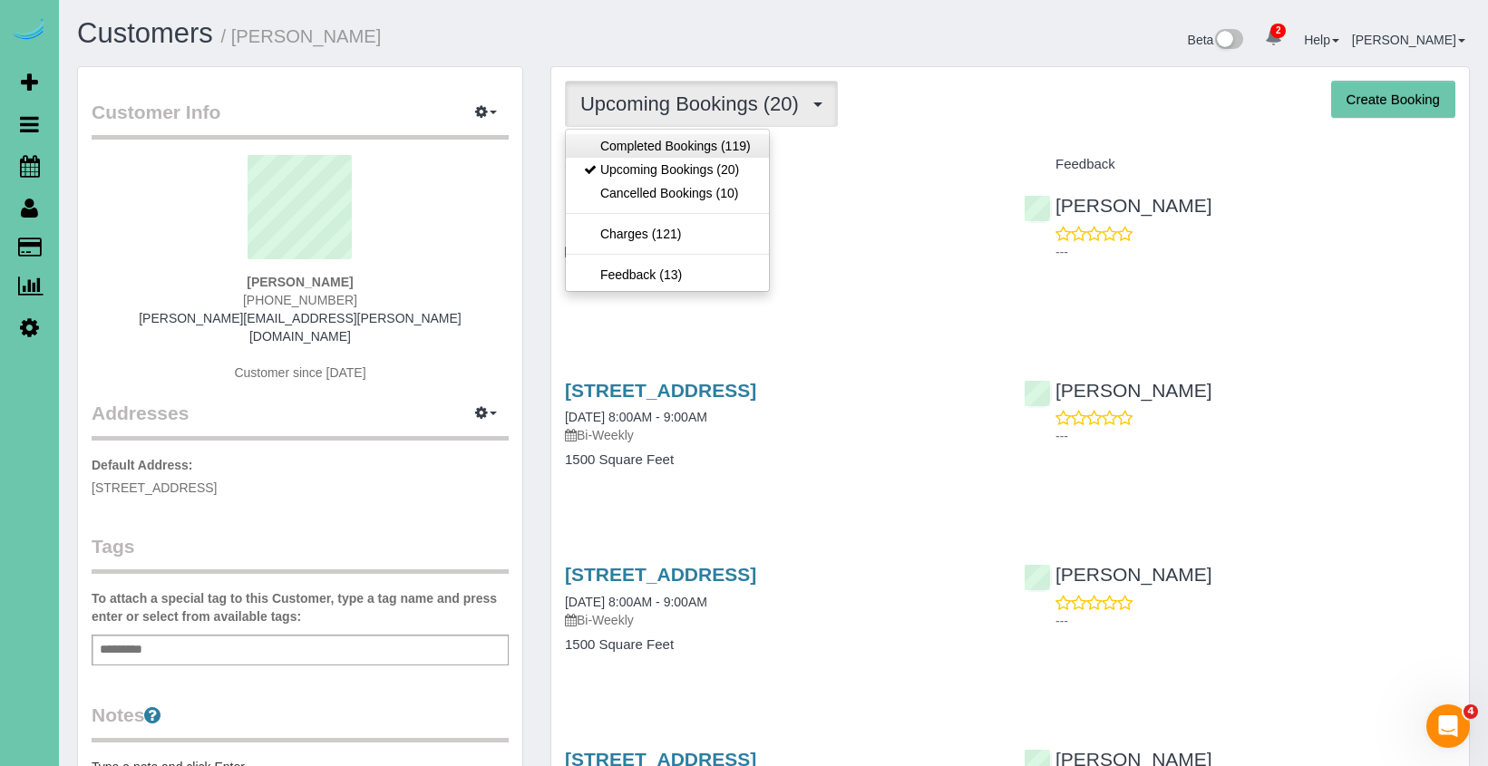
click at [642, 142] on link "Completed Bookings (119)" at bounding box center [667, 146] width 203 height 24
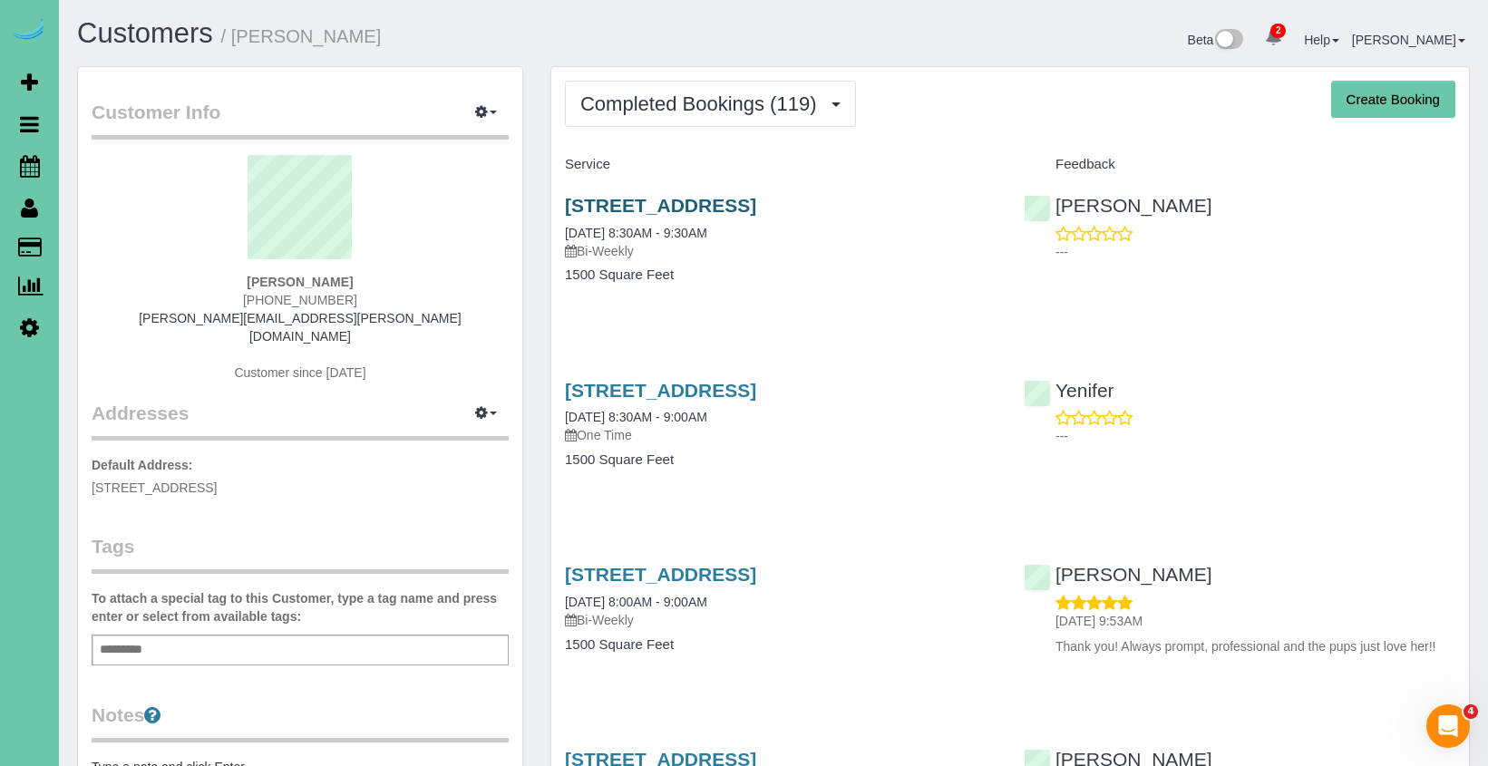
click at [756, 195] on link "1107 Gold Coast Road, Papillion, NE 68046" at bounding box center [660, 205] width 191 height 21
click at [756, 564] on link "1107 Gold Coast Road, Papillion, NE 68046" at bounding box center [660, 574] width 191 height 21
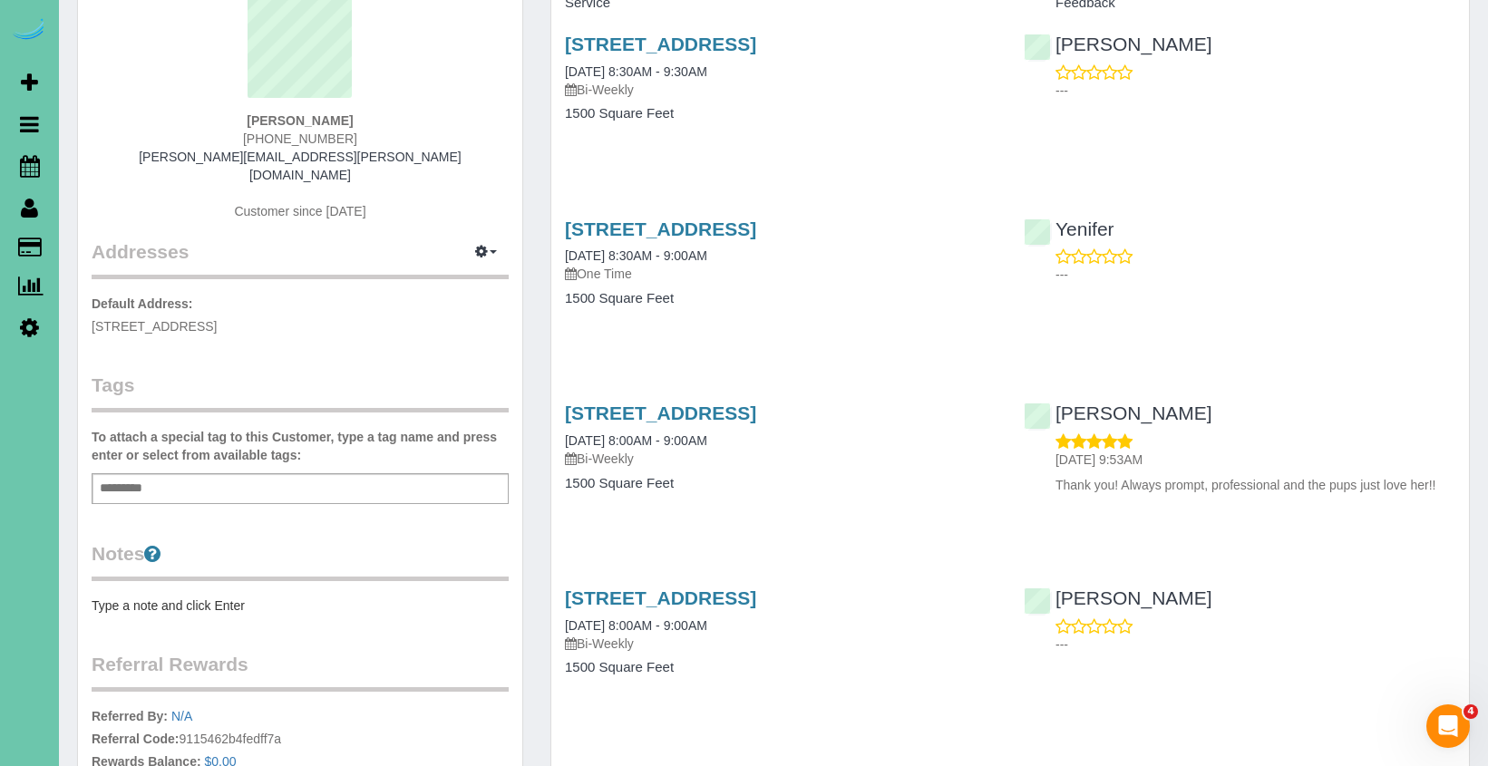
scroll to position [172, 0]
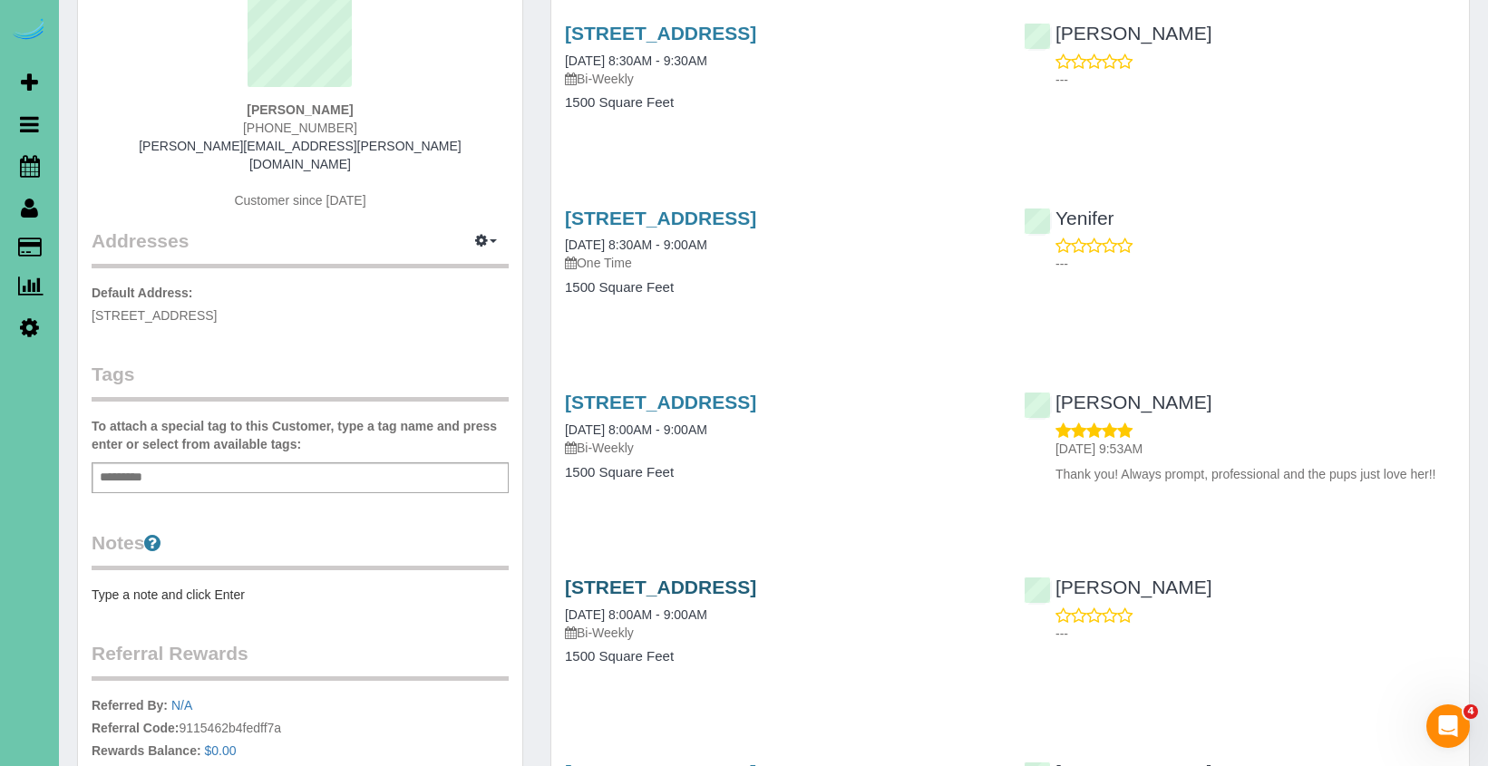
click at [756, 581] on link "1107 Gold Coast Road, Papillion, NE 68046" at bounding box center [660, 587] width 191 height 21
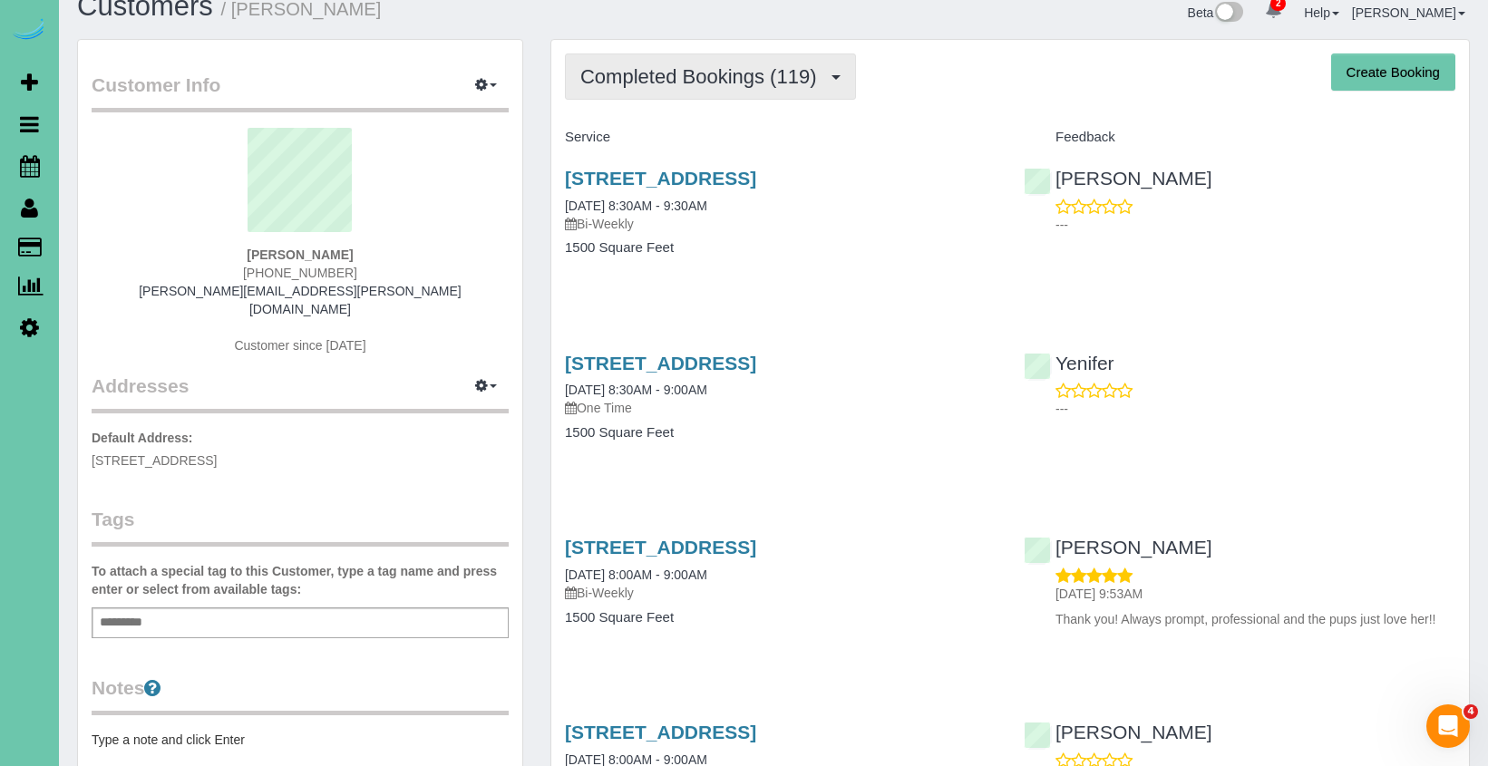
scroll to position [28, 0]
click at [789, 88] on button "Completed Bookings (119)" at bounding box center [710, 76] width 291 height 46
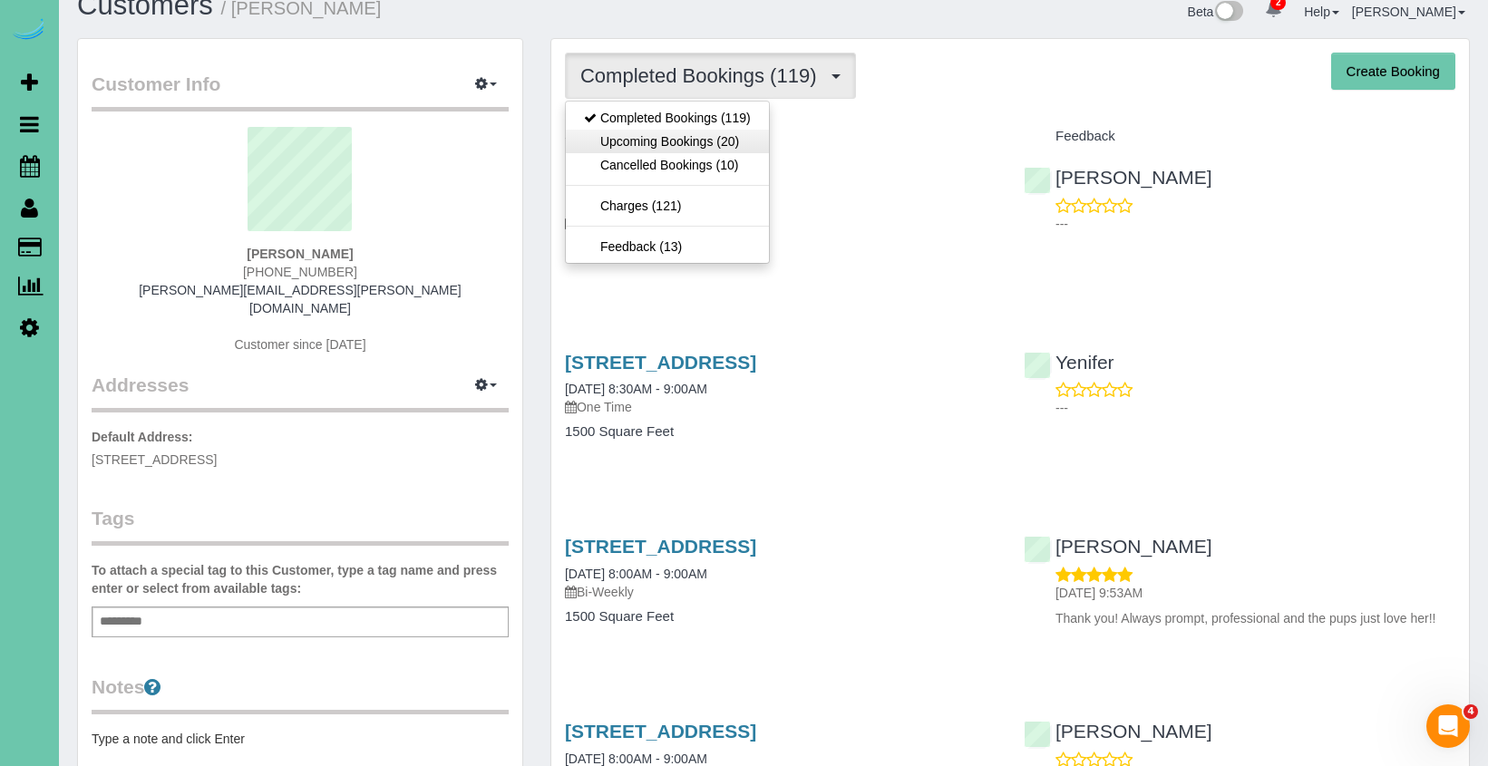
click at [732, 147] on link "Upcoming Bookings (20)" at bounding box center [667, 142] width 203 height 24
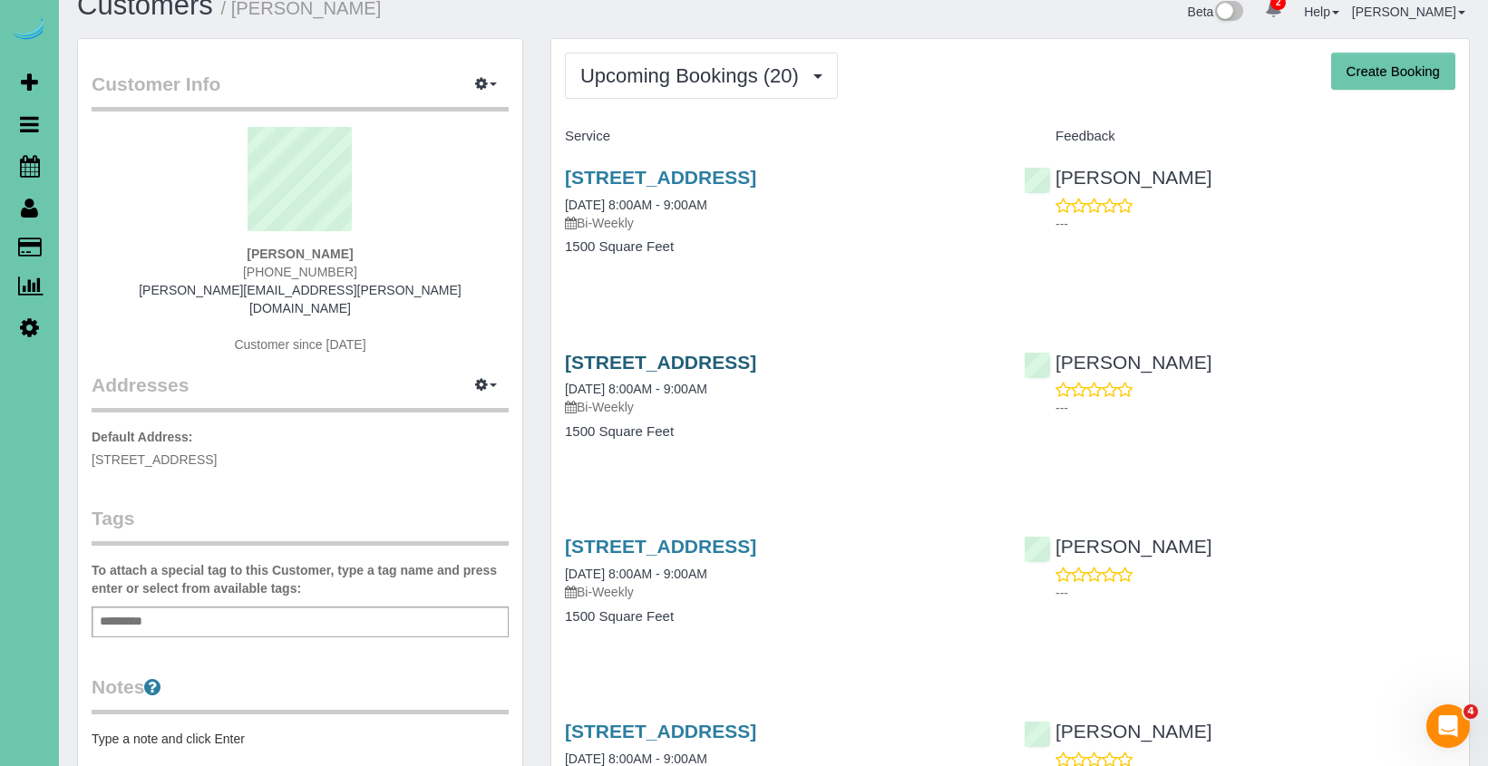
click at [756, 364] on link "1107 Gold Coast Road, Papillion, NE 68046" at bounding box center [660, 362] width 191 height 21
click at [756, 171] on link "1107 Gold Coast Road, Papillion, NE 68046" at bounding box center [660, 177] width 191 height 21
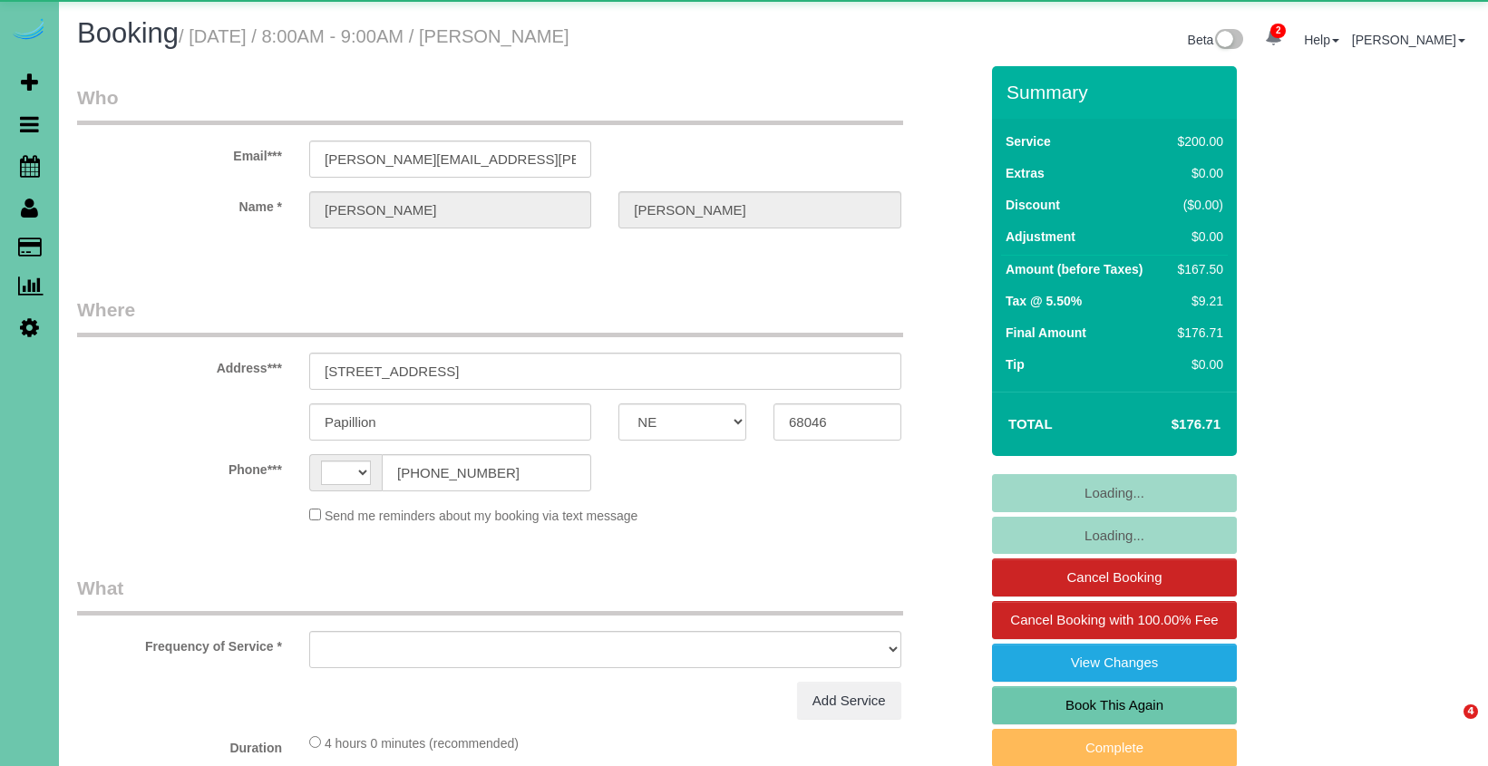
select select "NE"
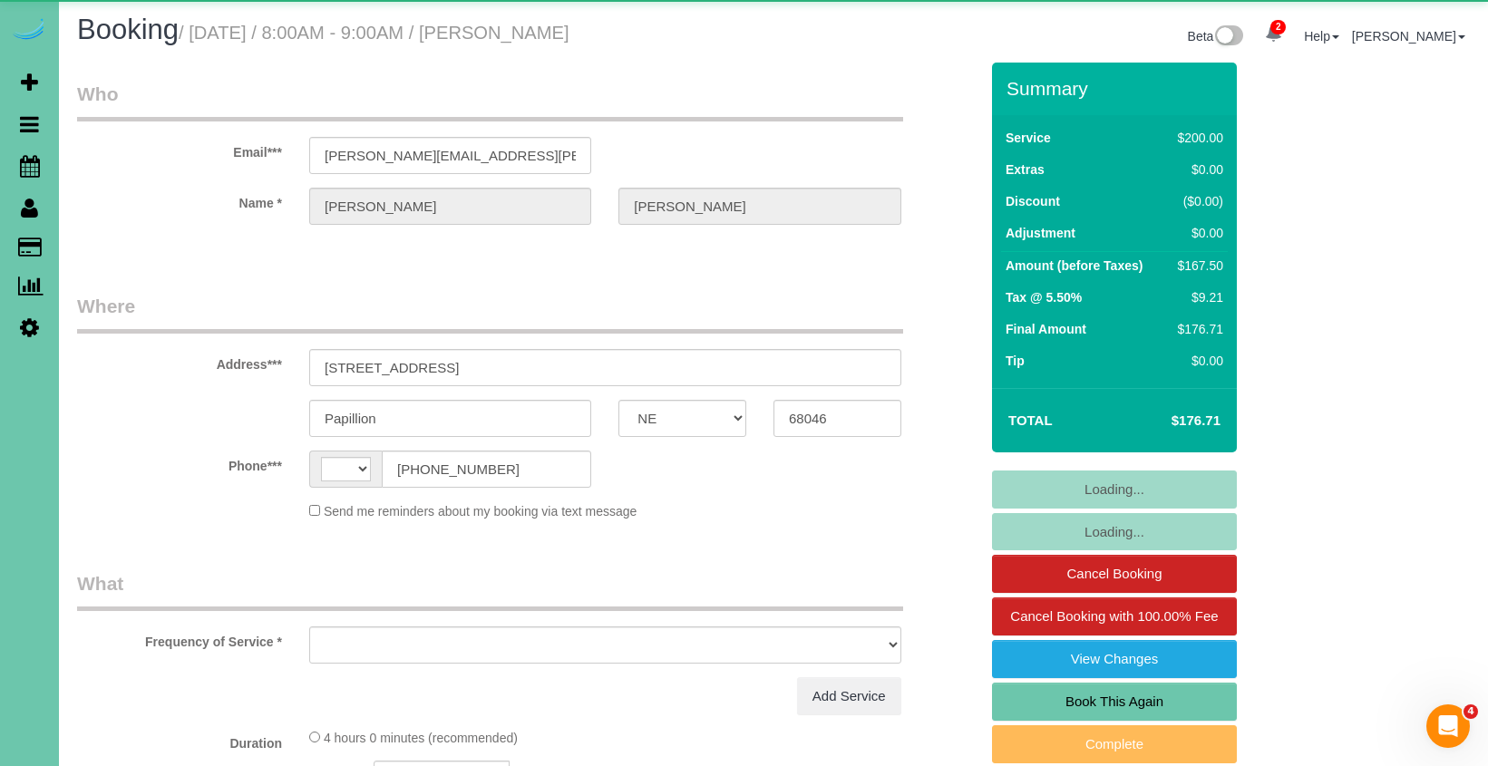
select select "string:[GEOGRAPHIC_DATA]"
select select "object:421"
select select "string:fspay-aadea6a6-c3ca-4f33-bfe7-d7baea54ce59"
select select "object:923"
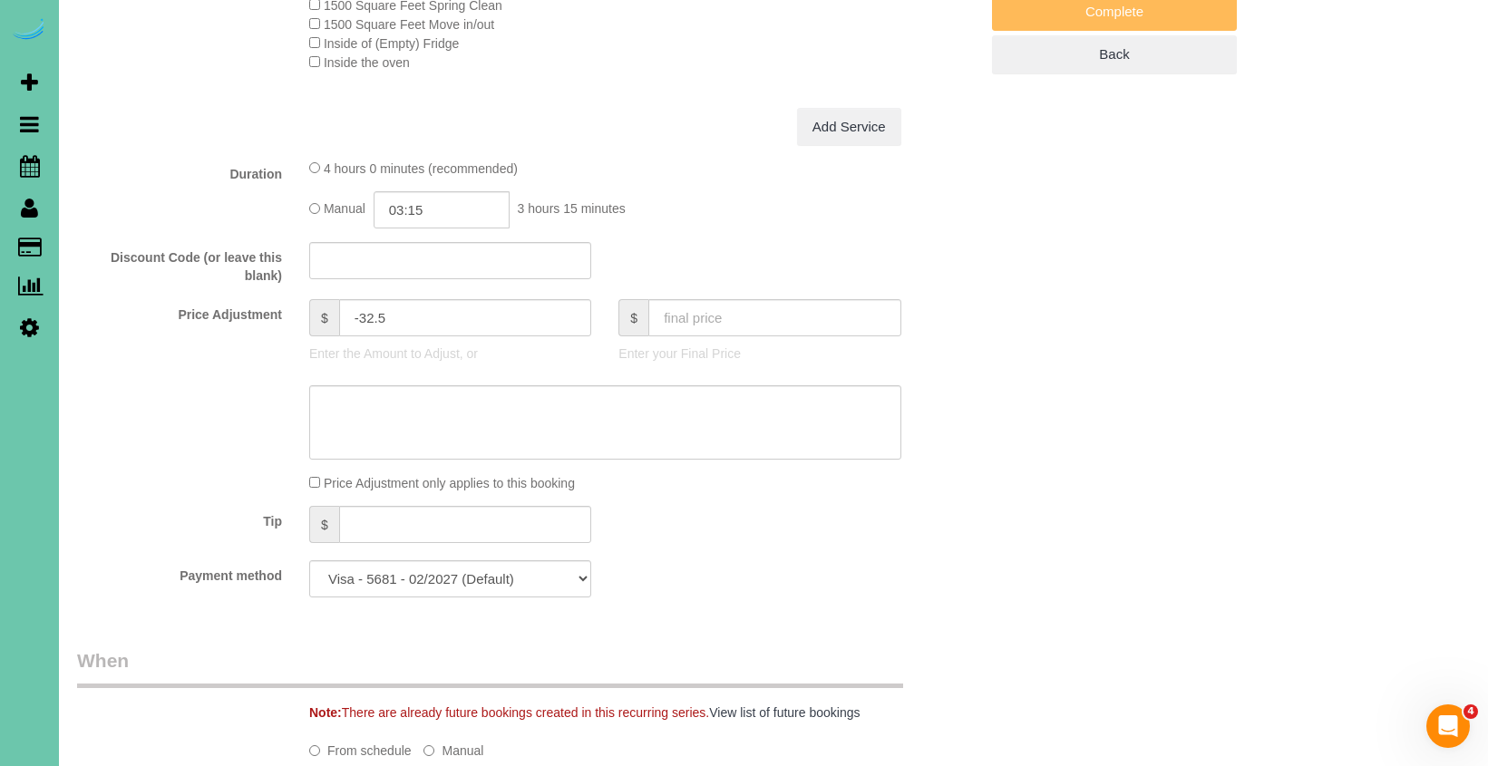
scroll to position [735, 0]
click at [476, 195] on input "03:15" at bounding box center [442, 210] width 136 height 37
type input "03:00"
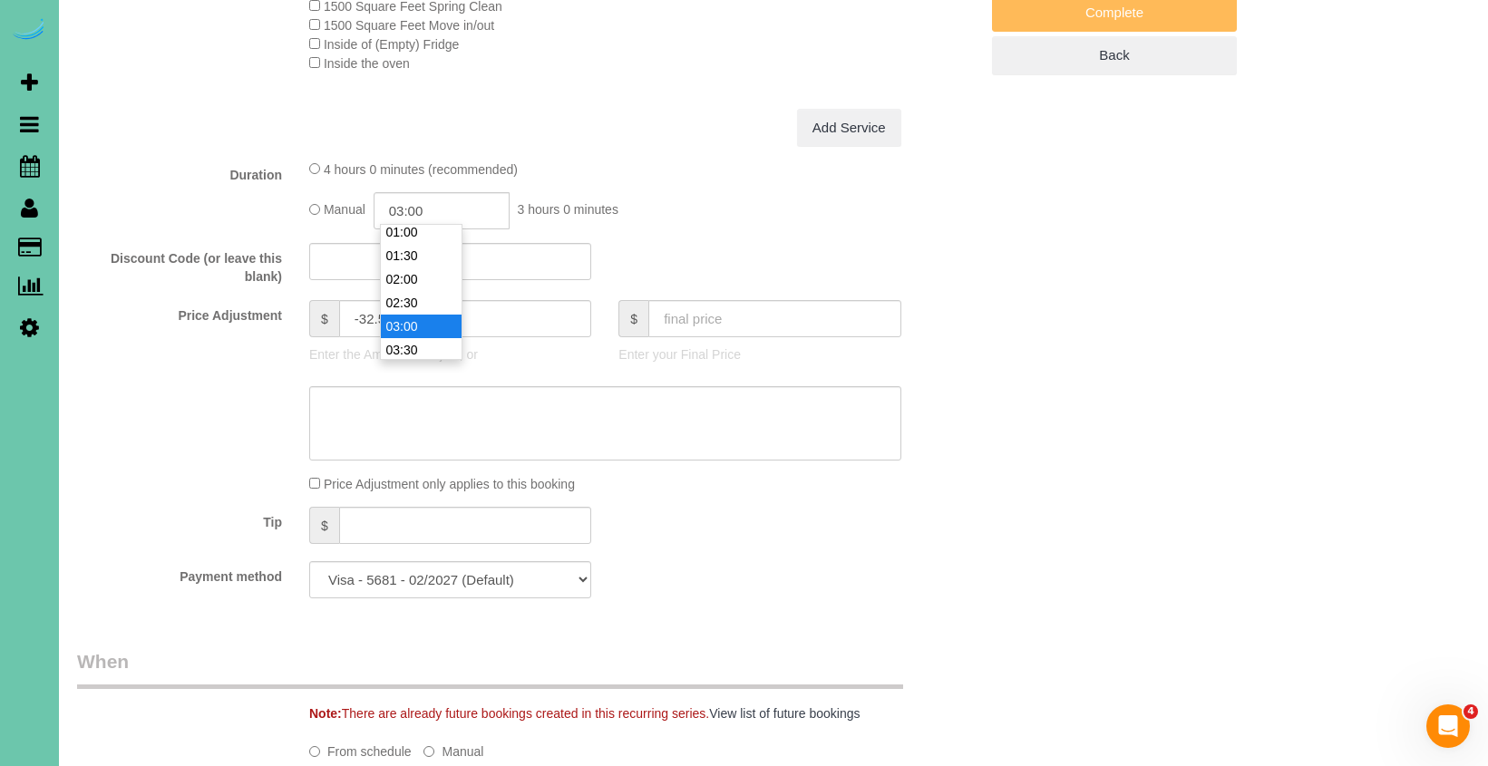
click at [424, 315] on li "03:00" at bounding box center [421, 327] width 81 height 24
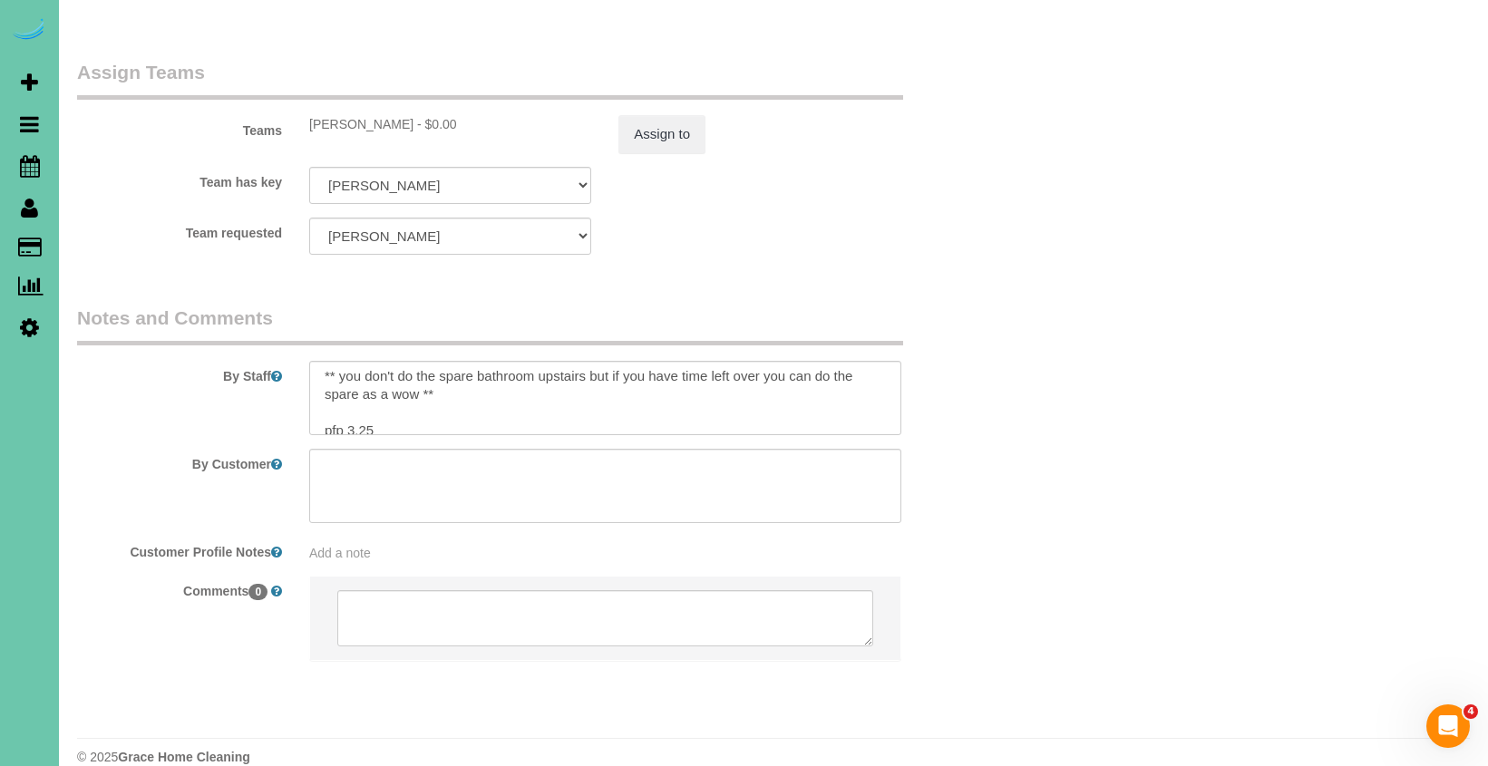
scroll to position [256, 0]
drag, startPoint x: 403, startPoint y: 392, endPoint x: 432, endPoint y: 385, distance: 29.7
click at [403, 392] on textarea at bounding box center [605, 398] width 592 height 74
type textarea "1. credit 2. client home 3. biweekly cleaning - master/master bath, upstairs ha…"
click at [703, 115] on button "Assign to" at bounding box center [661, 134] width 87 height 38
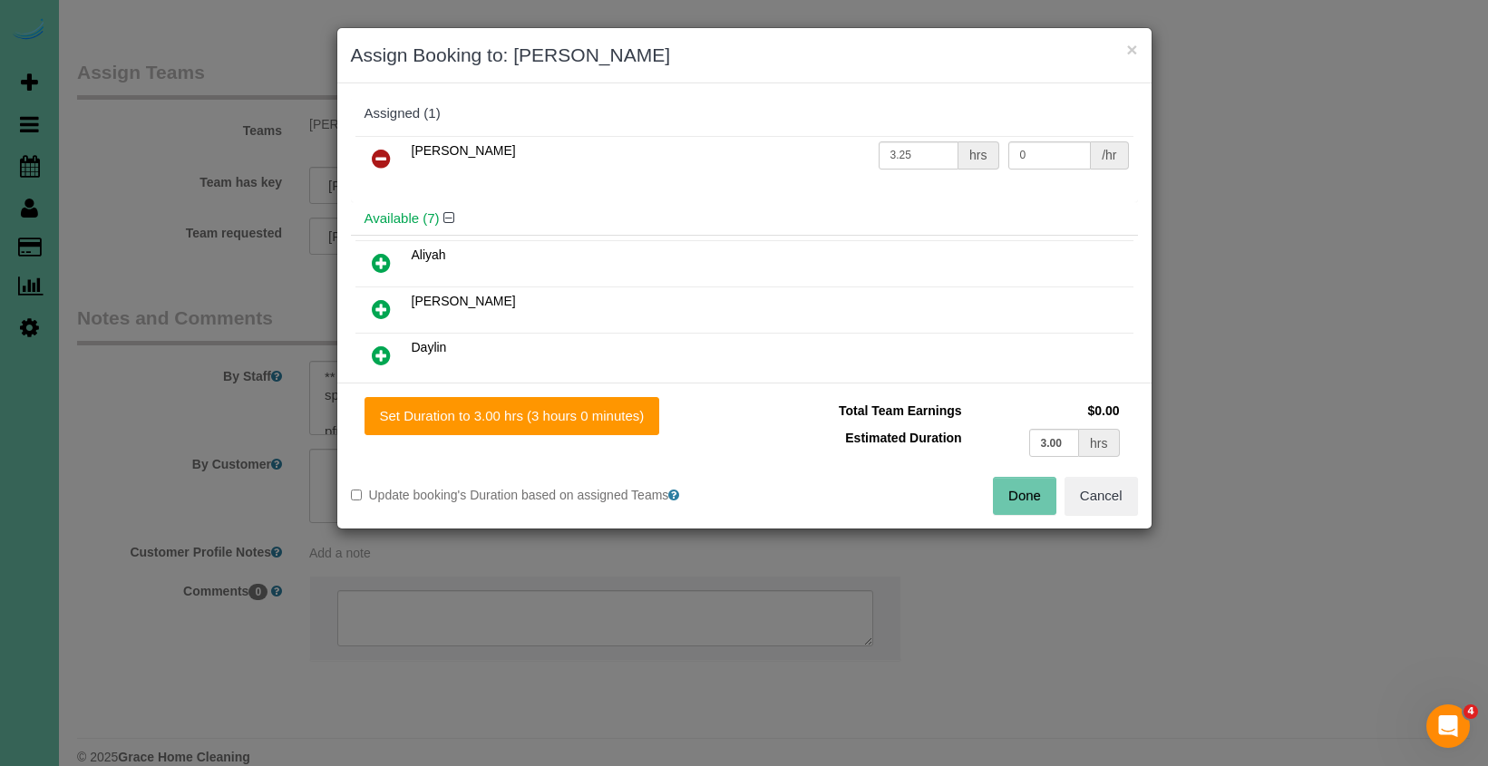
drag, startPoint x: 585, startPoint y: 419, endPoint x: 719, endPoint y: 453, distance: 138.5
click at [585, 419] on button "Set Duration to 3.00 hrs (3 hours 0 minutes)" at bounding box center [512, 416] width 296 height 38
type input "3.00"
drag, startPoint x: 1025, startPoint y: 502, endPoint x: 823, endPoint y: 421, distance: 217.2
click at [1021, 501] on button "Done" at bounding box center [1024, 496] width 63 height 38
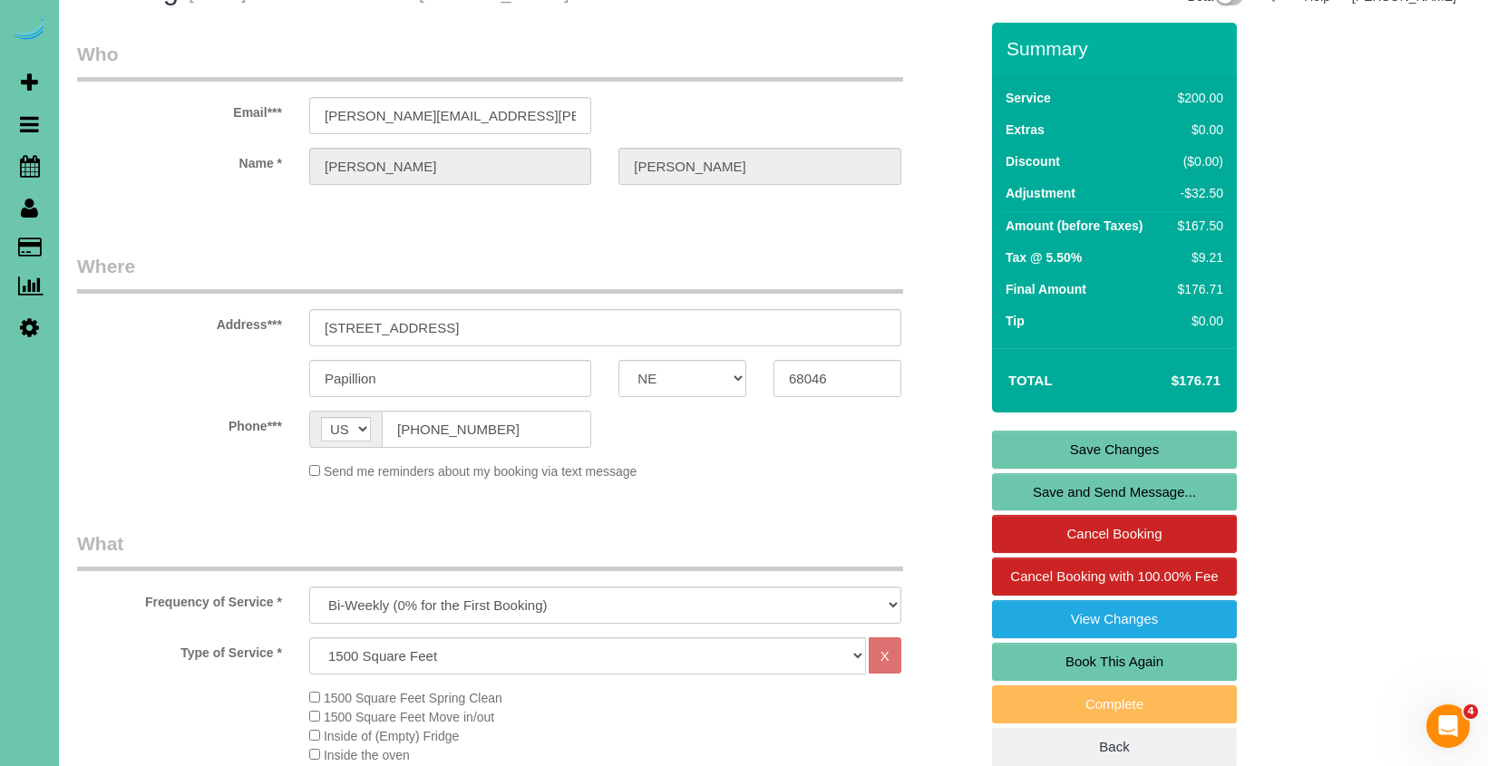
scroll to position [46, 0]
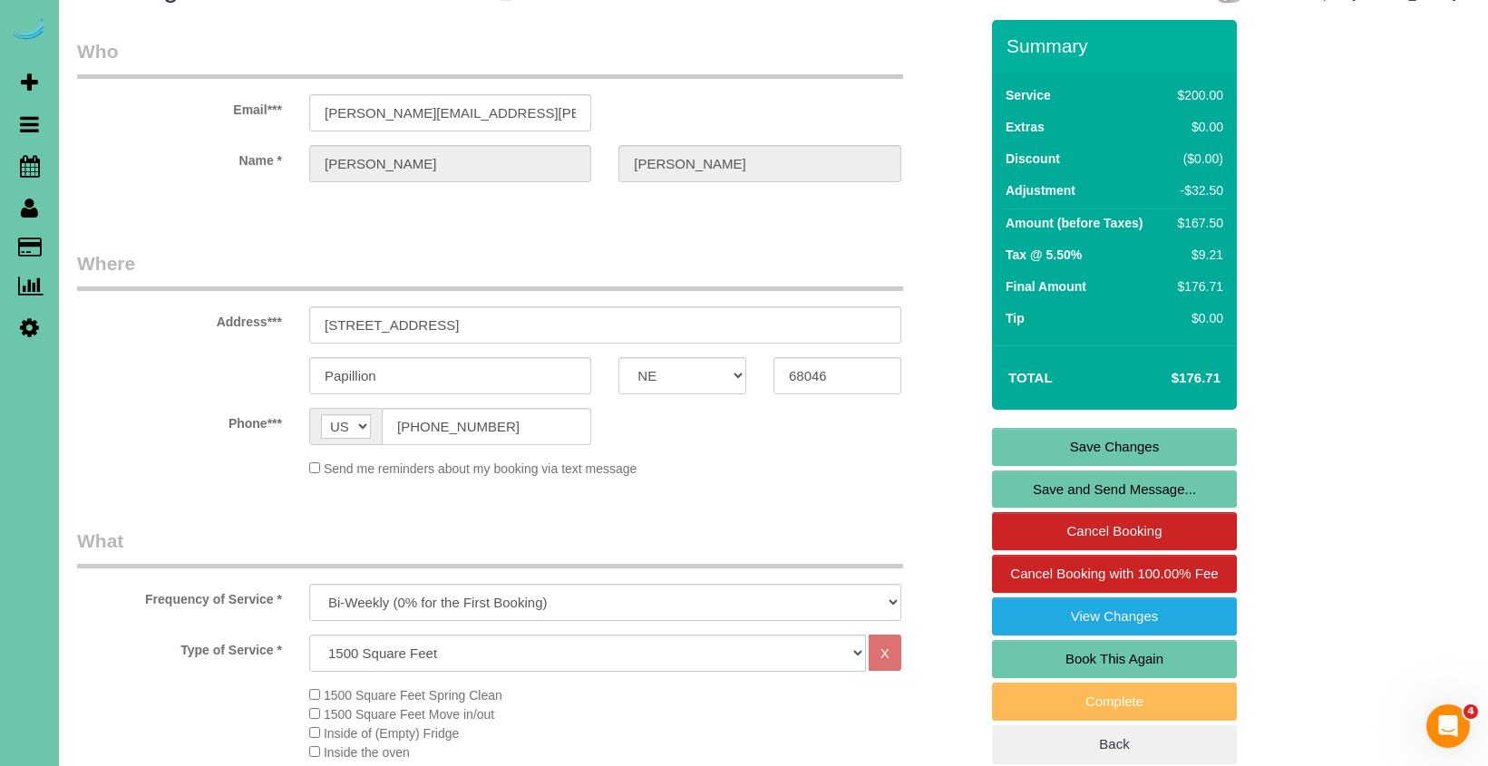
click at [1028, 448] on link "Save Changes" at bounding box center [1114, 447] width 245 height 38
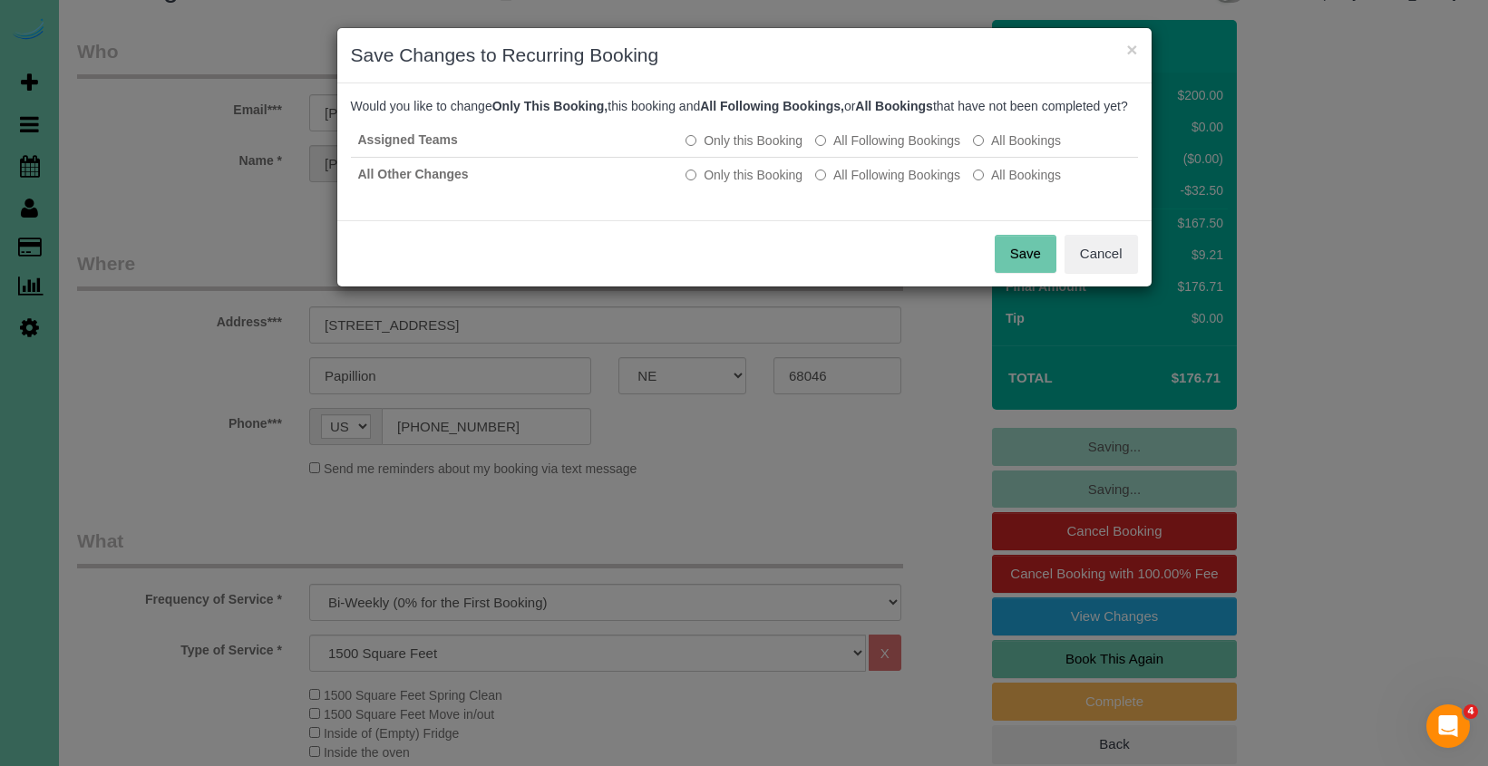
drag, startPoint x: 1077, startPoint y: 264, endPoint x: 801, endPoint y: 287, distance: 276.6
click at [1077, 265] on button "Cancel" at bounding box center [1100, 254] width 73 height 38
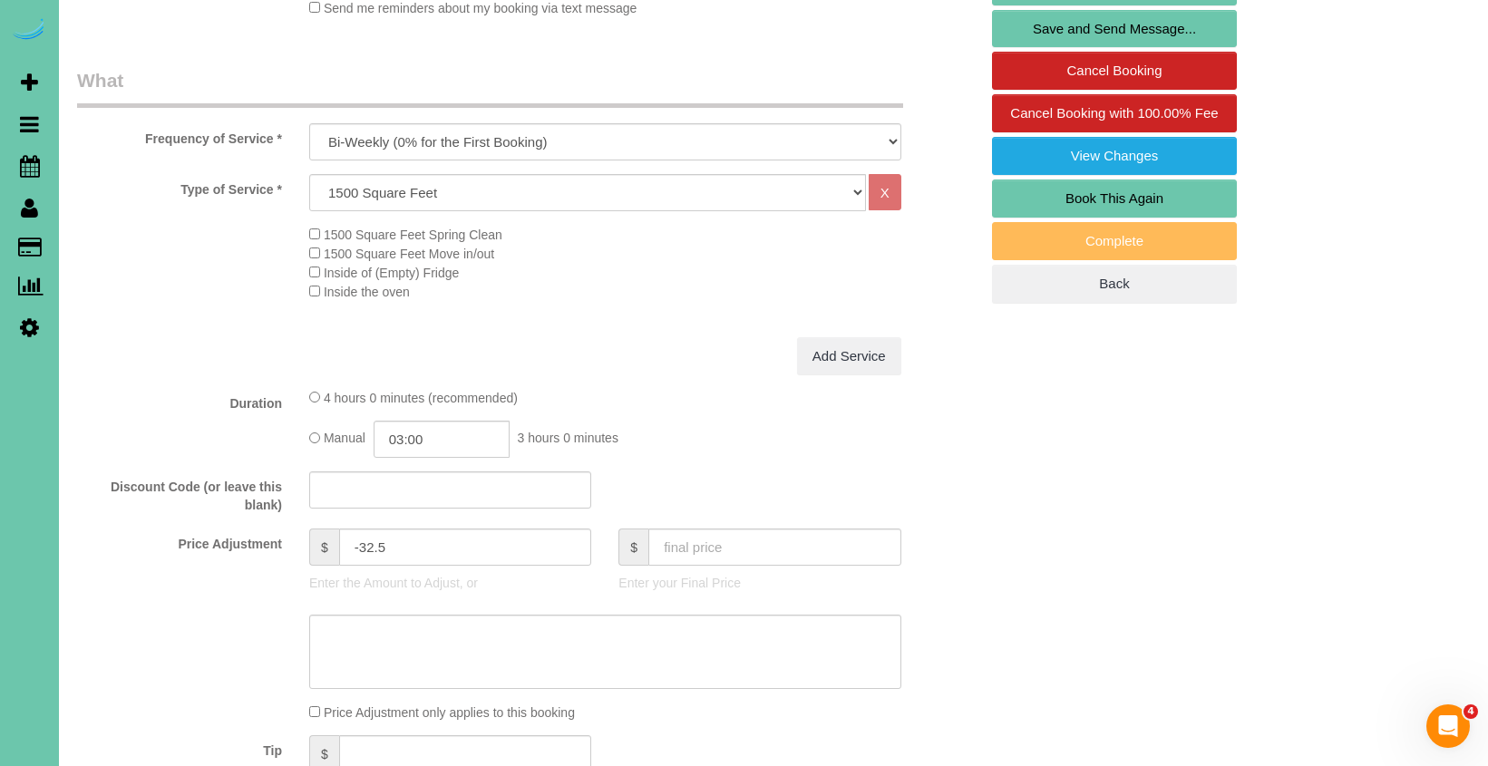
scroll to position [522, 0]
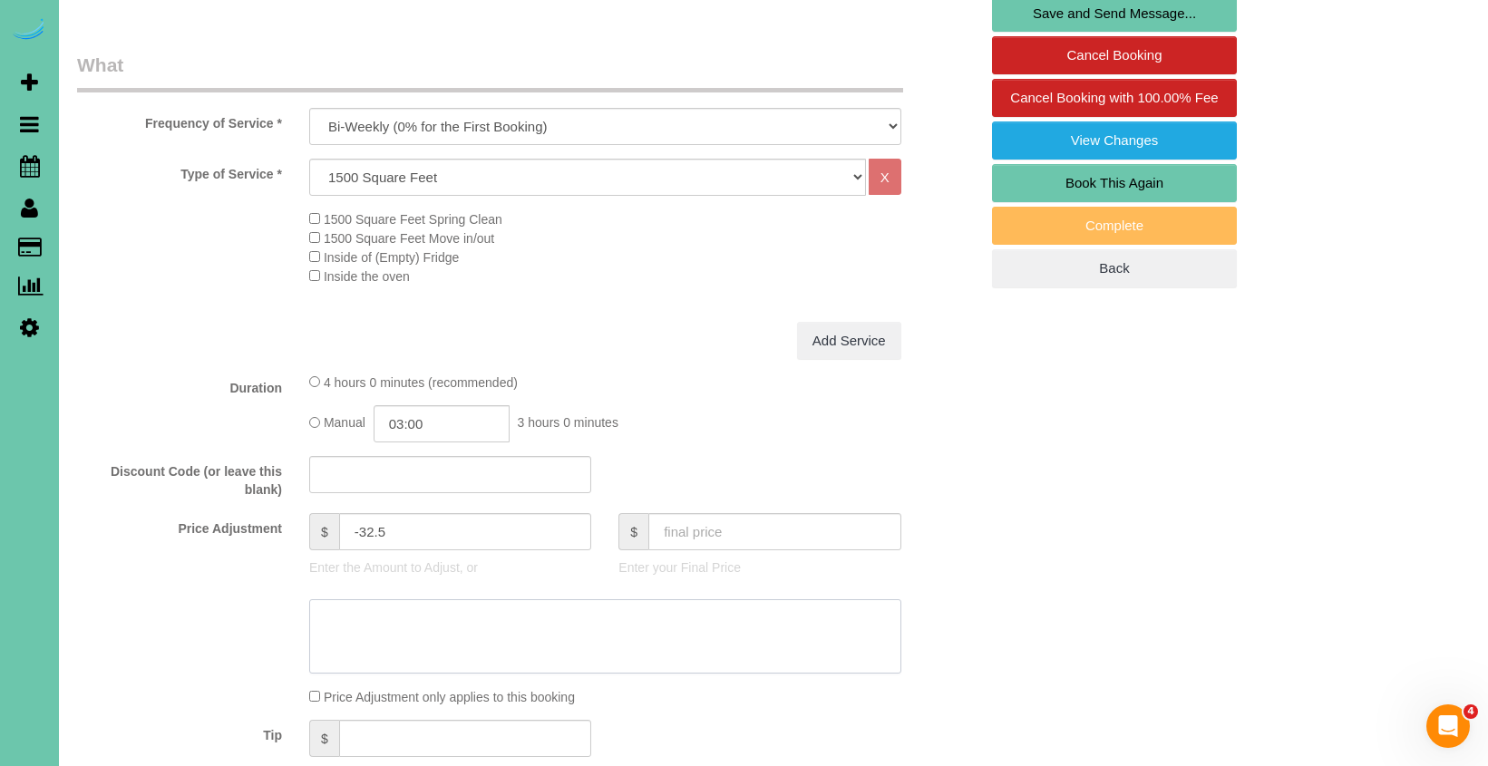
drag, startPoint x: 560, startPoint y: 624, endPoint x: 598, endPoint y: 589, distance: 51.4
click at [567, 618] on textarea at bounding box center [605, 636] width 592 height 74
type textarea "new rate - 9/24"
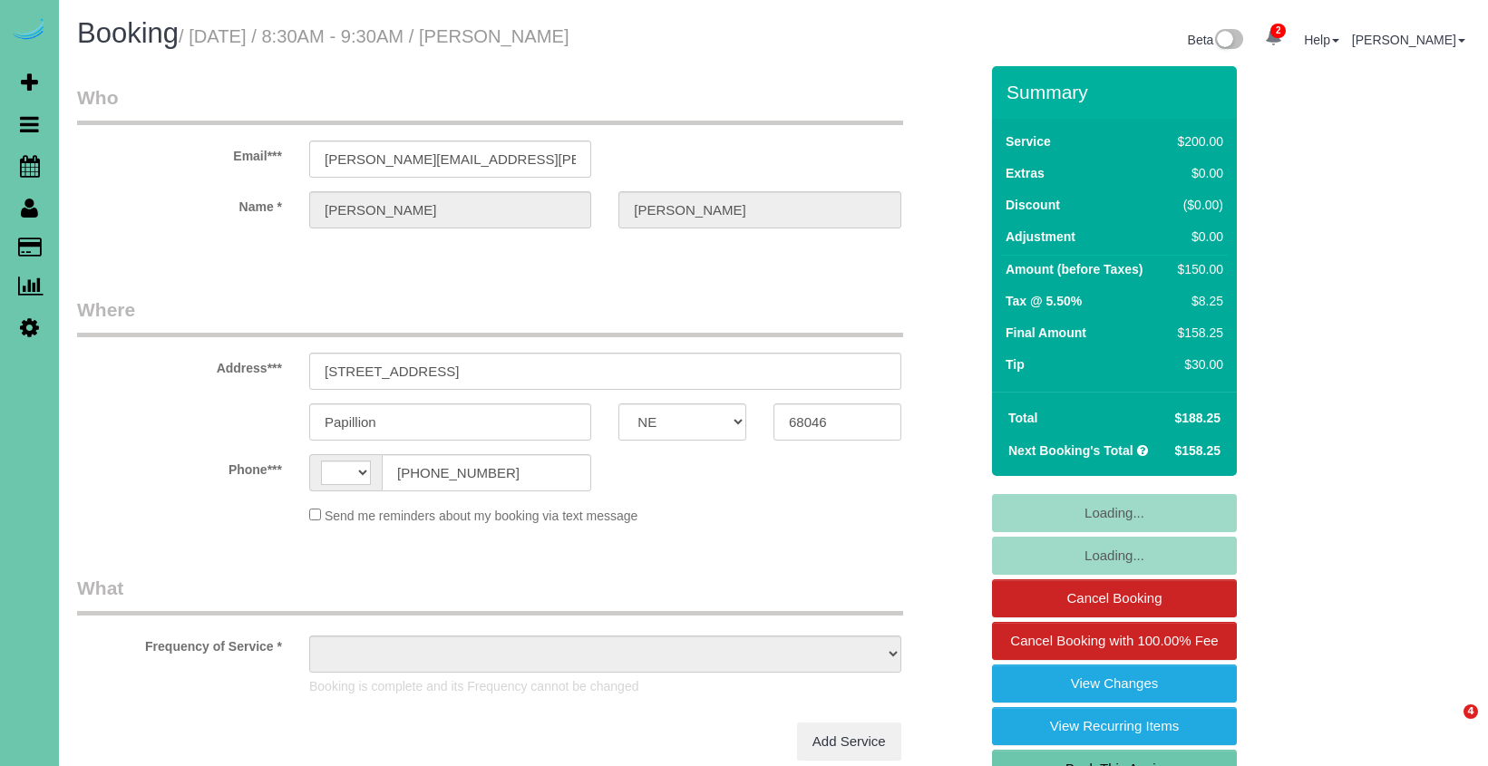
select select "NE"
select select "string:[GEOGRAPHIC_DATA]"
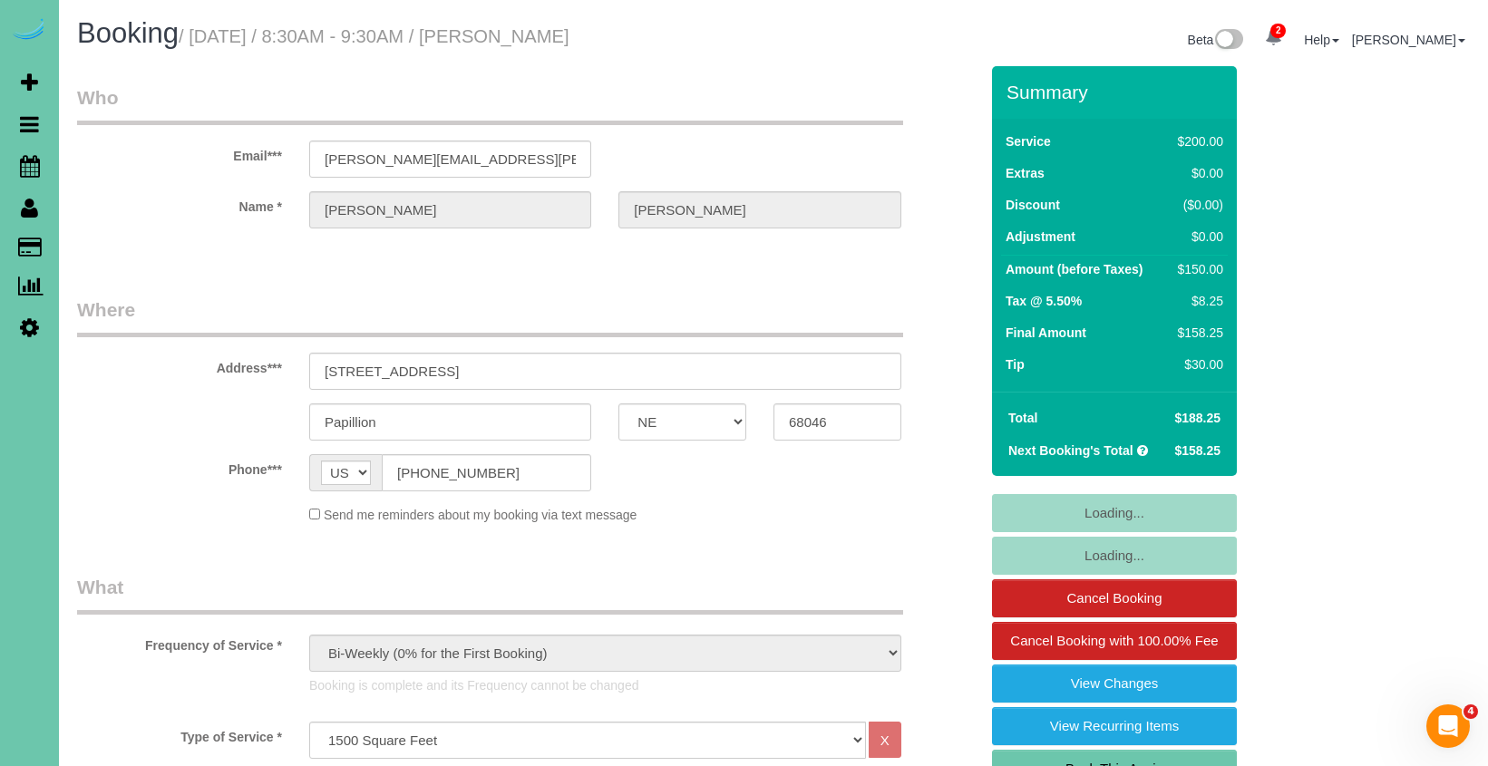
select select "object:698"
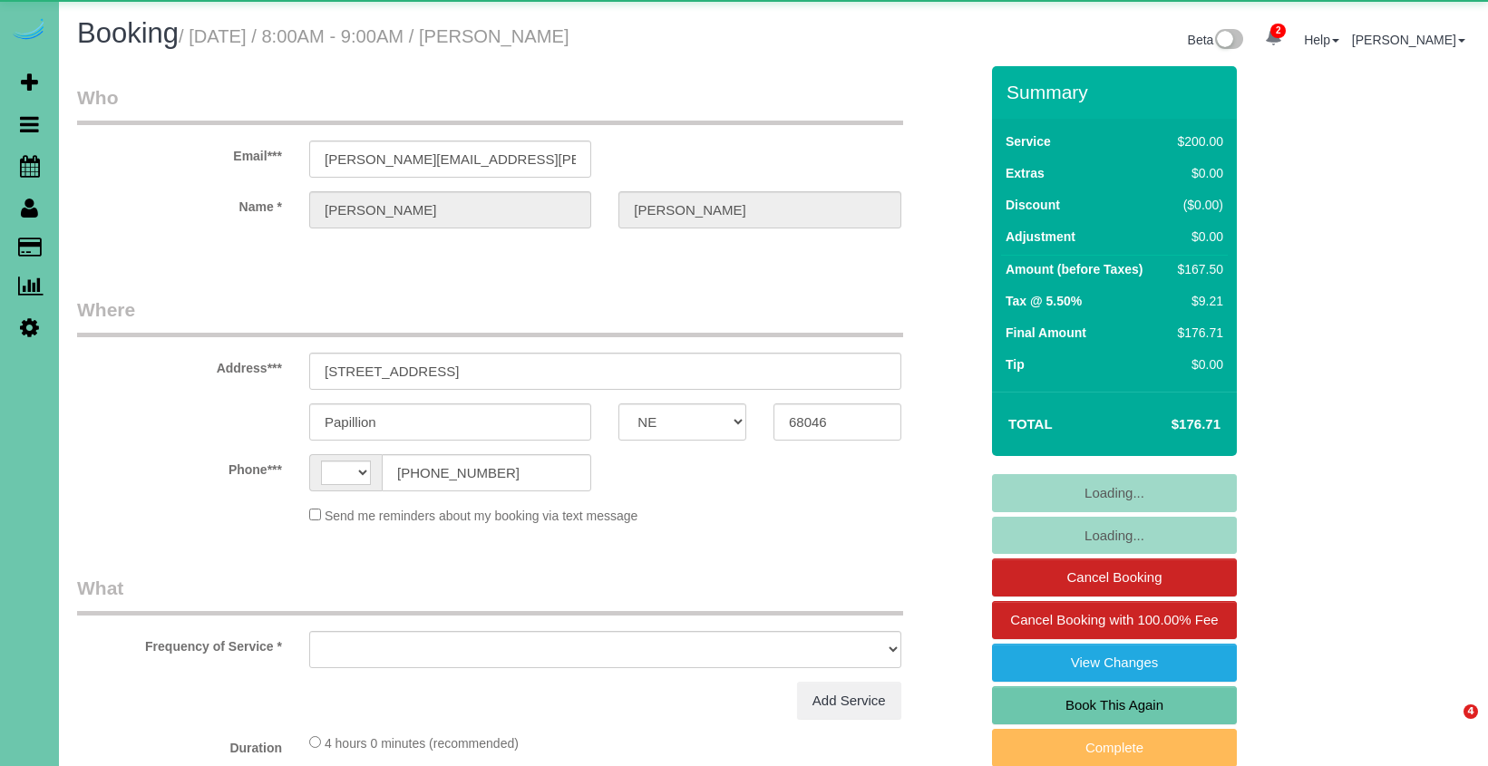
select select "NE"
select select "string:[GEOGRAPHIC_DATA]"
select select "object:672"
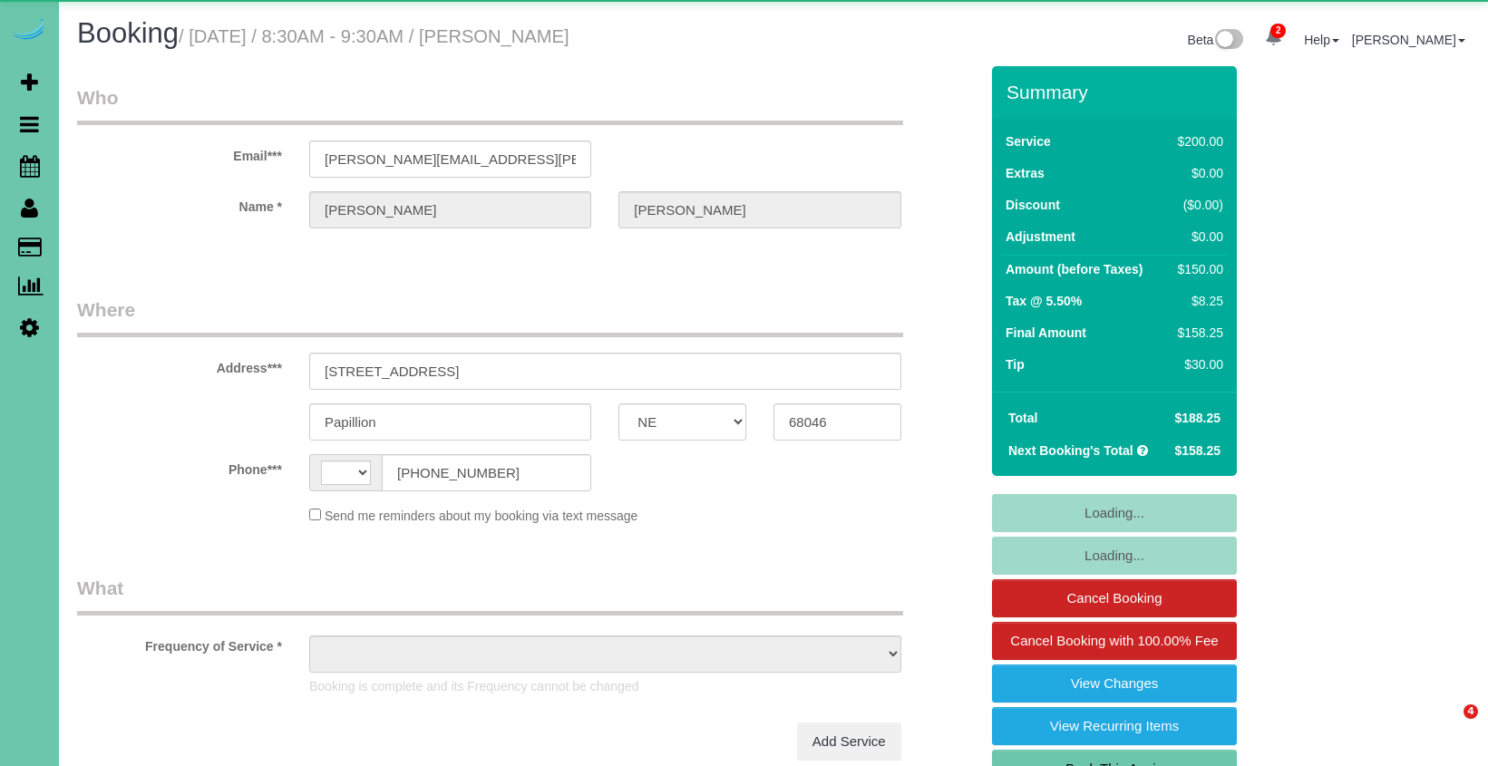
select select "NE"
select select "string:[GEOGRAPHIC_DATA]"
select select "object:402"
select select "string:fspay-aadea6a6-c3ca-4f33-bfe7-d7baea54ce59"
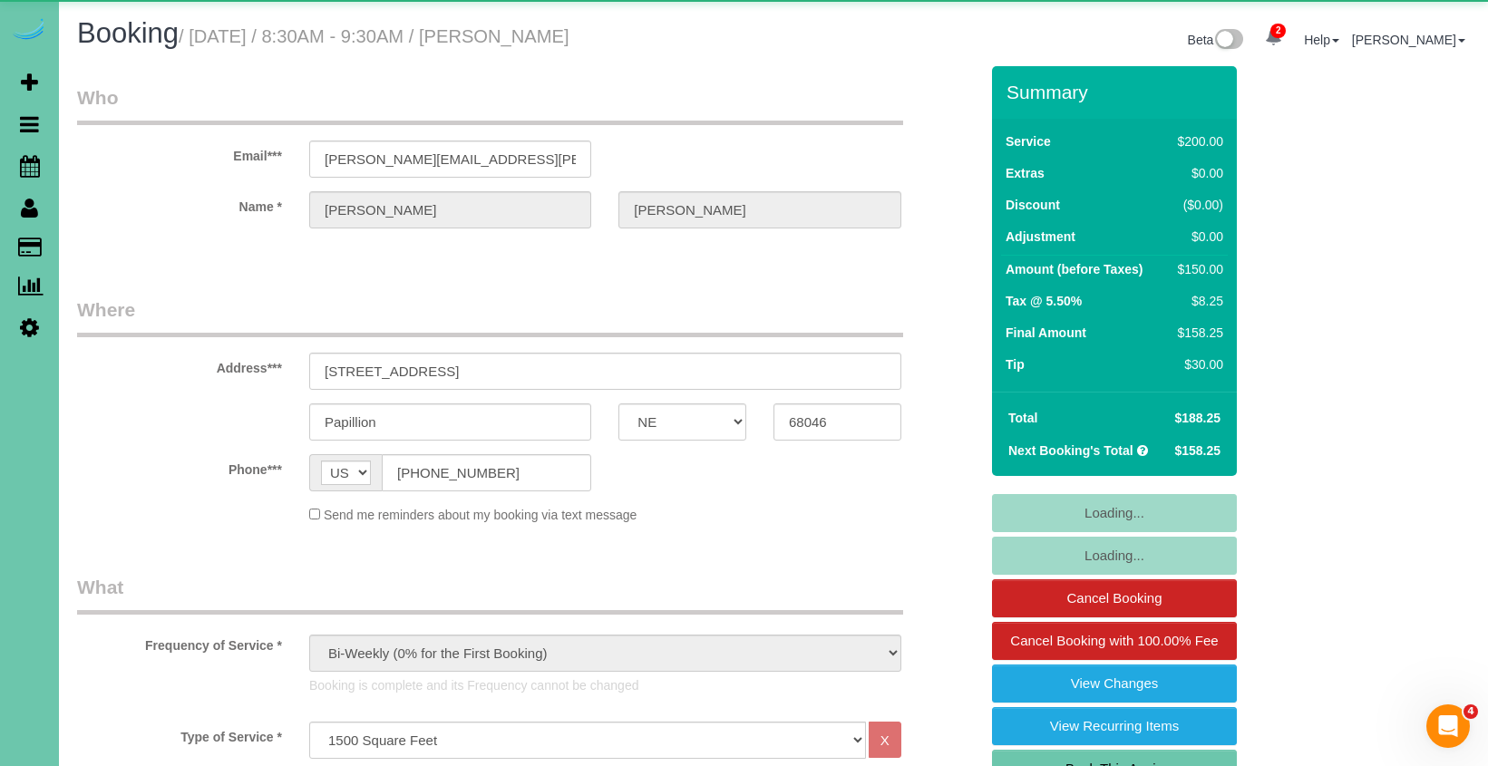
select select "object:938"
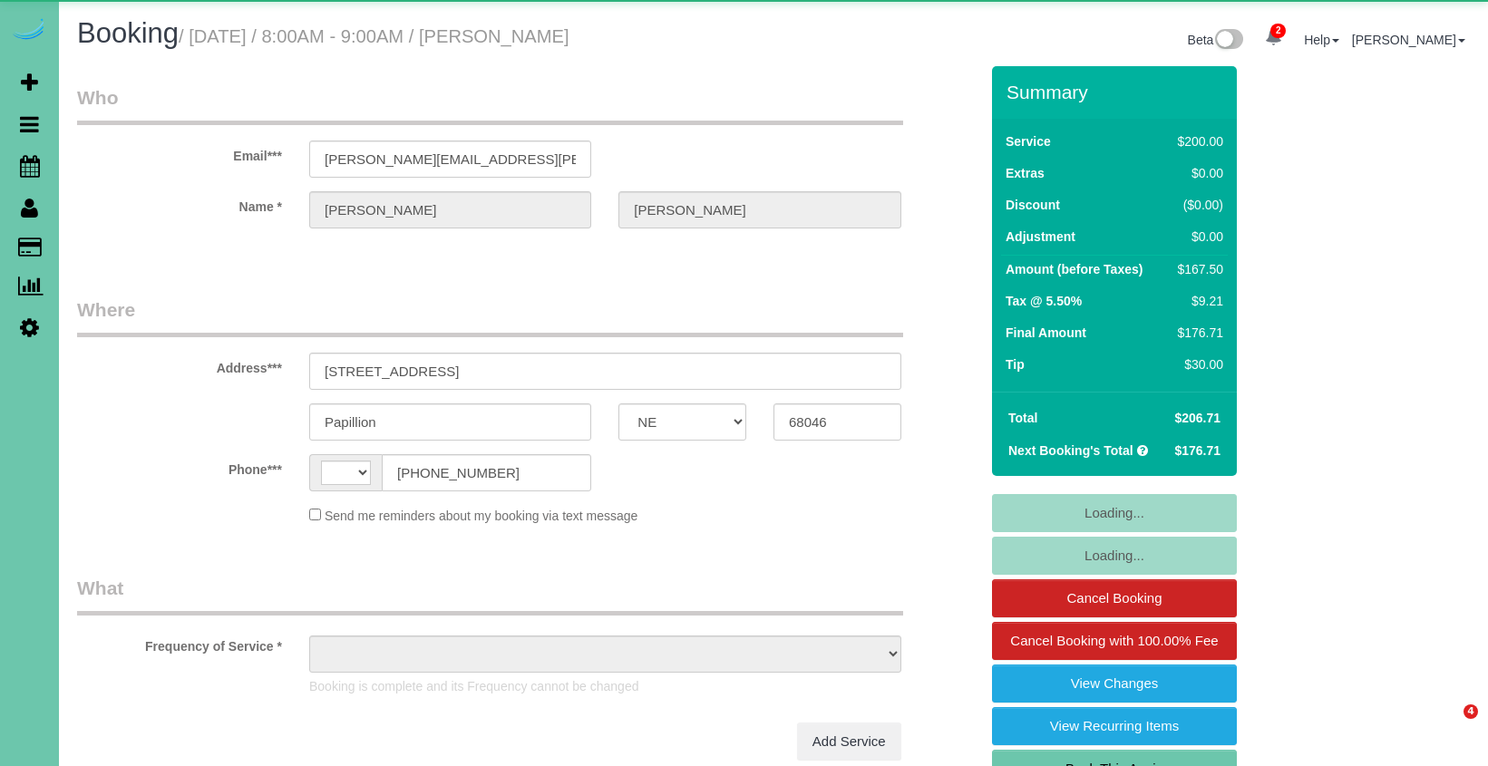
select select "NE"
select select "string:[GEOGRAPHIC_DATA]"
select select "object:649"
select select "string:fspay-aadea6a6-c3ca-4f33-bfe7-d7baea54ce59"
select select "object:682"
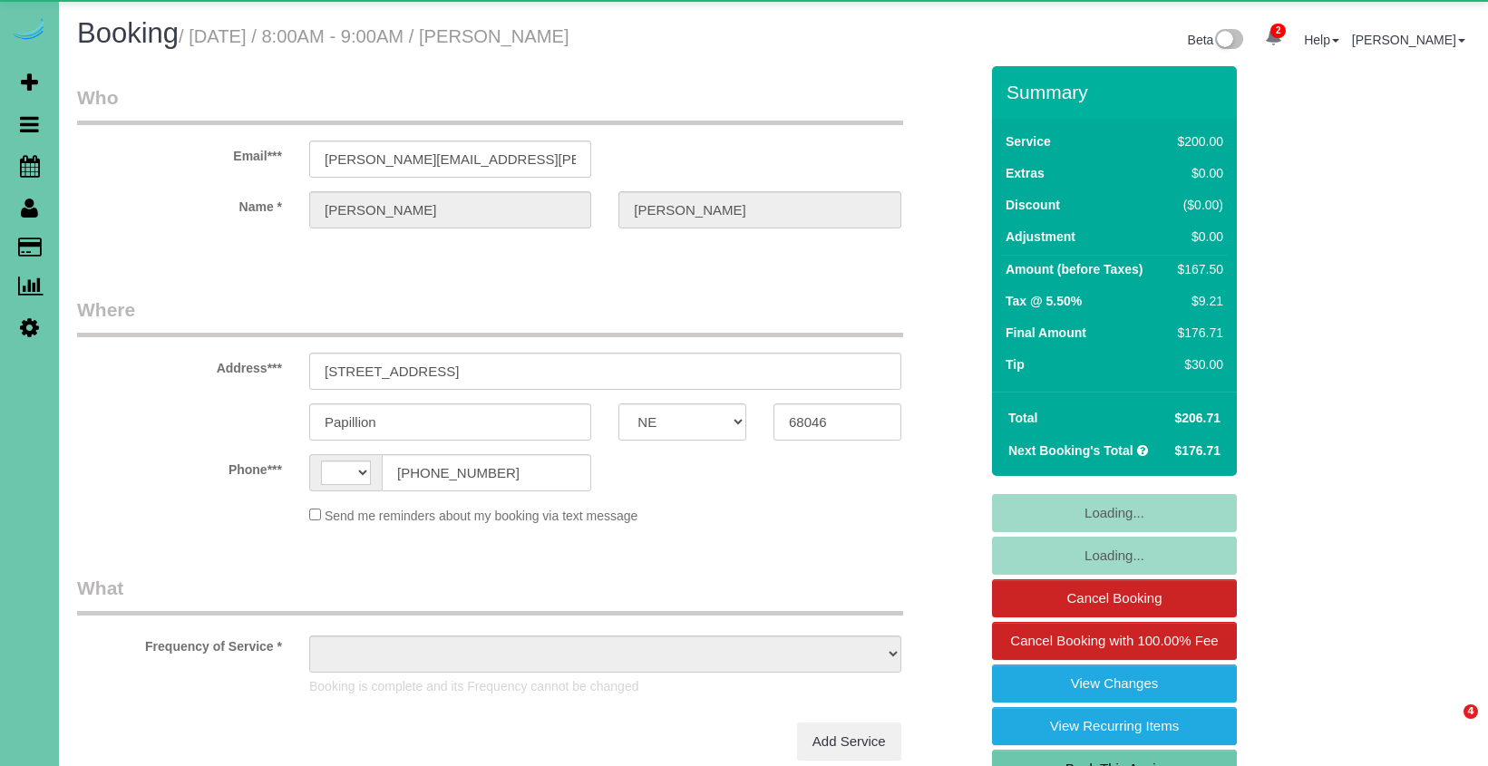
select select "NE"
select select "string:[GEOGRAPHIC_DATA]"
select select "object:649"
select select "string:fspay-aadea6a6-c3ca-4f33-bfe7-d7baea54ce59"
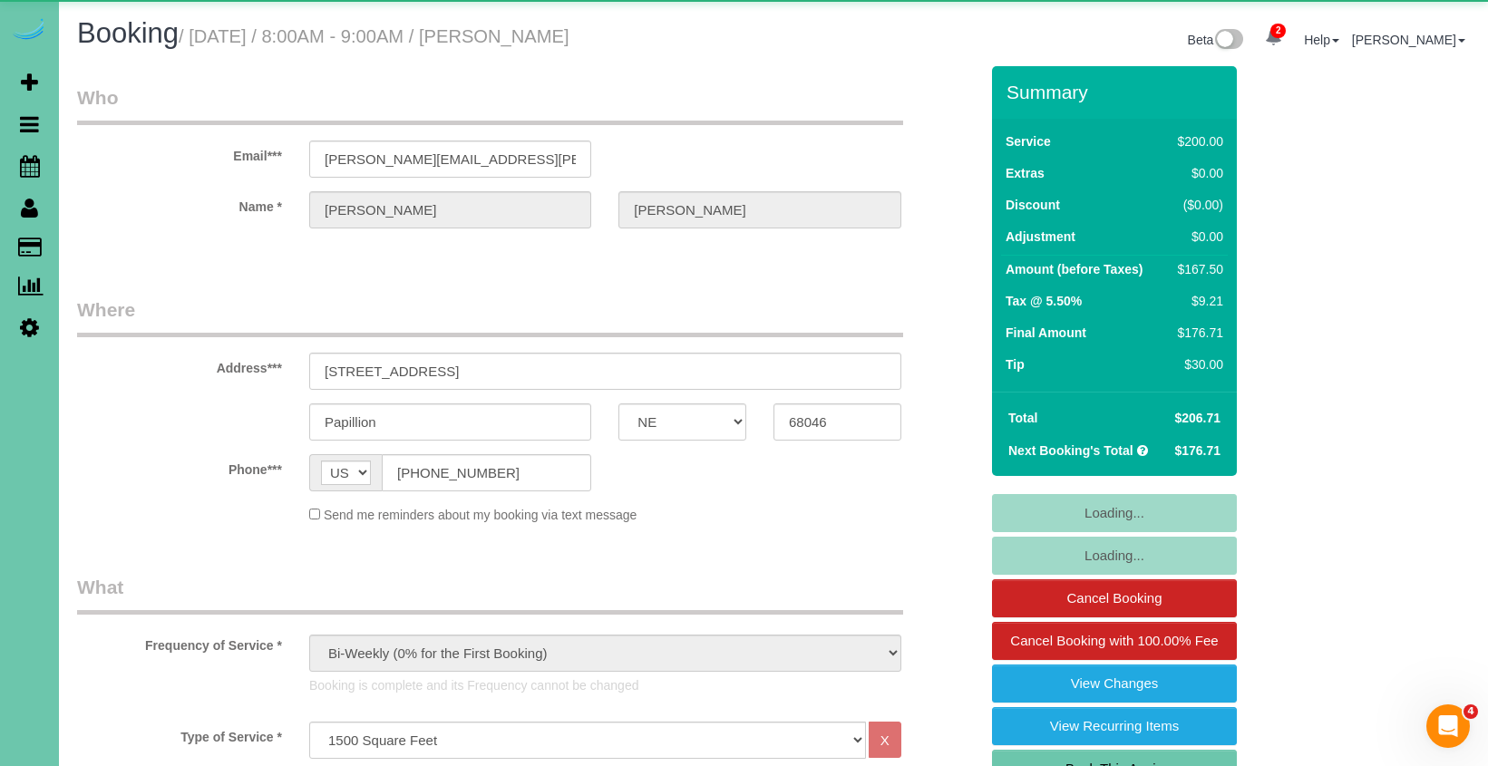
select select "object:919"
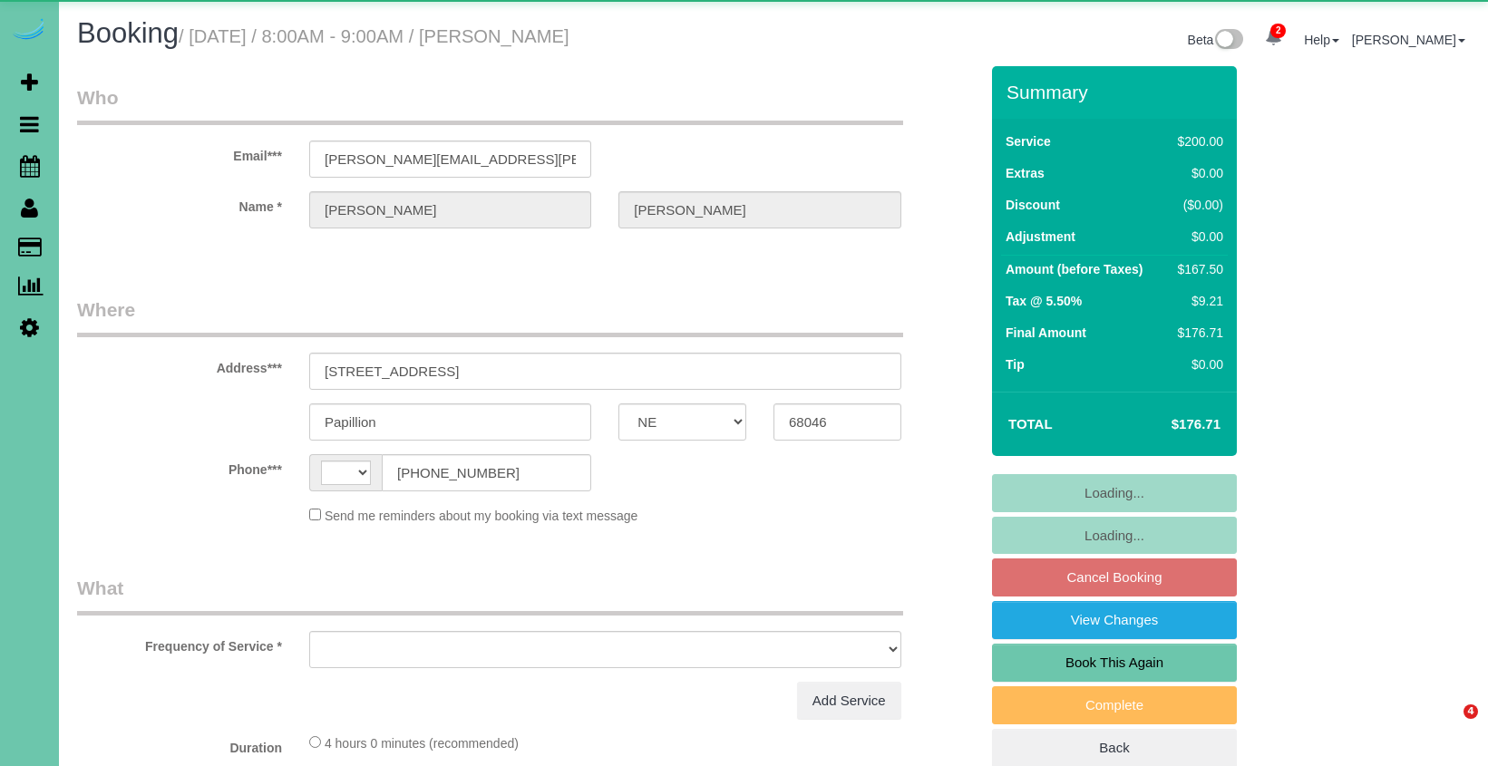
select select "NE"
select select "string:[GEOGRAPHIC_DATA]"
select select "object:635"
select select "string:fspay-aadea6a6-c3ca-4f33-bfe7-d7baea54ce59"
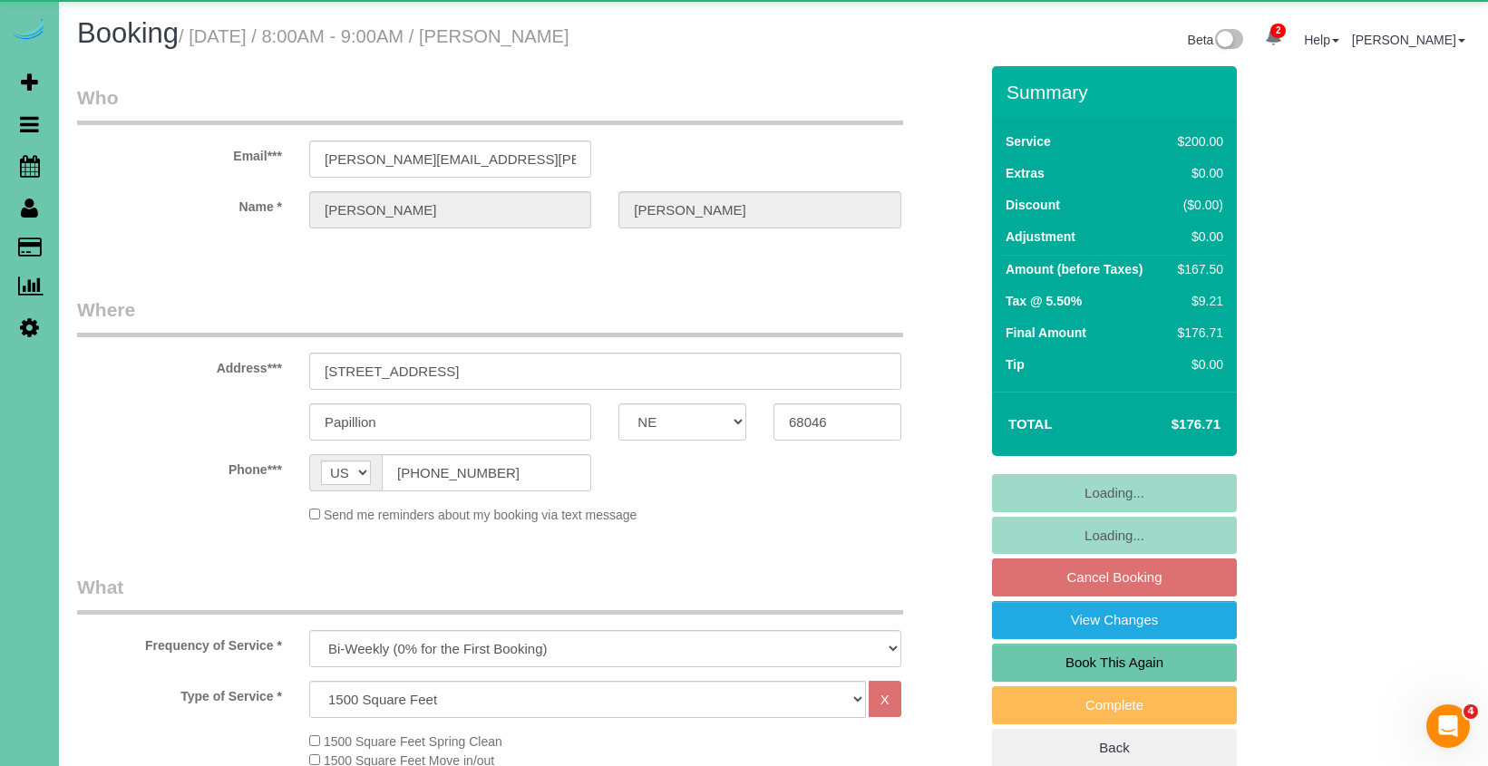
select select "object:682"
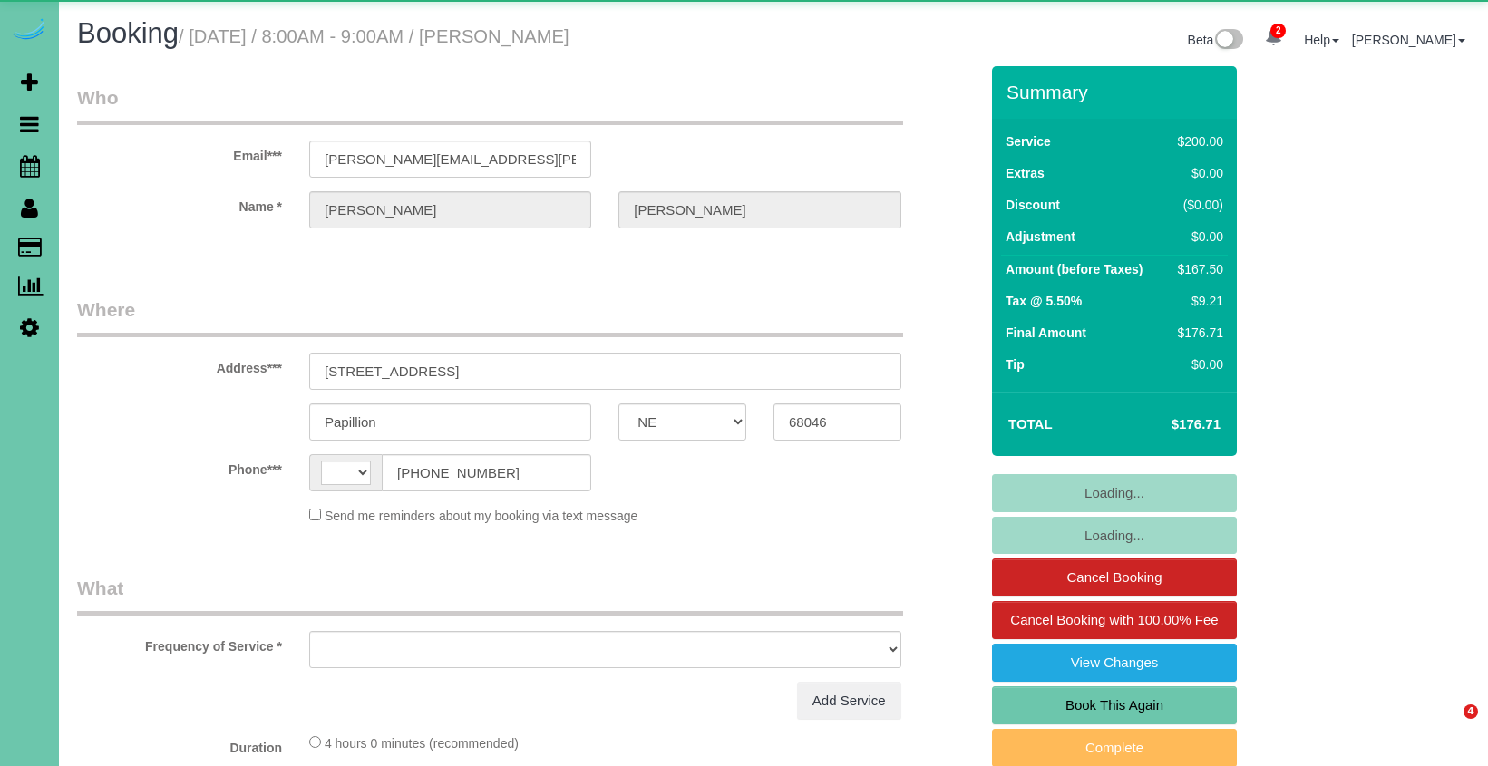
select select "NE"
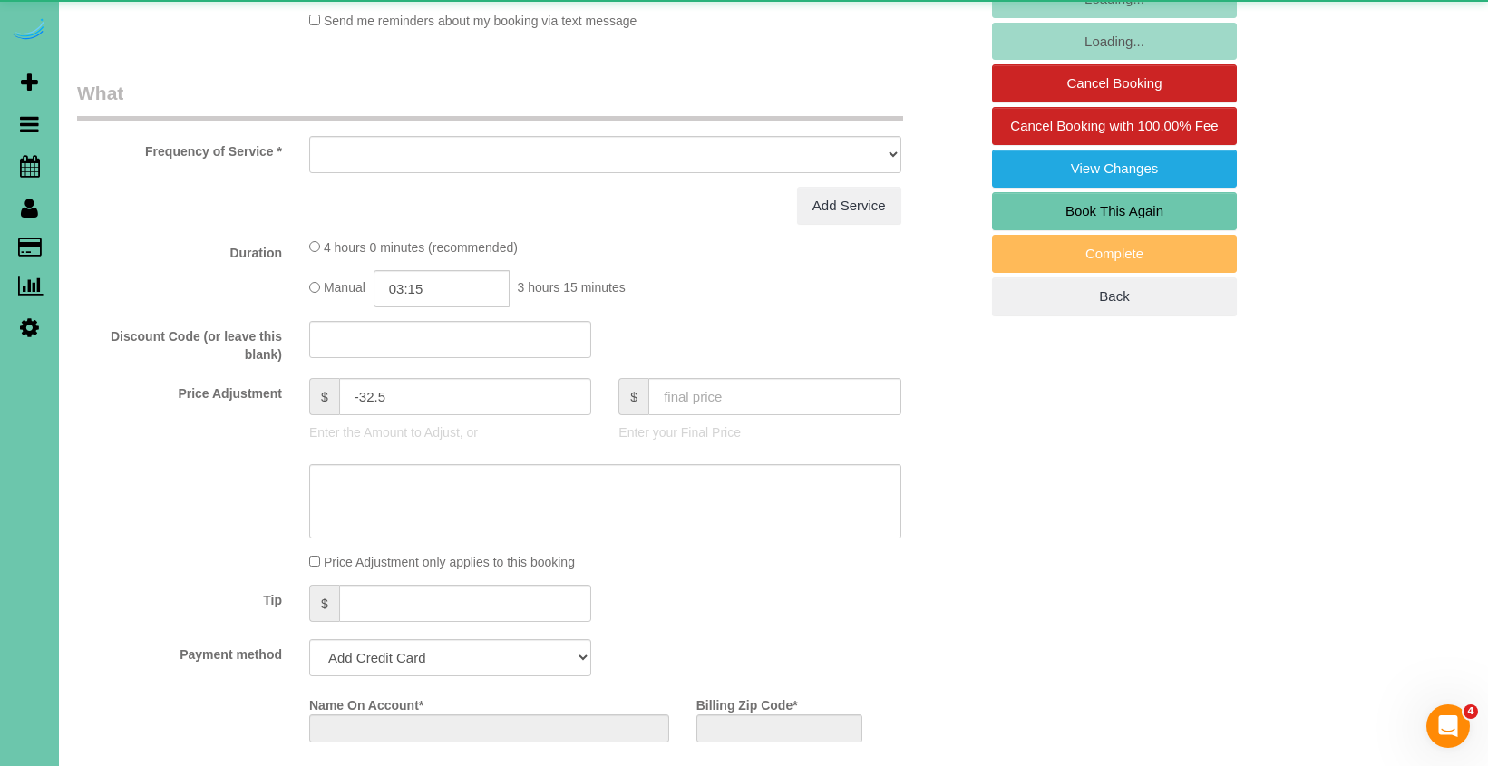
select select "string:US"
select select "object:639"
select select "string:fspay-aadea6a6-c3ca-4f33-bfe7-d7baea54ce59"
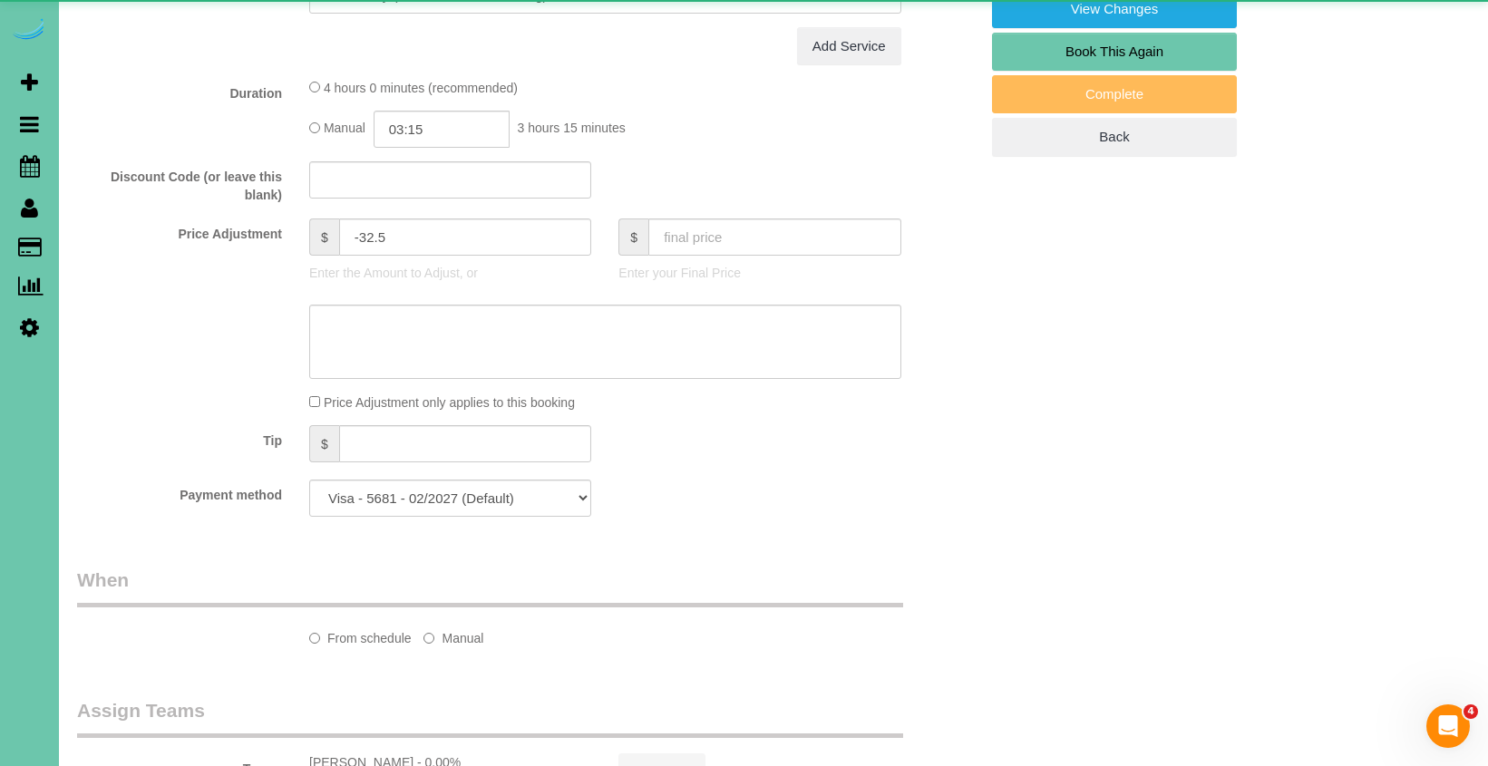
select select "object:726"
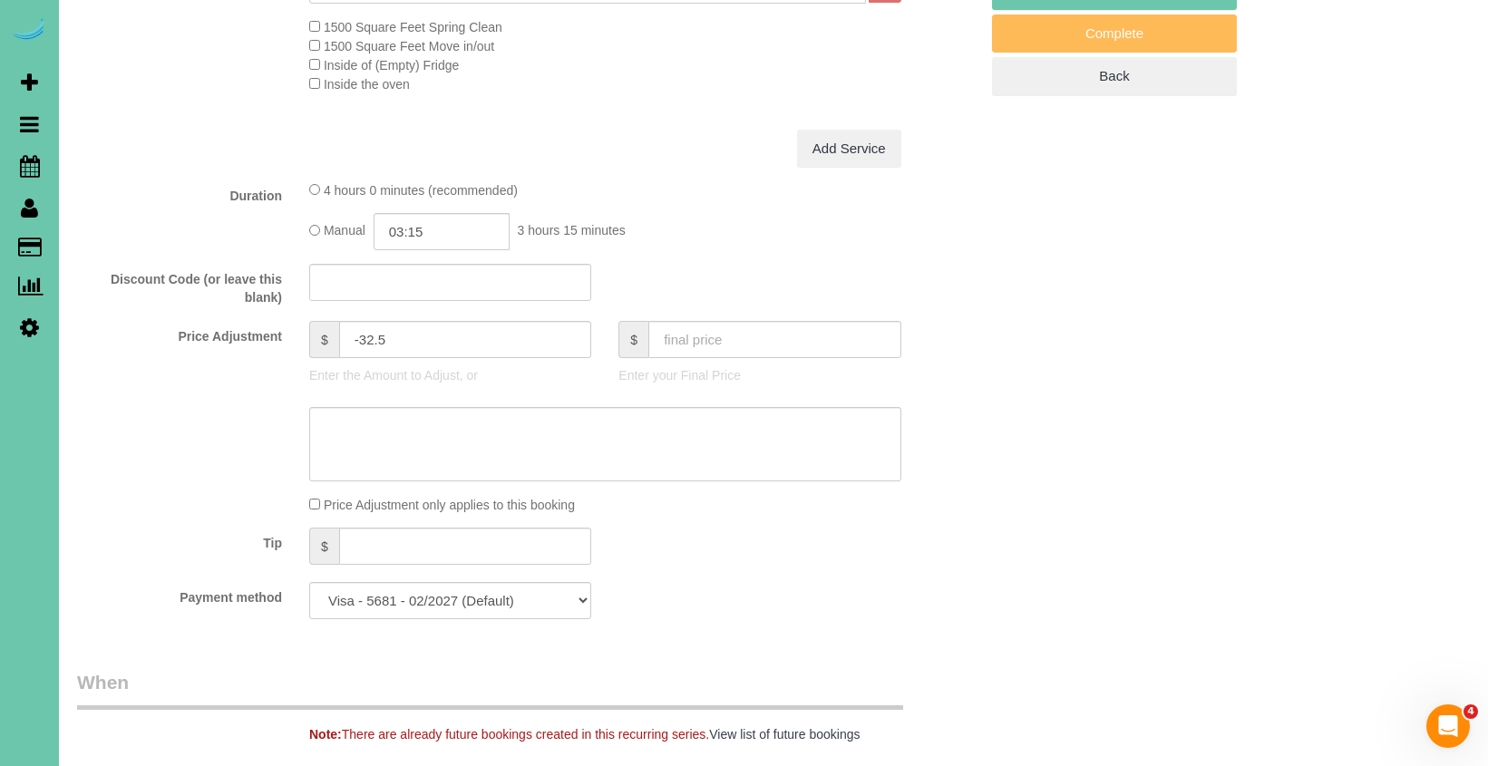
scroll to position [656, 0]
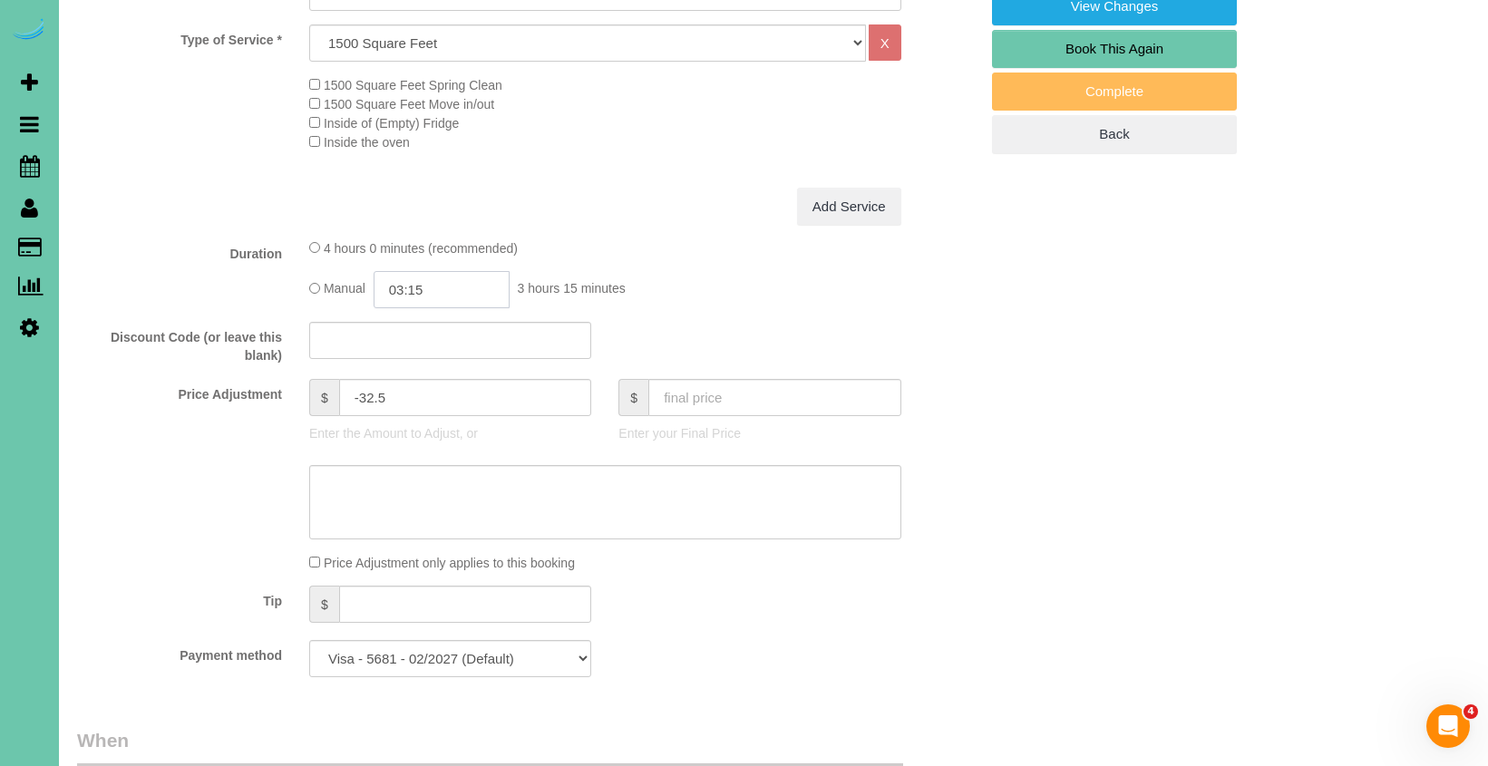
drag, startPoint x: 461, startPoint y: 272, endPoint x: 460, endPoint y: 298, distance: 26.4
click at [461, 272] on input "03:15" at bounding box center [442, 289] width 136 height 37
type input "03:00"
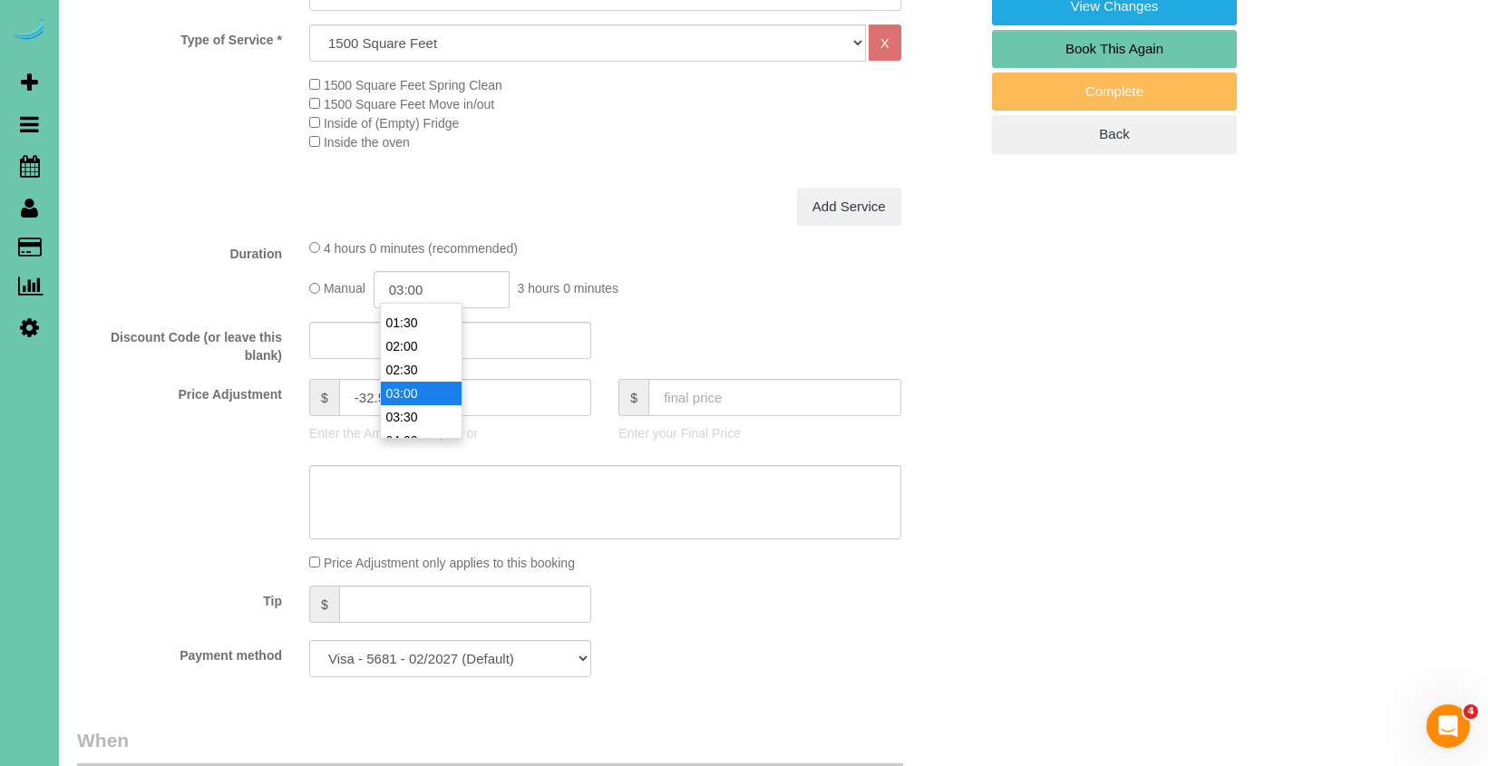
scroll to position [0, 0]
click at [527, 479] on textarea at bounding box center [605, 502] width 592 height 74
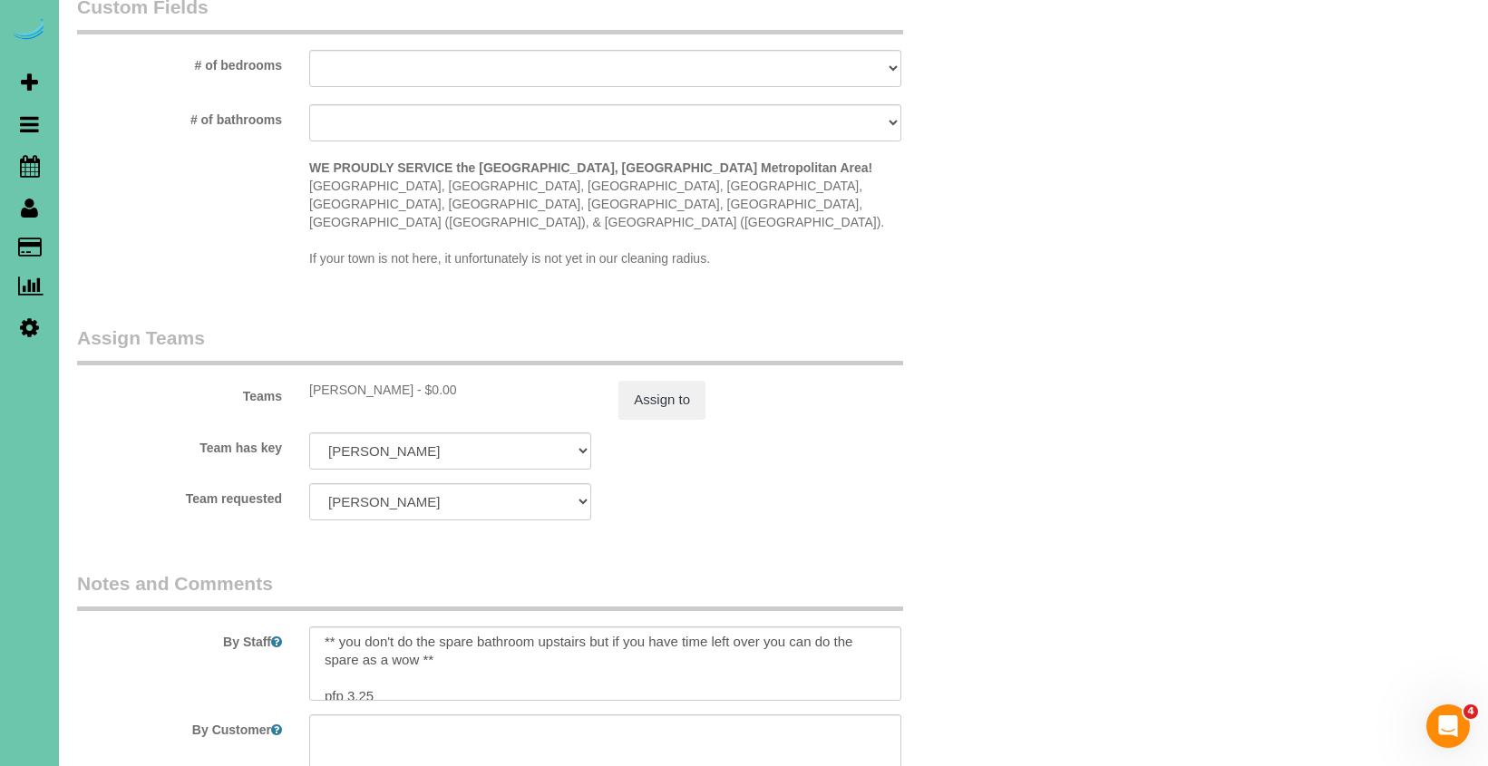
scroll to position [256, 0]
type textarea "new rate - 9/24/25"
click at [391, 662] on textarea at bounding box center [605, 663] width 592 height 74
type textarea "1. credit 2. client home 3. biweekly cleaning - master/master bath, upstairs ha…"
click at [656, 393] on button "Assign to" at bounding box center [661, 400] width 87 height 38
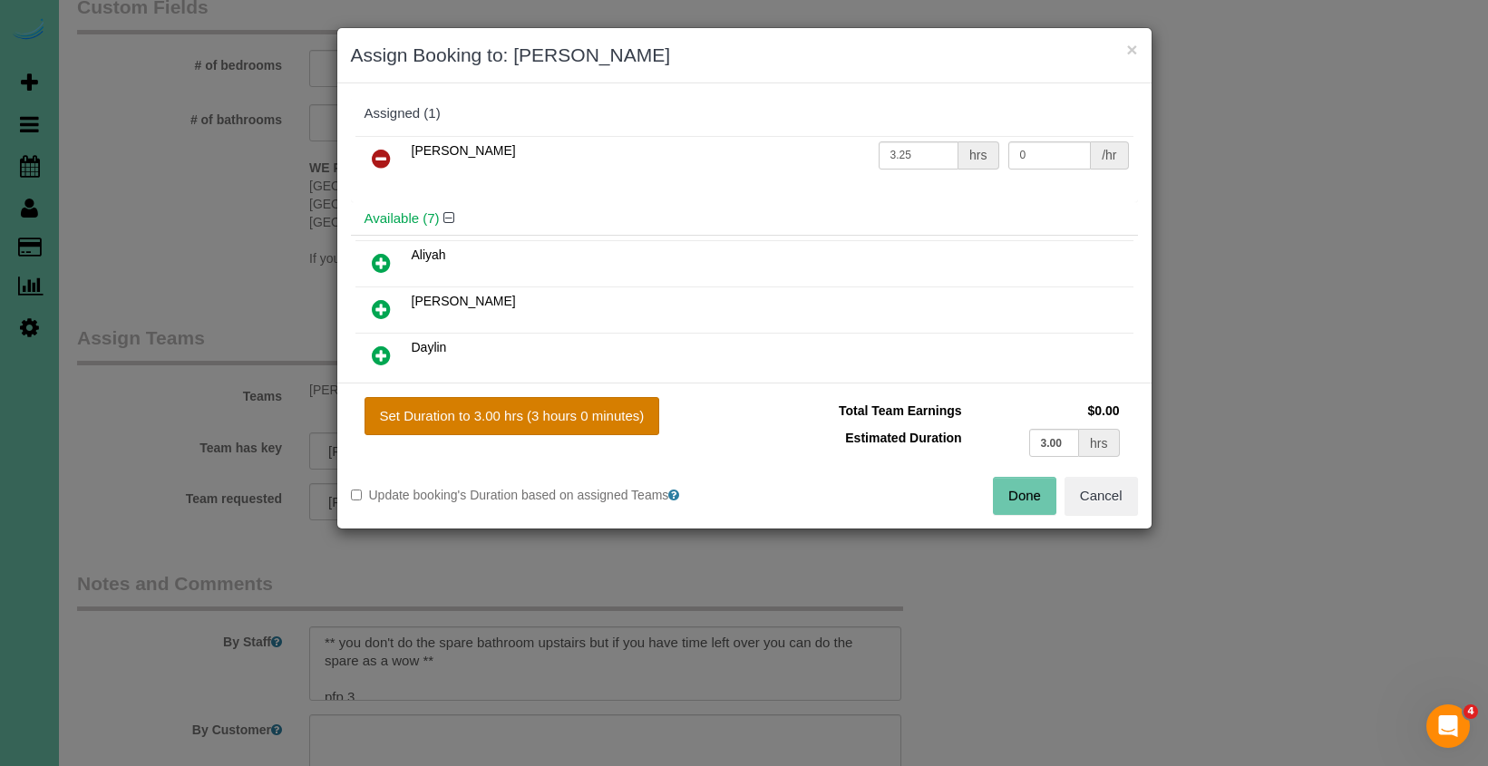
click at [548, 416] on button "Set Duration to 3.00 hrs (3 hours 0 minutes)" at bounding box center [512, 416] width 296 height 38
type input "3.00"
click at [1018, 499] on button "Done" at bounding box center [1024, 496] width 63 height 38
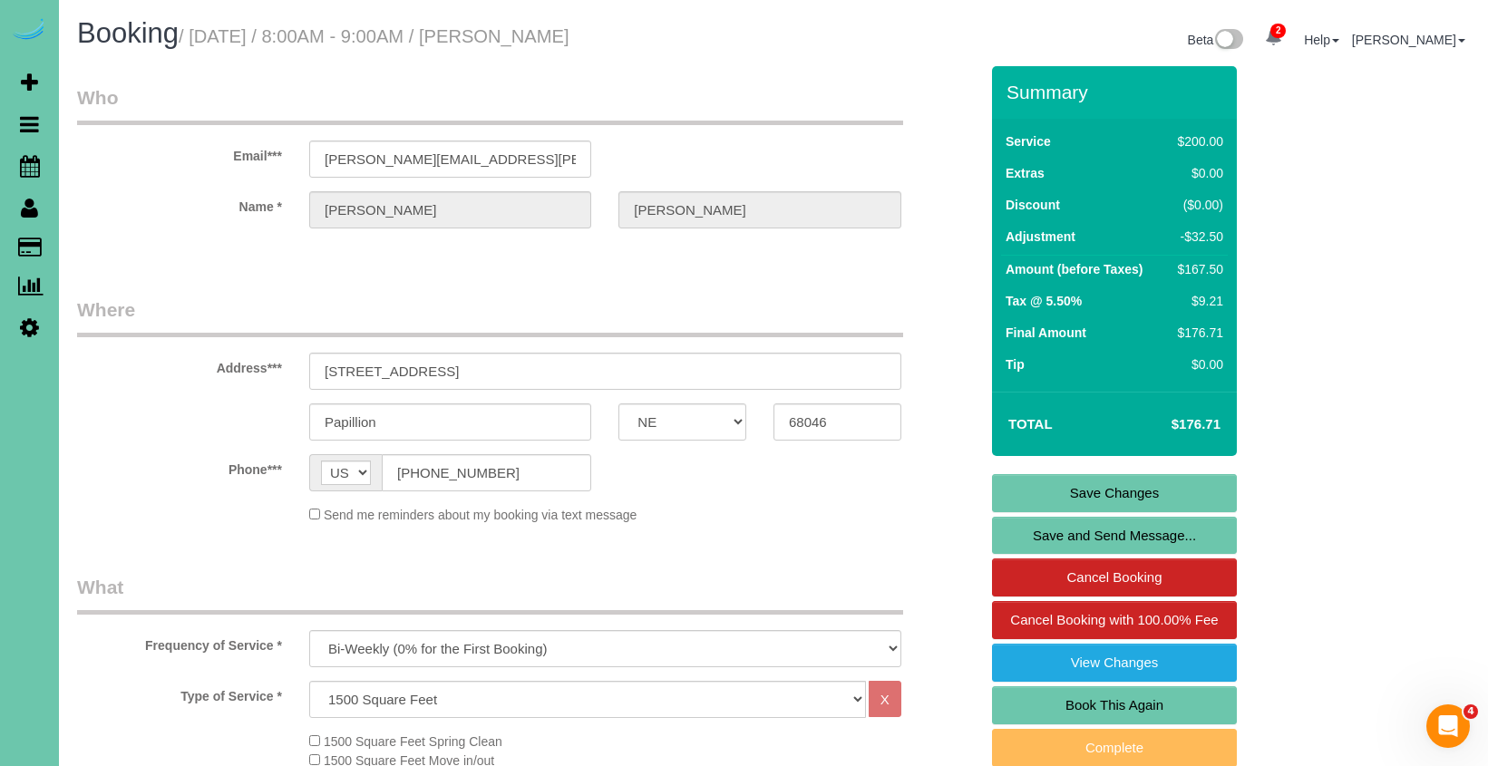
scroll to position [0, 0]
click at [1012, 481] on link "Save Changes" at bounding box center [1114, 493] width 245 height 38
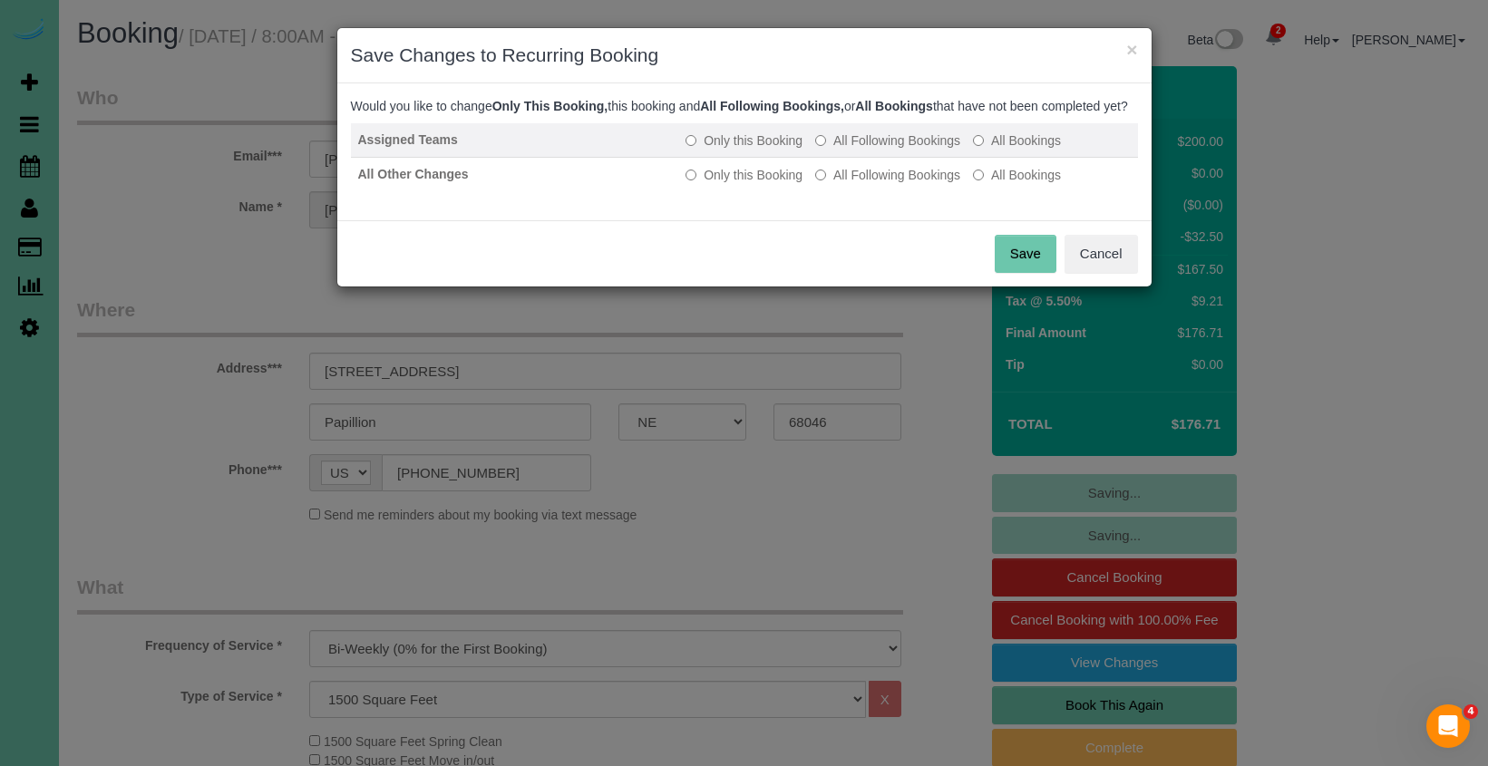
drag, startPoint x: 877, startPoint y: 161, endPoint x: 879, endPoint y: 173, distance: 11.9
click at [877, 150] on label "All Following Bookings" at bounding box center [887, 140] width 145 height 18
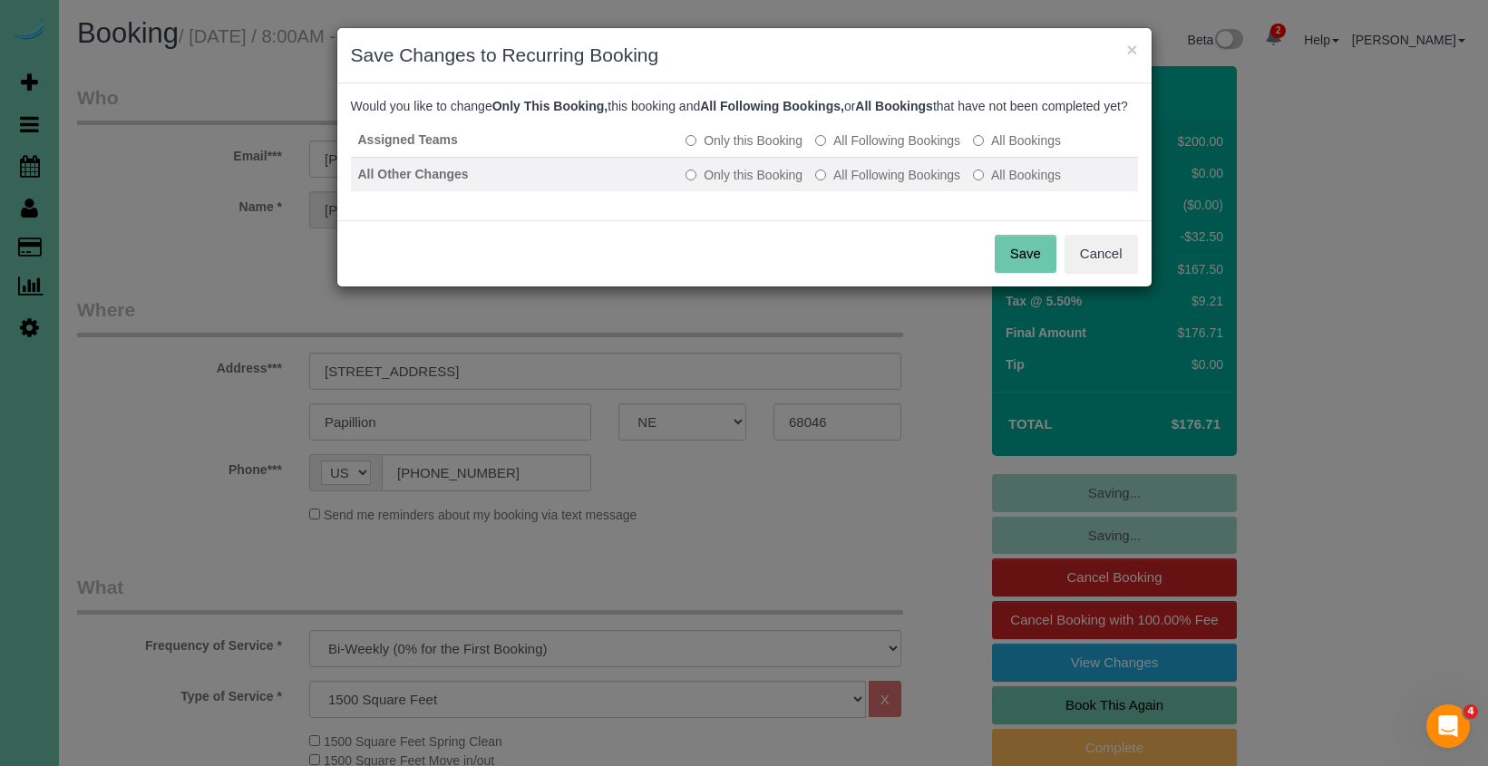
click at [878, 184] on label "All Following Bookings" at bounding box center [887, 175] width 145 height 18
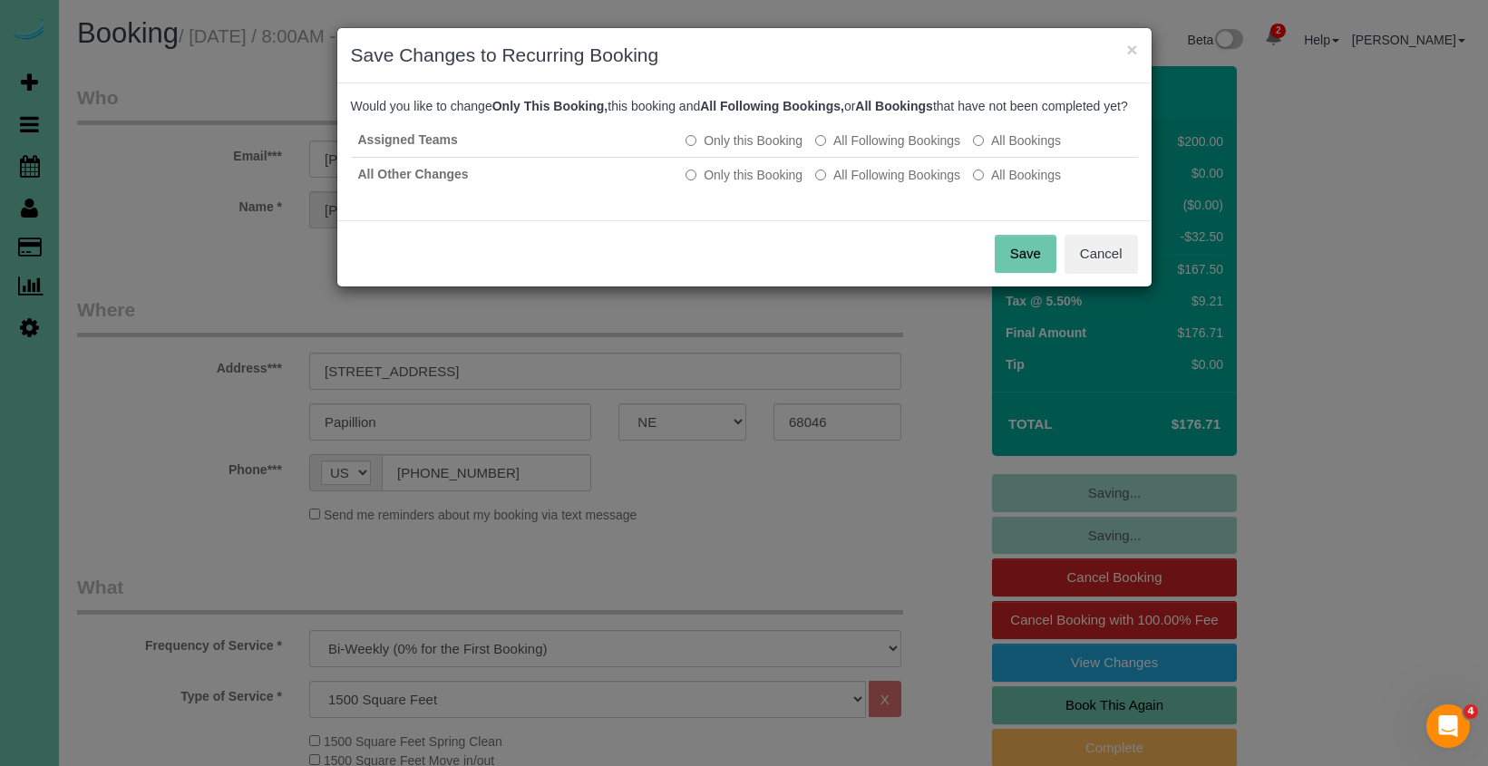
click at [1032, 267] on button "Save" at bounding box center [1026, 254] width 62 height 38
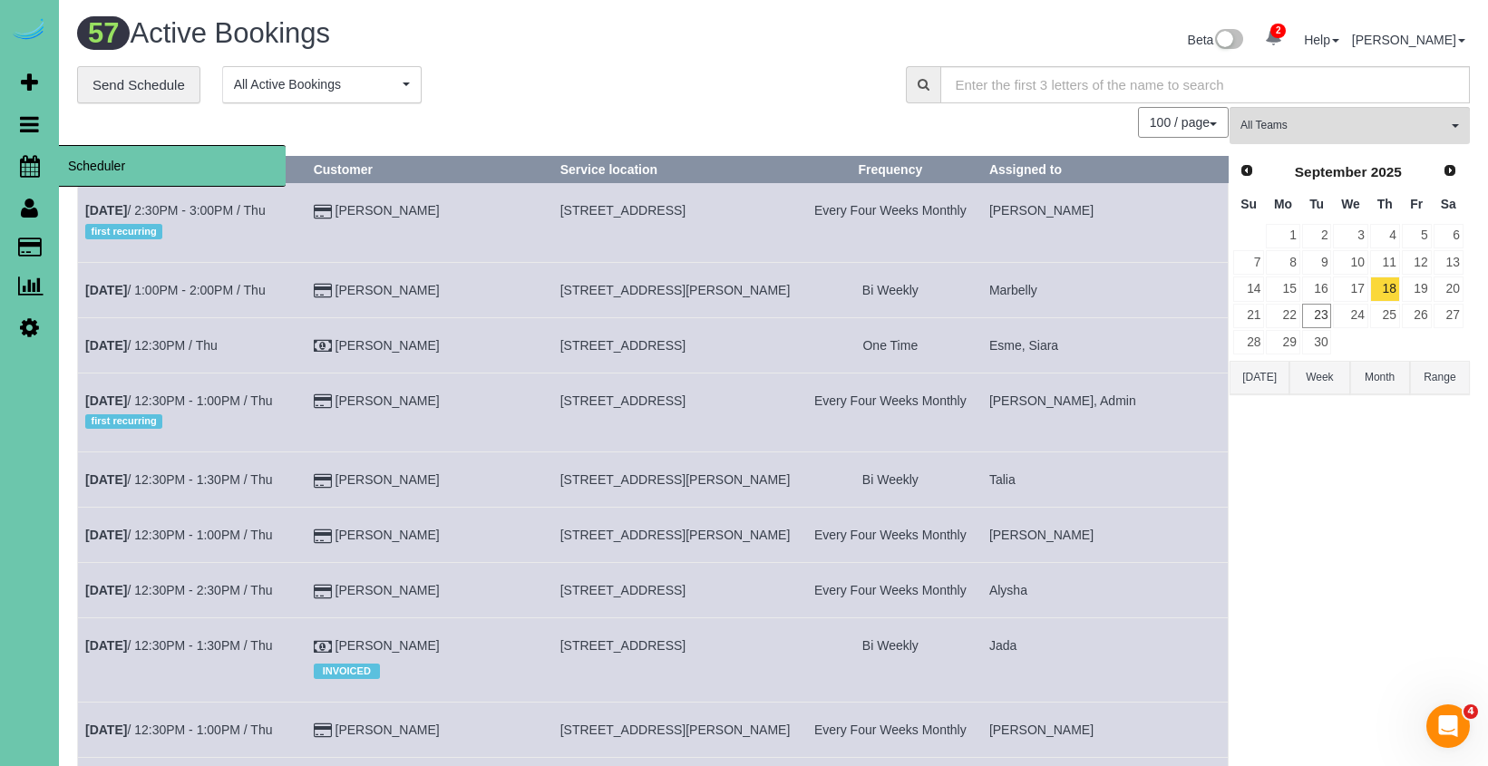
click at [37, 169] on icon at bounding box center [30, 166] width 20 height 22
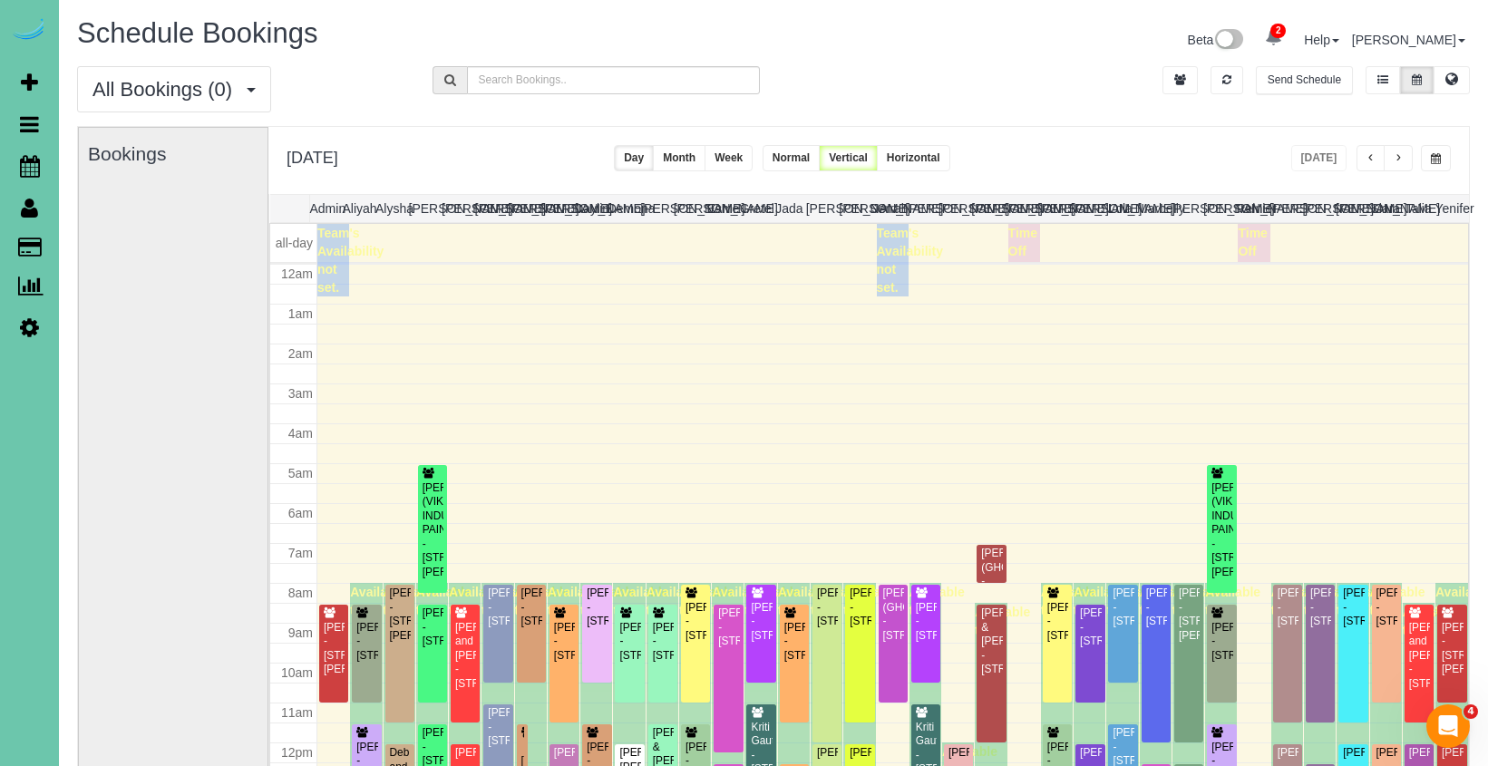
scroll to position [240, 0]
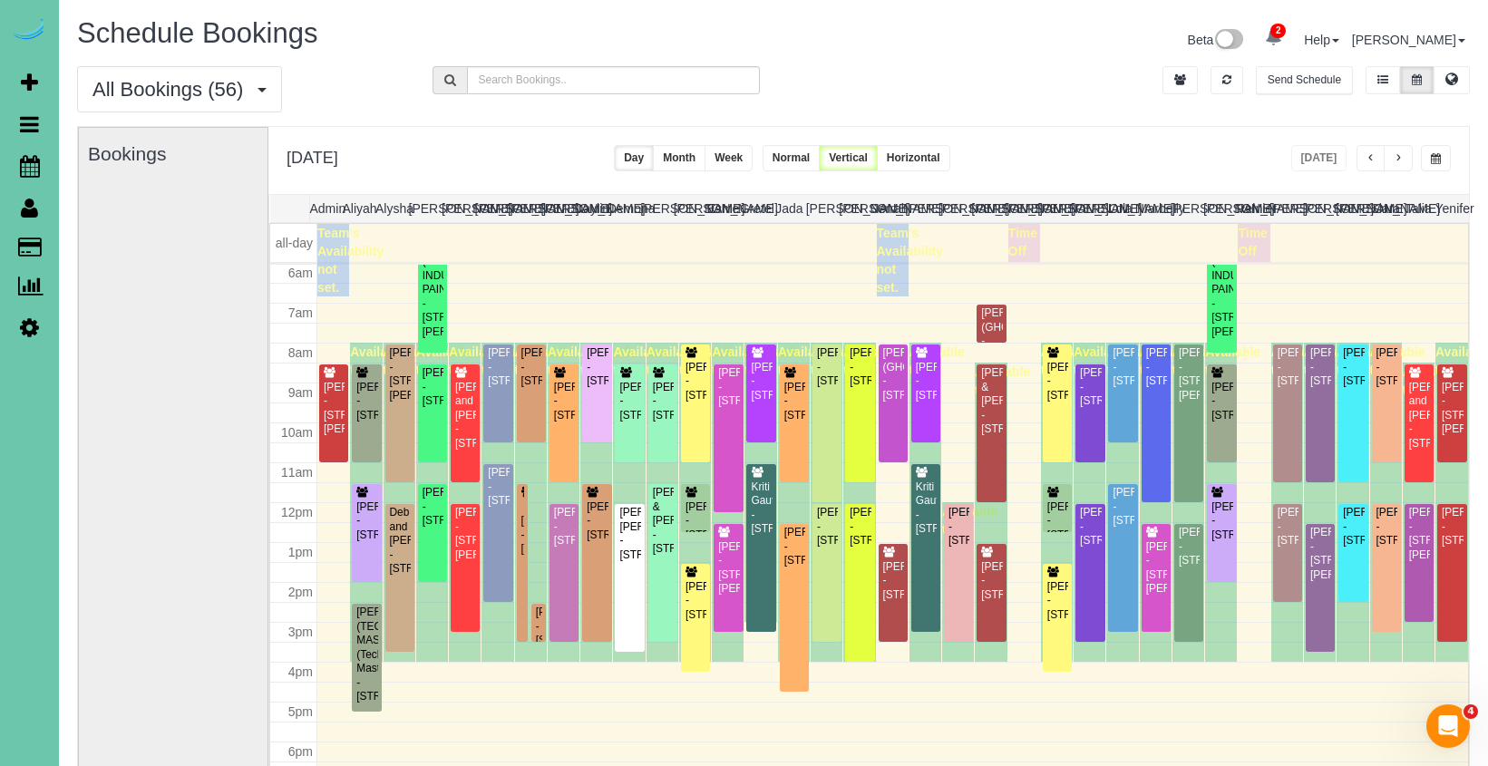
click at [1433, 151] on button "button" at bounding box center [1436, 158] width 30 height 26
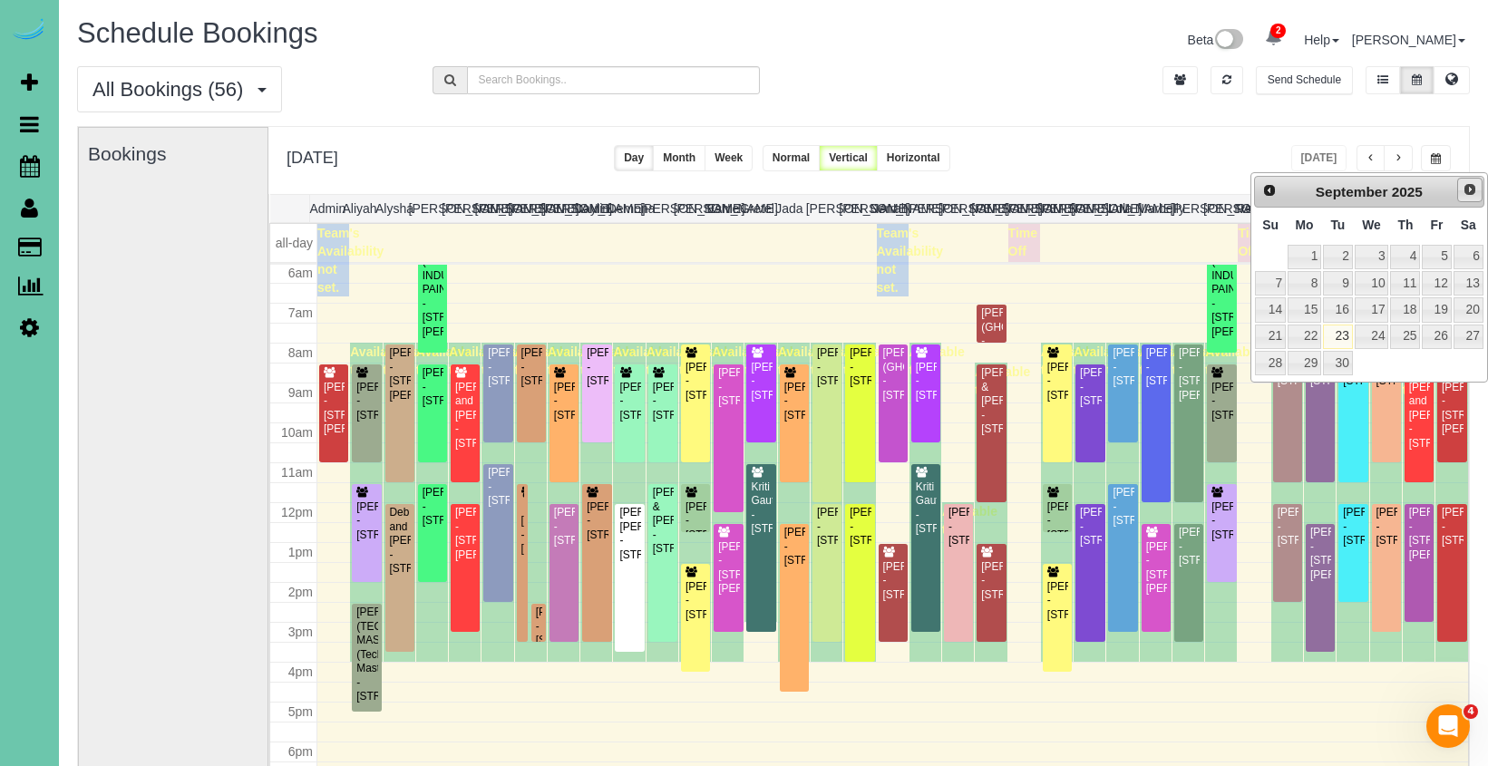
click at [1473, 183] on link "Next" at bounding box center [1469, 190] width 25 height 25
click at [1403, 258] on link "2" at bounding box center [1405, 257] width 30 height 24
type input "**********"
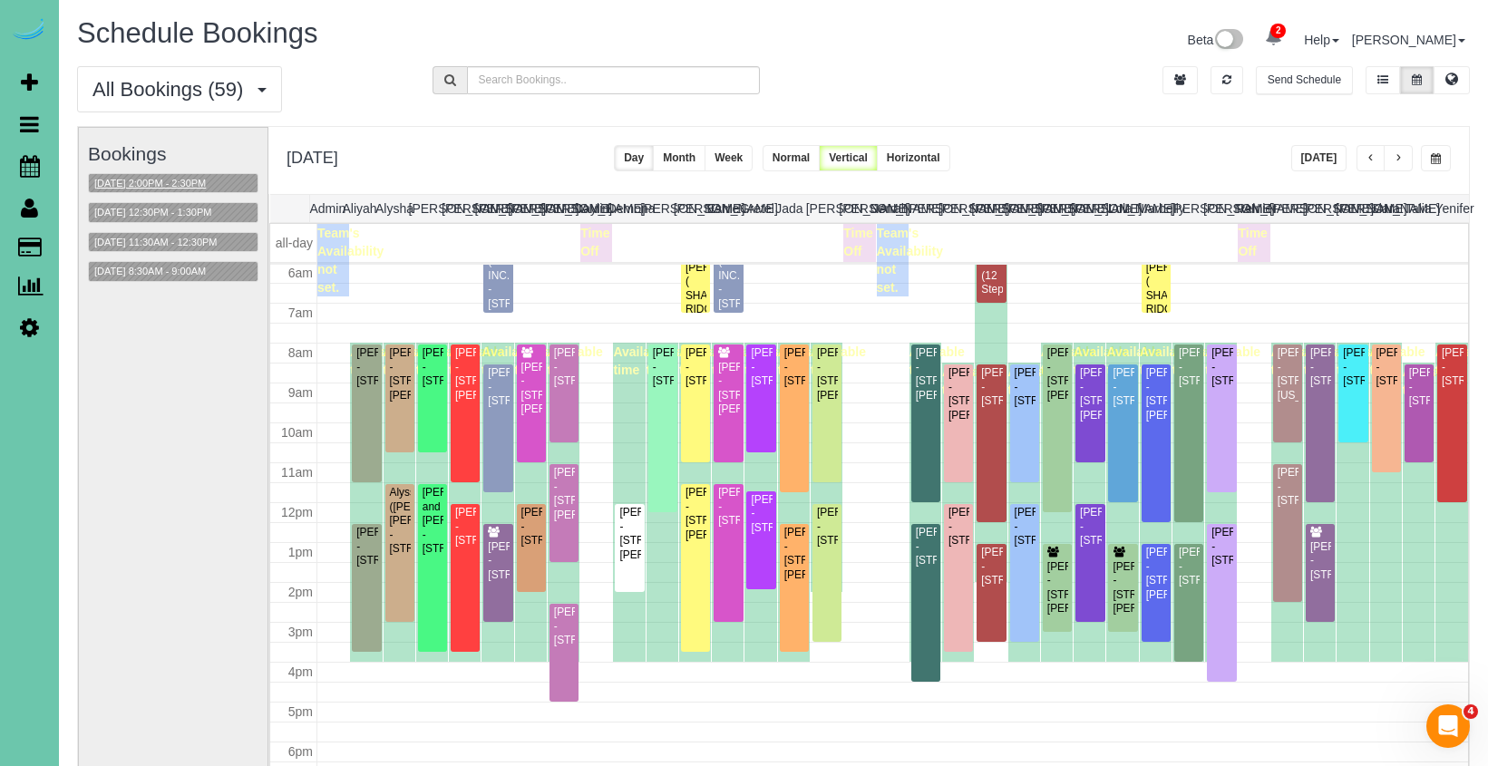
click at [201, 183] on button "10/02/2025 2:00PM - 2:30PM" at bounding box center [150, 183] width 122 height 19
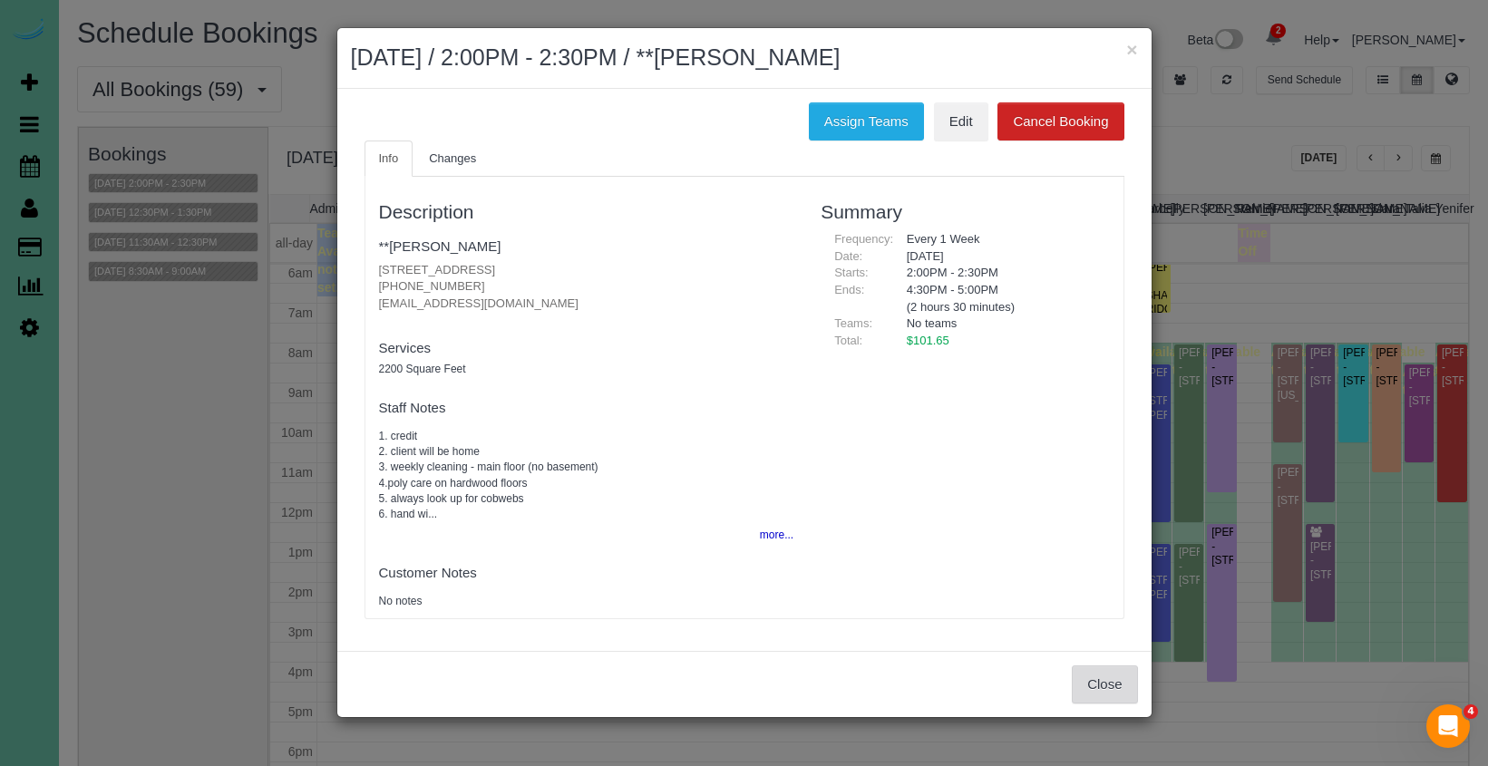
click at [1131, 695] on button "Close" at bounding box center [1104, 684] width 65 height 38
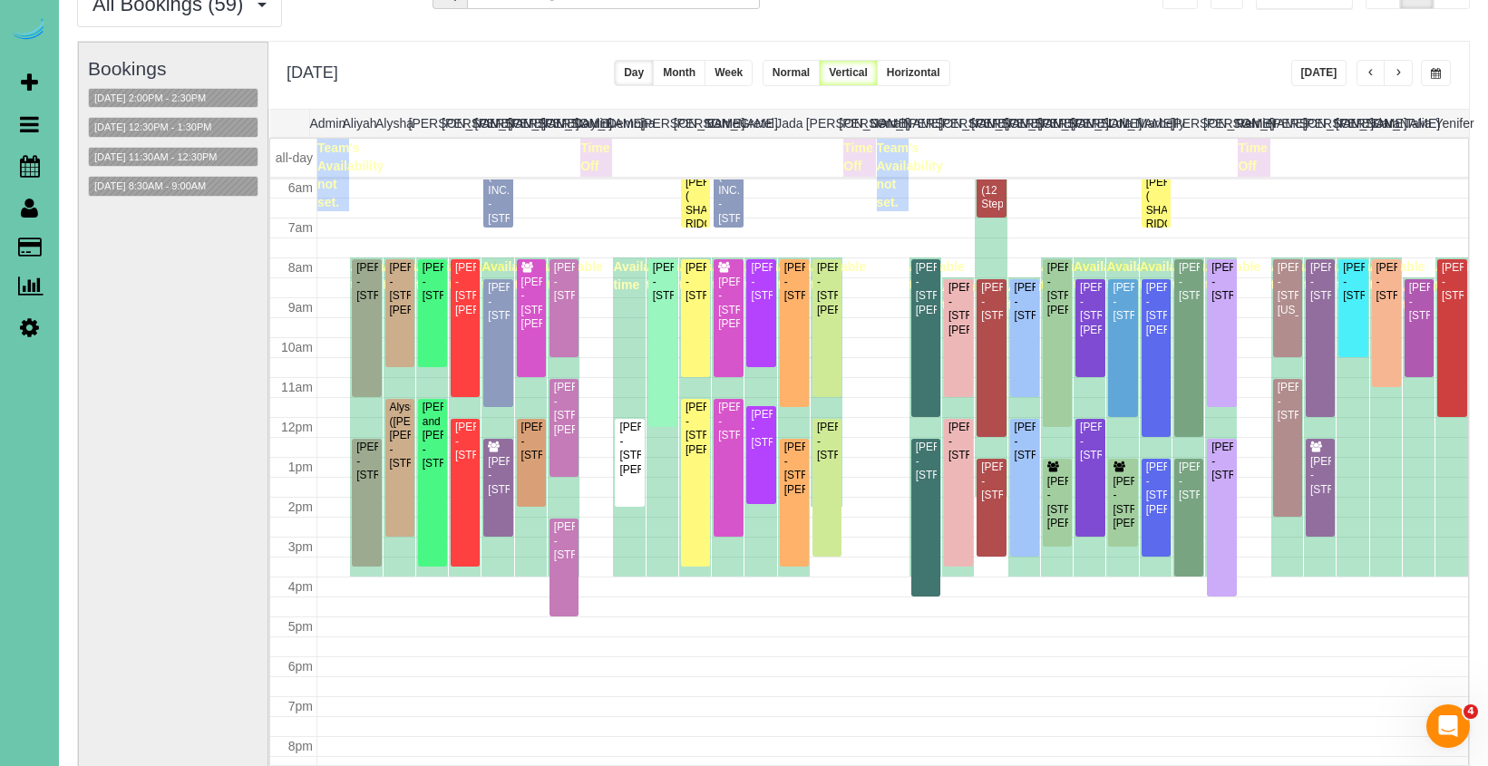
scroll to position [77, 0]
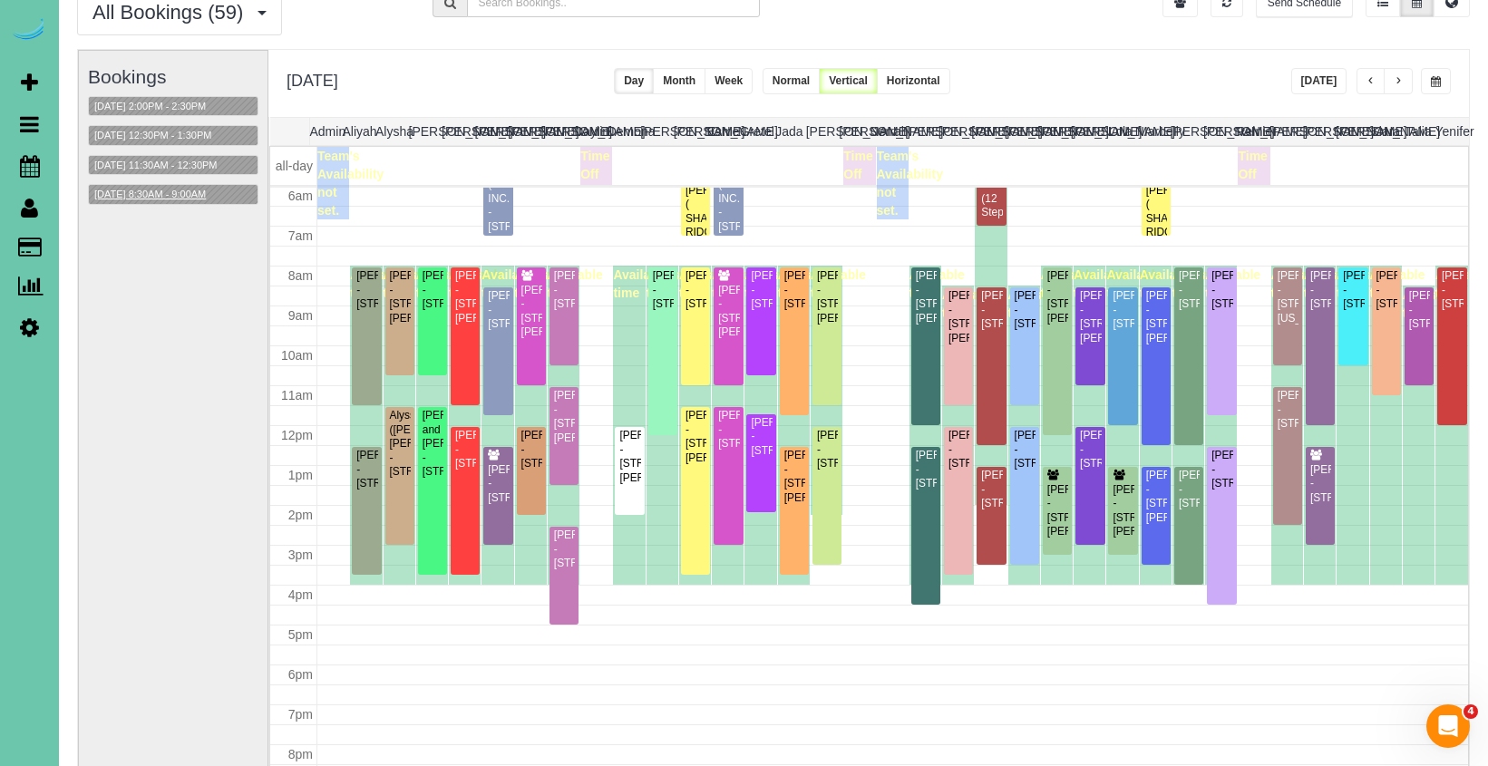
click at [164, 193] on button "10/02/2025 8:30AM - 9:00AM" at bounding box center [150, 194] width 122 height 19
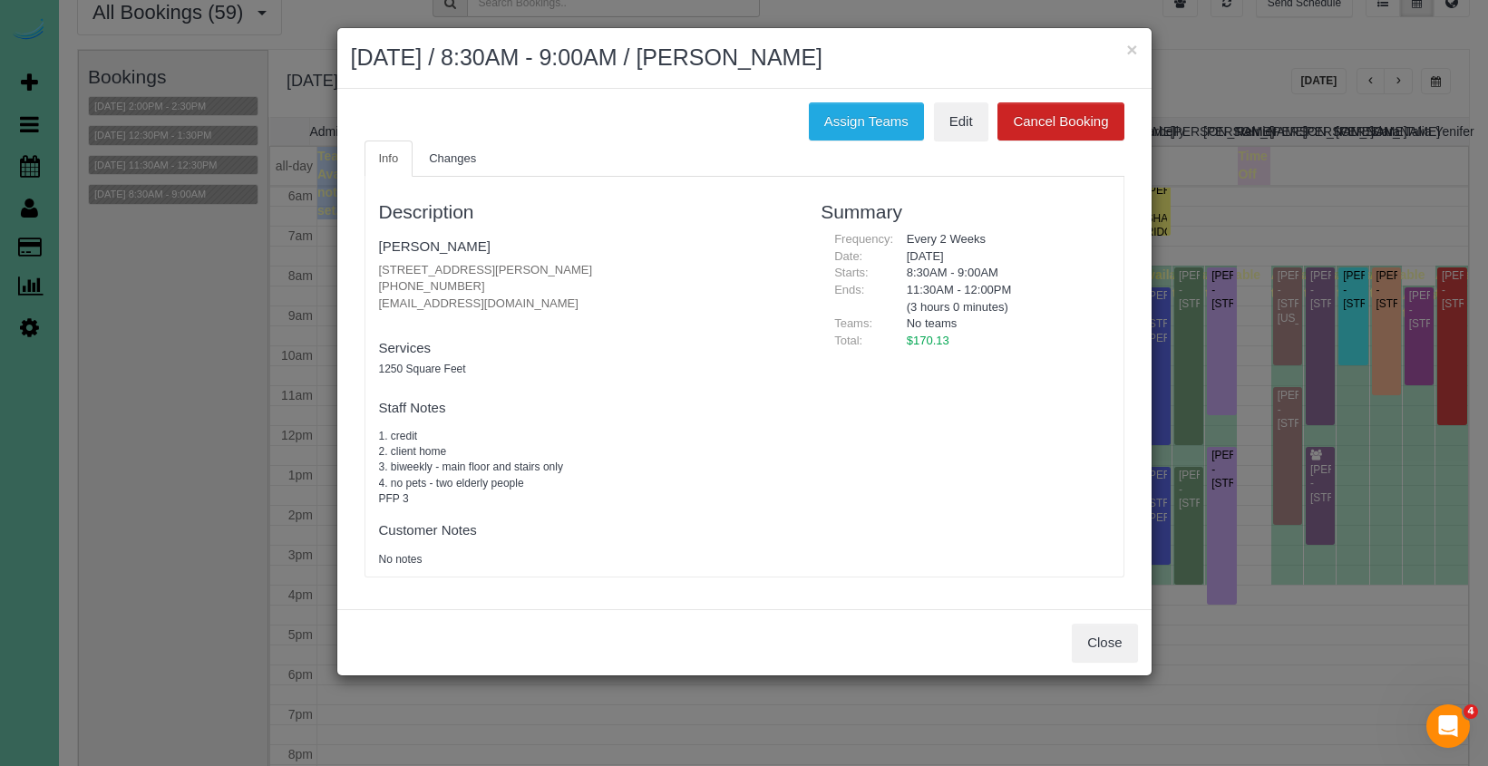
click at [1070, 609] on div "Close" at bounding box center [744, 642] width 814 height 66
click at [1082, 624] on button "Close" at bounding box center [1104, 643] width 65 height 38
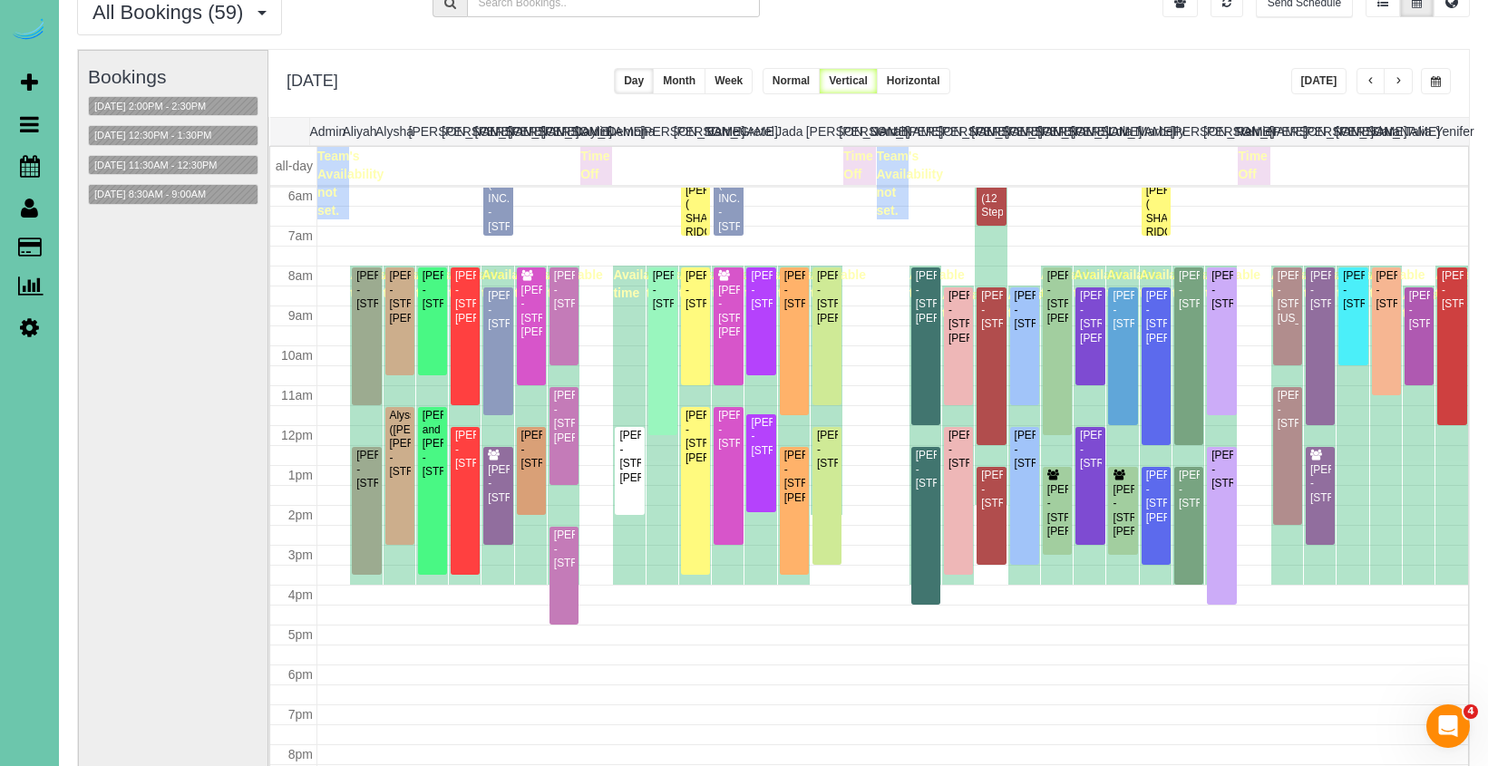
scroll to position [85, 0]
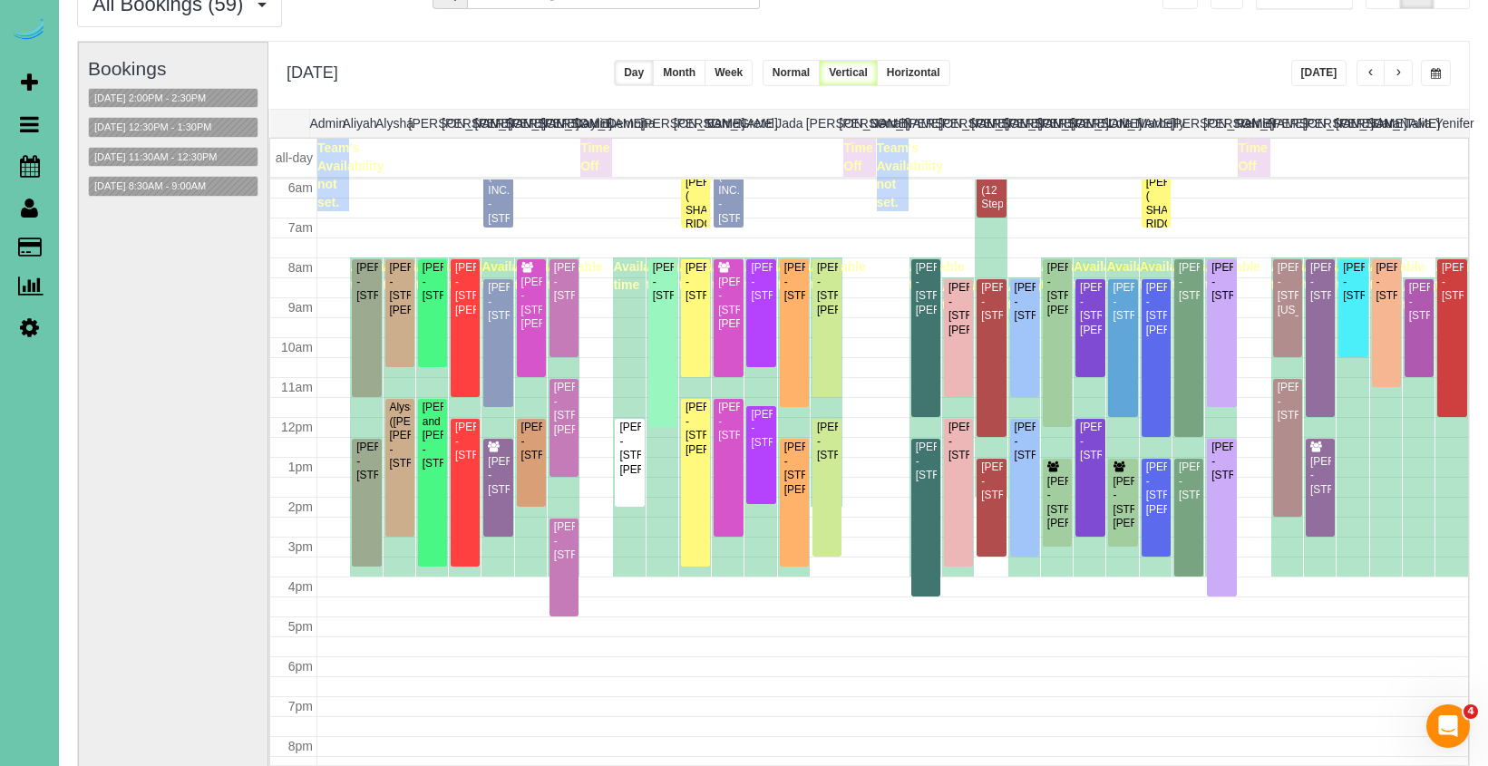
click at [1400, 73] on span "button" at bounding box center [1398, 73] width 9 height 11
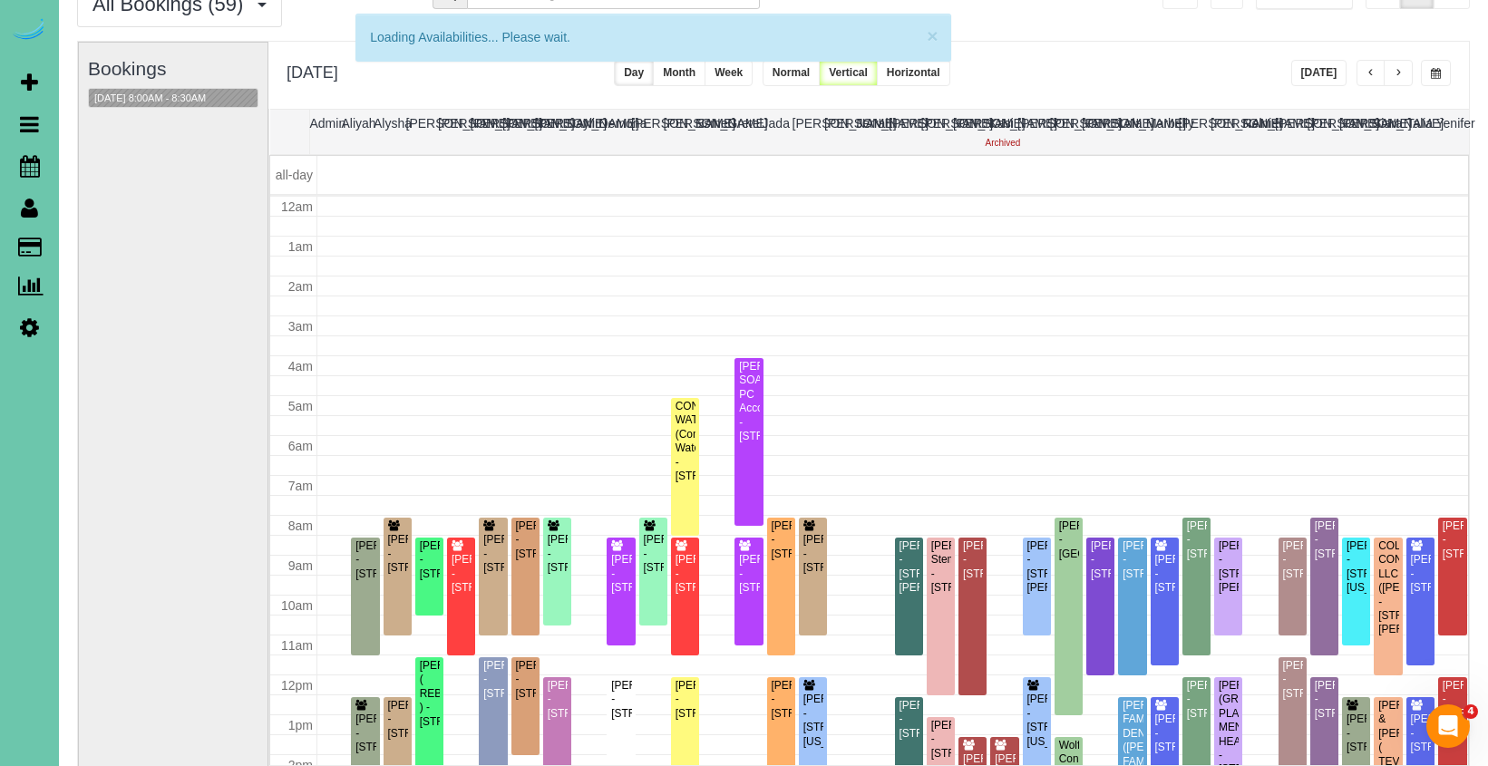
scroll to position [240, 0]
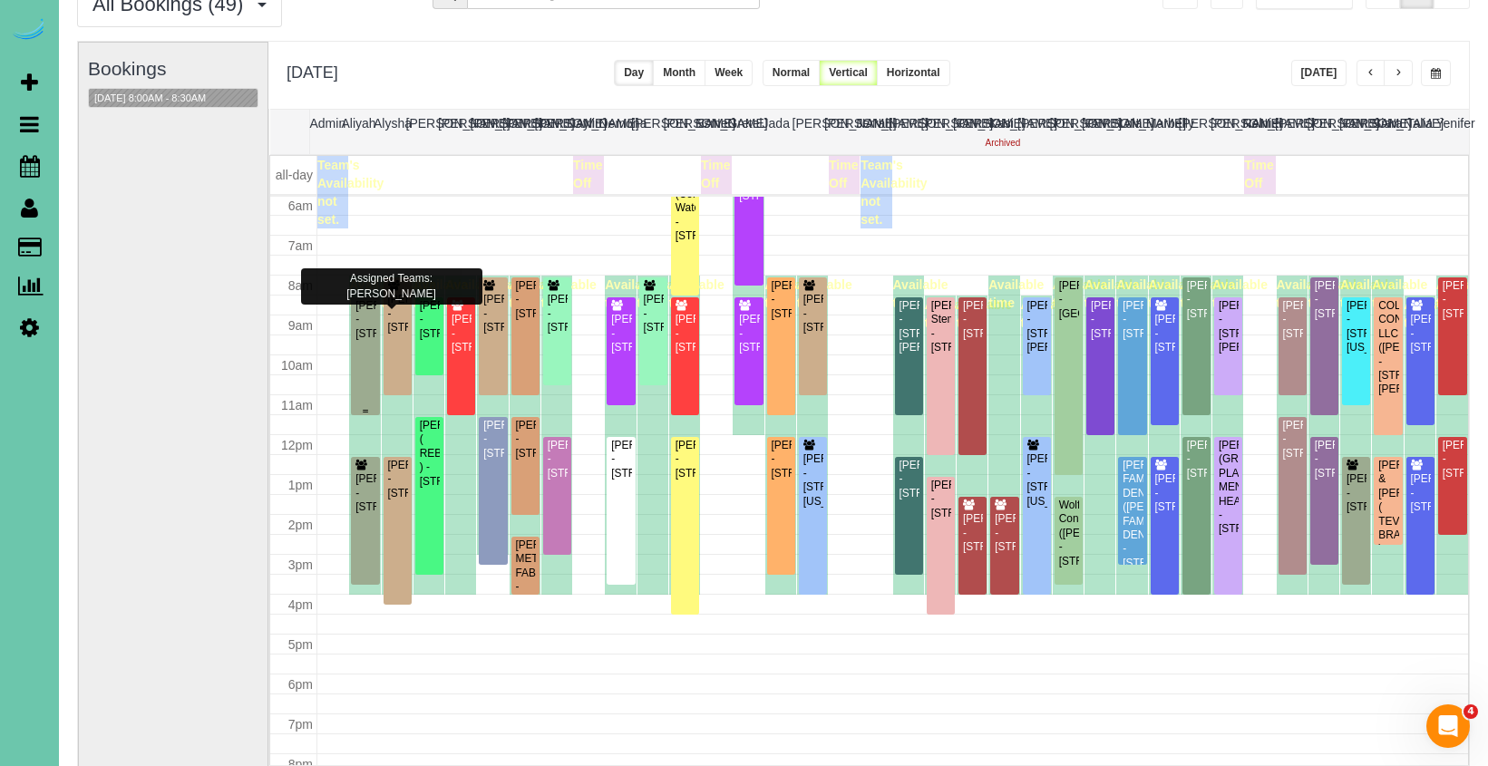
click at [362, 322] on div "Derald Peters - 13265 Miami Street, Omaha, NE 68164" at bounding box center [364, 320] width 21 height 42
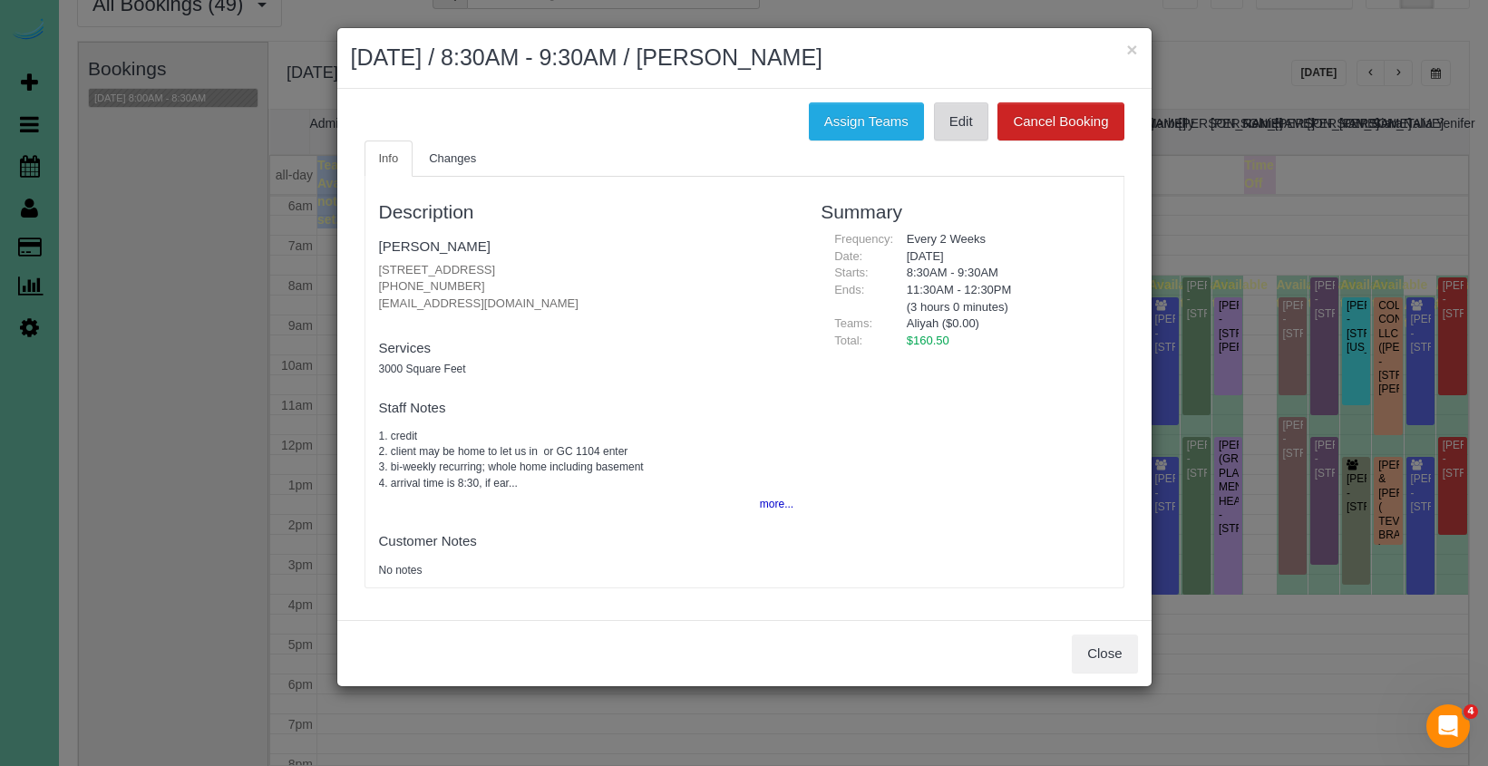
click at [957, 127] on link "Edit" at bounding box center [961, 121] width 54 height 38
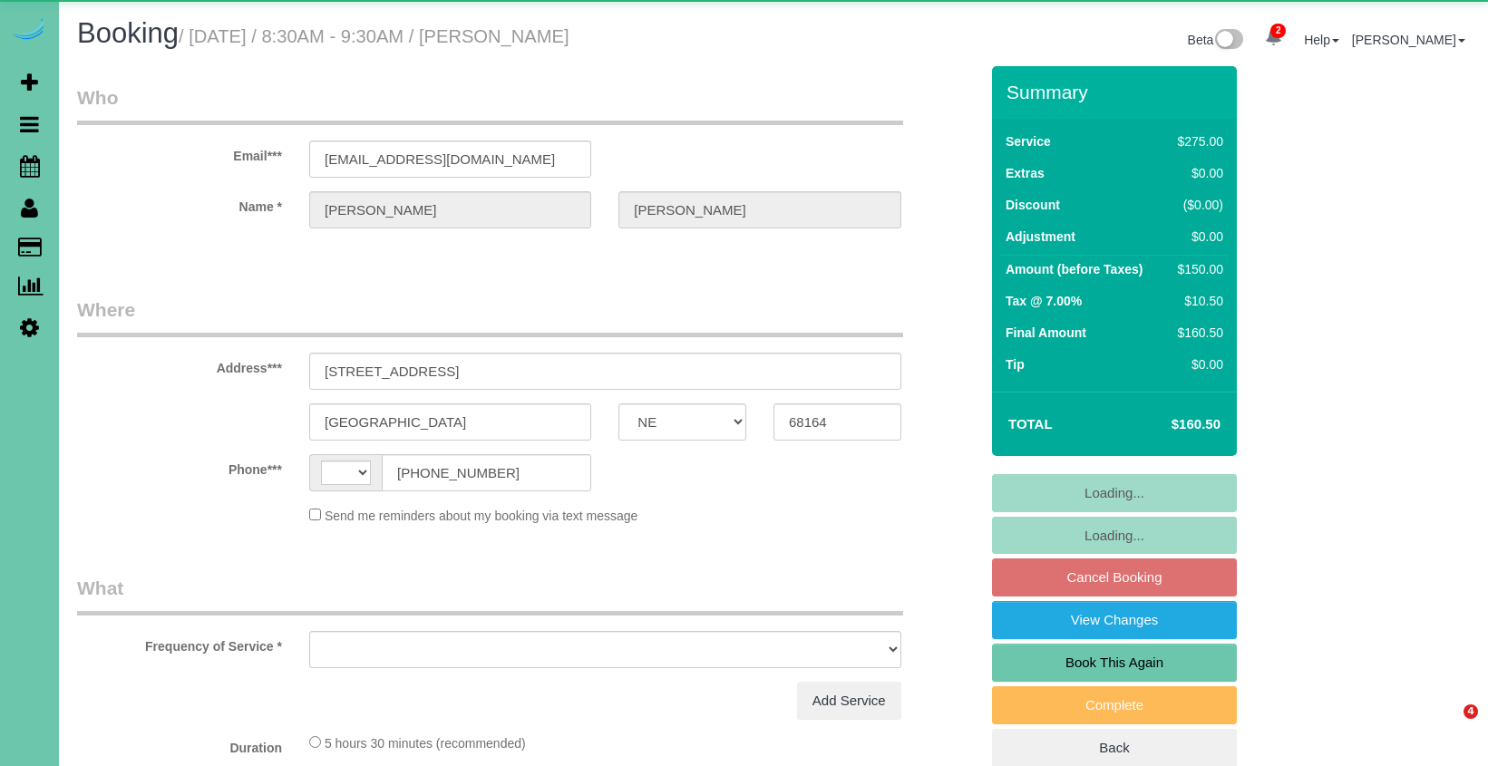
select select "NE"
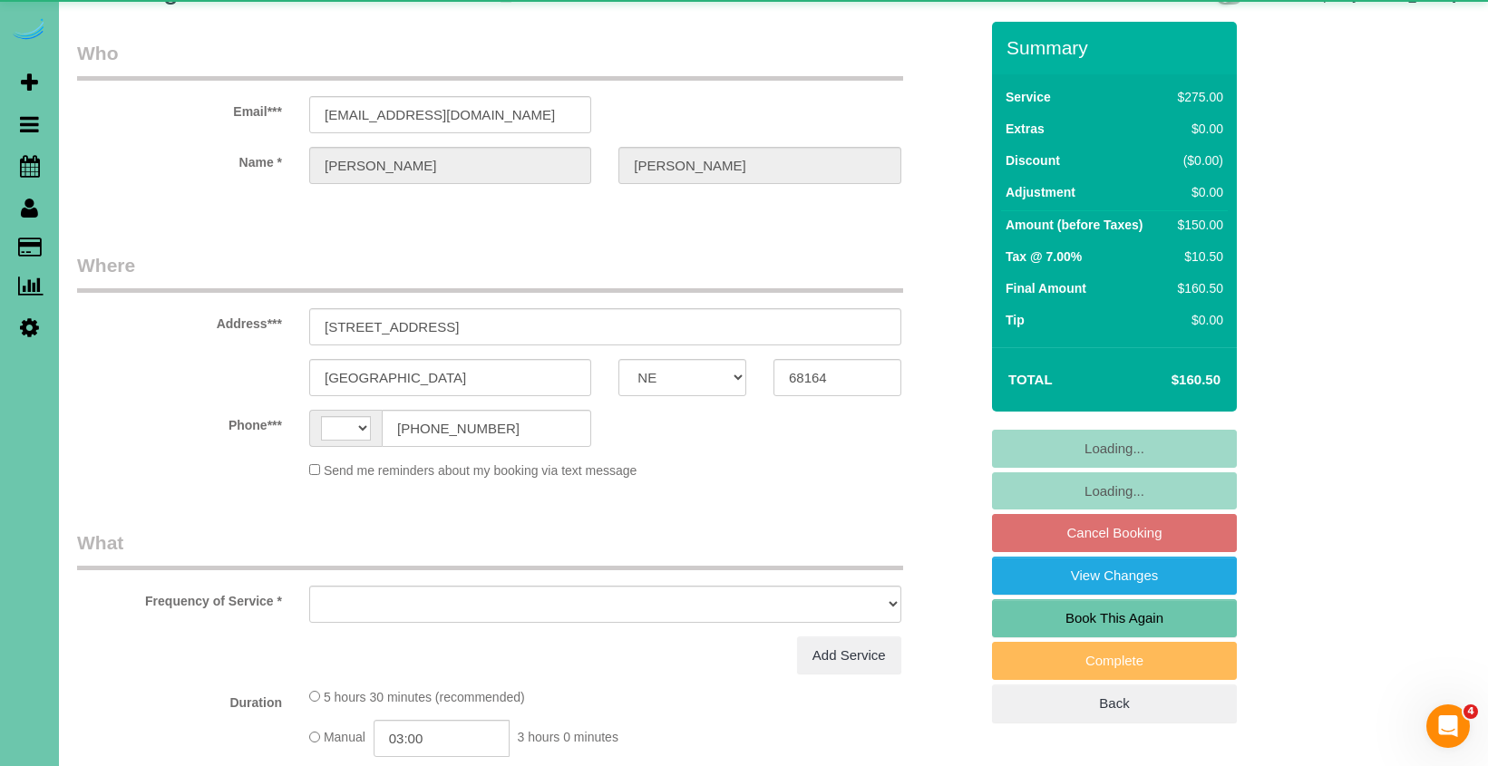
select select "string:[GEOGRAPHIC_DATA]"
select select "object:388"
select select "string:fspay-2d4e1293-77b6-4e85-aae9-f797d2adb857"
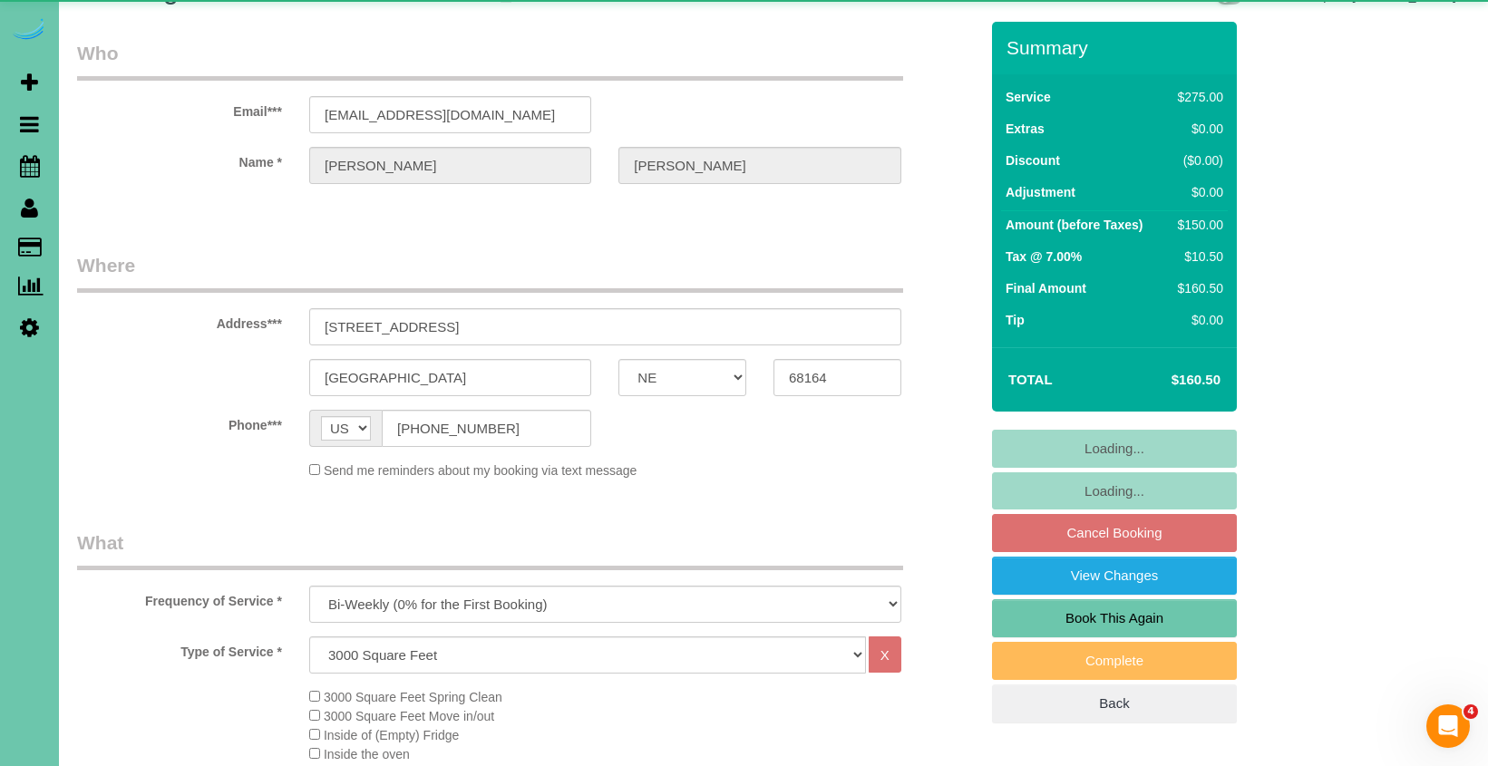
select select "object:865"
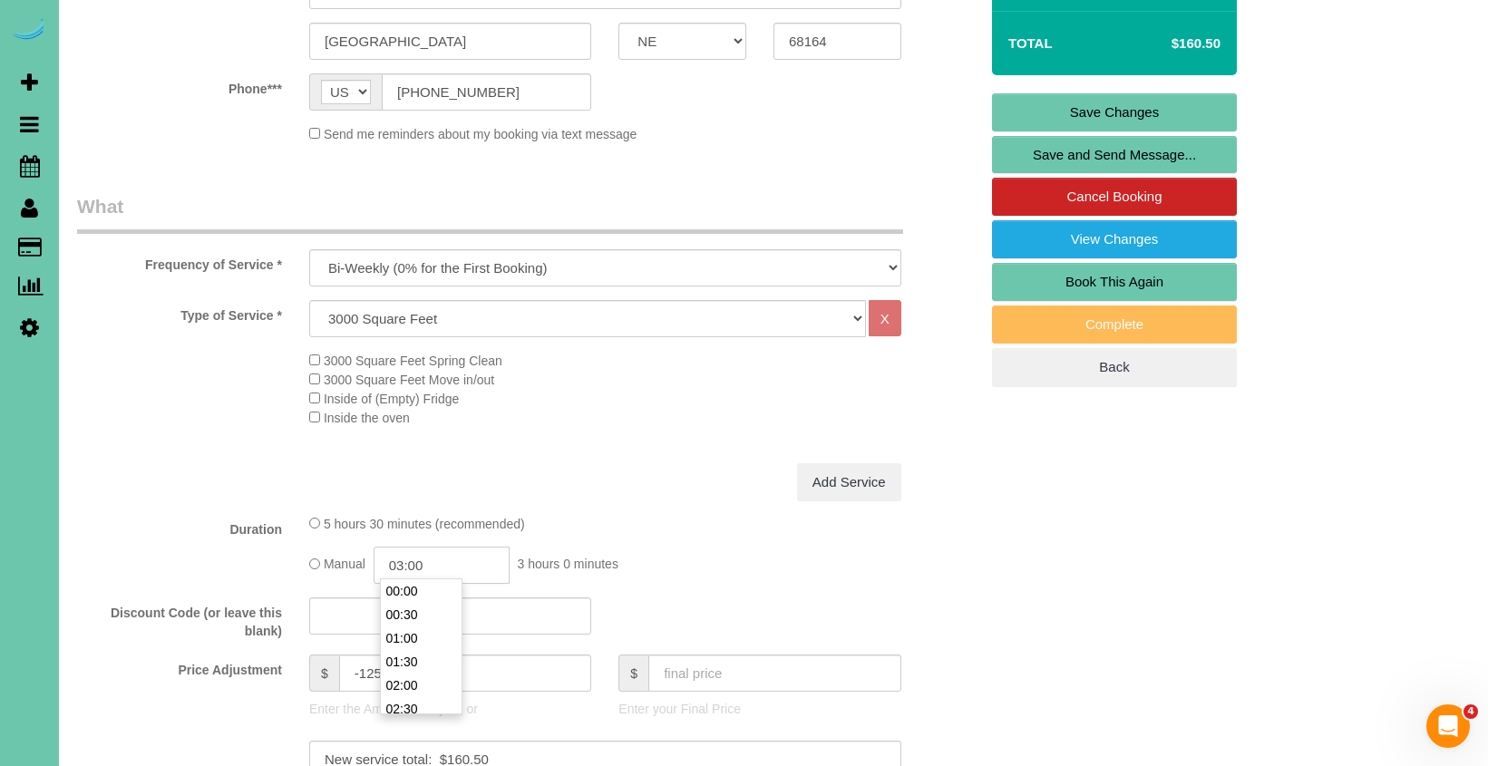
scroll to position [118, 0]
drag, startPoint x: 442, startPoint y: 567, endPoint x: 405, endPoint y: 563, distance: 36.4
click at [405, 563] on input "03:00" at bounding box center [442, 565] width 136 height 37
click at [685, 485] on div "Add Service" at bounding box center [605, 482] width 619 height 38
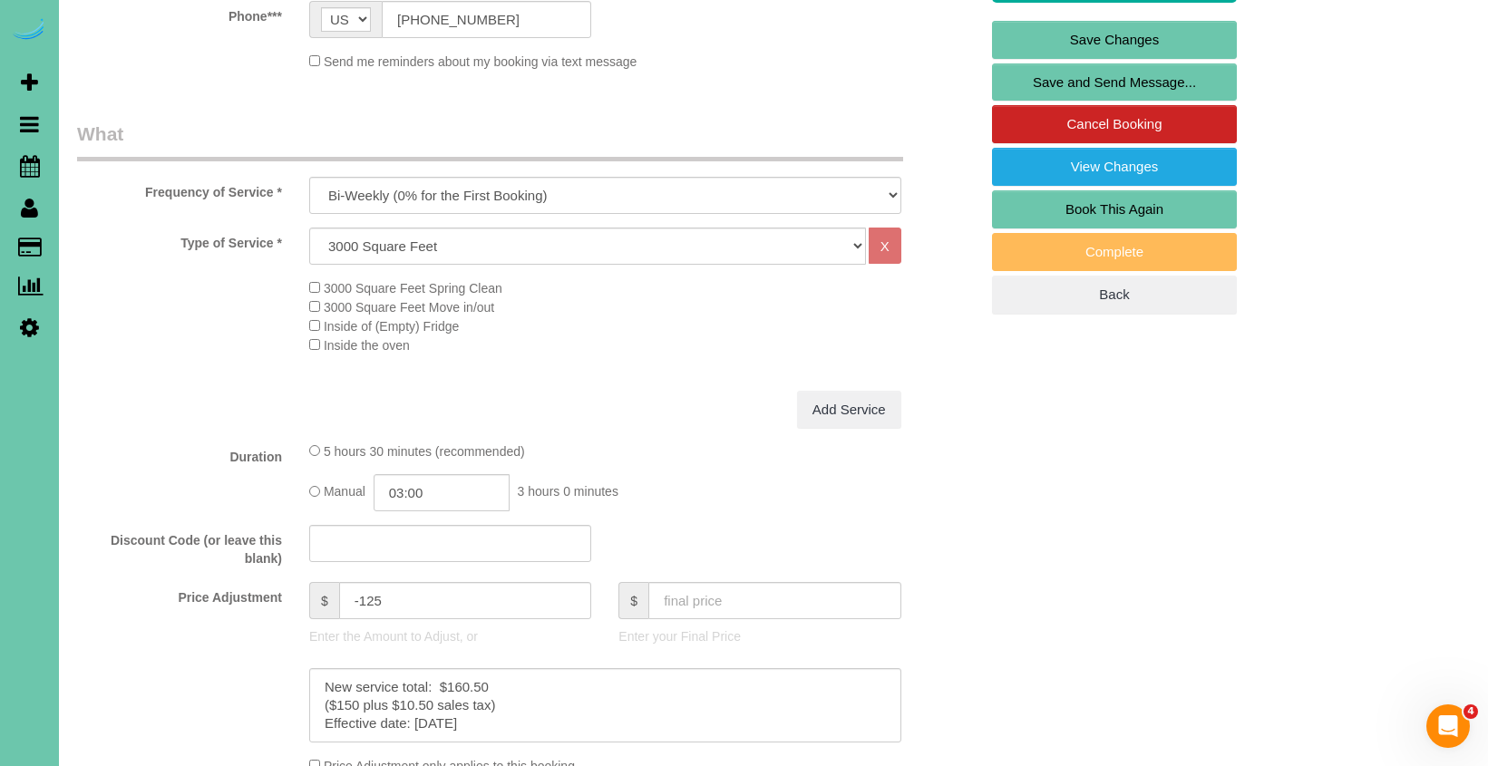
scroll to position [456, 0]
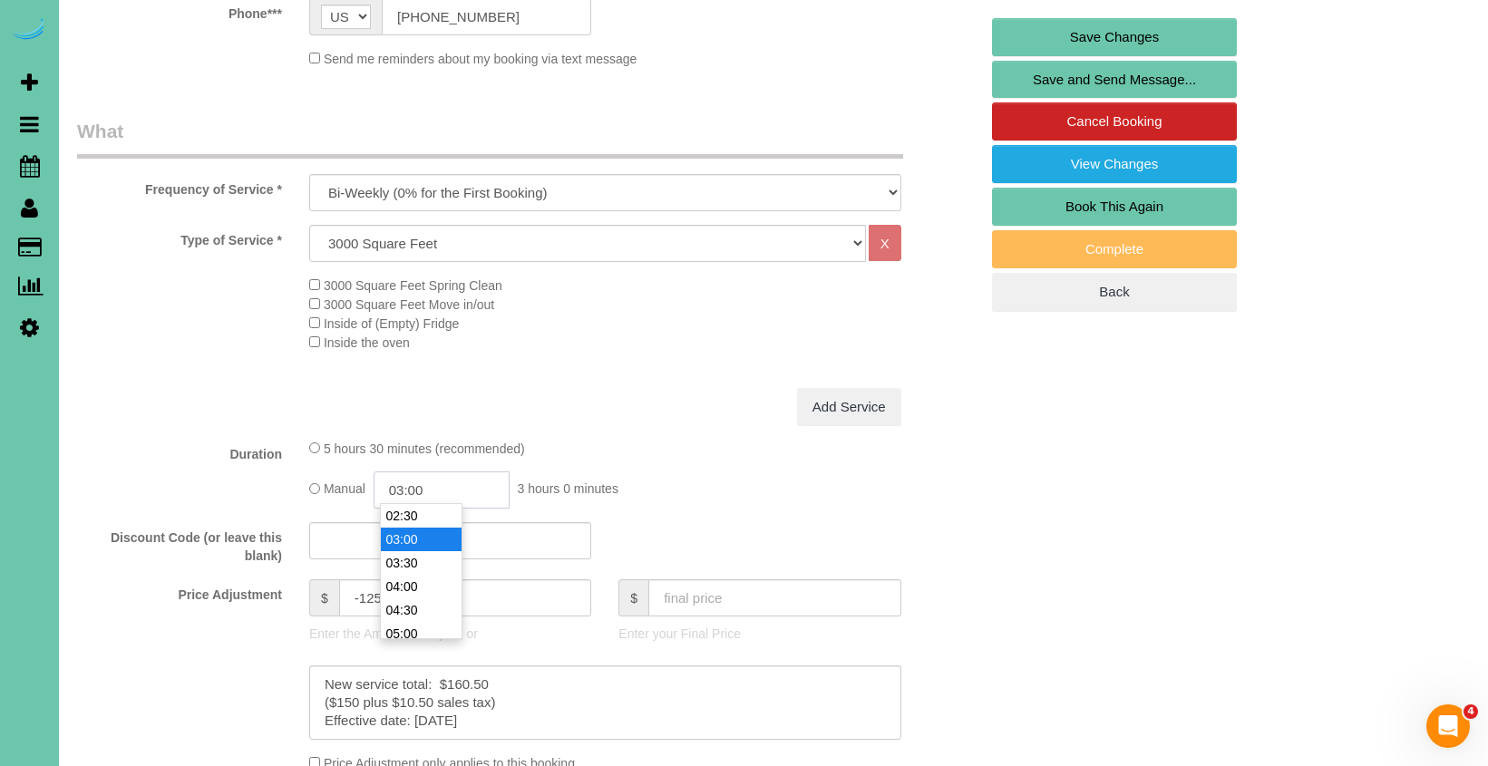
drag, startPoint x: 435, startPoint y: 488, endPoint x: 405, endPoint y: 489, distance: 29.9
click at [405, 489] on input "03:00" at bounding box center [442, 489] width 136 height 37
type input "02:45"
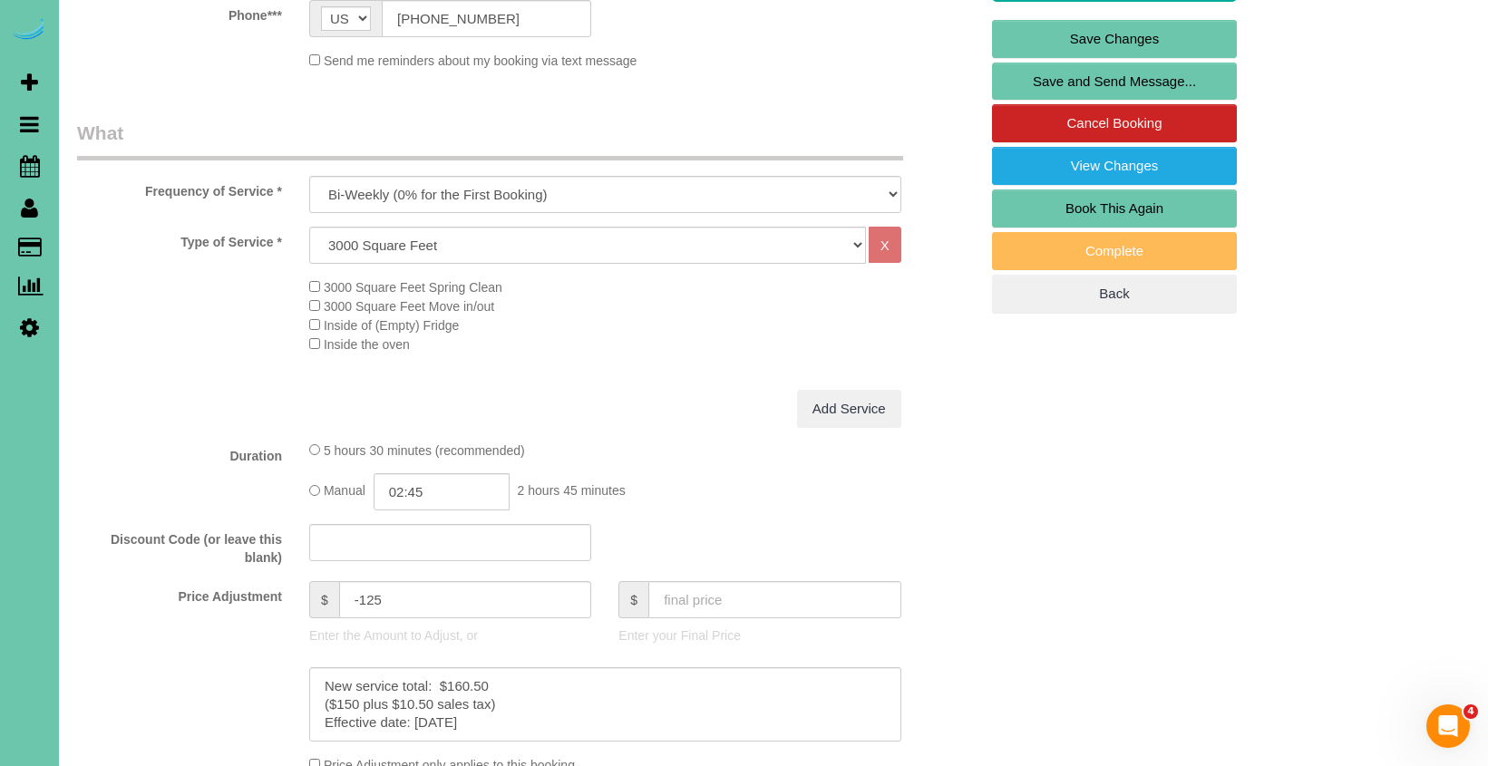
click at [655, 433] on fieldset "What Frequency of Service * One Time Weekly (0% for the First Booking) Bi-Weekl…" at bounding box center [527, 507] width 901 height 774
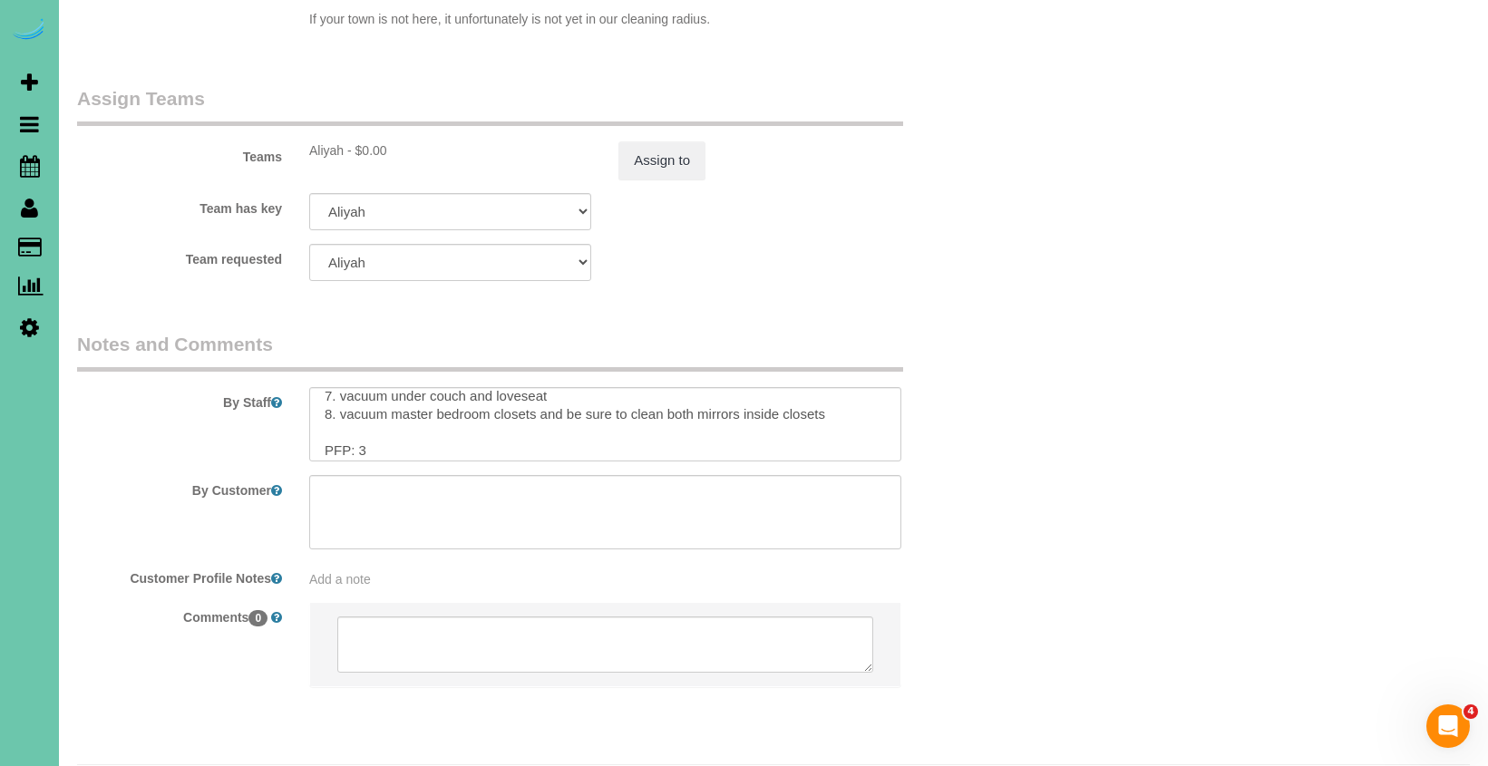
scroll to position [118, 0]
drag, startPoint x: 371, startPoint y: 418, endPoint x: 357, endPoint y: 418, distance: 13.6
click at [357, 418] on textarea at bounding box center [605, 423] width 592 height 74
type textarea "1. credit 2. client may be home to let us in or GC 1104 enter 3. bi-weekly recu…"
click at [704, 141] on button "Assign to" at bounding box center [661, 160] width 87 height 38
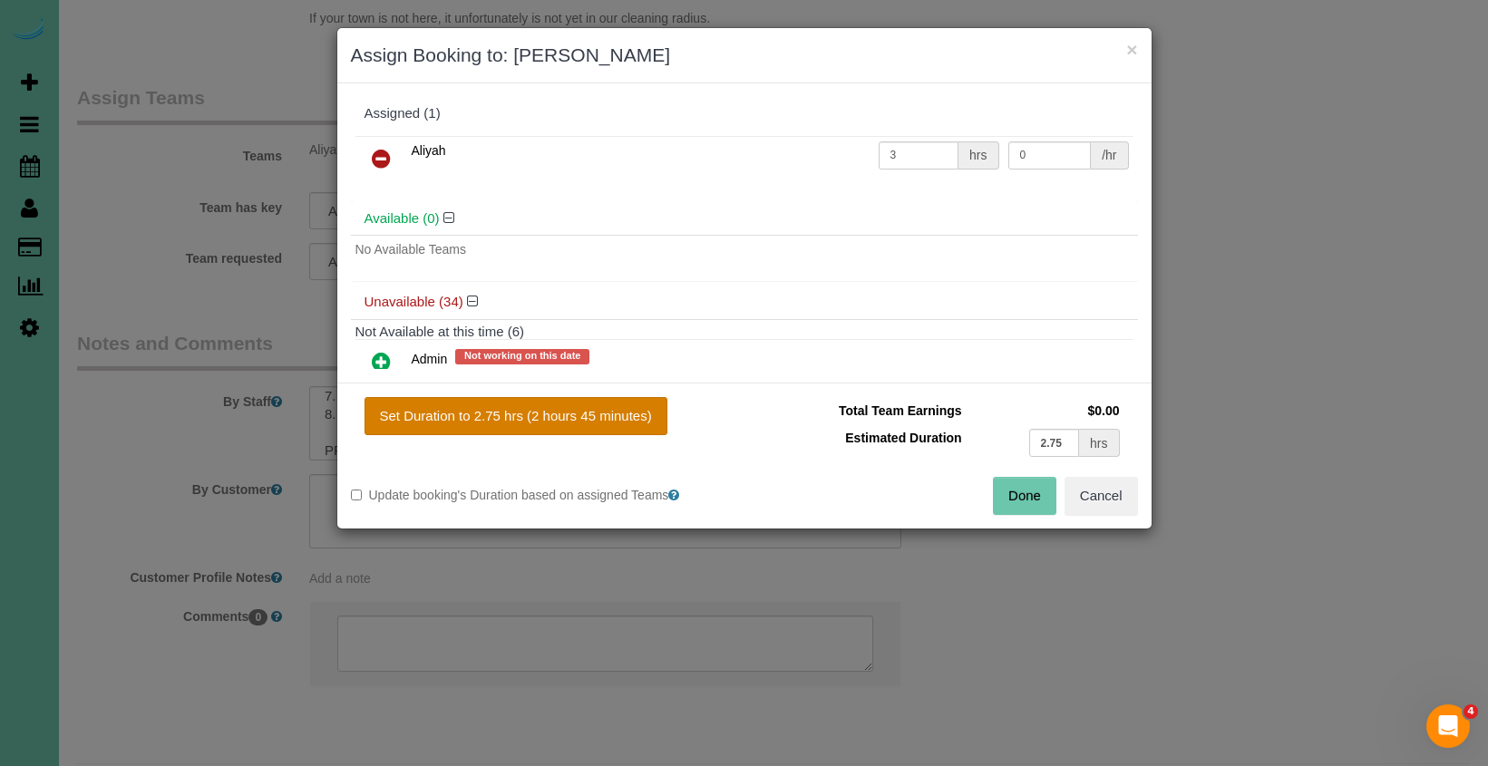
click at [634, 413] on button "Set Duration to 2.75 hrs (2 hours 45 minutes)" at bounding box center [515, 416] width 303 height 38
type input "2.75"
drag, startPoint x: 1017, startPoint y: 490, endPoint x: 386, endPoint y: 359, distance: 644.4
click at [1010, 487] on button "Done" at bounding box center [1024, 496] width 63 height 38
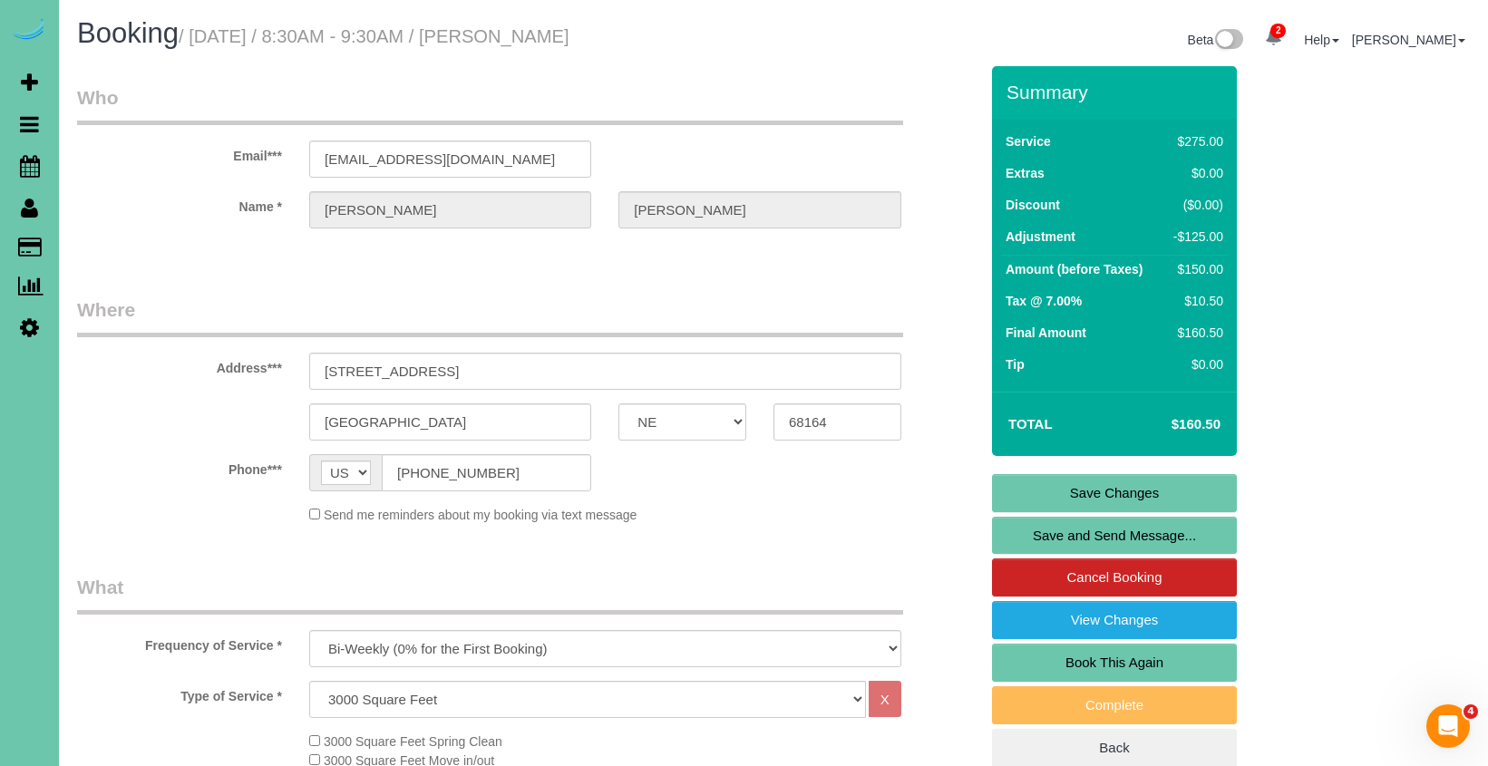
scroll to position [0, 0]
click at [1006, 492] on link "Save Changes" at bounding box center [1114, 493] width 245 height 38
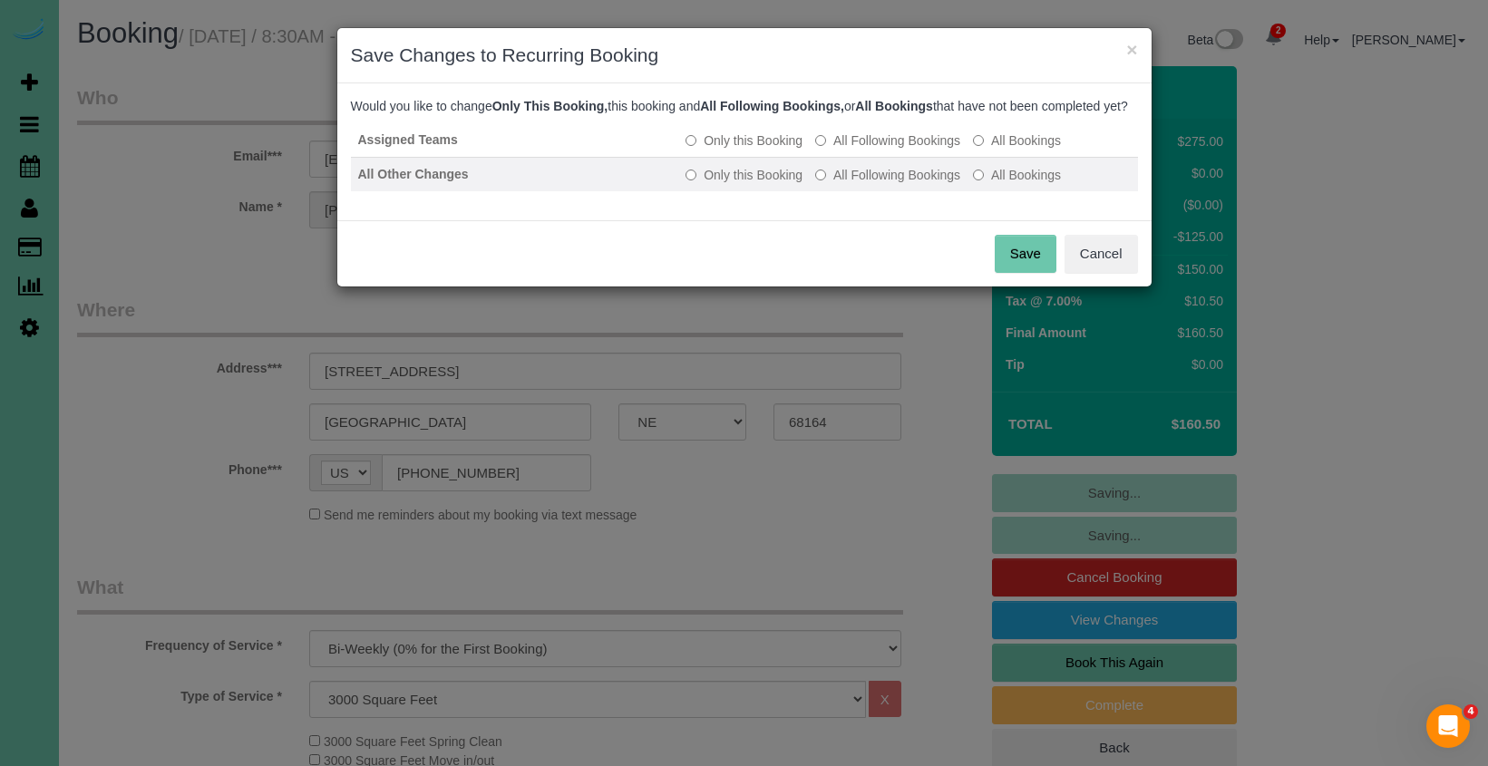
drag, startPoint x: 874, startPoint y: 157, endPoint x: 883, endPoint y: 179, distance: 23.6
click at [875, 150] on label "All Following Bookings" at bounding box center [887, 140] width 145 height 18
click at [886, 191] on td "Only this Booking All Following Bookings All Bookings" at bounding box center [907, 174] width 459 height 34
click at [898, 184] on label "All Following Bookings" at bounding box center [887, 175] width 145 height 18
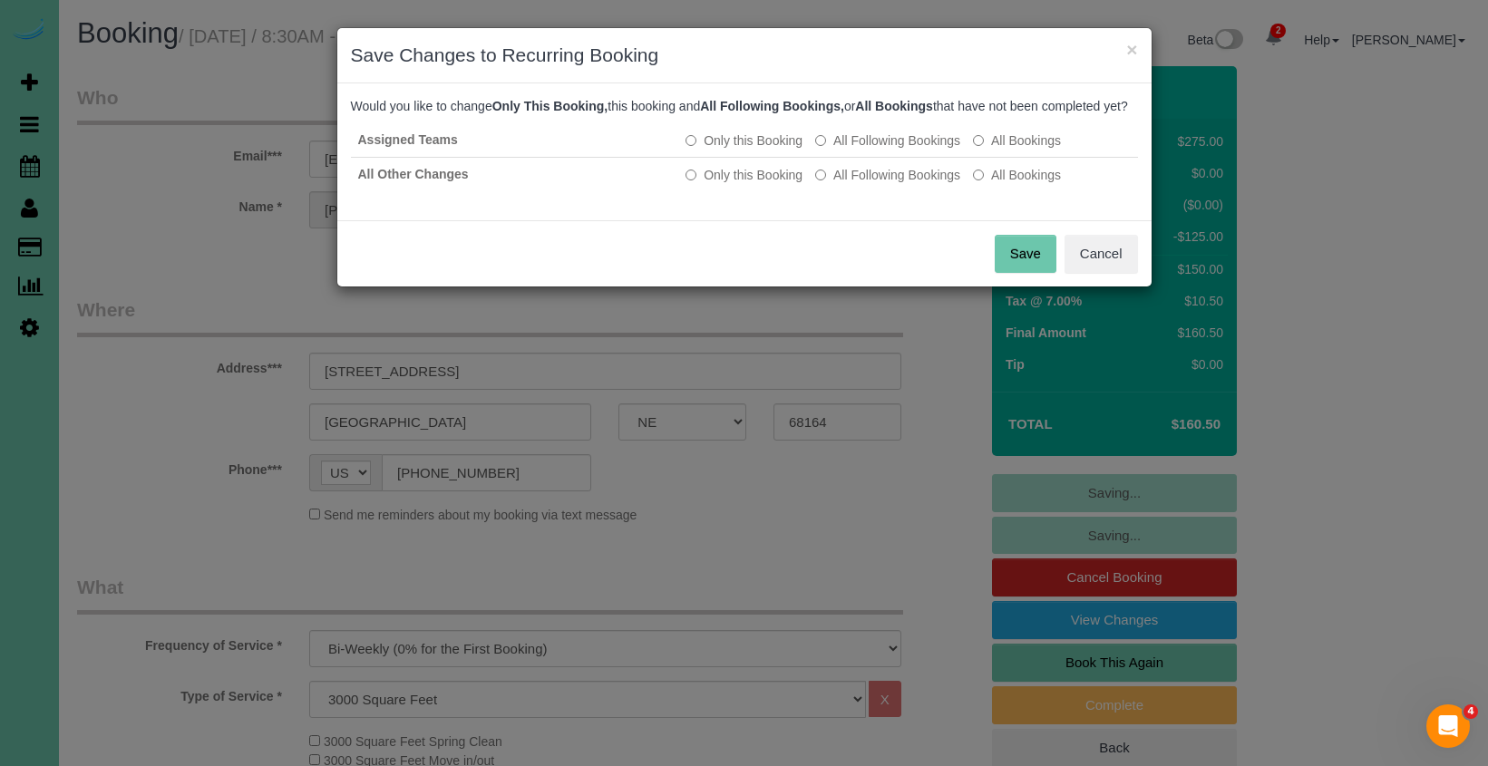
click at [1024, 272] on button "Save" at bounding box center [1026, 254] width 62 height 38
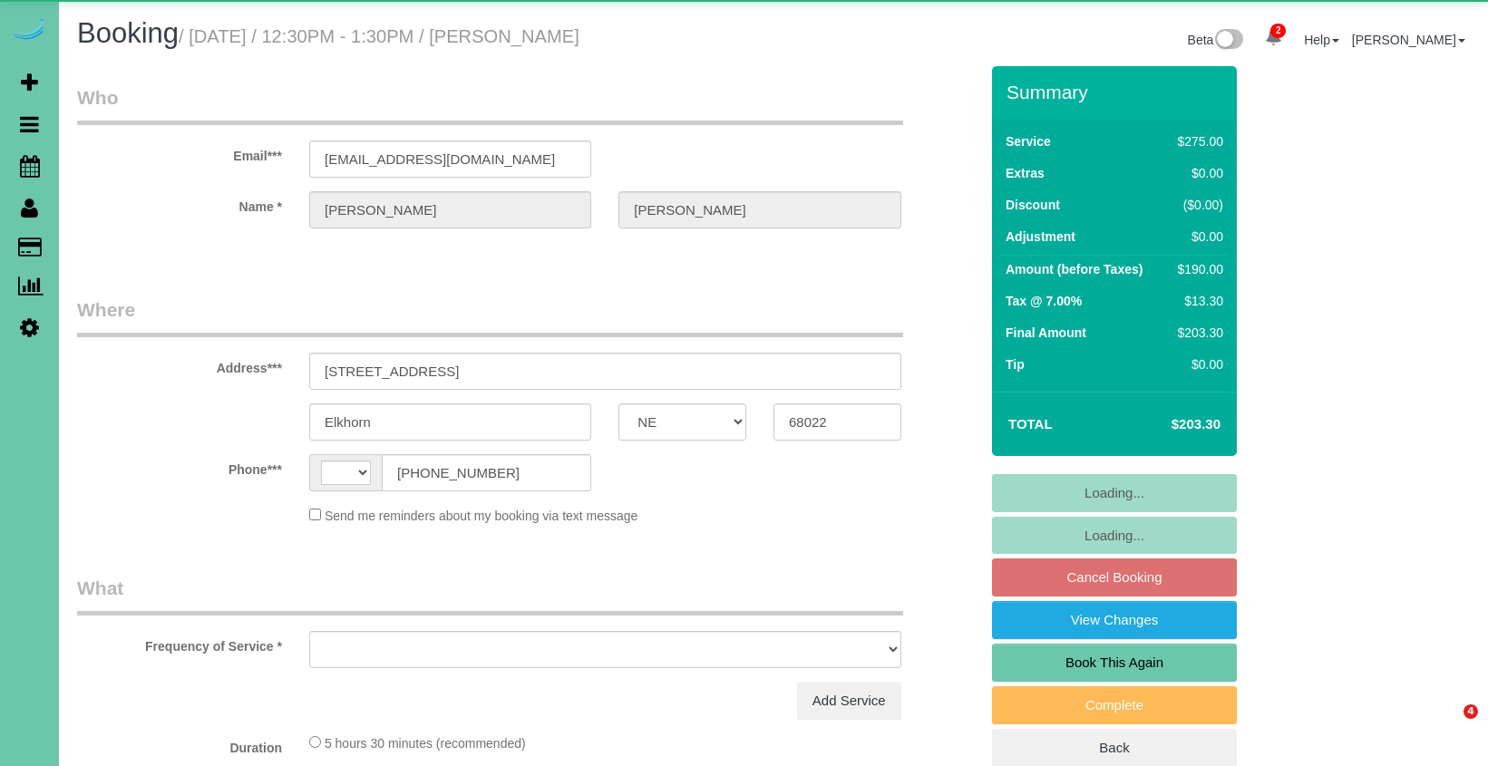
select select "NE"
select select "string:fspay-ad71c405-92ba-4d27-b424-bbbbd1b5c068"
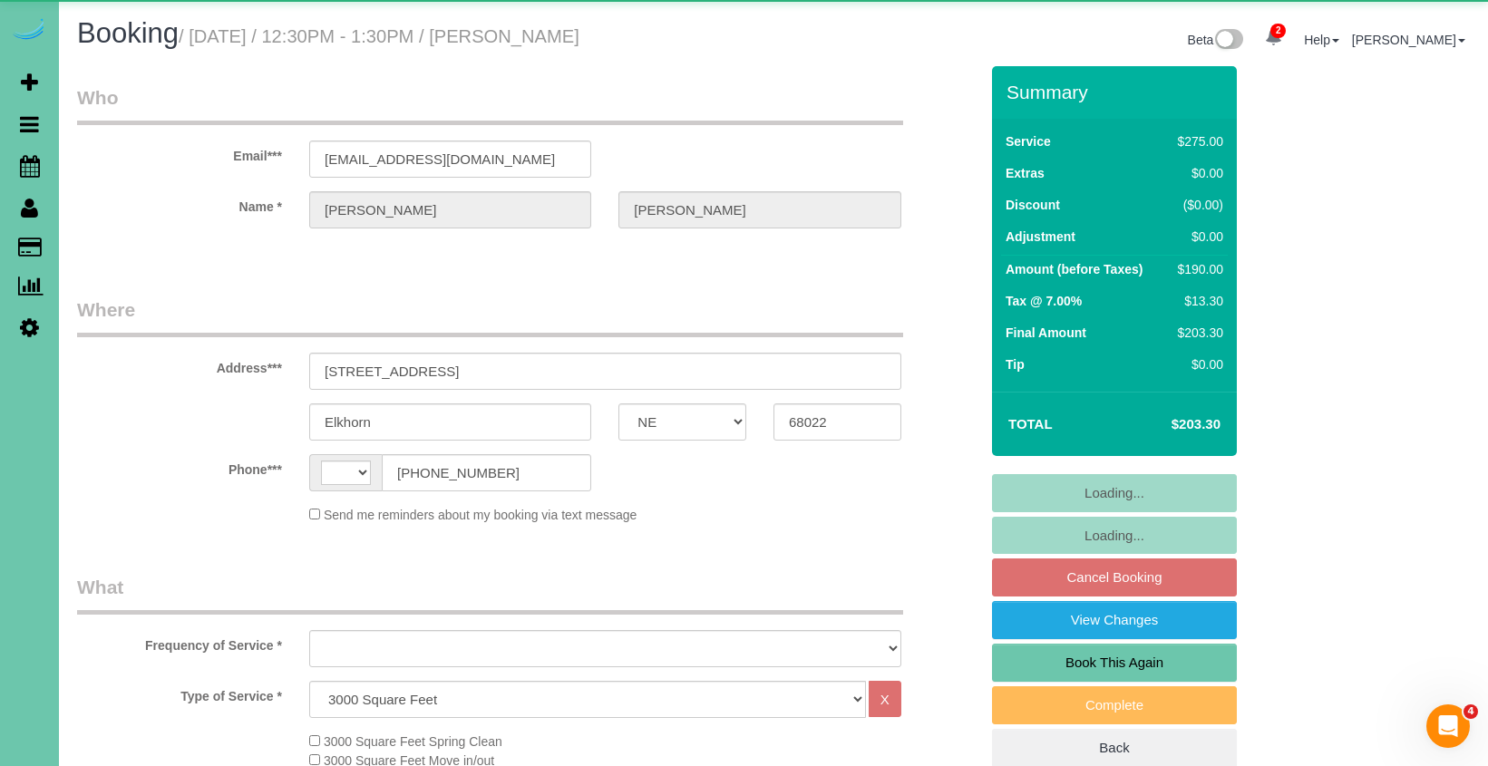
select select "string:[GEOGRAPHIC_DATA]"
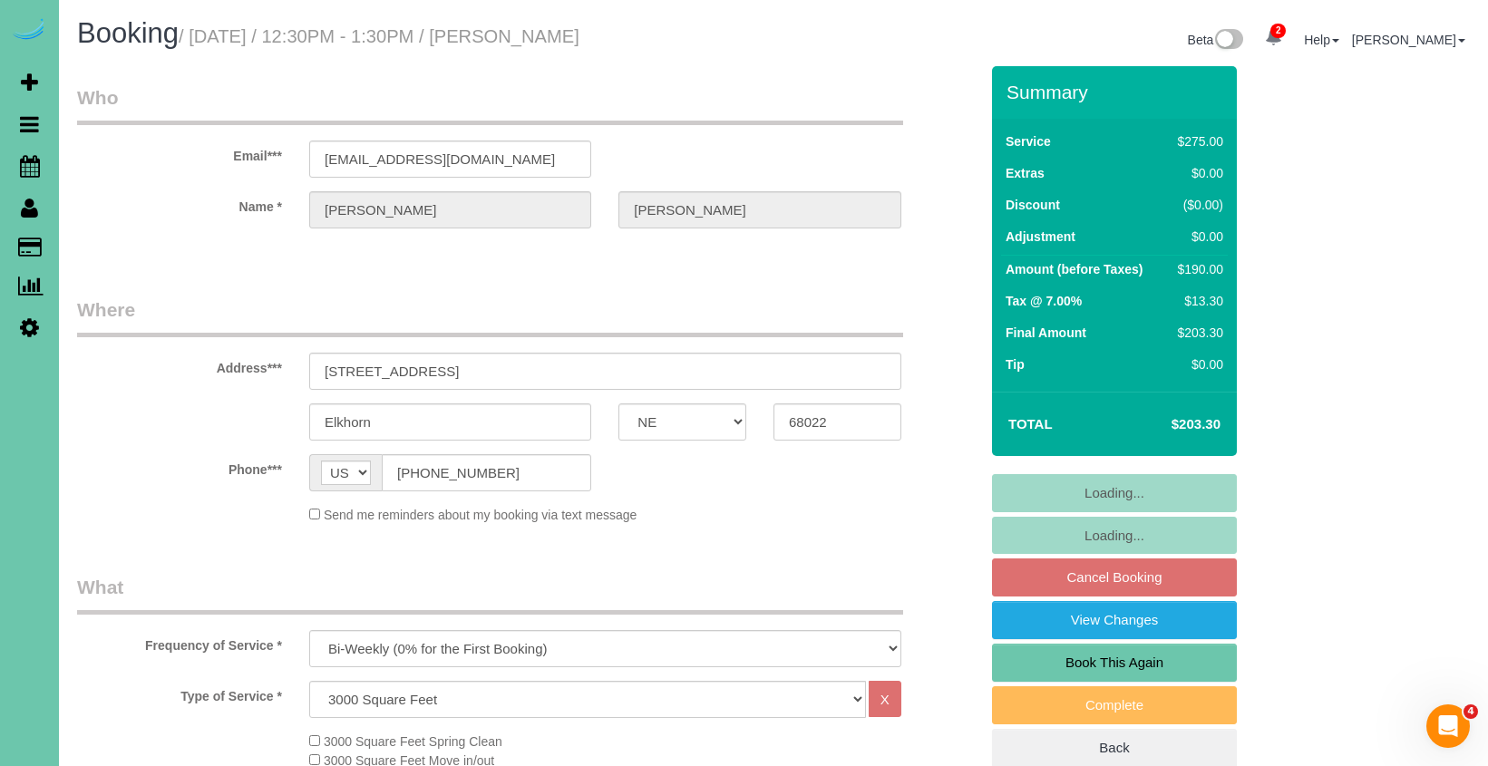
select select "object:865"
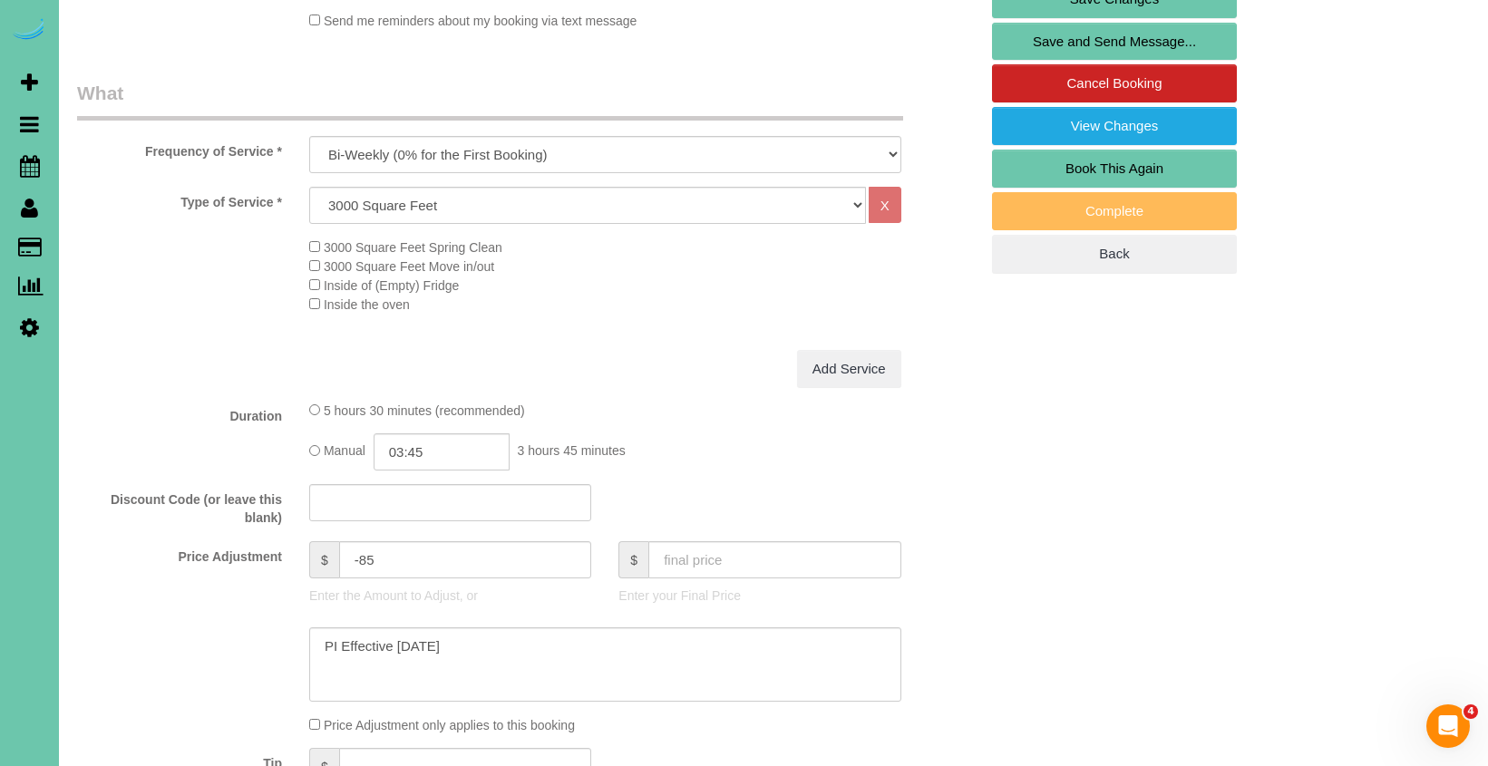
scroll to position [509, 0]
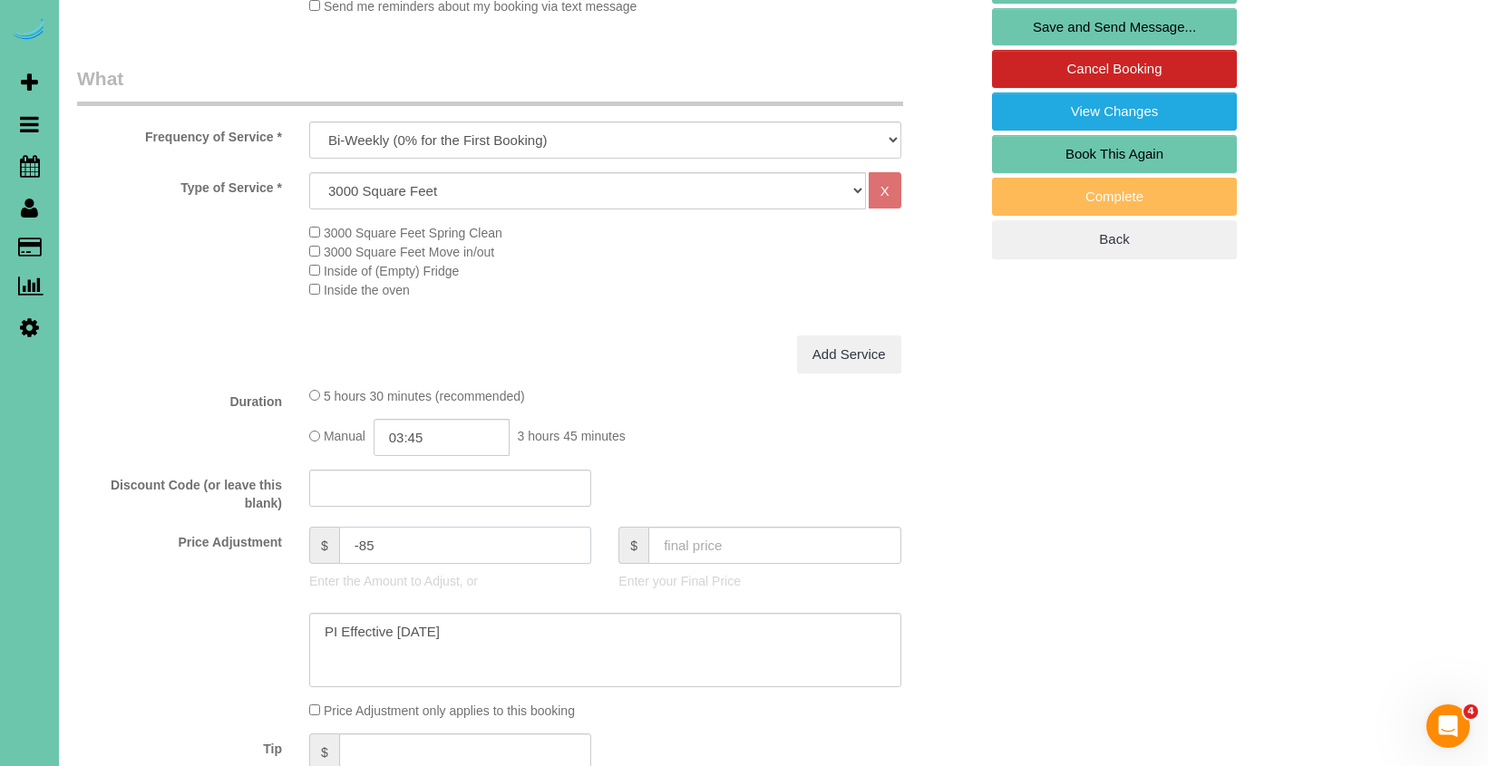
drag, startPoint x: 375, startPoint y: 539, endPoint x: 363, endPoint y: 539, distance: 12.7
click at [363, 539] on input "-85" at bounding box center [465, 545] width 253 height 37
type input "-76.25"
click at [202, 349] on div "Add Service" at bounding box center [527, 354] width 928 height 38
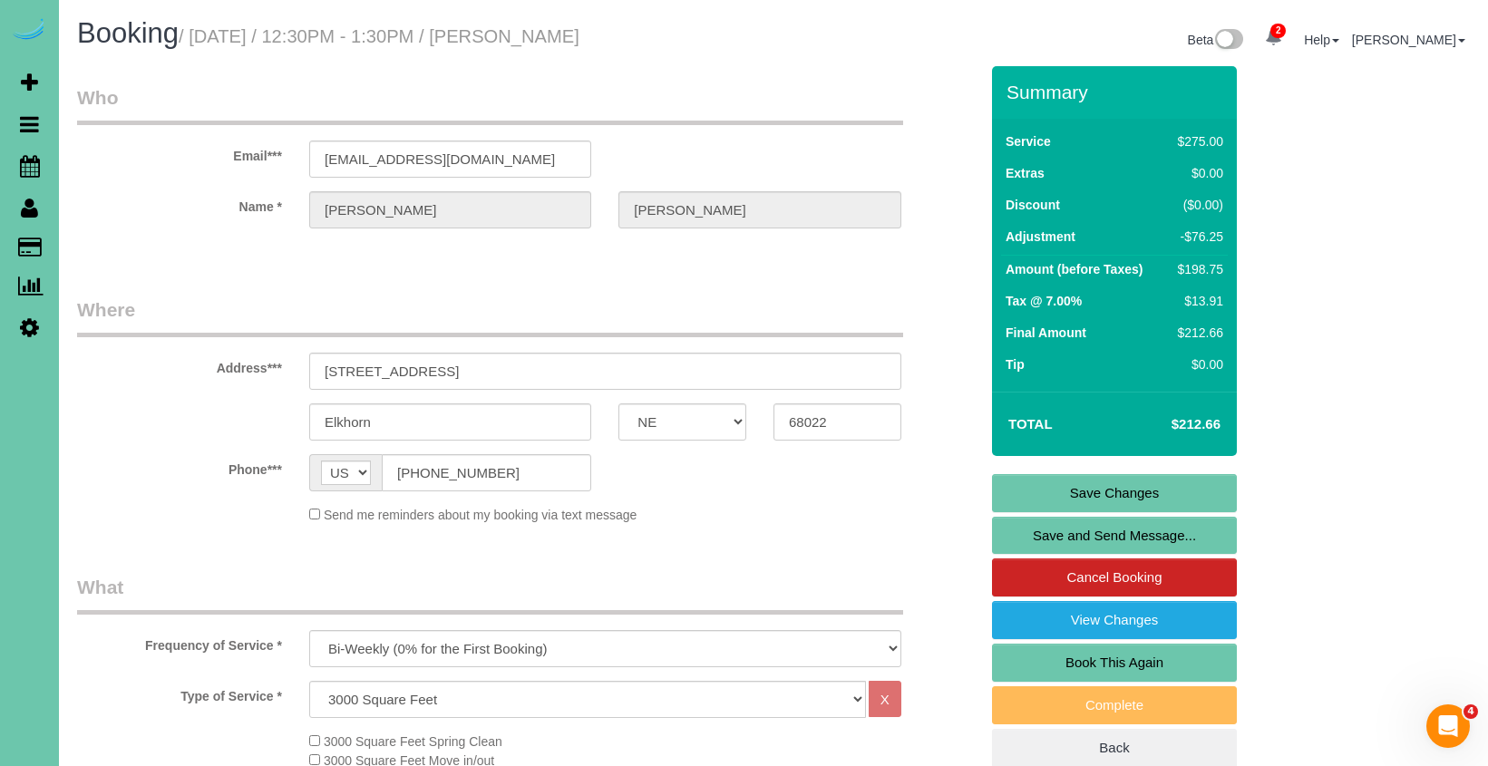
scroll to position [0, 0]
drag, startPoint x: 469, startPoint y: 160, endPoint x: 310, endPoint y: 144, distance: 159.4
click at [310, 144] on input "vingbastn@aol.com" at bounding box center [450, 159] width 282 height 37
click at [998, 487] on link "Save Changes" at bounding box center [1114, 493] width 245 height 38
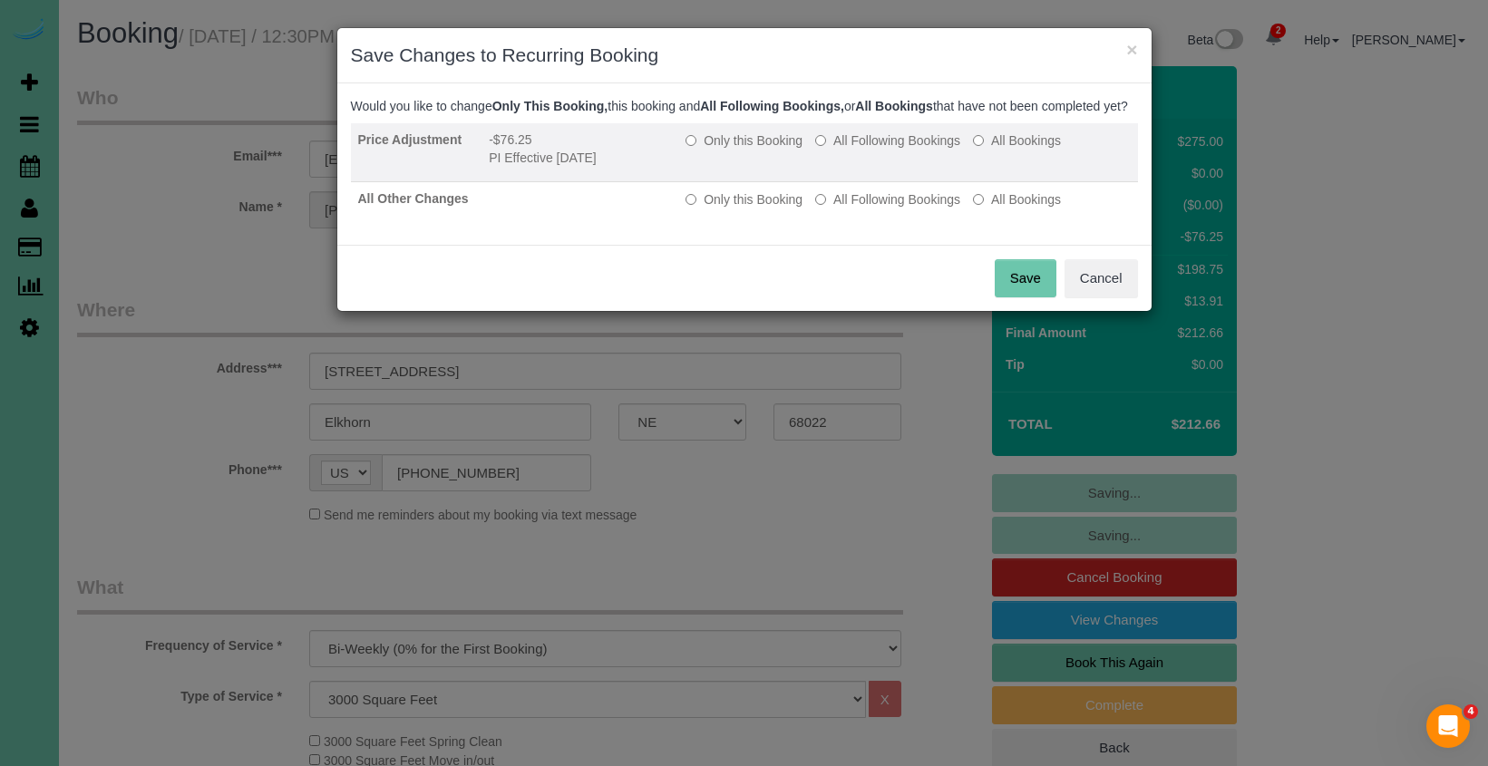
click at [859, 150] on label "All Following Bookings" at bounding box center [887, 140] width 145 height 18
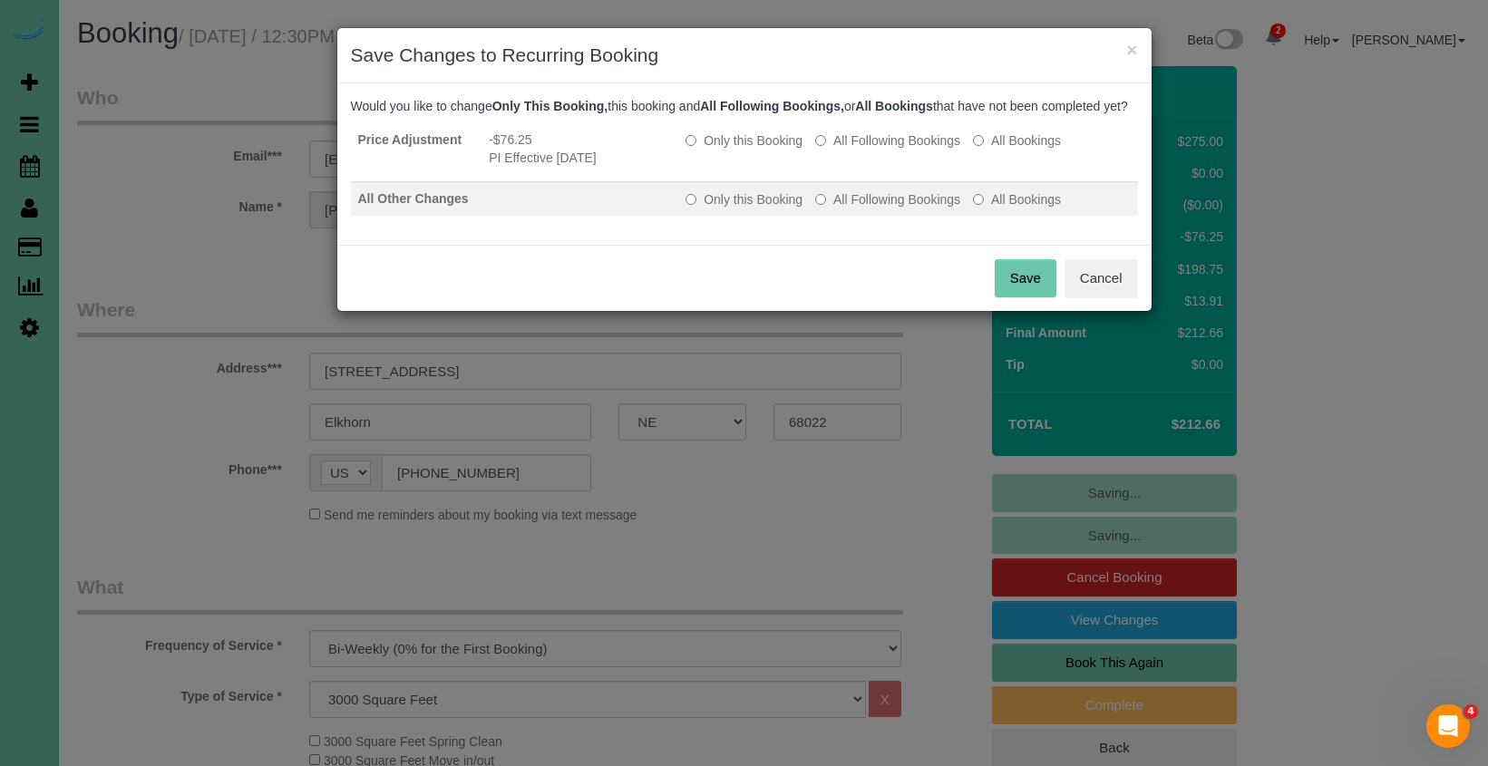
click at [865, 209] on label "All Following Bookings" at bounding box center [887, 199] width 145 height 18
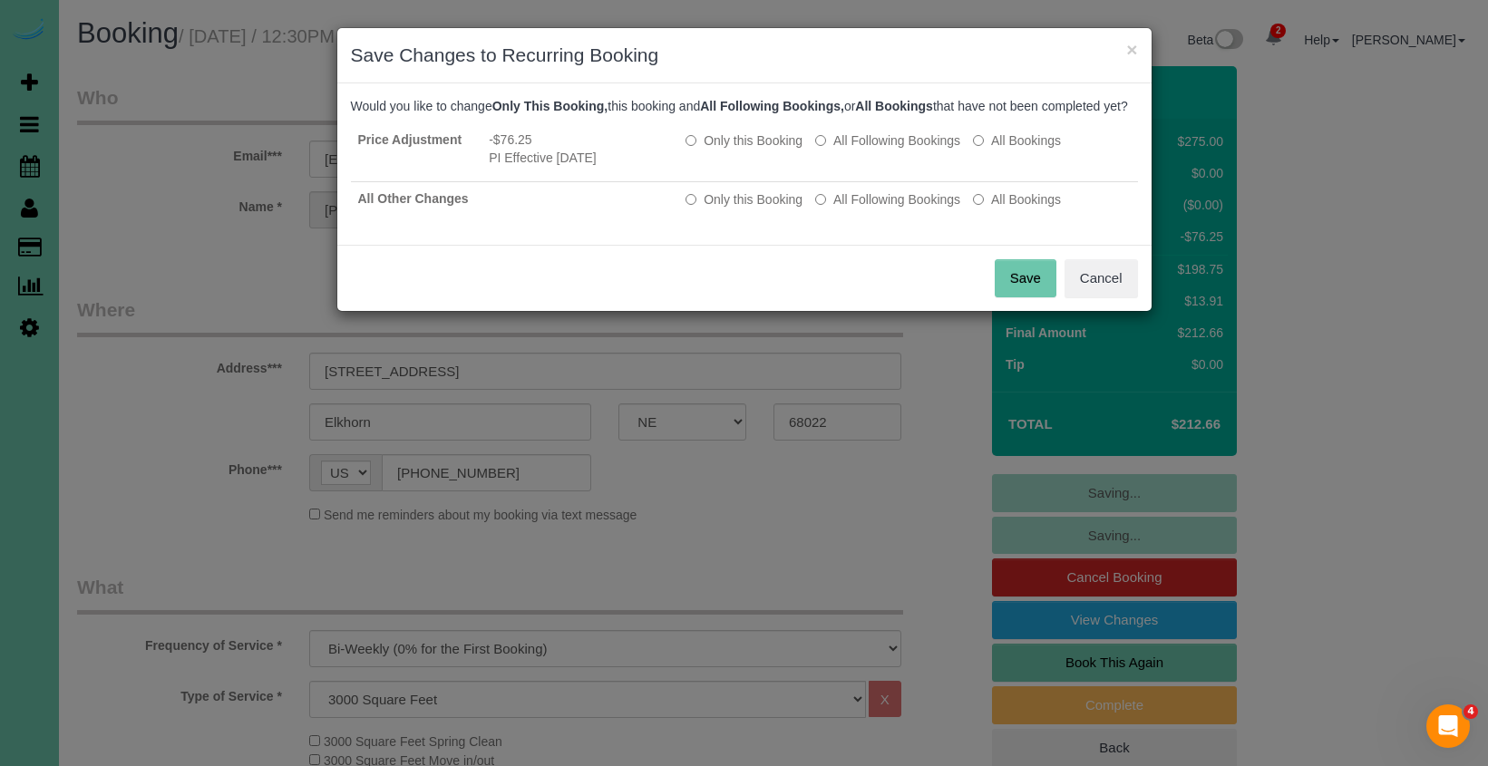
click at [1009, 296] on button "Save" at bounding box center [1026, 278] width 62 height 38
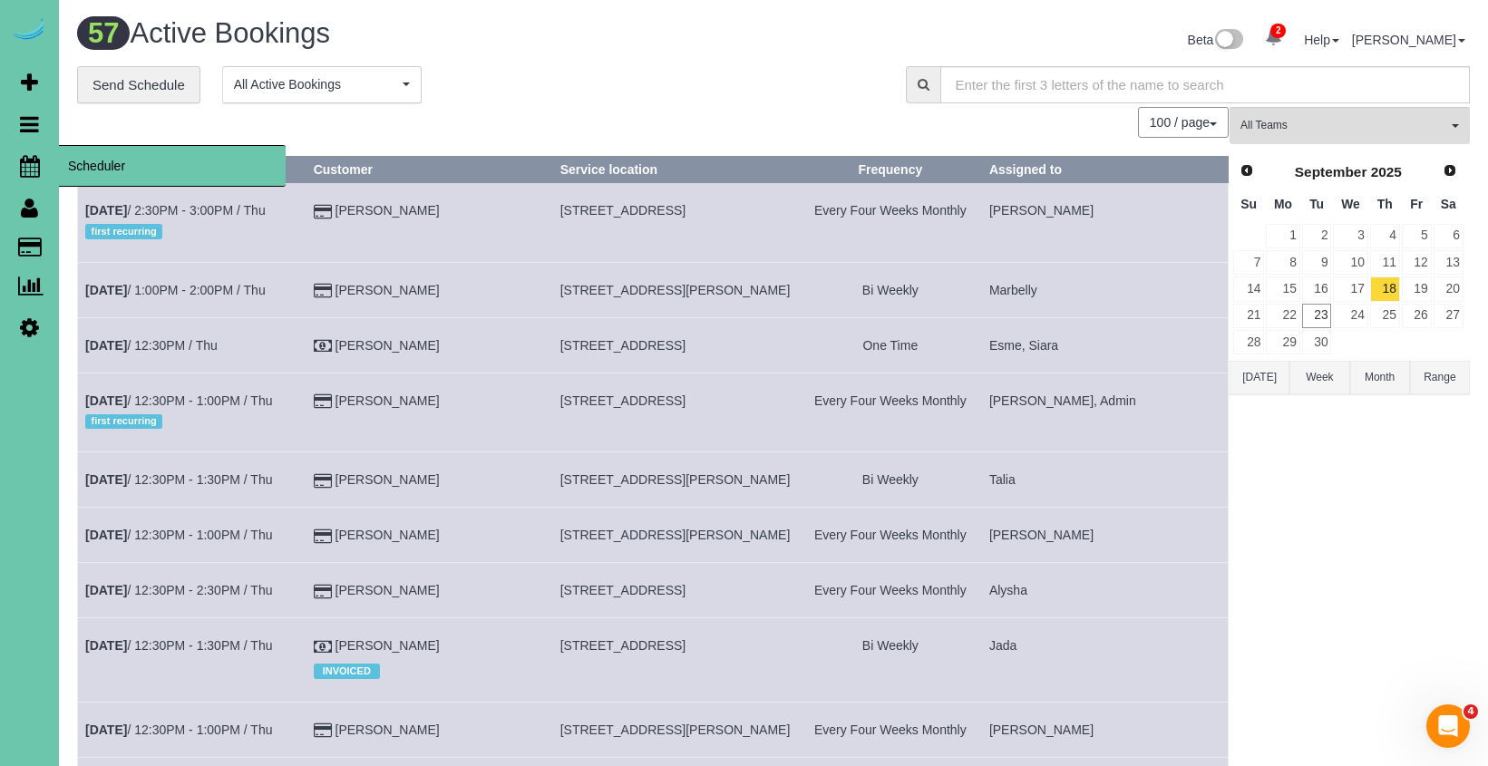
click at [52, 157] on link "Scheduler" at bounding box center [29, 166] width 59 height 42
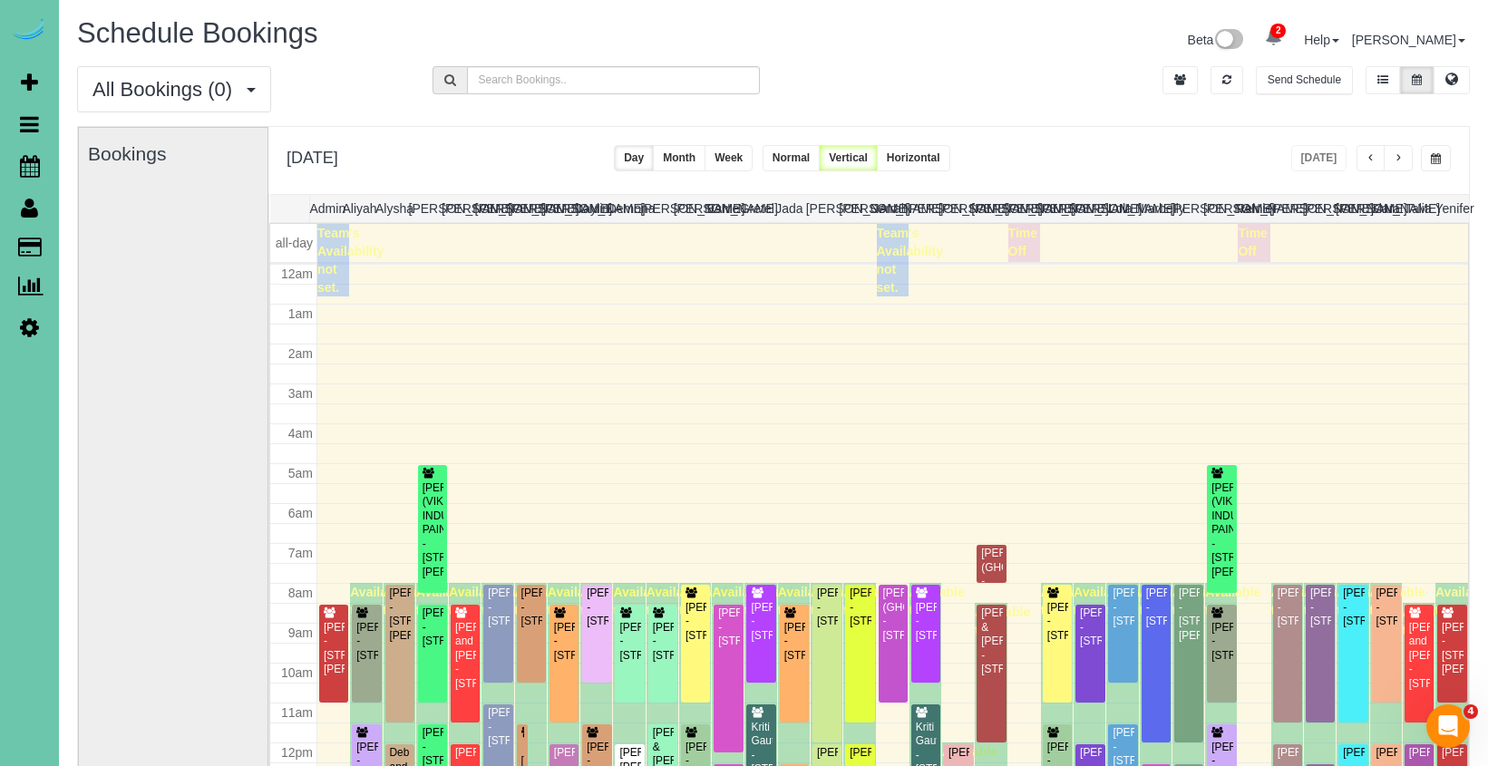
scroll to position [240, 0]
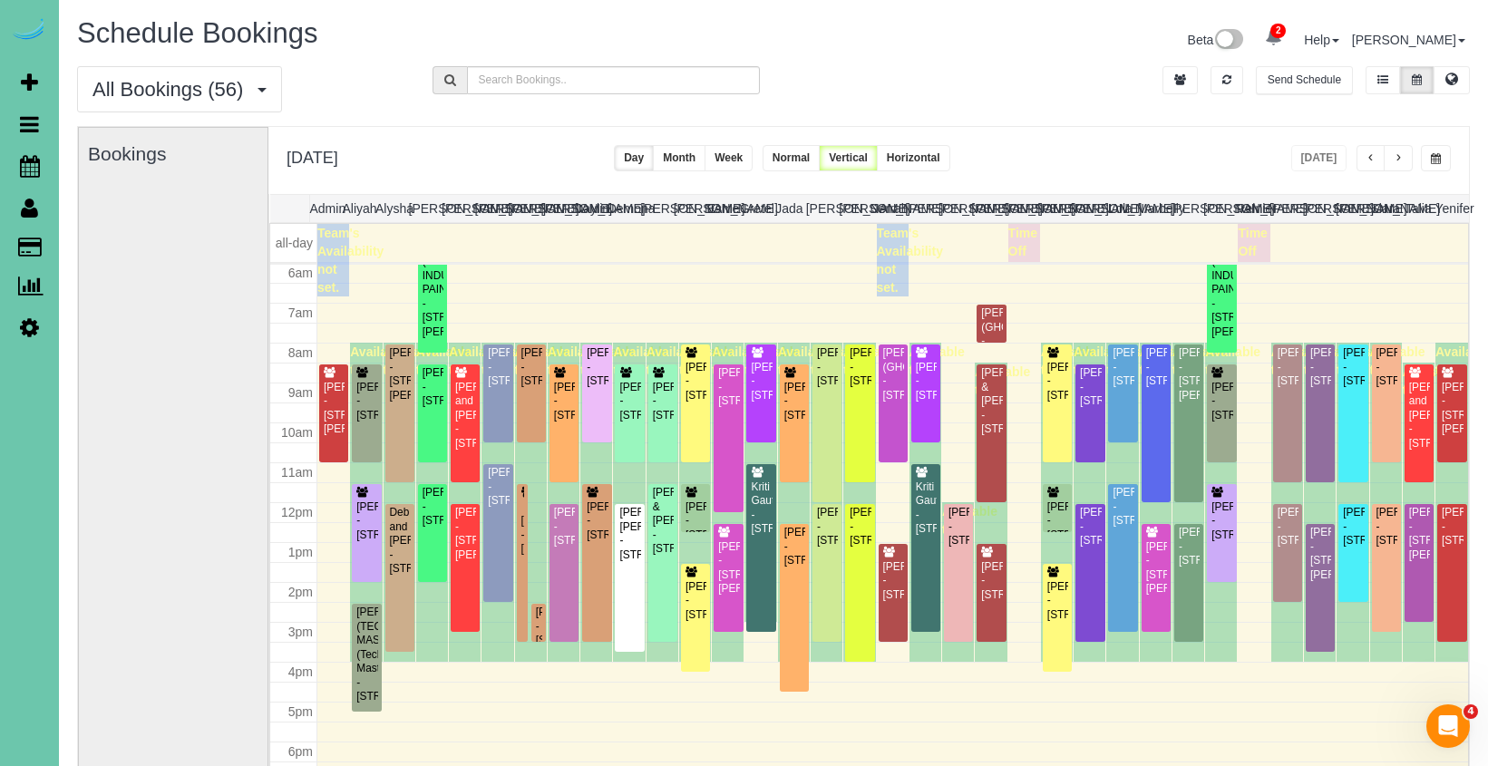
click at [1417, 154] on div "[DATE]" at bounding box center [1371, 158] width 160 height 26
click at [1426, 153] on button "button" at bounding box center [1436, 158] width 30 height 26
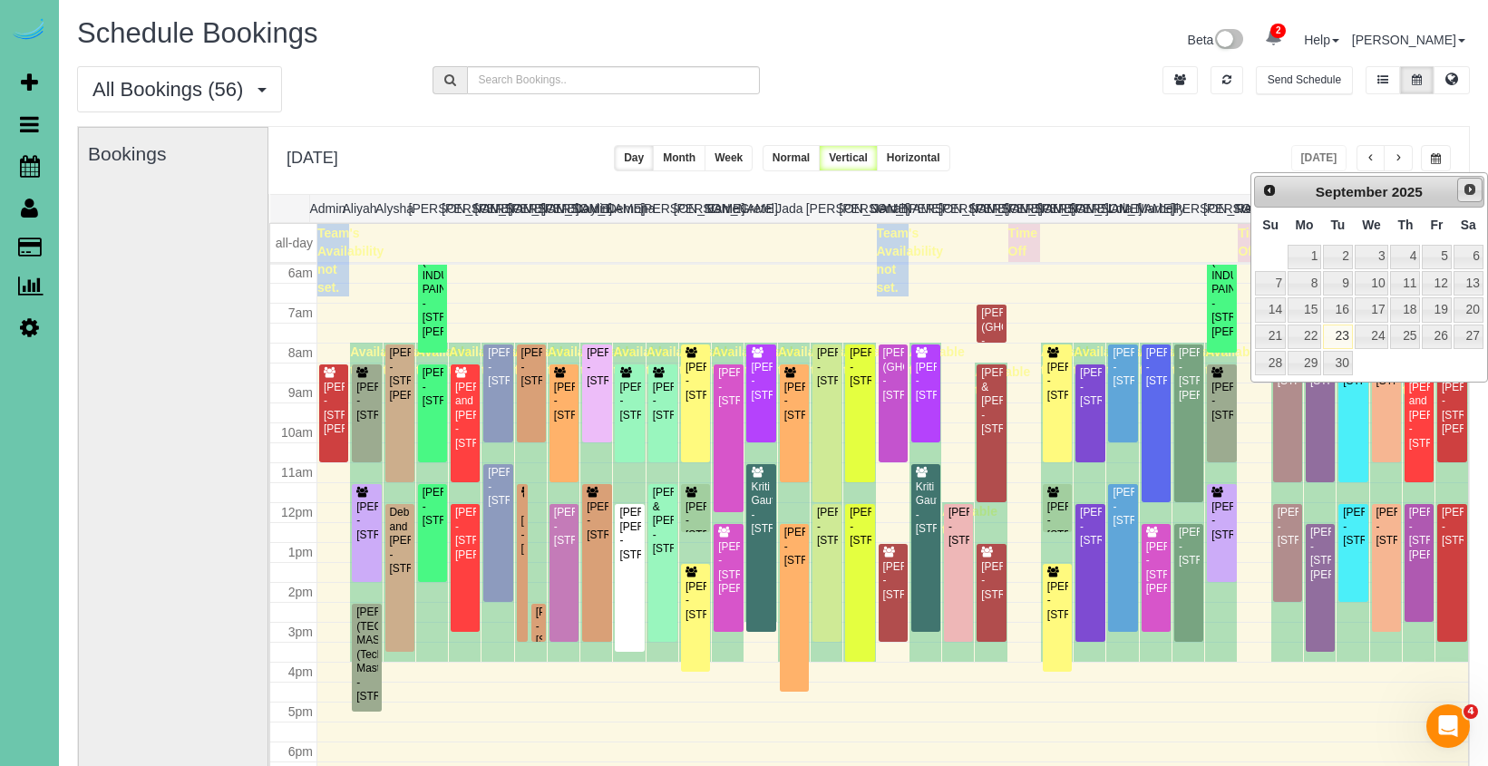
click at [1469, 186] on span "Next" at bounding box center [1469, 189] width 15 height 15
click at [1440, 254] on link "3" at bounding box center [1436, 257] width 29 height 24
type input "**********"
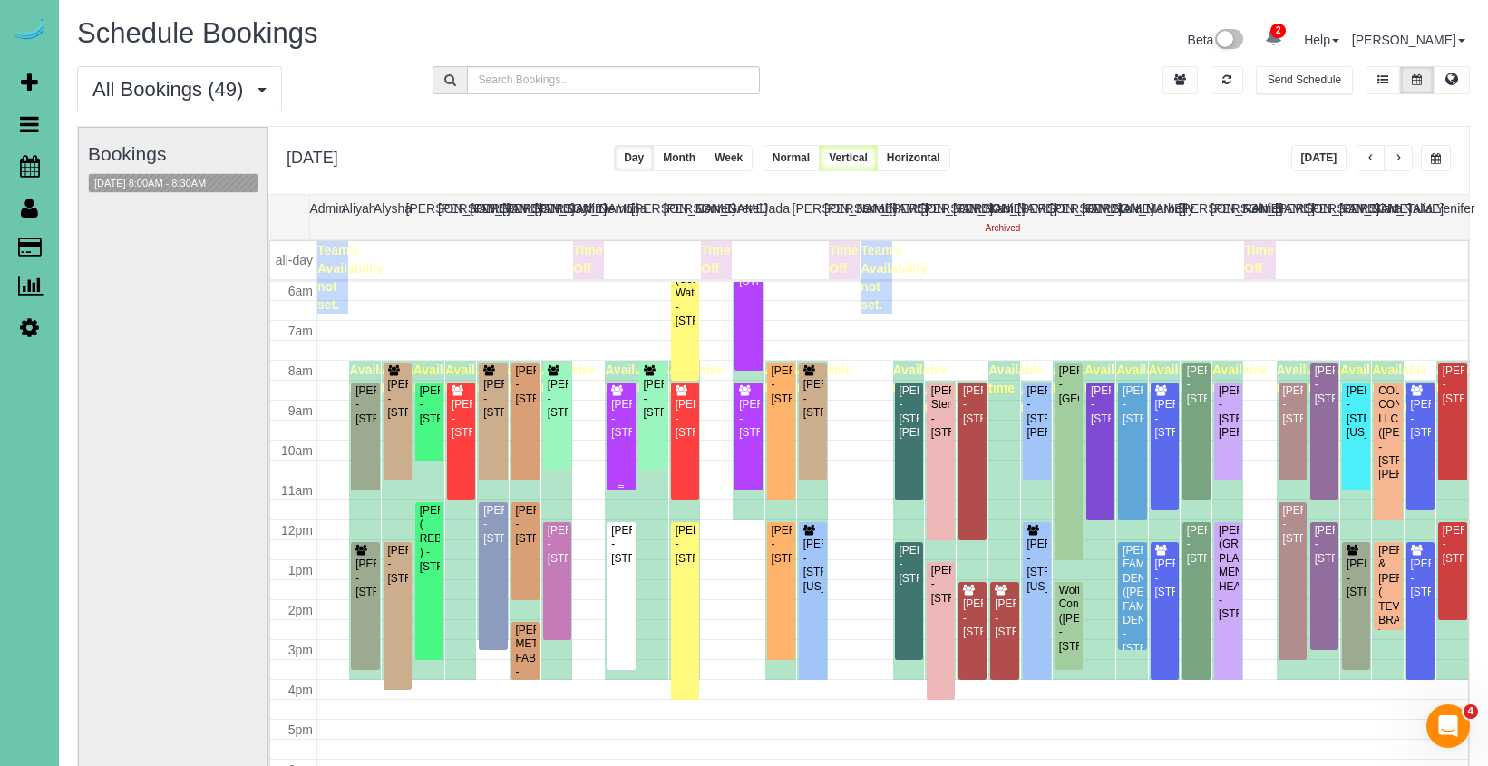
click at [615, 435] on div "Mandy Miser - 11606 Grissom Street, Papillion, NE 68046" at bounding box center [620, 419] width 21 height 42
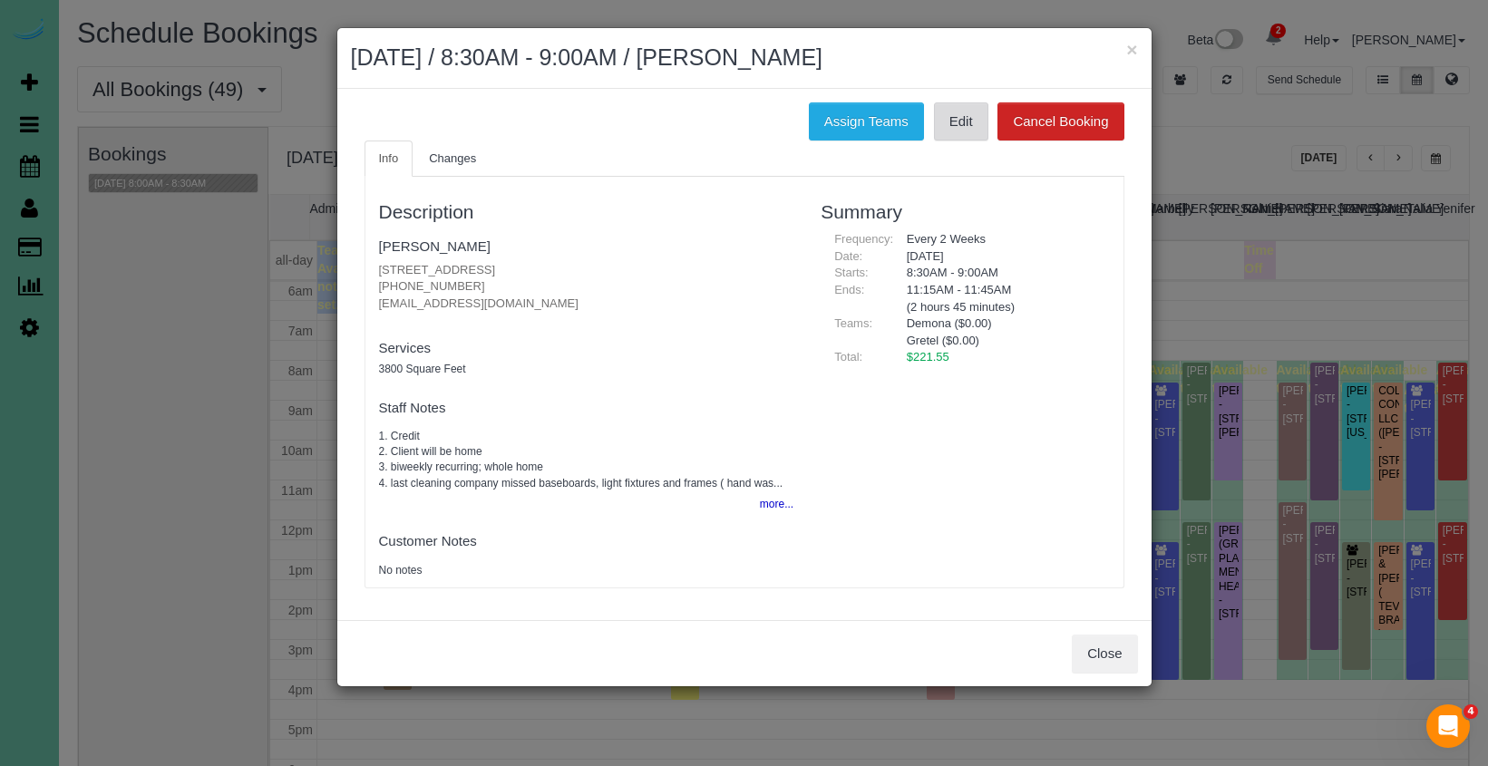
click at [957, 108] on link "Edit" at bounding box center [961, 121] width 54 height 38
click at [1134, 46] on button "×" at bounding box center [1131, 49] width 11 height 19
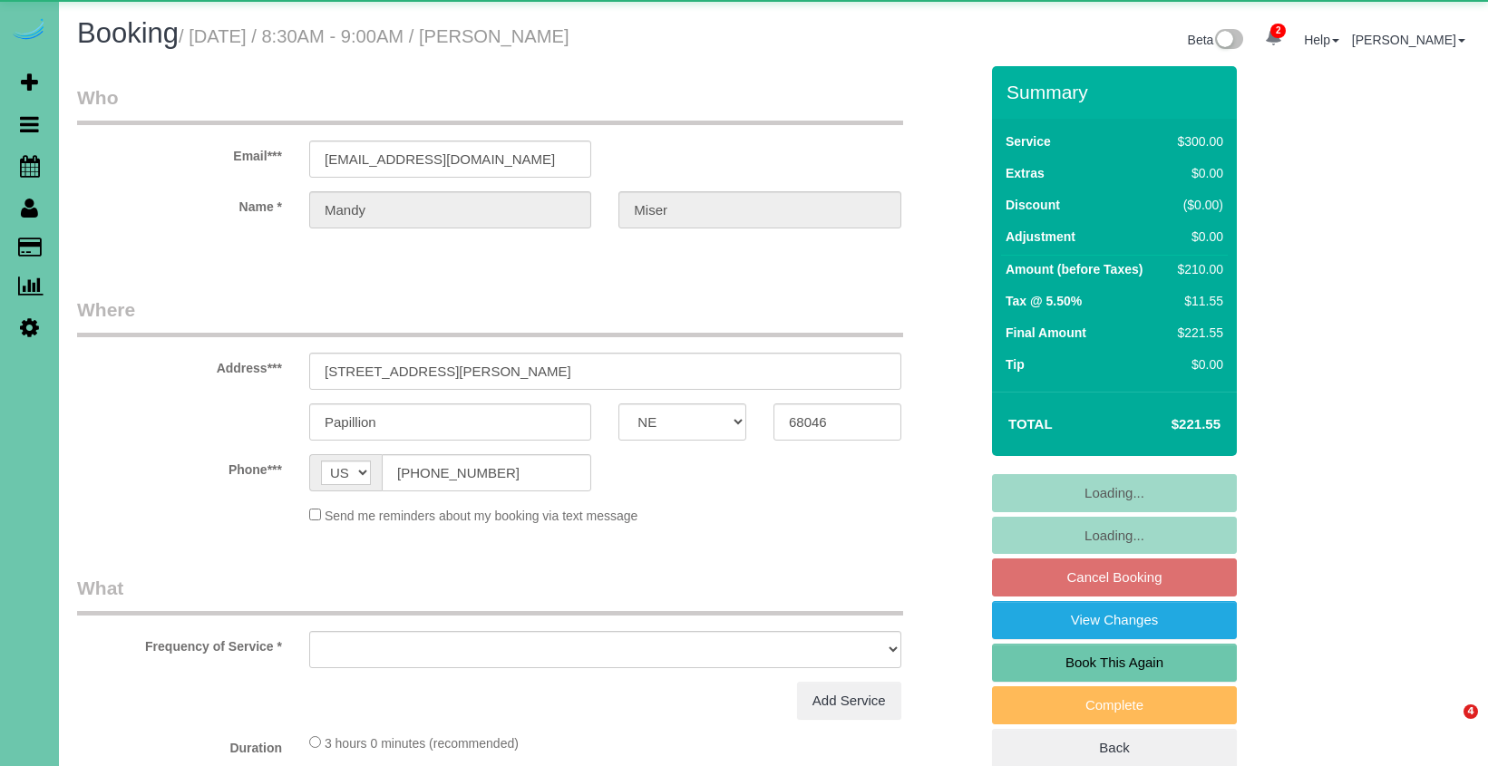
select select "NE"
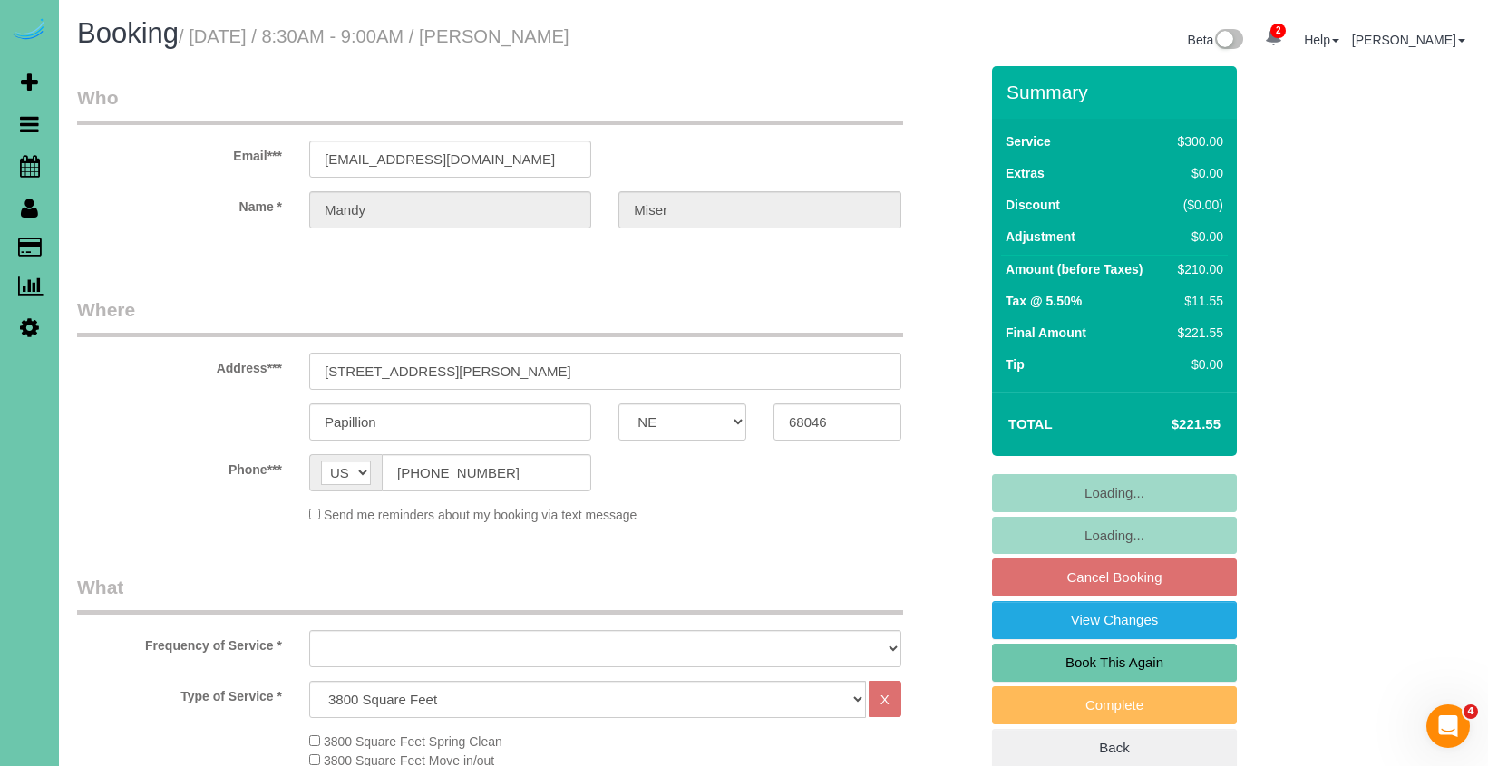
select select "object:672"
select select "string:fspay-2d6a12e1-b24d-4e73-8720-21f8c59af2c0"
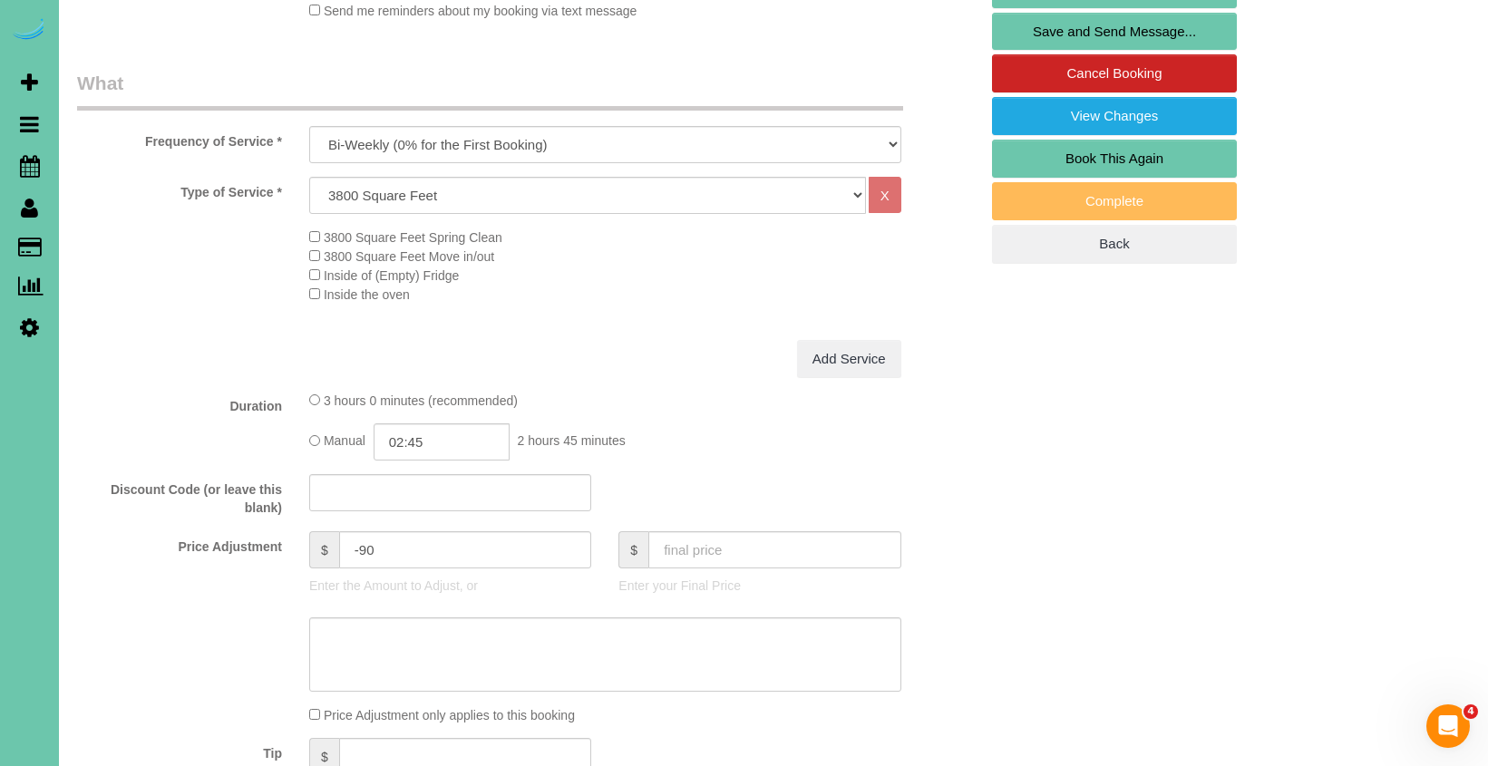
scroll to position [505, 0]
click at [450, 442] on input "02:45" at bounding box center [442, 440] width 136 height 37
click at [445, 435] on input "02:45" at bounding box center [442, 440] width 136 height 37
type input "02:15"
click at [664, 374] on fieldset "What Frequency of Service * One Time Weekly (0% for the First Booking) Bi-Weekl…" at bounding box center [527, 456] width 901 height 774
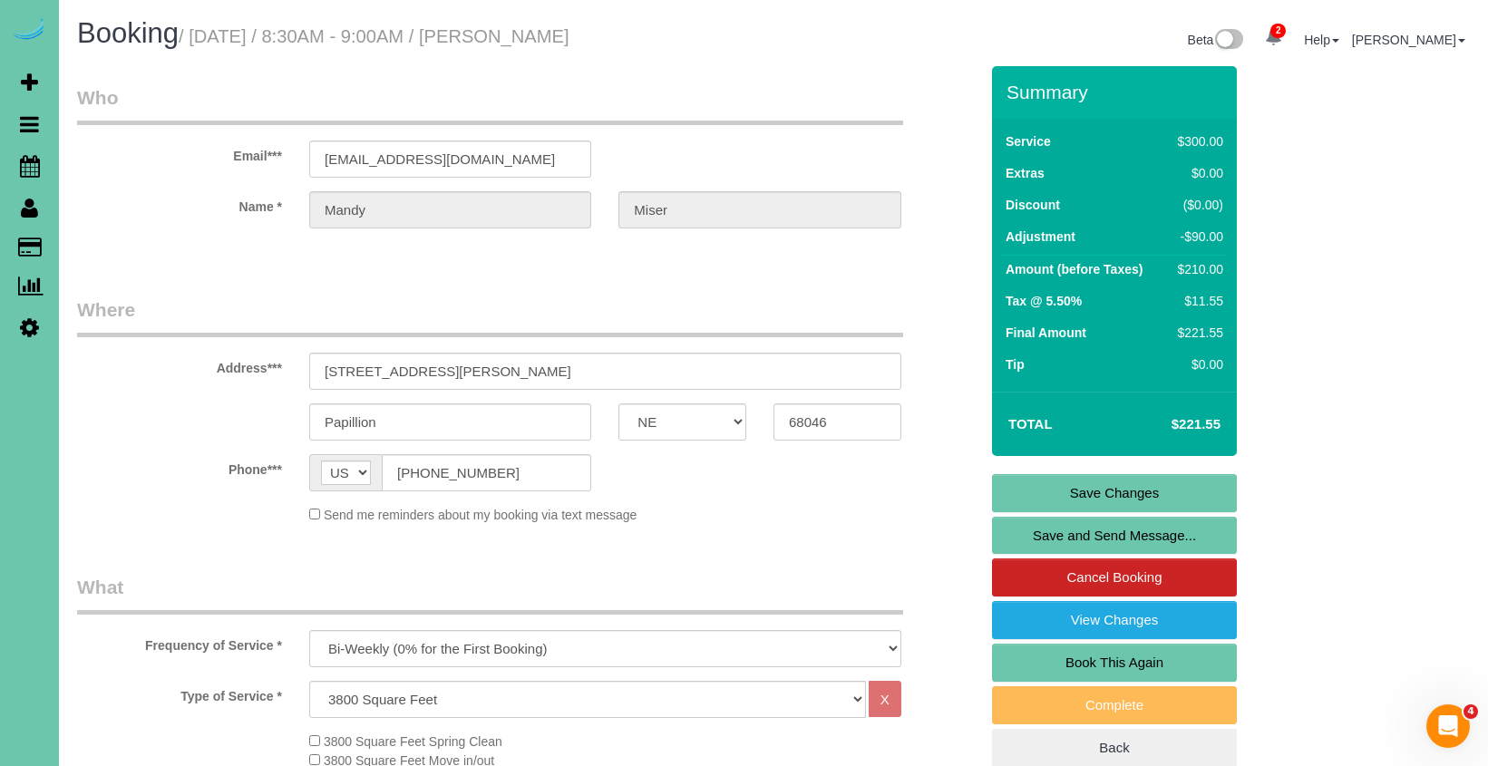
scroll to position [0, 0]
drag, startPoint x: 488, startPoint y: 156, endPoint x: 276, endPoint y: 142, distance: 212.6
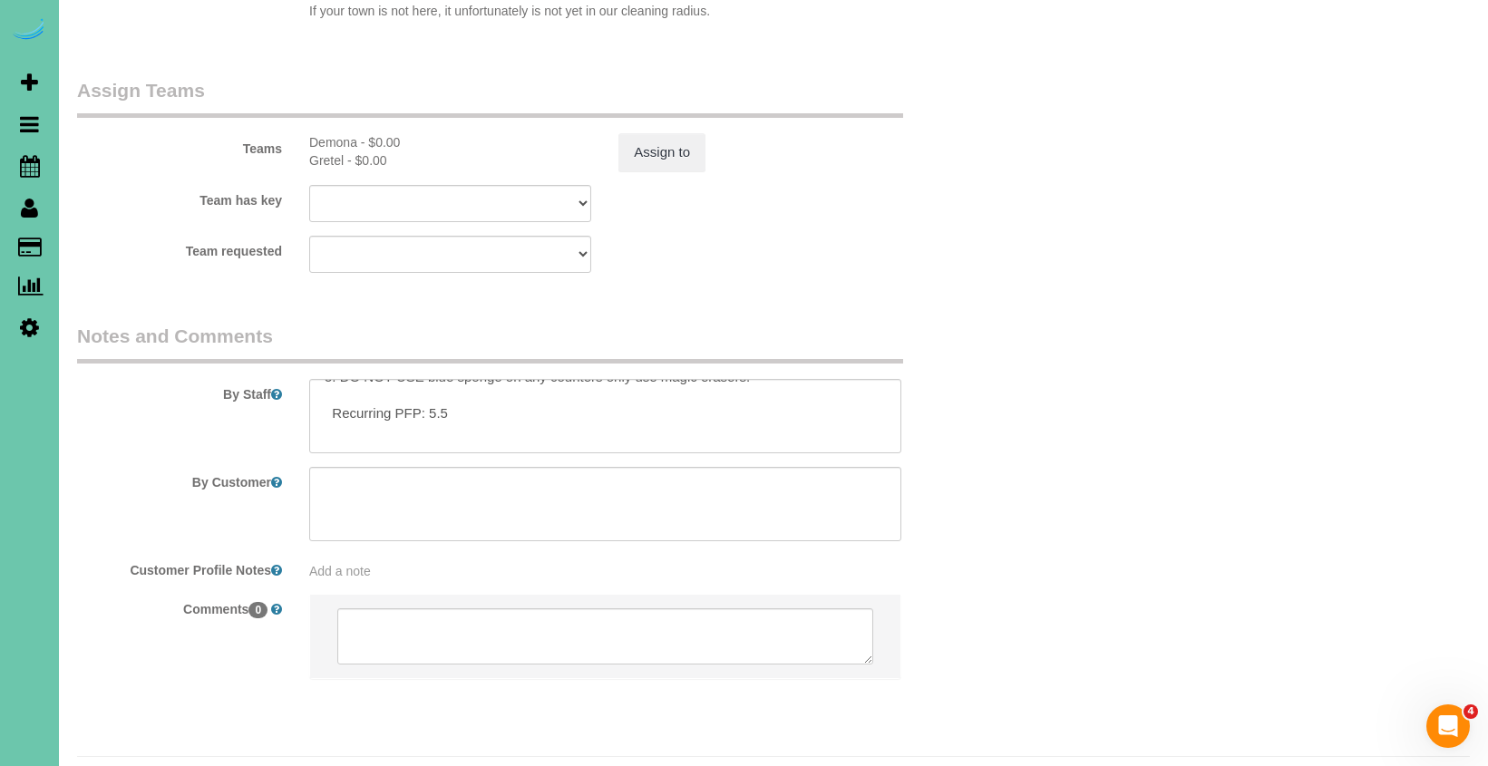
scroll to position [119, 0]
click at [432, 379] on textarea at bounding box center [605, 416] width 592 height 74
click at [432, 392] on textarea at bounding box center [605, 416] width 592 height 74
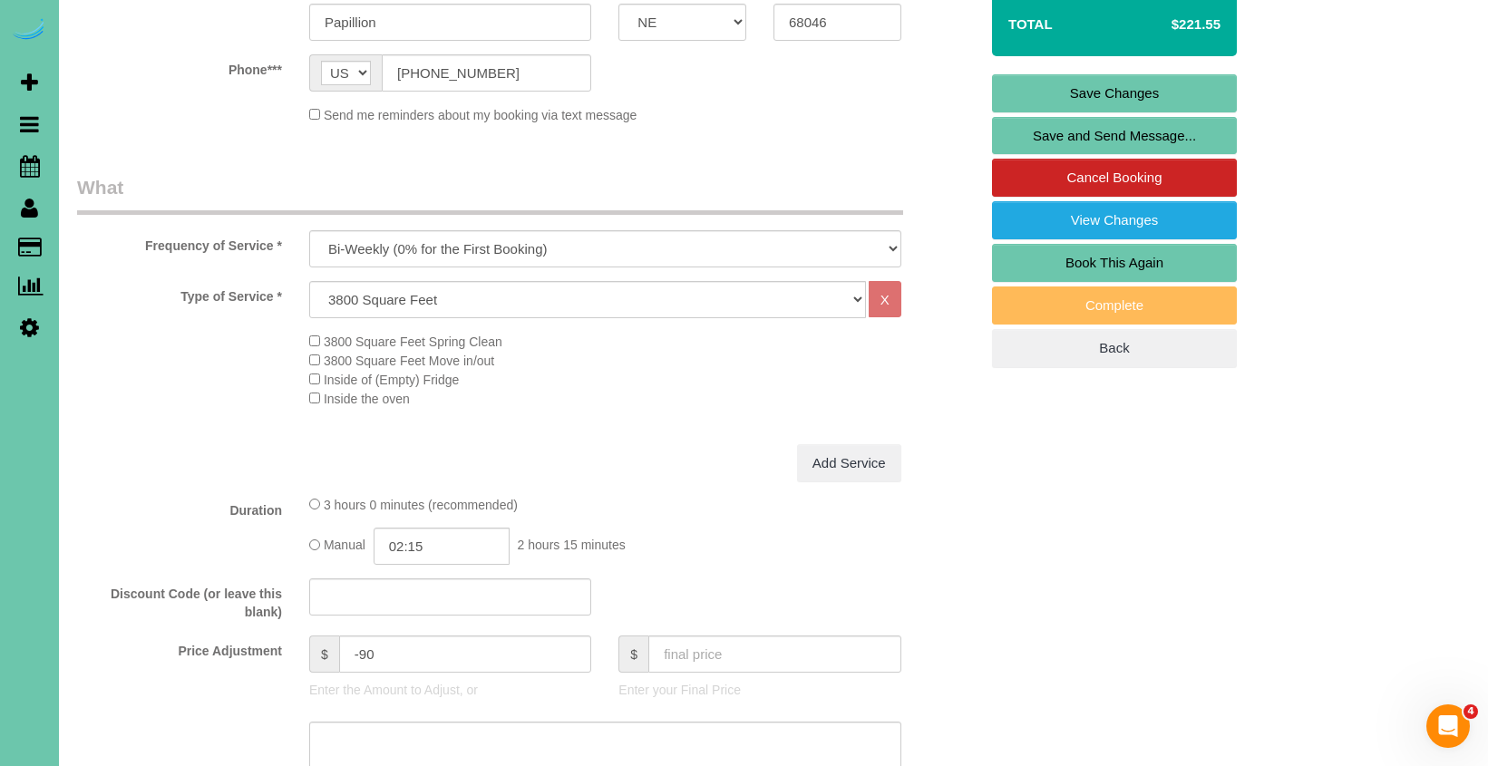
scroll to position [410, 0]
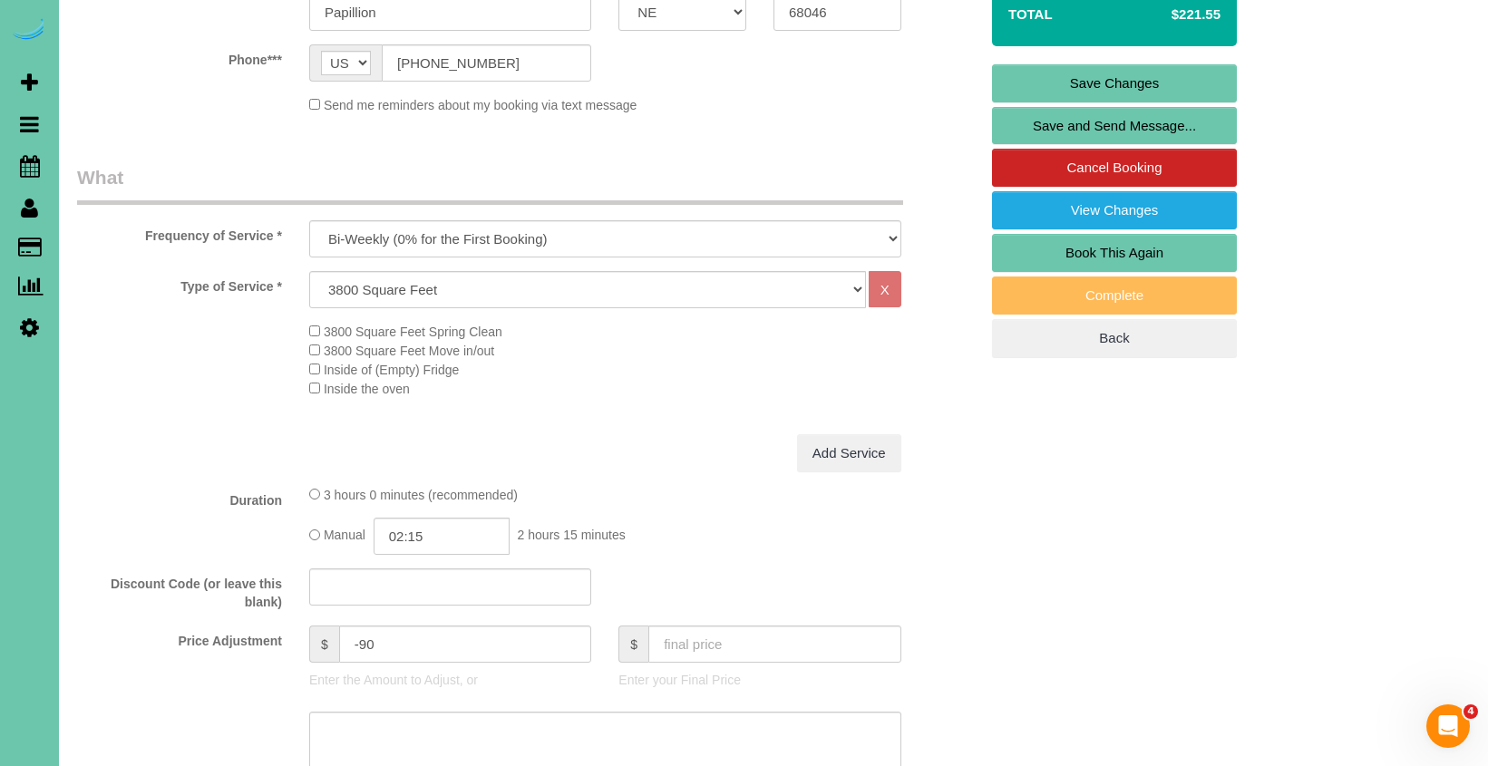
type textarea "1. Credit 2. Client will be home 3. biweekly recurring; whole home 4. last clea…"
drag, startPoint x: 381, startPoint y: 642, endPoint x: 364, endPoint y: 640, distance: 17.3
click at [364, 640] on input "-90" at bounding box center [465, 644] width 253 height 37
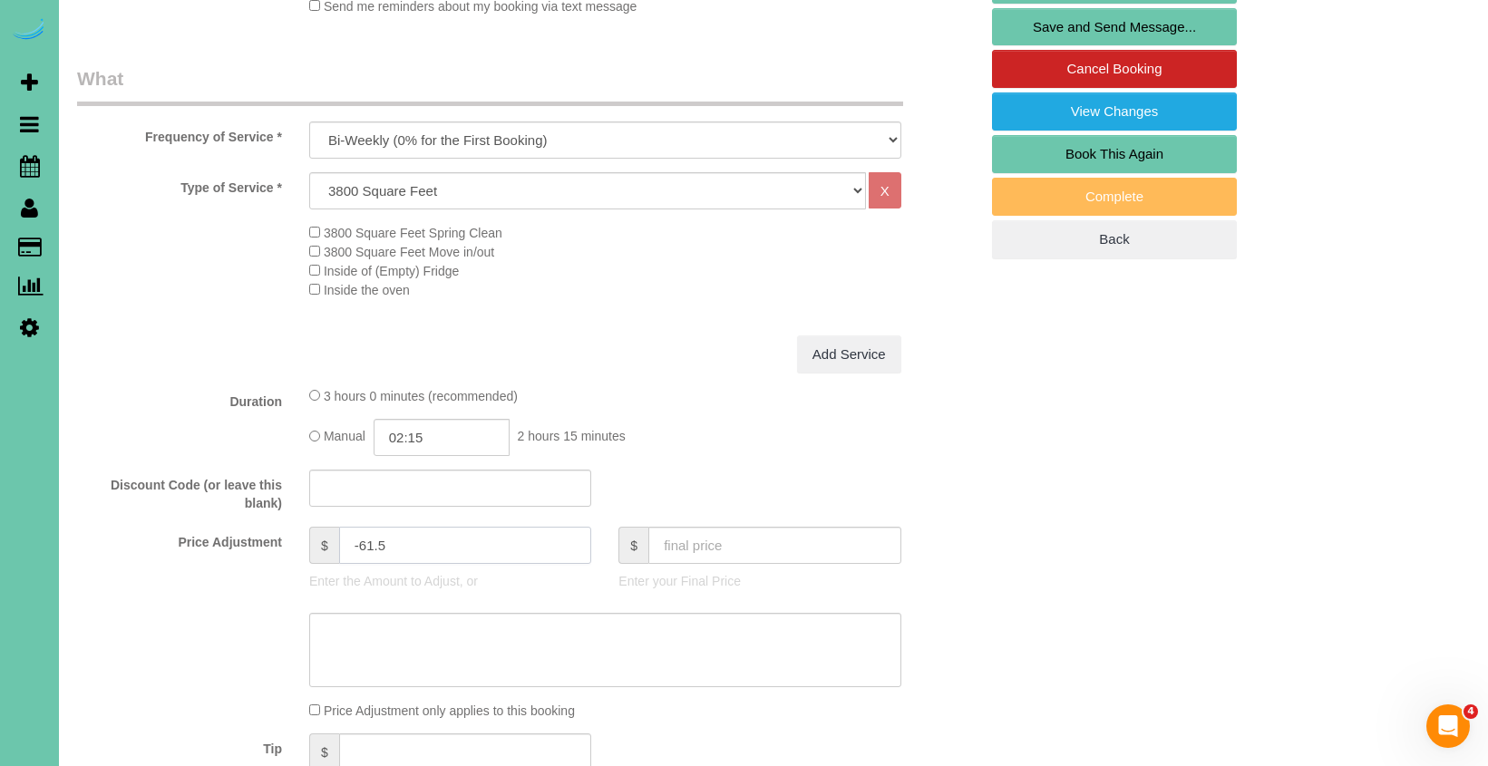
scroll to position [508, 0]
type input "-61.5"
click at [457, 662] on textarea at bounding box center [605, 651] width 592 height 74
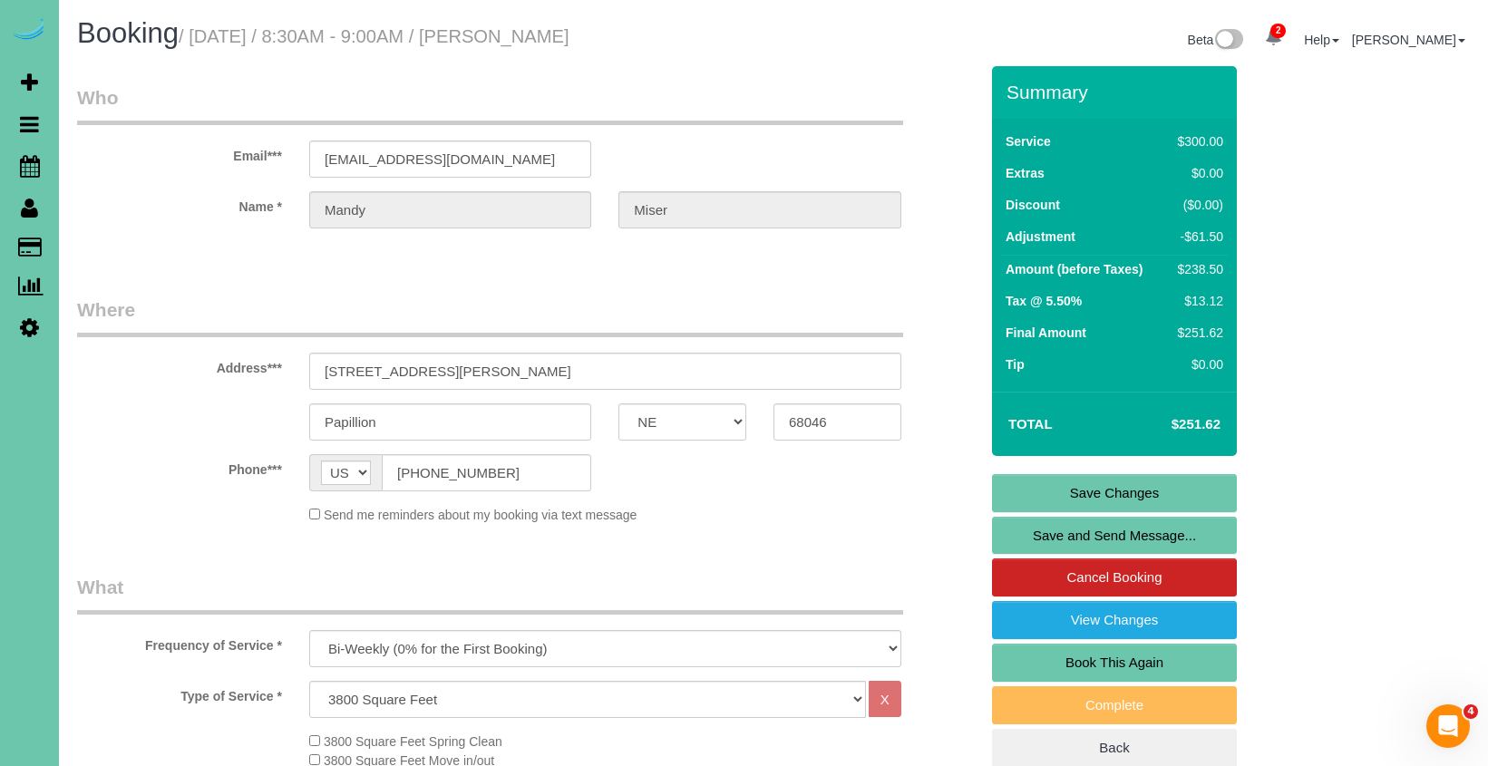
scroll to position [0, 0]
type textarea "new rate - 10/3/25"
click at [1047, 497] on link "Save Changes" at bounding box center [1114, 493] width 245 height 38
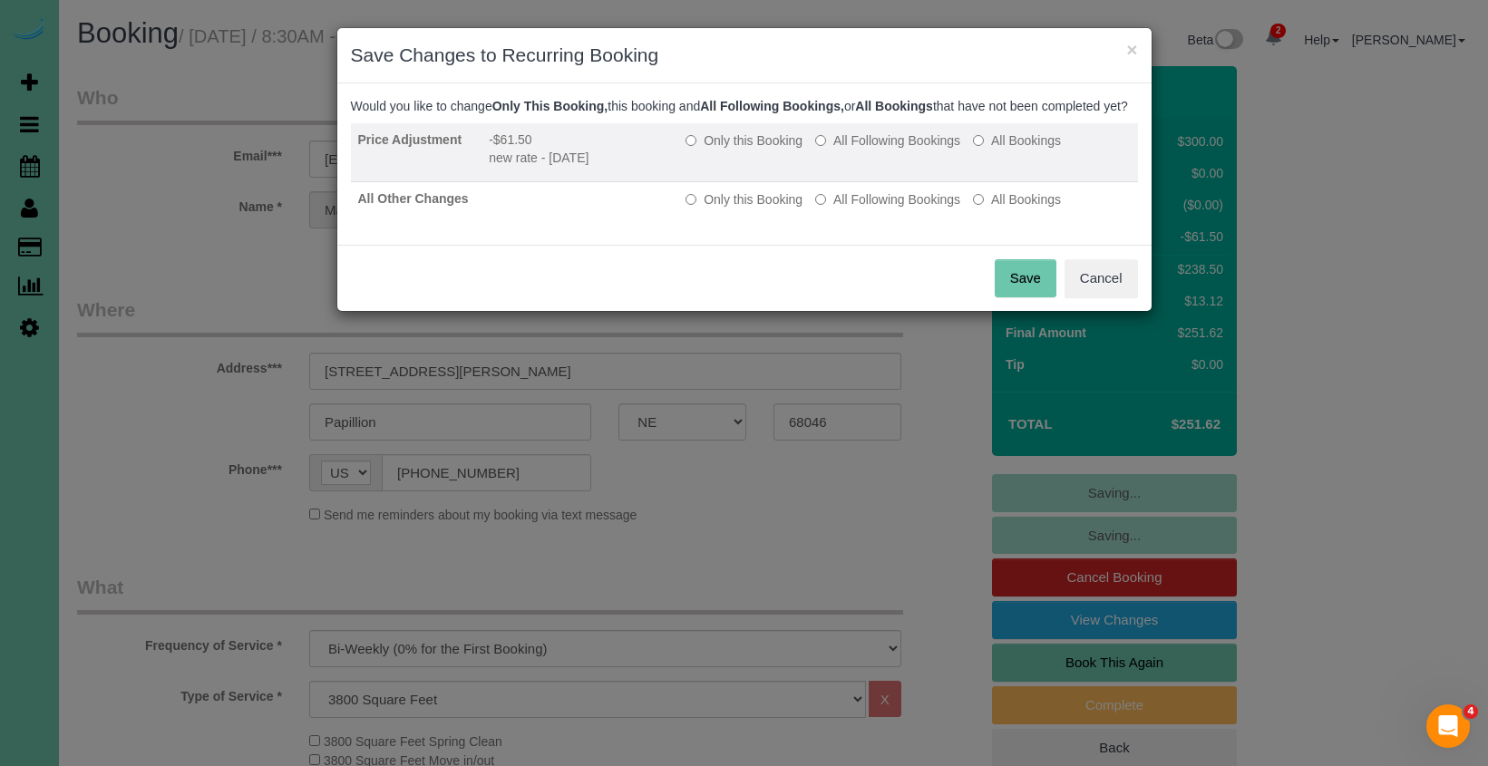
click at [858, 150] on label "All Following Bookings" at bounding box center [887, 140] width 145 height 18
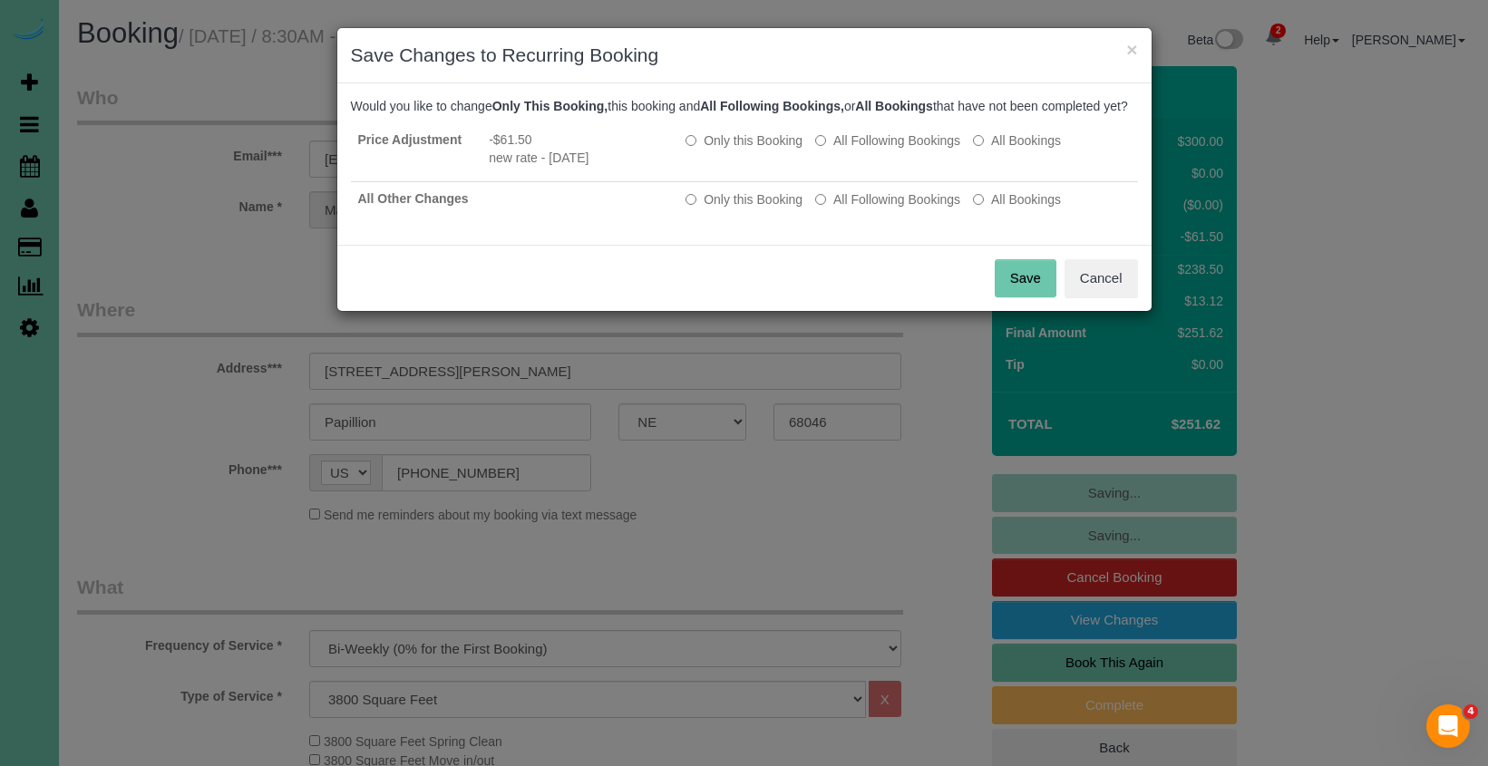
drag, startPoint x: 870, startPoint y: 217, endPoint x: 944, endPoint y: 275, distance: 93.6
click at [870, 209] on label "All Following Bookings" at bounding box center [887, 199] width 145 height 18
drag, startPoint x: 1004, startPoint y: 296, endPoint x: 574, endPoint y: 219, distance: 436.6
click at [1003, 296] on button "Save" at bounding box center [1026, 278] width 62 height 38
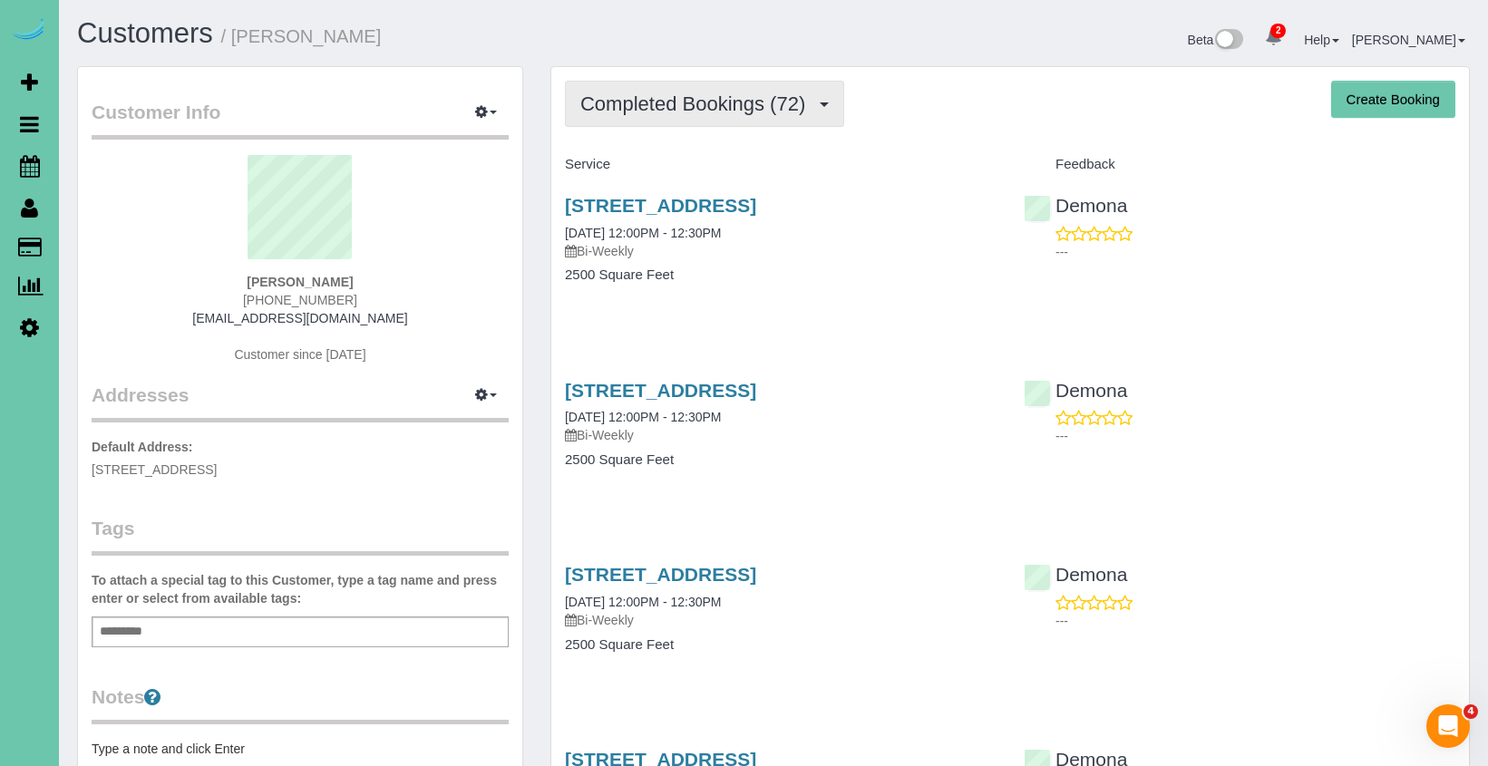
drag, startPoint x: 670, startPoint y: 130, endPoint x: 670, endPoint y: 117, distance: 12.7
drag, startPoint x: 669, startPoint y: 112, endPoint x: 670, endPoint y: 132, distance: 20.9
click at [669, 113] on span "Completed Bookings (72)" at bounding box center [697, 103] width 234 height 23
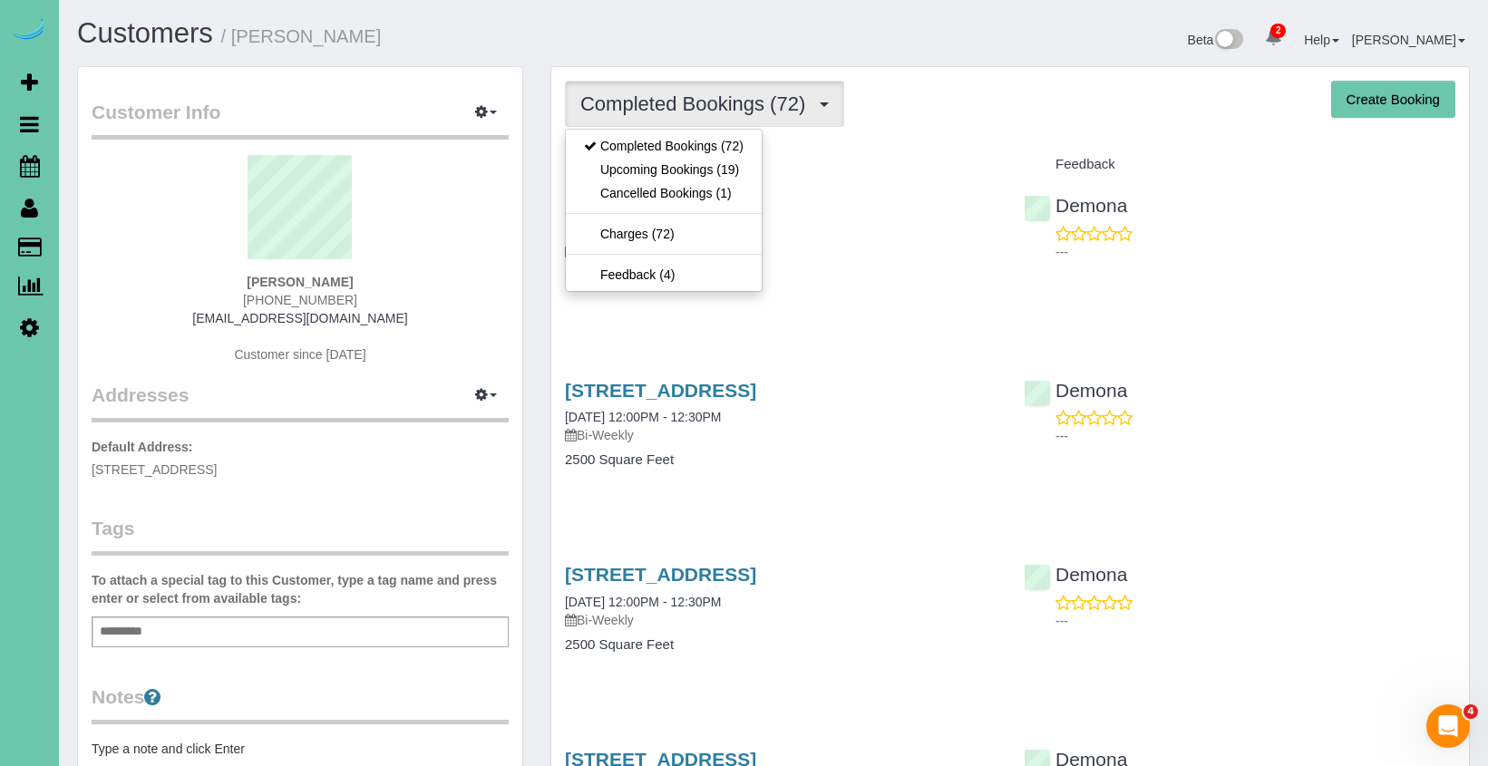
click at [669, 174] on link "Upcoming Bookings (19)" at bounding box center [664, 170] width 196 height 24
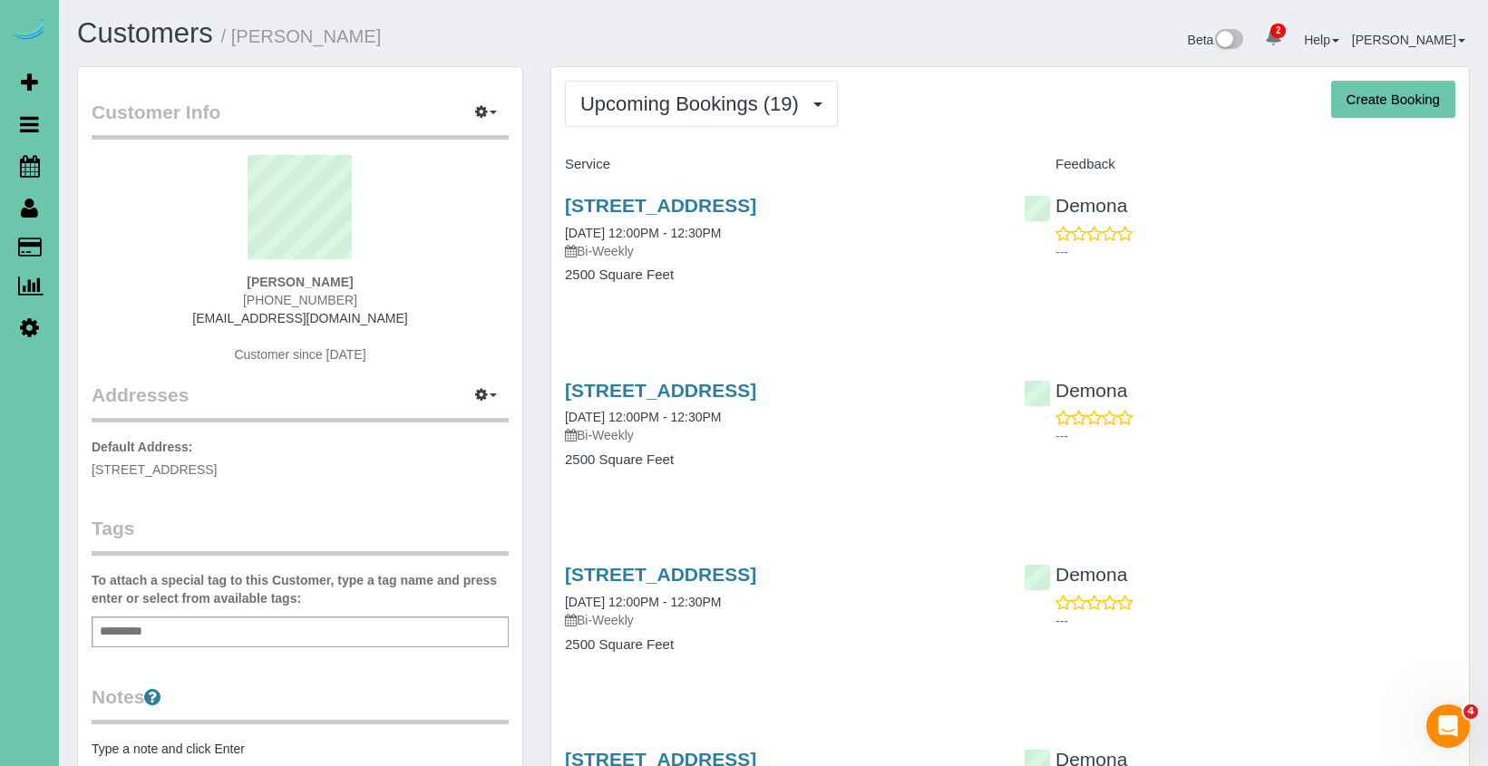
click at [651, 196] on link "1406 S 88th Street, Omaha, NE 68124" at bounding box center [660, 205] width 191 height 21
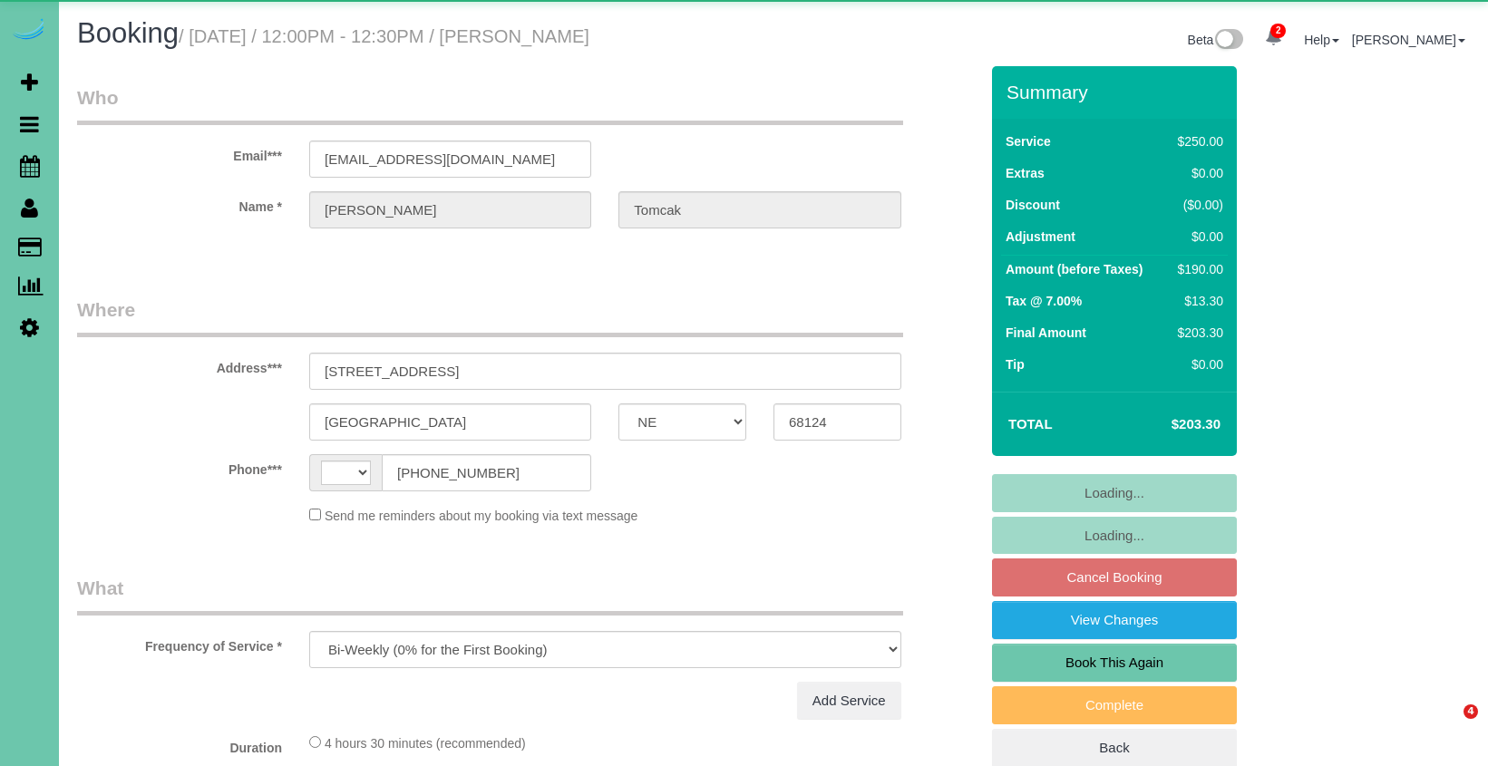
select select "NE"
select select "string:[GEOGRAPHIC_DATA]"
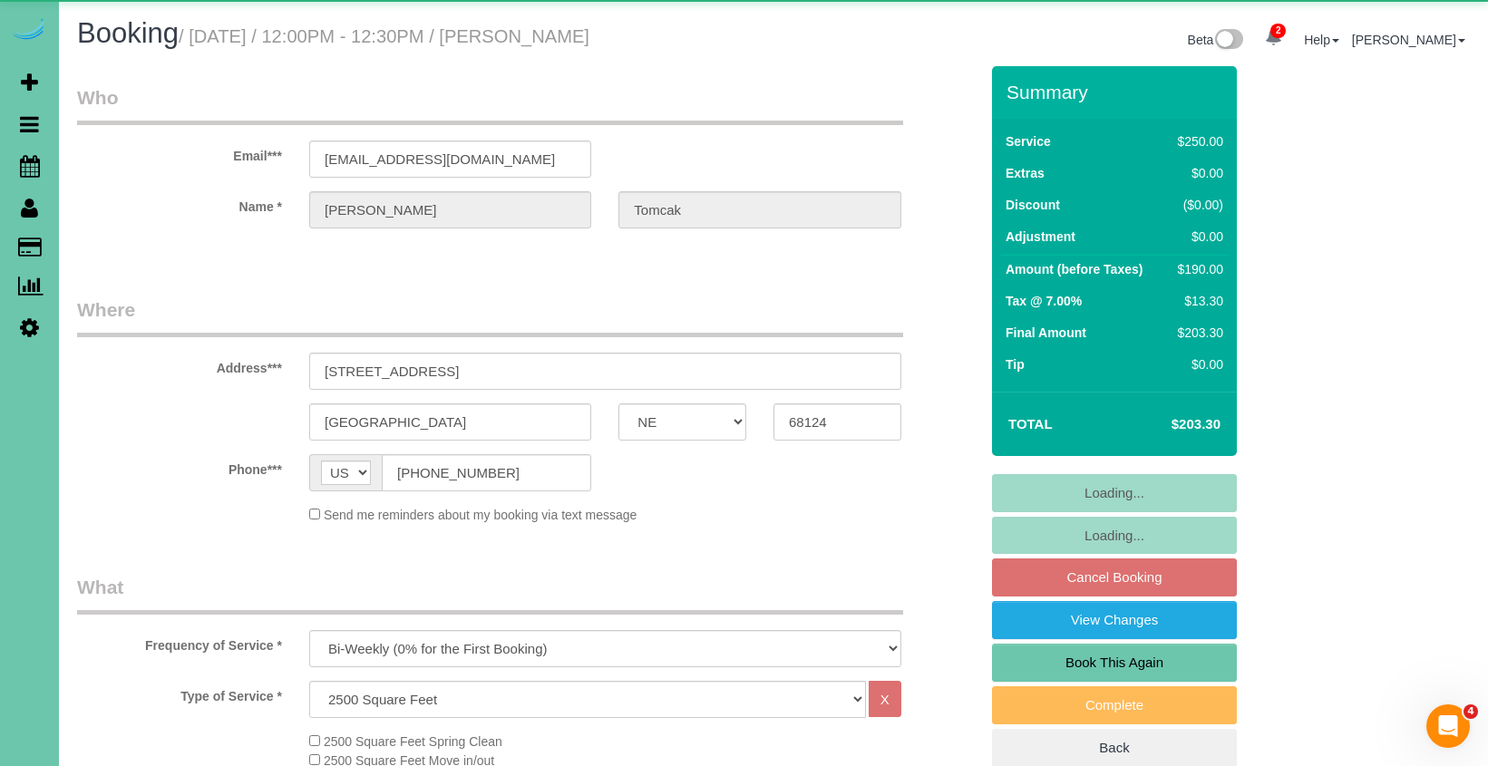
select select "object:919"
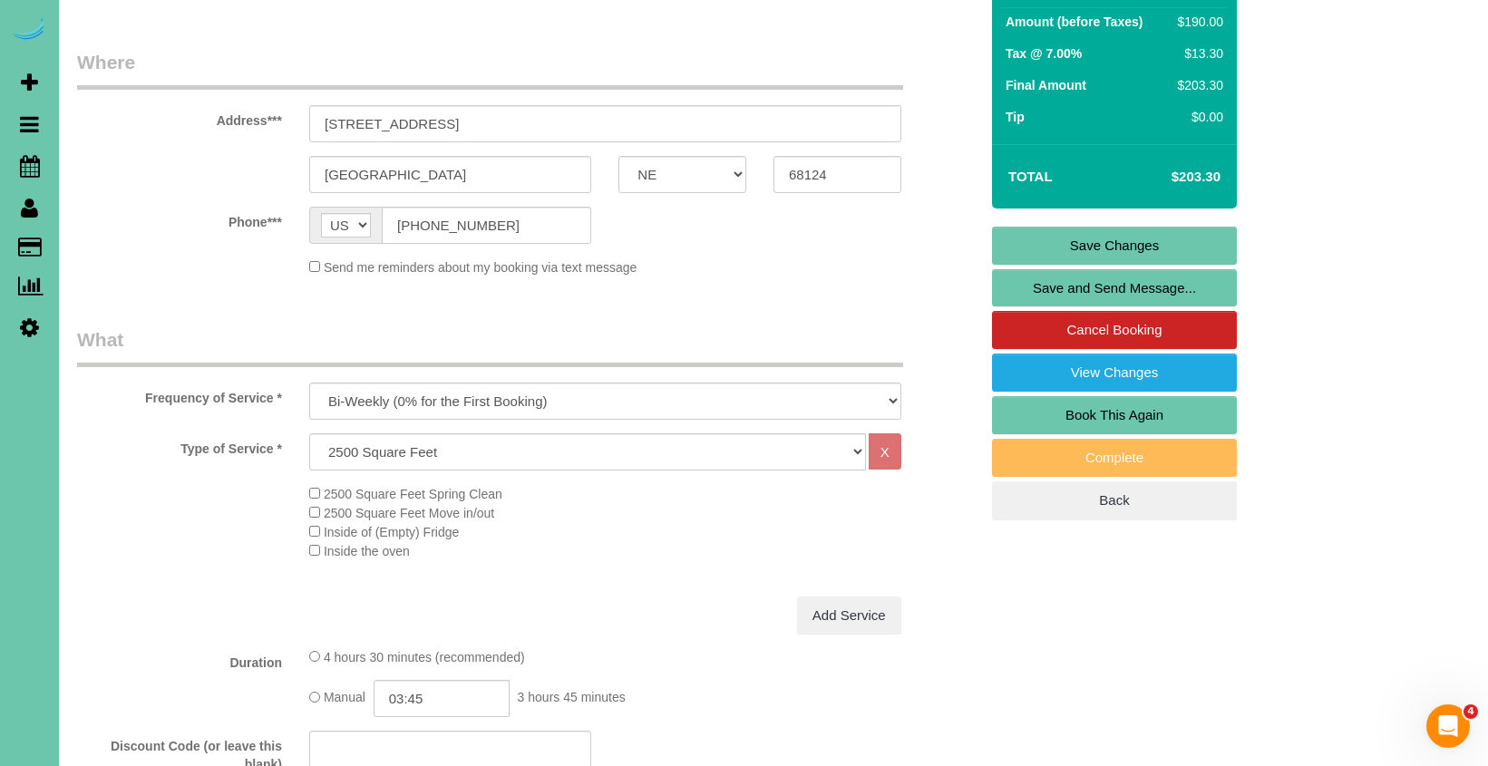
scroll to position [434, 0]
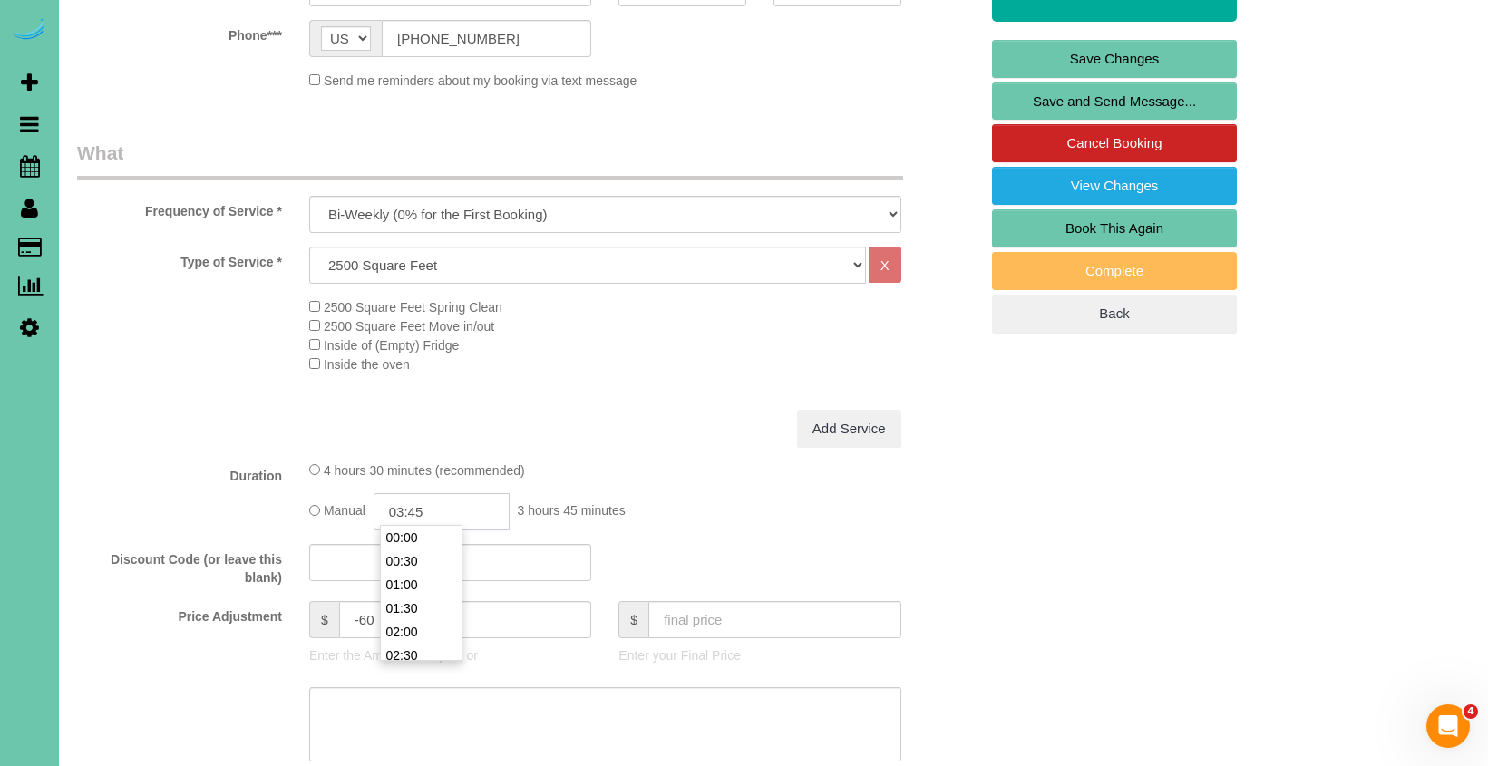
click at [402, 501] on input "03:45" at bounding box center [442, 511] width 136 height 37
type input "03:30"
click at [423, 596] on li "03:30" at bounding box center [421, 601] width 81 height 24
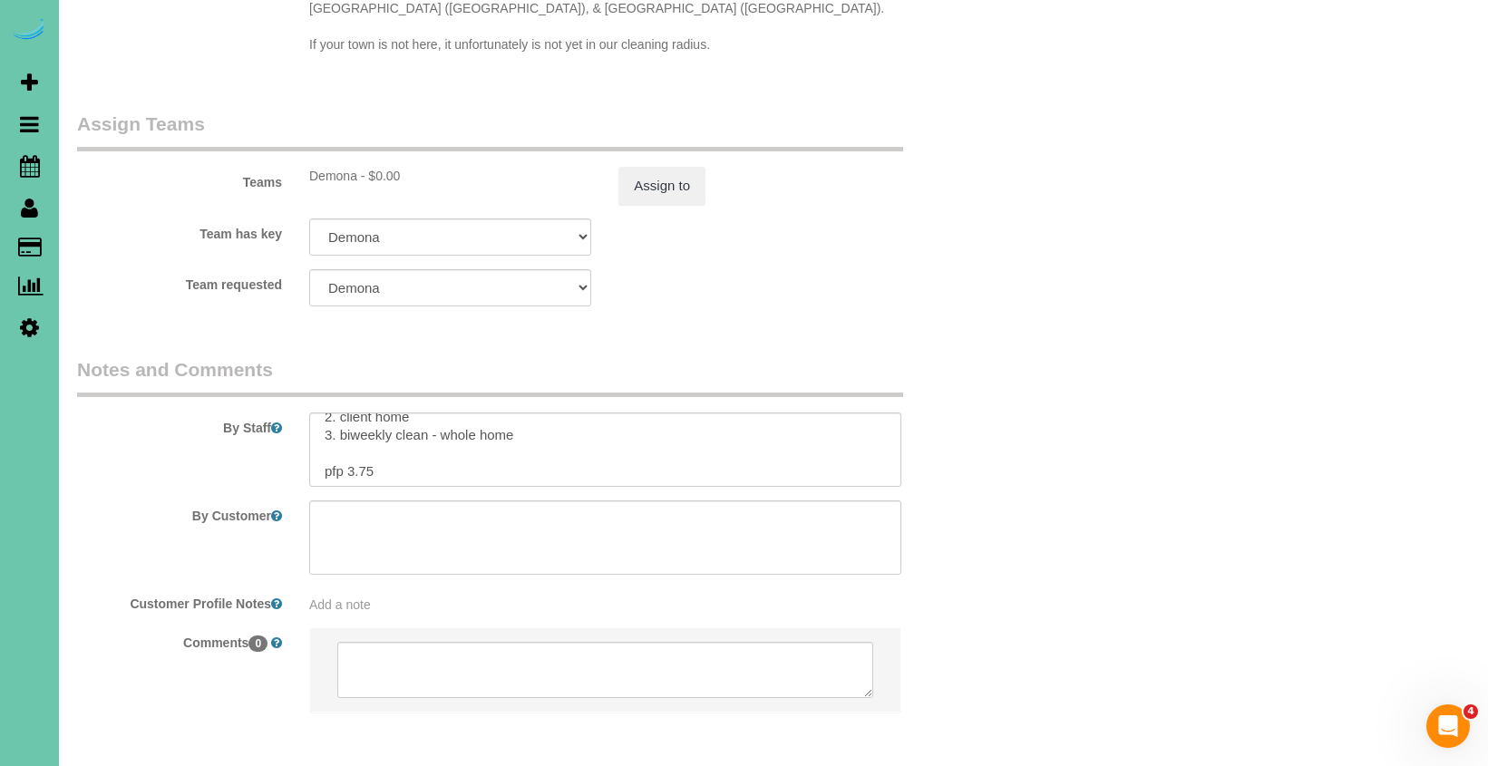
scroll to position [32, 0]
click at [363, 443] on textarea at bounding box center [605, 450] width 592 height 74
type textarea "1. credit 2. client home 3. biweekly clean - whole home pfp 3.5"
drag, startPoint x: 634, startPoint y: 182, endPoint x: 646, endPoint y: 169, distance: 18.0
click at [636, 181] on sui-booking-teams "Teams Demona - $0.00 Assign to Team has key Demona Admin Aliyah [GEOGRAPHIC_DAT…" at bounding box center [527, 209] width 901 height 196
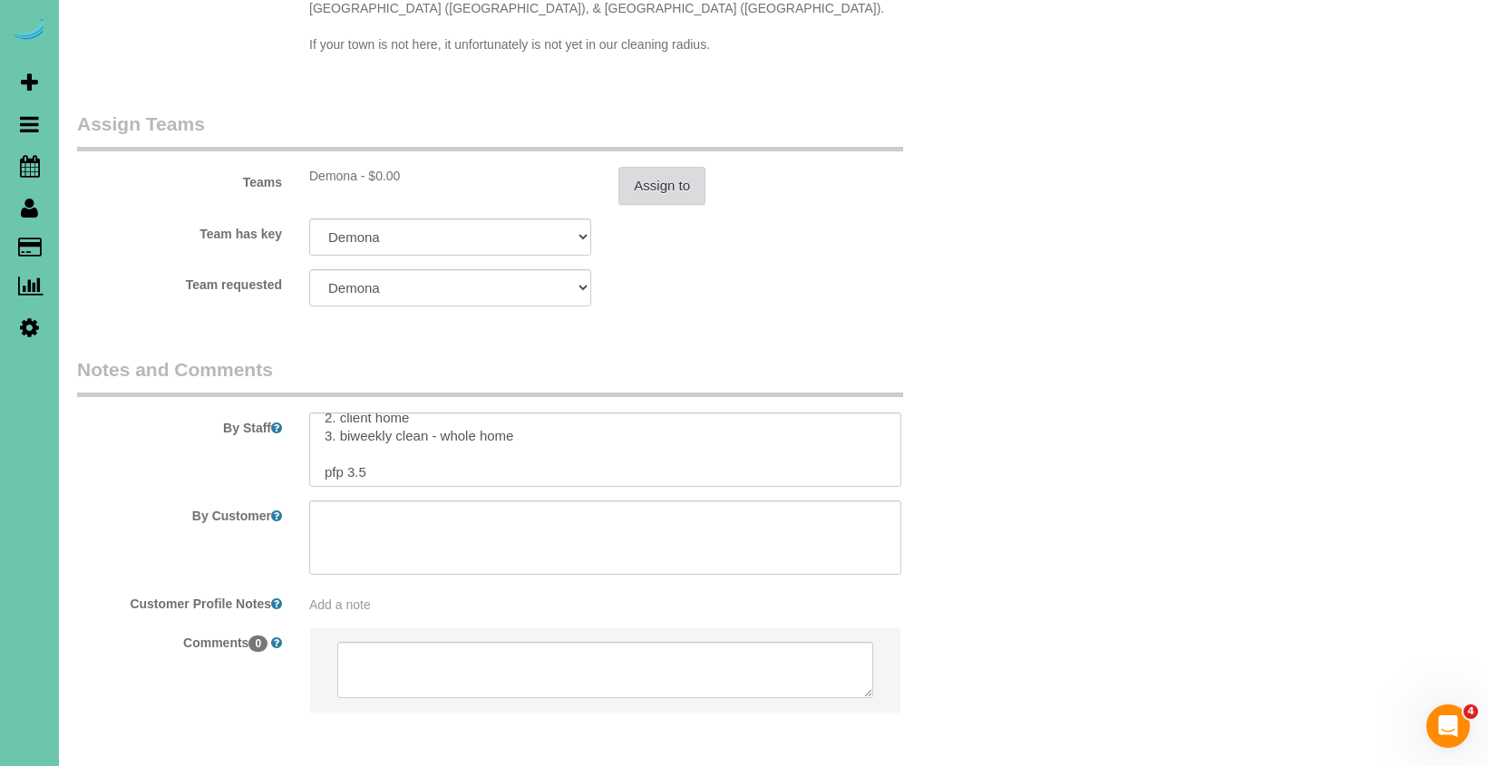
click at [647, 167] on button "Assign to" at bounding box center [661, 186] width 87 height 38
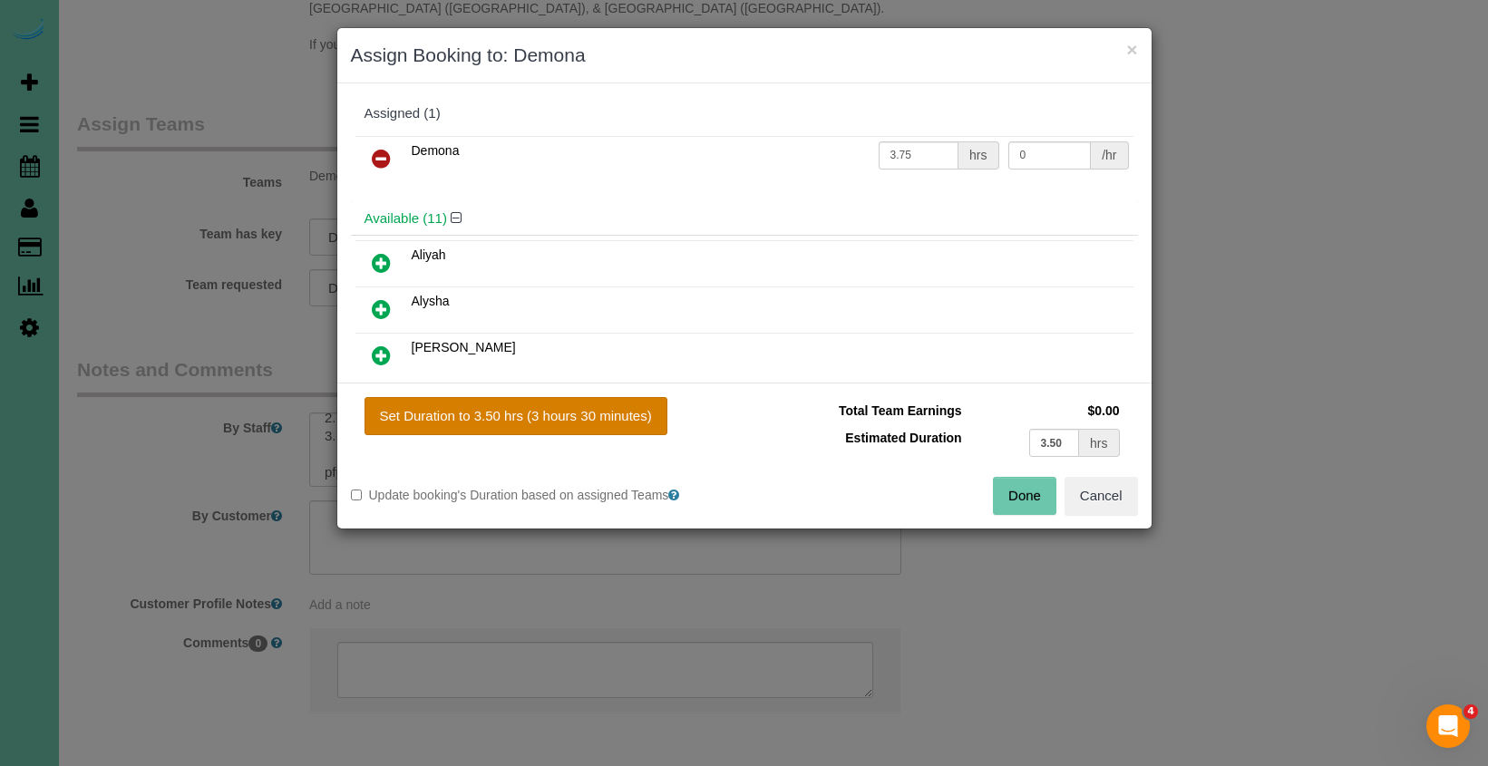
click at [543, 411] on button "Set Duration to 3.50 hrs (3 hours 30 minutes)" at bounding box center [515, 416] width 303 height 38
type input "3.50"
click at [1010, 481] on button "Done" at bounding box center [1024, 496] width 63 height 38
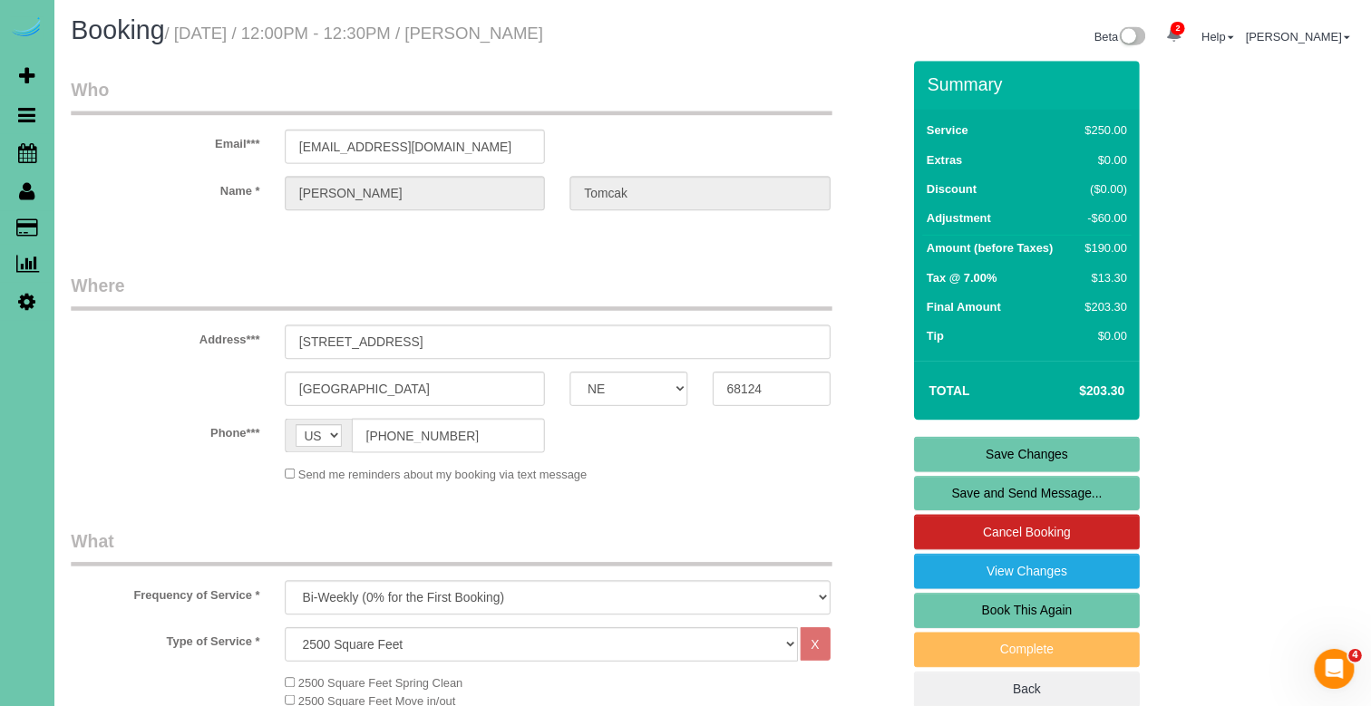
scroll to position [0, 0]
click at [1034, 481] on link "Save Changes" at bounding box center [1114, 493] width 245 height 38
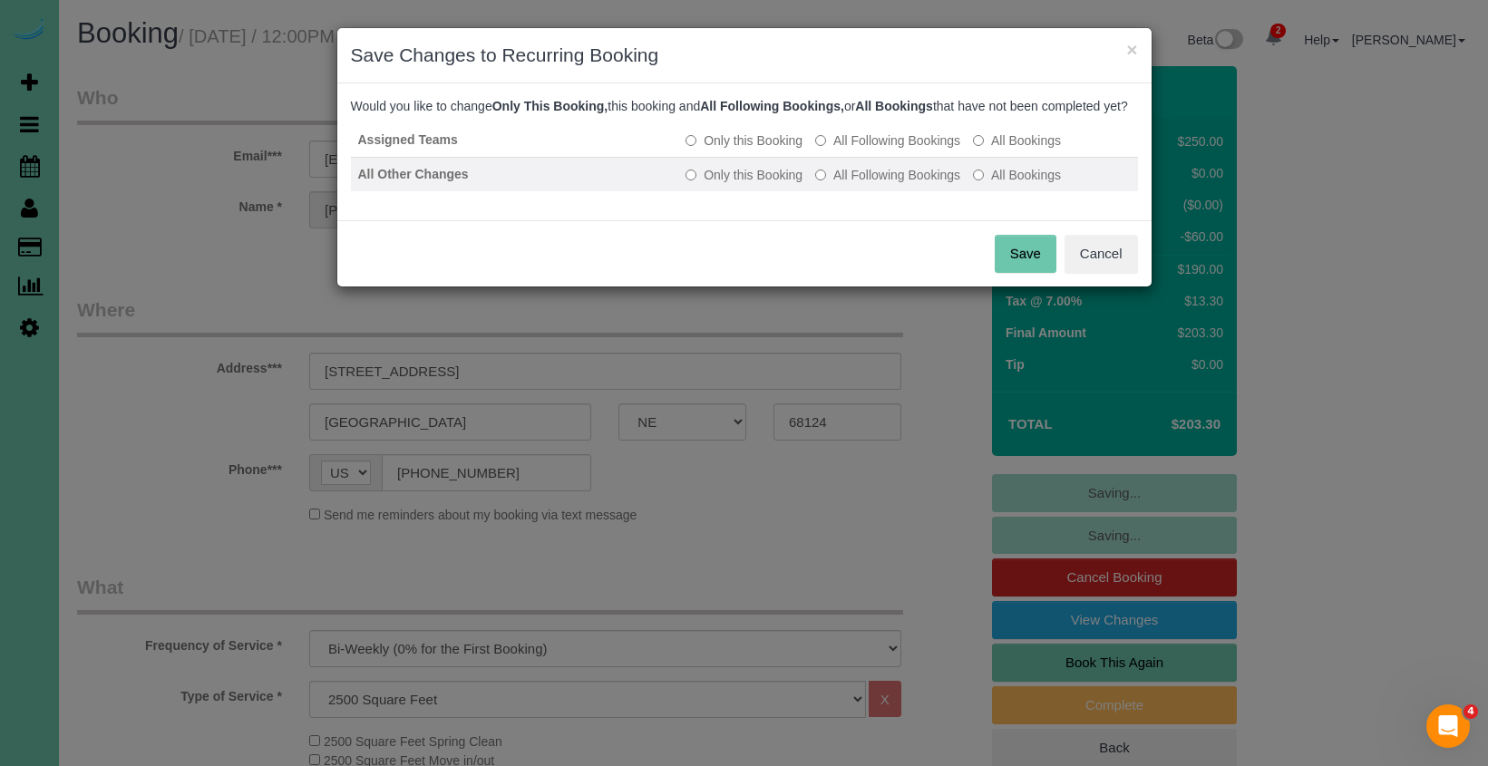
drag, startPoint x: 850, startPoint y: 157, endPoint x: 841, endPoint y: 183, distance: 27.5
click at [850, 150] on label "All Following Bookings" at bounding box center [887, 140] width 145 height 18
click at [840, 184] on label "All Following Bookings" at bounding box center [887, 175] width 145 height 18
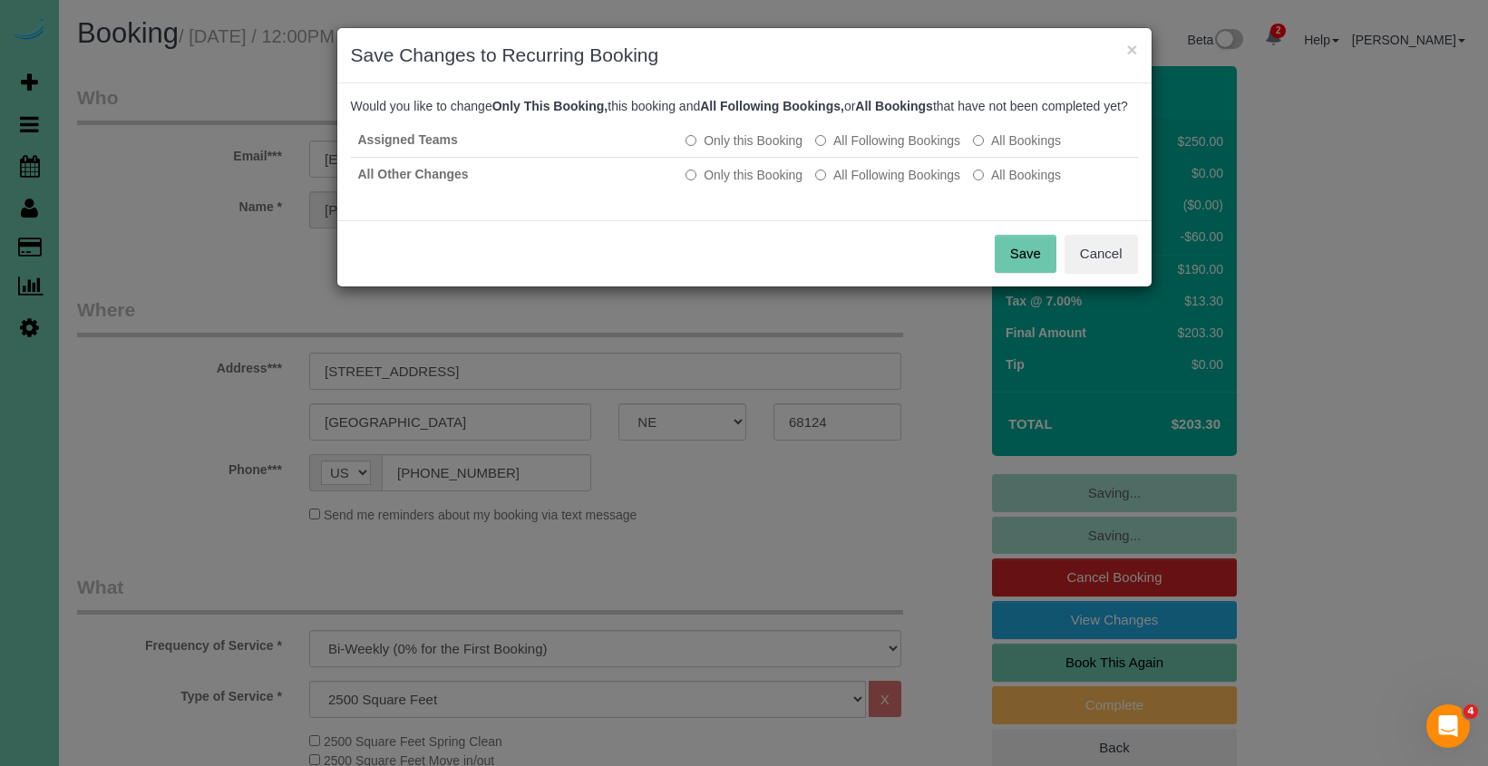
click at [1034, 268] on button "Save" at bounding box center [1026, 254] width 62 height 38
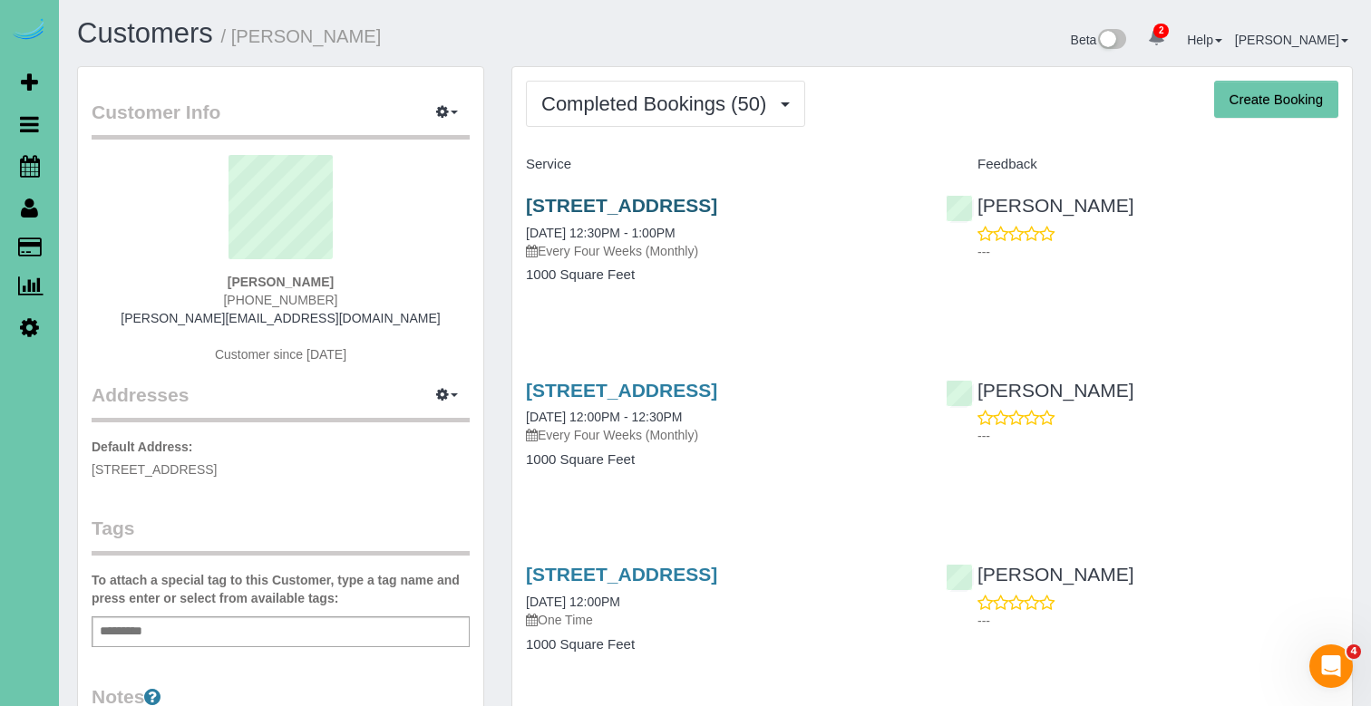
click at [694, 208] on link "[STREET_ADDRESS]" at bounding box center [621, 205] width 191 height 21
click at [574, 102] on span "Completed Bookings (50)" at bounding box center [658, 103] width 234 height 23
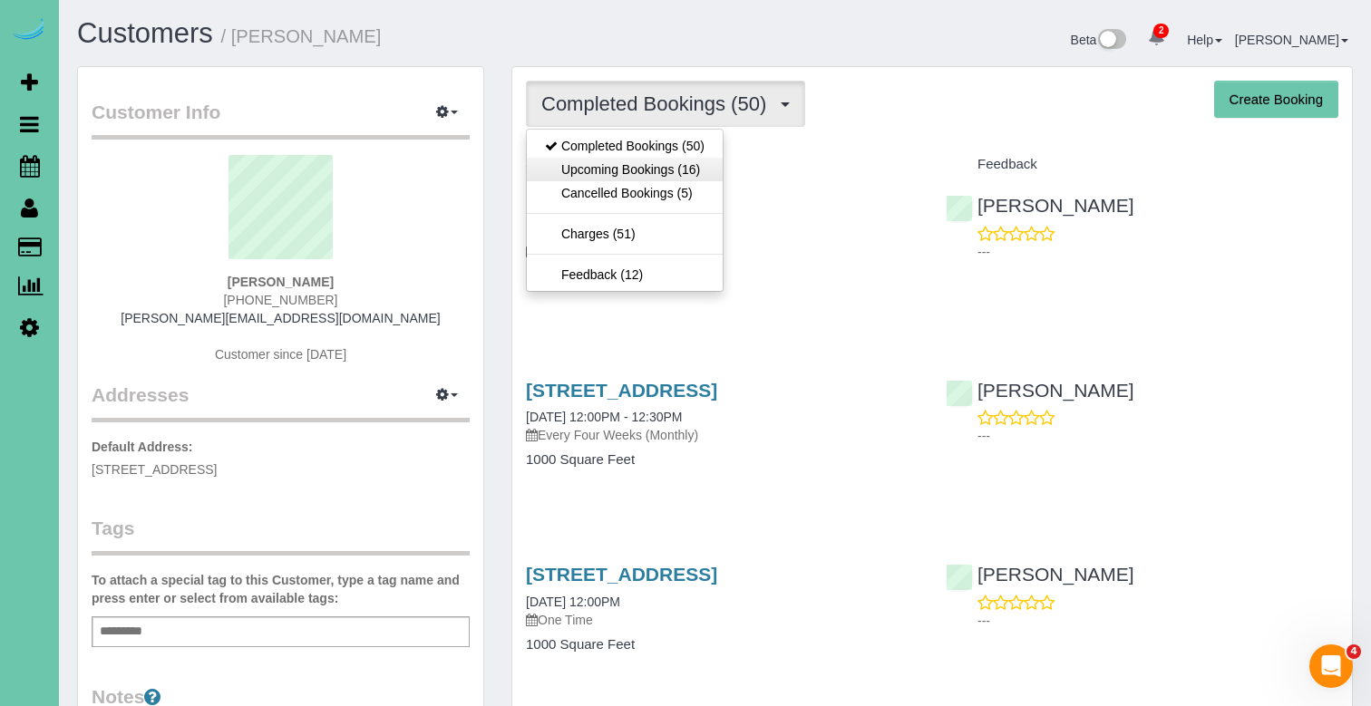
click at [569, 170] on link "Upcoming Bookings (16)" at bounding box center [625, 170] width 196 height 24
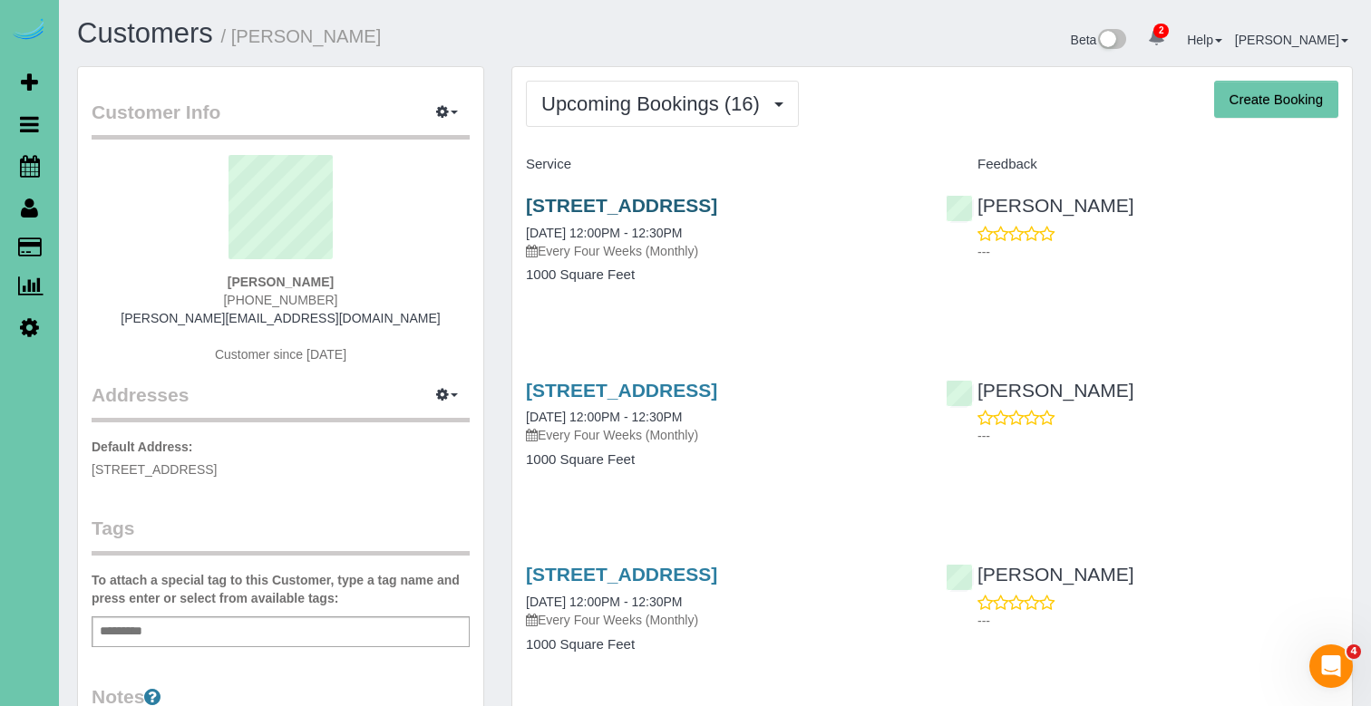
click at [600, 209] on link "[STREET_ADDRESS]" at bounding box center [621, 205] width 191 height 21
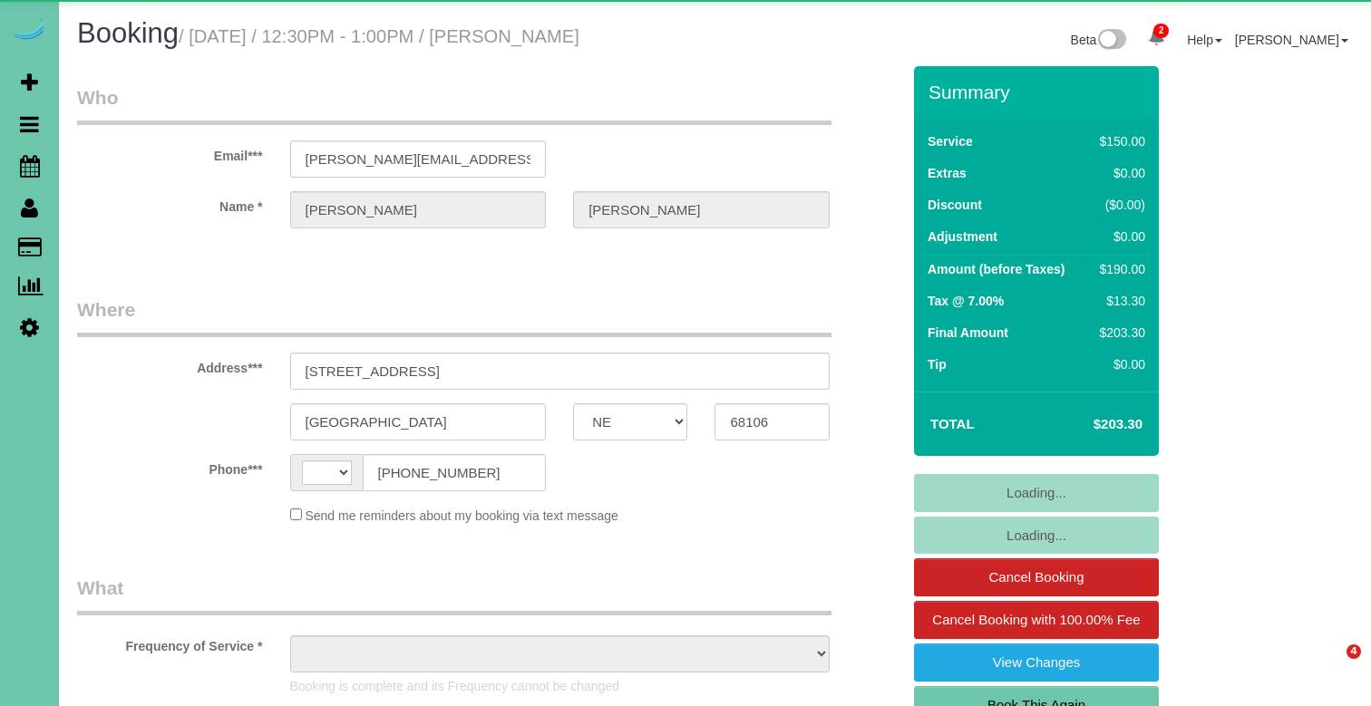
select select "NE"
select select "string:[GEOGRAPHIC_DATA]"
select select "object:916"
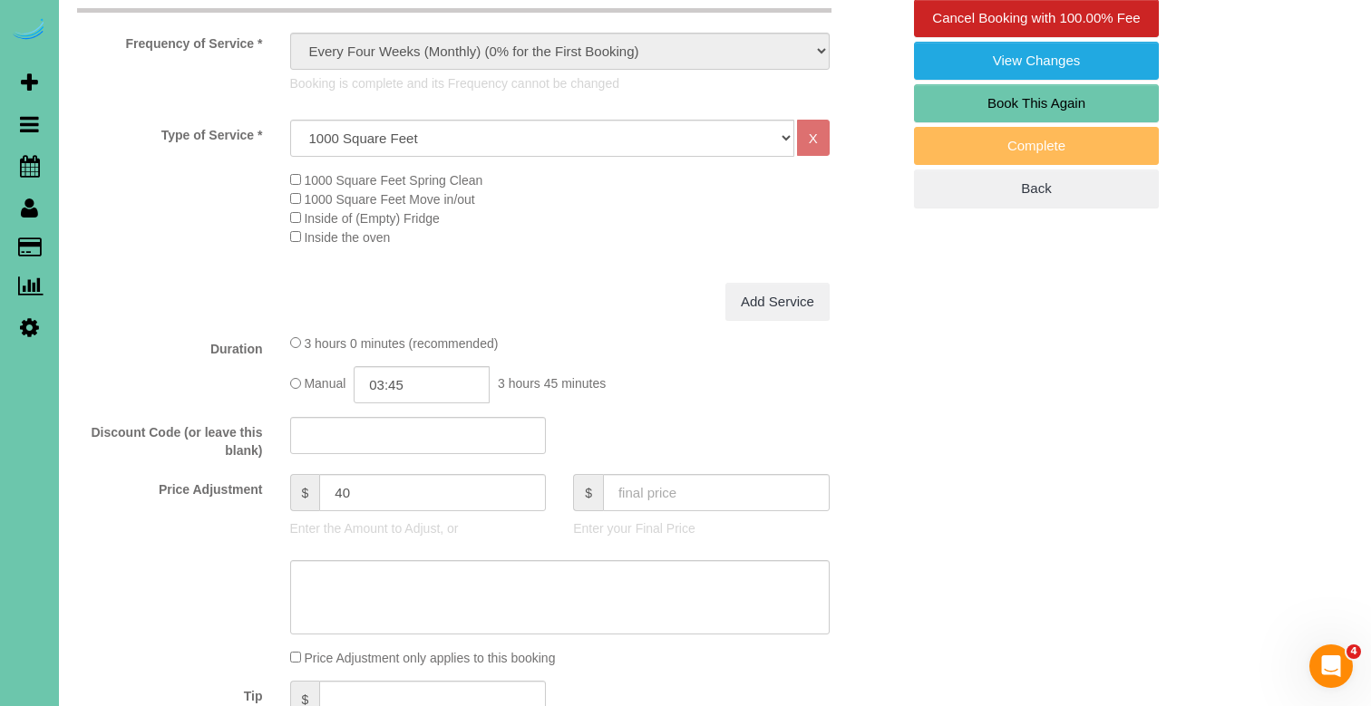
scroll to position [611, 0]
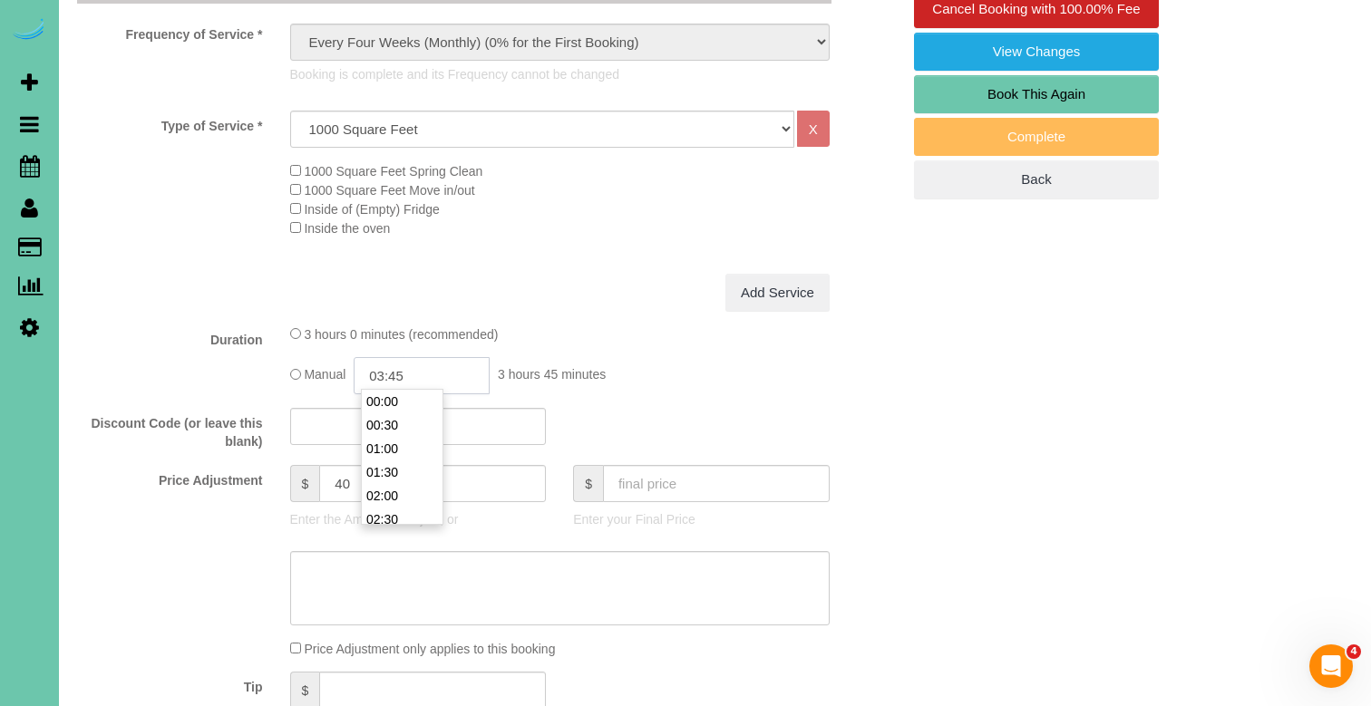
click at [452, 363] on input "03:45" at bounding box center [422, 375] width 136 height 37
click at [408, 434] on li "03:00" at bounding box center [402, 428] width 81 height 24
click at [394, 562] on textarea at bounding box center [559, 588] width 539 height 74
click at [406, 376] on input "03:00" at bounding box center [422, 375] width 136 height 37
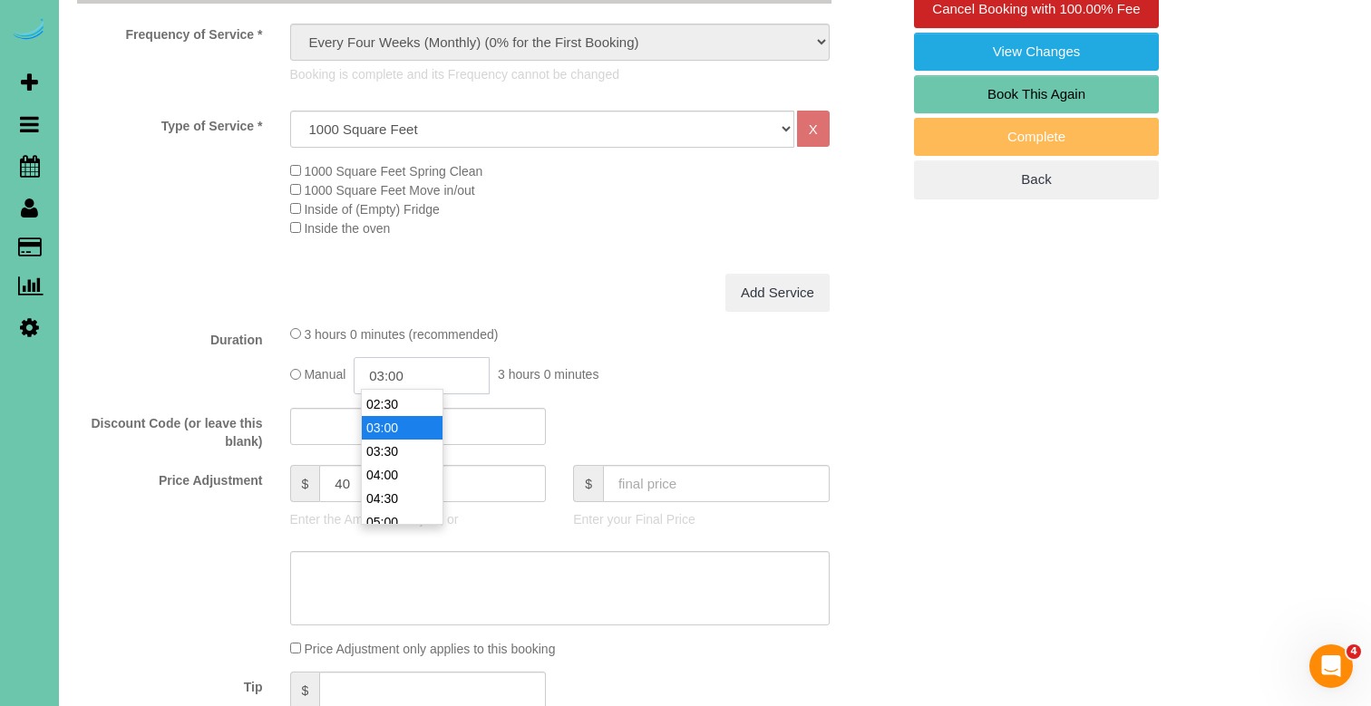
scroll to position [118, 0]
type input "03:30"
click at [383, 584] on textarea at bounding box center [559, 588] width 539 height 74
type textarea "new rate"
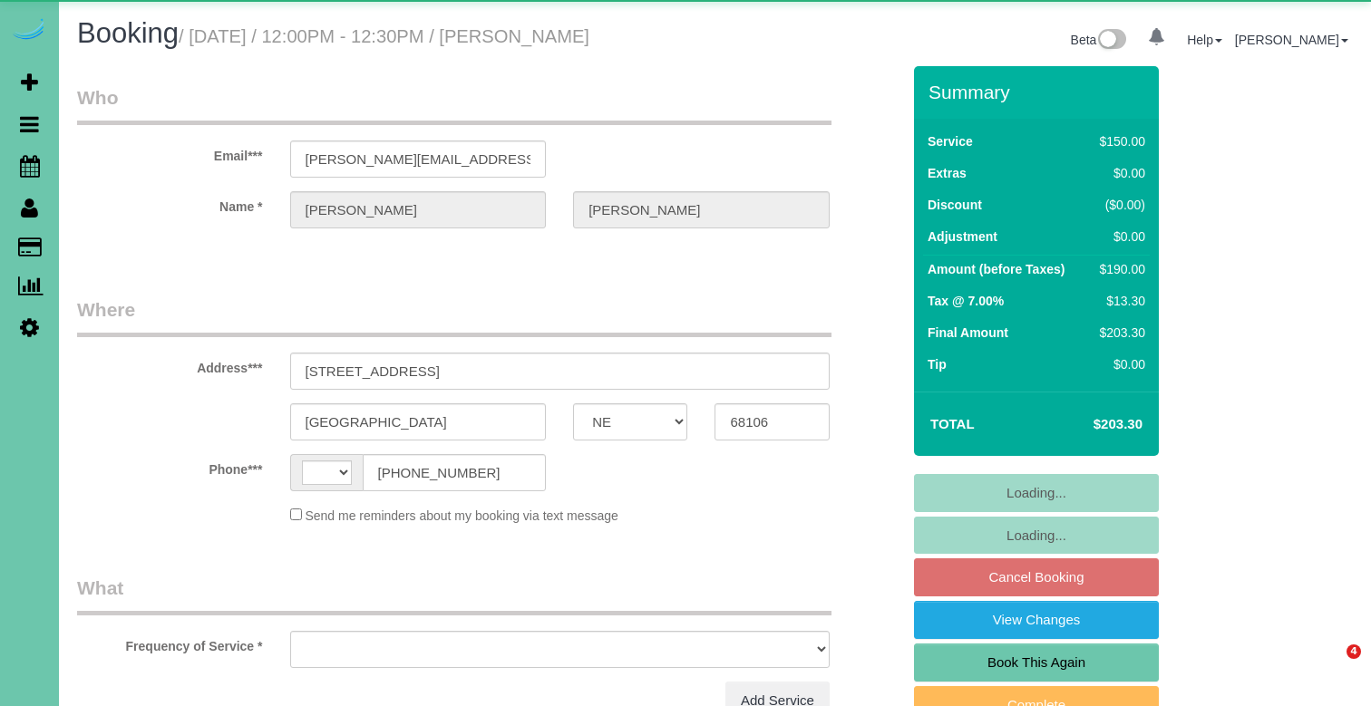
select select "NE"
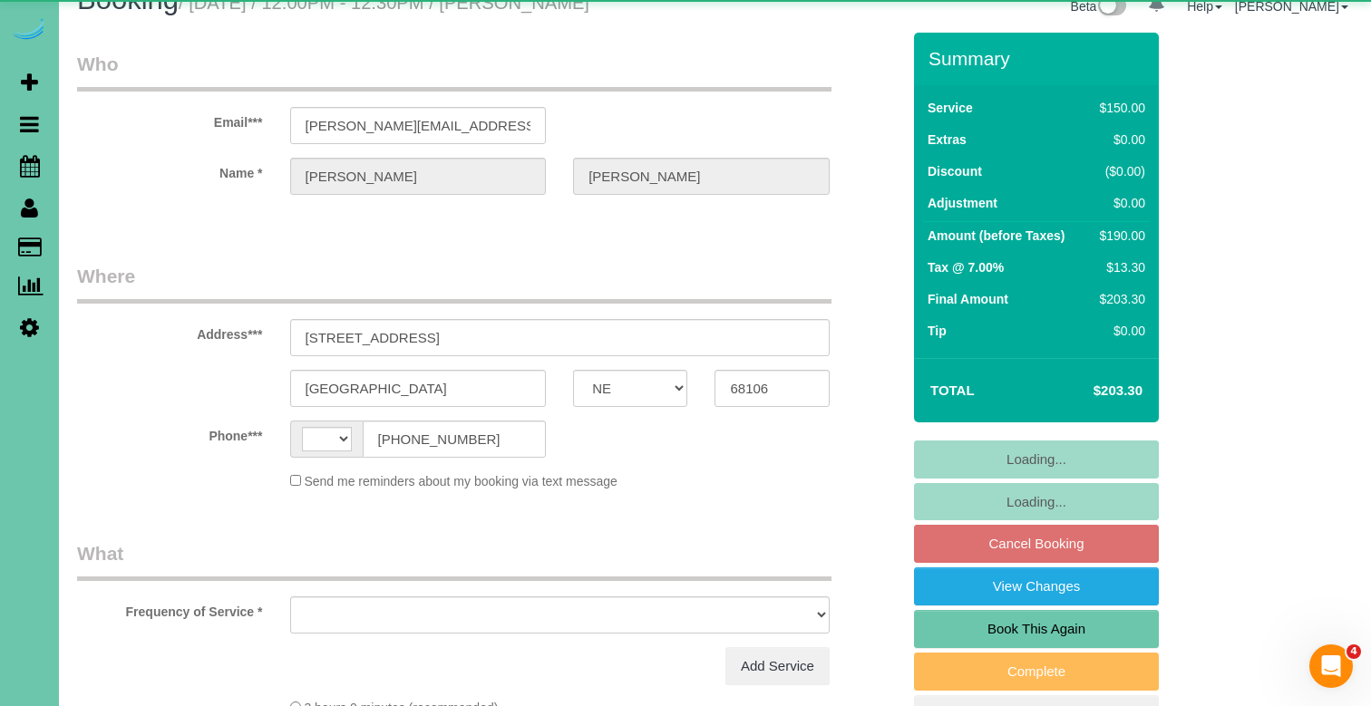
select select "string:[GEOGRAPHIC_DATA]"
select select "object:654"
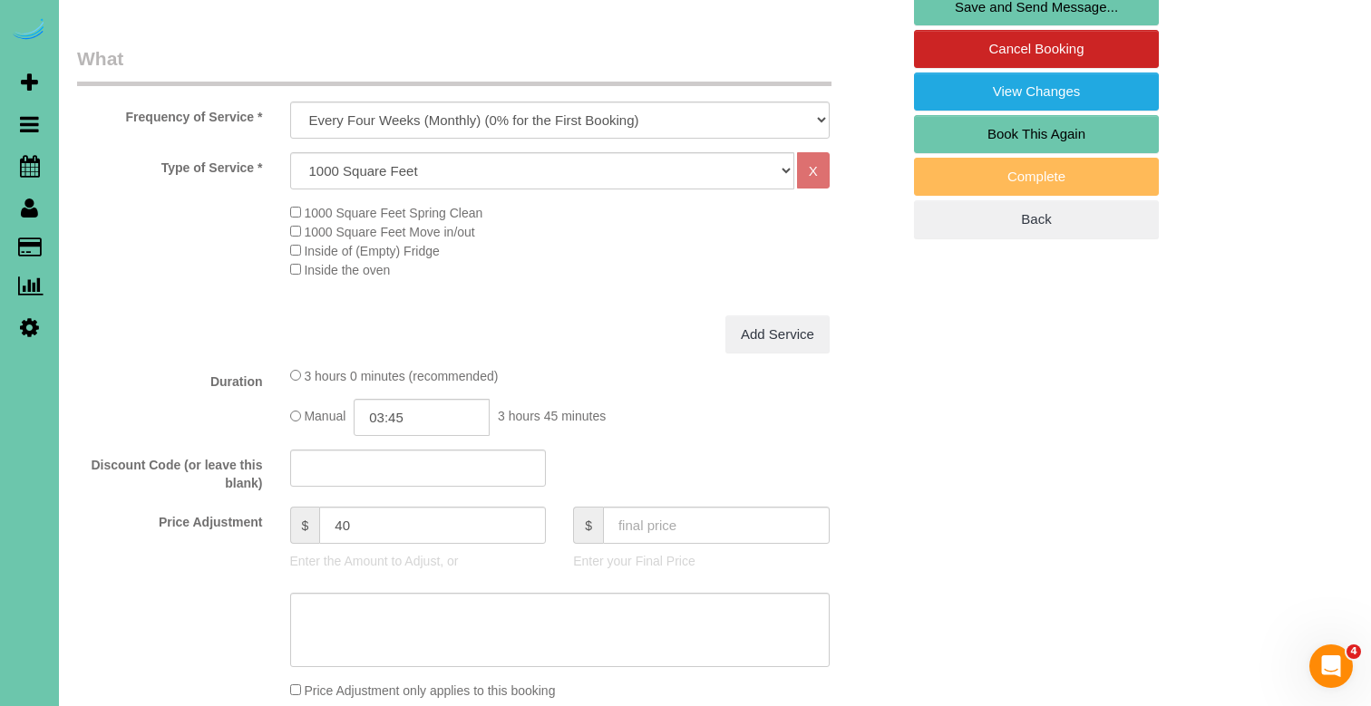
scroll to position [576, 0]
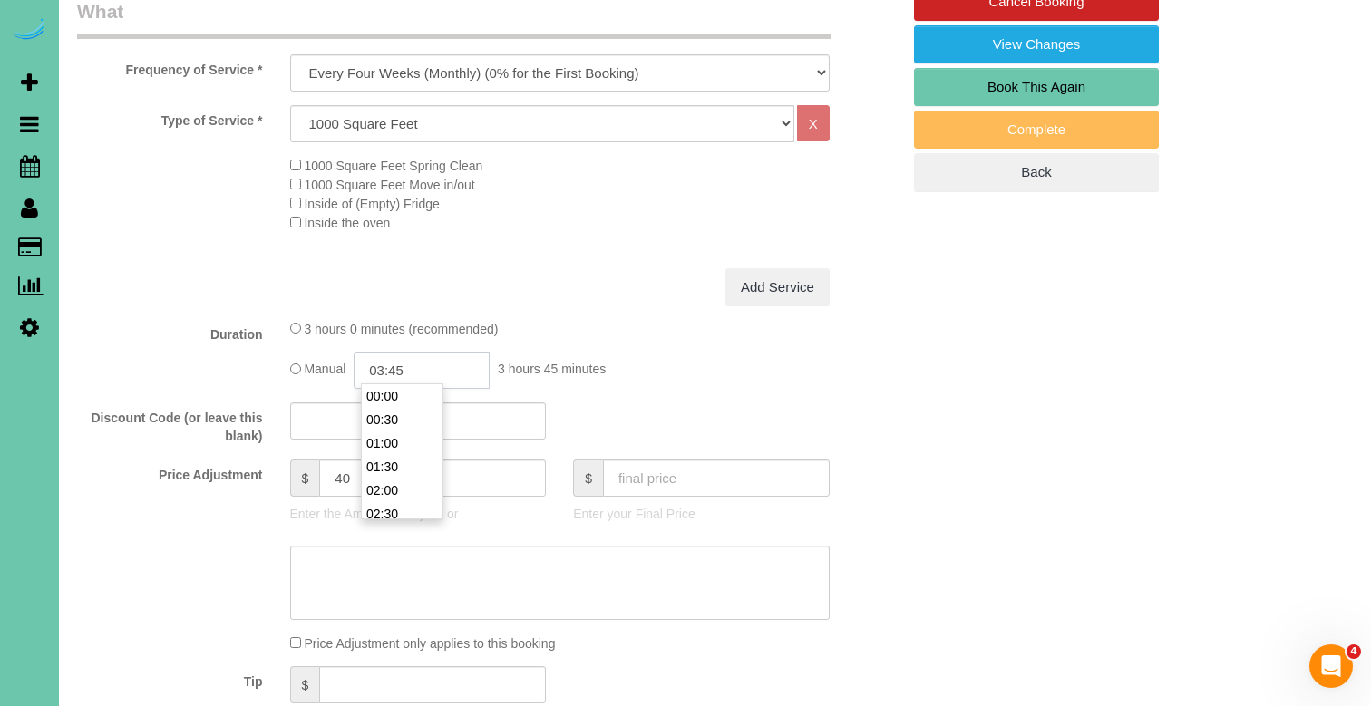
click at [413, 364] on input "03:45" at bounding box center [422, 370] width 136 height 37
type input "03:30"
click at [378, 561] on textarea at bounding box center [559, 583] width 539 height 74
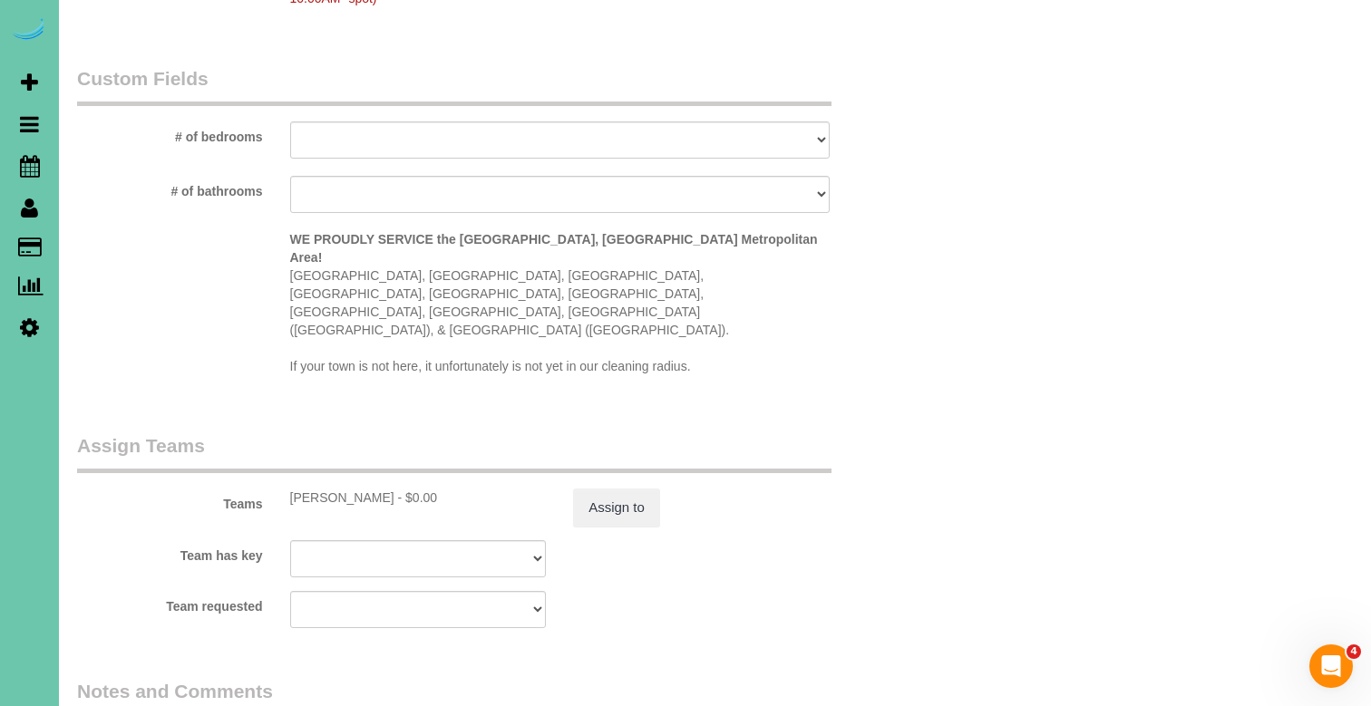
scroll to position [1656, 0]
type textarea "new rate - [DATE]"
click at [588, 462] on sui-booking-teams "Teams [PERSON_NAME] - $0.00 Assign to Team has key [PERSON_NAME] Admin Aliyah […" at bounding box center [488, 528] width 823 height 196
click at [594, 486] on button "Assign to" at bounding box center [616, 505] width 87 height 38
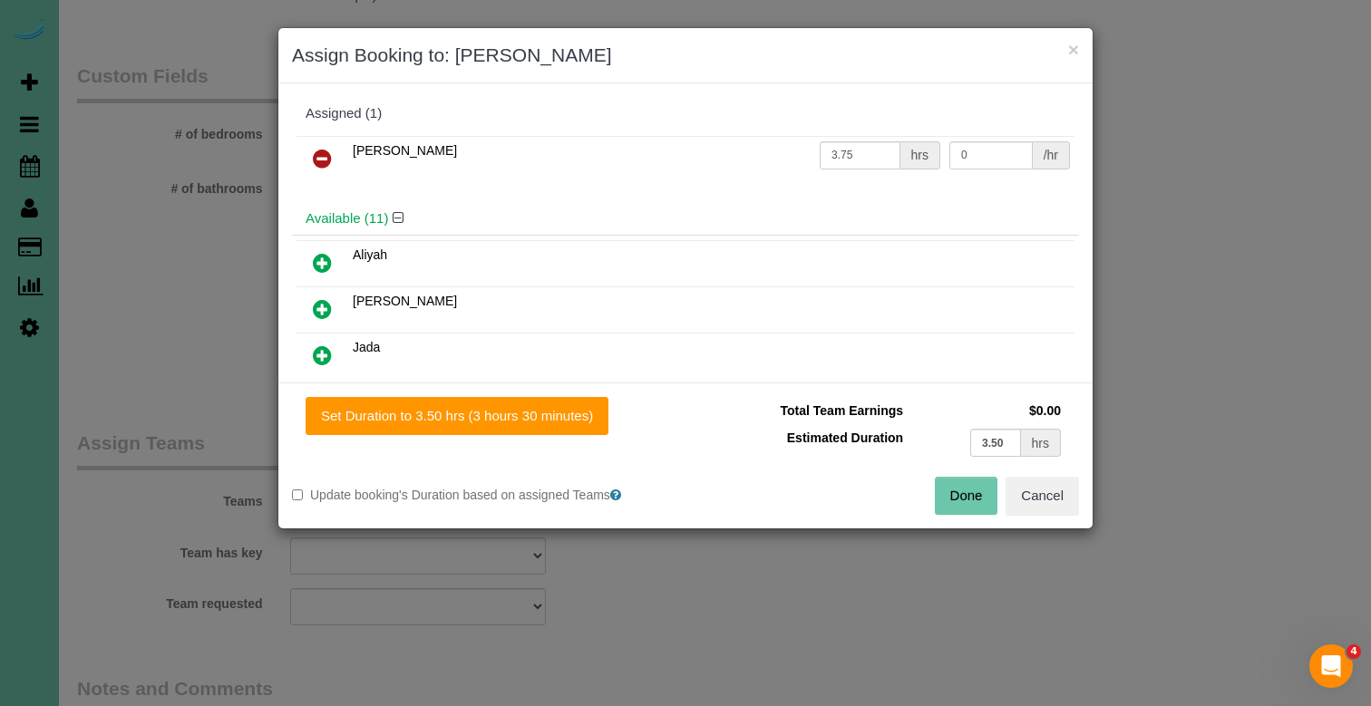
click at [532, 447] on div "Set Duration to 3.50 hrs (3 hours 30 minutes) Total Team Earnings $0.00 Estimat…" at bounding box center [685, 456] width 814 height 146
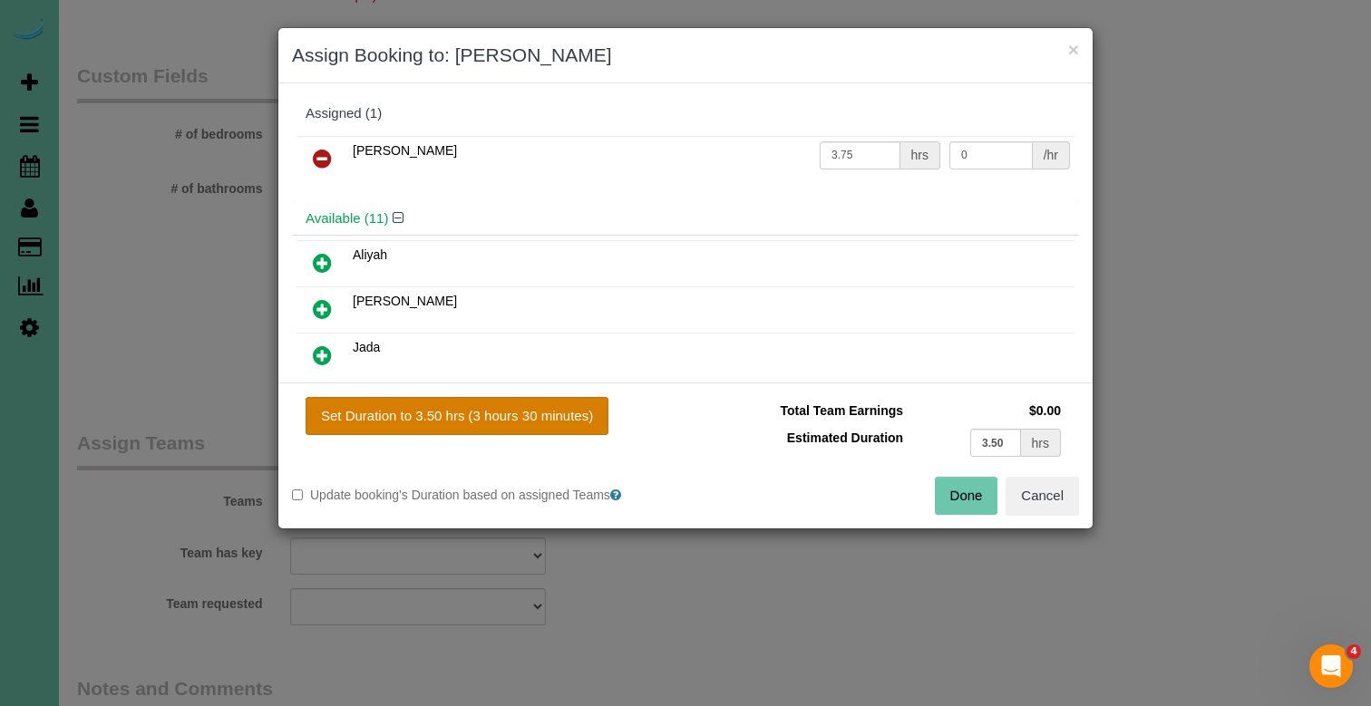
click at [541, 427] on button "Set Duration to 3.50 hrs (3 hours 30 minutes)" at bounding box center [457, 416] width 303 height 38
type input "3.50"
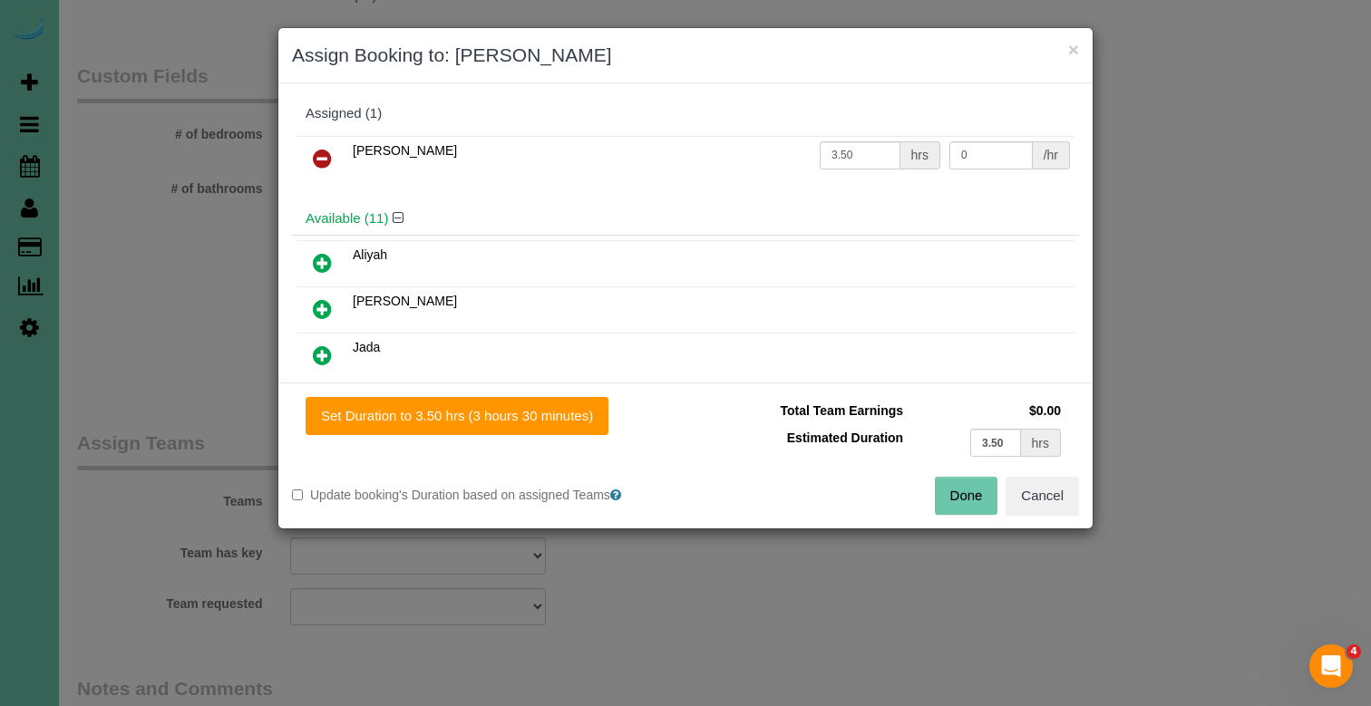
click at [957, 500] on button "Done" at bounding box center [966, 496] width 63 height 38
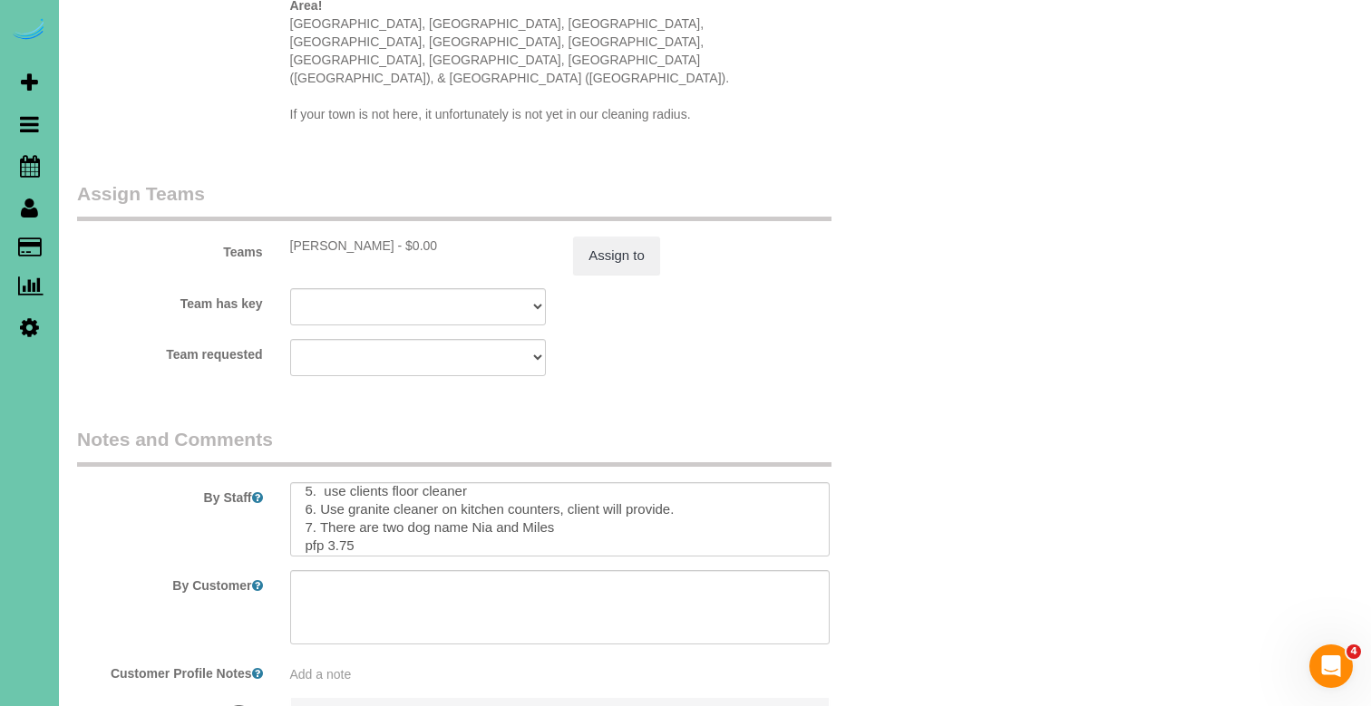
scroll to position [118, 0]
click at [349, 482] on textarea at bounding box center [559, 519] width 539 height 74
type textarea "**BRING YOUR LADDER IN TO REACH ITEMS YOU CANNOT REACH!!!!!** **VAC ALL FURNATU…"
click at [617, 237] on button "Assign to" at bounding box center [616, 256] width 87 height 38
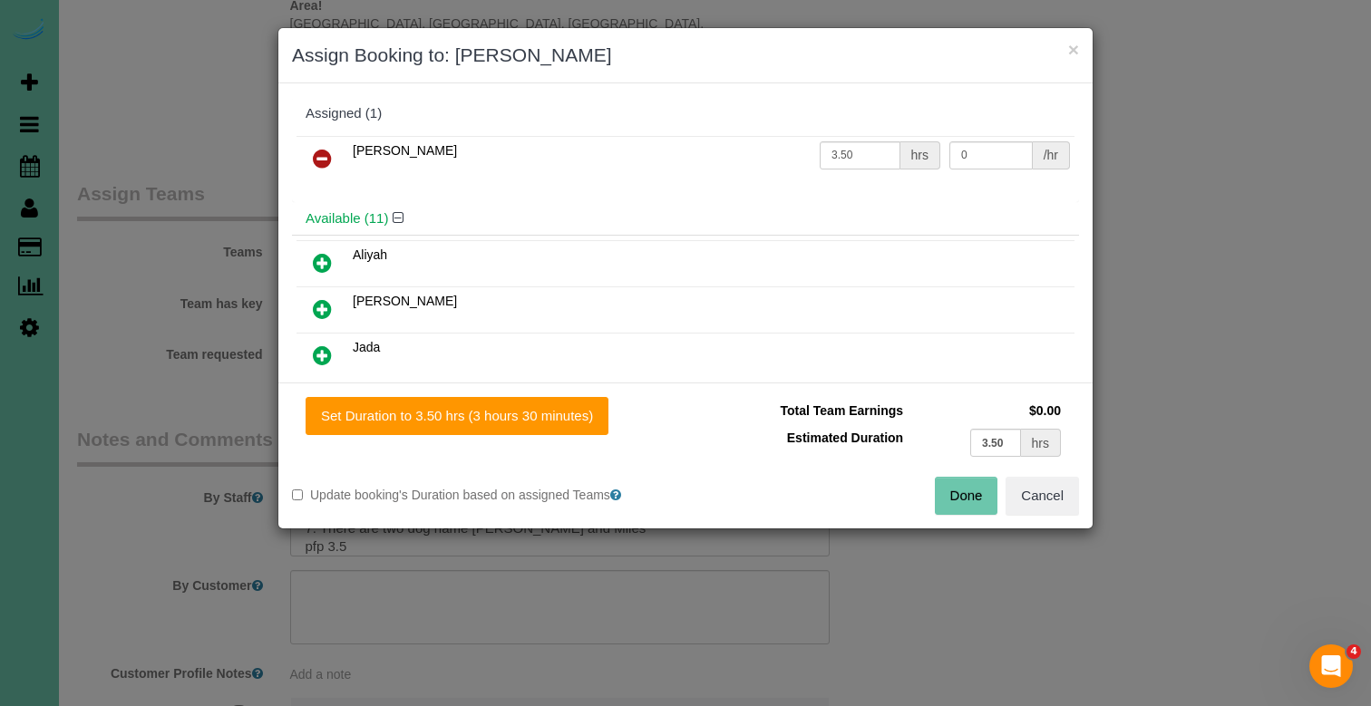
click at [955, 489] on button "Done" at bounding box center [966, 496] width 63 height 38
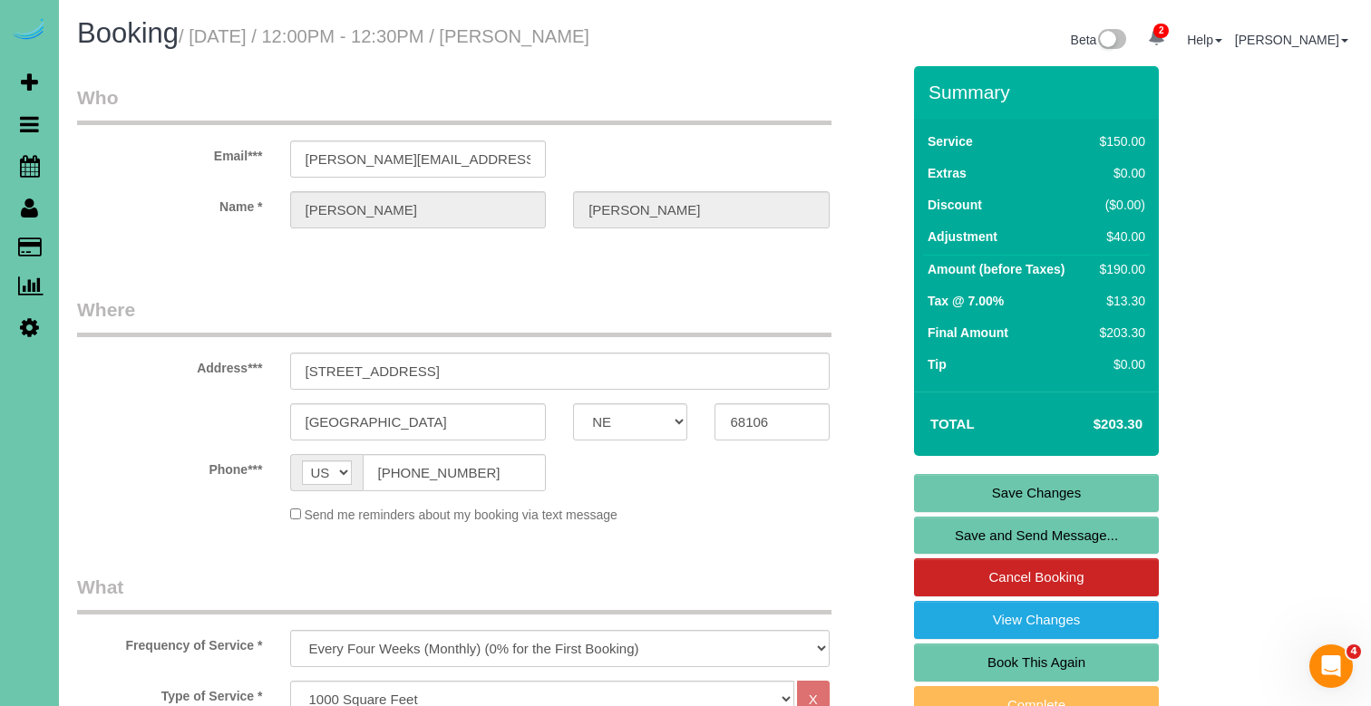
scroll to position [0, 0]
click at [1062, 494] on link "Save Changes" at bounding box center [1036, 493] width 245 height 38
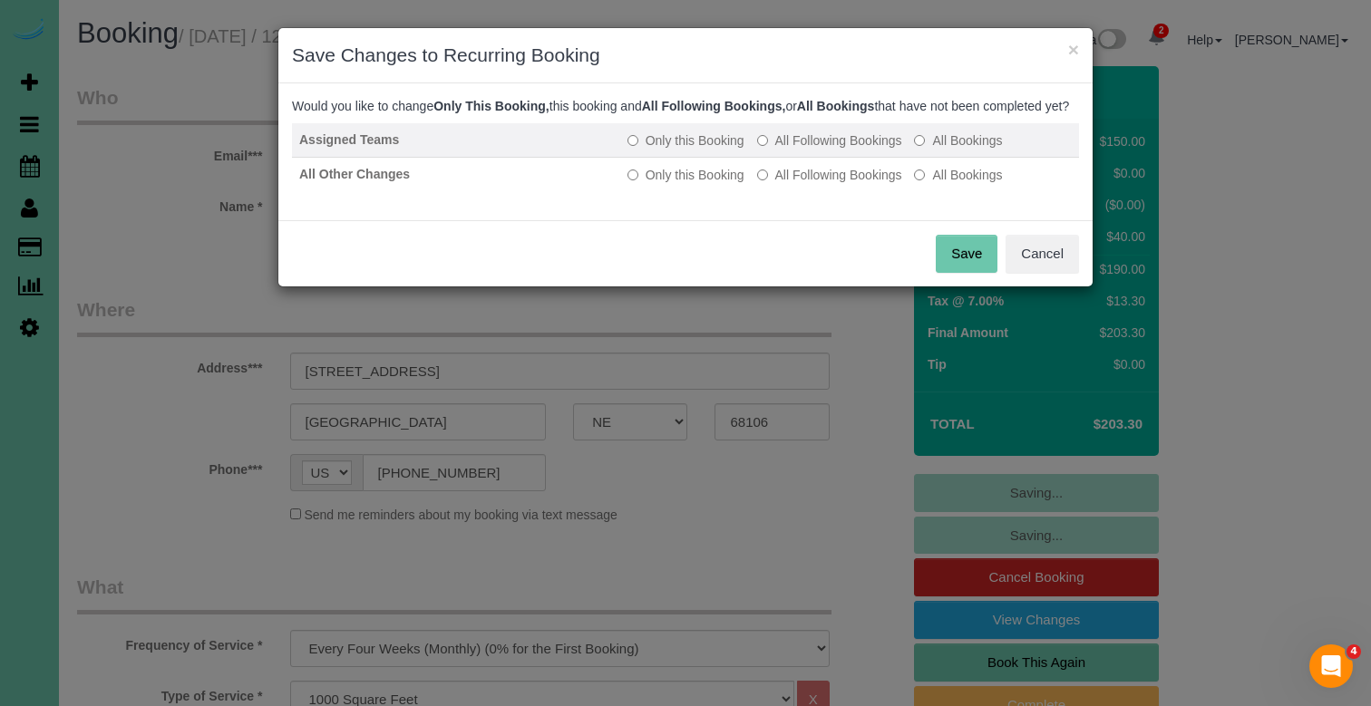
click at [867, 150] on label "All Following Bookings" at bounding box center [829, 140] width 145 height 18
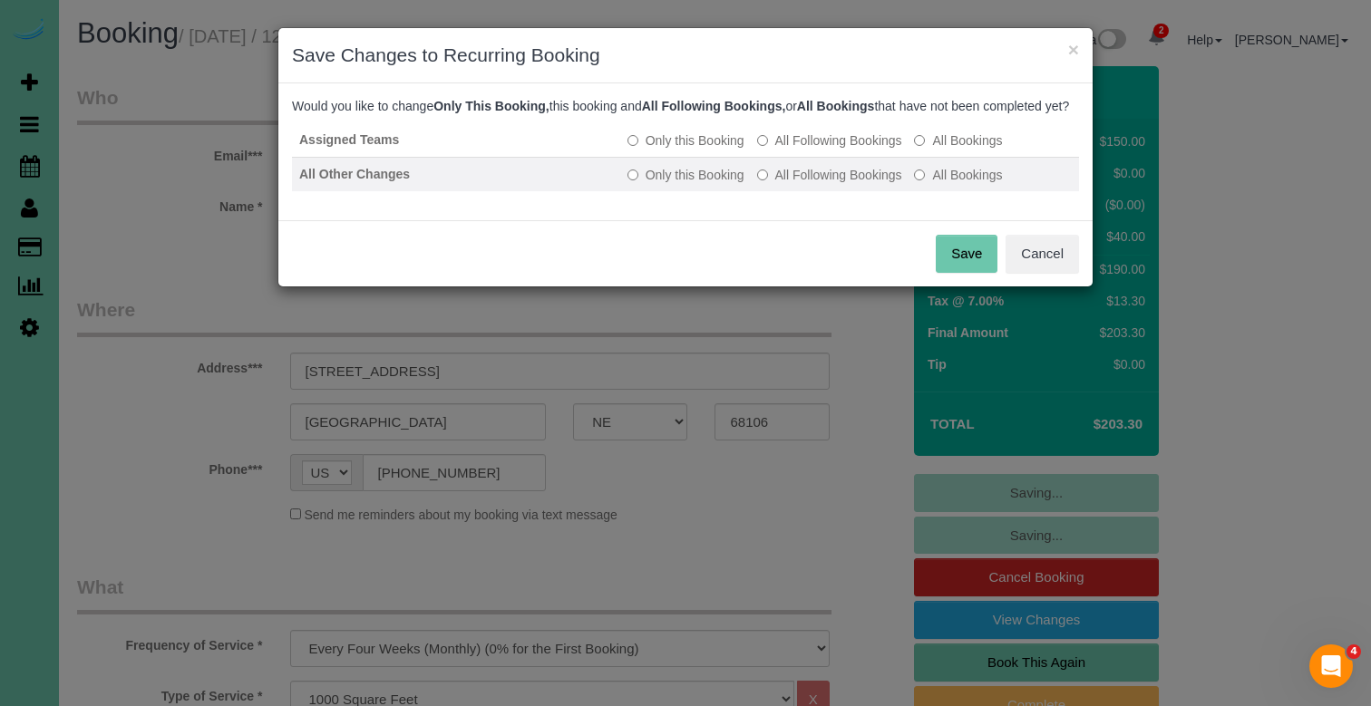
click at [867, 184] on label "All Following Bookings" at bounding box center [829, 175] width 145 height 18
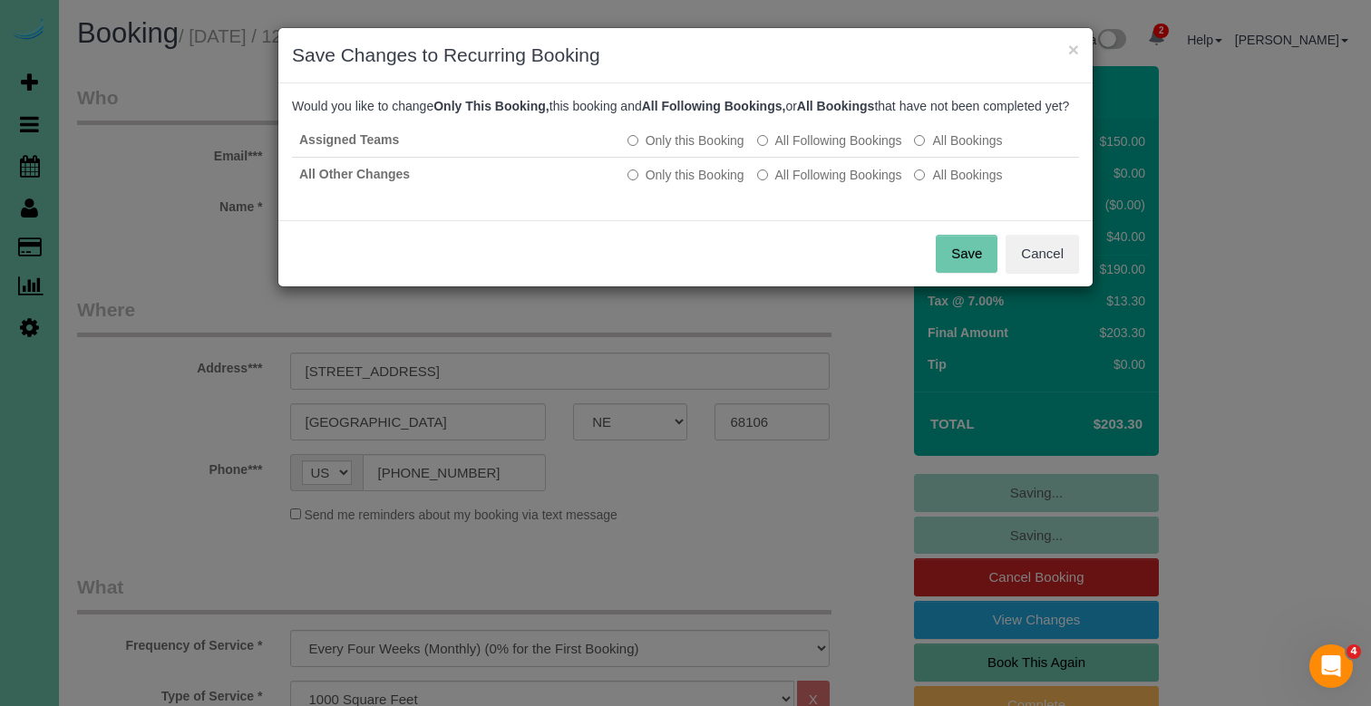
click at [958, 266] on button "Save" at bounding box center [967, 254] width 62 height 38
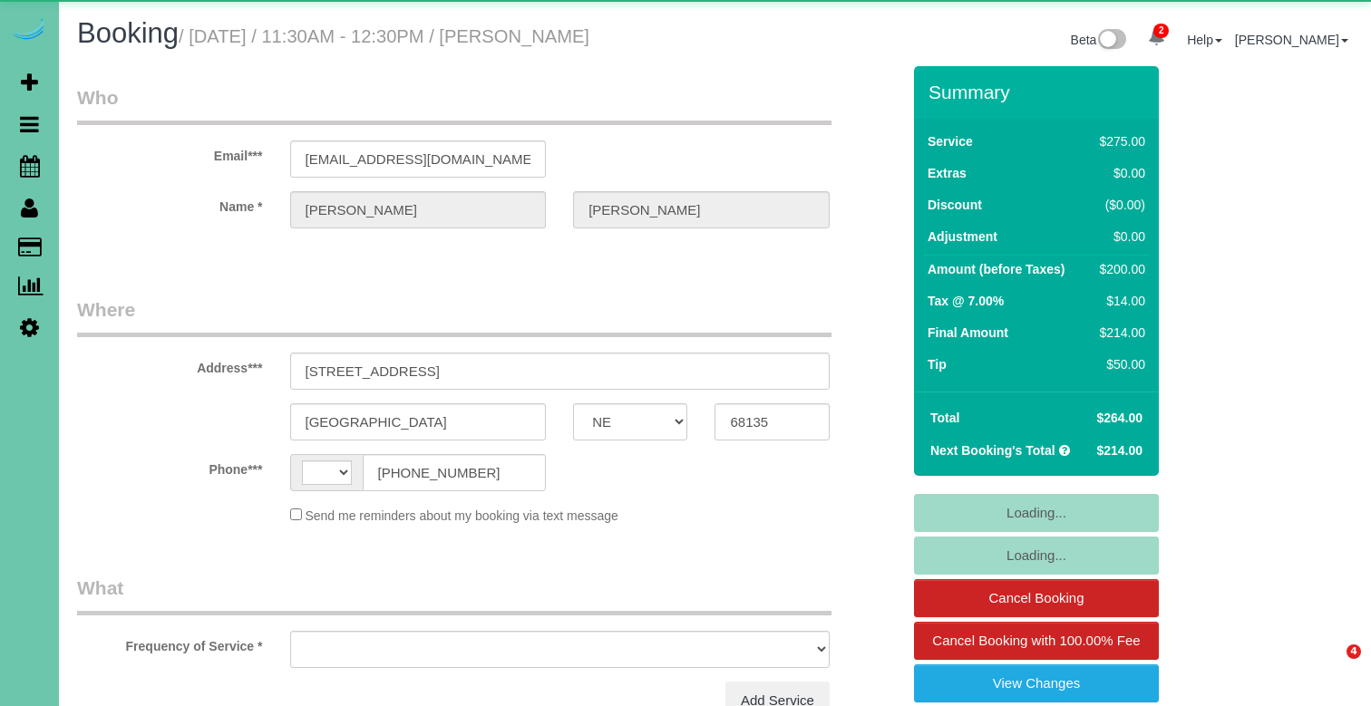
select select "NE"
select select "string:[GEOGRAPHIC_DATA]"
select select "object:644"
select select "string:fspay-221f8537-c336-427d-ba7d-16e9d8649ef5"
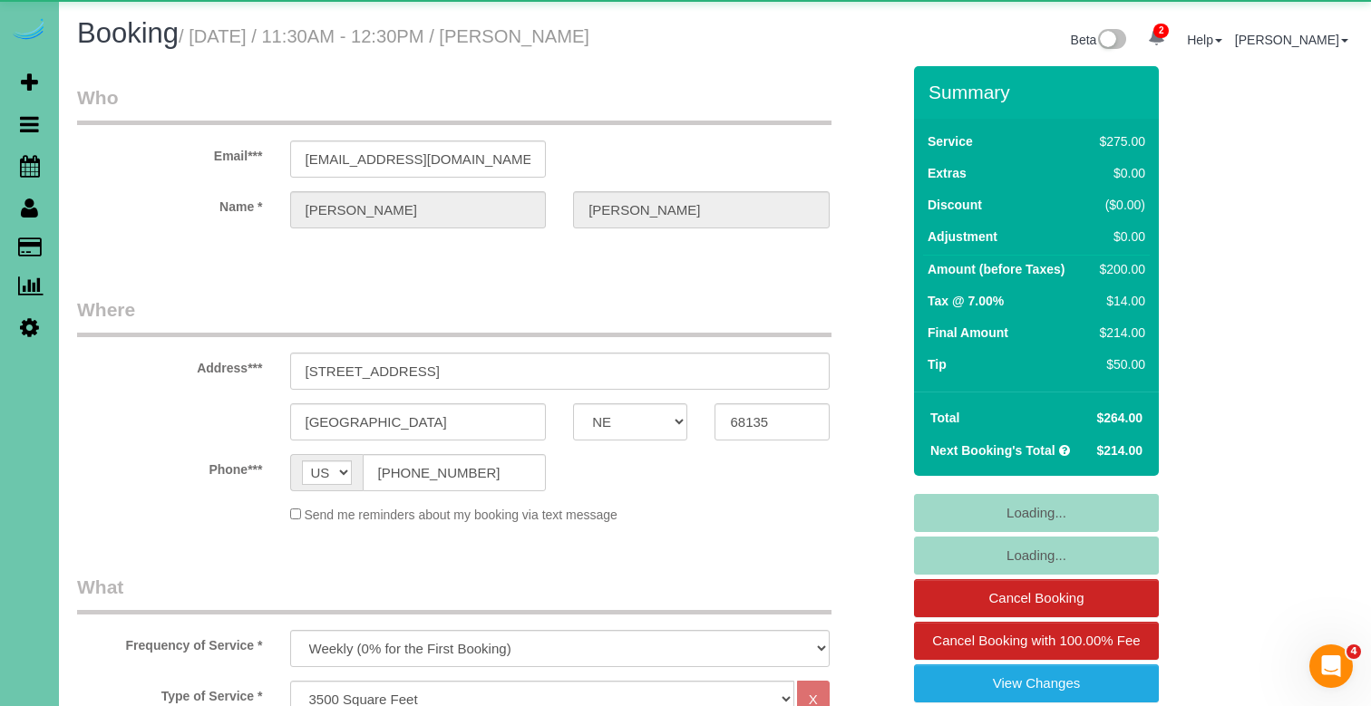
select select "object:925"
select select "number:38"
select select "number:42"
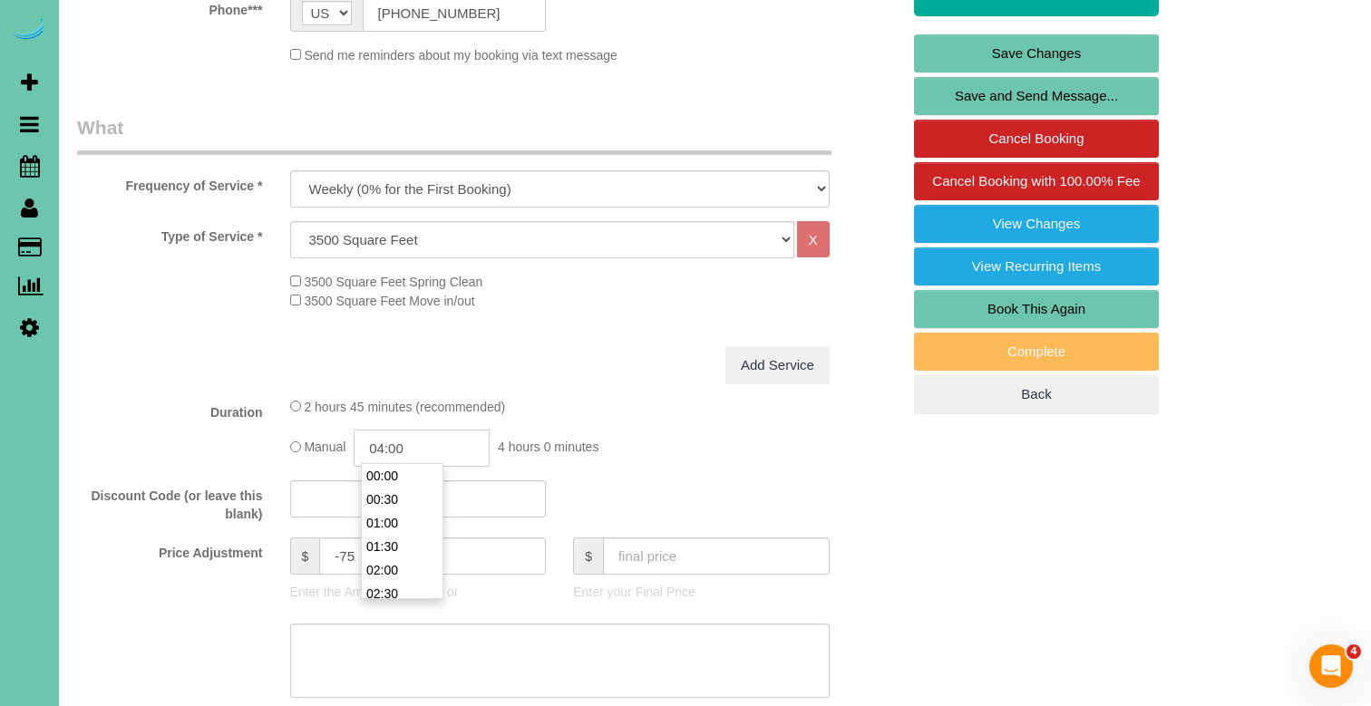
scroll to position [165, 0]
drag, startPoint x: 423, startPoint y: 443, endPoint x: 382, endPoint y: 442, distance: 41.7
click at [382, 442] on input "04:00" at bounding box center [422, 448] width 136 height 37
type input "03:45"
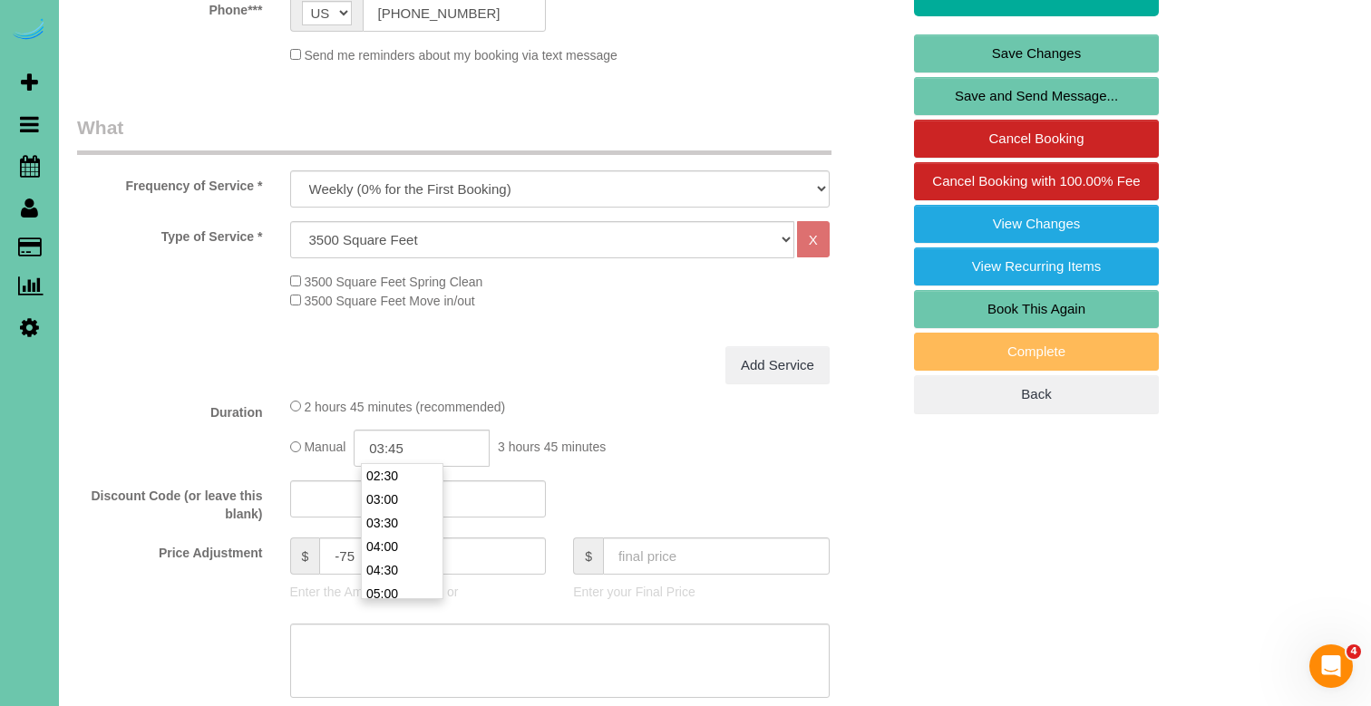
click at [460, 346] on div "Add Service" at bounding box center [560, 365] width 567 height 38
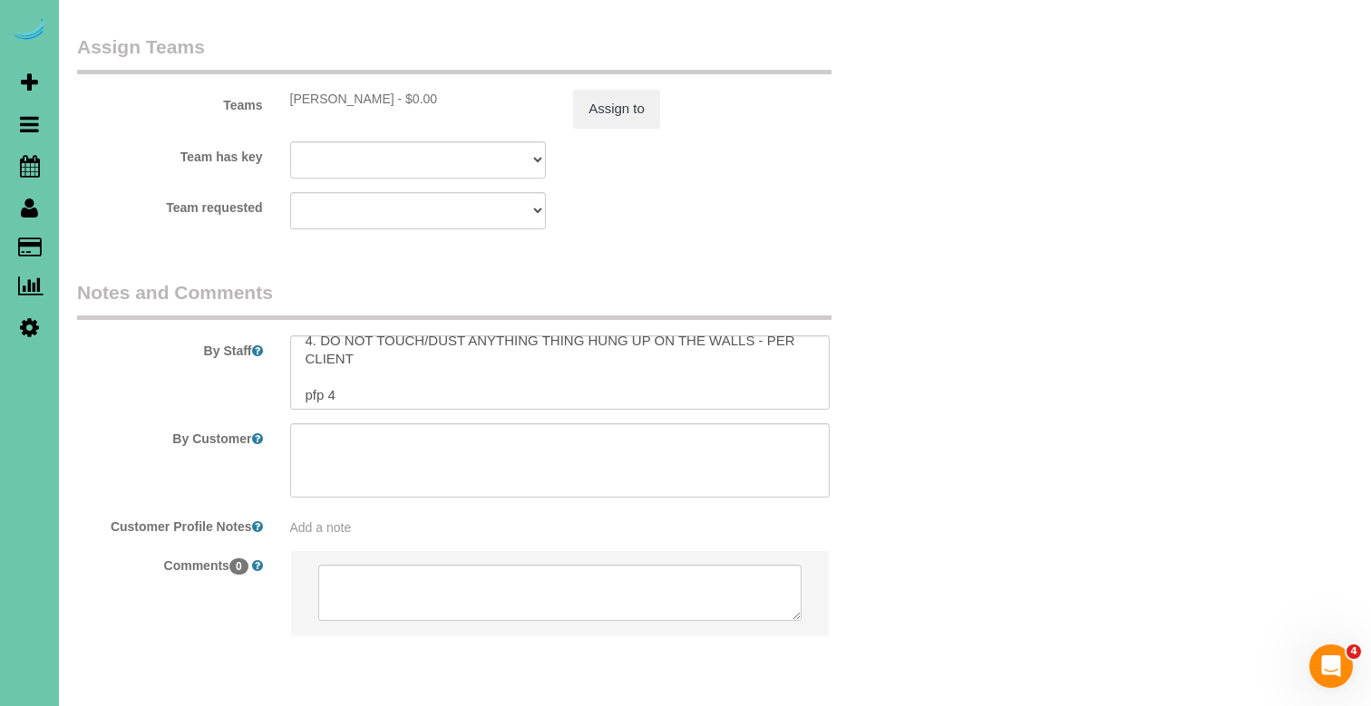
scroll to position [66, 0]
click at [359, 335] on textarea at bounding box center [559, 372] width 539 height 74
type textarea "1. credit 2. client home 3. weekly cleaning - whole home 4. DO NOT TOUCH/DUST A…"
click at [577, 90] on button "Assign to" at bounding box center [616, 109] width 87 height 38
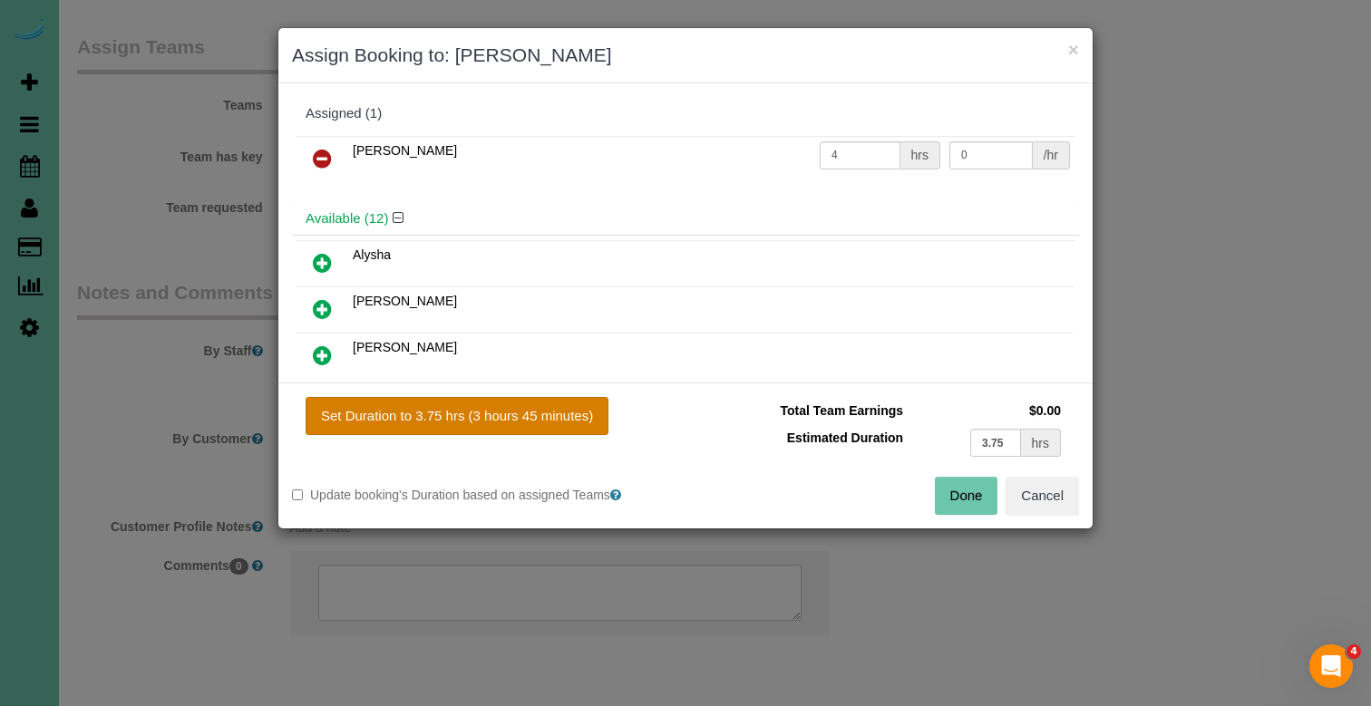
click at [498, 413] on button "Set Duration to 3.75 hrs (3 hours 45 minutes)" at bounding box center [457, 416] width 303 height 38
type input "3.75"
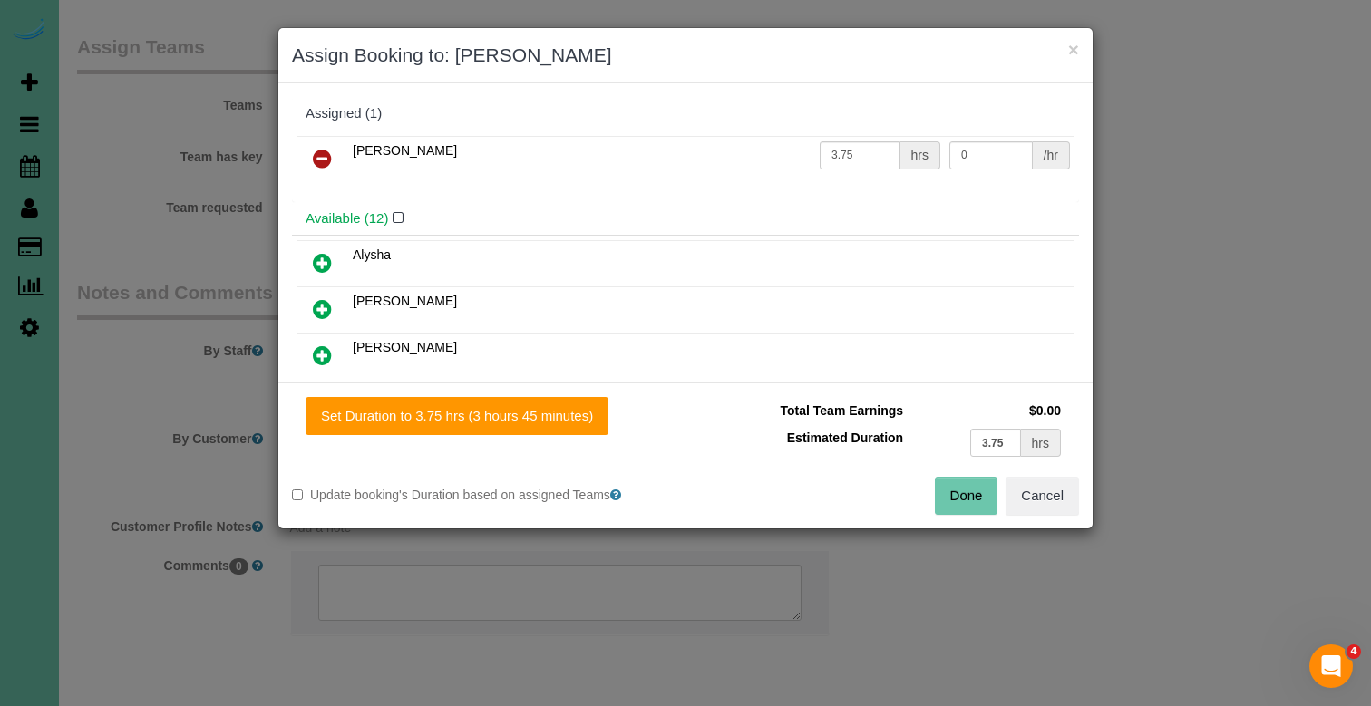
click at [971, 491] on button "Done" at bounding box center [966, 496] width 63 height 38
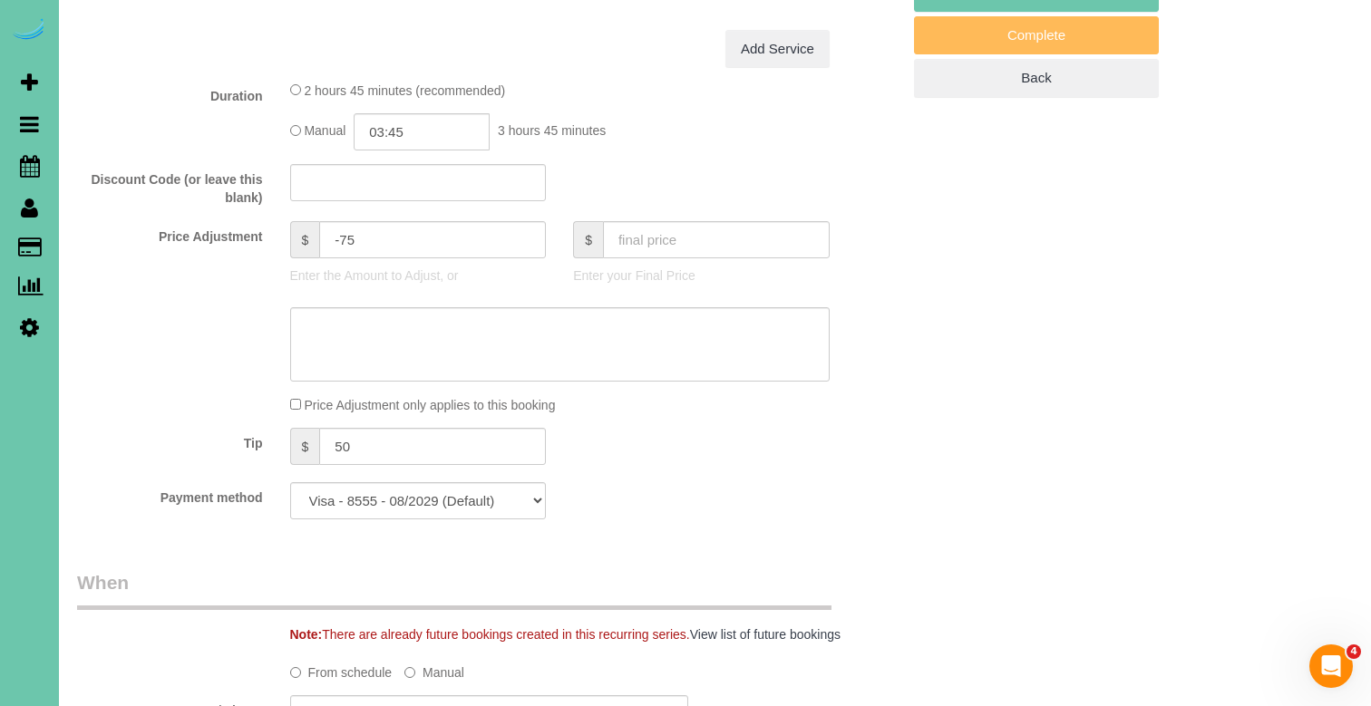
scroll to position [573, 0]
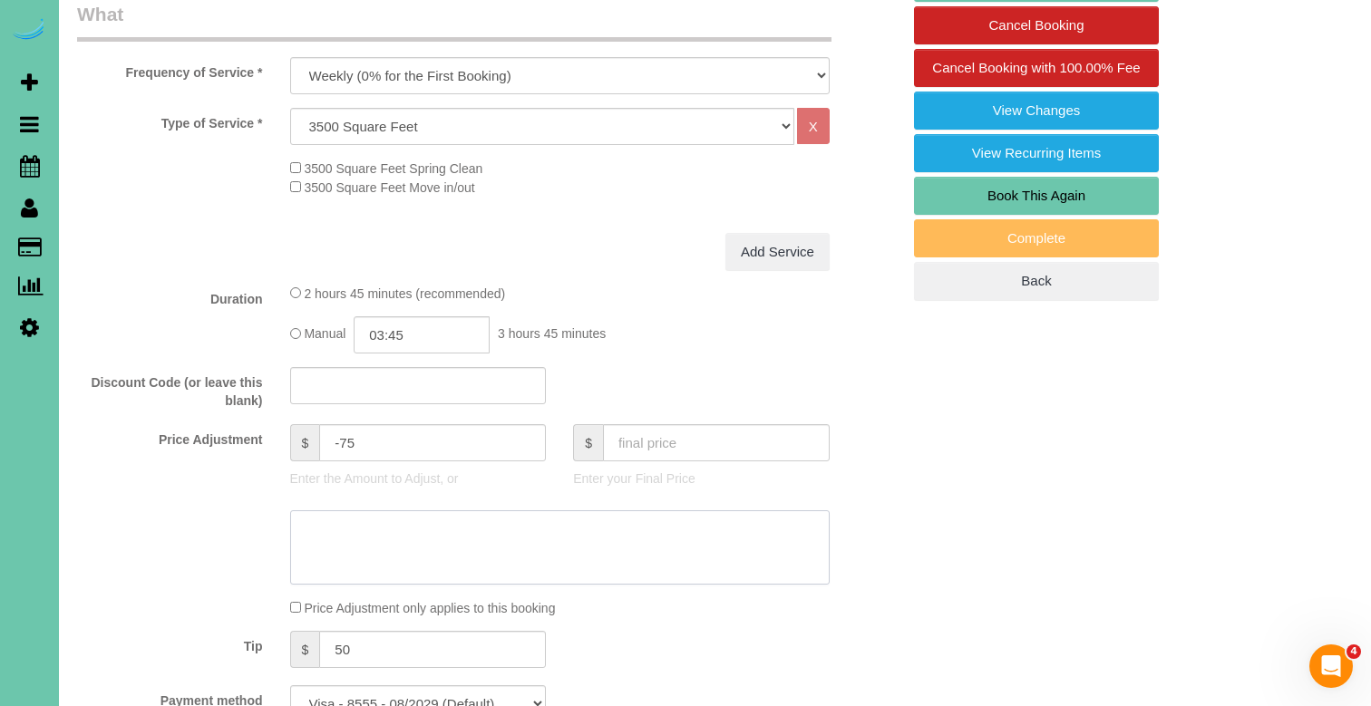
click at [654, 525] on textarea at bounding box center [559, 547] width 539 height 74
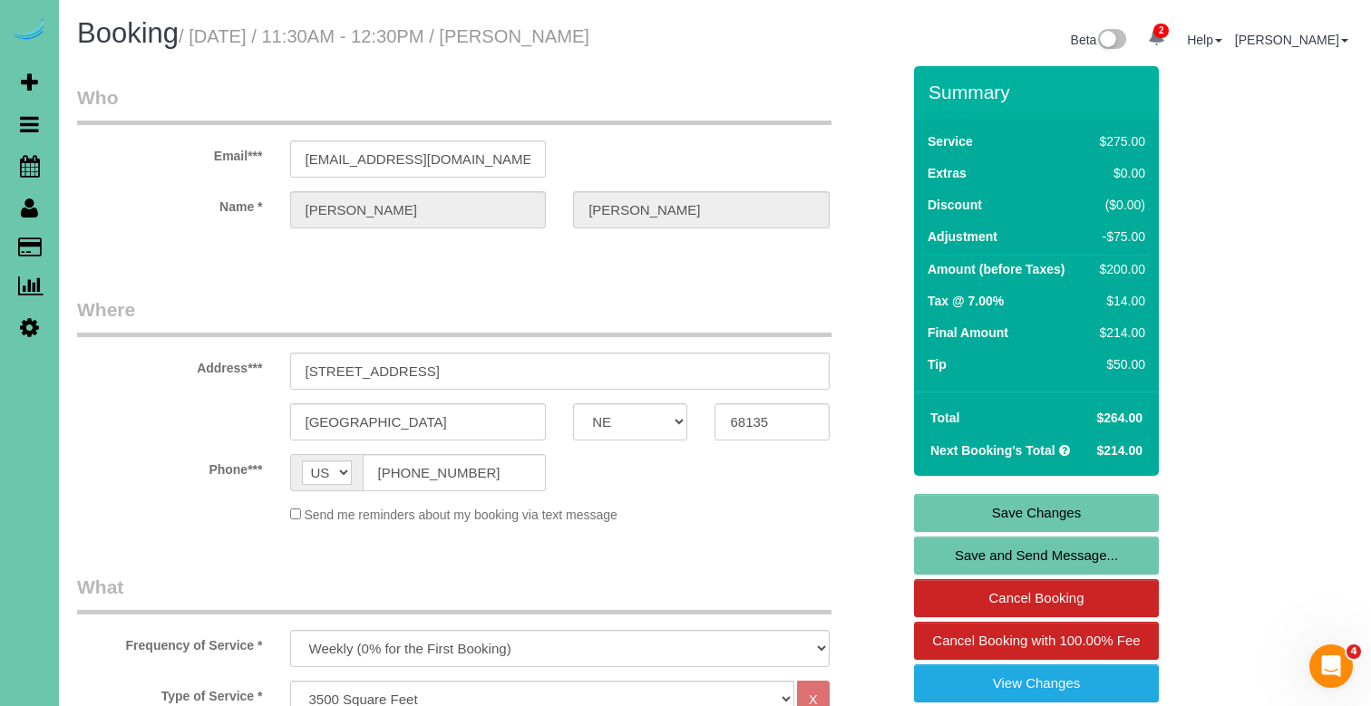
scroll to position [0, 0]
type textarea "new rate - [DATE]"
click at [1030, 513] on link "Save Changes" at bounding box center [1036, 513] width 245 height 38
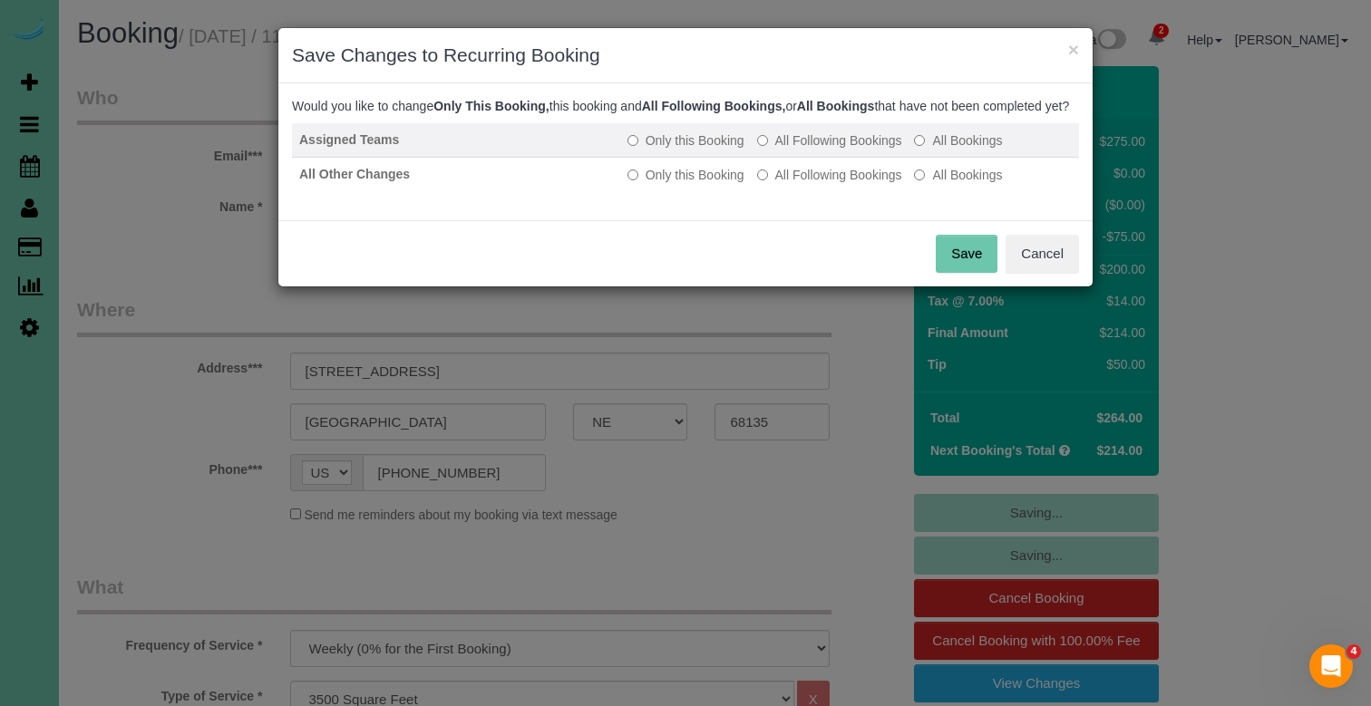
click at [838, 150] on label "All Following Bookings" at bounding box center [829, 140] width 145 height 18
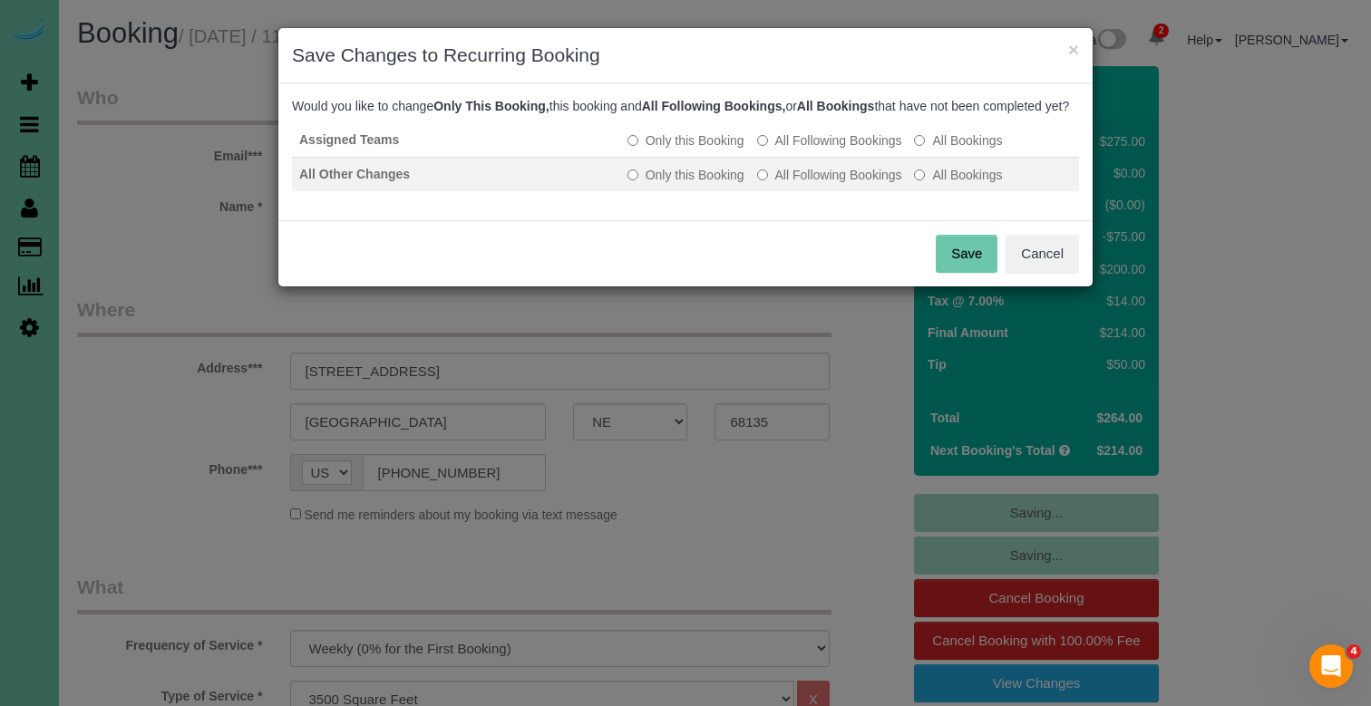
click at [833, 184] on label "All Following Bookings" at bounding box center [829, 175] width 145 height 18
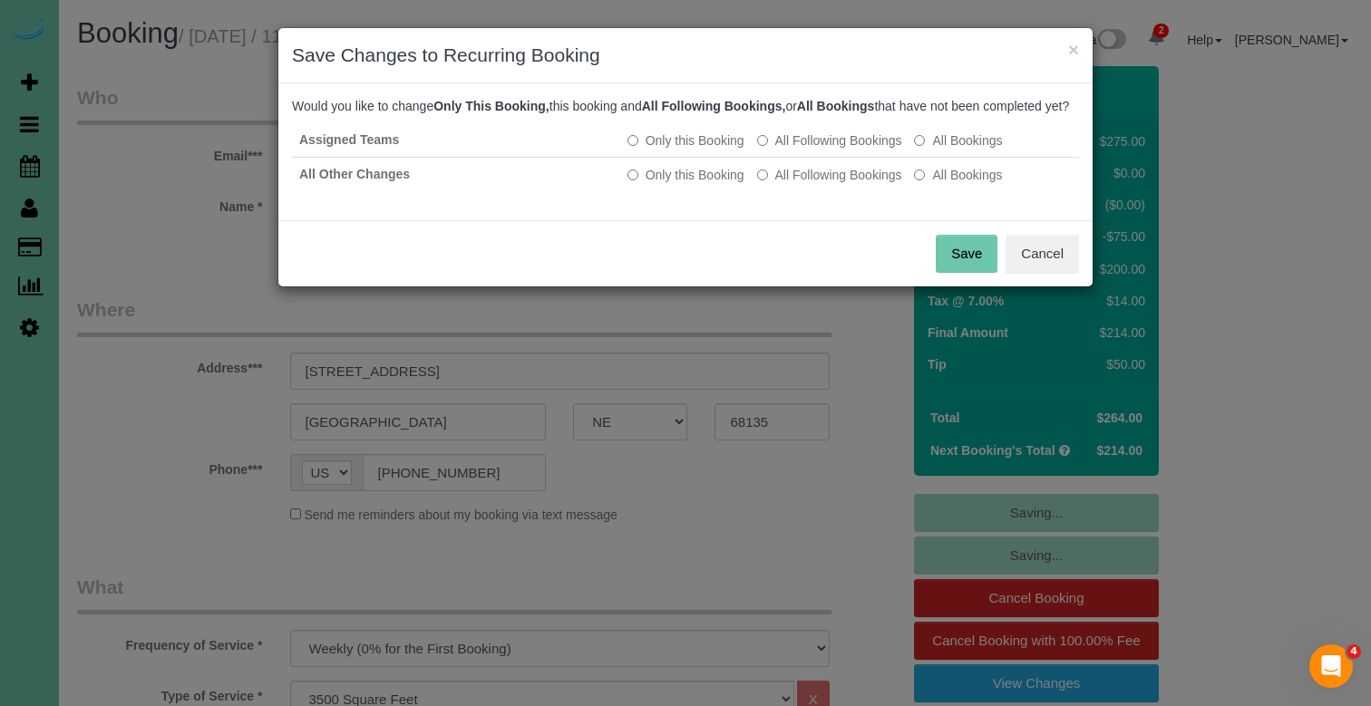
click at [967, 273] on button "Save" at bounding box center [967, 254] width 62 height 38
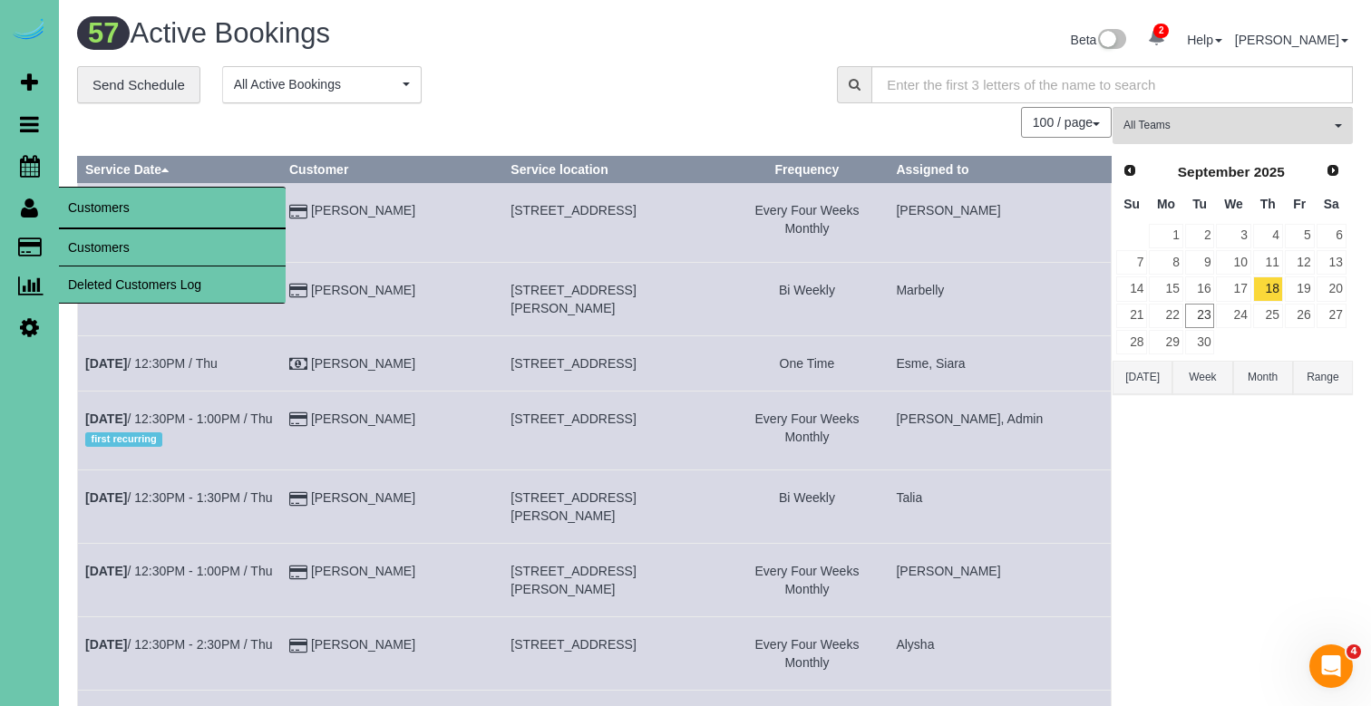
click at [92, 238] on link "Customers" at bounding box center [172, 247] width 227 height 36
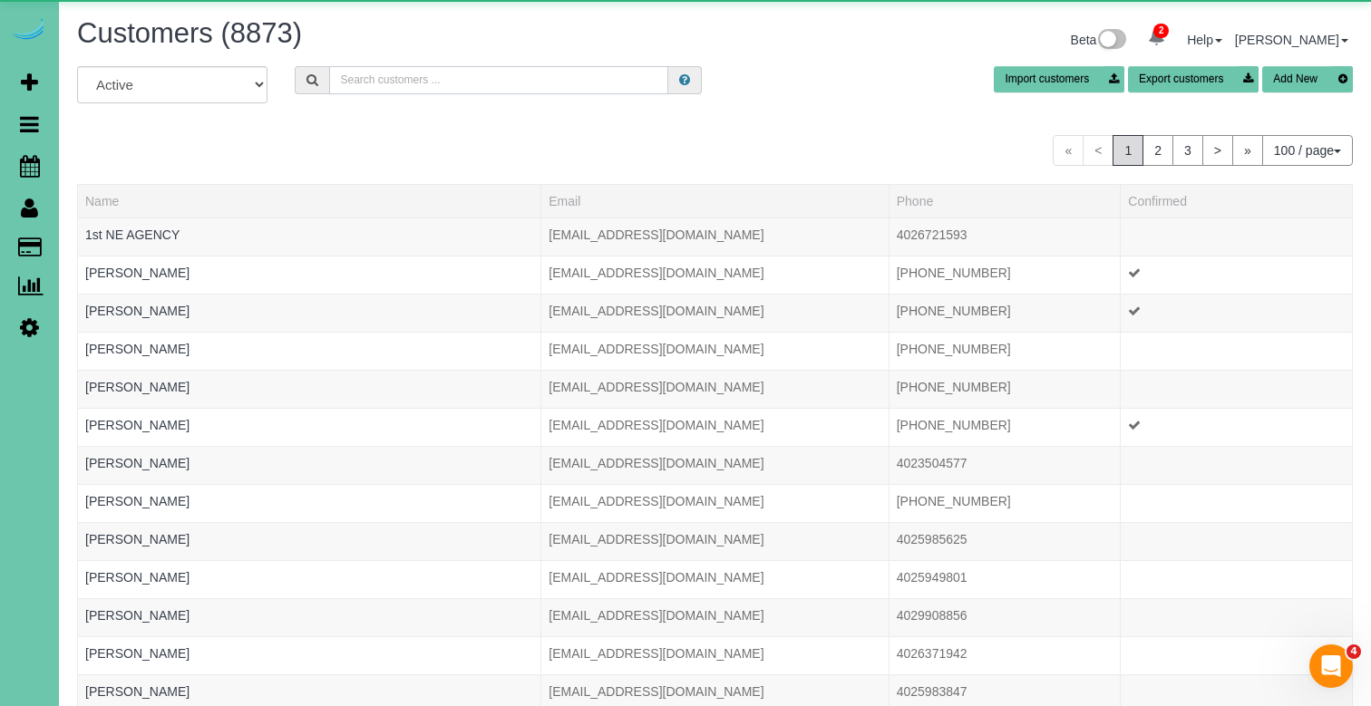
click at [403, 87] on input "text" at bounding box center [498, 80] width 339 height 28
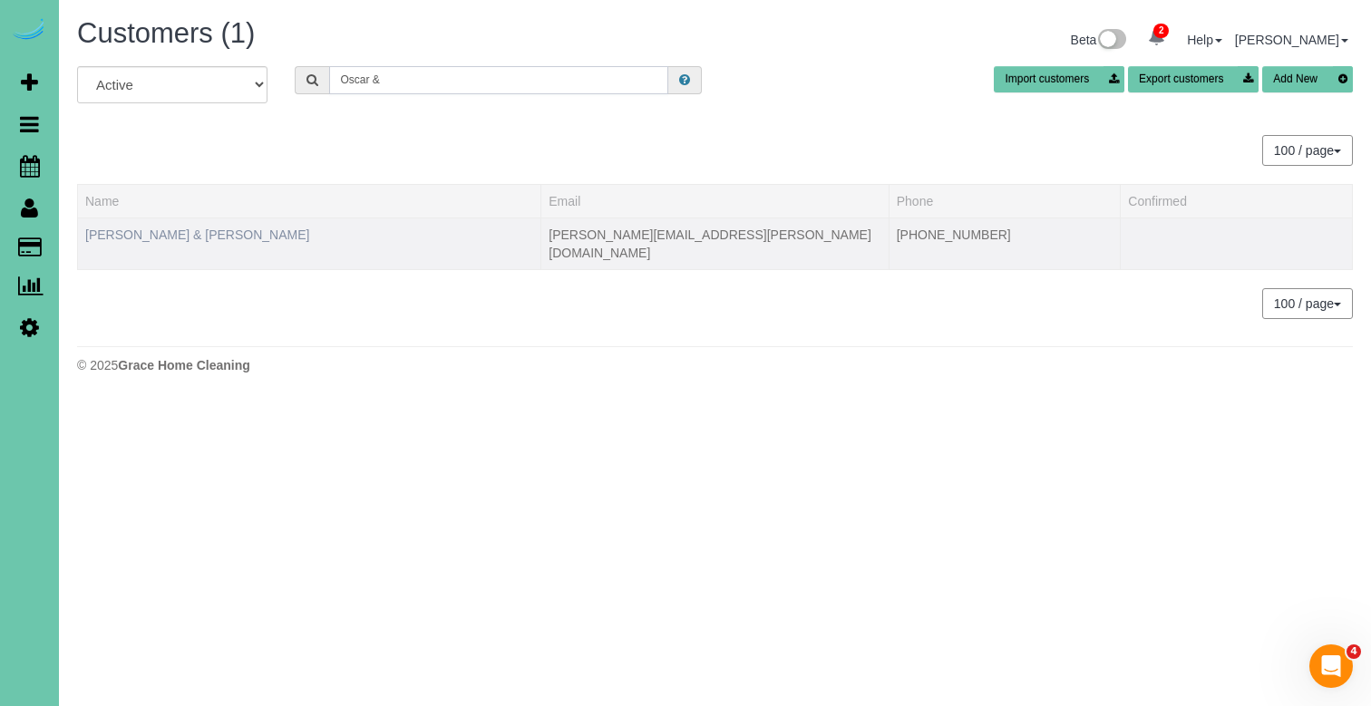
type input "Oscar &"
click at [225, 228] on link "[PERSON_NAME] & [PERSON_NAME]" at bounding box center [197, 235] width 224 height 15
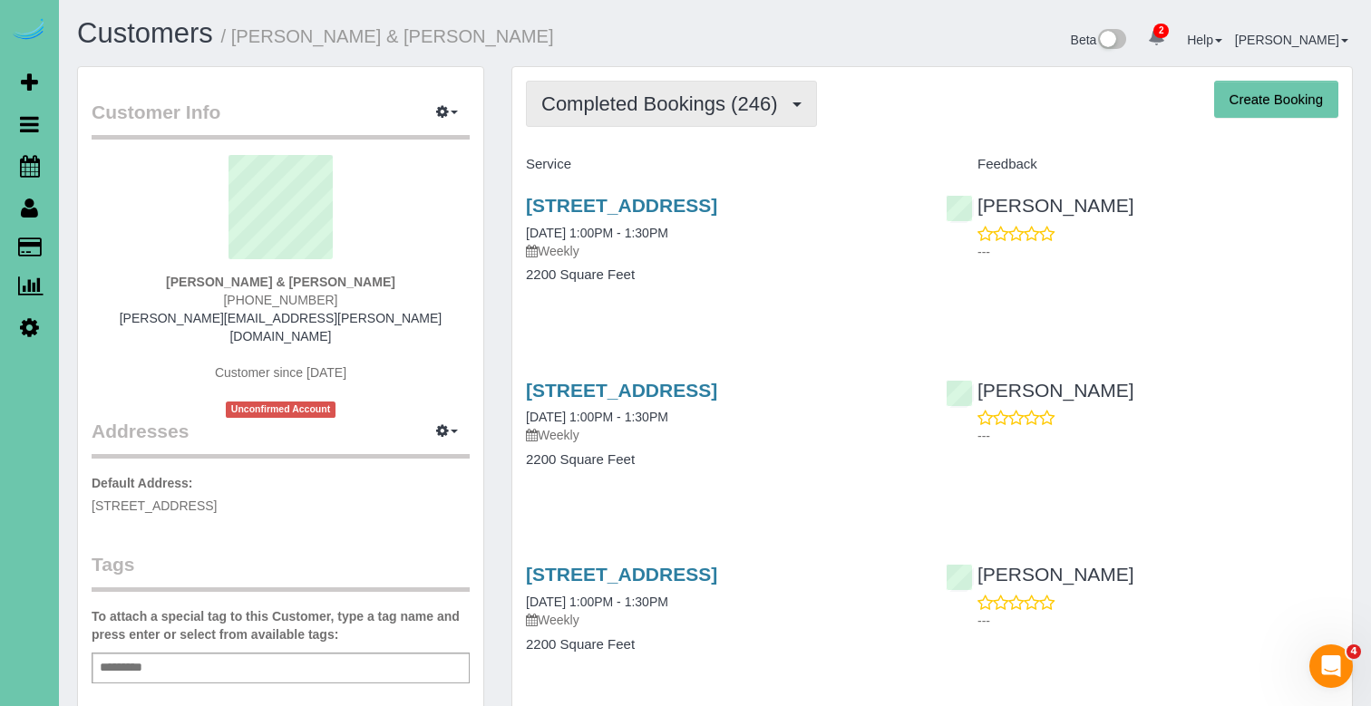
click at [700, 84] on button "Completed Bookings (246)" at bounding box center [671, 104] width 291 height 46
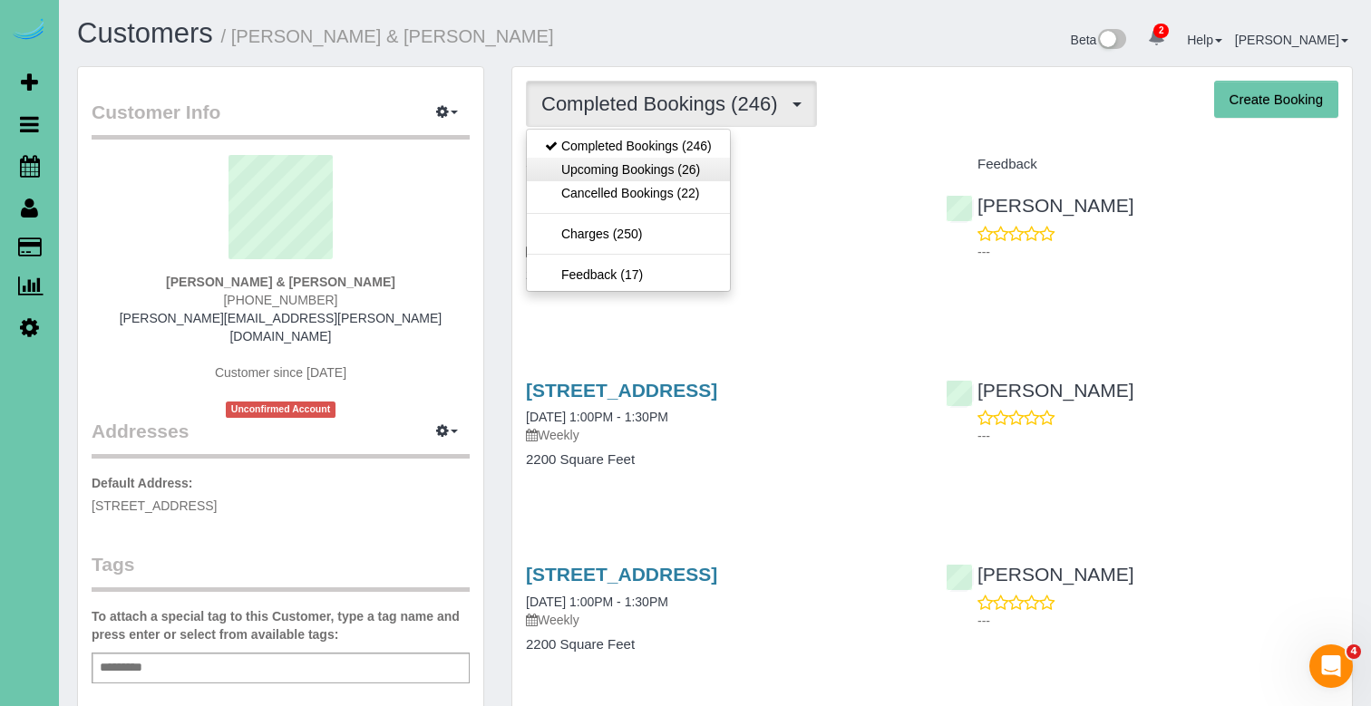
click at [665, 169] on link "Upcoming Bookings (26)" at bounding box center [628, 170] width 203 height 24
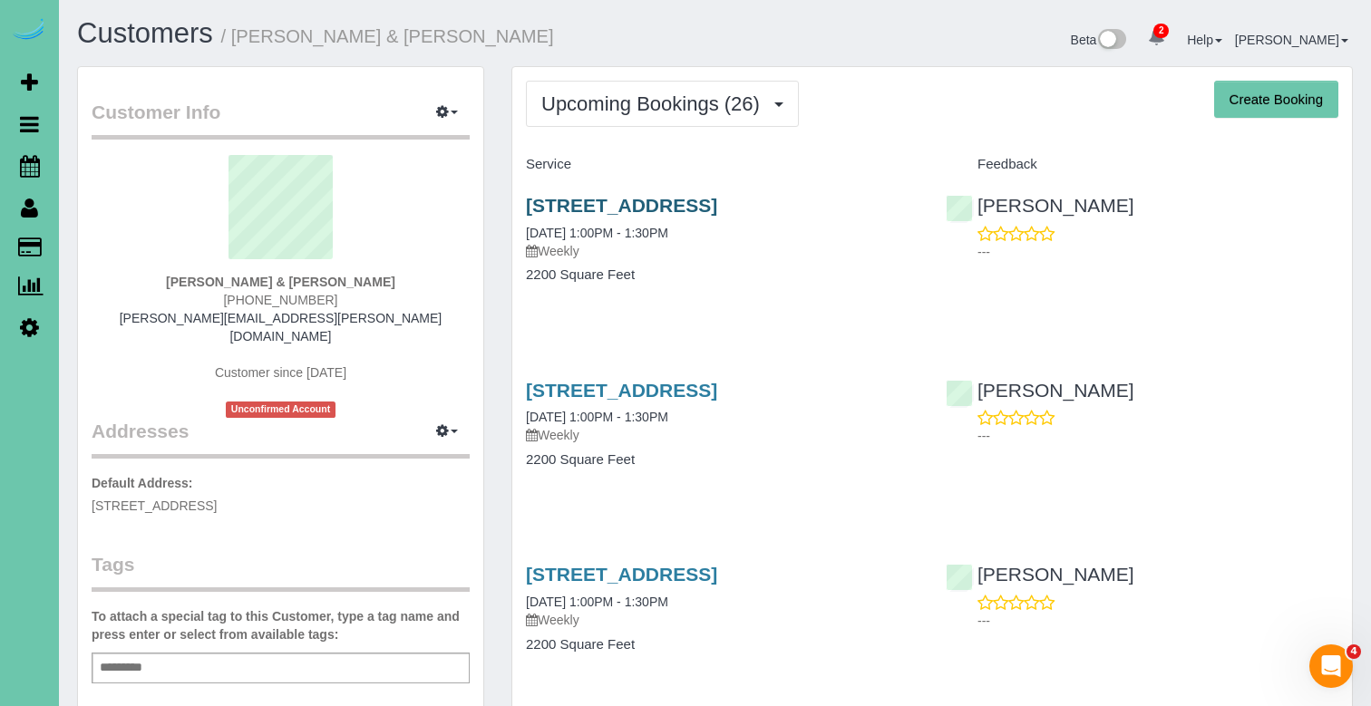
click at [624, 195] on link "[STREET_ADDRESS]" at bounding box center [621, 205] width 191 height 21
click at [764, 112] on span "Upcoming Bookings (26)" at bounding box center [655, 103] width 228 height 23
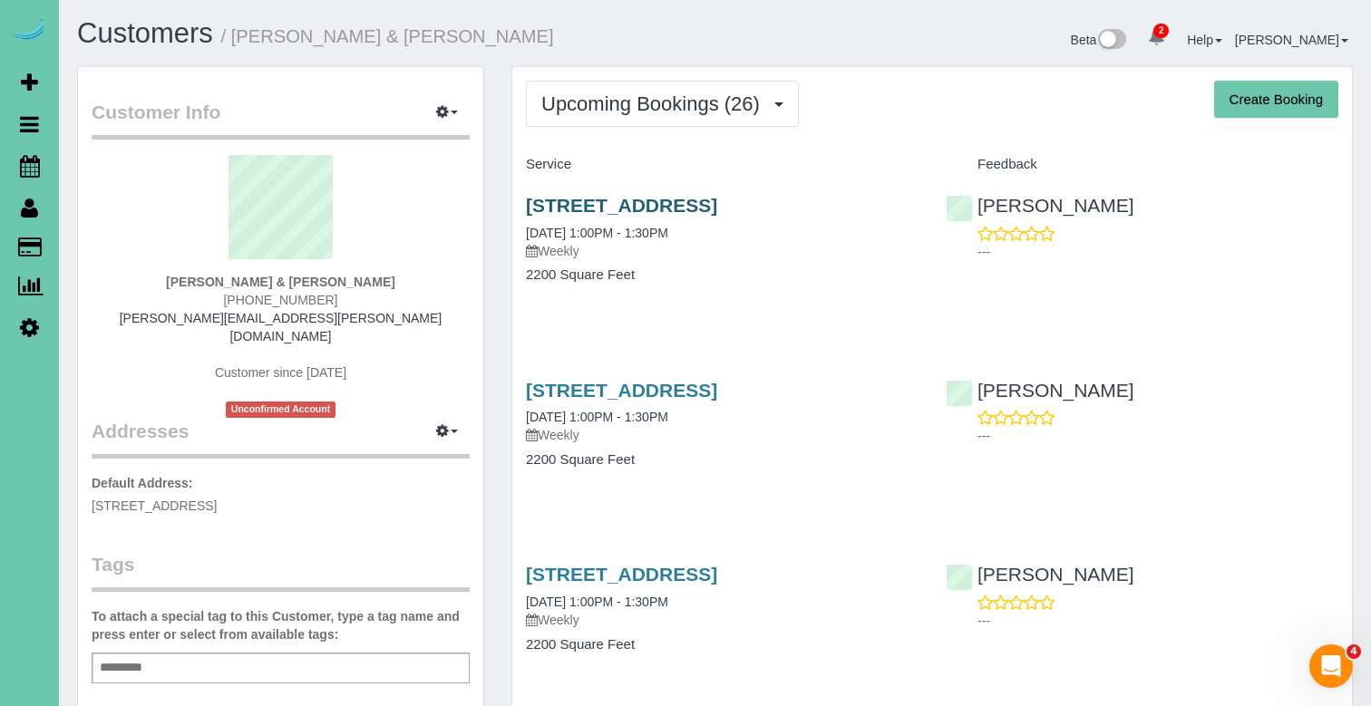
click at [717, 196] on link "[STREET_ADDRESS]" at bounding box center [621, 205] width 191 height 21
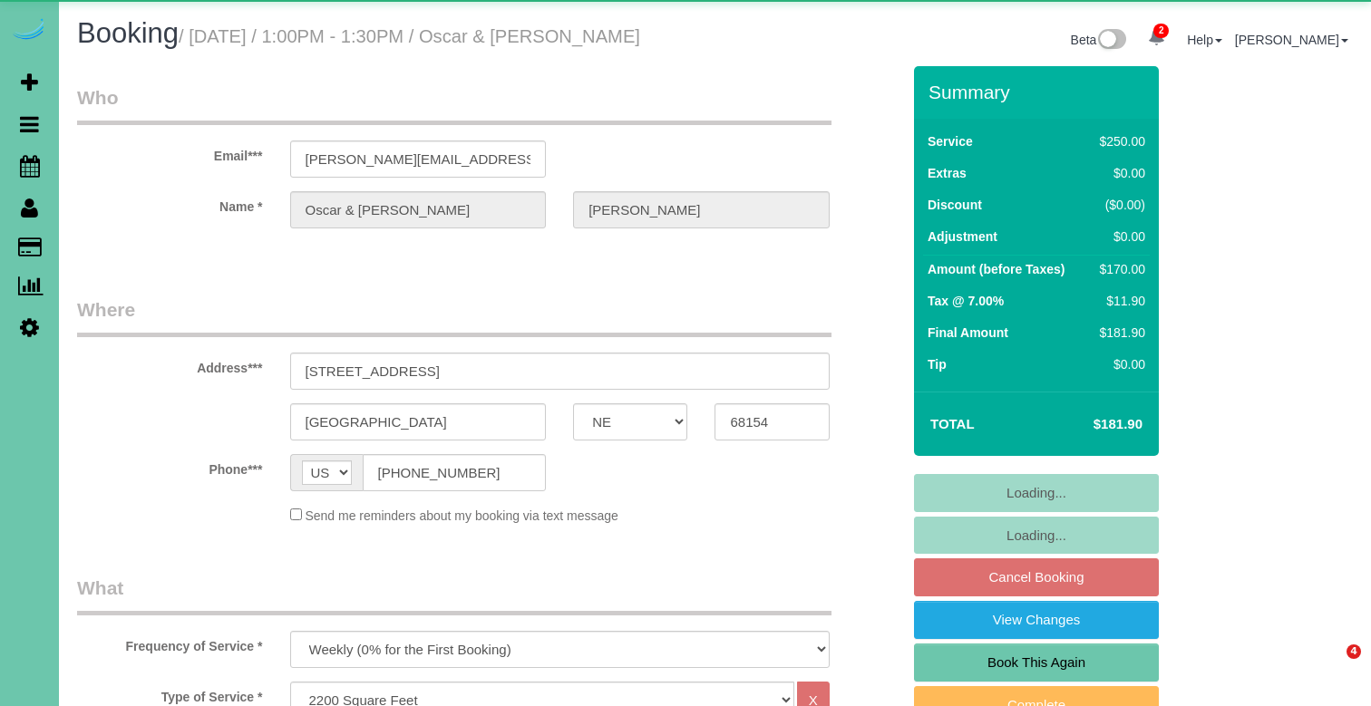
select select "NE"
select select "object:668"
select select "NE"
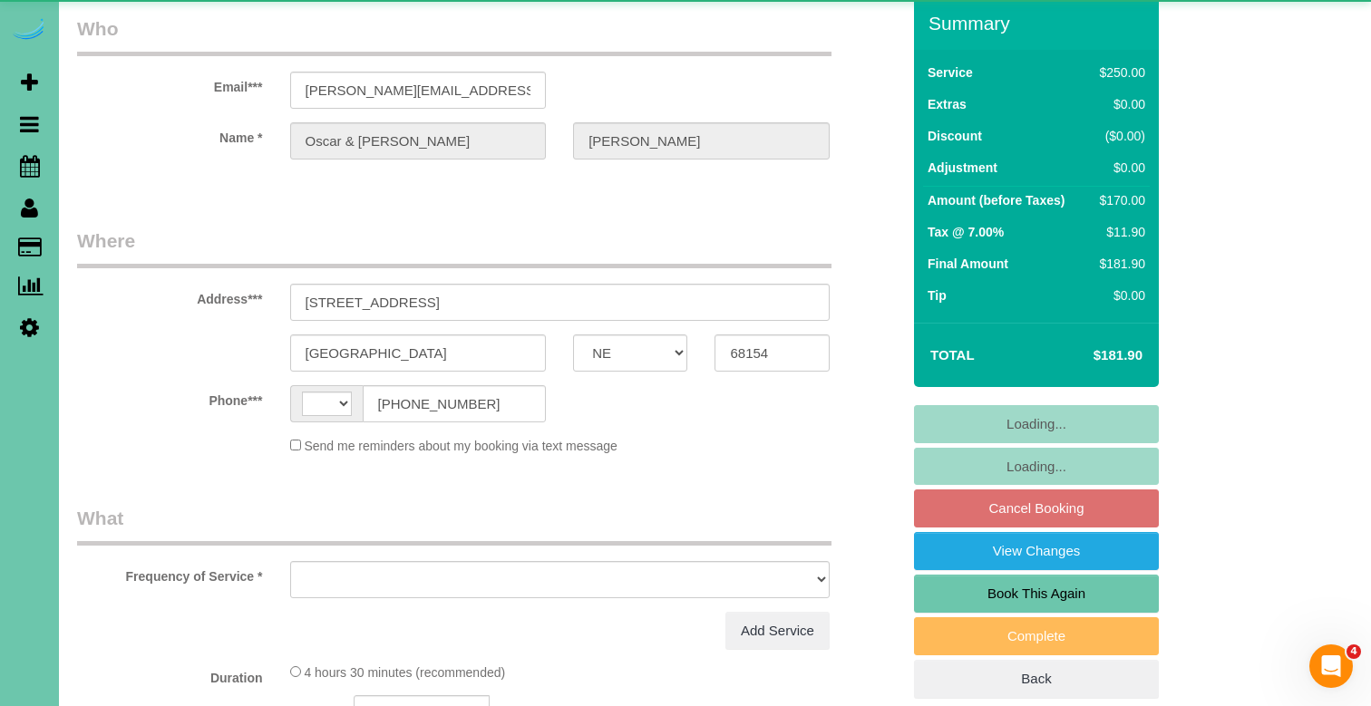
select select "string:[GEOGRAPHIC_DATA]"
select select "object:639"
select select "string:fspay-849369ee-d8de-492e-9f2f-26c7b018cc3d"
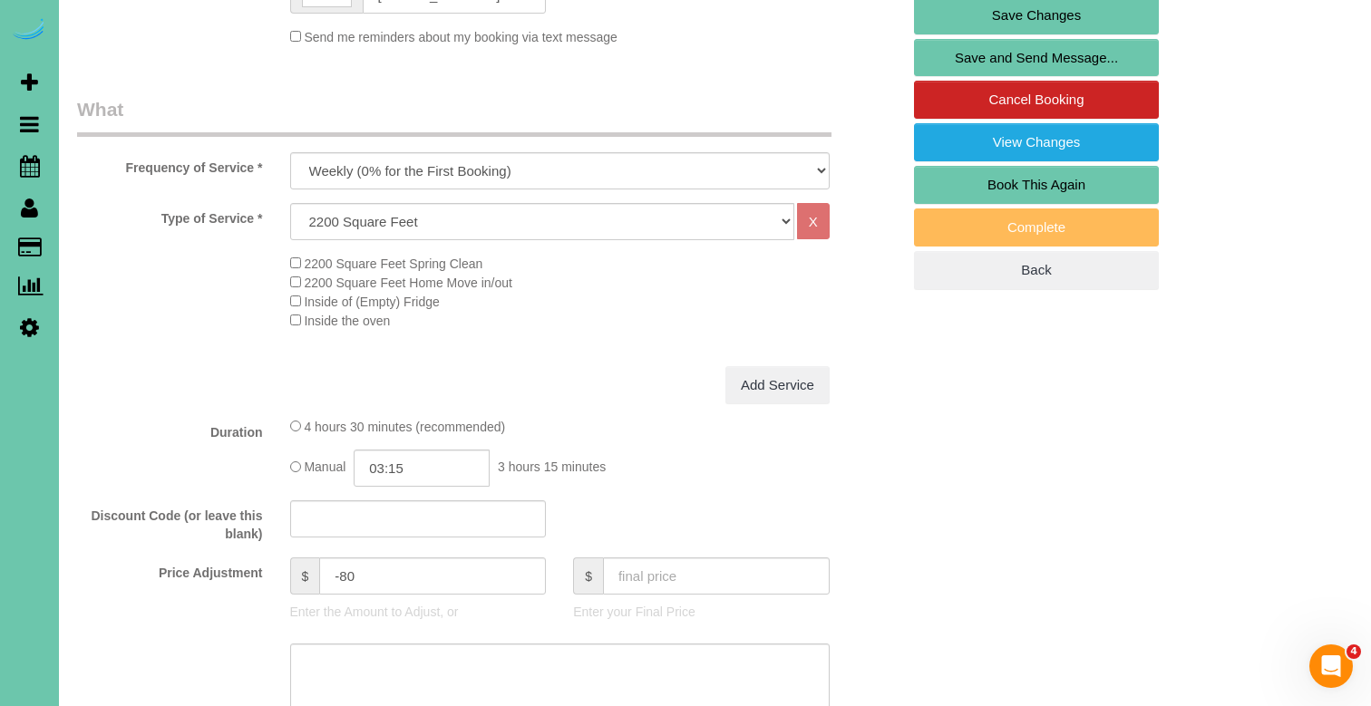
scroll to position [489, 0]
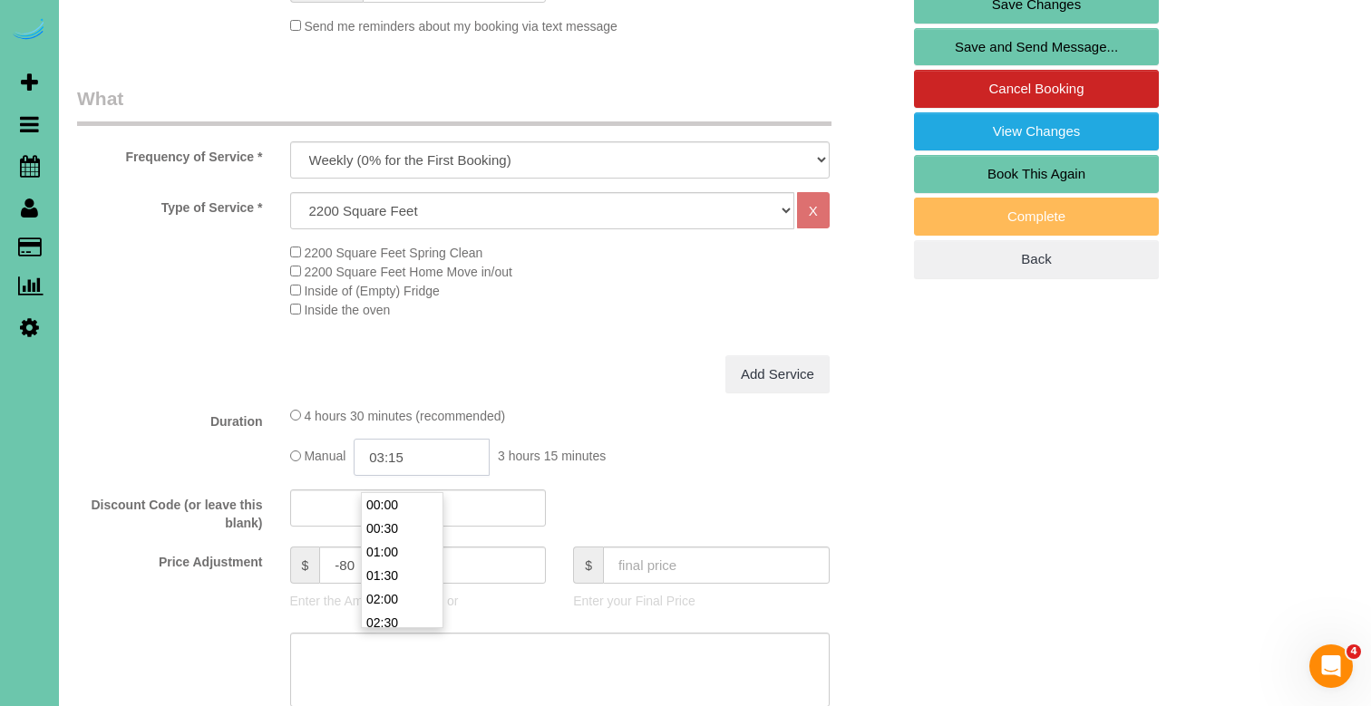
click at [442, 471] on input "03:15" at bounding box center [422, 457] width 136 height 37
drag, startPoint x: 417, startPoint y: 558, endPoint x: 413, endPoint y: 571, distance: 13.5
click at [428, 476] on input "02:30" at bounding box center [422, 457] width 136 height 37
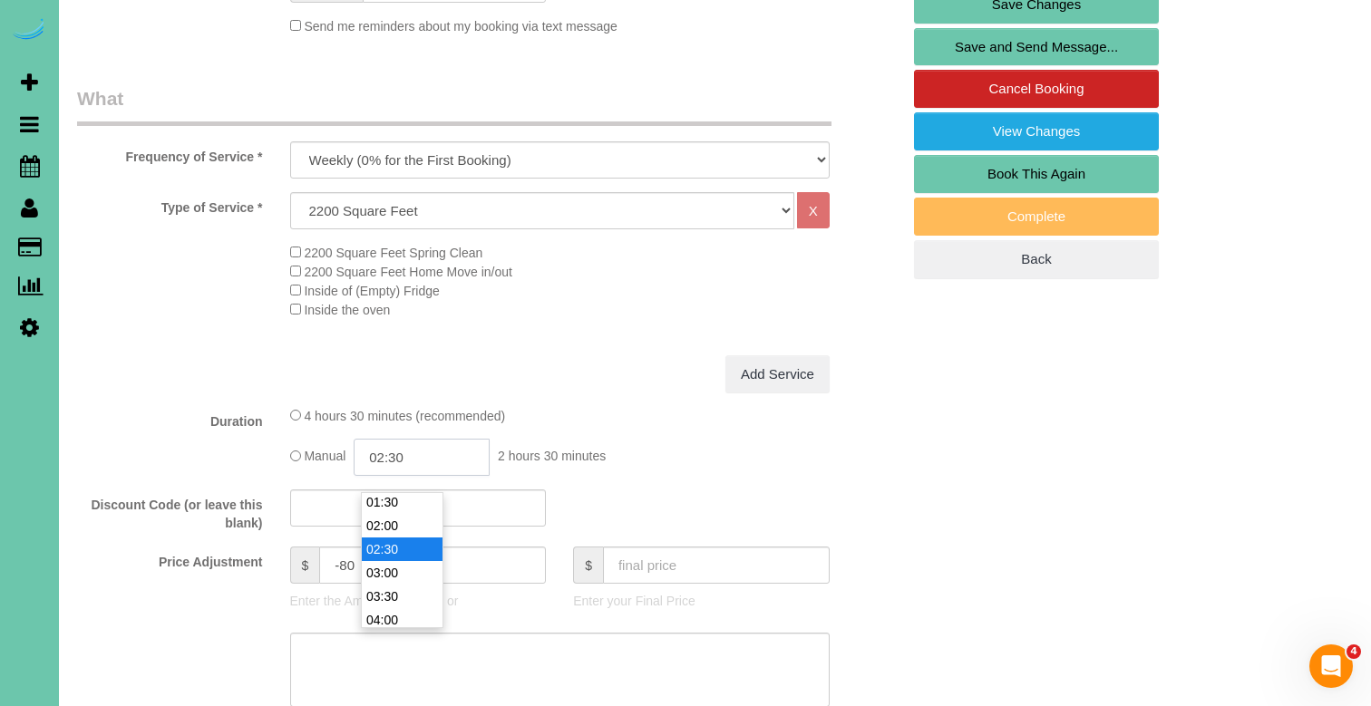
scroll to position [94, 0]
type input "03:00"
click at [419, 540] on li "03:00" at bounding box center [402, 552] width 81 height 24
click at [399, 657] on textarea at bounding box center [559, 670] width 539 height 74
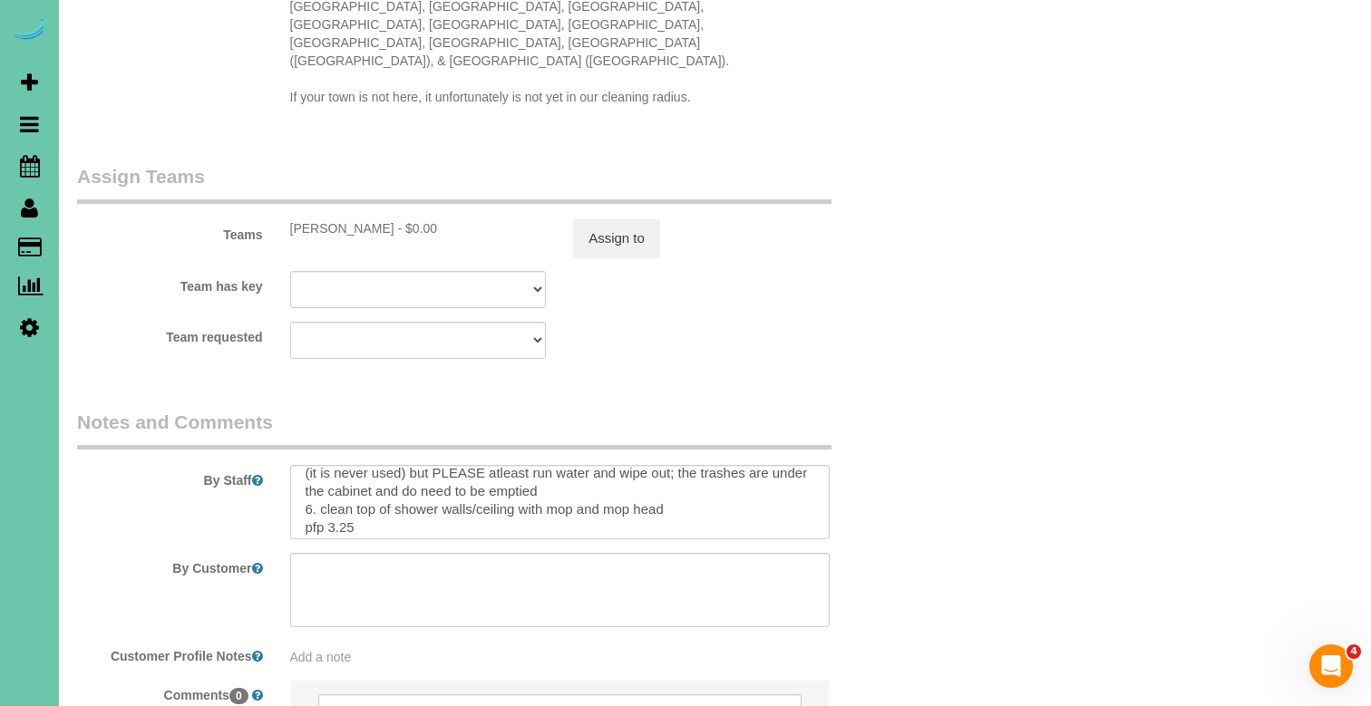
scroll to position [101, 0]
type textarea "new rate - [DATE]"
click at [398, 487] on textarea at bounding box center [559, 502] width 539 height 74
type textarea "1. credit 2.alarm code 07741 (added [DATE]) 3. GC 1256 4. weekly cleaning of ma…"
click at [624, 219] on button "Assign to" at bounding box center [616, 238] width 87 height 38
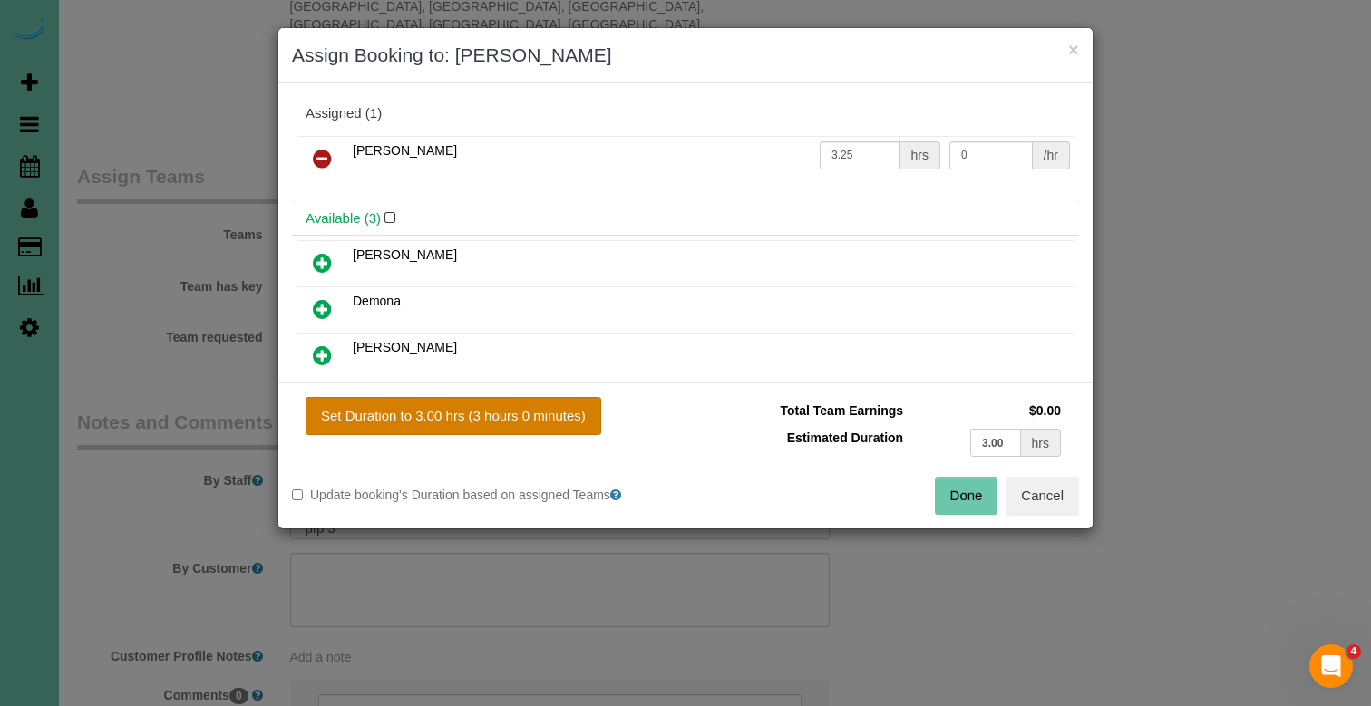
click at [545, 422] on button "Set Duration to 3.00 hrs (3 hours 0 minutes)" at bounding box center [454, 416] width 296 height 38
type input "3.00"
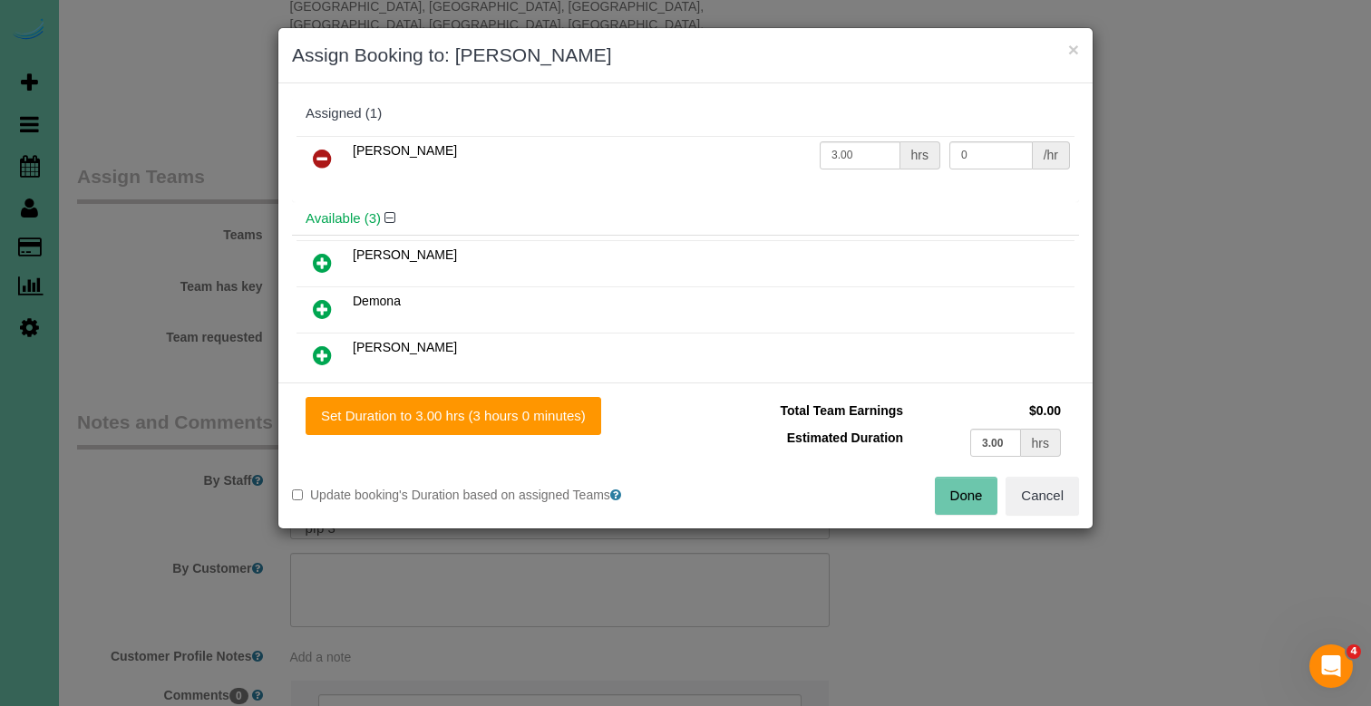
click at [959, 490] on button "Done" at bounding box center [966, 496] width 63 height 38
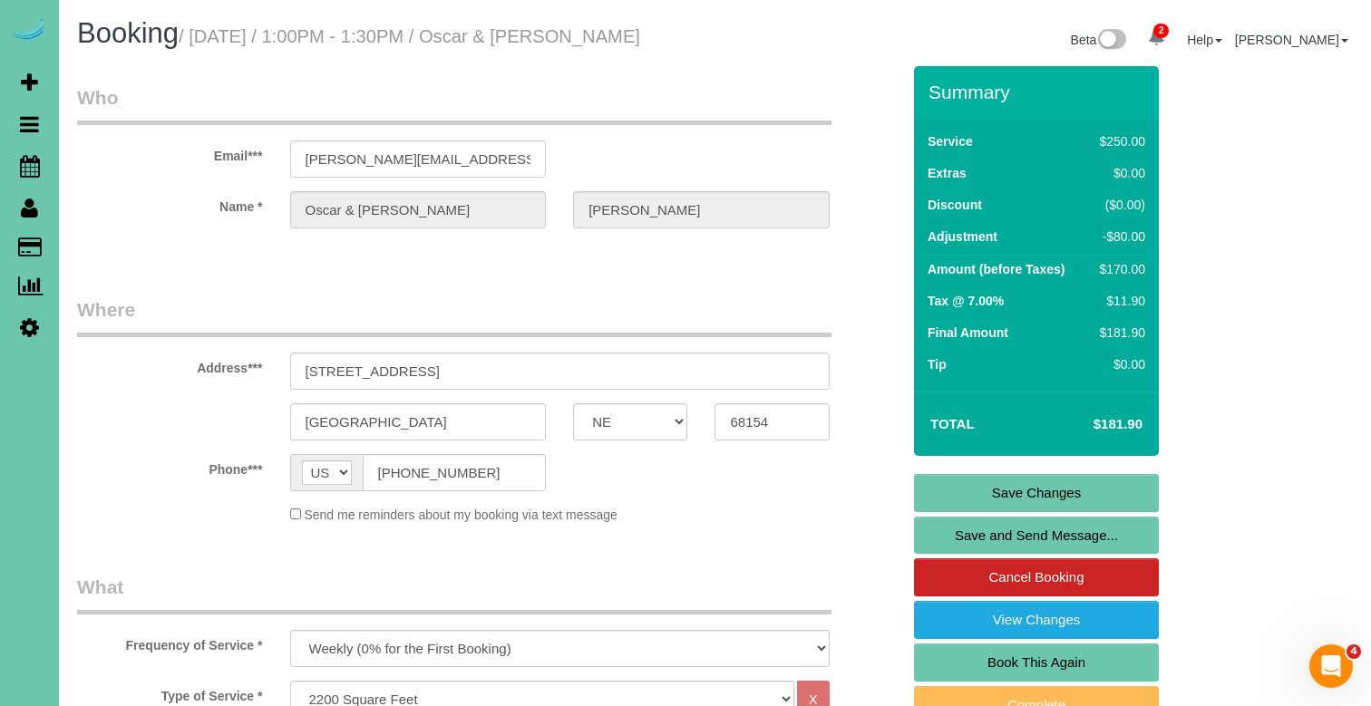
scroll to position [0, 0]
click at [976, 512] on link "Save Changes" at bounding box center [1036, 493] width 245 height 38
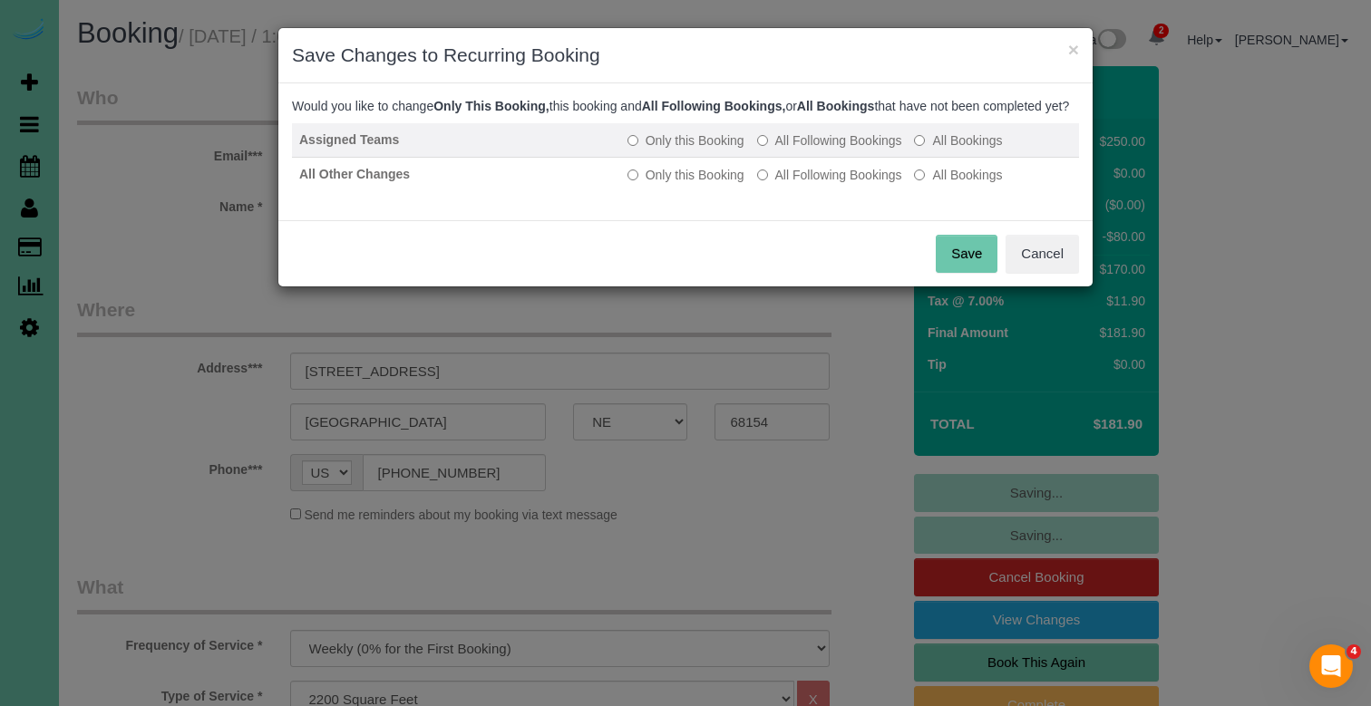
click at [845, 150] on label "All Following Bookings" at bounding box center [829, 140] width 145 height 18
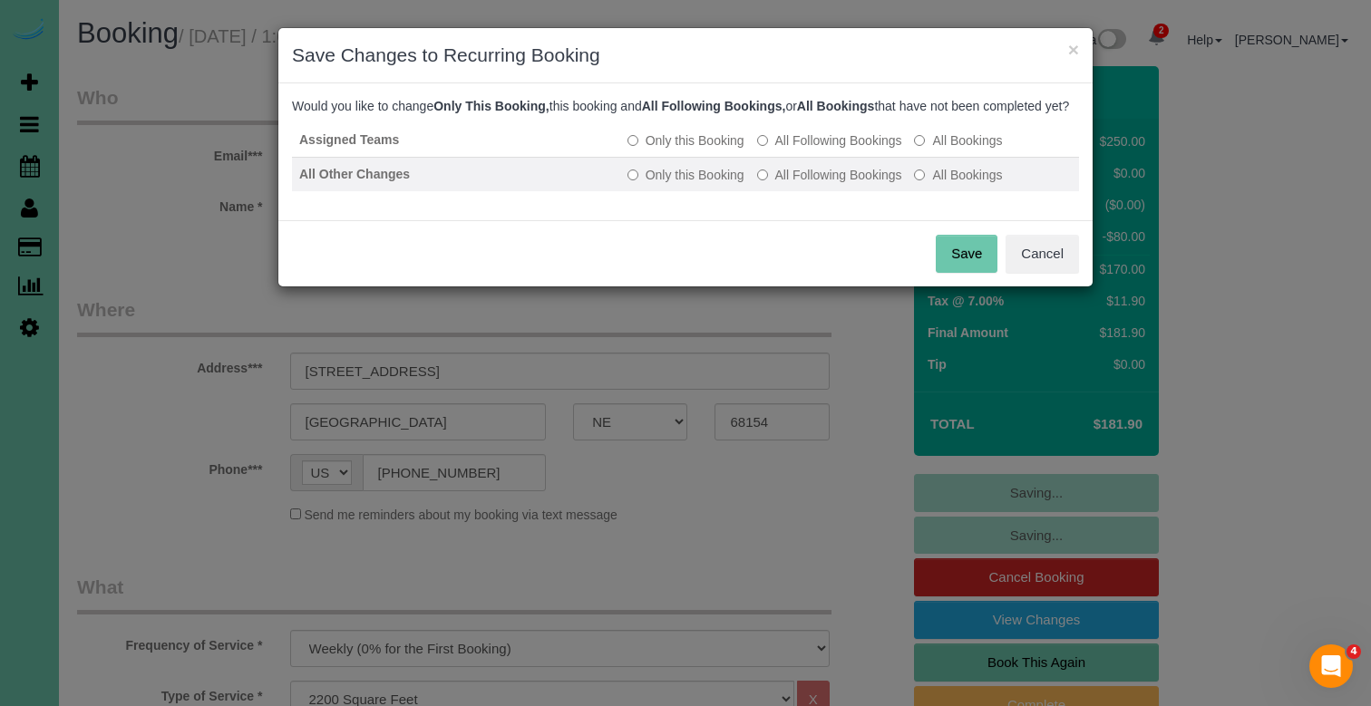
click at [844, 184] on label "All Following Bookings" at bounding box center [829, 175] width 145 height 18
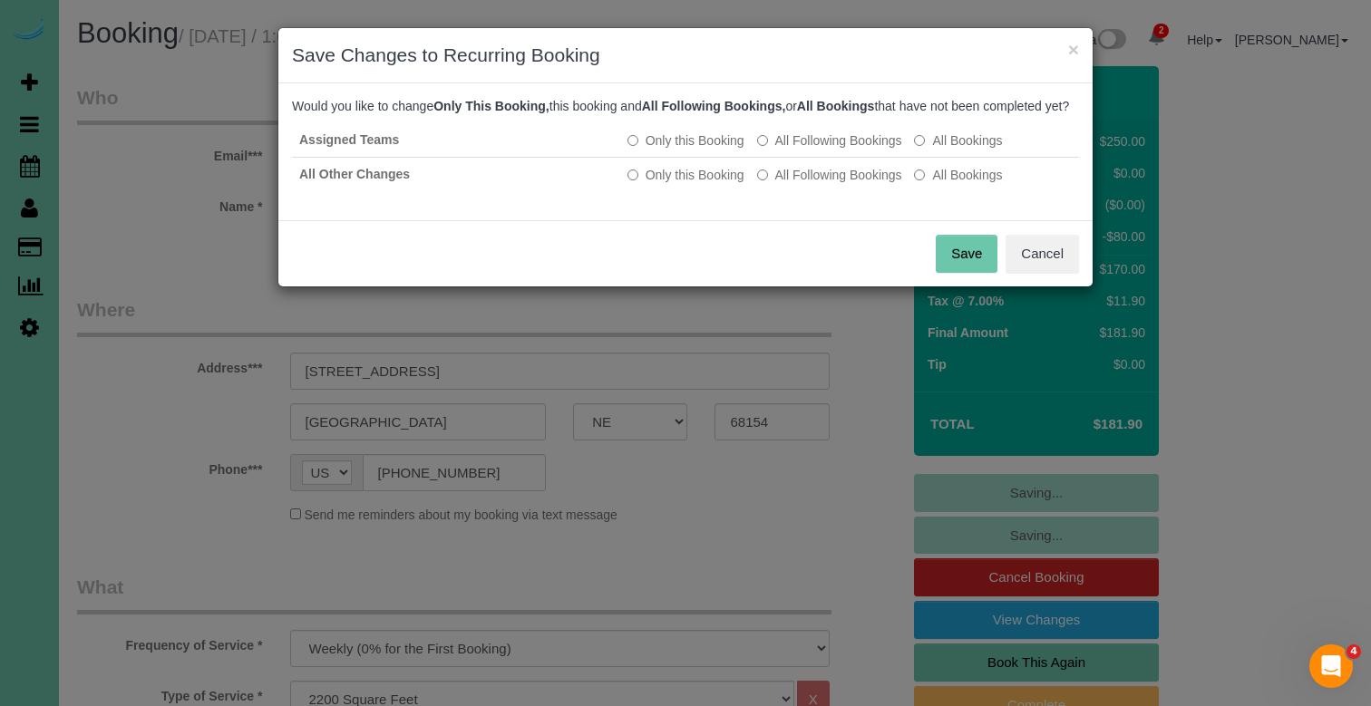
click at [972, 273] on button "Save" at bounding box center [967, 254] width 62 height 38
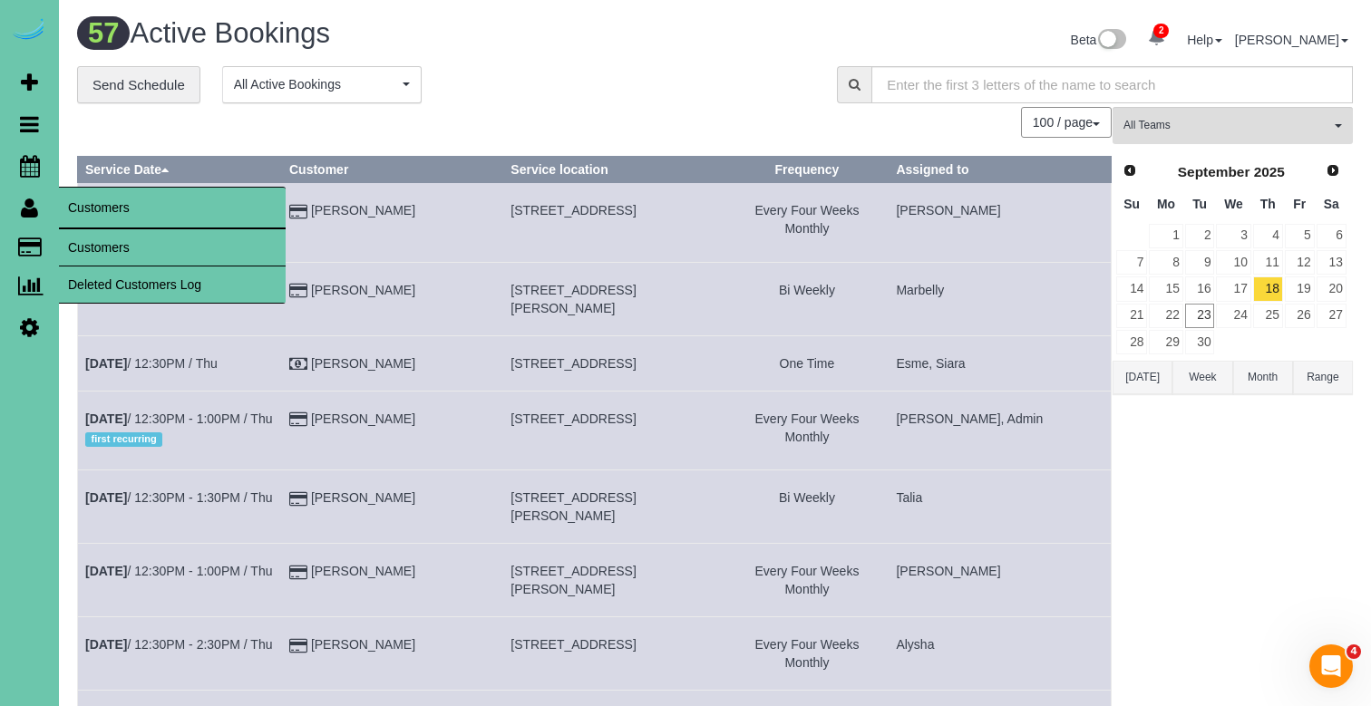
click at [87, 238] on link "Customers" at bounding box center [172, 247] width 227 height 36
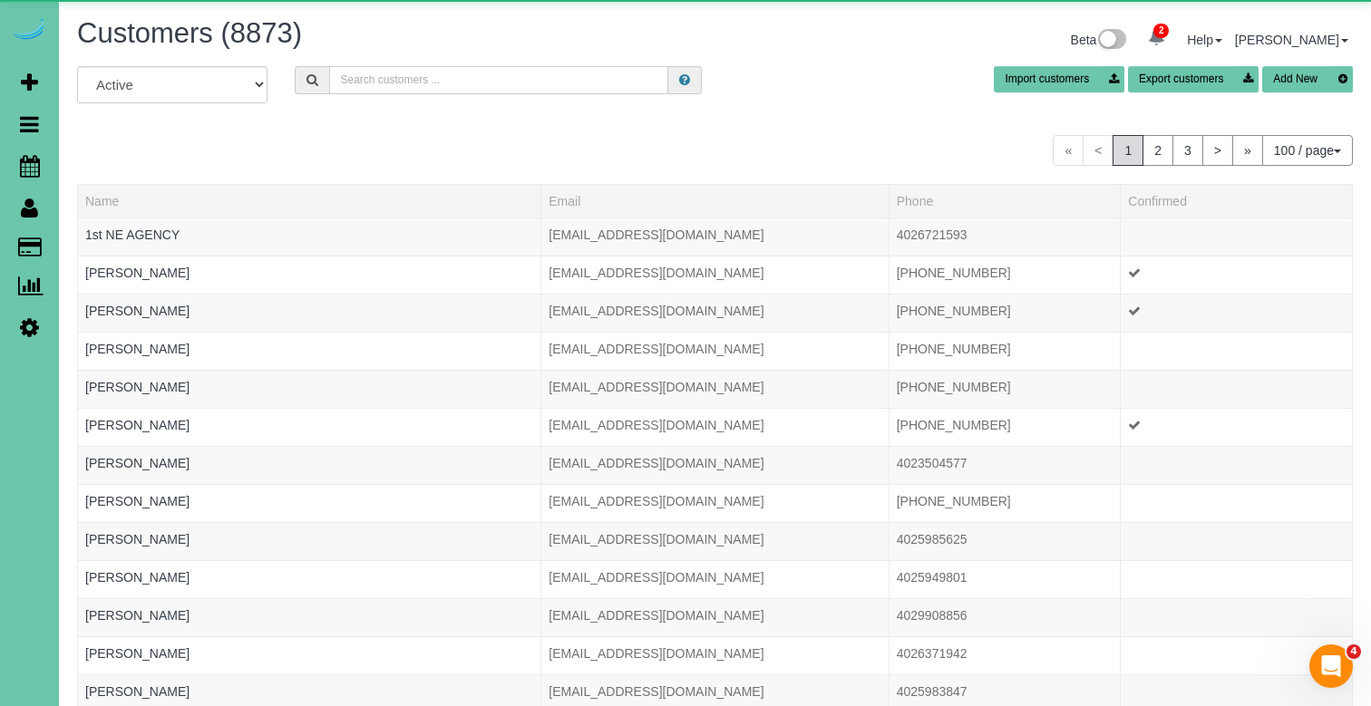
click at [398, 74] on input "text" at bounding box center [498, 80] width 339 height 28
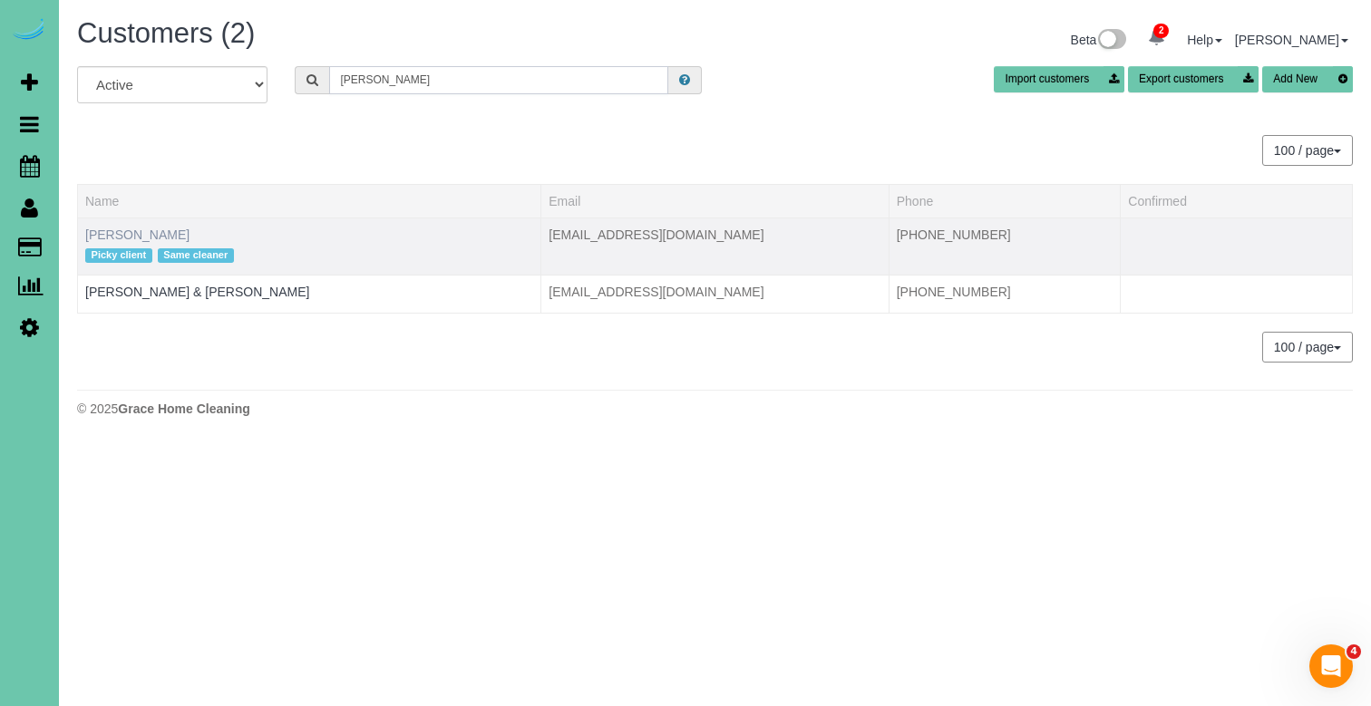
type input "[PERSON_NAME]"
click at [135, 233] on link "[PERSON_NAME]" at bounding box center [137, 235] width 104 height 15
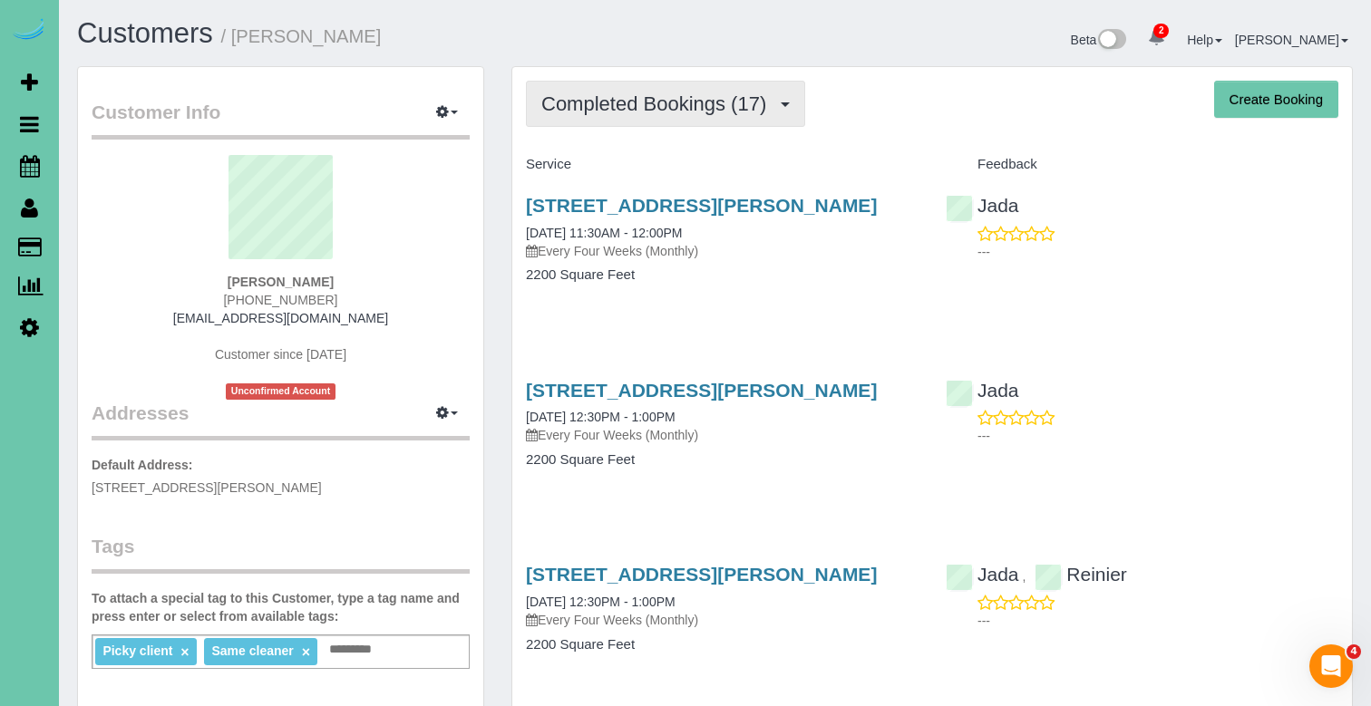
click at [636, 114] on span "Completed Bookings (17)" at bounding box center [658, 103] width 234 height 23
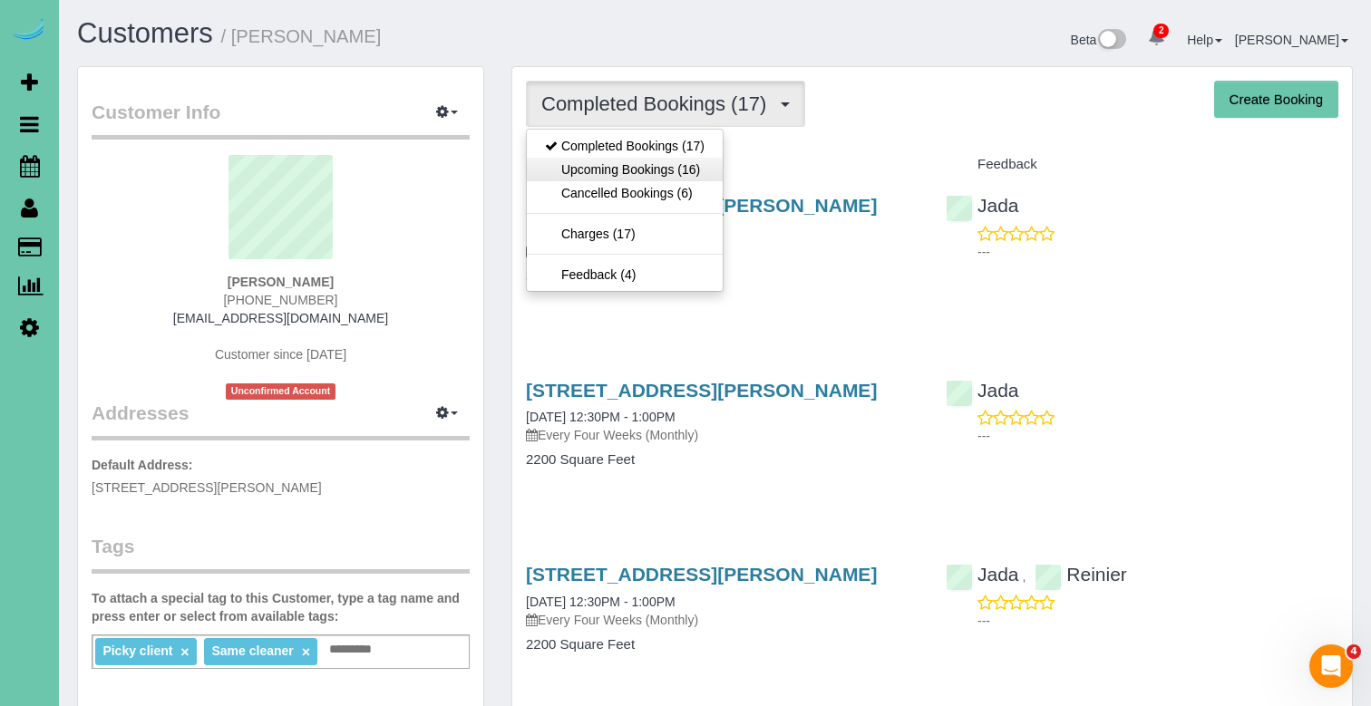
click at [629, 169] on link "Upcoming Bookings (16)" at bounding box center [625, 170] width 196 height 24
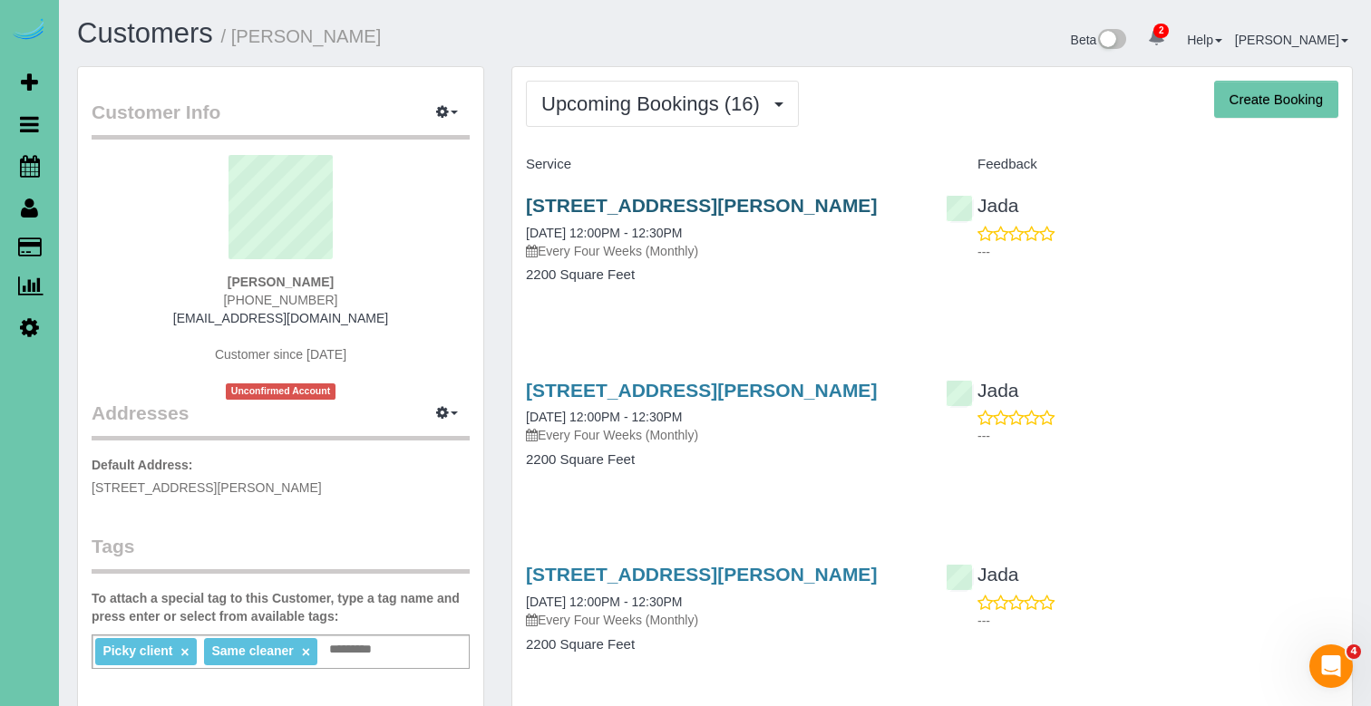
click at [620, 201] on link "[STREET_ADDRESS][PERSON_NAME]" at bounding box center [701, 205] width 351 height 21
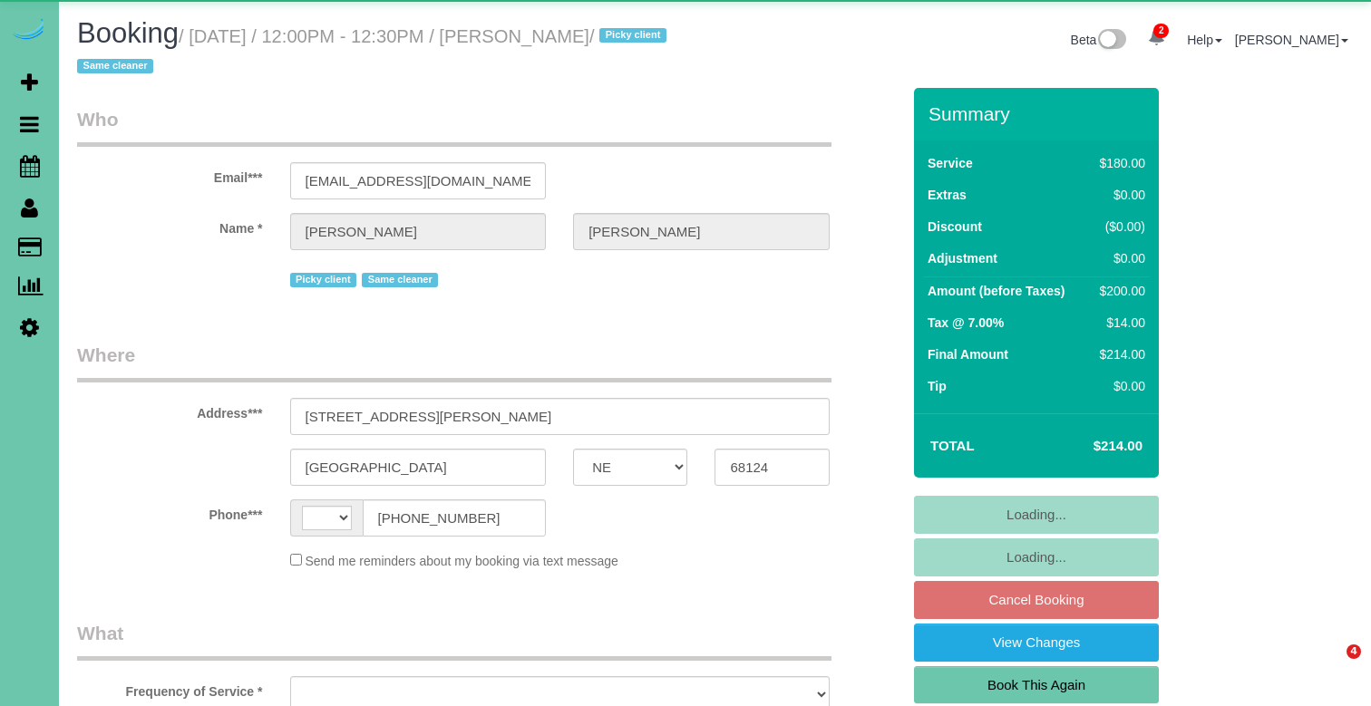
select select "NE"
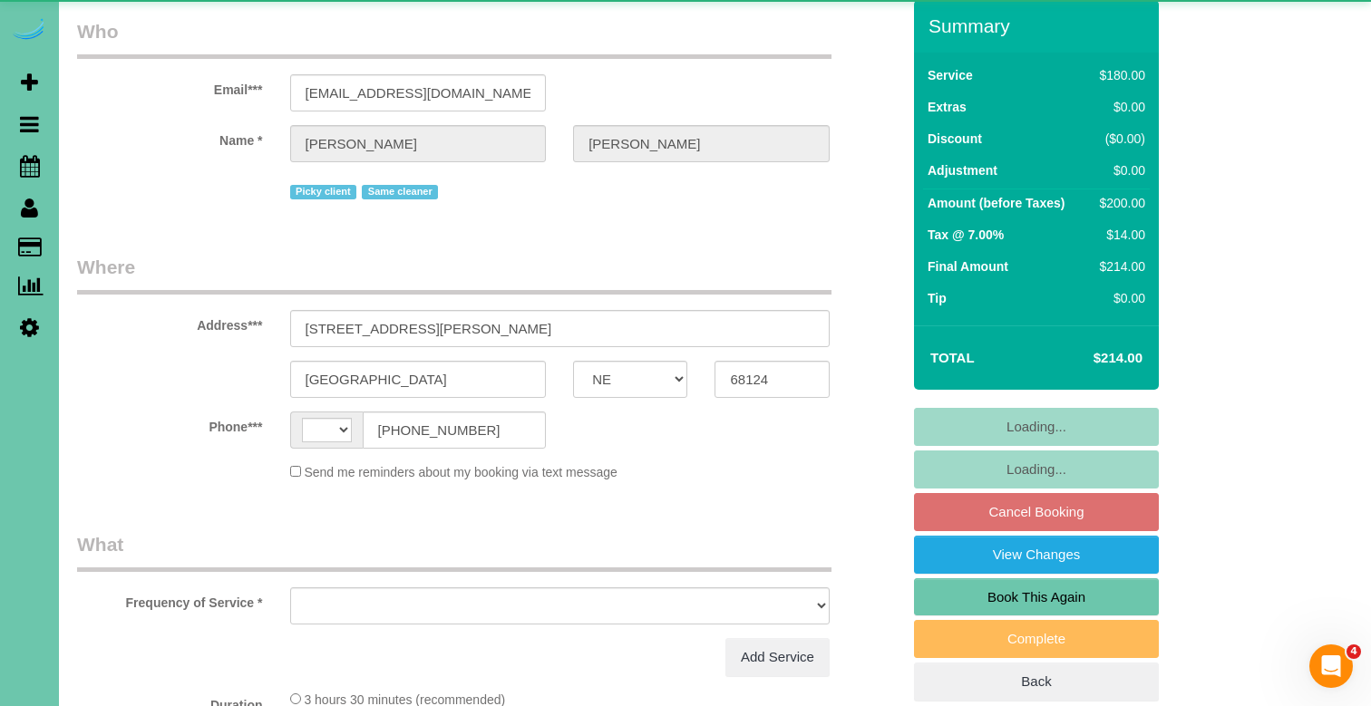
select select "string:[GEOGRAPHIC_DATA]"
select select "object:677"
select select "string:fspay-7d2f2f28-a635-498c-bd1b-7c6aac8f5578"
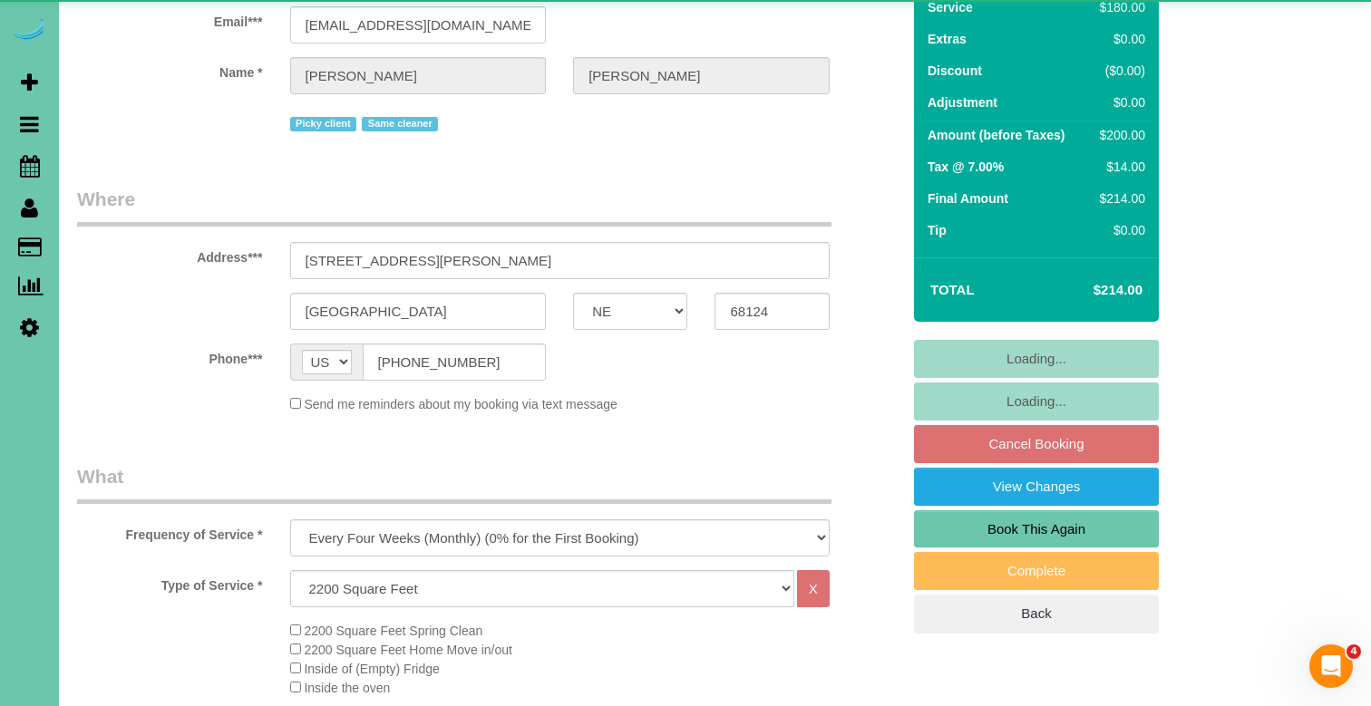
select select "object:735"
select select "number:36"
select select "number:42"
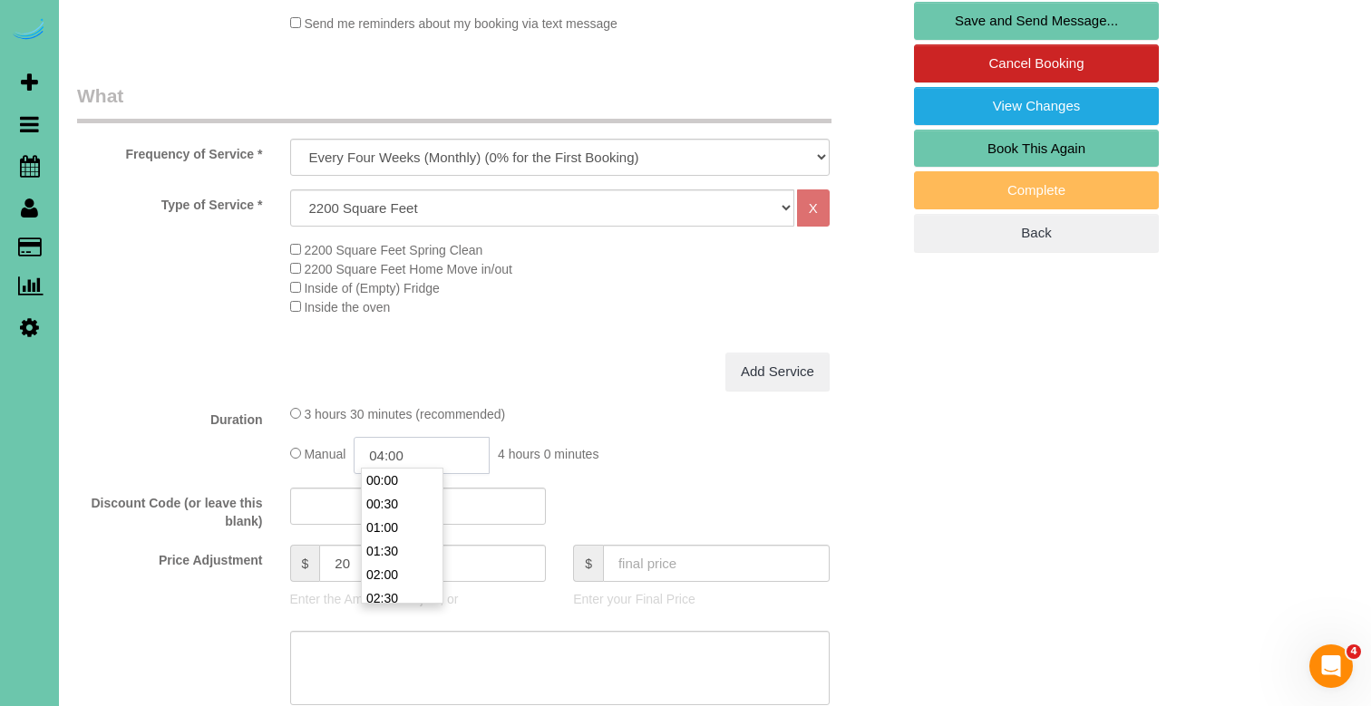
scroll to position [165, 0]
drag, startPoint x: 429, startPoint y: 455, endPoint x: 389, endPoint y: 451, distance: 40.1
click at [389, 451] on input "04:00" at bounding box center [422, 455] width 136 height 37
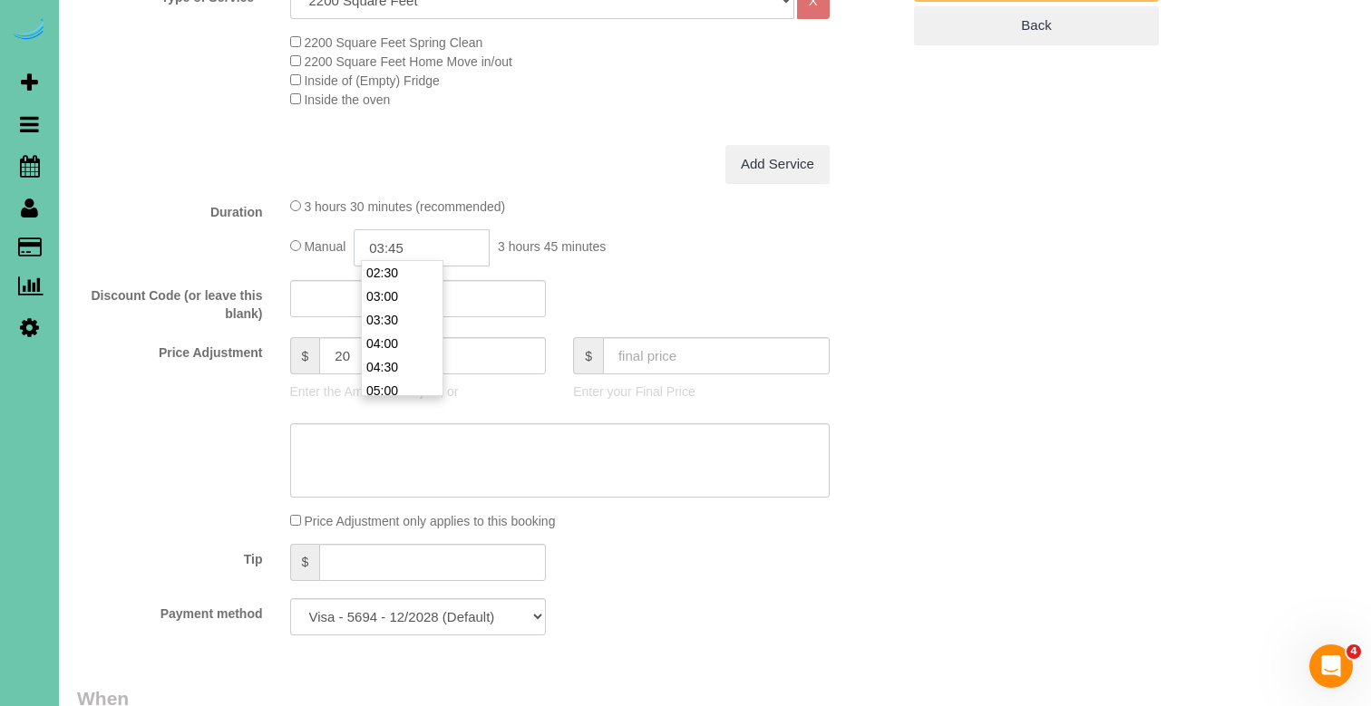
scroll to position [786, 0]
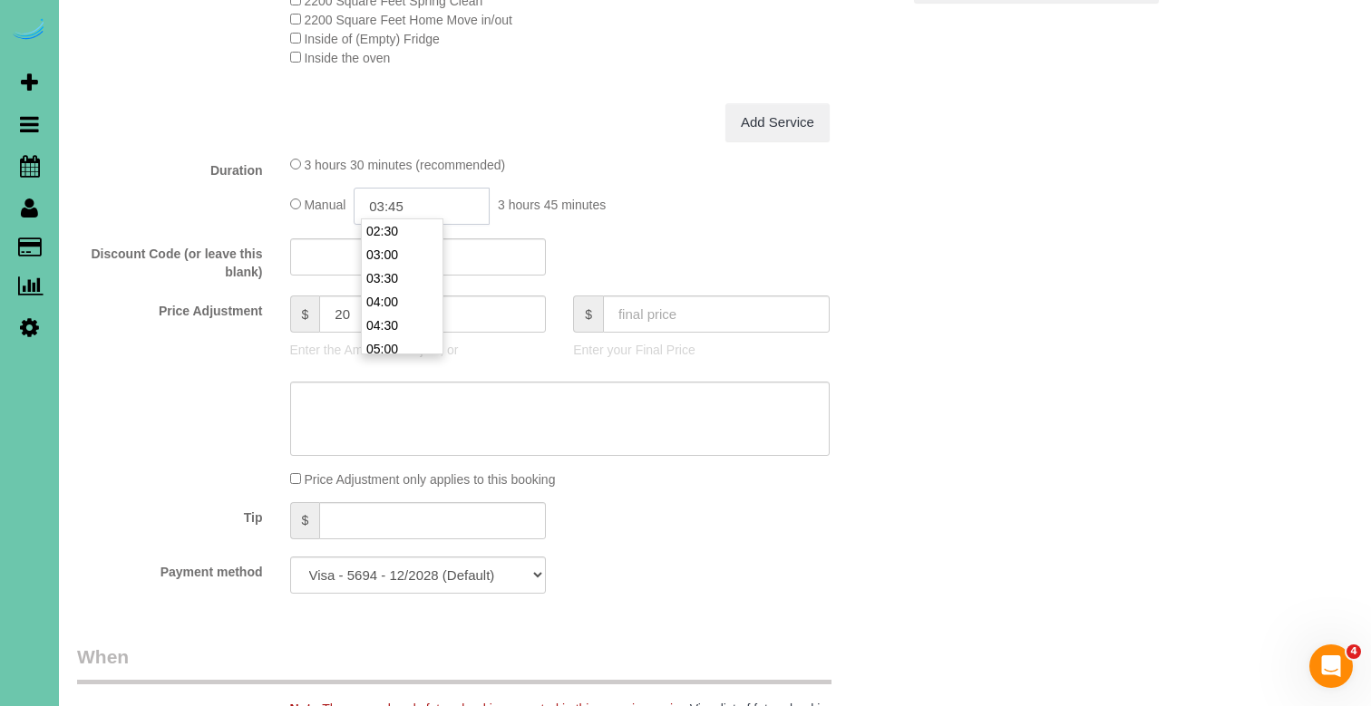
type input "03:45"
click at [384, 403] on textarea at bounding box center [559, 419] width 539 height 74
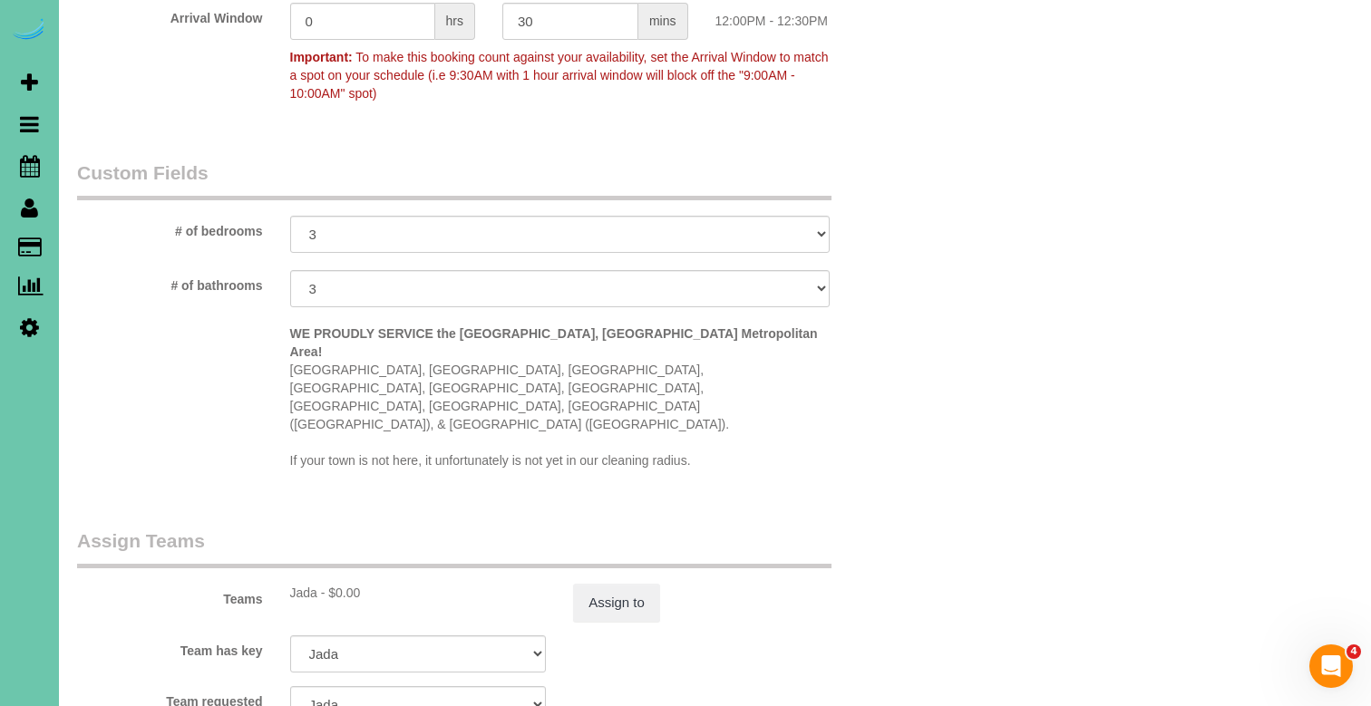
scroll to position [1654, 0]
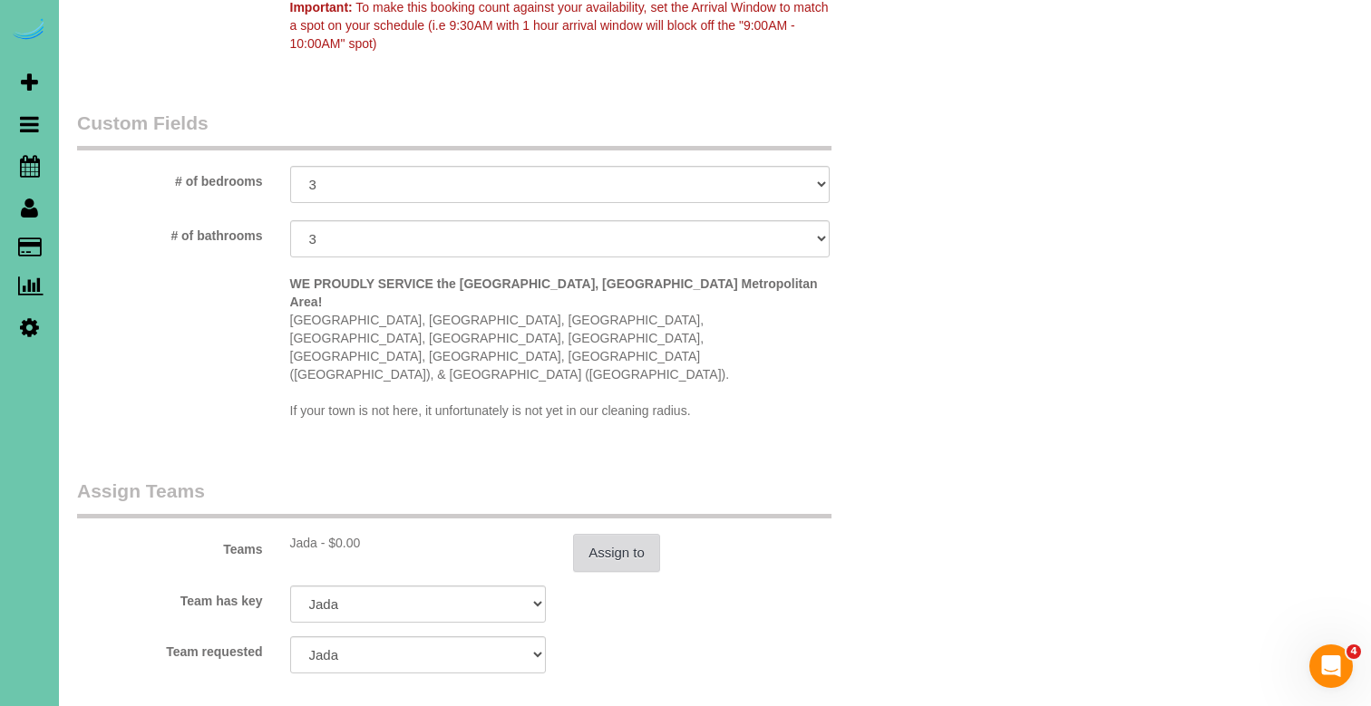
type textarea "new rate - [DATE]"
click at [597, 534] on button "Assign to" at bounding box center [616, 553] width 87 height 38
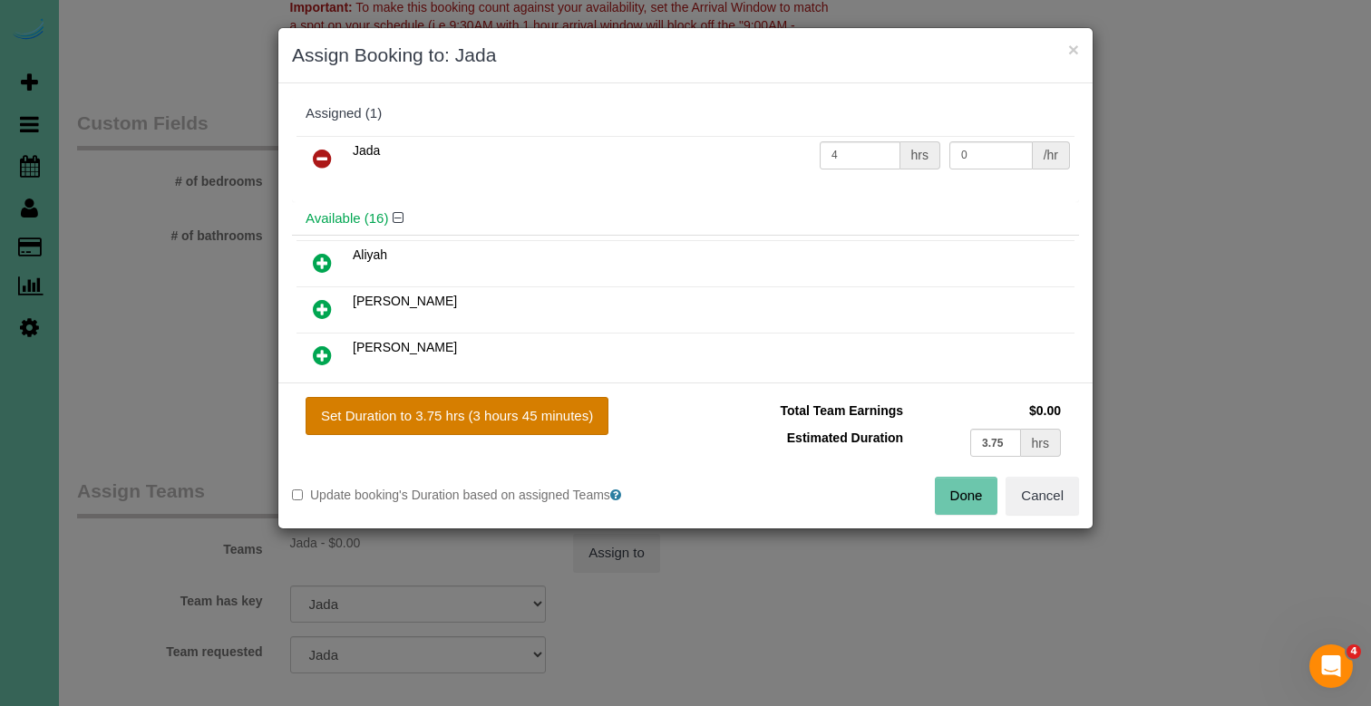
click at [534, 413] on button "Set Duration to 3.75 hrs (3 hours 45 minutes)" at bounding box center [457, 416] width 303 height 38
type input "3.75"
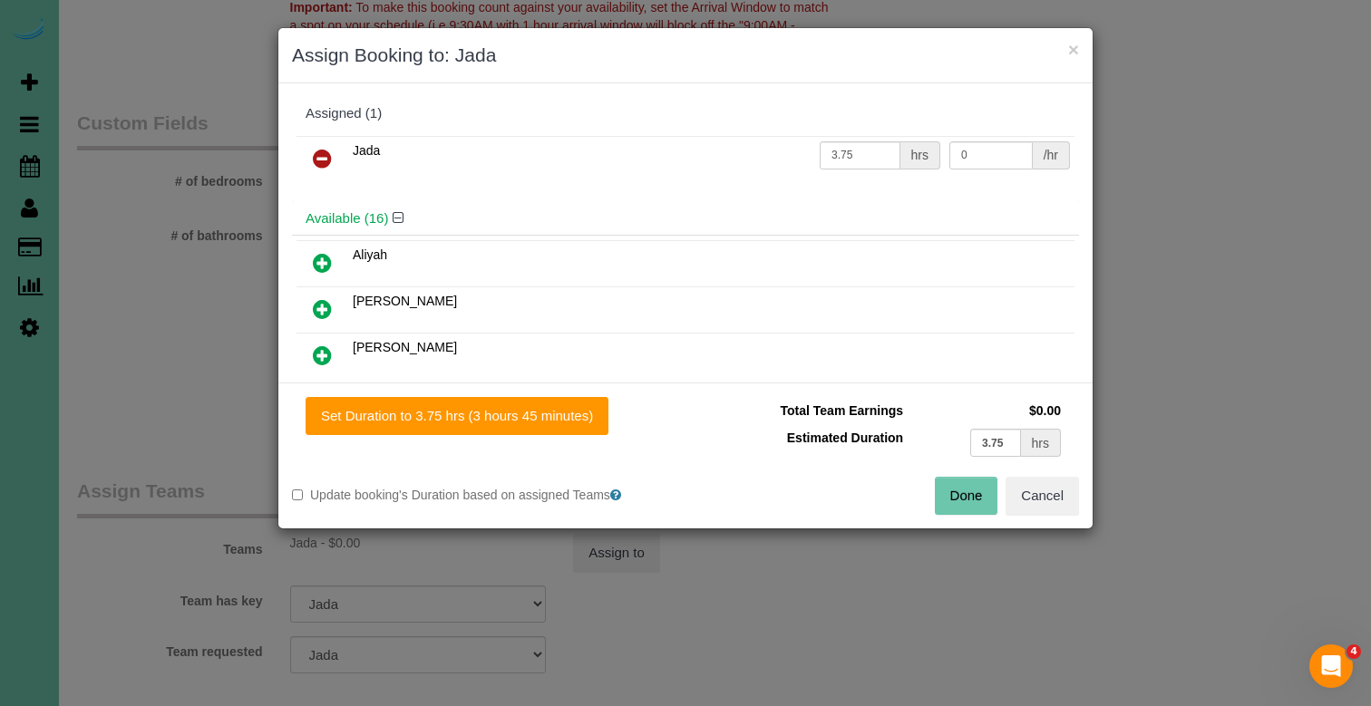
click at [950, 478] on button "Done" at bounding box center [966, 496] width 63 height 38
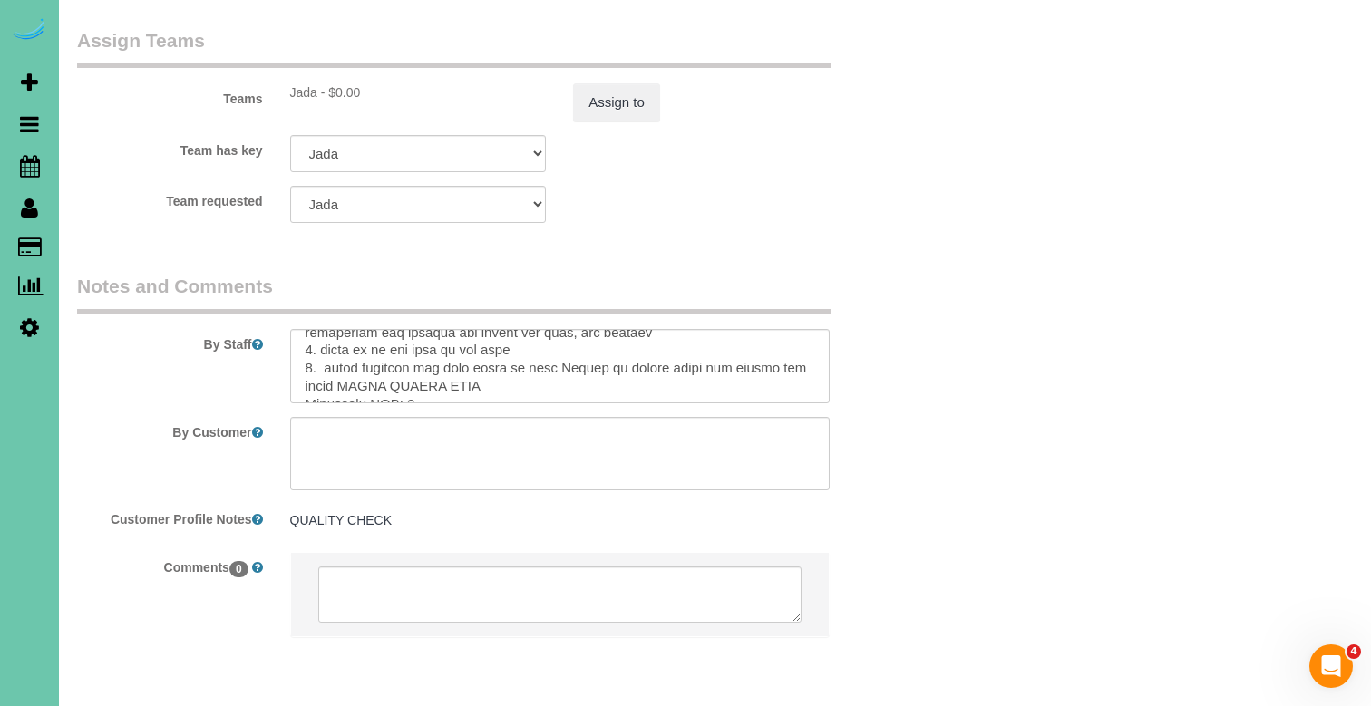
scroll to position [393, 0]
click at [462, 329] on textarea at bounding box center [559, 366] width 539 height 74
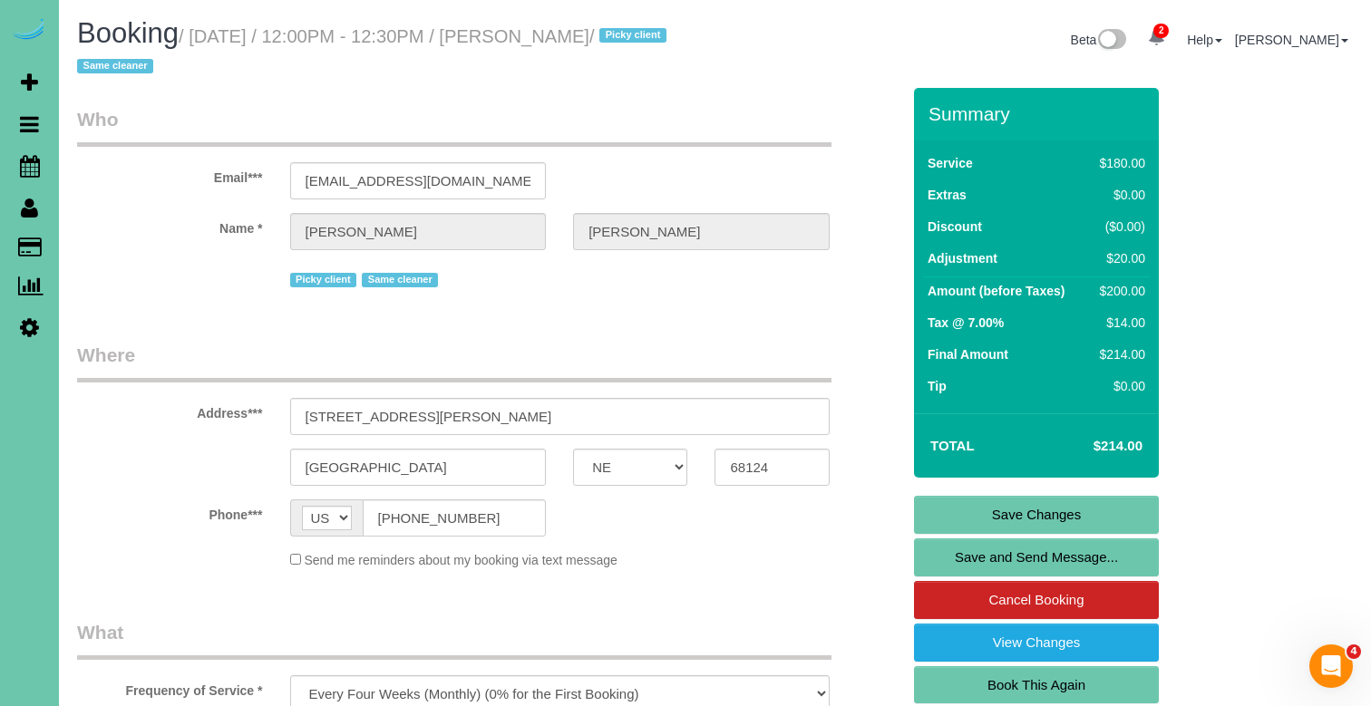
scroll to position [0, 0]
type textarea "*** can not move cleaners *** 1. credit 2. Client Home 3. Monthly recurring - w…"
click at [936, 510] on link "Save Changes" at bounding box center [1036, 515] width 245 height 38
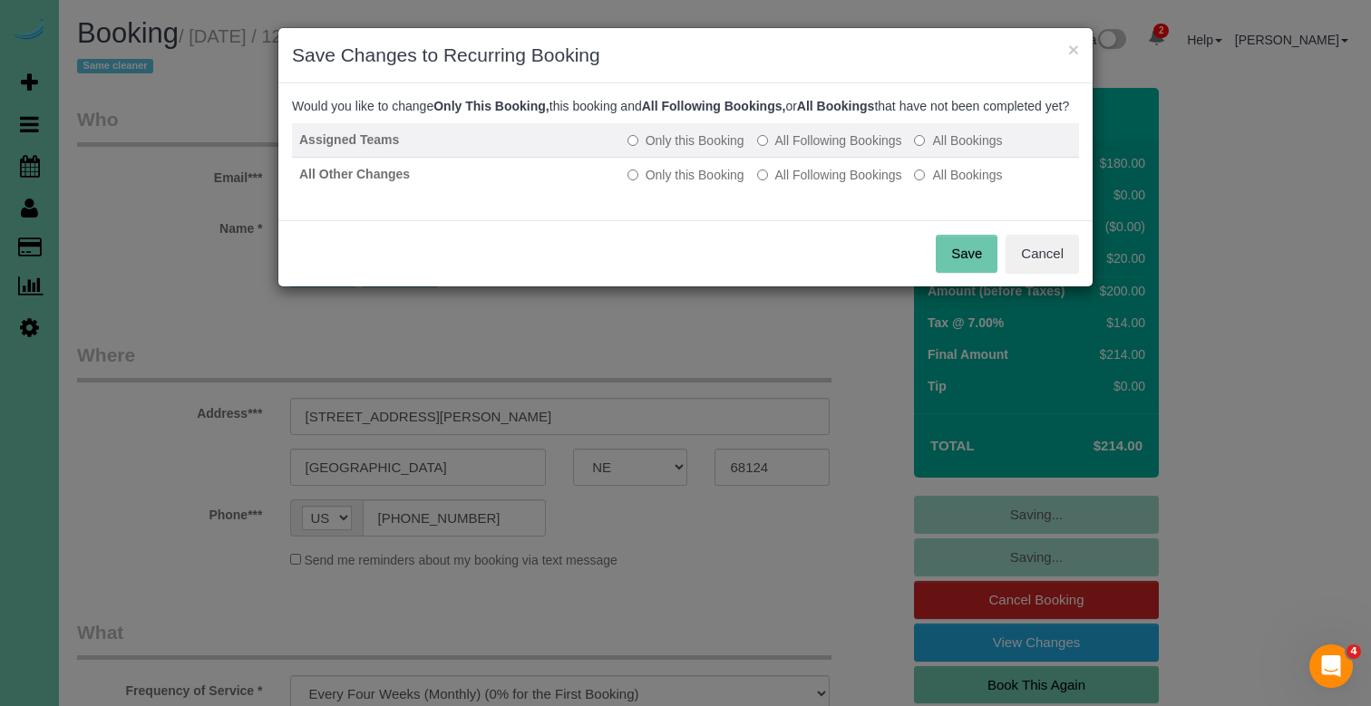
click at [865, 150] on label "All Following Bookings" at bounding box center [829, 140] width 145 height 18
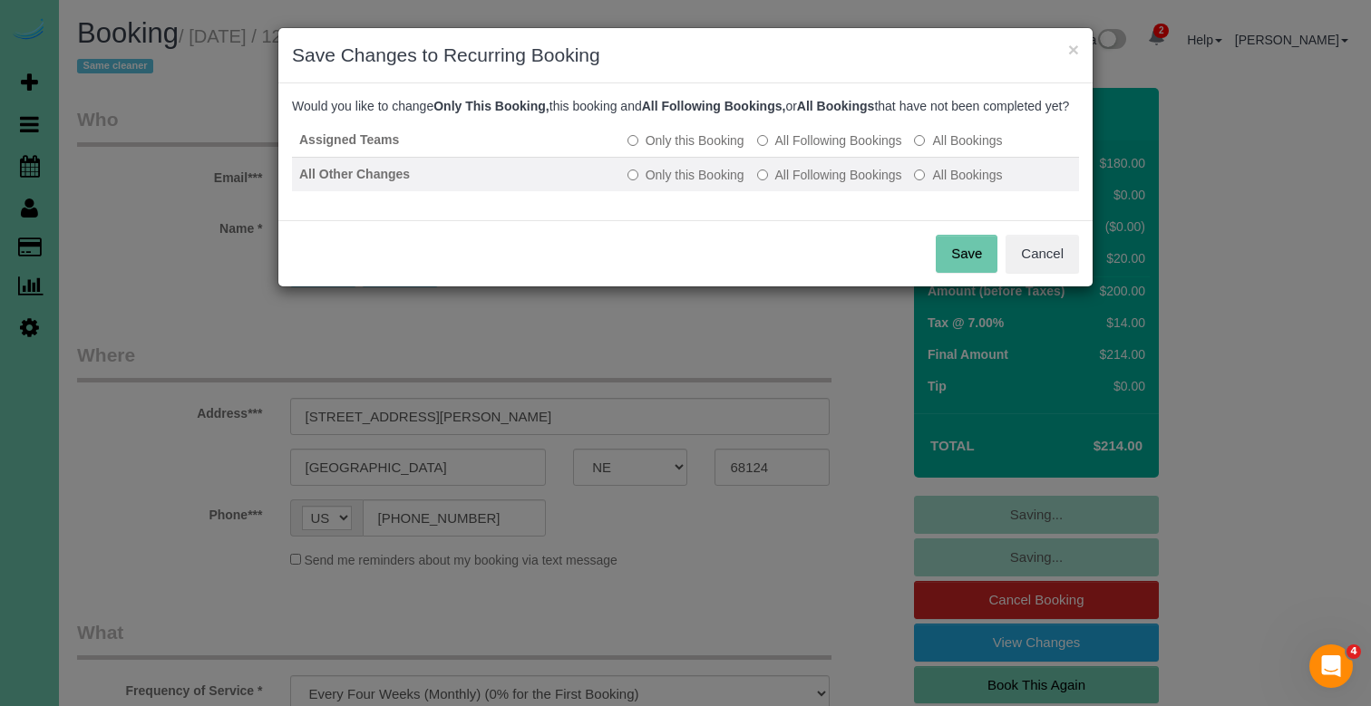
click at [866, 184] on label "All Following Bookings" at bounding box center [829, 175] width 145 height 18
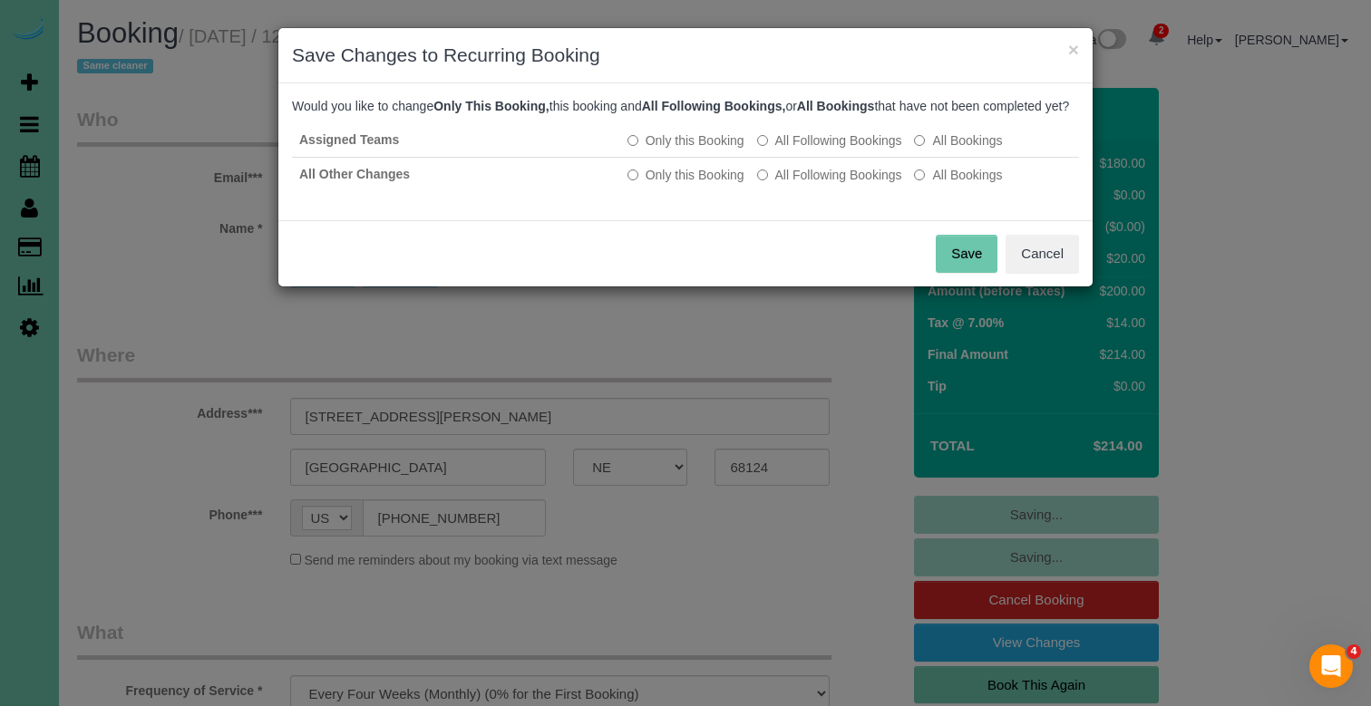
click at [942, 264] on button "Save" at bounding box center [967, 254] width 62 height 38
